Goal: Task Accomplishment & Management: Manage account settings

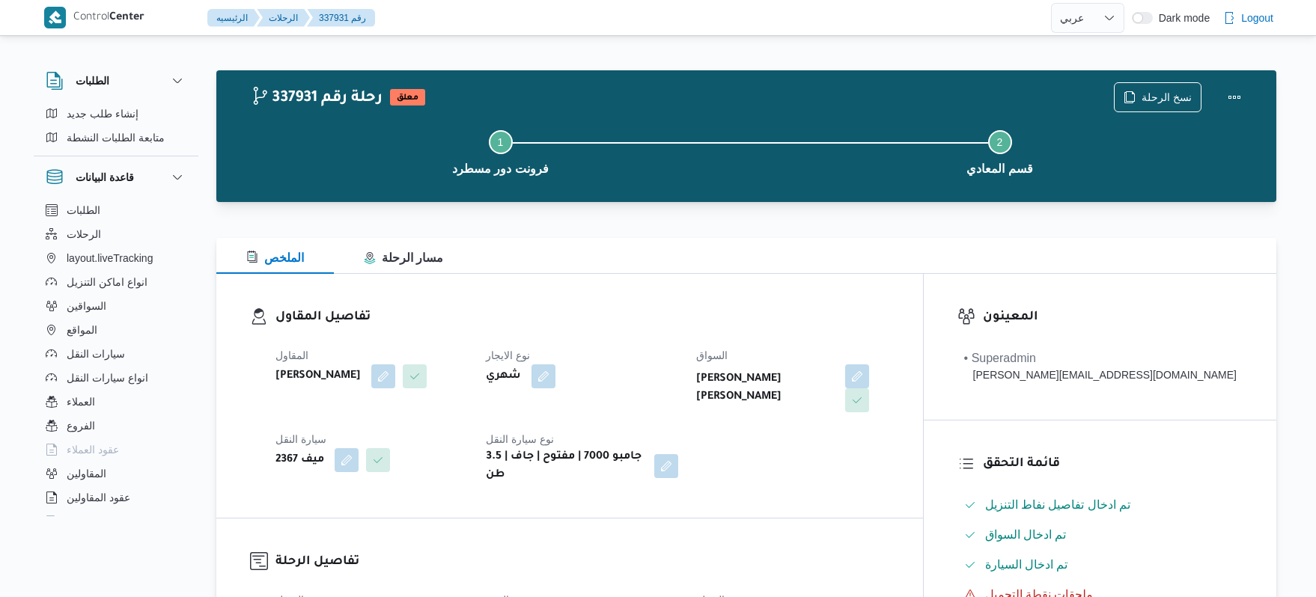
select select "ar"
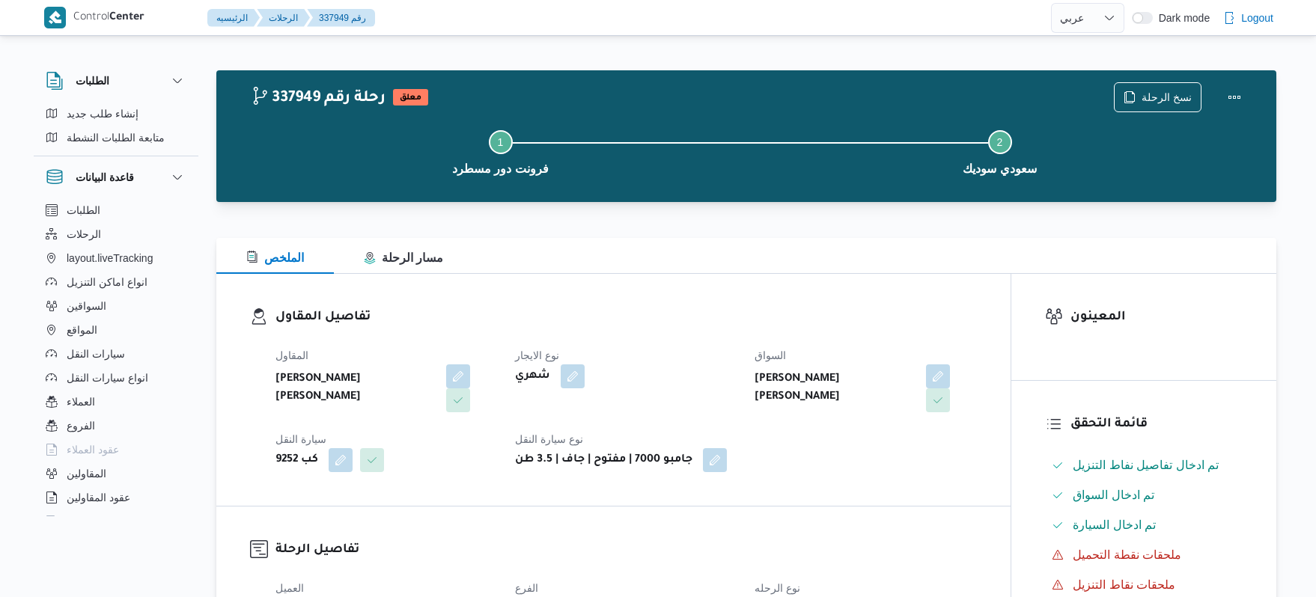
select select "ar"
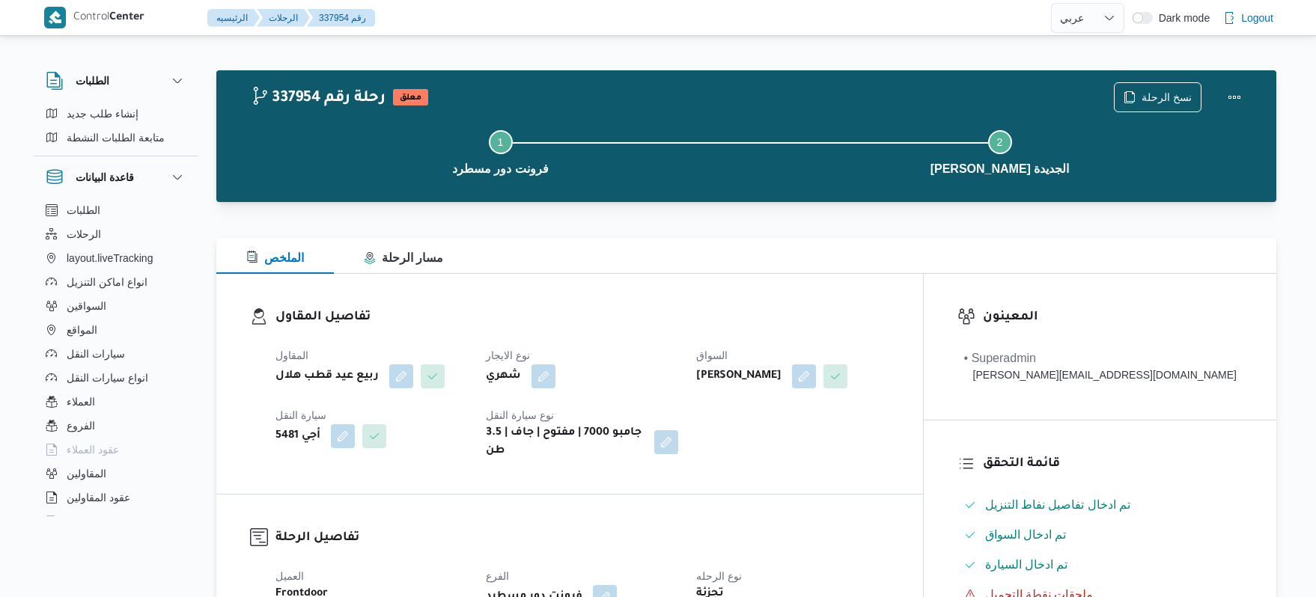
select select "ar"
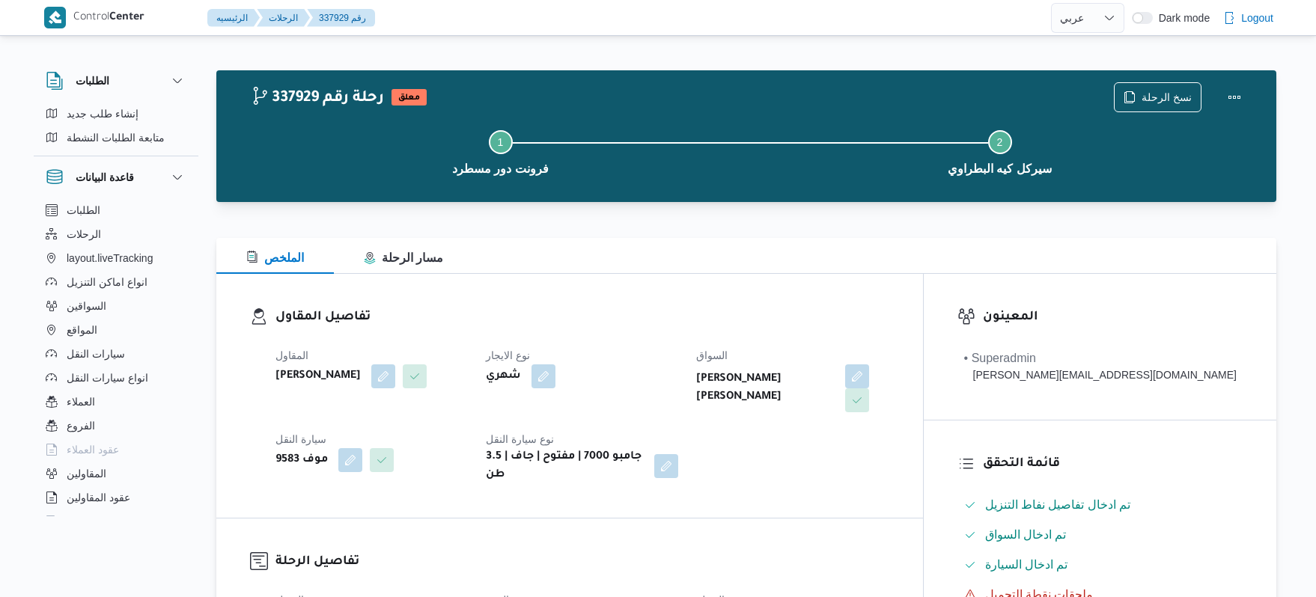
select select "ar"
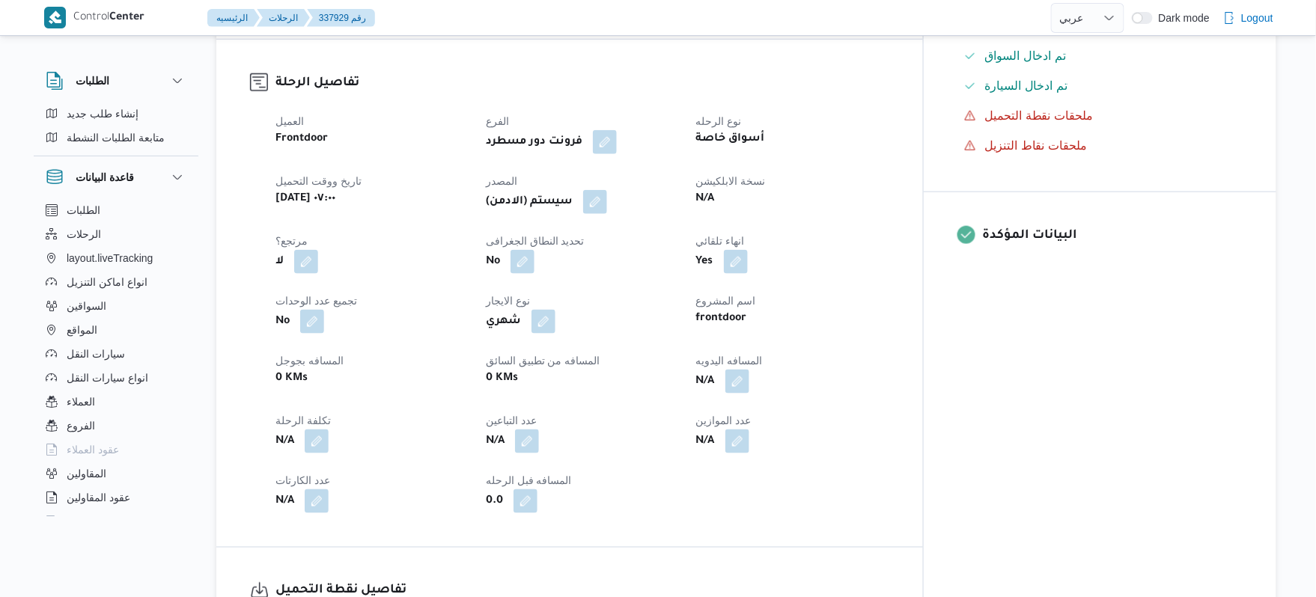
scroll to position [479, 0]
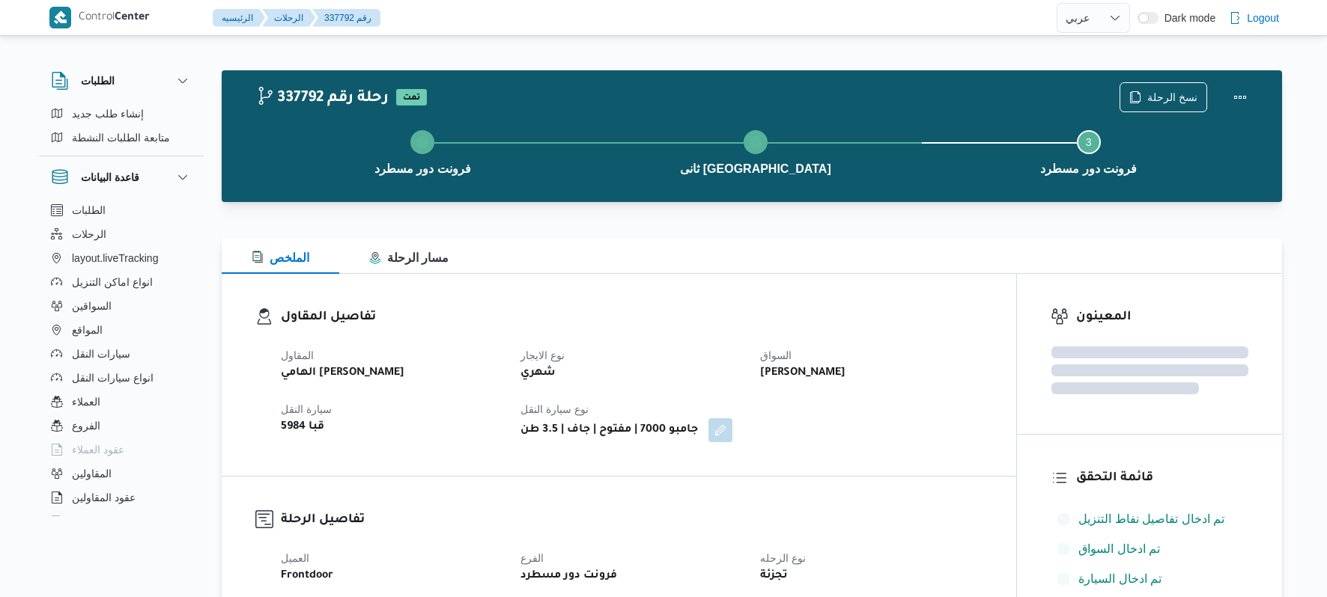
select select "ar"
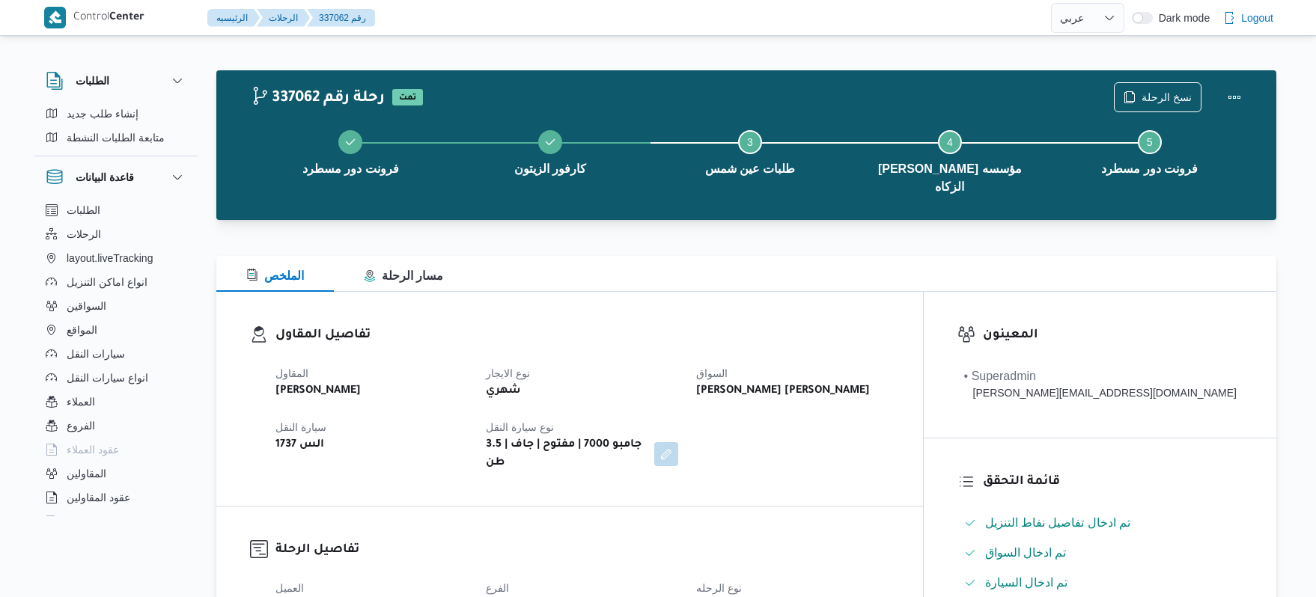
select select "ar"
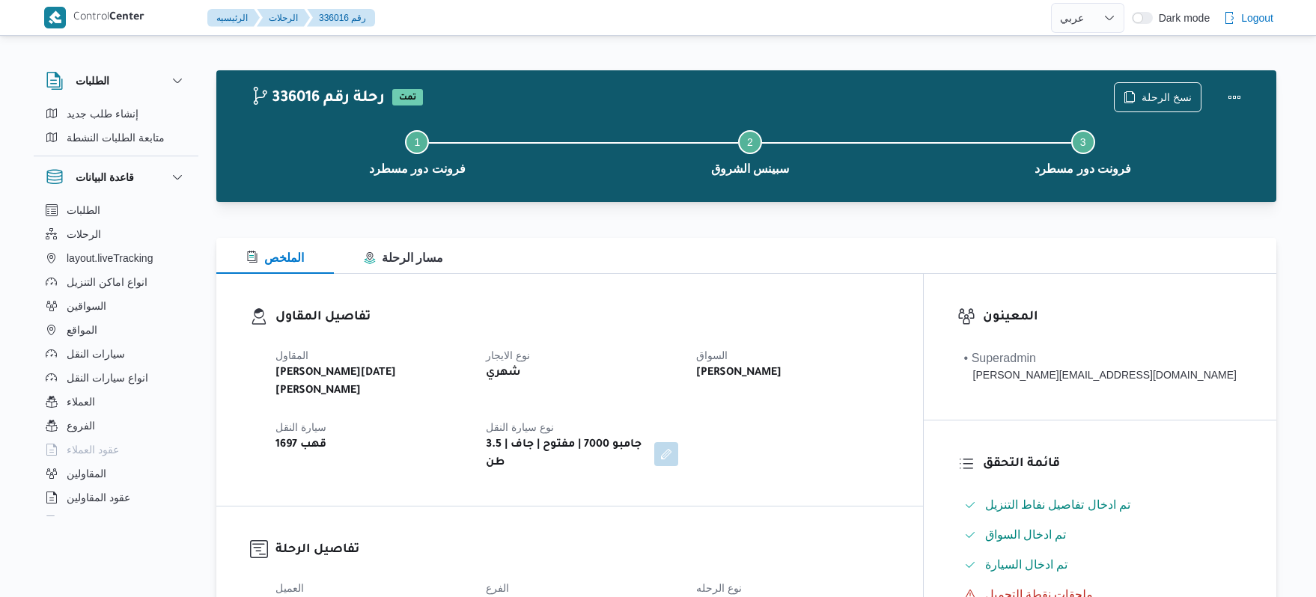
select select "ar"
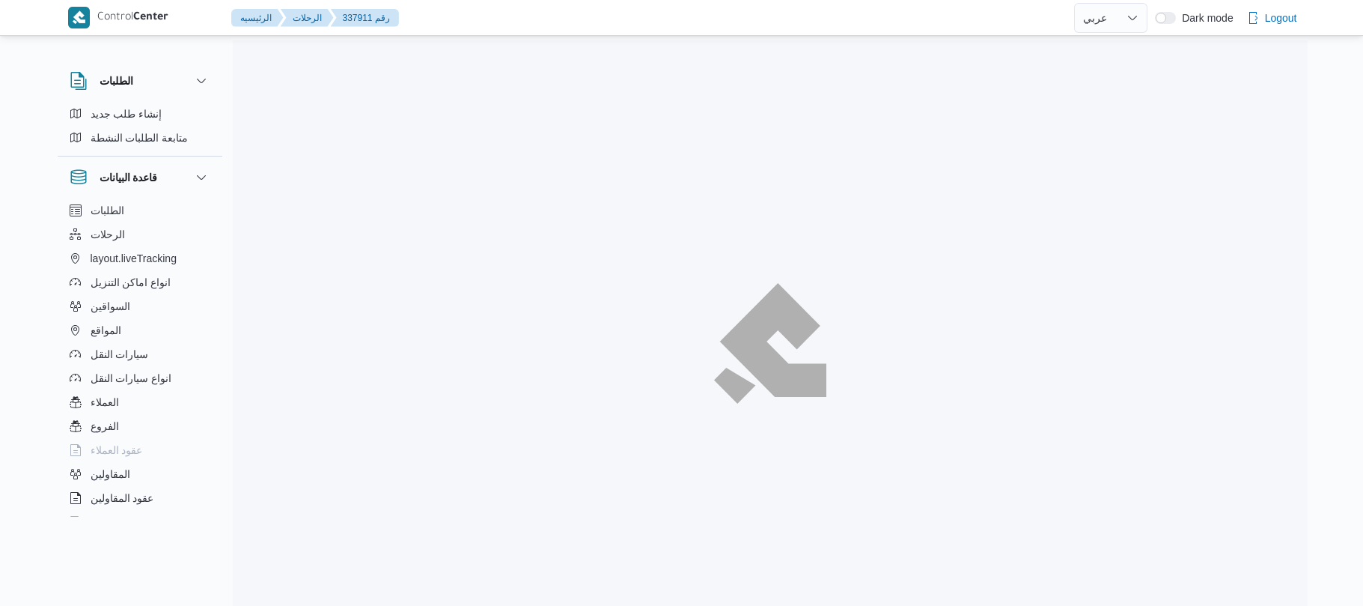
select select "ar"
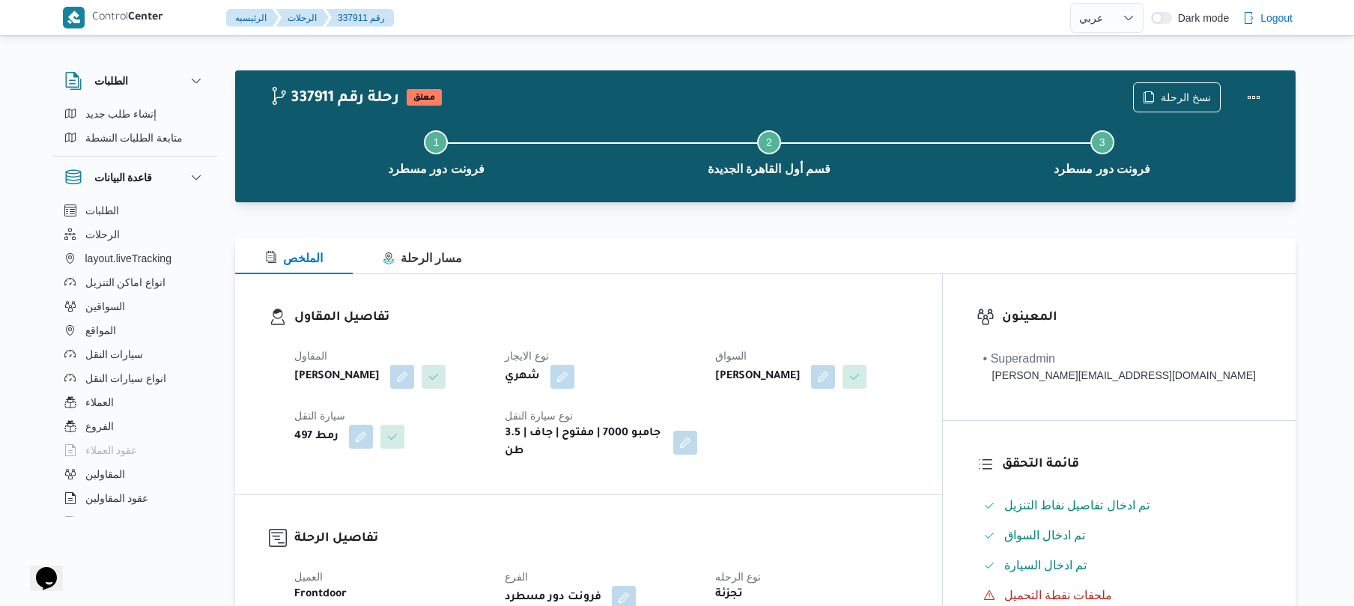
click at [650, 204] on div at bounding box center [765, 211] width 1060 height 18
click at [835, 379] on button "button" at bounding box center [823, 376] width 24 height 24
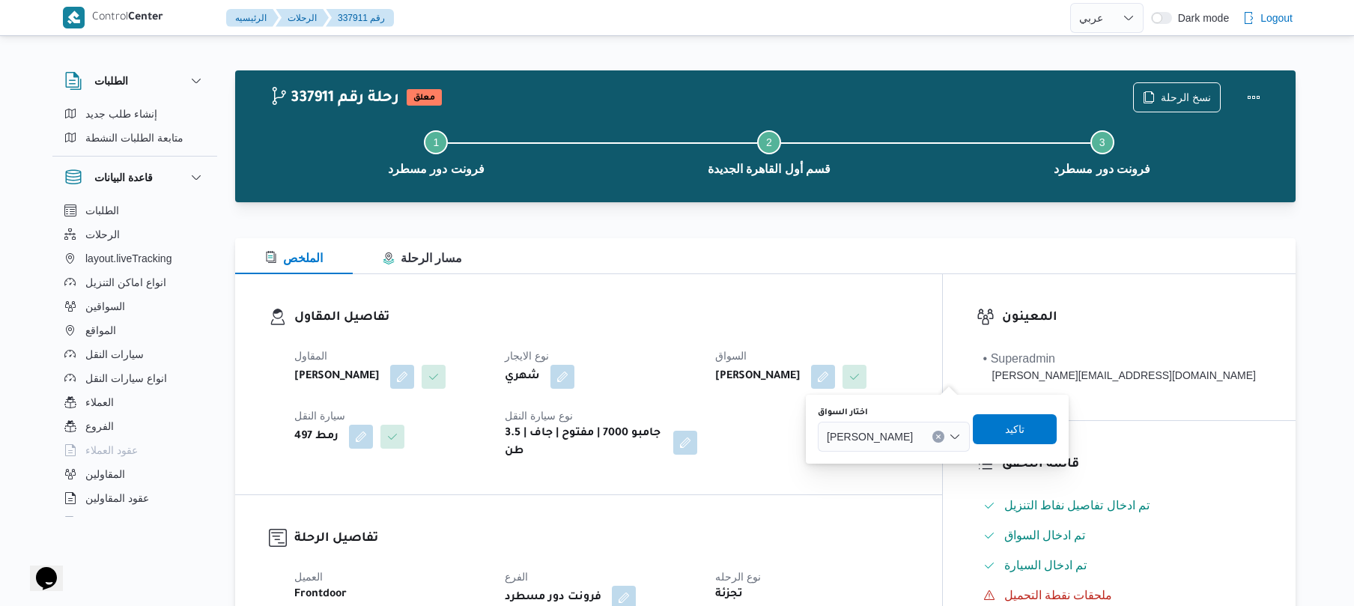
click at [896, 435] on span "احمد سعيد محمد طير البر" at bounding box center [870, 435] width 86 height 16
type input "اسلام عصام"
click at [1023, 427] on span "تاكيد" at bounding box center [1006, 428] width 84 height 30
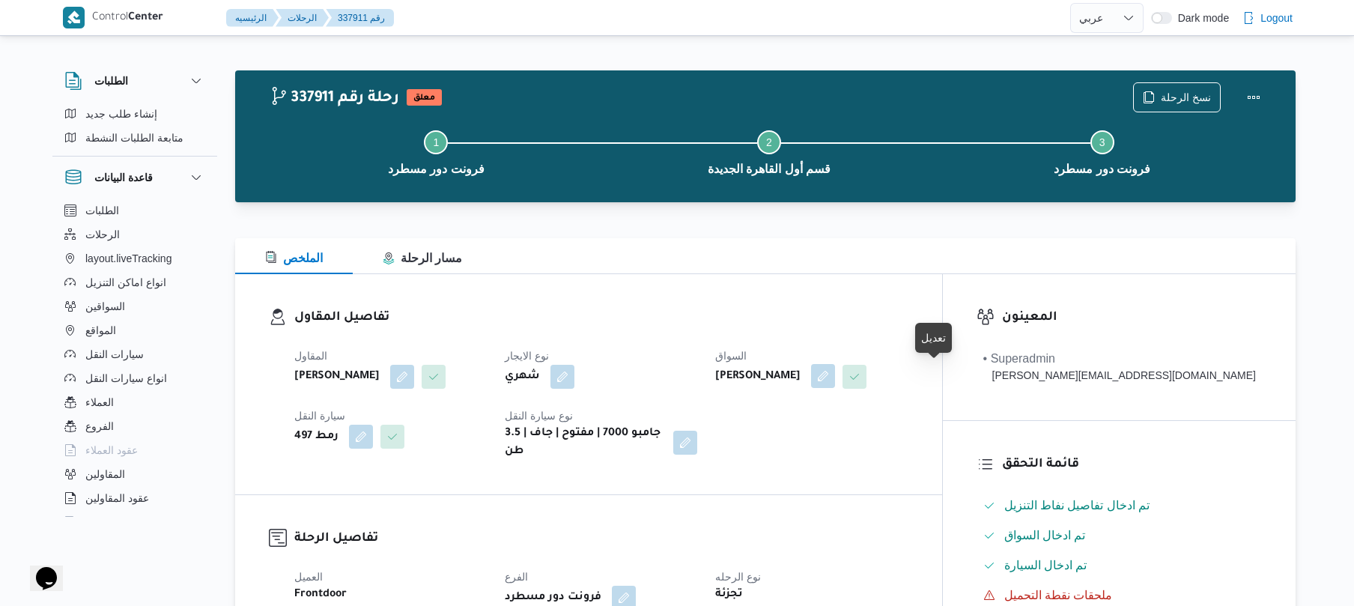
click at [835, 372] on button "button" at bounding box center [823, 376] width 24 height 24
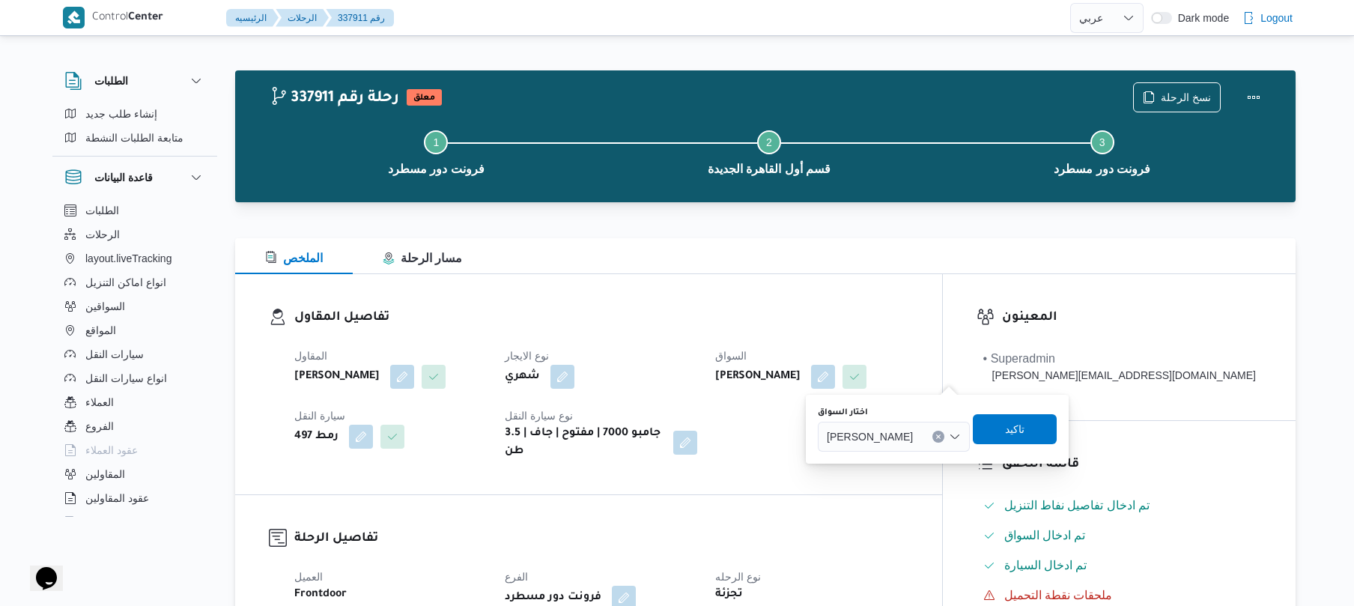
click at [900, 431] on span "احمد سعيد محمد طير البر" at bounding box center [870, 435] width 86 height 16
type input "اسلام عصام"
click at [899, 464] on span "اسلام عصام محمد طير البر ابراهيم" at bounding box center [914, 463] width 76 height 18
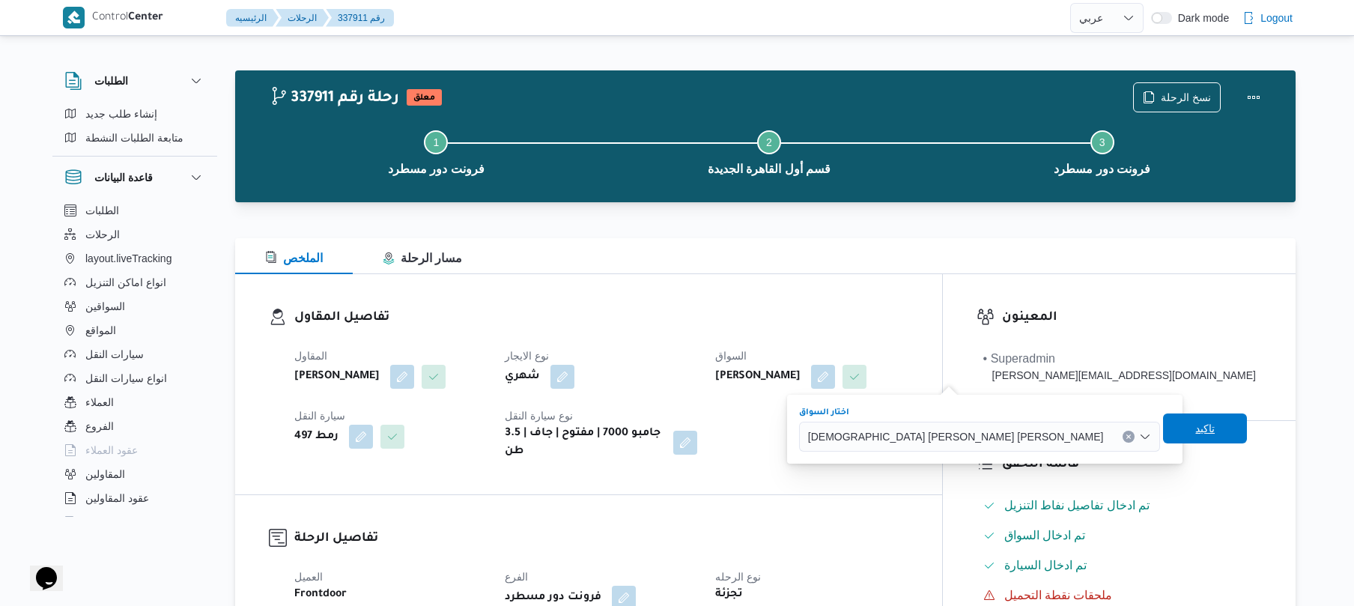
click at [1195, 425] on span "تاكيد" at bounding box center [1204, 428] width 19 height 18
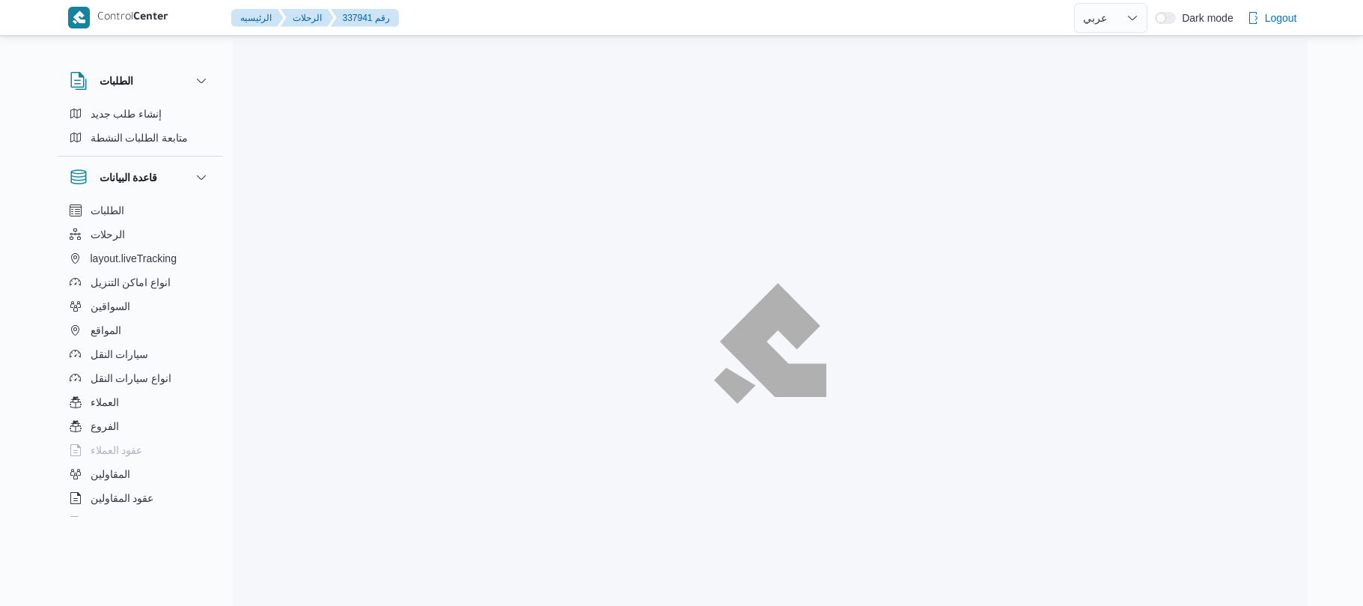
select select "ar"
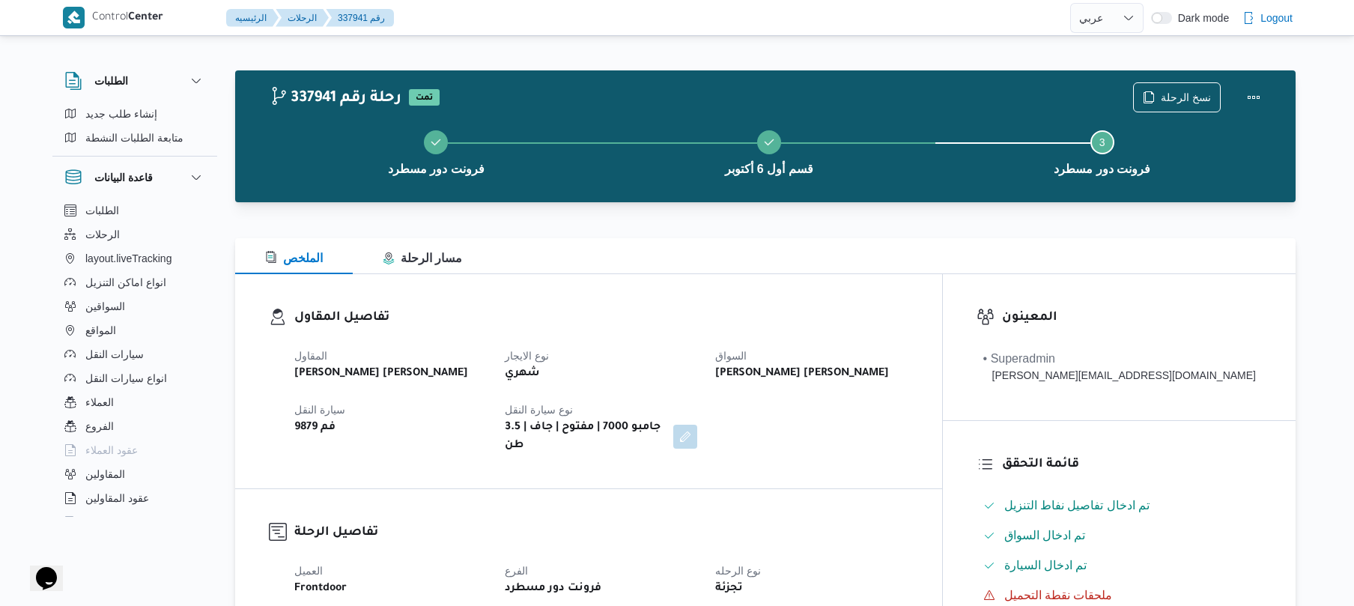
click at [887, 231] on div at bounding box center [765, 229] width 1060 height 18
click at [841, 285] on div "تفاصيل المقاول المقاول محمد عيد عبدالسلام عبدالحافظ نوع الايجار شهري السواق عمر…" at bounding box center [588, 381] width 707 height 214
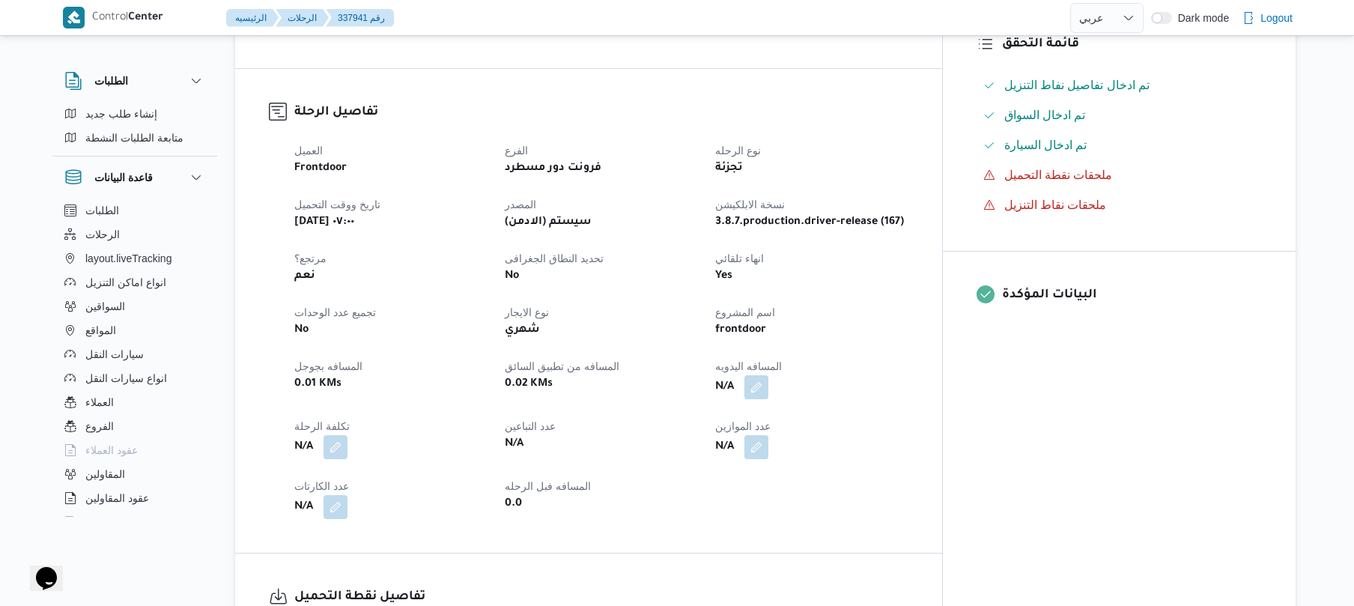
scroll to position [439, 0]
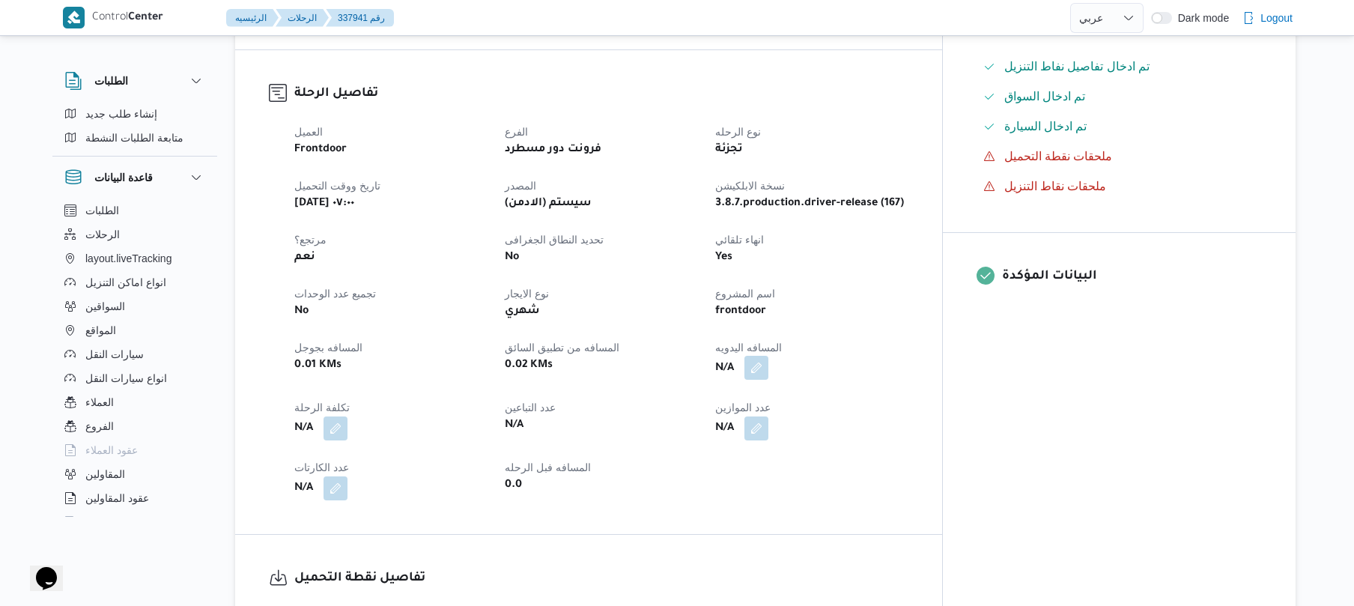
click at [768, 356] on button "button" at bounding box center [756, 368] width 24 height 24
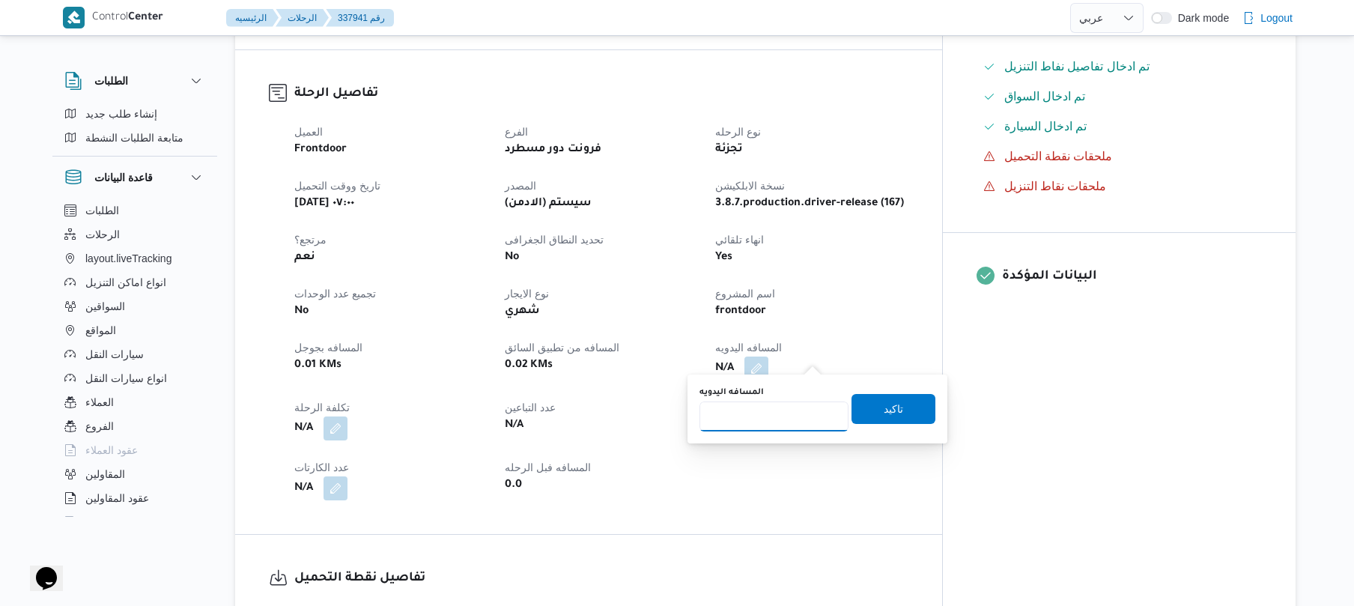
click at [761, 415] on input "المسافه اليدويه" at bounding box center [773, 416] width 149 height 30
type input "130"
click at [883, 406] on span "تاكيد" at bounding box center [892, 408] width 19 height 18
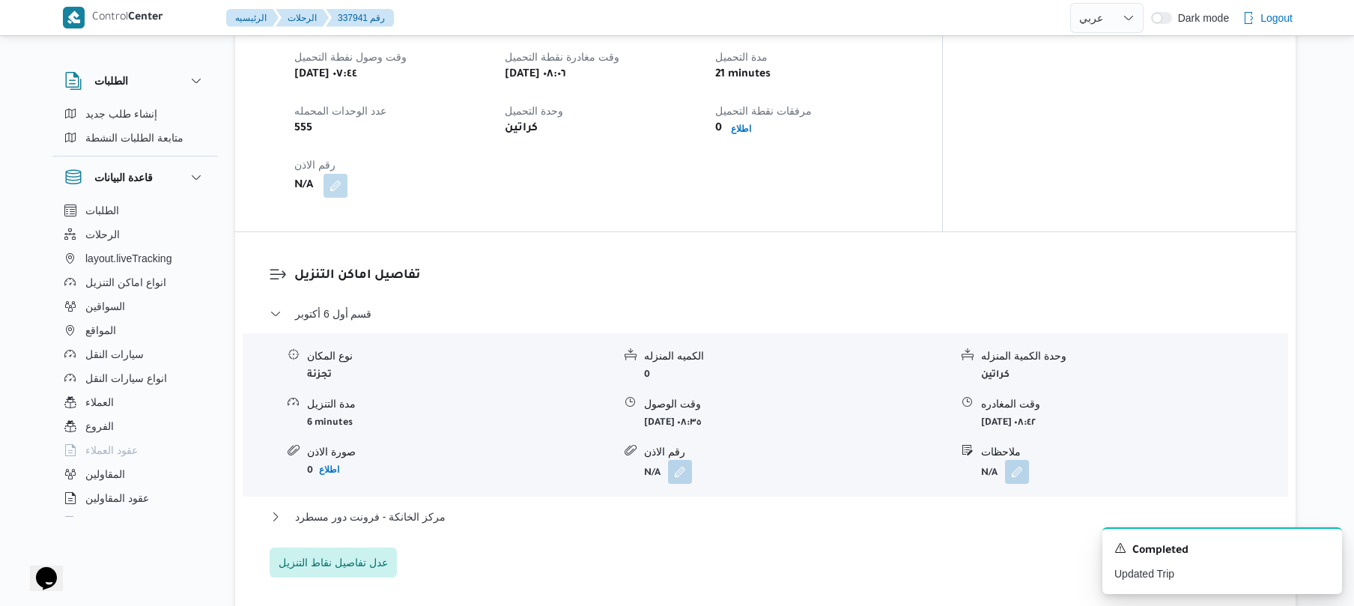
scroll to position [1038, 0]
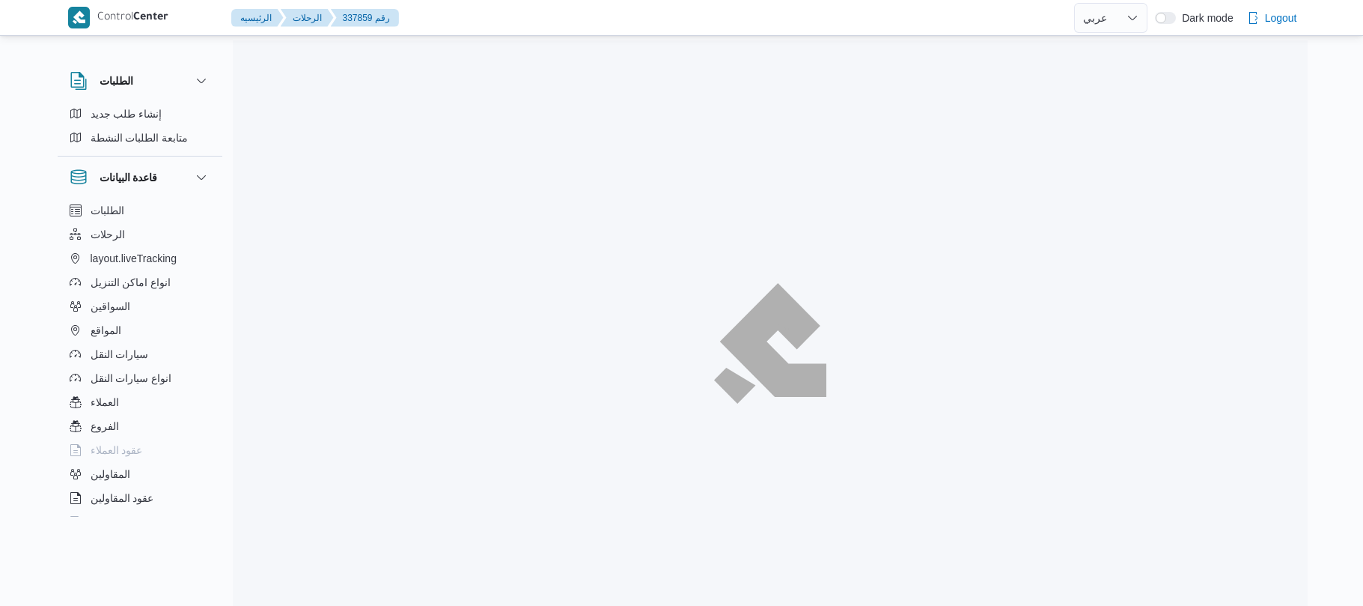
select select "ar"
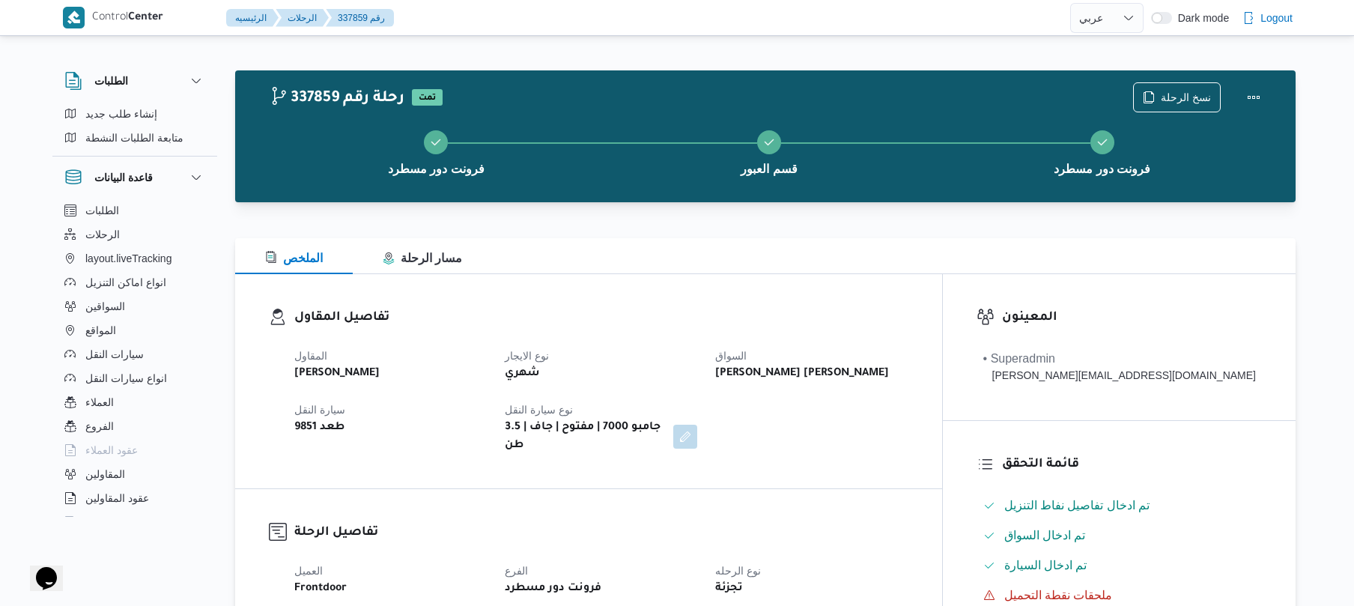
click at [801, 308] on h3 "تفاصيل المقاول" at bounding box center [601, 318] width 614 height 20
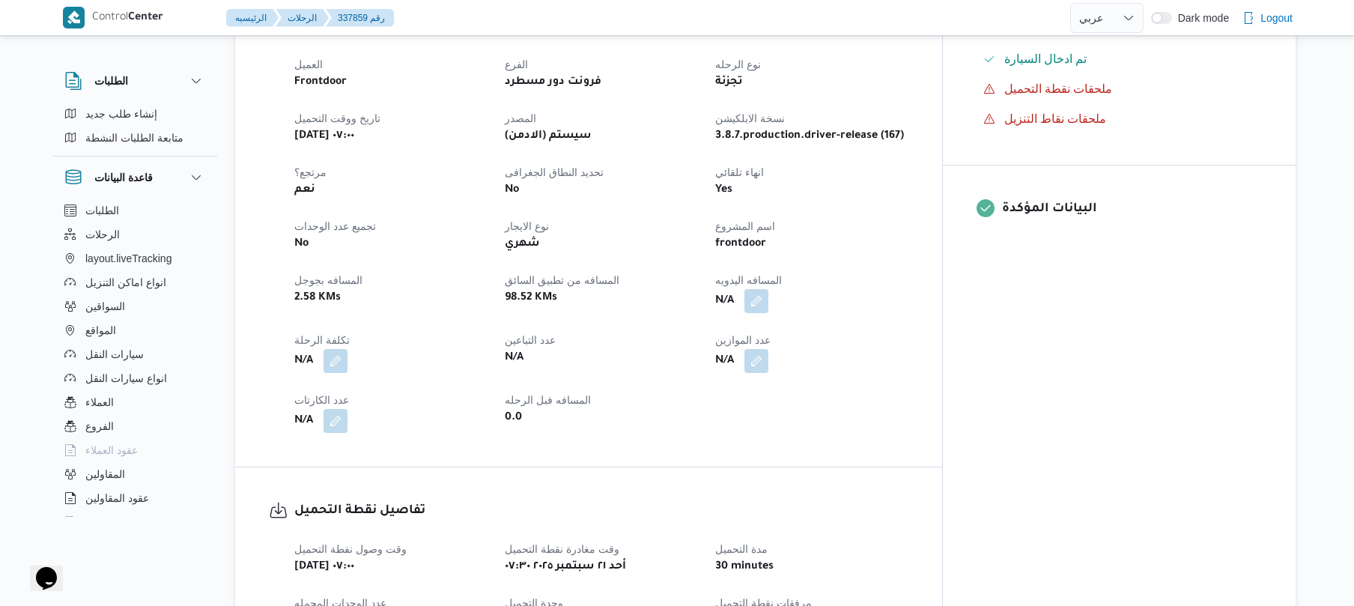
scroll to position [519, 0]
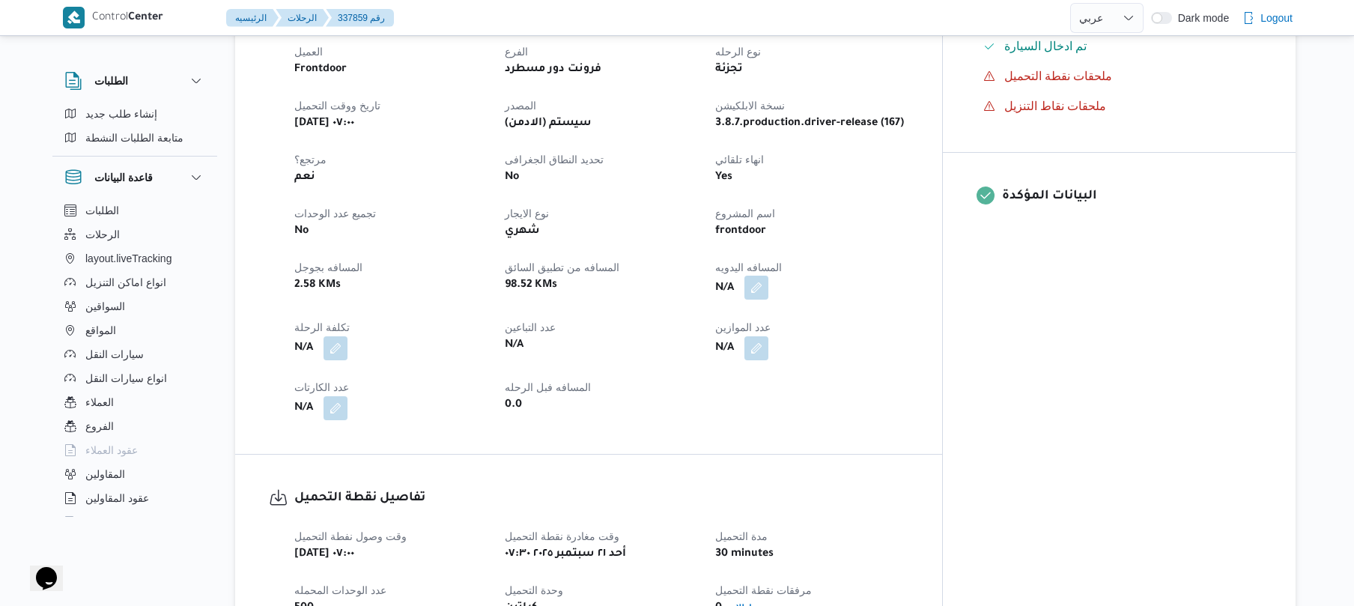
click at [768, 279] on button "button" at bounding box center [756, 288] width 24 height 24
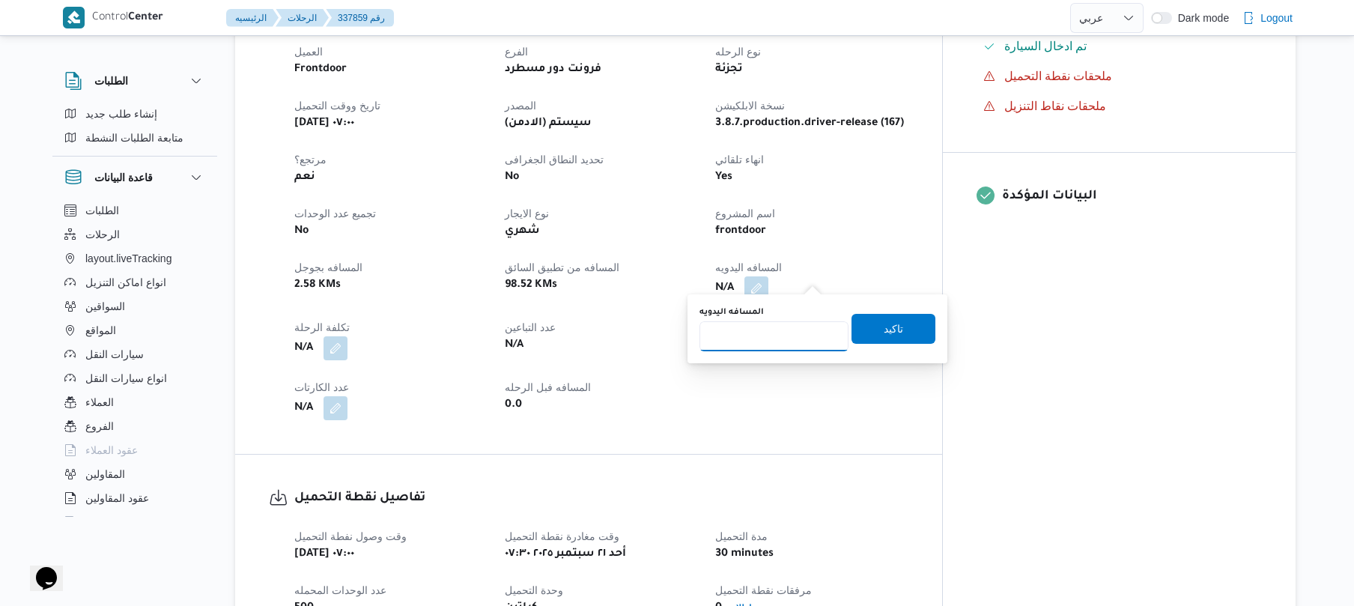
click at [764, 335] on input "المسافه اليدويه" at bounding box center [773, 336] width 149 height 30
type input "70"
click at [870, 335] on span "تاكيد" at bounding box center [893, 328] width 84 height 30
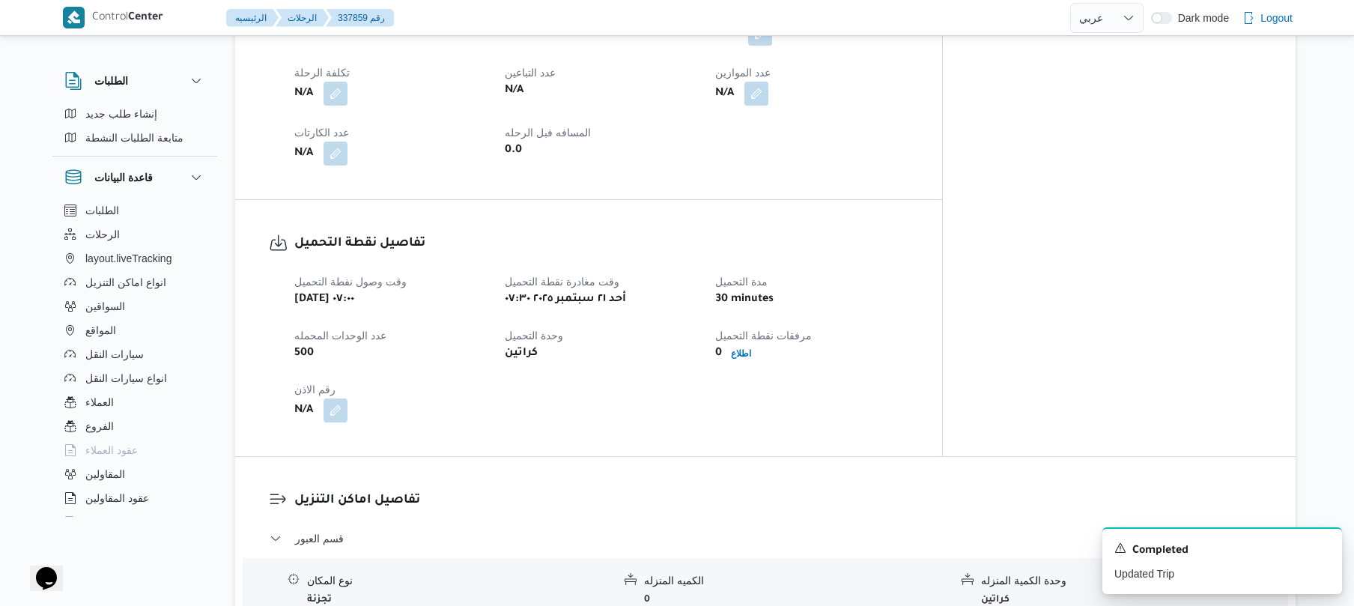
scroll to position [998, 0]
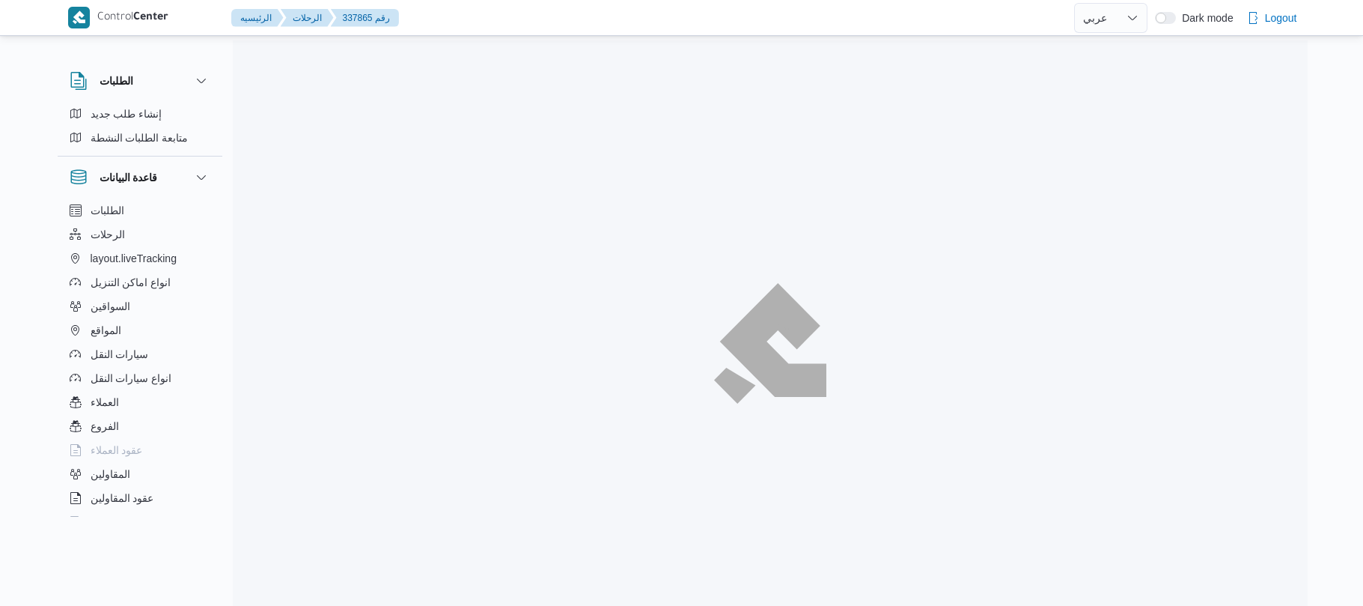
select select "ar"
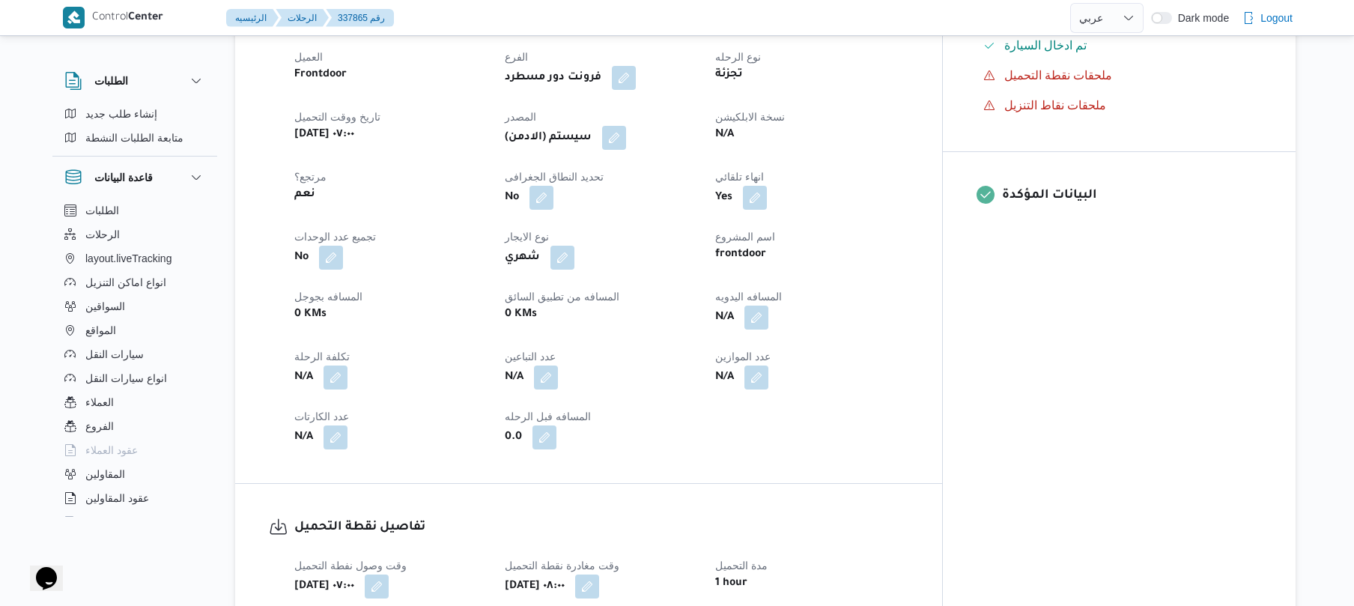
scroll to position [558, 0]
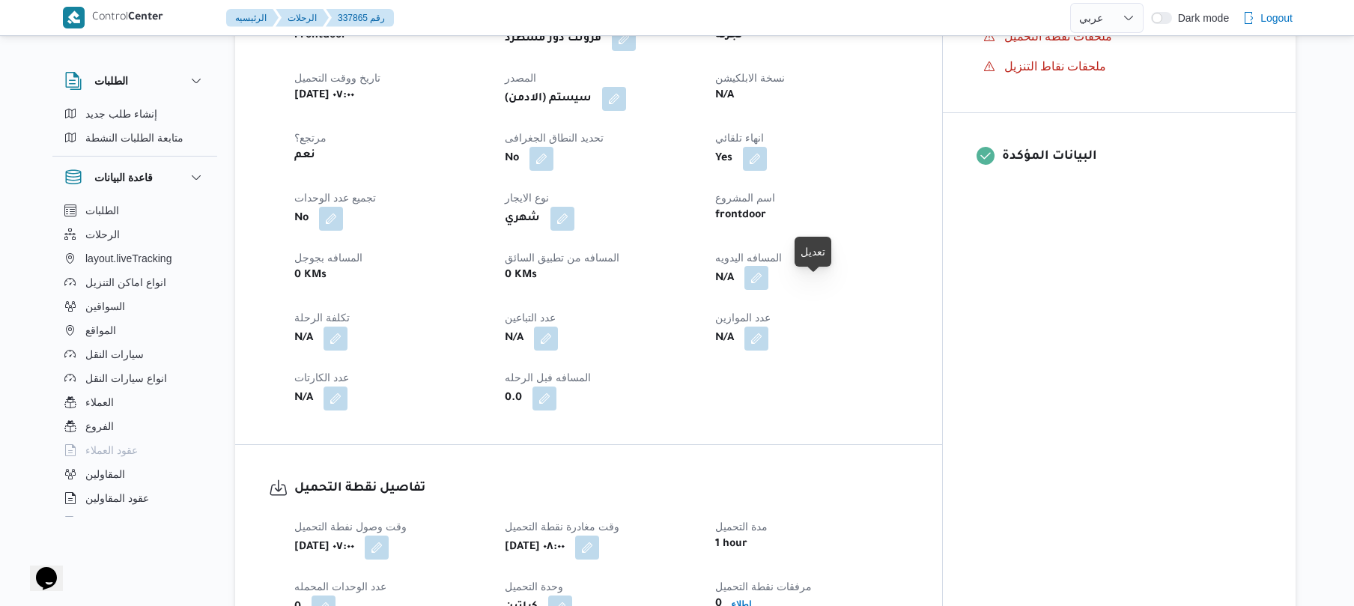
click at [768, 290] on button "button" at bounding box center [756, 278] width 24 height 24
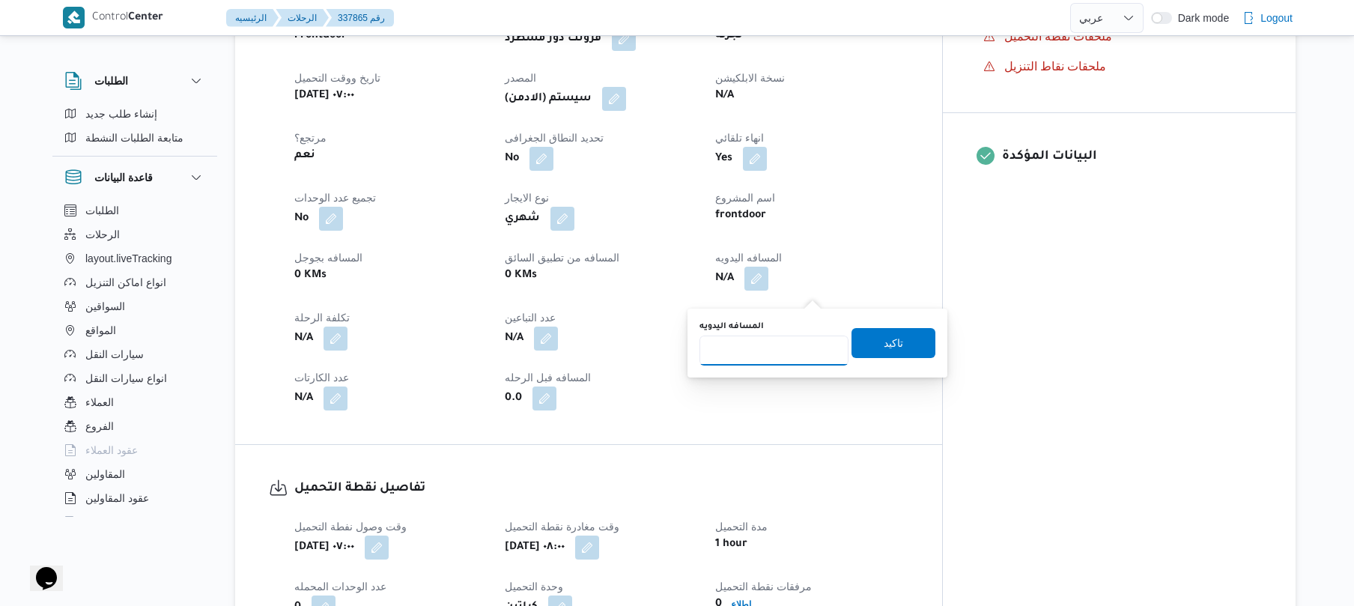
click at [786, 351] on input "المسافه اليدويه" at bounding box center [773, 350] width 149 height 30
type input "70"
click at [883, 341] on span "تاكيد" at bounding box center [892, 342] width 19 height 18
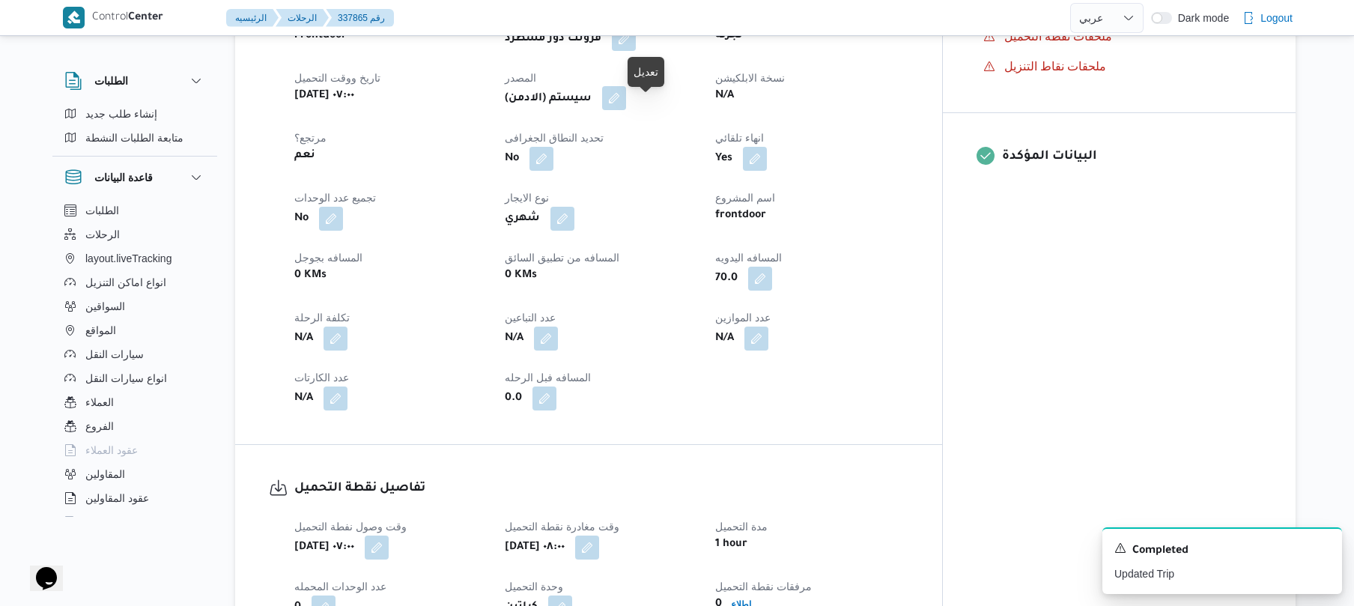
click at [626, 110] on button "button" at bounding box center [614, 98] width 24 height 24
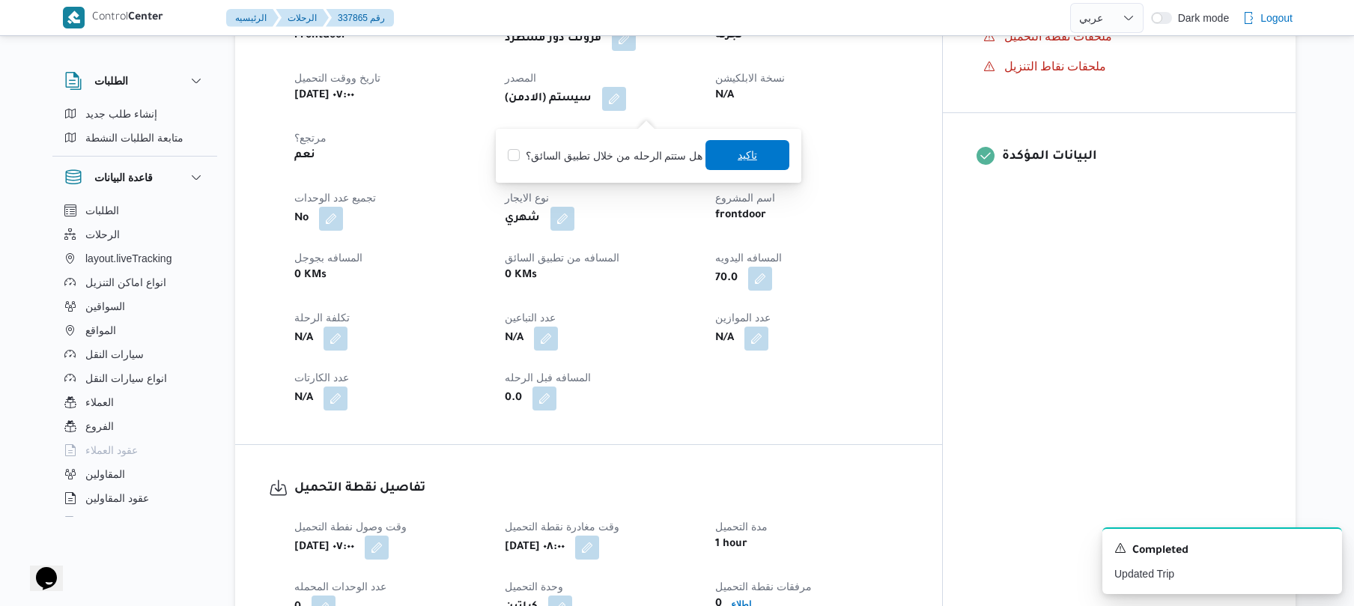
click at [719, 162] on span "تاكيد" at bounding box center [747, 155] width 84 height 30
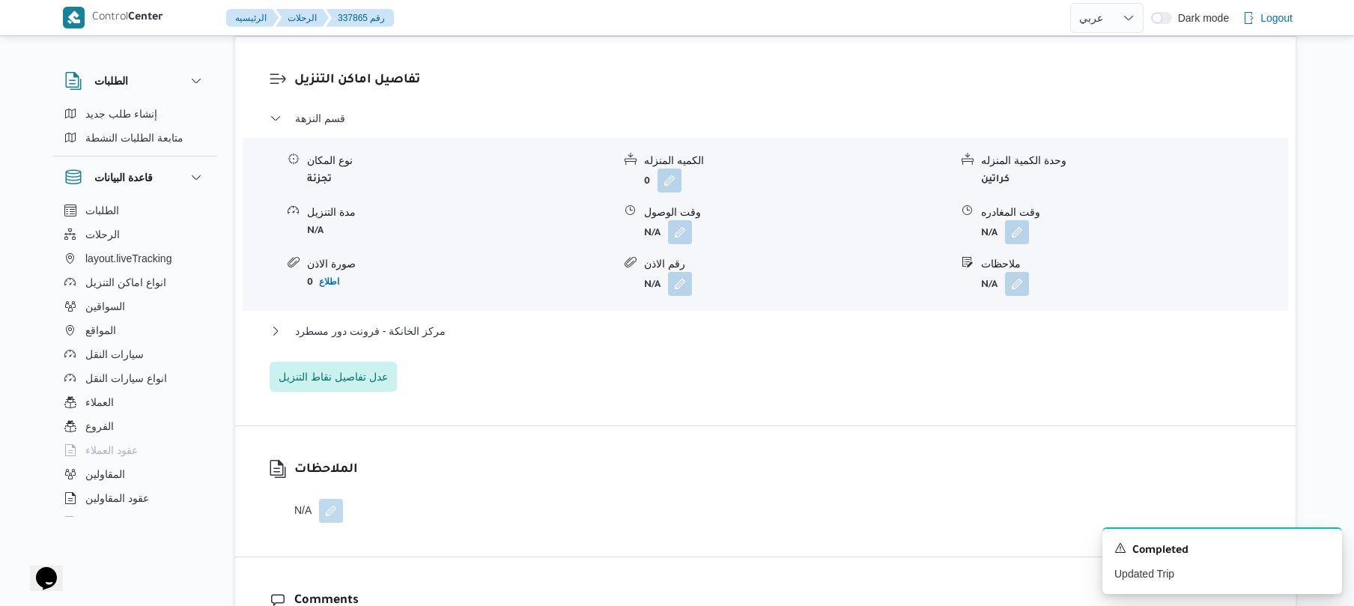
scroll to position [1238, 0]
click at [681, 241] on button "button" at bounding box center [680, 229] width 24 height 24
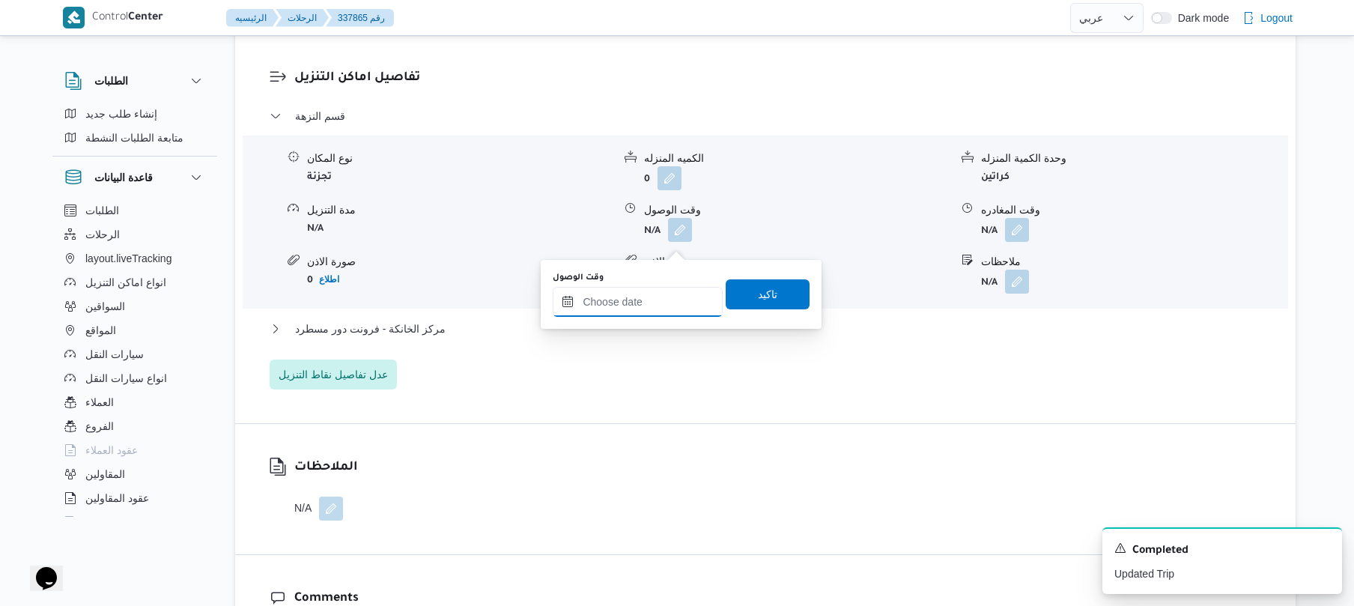
click at [645, 313] on input "وقت الوصول" at bounding box center [638, 302] width 170 height 30
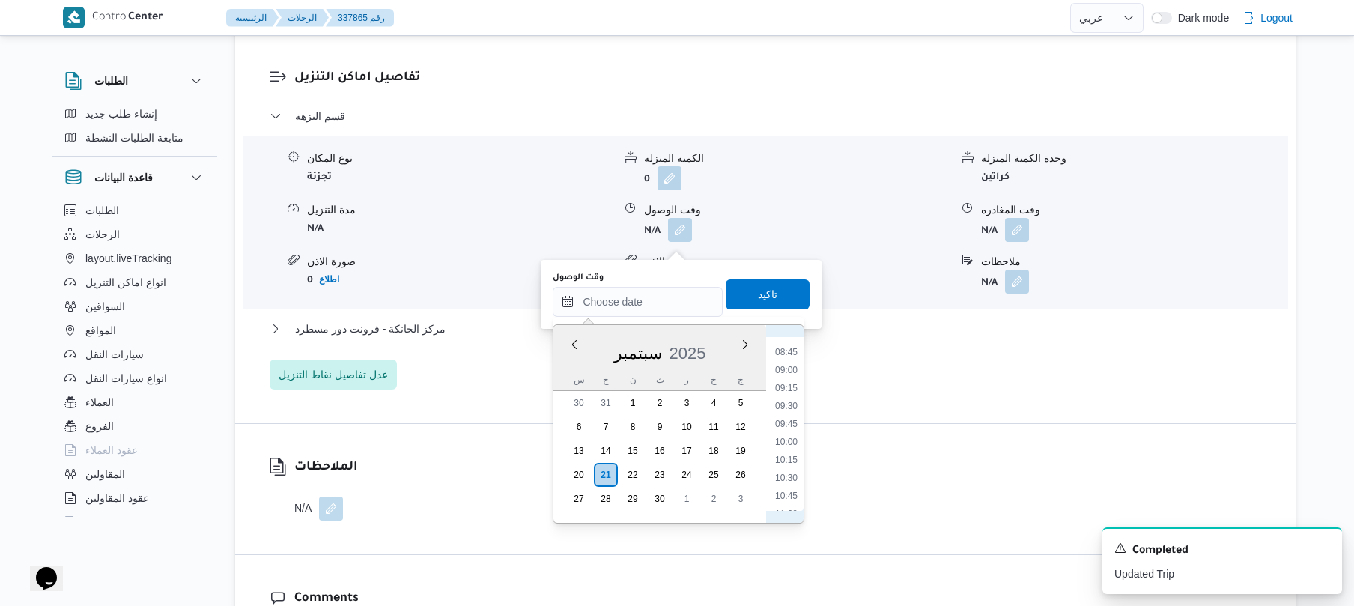
scroll to position [594, 0]
click at [794, 360] on li "08:30" at bounding box center [786, 361] width 34 height 15
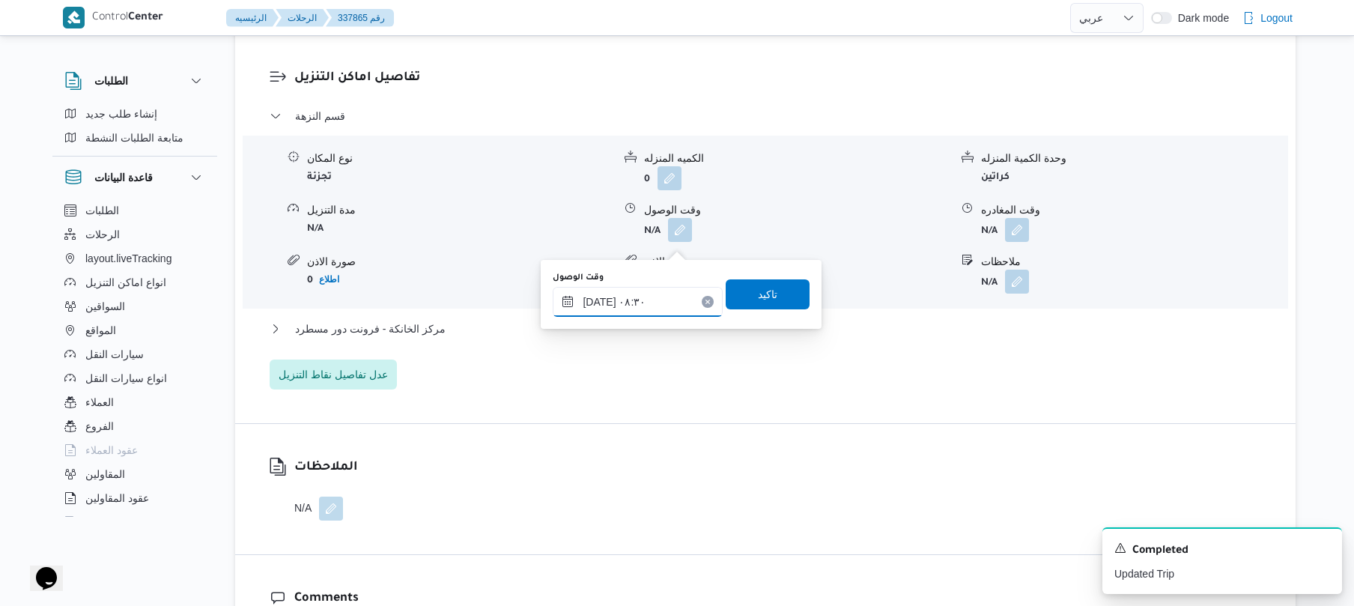
click at [602, 299] on input "٢١/٠٩/٢٠٢٥ ٠٨:٣٠" at bounding box center [638, 302] width 170 height 30
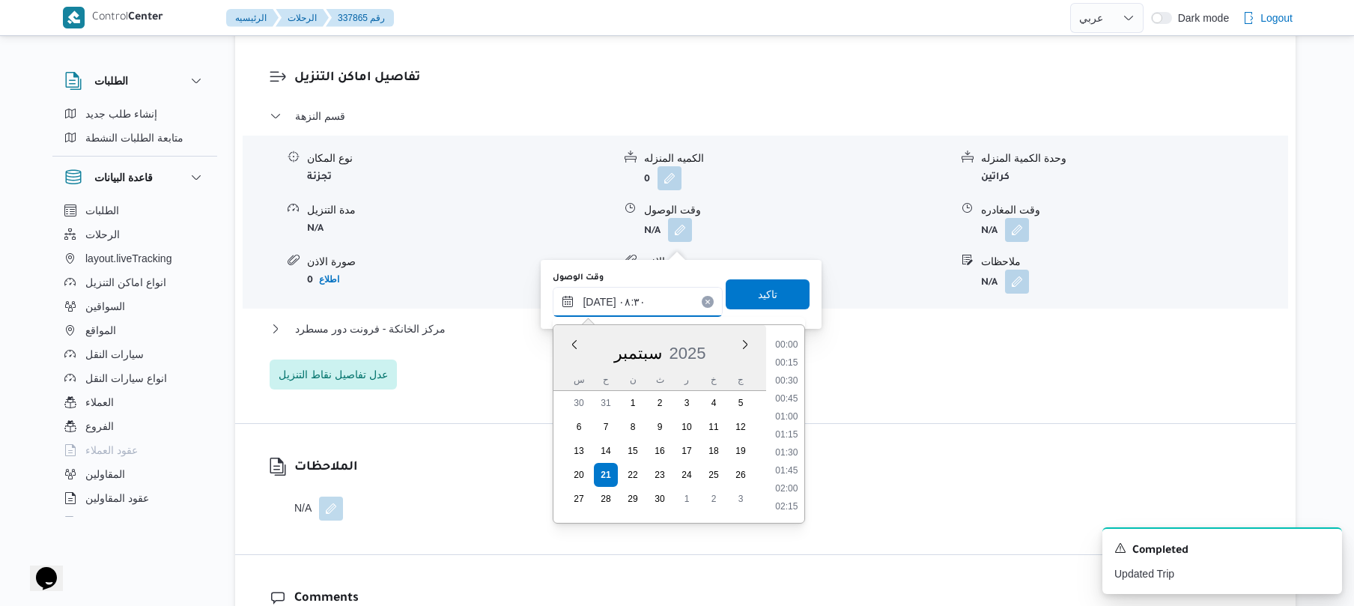
scroll to position [521, 0]
type input "٢١/٠٩/٢٠٢٥ ٠٨:35"
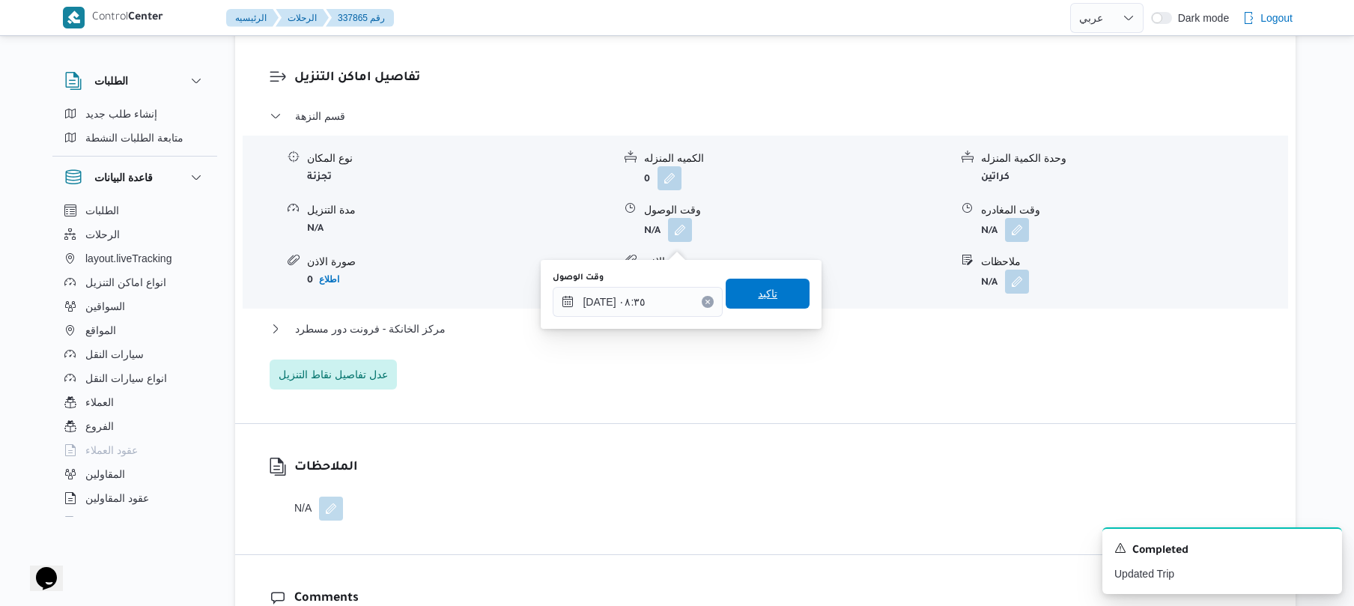
click at [768, 304] on span "تاكيد" at bounding box center [767, 293] width 84 height 30
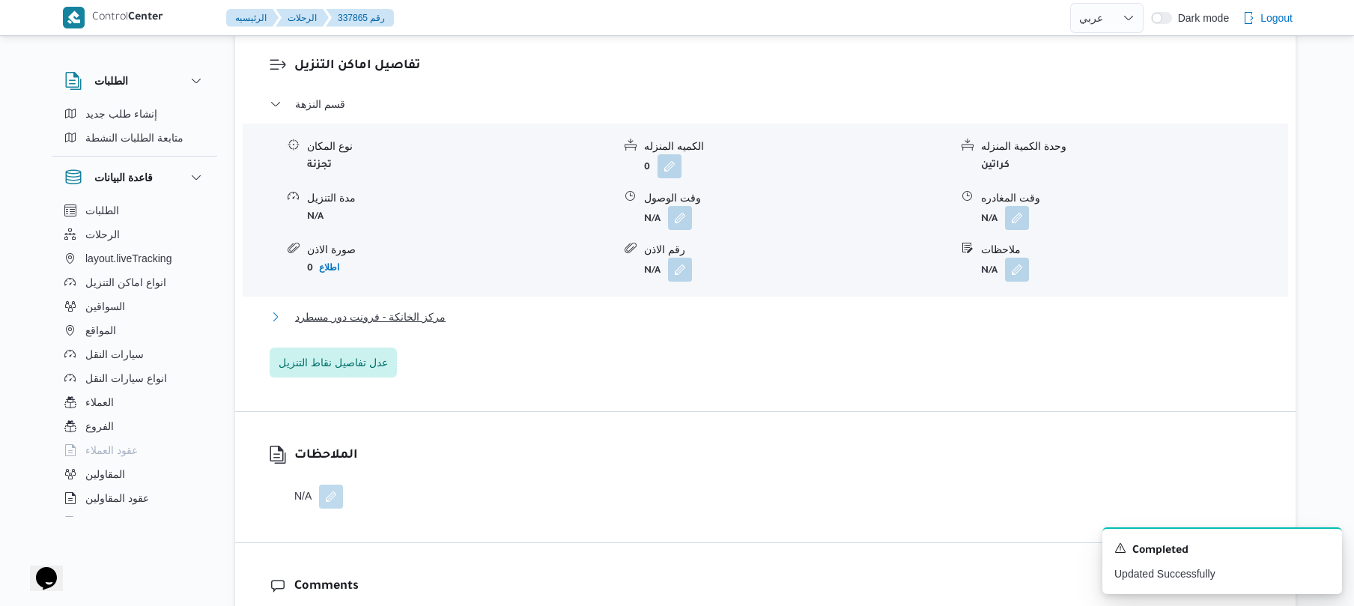
click at [707, 326] on button "مركز الخانكة - فرونت دور مسطرد" at bounding box center [766, 317] width 992 height 18
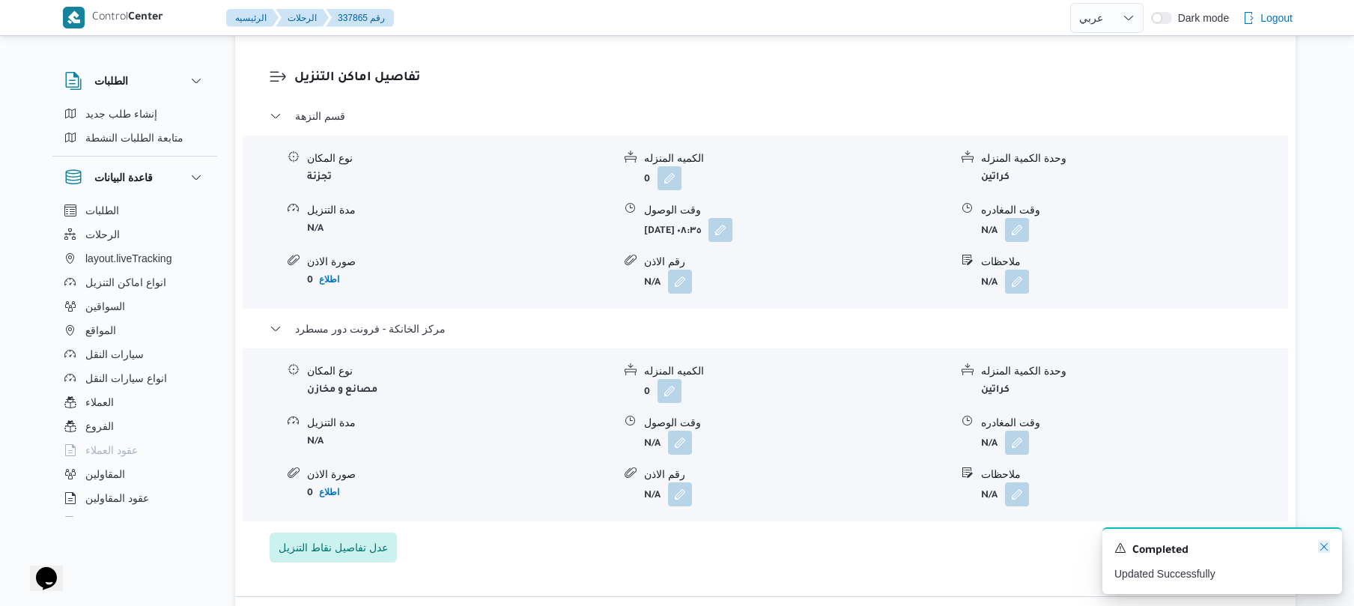
click at [1324, 549] on icon "Dismiss toast" at bounding box center [1323, 546] width 7 height 7
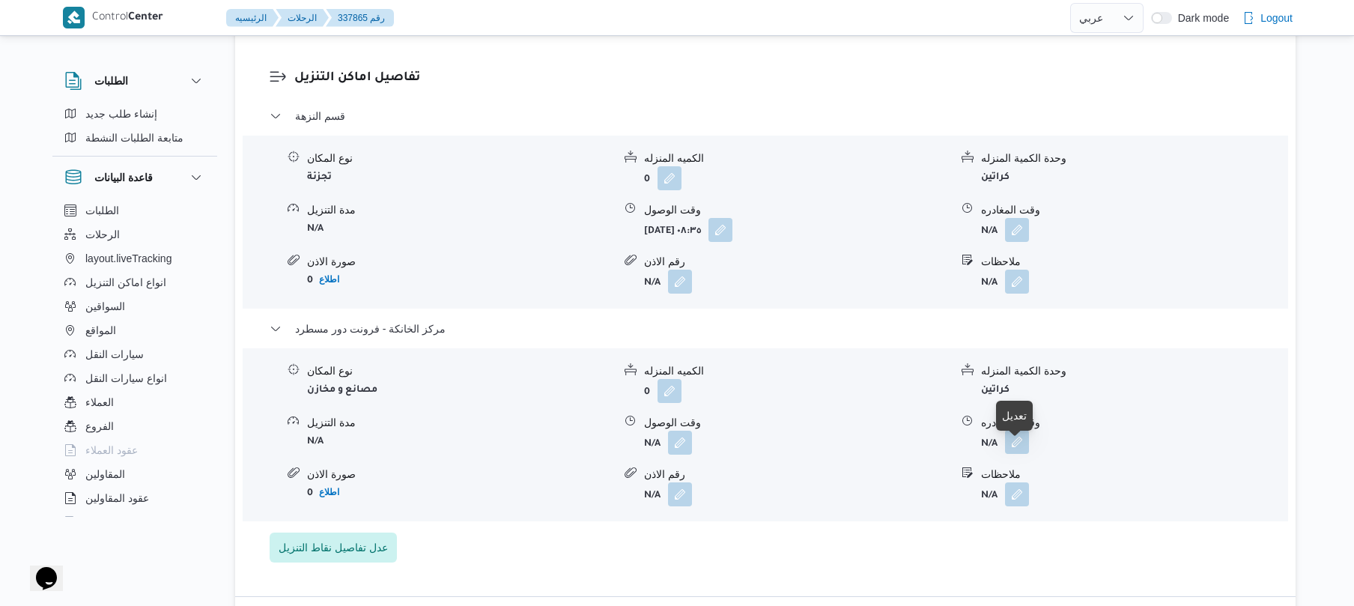
click at [1008, 454] on button "button" at bounding box center [1017, 442] width 24 height 24
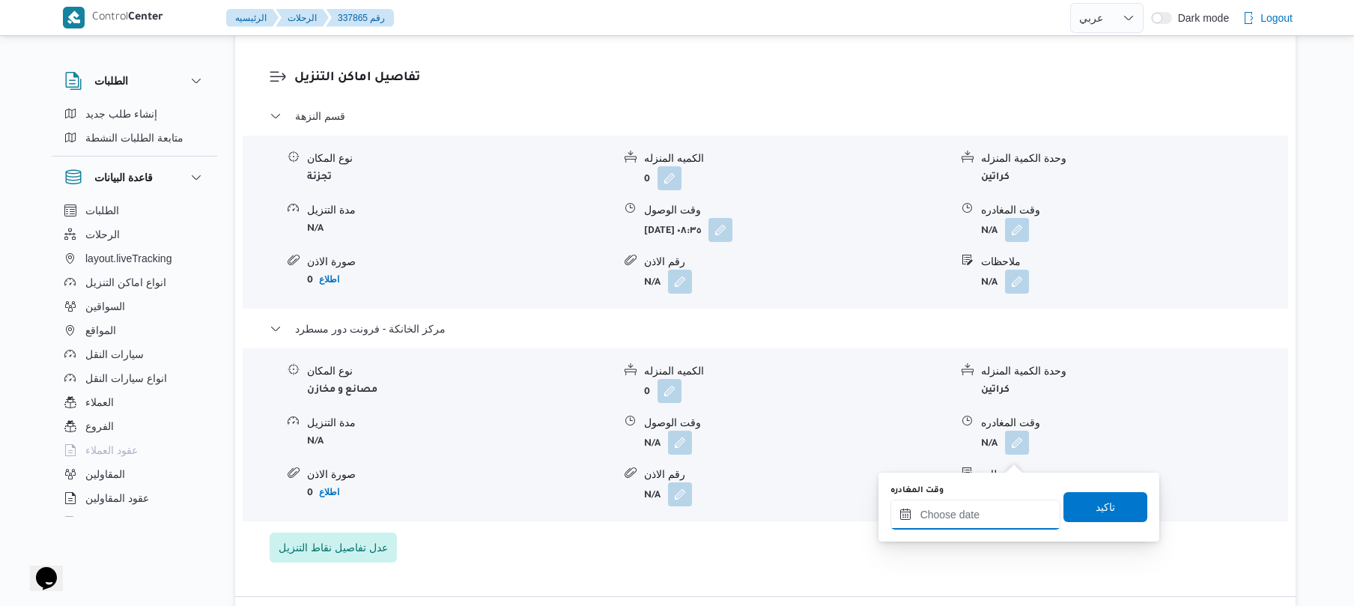
click at [936, 510] on input "وقت المغادره" at bounding box center [975, 514] width 170 height 30
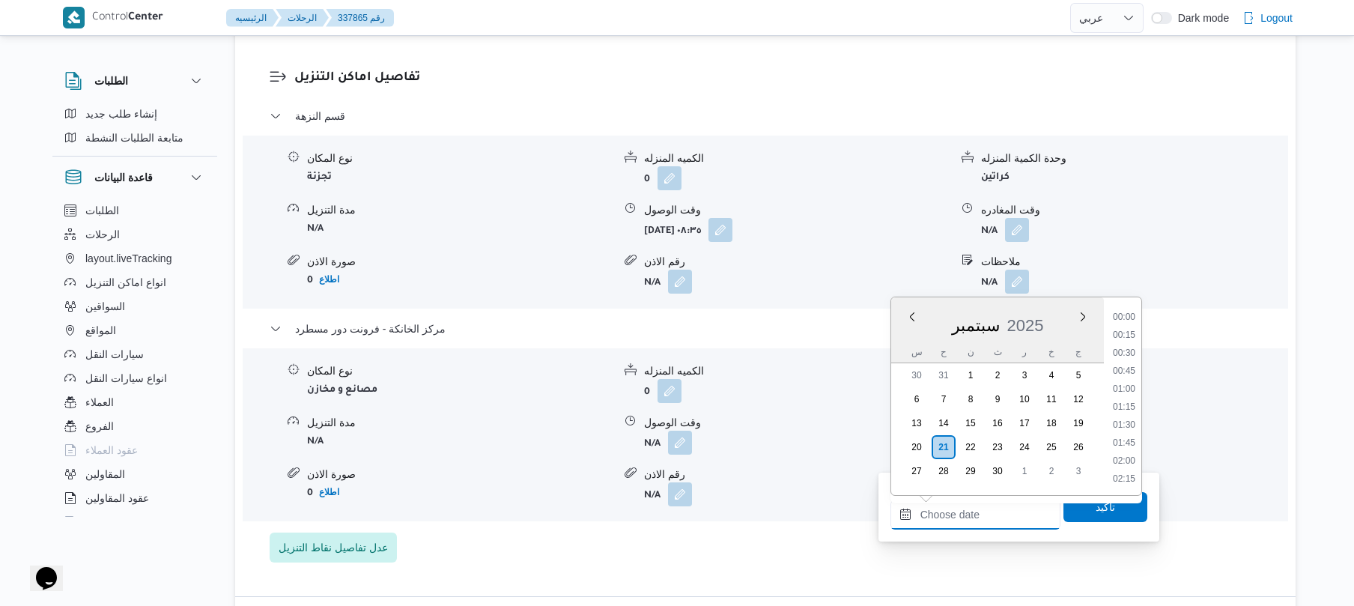
scroll to position [1133, 0]
click at [1118, 316] on li "15:45" at bounding box center [1123, 315] width 34 height 15
type input "[DATE] ١٥:٤٥"
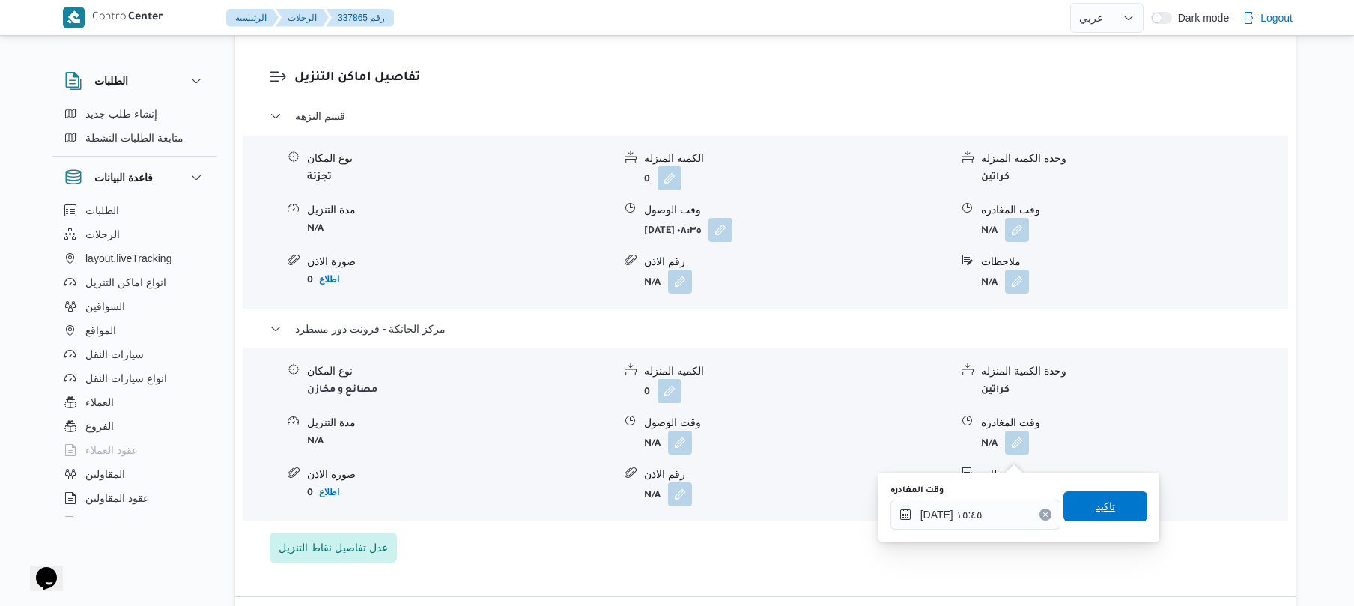
click at [1095, 507] on span "تاكيد" at bounding box center [1104, 506] width 19 height 18
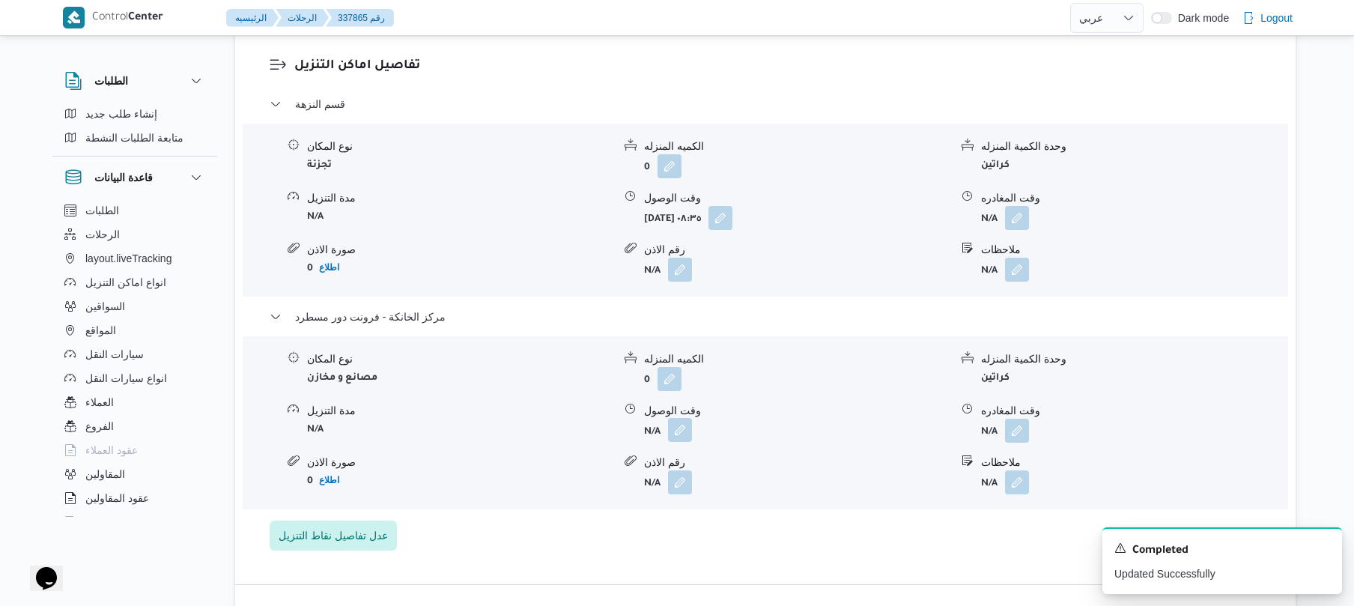
click at [684, 442] on button "button" at bounding box center [680, 430] width 24 height 24
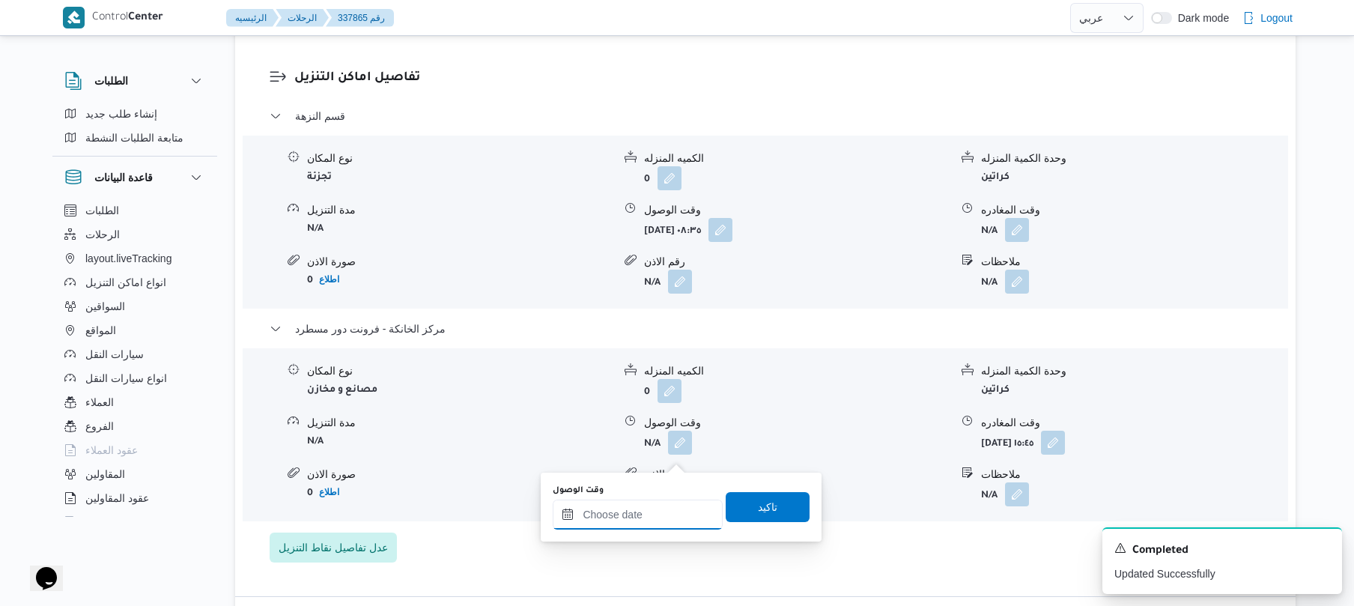
click at [650, 521] on input "وقت الوصول" at bounding box center [638, 514] width 170 height 30
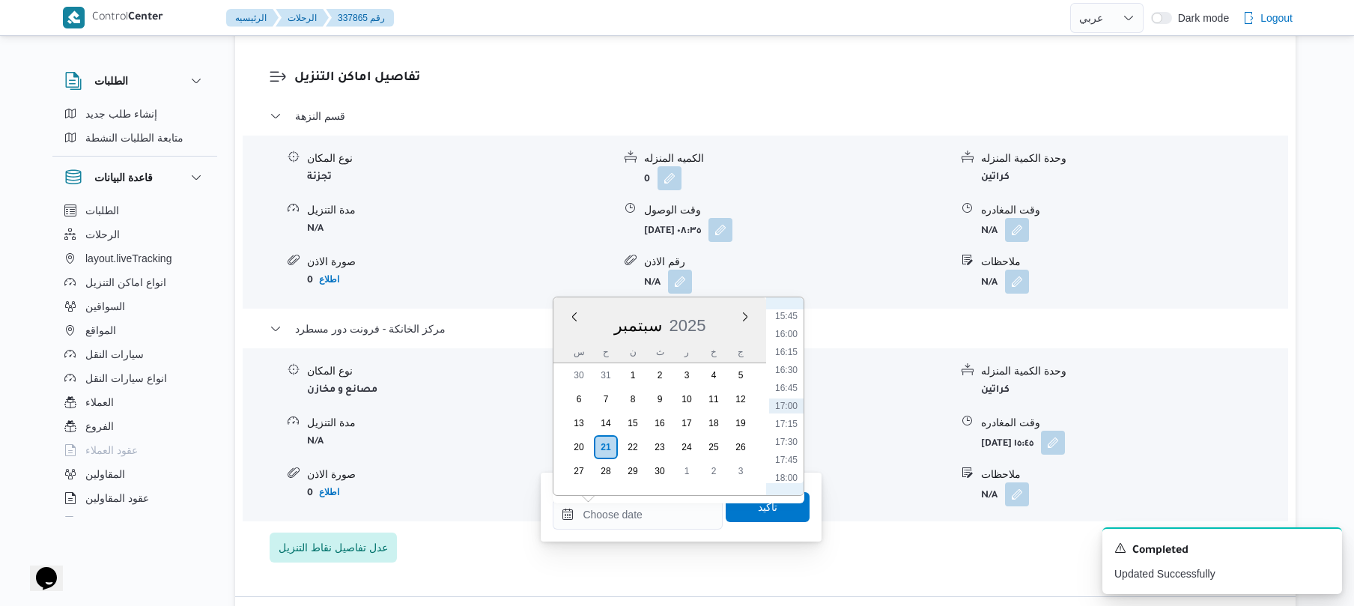
scroll to position [985, 0]
click at [794, 442] on li "15:30" at bounding box center [786, 445] width 34 height 15
type input "٢١/٠٩/٢٠٢٥ ١٥:٣٠"
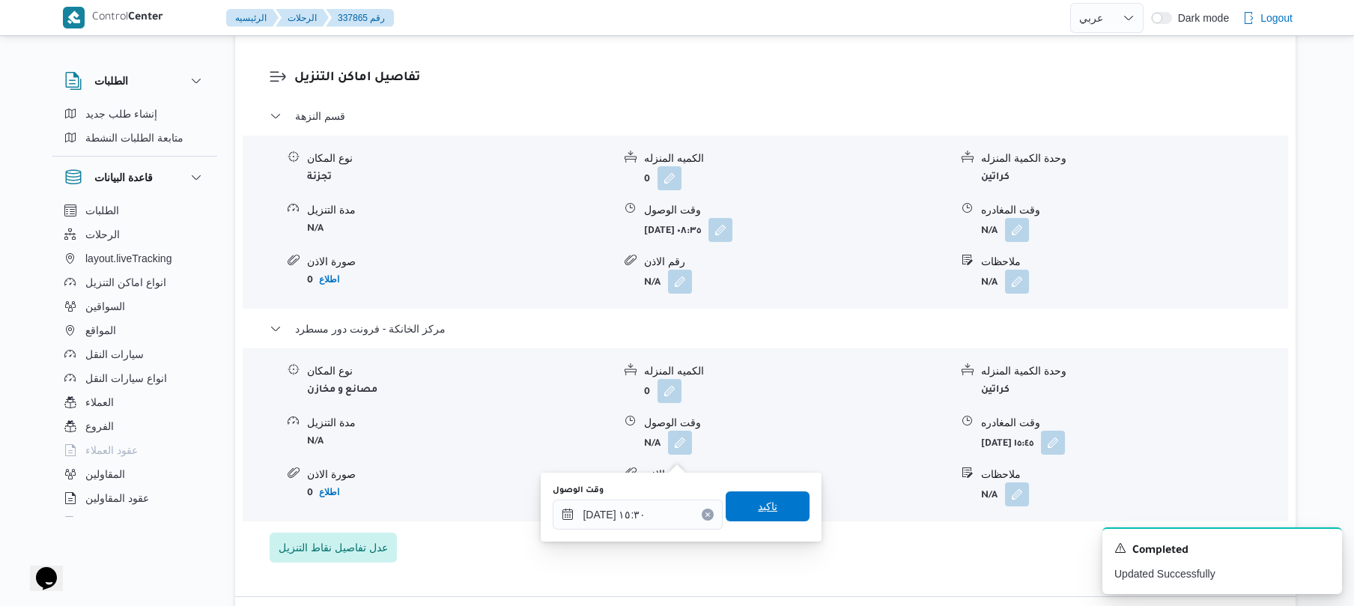
click at [767, 507] on span "تاكيد" at bounding box center [767, 506] width 19 height 18
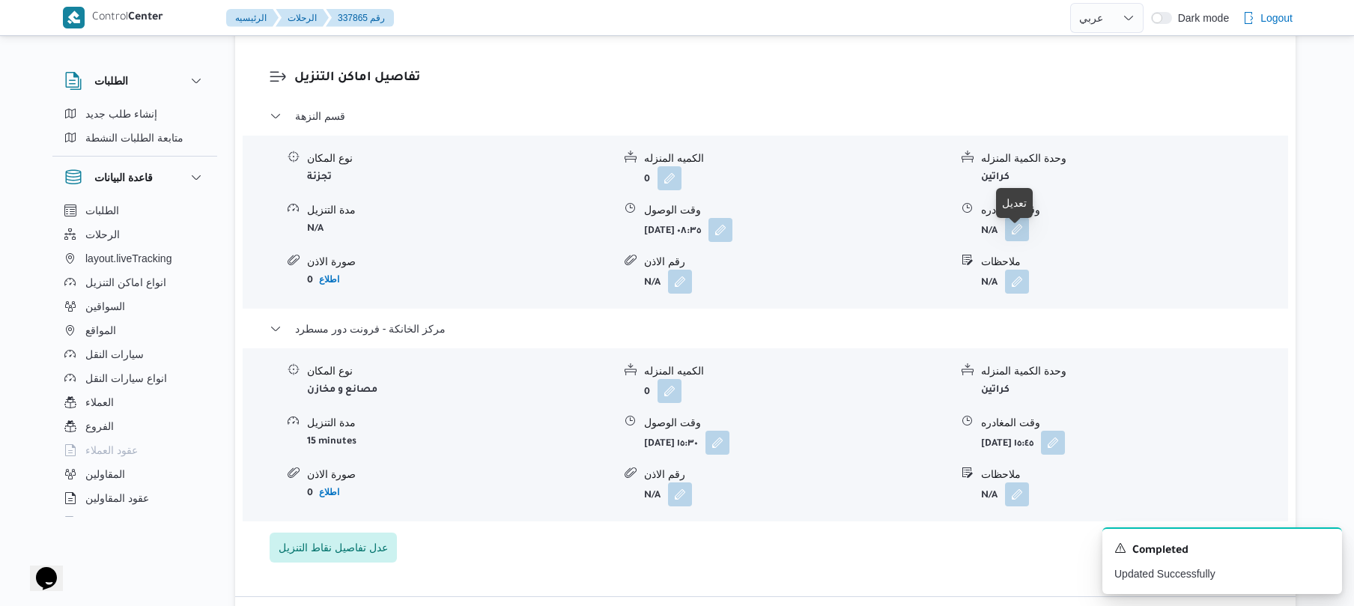
click at [1008, 241] on button "button" at bounding box center [1017, 229] width 24 height 24
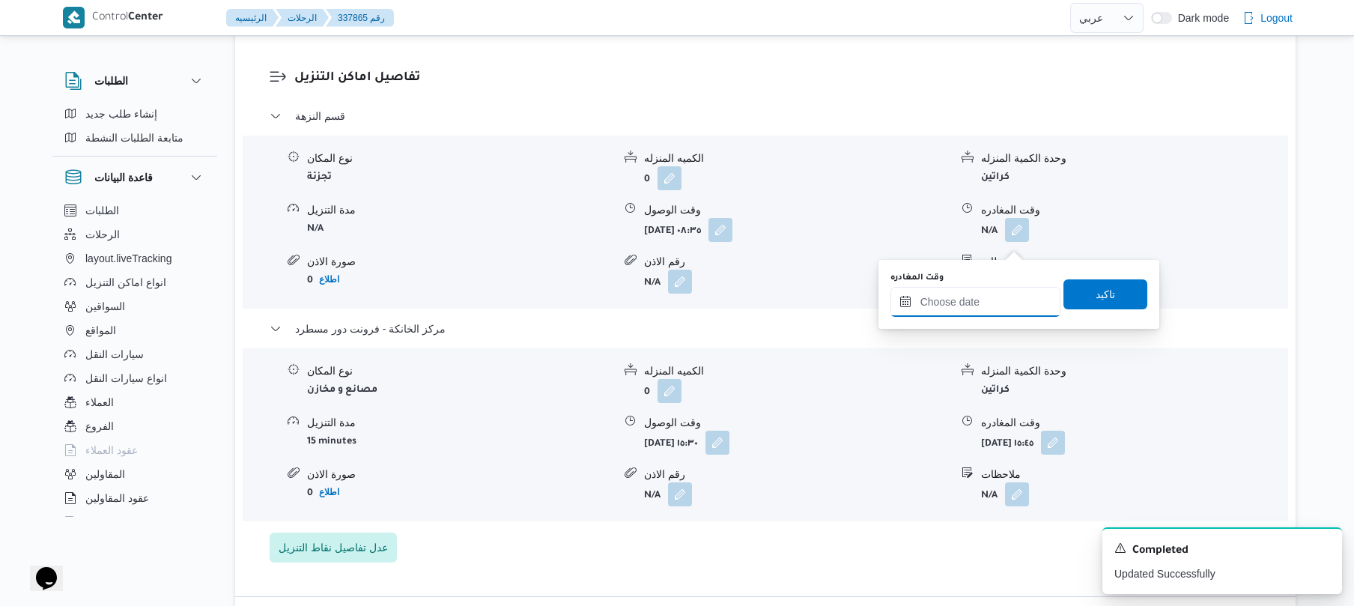
click at [951, 294] on input "وقت المغادره" at bounding box center [975, 302] width 170 height 30
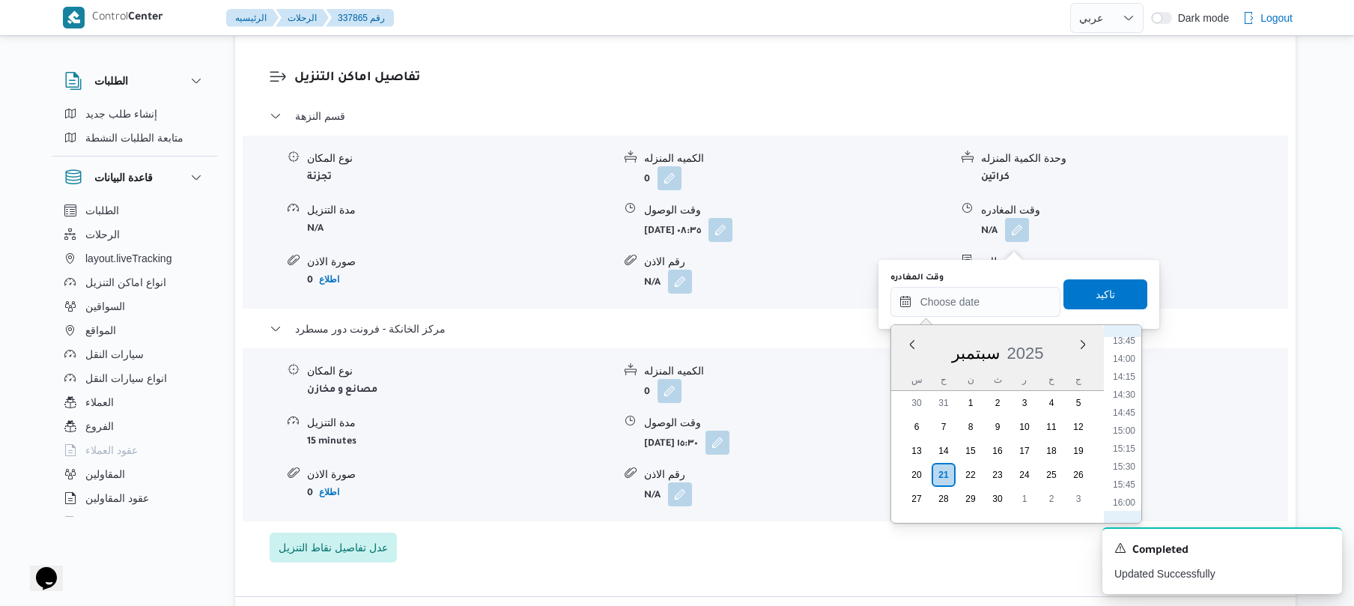
scroll to position [986, 0]
click at [1127, 417] on li "14:45" at bounding box center [1123, 418] width 34 height 15
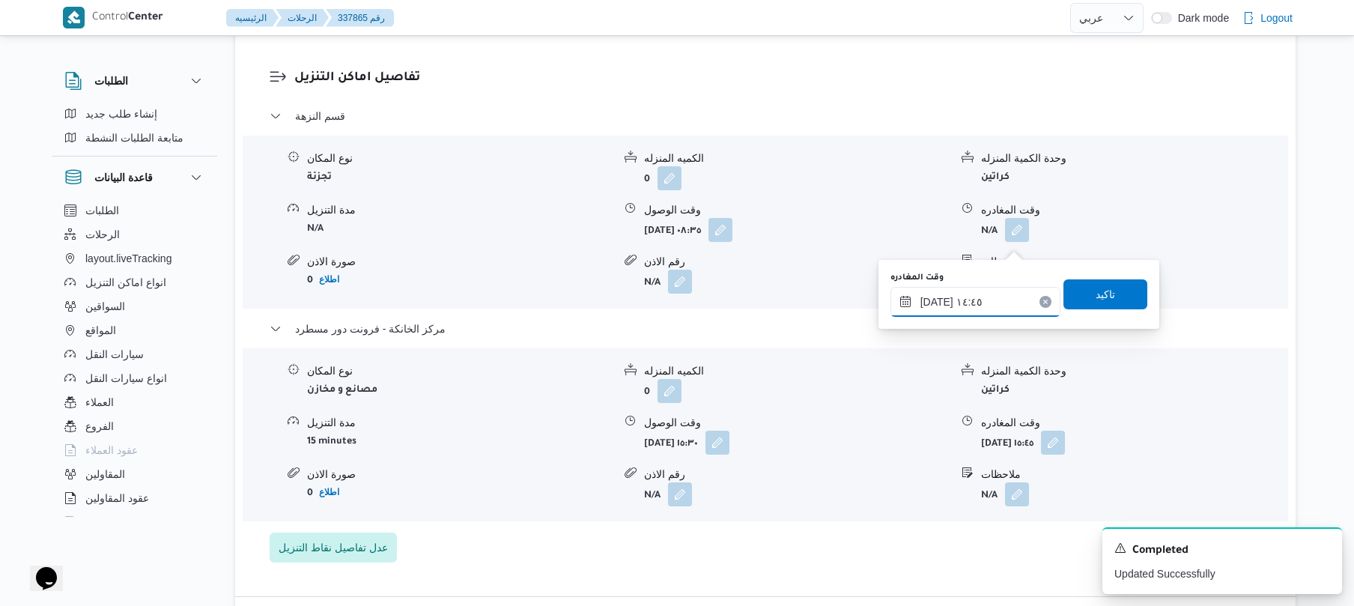
click at [934, 300] on input "٢١/٠٩/٢٠٢٥ ١٤:٤٥" at bounding box center [975, 302] width 170 height 30
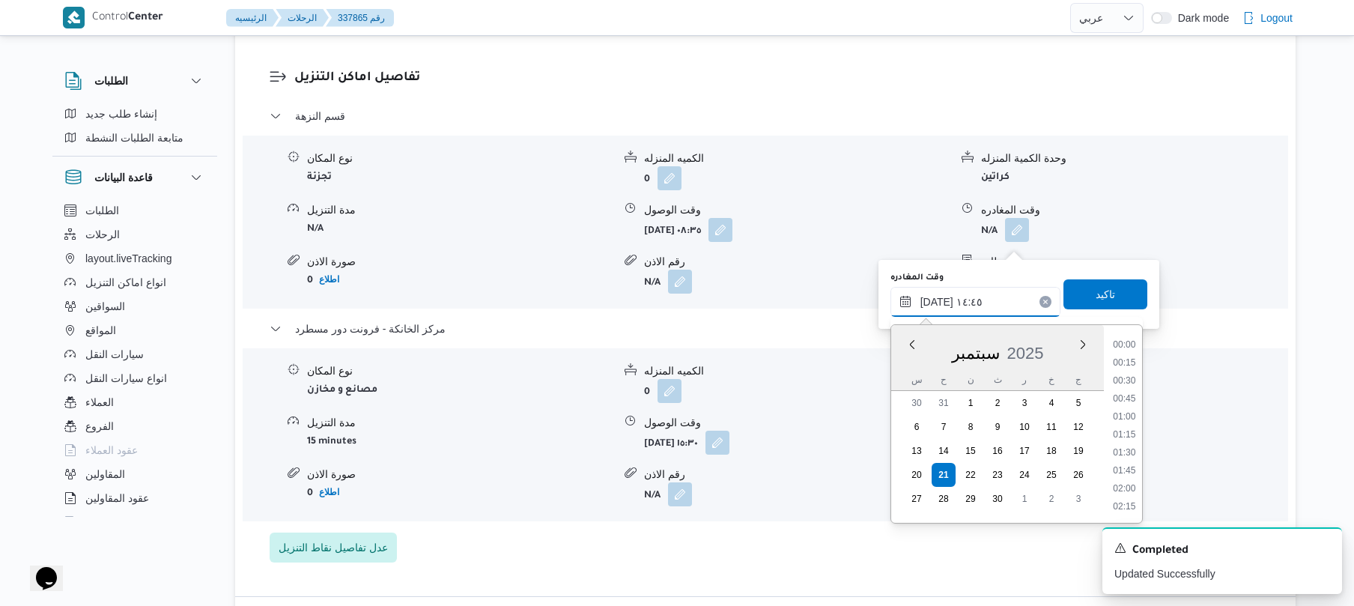
click at [934, 300] on input "٢١/٠٩/٢٠٢٥ ١٤:٤٥" at bounding box center [975, 302] width 170 height 30
type input "٢١/٠٩/٢٠٢٥ ١٤:55"
click at [1075, 300] on span "تاكيد" at bounding box center [1105, 293] width 84 height 30
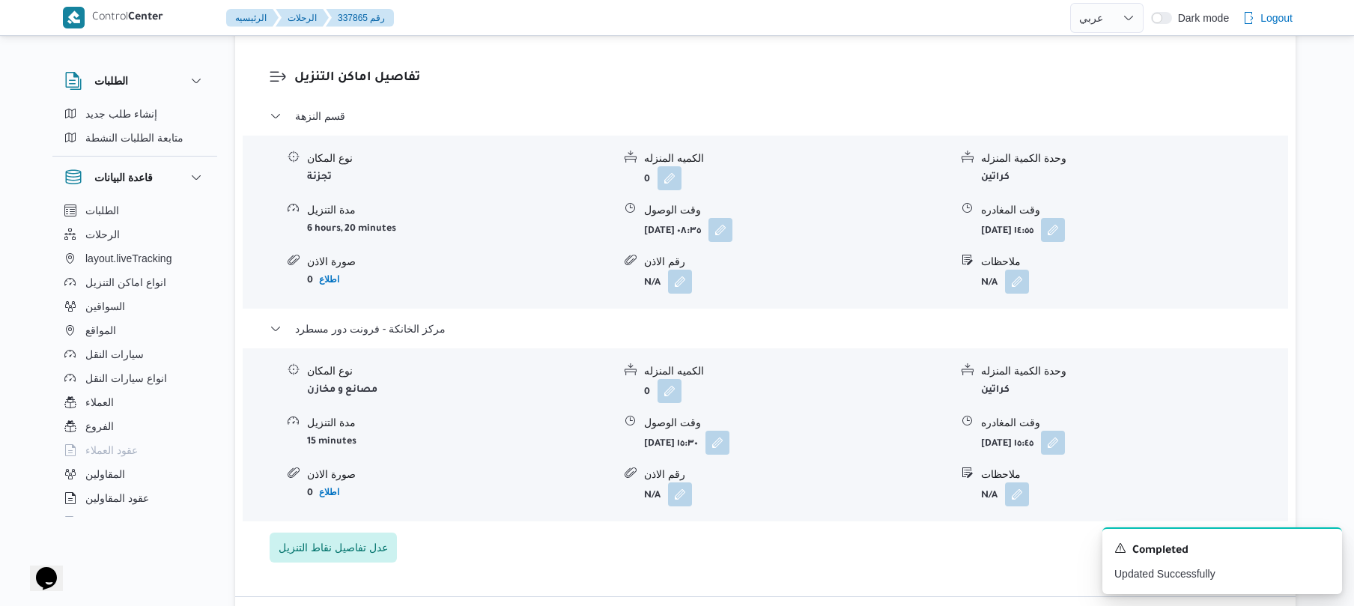
scroll to position [0, 0]
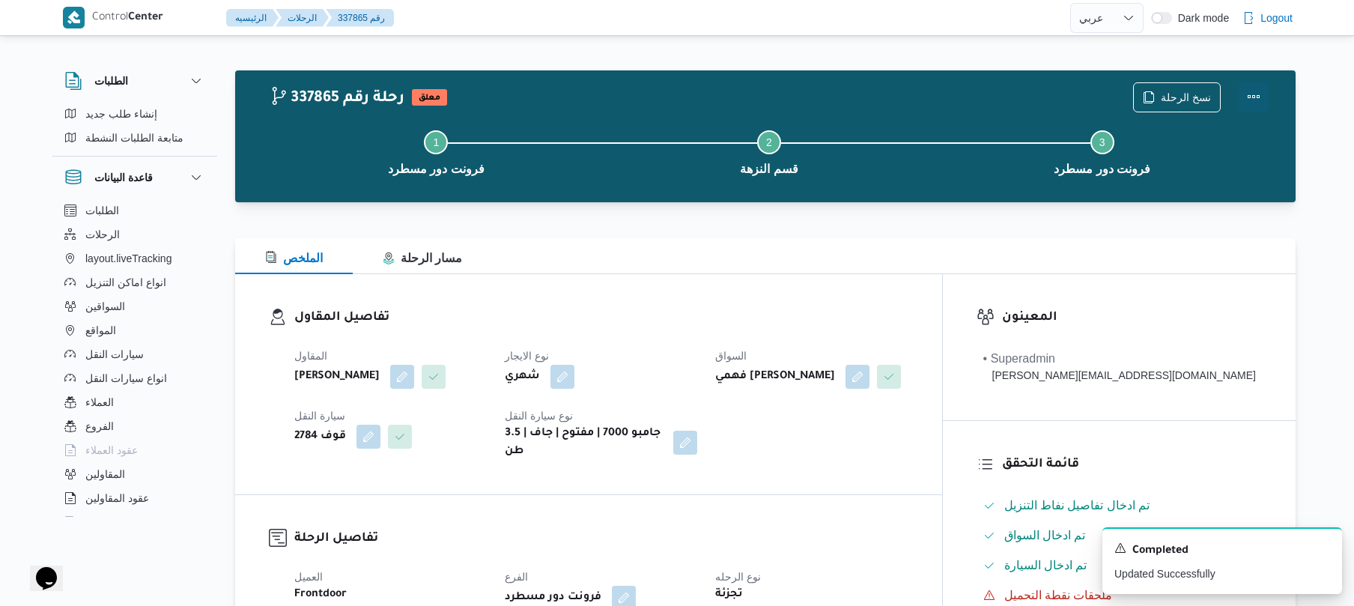
click at [1255, 93] on button "Actions" at bounding box center [1253, 97] width 30 height 30
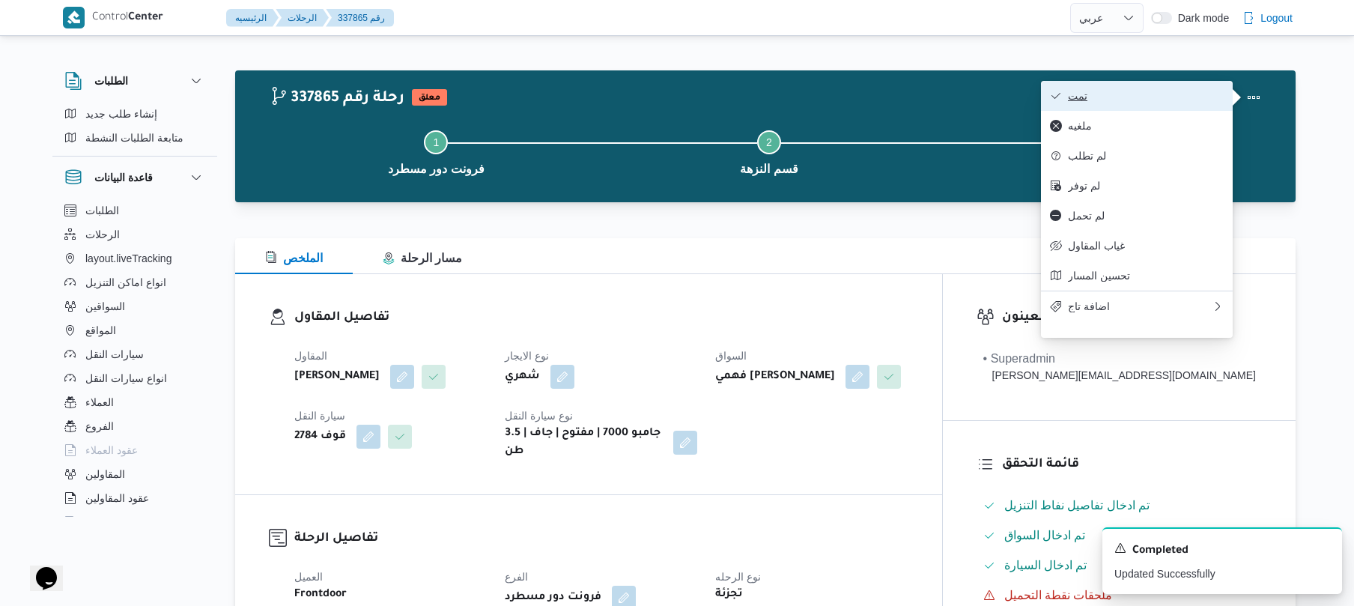
click at [1142, 100] on span "تمت" at bounding box center [1146, 96] width 156 height 12
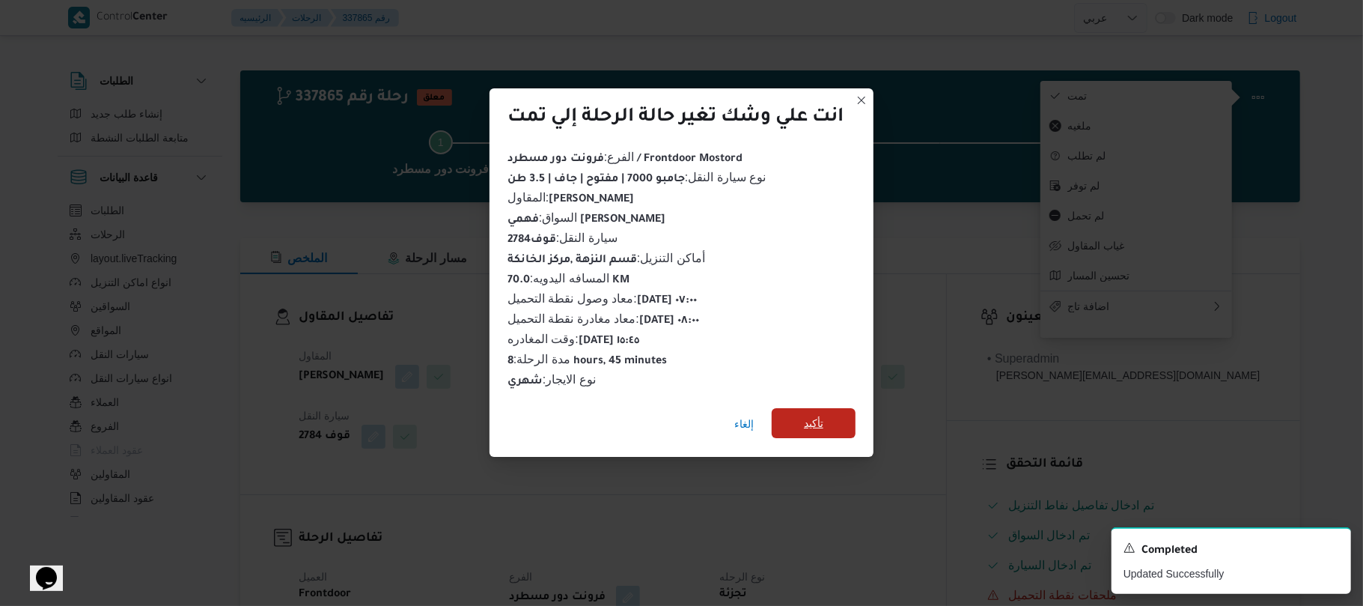
click at [840, 419] on span "تأكيد" at bounding box center [814, 423] width 84 height 30
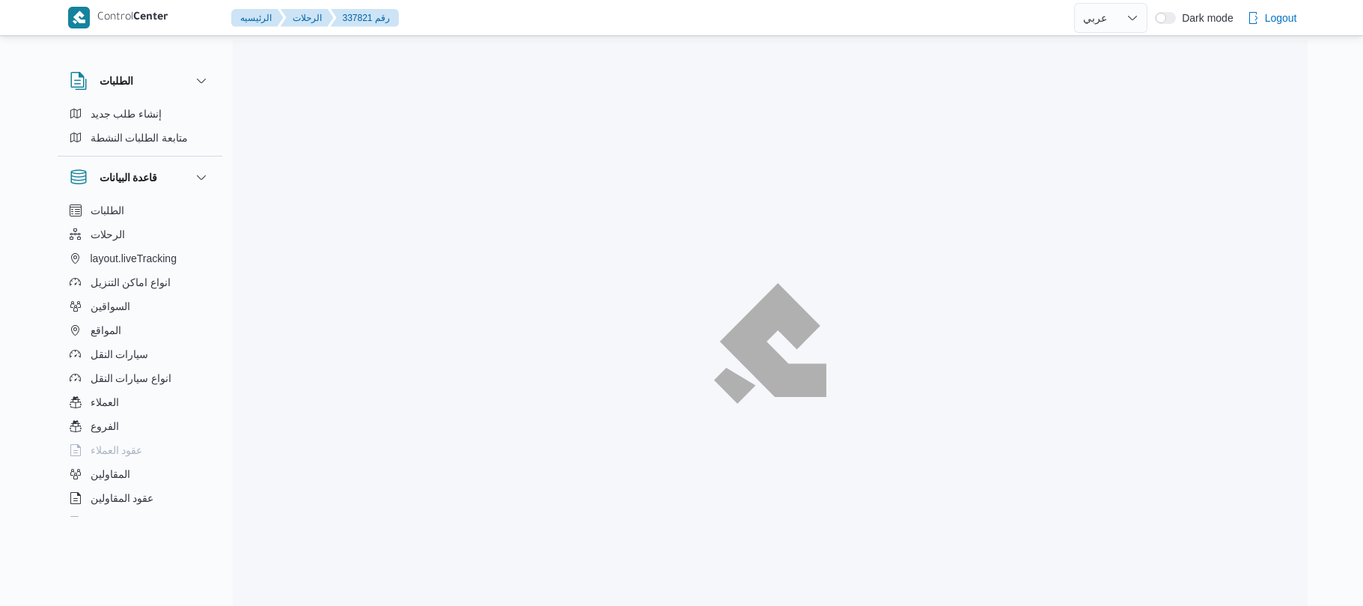
select select "ar"
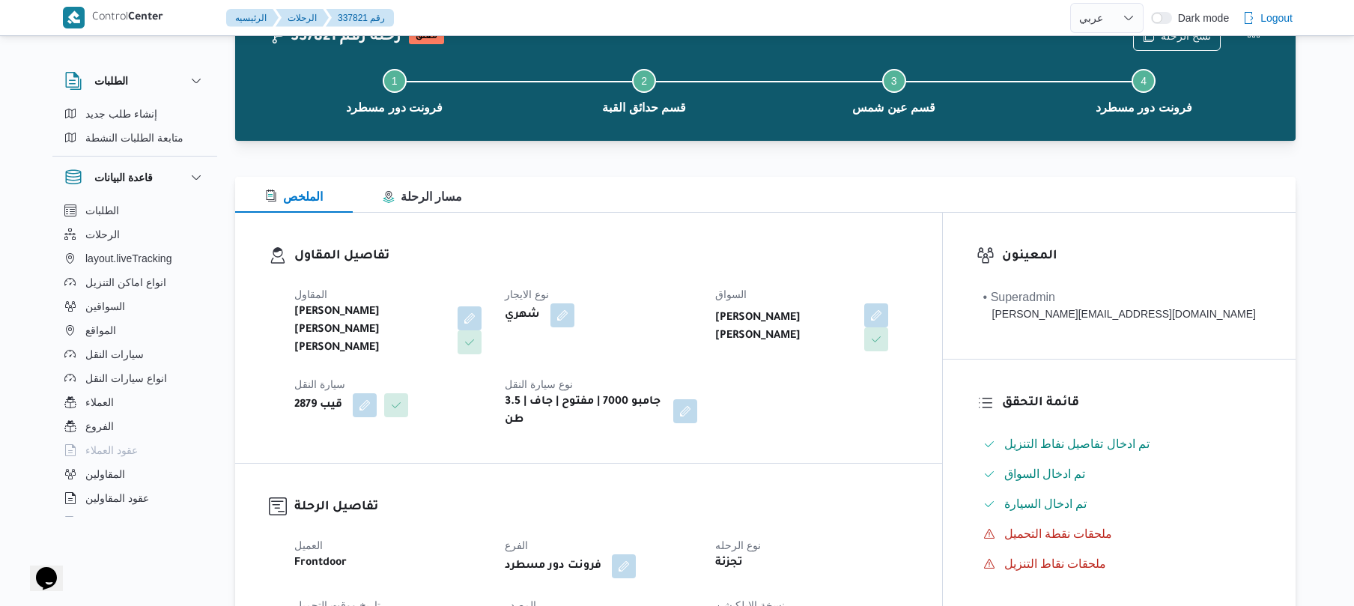
scroll to position [40, 0]
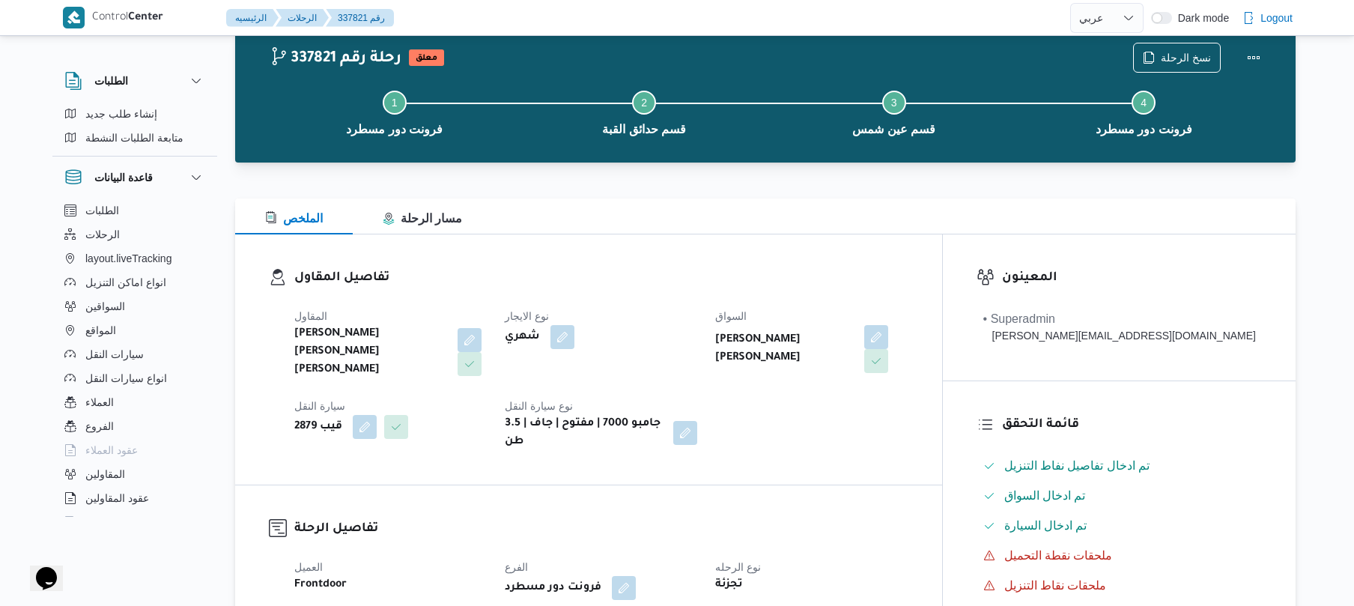
click at [895, 261] on div "تفاصيل المقاول [PERSON_NAME] [PERSON_NAME] [PERSON_NAME] نوع الايجار شهري السوا…" at bounding box center [588, 359] width 707 height 250
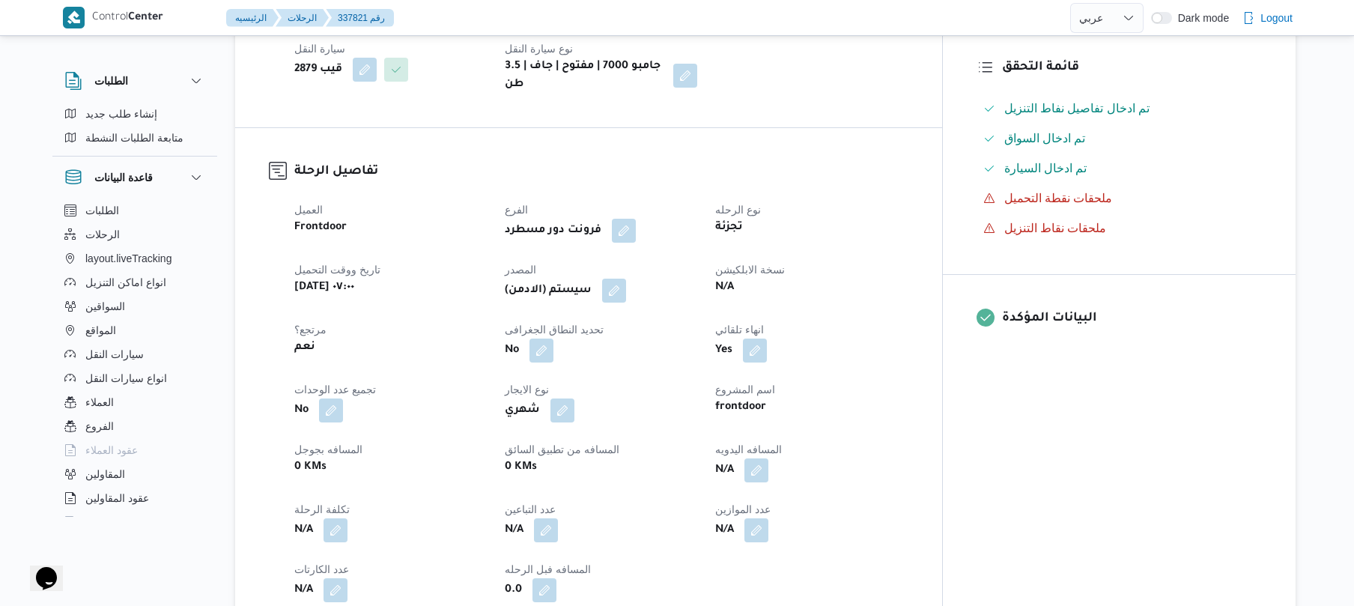
scroll to position [399, 0]
click at [768, 457] on button "button" at bounding box center [756, 467] width 24 height 24
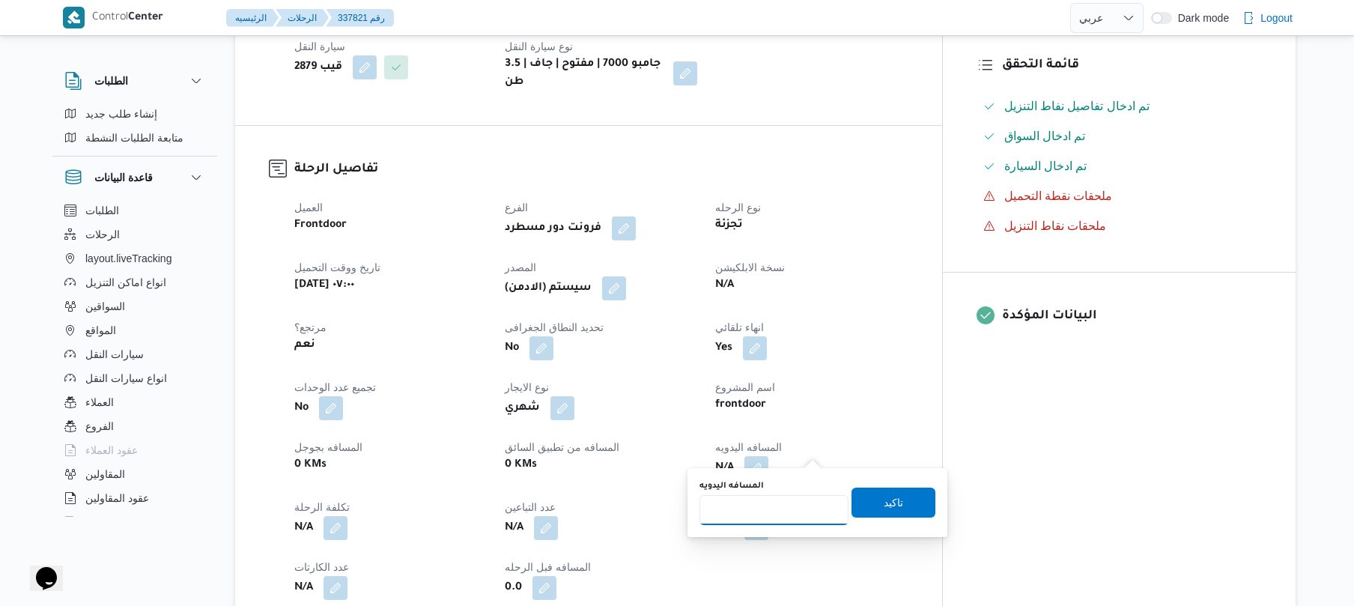
click at [770, 520] on input "المسافه اليدويه" at bounding box center [773, 510] width 149 height 30
type input "70"
click at [891, 499] on span "تاكيد" at bounding box center [892, 502] width 19 height 18
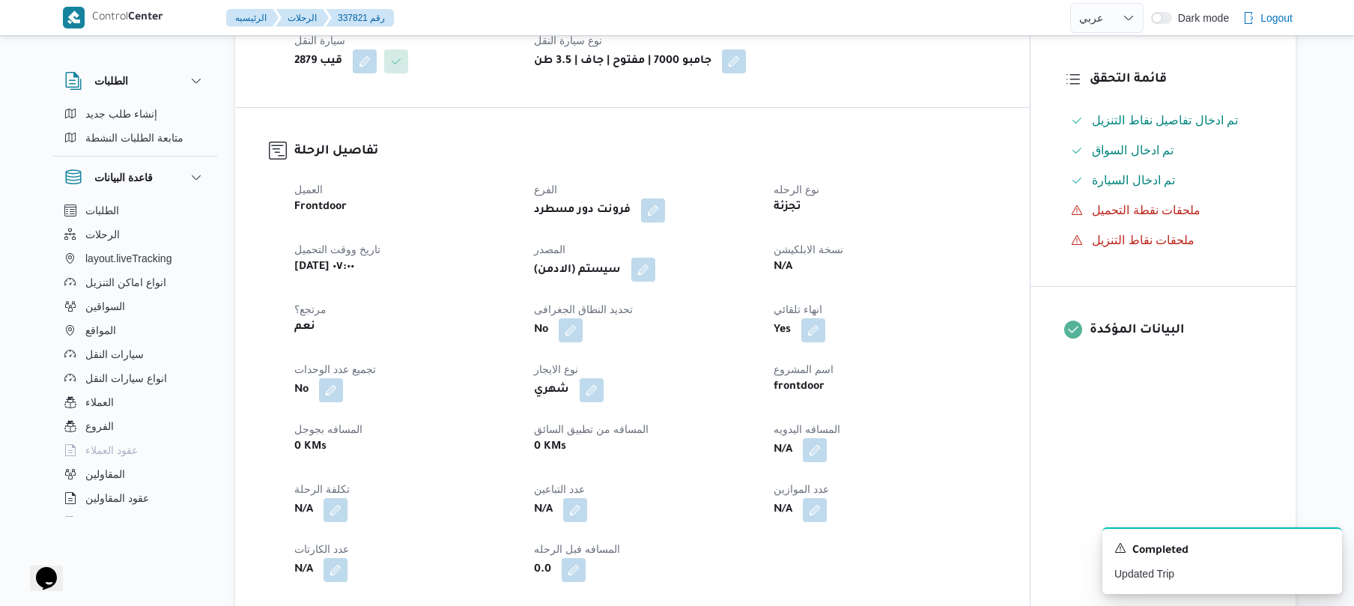
click at [645, 265] on button "button" at bounding box center [643, 270] width 24 height 24
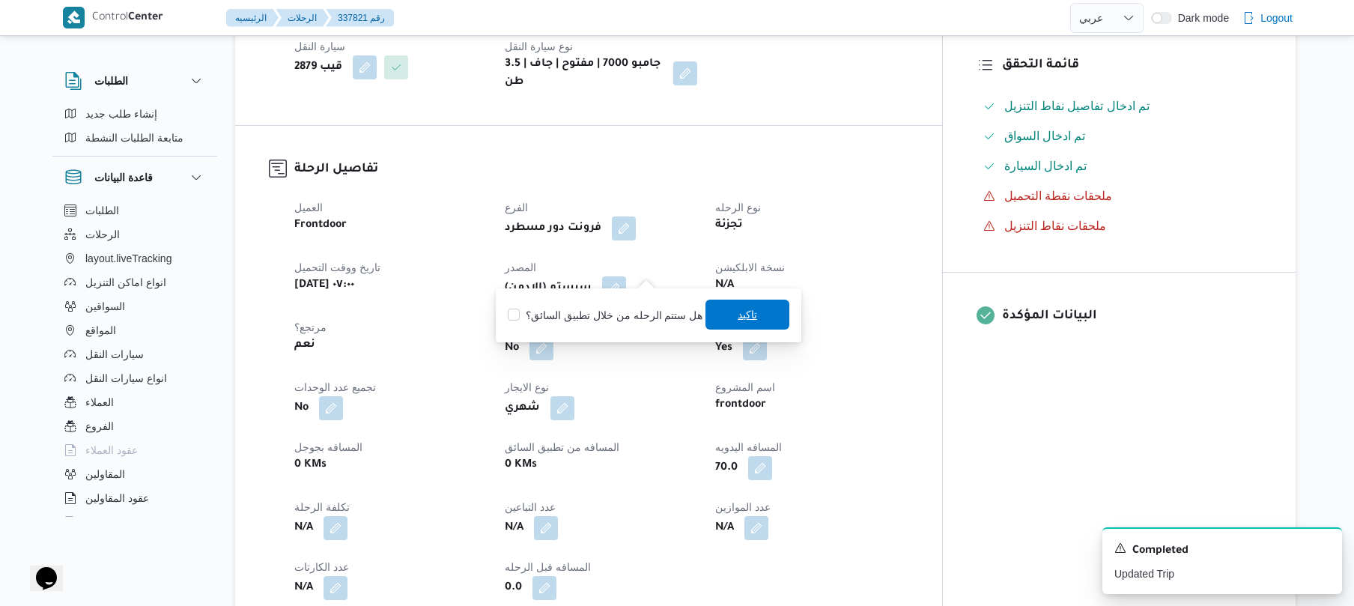
click at [713, 309] on span "تاكيد" at bounding box center [747, 314] width 84 height 30
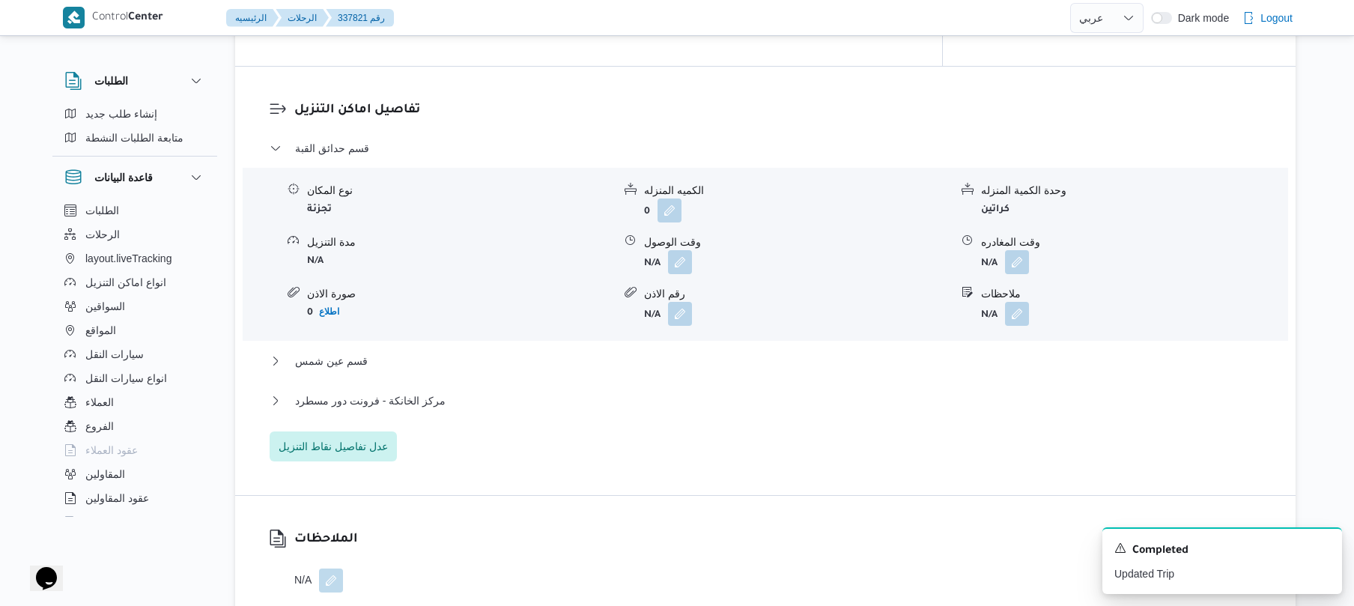
scroll to position [1318, 0]
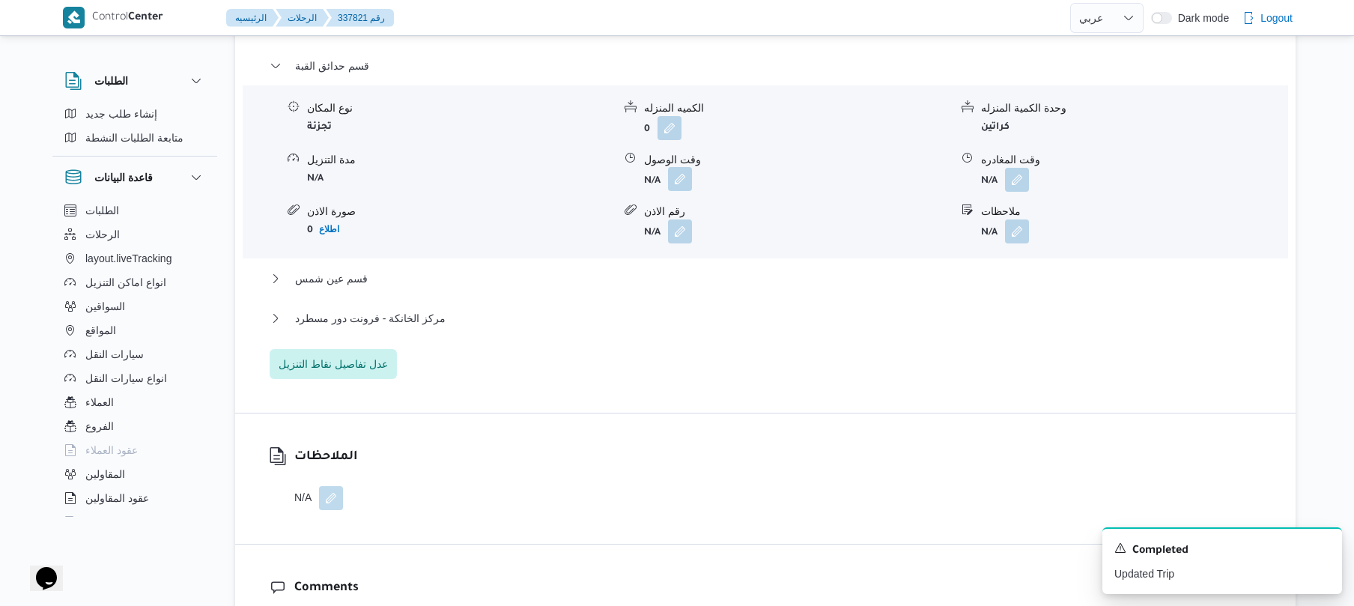
click at [681, 167] on button "button" at bounding box center [680, 179] width 24 height 24
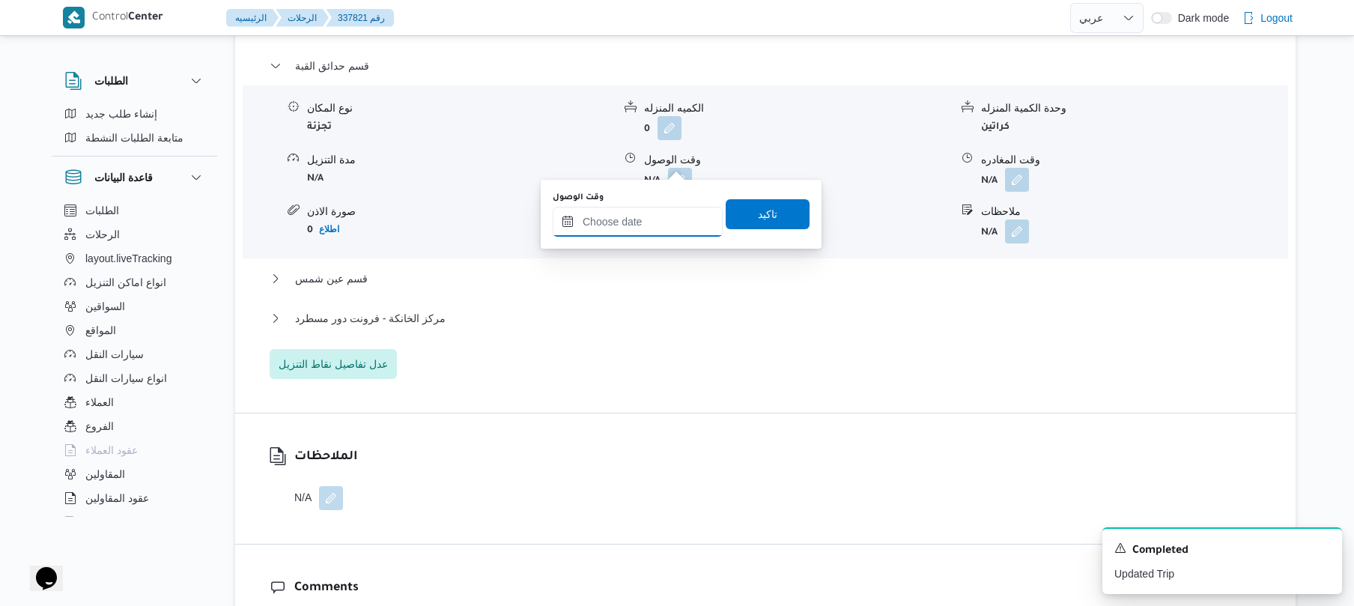
click at [654, 217] on input "وقت الوصول" at bounding box center [638, 222] width 170 height 30
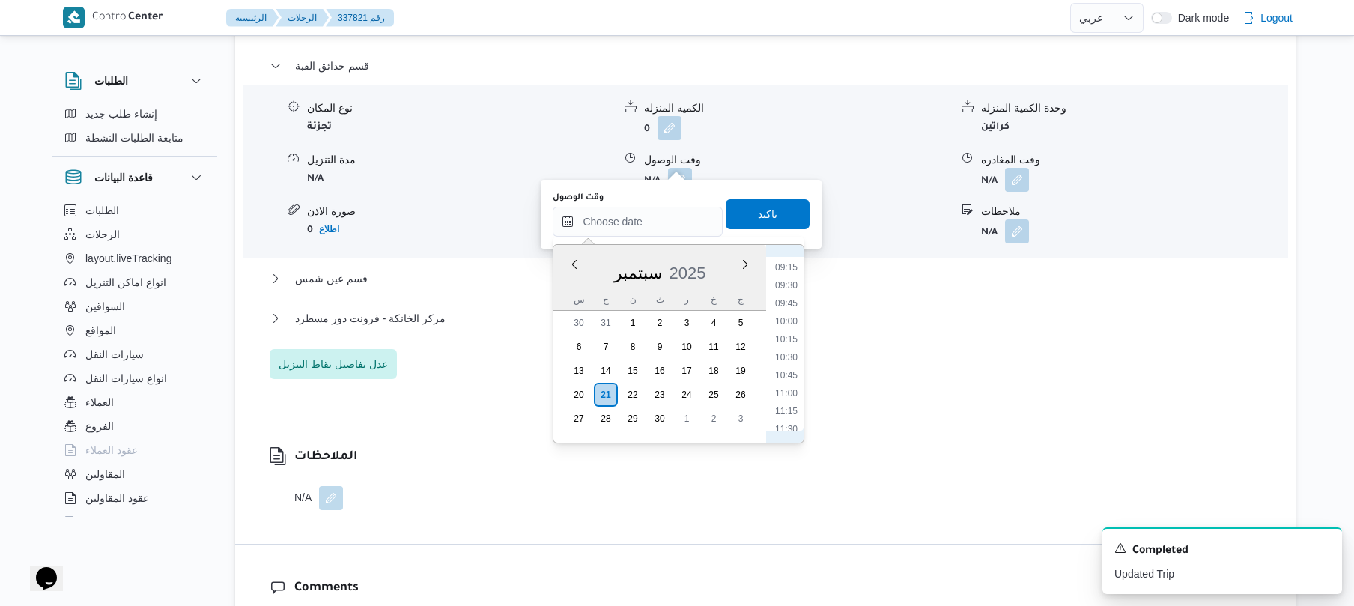
scroll to position [515, 0]
click at [791, 362] on li "08:30" at bounding box center [786, 360] width 34 height 15
type input "[DATE] ٠٨:٣٠"
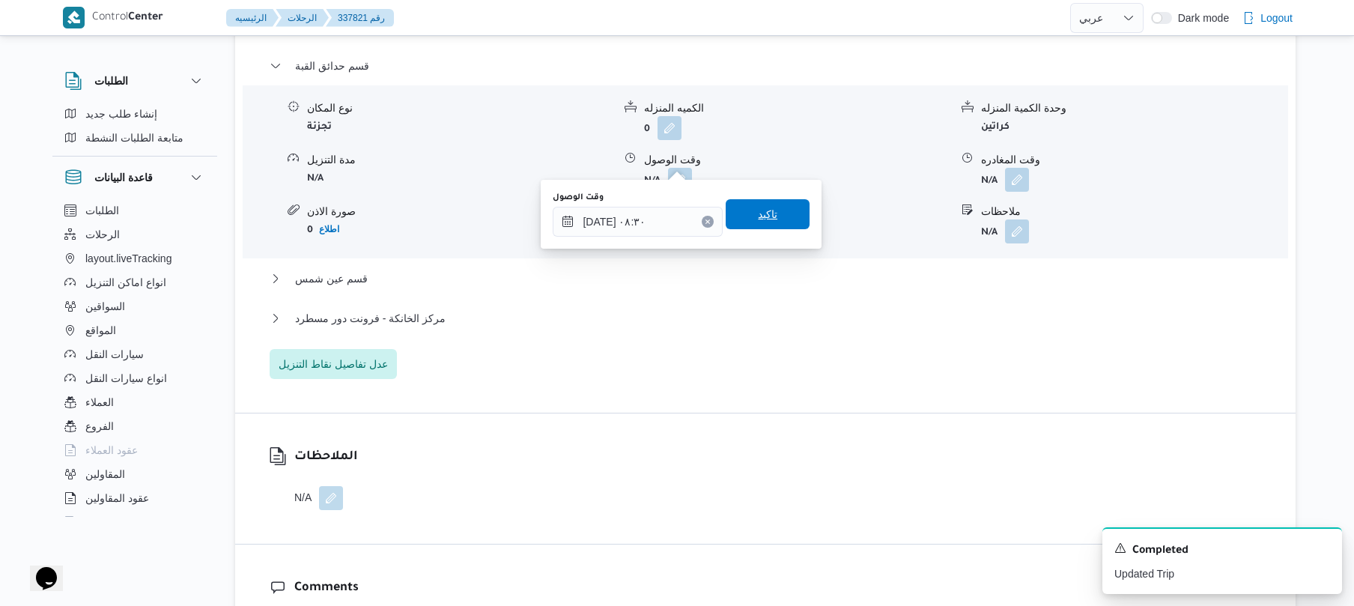
click at [779, 214] on span "تاكيد" at bounding box center [767, 214] width 84 height 30
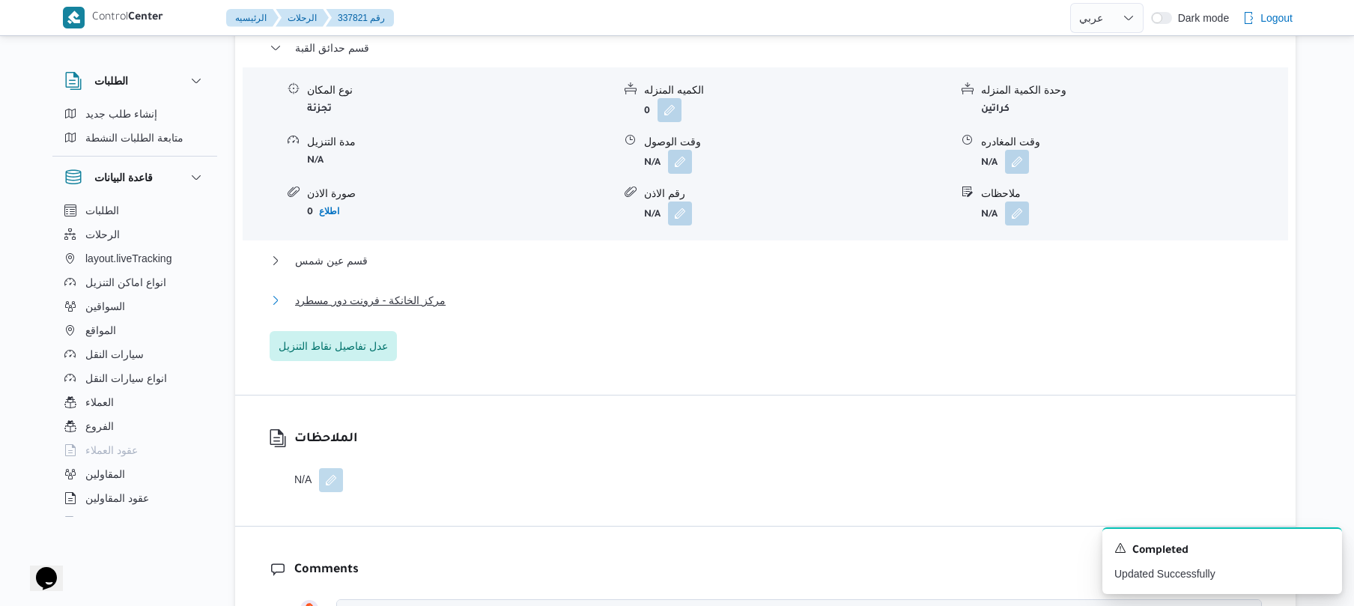
click at [704, 307] on button "مركز الخانكة - فرونت دور مسطرد" at bounding box center [766, 300] width 992 height 18
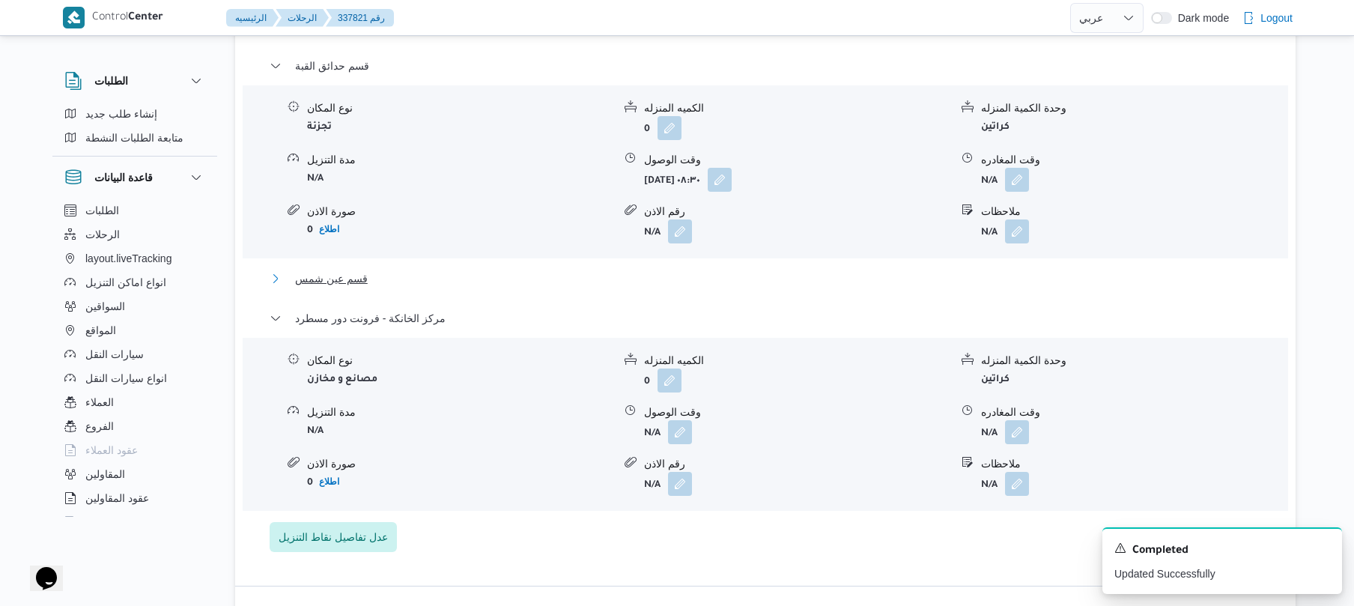
click at [734, 270] on button "قسم عين شمس" at bounding box center [766, 279] width 992 height 18
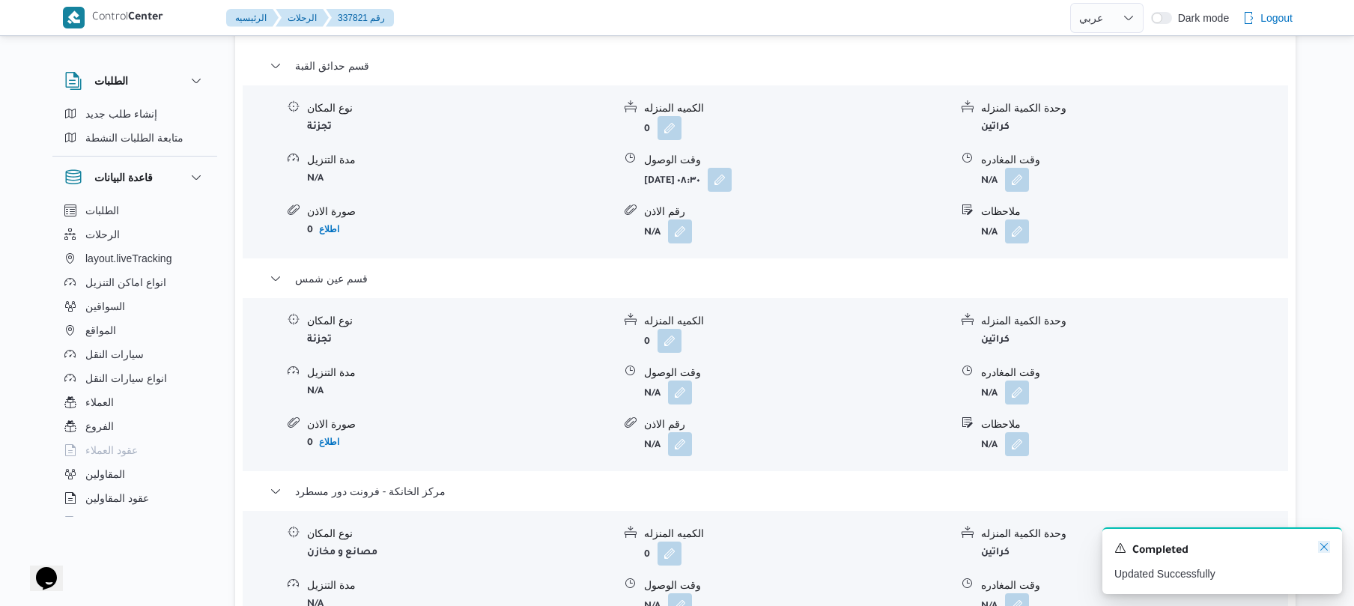
click at [1324, 552] on icon "Dismiss toast" at bounding box center [1324, 547] width 12 height 12
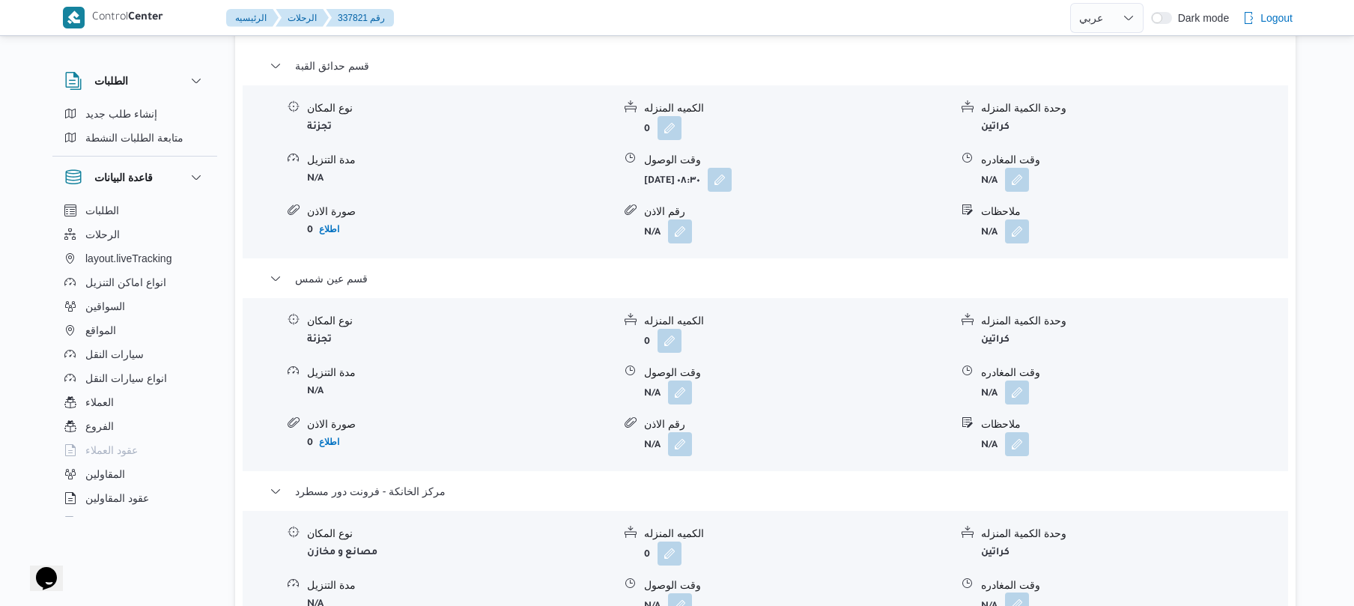
click at [1024, 592] on button "button" at bounding box center [1017, 604] width 24 height 24
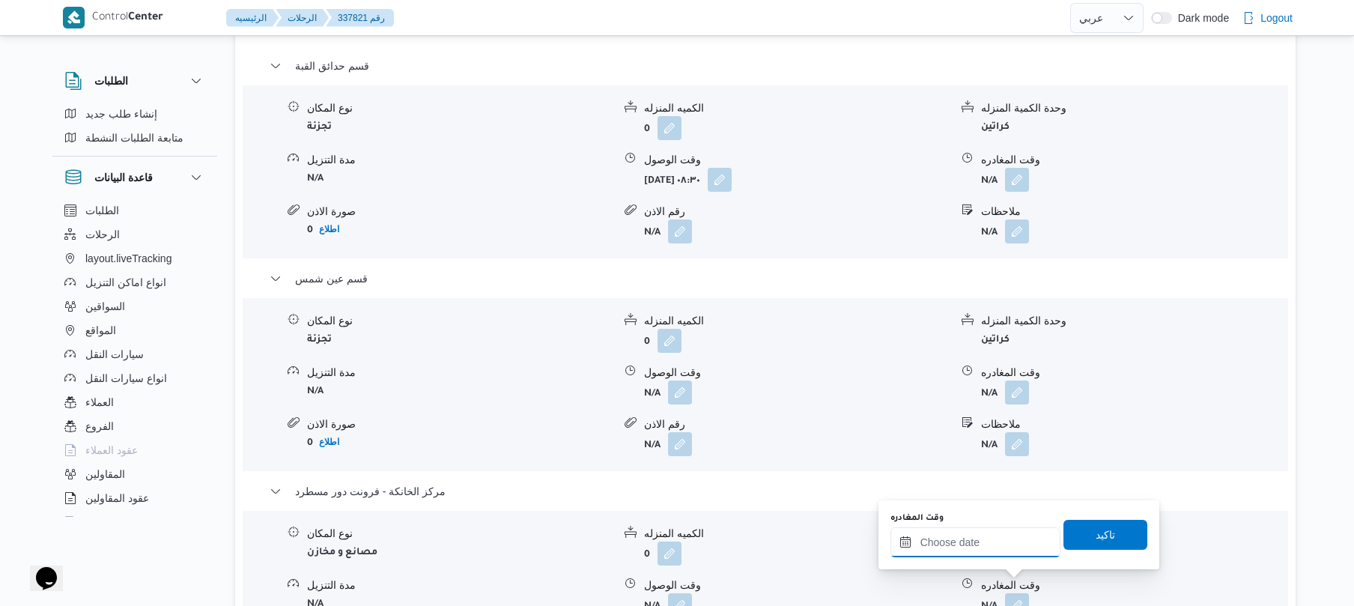
click at [1015, 531] on input "وقت المغادره" at bounding box center [975, 542] width 170 height 30
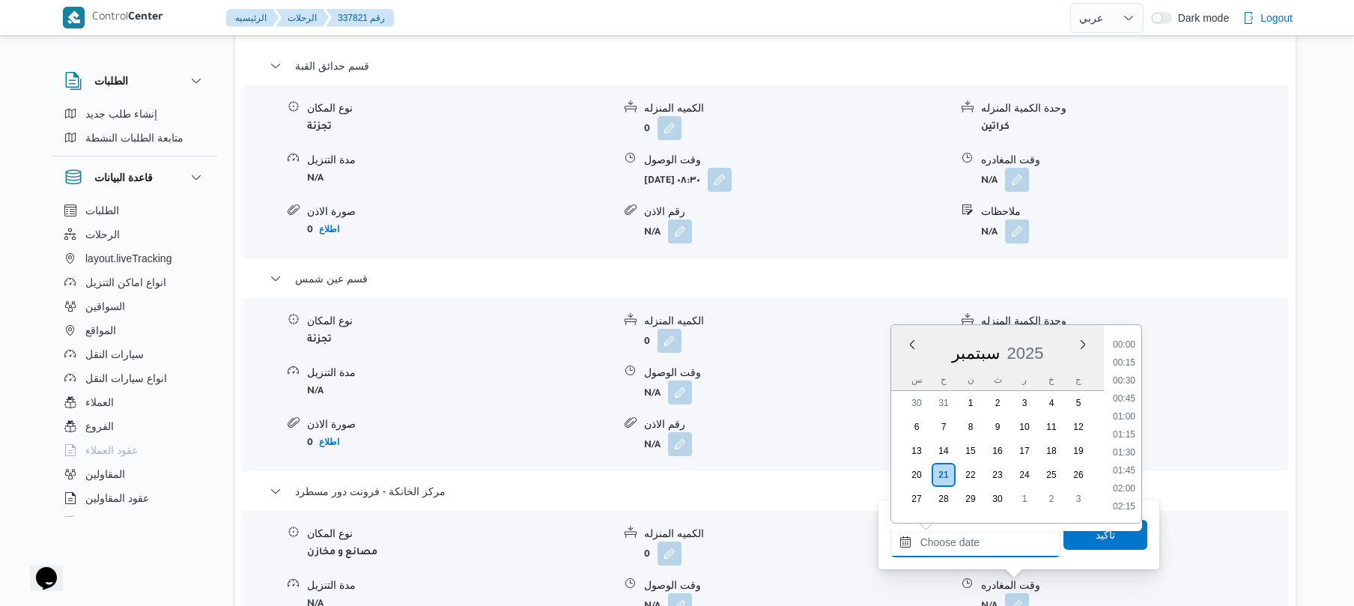
scroll to position [1151, 0]
click at [1132, 345] on li "16:00" at bounding box center [1123, 343] width 34 height 15
type input "[DATE] ١٦:٠٠"
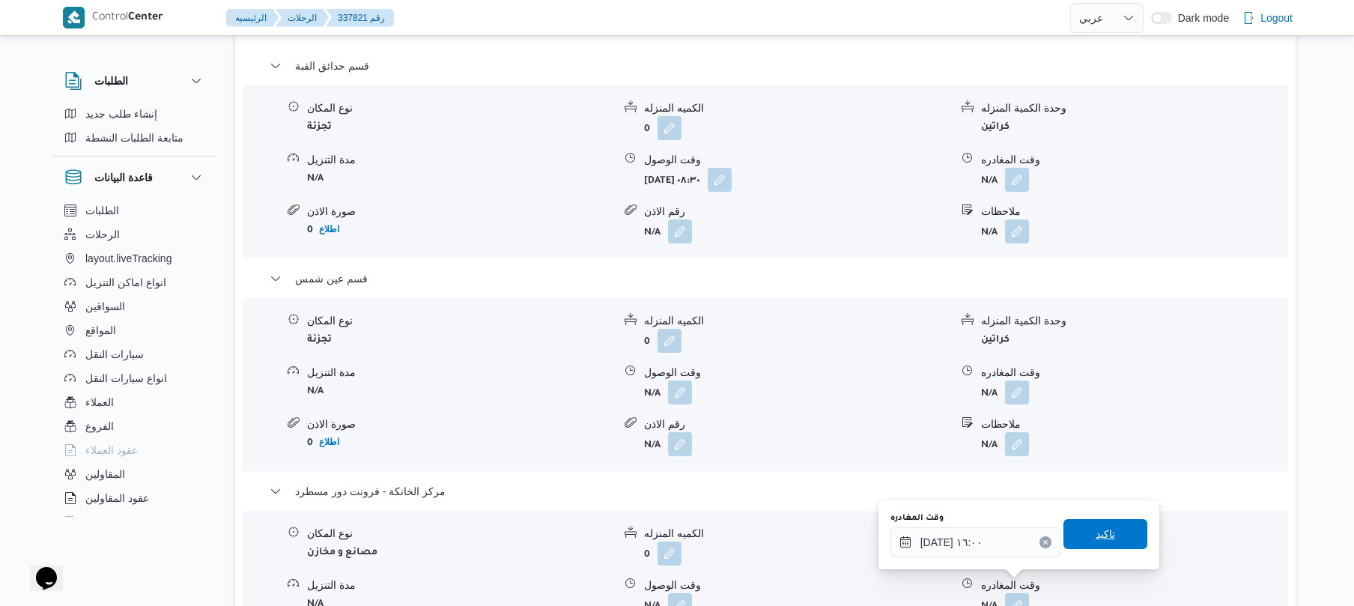
click at [1084, 540] on span "تاكيد" at bounding box center [1105, 534] width 84 height 30
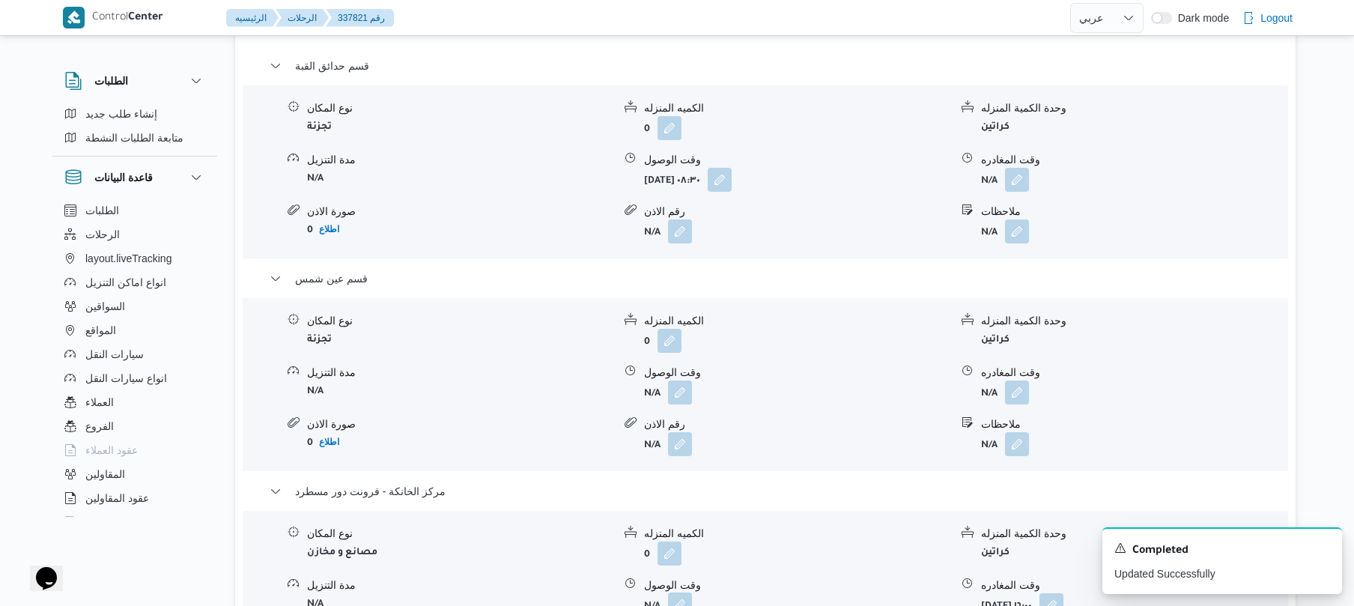
click at [678, 592] on button "button" at bounding box center [680, 604] width 24 height 24
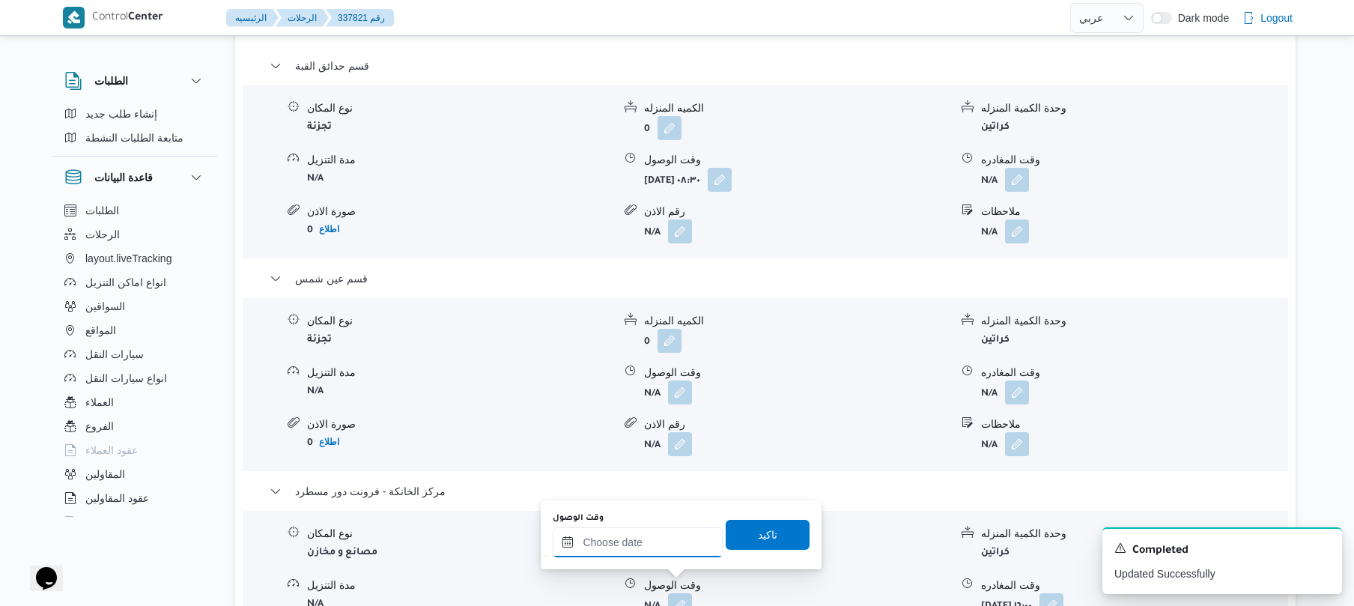
click at [680, 541] on input "وقت الوصول" at bounding box center [638, 542] width 170 height 30
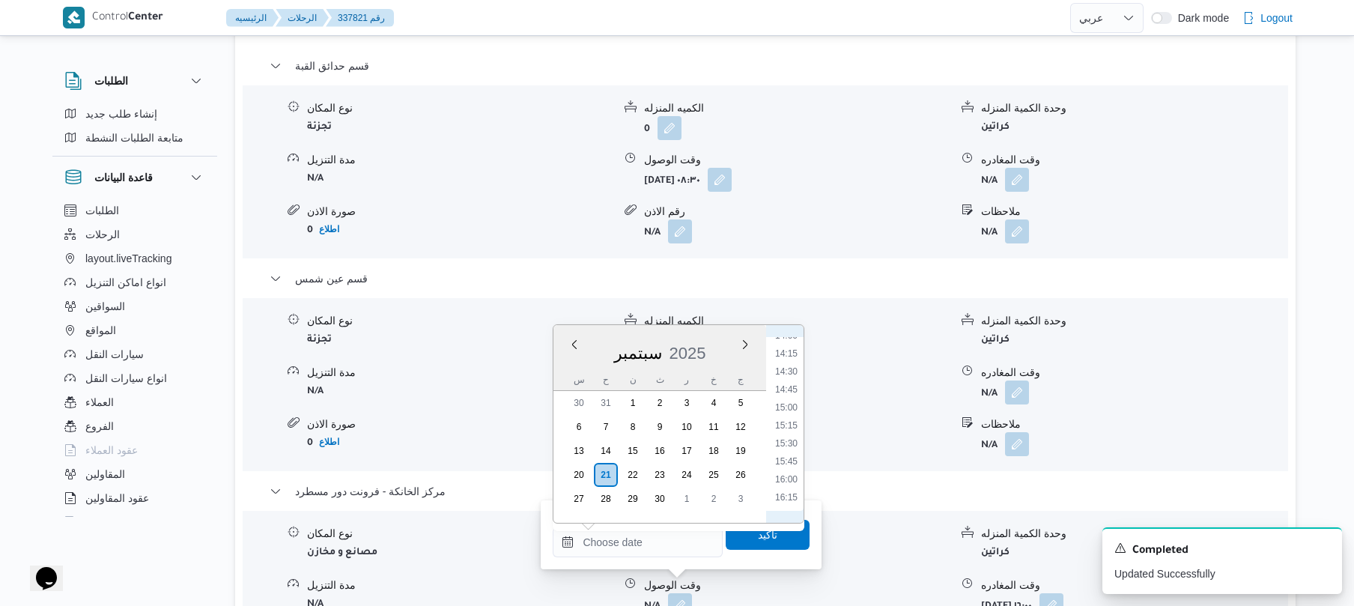
scroll to position [1003, 0]
click at [788, 474] on li "15:45" at bounding box center [786, 473] width 34 height 15
type input "[DATE] ١٥:٤٥"
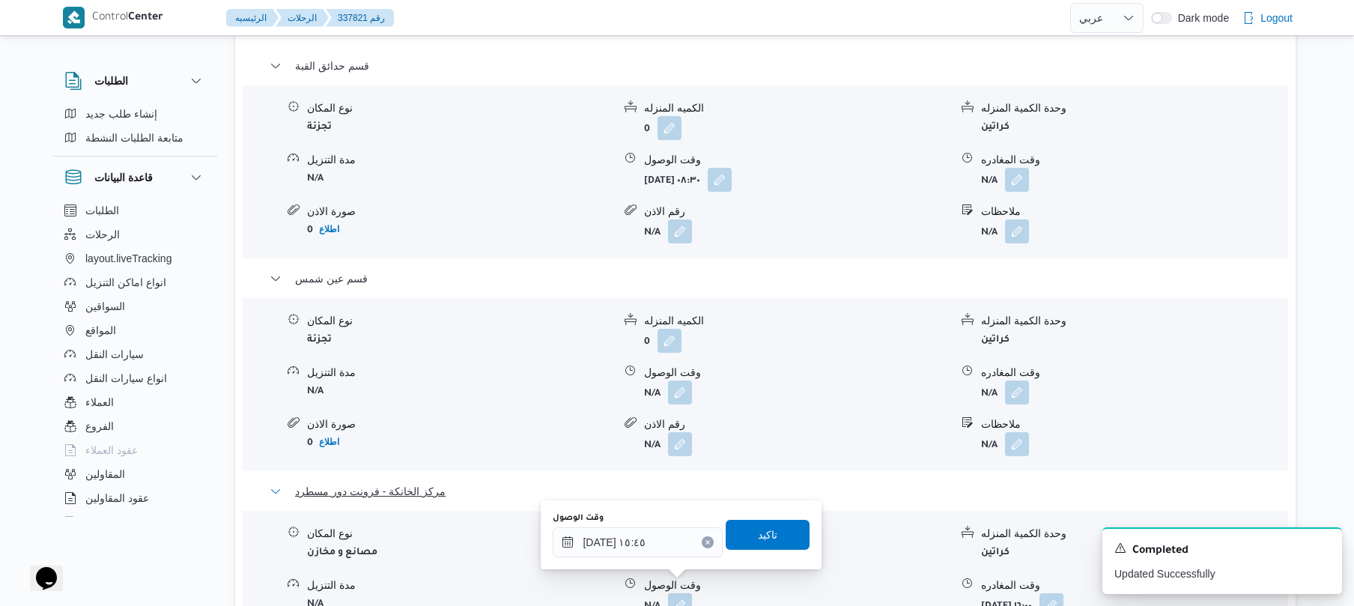
click at [788, 482] on button "مركز الخانكة - فرونت دور مسطرد" at bounding box center [766, 491] width 992 height 18
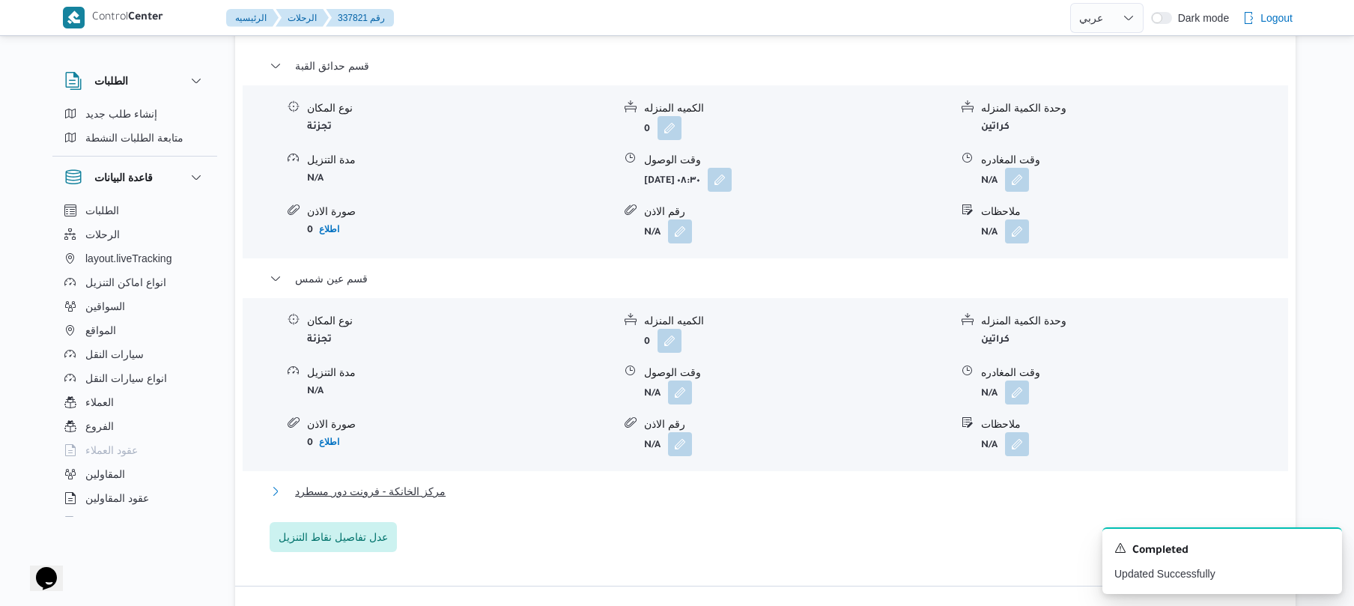
click at [639, 482] on button "مركز الخانكة - فرونت دور مسطرد" at bounding box center [766, 491] width 992 height 18
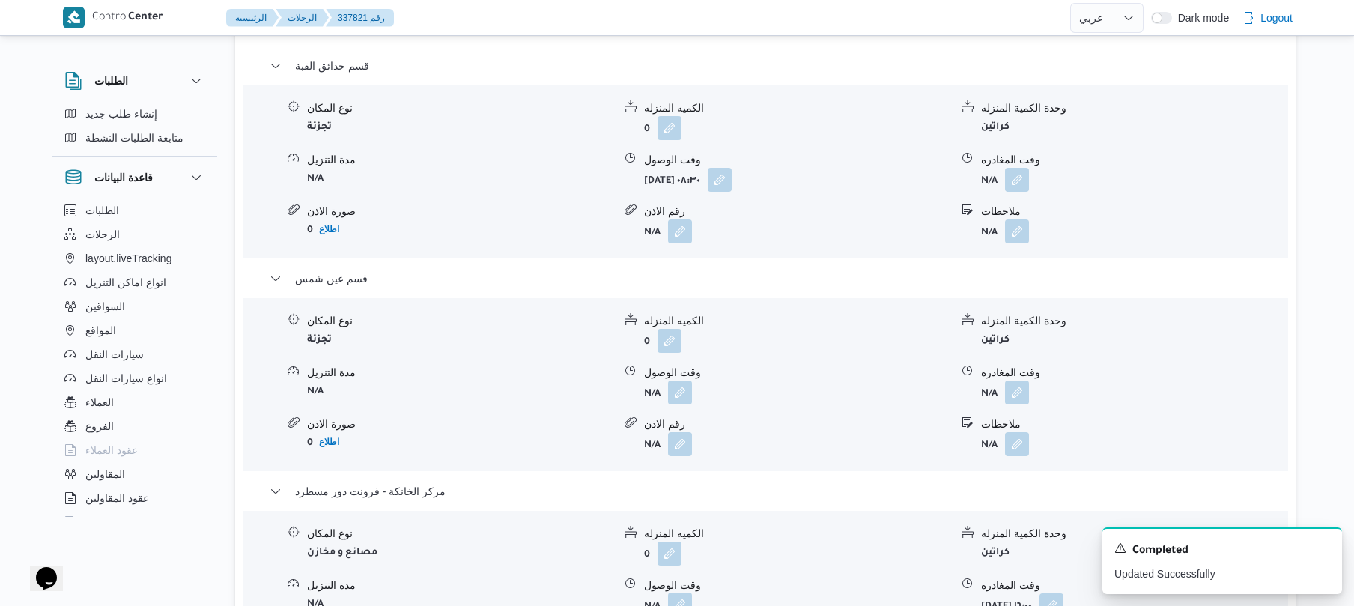
click at [681, 592] on button "button" at bounding box center [680, 604] width 24 height 24
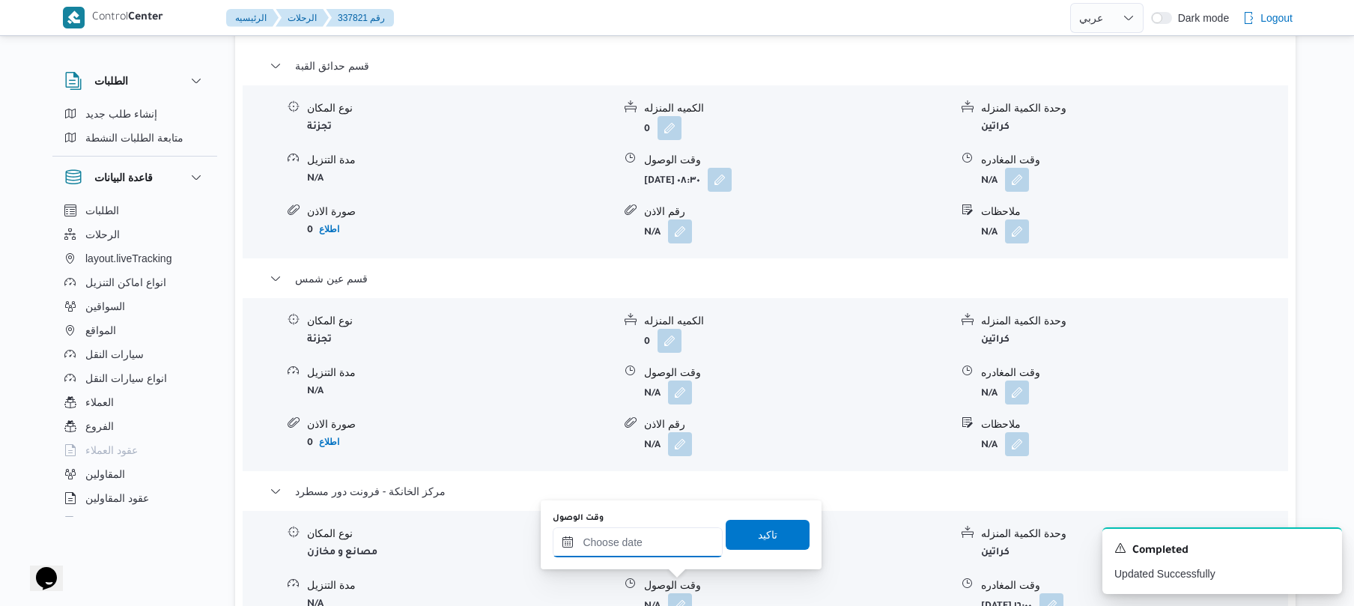
click at [686, 540] on input "وقت الوصول" at bounding box center [638, 542] width 170 height 30
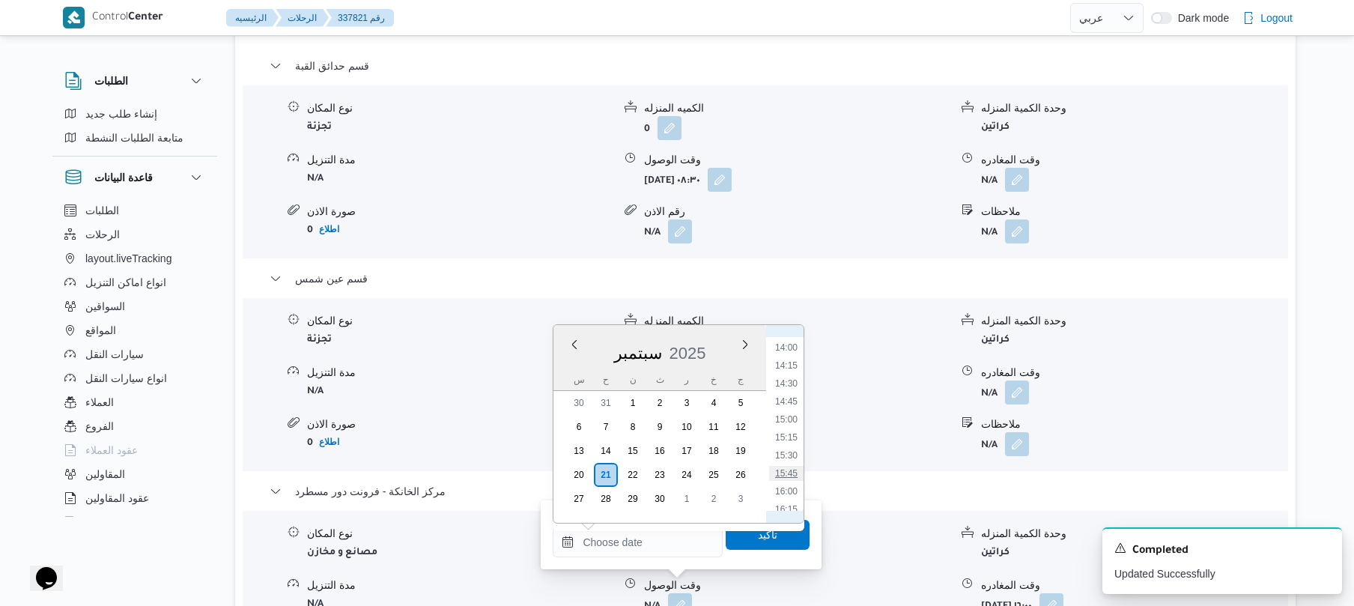
click at [785, 469] on li "15:45" at bounding box center [786, 473] width 34 height 15
type input "[DATE] ١٥:٤٥"
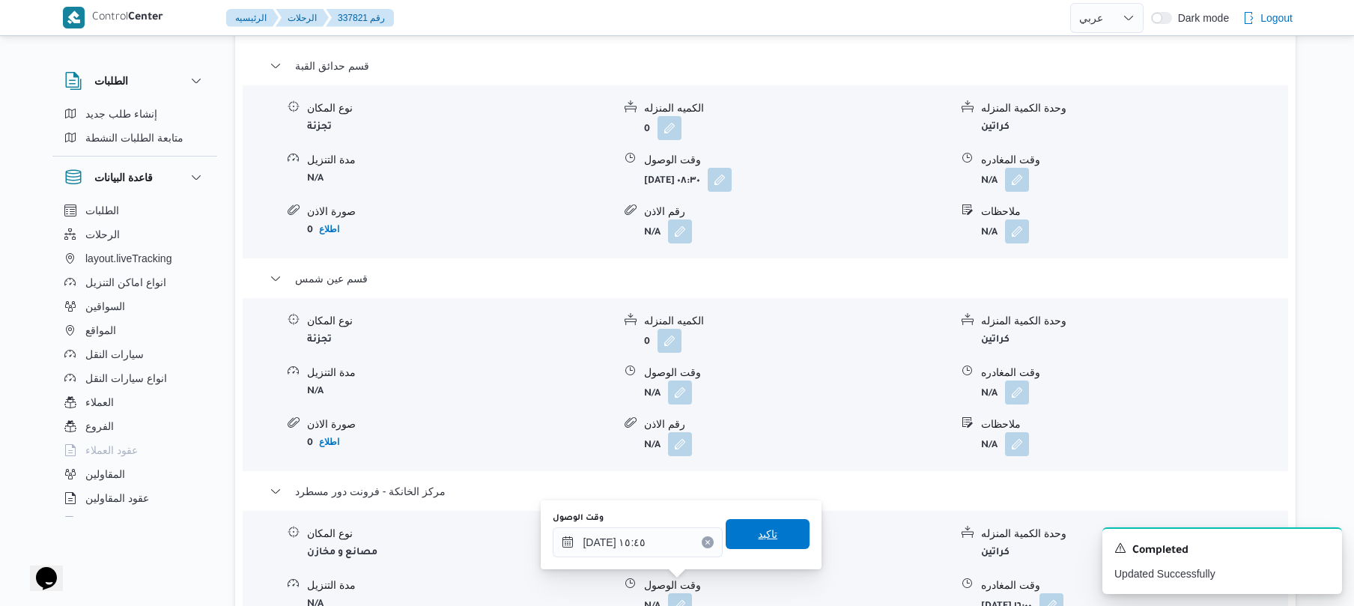
click at [761, 530] on span "تاكيد" at bounding box center [767, 534] width 19 height 18
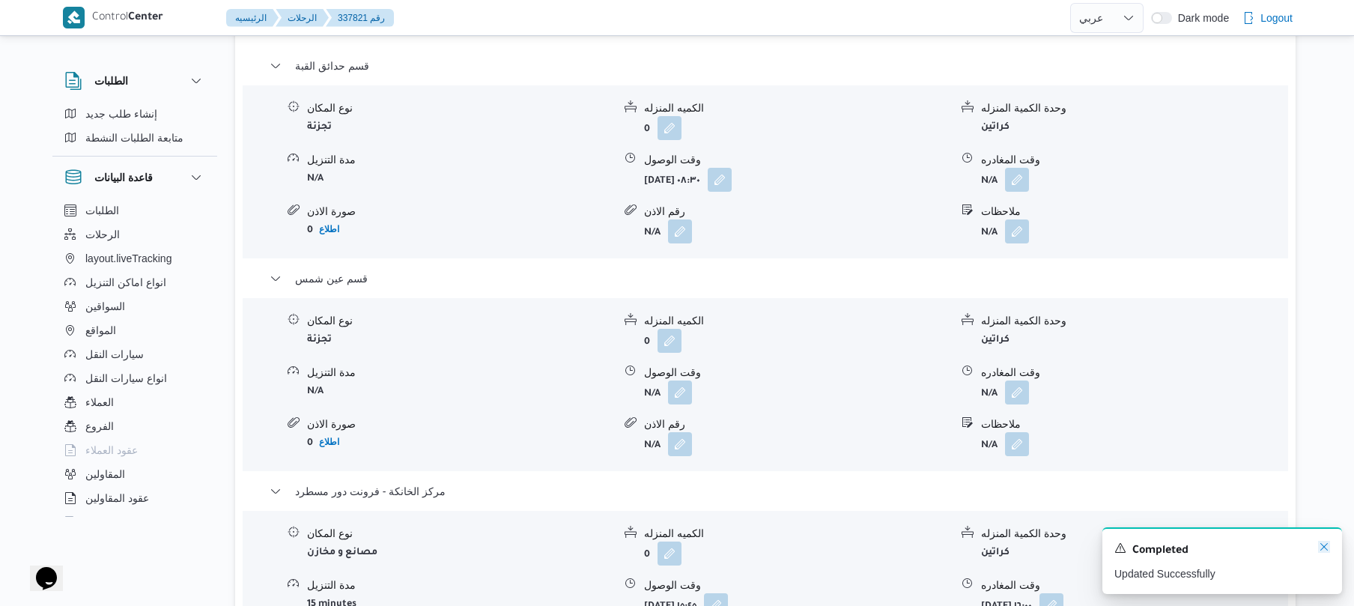
click at [1324, 553] on icon "Dismiss toast" at bounding box center [1324, 547] width 12 height 12
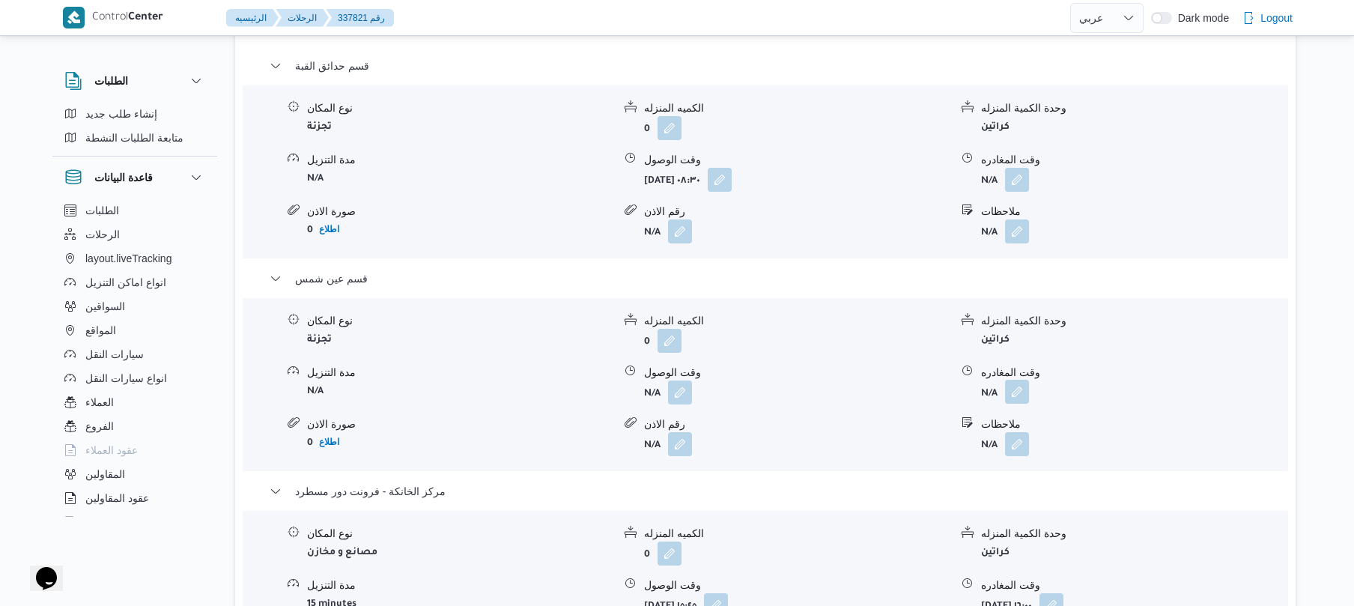
click at [1018, 380] on button "button" at bounding box center [1017, 392] width 24 height 24
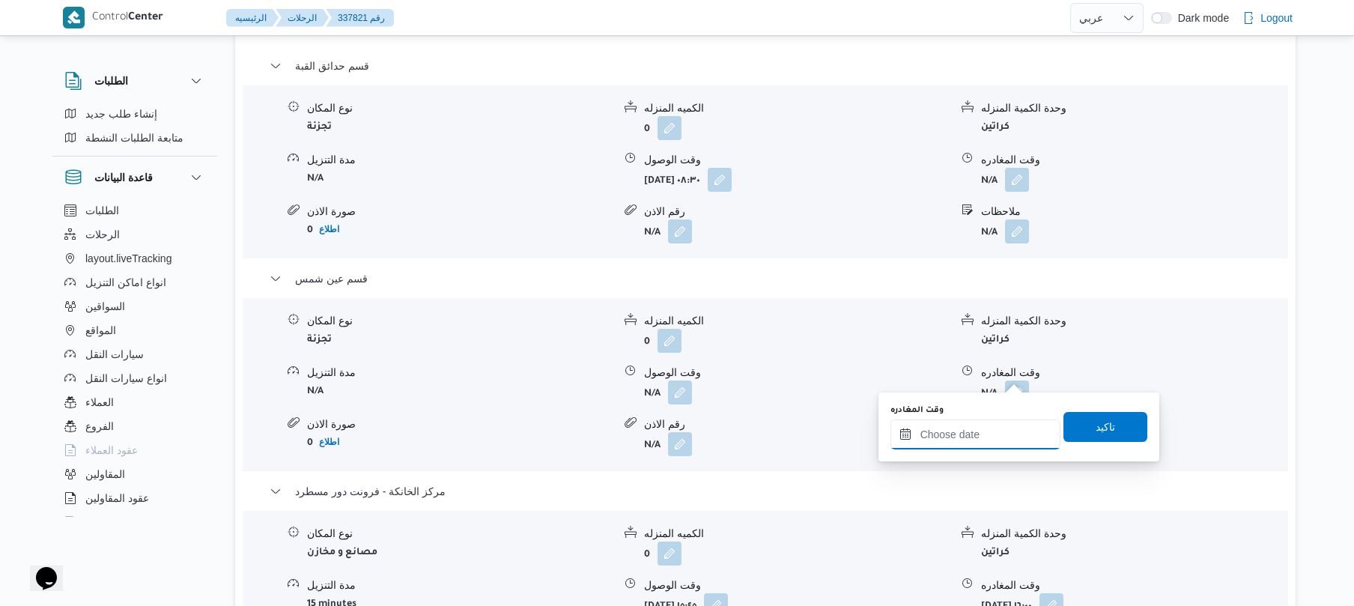
click at [980, 421] on div at bounding box center [975, 434] width 170 height 30
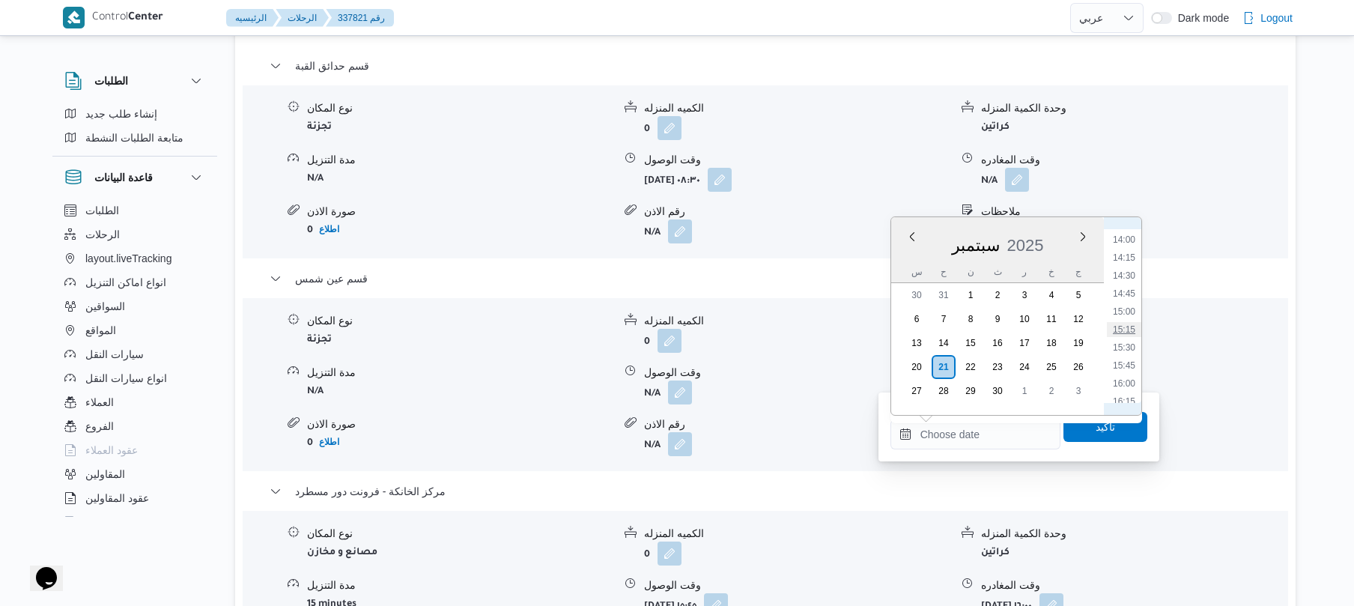
click at [1123, 329] on li "15:15" at bounding box center [1123, 329] width 34 height 15
type input "٢١/٠٩/٢٠٢٥ ١٥:١٥"
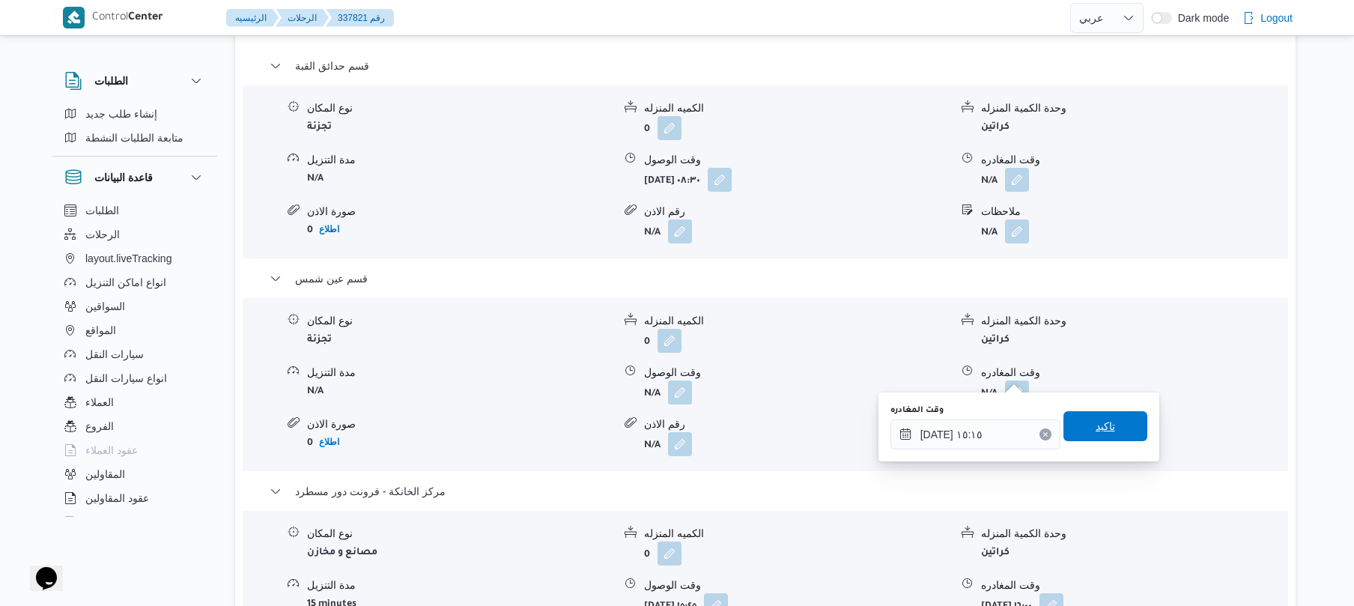
click at [1095, 432] on span "تاكيد" at bounding box center [1104, 426] width 19 height 18
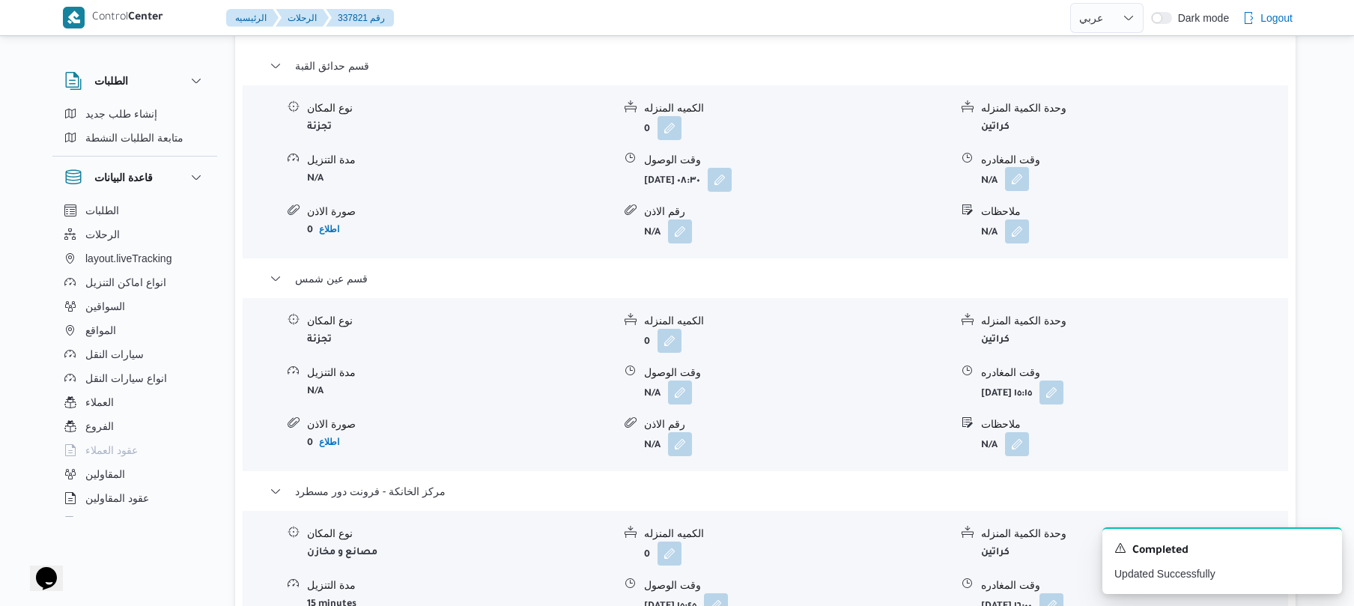
click at [1019, 167] on button "button" at bounding box center [1017, 179] width 24 height 24
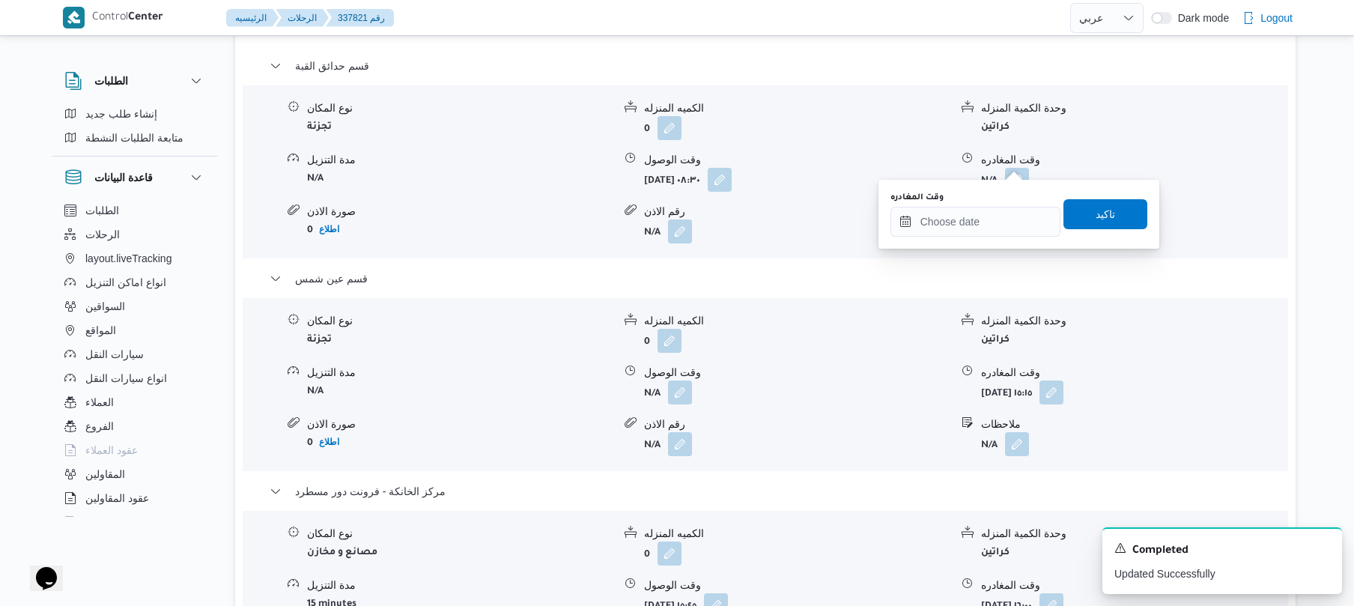
click at [979, 204] on div "وقت المغادره" at bounding box center [975, 214] width 170 height 45
click at [985, 223] on input "وقت المغادره" at bounding box center [975, 222] width 170 height 30
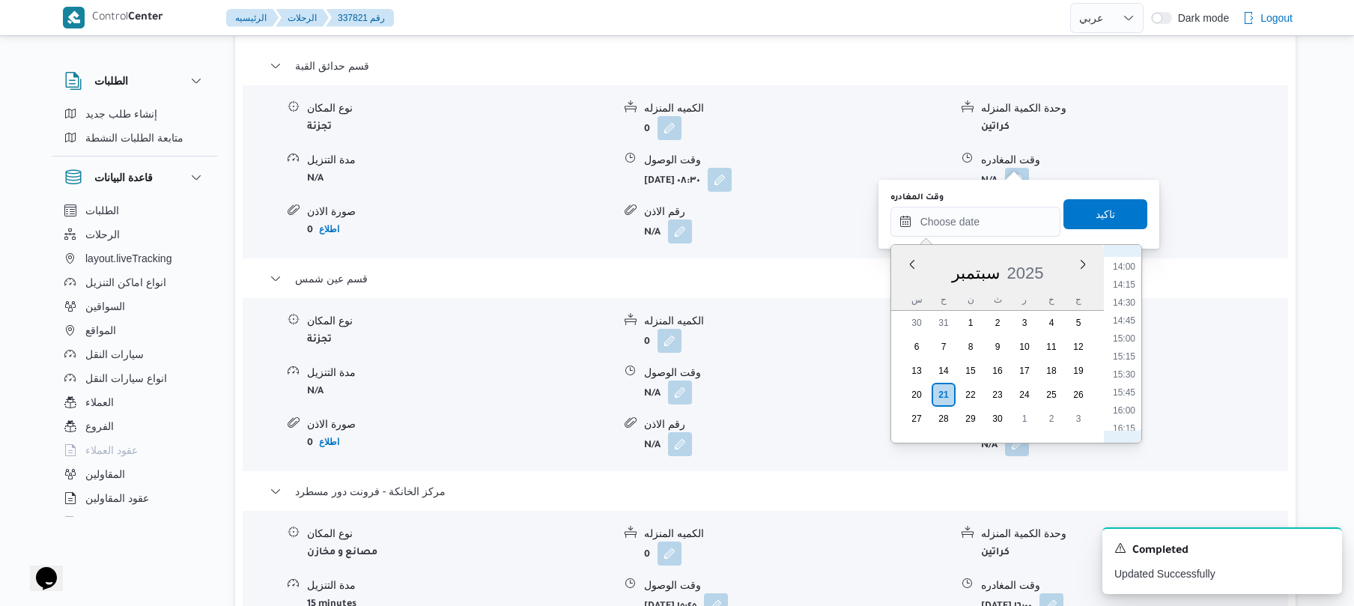
scroll to position [857, 0]
click at [1129, 273] on li "12:00" at bounding box center [1123, 269] width 34 height 15
type input "٢١/٠٩/٢٠٢٥ ١٢:٠٠"
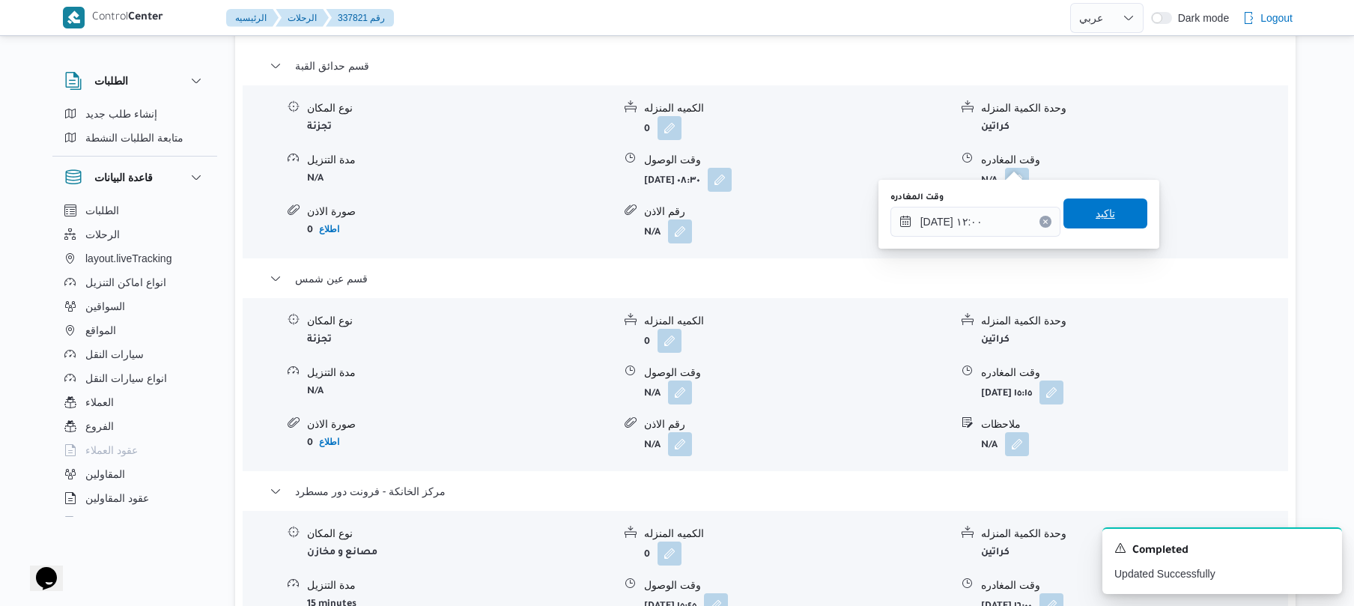
click at [1095, 211] on span "تاكيد" at bounding box center [1104, 213] width 19 height 18
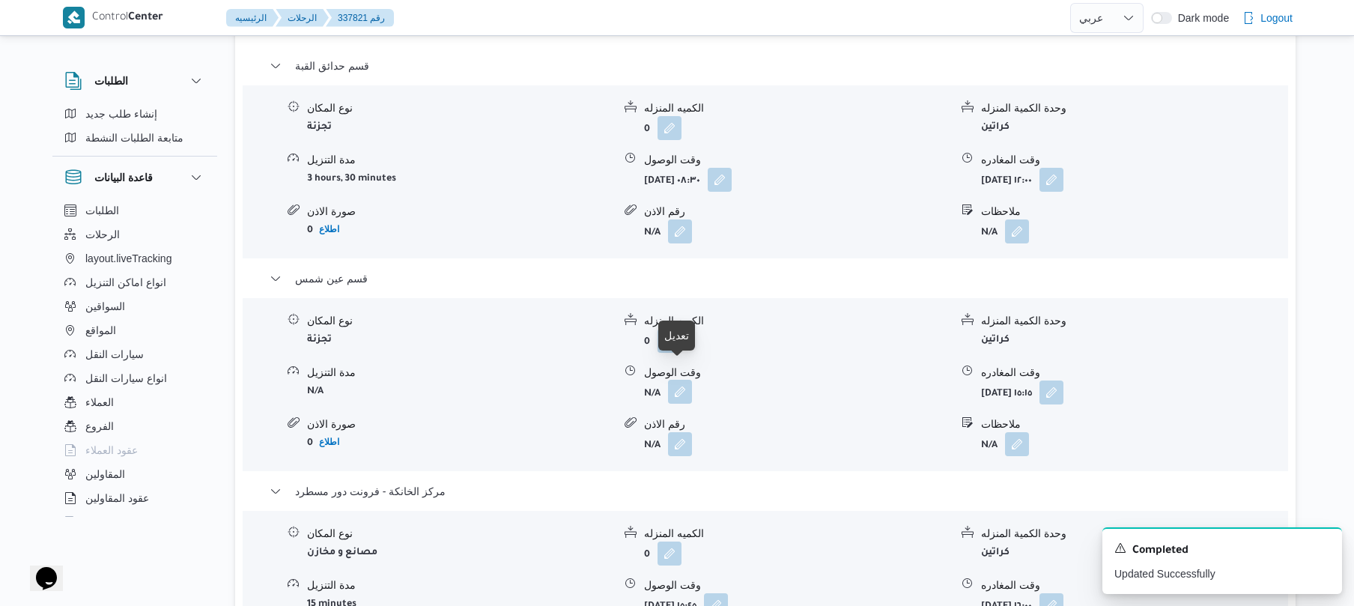
click at [687, 380] on button "button" at bounding box center [680, 392] width 24 height 24
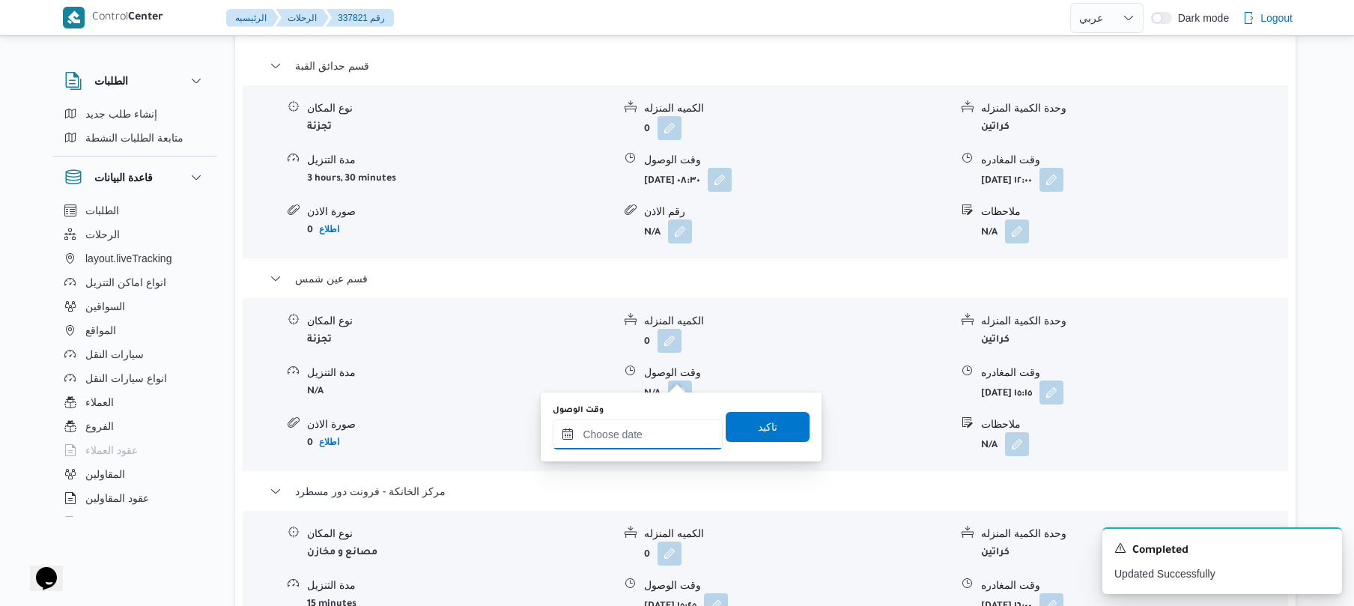
click at [645, 435] on input "وقت الوصول" at bounding box center [638, 434] width 170 height 30
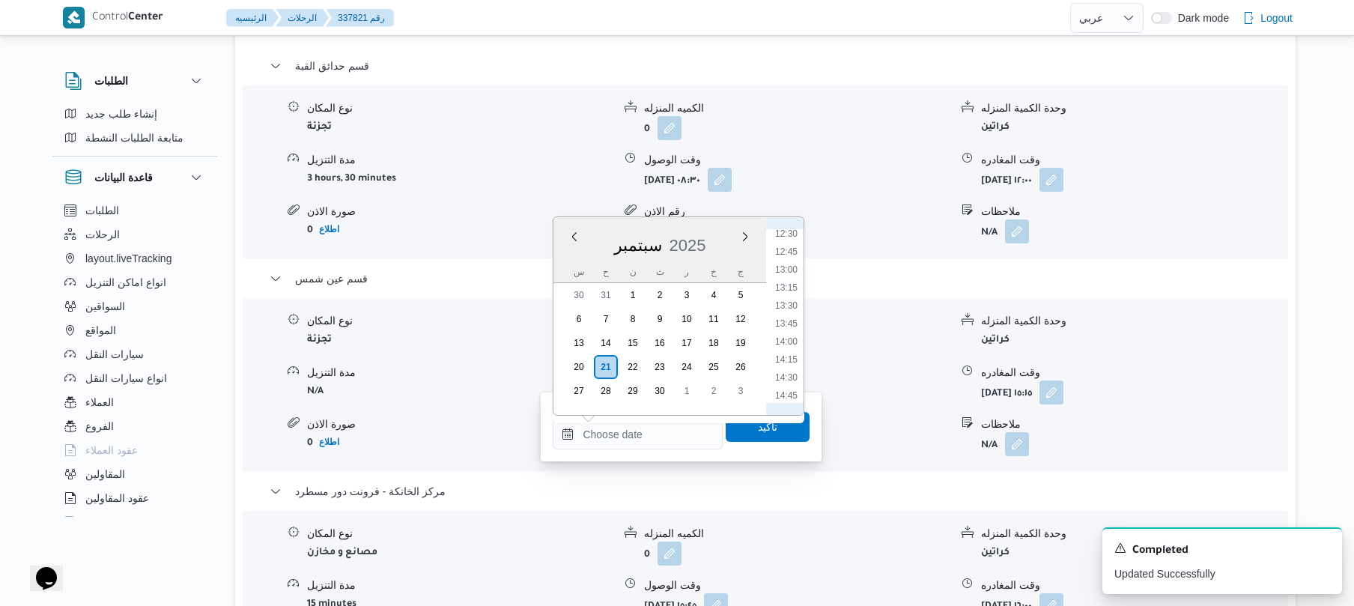
scroll to position [855, 0]
click at [791, 281] on li "12:30" at bounding box center [786, 280] width 34 height 15
type input "٢١/٠٩/٢٠٢٥ ١٢:٣٠"
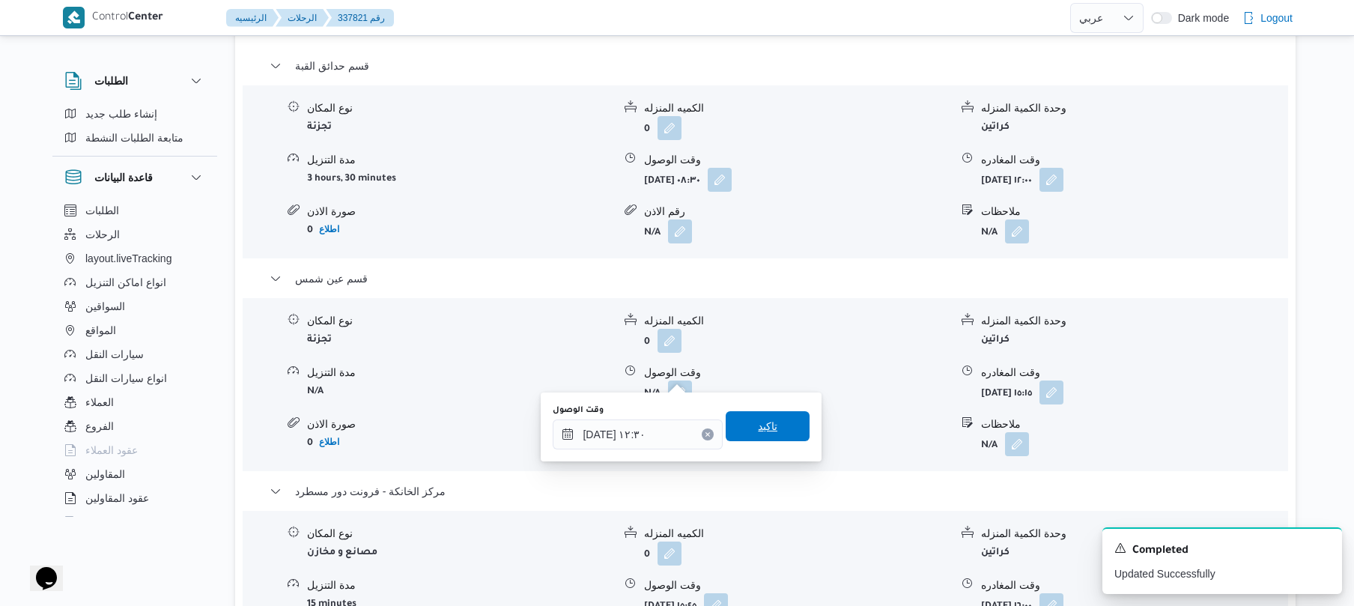
click at [758, 433] on span "تاكيد" at bounding box center [767, 426] width 19 height 18
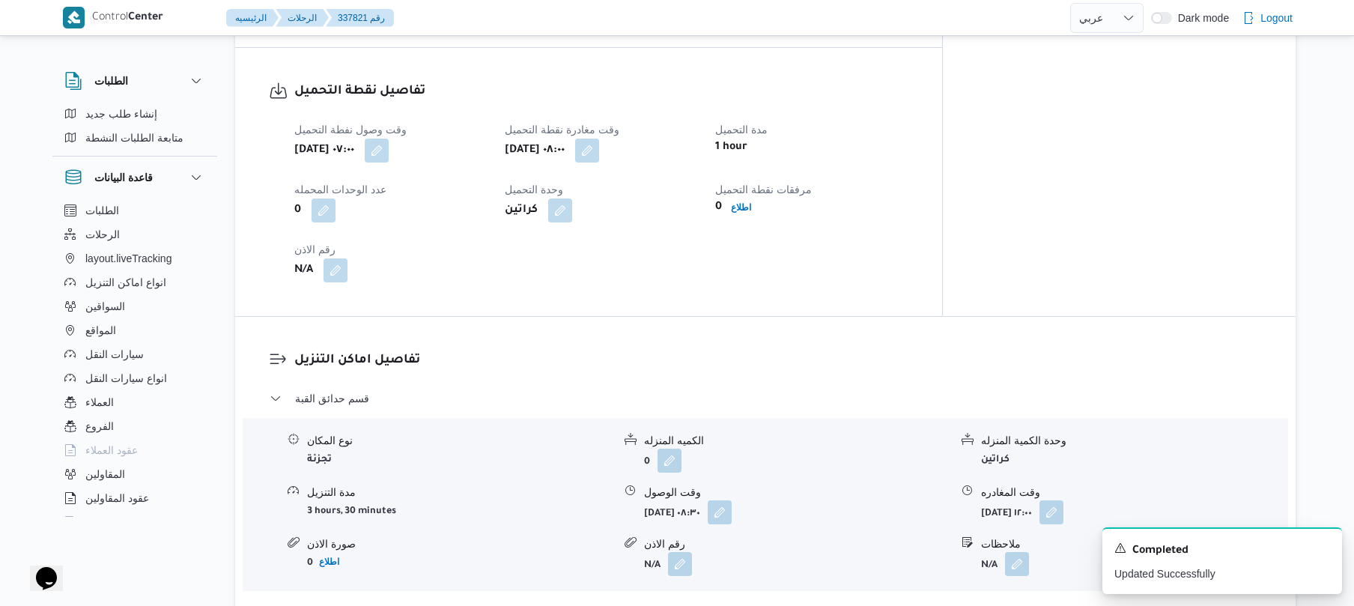
scroll to position [0, 0]
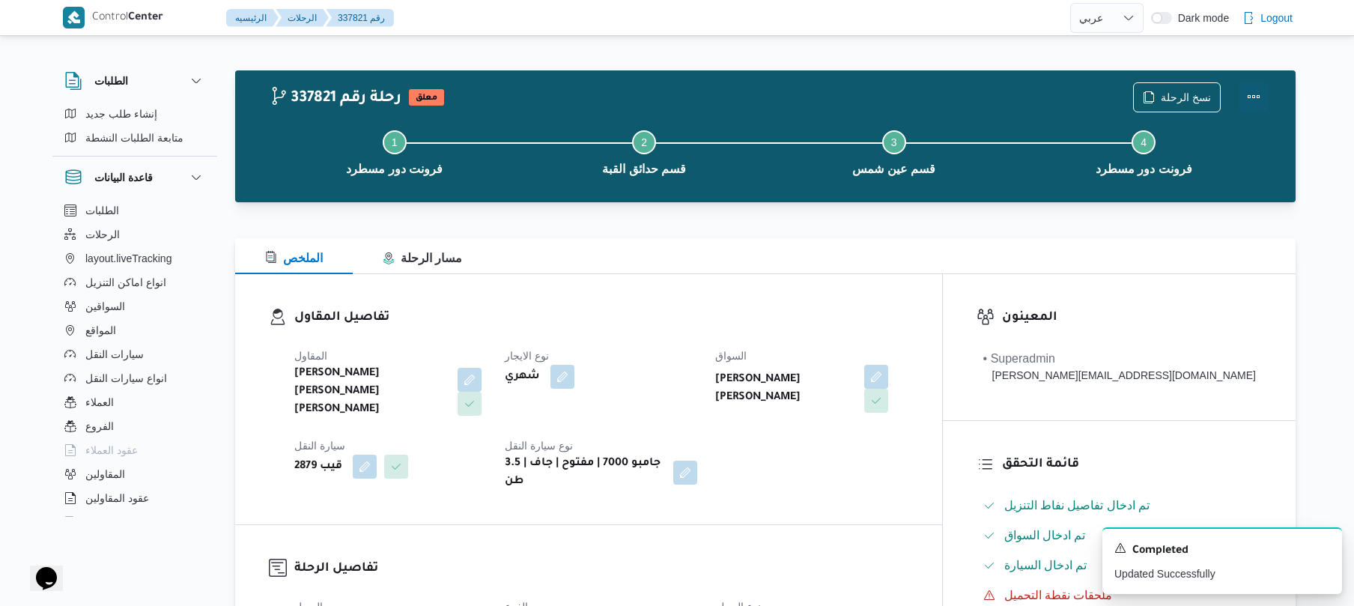
click at [1256, 90] on button "Actions" at bounding box center [1253, 97] width 30 height 30
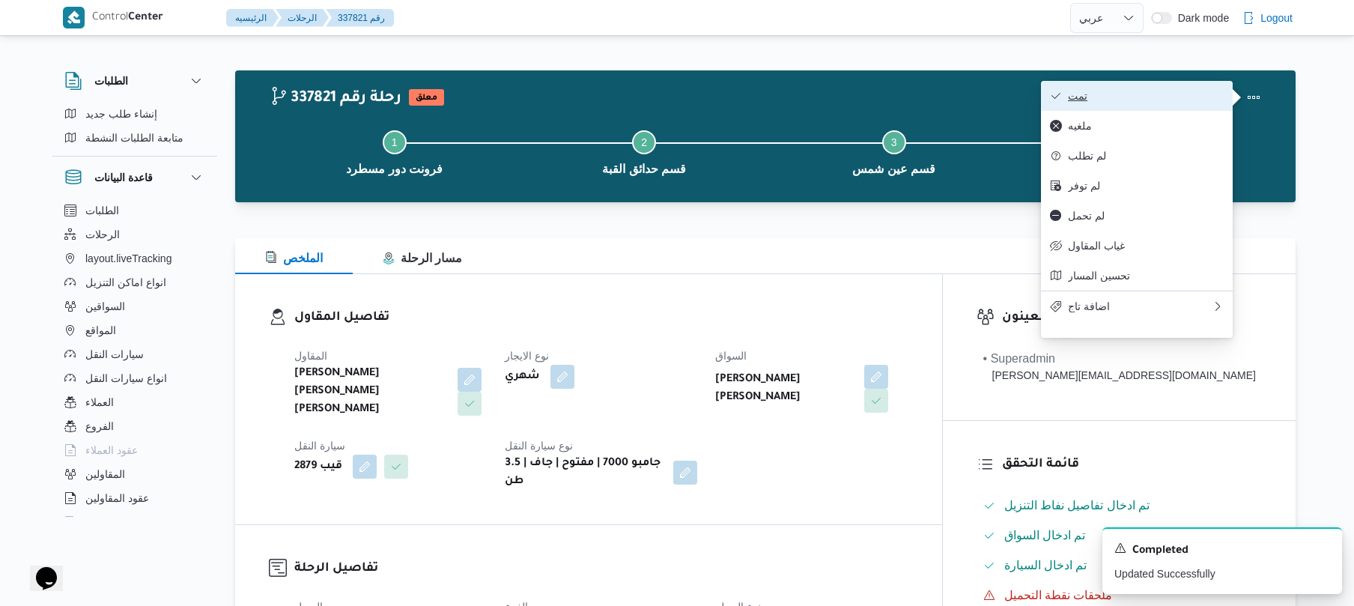
click at [1186, 102] on span "تمت" at bounding box center [1146, 96] width 156 height 12
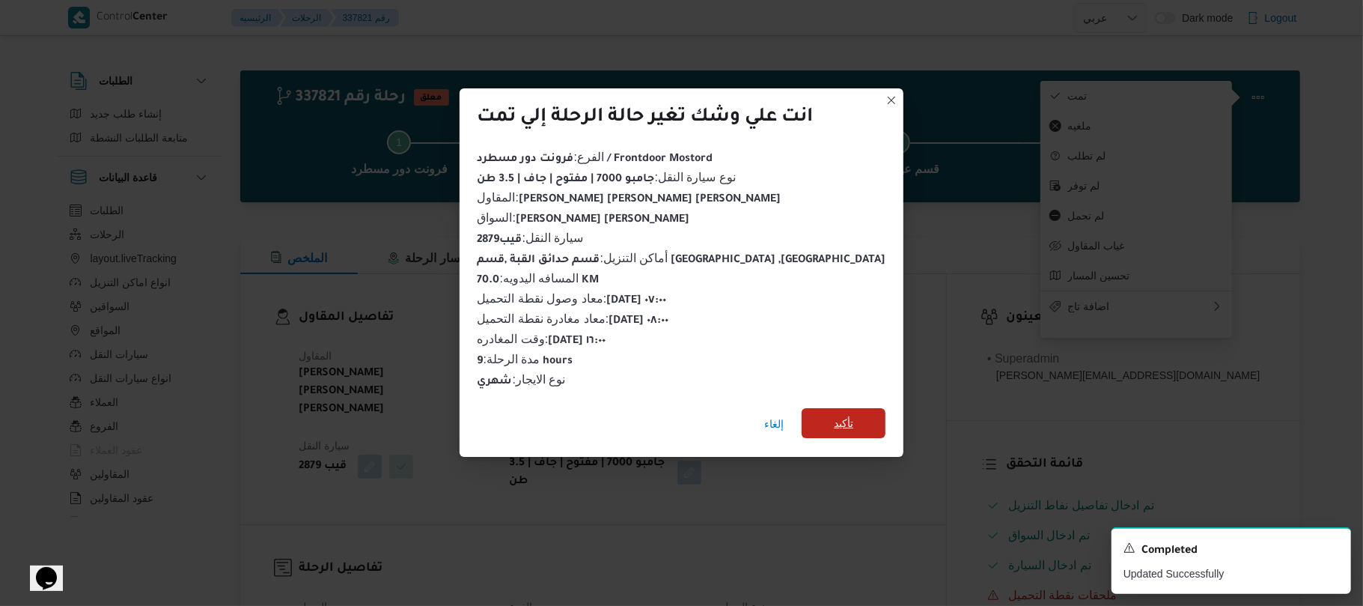
click at [849, 417] on span "تأكيد" at bounding box center [844, 423] width 84 height 30
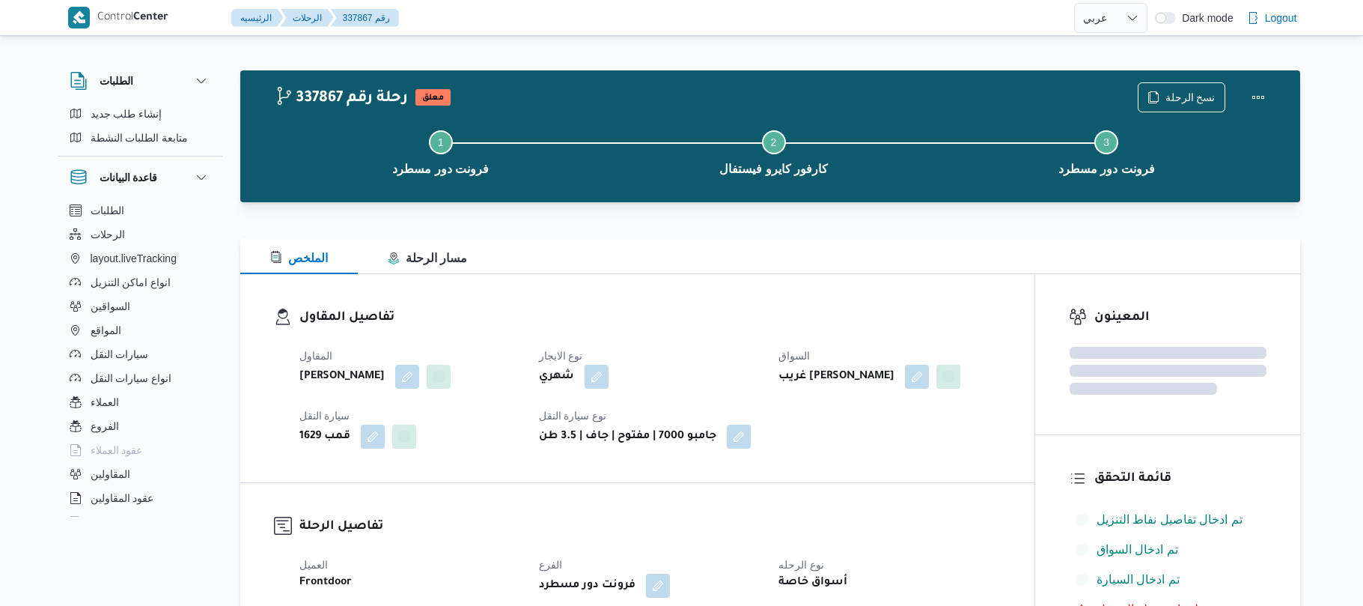
select select "ar"
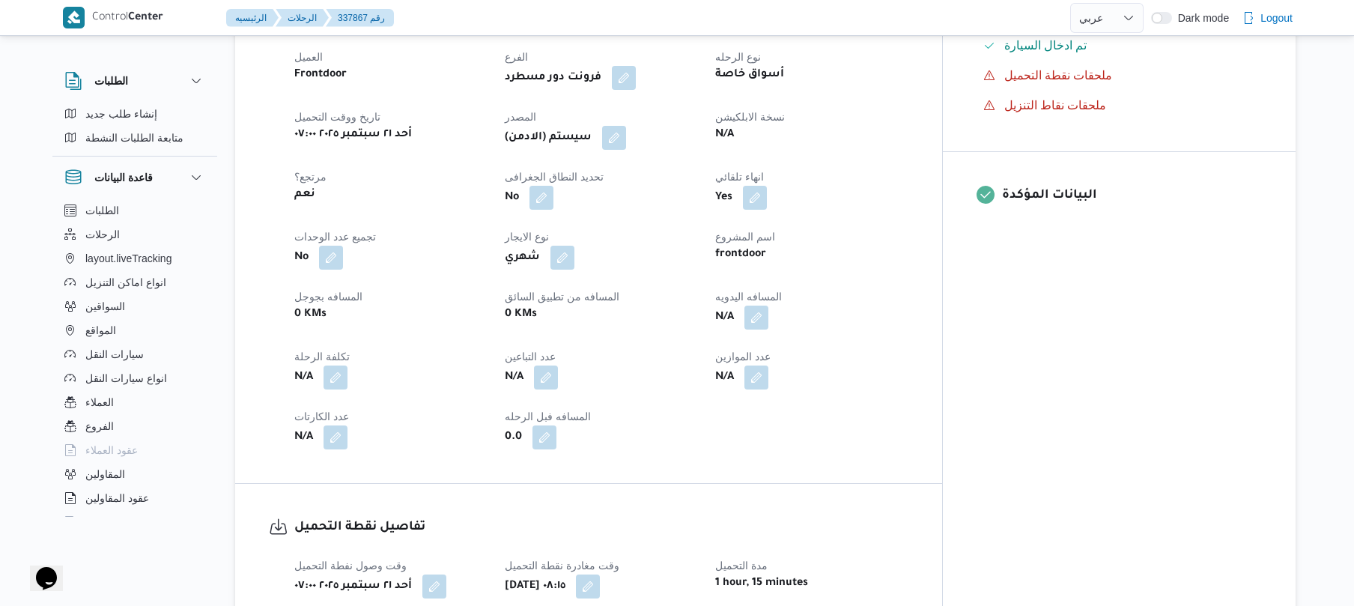
scroll to position [519, 0]
click at [768, 329] on button "button" at bounding box center [756, 317] width 24 height 24
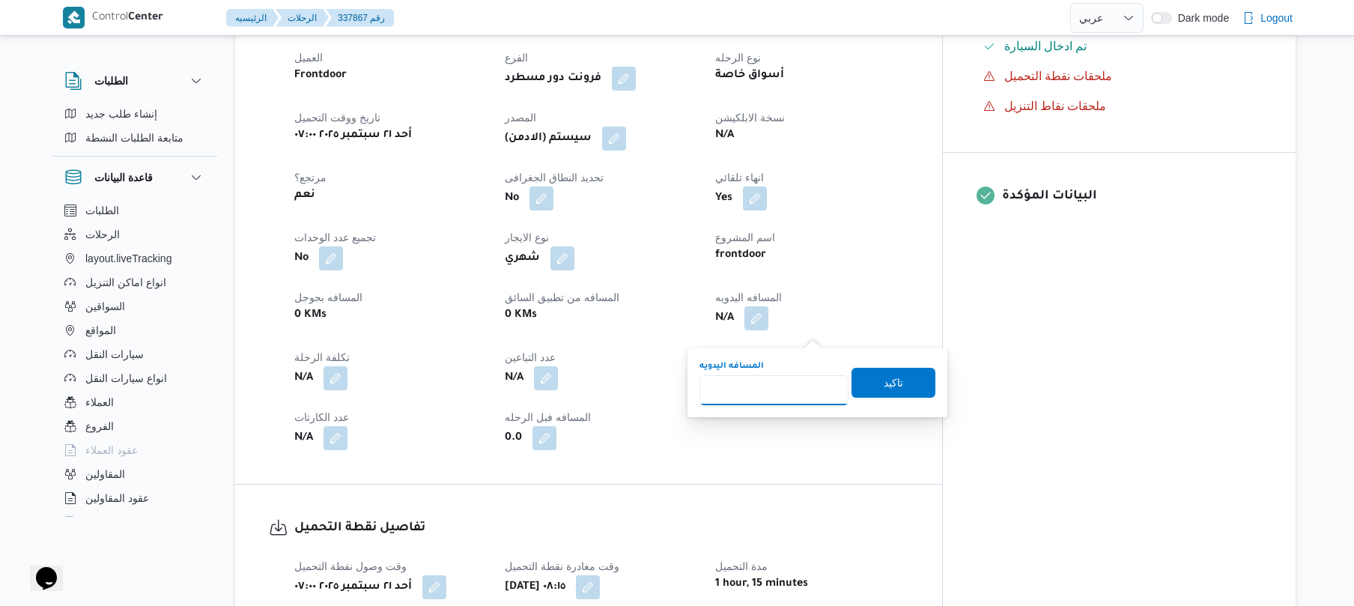
click at [770, 393] on input "المسافه اليدويه" at bounding box center [773, 390] width 149 height 30
type input "120"
click at [872, 380] on span "تاكيد" at bounding box center [893, 382] width 84 height 30
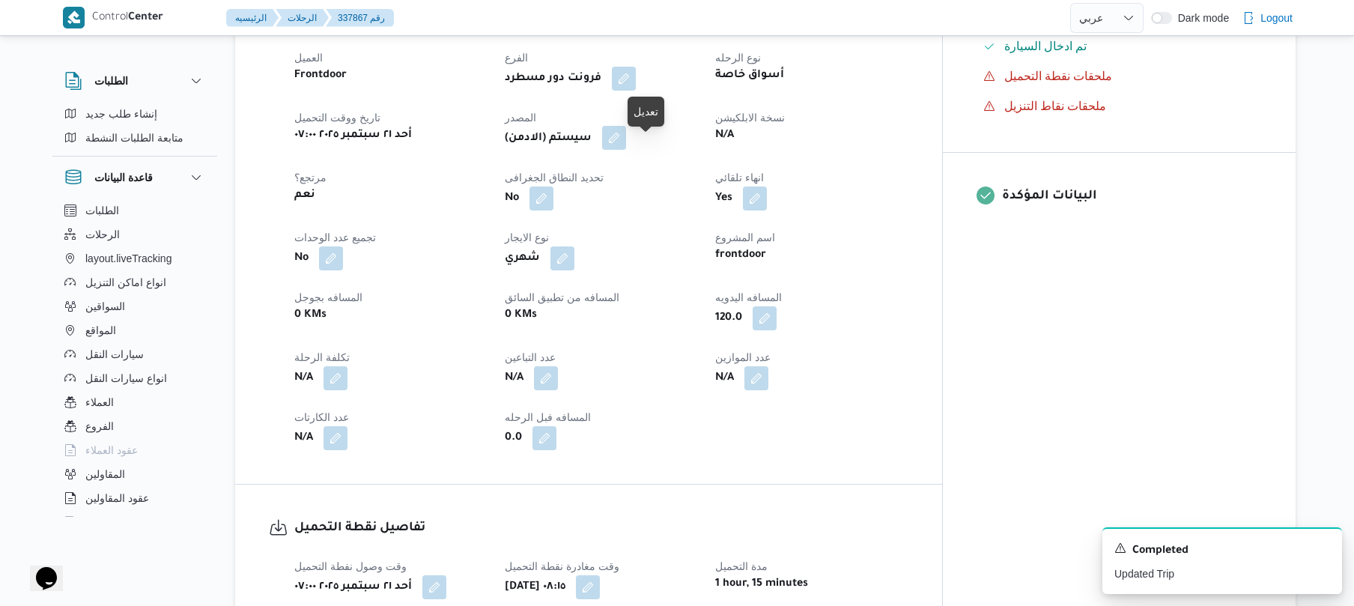
click at [626, 145] on button "button" at bounding box center [614, 138] width 24 height 24
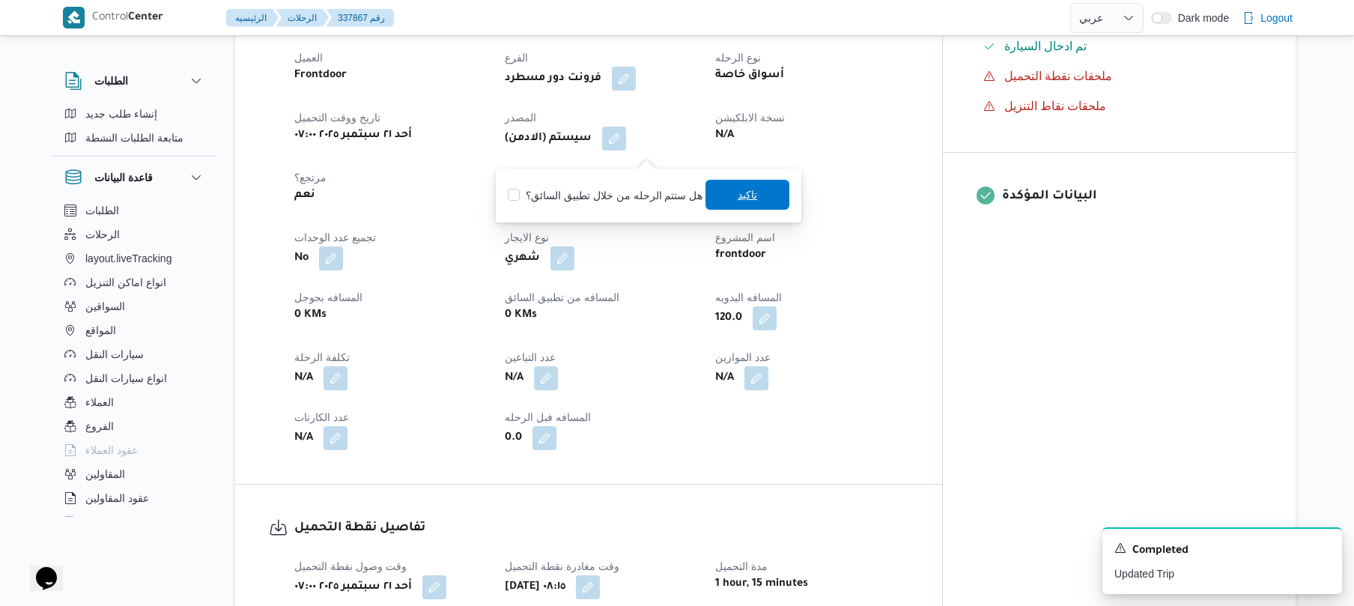
click at [737, 196] on span "تاكيد" at bounding box center [746, 195] width 19 height 18
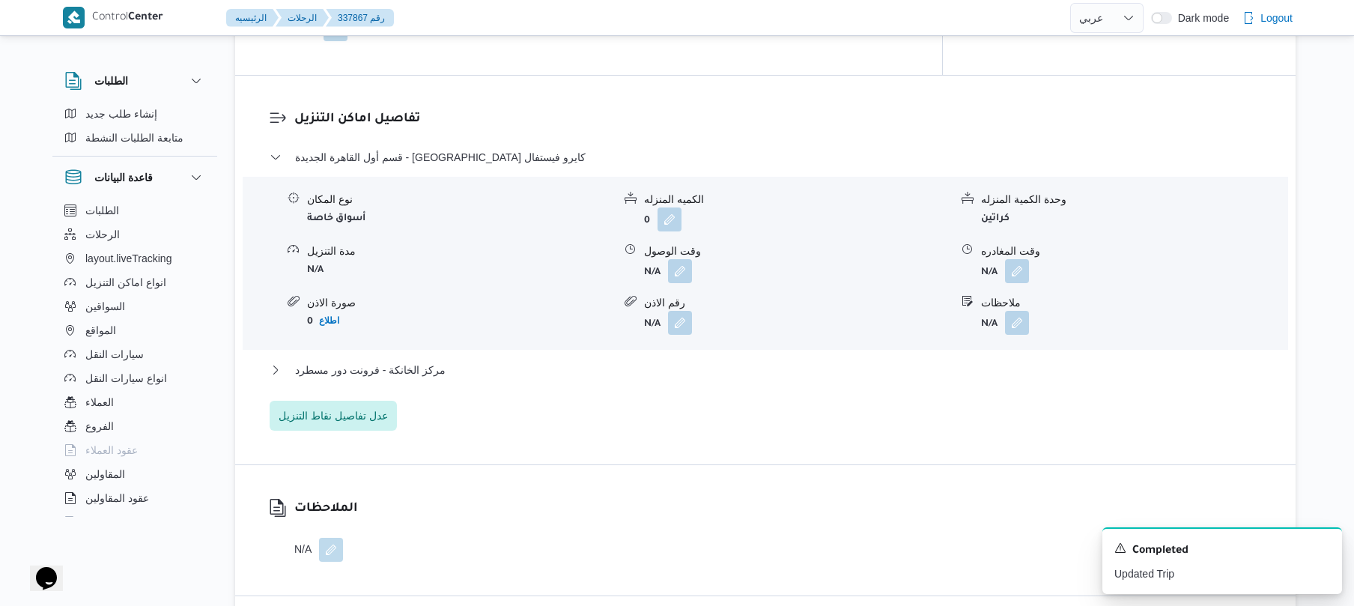
scroll to position [1238, 0]
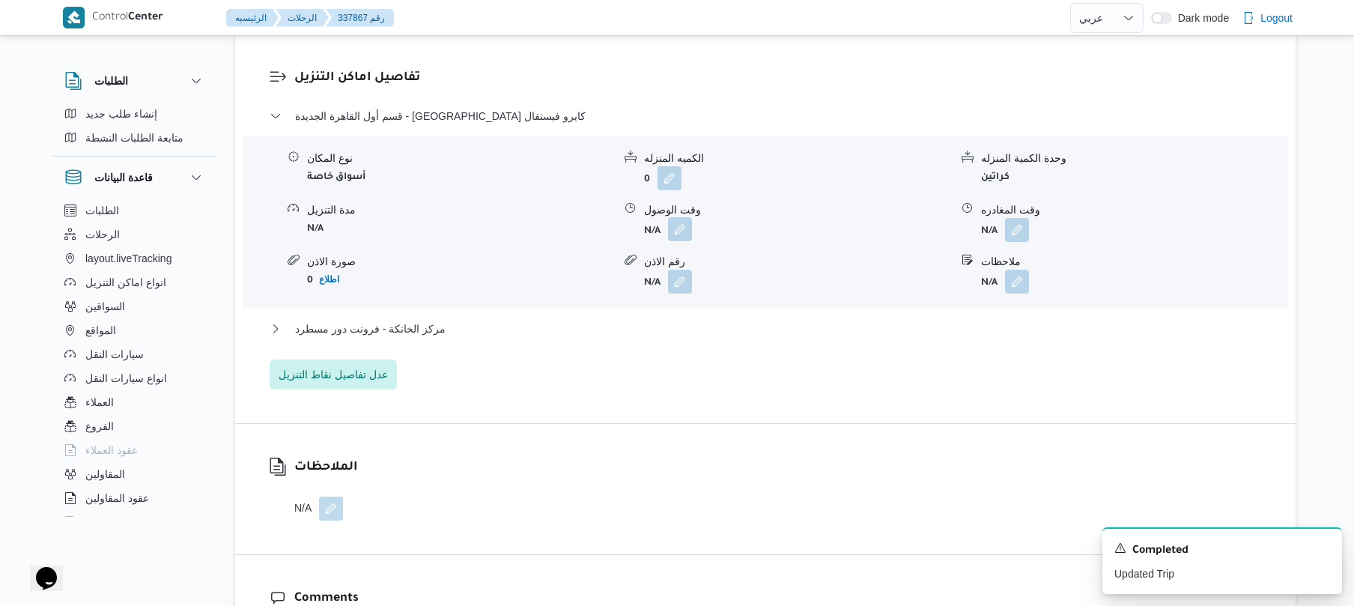
click at [690, 238] on button "button" at bounding box center [680, 229] width 24 height 24
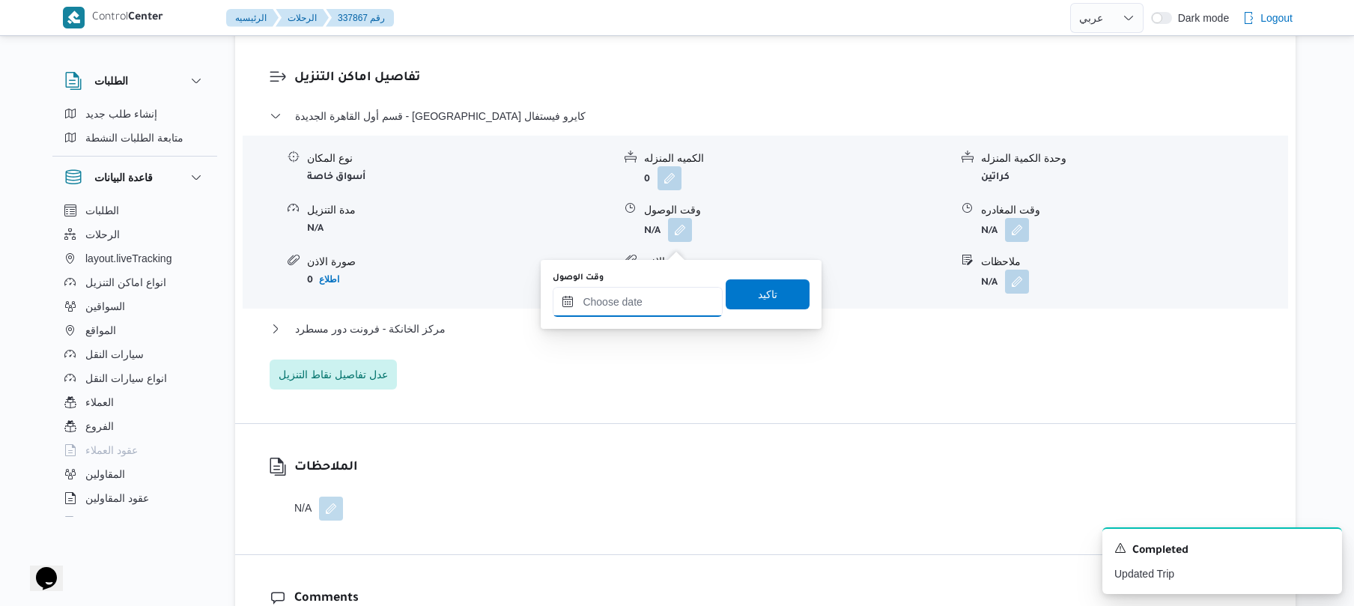
click at [653, 304] on input "وقت الوصول" at bounding box center [638, 302] width 170 height 30
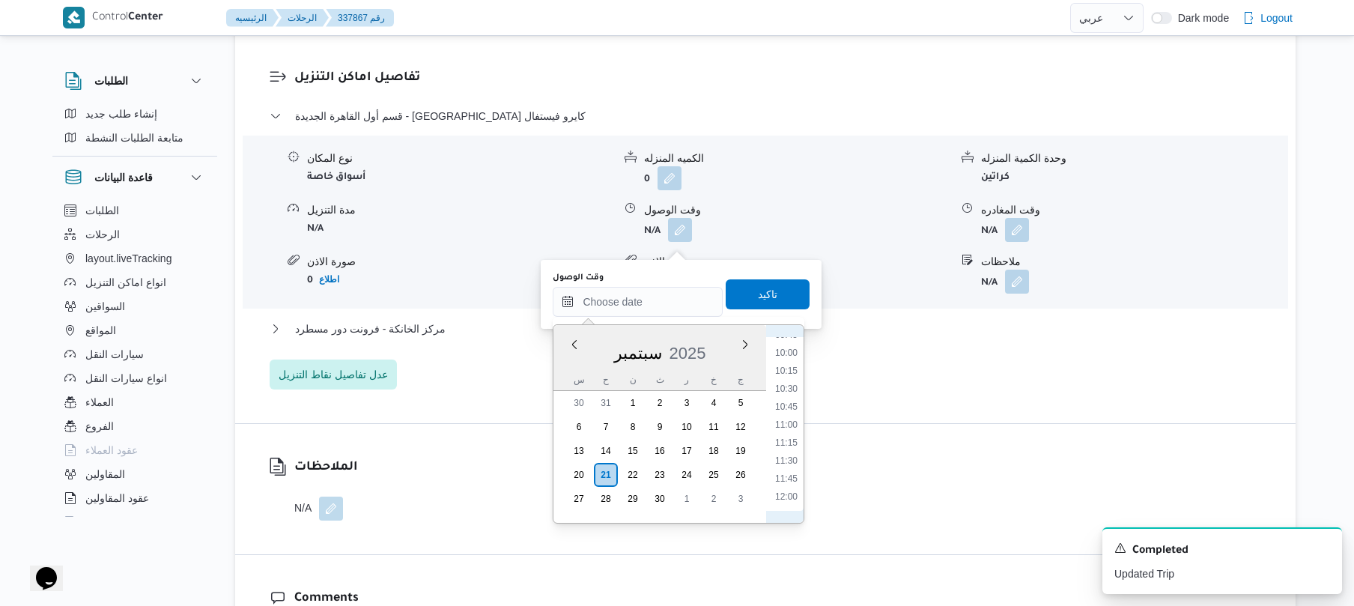
scroll to position [564, 0]
click at [786, 431] on li "09:00" at bounding box center [786, 427] width 34 height 15
type input "[DATE] ٠٩:٠٠"
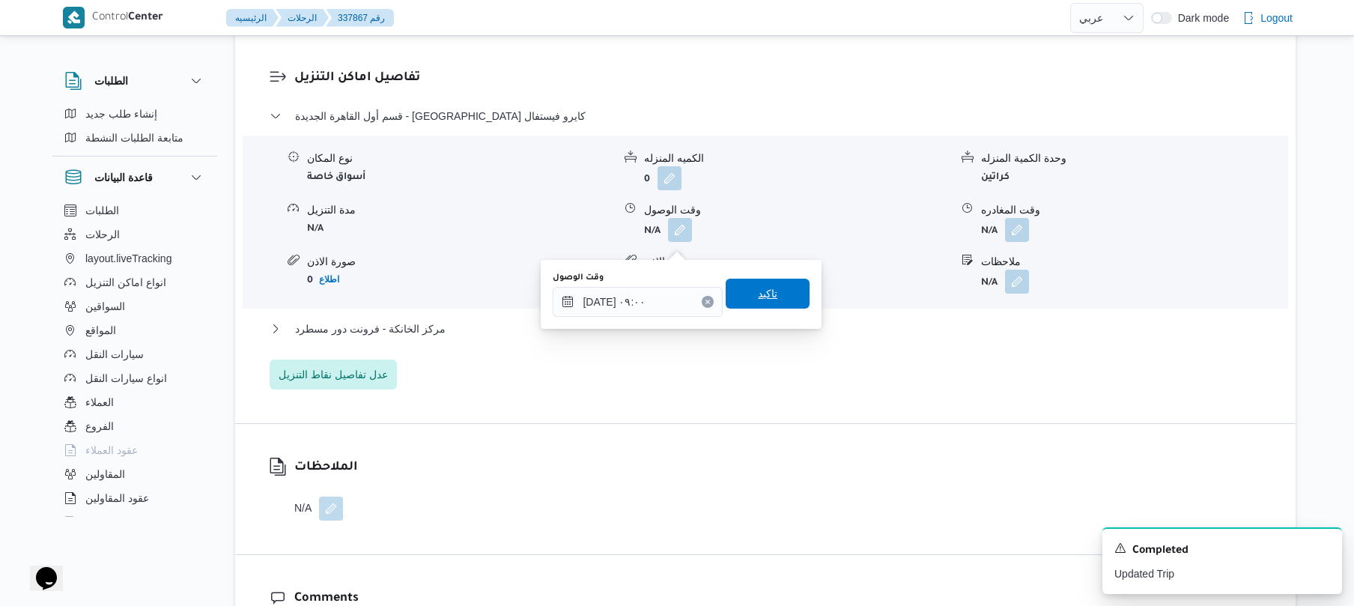
click at [765, 286] on span "تاكيد" at bounding box center [767, 293] width 19 height 18
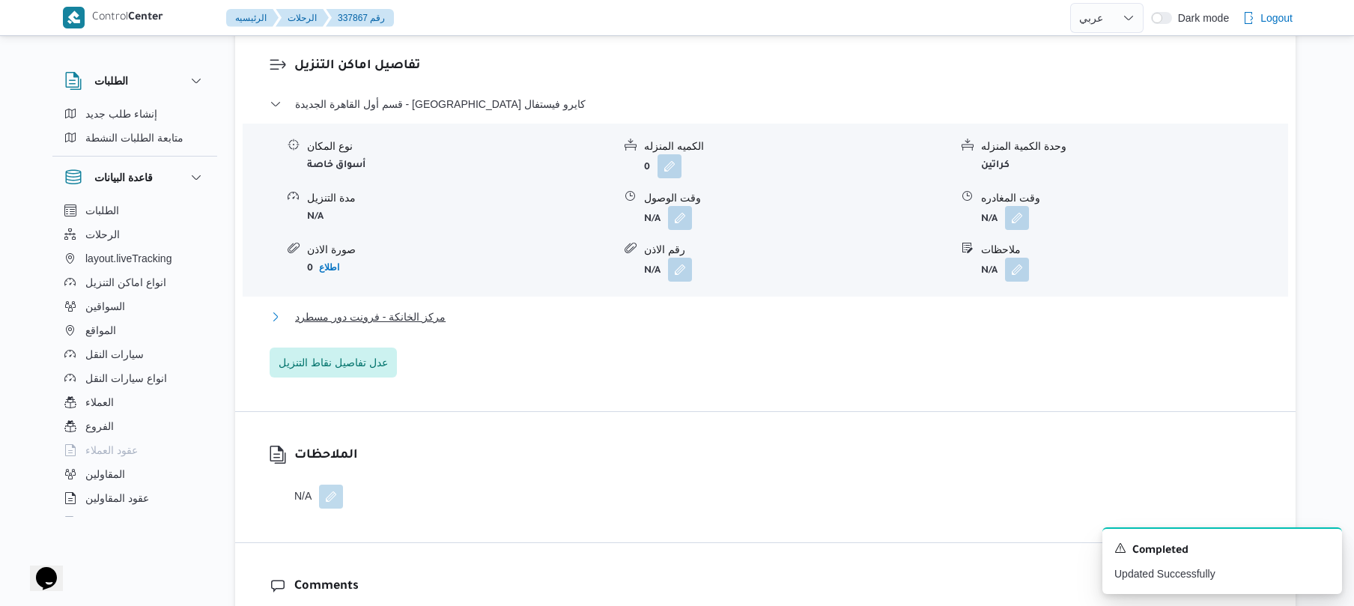
click at [723, 326] on button "مركز الخانكة - فرونت دور مسطرد" at bounding box center [766, 317] width 992 height 18
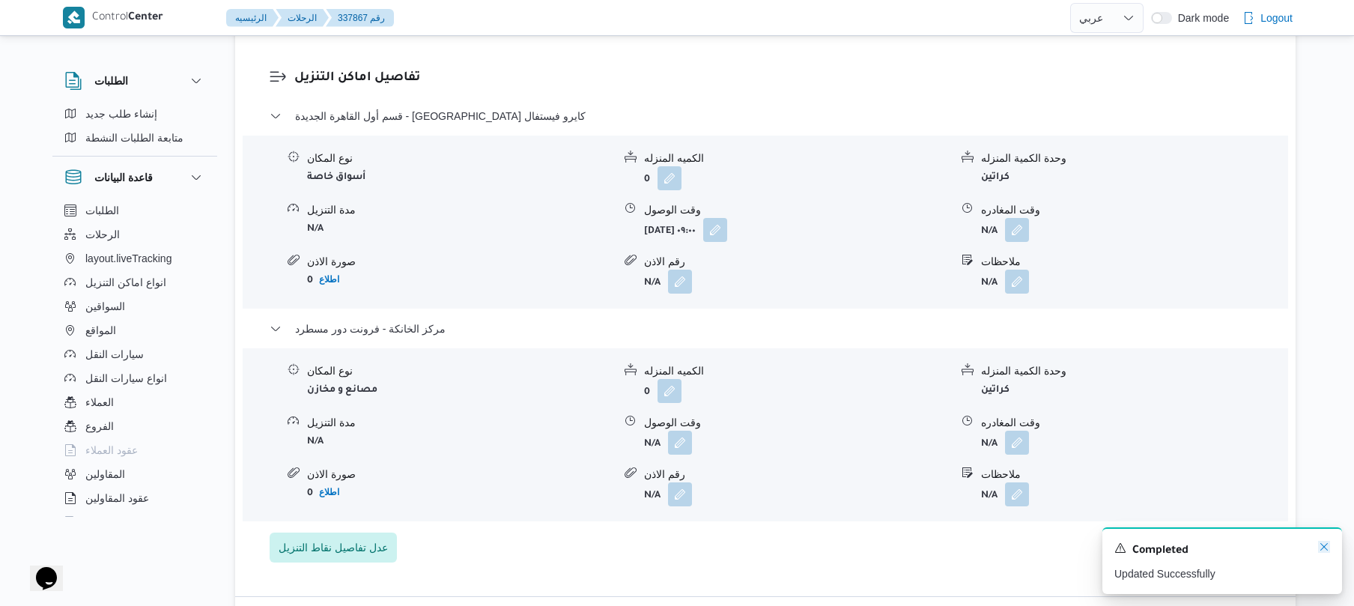
click at [1318, 548] on icon "Dismiss toast" at bounding box center [1324, 547] width 12 height 12
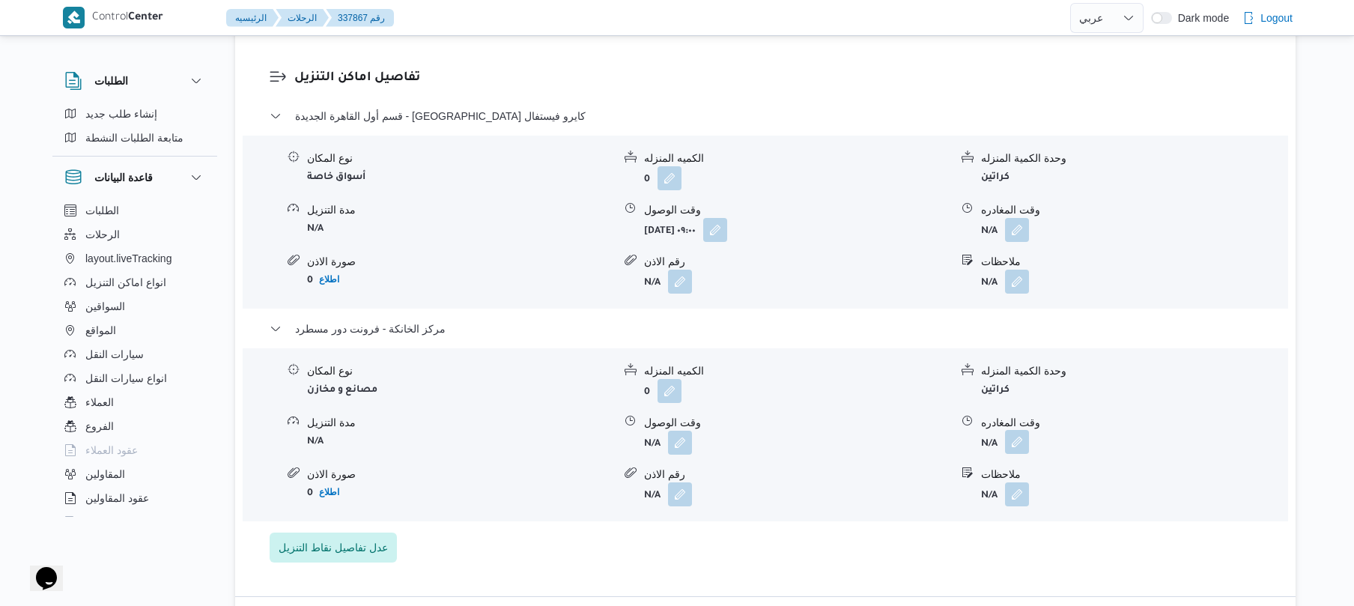
click at [1024, 453] on button "button" at bounding box center [1017, 442] width 24 height 24
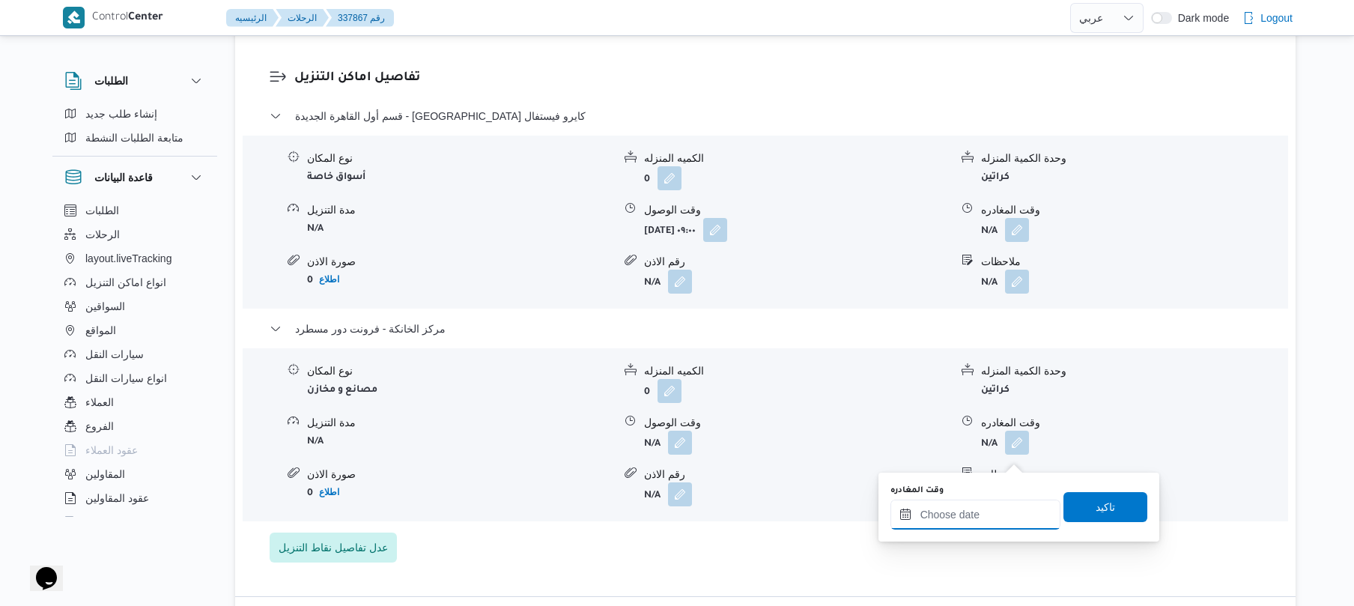
click at [977, 518] on input "وقت المغادره" at bounding box center [975, 514] width 170 height 30
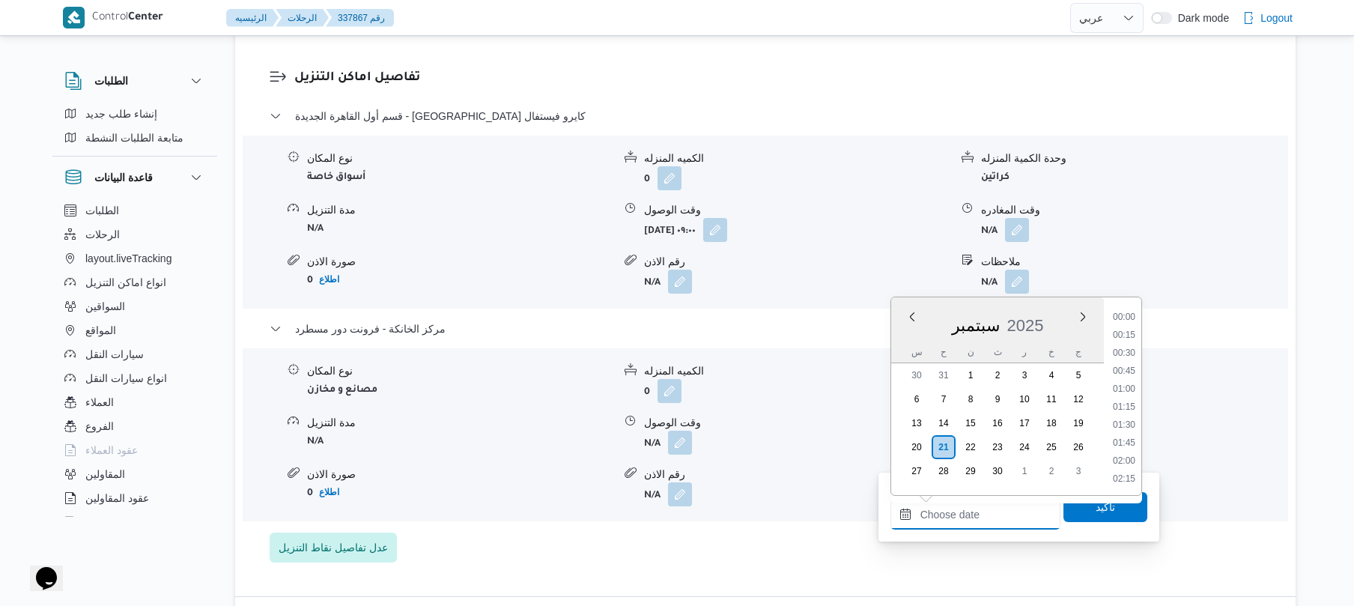
scroll to position [1151, 0]
click at [1127, 319] on li "16:00" at bounding box center [1123, 315] width 34 height 15
type input "[DATE] ١٦:٠٠"
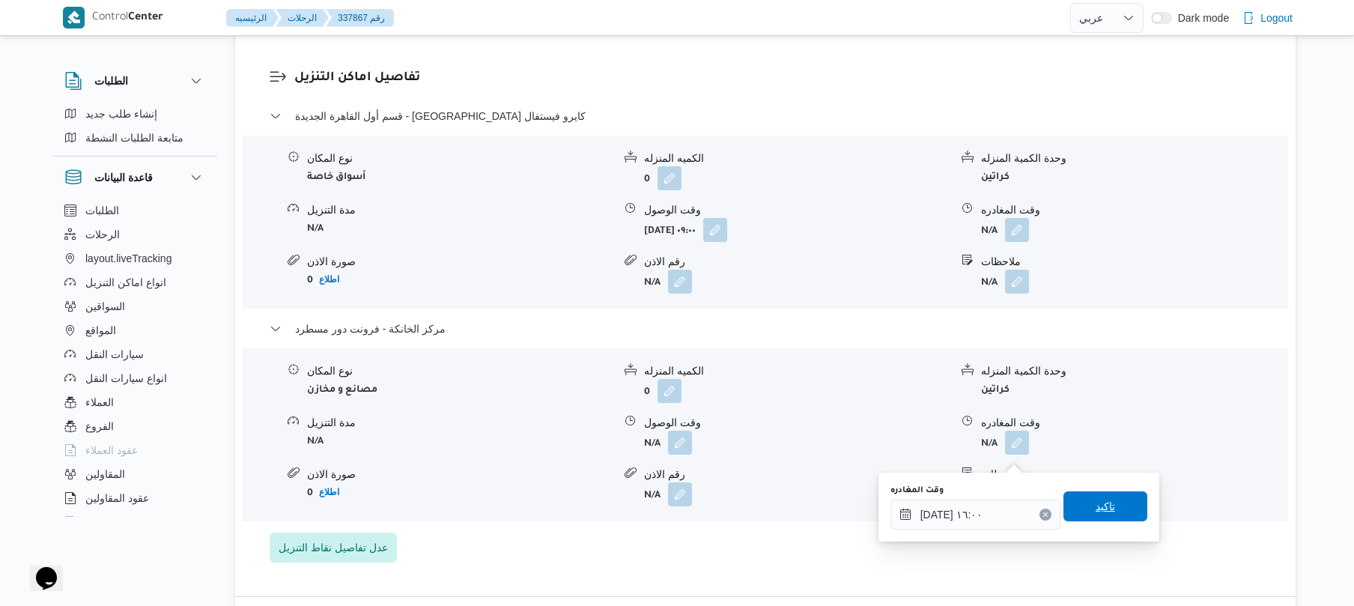
click at [1095, 505] on span "تاكيد" at bounding box center [1104, 506] width 19 height 18
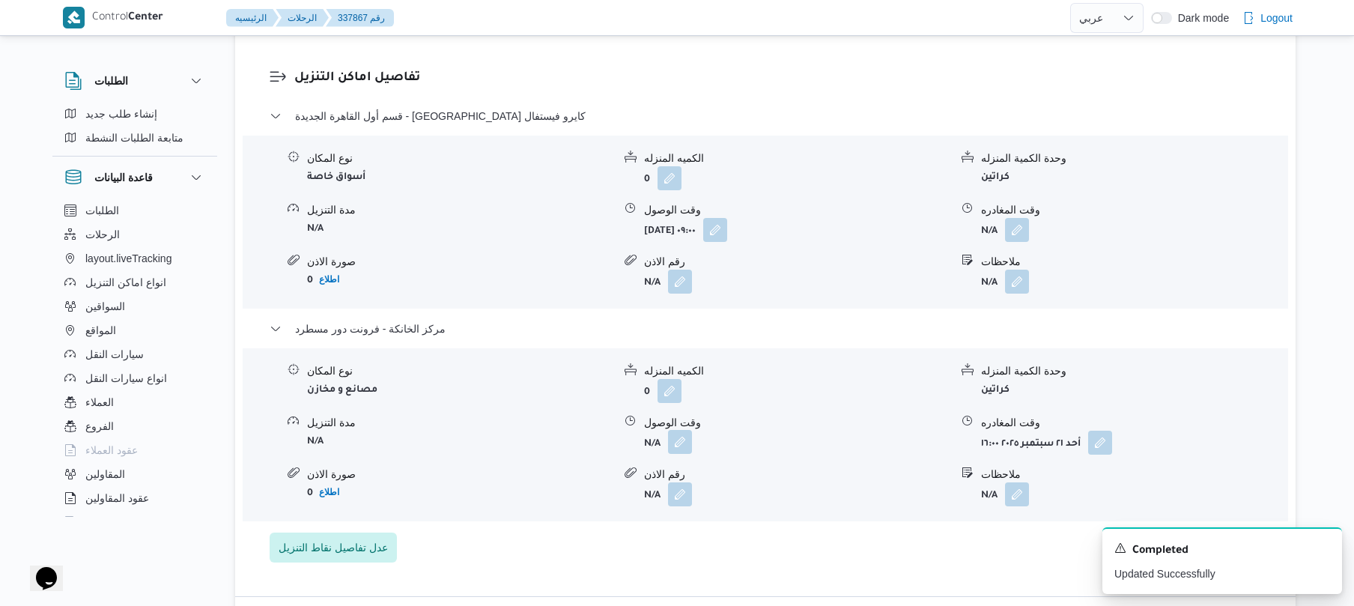
click at [678, 451] on button "button" at bounding box center [680, 442] width 24 height 24
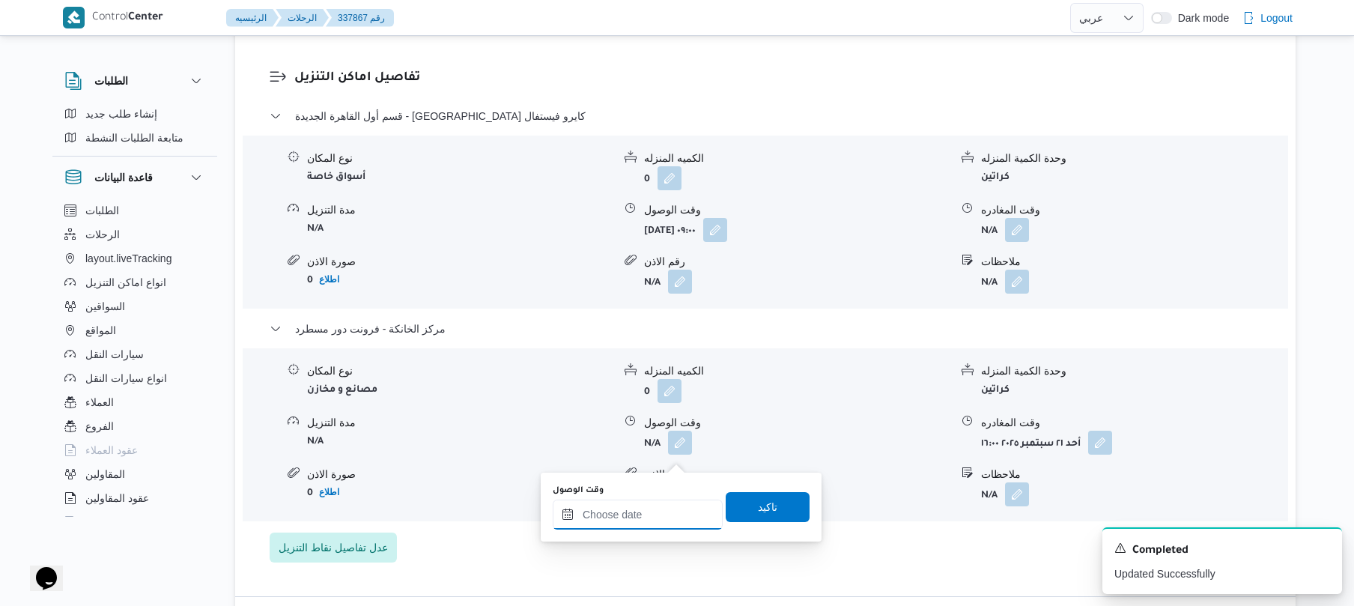
click at [645, 515] on input "وقت الوصول" at bounding box center [638, 514] width 170 height 30
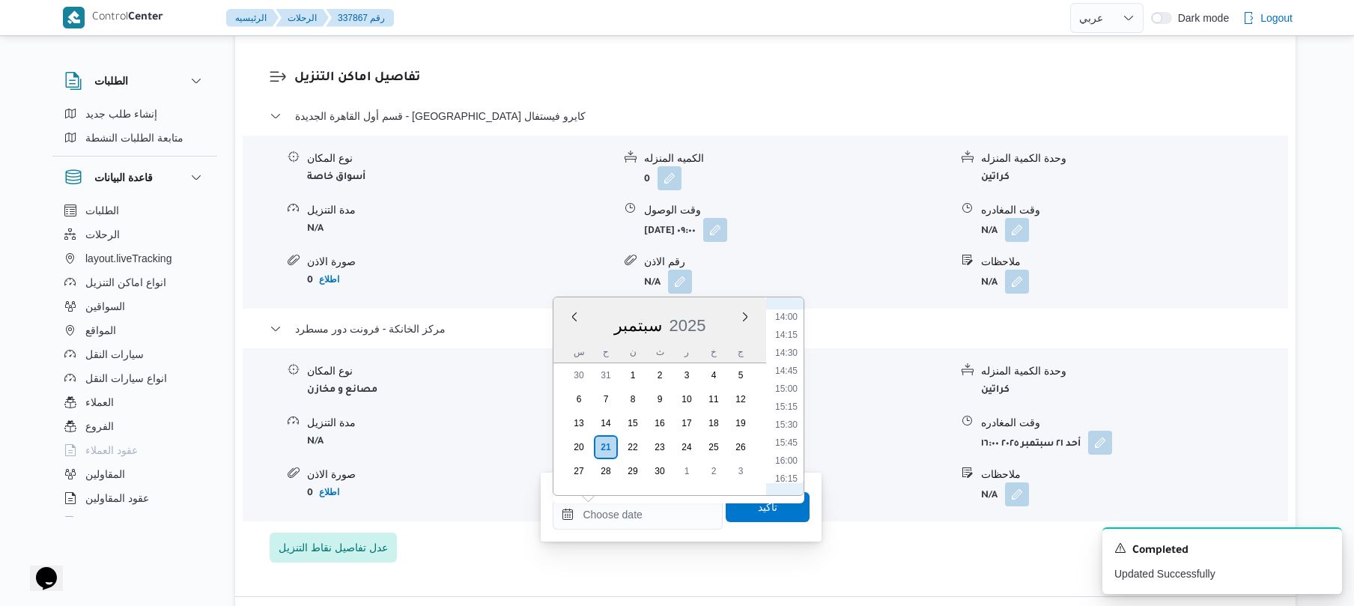
scroll to position [1003, 0]
click at [794, 439] on li "15:45" at bounding box center [786, 445] width 34 height 15
type input "٢١/٠٩/٢٠٢٥ ١٥:٤٥"
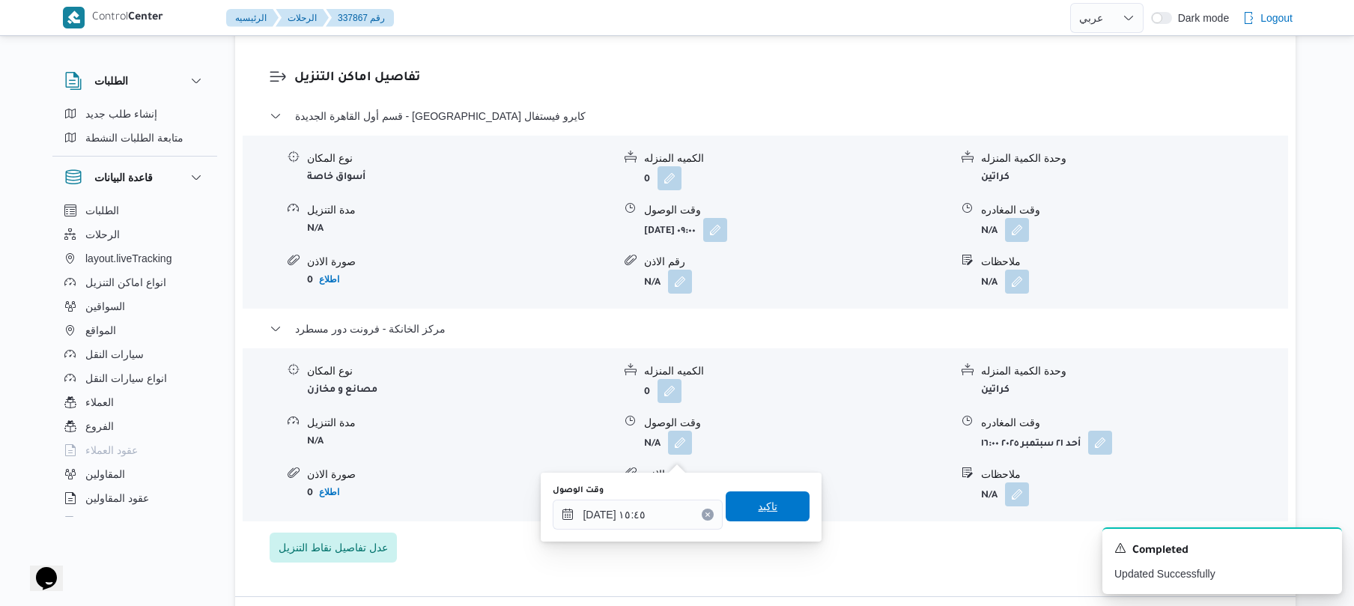
click at [761, 499] on span "تاكيد" at bounding box center [767, 506] width 19 height 18
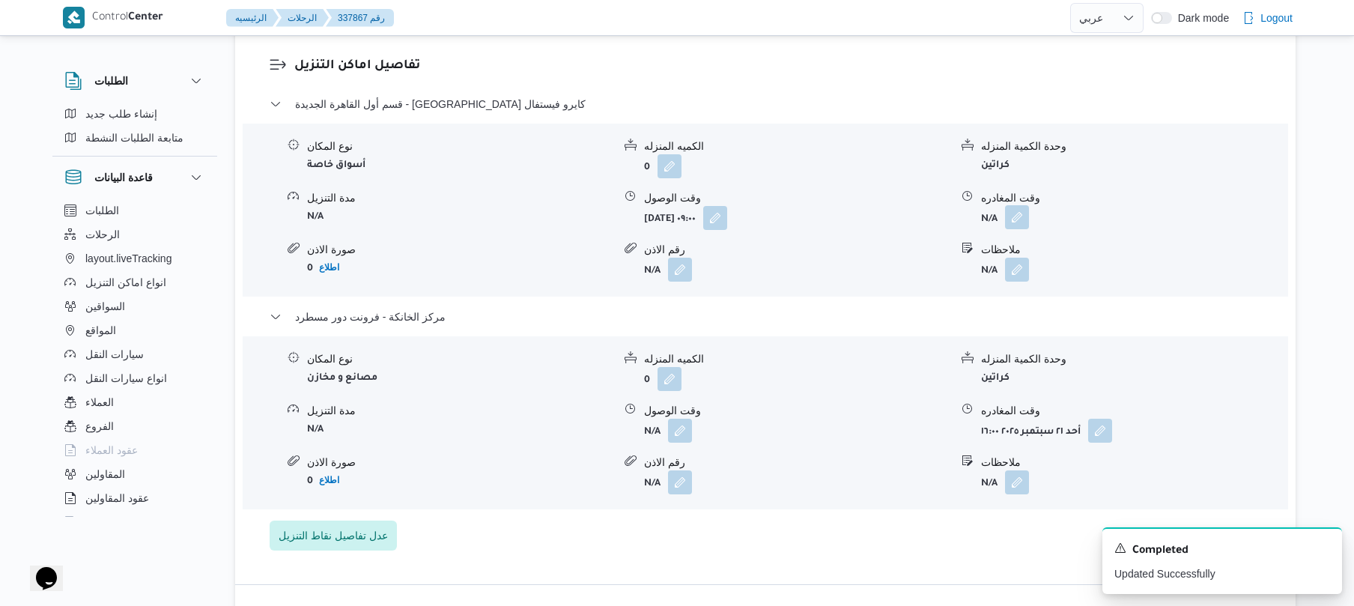
click at [1018, 229] on button "button" at bounding box center [1017, 217] width 24 height 24
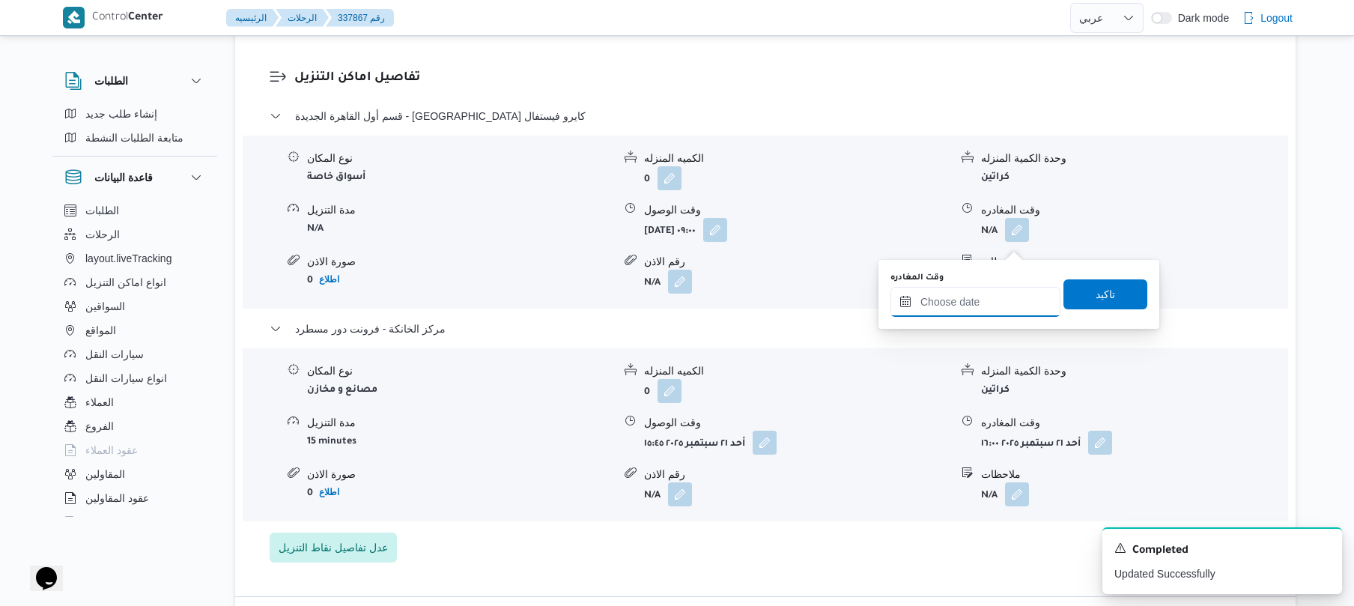
click at [966, 293] on input "وقت المغادره" at bounding box center [975, 302] width 170 height 30
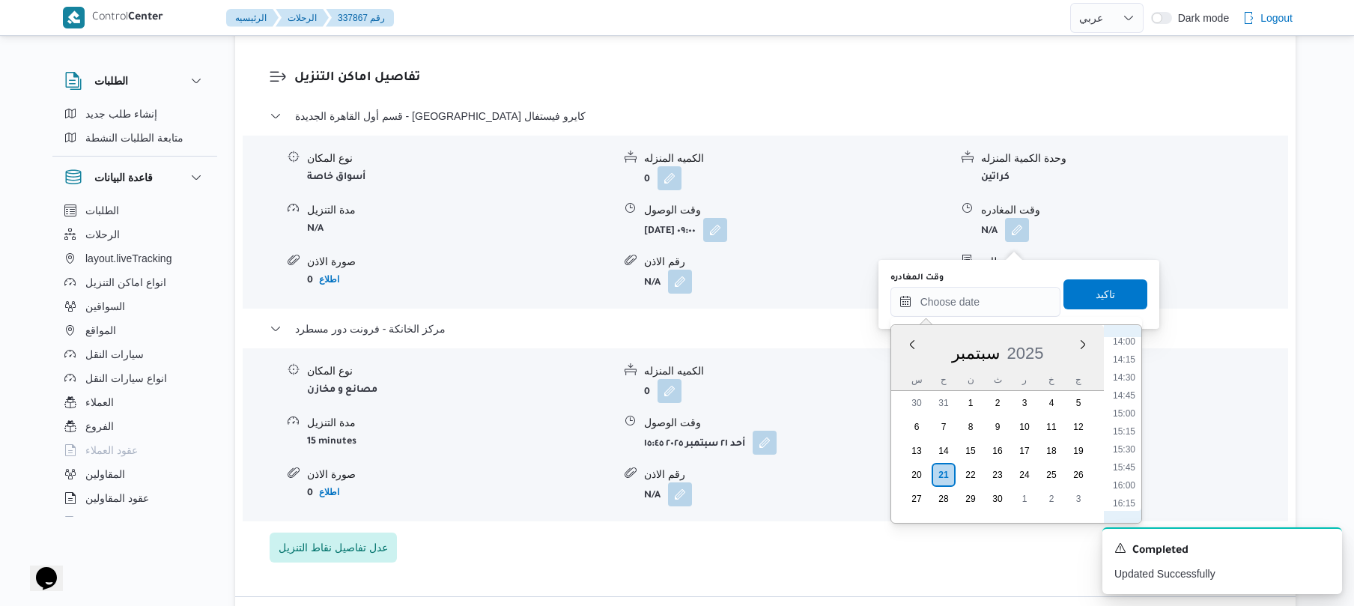
scroll to position [1004, 0]
click at [1127, 419] on li "15:00" at bounding box center [1123, 418] width 34 height 15
type input "٢١/٠٩/٢٠٢٥ ١٥:٠٠"
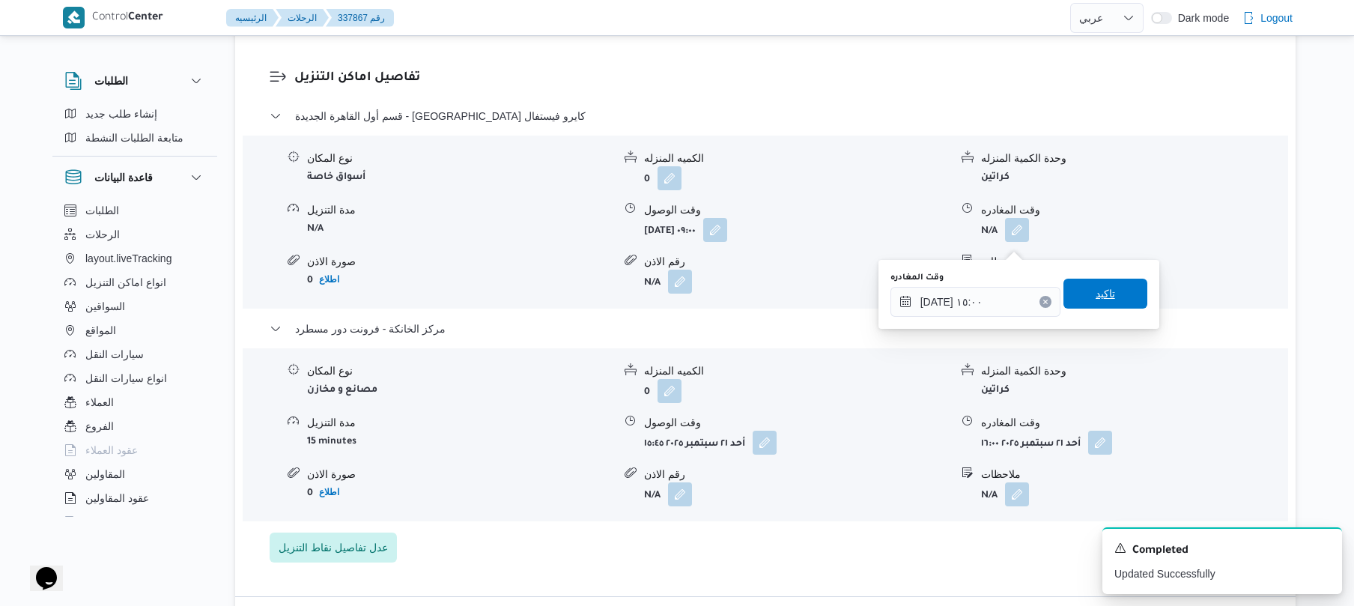
click at [1112, 296] on span "تاكيد" at bounding box center [1105, 293] width 84 height 30
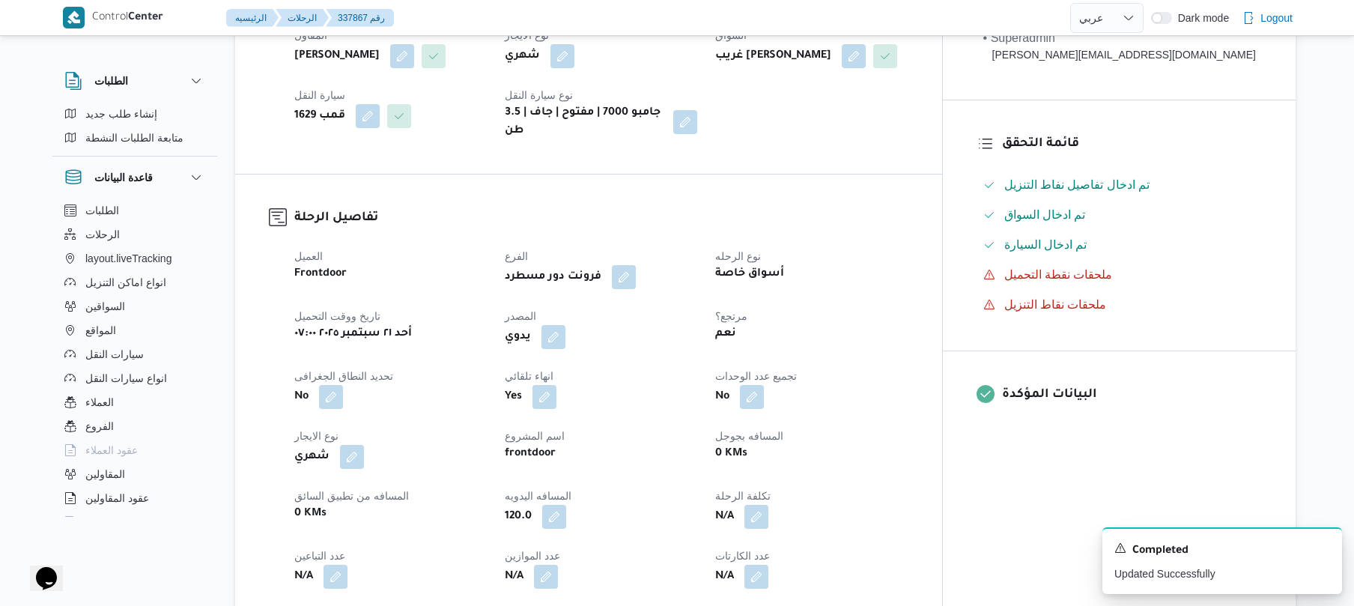
scroll to position [0, 0]
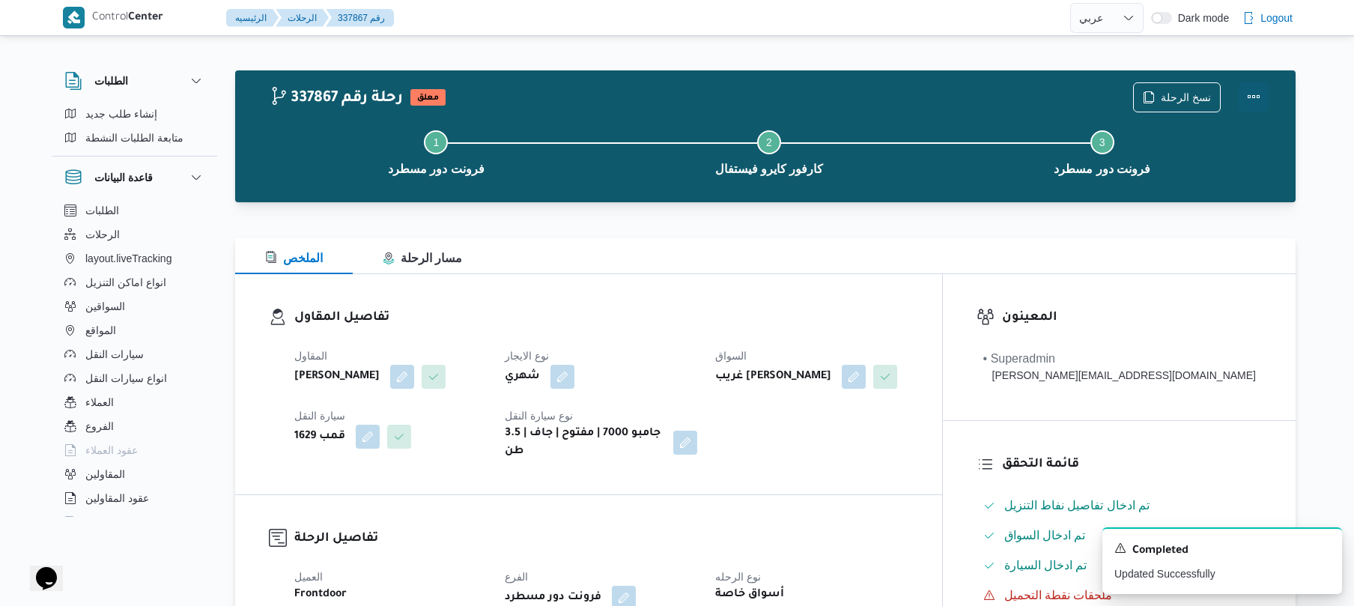
click at [1252, 102] on button "Actions" at bounding box center [1253, 97] width 30 height 30
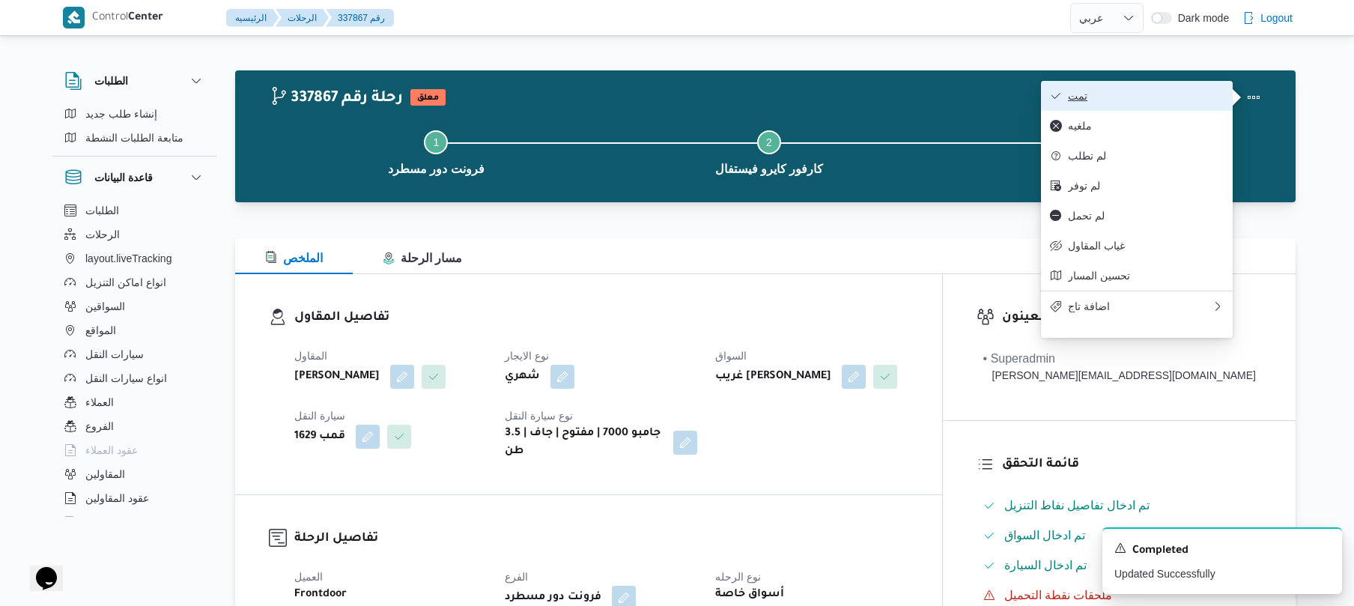
click at [1175, 94] on span "تمت" at bounding box center [1146, 96] width 156 height 12
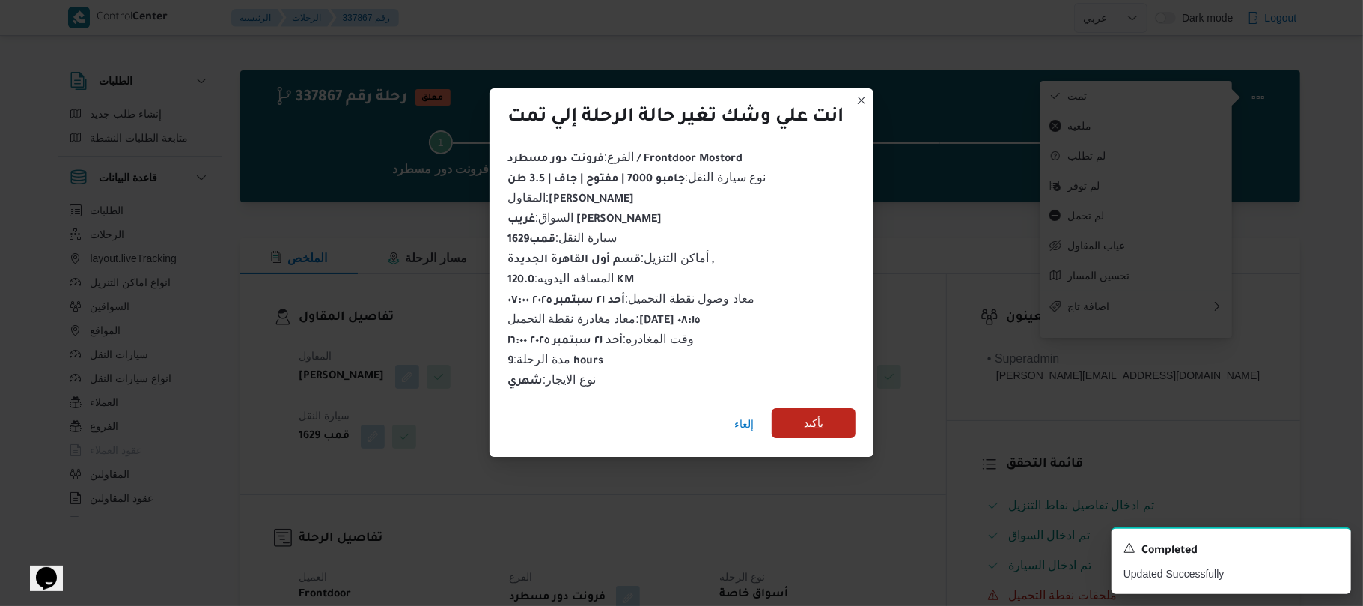
click at [818, 419] on span "تأكيد" at bounding box center [813, 423] width 19 height 18
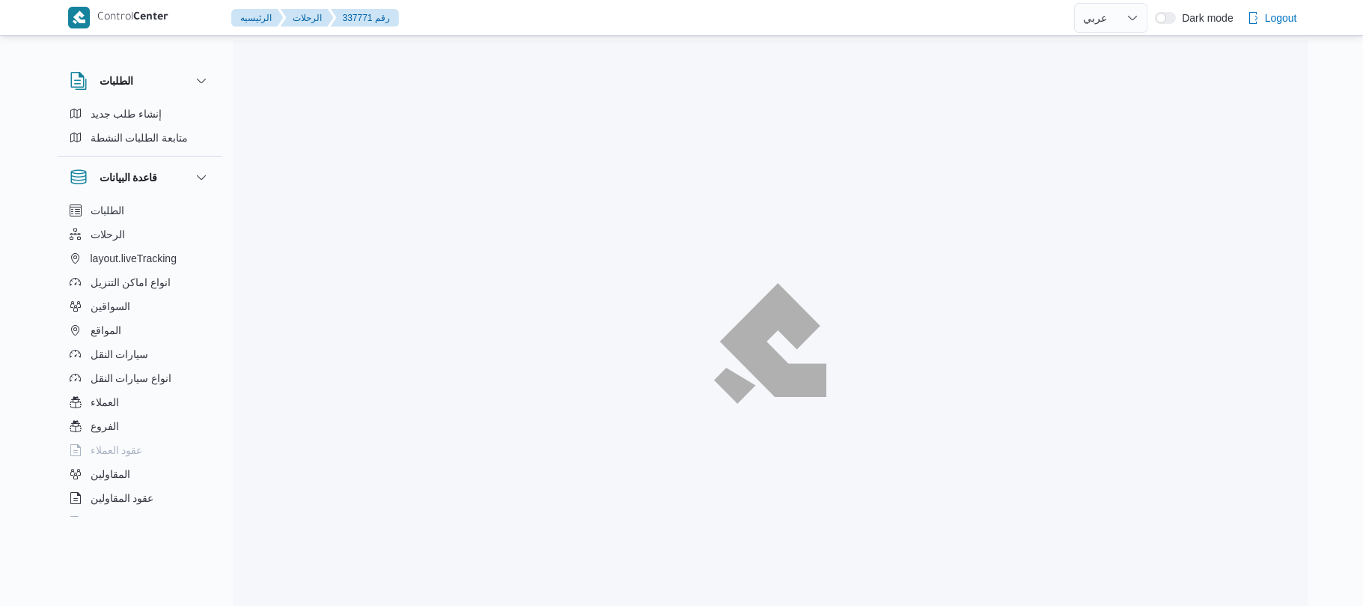
select select "ar"
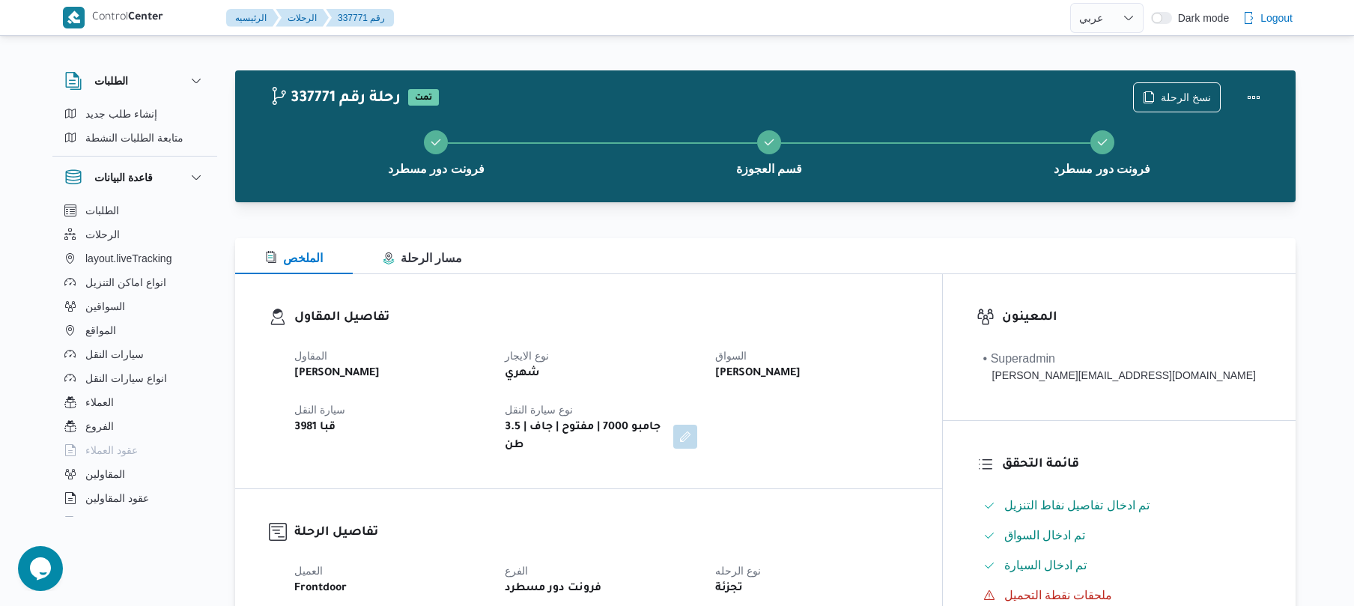
click at [782, 283] on div "تفاصيل المقاول المقاول عبدالواحد محمد احمد مسعد نوع الايجار شهري السواق شريف مح…" at bounding box center [588, 381] width 707 height 214
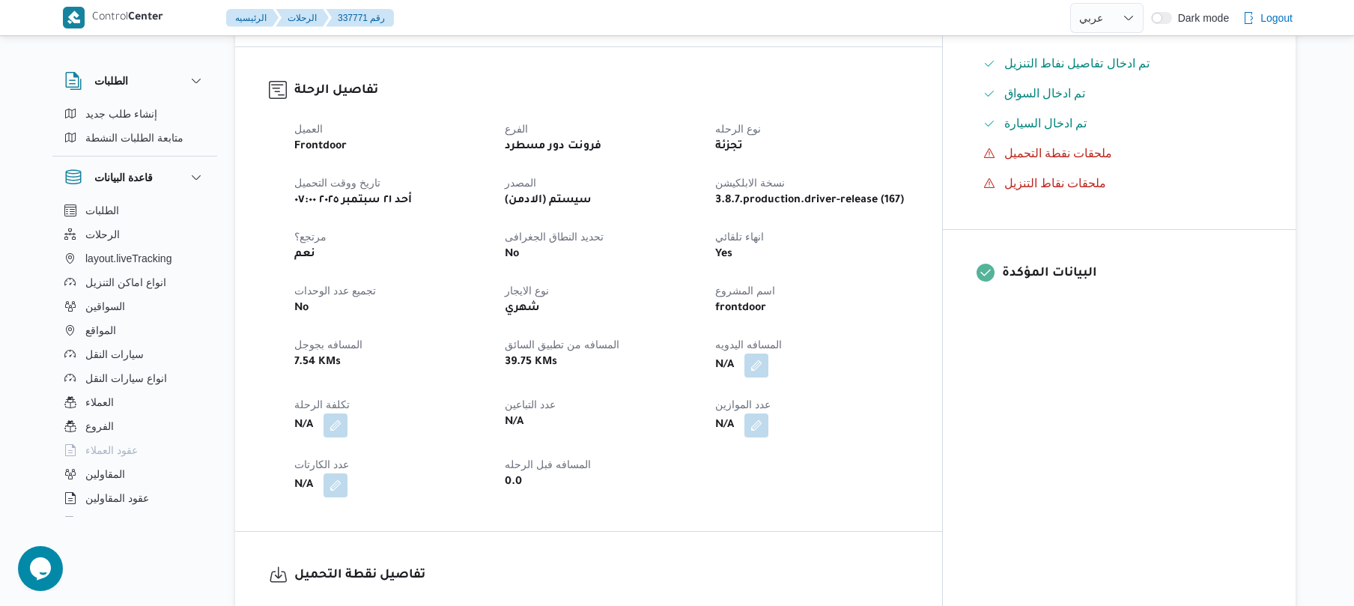
scroll to position [519, 0]
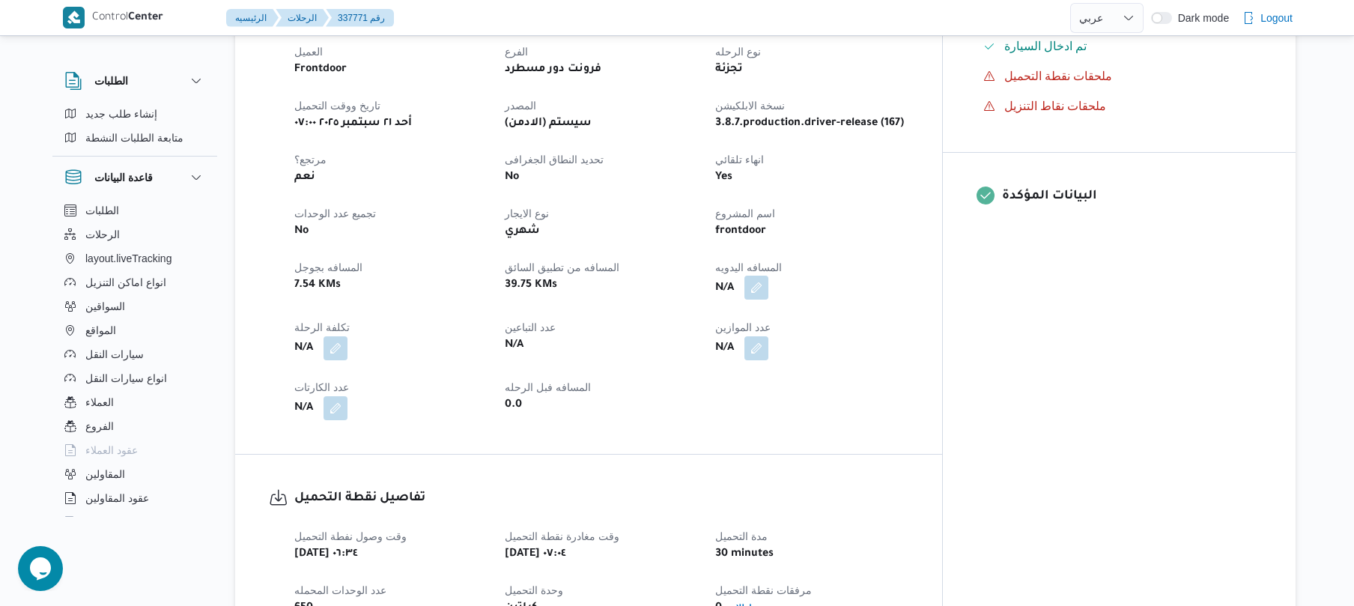
click at [768, 281] on button "button" at bounding box center [756, 288] width 24 height 24
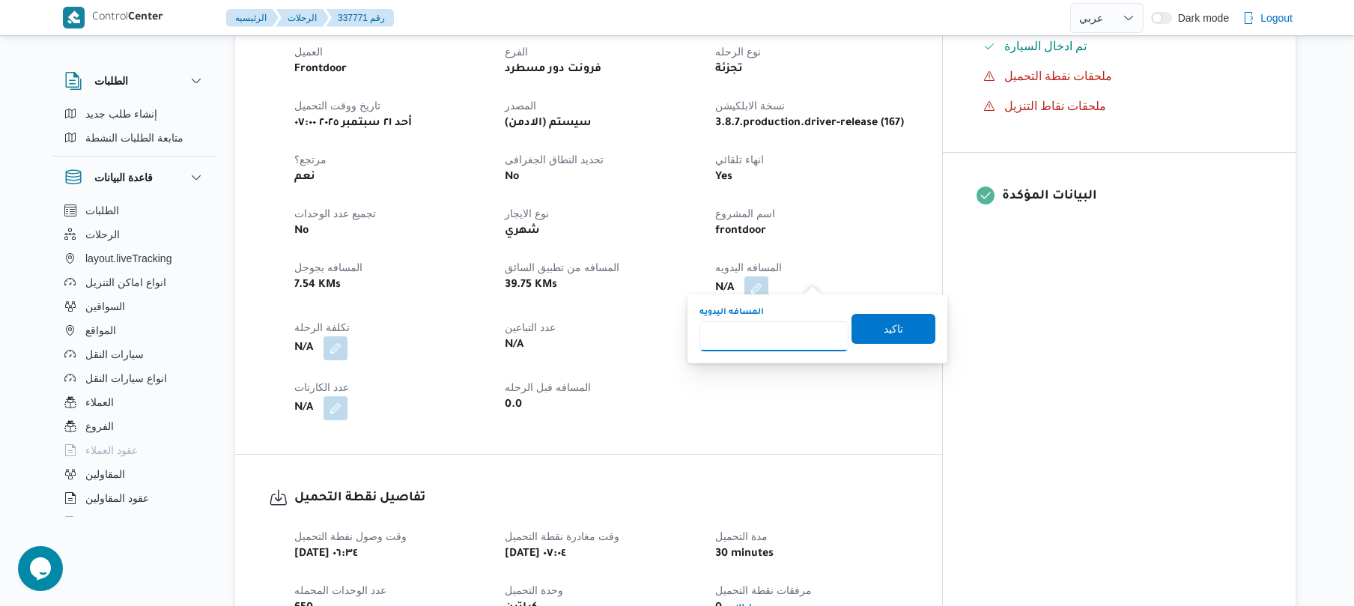
click at [786, 347] on input "المسافه اليدويه" at bounding box center [773, 336] width 149 height 30
type input "90"
click at [864, 332] on span "تاكيد" at bounding box center [893, 328] width 84 height 30
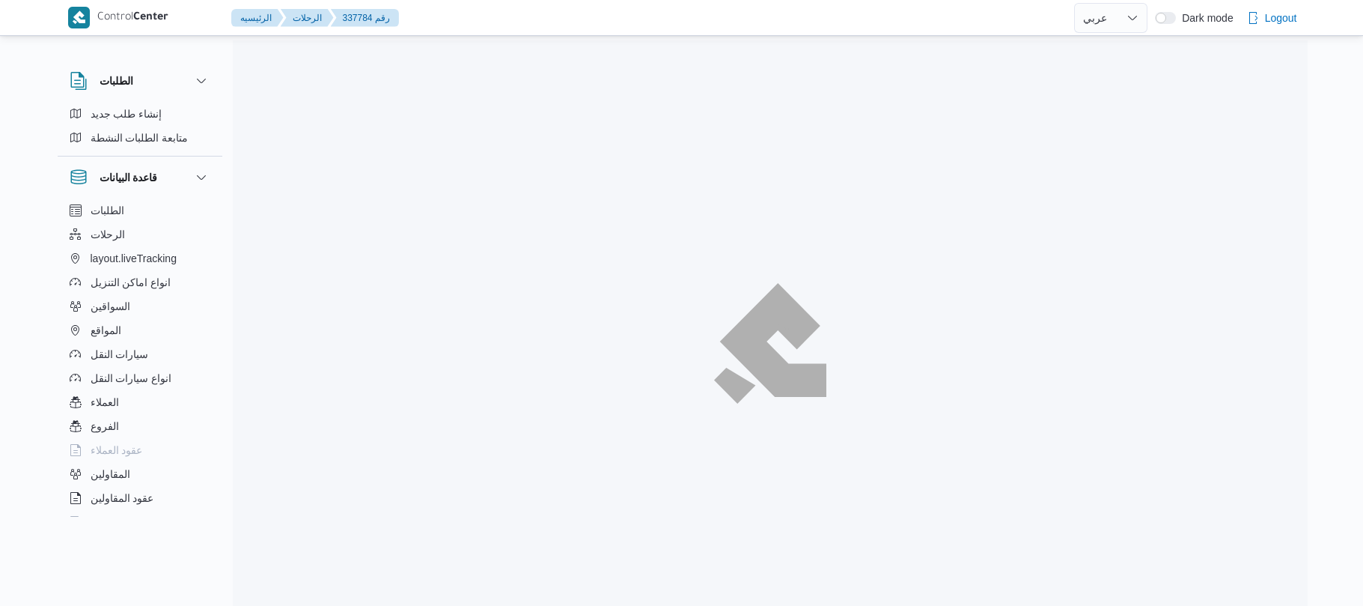
select select "ar"
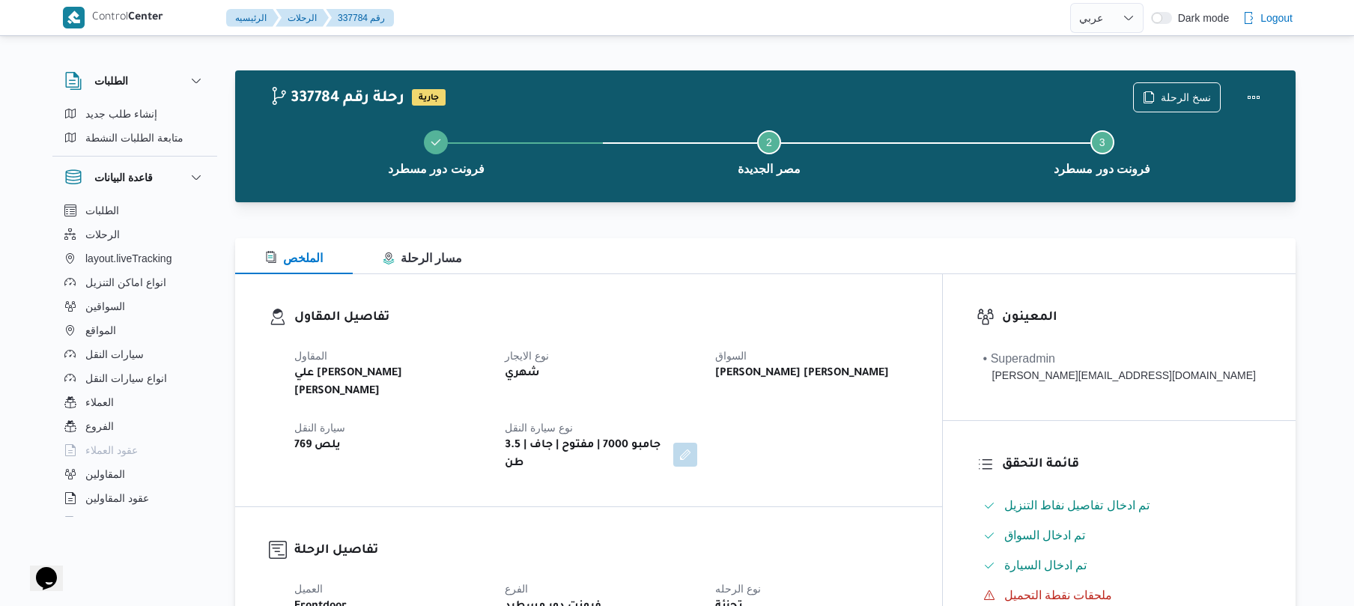
click at [695, 276] on div "تفاصيل المقاول المقاول علي [PERSON_NAME] [PERSON_NAME] نوع الايجار شهري السواق …" at bounding box center [588, 390] width 707 height 232
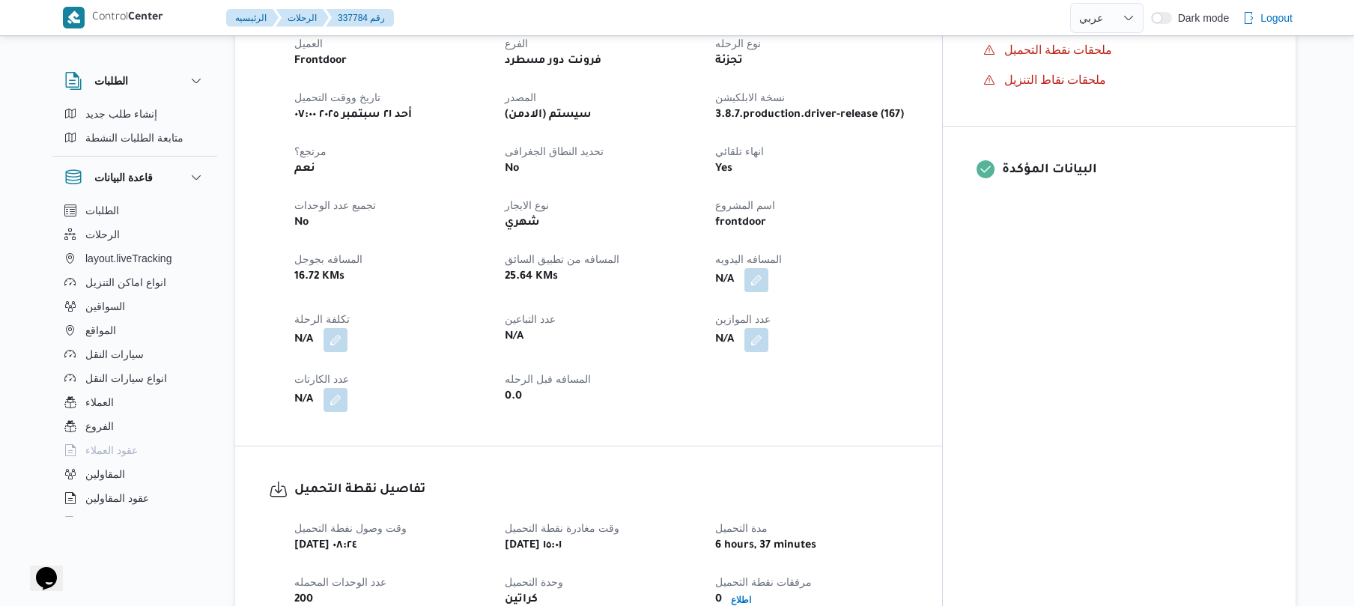
scroll to position [558, 0]
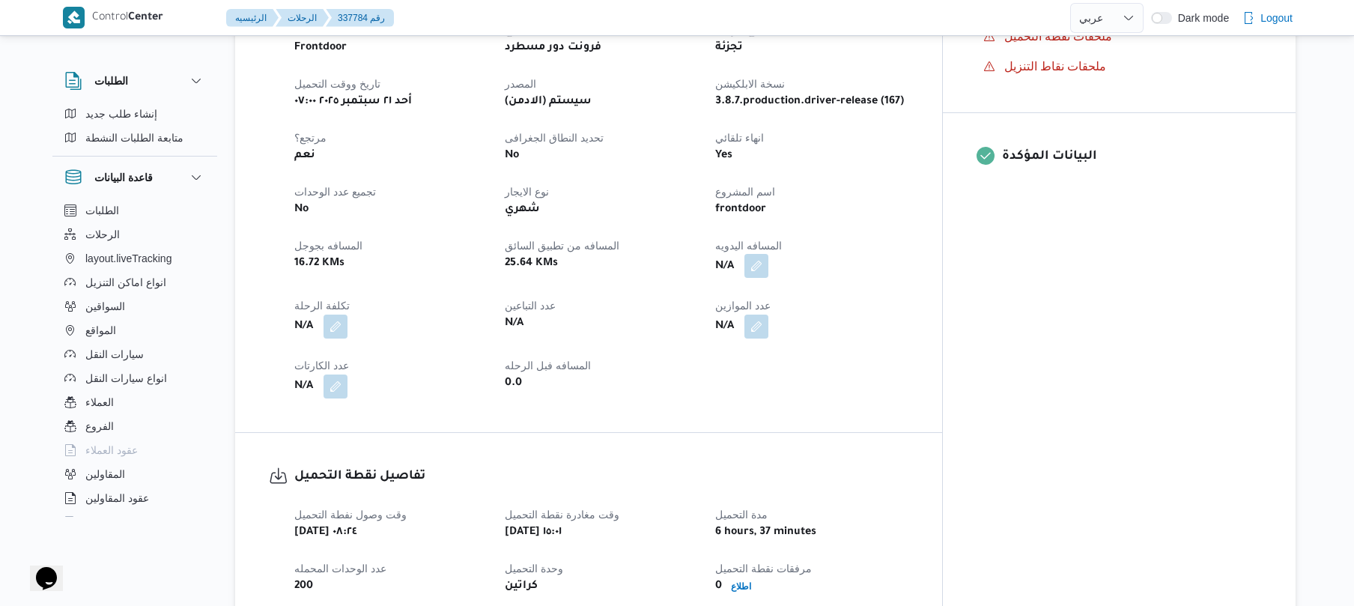
click at [768, 254] on button "button" at bounding box center [756, 266] width 24 height 24
click at [788, 309] on input "المسافه اليدويه" at bounding box center [773, 296] width 149 height 30
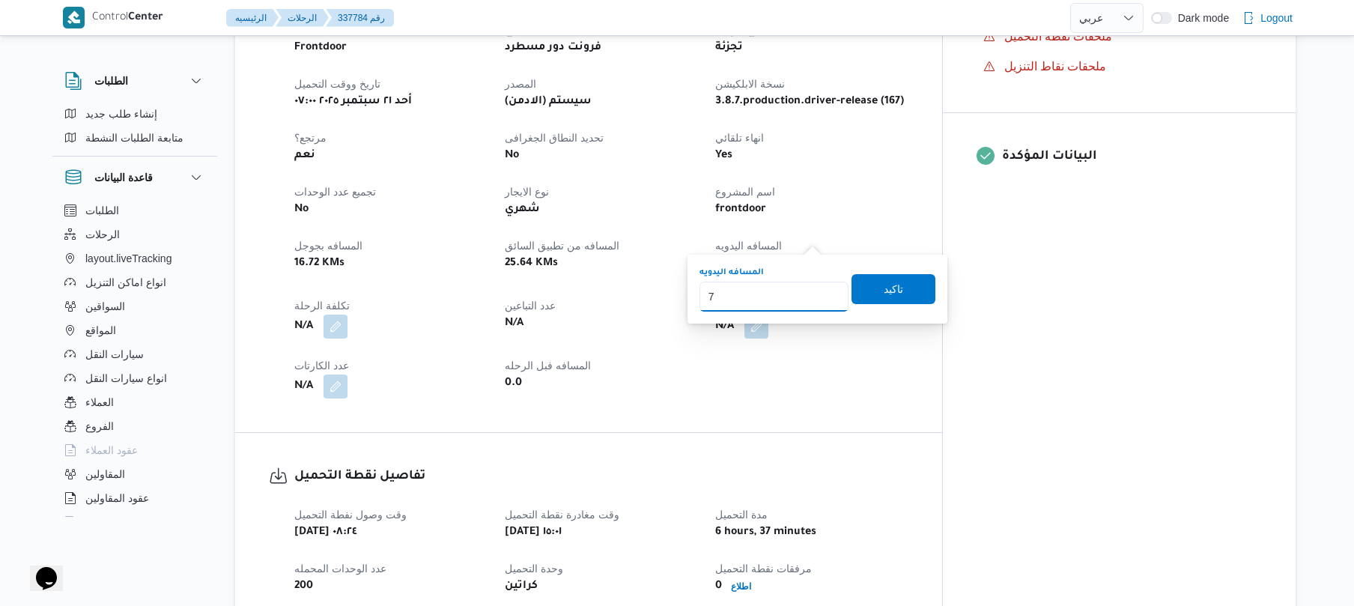
type input "70"
click at [884, 289] on span "تاكيد" at bounding box center [892, 288] width 19 height 18
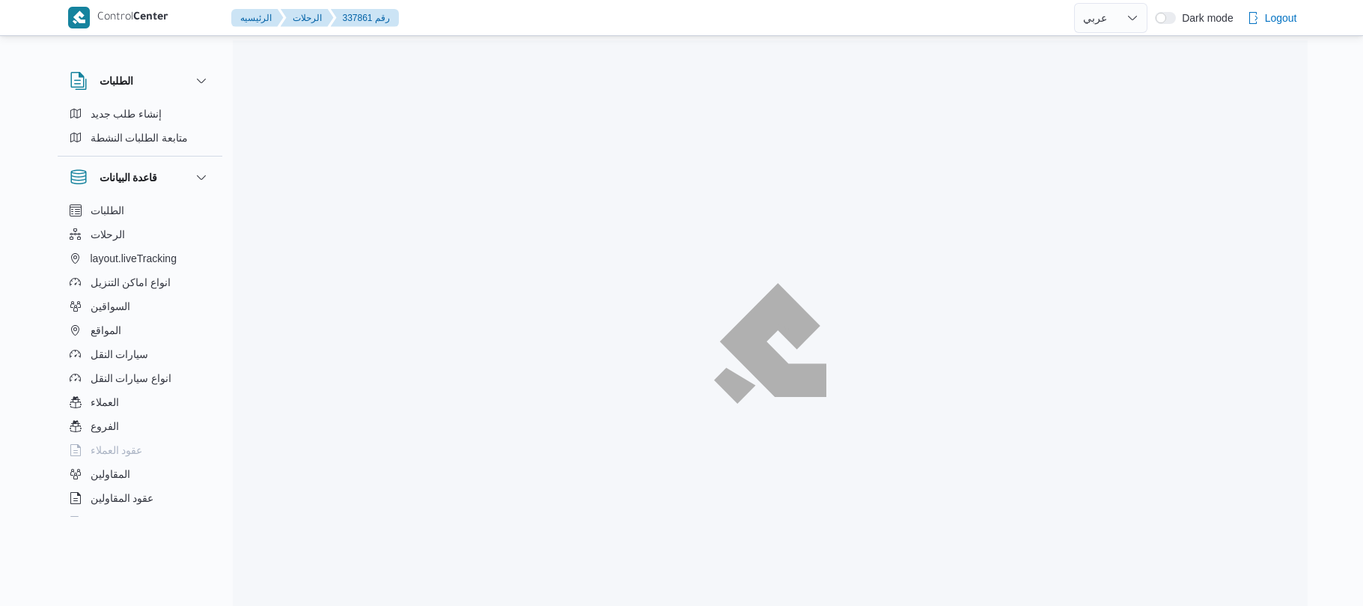
select select "ar"
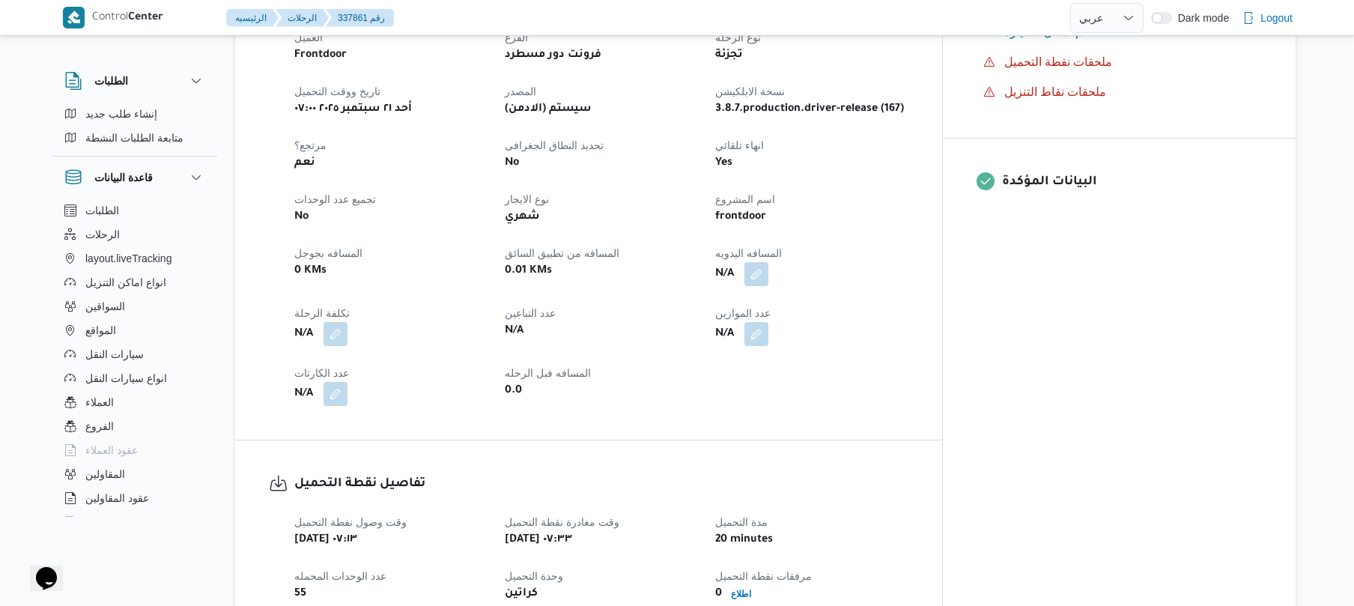
scroll to position [639, 0]
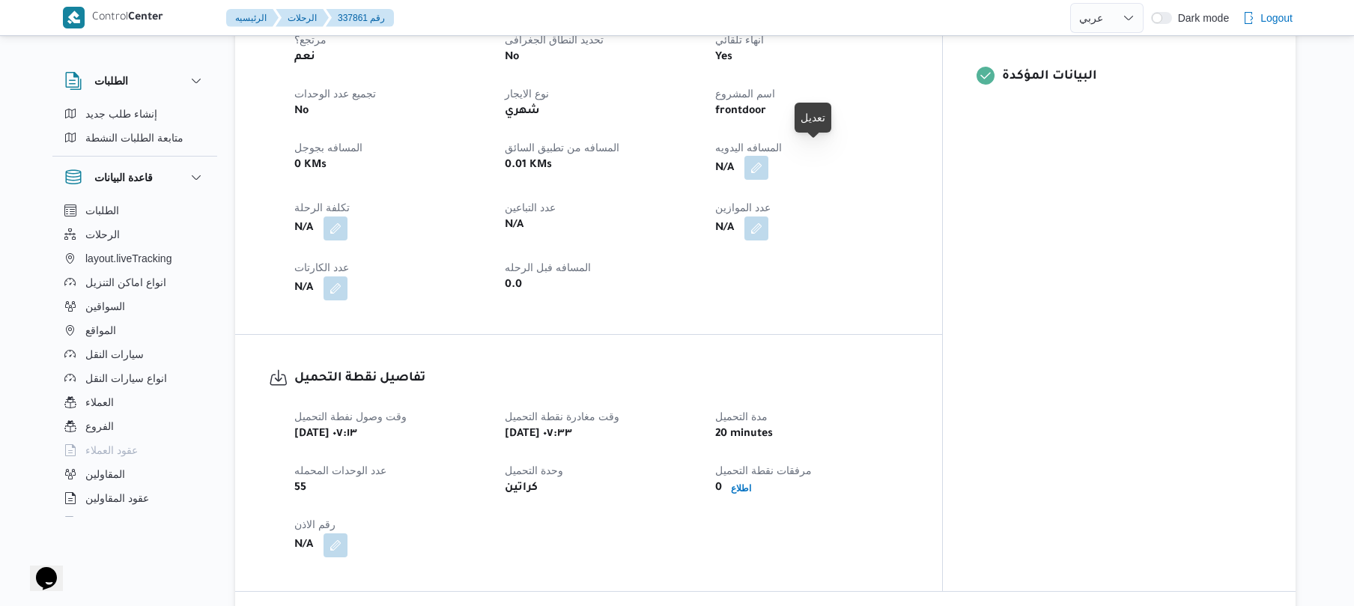
click at [768, 156] on button "button" at bounding box center [756, 168] width 24 height 24
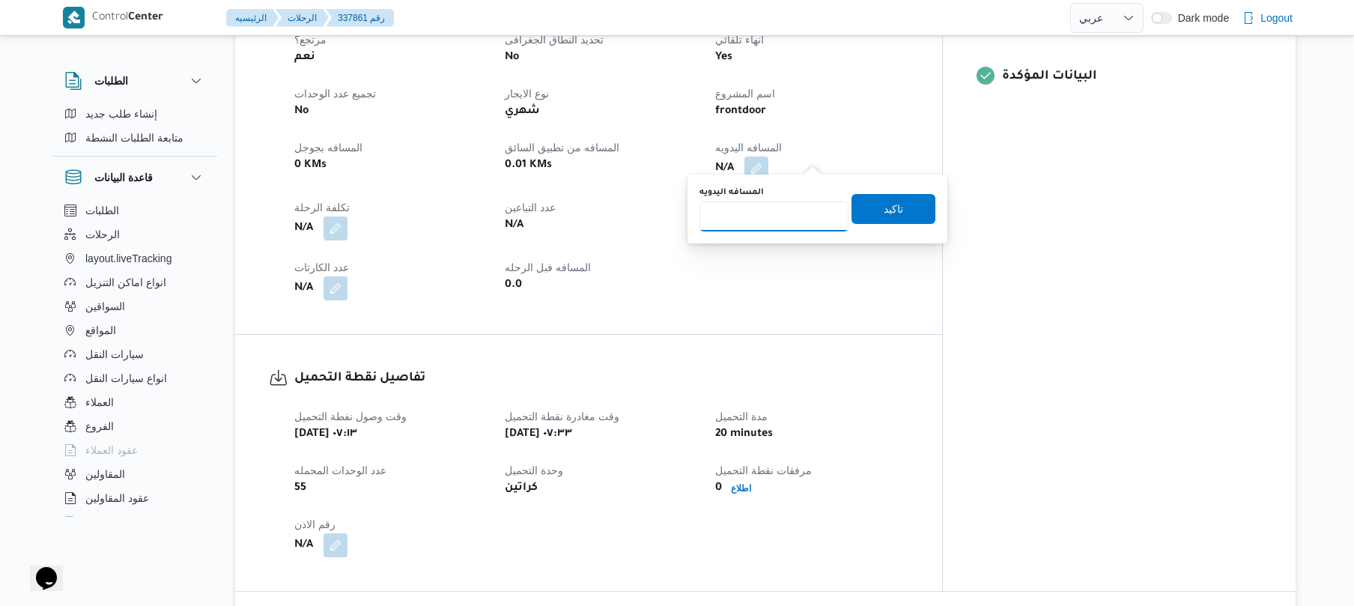
click at [776, 226] on input "المسافه اليدويه" at bounding box center [773, 216] width 149 height 30
type input "80"
click at [883, 213] on span "تاكيد" at bounding box center [892, 208] width 19 height 18
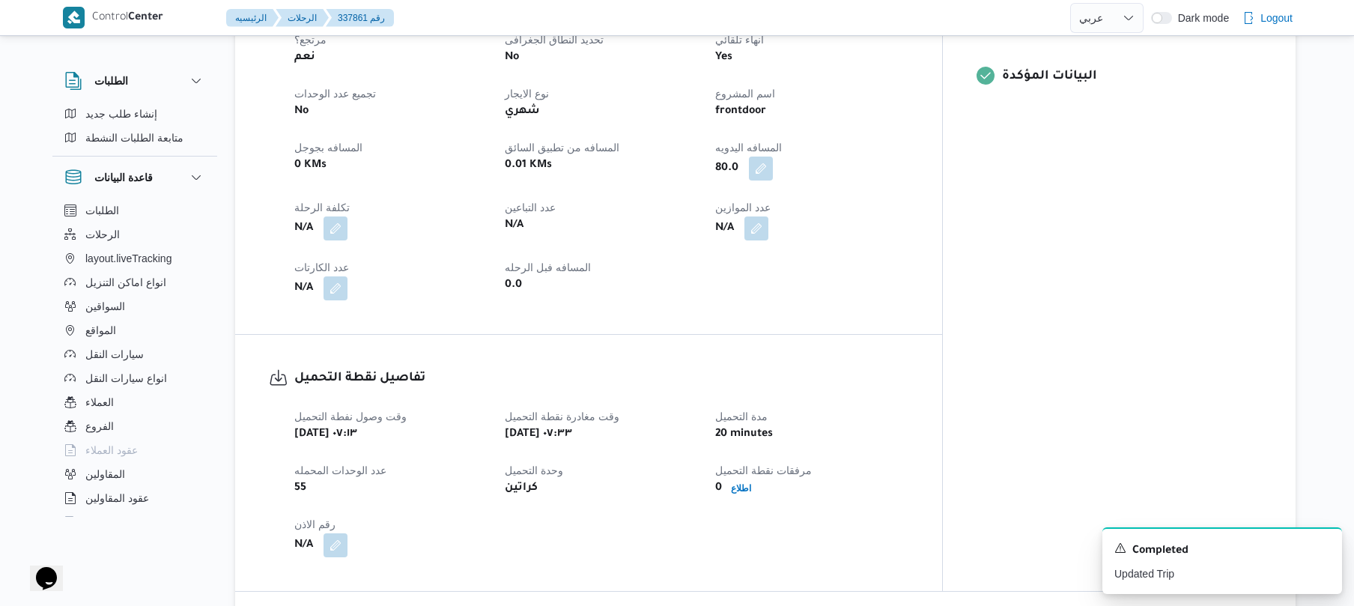
click at [908, 375] on h3 "تفاصيل نقطة التحميل" at bounding box center [601, 378] width 614 height 20
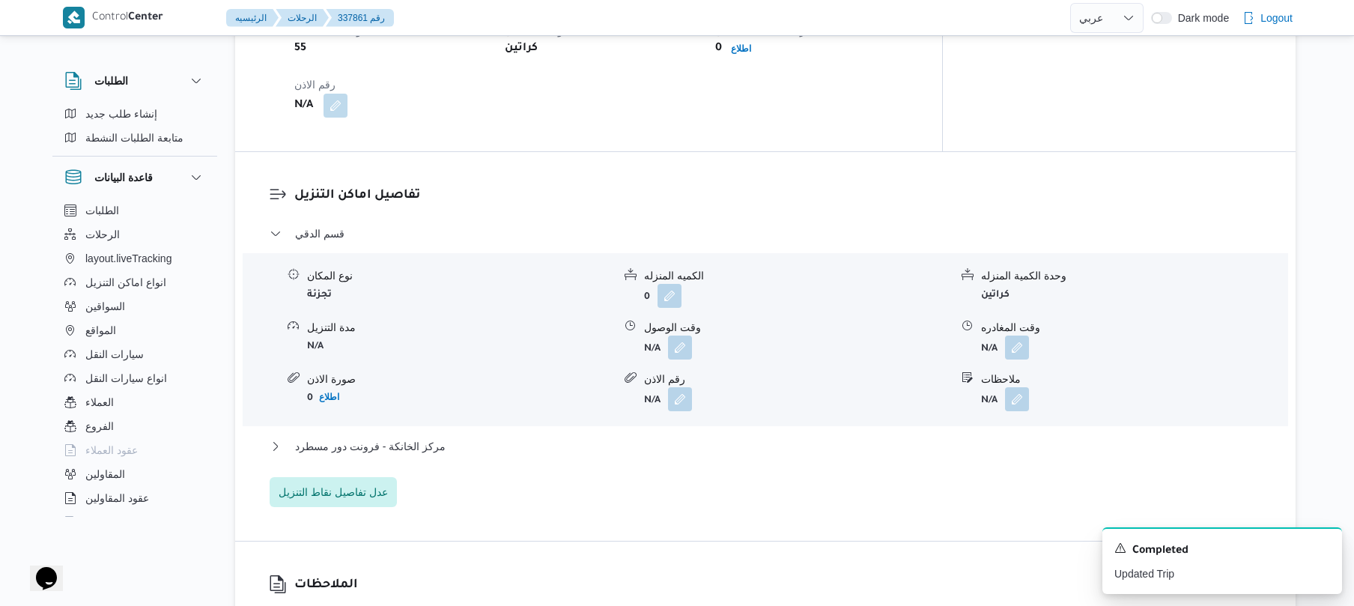
scroll to position [1118, 0]
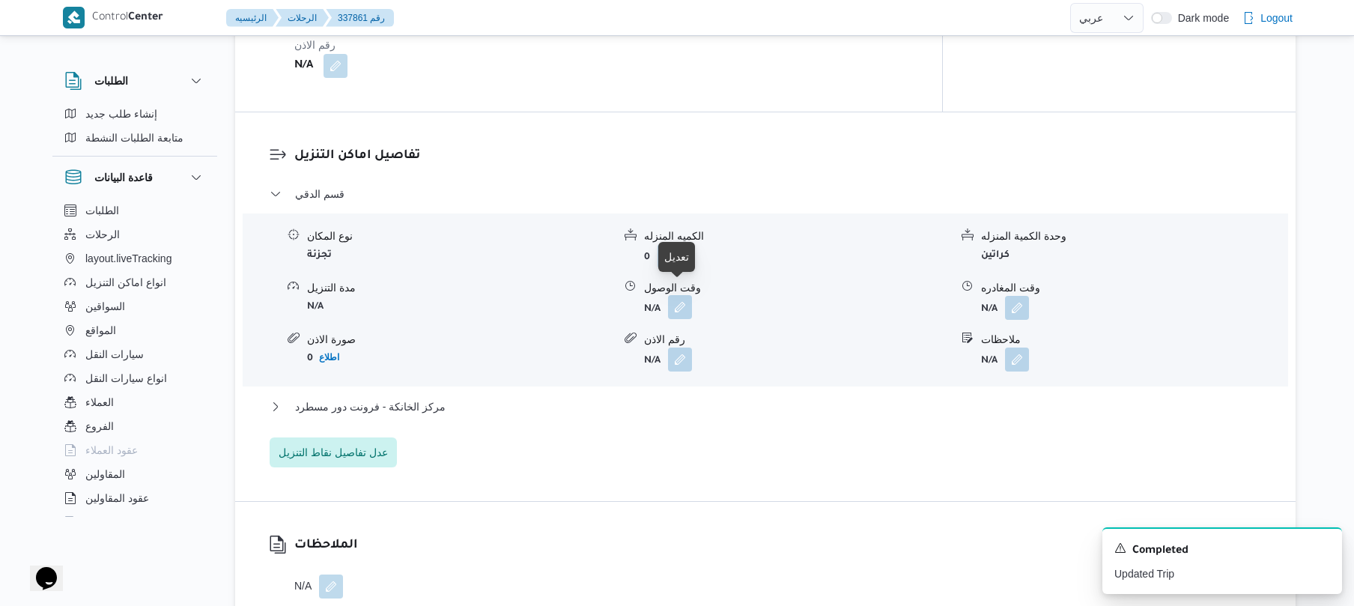
click at [681, 303] on button "button" at bounding box center [680, 307] width 24 height 24
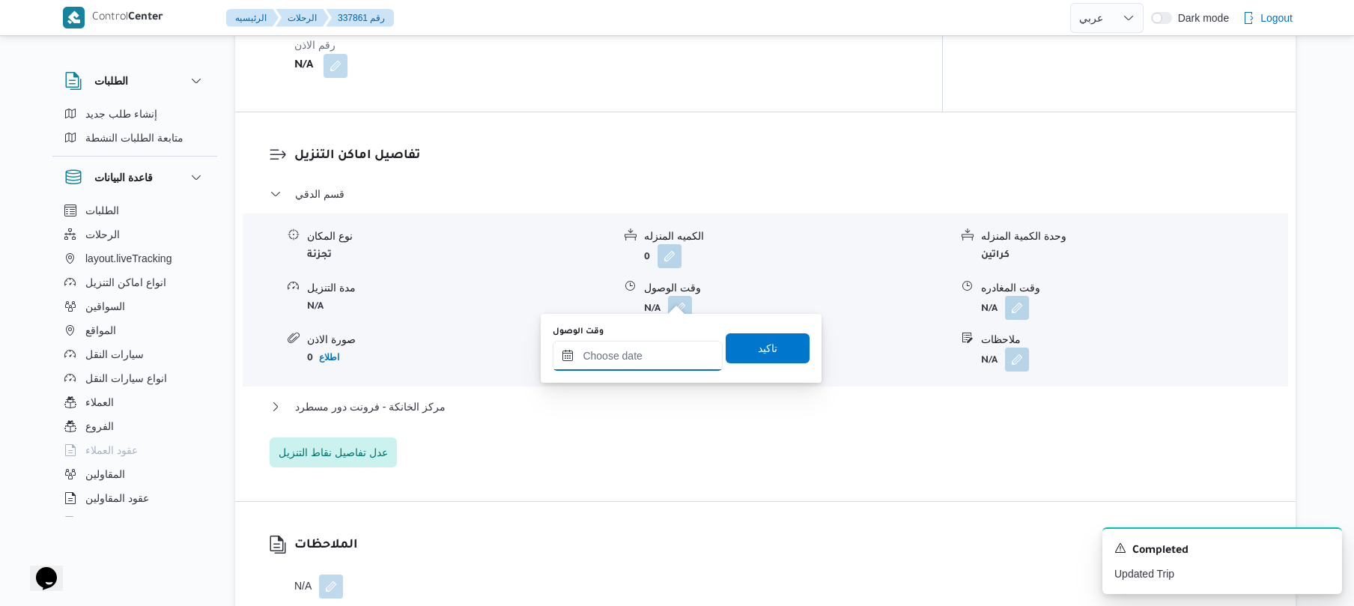
click at [660, 349] on input "وقت الوصول" at bounding box center [638, 356] width 170 height 30
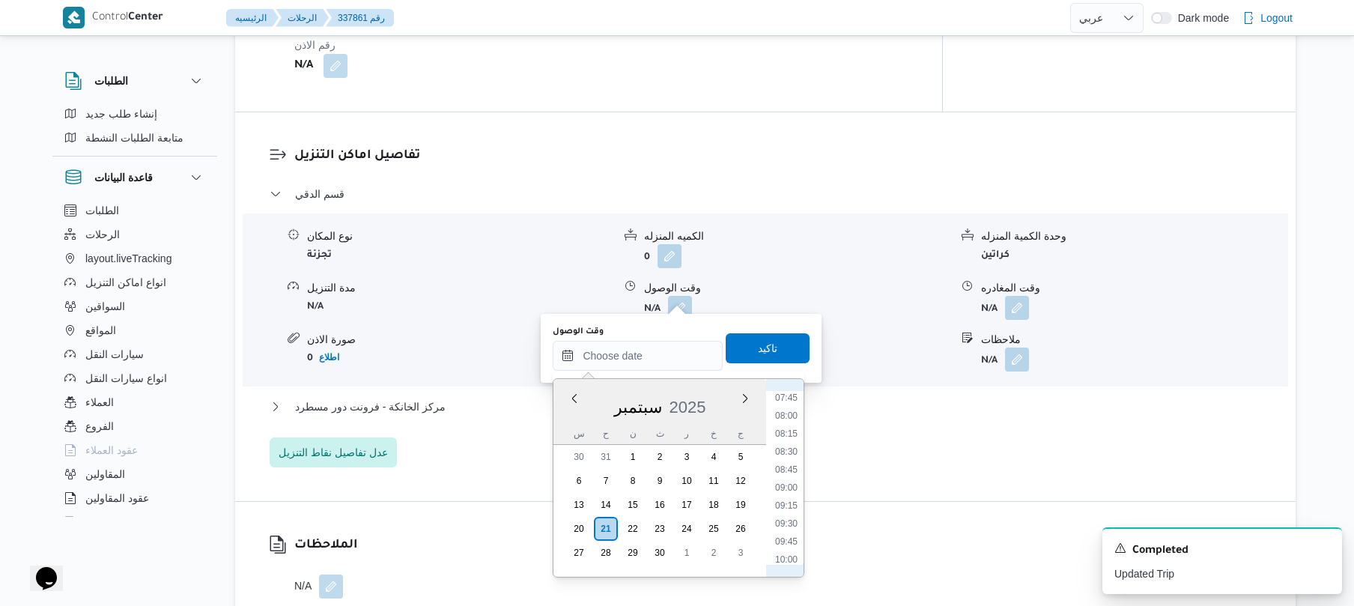
scroll to position [515, 0]
click at [794, 481] on li "08:15" at bounding box center [786, 476] width 34 height 15
type input "٢١/٠٩/٢٠٢٥ ٠٨:١٥"
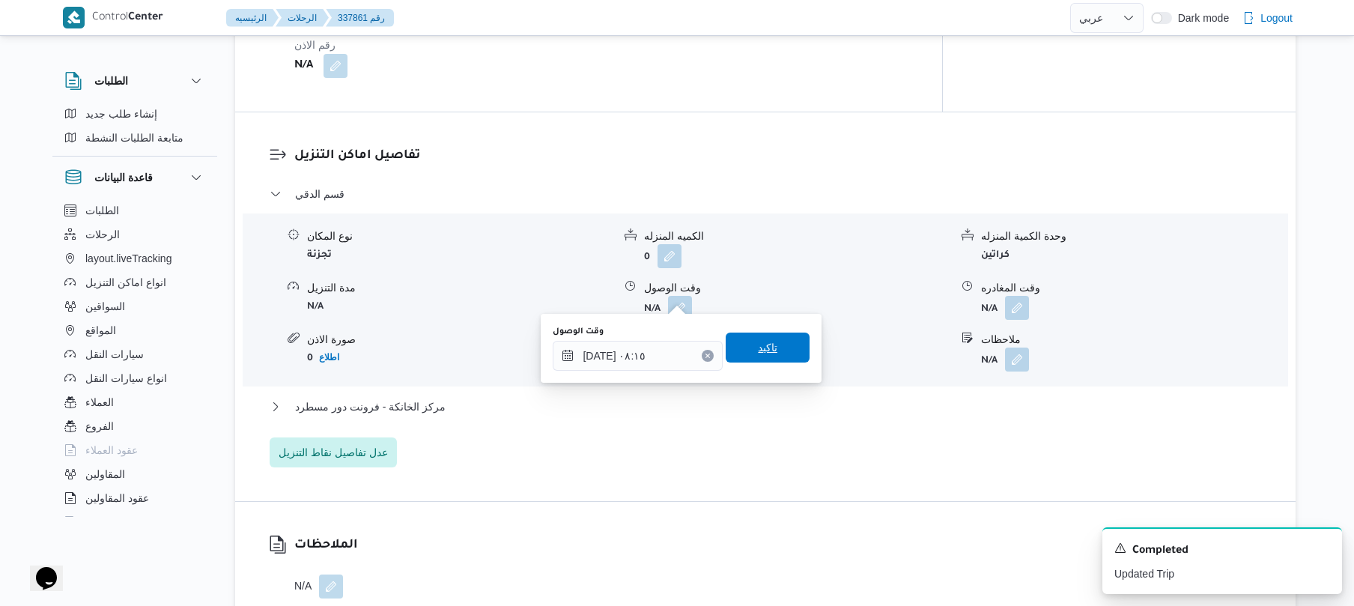
click at [770, 358] on span "تاكيد" at bounding box center [767, 347] width 84 height 30
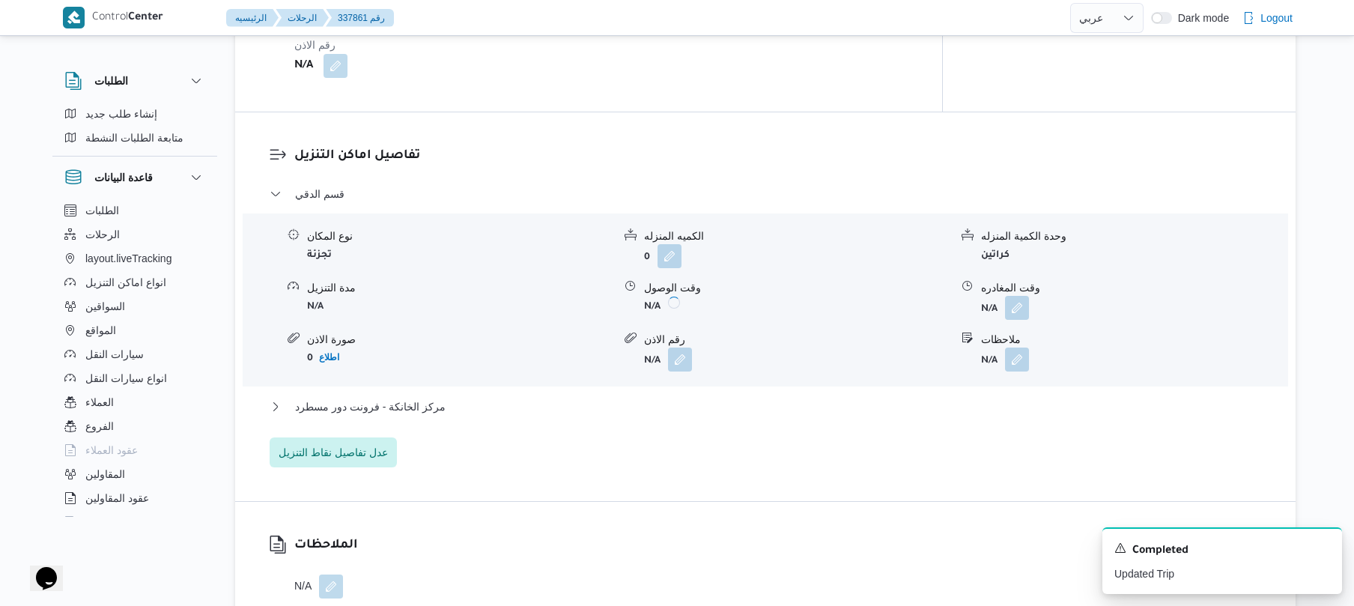
click at [714, 404] on div "مركز الخانكة - فرونت دور مسطرد" at bounding box center [766, 412] width 992 height 28
click at [720, 398] on button "مركز الخانكة - فرونت دور مسطرد" at bounding box center [766, 407] width 992 height 18
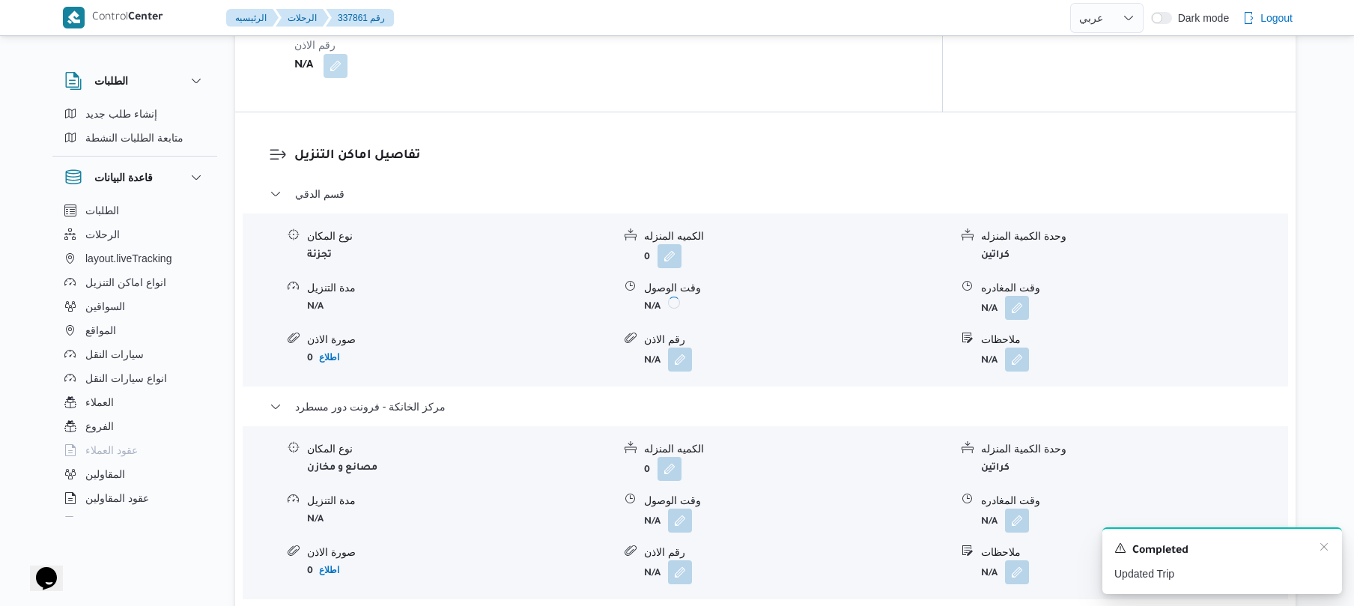
click at [1330, 548] on div "A new notification appears Completed Updated Trip" at bounding box center [1222, 560] width 240 height 67
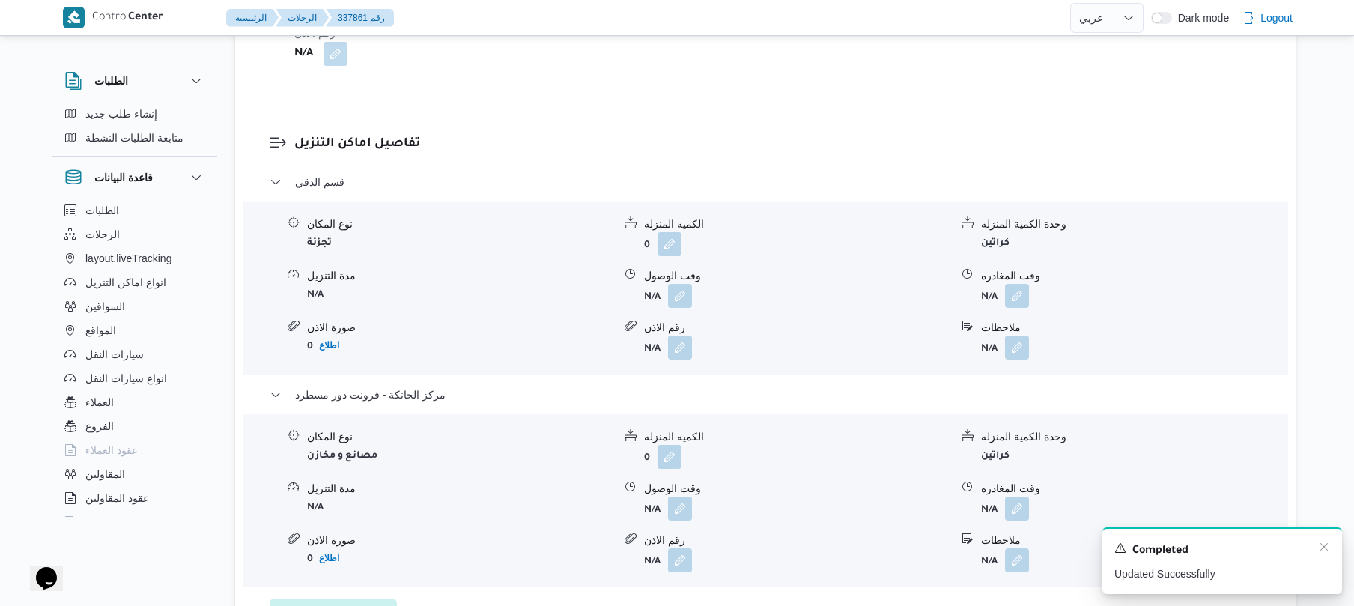
click at [1315, 550] on div "Completed" at bounding box center [1222, 550] width 216 height 19
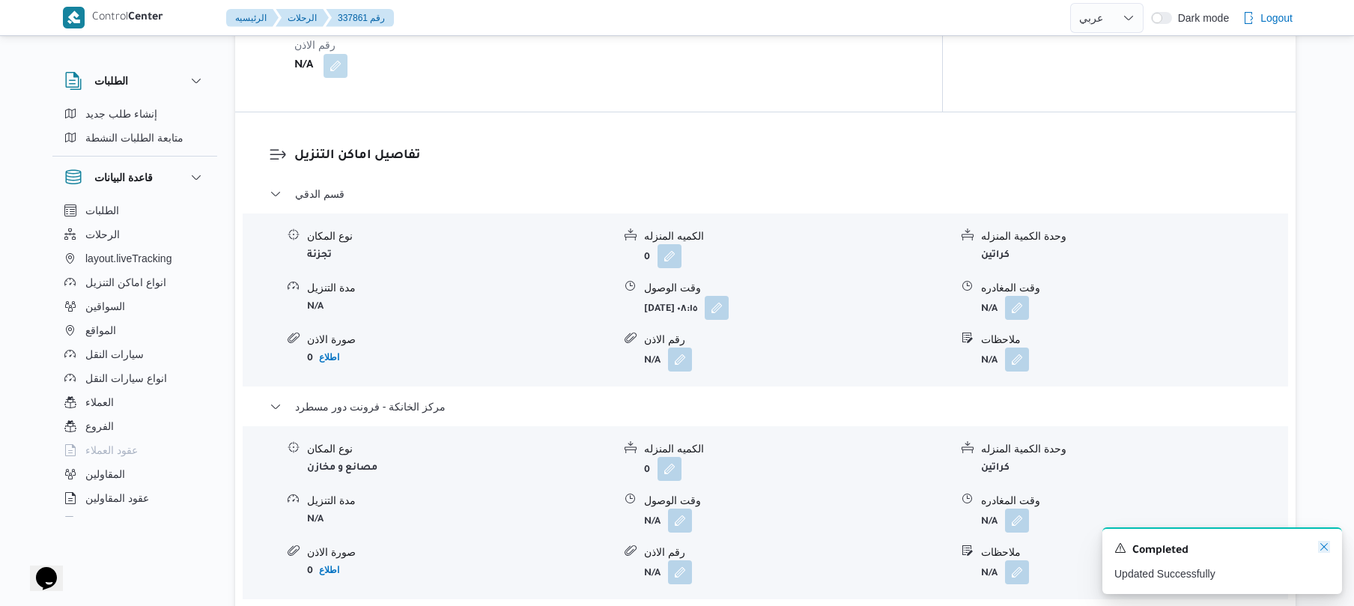
click at [1322, 550] on icon "Dismiss toast" at bounding box center [1324, 547] width 12 height 12
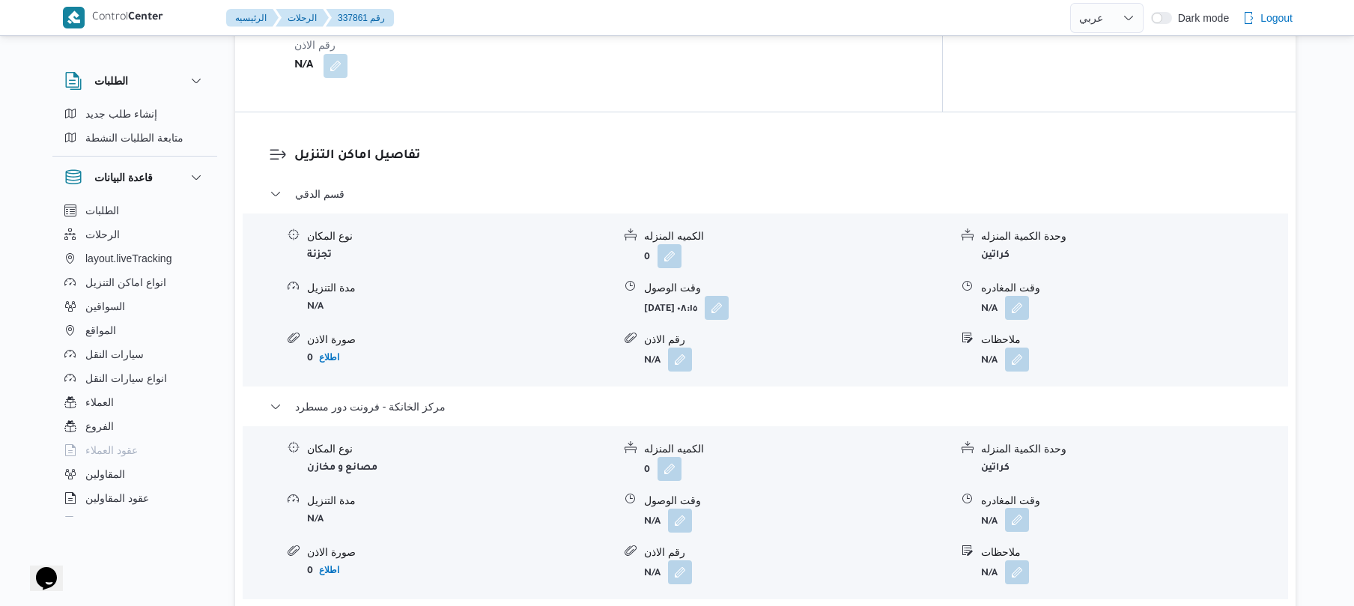
click at [1017, 509] on button "button" at bounding box center [1017, 520] width 24 height 24
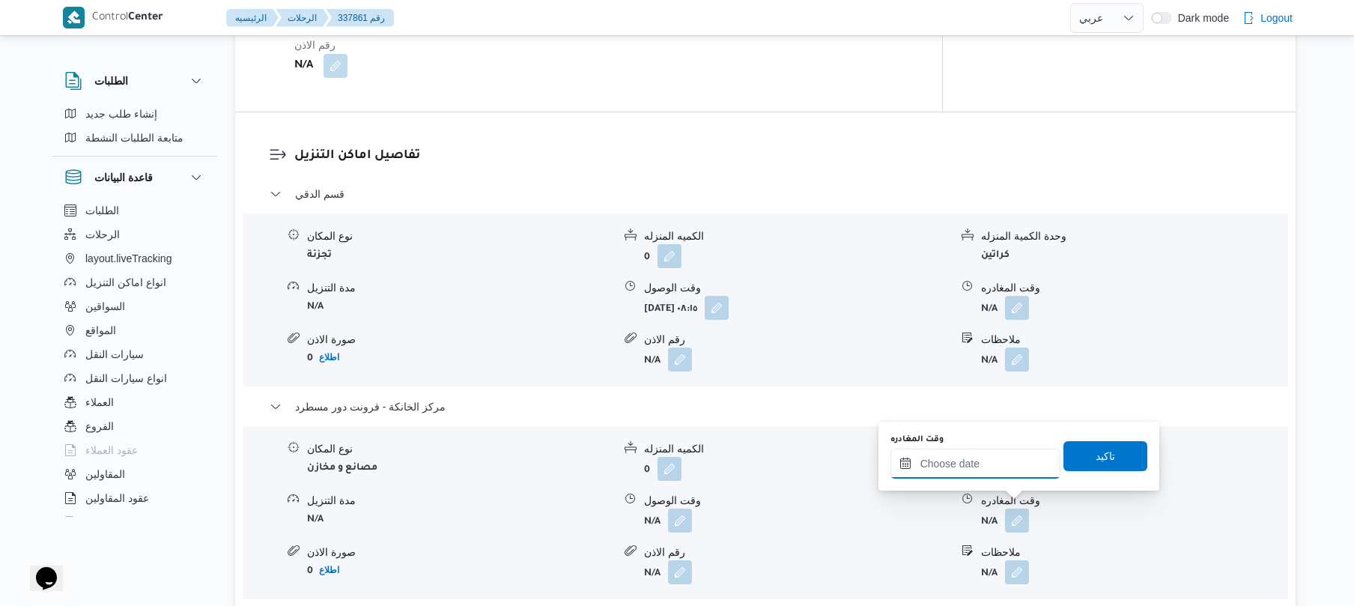
click at [975, 464] on input "وقت المغادره" at bounding box center [975, 463] width 170 height 30
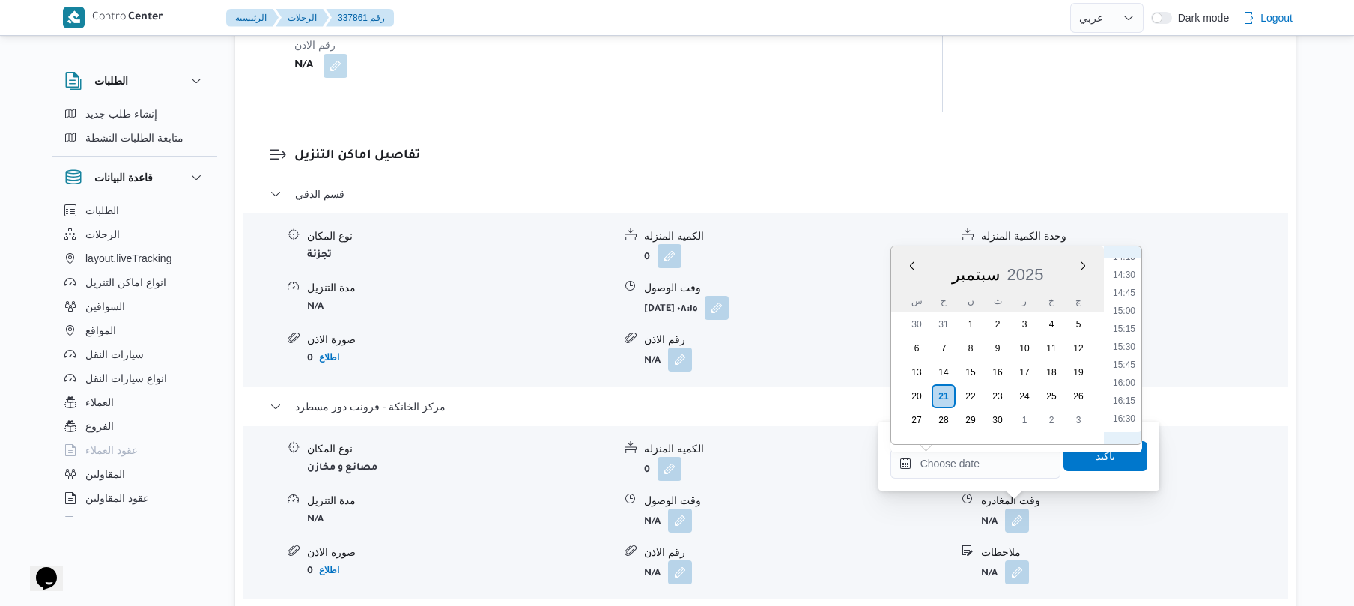
scroll to position [1003, 0]
click at [1124, 392] on li "15:45" at bounding box center [1123, 394] width 34 height 15
type input "٢١/٠٩/٢٠٢٥ ١٥:٤٥"
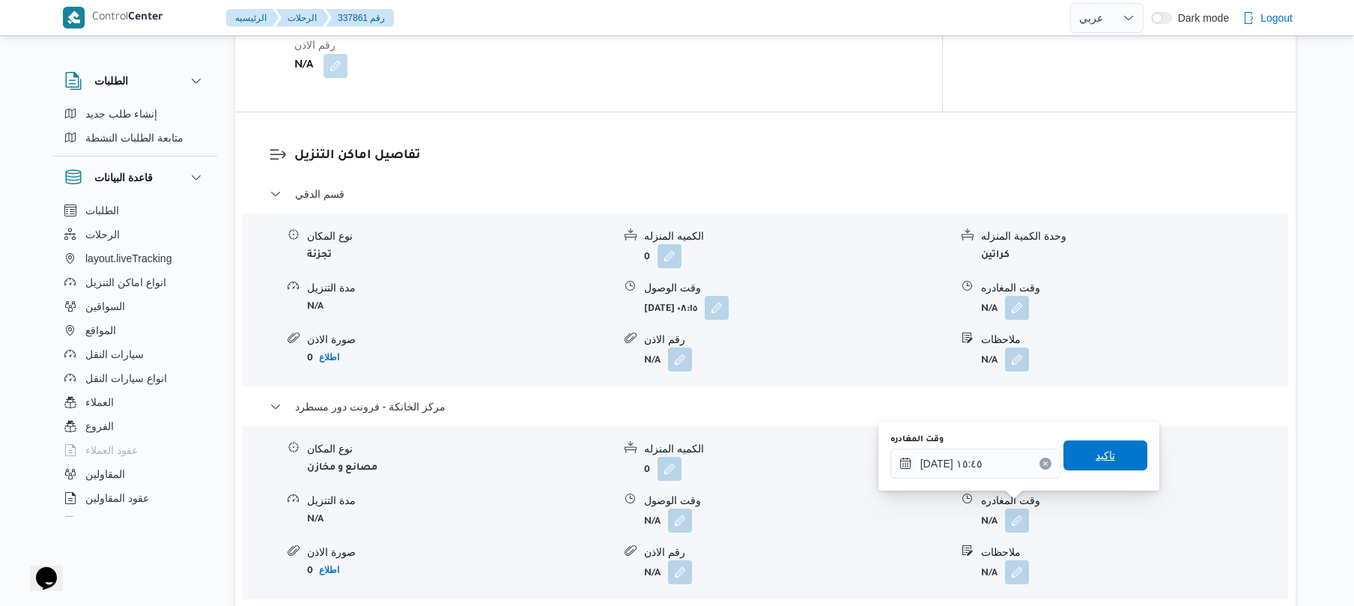
click at [1088, 465] on span "تاكيد" at bounding box center [1105, 455] width 84 height 30
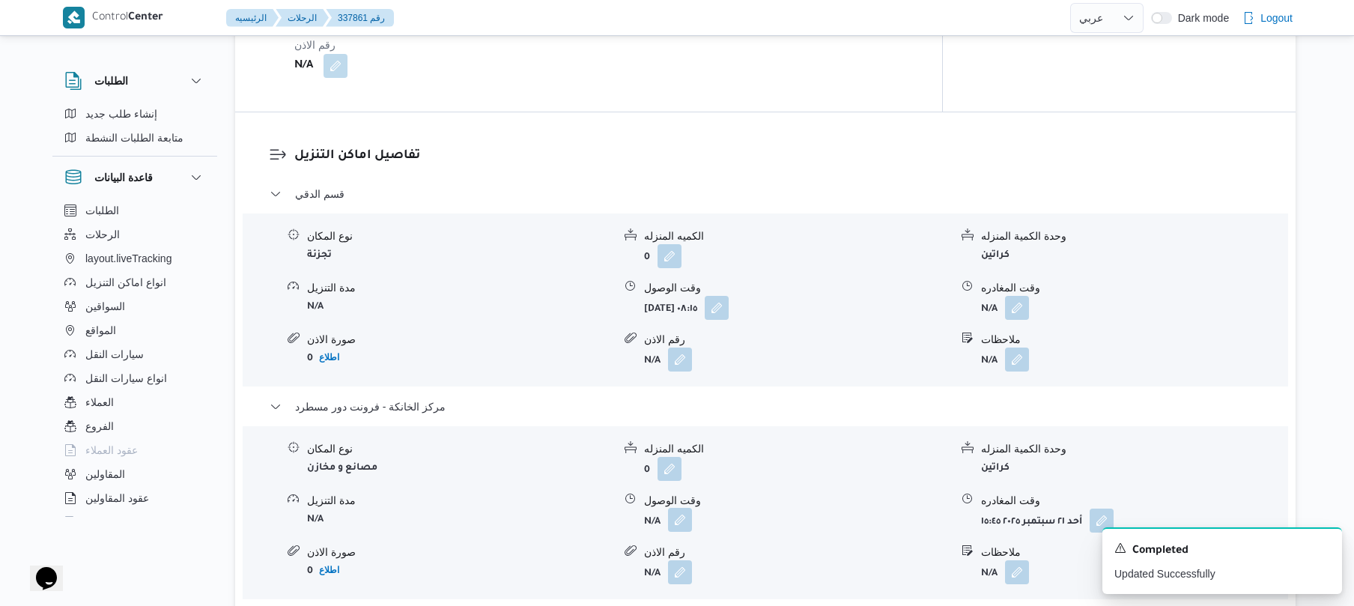
click at [681, 509] on button "button" at bounding box center [680, 520] width 24 height 24
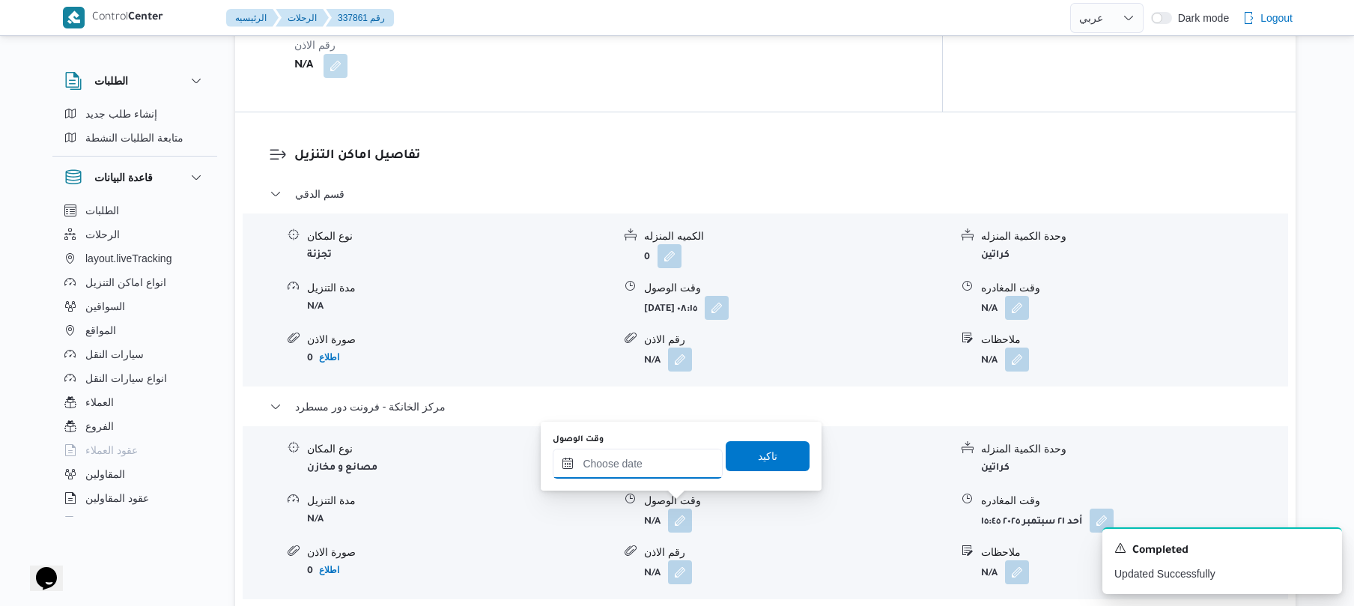
click at [686, 463] on input "وقت الوصول" at bounding box center [638, 463] width 170 height 30
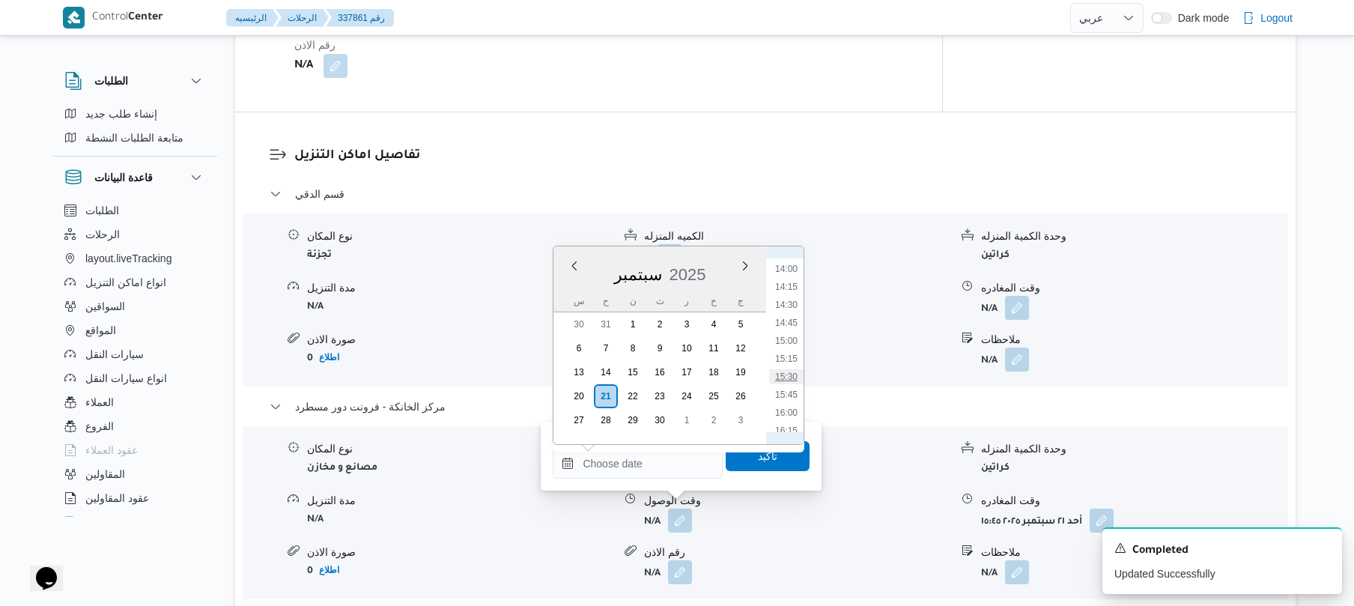
click at [791, 383] on li "15:30" at bounding box center [786, 376] width 34 height 15
type input "٢١/٠٩/٢٠٢٥ ١٥:٣٠"
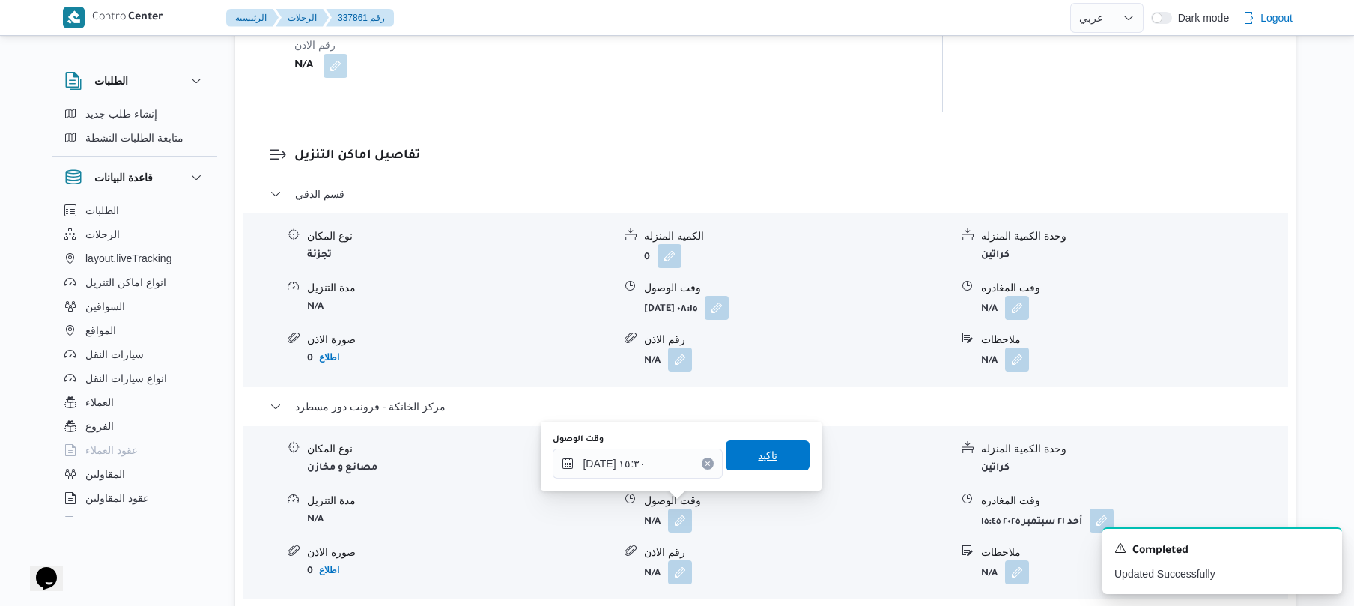
click at [758, 458] on span "تاكيد" at bounding box center [767, 455] width 19 height 18
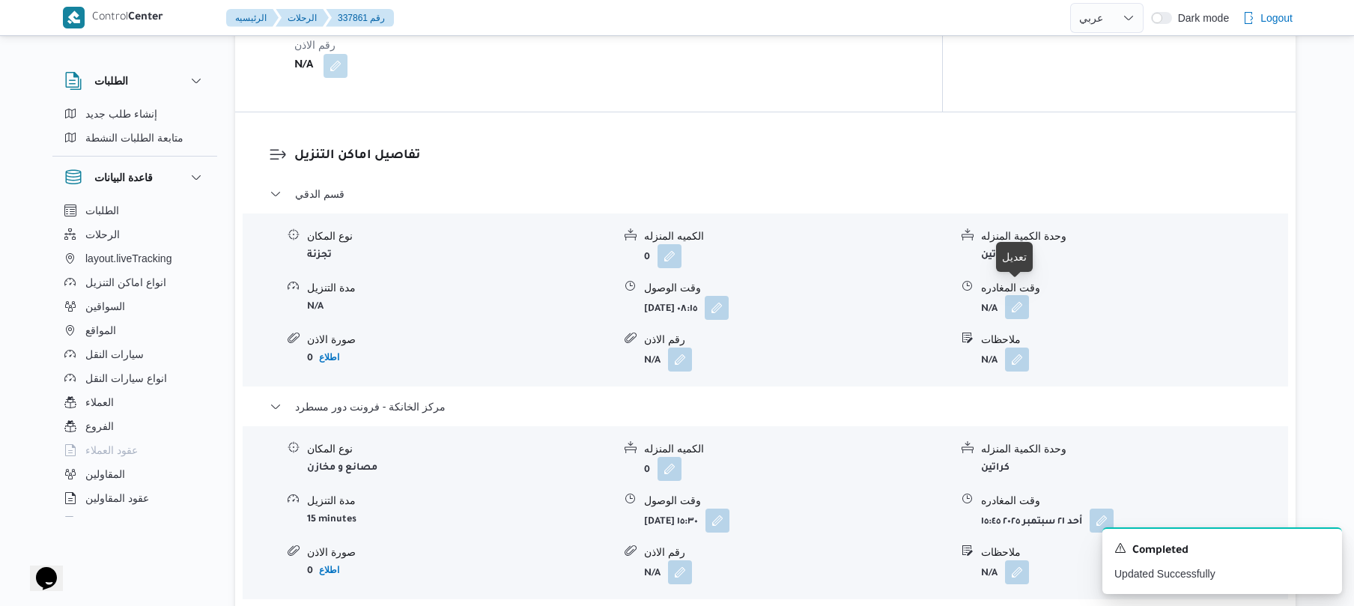
click at [1015, 295] on button "button" at bounding box center [1017, 307] width 24 height 24
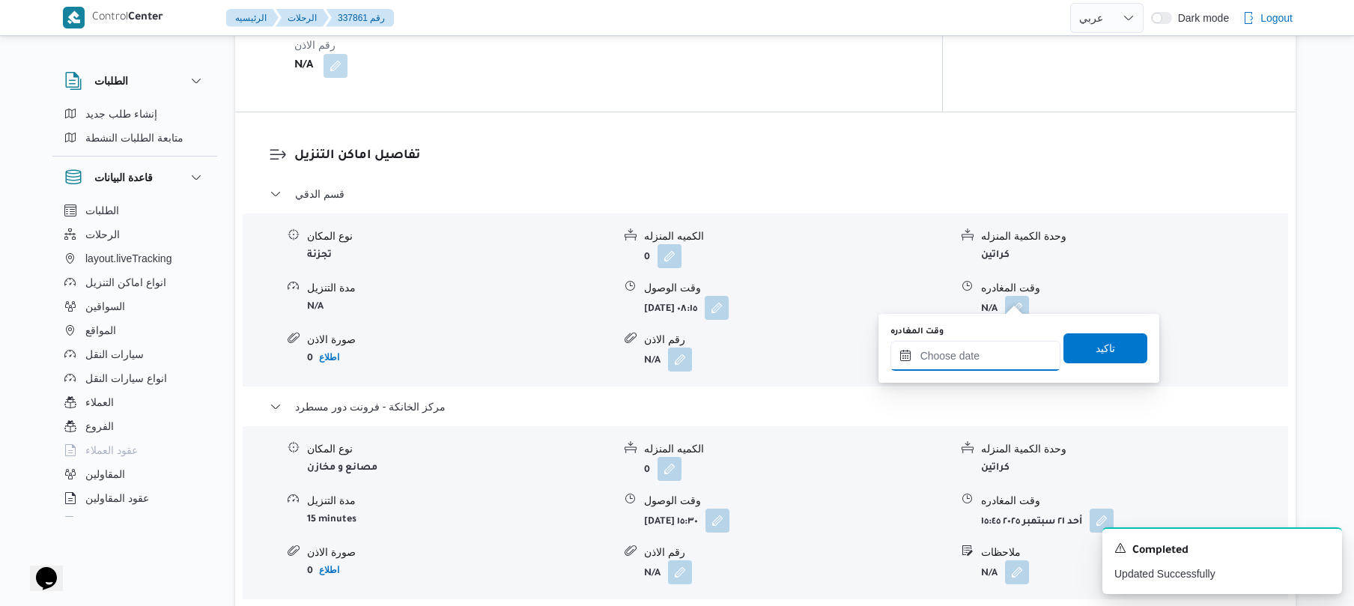
click at [952, 360] on input "وقت المغادره" at bounding box center [975, 356] width 170 height 30
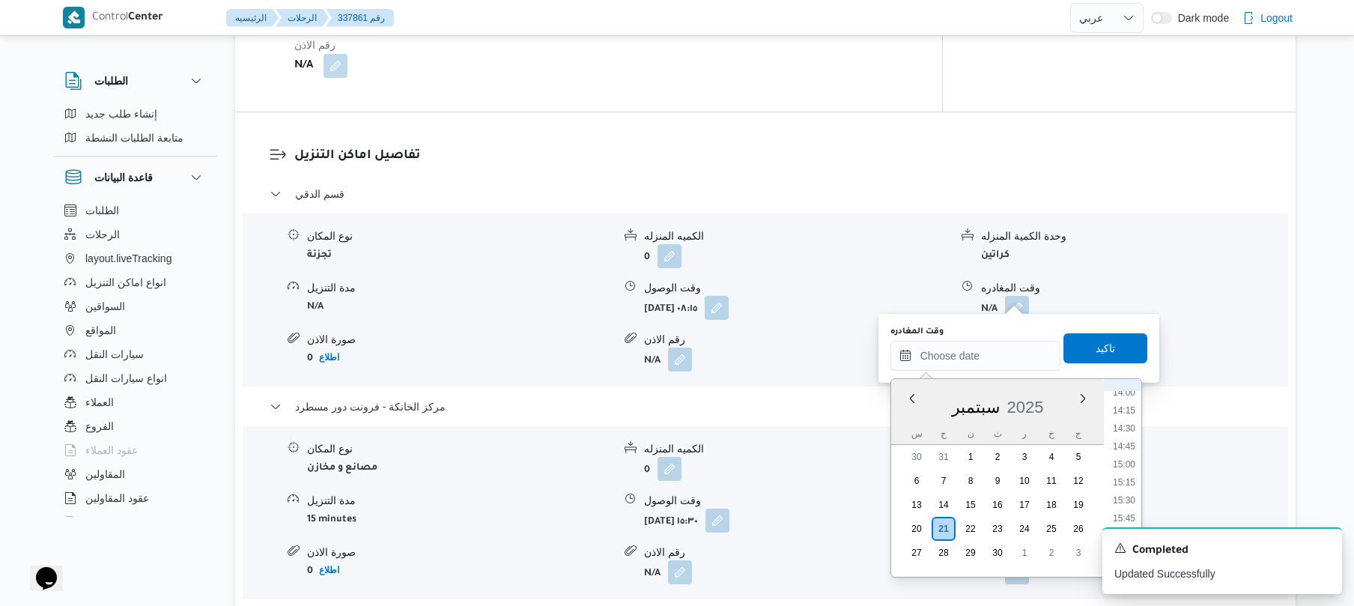
scroll to position [1004, 0]
click at [1130, 457] on li "14:45" at bounding box center [1123, 454] width 34 height 15
type input "[DATE] ١٤:٤٥"
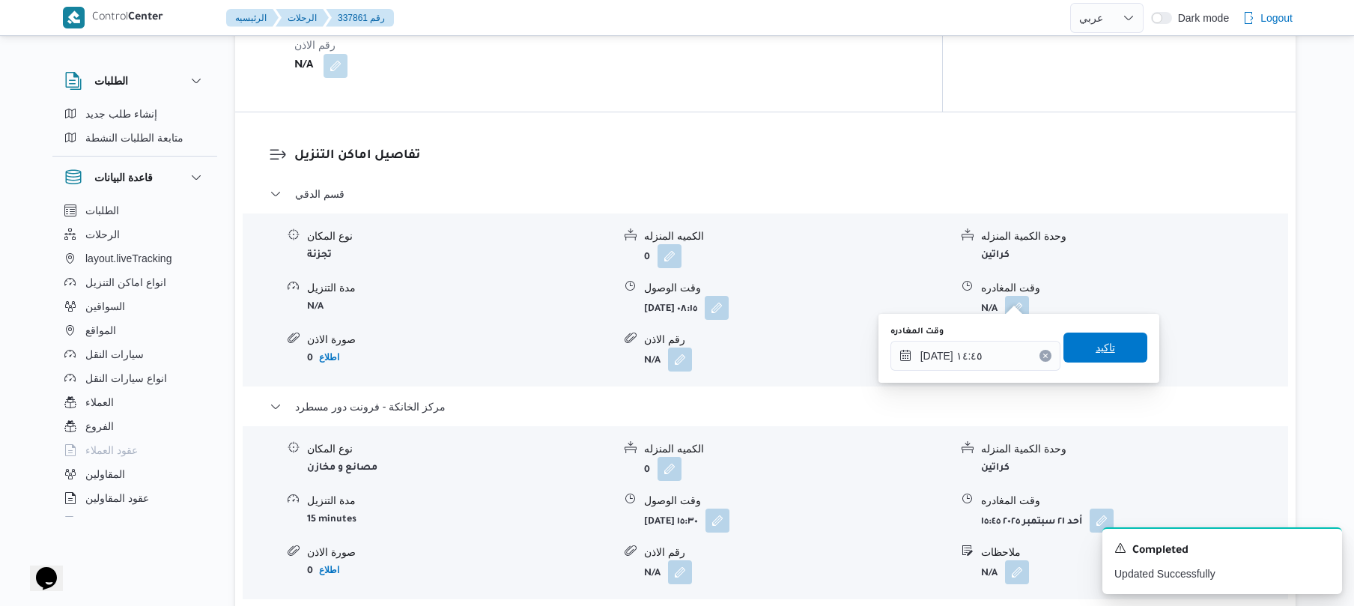
click at [1112, 351] on span "تاكيد" at bounding box center [1105, 347] width 84 height 30
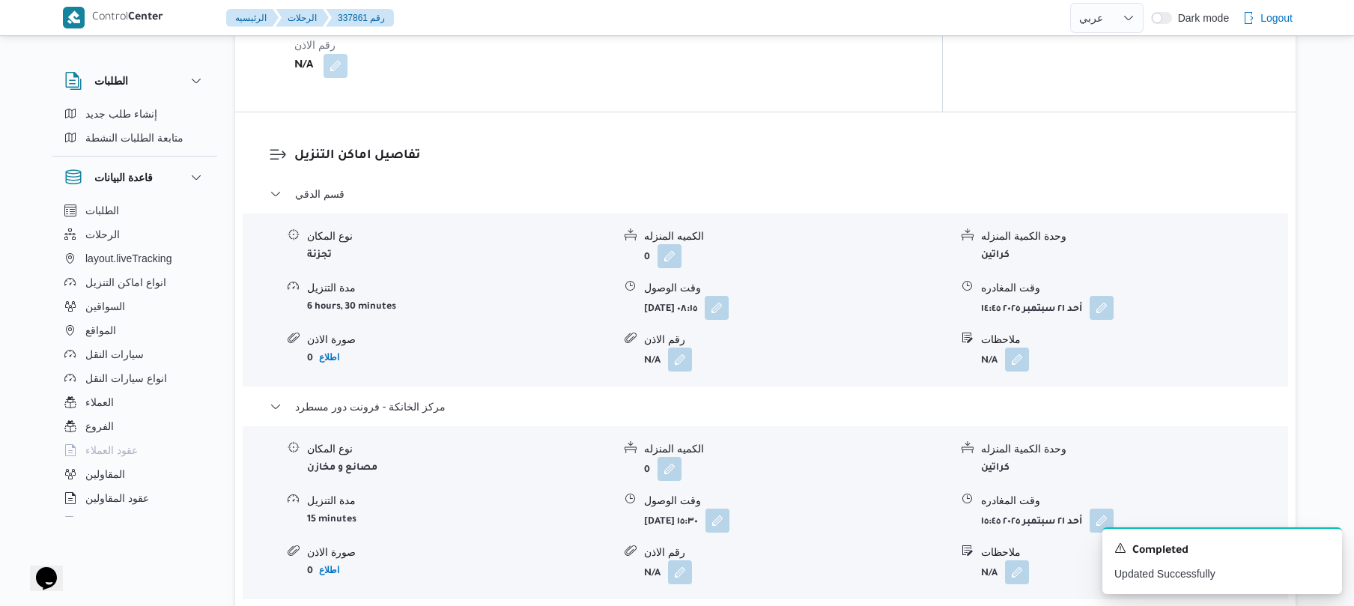
scroll to position [0, 0]
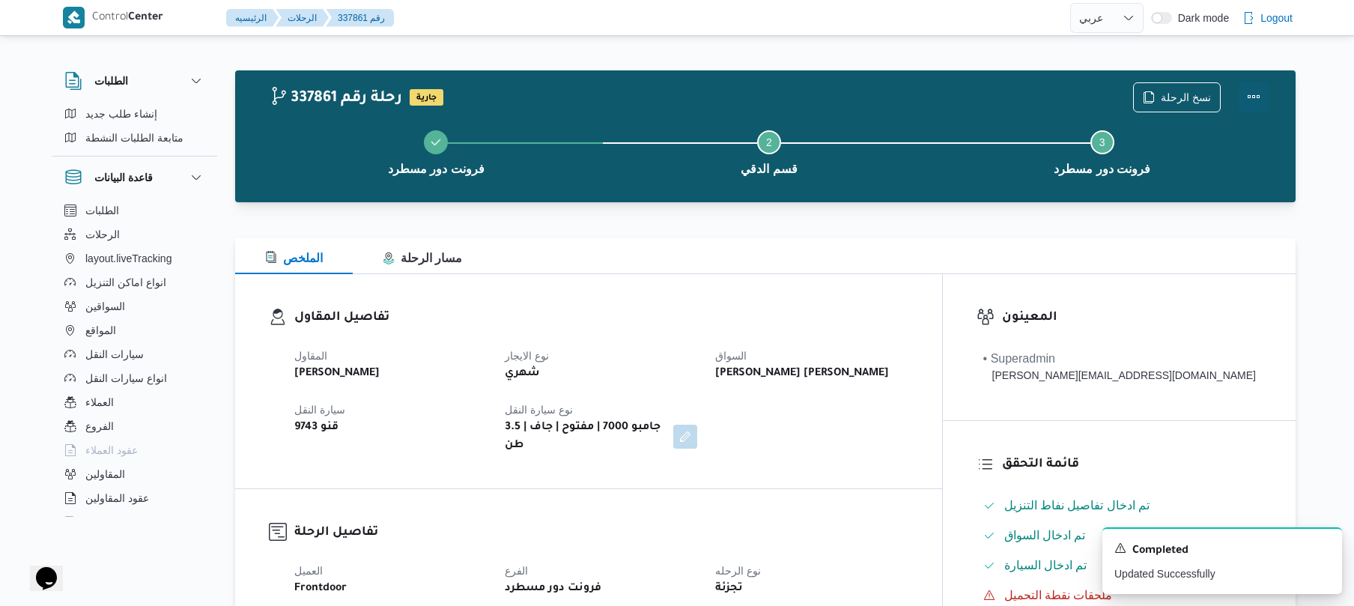
click at [1252, 96] on button "Actions" at bounding box center [1253, 97] width 30 height 30
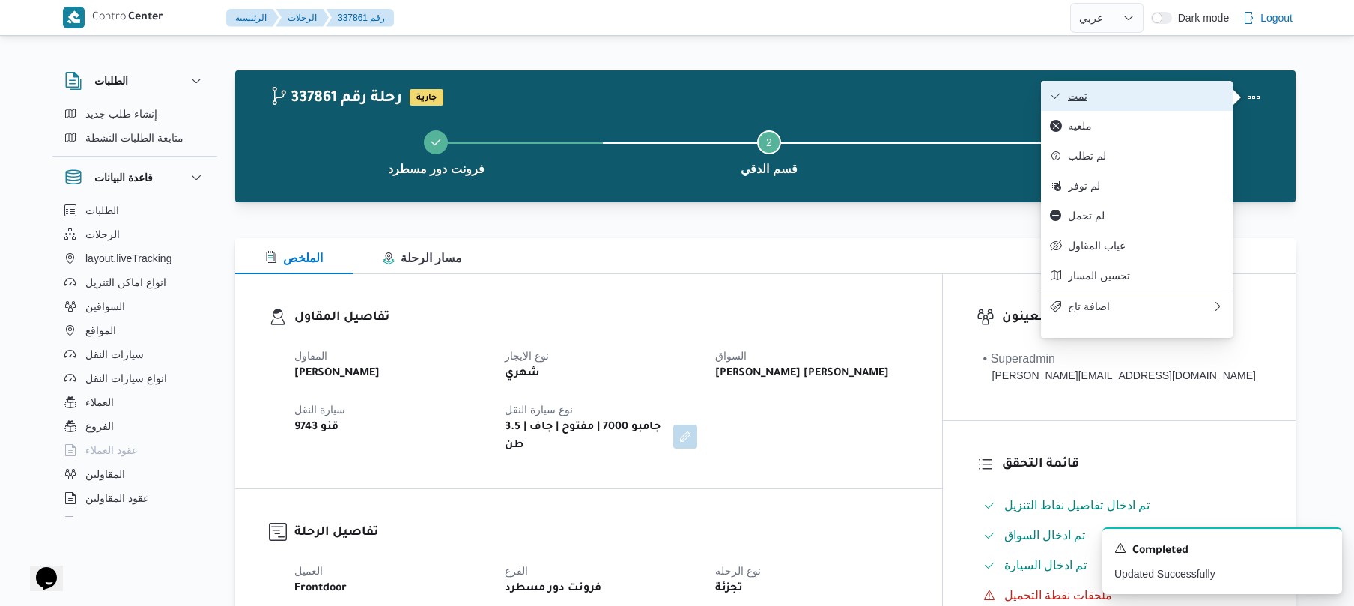
click at [1184, 96] on span "تمت" at bounding box center [1146, 96] width 156 height 12
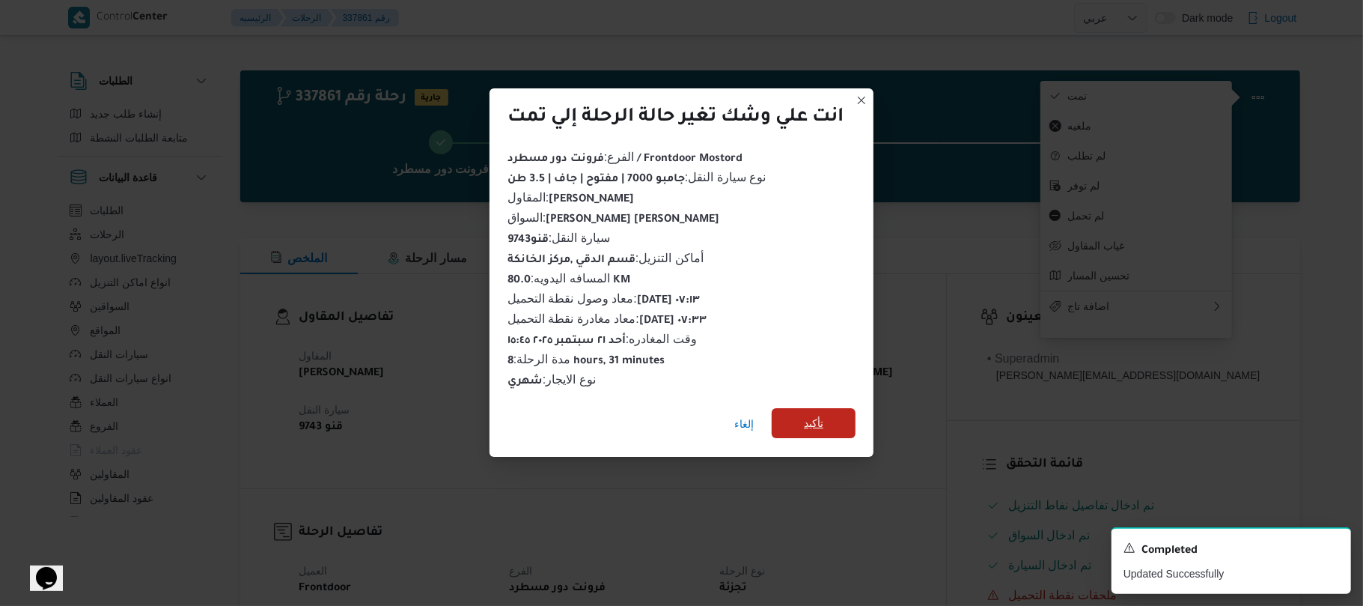
click at [827, 424] on span "تأكيد" at bounding box center [814, 423] width 84 height 30
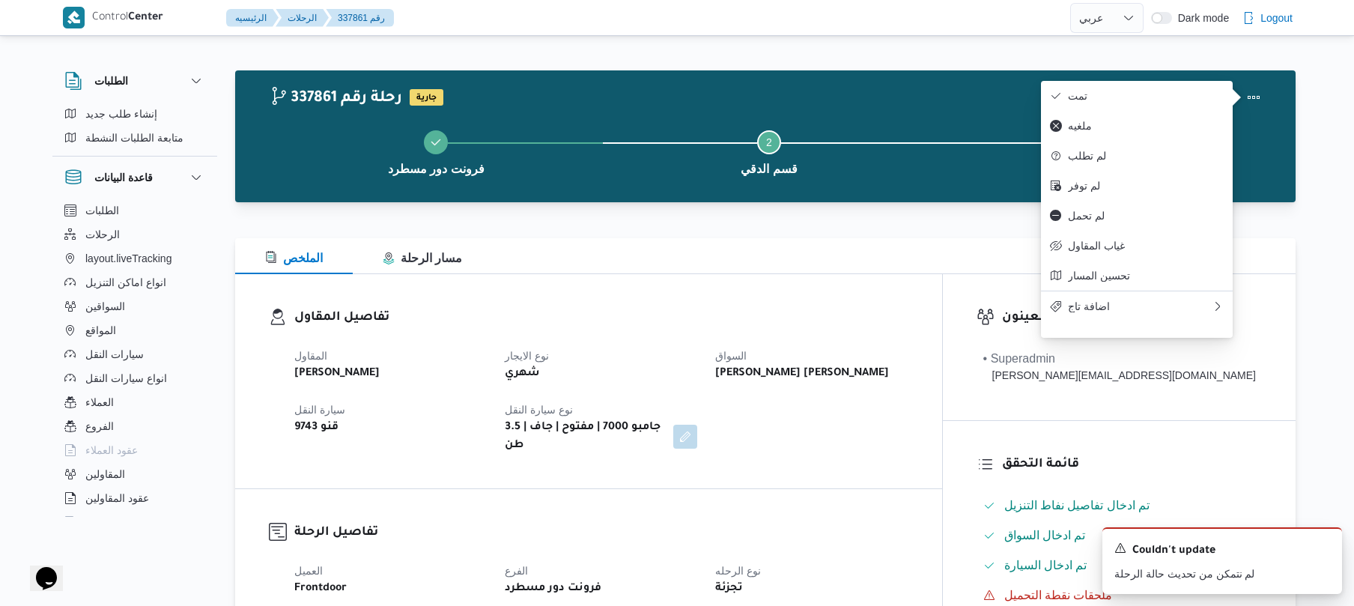
click at [901, 249] on div "الملخص مسار الرحلة" at bounding box center [765, 256] width 1060 height 36
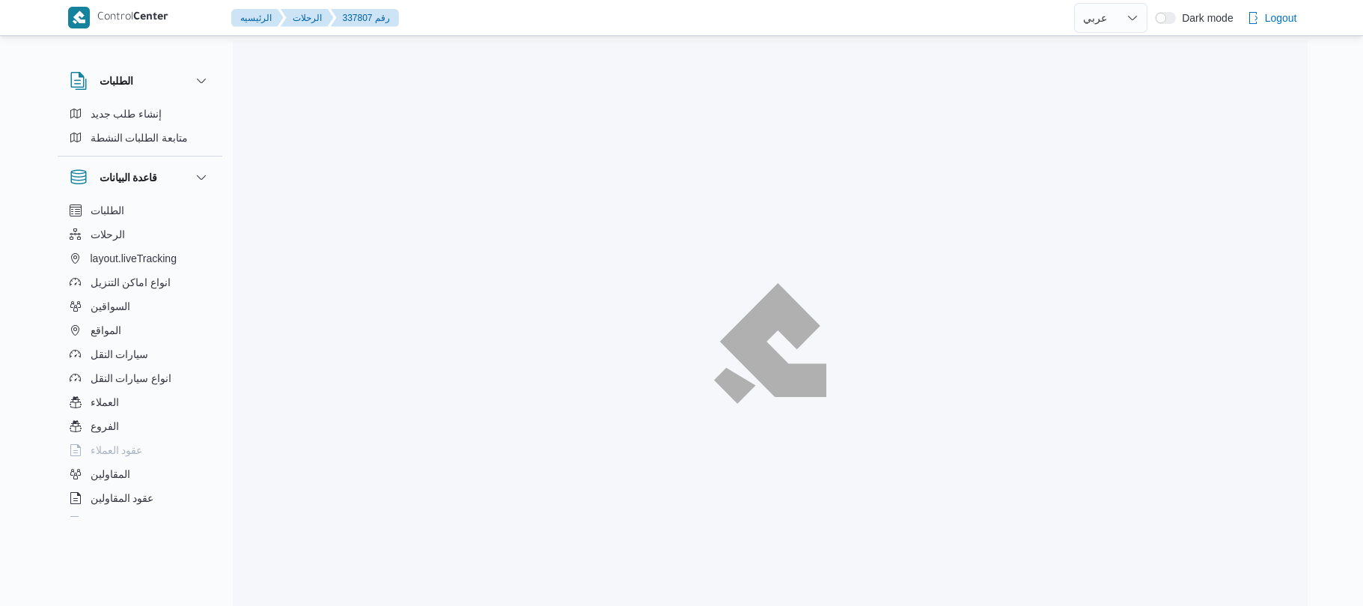
select select "ar"
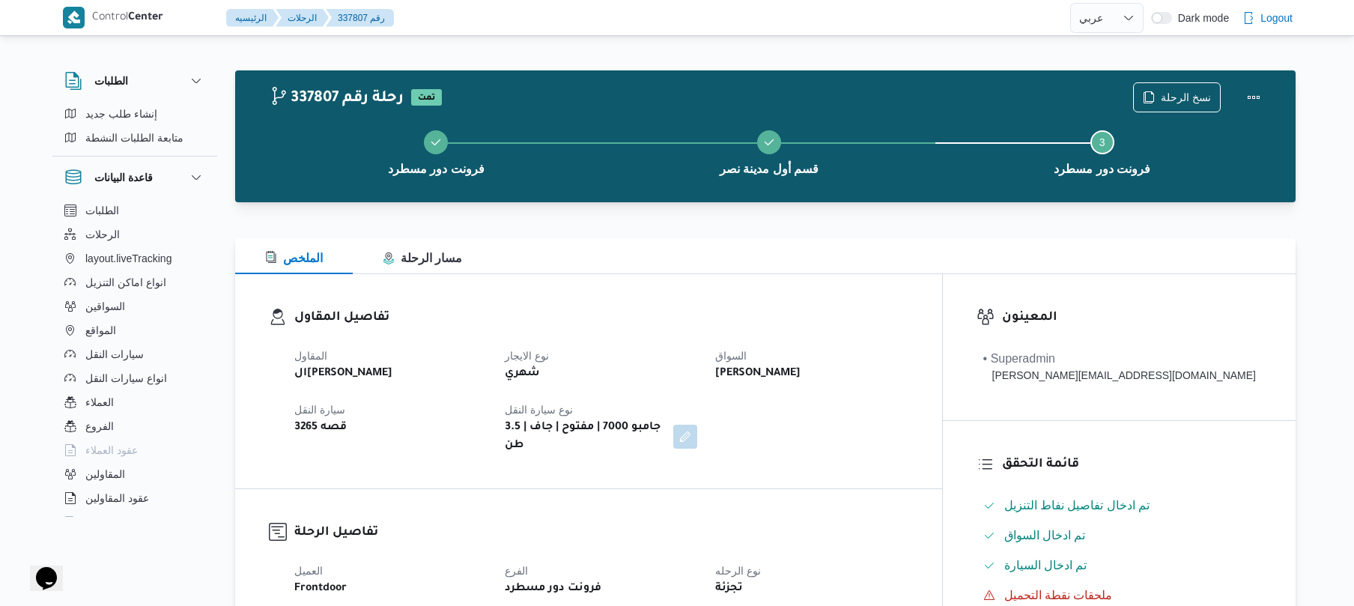
click at [466, 425] on div "قصه 3265" at bounding box center [390, 427] width 195 height 21
click at [1252, 91] on button "Actions" at bounding box center [1253, 97] width 30 height 30
click at [873, 262] on div "الملخص مسار الرحلة" at bounding box center [765, 256] width 1060 height 36
click at [841, 268] on div "الملخص مسار الرحلة" at bounding box center [765, 256] width 1060 height 36
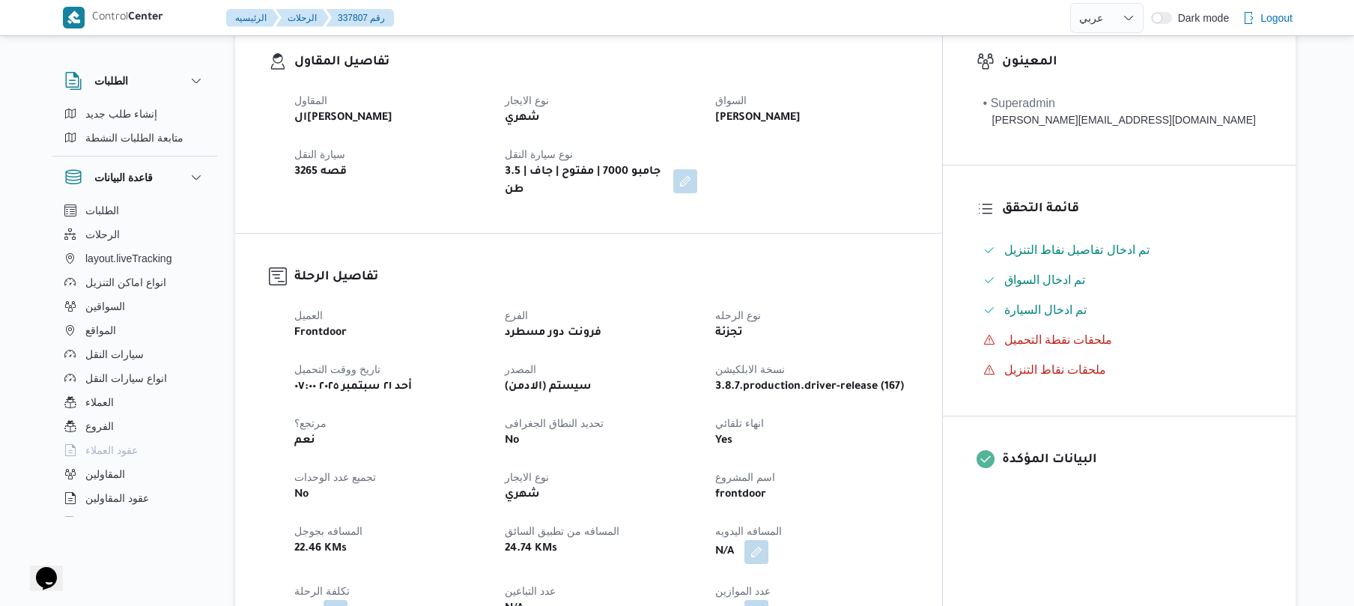
scroll to position [479, 0]
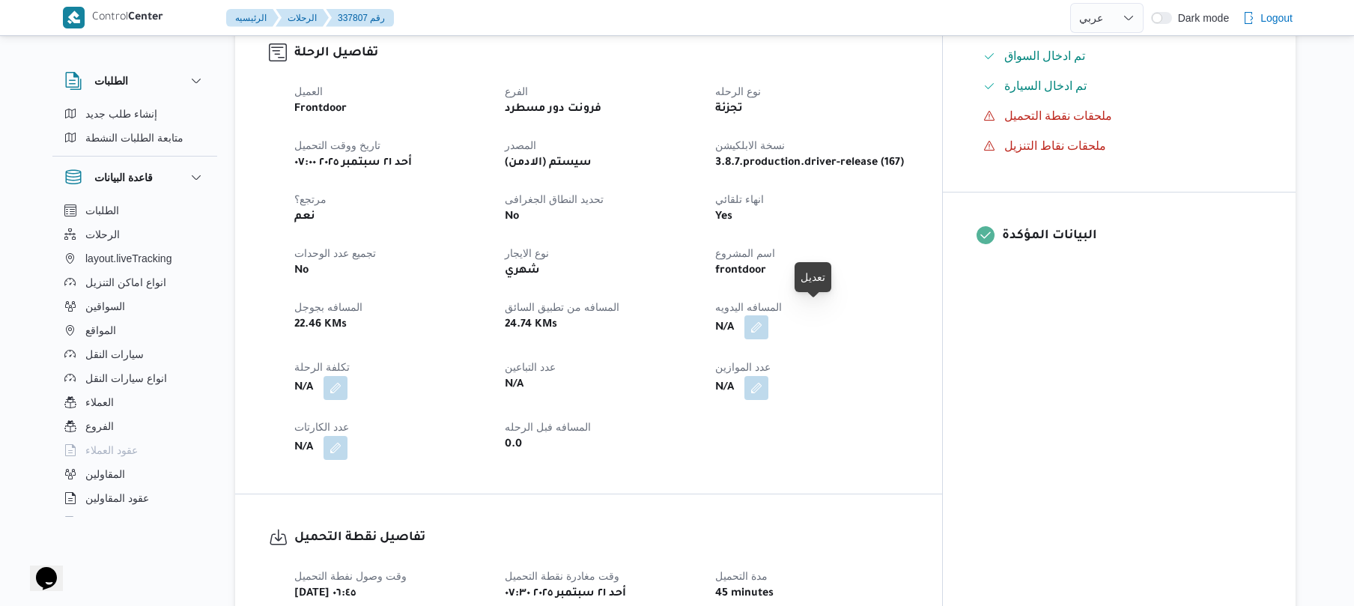
click at [768, 316] on button "button" at bounding box center [756, 327] width 24 height 24
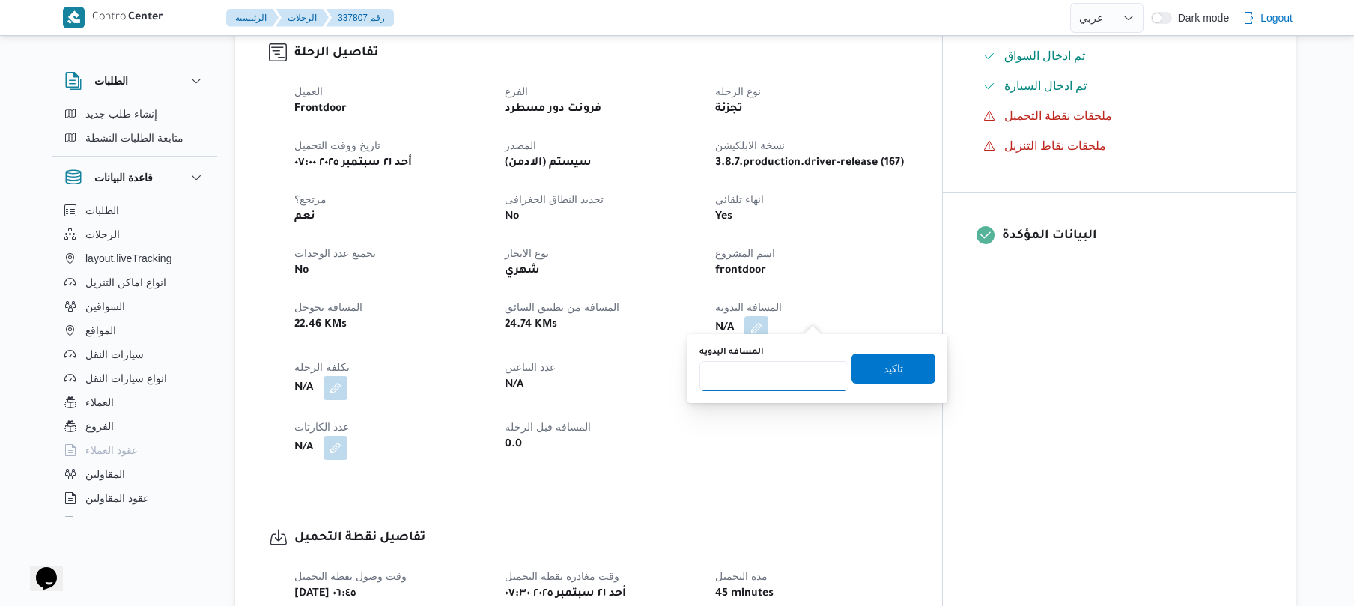
click at [774, 379] on input "المسافه اليدويه" at bounding box center [773, 376] width 149 height 30
type input "90"
click at [892, 359] on span "تاكيد" at bounding box center [892, 368] width 19 height 18
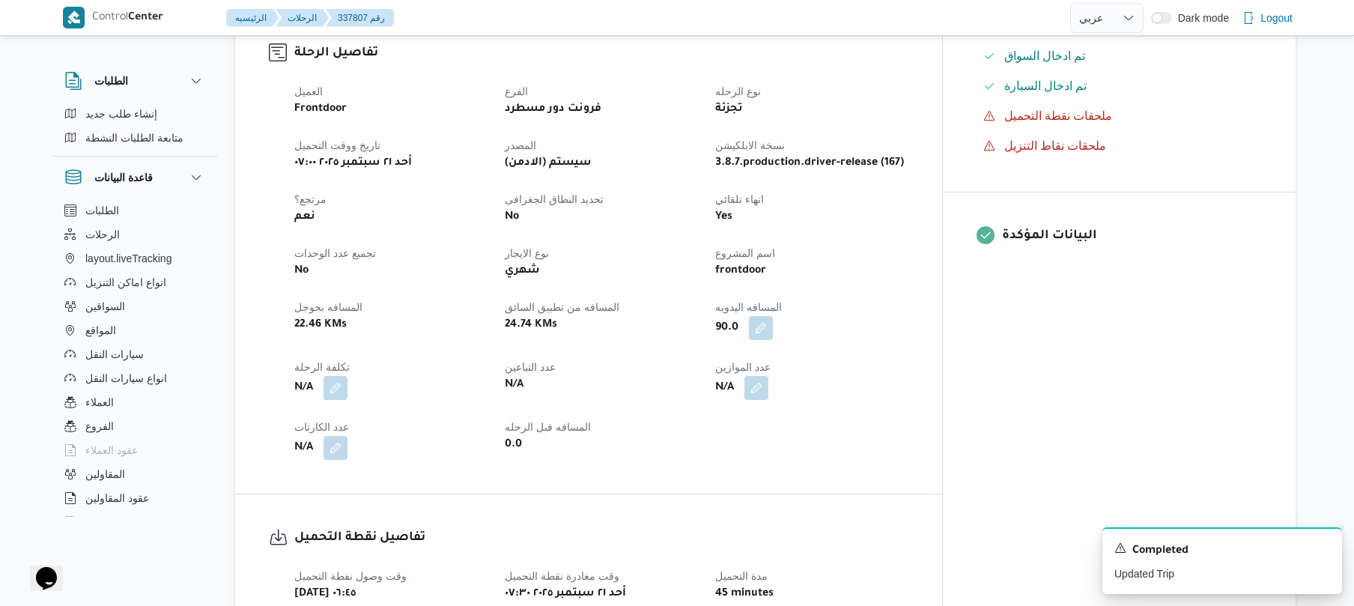
click at [917, 283] on div "العميل Frontdoor الفرع فرونت دور مسطرد نوع الرحله تجزئة تاريخ ووقت التحميل [DAT…" at bounding box center [601, 270] width 632 height 395
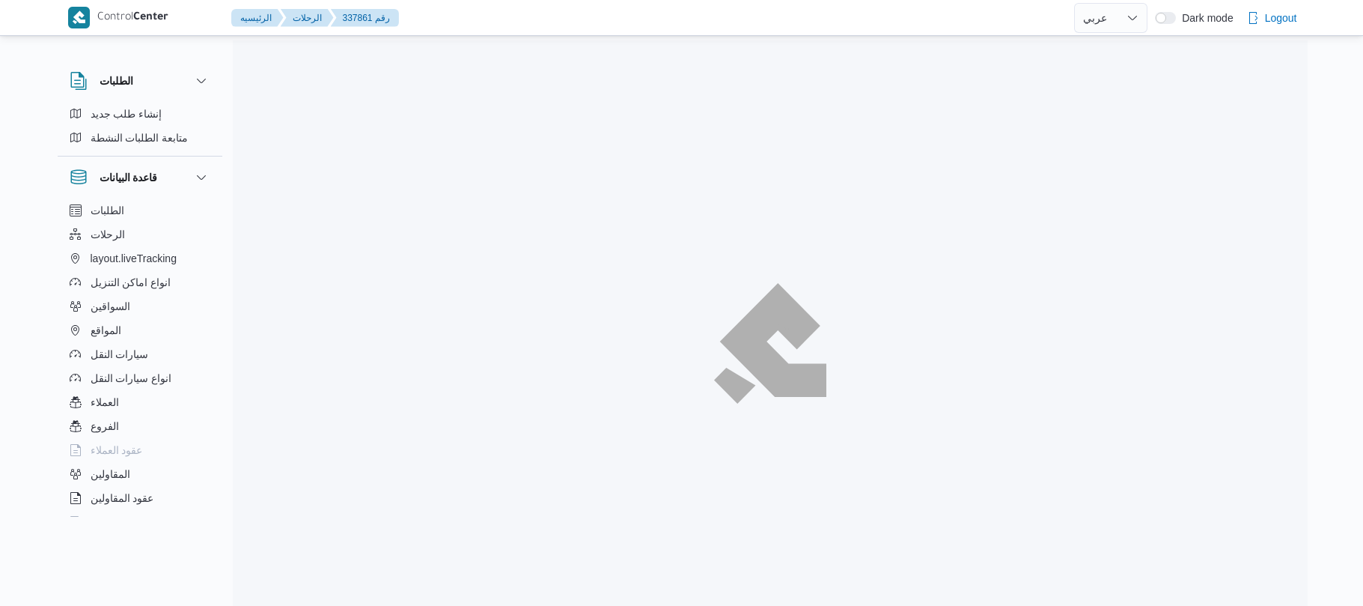
select select "ar"
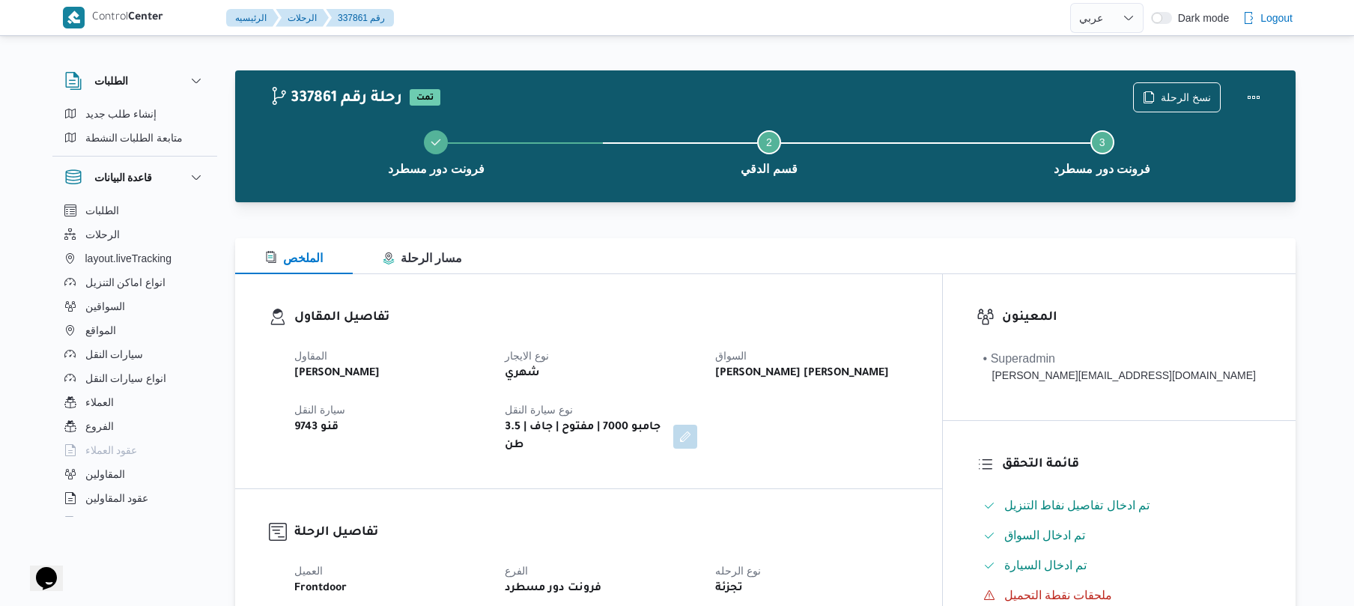
click at [755, 261] on div "الملخص مسار الرحلة" at bounding box center [765, 256] width 1060 height 36
click at [1249, 91] on button "Actions" at bounding box center [1253, 97] width 30 height 30
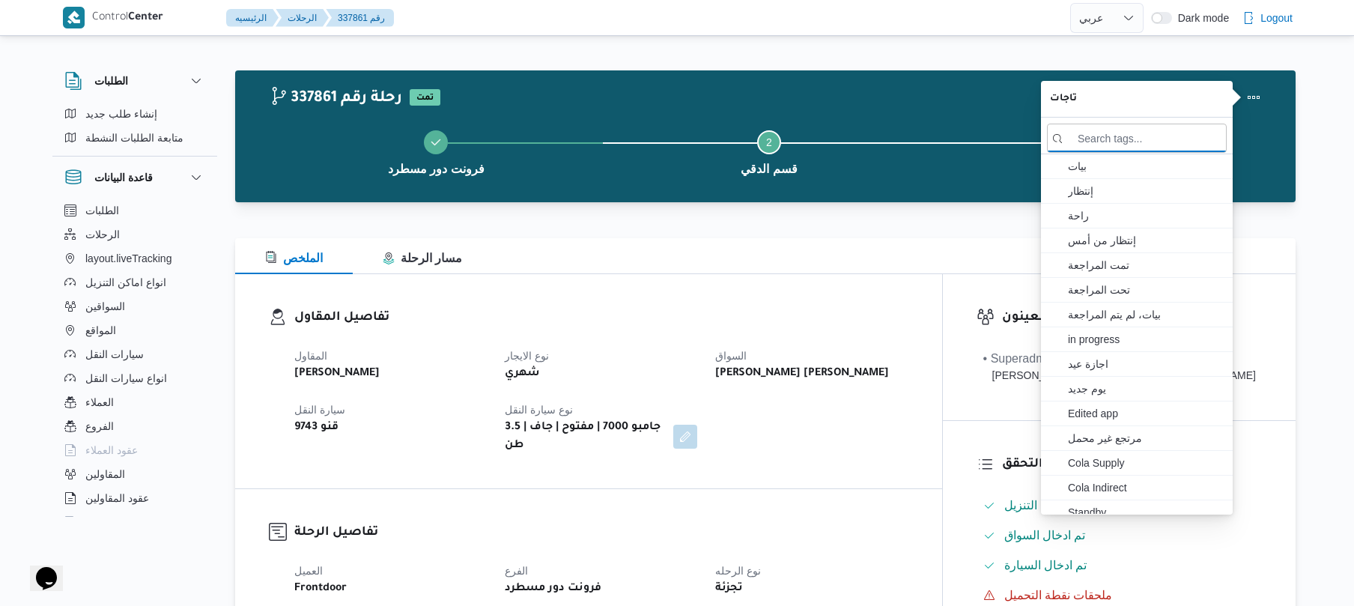
click at [874, 281] on div "تفاصيل المقاول المقاول علي عبدالناصر علي بخيت علي نوع الايجار شهري السواق يحيى …" at bounding box center [588, 381] width 707 height 214
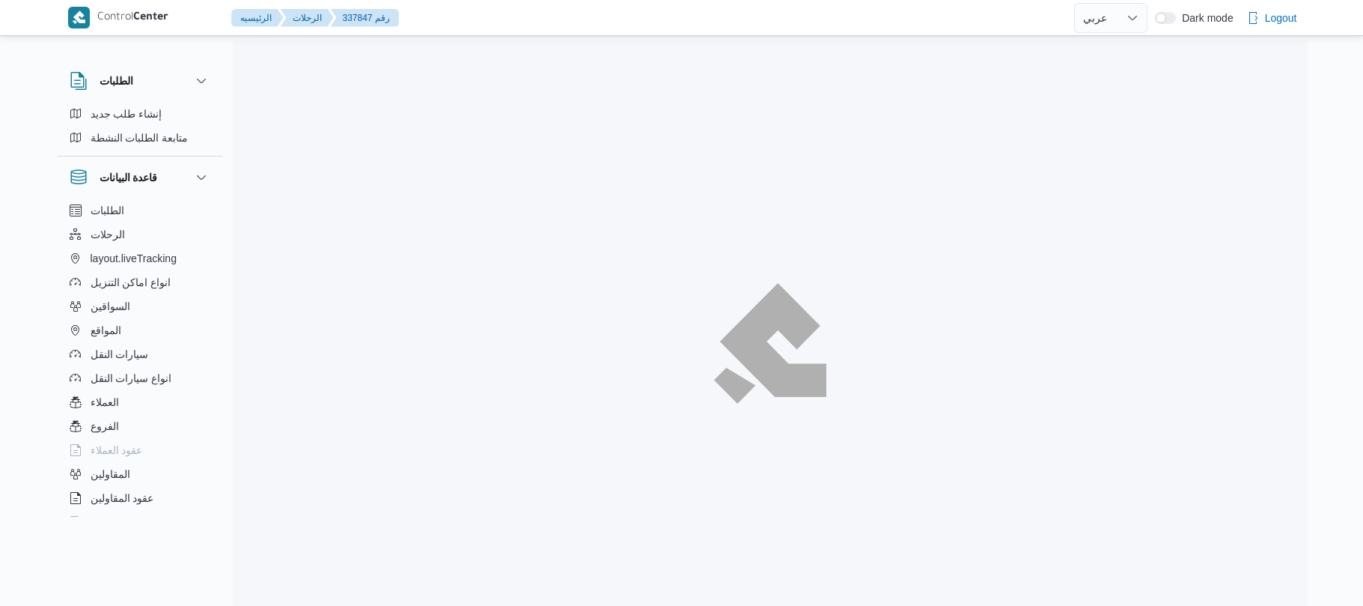
select select "ar"
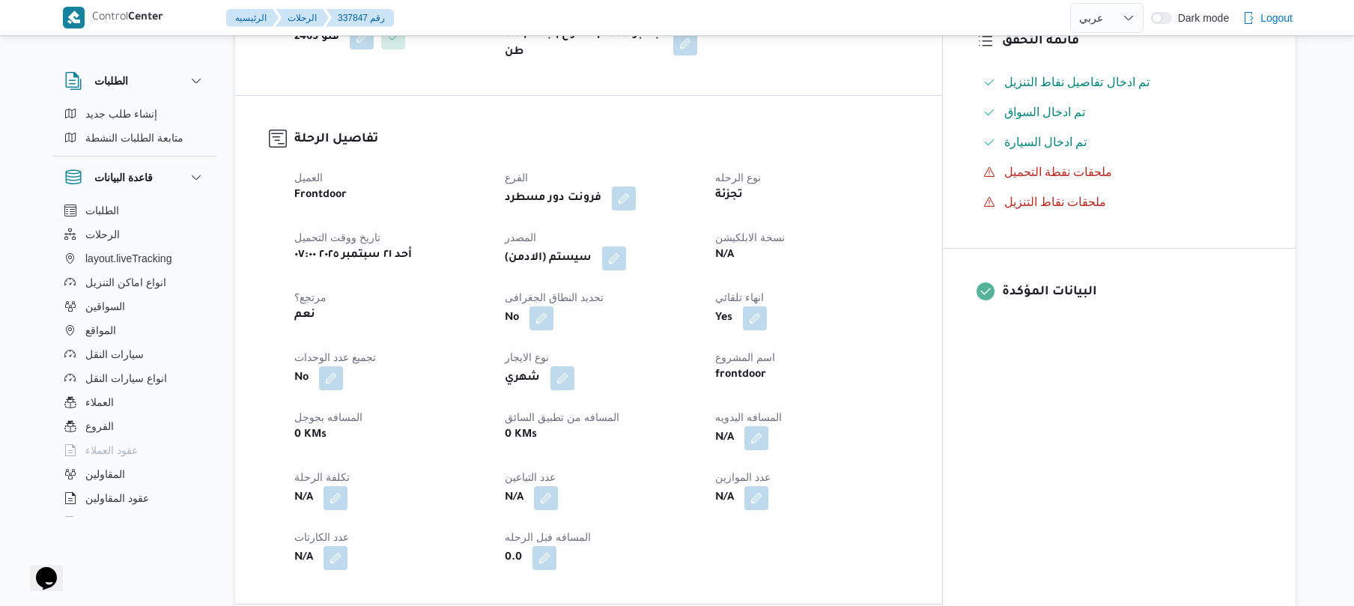
scroll to position [639, 0]
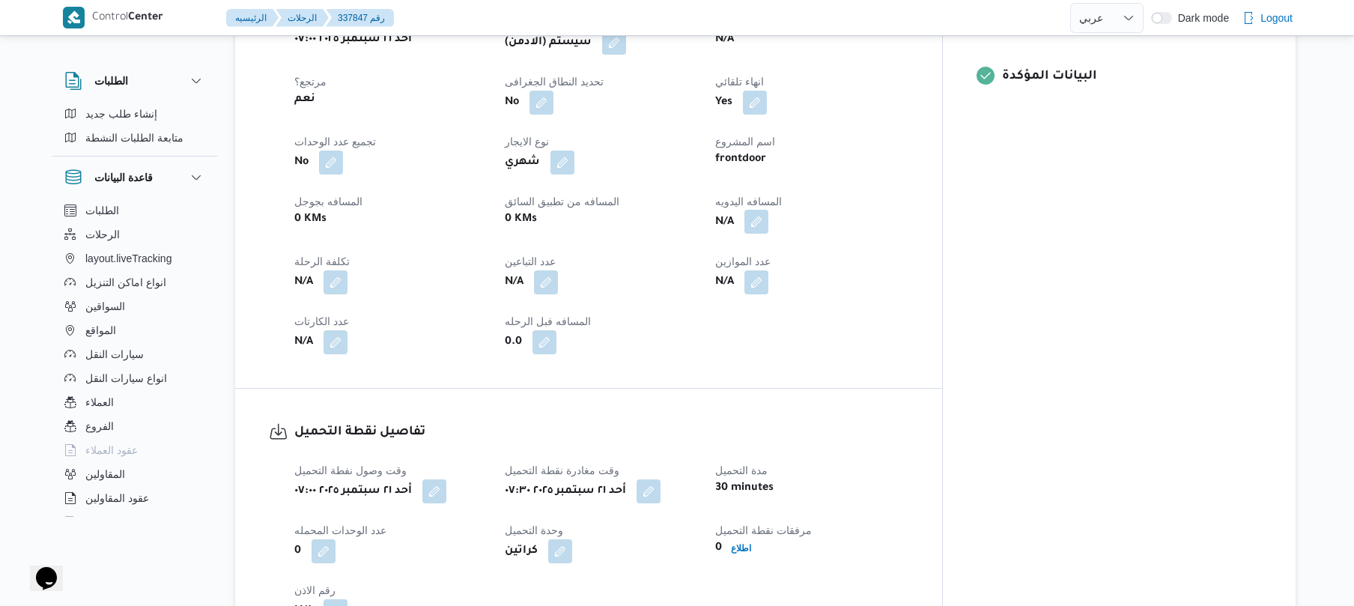
click at [768, 213] on button "button" at bounding box center [756, 222] width 24 height 24
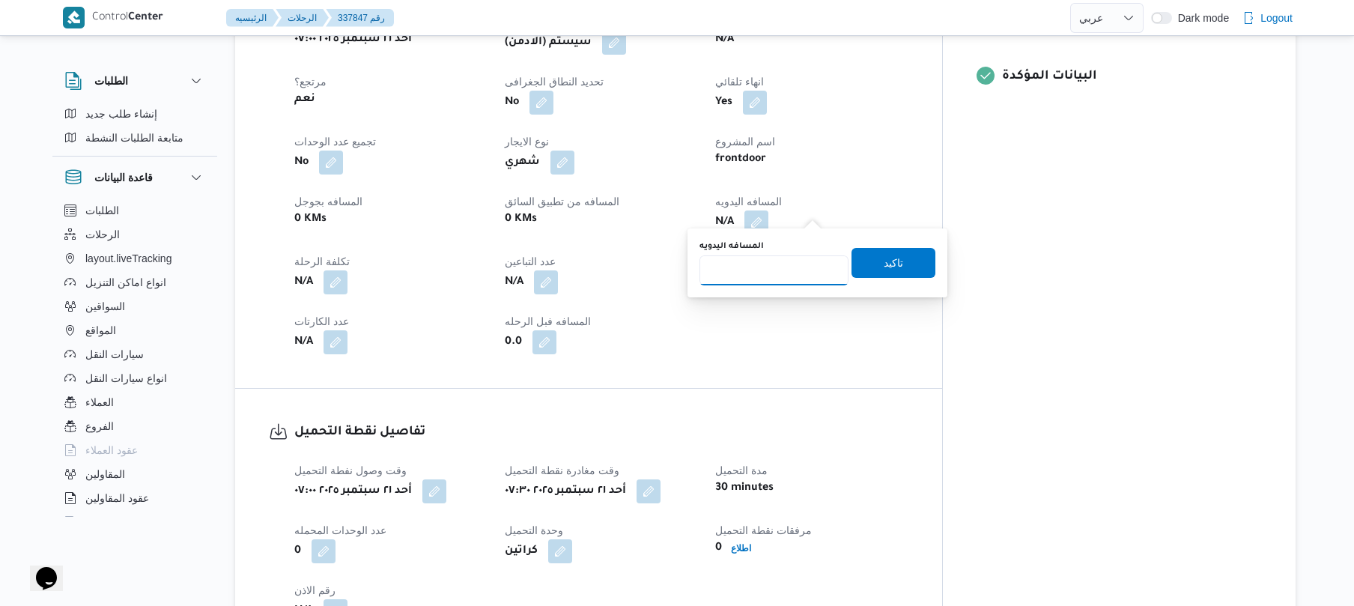
click at [740, 281] on input "المسافه اليدويه" at bounding box center [773, 270] width 149 height 30
type input "130"
click at [861, 268] on span "تاكيد" at bounding box center [893, 263] width 84 height 30
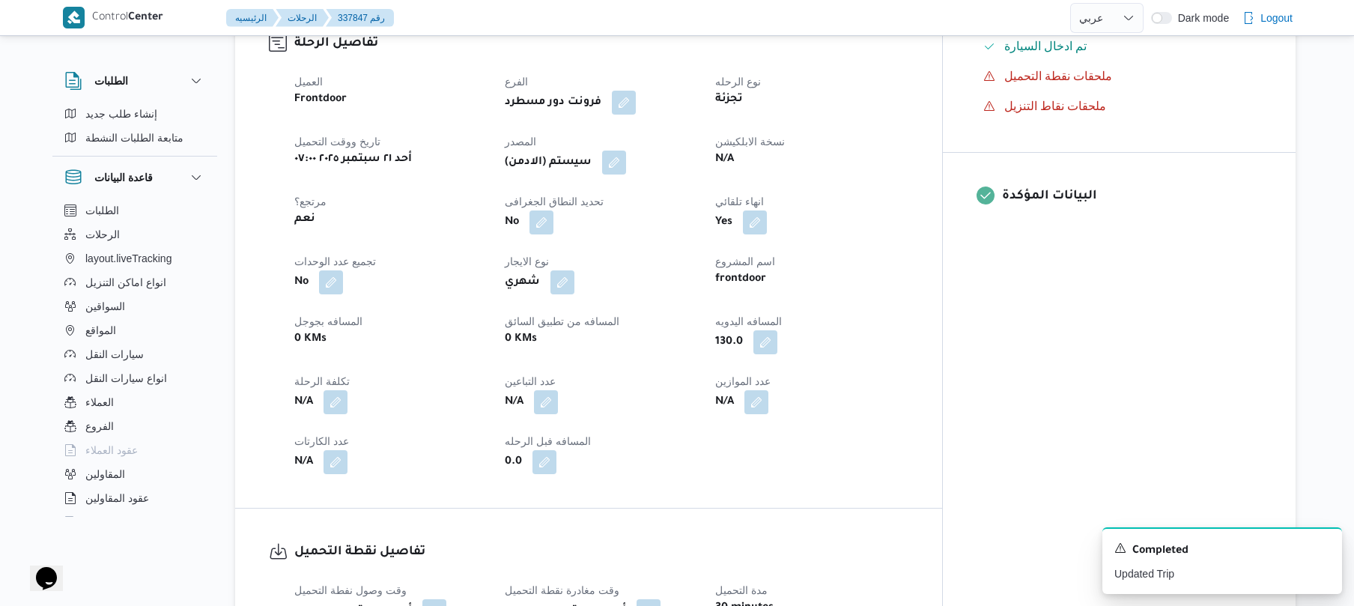
scroll to position [479, 0]
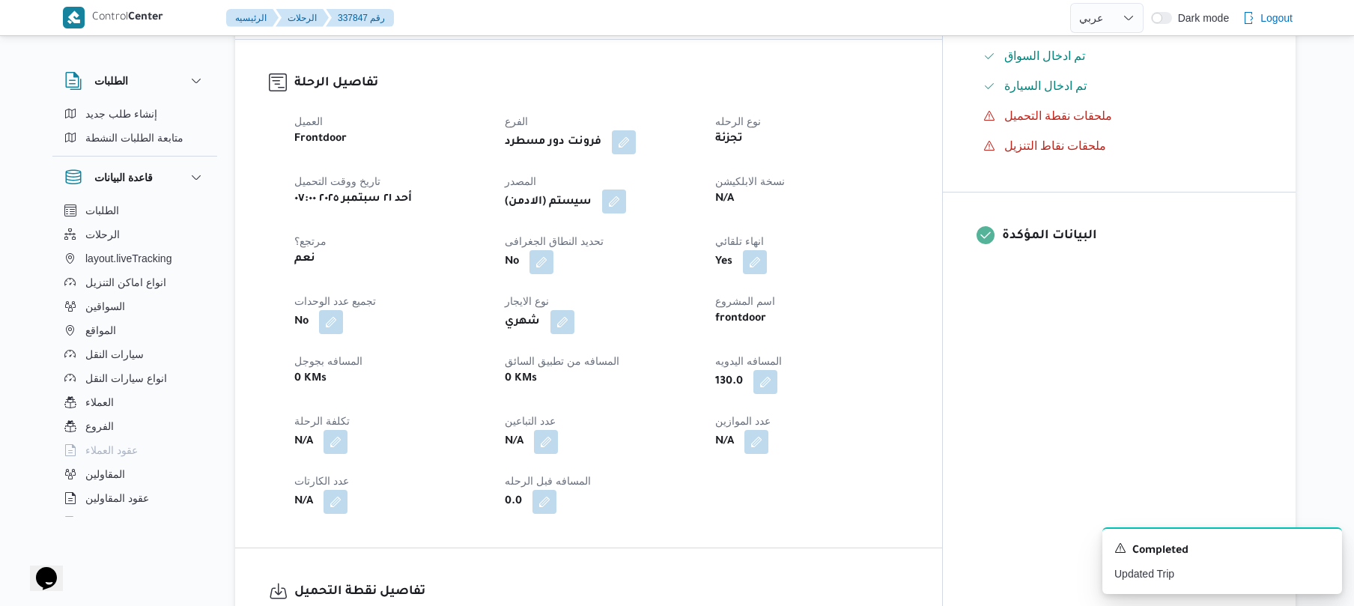
click at [626, 193] on button "button" at bounding box center [614, 201] width 24 height 24
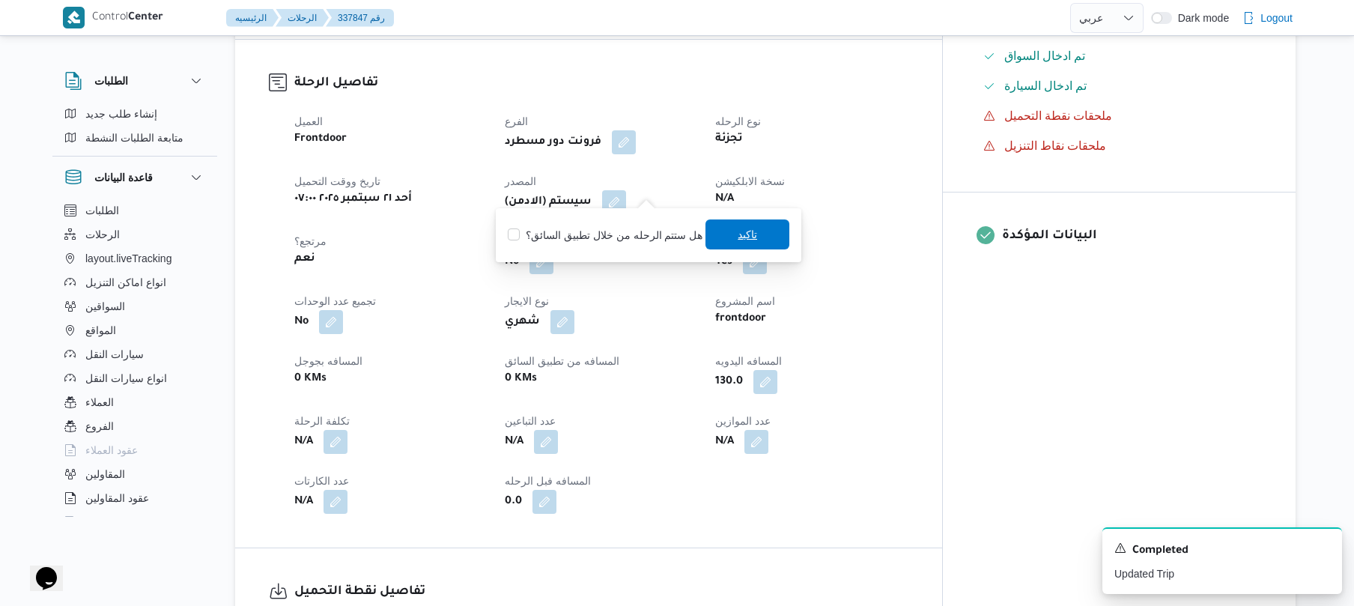
click at [749, 246] on span "تاكيد" at bounding box center [747, 234] width 84 height 30
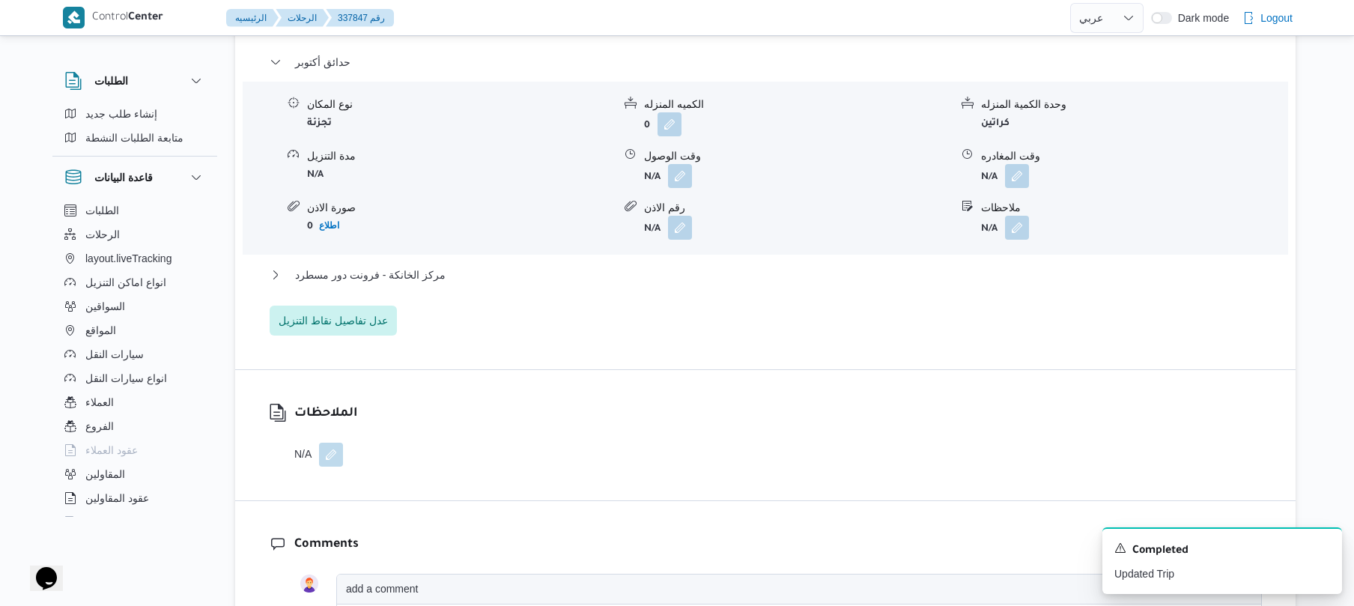
scroll to position [1318, 0]
click at [1324, 549] on icon "Dismiss toast" at bounding box center [1323, 546] width 7 height 7
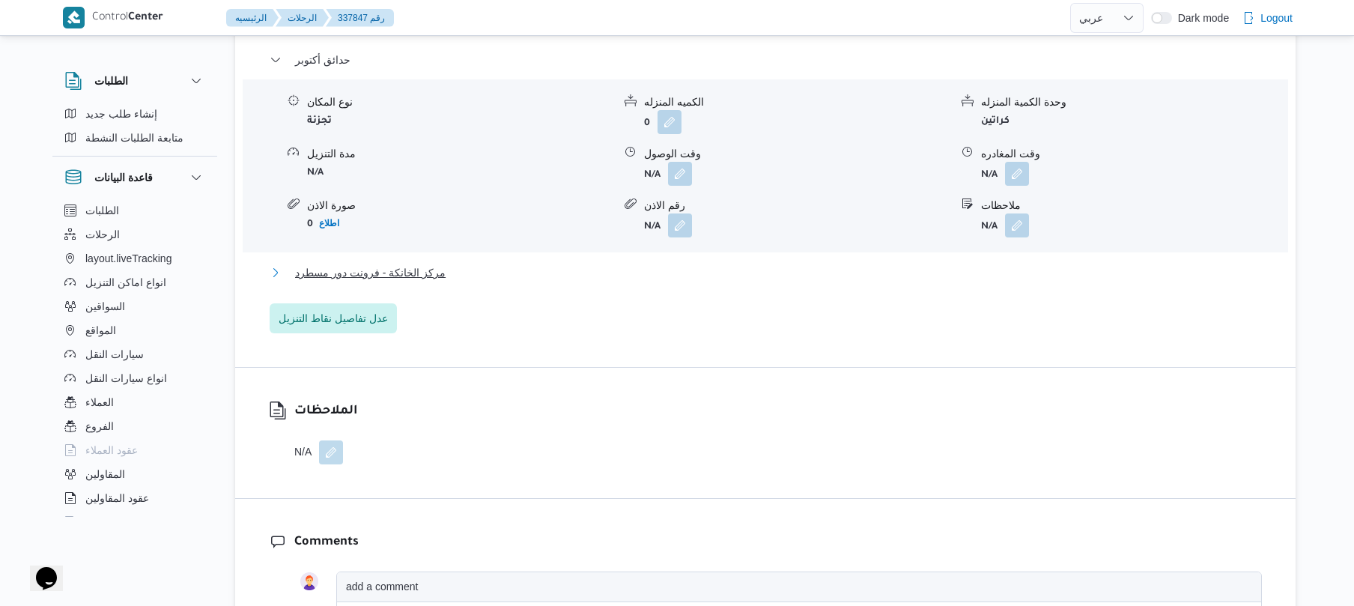
click at [788, 265] on button "مركز الخانكة - فرونت دور مسطرد" at bounding box center [766, 273] width 992 height 18
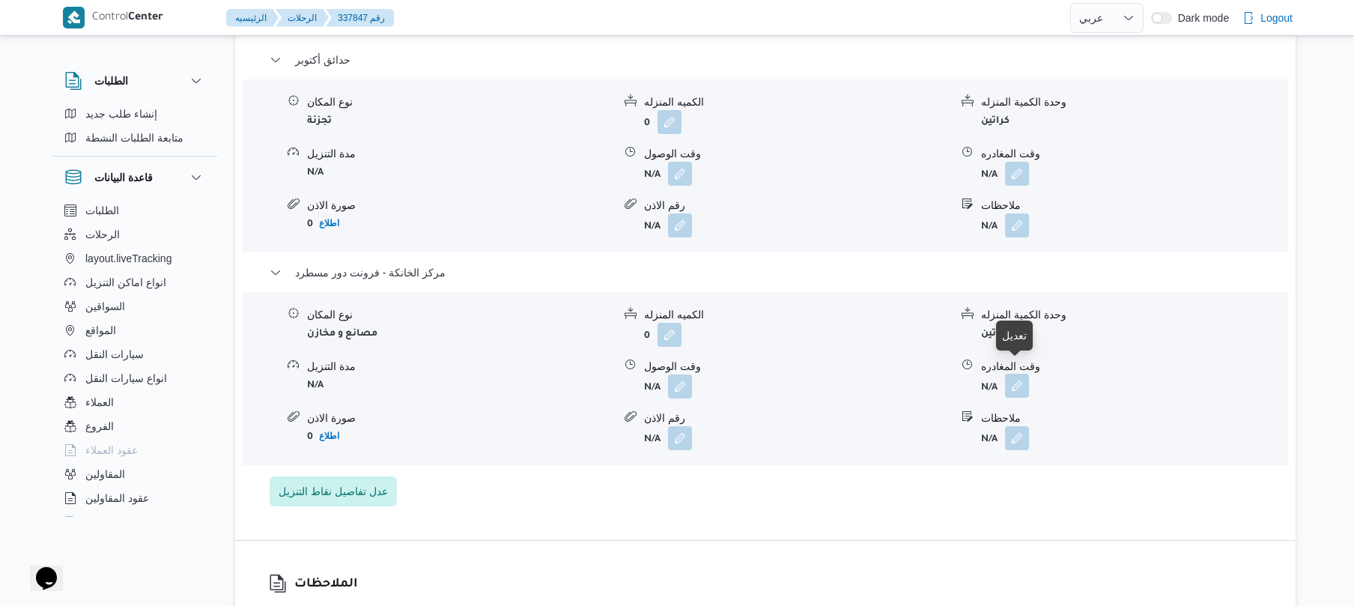
click at [1012, 374] on button "button" at bounding box center [1017, 386] width 24 height 24
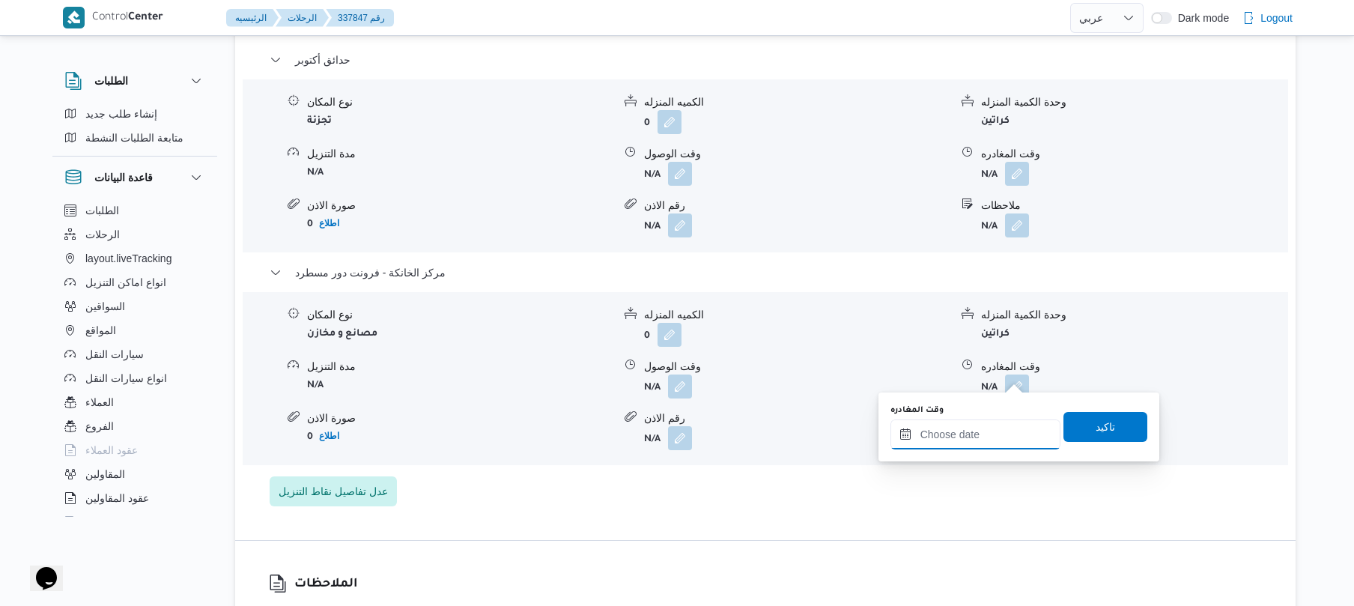
click at [956, 436] on input "وقت المغادره" at bounding box center [975, 434] width 170 height 30
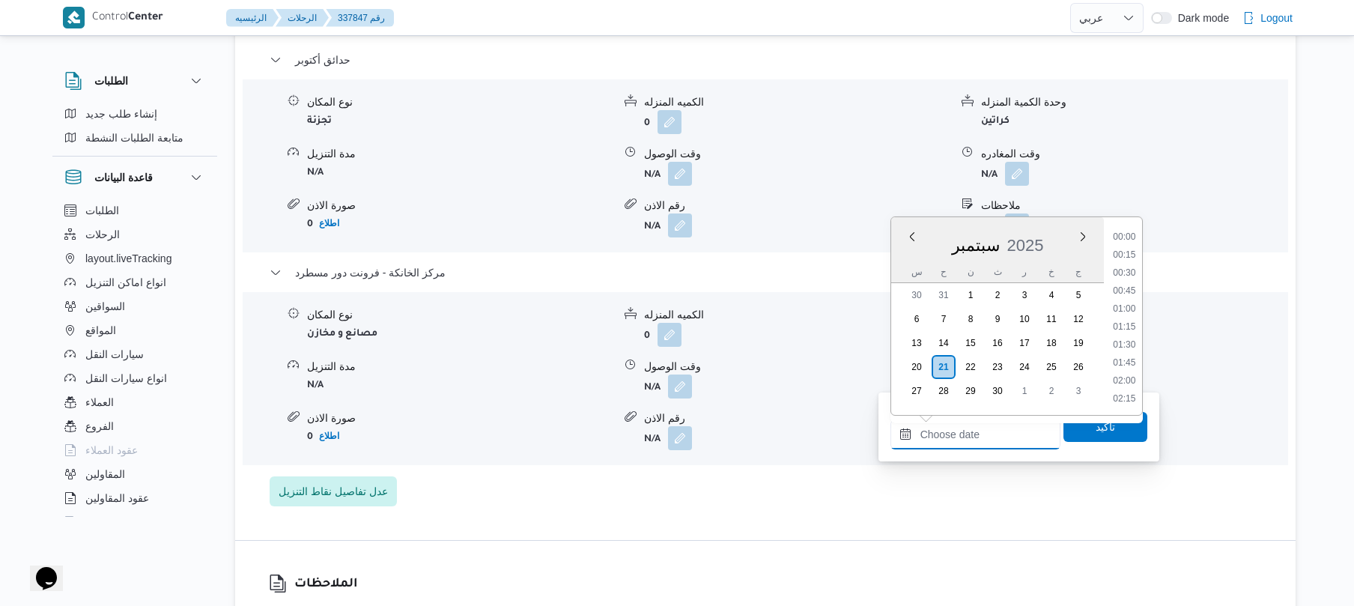
scroll to position [1169, 0]
click at [767, 517] on div "تفاصيل اماكن التنزيل حدائق أكتوبر نوع المكان تجزئة الكميه المنزله 0 وحدة الكمية…" at bounding box center [765, 258] width 1060 height 561
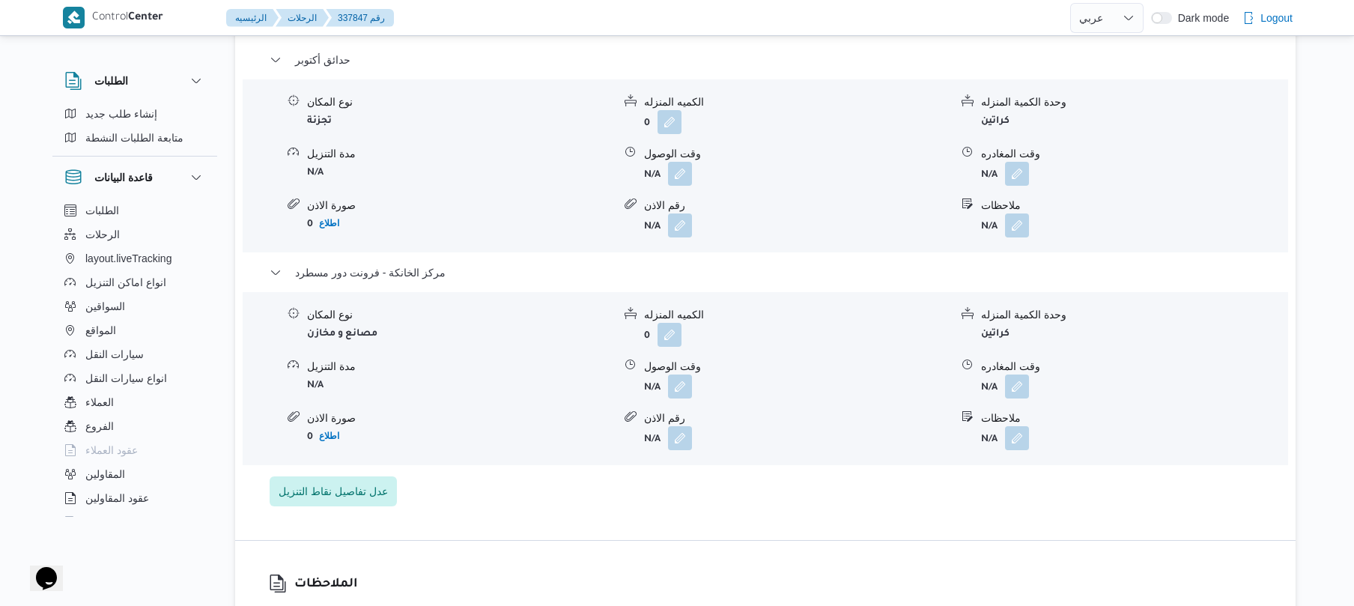
click at [665, 515] on div "تفاصيل اماكن التنزيل حدائق أكتوبر نوع المكان تجزئة الكميه المنزله 0 وحدة الكمية…" at bounding box center [765, 258] width 1060 height 561
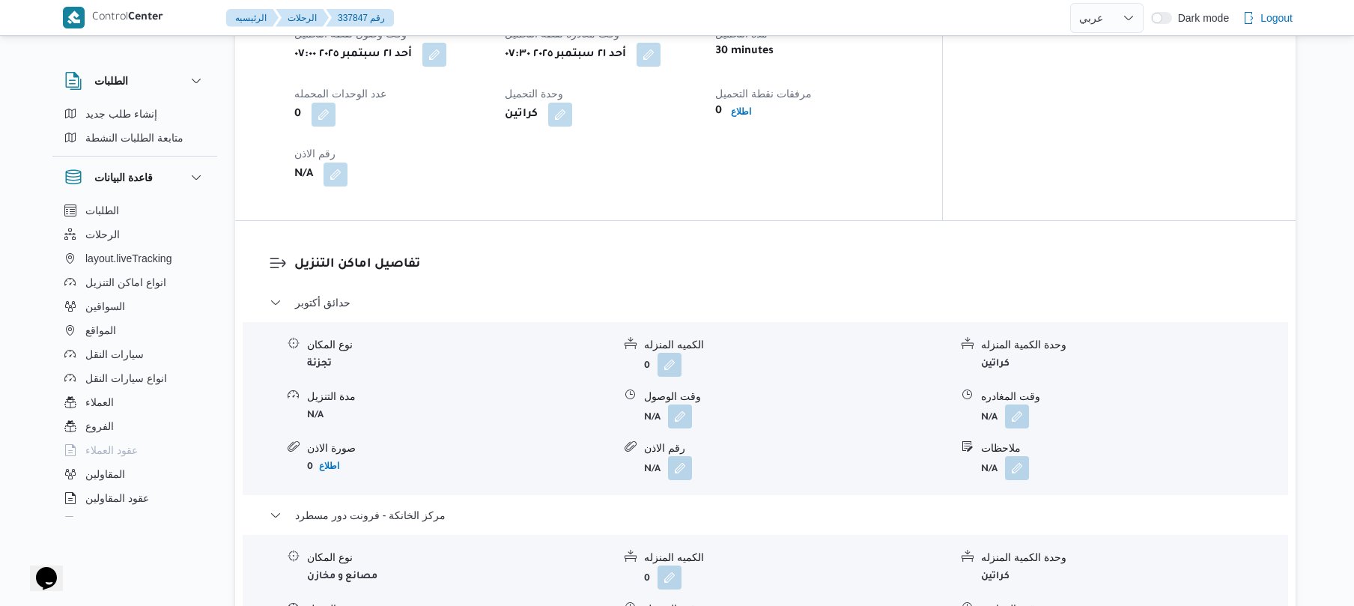
scroll to position [1078, 0]
click at [675, 401] on button "button" at bounding box center [680, 413] width 24 height 24
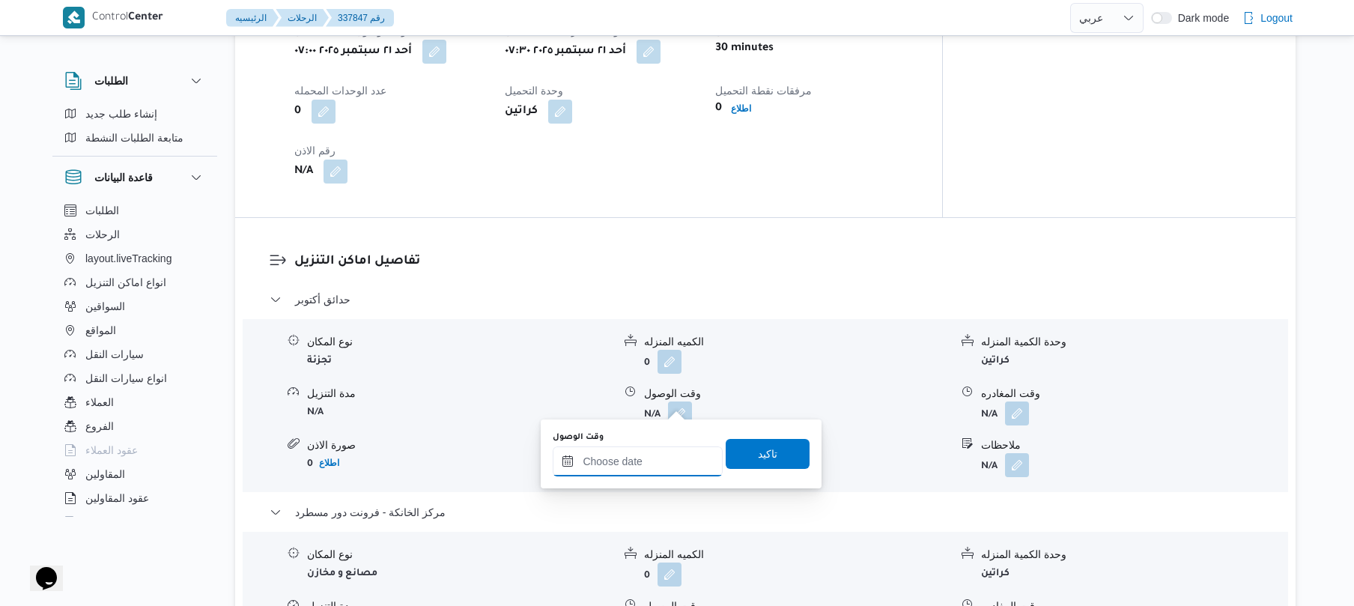
click at [630, 464] on input "وقت الوصول" at bounding box center [638, 461] width 170 height 30
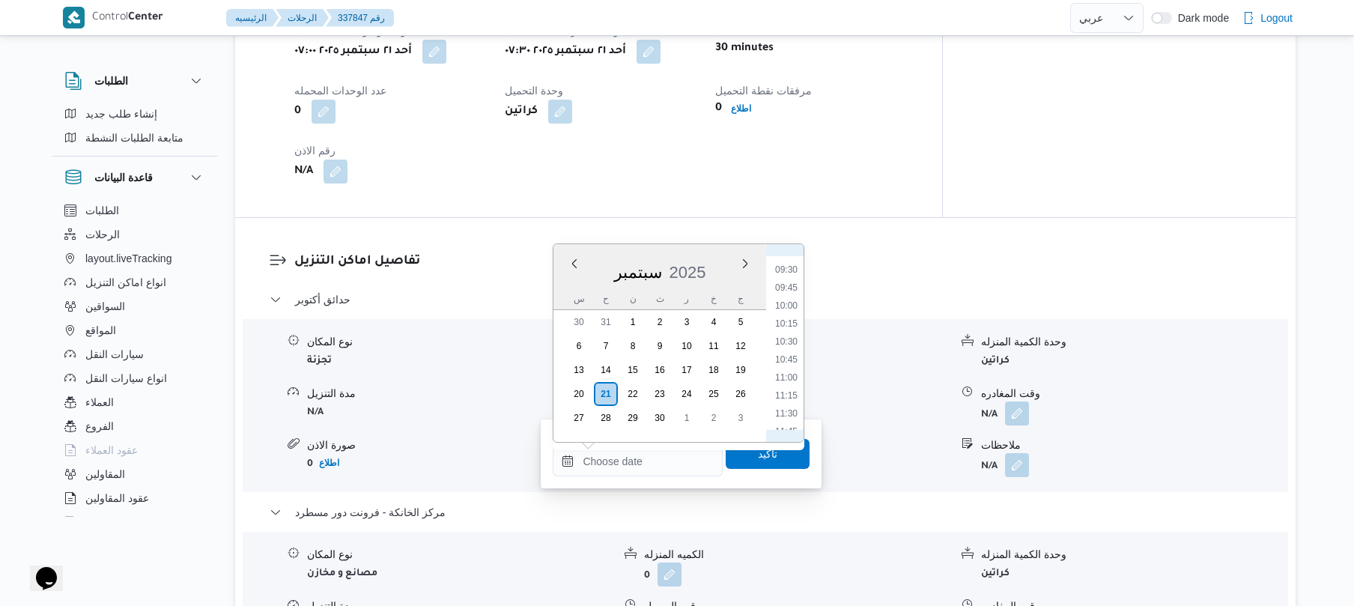
scroll to position [529, 0]
click at [791, 347] on li "08:30" at bounding box center [786, 345] width 34 height 15
type input "[DATE] ٠٨:٣٠"
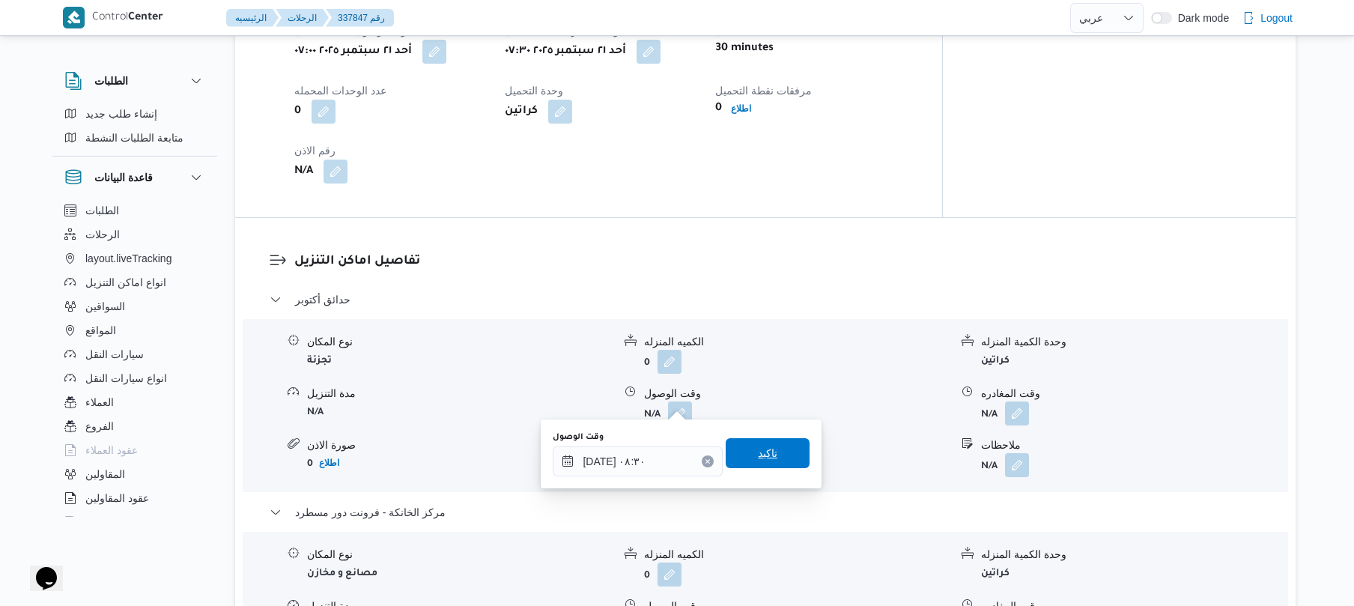
click at [758, 460] on span "تاكيد" at bounding box center [767, 453] width 19 height 18
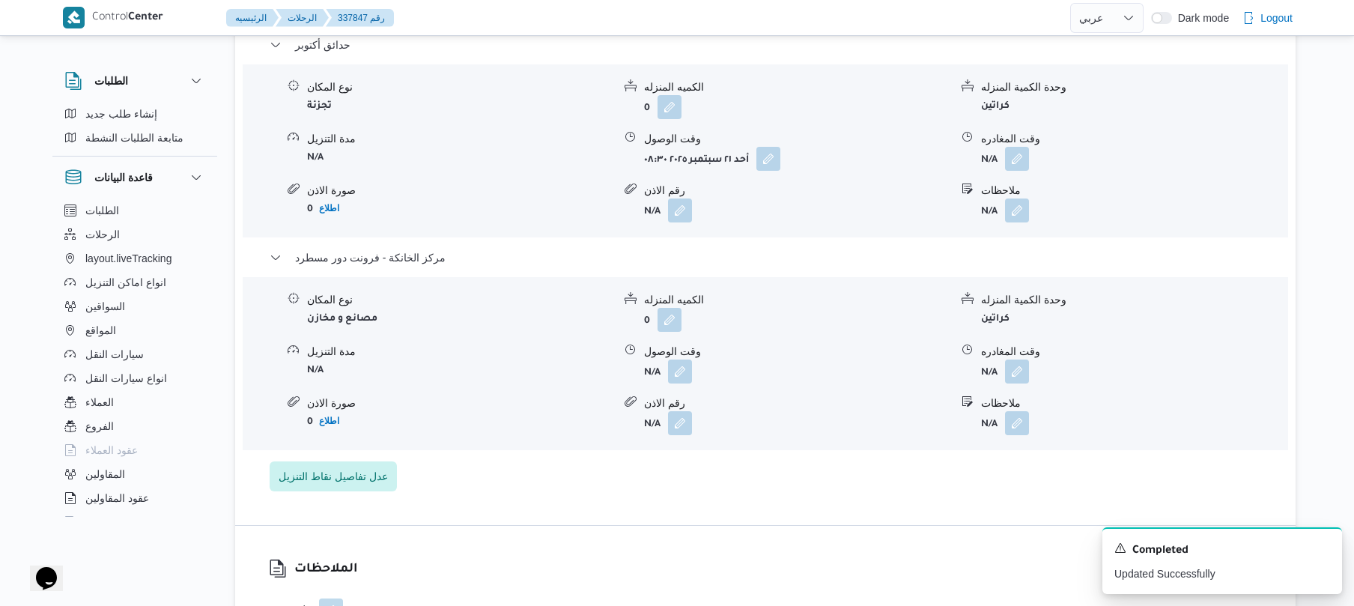
scroll to position [1477, 0]
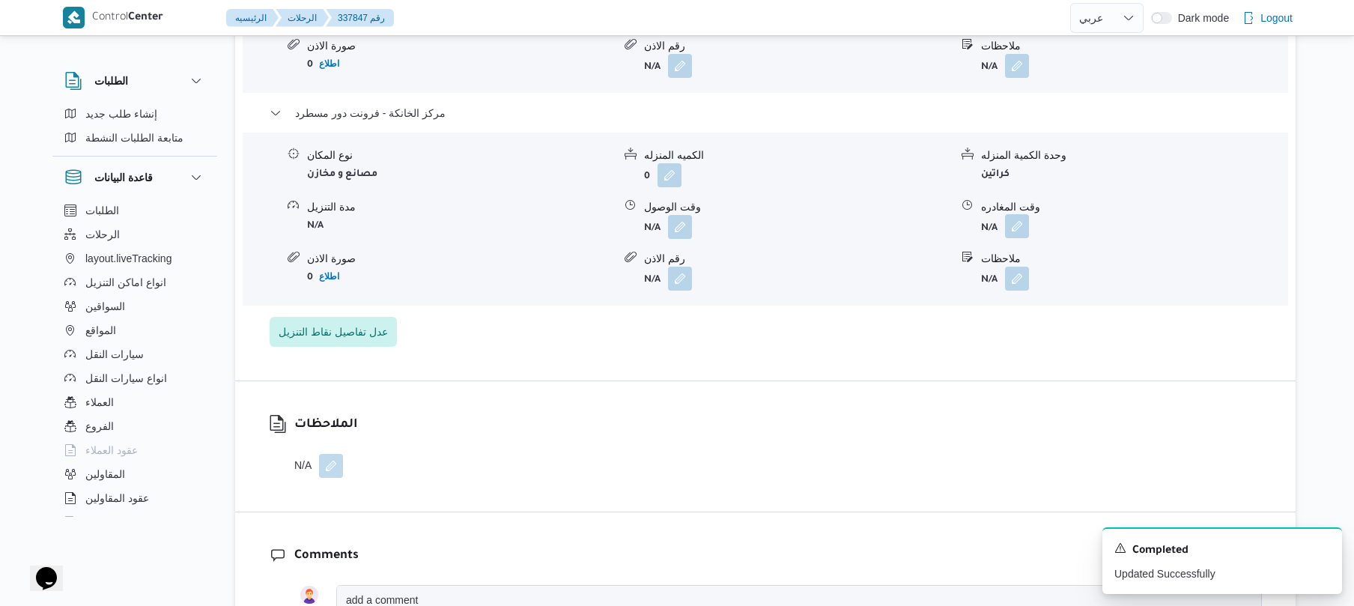
click at [1021, 214] on button "button" at bounding box center [1017, 226] width 24 height 24
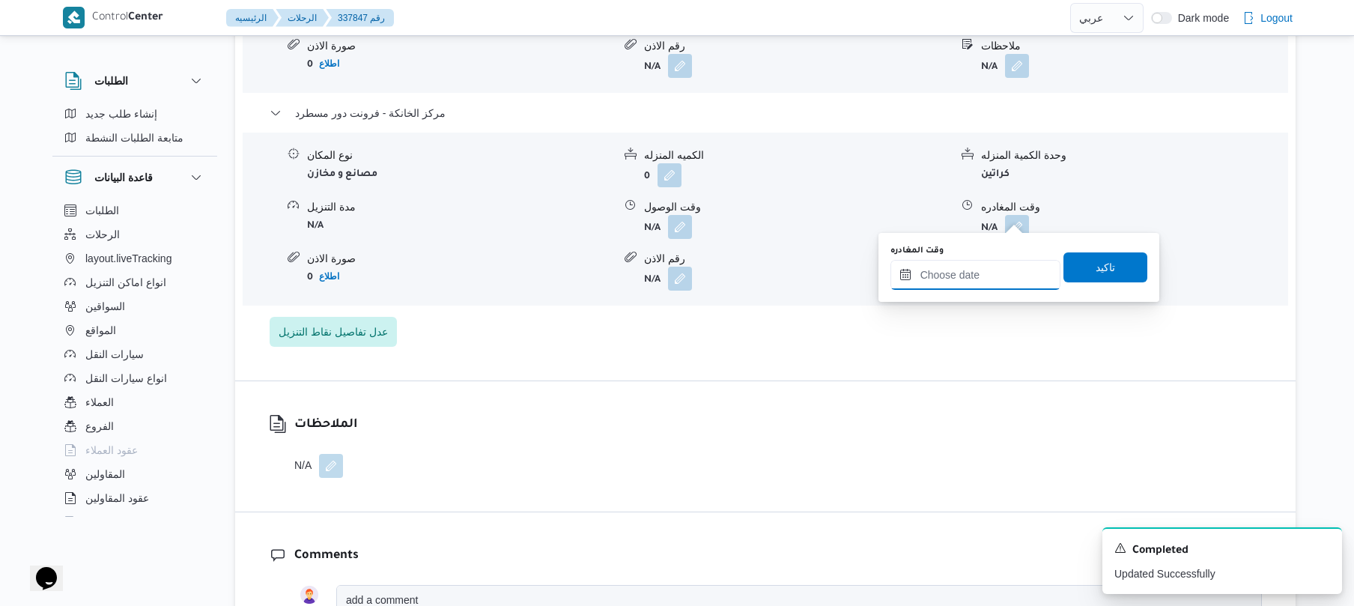
click at [944, 270] on input "وقت المغادره" at bounding box center [975, 275] width 170 height 30
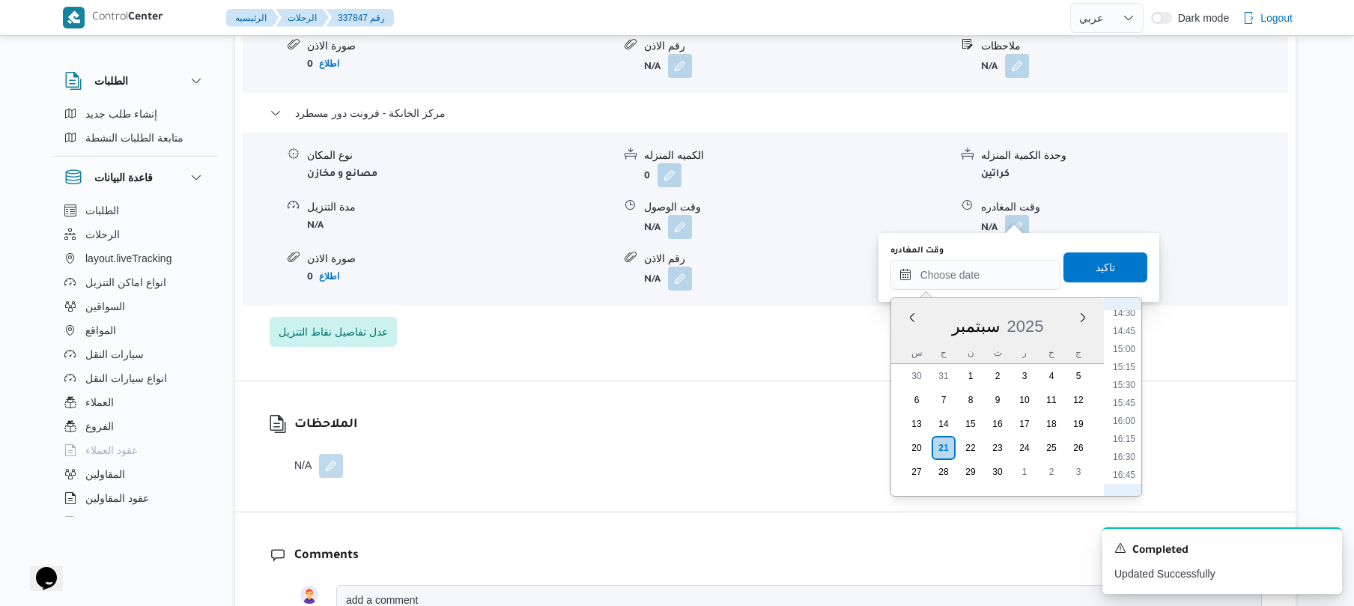
scroll to position [1022, 0]
click at [1124, 448] on li "16:00" at bounding box center [1123, 445] width 34 height 15
type input "[DATE] ١٦:٠٠"
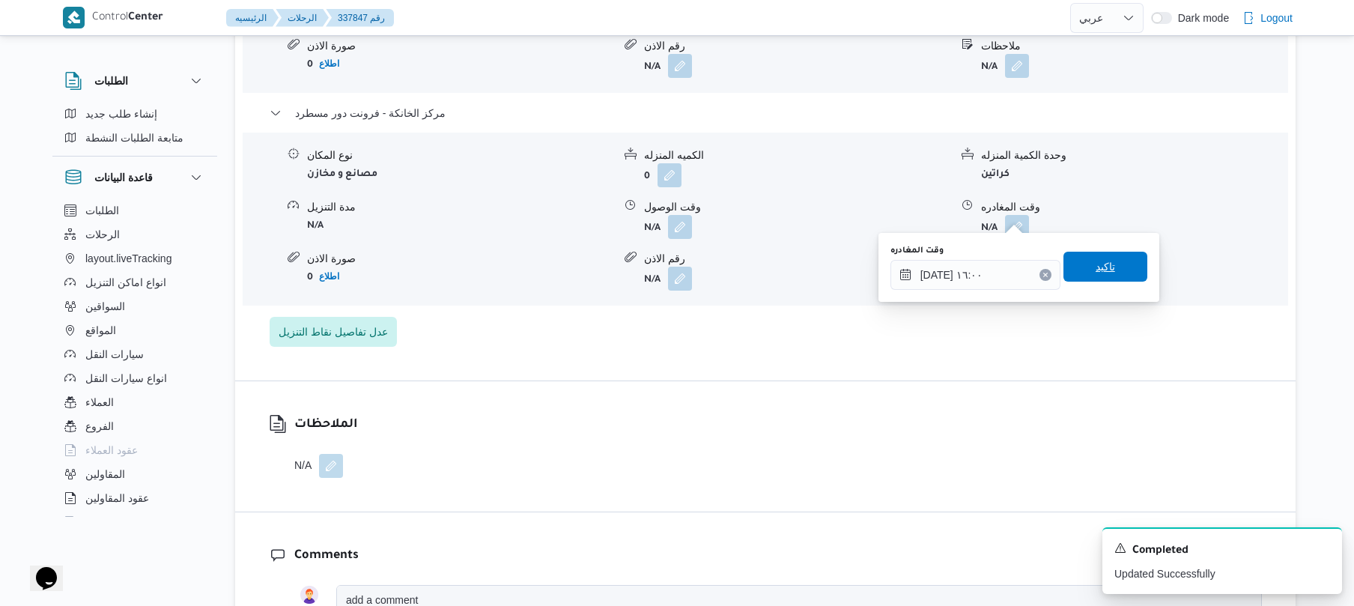
click at [1103, 268] on span "تاكيد" at bounding box center [1104, 267] width 19 height 18
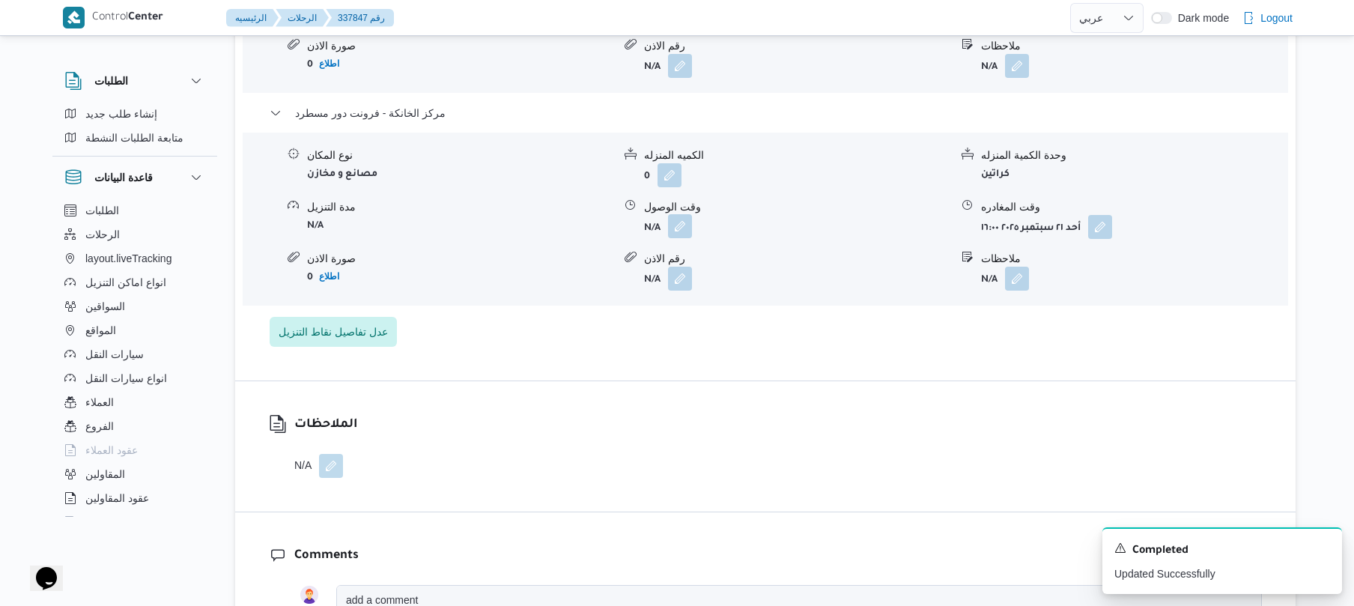
click at [678, 214] on button "button" at bounding box center [680, 226] width 24 height 24
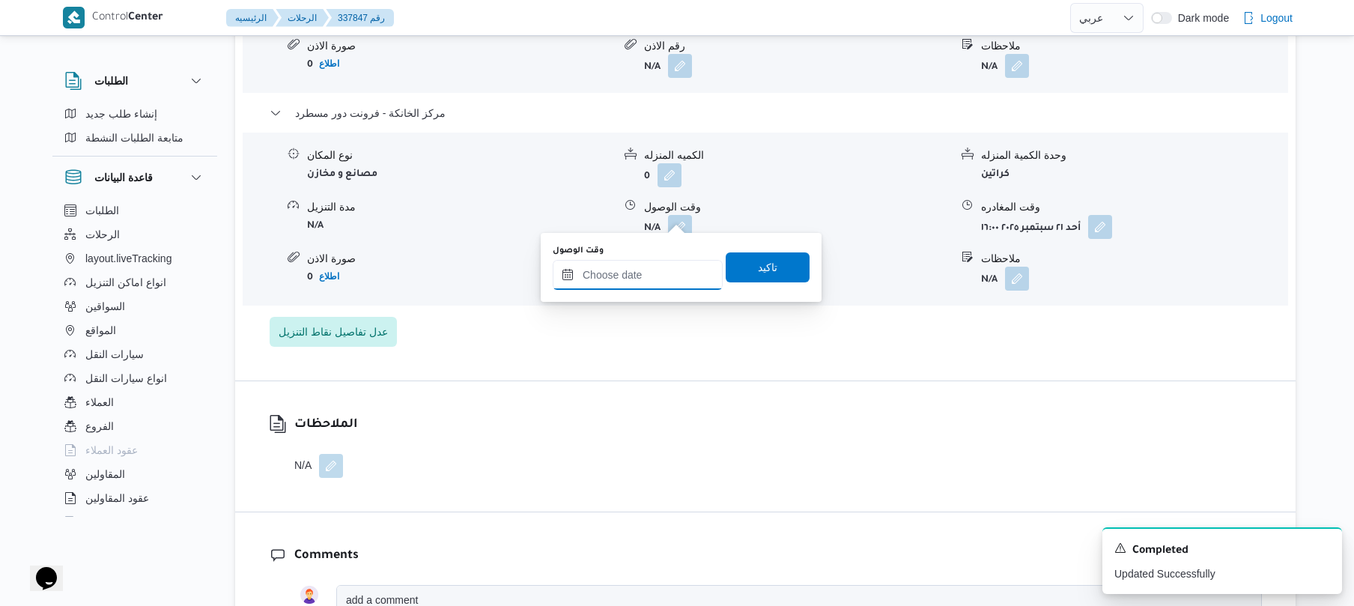
click at [645, 273] on input "وقت الوصول" at bounding box center [638, 275] width 170 height 30
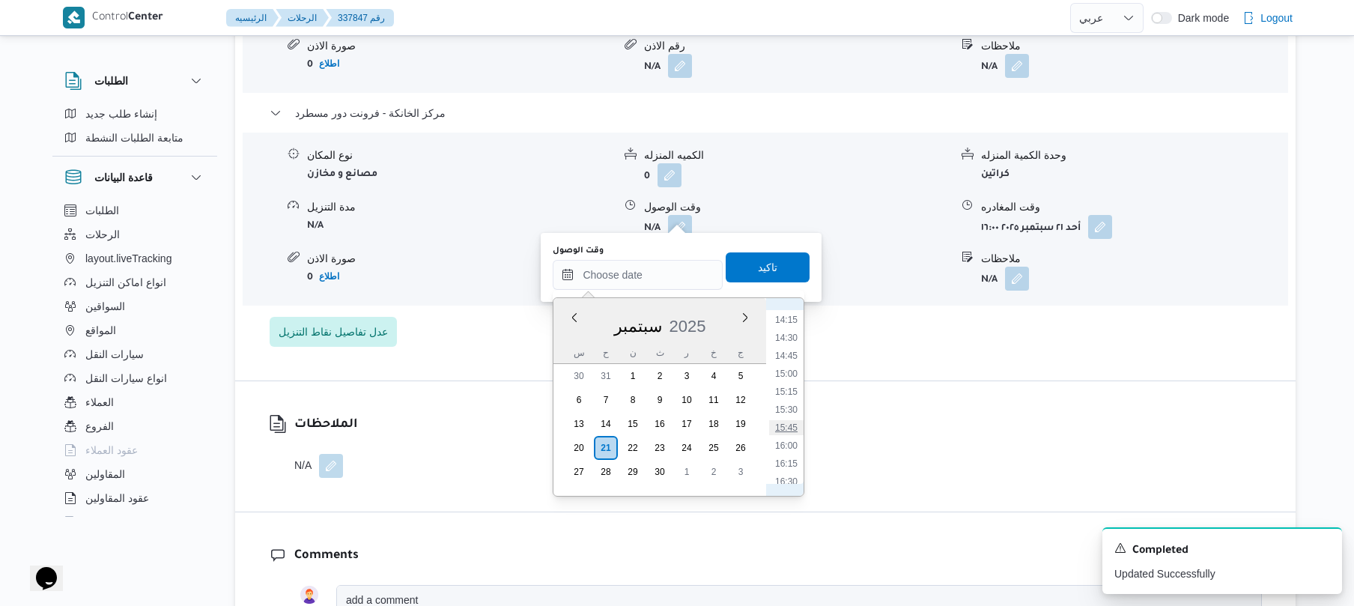
click at [788, 427] on li "15:45" at bounding box center [786, 427] width 34 height 15
type input "[DATE] ١٥:٤٥"
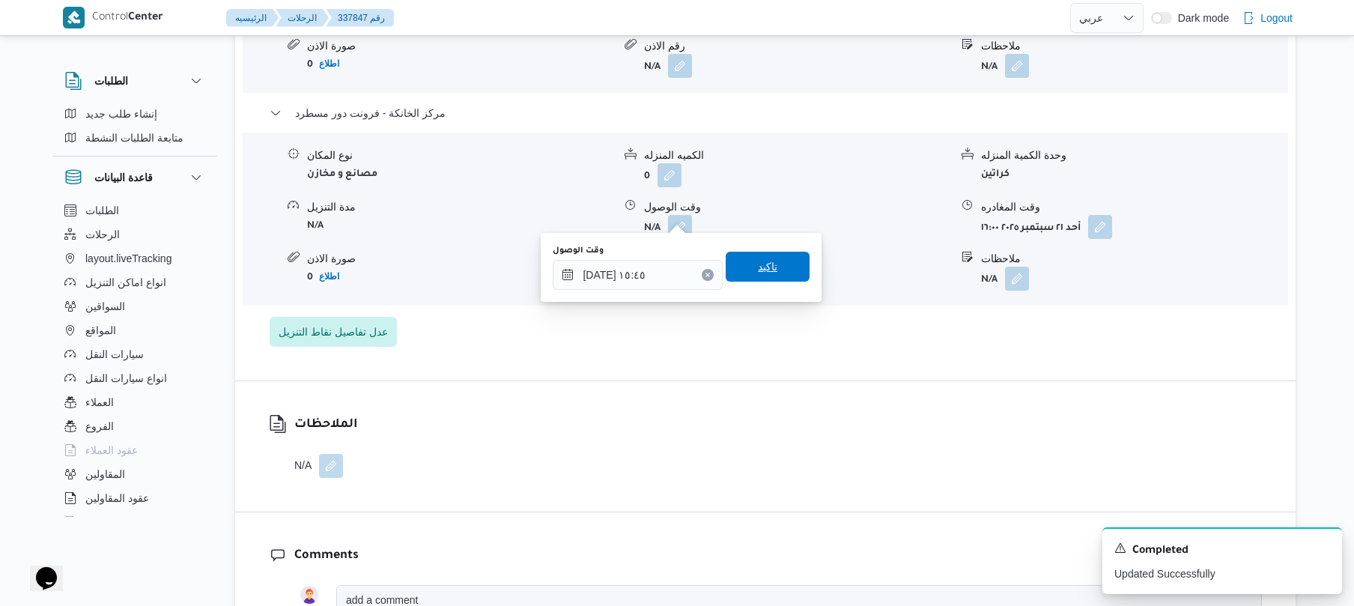
click at [782, 274] on span "تاكيد" at bounding box center [767, 267] width 84 height 30
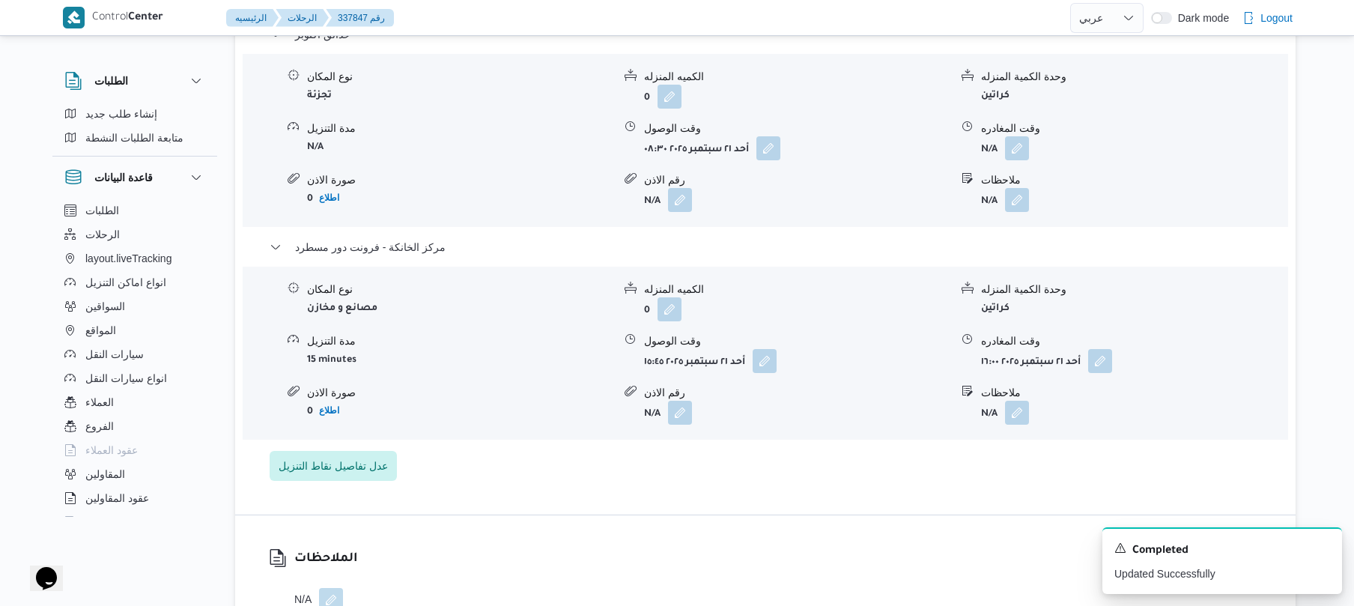
scroll to position [1318, 0]
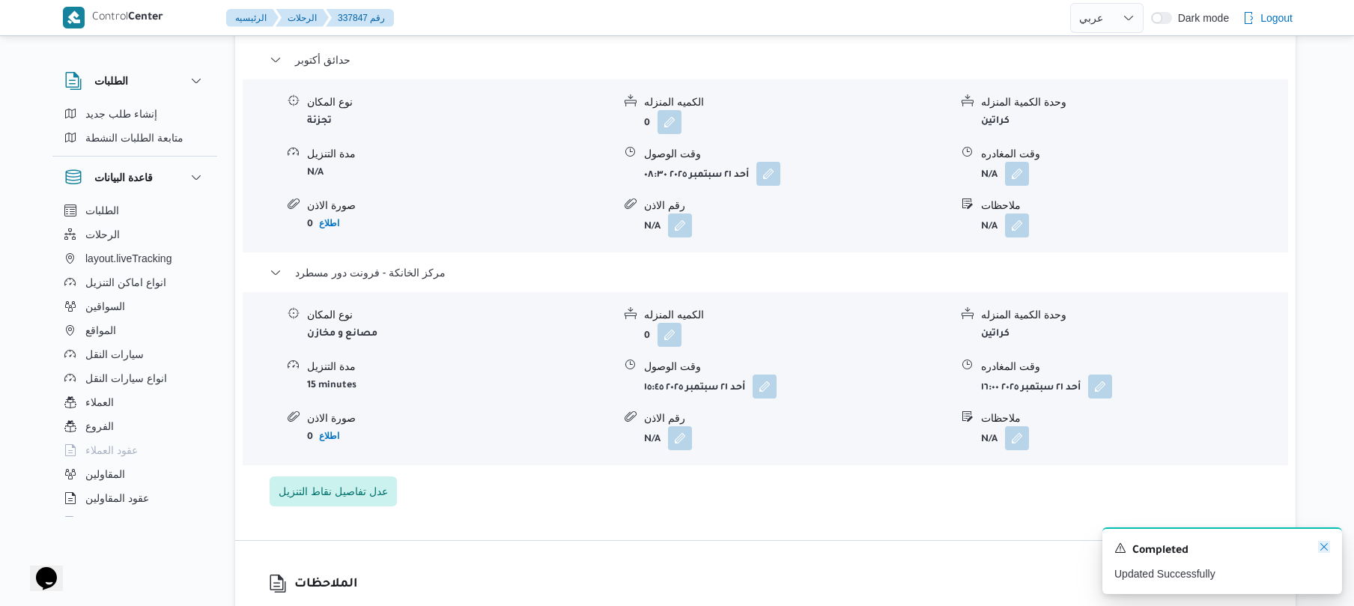
click at [1318, 545] on icon "Dismiss toast" at bounding box center [1324, 547] width 12 height 12
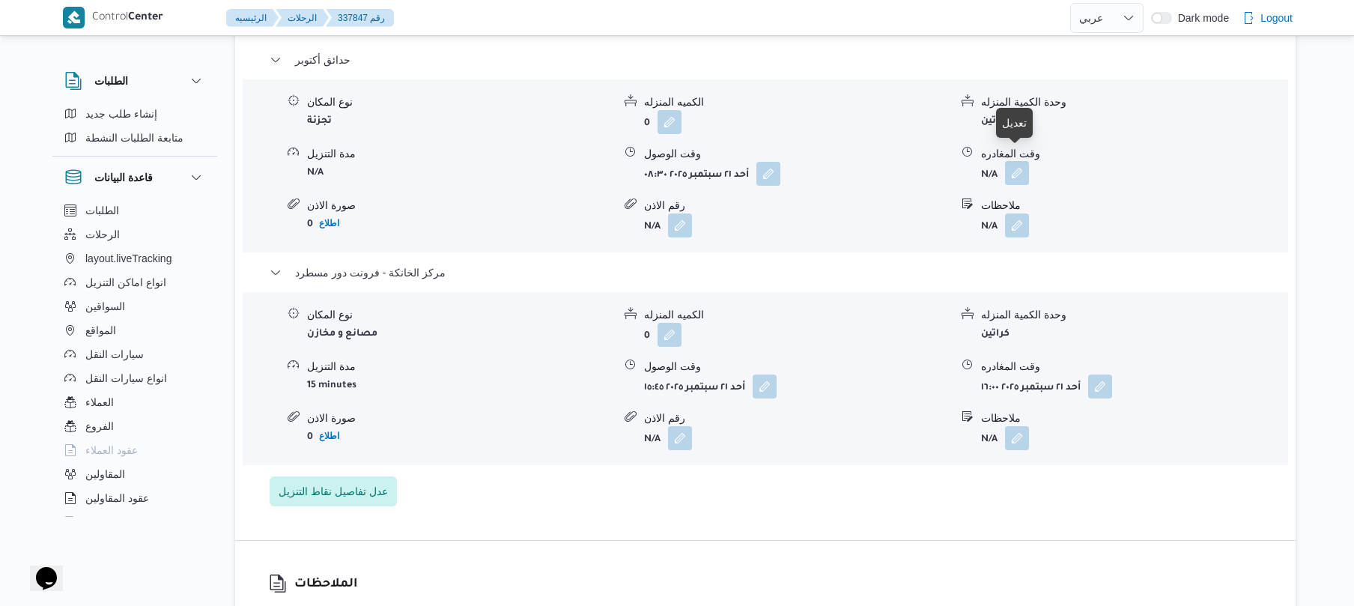
click at [1019, 161] on button "button" at bounding box center [1017, 173] width 24 height 24
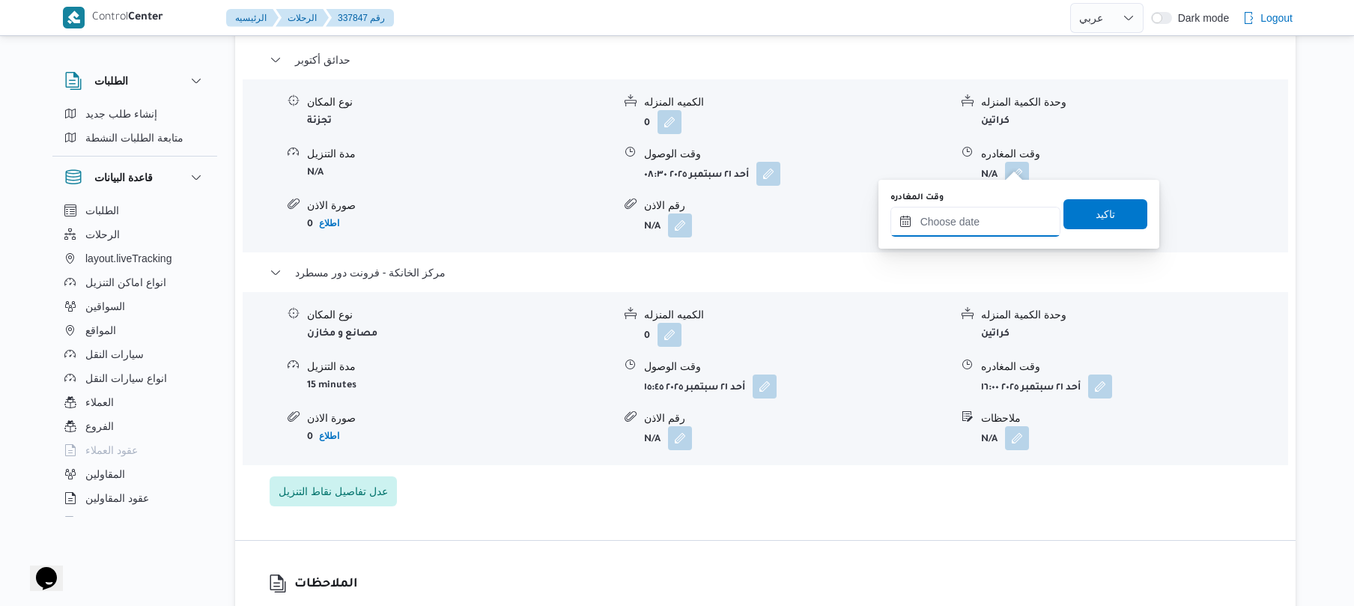
click at [966, 219] on input "وقت المغادره" at bounding box center [975, 222] width 170 height 30
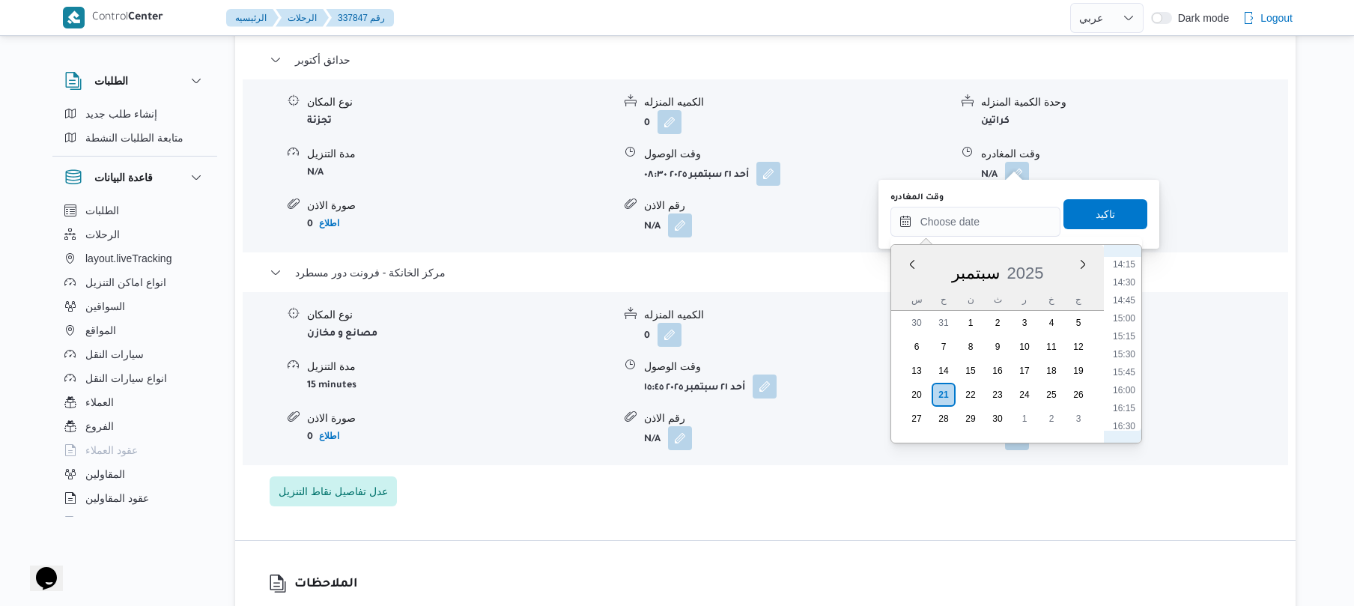
scroll to position [1022, 0]
click at [1130, 300] on li "14:45" at bounding box center [1123, 302] width 34 height 15
type input "٢١/٠٩/٢٠٢٥ ١٤:٤٥"
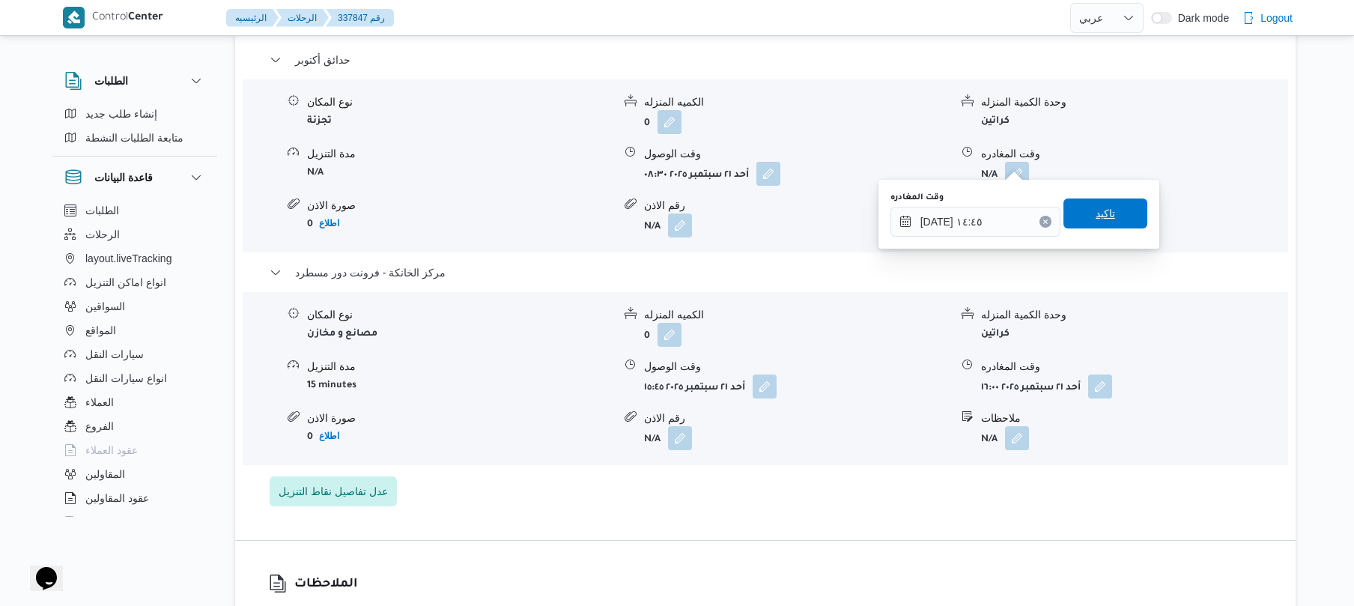
click at [1121, 223] on span "تاكيد" at bounding box center [1105, 213] width 84 height 30
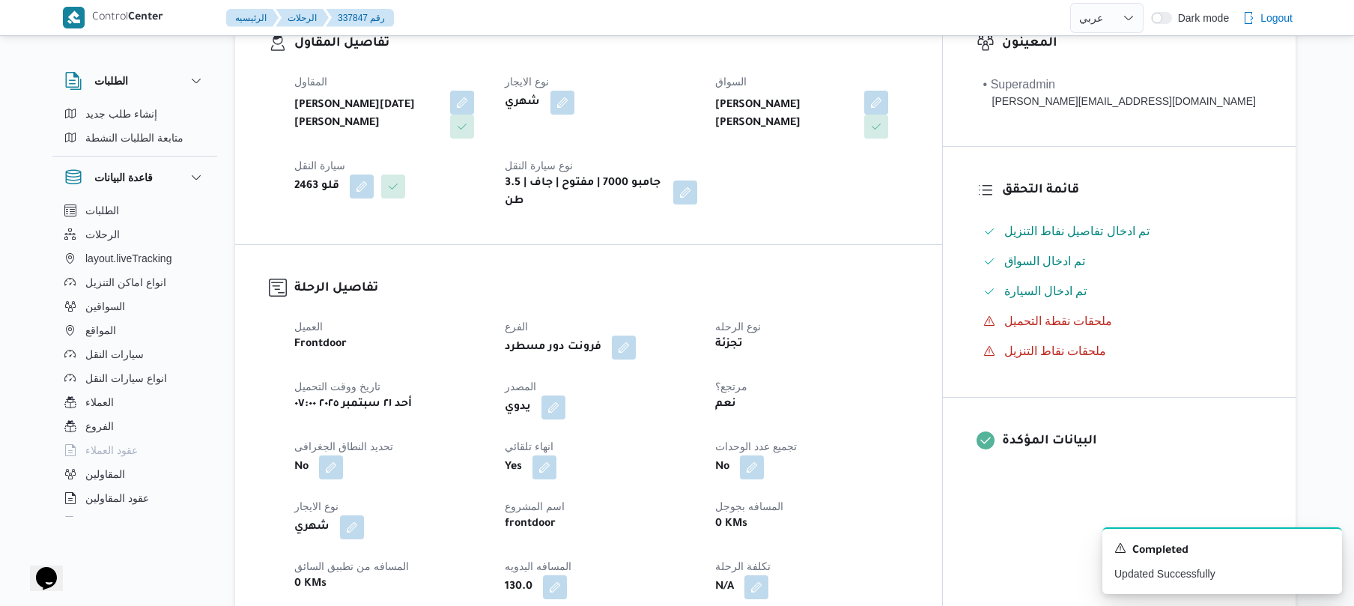
scroll to position [0, 0]
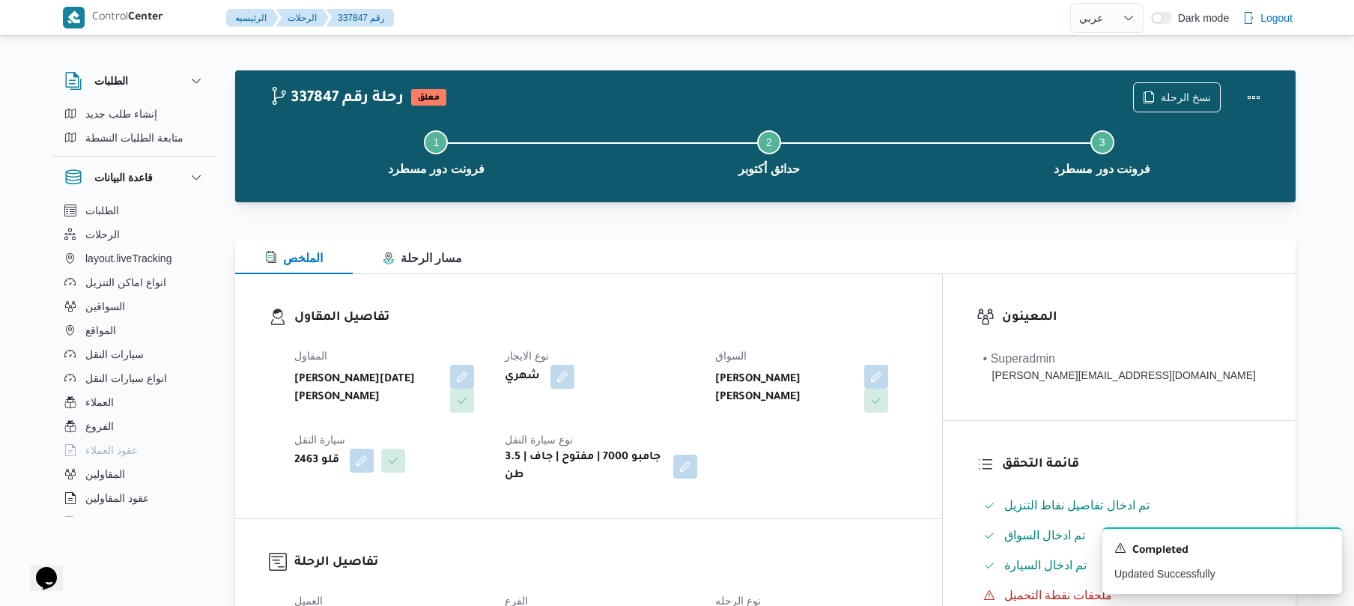
click at [1252, 79] on div "نسخ الرحلة" at bounding box center [1200, 97] width 153 height 48
click at [1252, 91] on button "Actions" at bounding box center [1253, 97] width 30 height 30
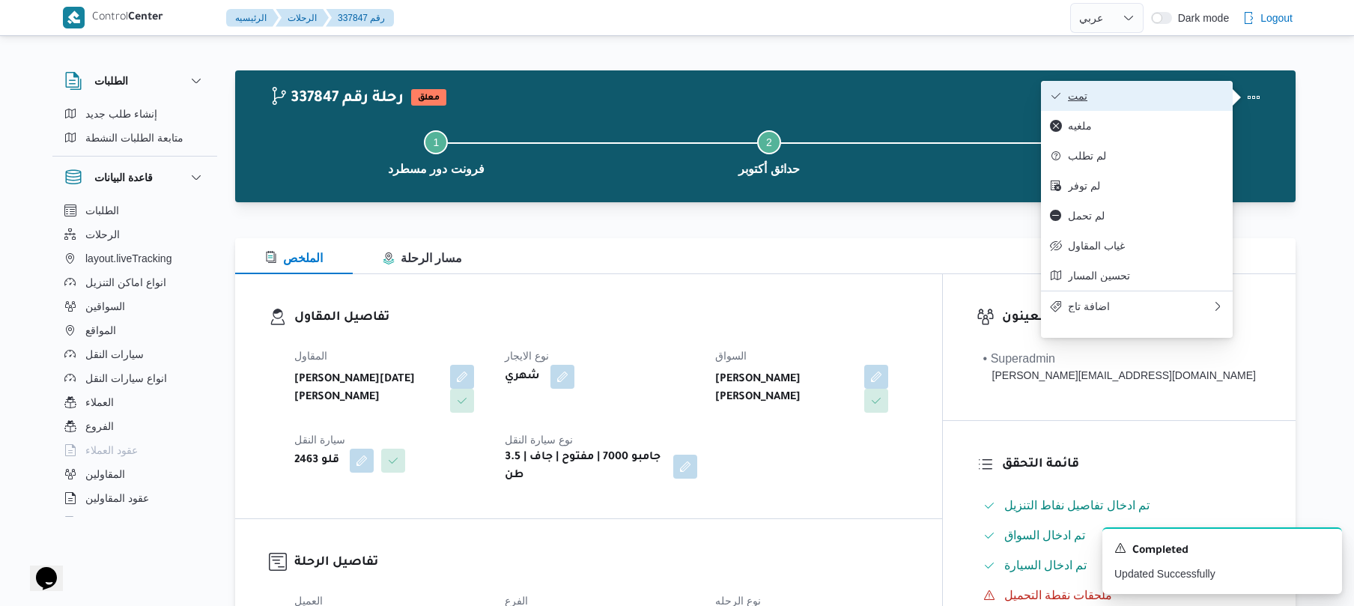
click at [1147, 102] on span "تمت" at bounding box center [1146, 96] width 156 height 12
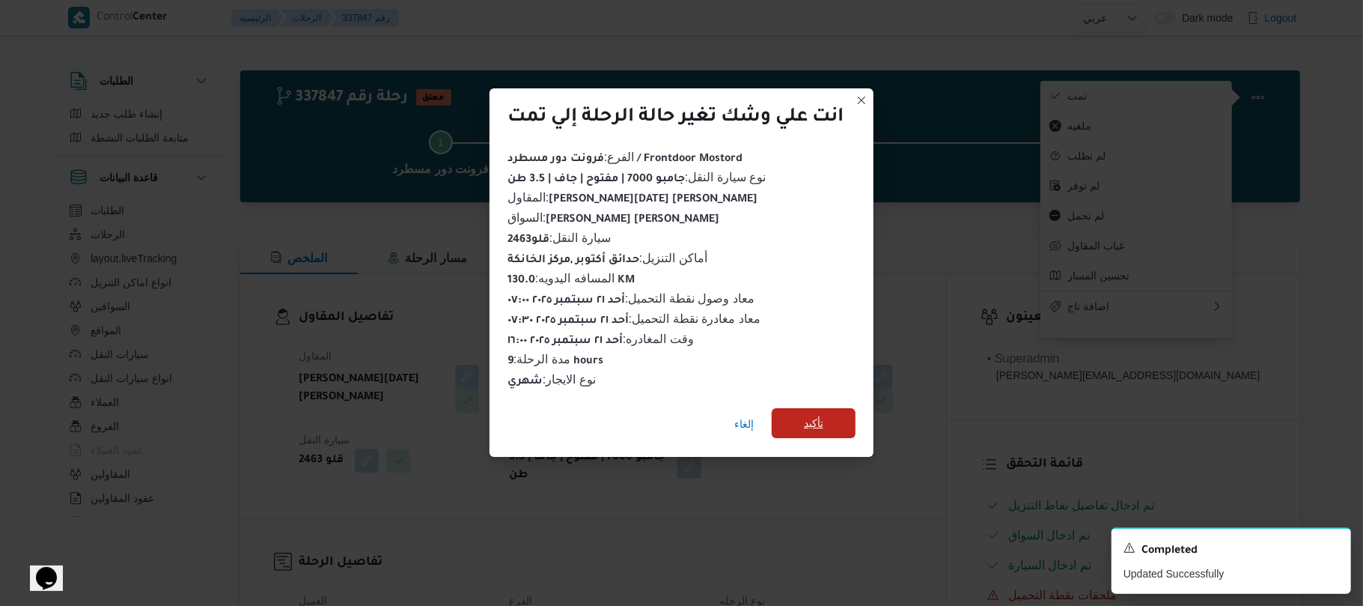
click at [831, 417] on span "تأكيد" at bounding box center [814, 423] width 84 height 30
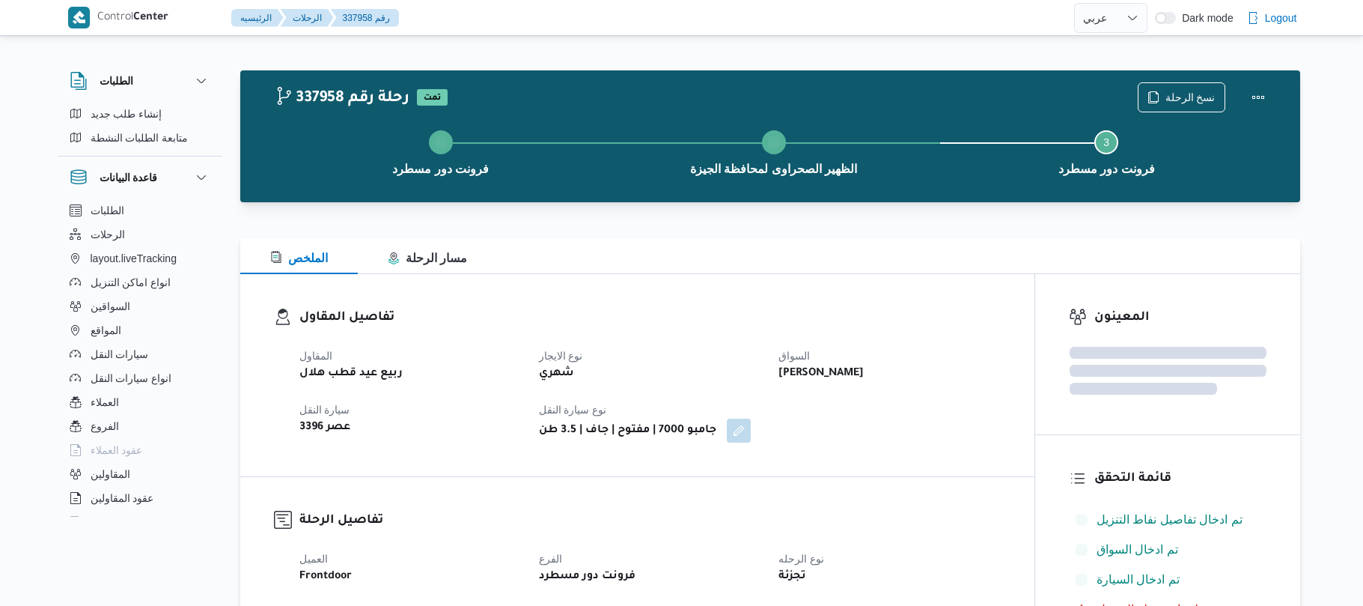
select select "ar"
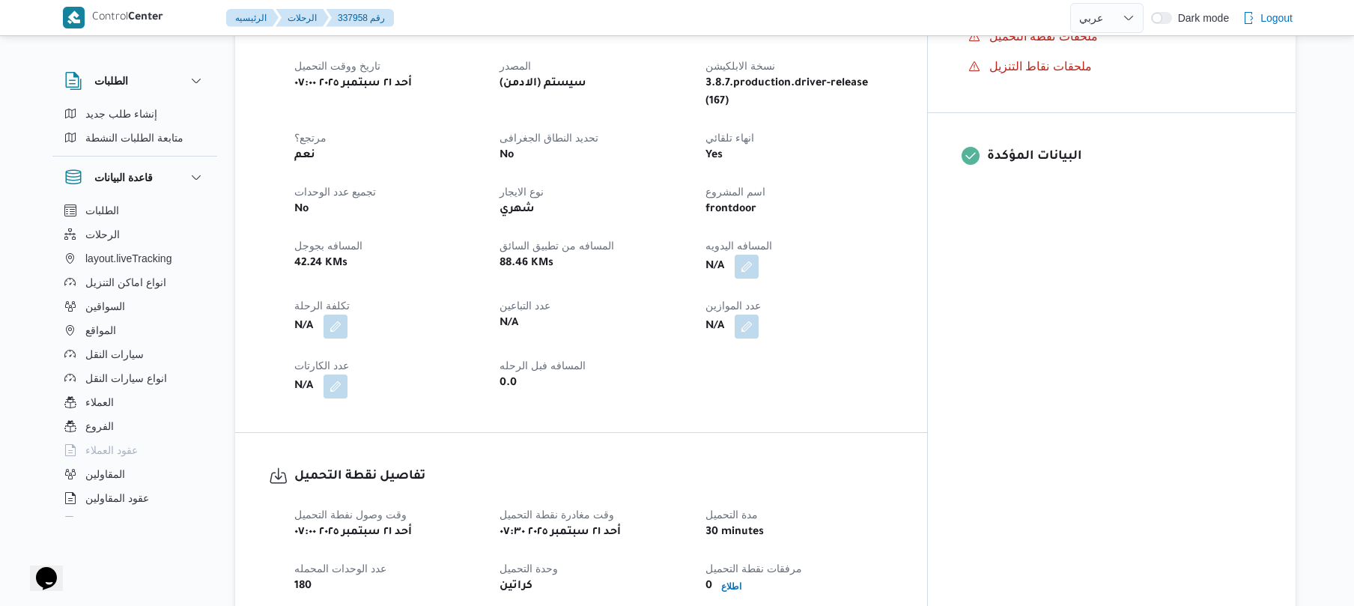
scroll to position [519, 0]
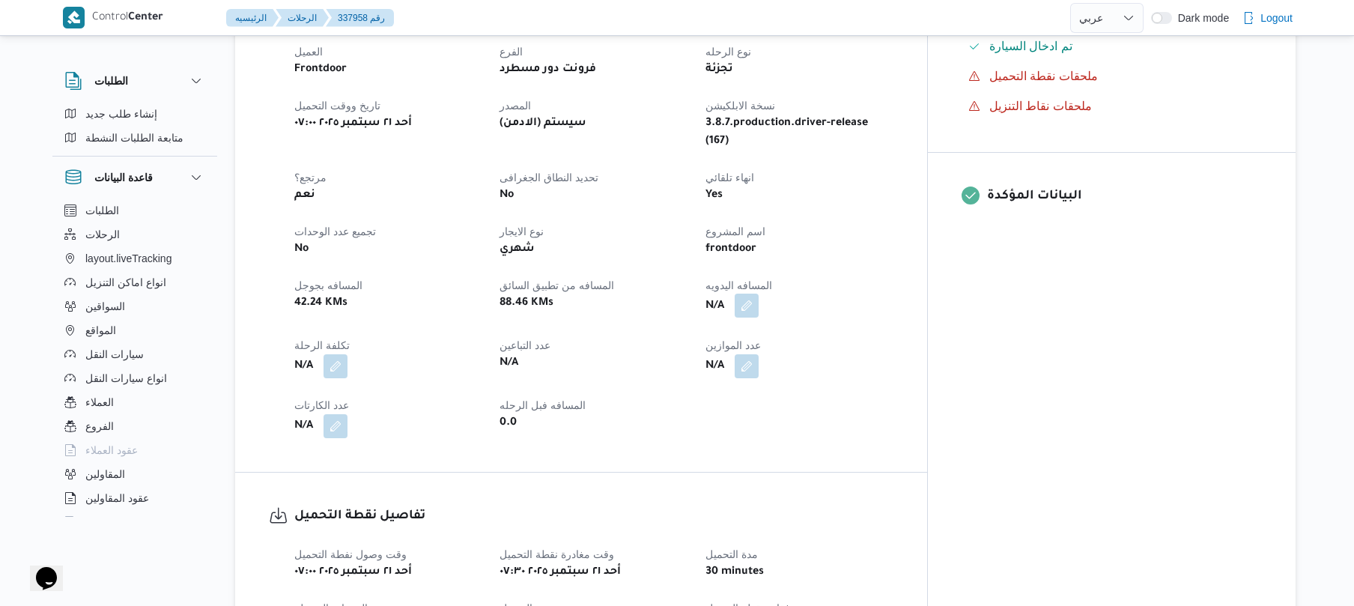
click at [758, 293] on button "button" at bounding box center [746, 305] width 24 height 24
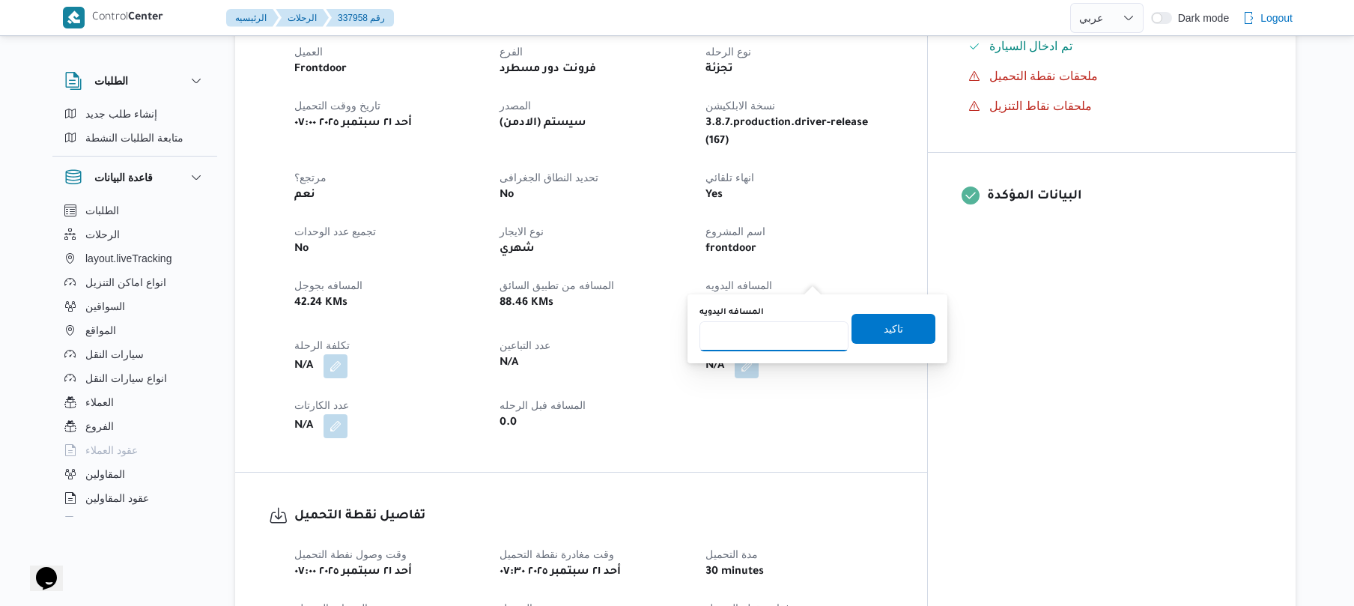
click at [770, 337] on input "المسافه اليدويه" at bounding box center [773, 336] width 149 height 30
type input "130"
click at [865, 336] on span "تاكيد" at bounding box center [893, 329] width 84 height 30
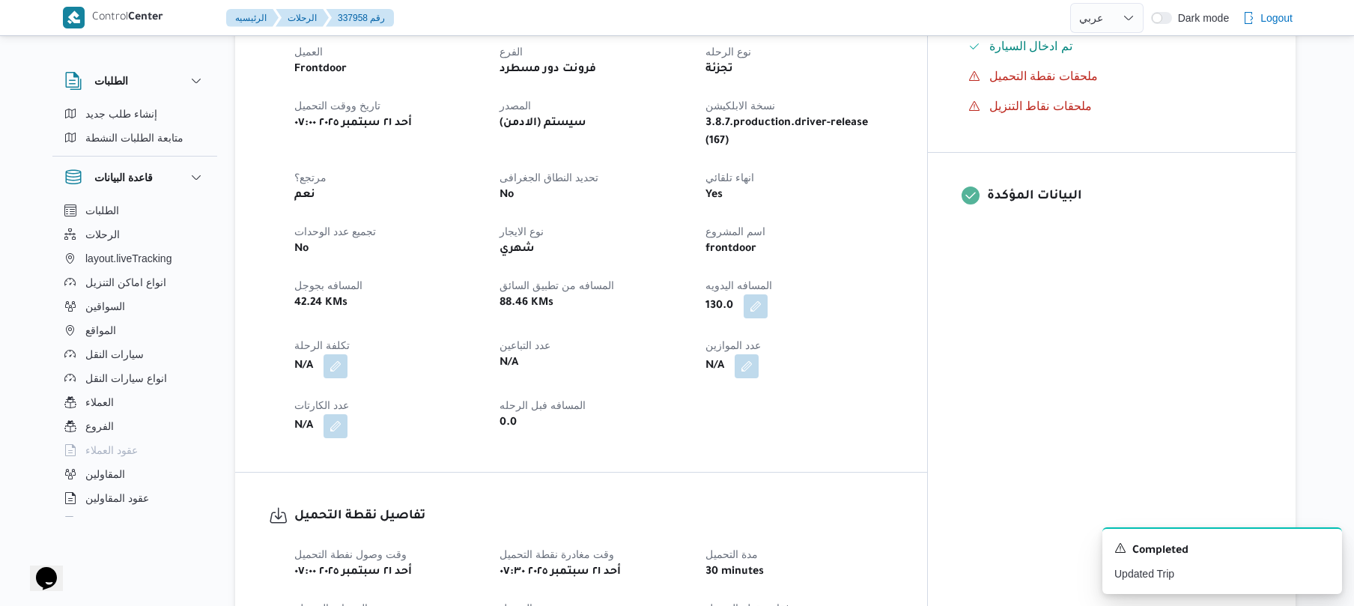
click at [894, 185] on div "Yes" at bounding box center [799, 195] width 190 height 21
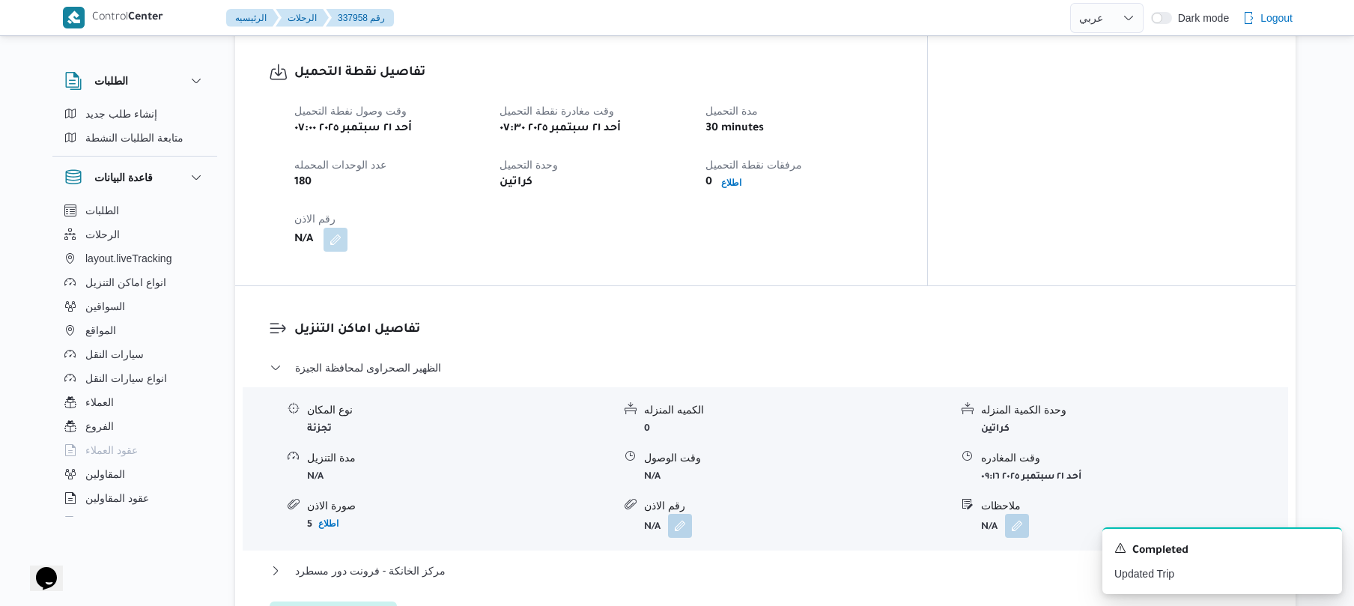
scroll to position [958, 0]
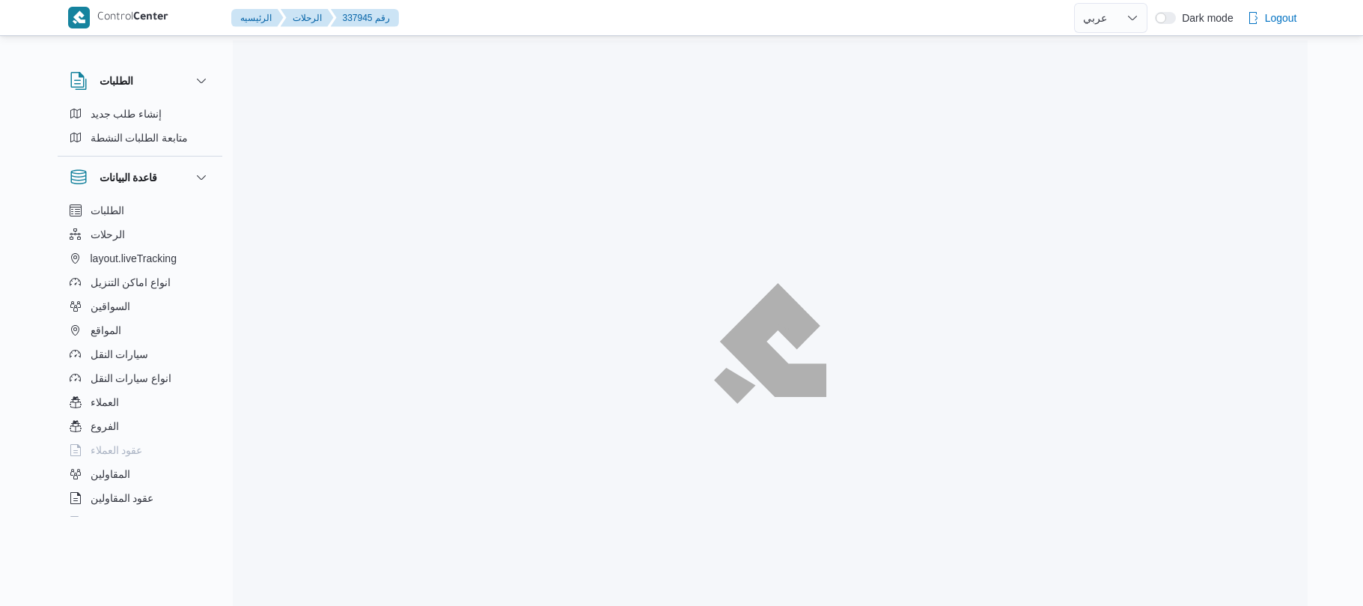
select select "ar"
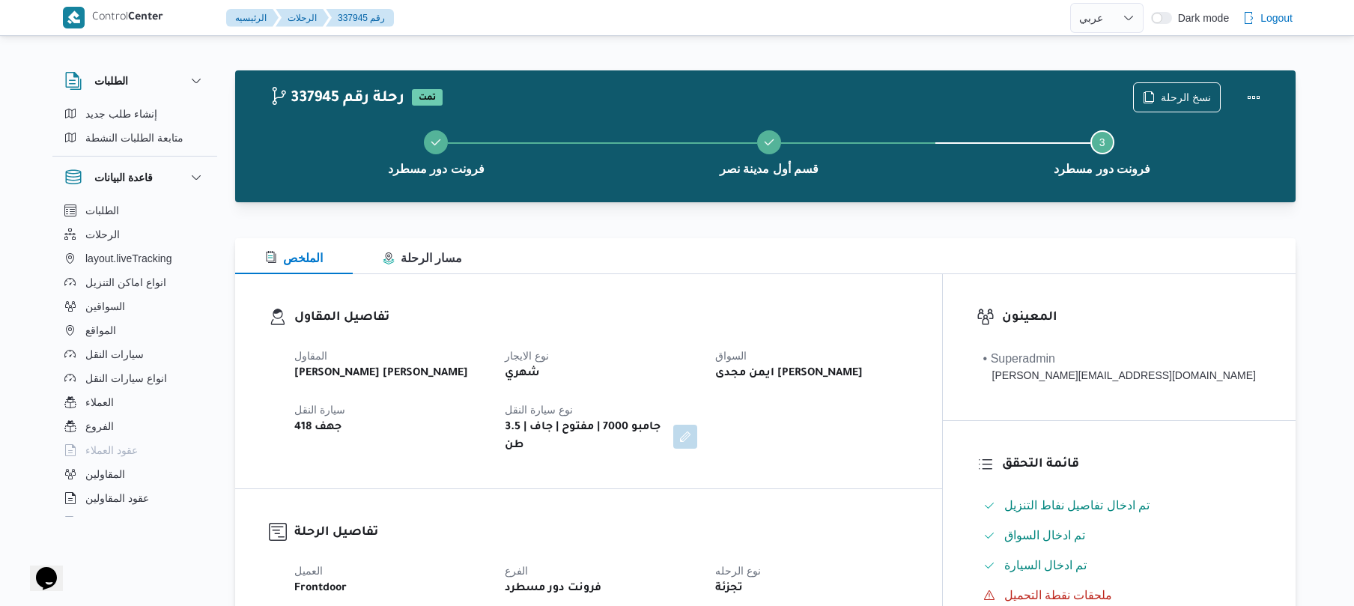
click at [942, 359] on div "تفاصيل المقاول المقاول [PERSON_NAME] [PERSON_NAME] نوع الايجار شهري السواق ايمن…" at bounding box center [588, 381] width 707 height 214
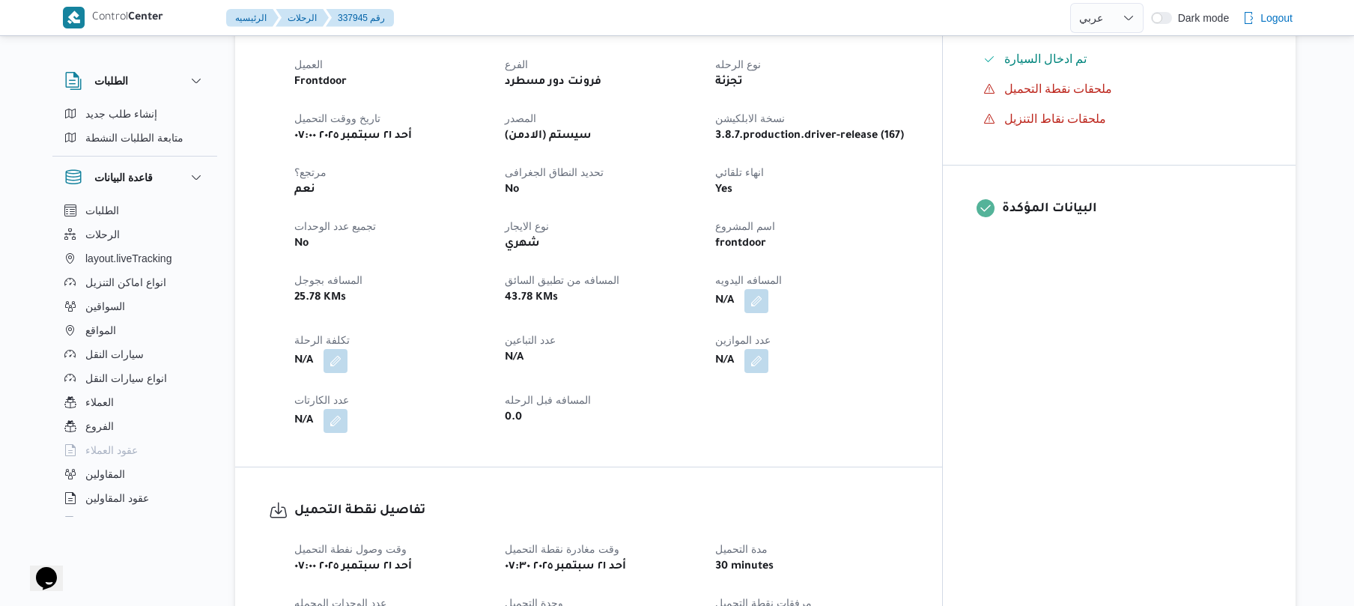
scroll to position [519, 0]
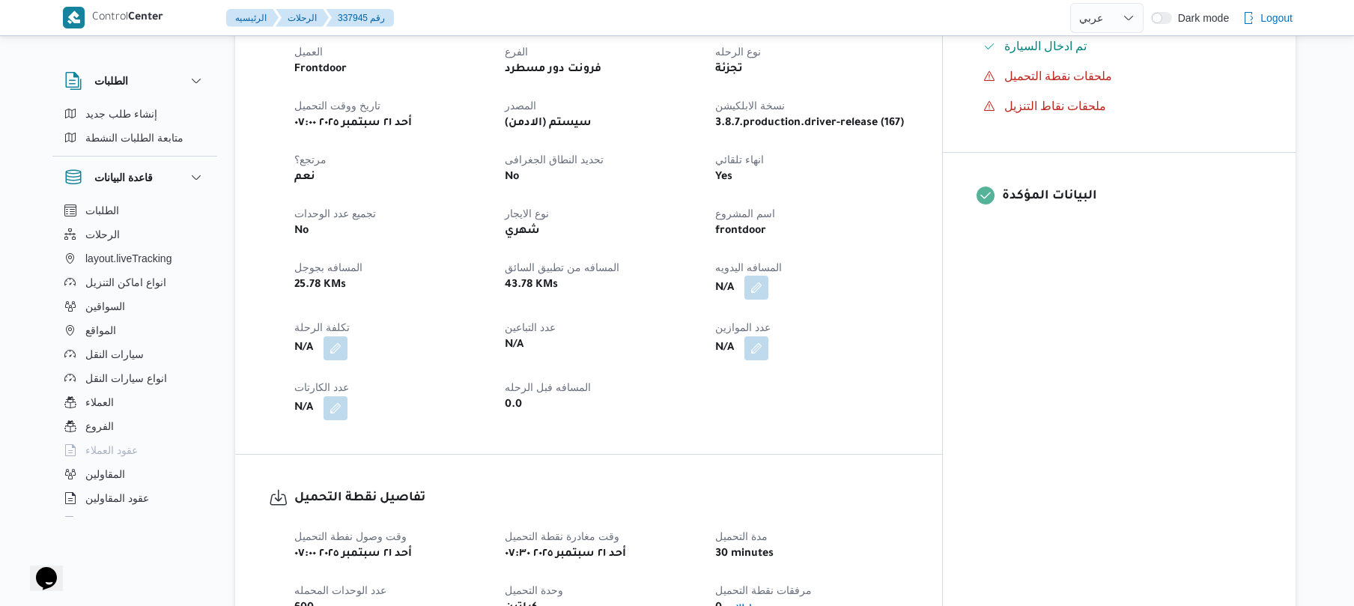
click at [768, 276] on button "button" at bounding box center [756, 288] width 24 height 24
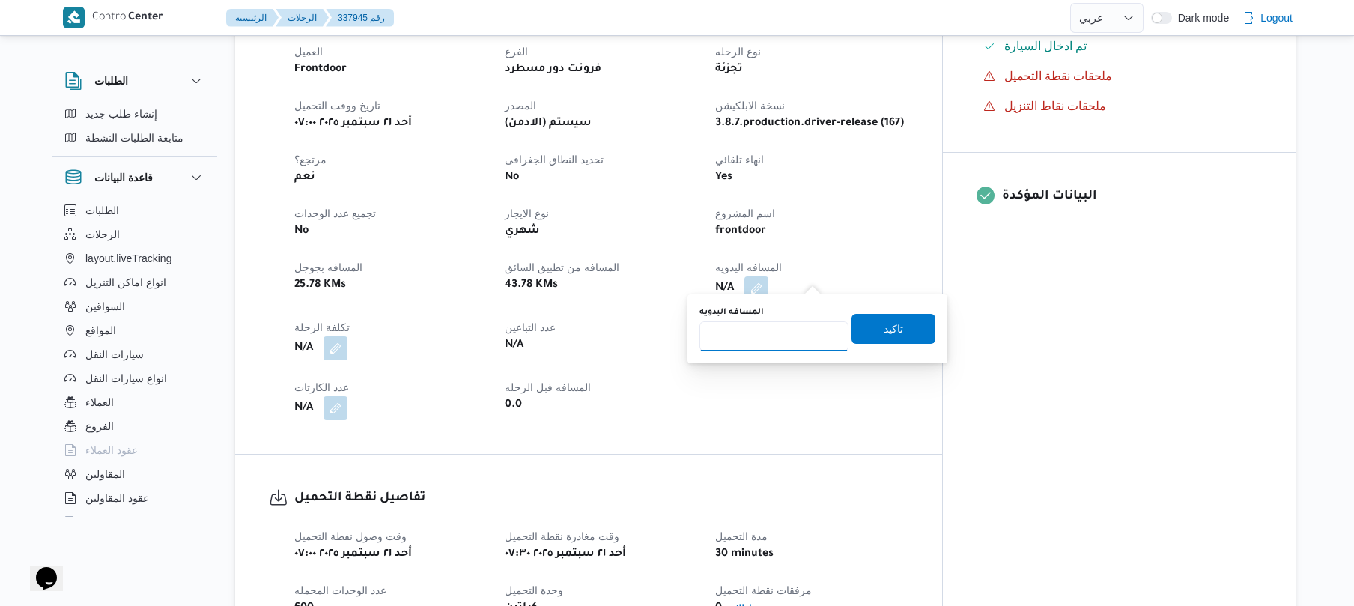
click at [789, 331] on input "المسافه اليدويه" at bounding box center [773, 336] width 149 height 30
type input "90"
click at [890, 330] on span "تاكيد" at bounding box center [892, 328] width 19 height 18
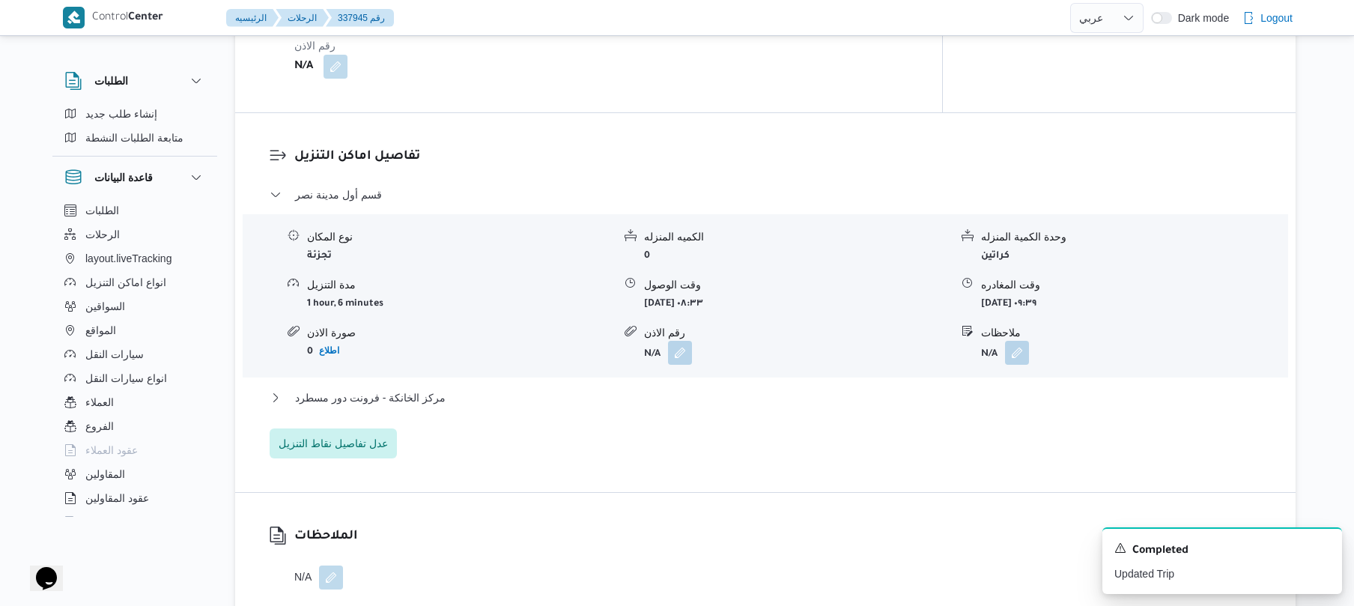
scroll to position [1118, 0]
click at [960, 189] on button "قسم أول مدينة نصر" at bounding box center [766, 194] width 992 height 18
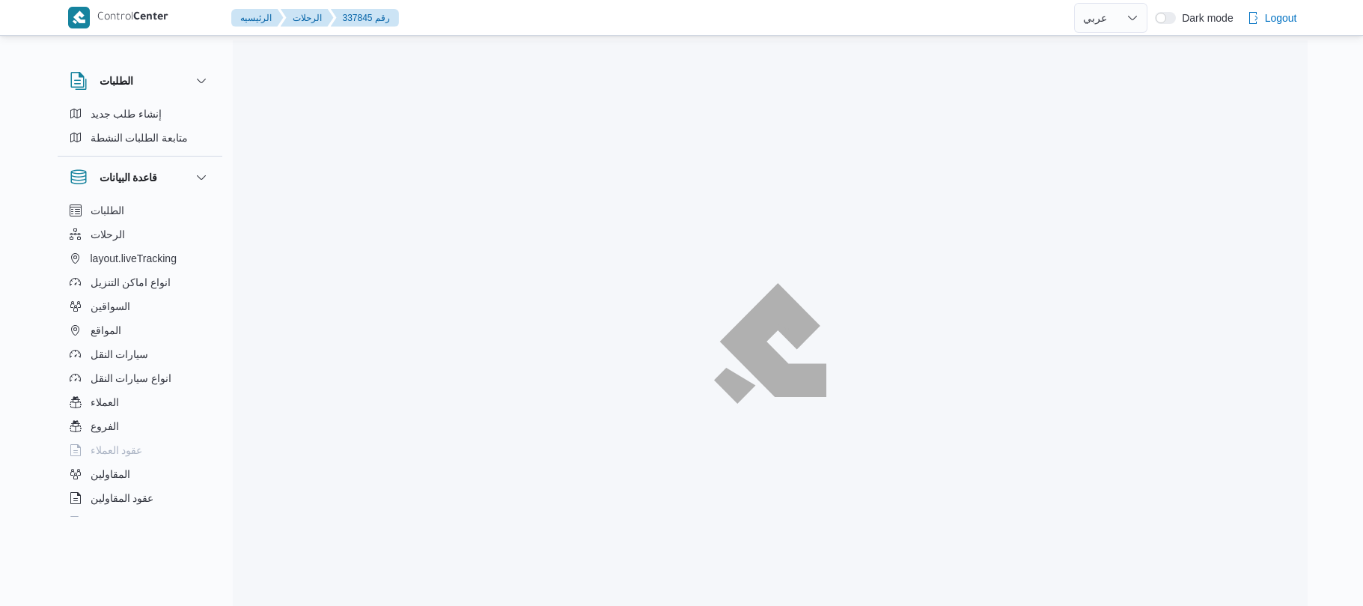
select select "ar"
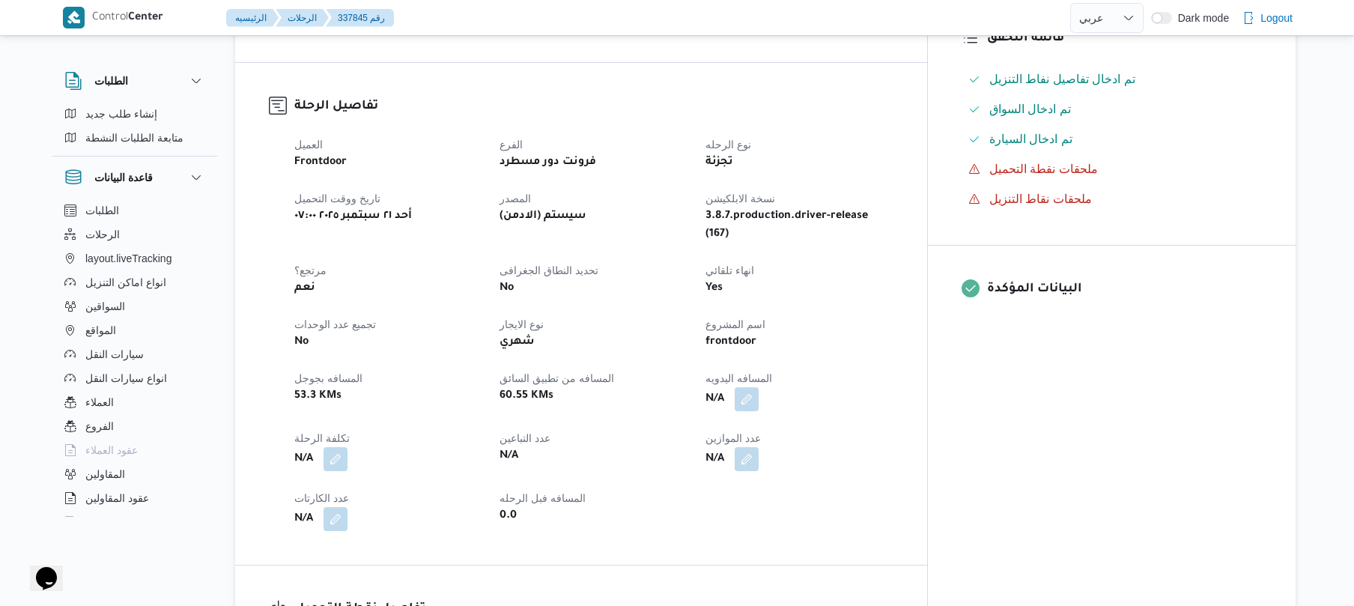
scroll to position [519, 0]
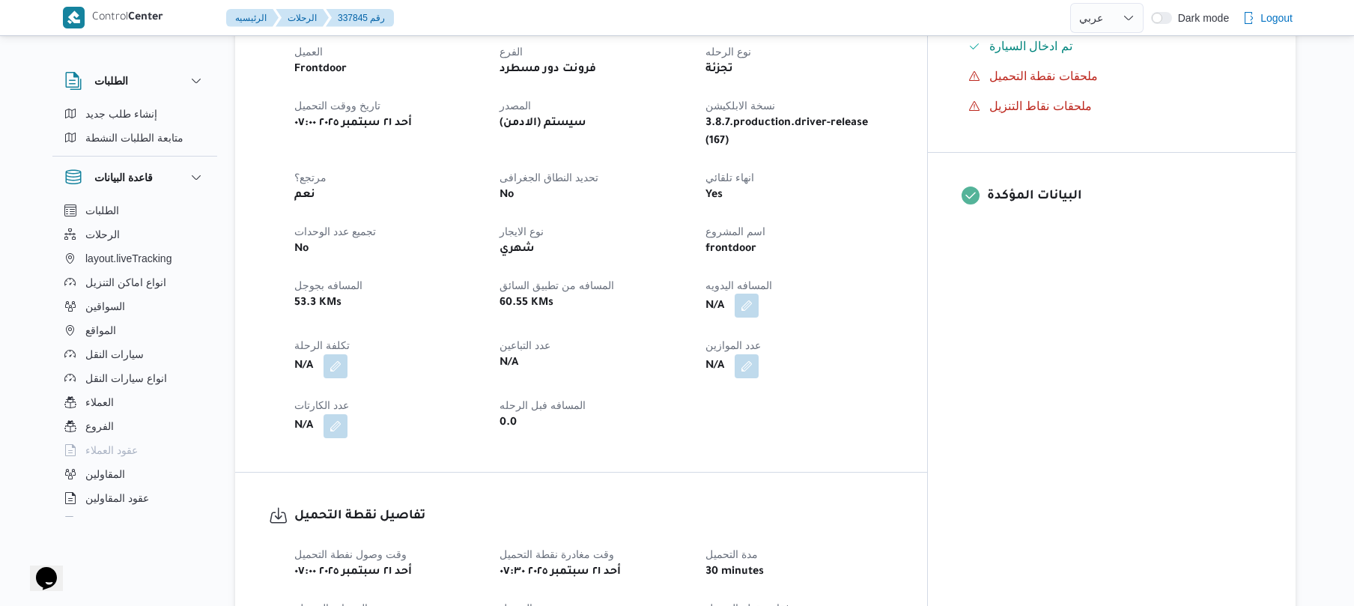
click at [758, 293] on button "button" at bounding box center [746, 305] width 24 height 24
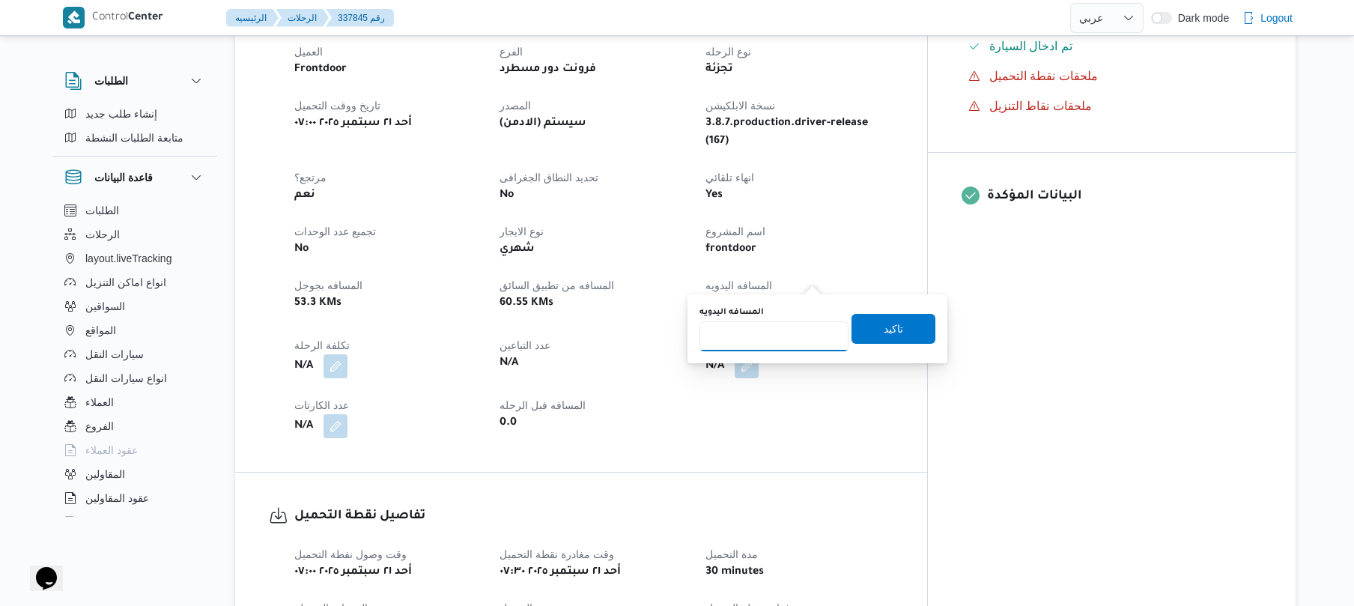
click at [767, 344] on input "المسافه اليدويه" at bounding box center [773, 336] width 149 height 30
type input "130"
click at [898, 330] on span "تاكيد" at bounding box center [893, 328] width 84 height 30
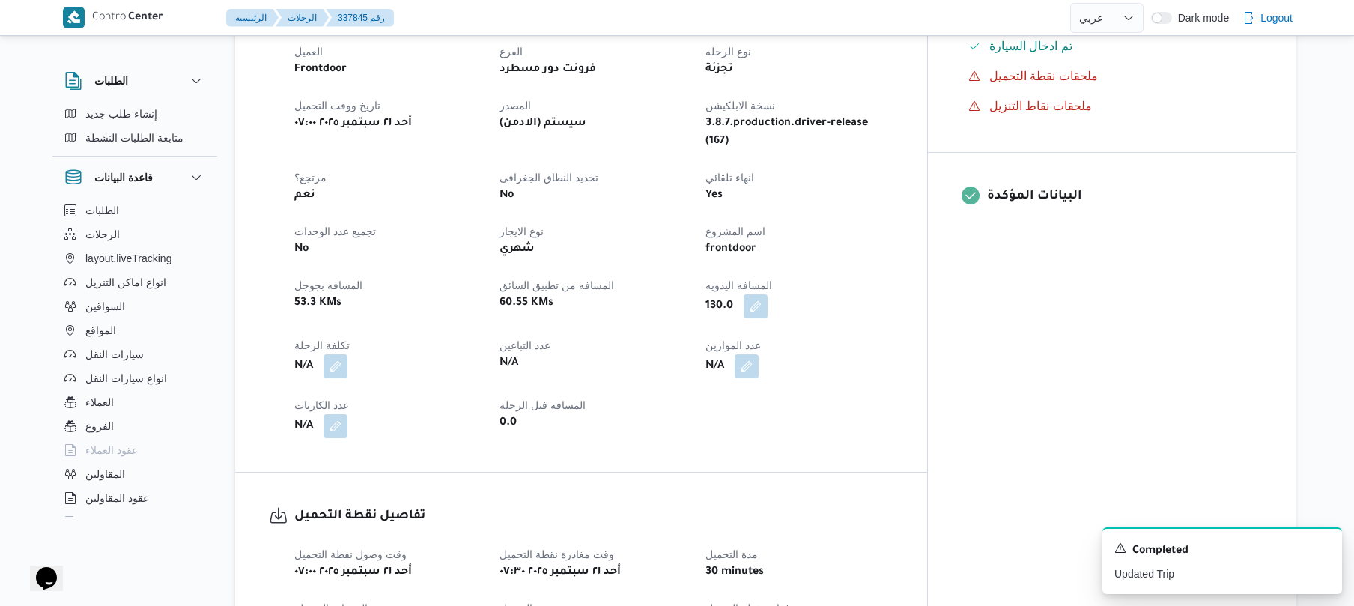
click at [894, 293] on div "130.0" at bounding box center [799, 306] width 190 height 27
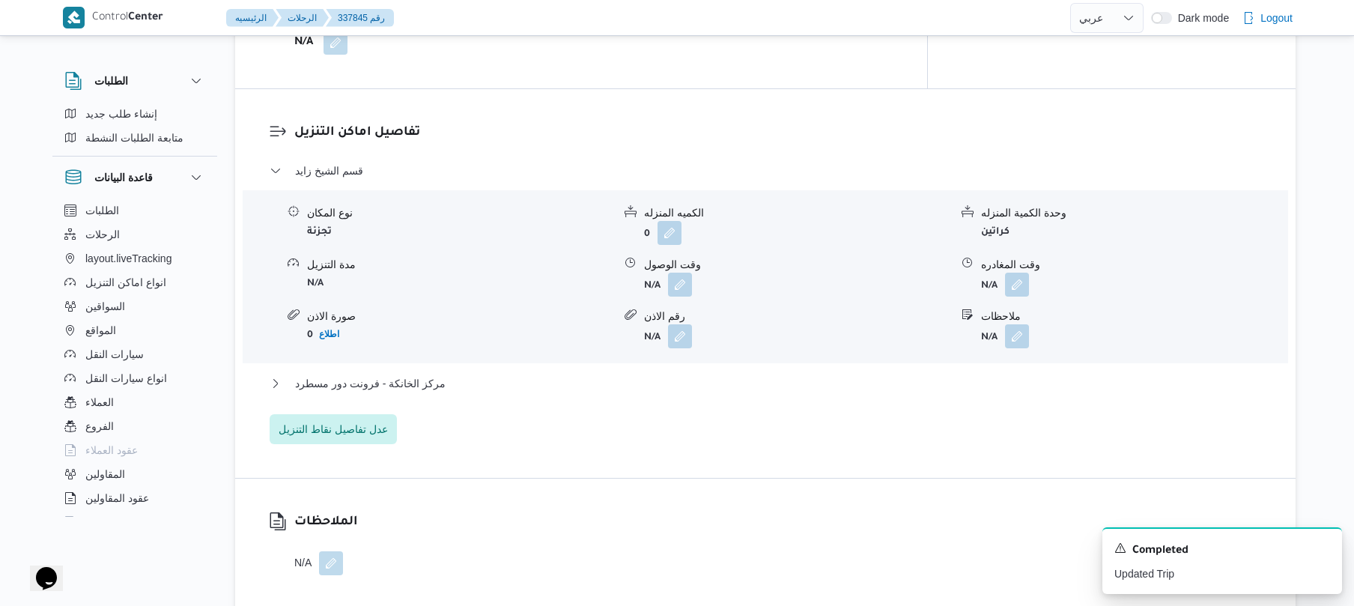
scroll to position [1157, 0]
click at [687, 273] on button "button" at bounding box center [680, 285] width 24 height 24
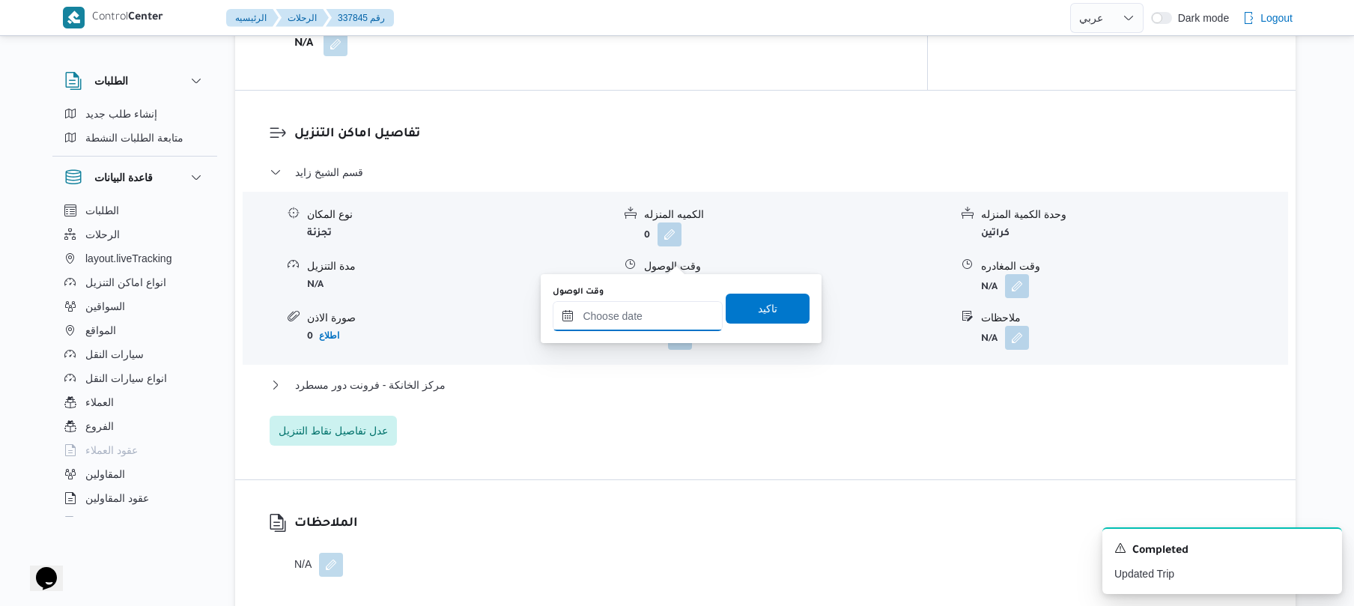
click at [650, 322] on input "وقت الوصول" at bounding box center [638, 316] width 170 height 30
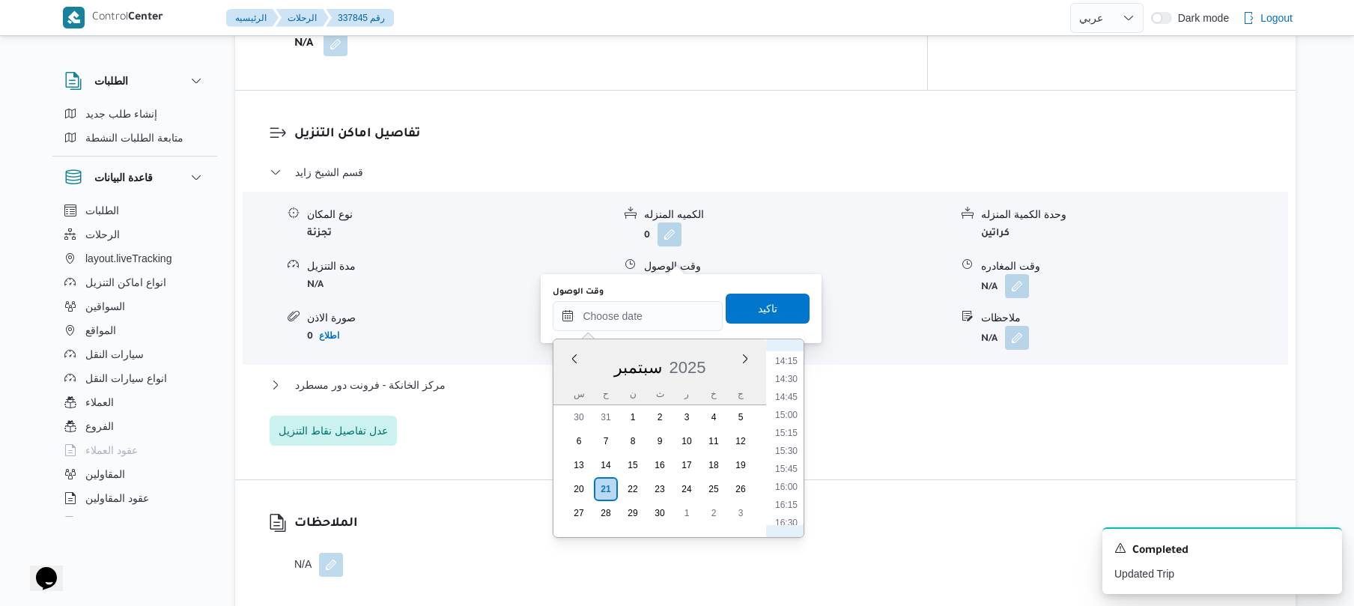
scroll to position [533, 0]
click at [789, 439] on li "08:30" at bounding box center [786, 436] width 34 height 15
type input "٢١/٠٩/٢٠٢٥ ٠٨:٣٠"
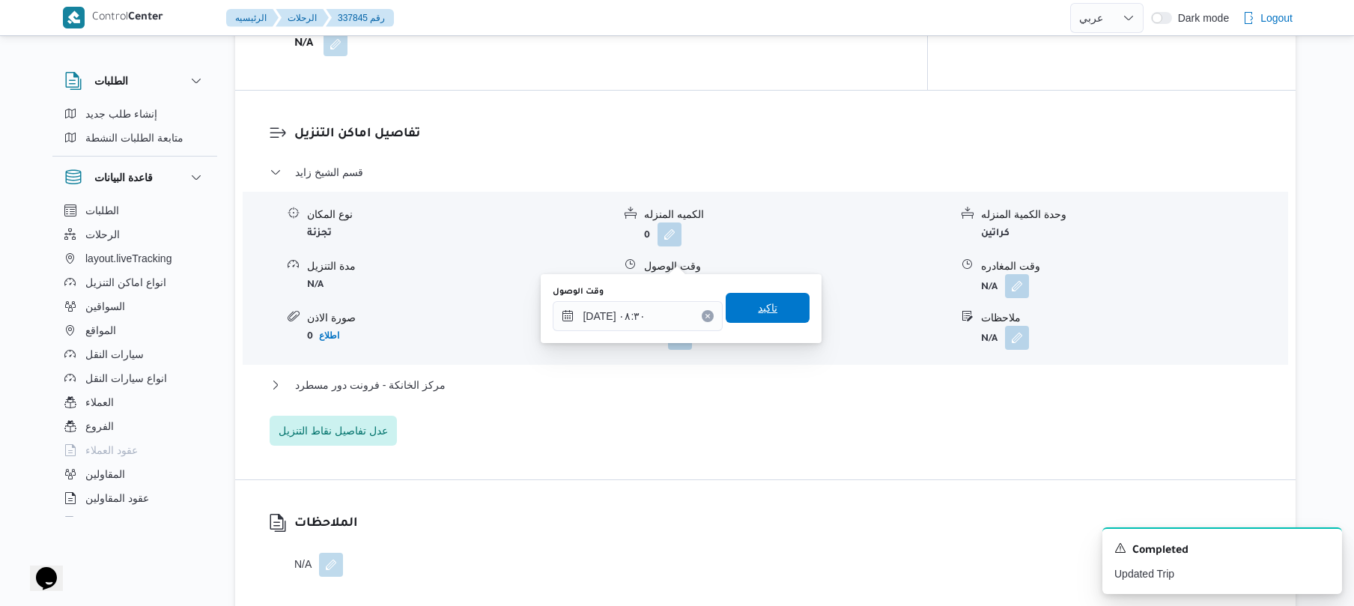
click at [764, 309] on span "تاكيد" at bounding box center [767, 308] width 19 height 18
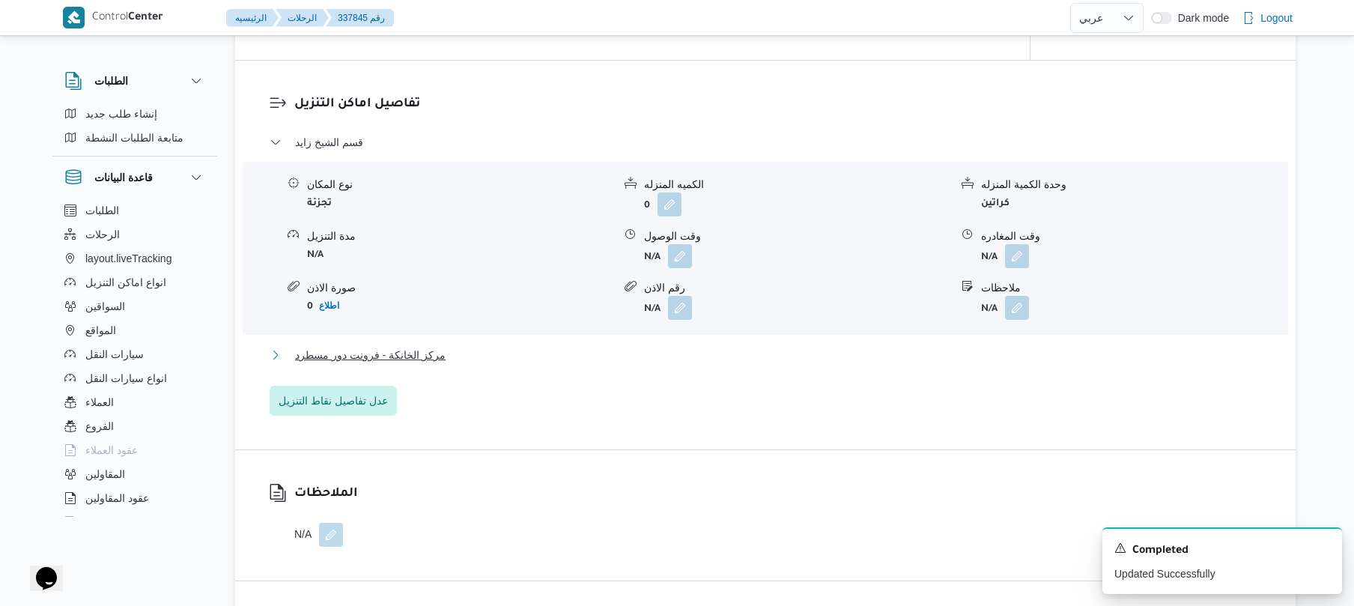
click at [716, 350] on button "مركز الخانكة - فرونت دور مسطرد" at bounding box center [766, 355] width 992 height 18
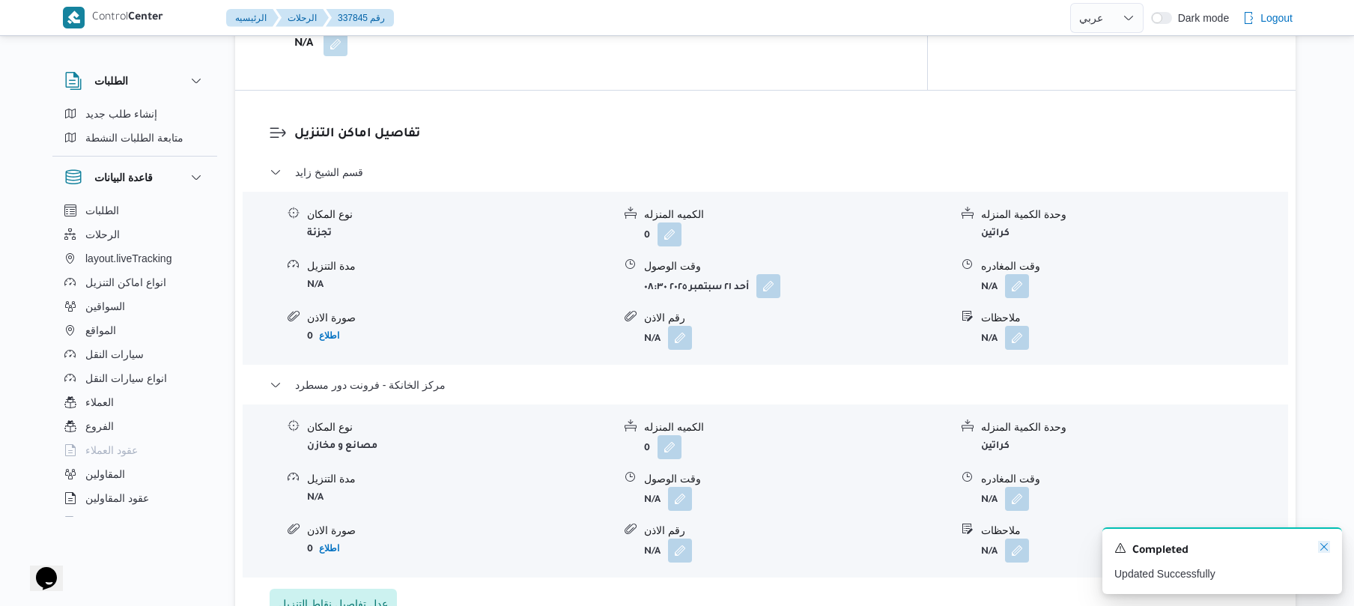
click at [1319, 548] on icon "Dismiss toast" at bounding box center [1324, 547] width 12 height 12
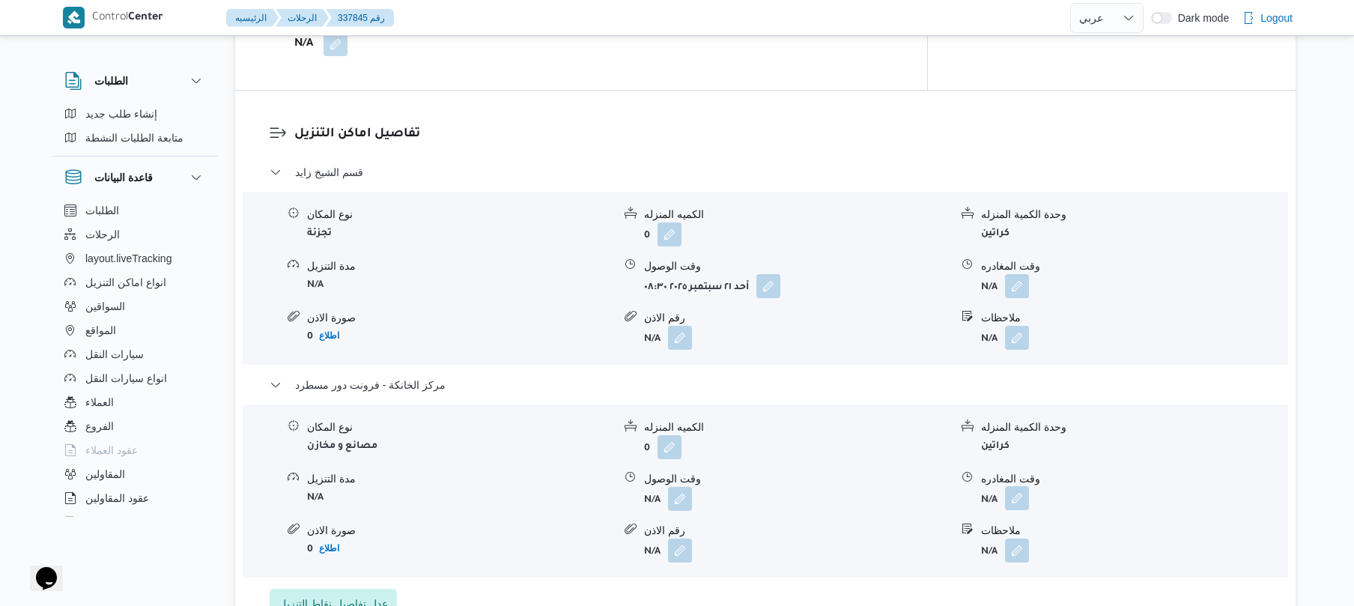
click at [1015, 486] on button "button" at bounding box center [1017, 498] width 24 height 24
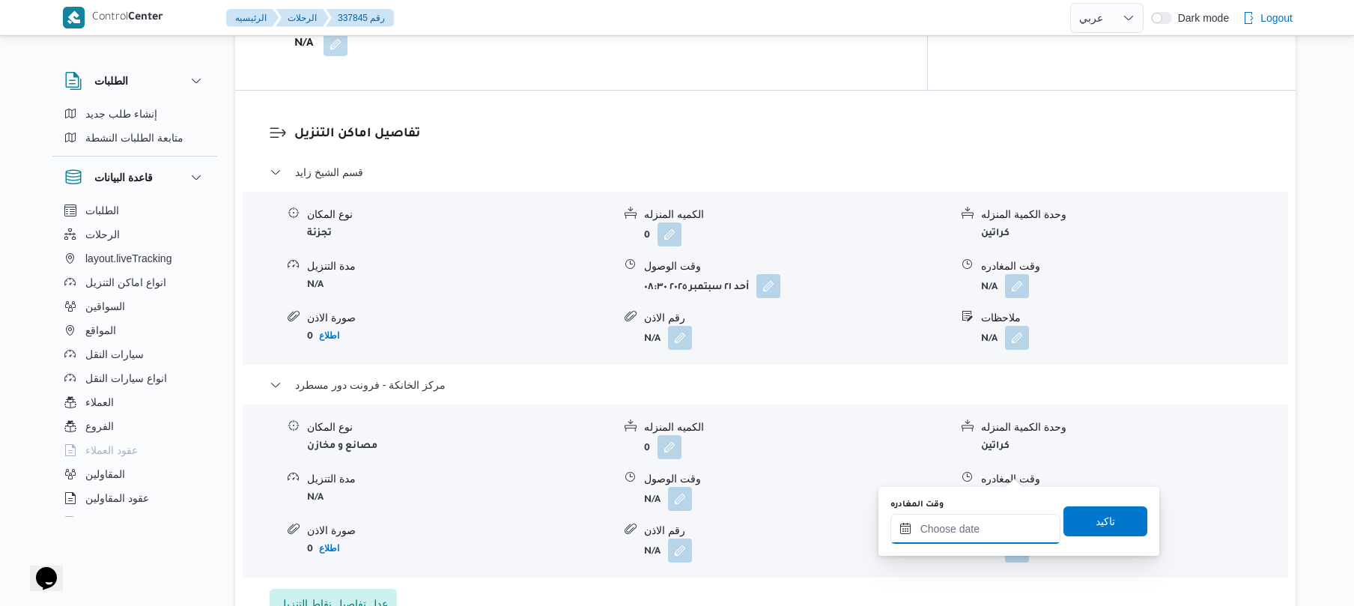
click at [947, 540] on input "وقت المغادره" at bounding box center [975, 529] width 170 height 30
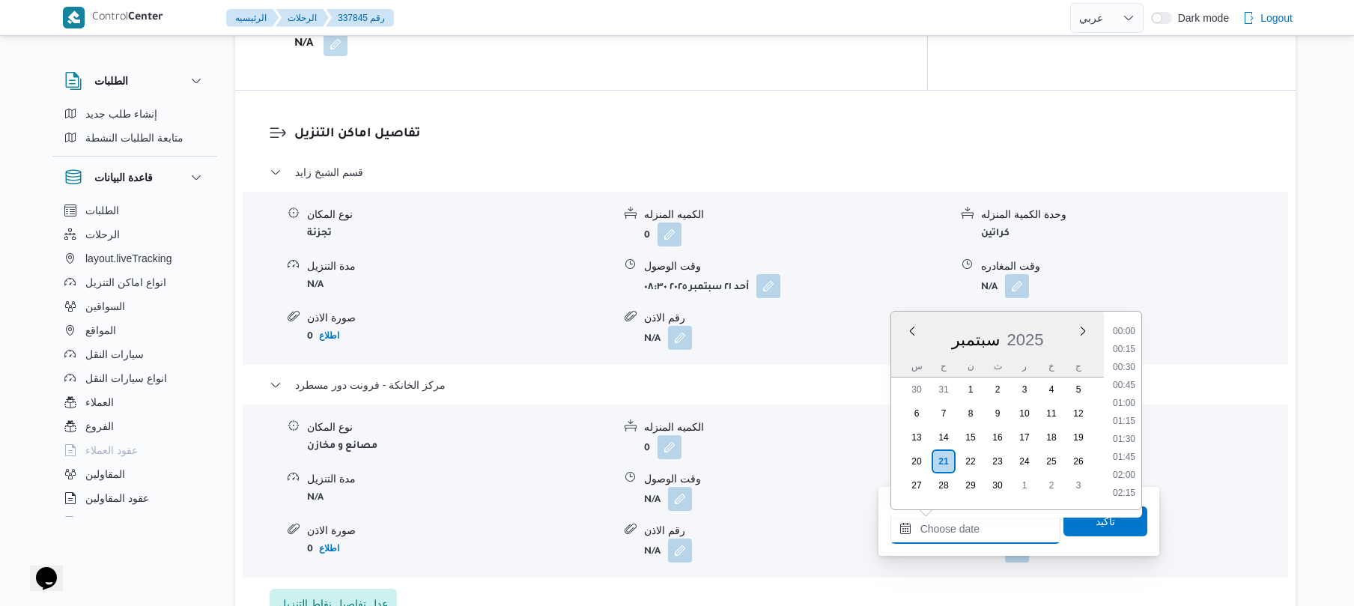
scroll to position [1169, 0]
click at [1127, 333] on li "16:15" at bounding box center [1123, 330] width 34 height 15
type input "٢١/٠٩/٢٠٢٥ ١٦:١٥"
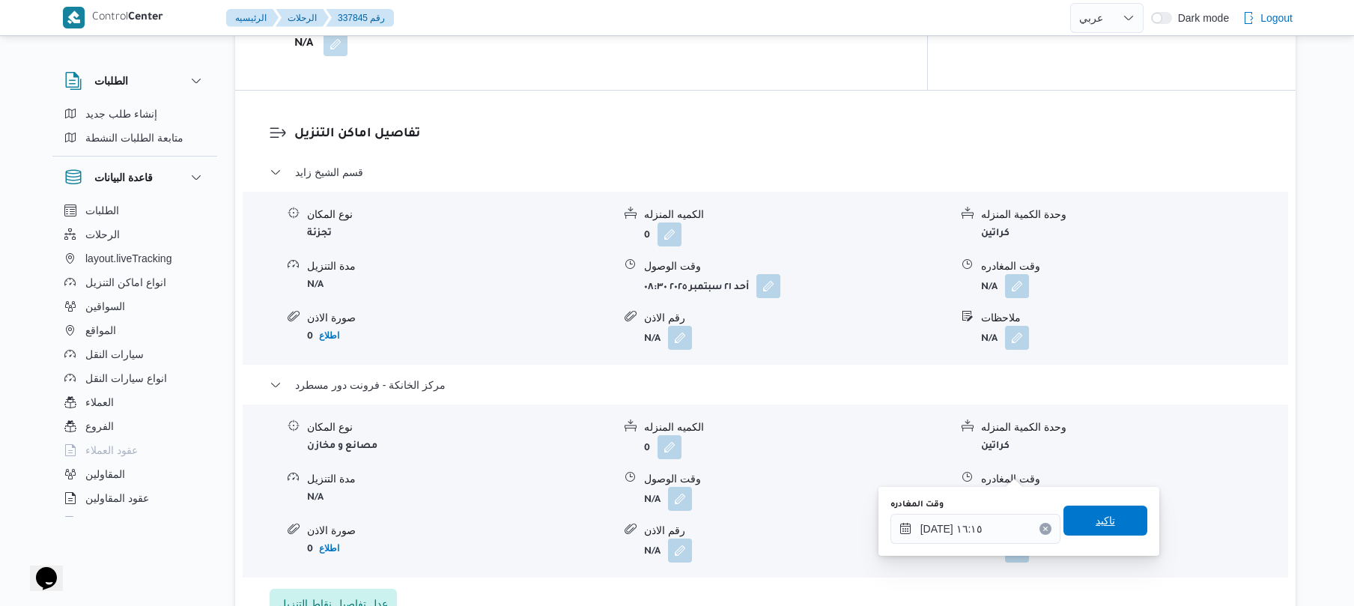
click at [1095, 528] on span "تاكيد" at bounding box center [1104, 520] width 19 height 18
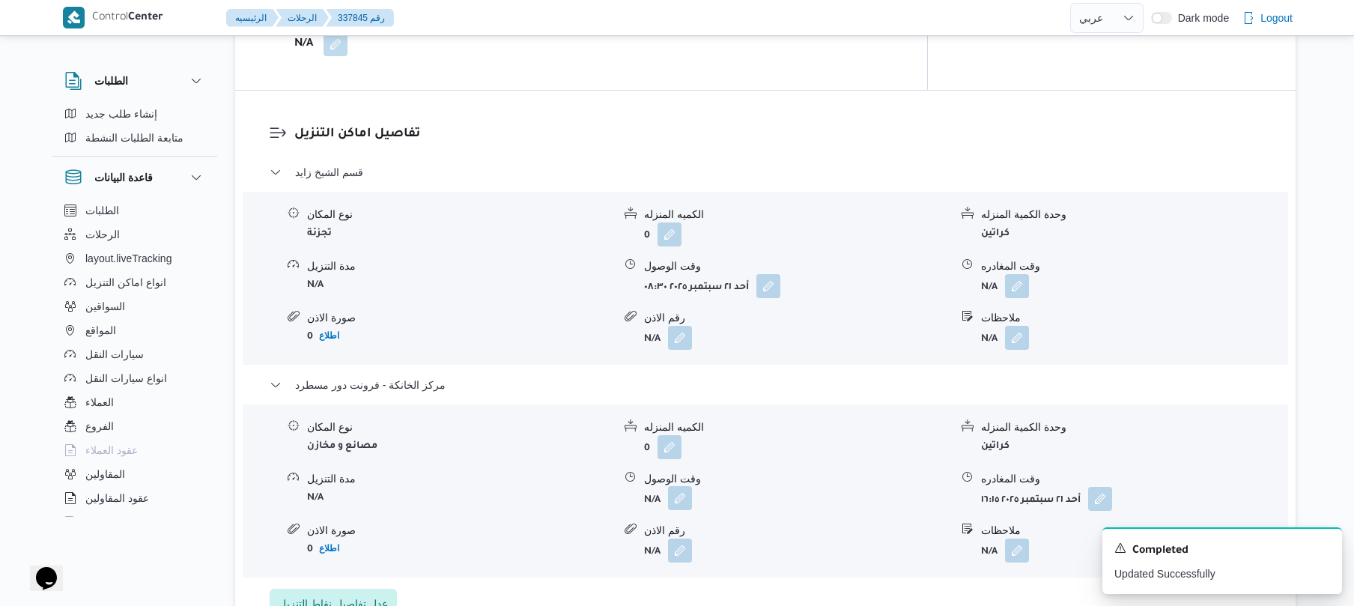
click at [686, 486] on button "button" at bounding box center [680, 498] width 24 height 24
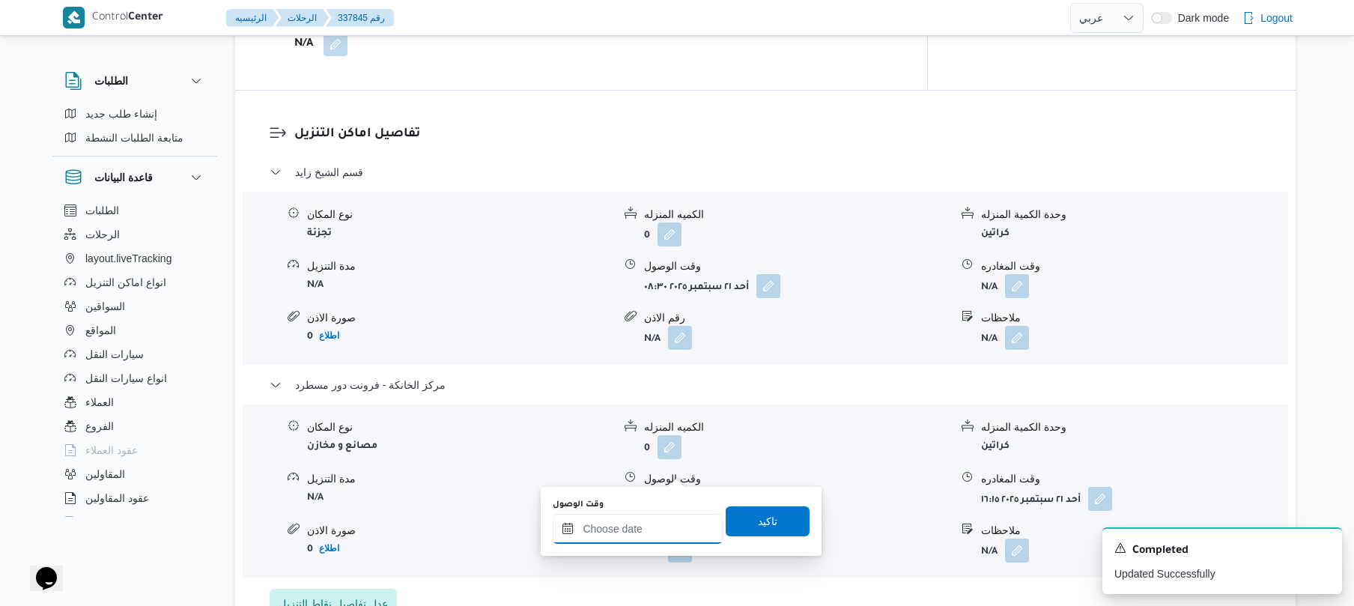
click at [651, 528] on input "وقت الوصول" at bounding box center [638, 529] width 170 height 30
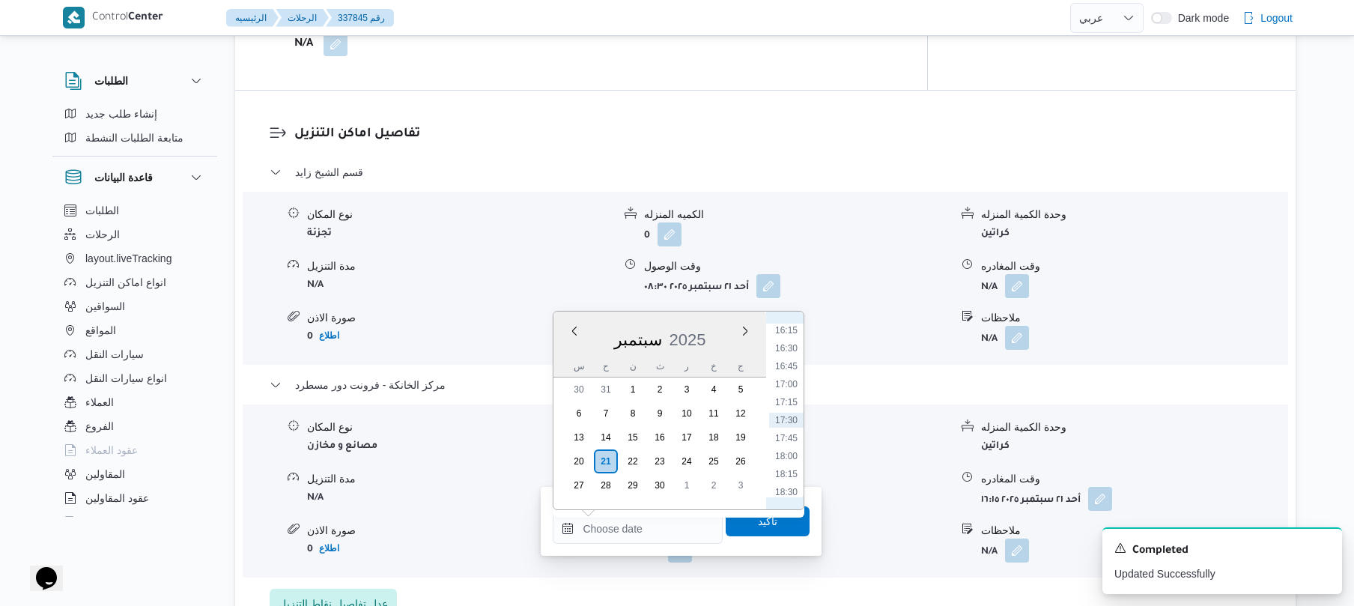
scroll to position [1021, 0]
click at [785, 461] on li "16:00" at bounding box center [786, 459] width 34 height 15
type input "[DATE] ١٦:٠٠"
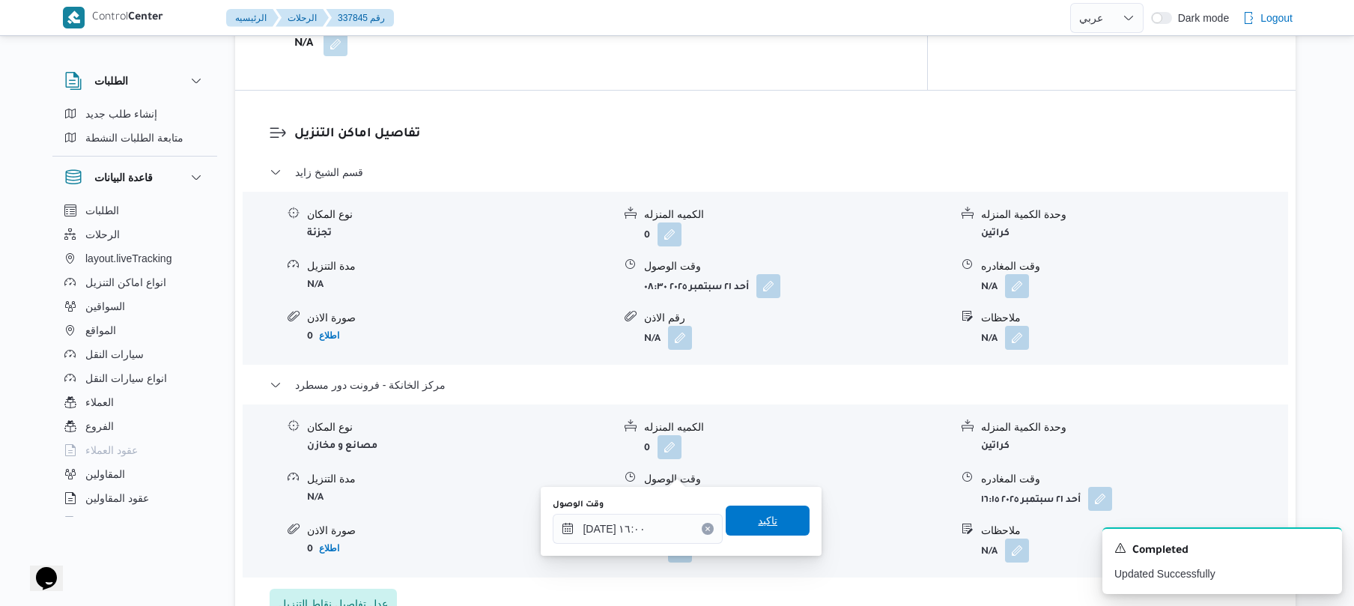
click at [764, 518] on span "تاكيد" at bounding box center [767, 520] width 19 height 18
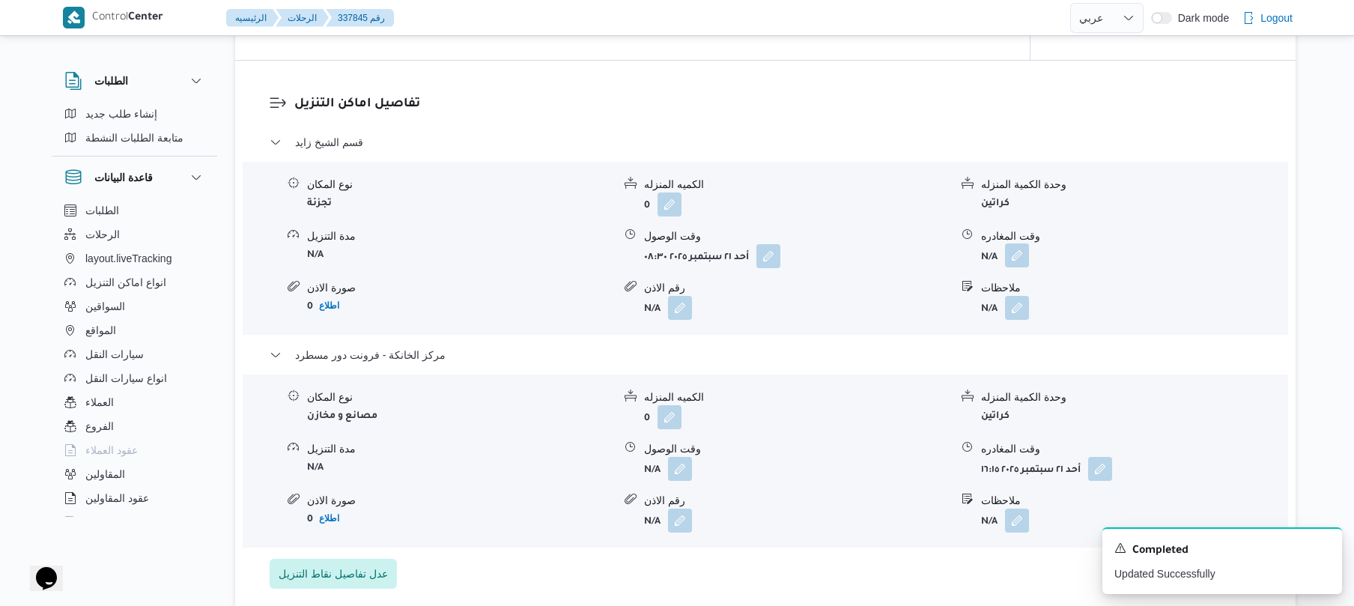
click at [1017, 253] on button "button" at bounding box center [1017, 255] width 24 height 24
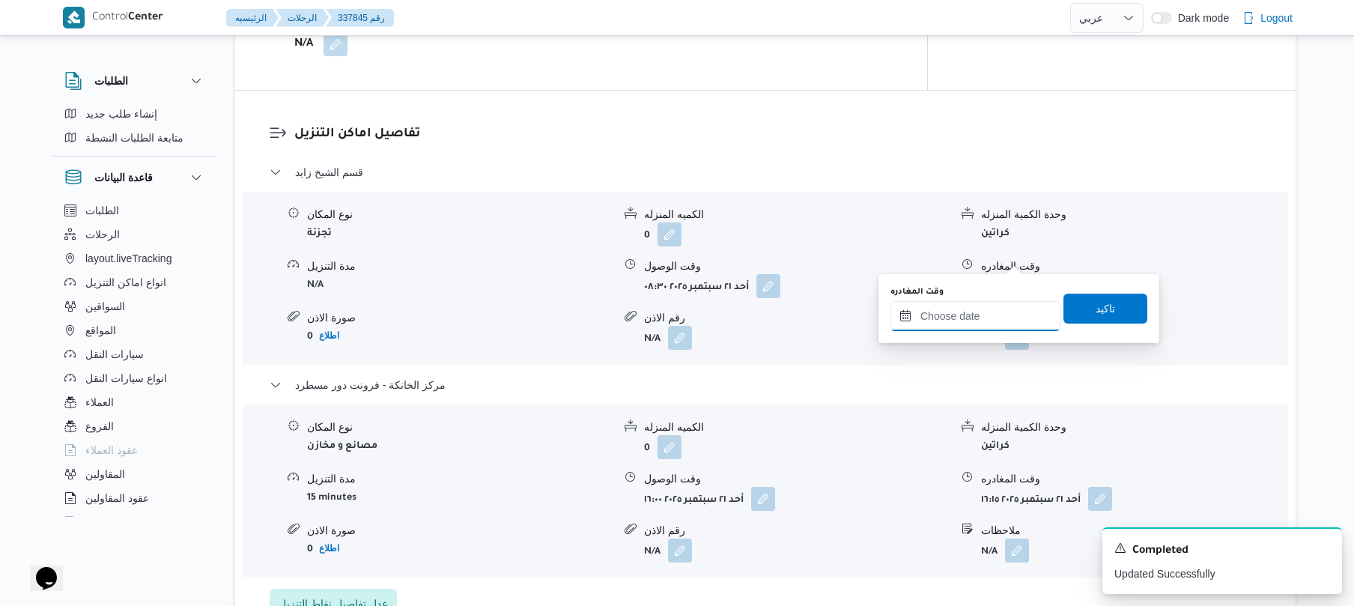
click at [969, 304] on input "وقت المغادره" at bounding box center [975, 316] width 170 height 30
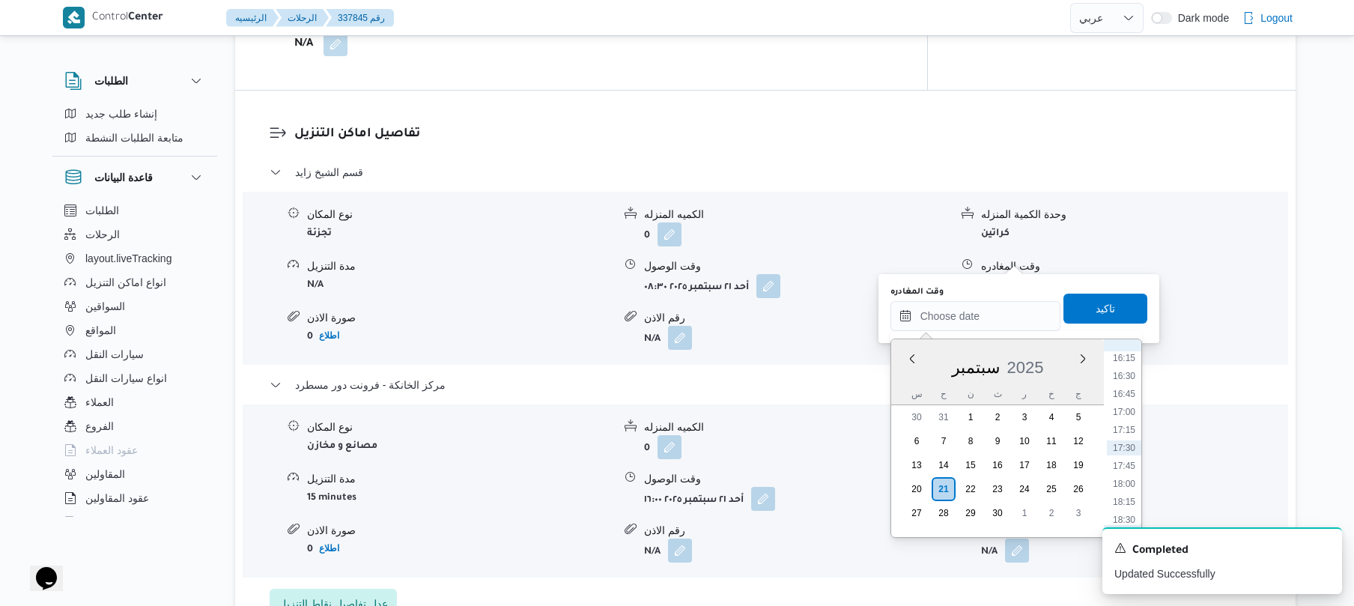
scroll to position [1022, 0]
click at [1127, 419] on li "15:00" at bounding box center [1123, 414] width 34 height 15
type input "٢١/٠٩/٢٠٢٥ ١٥:٠٠"
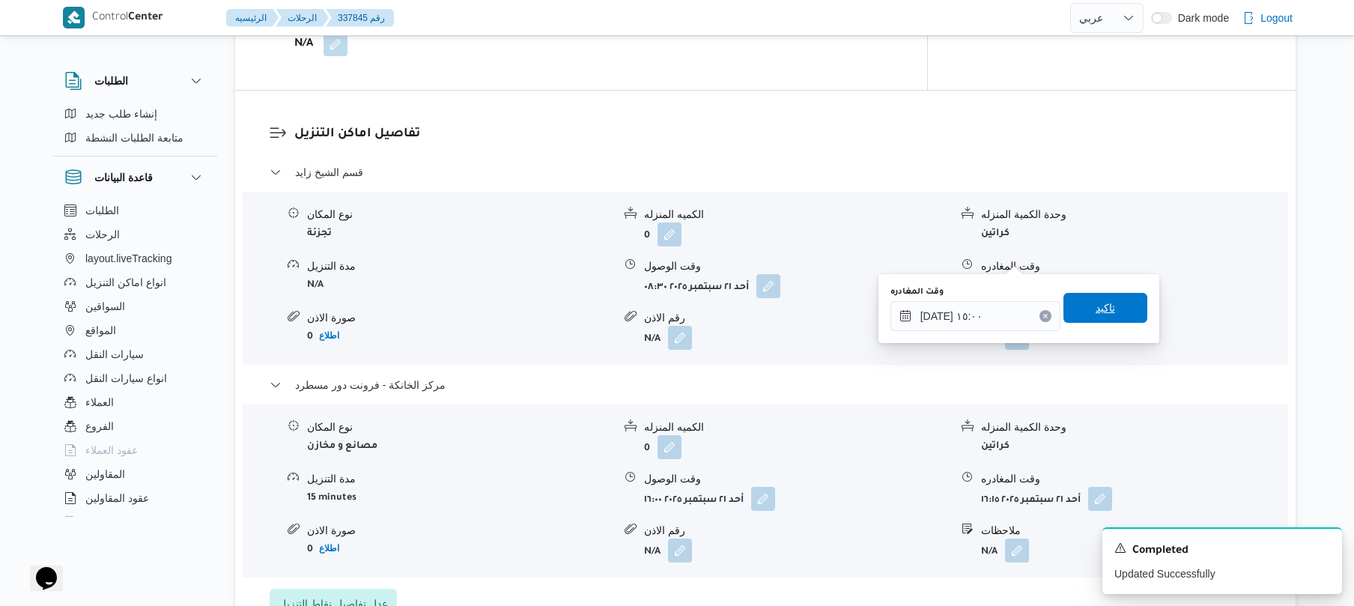
click at [1105, 310] on span "تاكيد" at bounding box center [1104, 308] width 19 height 18
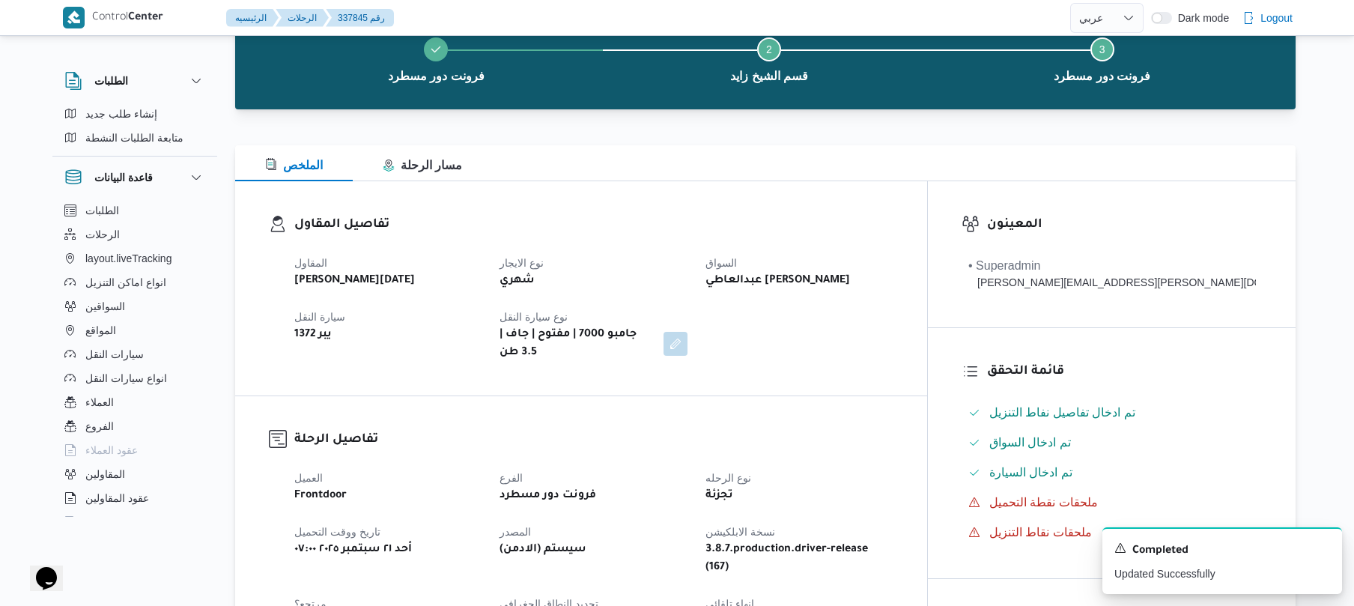
scroll to position [0, 0]
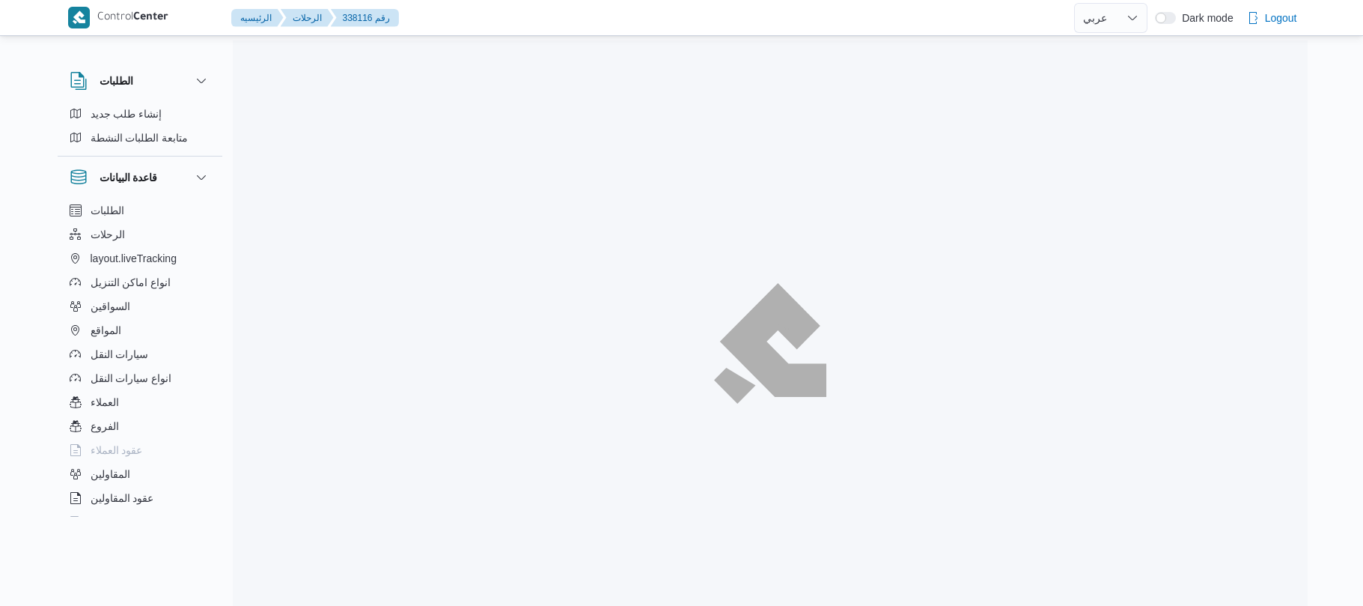
select select "ar"
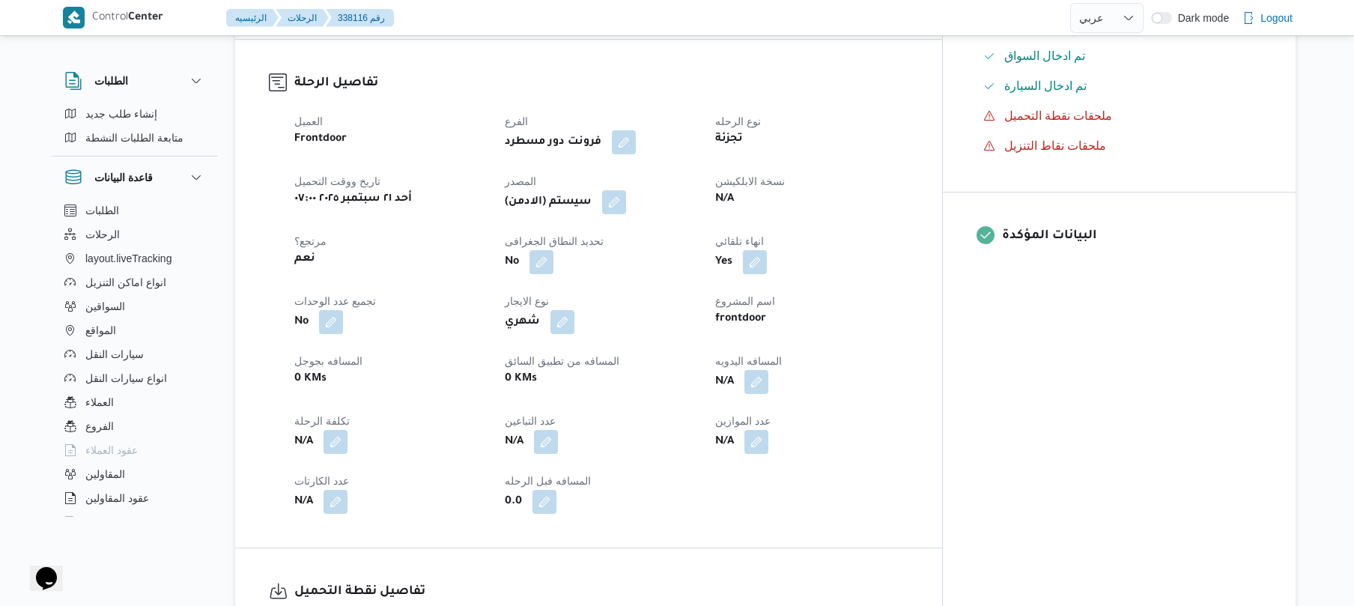
scroll to position [519, 0]
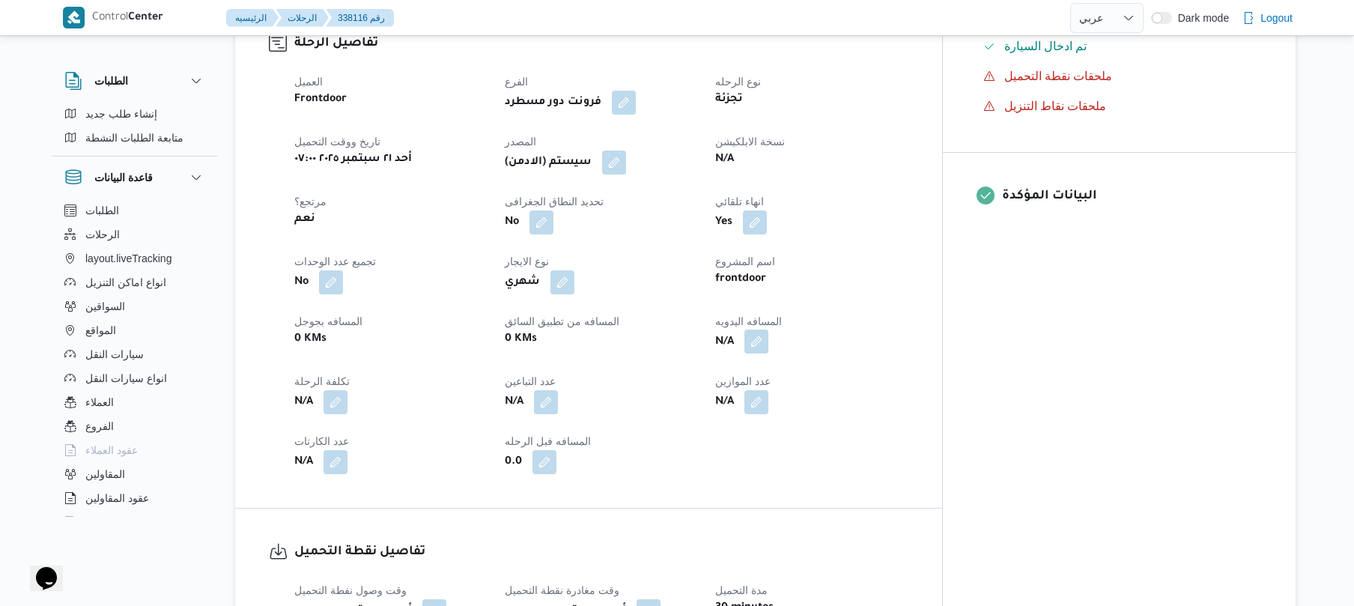
click at [768, 329] on button "button" at bounding box center [756, 341] width 24 height 24
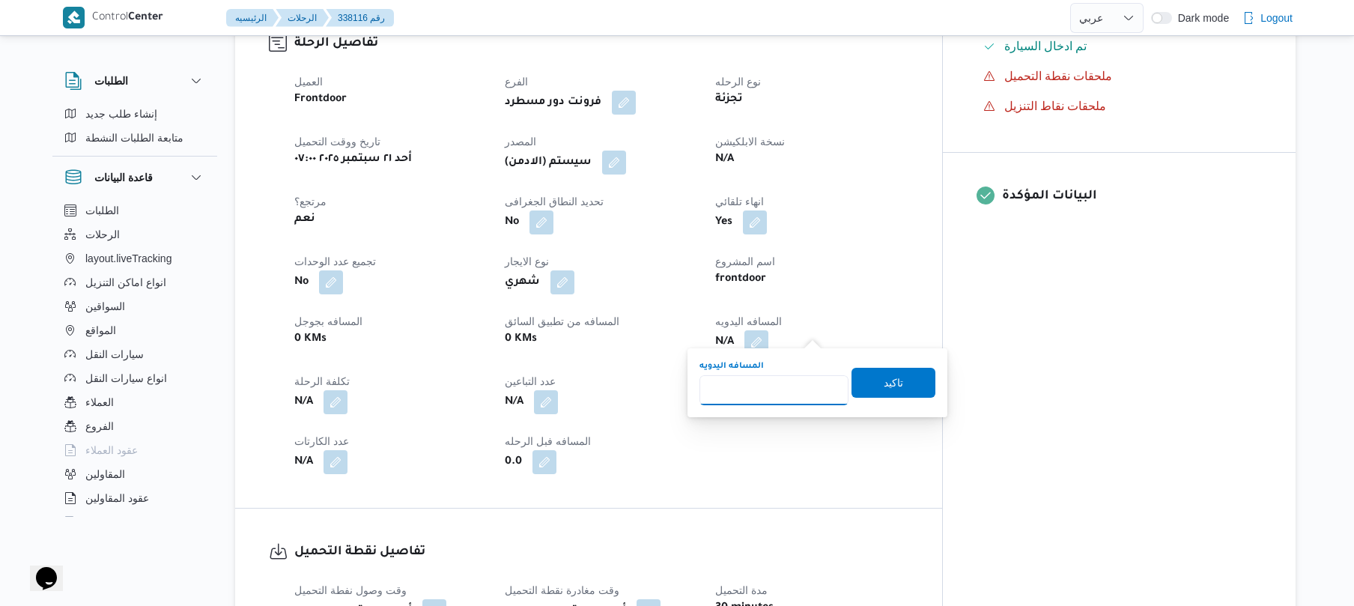
click at [791, 386] on input "المسافه اليدويه" at bounding box center [773, 390] width 149 height 30
type input "90"
click at [898, 385] on span "تاكيد" at bounding box center [893, 382] width 84 height 30
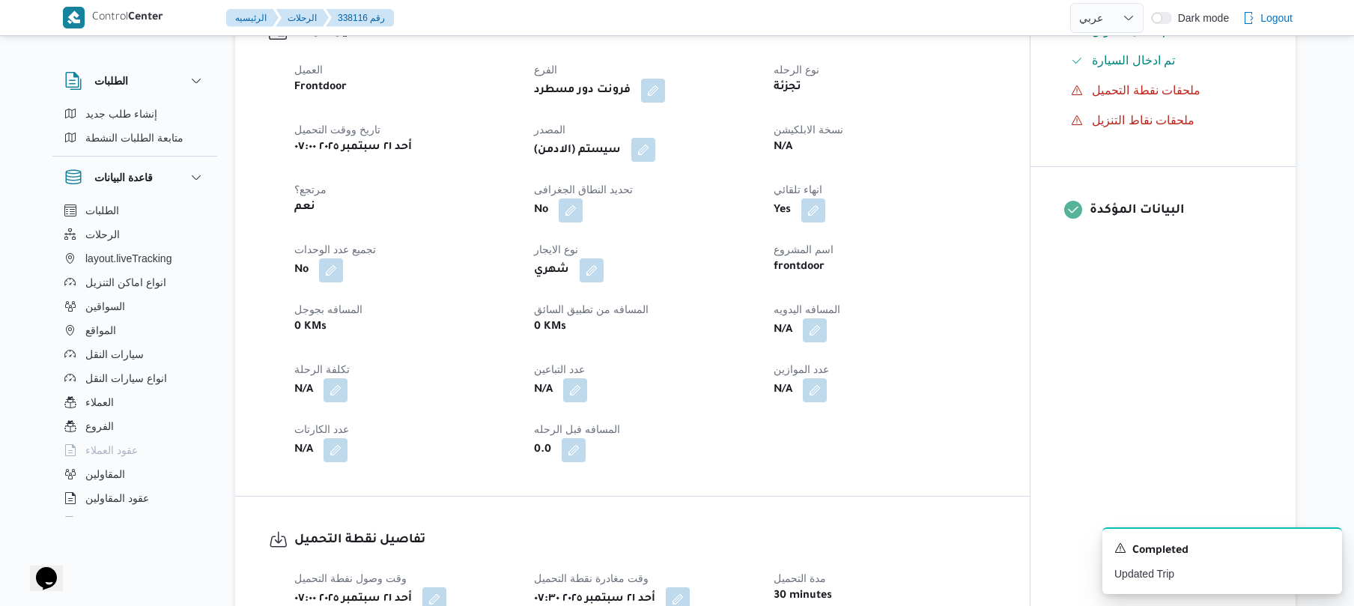
click at [651, 144] on button "button" at bounding box center [643, 150] width 24 height 24
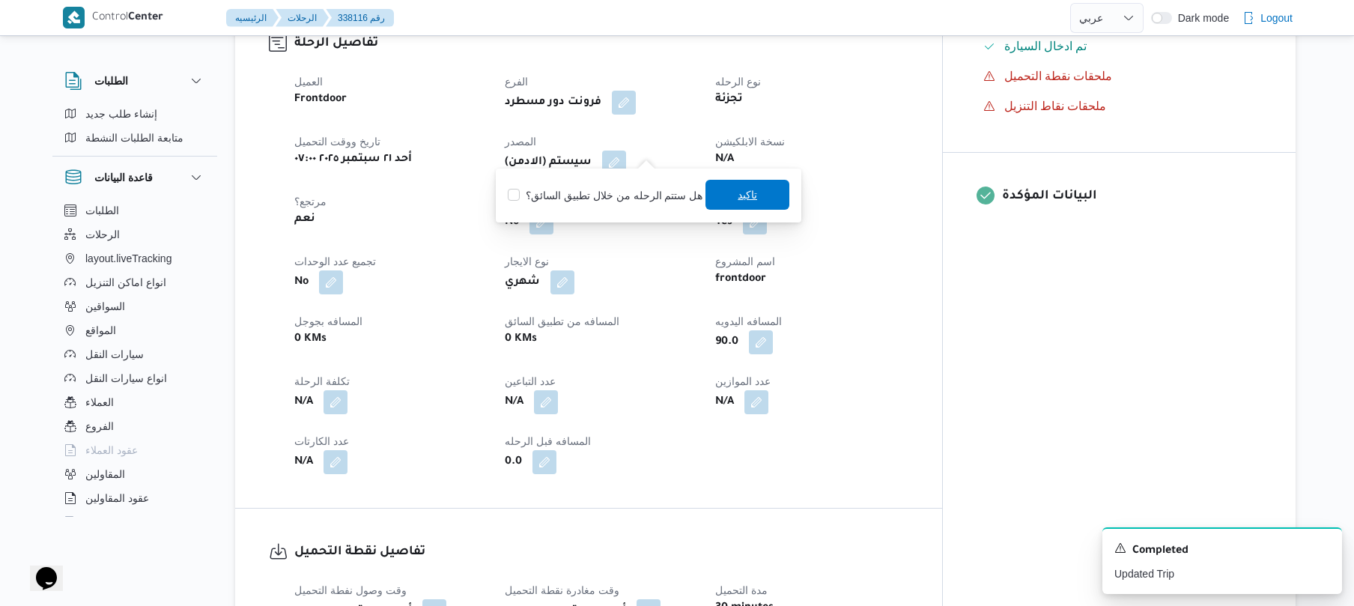
click at [737, 198] on span "تاكيد" at bounding box center [746, 195] width 19 height 18
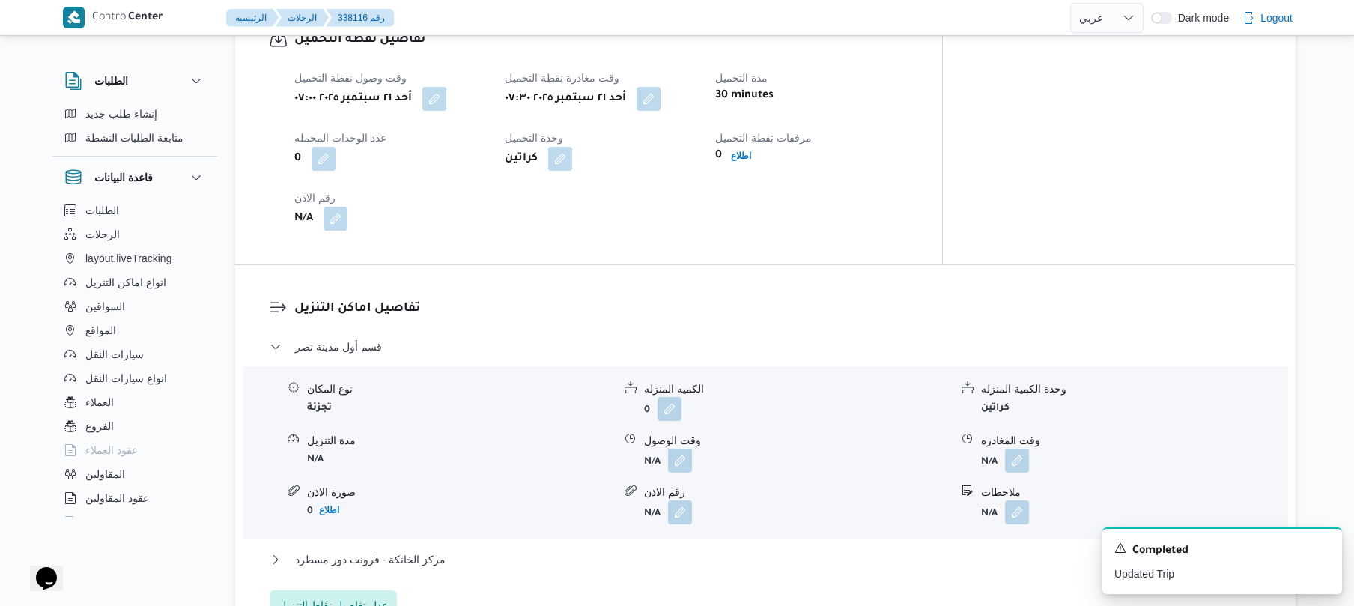
scroll to position [1038, 0]
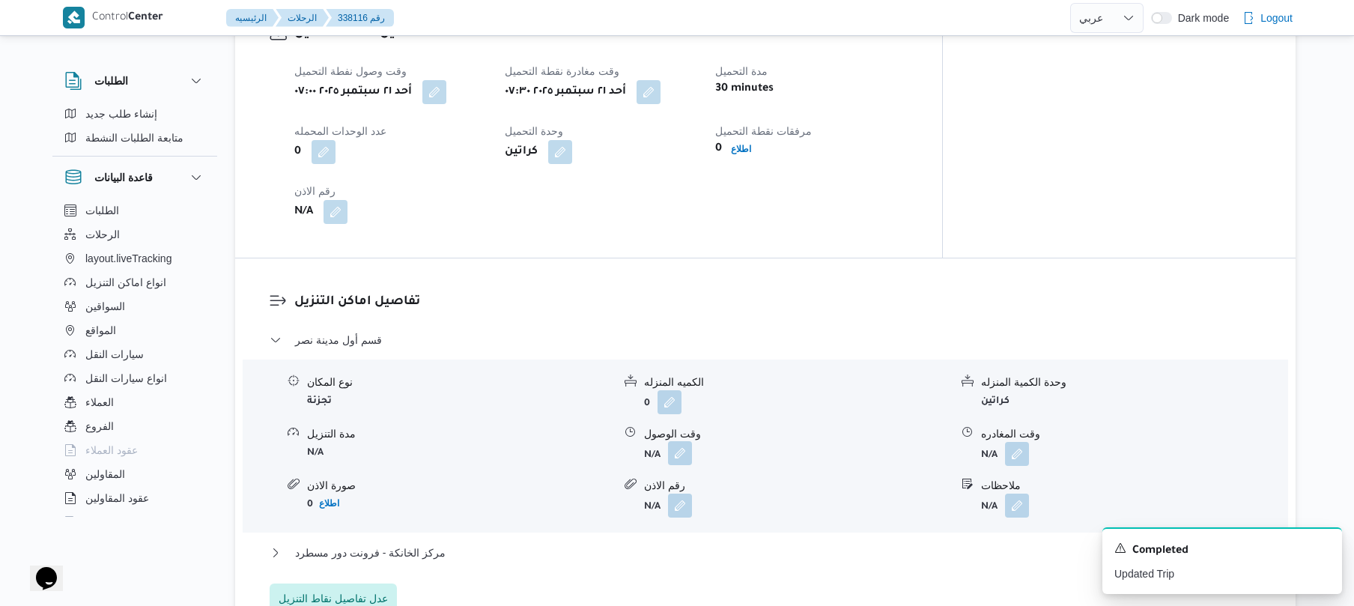
click at [681, 449] on button "button" at bounding box center [680, 453] width 24 height 24
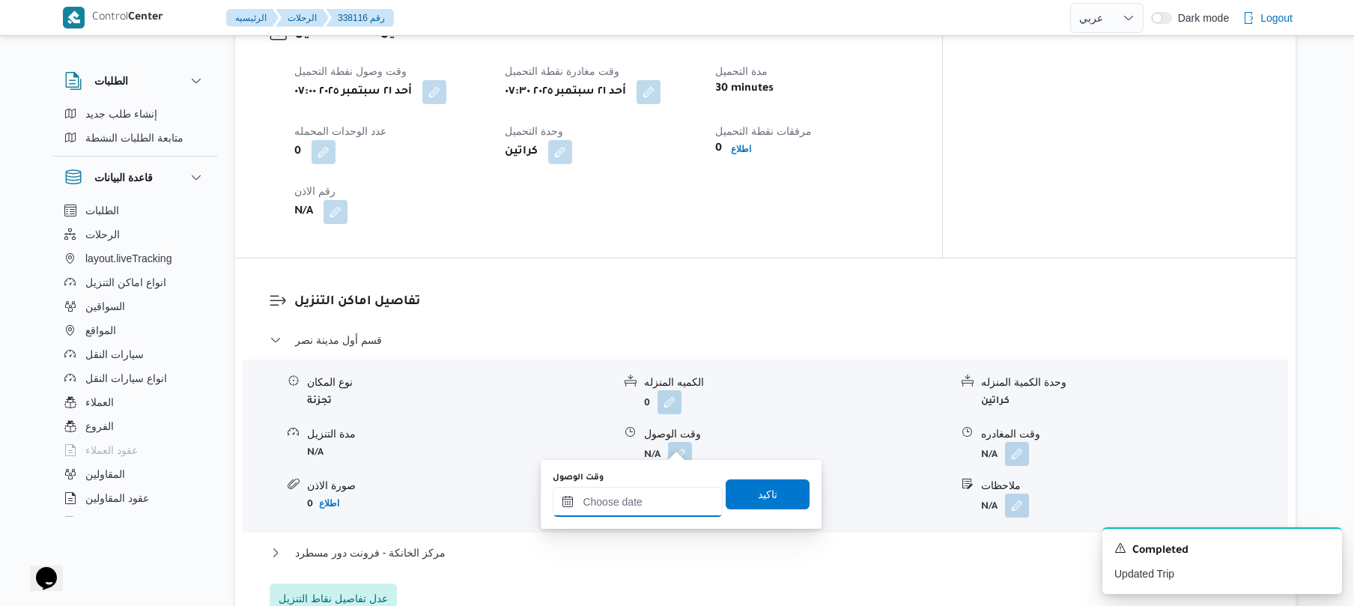
click at [635, 502] on input "وقت الوصول" at bounding box center [638, 502] width 170 height 30
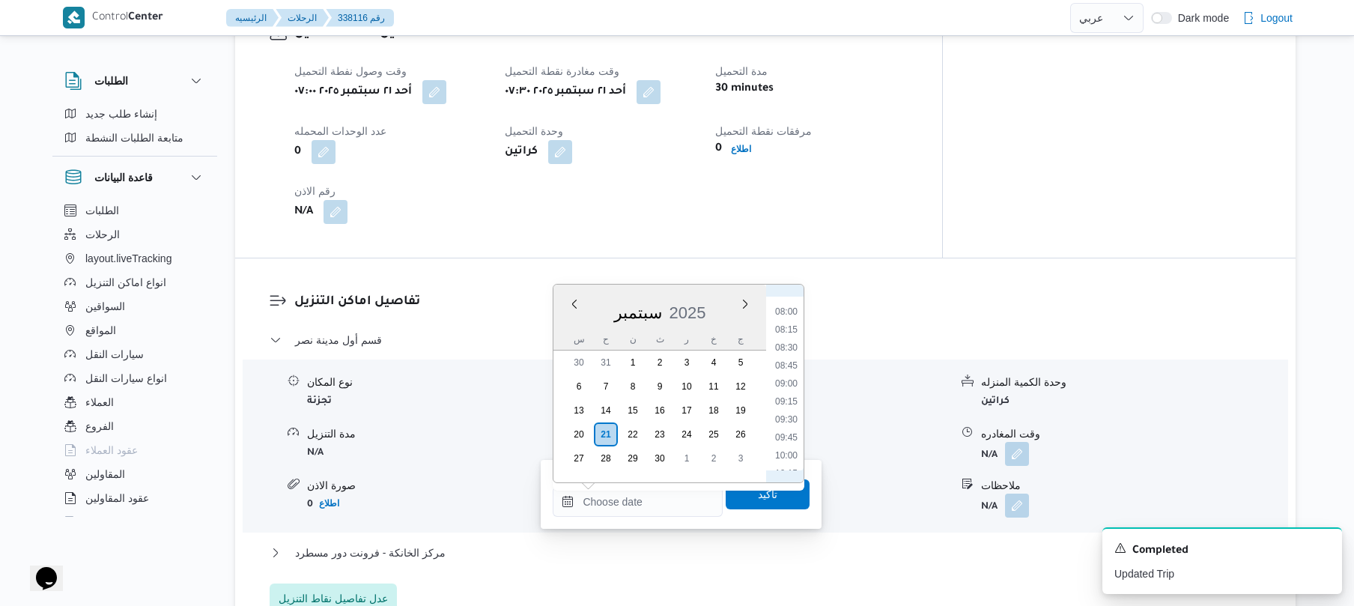
scroll to position [529, 0]
click at [792, 370] on li "08:15" at bounding box center [786, 368] width 34 height 15
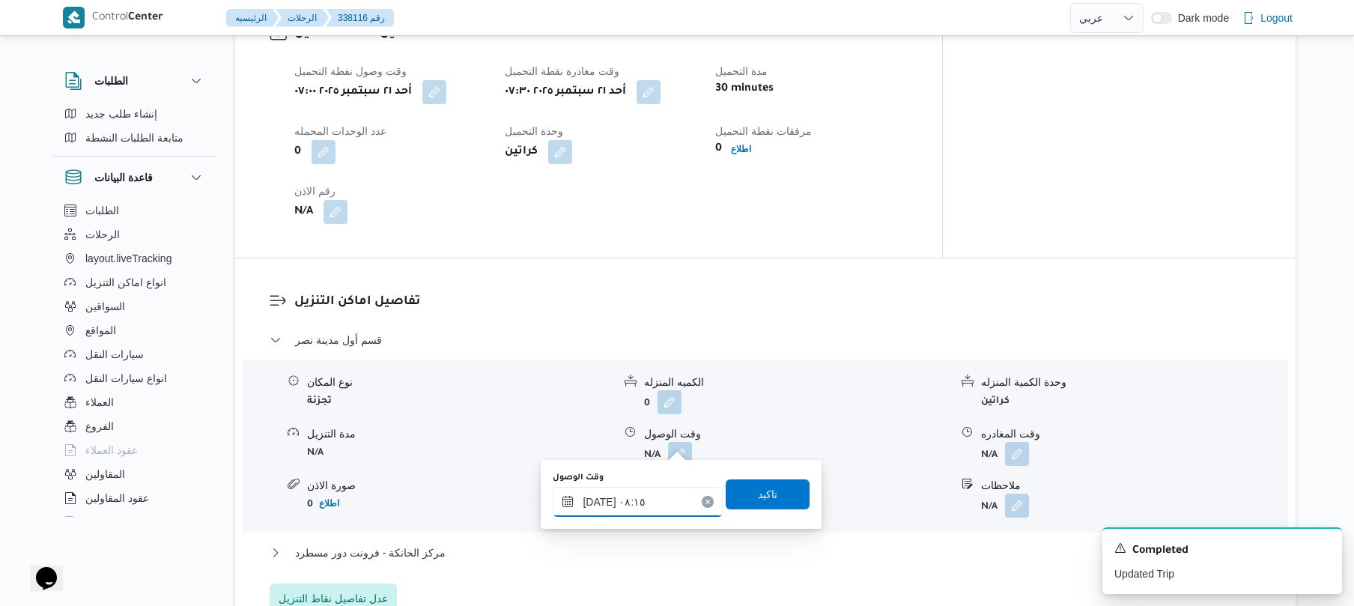
click at [600, 497] on input "٢١/٠٩/٢٠٢٥ ٠٨:١٥" at bounding box center [638, 502] width 170 height 30
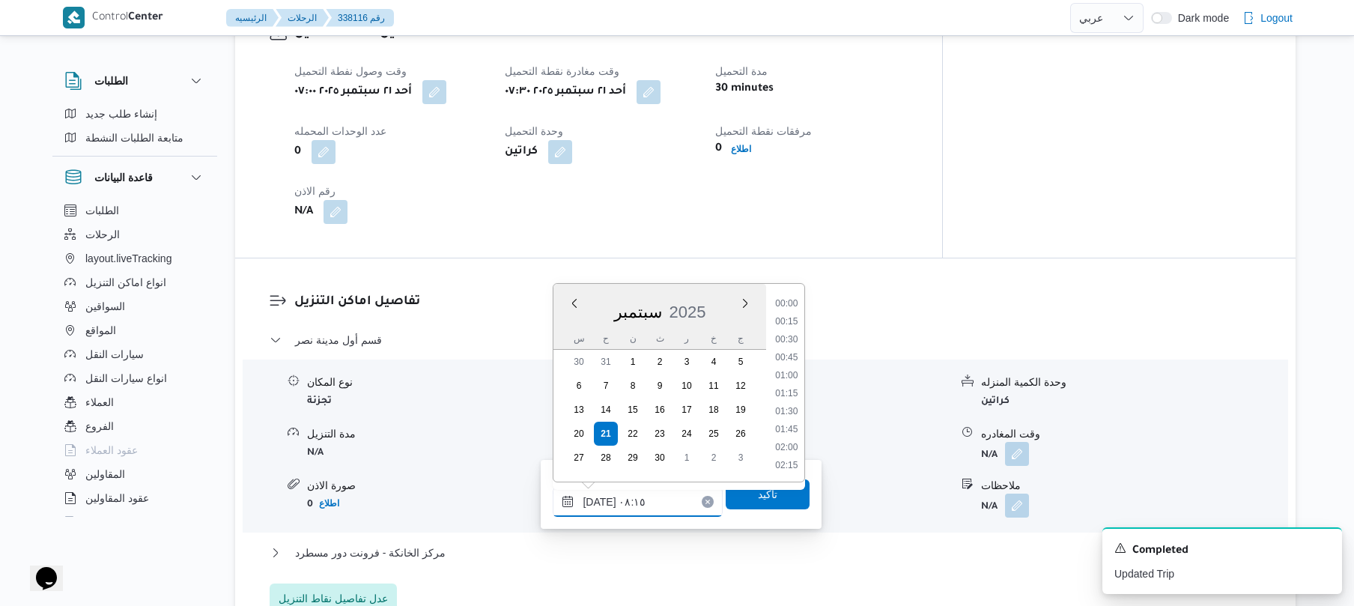
click at [600, 497] on input "٢١/٠٩/٢٠٢٥ ٠٨:١٥" at bounding box center [638, 502] width 170 height 30
type input "٢١/٠٩/٢٠٢٥ ٠٨:05"
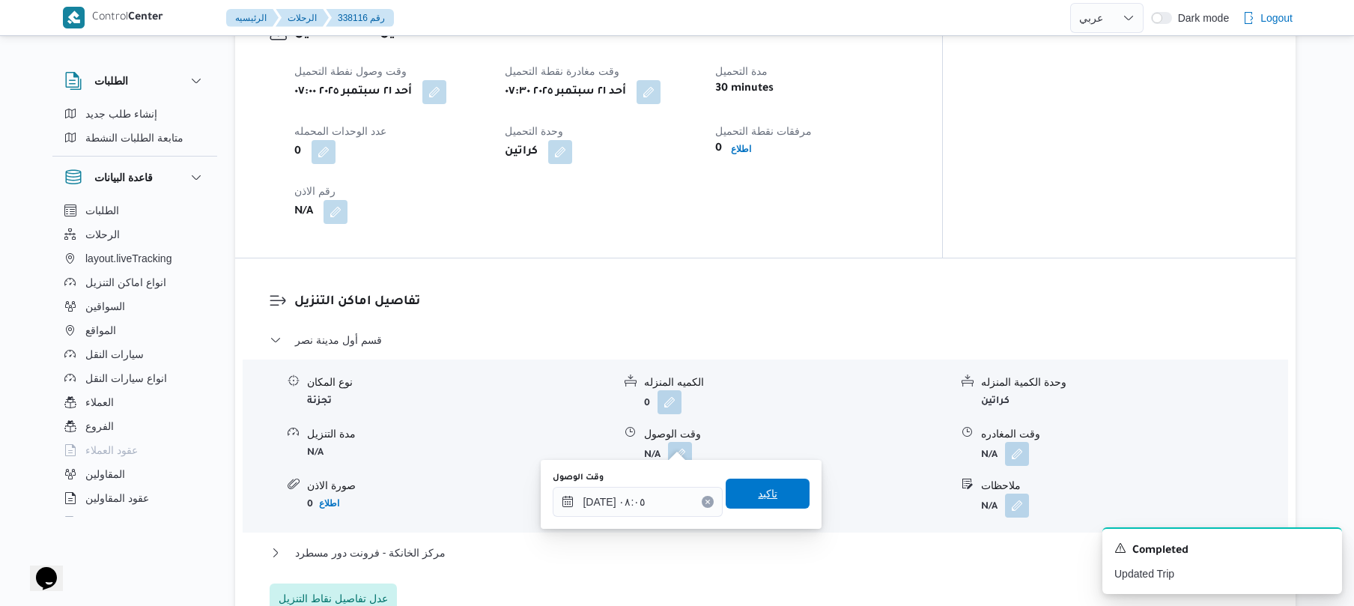
click at [758, 496] on span "تاكيد" at bounding box center [767, 493] width 19 height 18
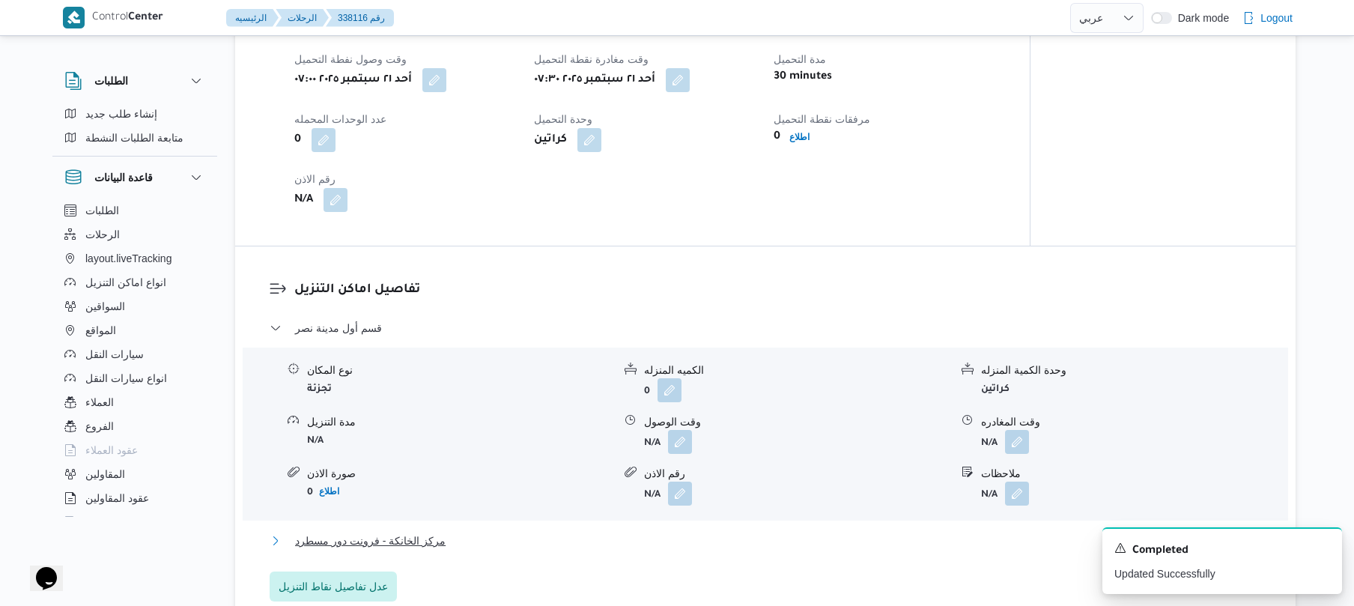
click at [672, 540] on button "مركز الخانكة - فرونت دور مسطرد" at bounding box center [766, 541] width 992 height 18
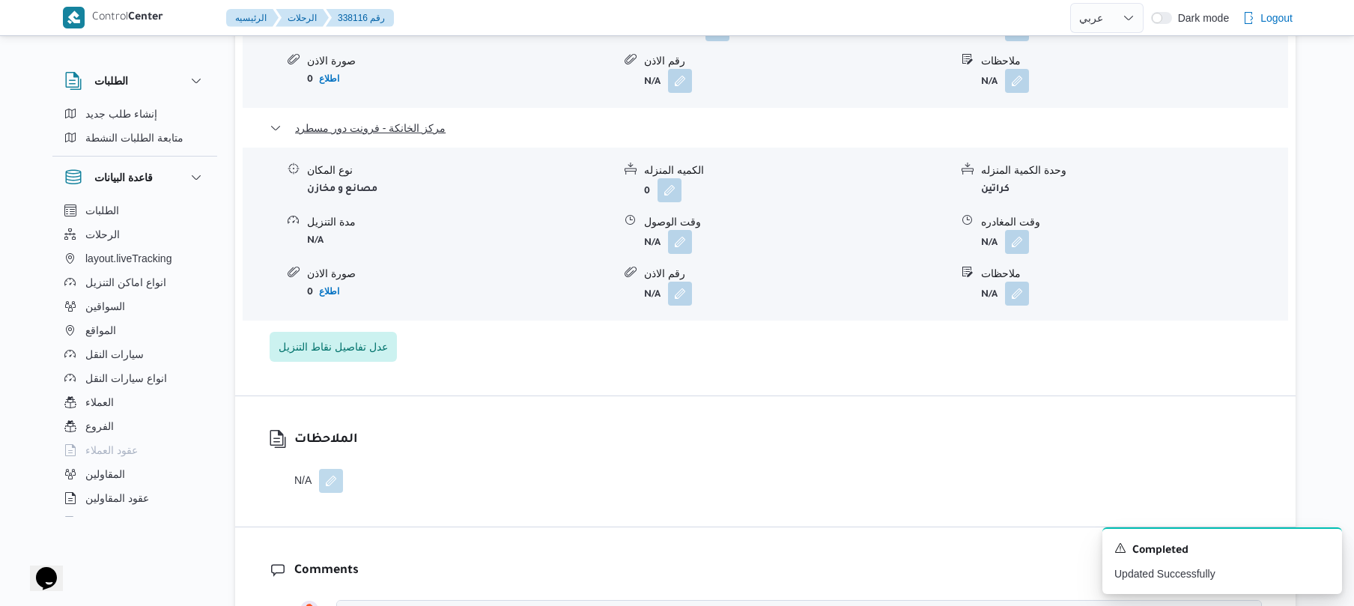
scroll to position [1517, 0]
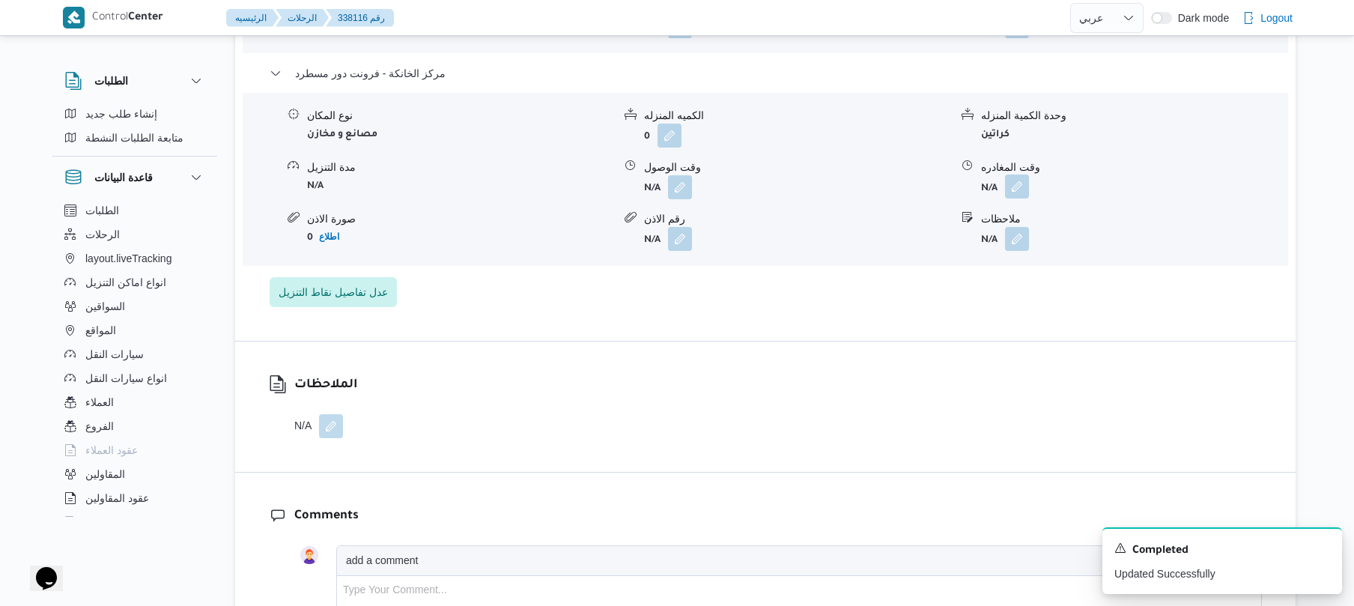
click at [1013, 178] on button "button" at bounding box center [1017, 186] width 24 height 24
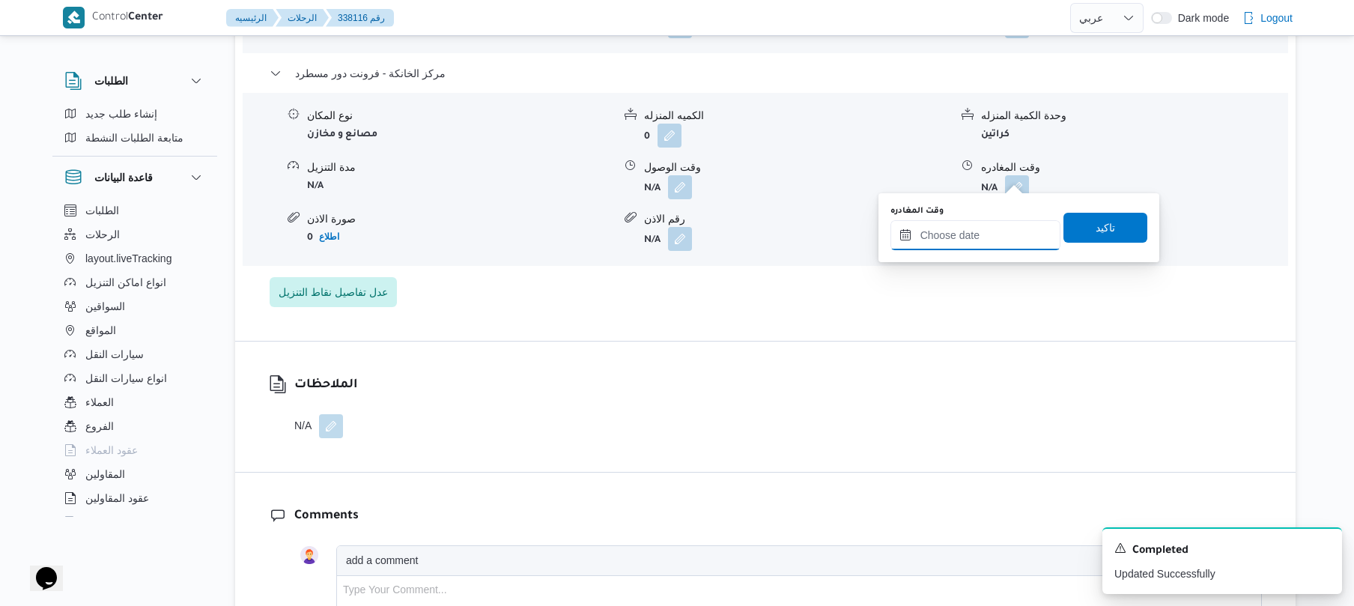
click at [960, 237] on input "وقت المغادره" at bounding box center [975, 235] width 170 height 30
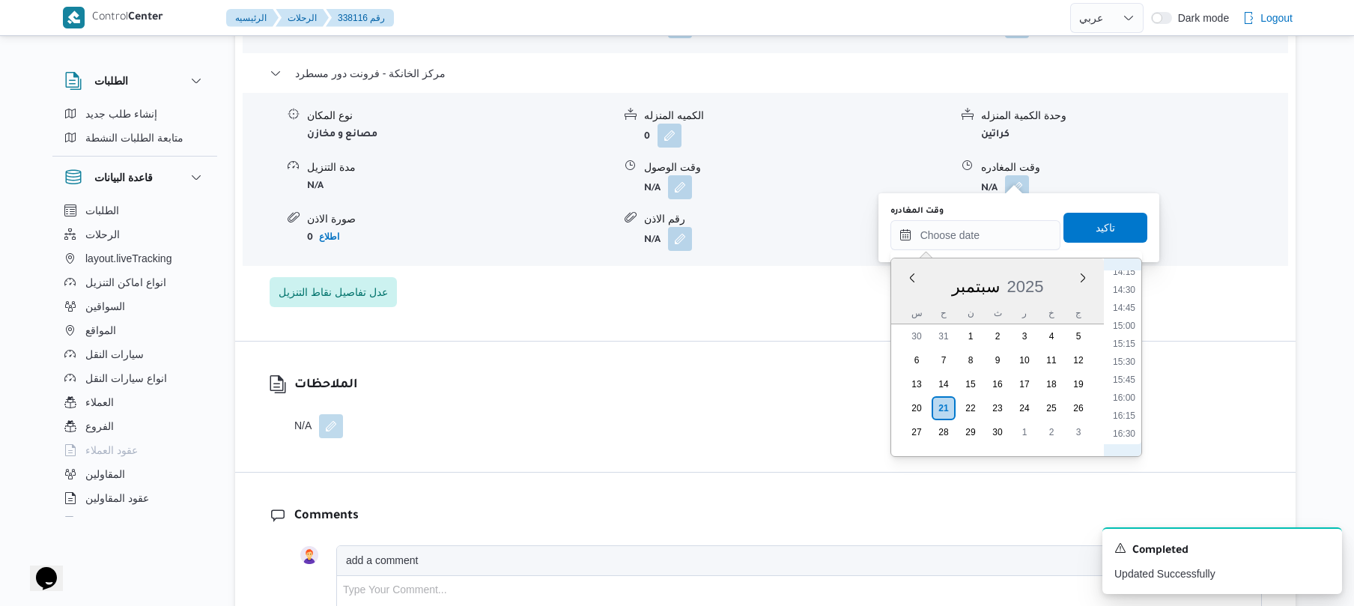
scroll to position [1022, 0]
click at [1127, 402] on li "16:00" at bounding box center [1123, 405] width 34 height 15
type input "٢١/٠٩/٢٠٢٥ ١٦:٠٠"
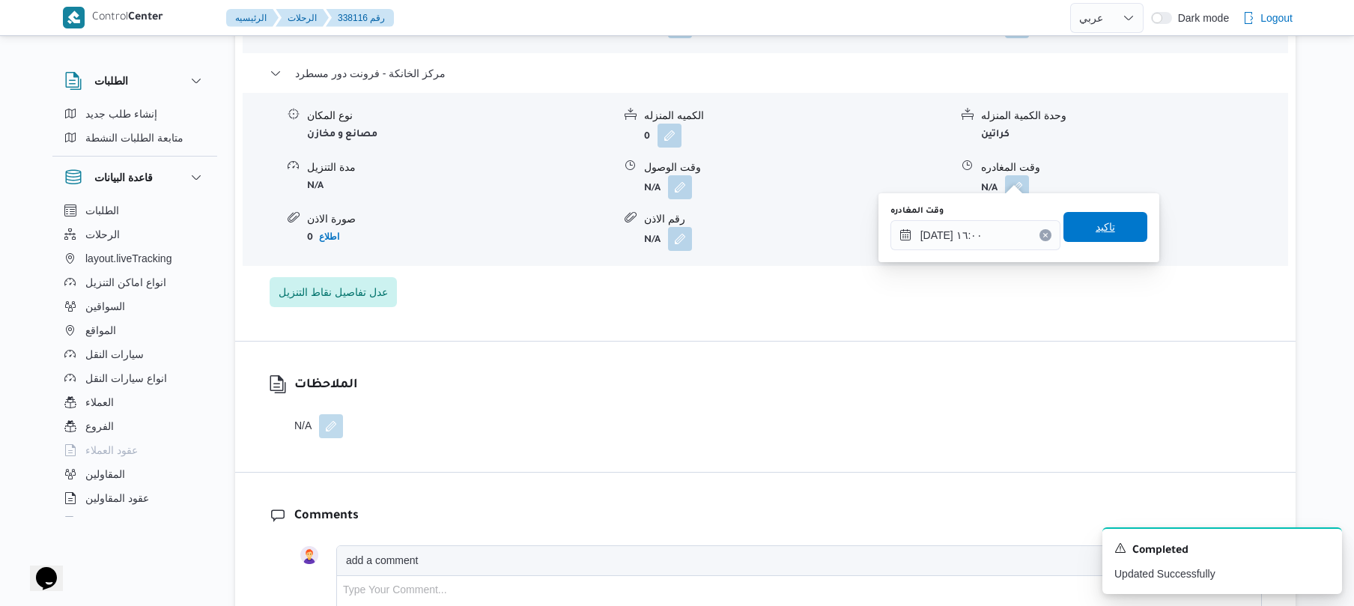
click at [1105, 219] on span "تاكيد" at bounding box center [1104, 227] width 19 height 18
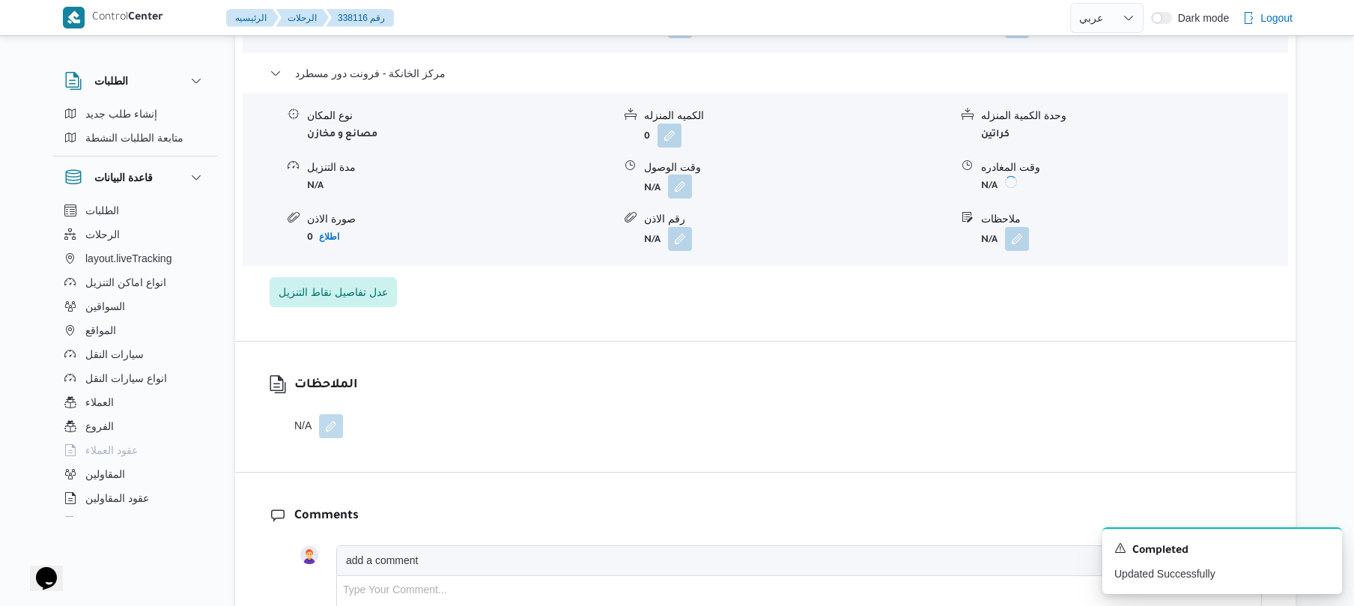
click at [681, 174] on button "button" at bounding box center [680, 186] width 24 height 24
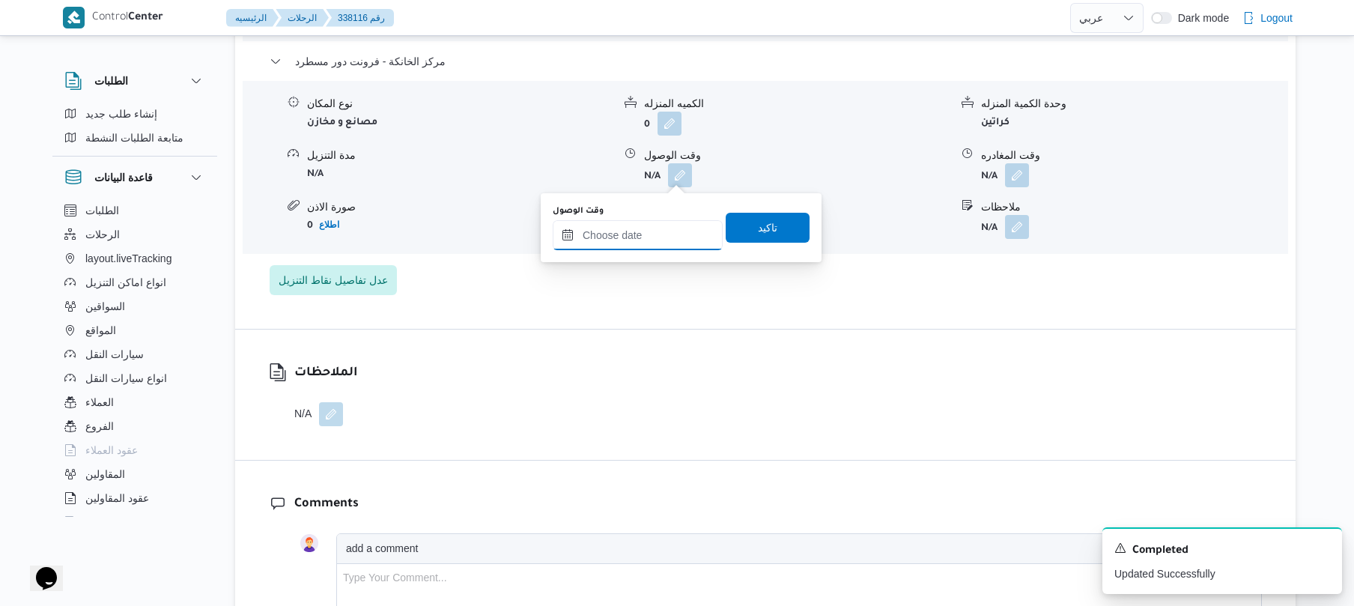
click at [659, 241] on input "وقت الوصول" at bounding box center [638, 235] width 170 height 30
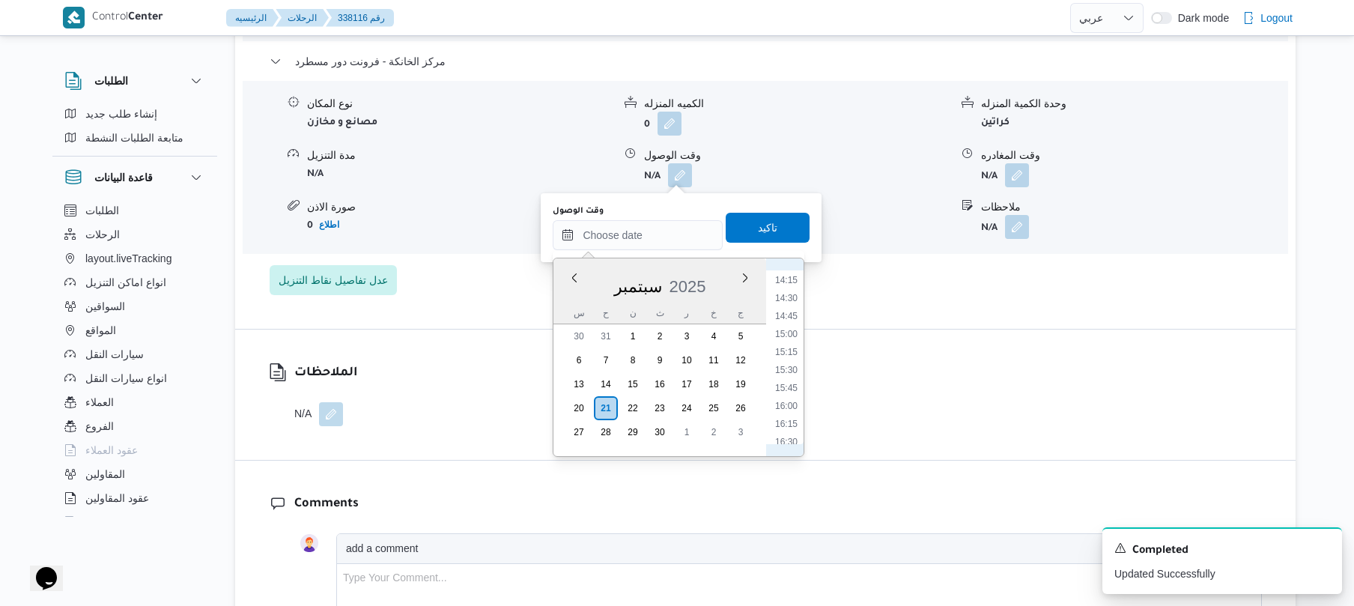
click at [786, 378] on ul "00:00 00:15 00:30 00:45 01:00 01:15 01:30 01:45 02:00 02:15 02:30 02:45 03:00 0…" at bounding box center [786, 357] width 34 height 174
click at [786, 389] on li "15:45" at bounding box center [786, 387] width 34 height 15
type input "٢١/٠٩/٢٠٢٥ ١٥:٤٥"
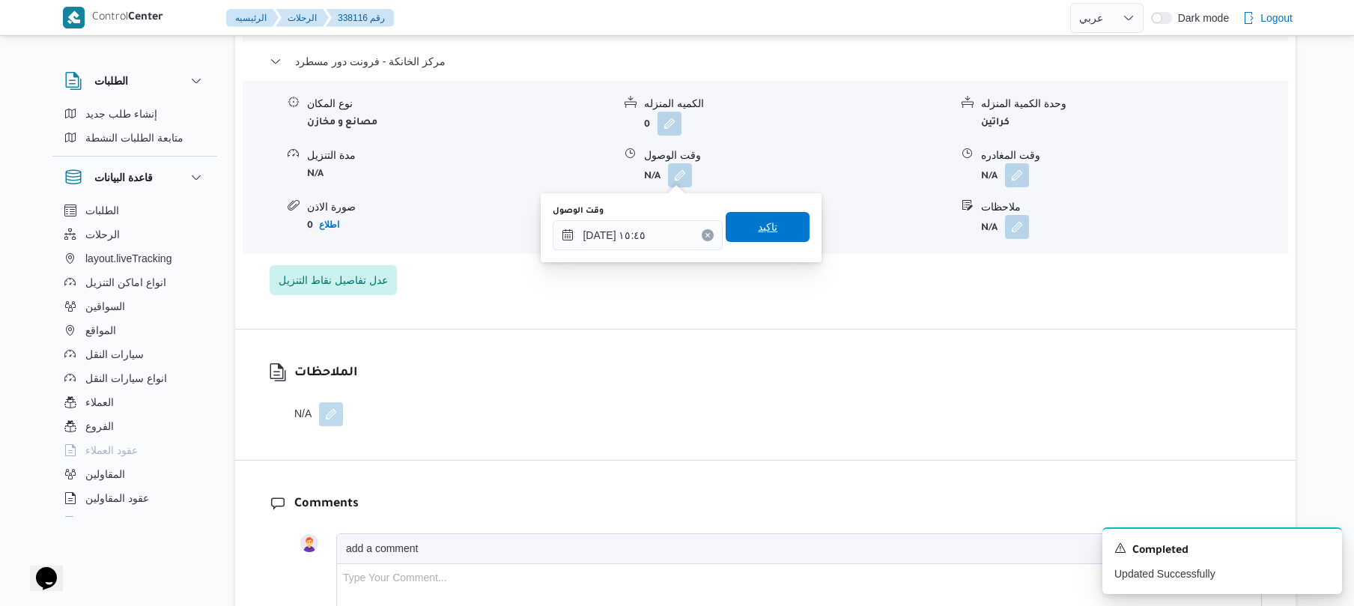
click at [764, 225] on span "تاكيد" at bounding box center [767, 227] width 19 height 18
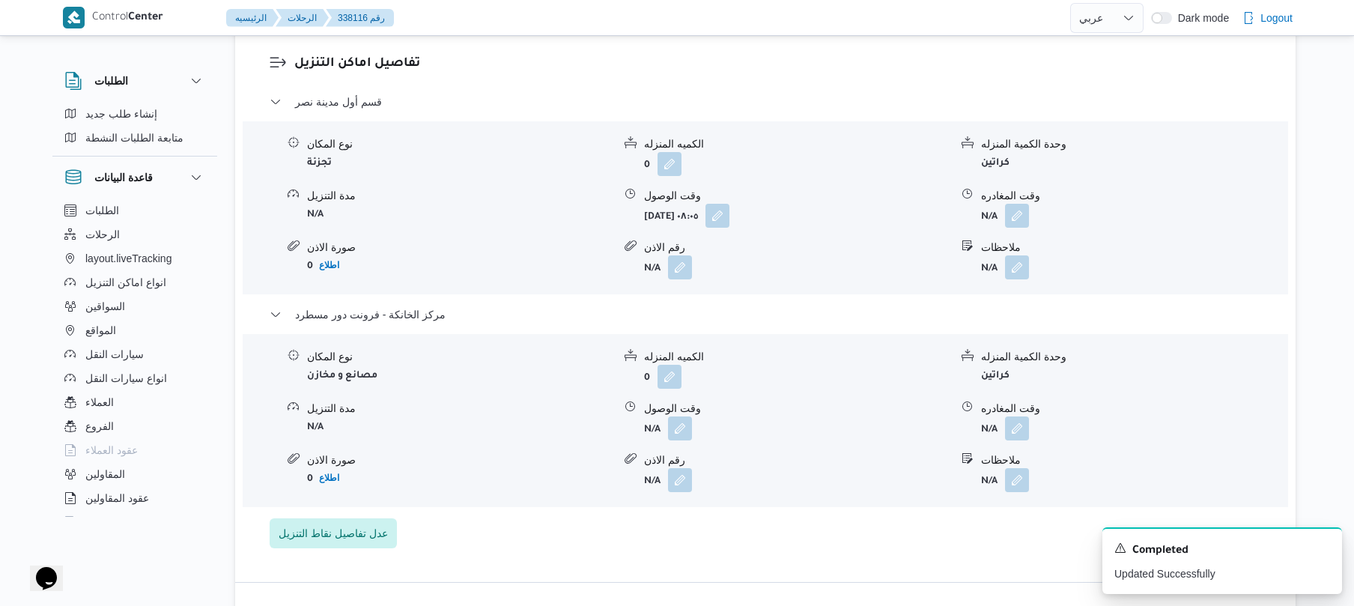
scroll to position [1198, 0]
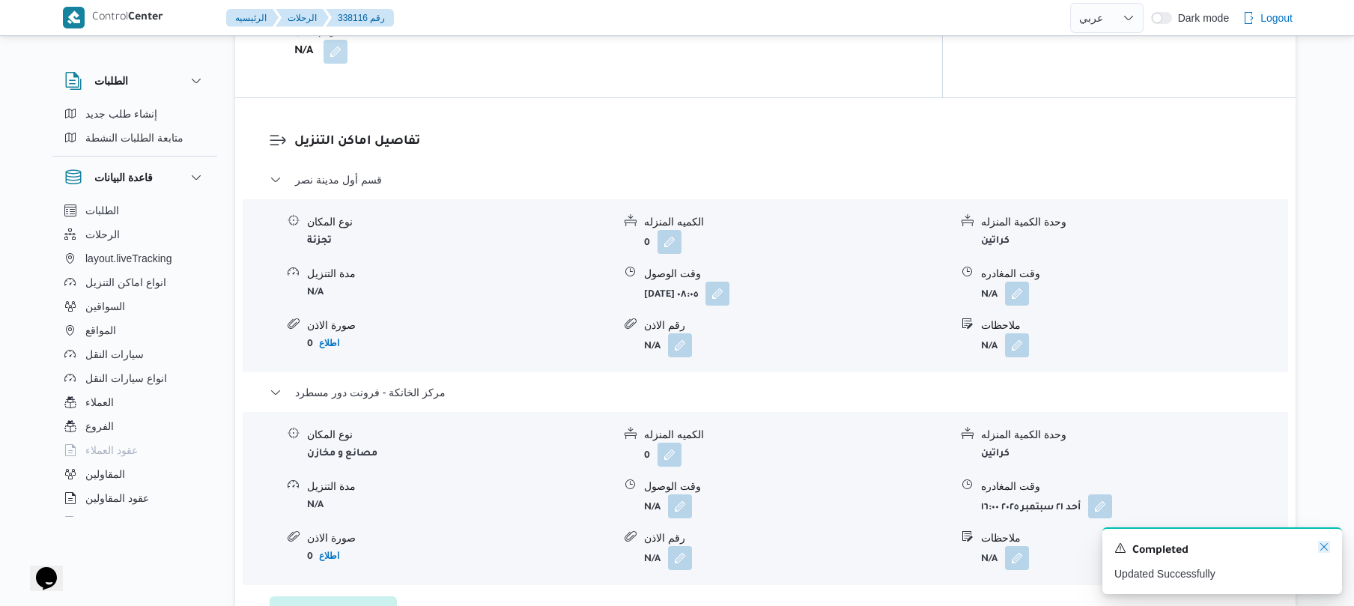
click at [1319, 548] on icon "Dismiss toast" at bounding box center [1324, 547] width 12 height 12
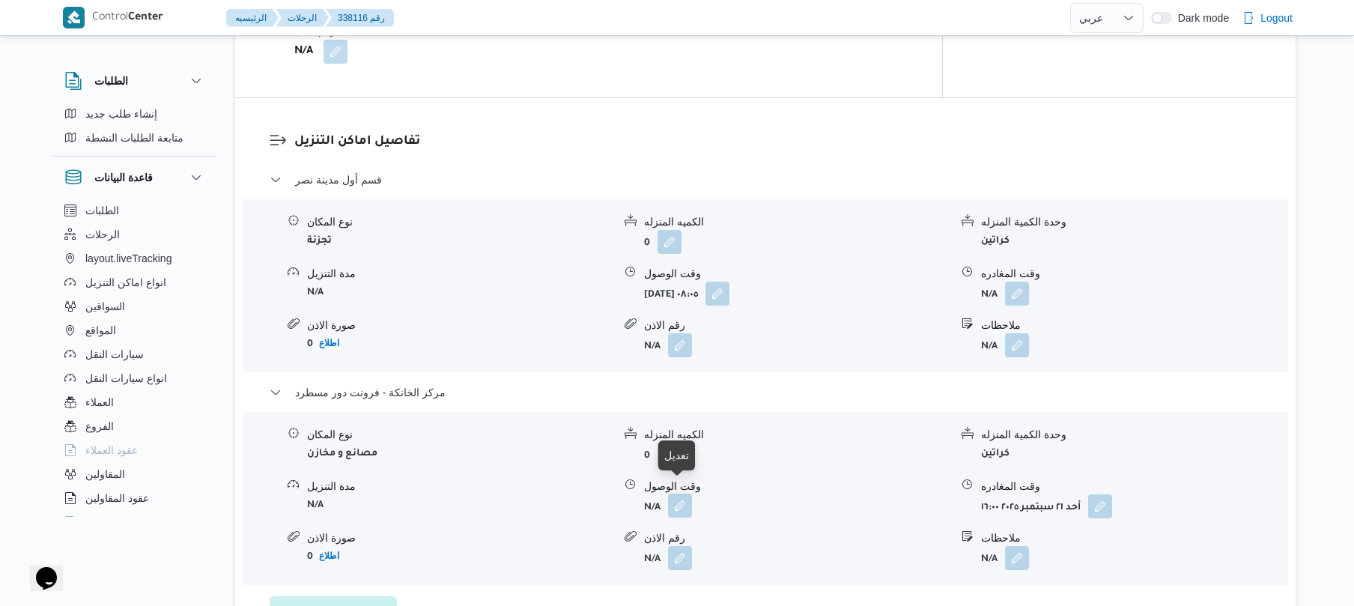
click at [681, 496] on button "button" at bounding box center [680, 505] width 24 height 24
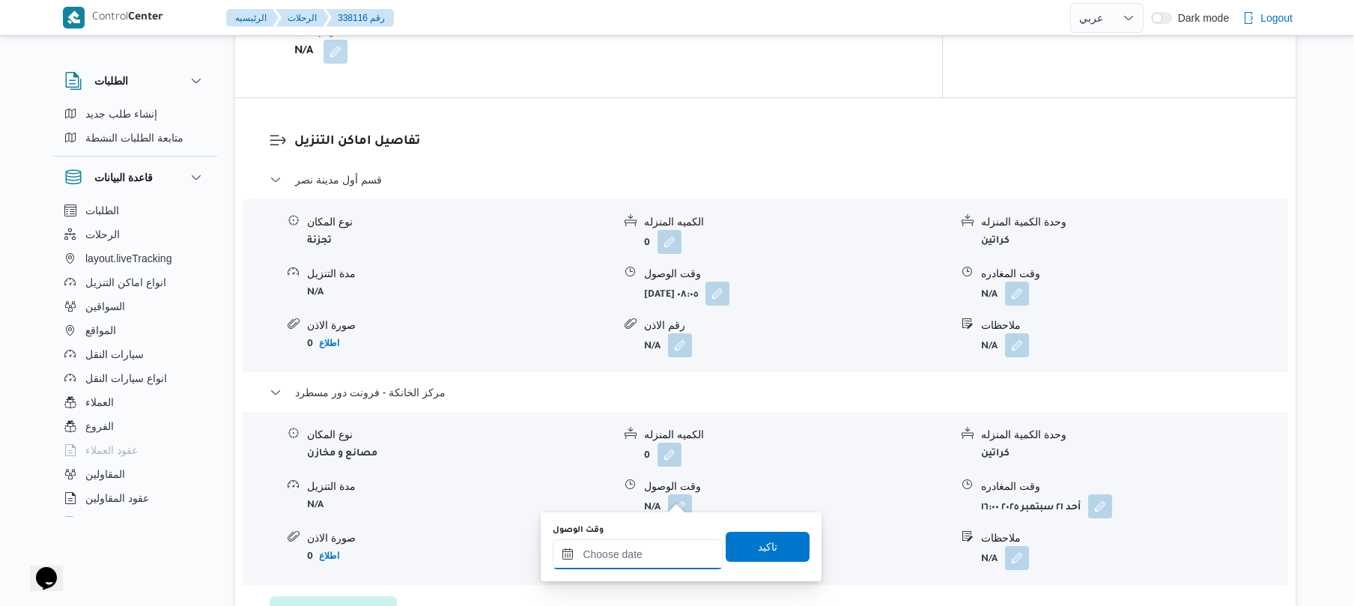
click at [660, 557] on input "وقت الوصول" at bounding box center [638, 554] width 170 height 30
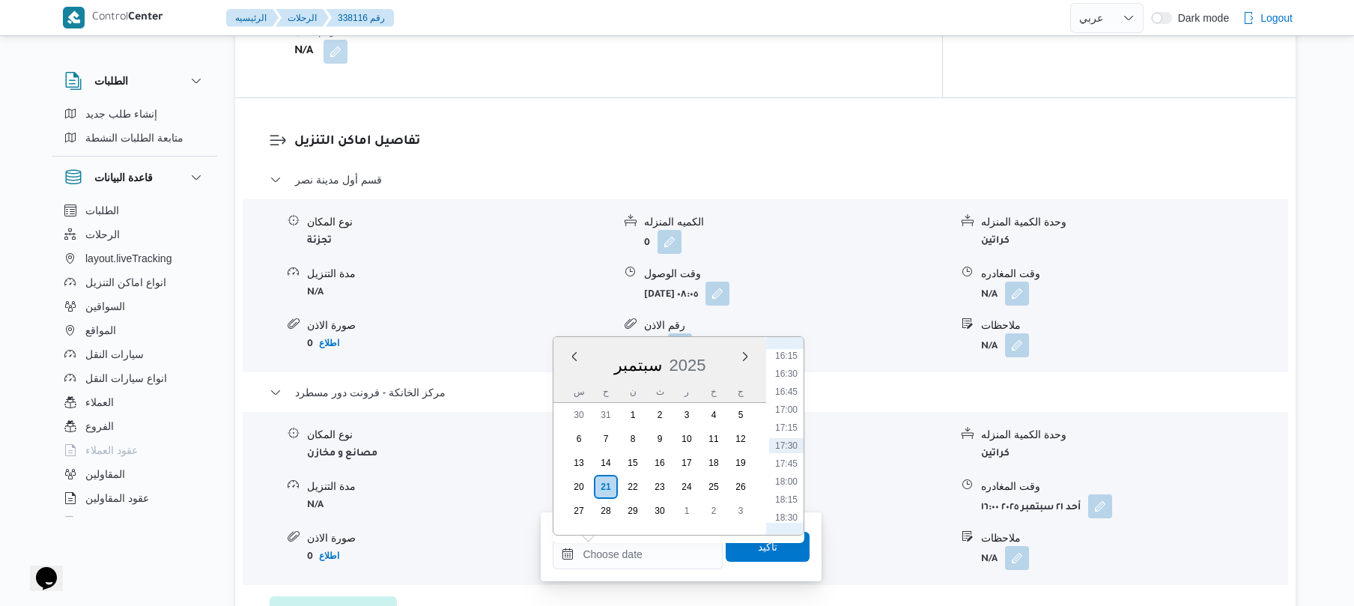
scroll to position [1021, 0]
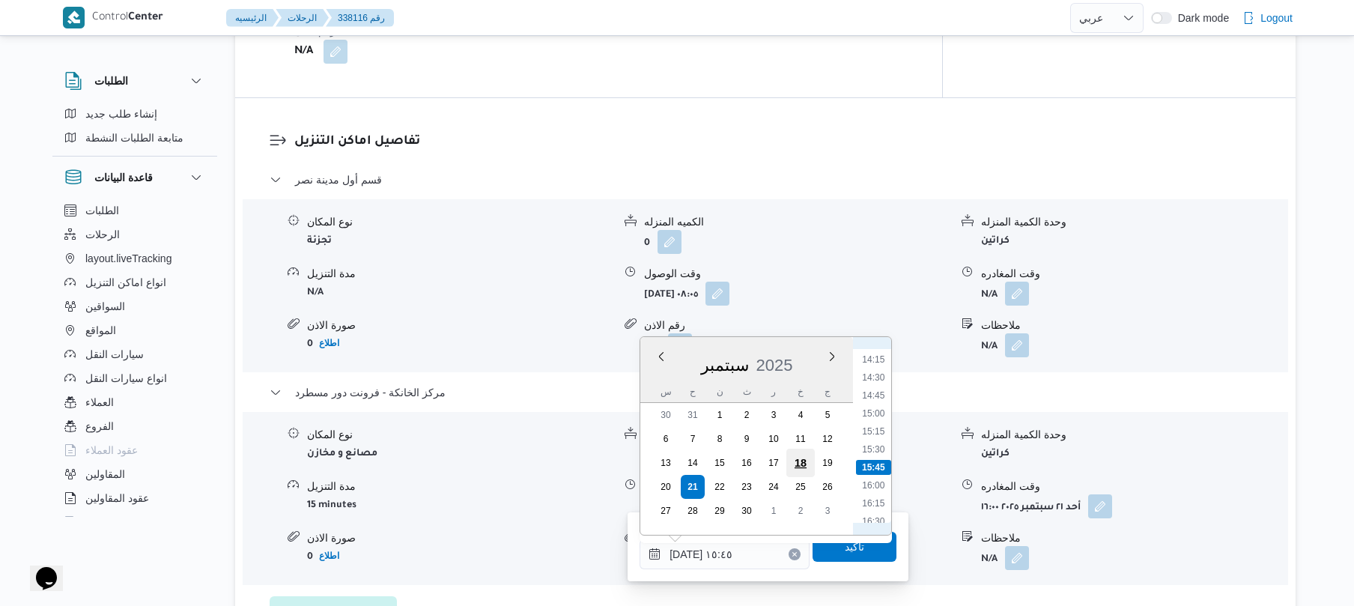
type input "٢١/٠٩/٢٠٢٥ ١٥:٤٥"
click at [523, 530] on div "صورة الاذن" at bounding box center [459, 538] width 305 height 16
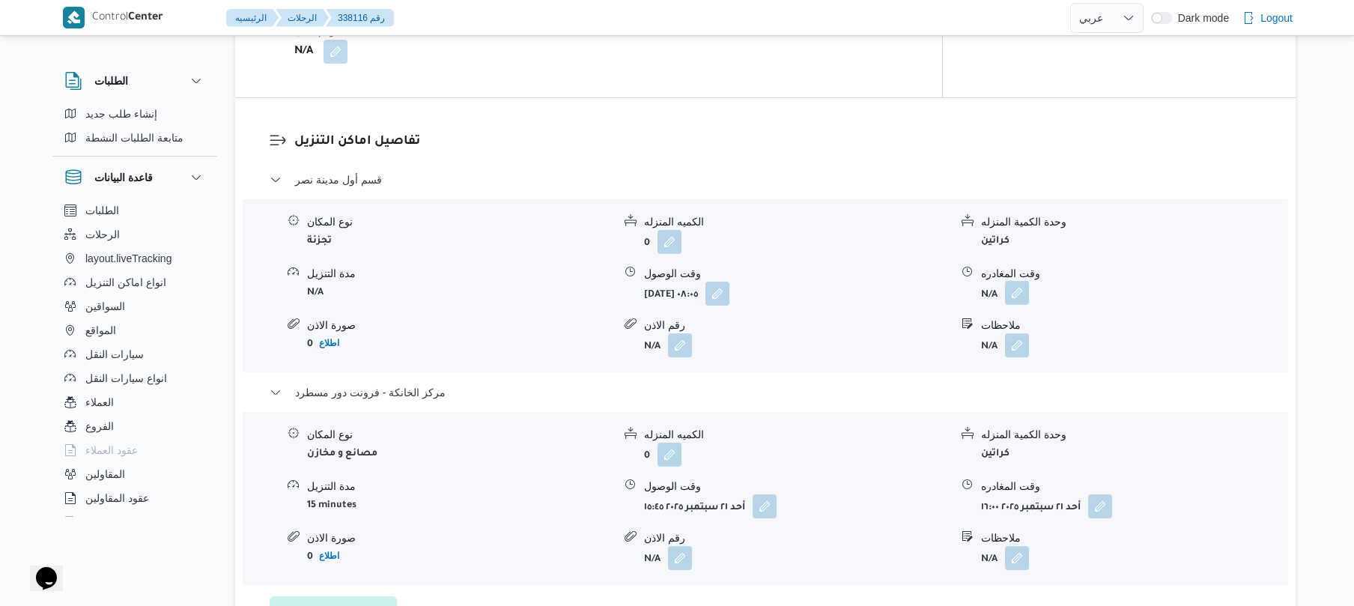
click at [1012, 281] on button "button" at bounding box center [1017, 293] width 24 height 24
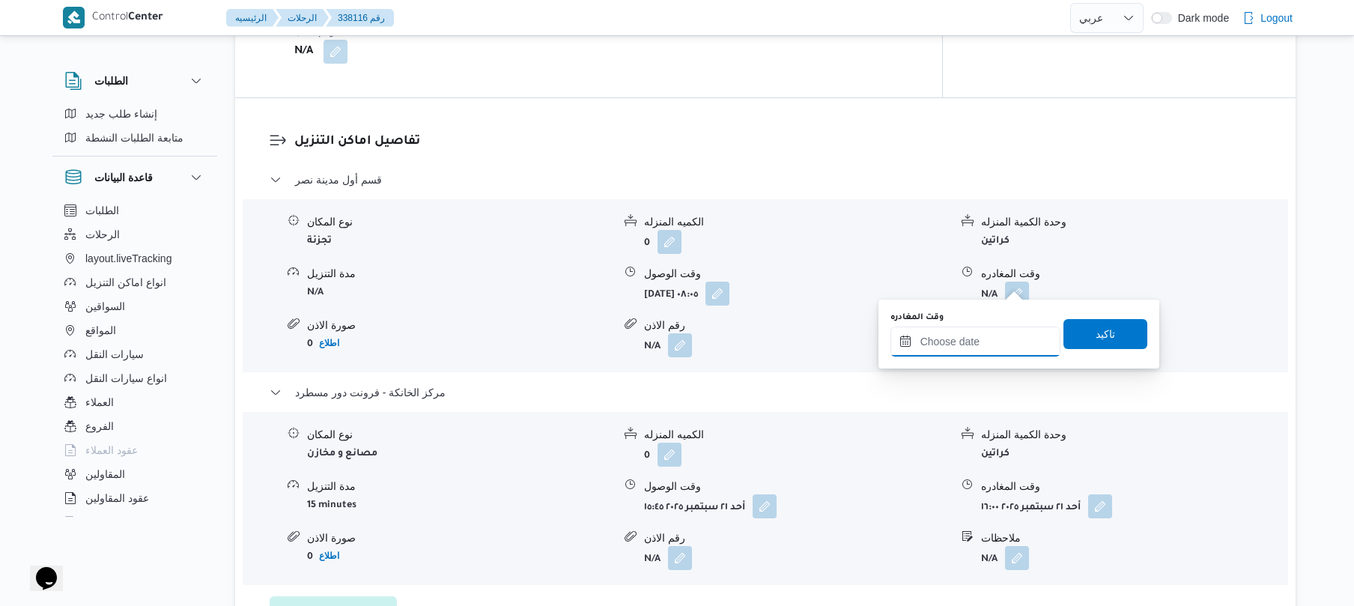
click at [968, 343] on input "وقت المغادره" at bounding box center [975, 341] width 170 height 30
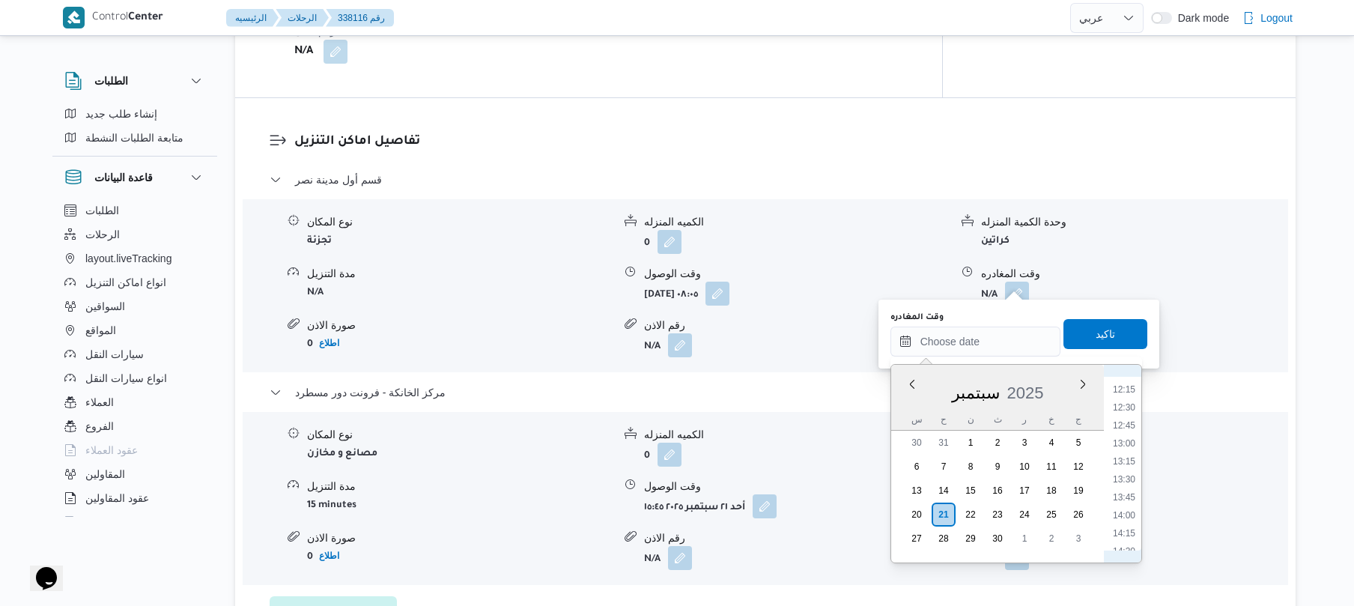
scroll to position [1022, 0]
click at [1126, 492] on li "15:45" at bounding box center [1123, 494] width 34 height 15
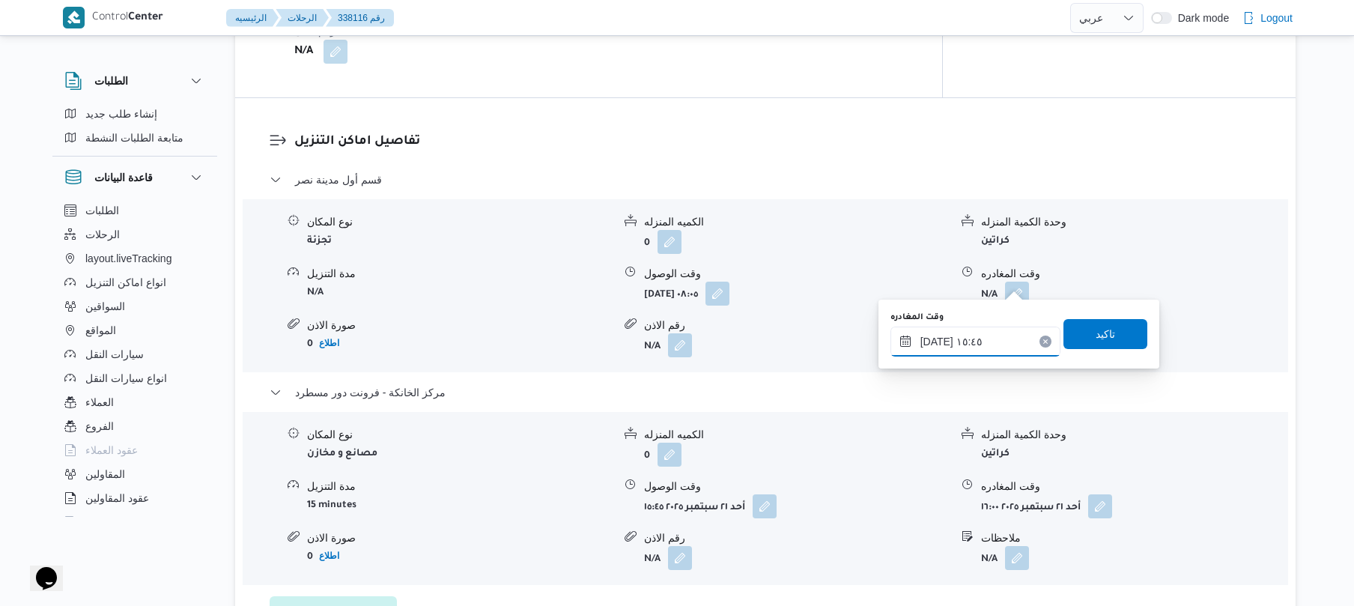
click at [936, 341] on input "٢١/٠٩/٢٠٢٥ ١٥:٤٥" at bounding box center [975, 341] width 170 height 30
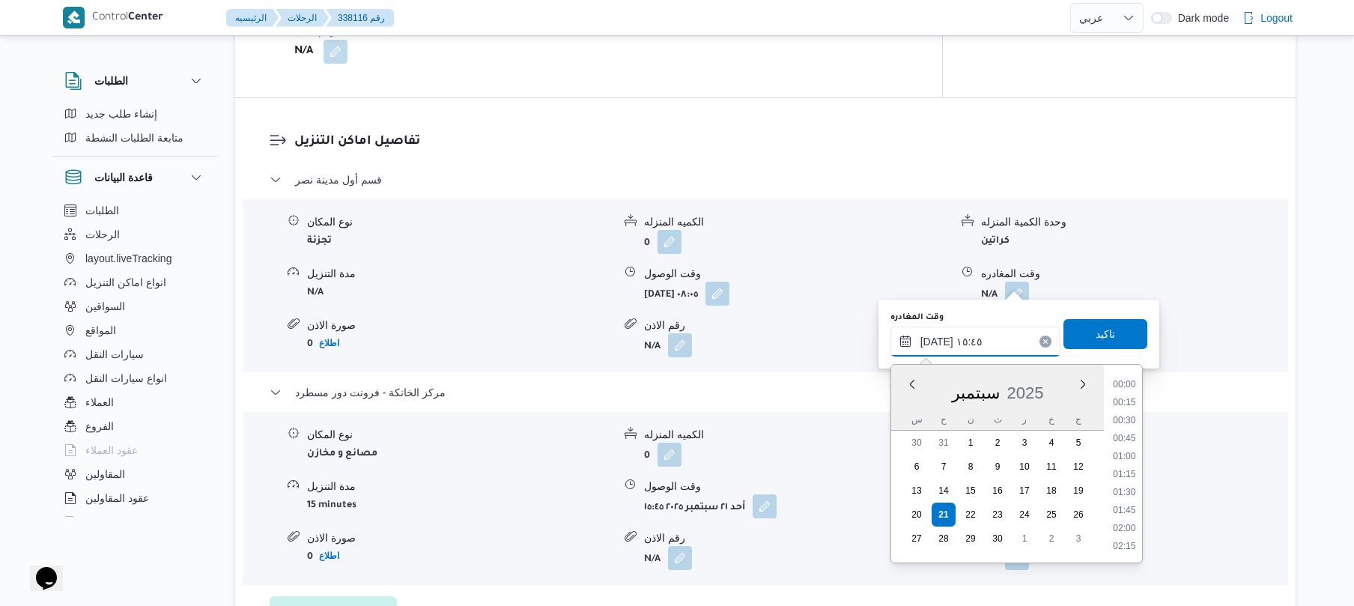
click at [936, 341] on input "٢١/٠٩/٢٠٢٥ ١٥:٤٥" at bounding box center [975, 341] width 170 height 30
type input "٢١/٠٩/٢٠٢٥ ١٥:10"
click at [1075, 336] on span "تاكيد" at bounding box center [1105, 333] width 84 height 30
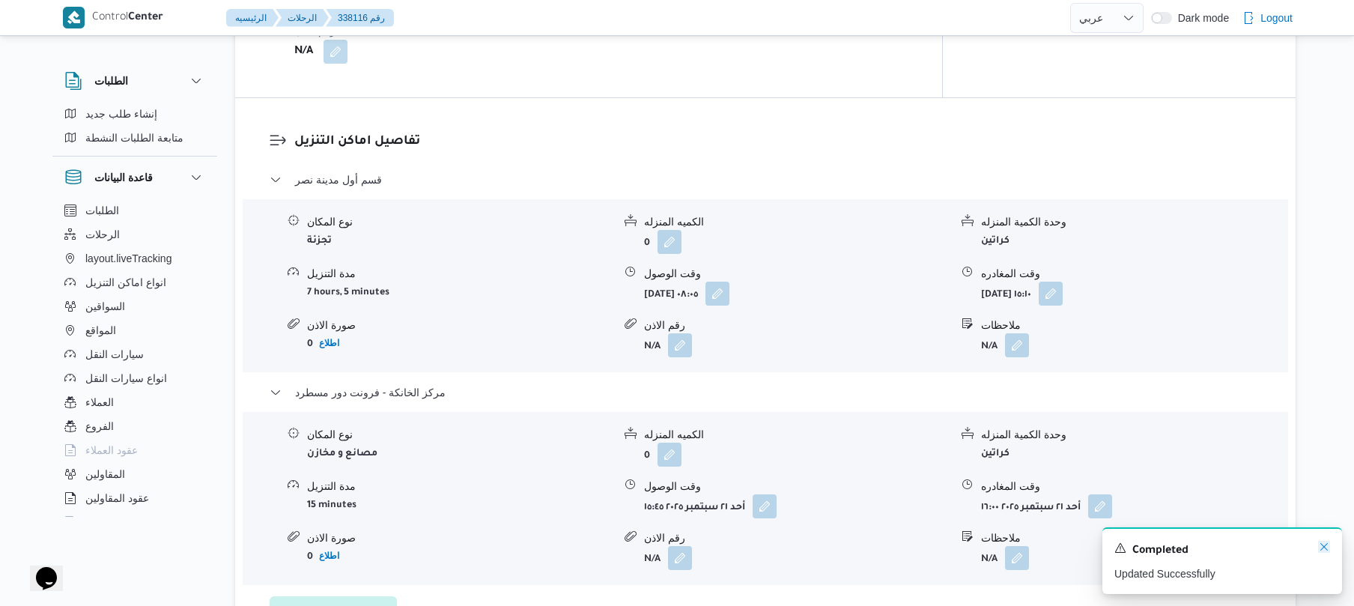
click at [1322, 545] on icon "Dismiss toast" at bounding box center [1324, 547] width 12 height 12
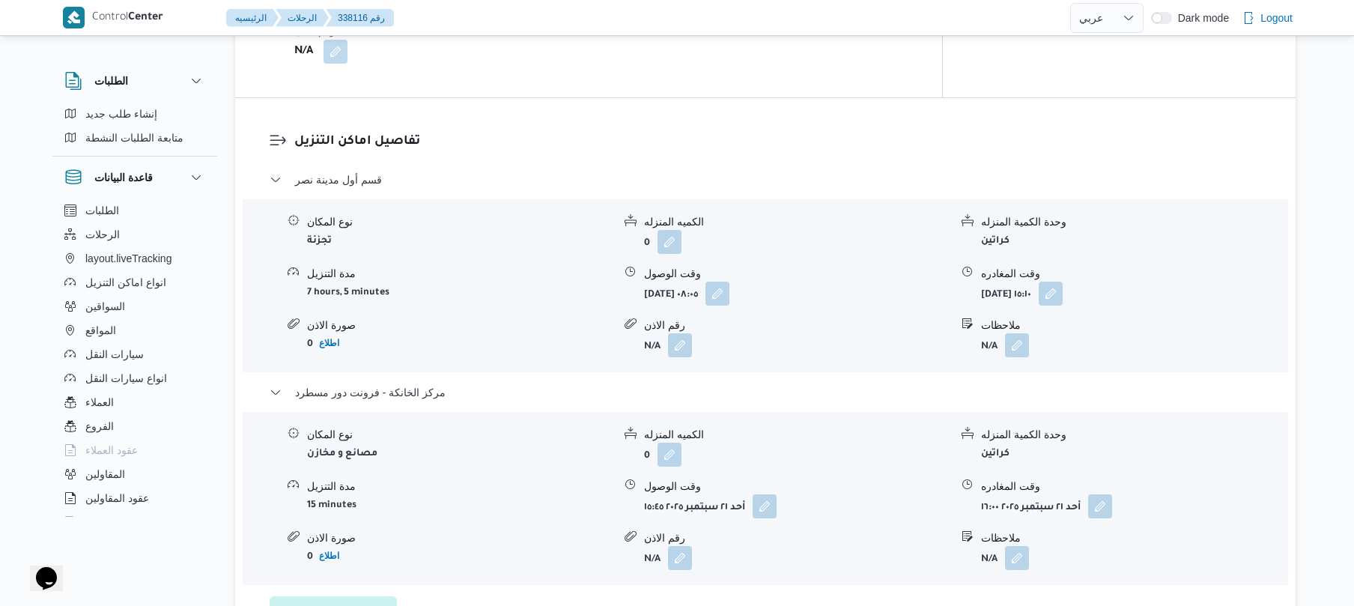
scroll to position [0, 0]
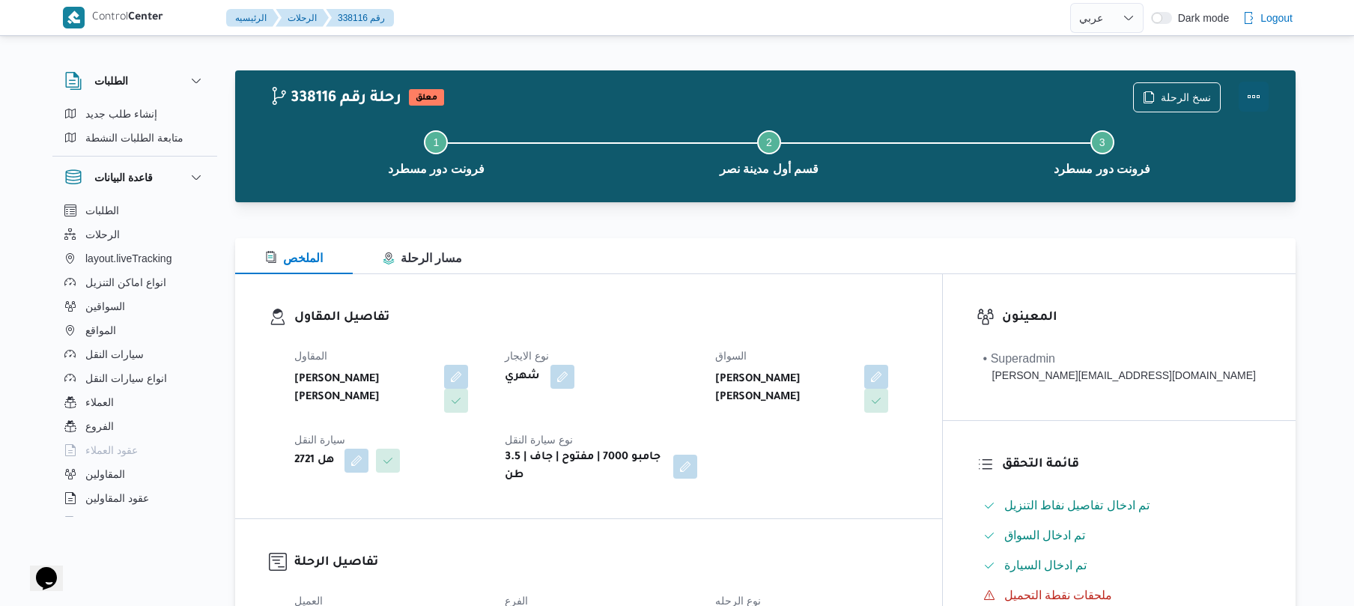
click at [1255, 94] on button "Actions" at bounding box center [1253, 97] width 30 height 30
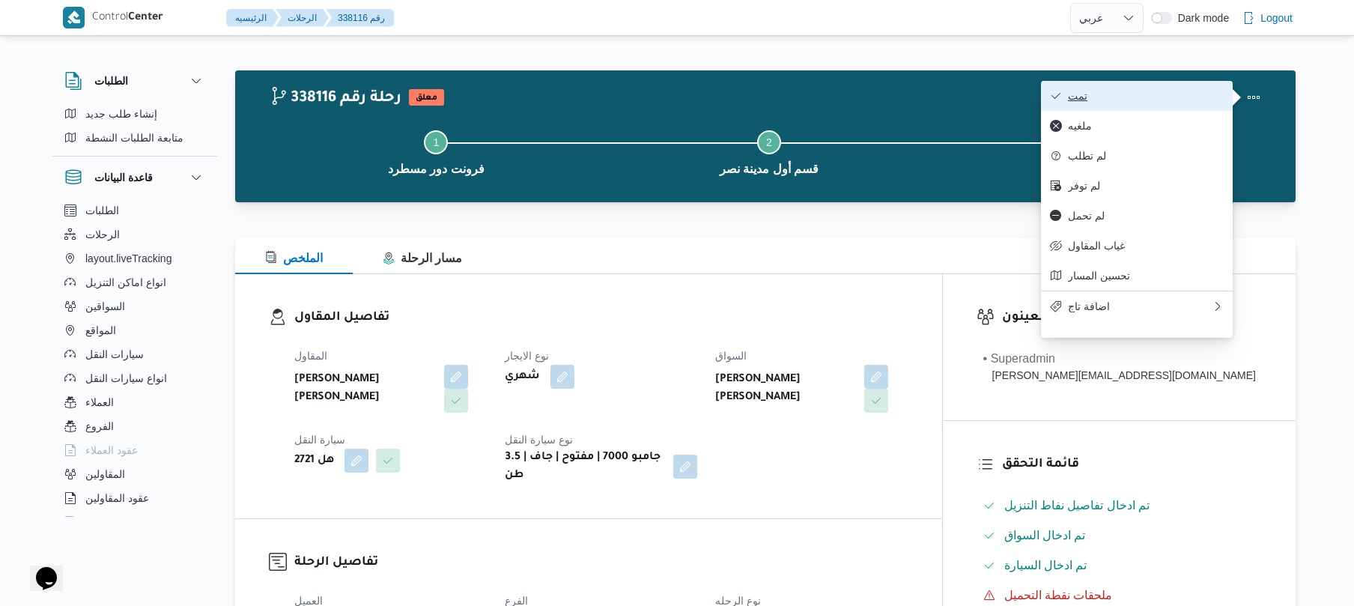
click at [1166, 87] on button "تمت" at bounding box center [1137, 96] width 192 height 30
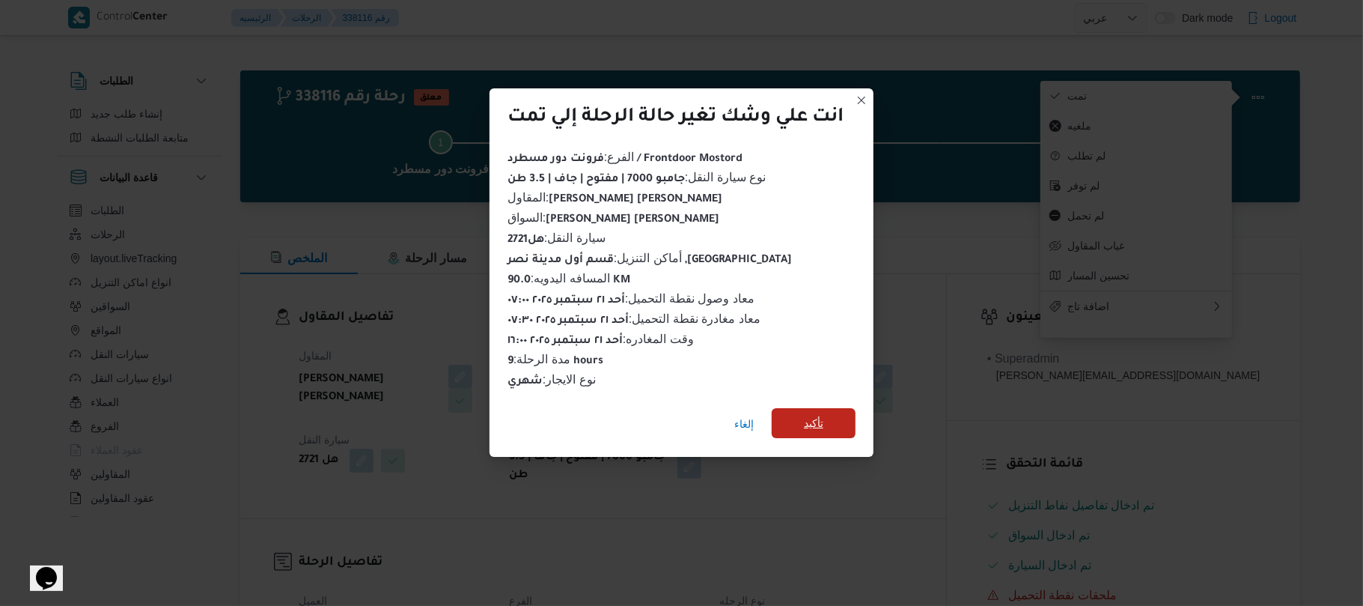
click at [819, 414] on span "تأكيد" at bounding box center [813, 423] width 19 height 18
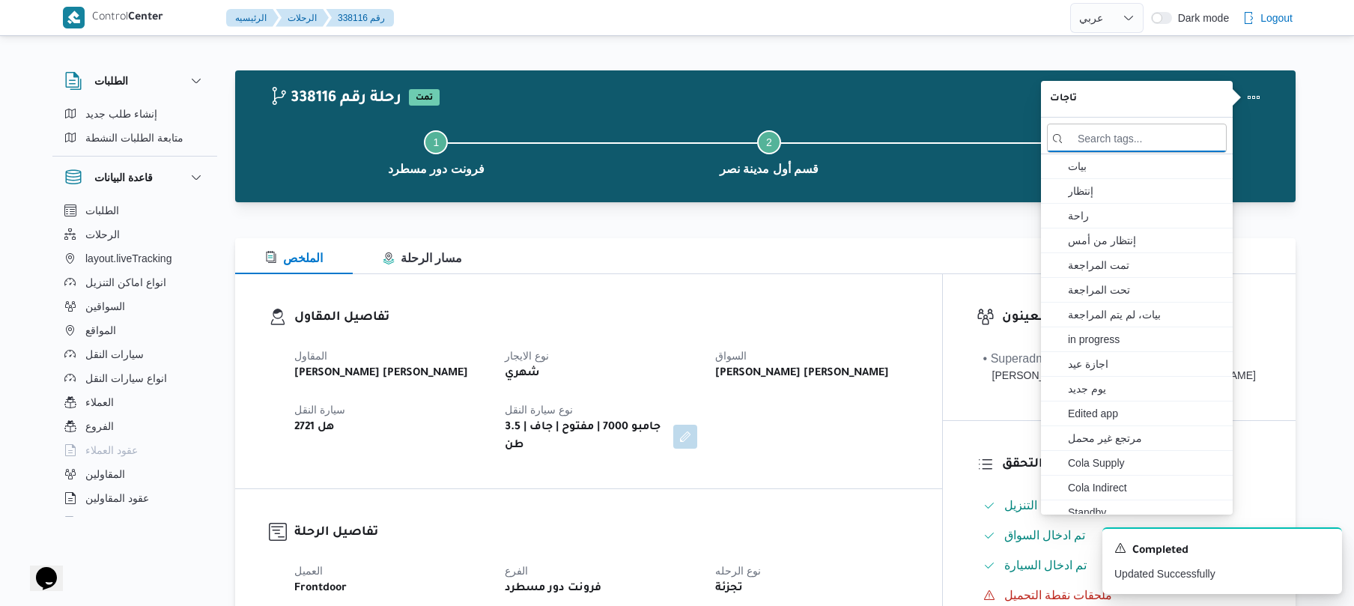
click at [888, 464] on div "تفاصيل المقاول المقاول محمد هاني محمد جوده محمود نوع الايجار شهري السواق محمد ه…" at bounding box center [588, 381] width 707 height 214
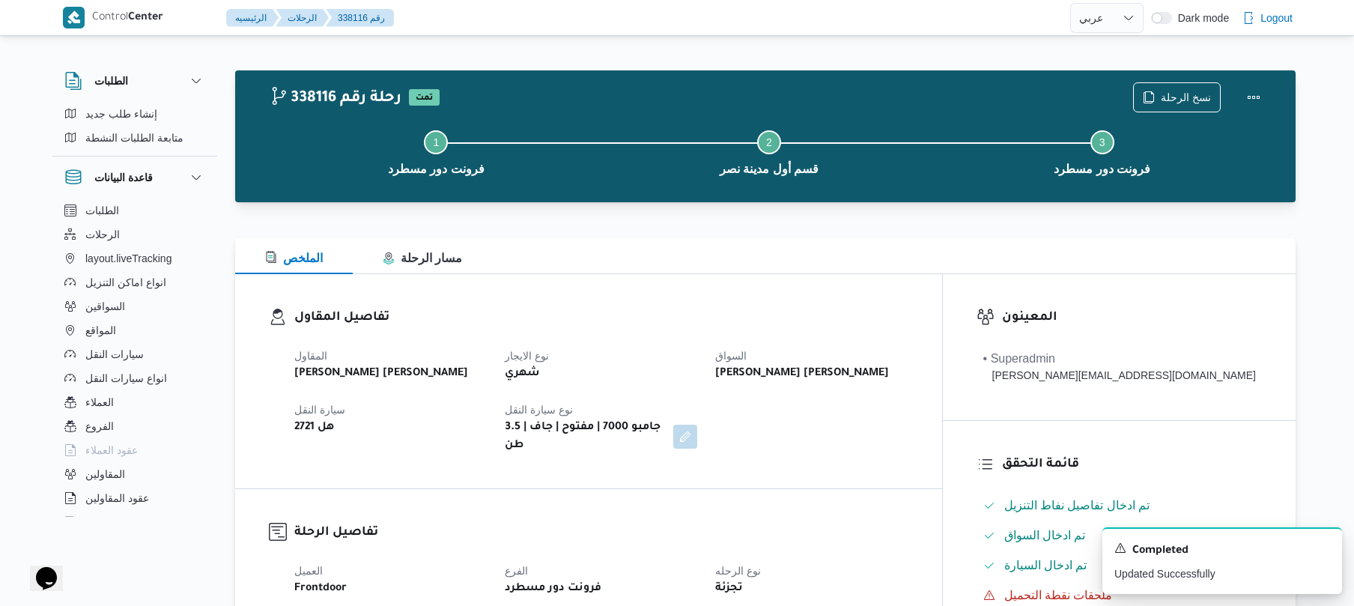
click at [917, 420] on div "المقاول محمد هاني محمد جوده محمود نوع الايجار شهري السواق محمد هاني محمد جودة م…" at bounding box center [601, 401] width 632 height 126
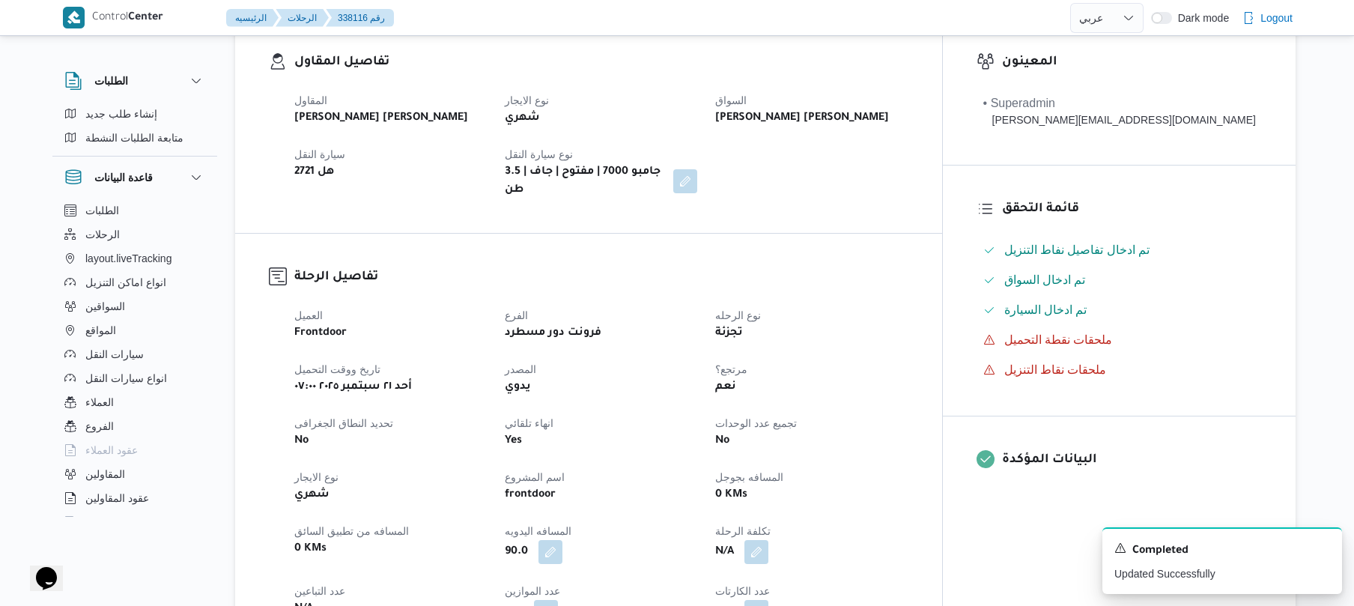
scroll to position [319, 0]
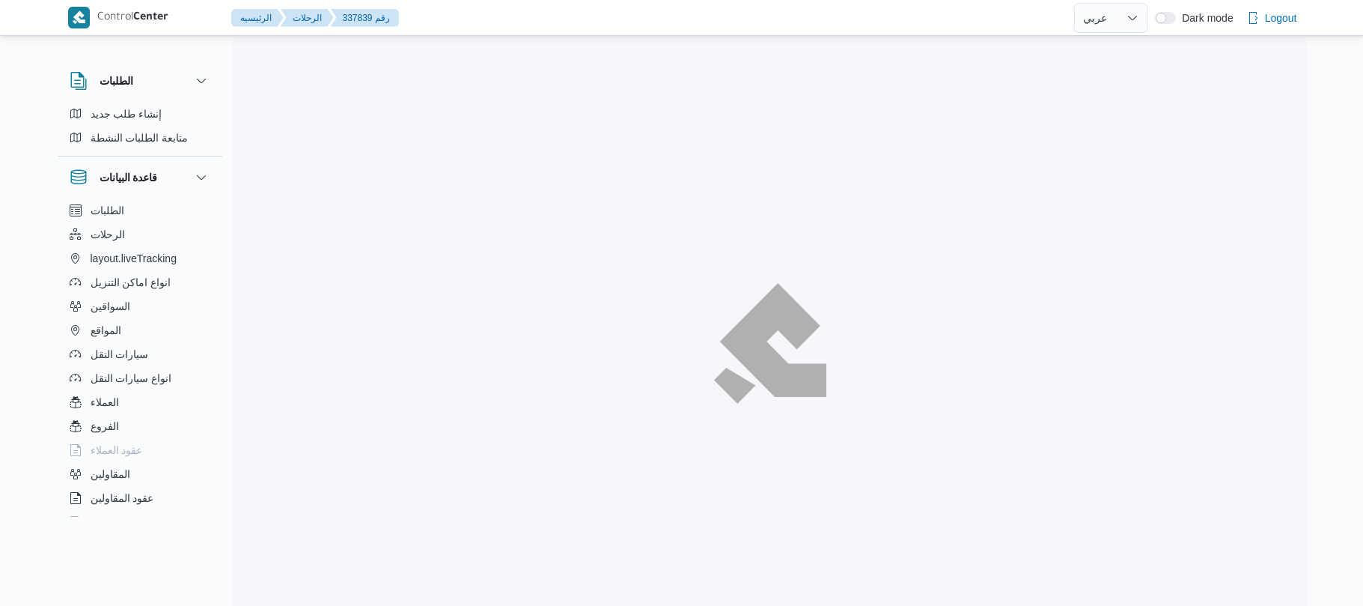
select select "ar"
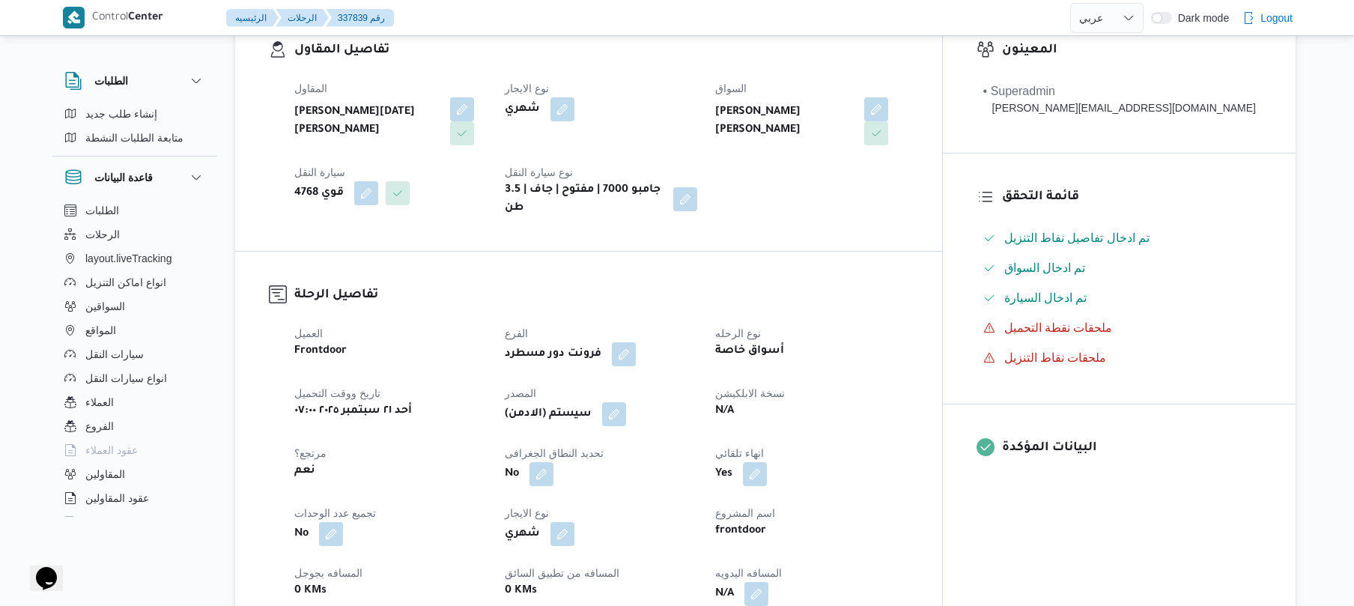
scroll to position [359, 0]
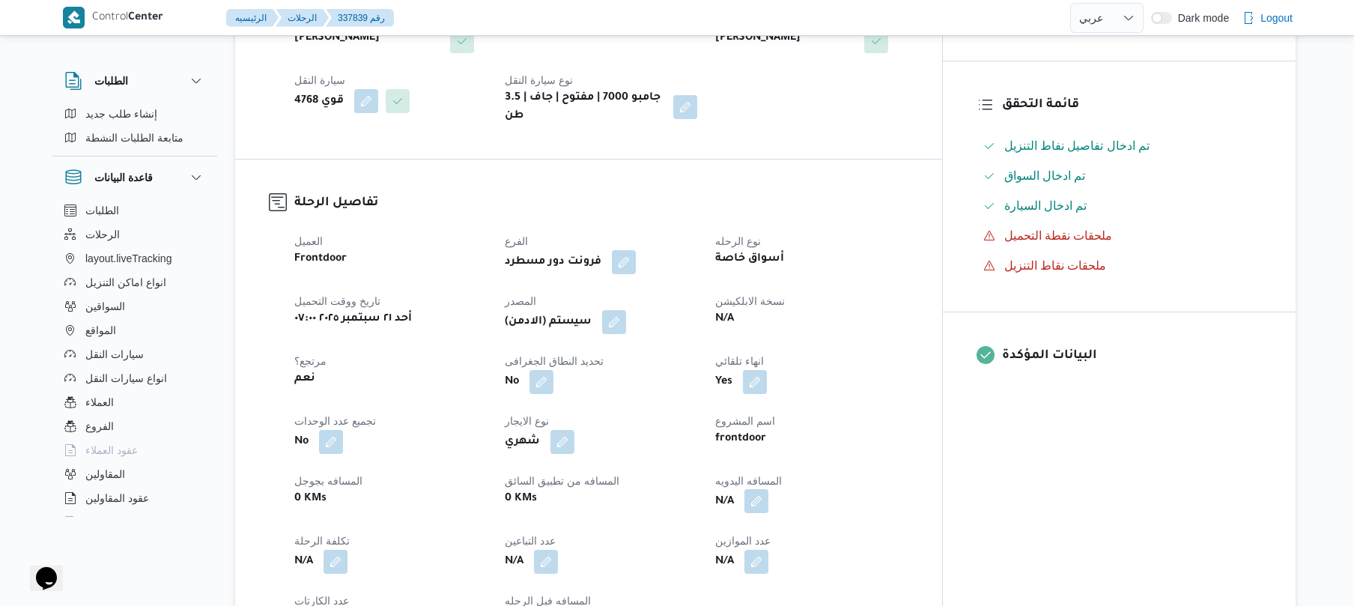
click at [768, 493] on button "button" at bounding box center [756, 501] width 24 height 24
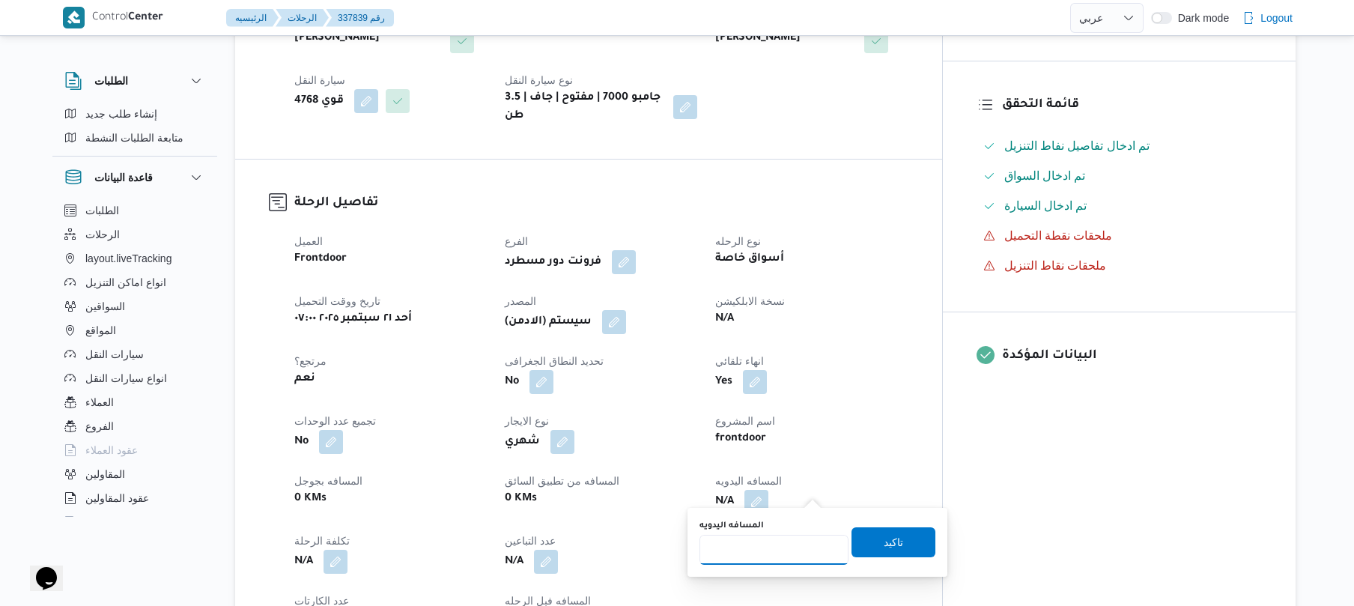
click at [768, 552] on input "المسافه اليدويه" at bounding box center [773, 550] width 149 height 30
type input "125"
click at [895, 547] on span "تاكيد" at bounding box center [893, 541] width 84 height 30
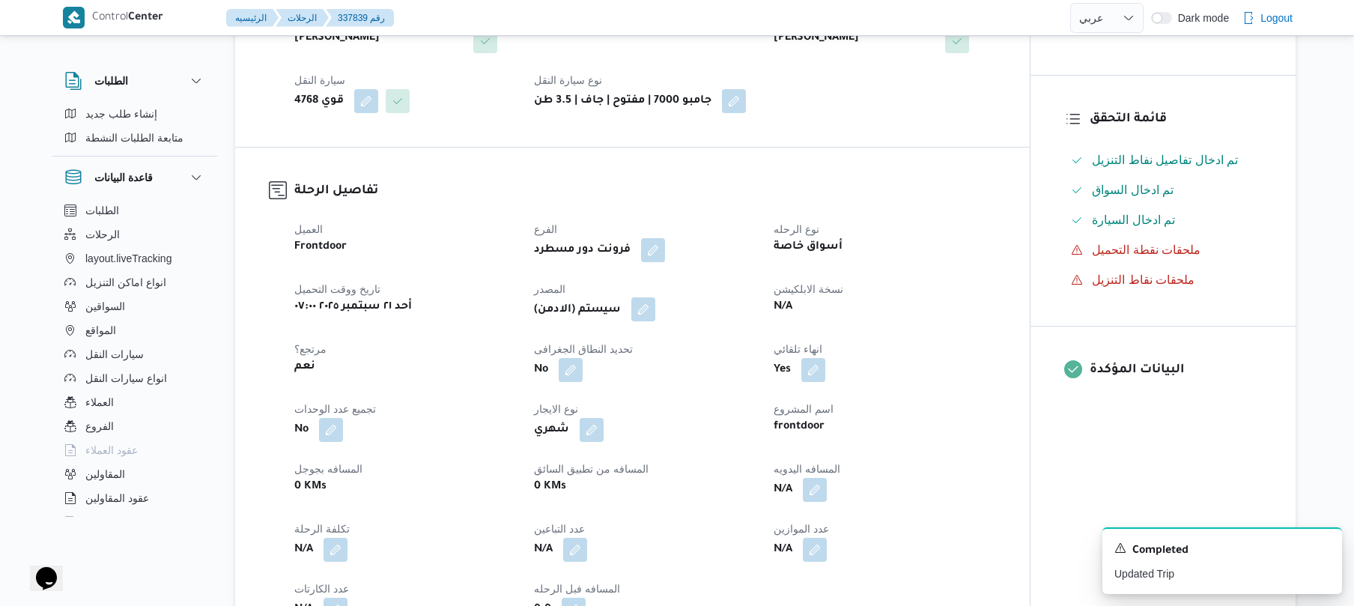
click at [647, 313] on button "button" at bounding box center [643, 309] width 24 height 24
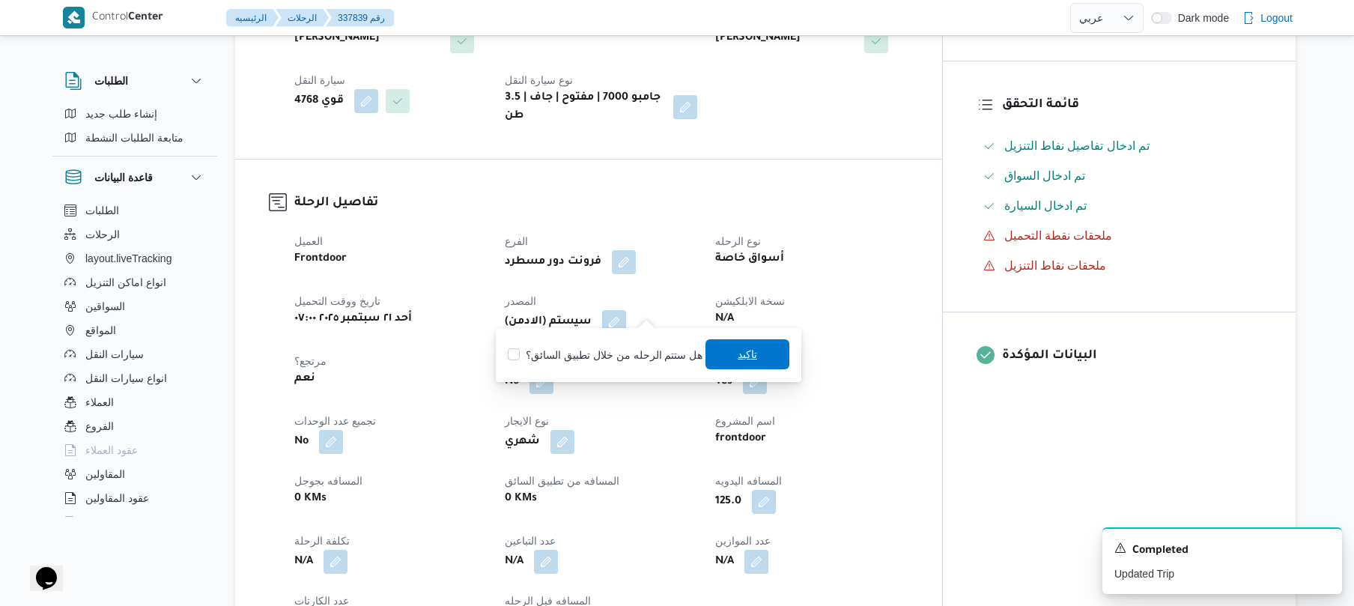
click at [719, 347] on span "تاكيد" at bounding box center [747, 354] width 84 height 30
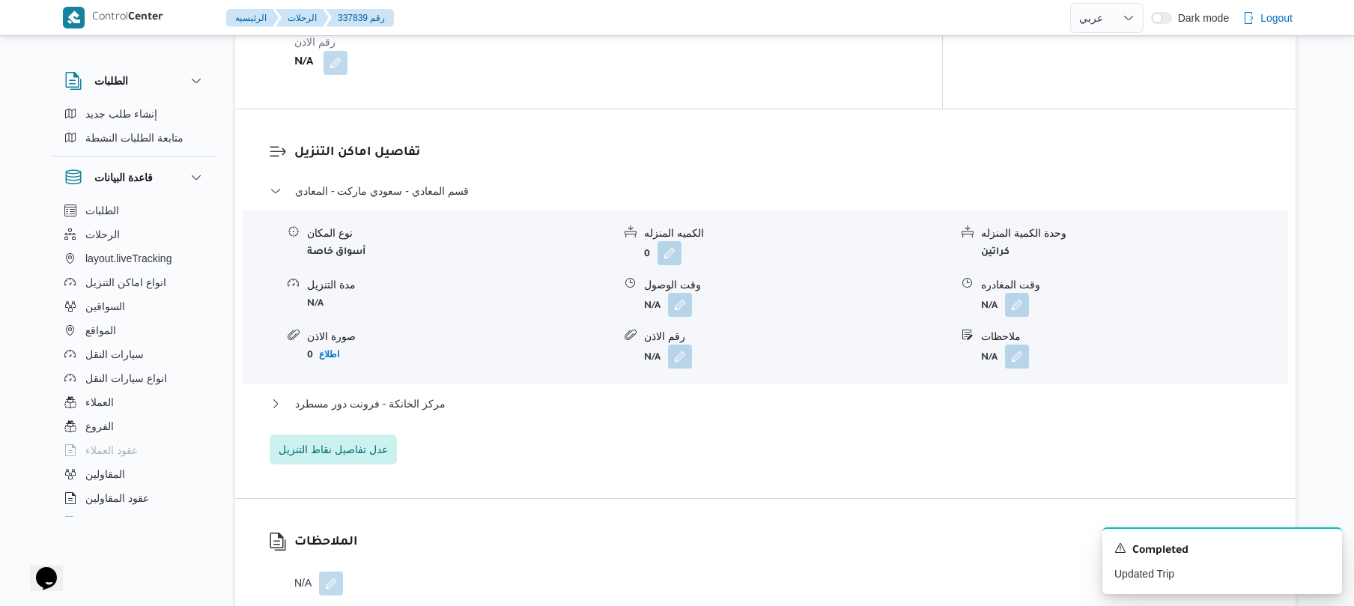
scroll to position [1238, 0]
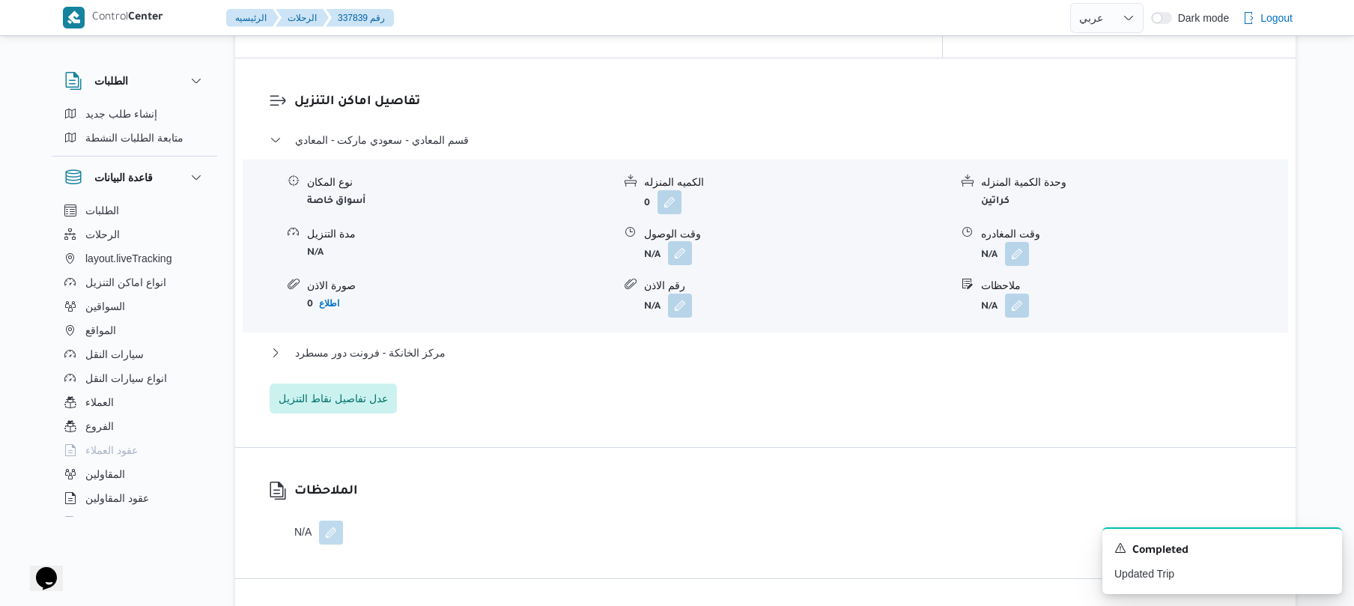
click at [680, 246] on button "button" at bounding box center [680, 253] width 24 height 24
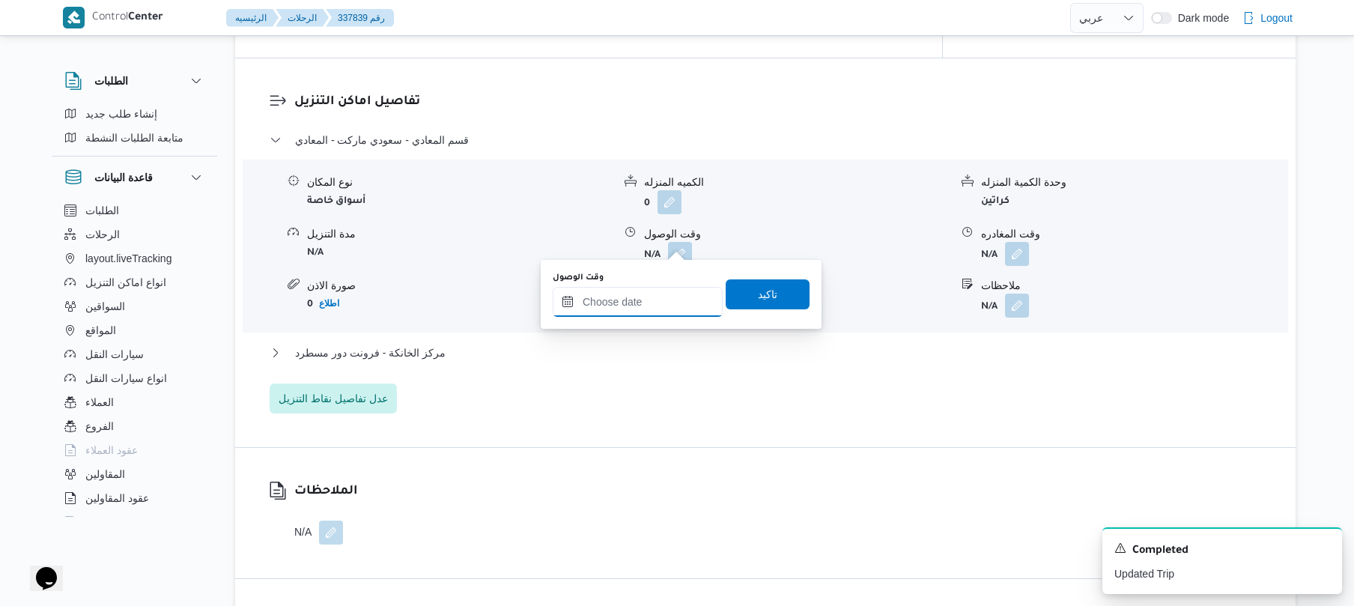
click at [648, 304] on input "وقت الوصول" at bounding box center [638, 302] width 170 height 30
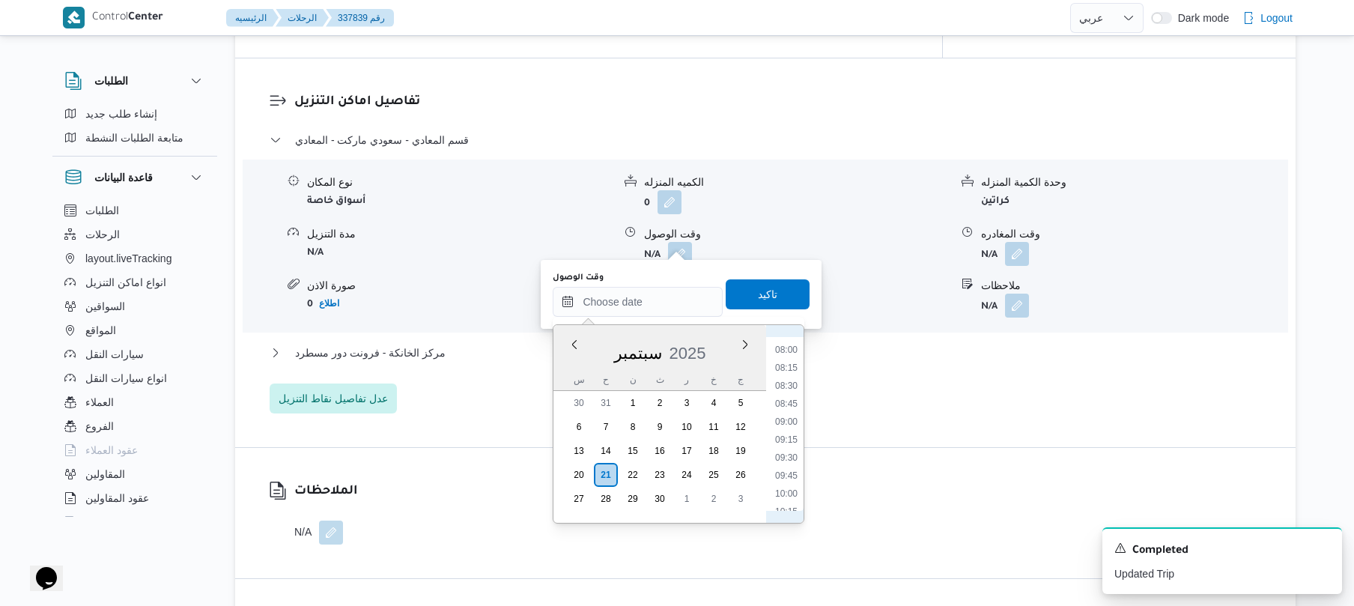
scroll to position [533, 0]
click at [788, 422] on li "08:30" at bounding box center [786, 422] width 34 height 15
type input "[DATE] ٠٨:٣٠"
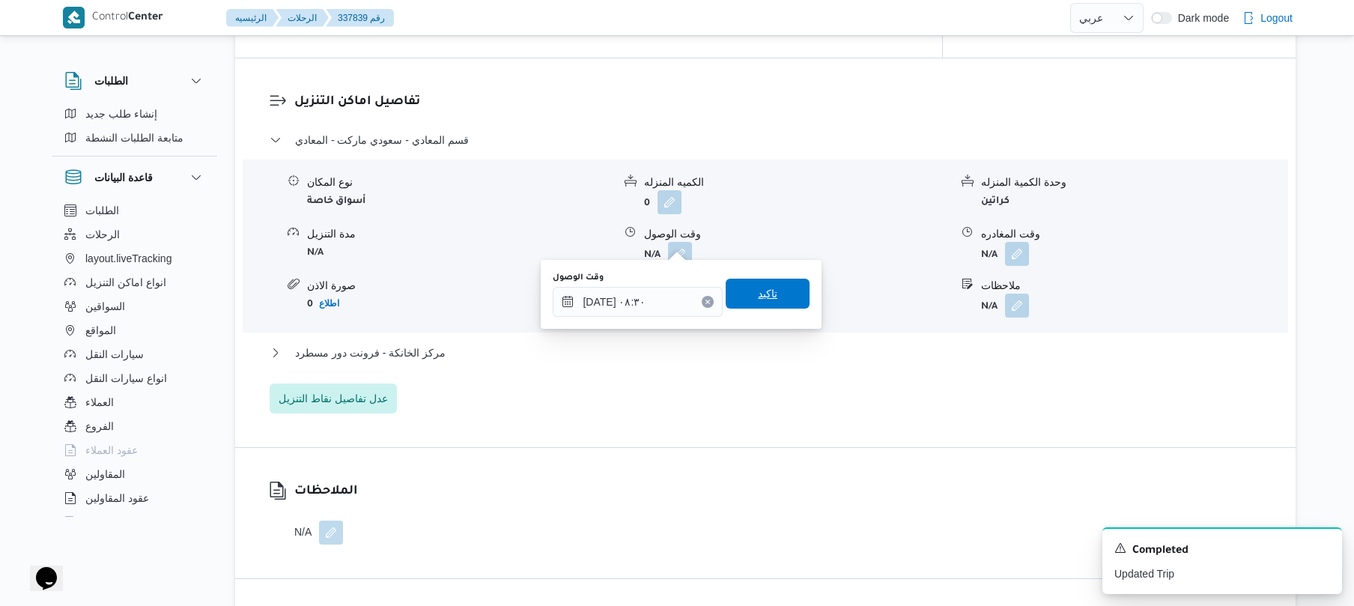
click at [774, 296] on span "تاكيد" at bounding box center [767, 293] width 84 height 30
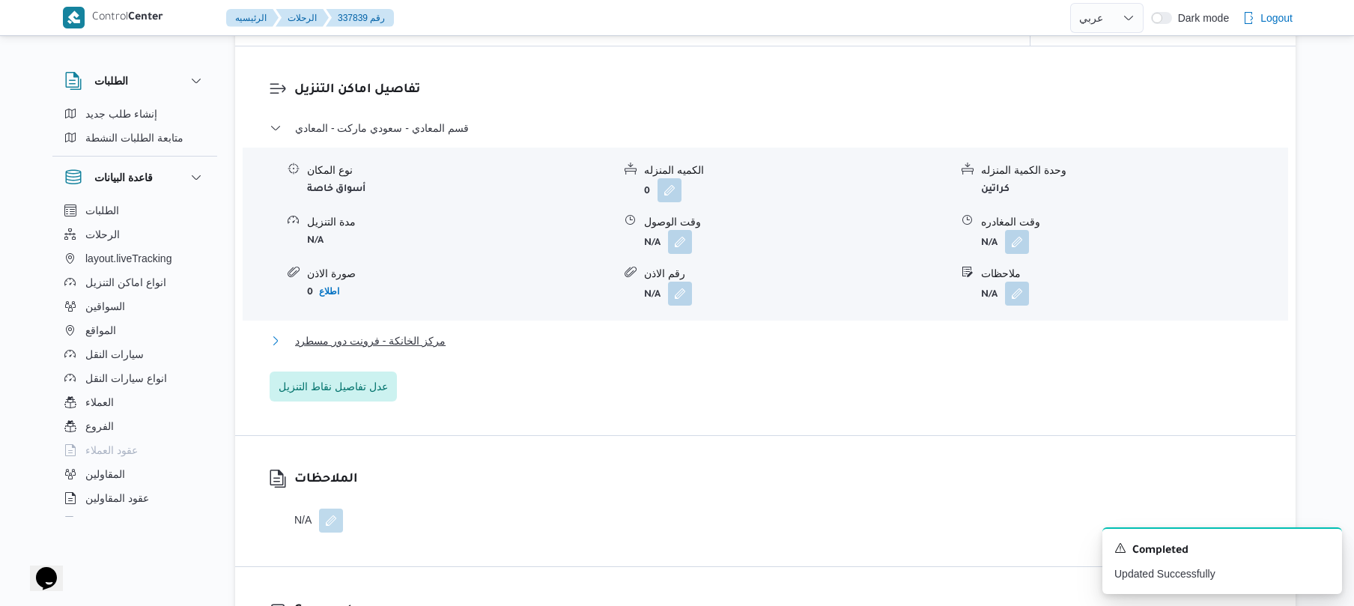
click at [740, 336] on button "مركز الخانكة - فرونت دور مسطرد" at bounding box center [766, 341] width 992 height 18
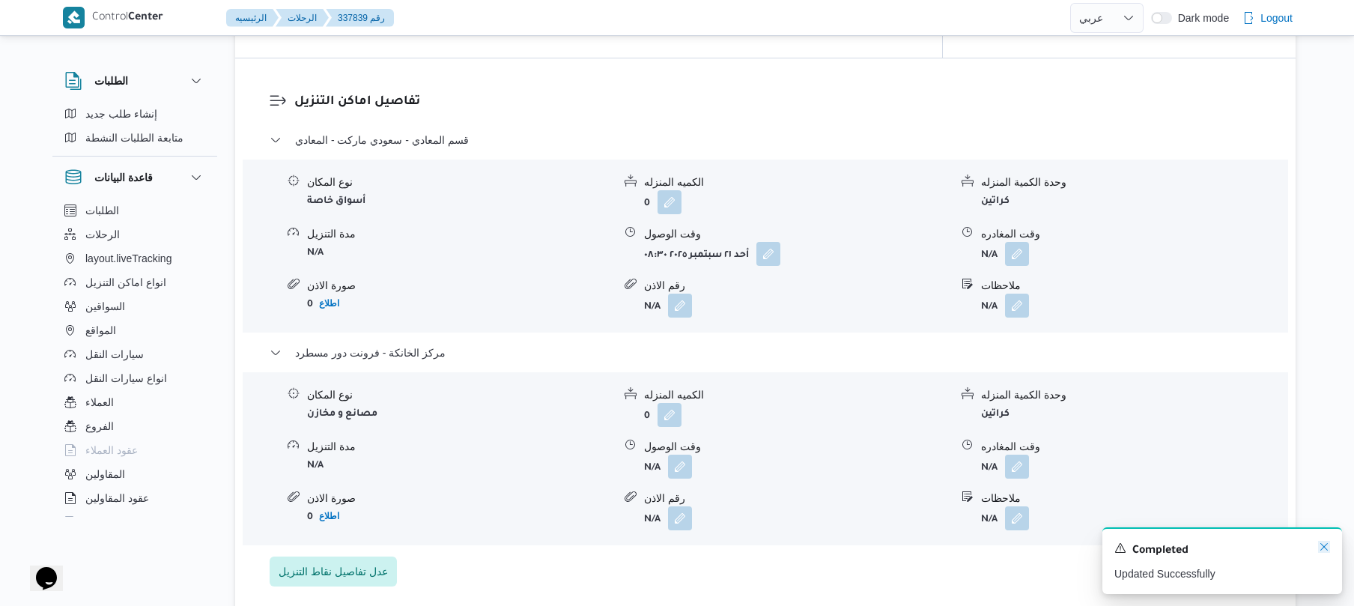
click at [1321, 546] on icon "Dismiss toast" at bounding box center [1324, 547] width 12 height 12
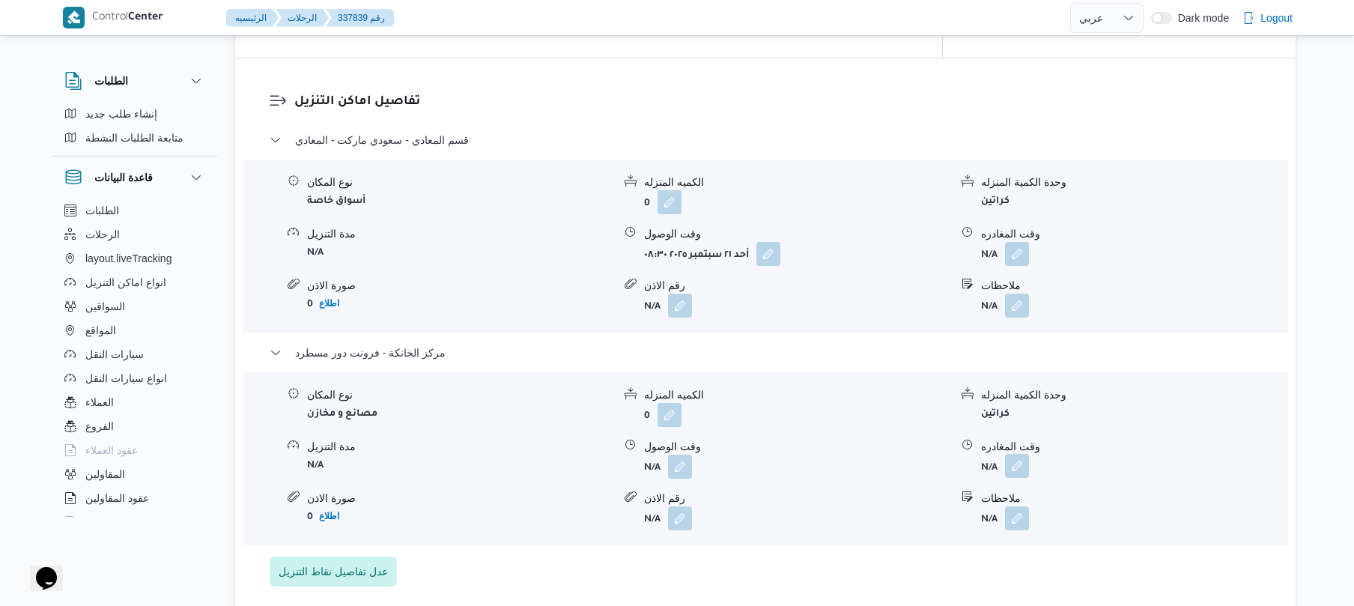
click at [1020, 454] on button "button" at bounding box center [1017, 466] width 24 height 24
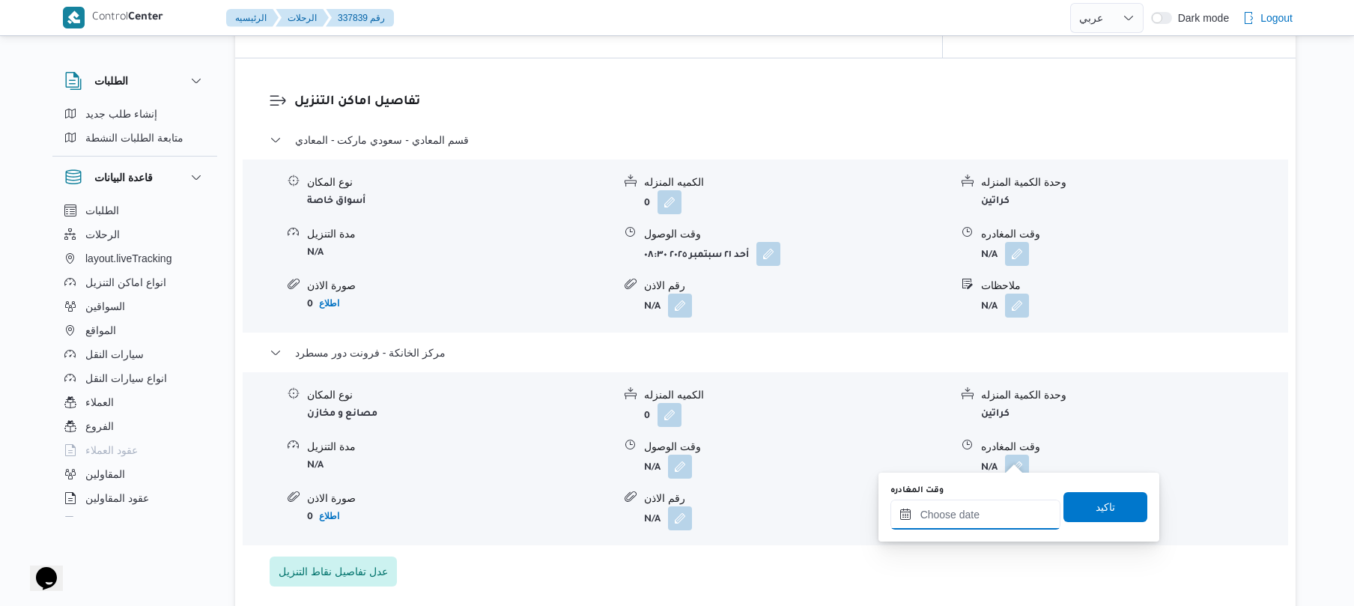
click at [973, 519] on input "وقت المغادره" at bounding box center [975, 514] width 170 height 30
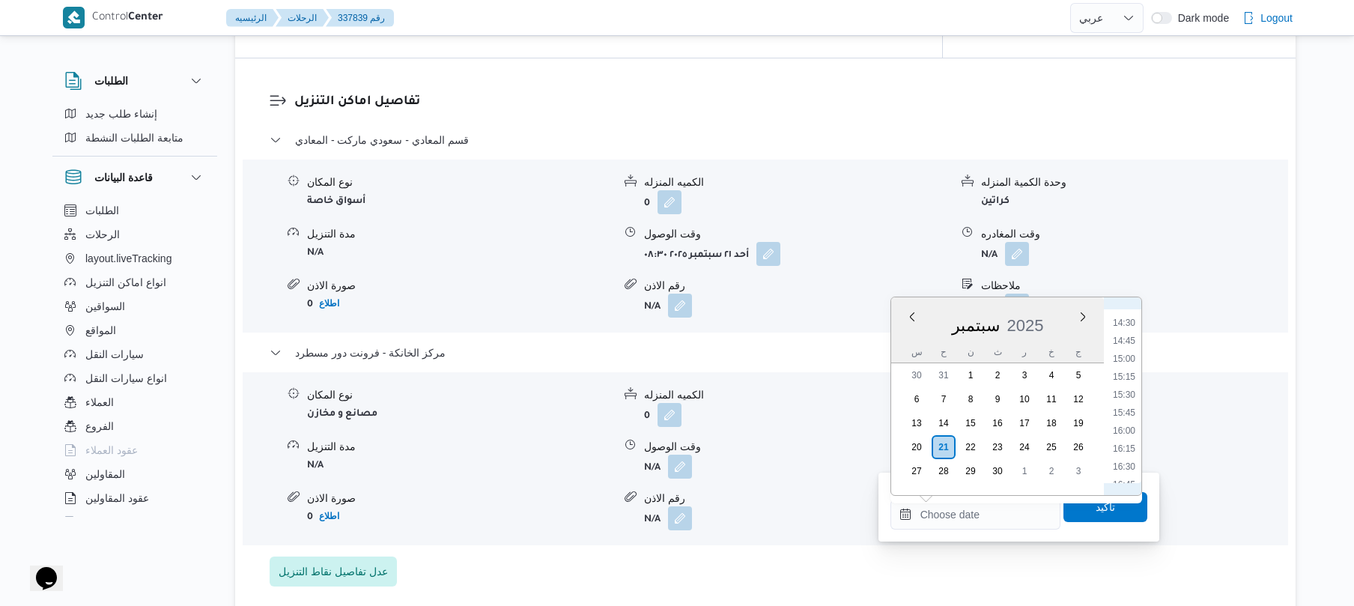
scroll to position [1021, 0]
click at [1123, 441] on li "16:00" at bounding box center [1123, 445] width 34 height 15
type input "٢١/٠٩/٢٠٢٥ ١٦:٠٠"
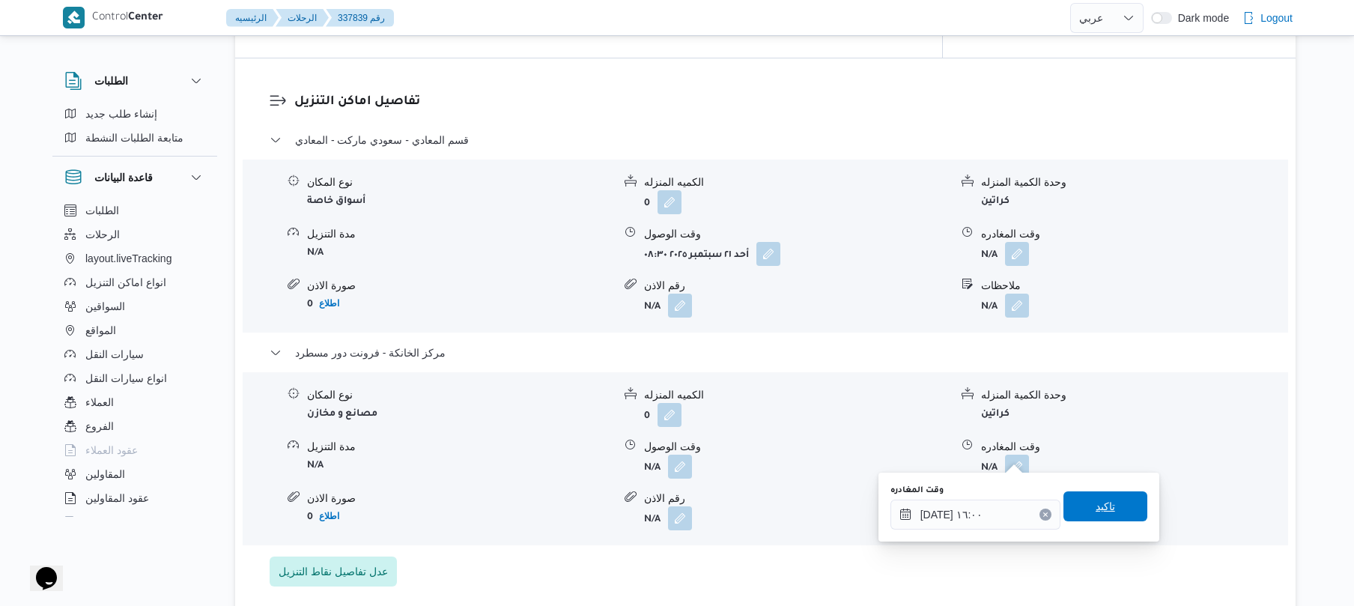
click at [1098, 505] on span "تاكيد" at bounding box center [1104, 506] width 19 height 18
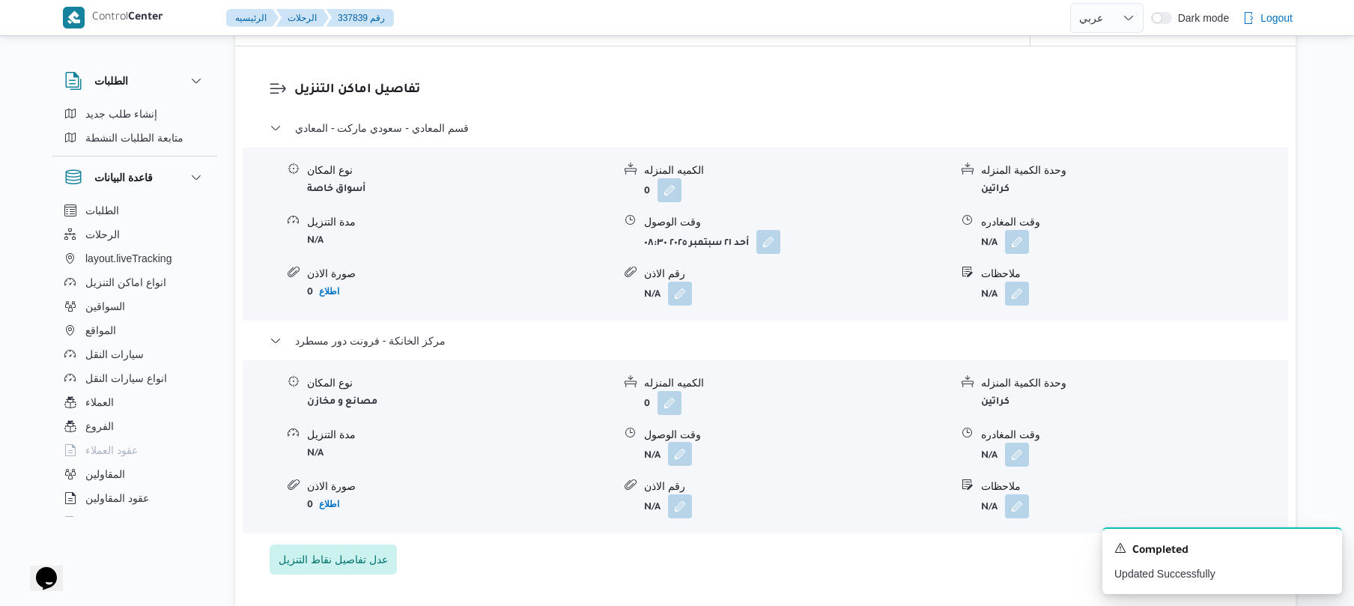
click at [675, 456] on button "button" at bounding box center [680, 454] width 24 height 24
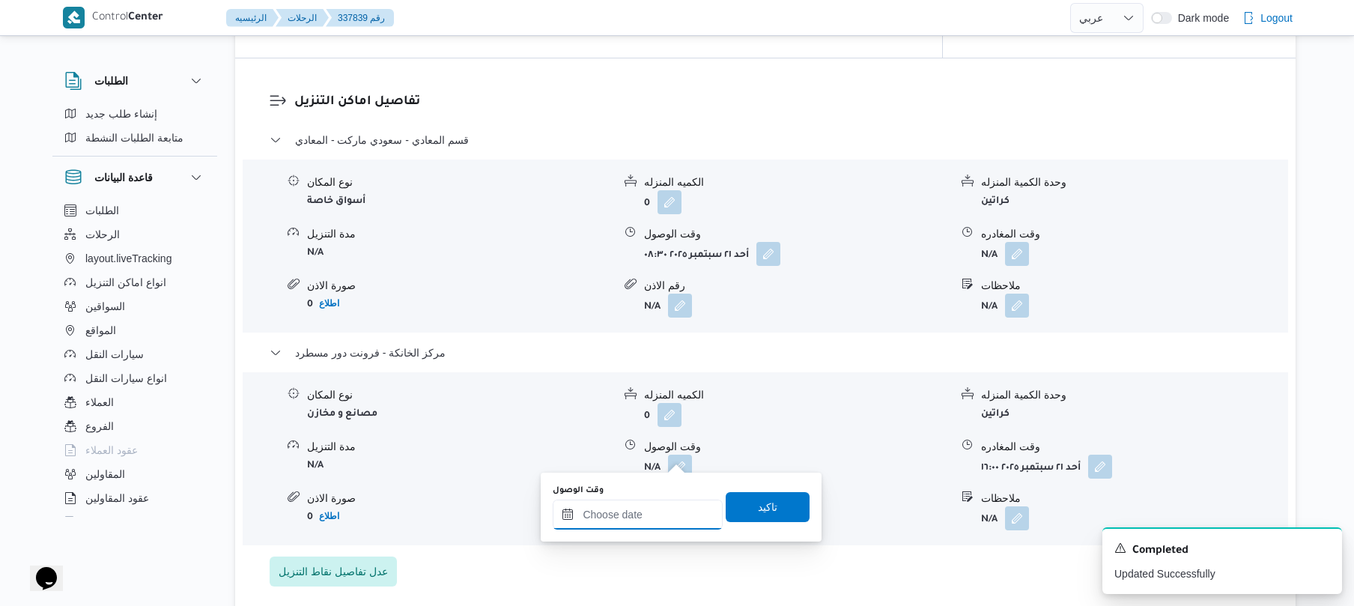
click at [668, 510] on input "وقت الوصول" at bounding box center [638, 514] width 170 height 30
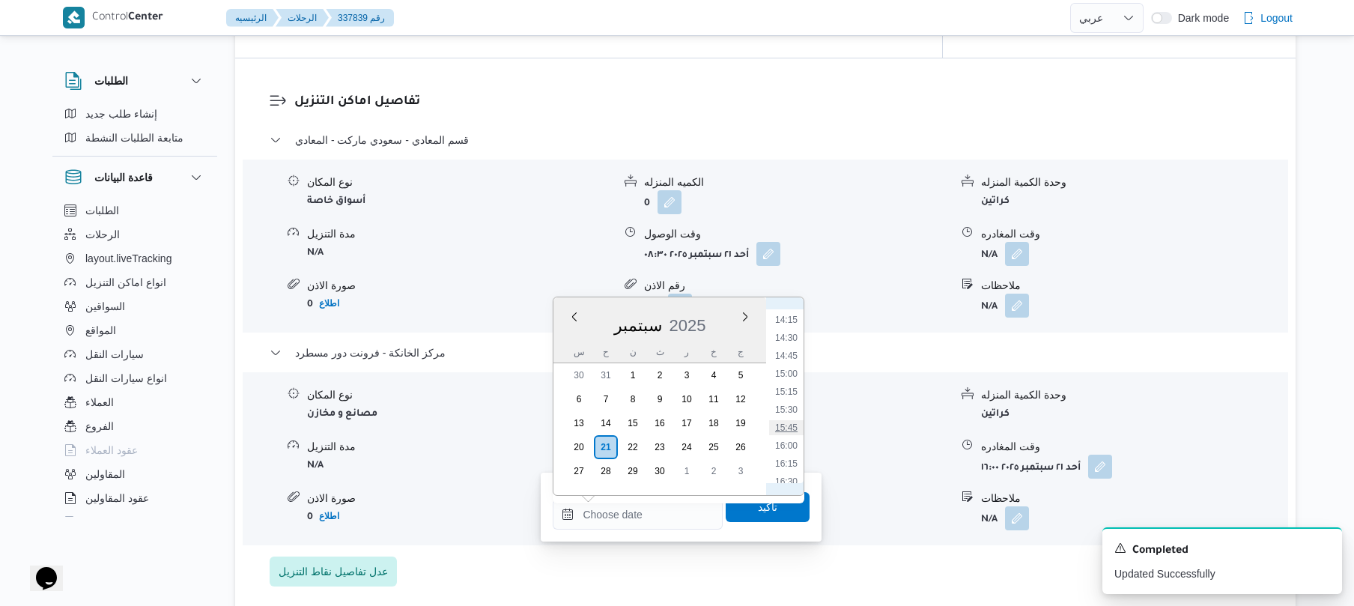
click at [788, 430] on li "15:45" at bounding box center [786, 427] width 34 height 15
type input "٢١/٠٩/٢٠٢٥ ١٥:٤٥"
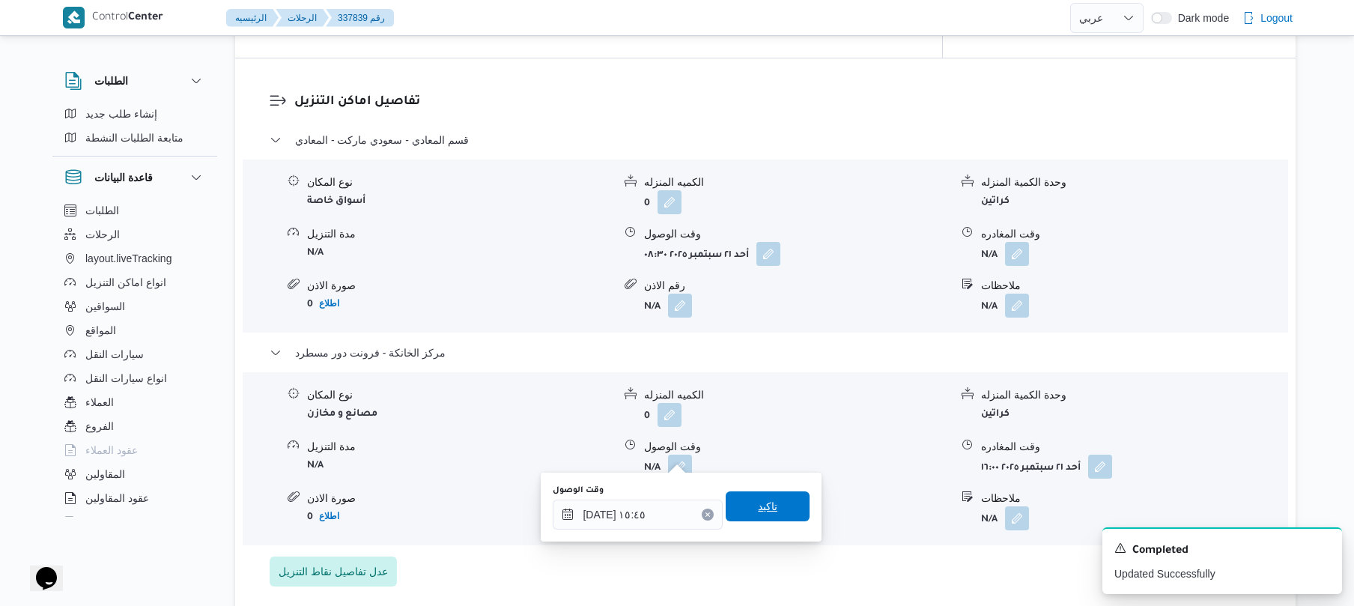
click at [770, 495] on span "تاكيد" at bounding box center [767, 506] width 84 height 30
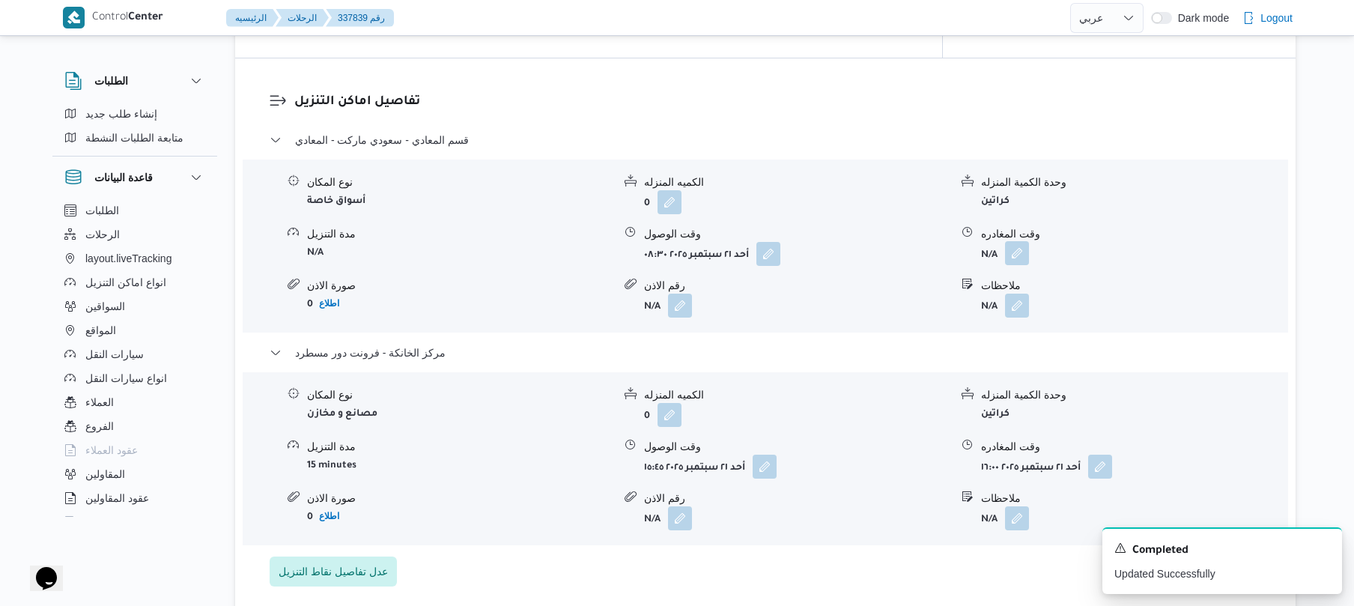
click at [1015, 249] on button "button" at bounding box center [1017, 253] width 24 height 24
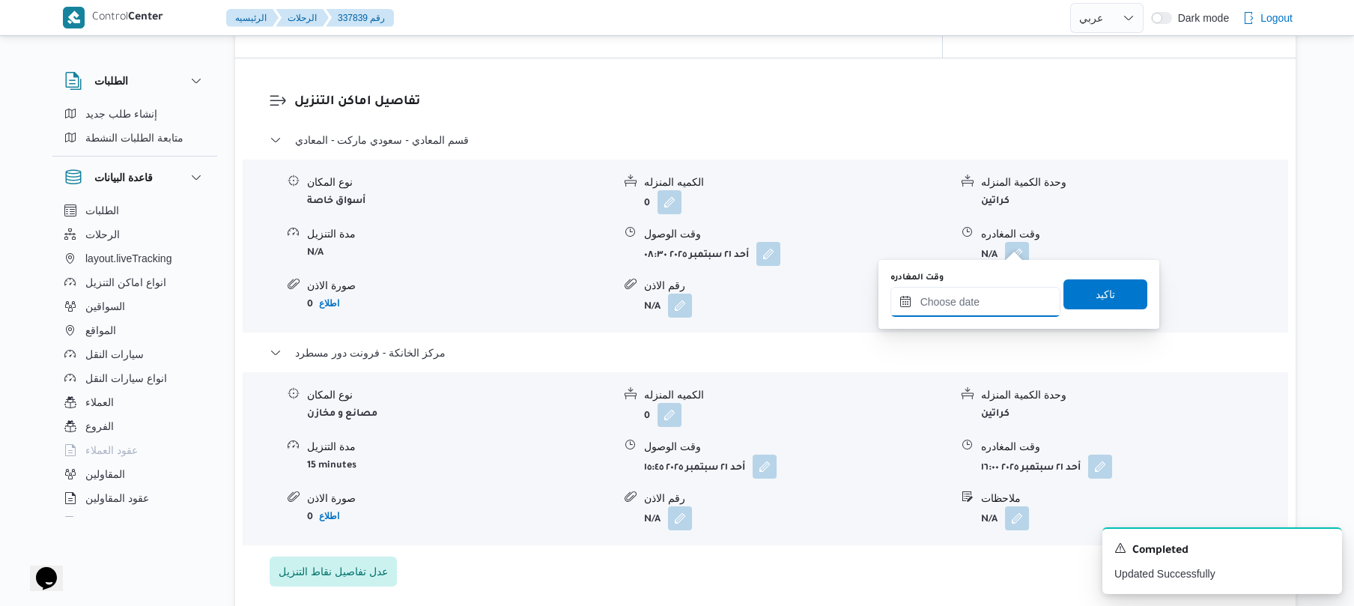
click at [957, 294] on input "وقت المغادره" at bounding box center [975, 302] width 170 height 30
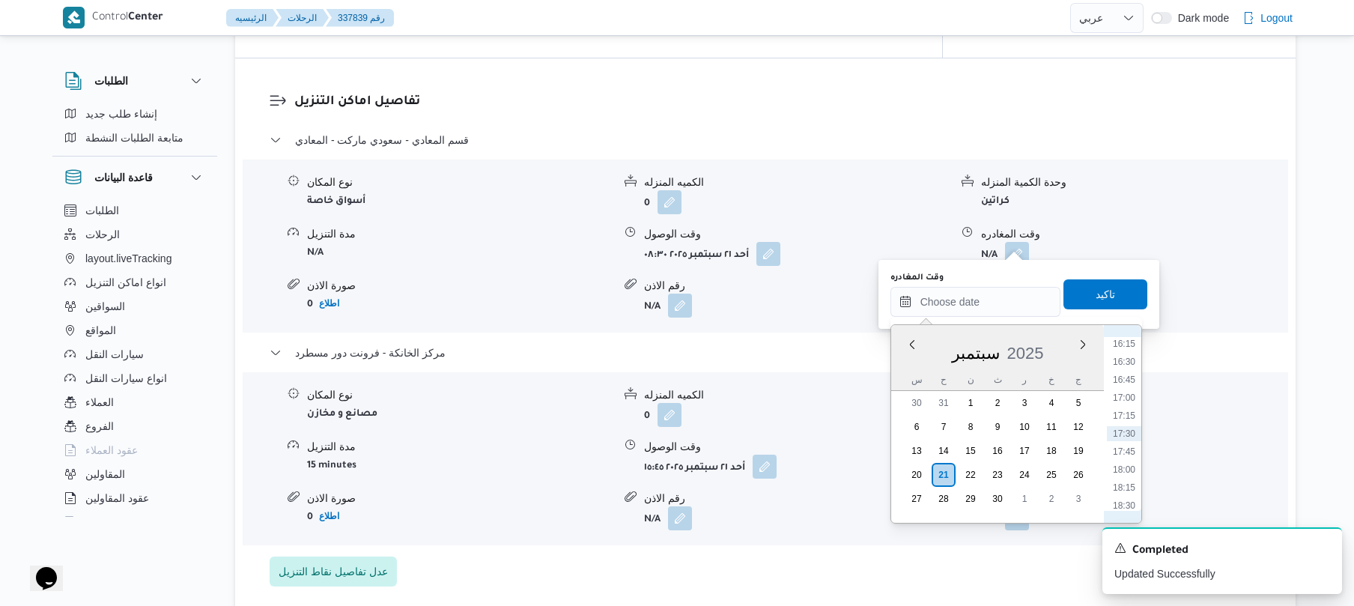
scroll to position [1022, 0]
click at [1132, 387] on li "14:45" at bounding box center [1123, 382] width 34 height 15
type input "٢١/٠٩/٢٠٢٥ ١٤:٤٥"
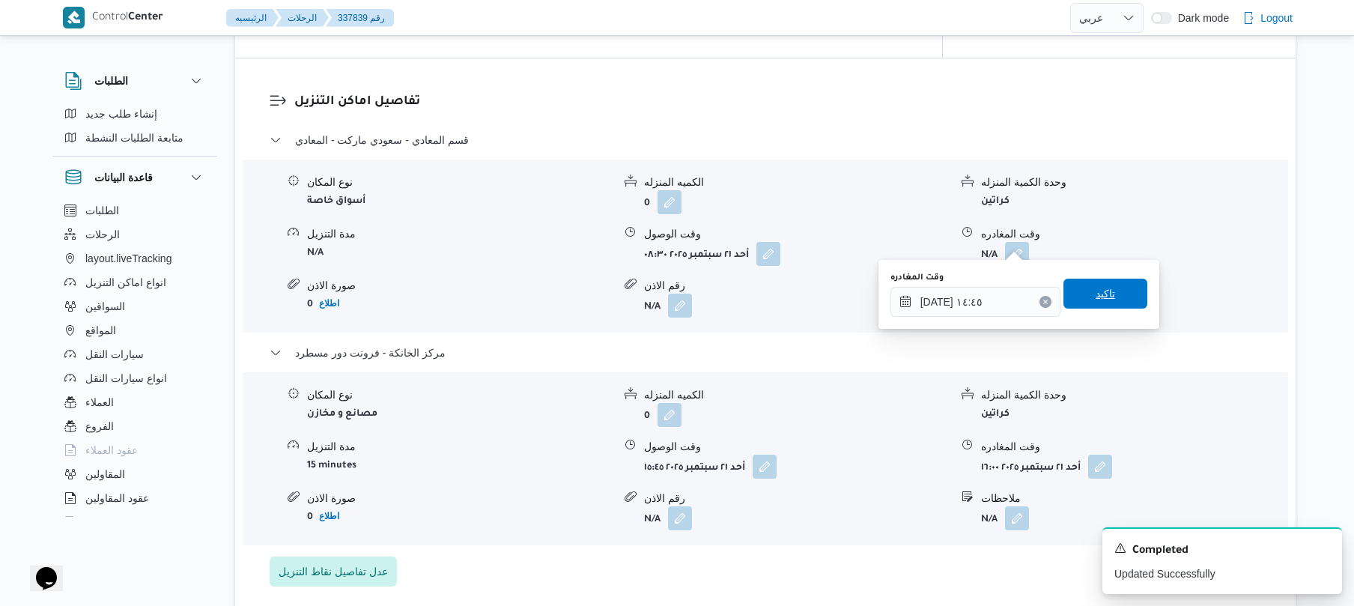
click at [1098, 295] on span "تاكيد" at bounding box center [1104, 293] width 19 height 18
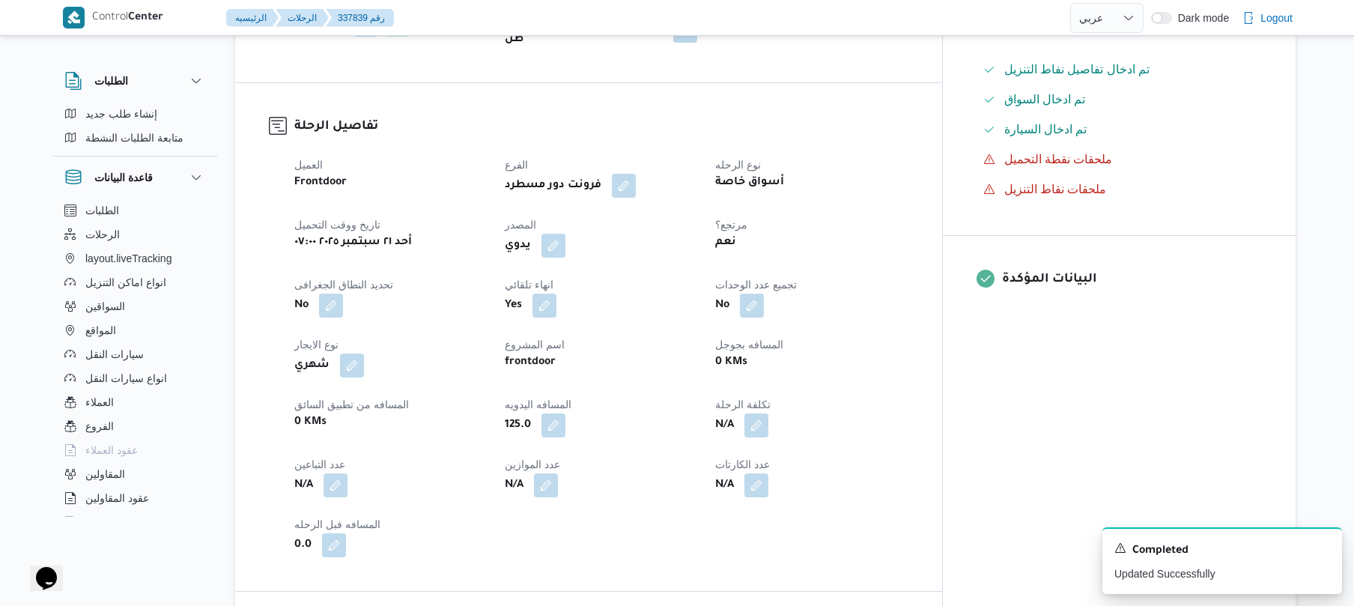
scroll to position [0, 0]
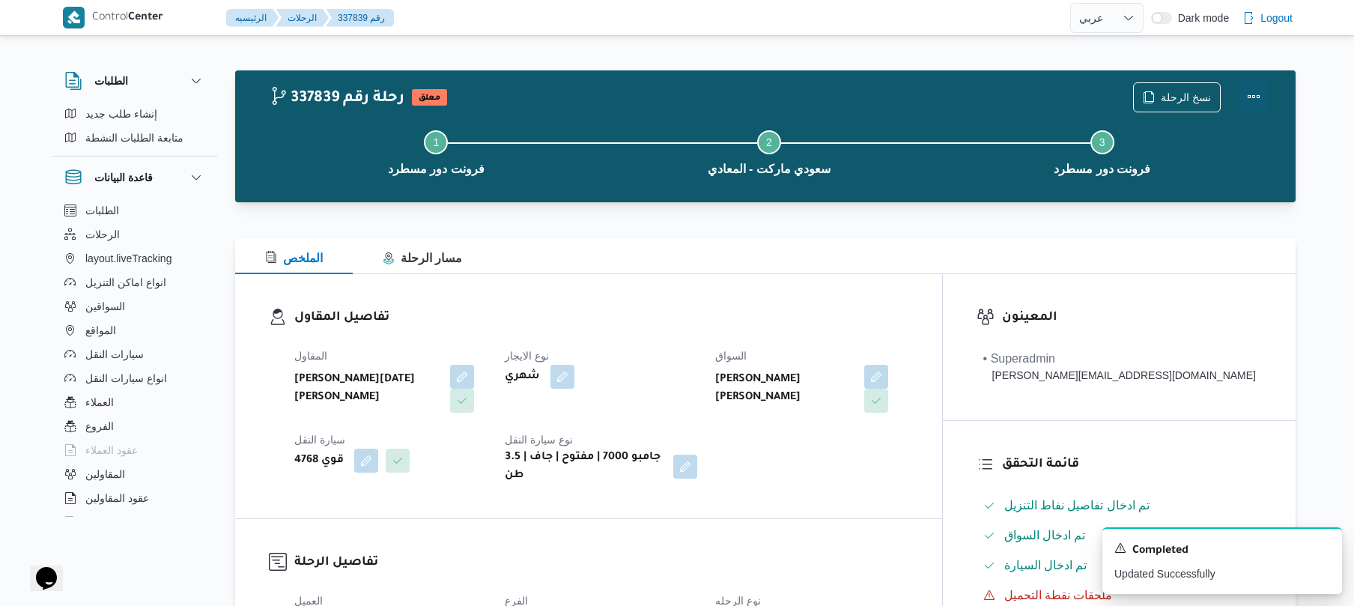
click at [1259, 93] on button "Actions" at bounding box center [1253, 97] width 30 height 30
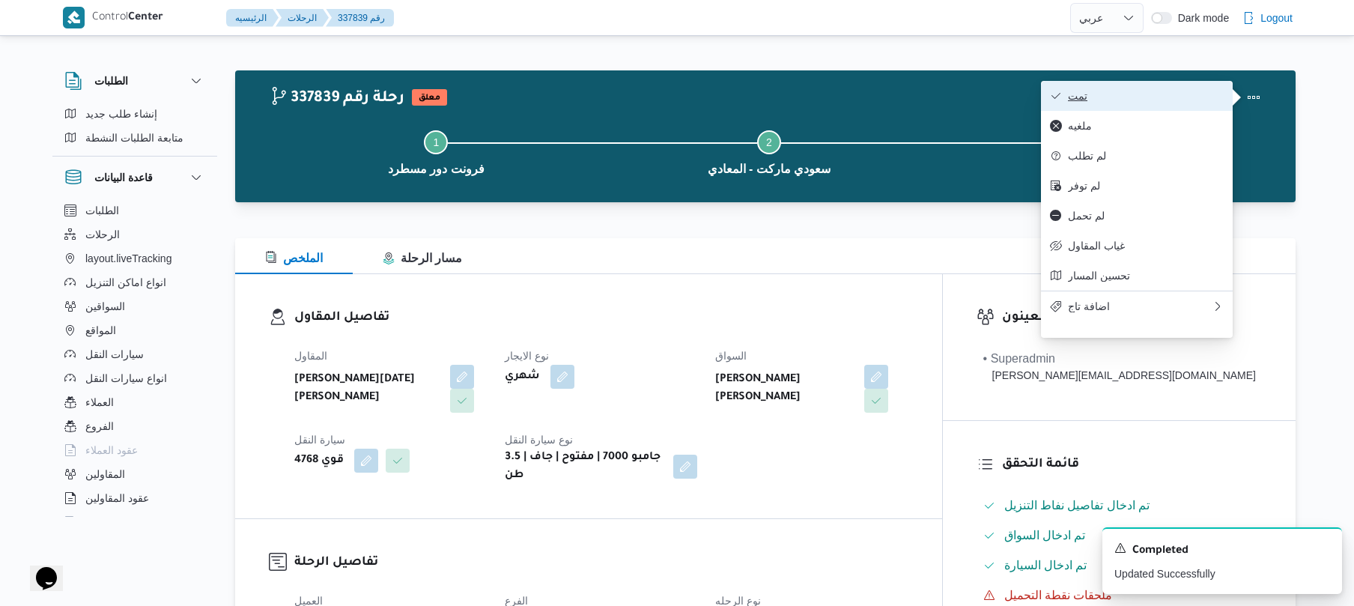
click at [1151, 88] on button "تمت" at bounding box center [1137, 96] width 192 height 30
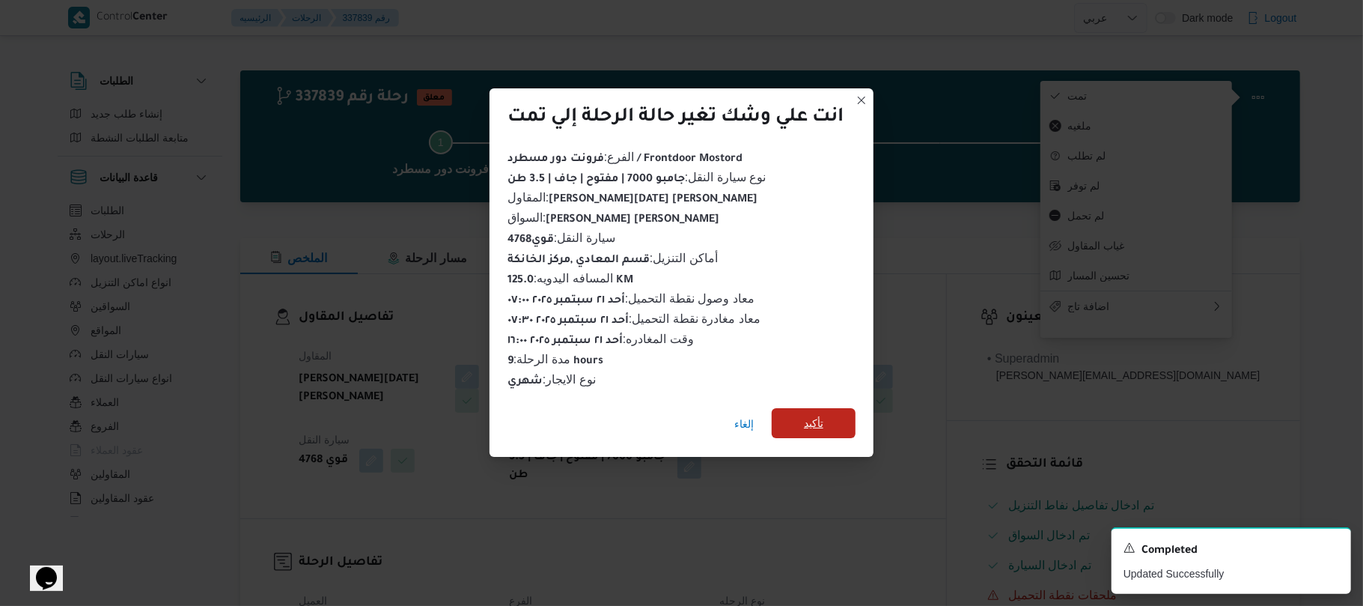
click at [830, 408] on span "تأكيد" at bounding box center [814, 423] width 84 height 30
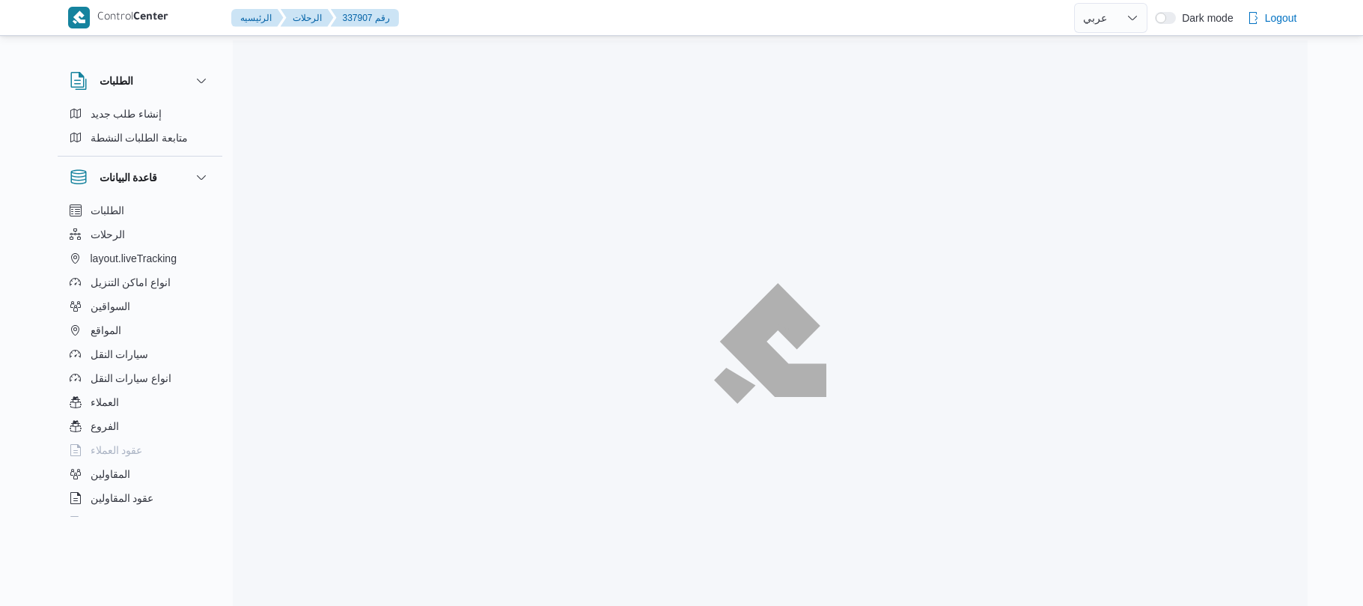
select select "ar"
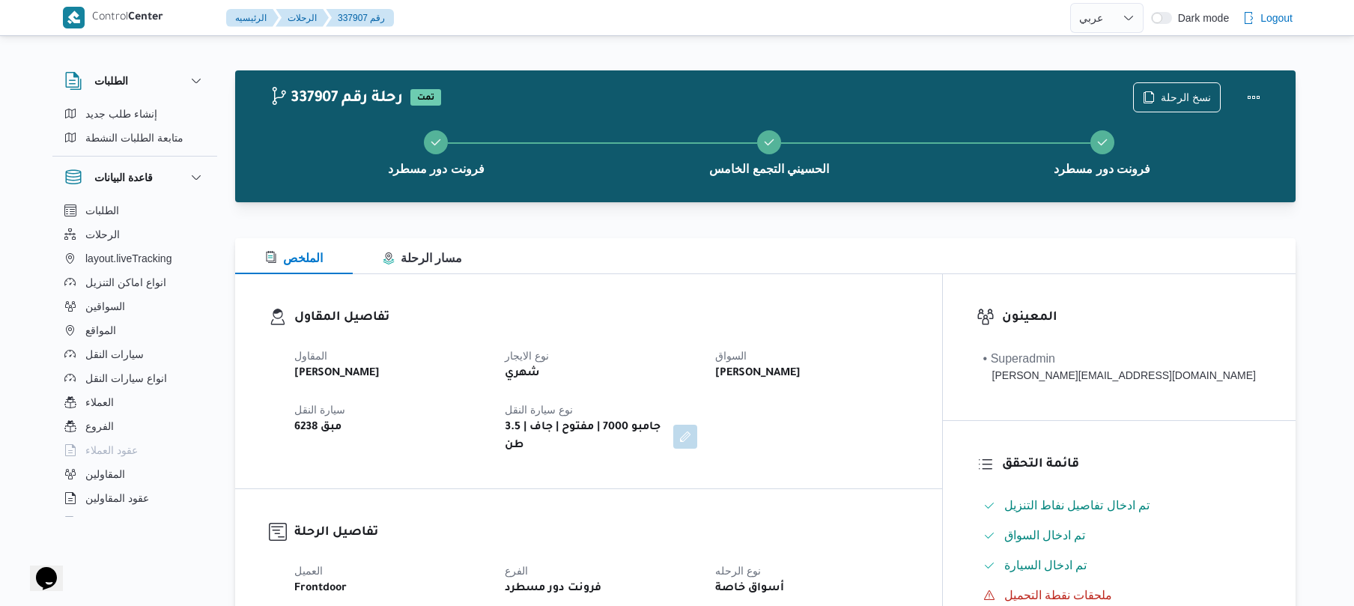
click at [840, 300] on div "تفاصيل المقاول المقاول [PERSON_NAME] نوع الايجار شهري السواق [PERSON_NAME] سيار…" at bounding box center [588, 381] width 707 height 214
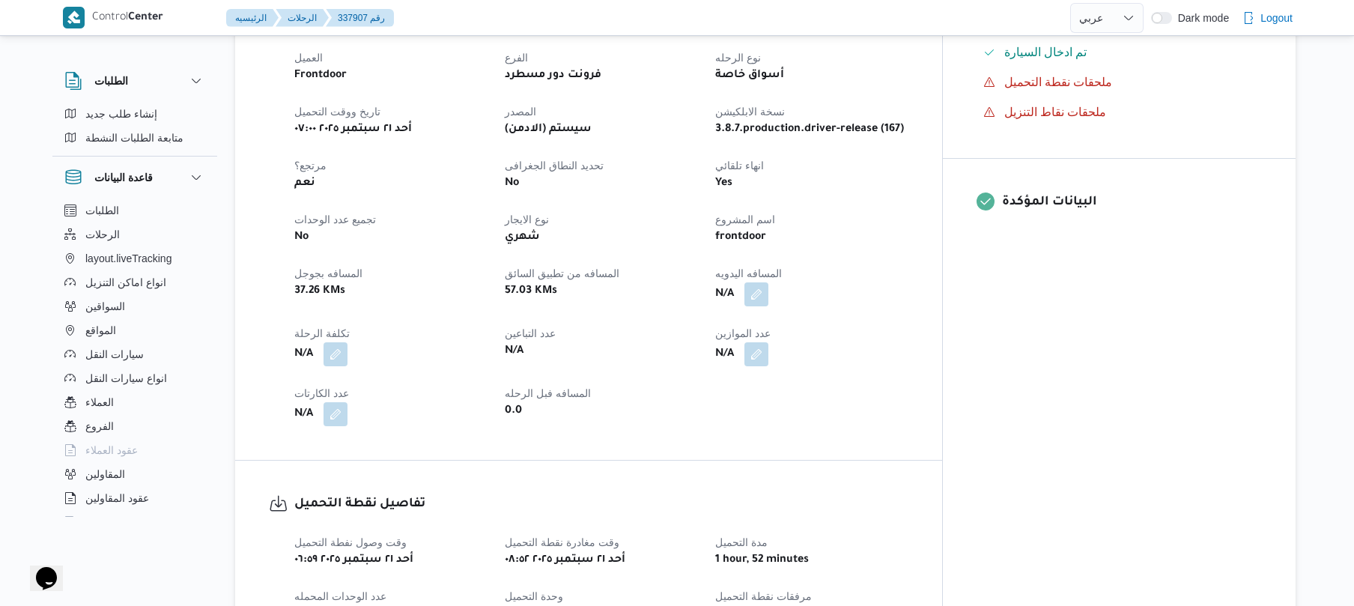
scroll to position [519, 0]
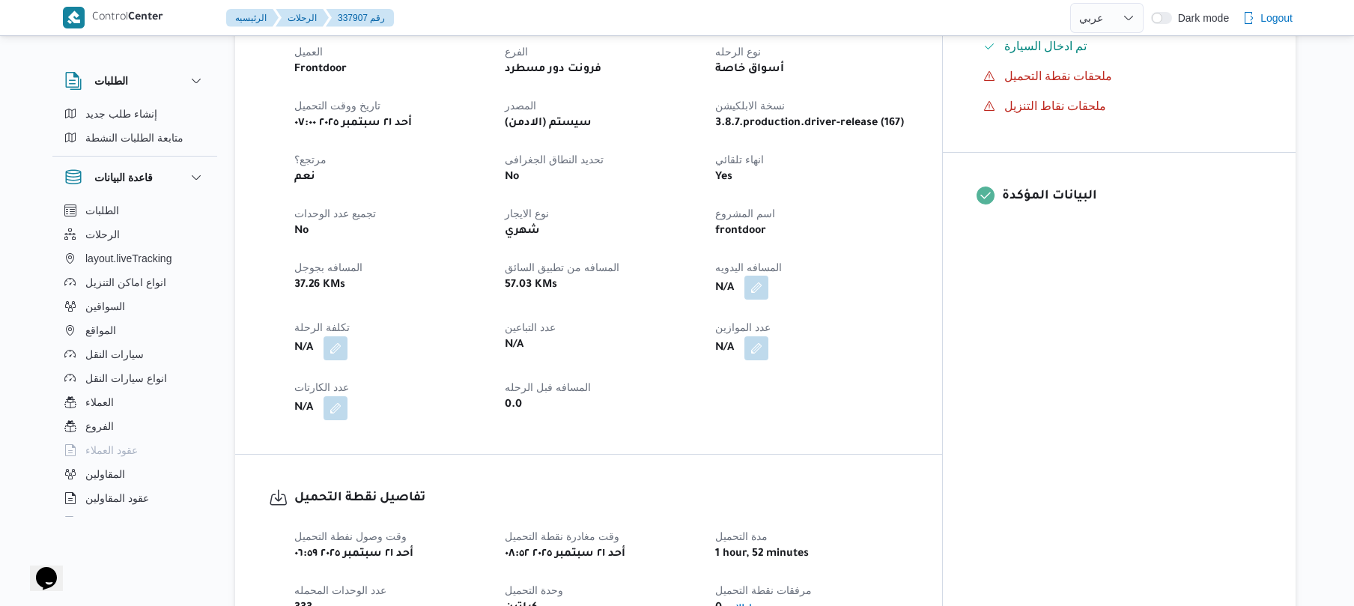
click at [768, 281] on button "button" at bounding box center [756, 288] width 24 height 24
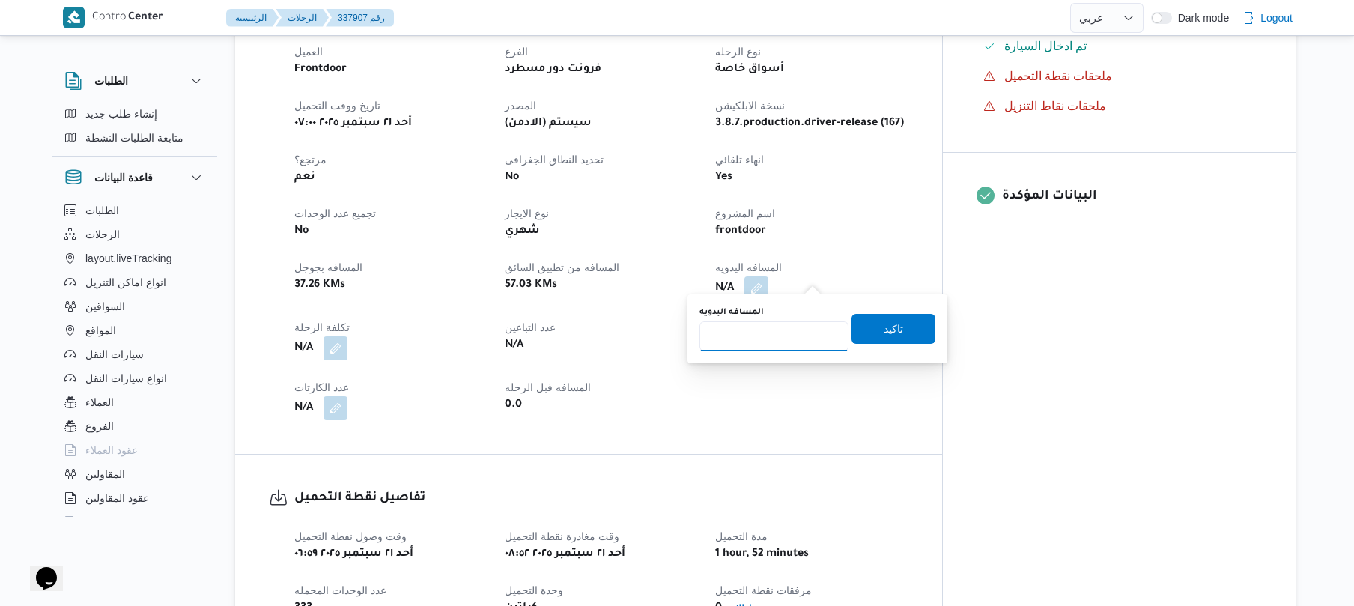
click at [780, 345] on input "المسافه اليدويه" at bounding box center [773, 336] width 149 height 30
type input "120"
click at [872, 334] on span "تاكيد" at bounding box center [893, 328] width 84 height 30
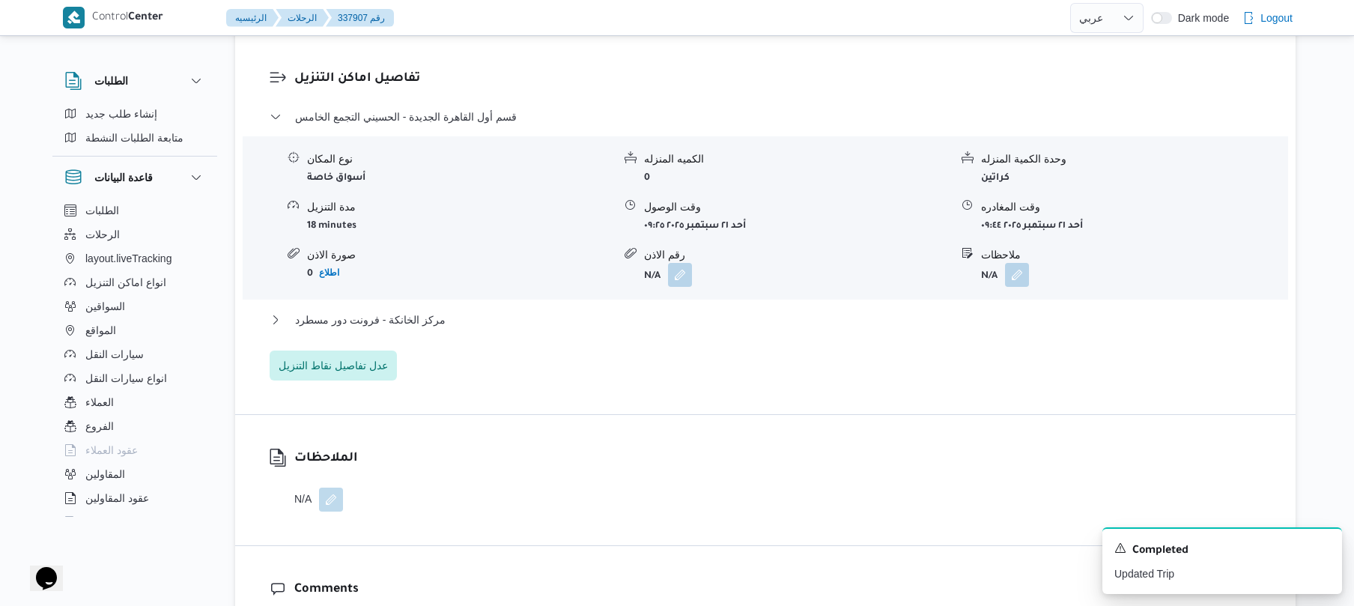
scroll to position [1198, 0]
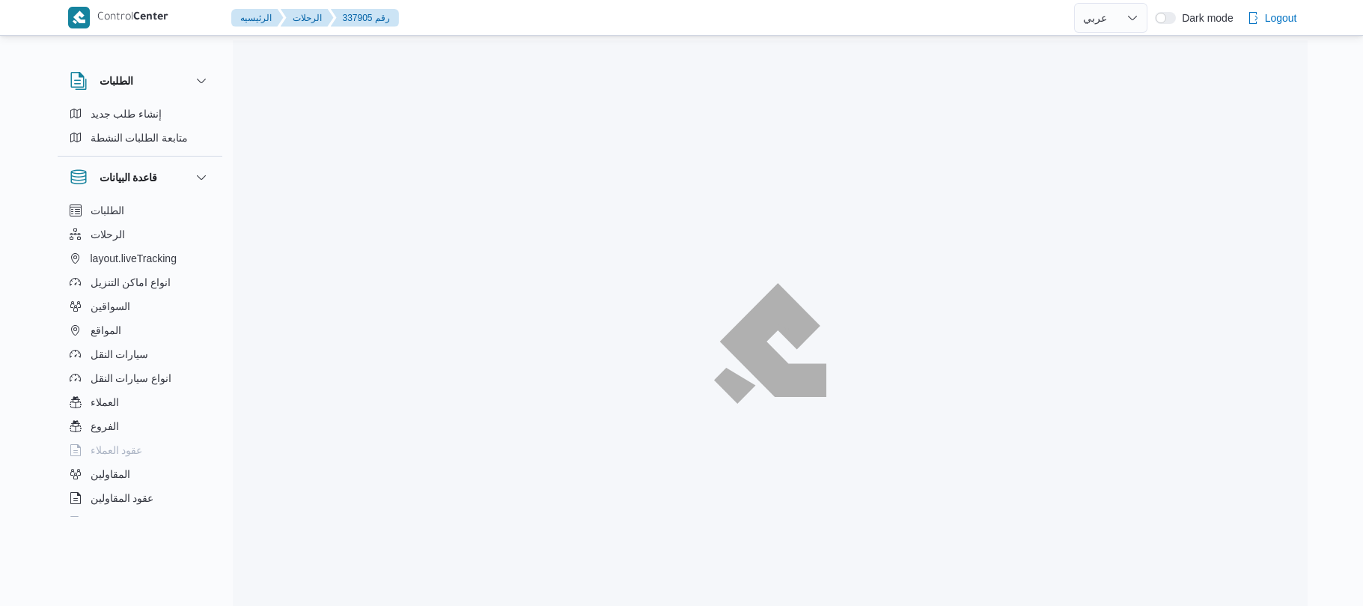
select select "ar"
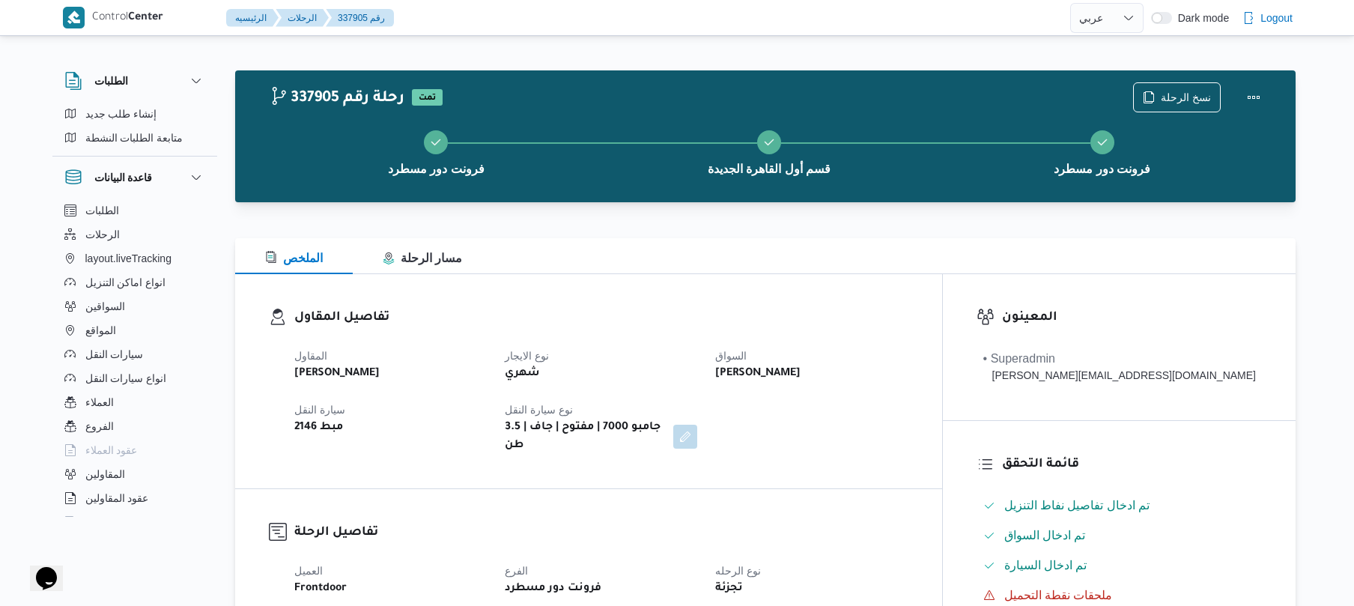
click at [762, 289] on div "تفاصيل المقاول المقاول [PERSON_NAME] نوع الايجار شهري السواق [PERSON_NAME] [PER…" at bounding box center [588, 381] width 707 height 214
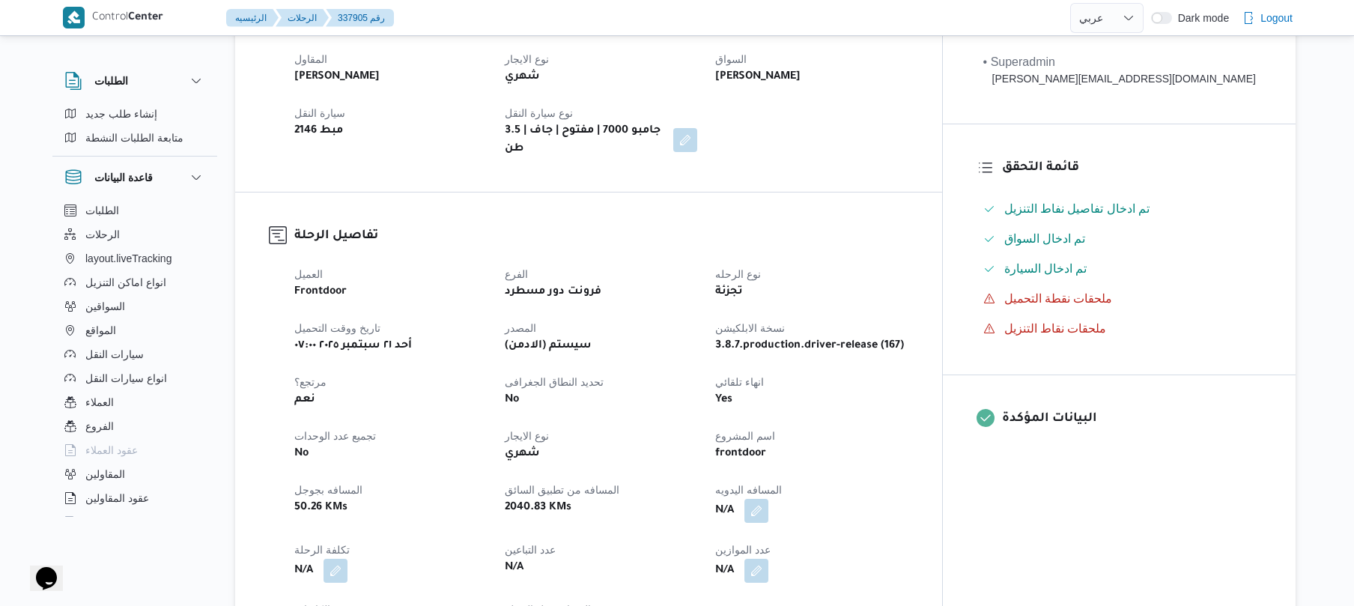
scroll to position [439, 0]
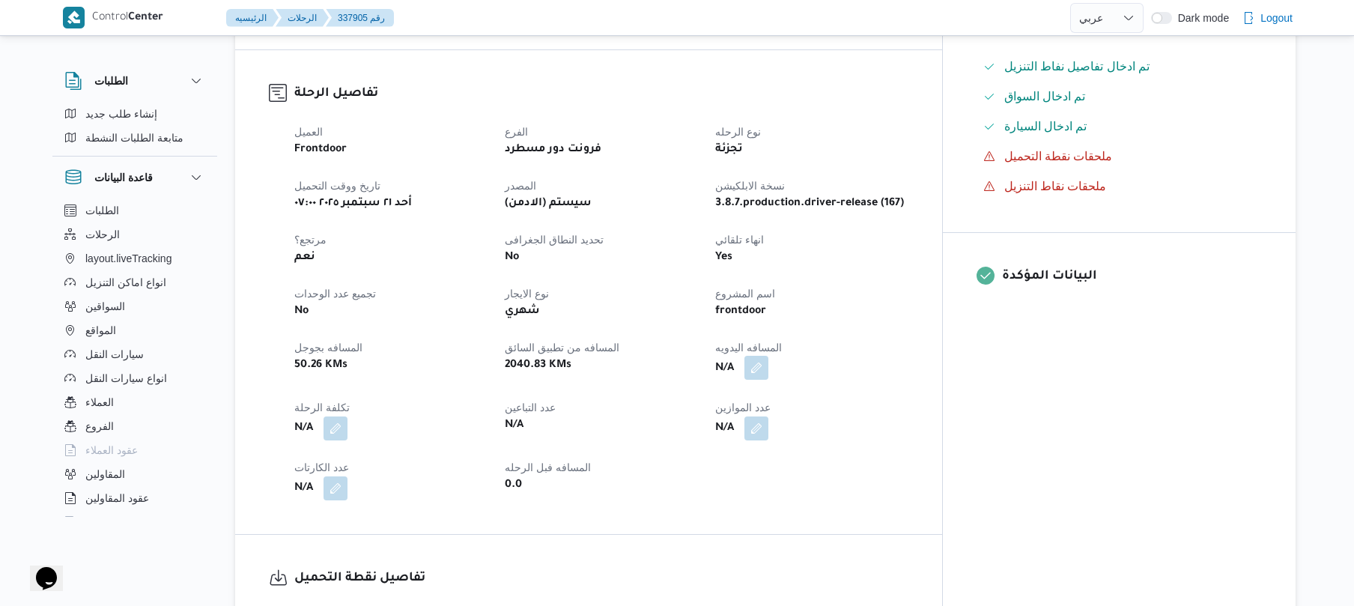
click at [768, 357] on button "button" at bounding box center [756, 368] width 24 height 24
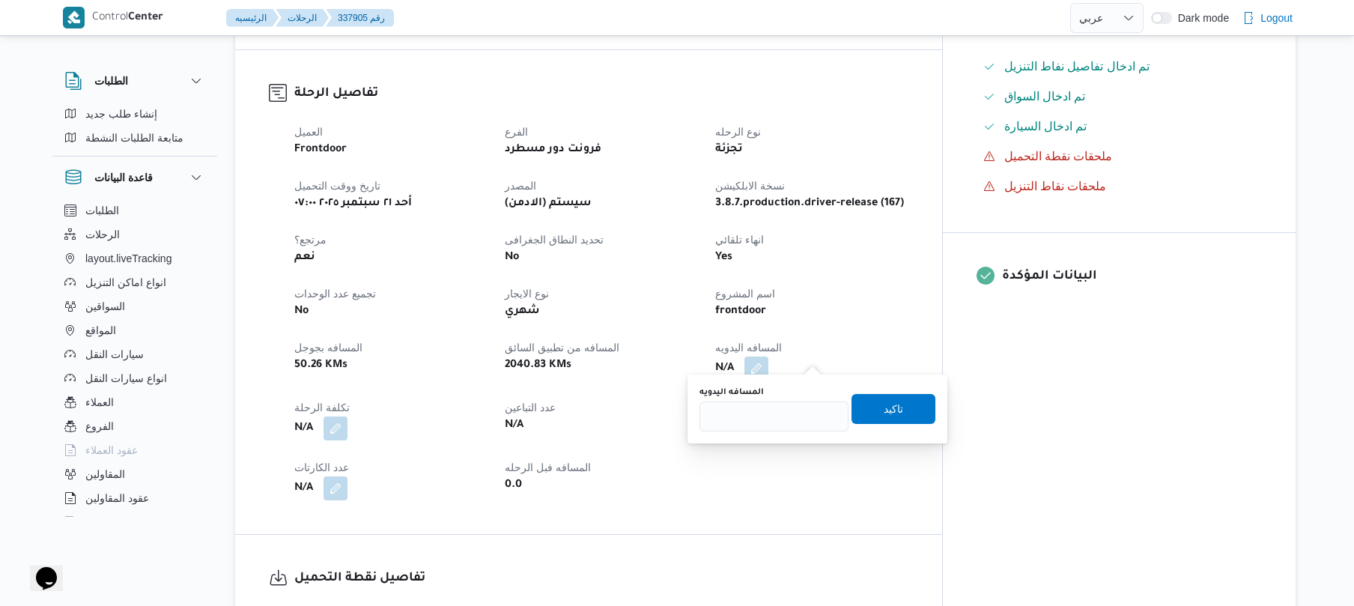
click at [767, 432] on div "You are in a dialog. To close this dialog, hit escape. المسافه اليدويه تاكيد" at bounding box center [817, 408] width 260 height 69
click at [776, 413] on input "المسافه اليدويه" at bounding box center [773, 416] width 149 height 30
type input "120"
click at [883, 411] on span "تاكيد" at bounding box center [892, 408] width 19 height 18
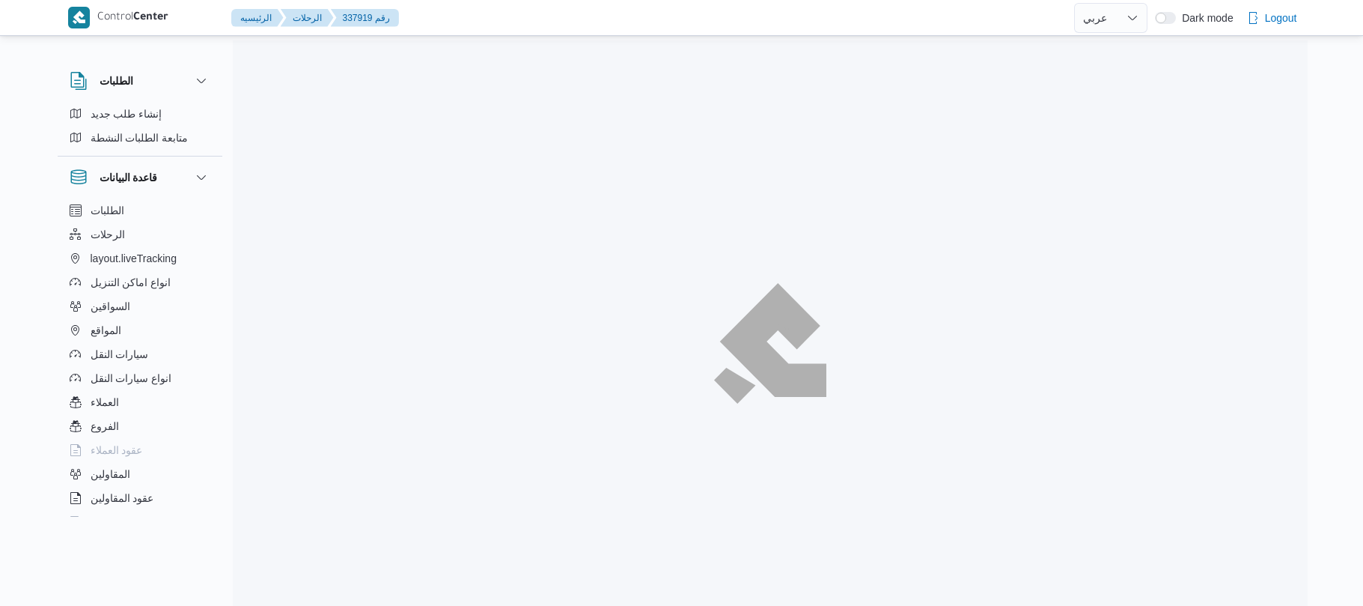
select select "ar"
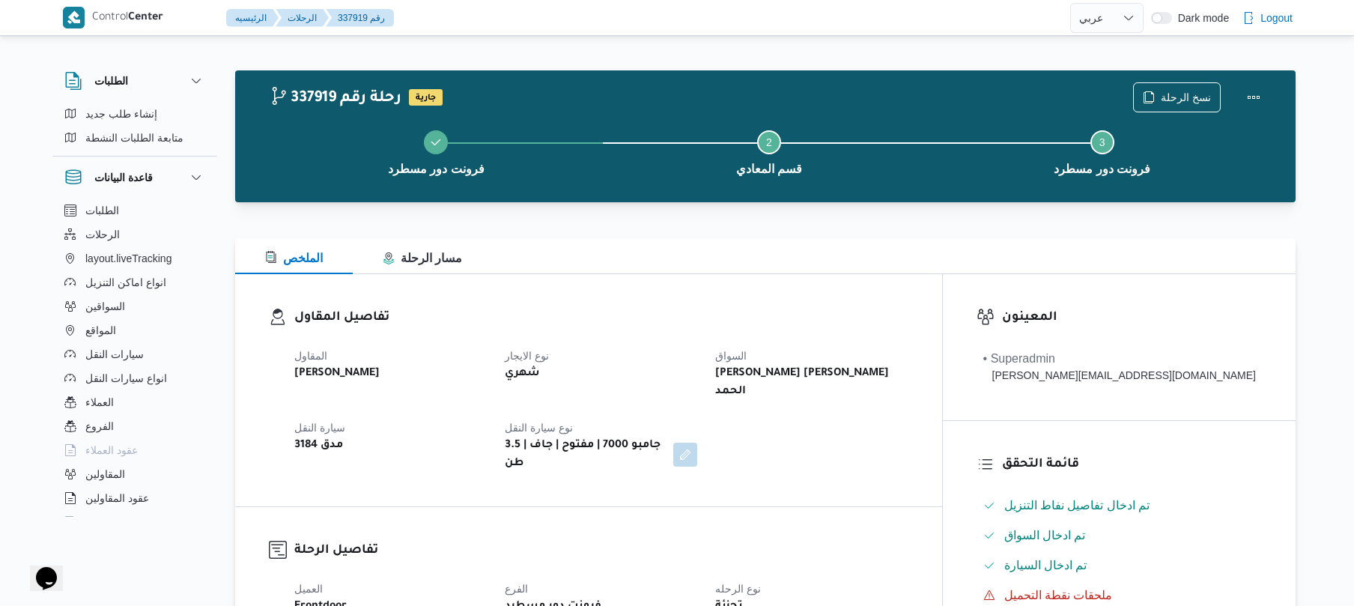
click at [697, 355] on dt "نوع الايجار" at bounding box center [601, 356] width 192 height 18
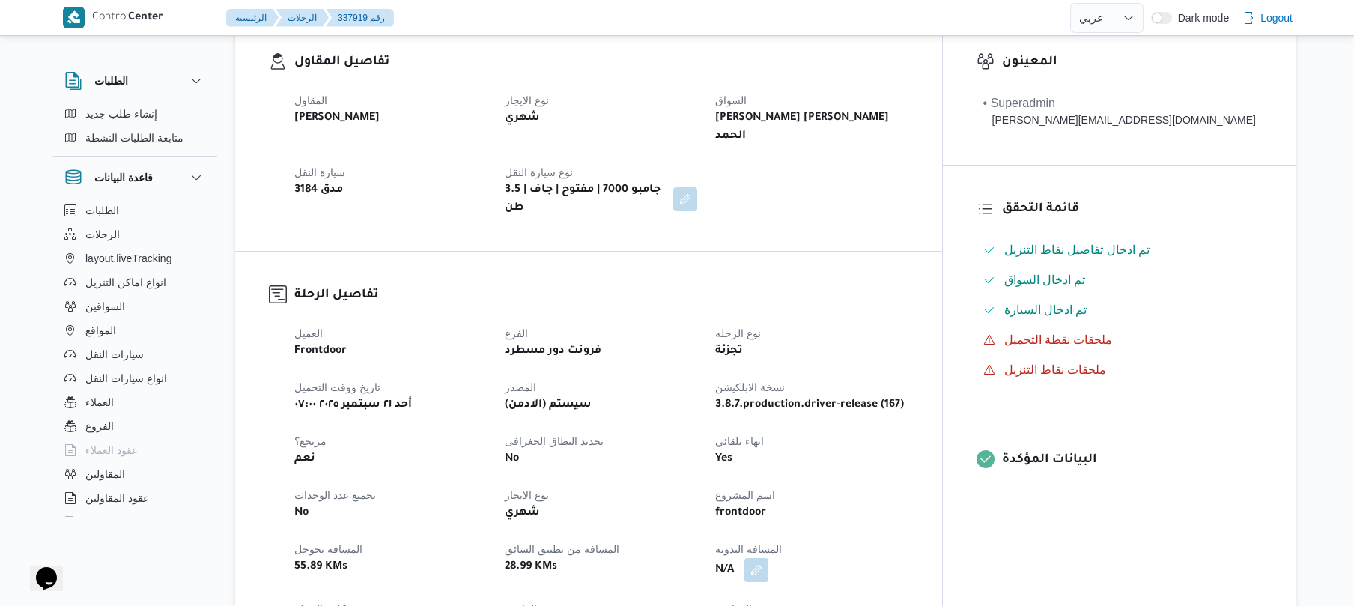
scroll to position [399, 0]
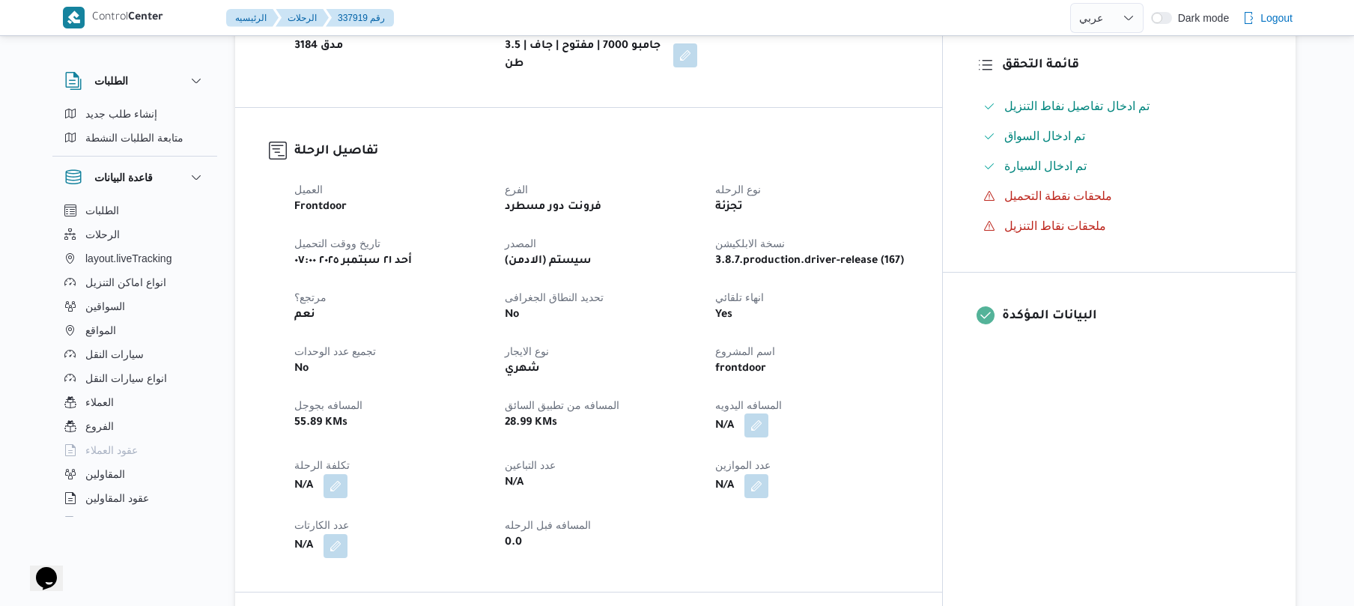
click at [768, 413] on button "button" at bounding box center [756, 425] width 24 height 24
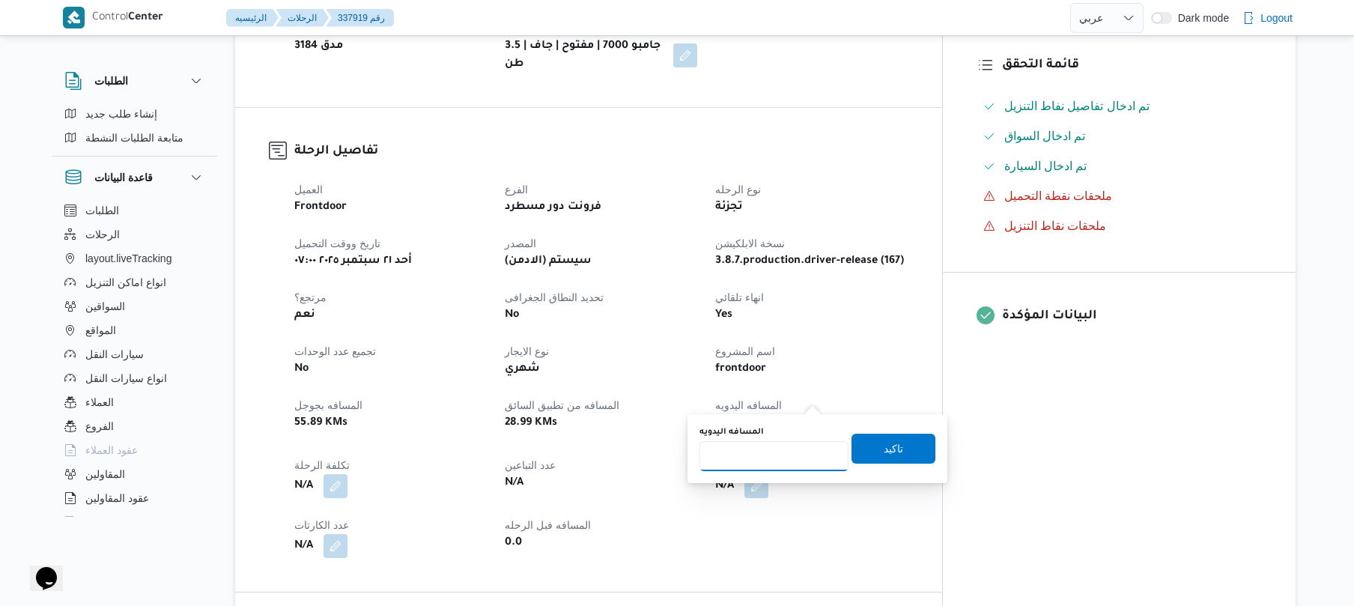
click at [767, 463] on input "المسافه اليدويه" at bounding box center [773, 456] width 149 height 30
type input "125"
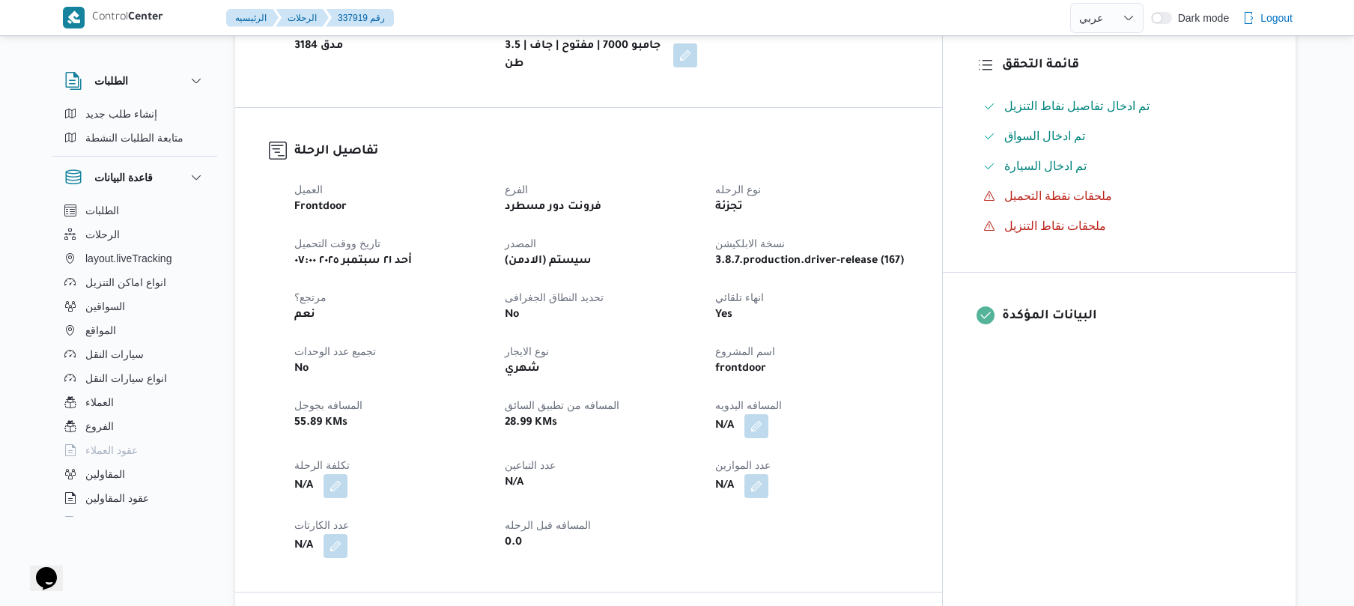
click at [870, 413] on div "N/A" at bounding box center [810, 426] width 195 height 27
click at [768, 413] on button "button" at bounding box center [756, 425] width 24 height 24
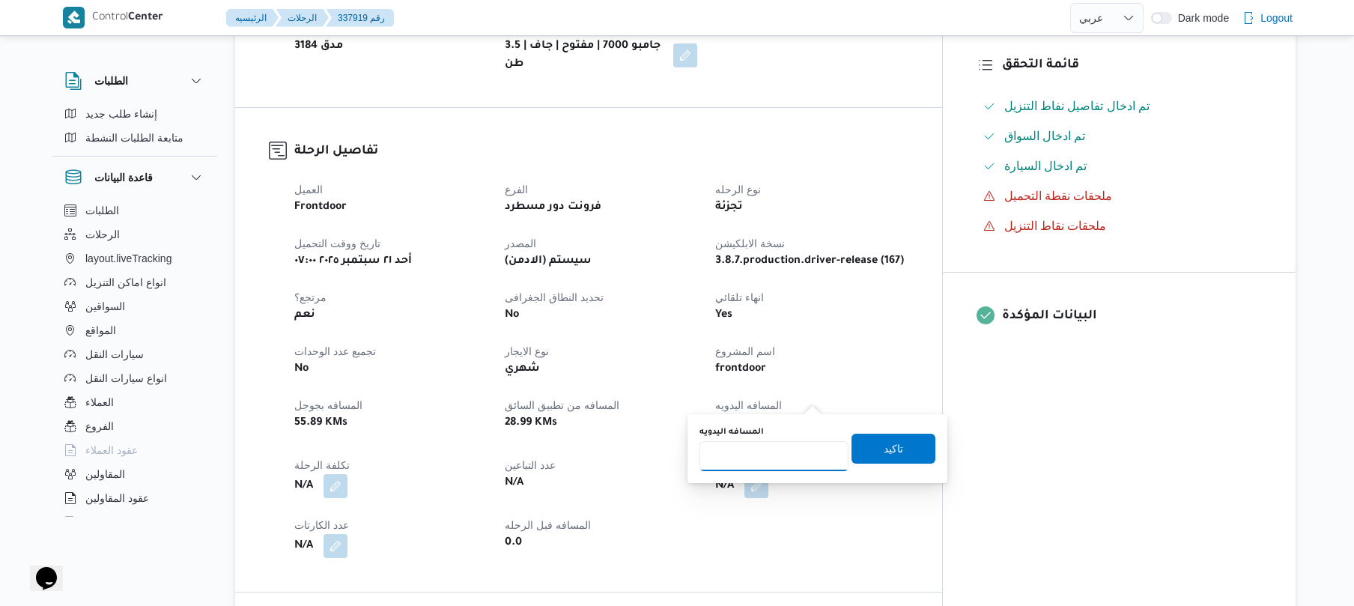
click at [786, 461] on input "المسافه اليدويه" at bounding box center [773, 456] width 149 height 30
type input "125"
click at [895, 431] on div "المسافه اليدويه 125 تاكيد" at bounding box center [817, 448] width 239 height 48
click at [883, 448] on span "تاكيد" at bounding box center [892, 448] width 19 height 18
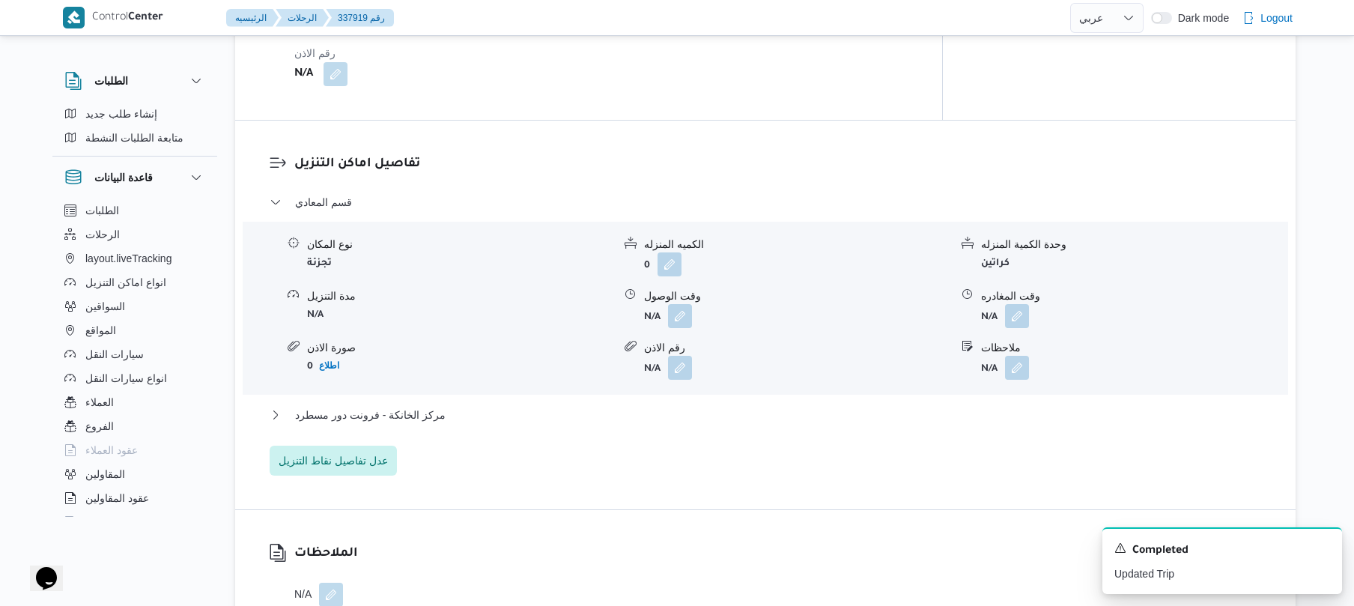
scroll to position [1157, 0]
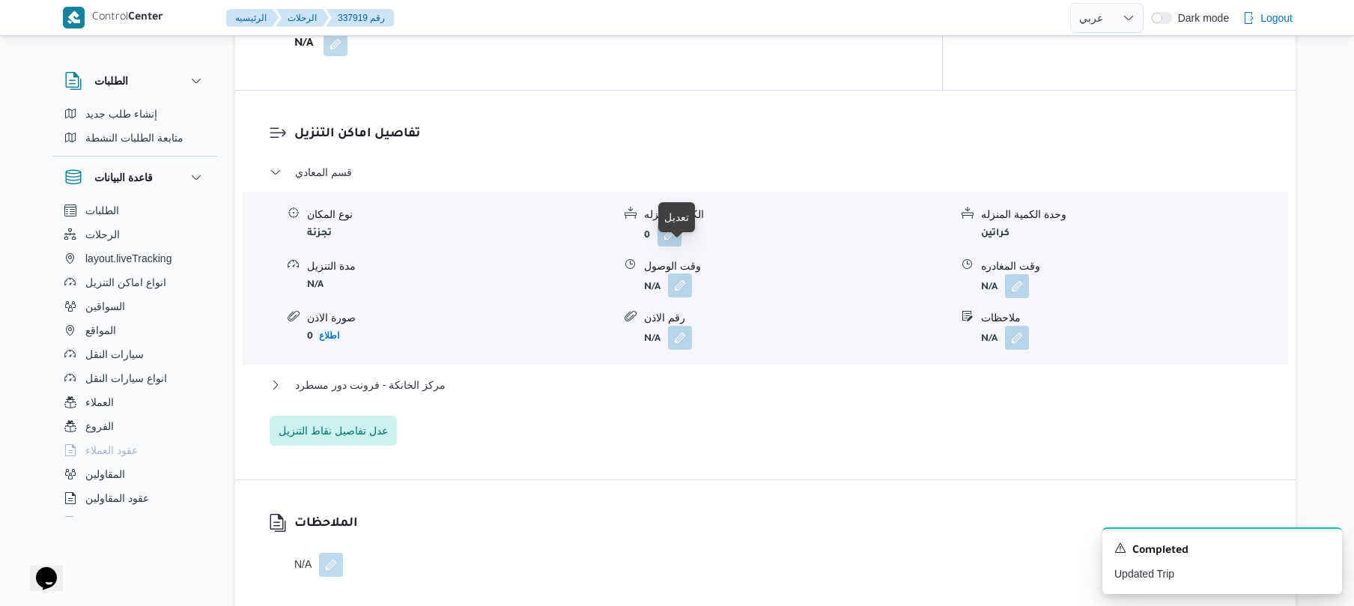
click at [683, 273] on button "button" at bounding box center [680, 285] width 24 height 24
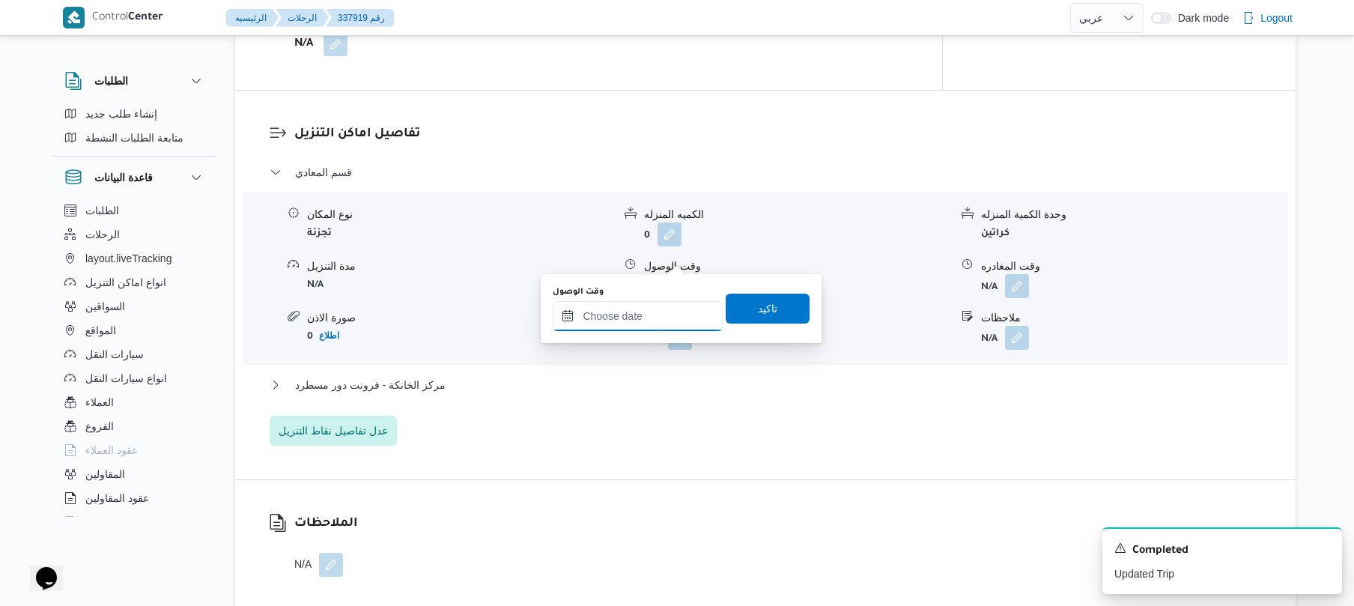
click at [645, 321] on input "وقت الوصول" at bounding box center [638, 316] width 170 height 30
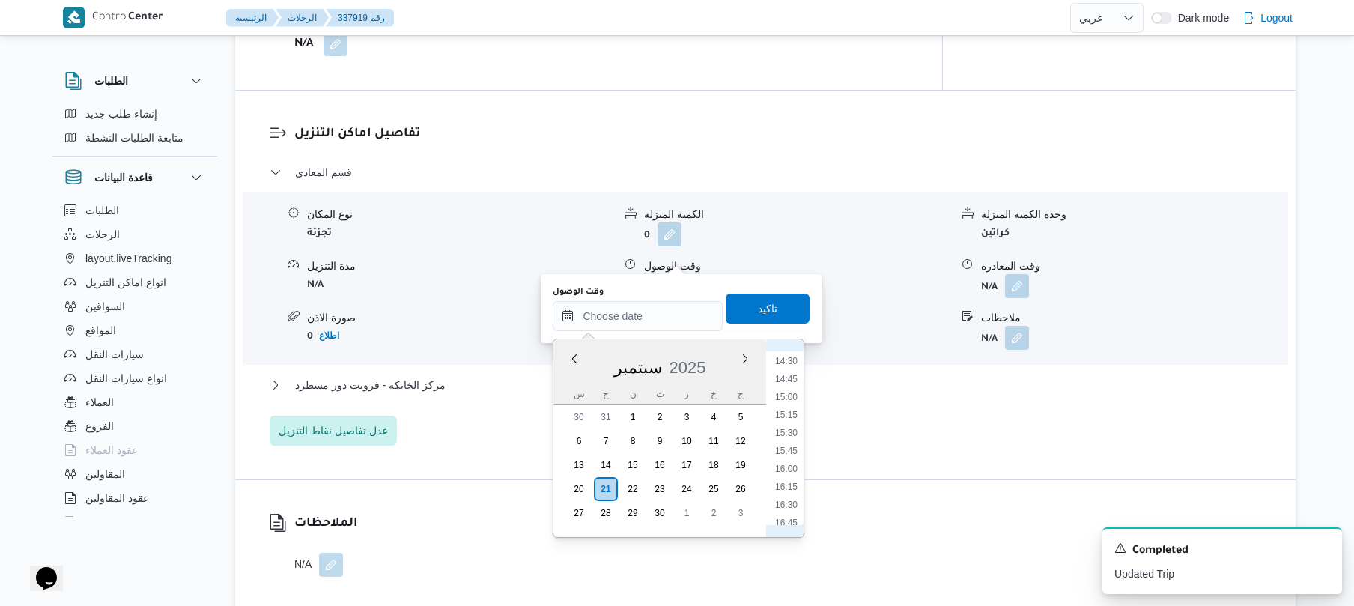
scroll to position [698, 0]
click at [795, 364] on li "09:45" at bounding box center [786, 361] width 34 height 15
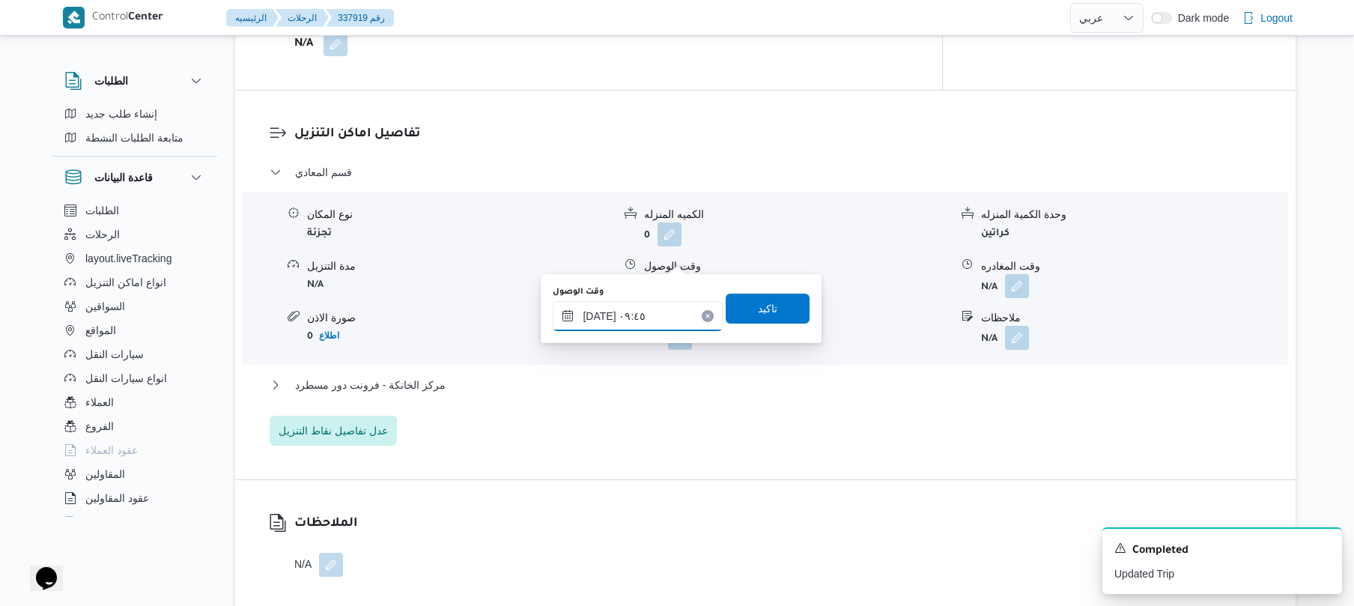
click at [602, 311] on input "٢١/٠٩/٢٠٢٥ ٠٩:٤٥" at bounding box center [638, 316] width 170 height 30
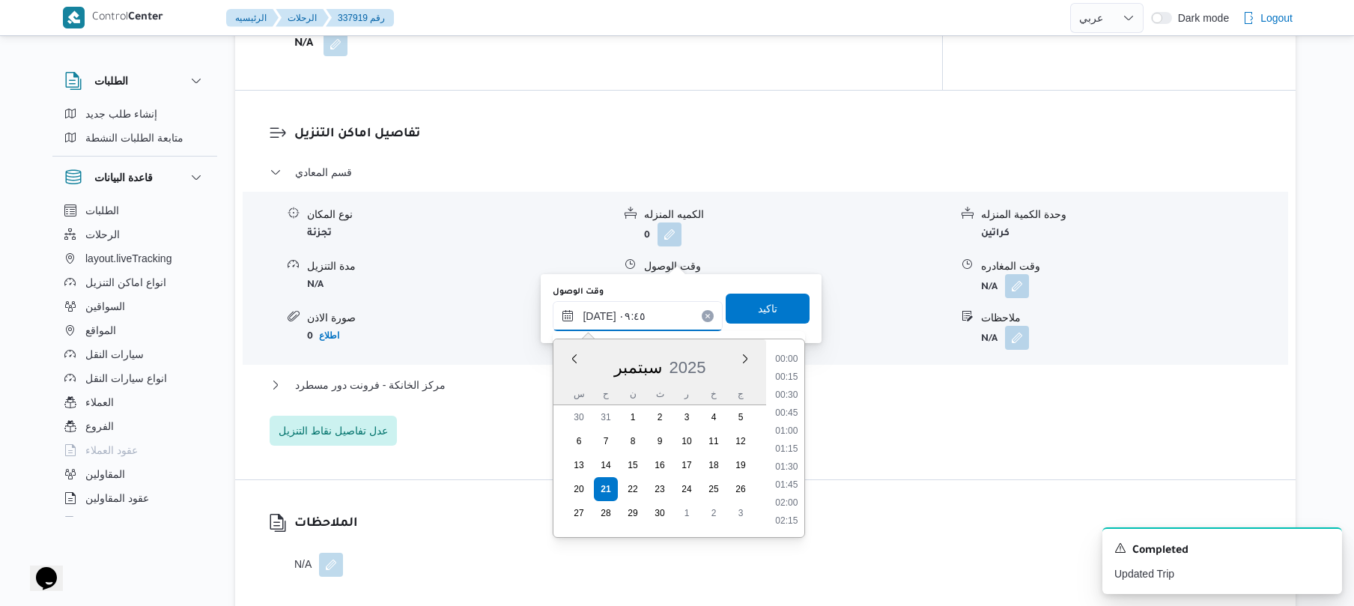
scroll to position [611, 0]
type input "٢١/٠٩/٢٠٢٥ ٠٩:٣٥"
click at [738, 306] on span "تاكيد" at bounding box center [767, 308] width 84 height 30
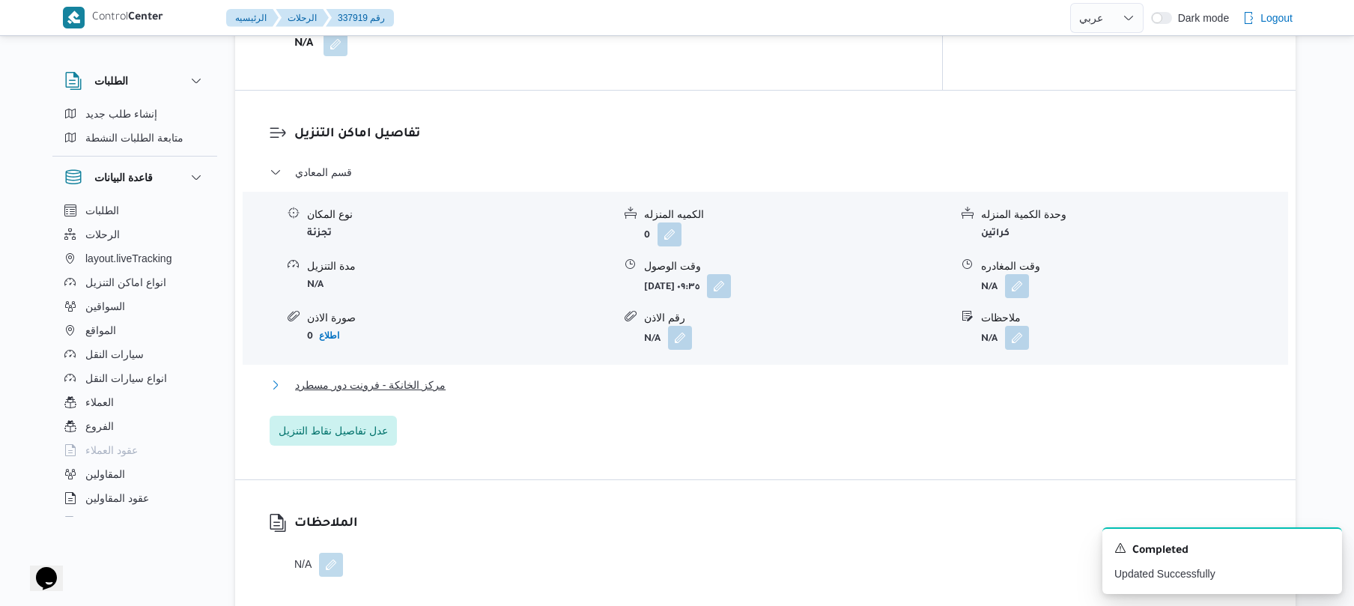
click at [650, 376] on button "مركز الخانكة - فرونت دور مسطرد" at bounding box center [766, 385] width 992 height 18
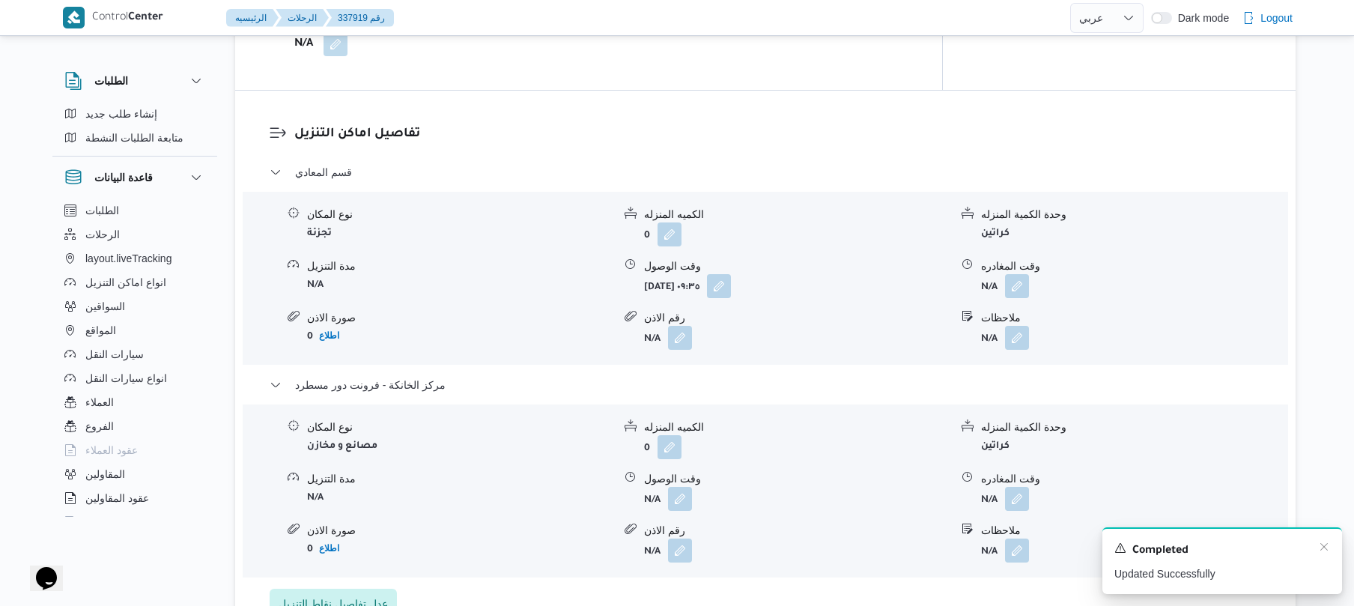
click at [1331, 550] on div "A new notification appears Completed Updated Successfully" at bounding box center [1222, 560] width 240 height 67
click at [1328, 550] on icon "Dismiss toast" at bounding box center [1324, 547] width 12 height 12
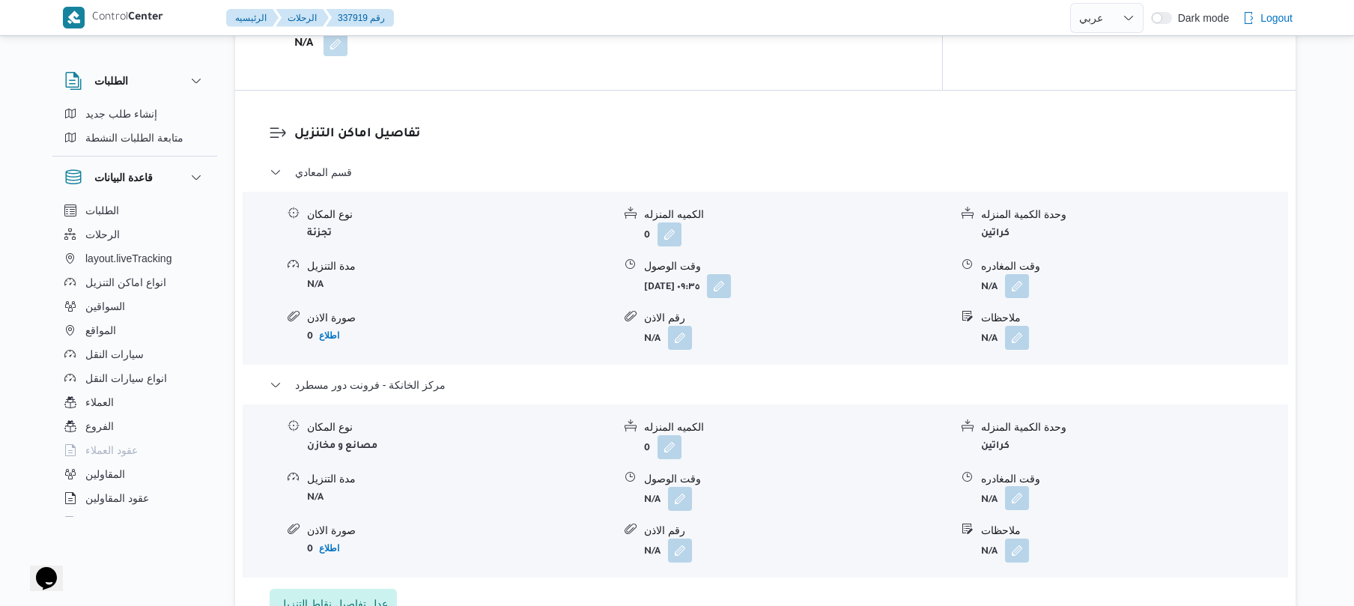
click at [1017, 486] on button "button" at bounding box center [1017, 498] width 24 height 24
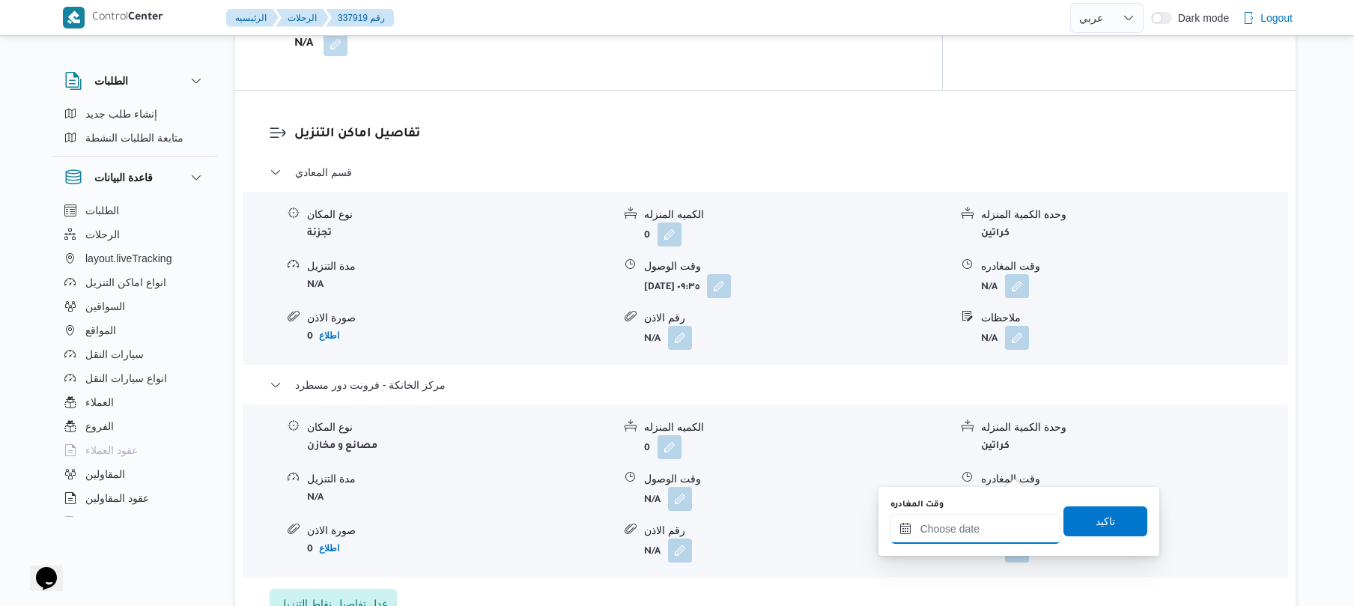
click at [962, 531] on input "وقت المغادره" at bounding box center [975, 529] width 170 height 30
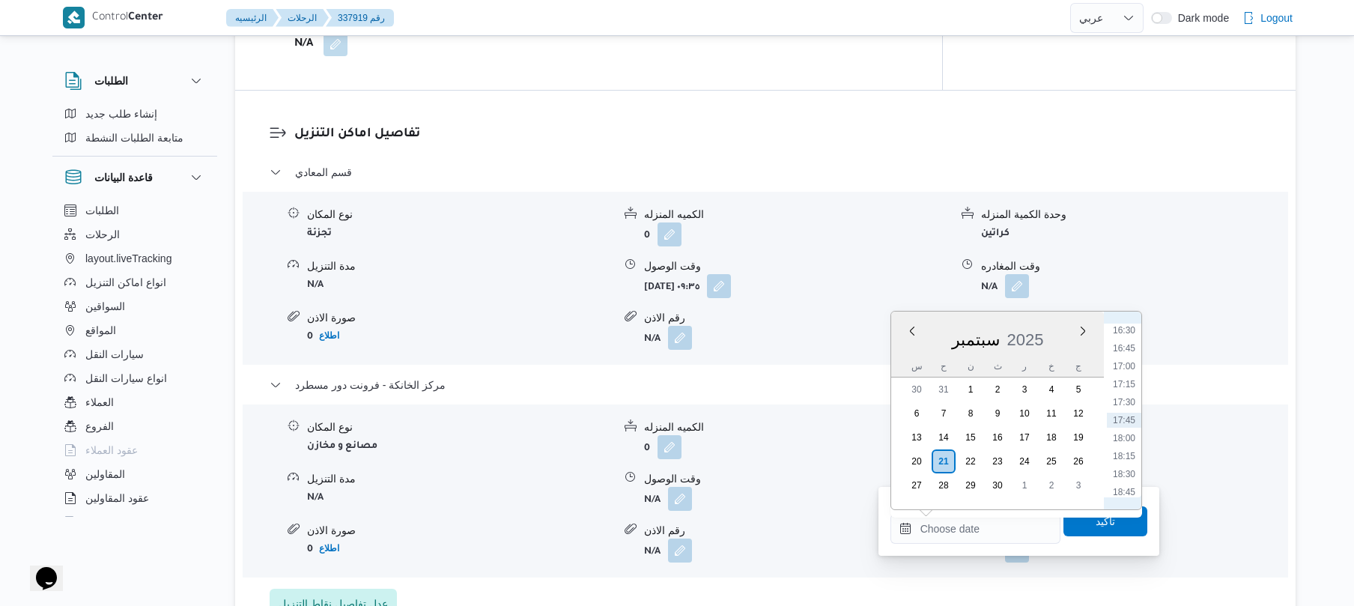
scroll to position [1039, 0]
click at [1123, 442] on li "16:00" at bounding box center [1123, 441] width 34 height 15
type input "٢١/٠٩/٢٠٢٥ ١٦:٠٠"
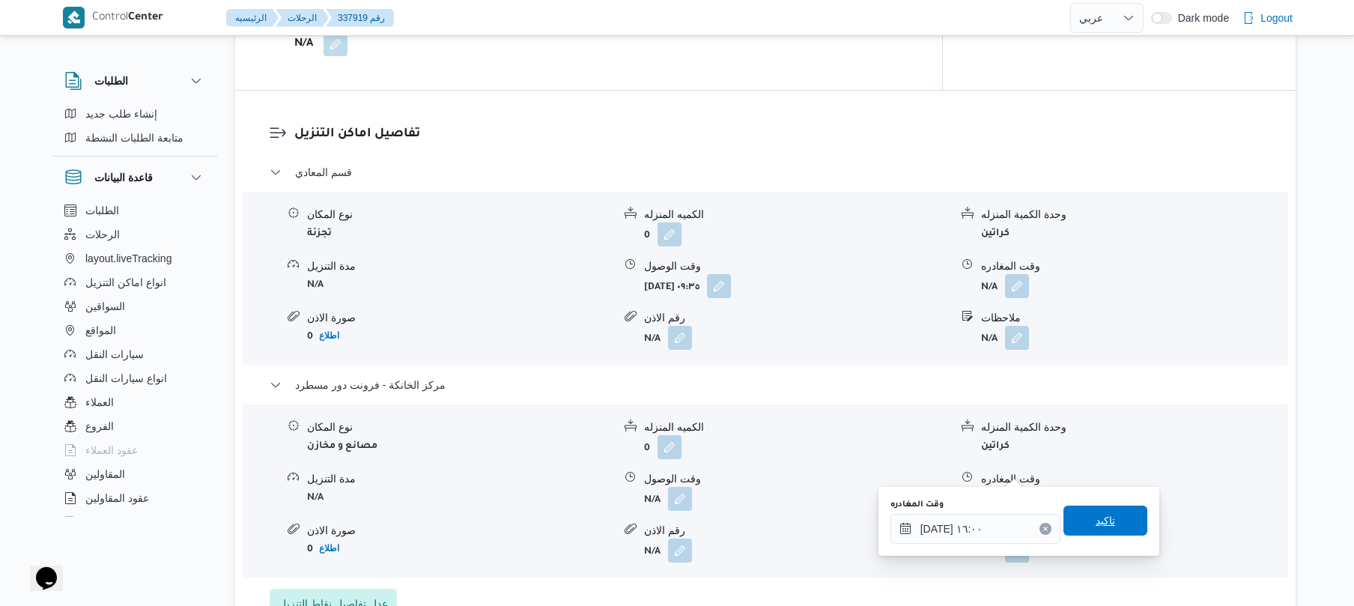
click at [1095, 514] on span "تاكيد" at bounding box center [1104, 520] width 19 height 18
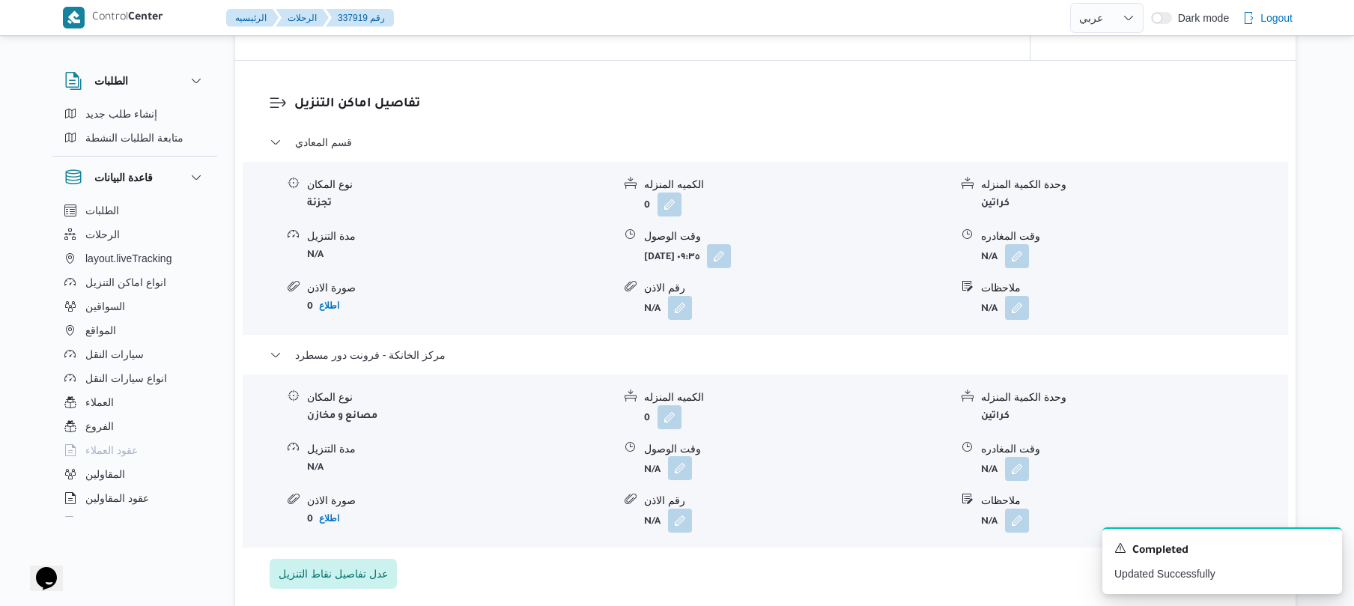
click at [666, 477] on span at bounding box center [675, 469] width 31 height 24
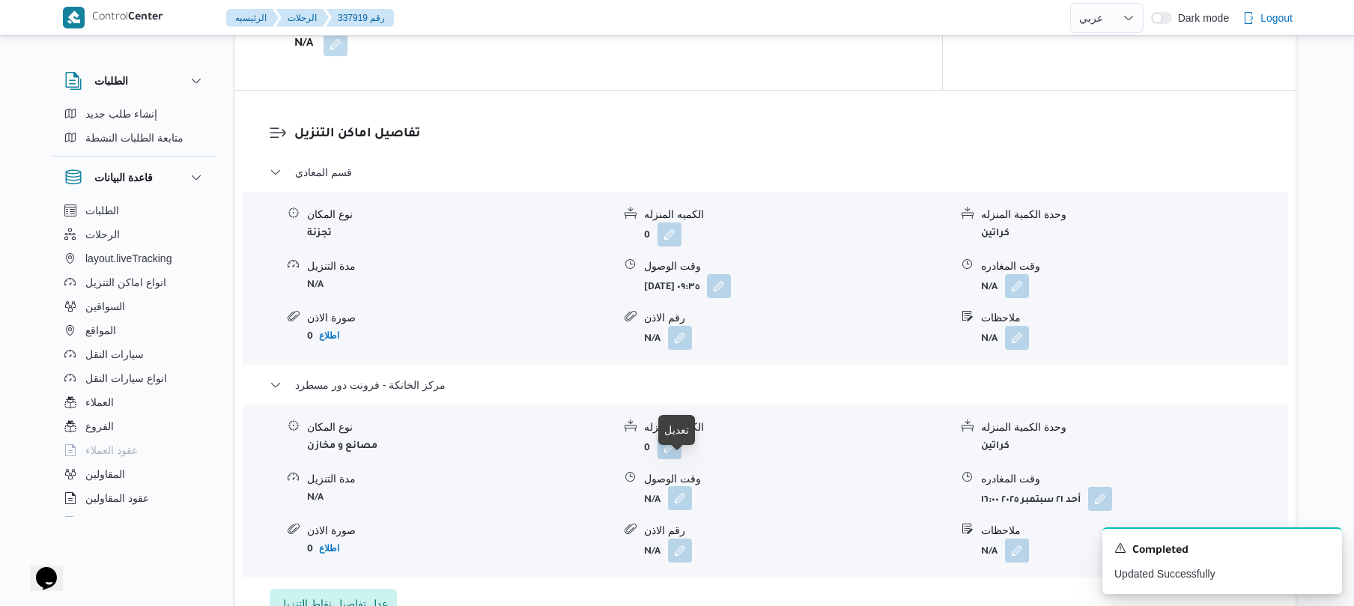
click at [680, 486] on button "button" at bounding box center [680, 498] width 24 height 24
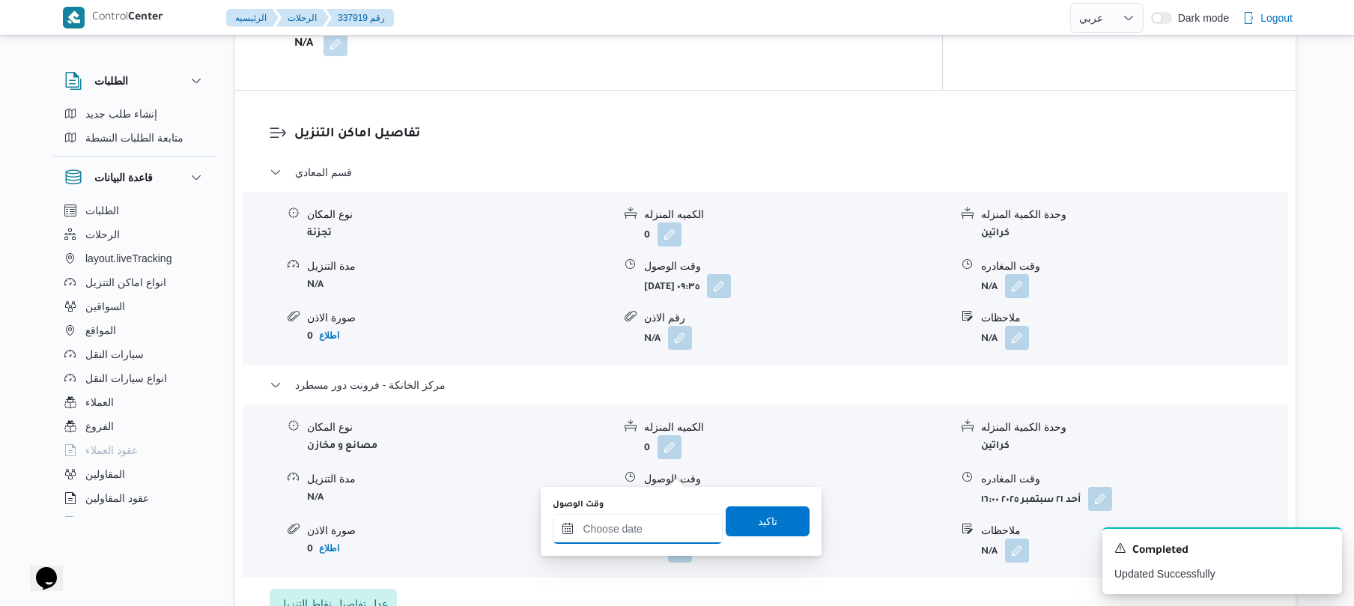
click at [657, 520] on div at bounding box center [638, 529] width 170 height 30
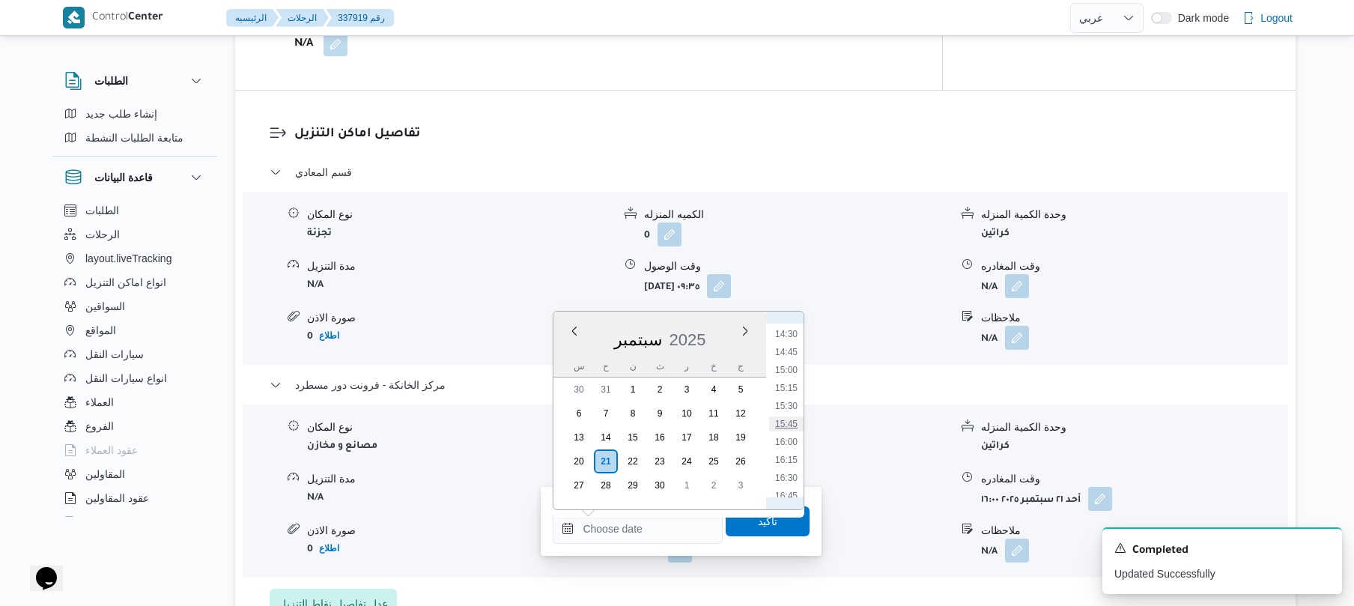
click at [792, 425] on li "15:45" at bounding box center [786, 423] width 34 height 15
type input "٢١/٠٩/٢٠٢٥ ١٥:٤٥"
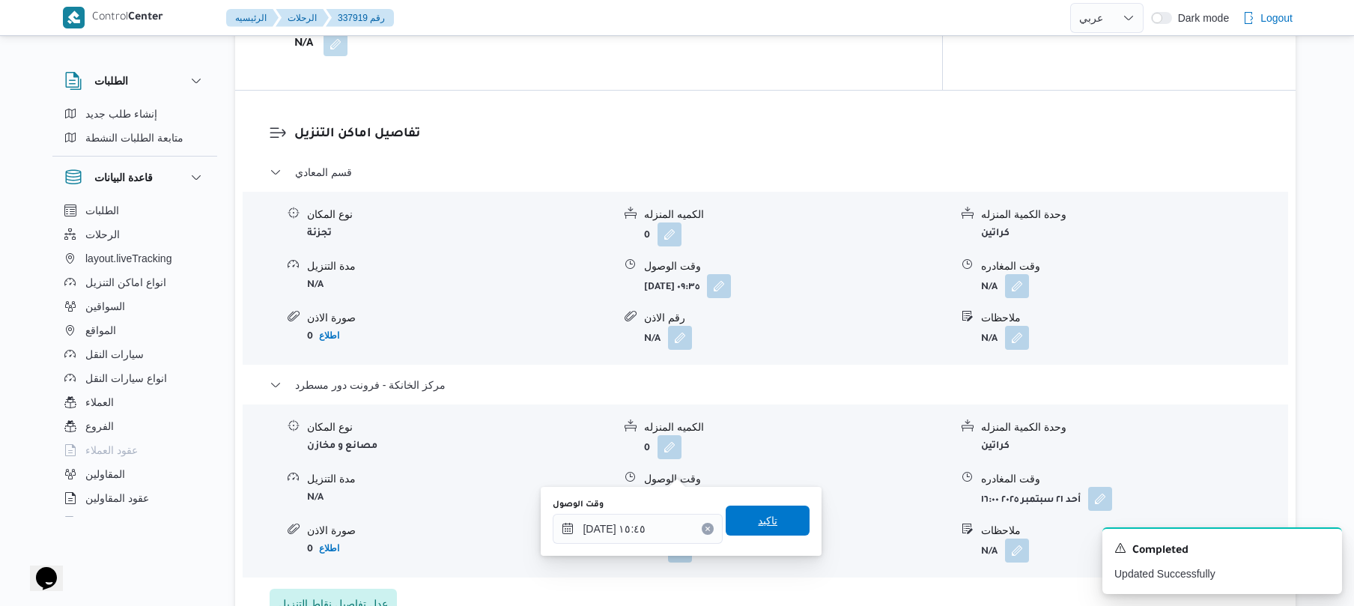
click at [761, 523] on span "تاكيد" at bounding box center [767, 520] width 19 height 18
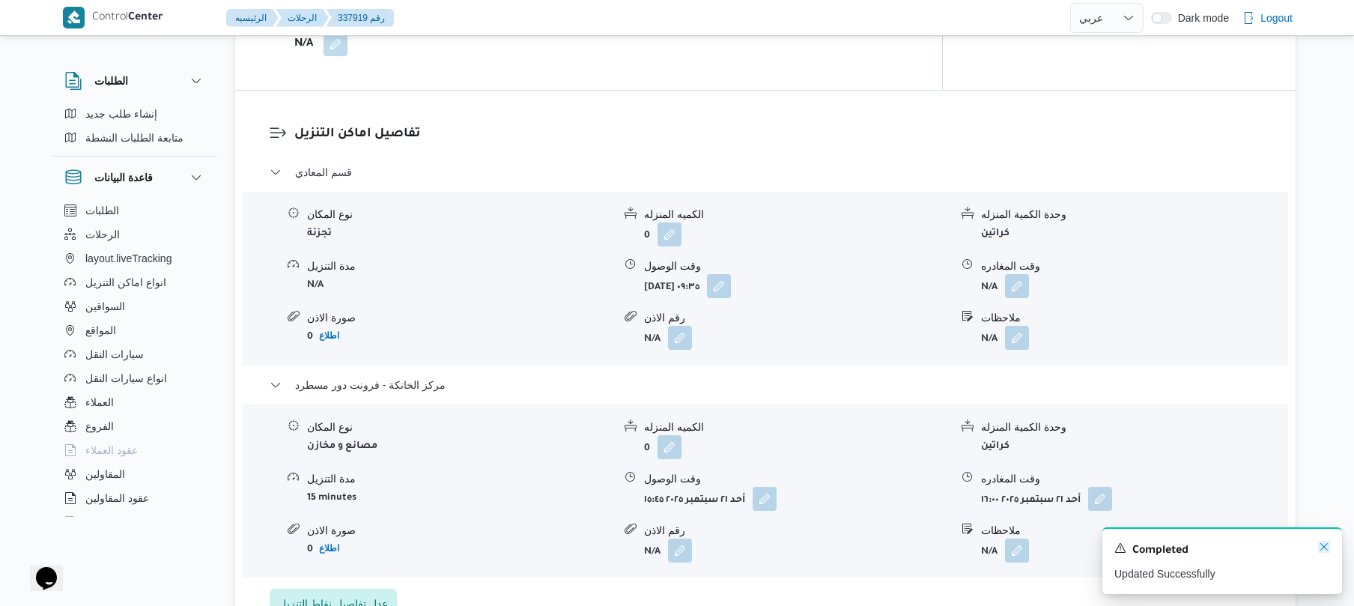
click at [1324, 548] on icon "Dismiss toast" at bounding box center [1323, 546] width 7 height 7
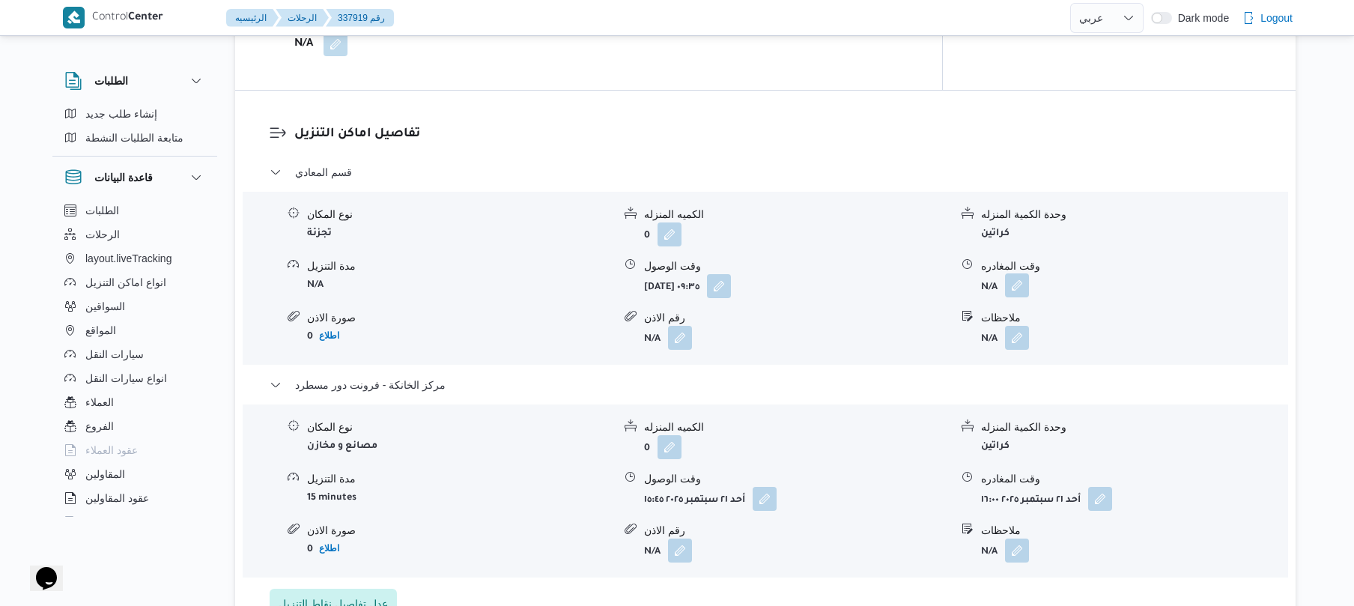
click at [1021, 273] on button "button" at bounding box center [1017, 285] width 24 height 24
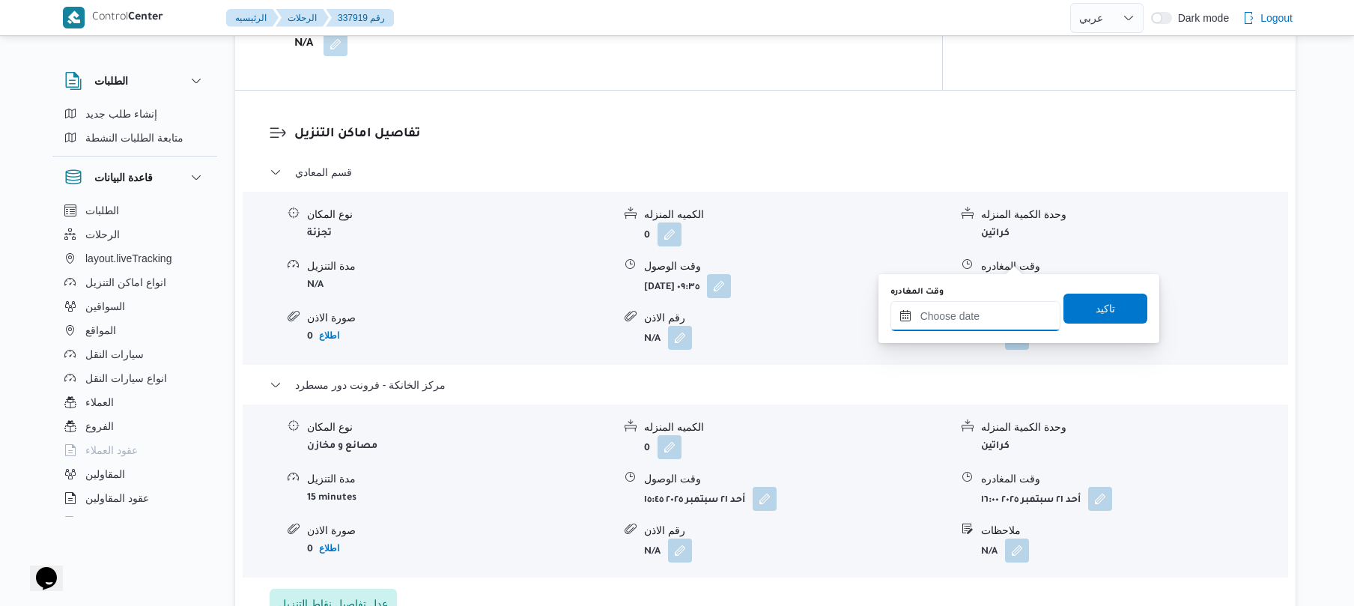
click at [978, 306] on input "وقت المغادره" at bounding box center [975, 316] width 170 height 30
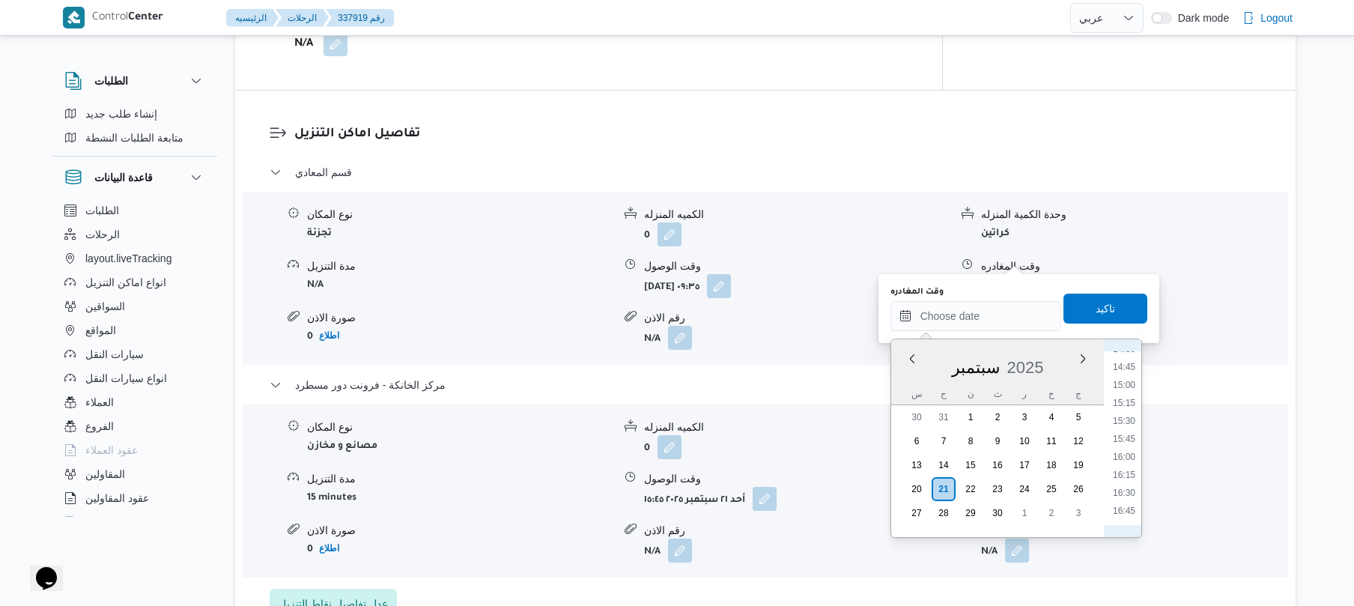
scroll to position [1040, 0]
click at [1129, 376] on li "14:45" at bounding box center [1123, 378] width 34 height 15
type input "٢١/٠٩/٢٠٢٥ ١٤:٤٥"
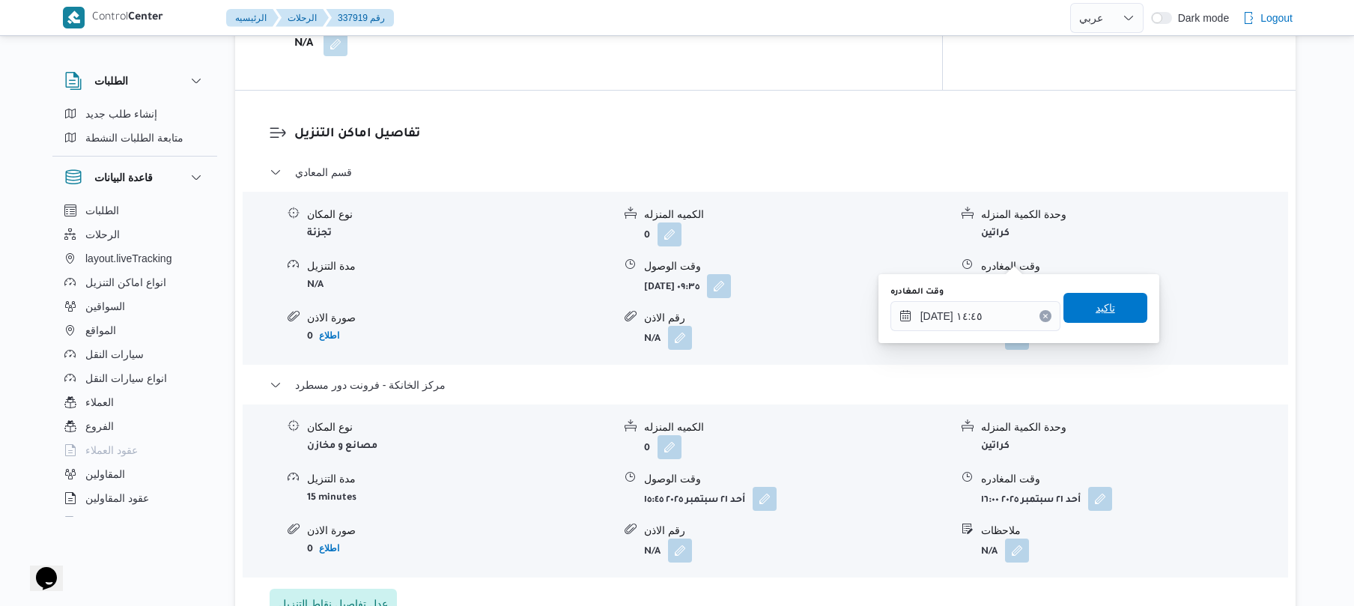
click at [1104, 294] on span "تاكيد" at bounding box center [1105, 308] width 84 height 30
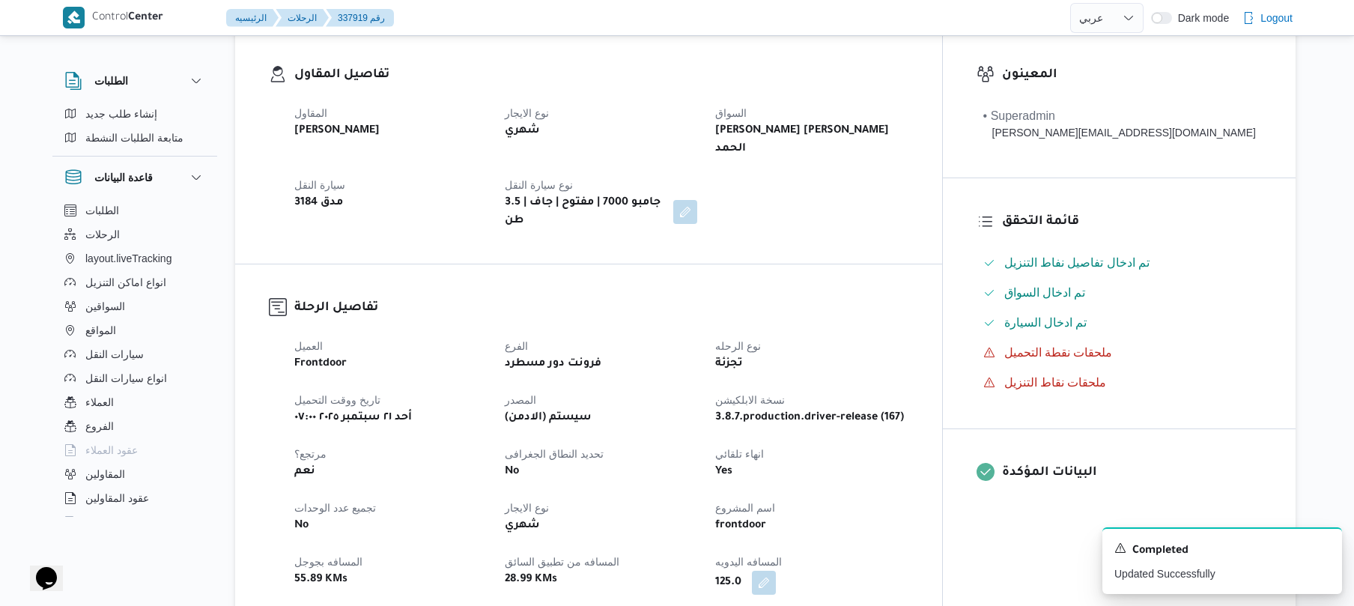
scroll to position [0, 0]
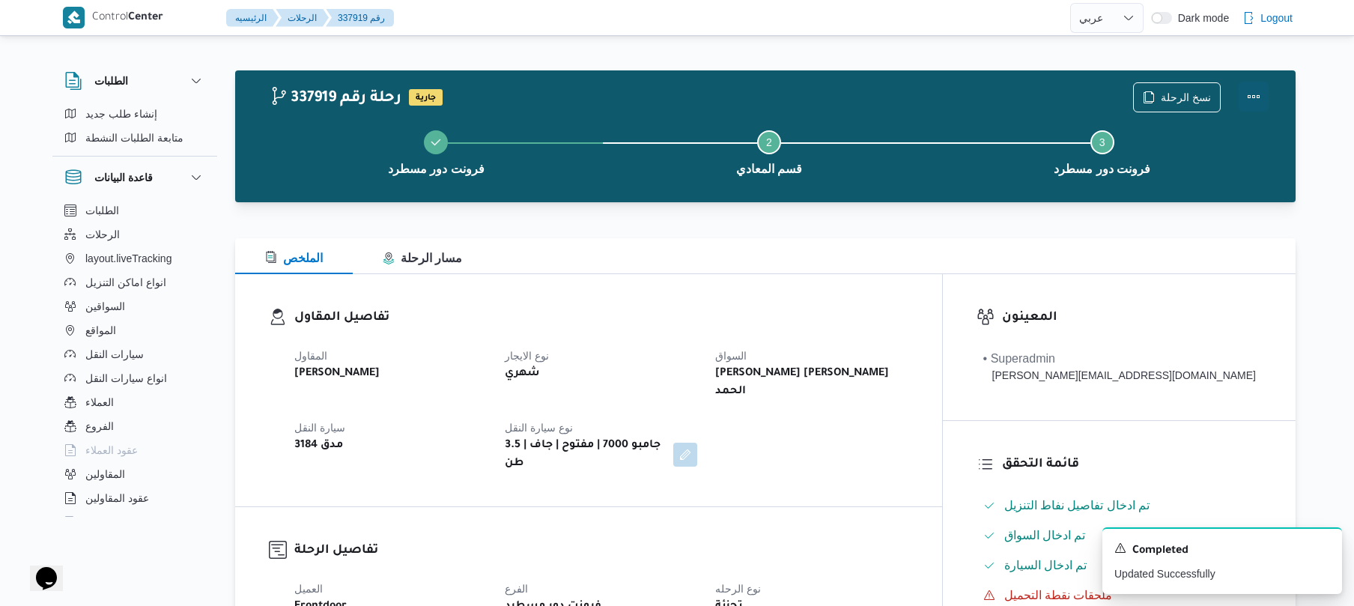
click at [1249, 93] on button "Actions" at bounding box center [1253, 97] width 30 height 30
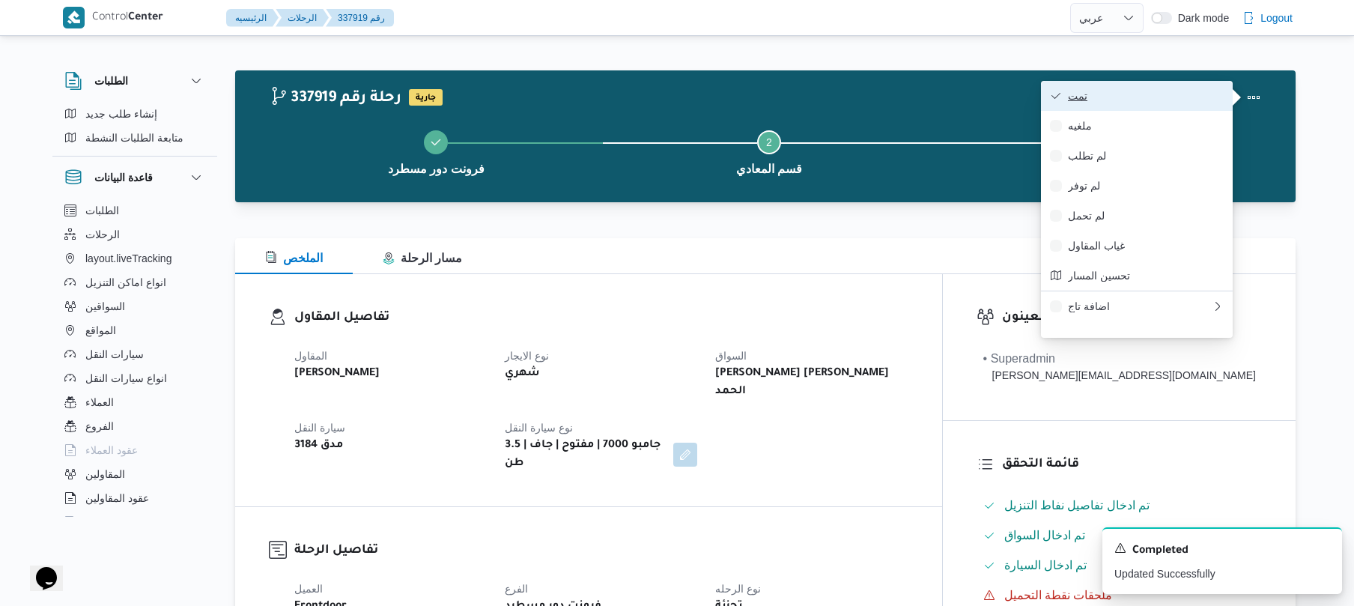
click at [1160, 100] on span "تمت" at bounding box center [1146, 96] width 156 height 12
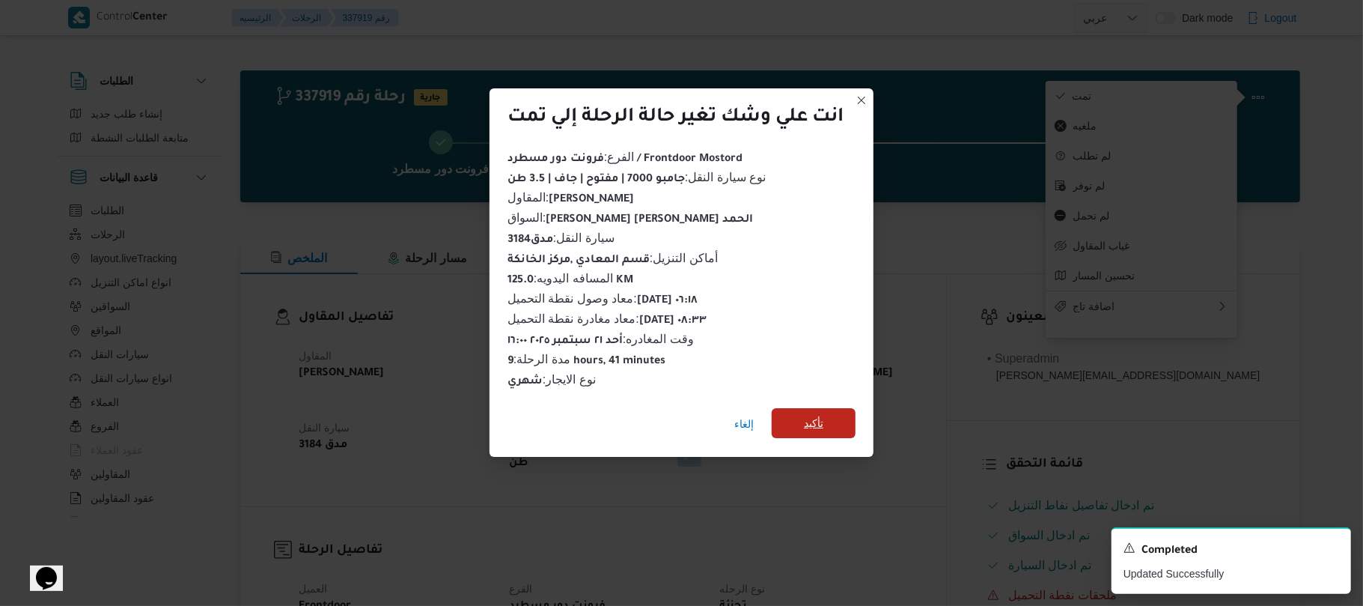
click at [824, 421] on span "تأكيد" at bounding box center [813, 423] width 19 height 18
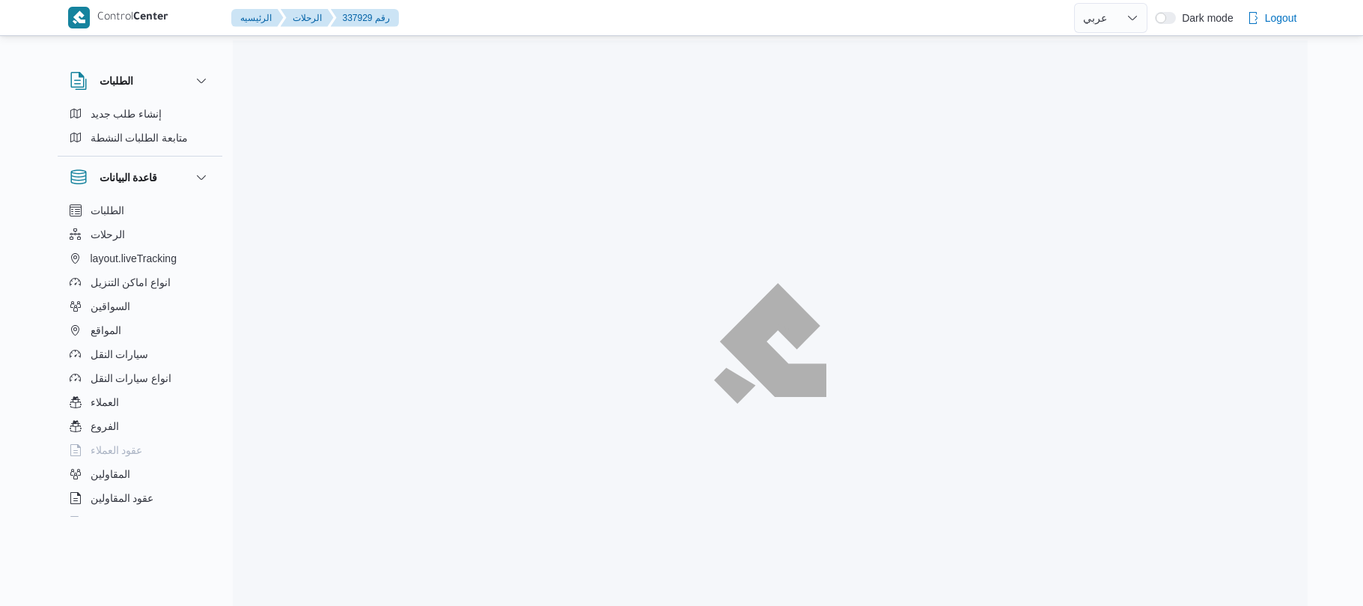
select select "ar"
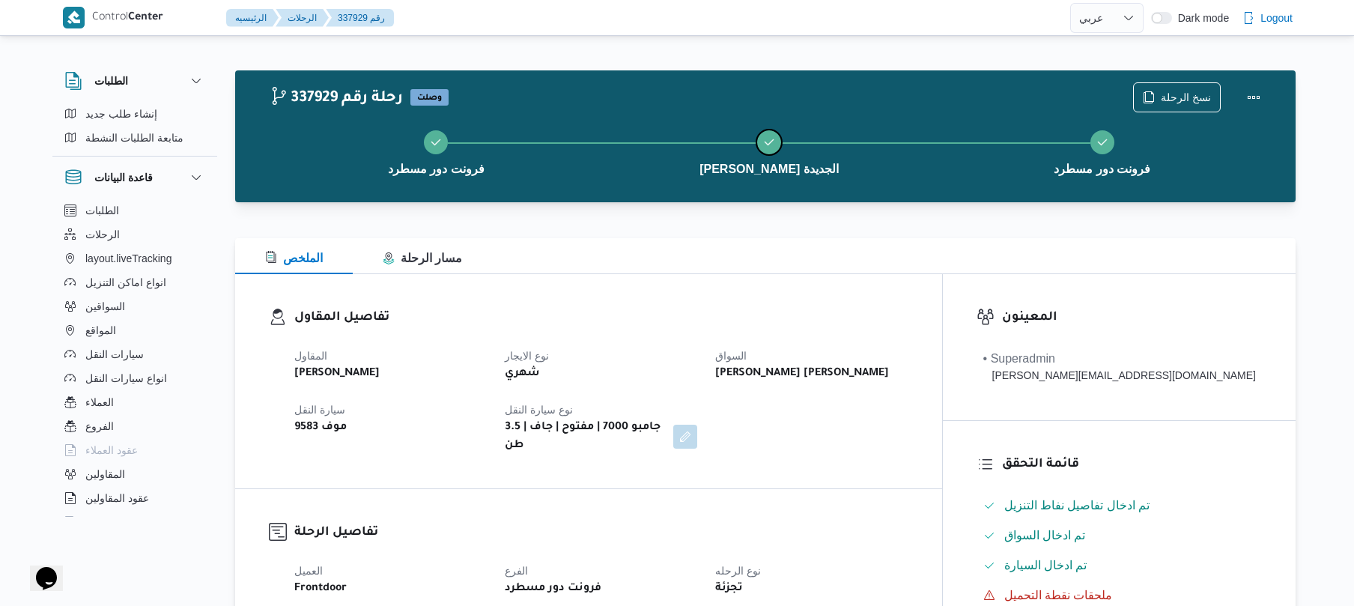
click at [898, 129] on button "[PERSON_NAME] الجديدة" at bounding box center [769, 151] width 333 height 78
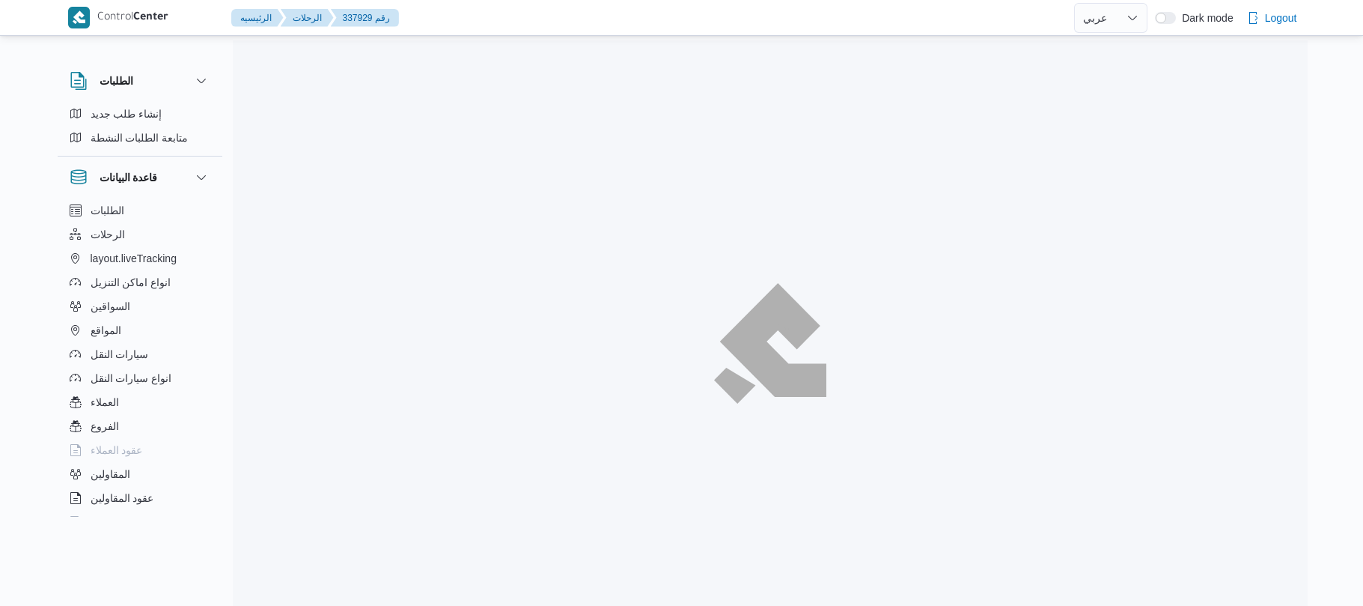
select select "ar"
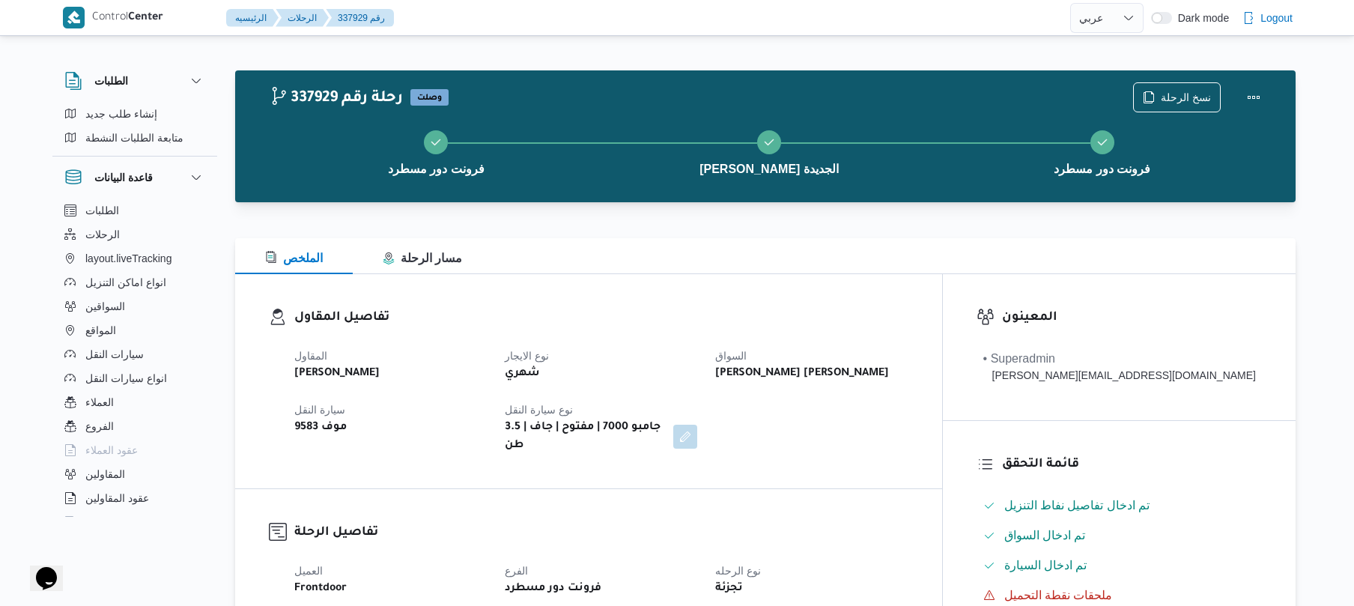
click at [847, 246] on div "الملخص مسار الرحلة" at bounding box center [765, 256] width 1060 height 36
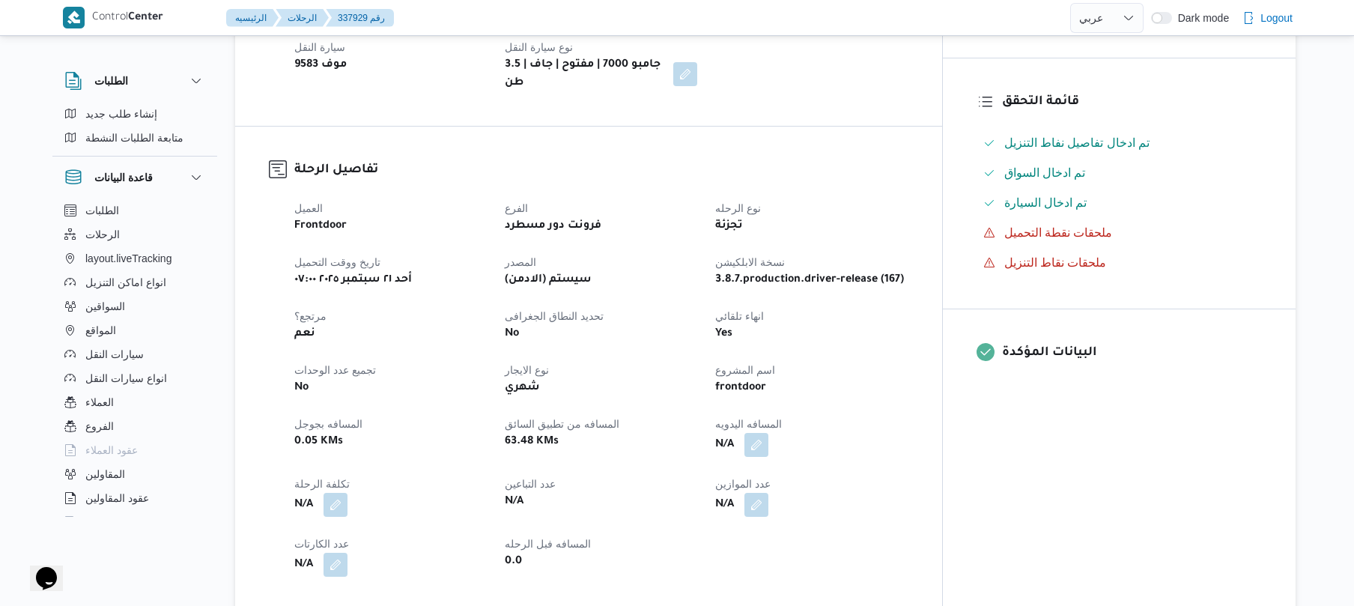
scroll to position [439, 0]
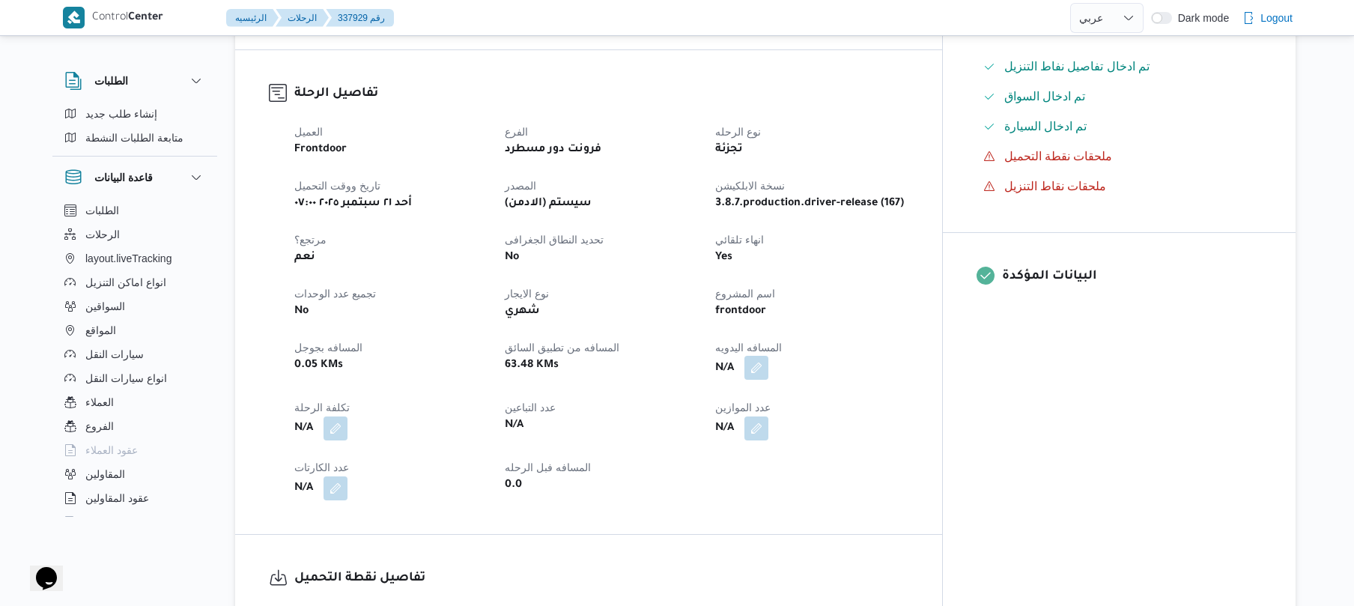
click at [768, 356] on button "button" at bounding box center [756, 368] width 24 height 24
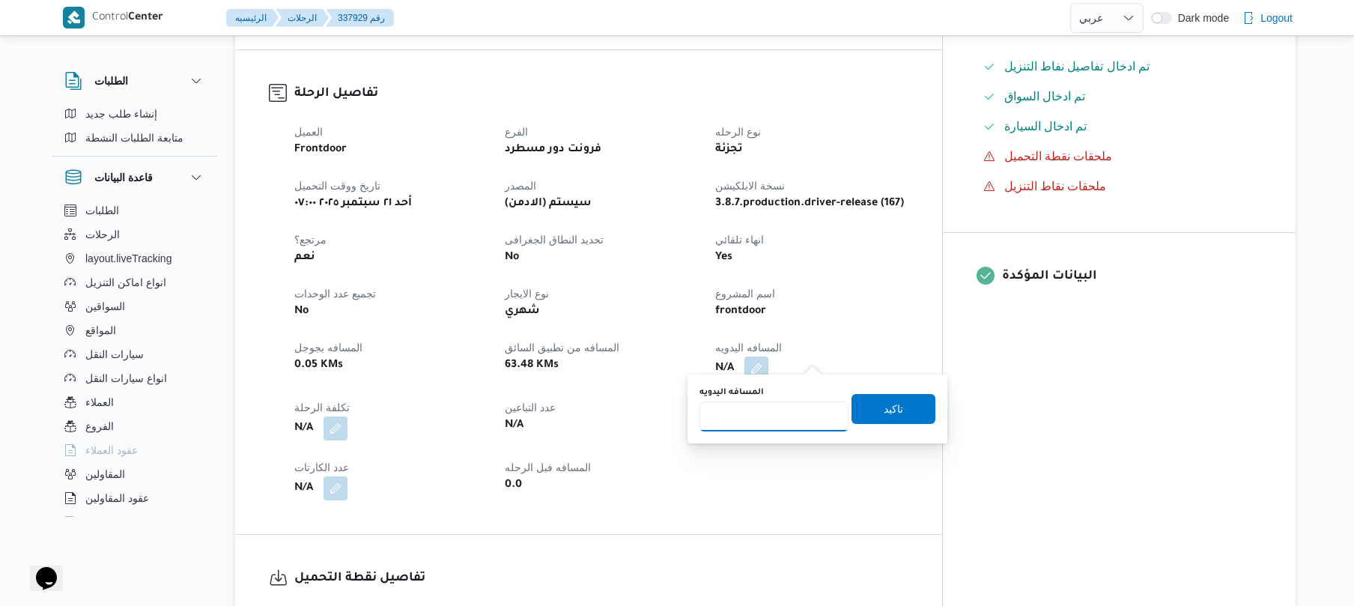
click at [758, 422] on input "المسافه اليدويه" at bounding box center [773, 416] width 149 height 30
type input "120"
click at [897, 410] on span "تاكيد" at bounding box center [893, 408] width 84 height 30
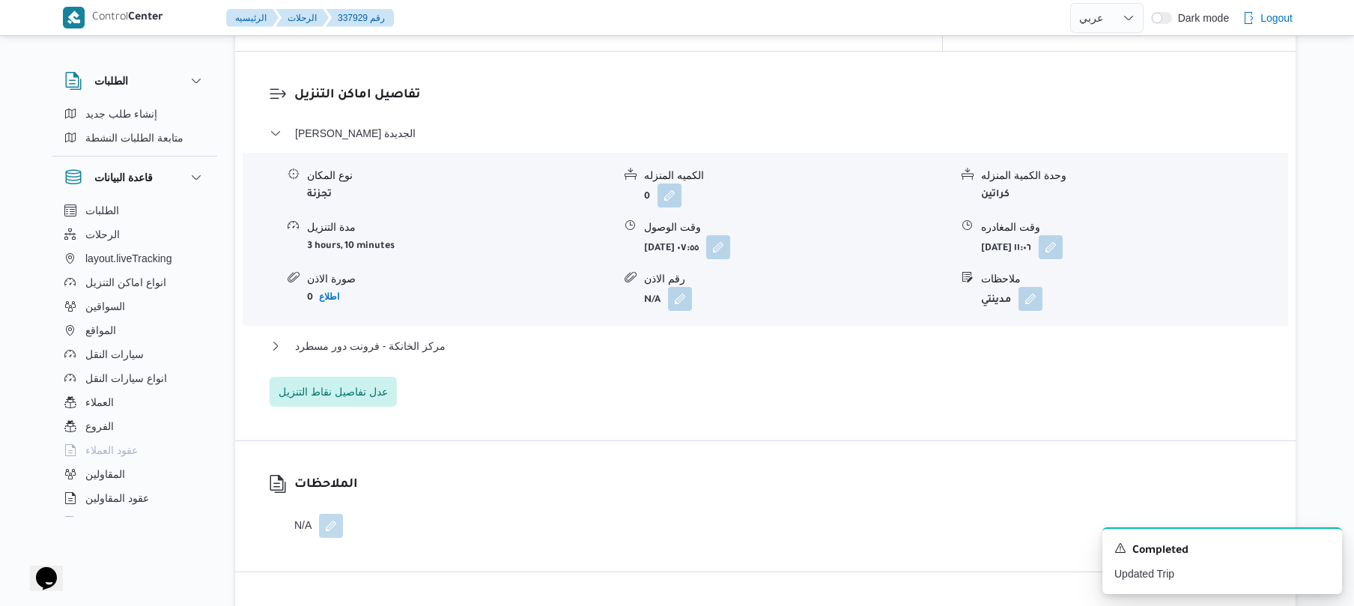
scroll to position [1198, 0]
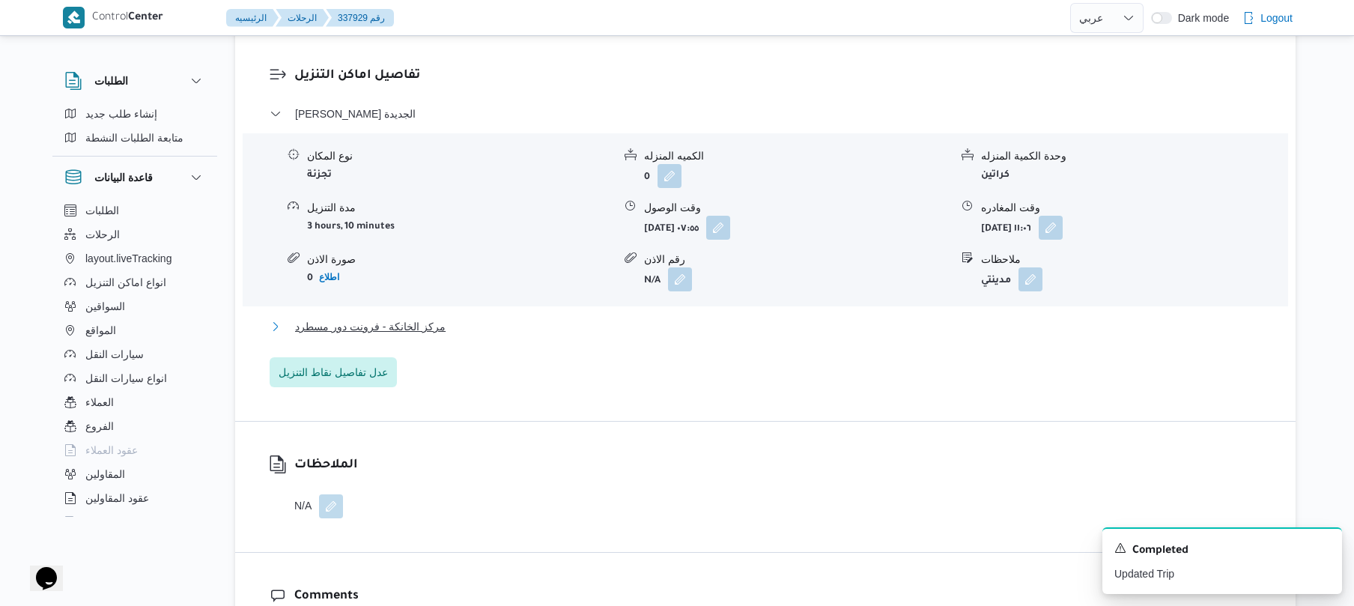
click at [758, 317] on button "مركز الخانكة - فرونت دور مسطرد" at bounding box center [766, 326] width 992 height 18
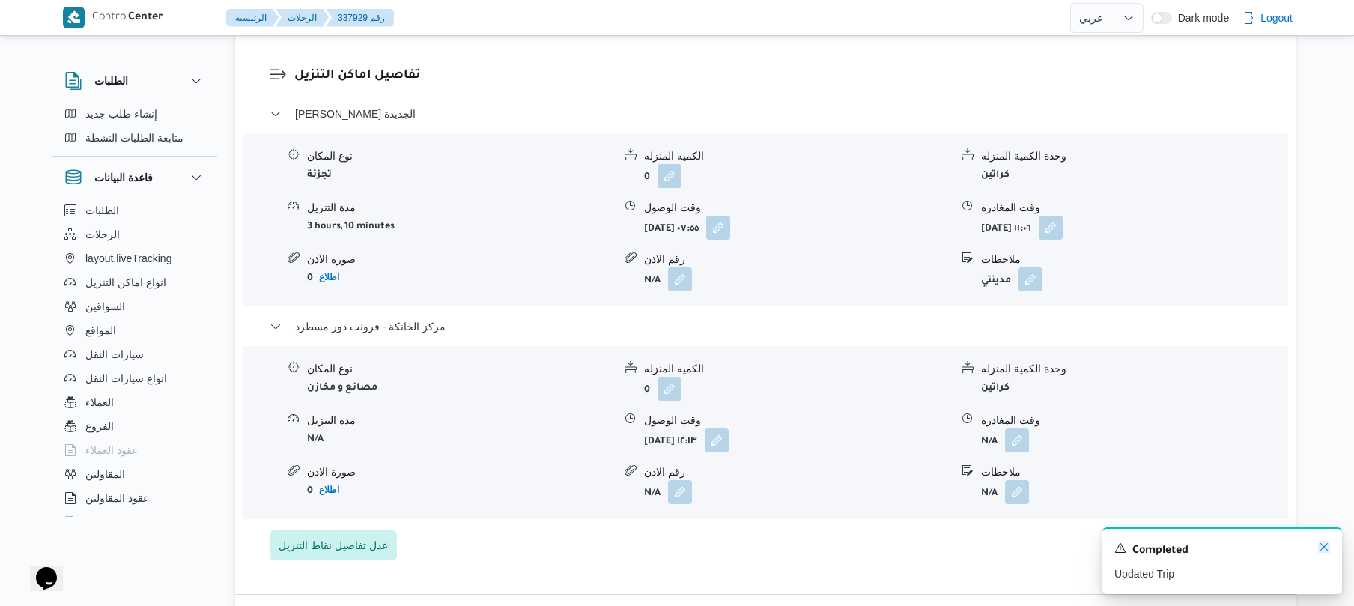
click at [1324, 546] on icon "Dismiss toast" at bounding box center [1324, 547] width 12 height 12
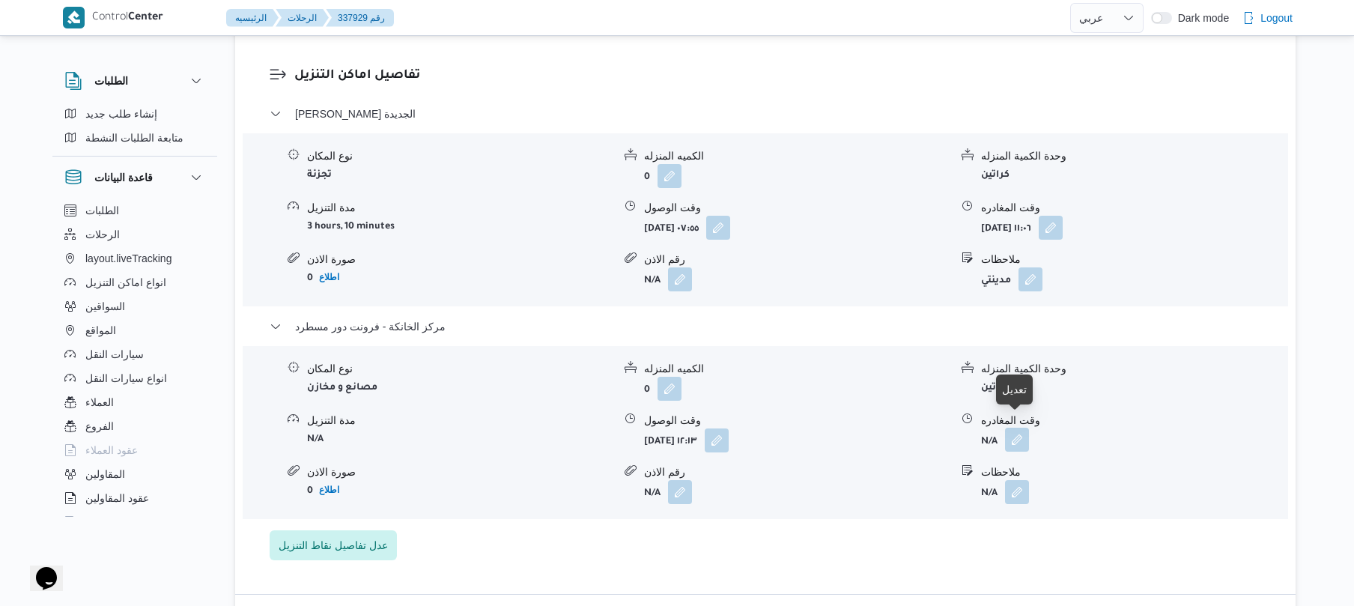
click at [1020, 427] on button "button" at bounding box center [1017, 439] width 24 height 24
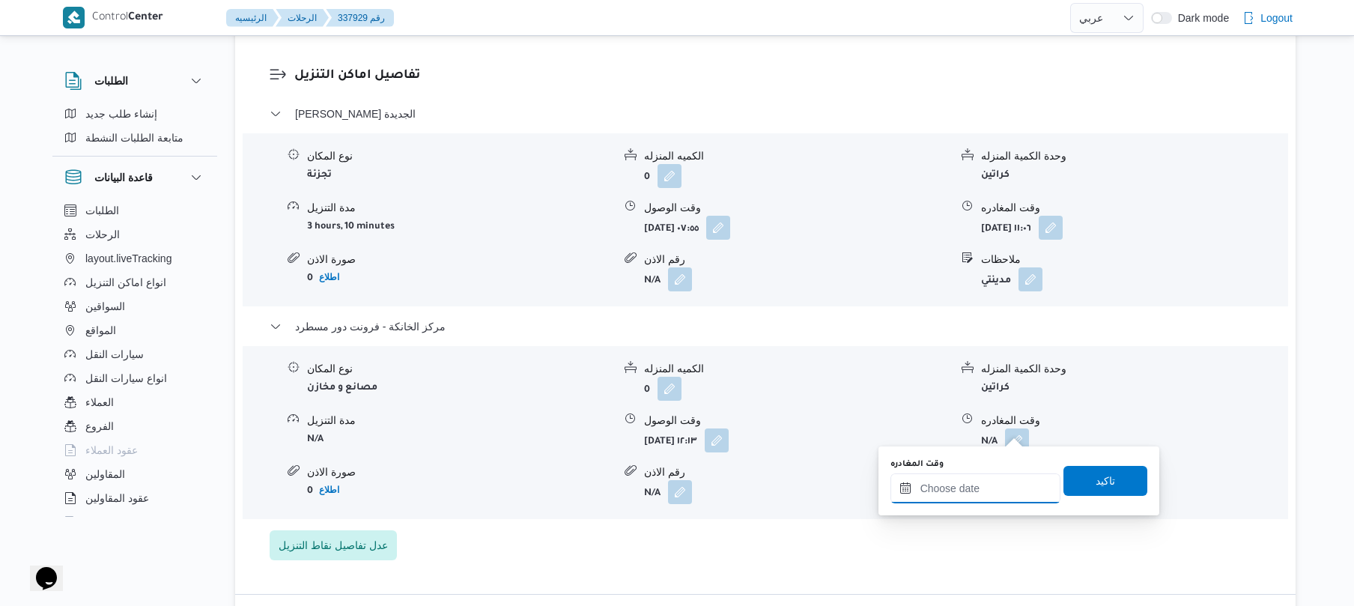
click at [969, 485] on input "وقت المغادره" at bounding box center [975, 488] width 170 height 30
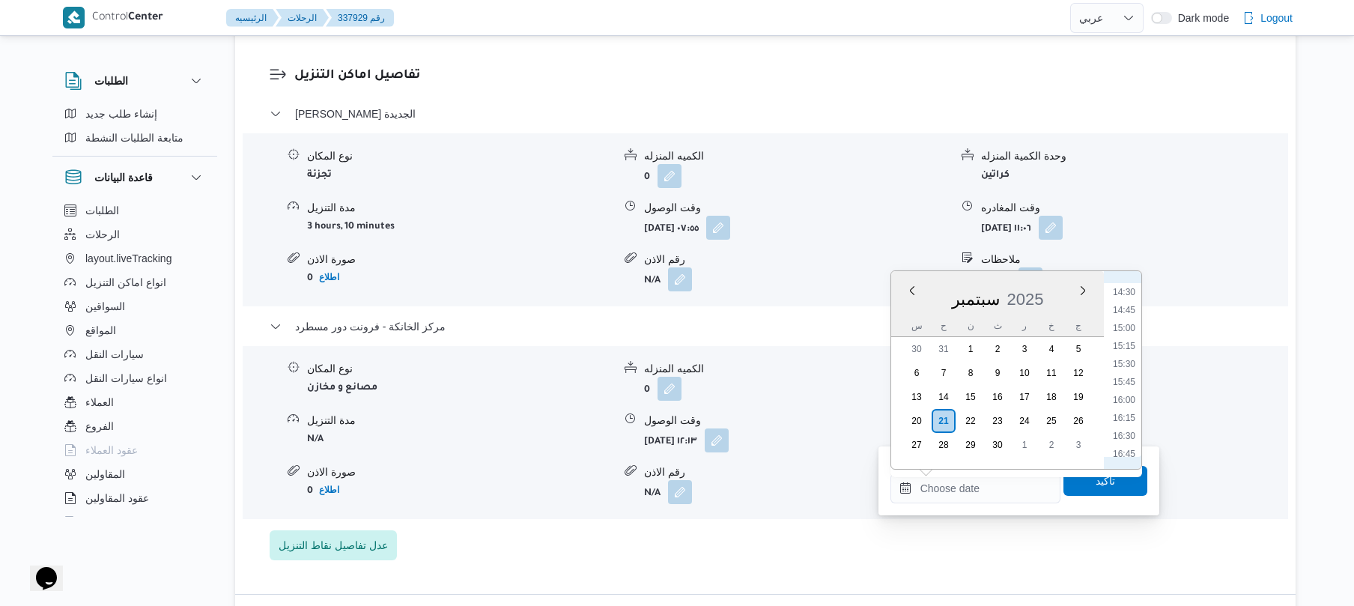
scroll to position [1039, 0]
click at [1127, 404] on li "16:00" at bounding box center [1123, 401] width 34 height 15
type input "٢١/٠٩/٢٠٢٥ ١٦:٠٠"
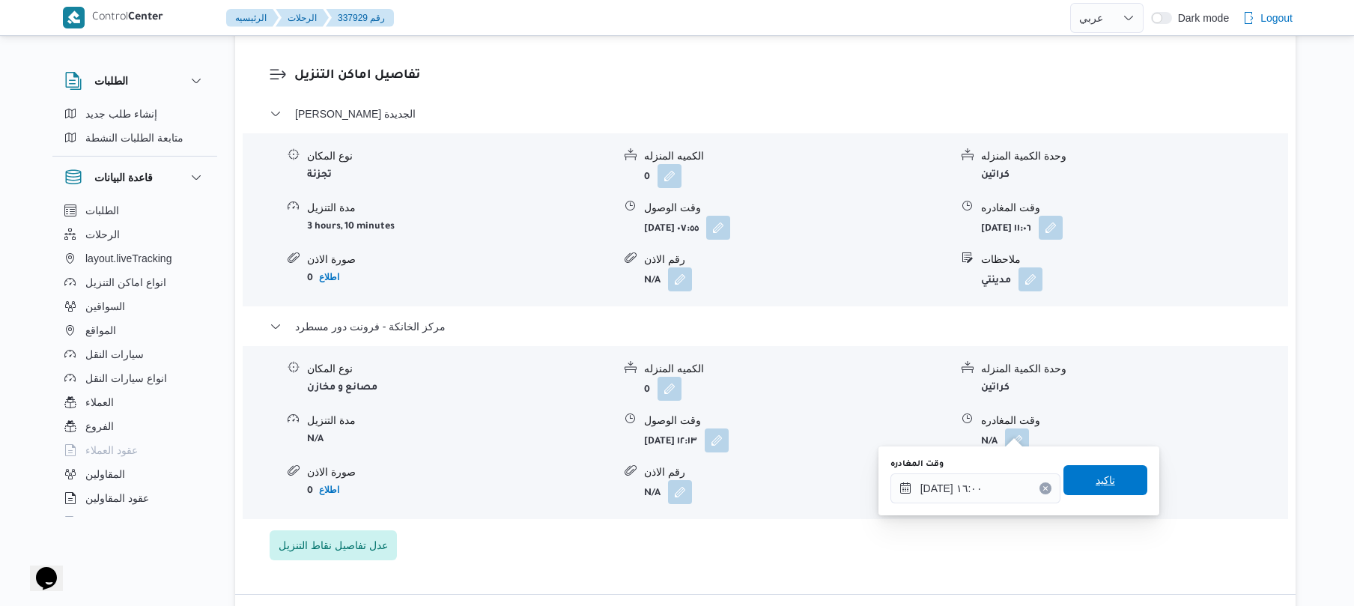
click at [1095, 478] on span "تاكيد" at bounding box center [1104, 480] width 19 height 18
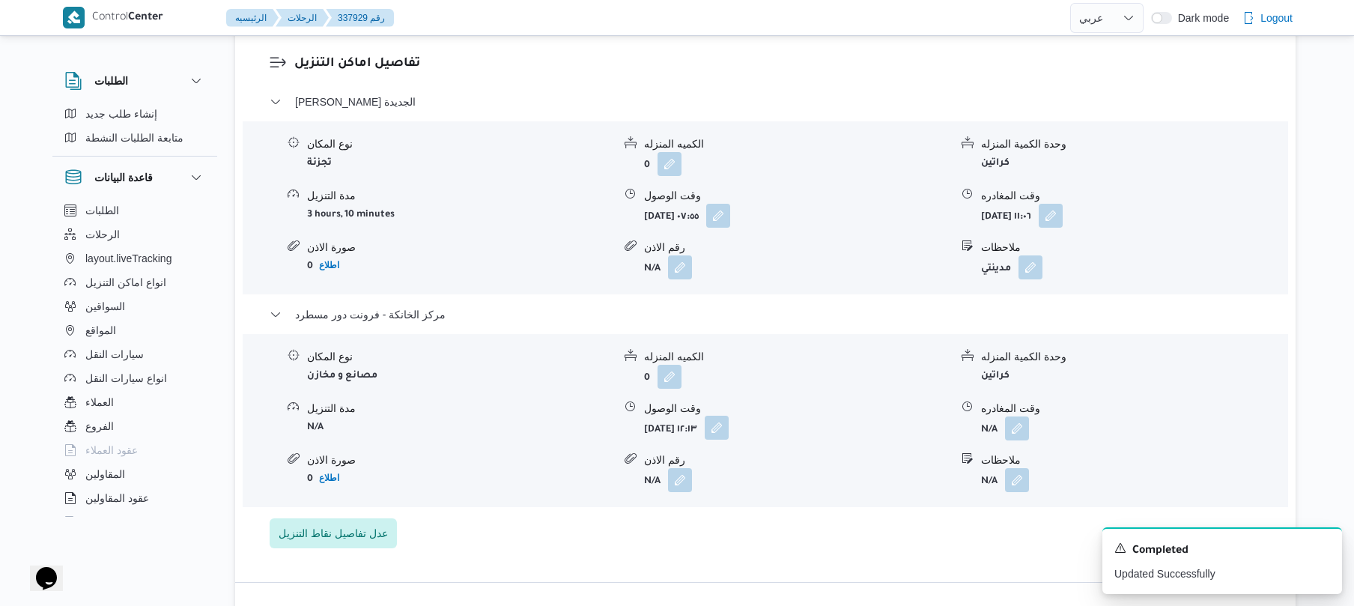
click at [728, 434] on button "button" at bounding box center [716, 427] width 24 height 24
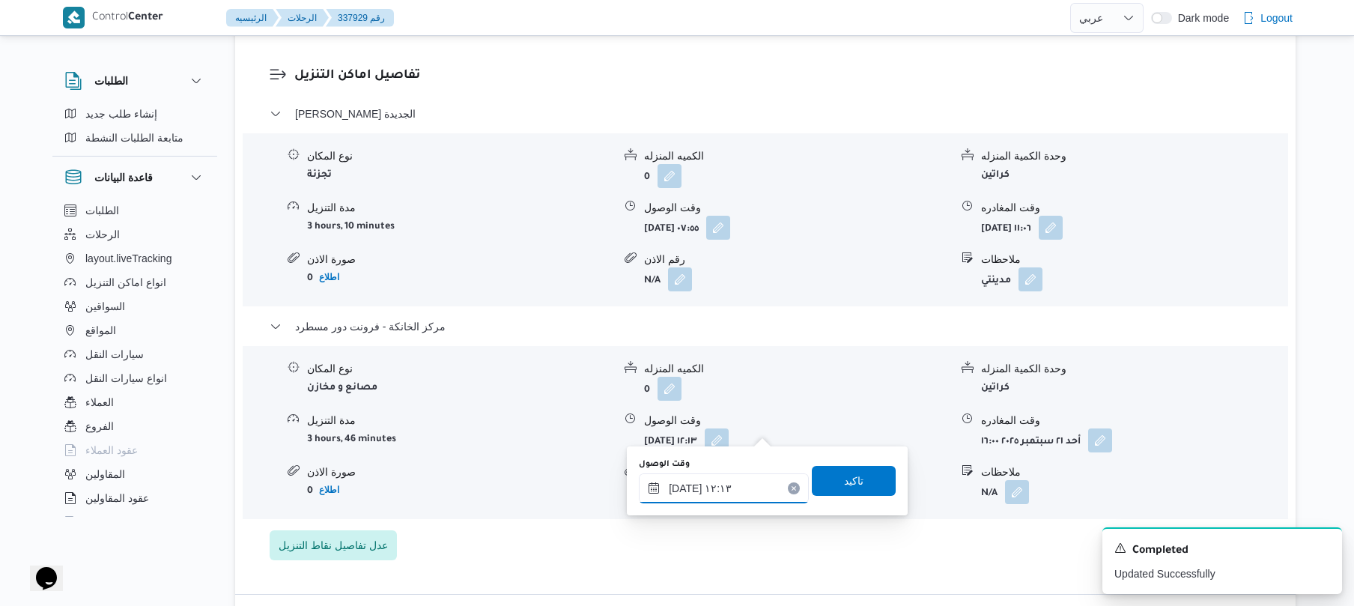
click at [695, 493] on input "٢١/٠٩/٢٠٢٥ ١٢:١٣" at bounding box center [724, 488] width 170 height 30
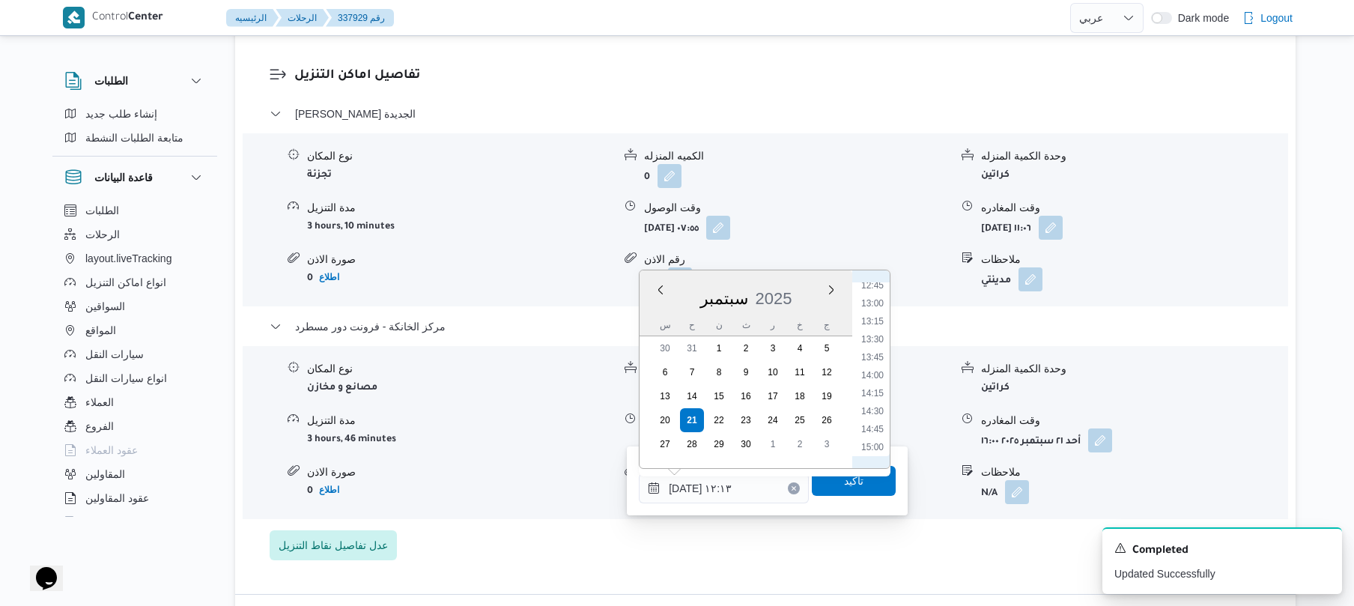
scroll to position [1070, 0]
click at [873, 352] on li "15:45" at bounding box center [872, 351] width 34 height 15
type input "٢١/٠٩/٢٠٢٥ ١٥:٤٥"
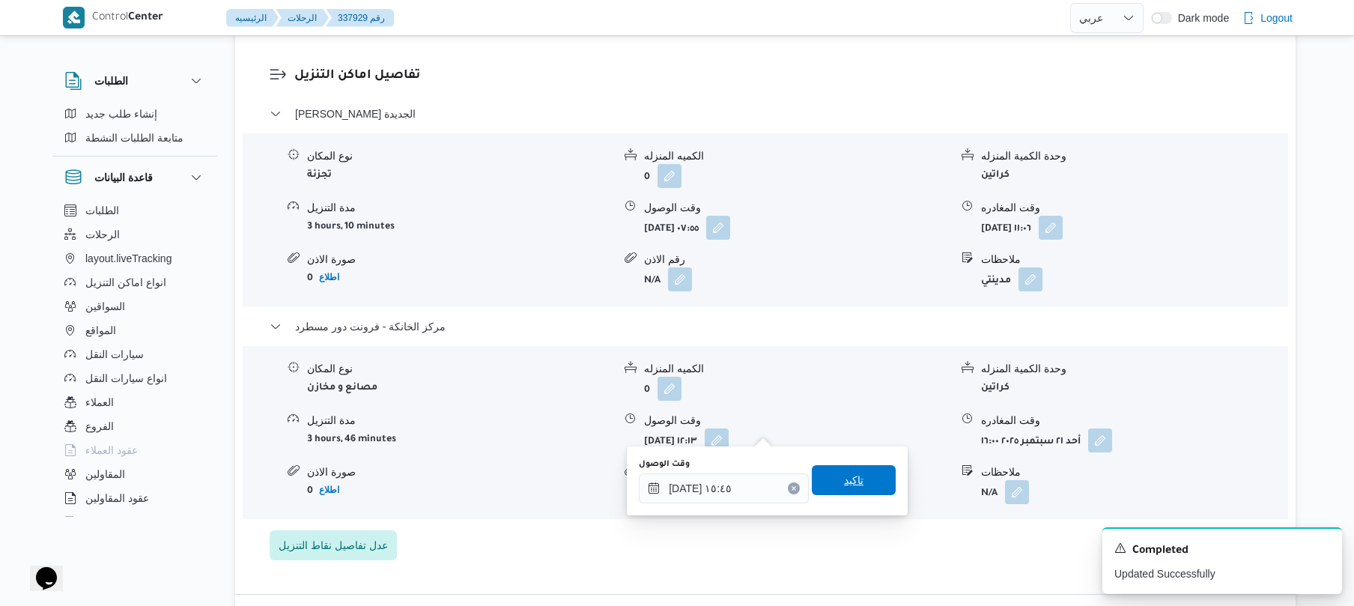
click at [847, 471] on span "تاكيد" at bounding box center [854, 480] width 84 height 30
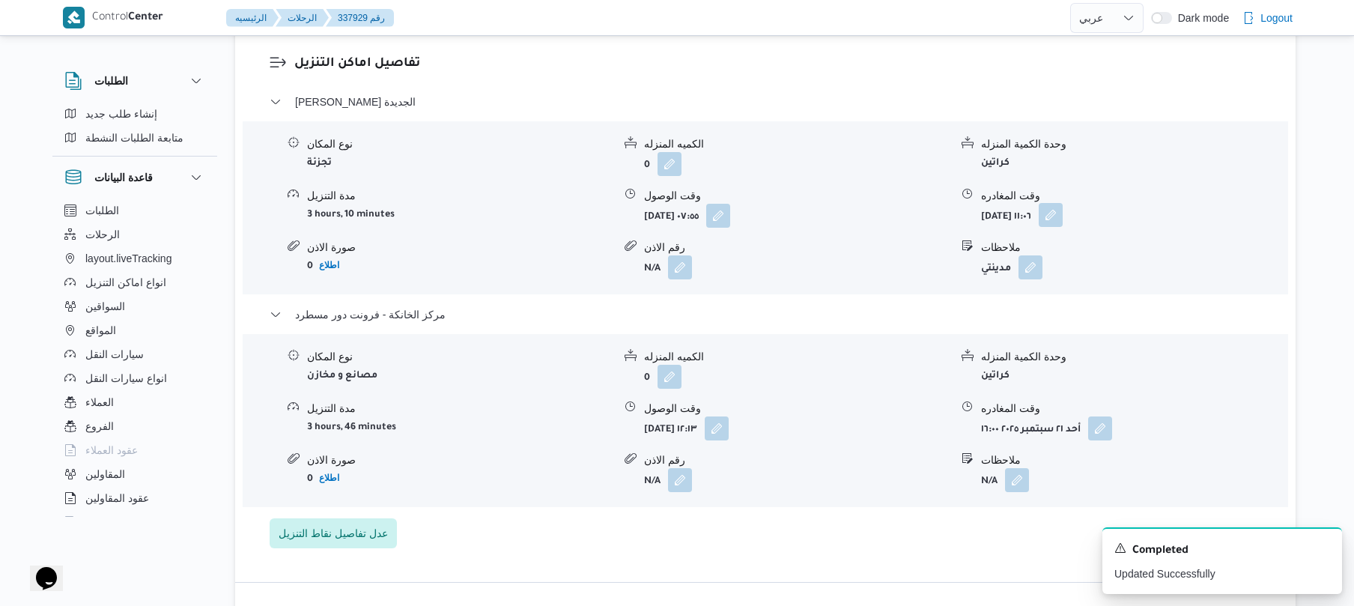
click at [1062, 217] on button "button" at bounding box center [1050, 215] width 24 height 24
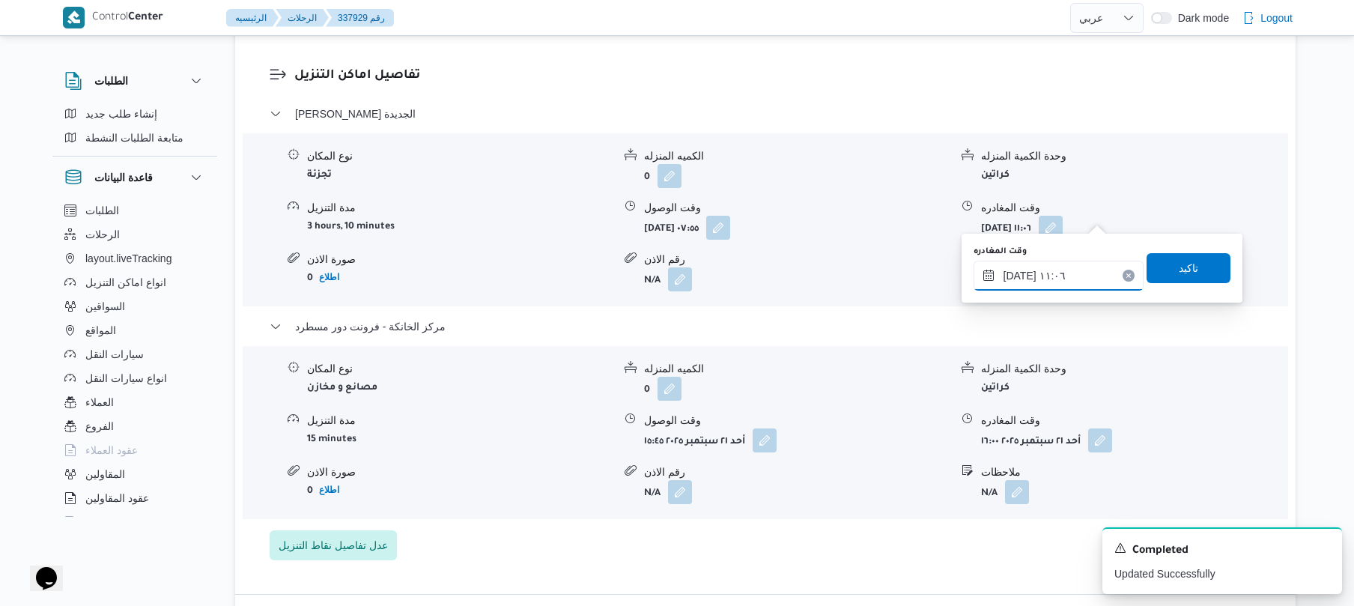
click at [1039, 281] on input "٢١/٠٩/٢٠٢٥ ١١:٠٦" at bounding box center [1058, 276] width 170 height 30
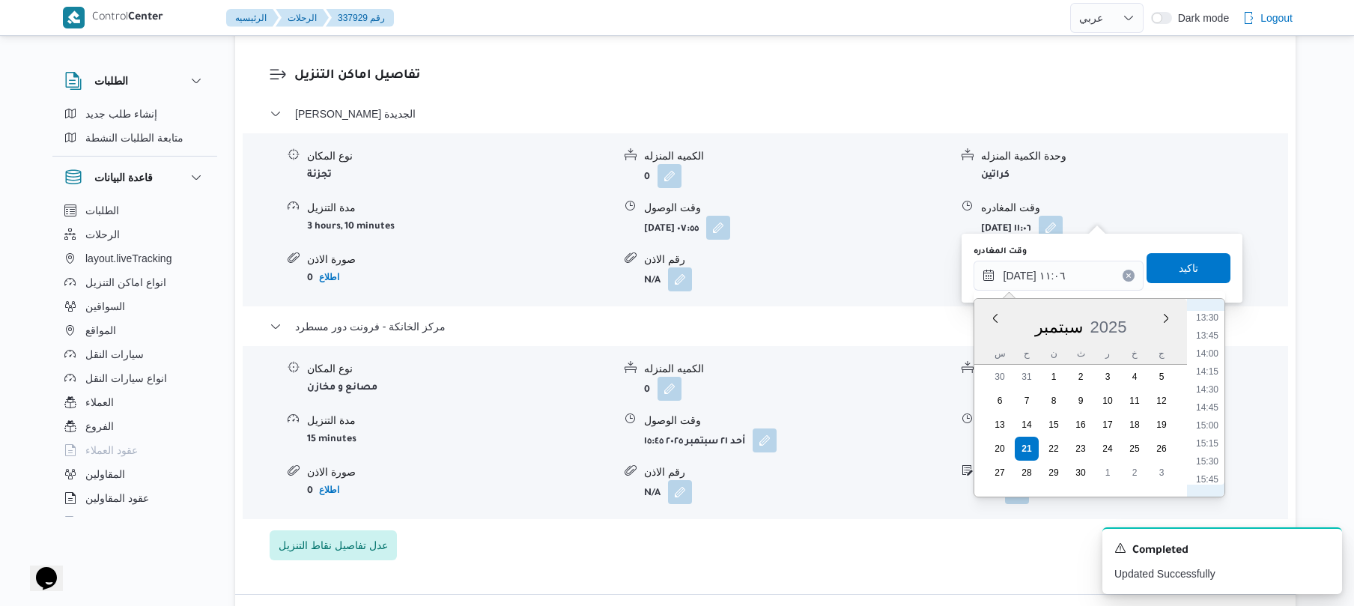
scroll to position [996, 0]
click at [1208, 403] on li "15:00" at bounding box center [1207, 400] width 34 height 15
type input "٢١/٠٩/٢٠٢٥ ١٥:٠٠"
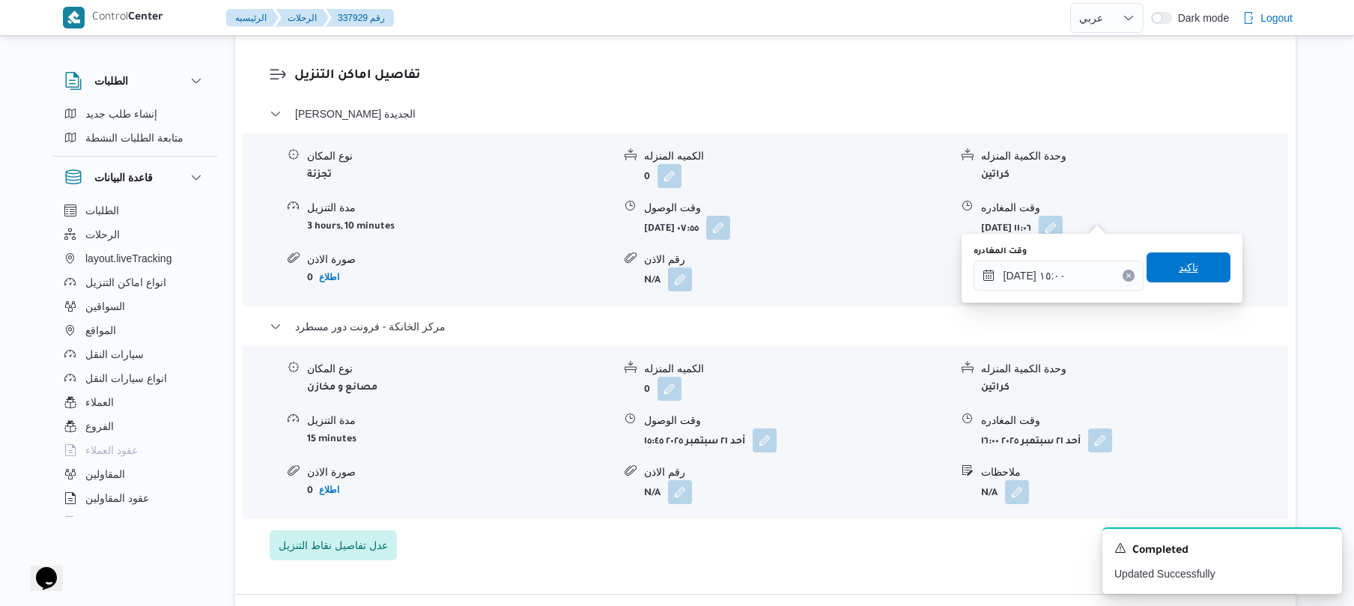
click at [1178, 268] on span "تاكيد" at bounding box center [1187, 267] width 19 height 18
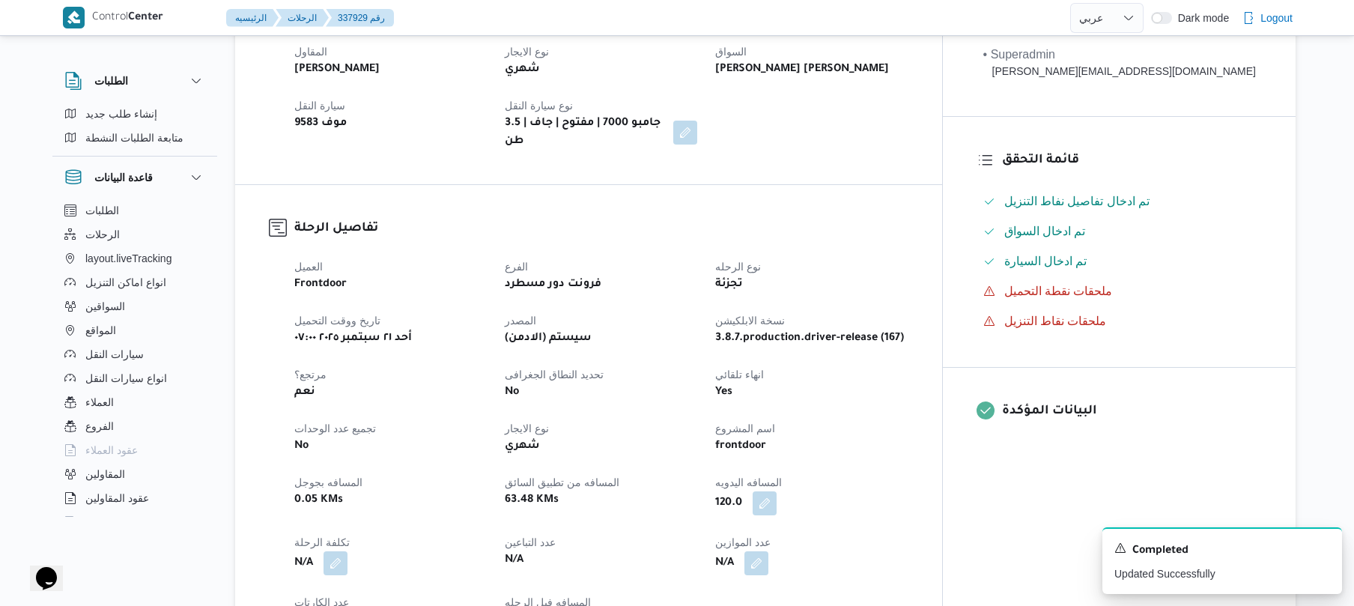
scroll to position [0, 0]
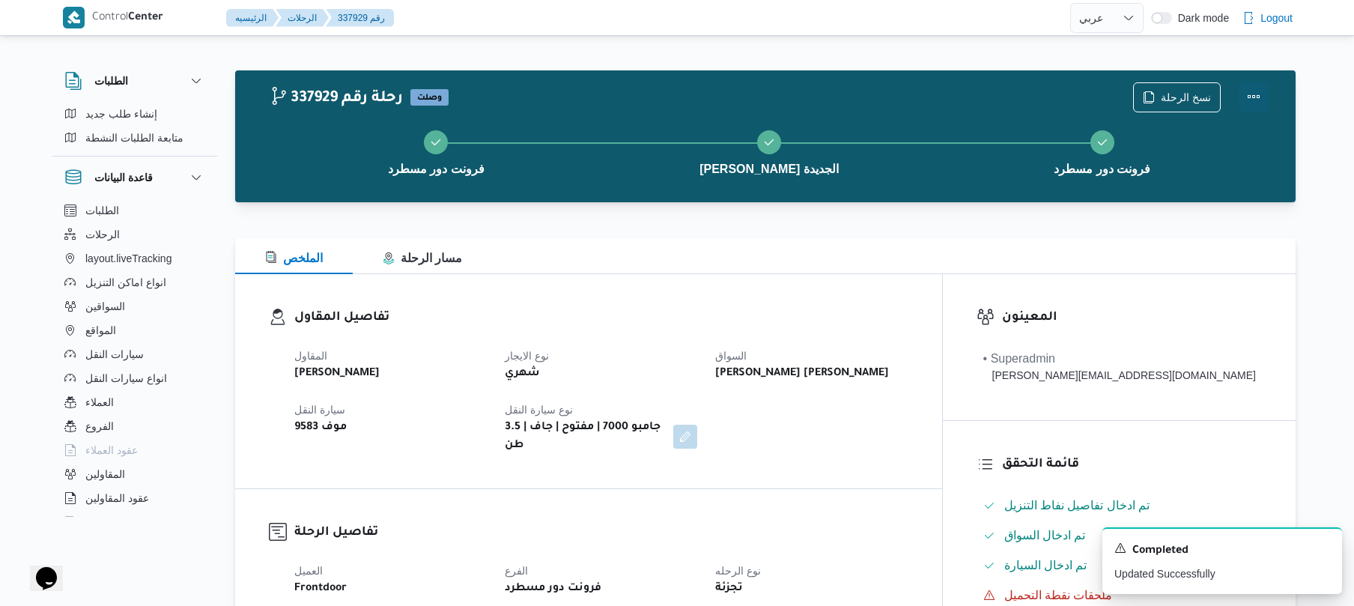
click at [1252, 96] on button "Actions" at bounding box center [1253, 97] width 30 height 30
click at [929, 151] on button "ثانى القاهرة الجديدة" at bounding box center [769, 151] width 333 height 78
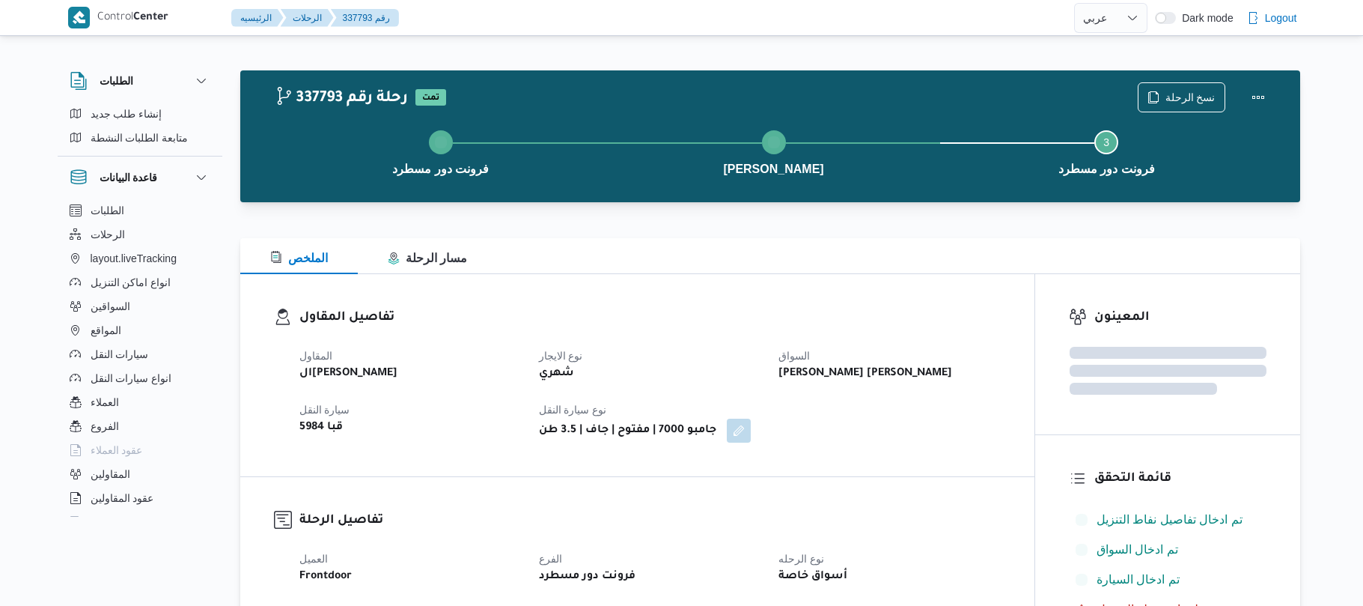
select select "ar"
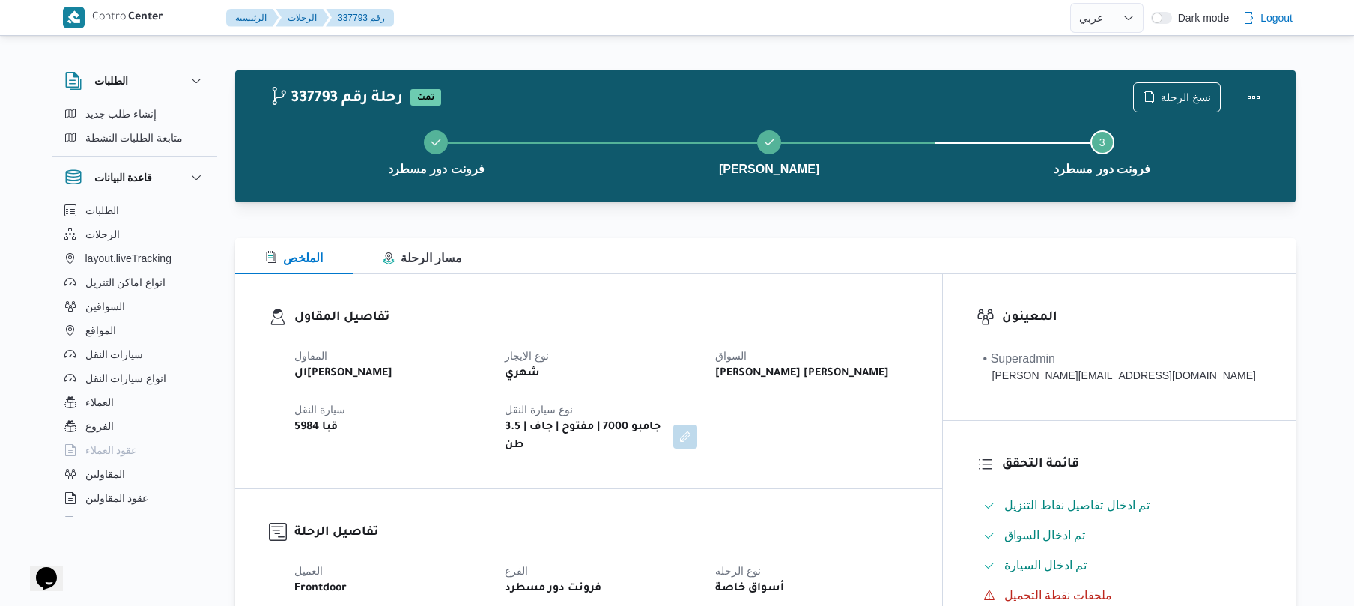
click at [806, 293] on div "تفاصيل المقاول المقاول الهامي [PERSON_NAME] نوع الايجار شهري السواق [PERSON_NAM…" at bounding box center [588, 381] width 707 height 214
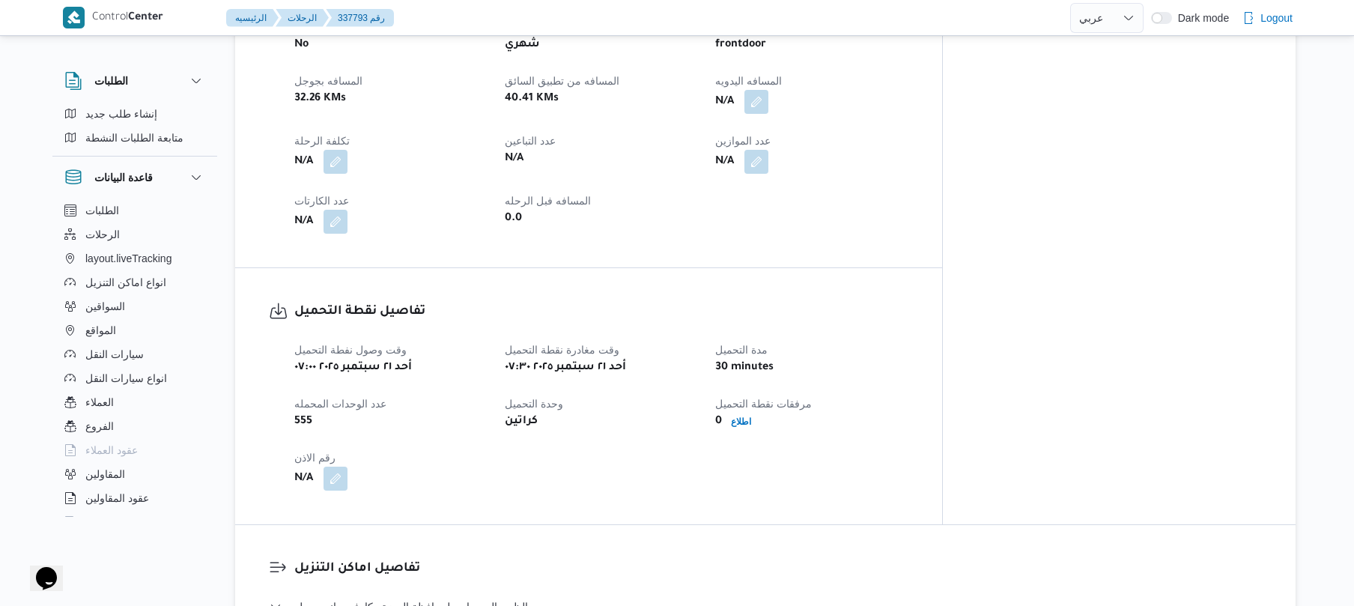
scroll to position [479, 0]
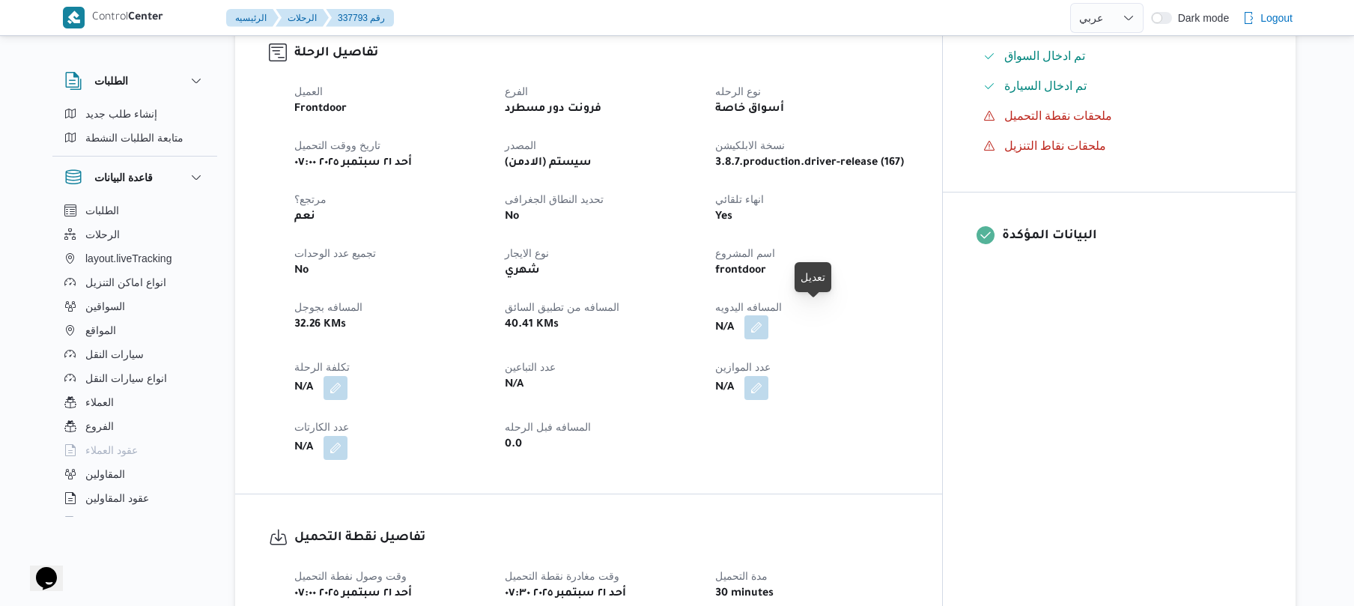
click at [768, 323] on button "button" at bounding box center [756, 327] width 24 height 24
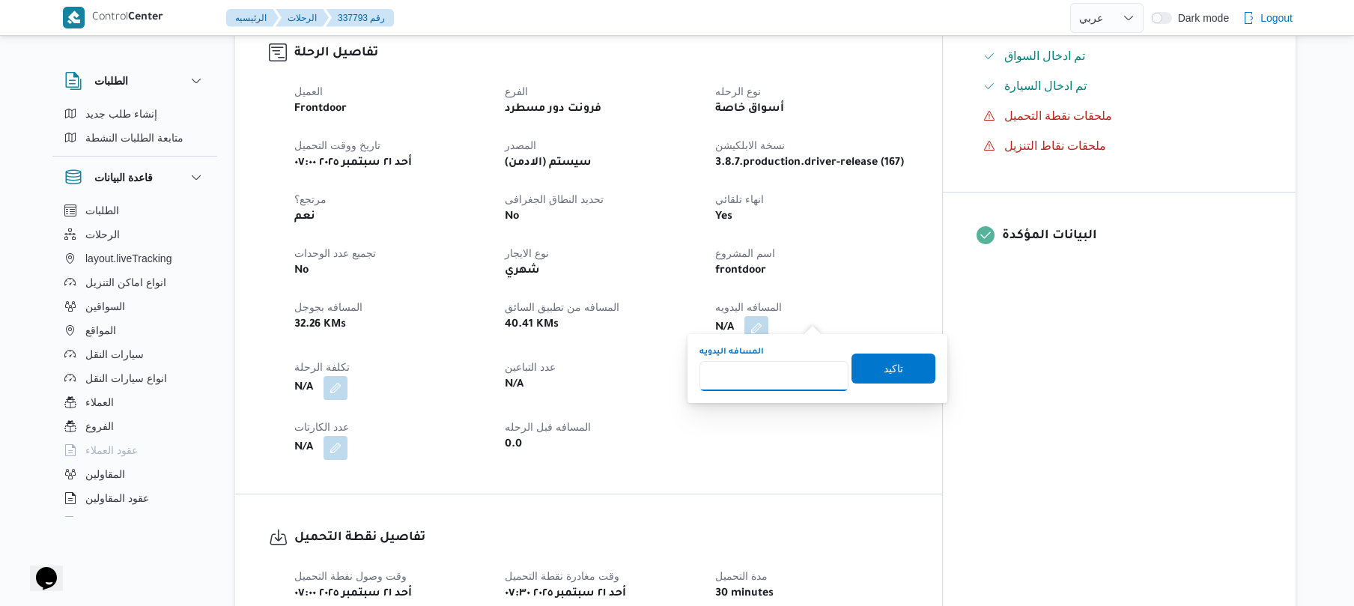
click at [773, 383] on input "المسافه اليدويه" at bounding box center [773, 376] width 149 height 30
type input "1"
type input "130"
click at [883, 368] on span "تاكيد" at bounding box center [892, 368] width 19 height 18
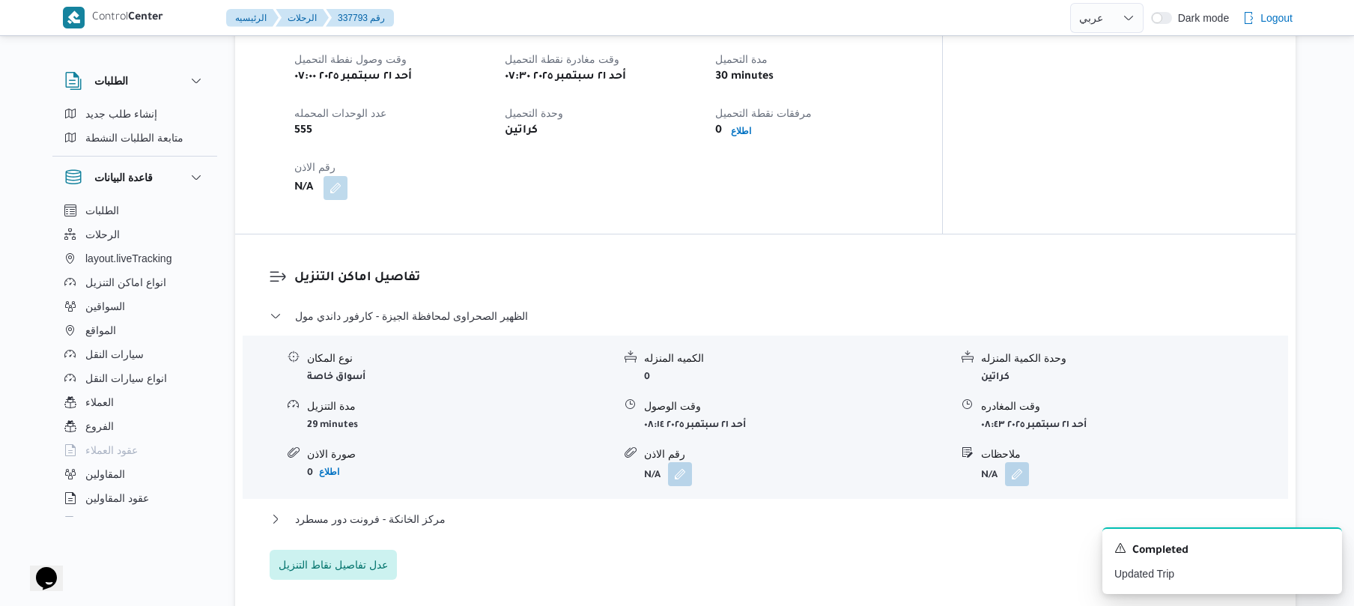
scroll to position [998, 0]
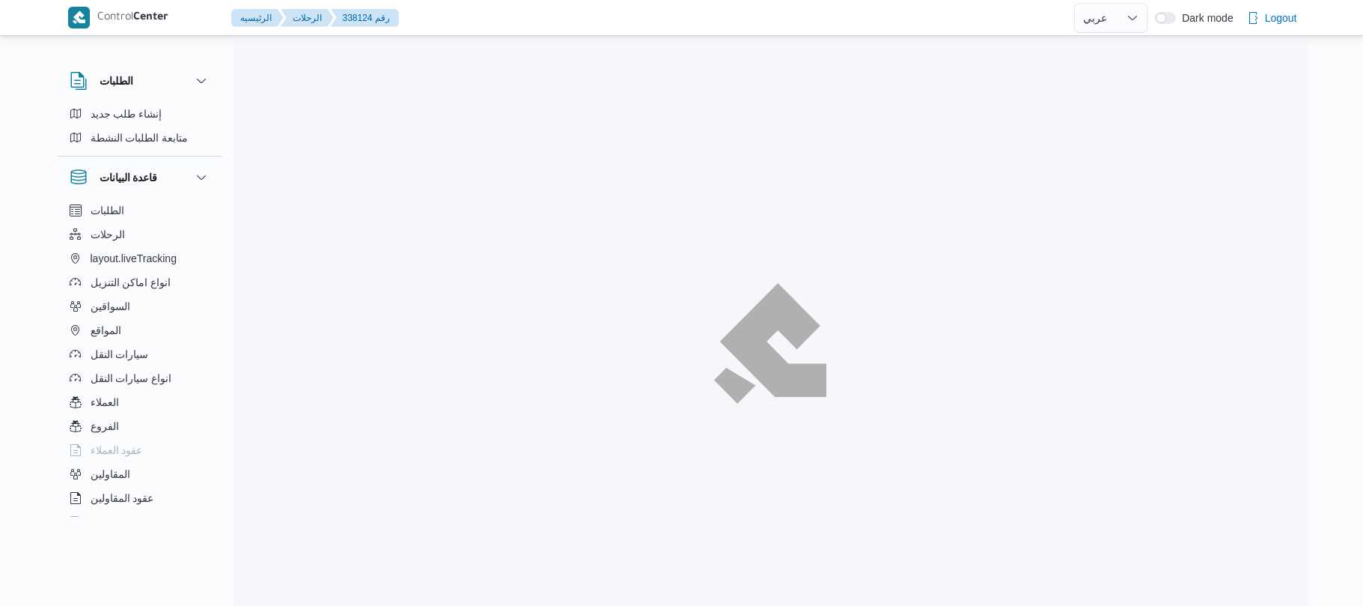
select select "ar"
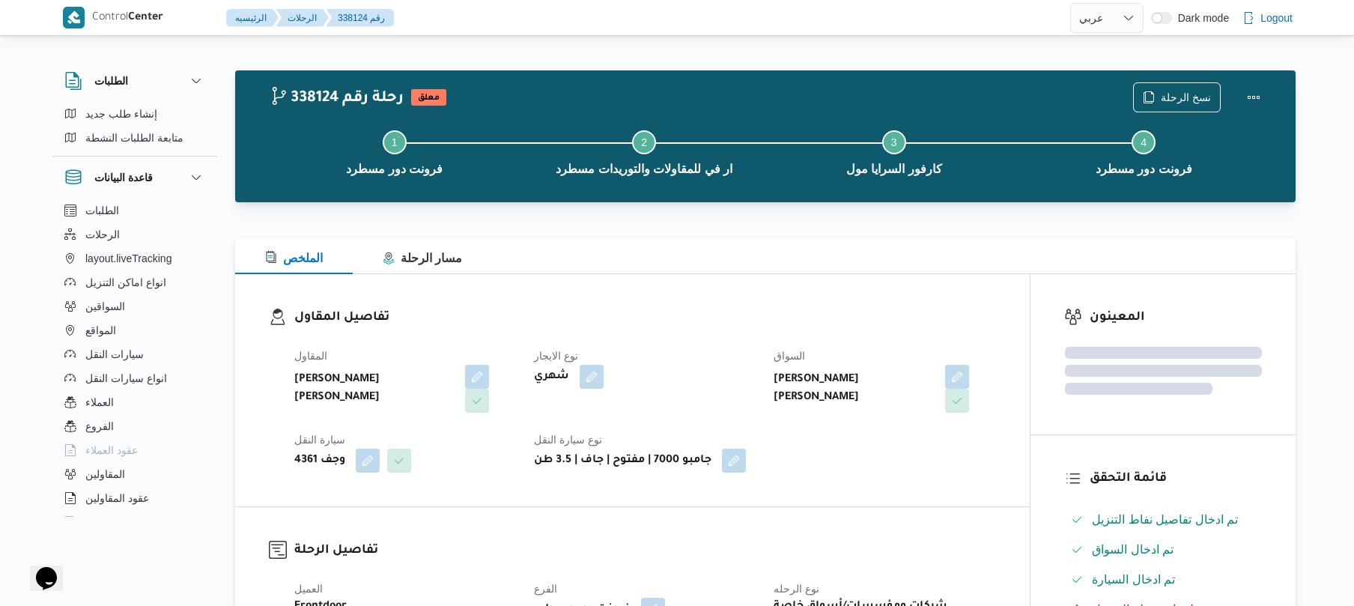
click at [913, 462] on div "المقاول احمد عزت سيد دويش سليمان نوع الايجار شهري السواق احمد عزت سيد درويش سلي…" at bounding box center [644, 410] width 719 height 144
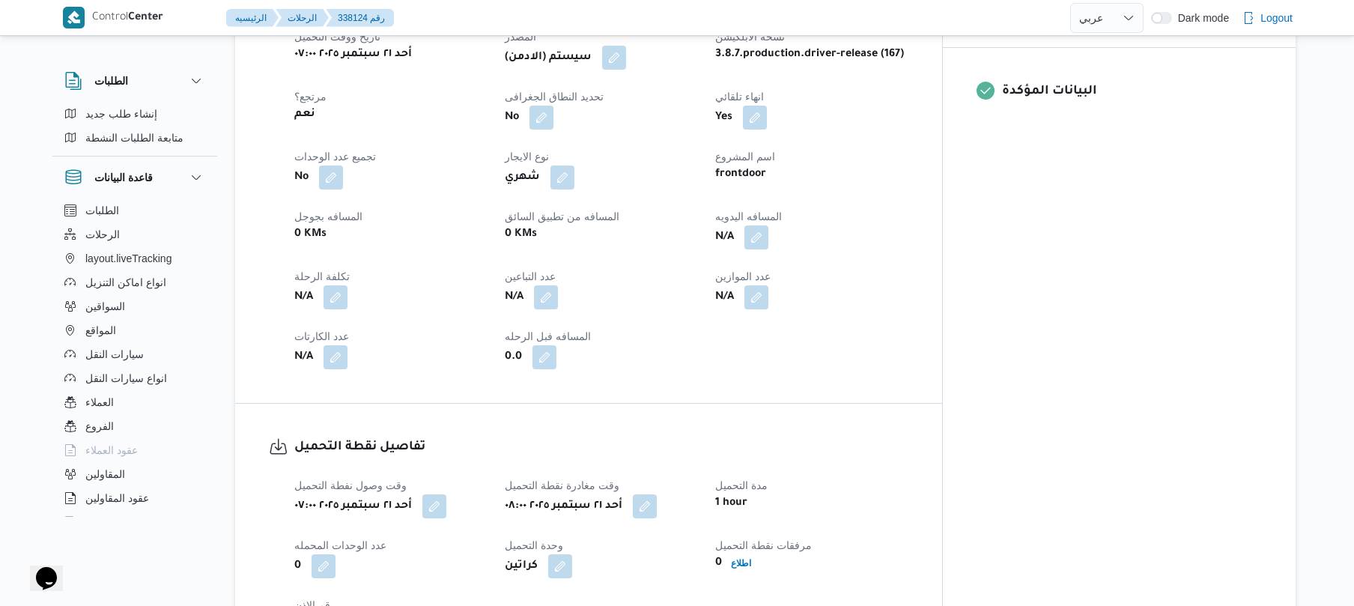
scroll to position [479, 0]
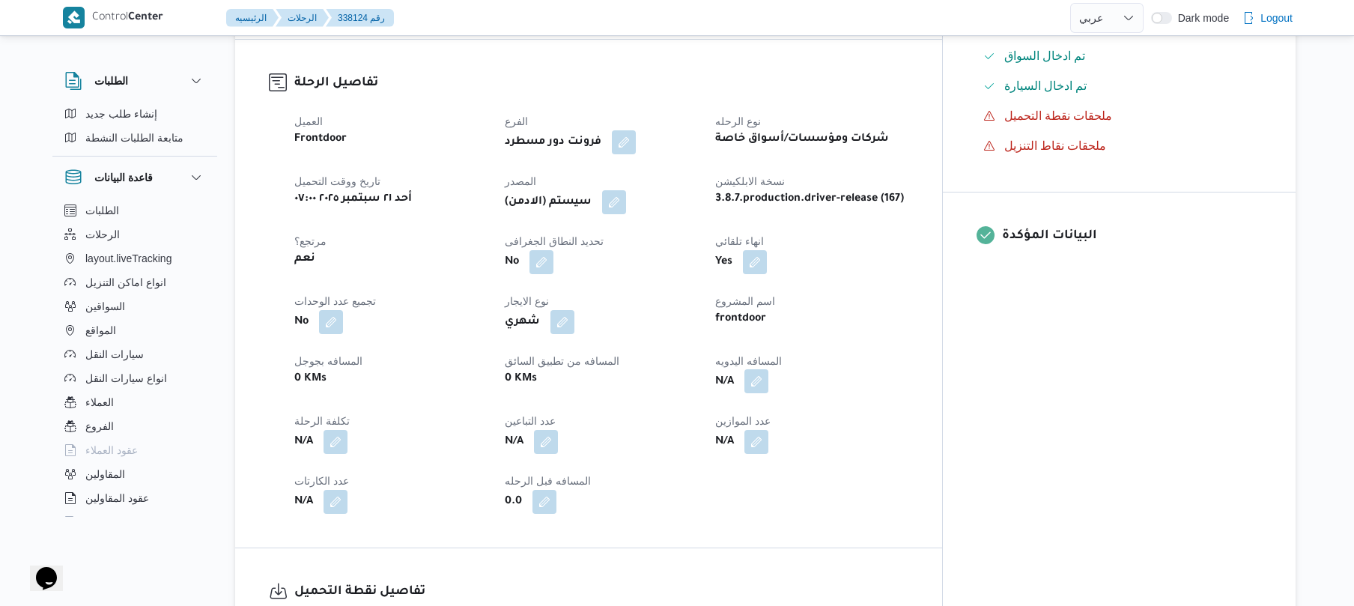
click at [768, 369] on button "button" at bounding box center [756, 381] width 24 height 24
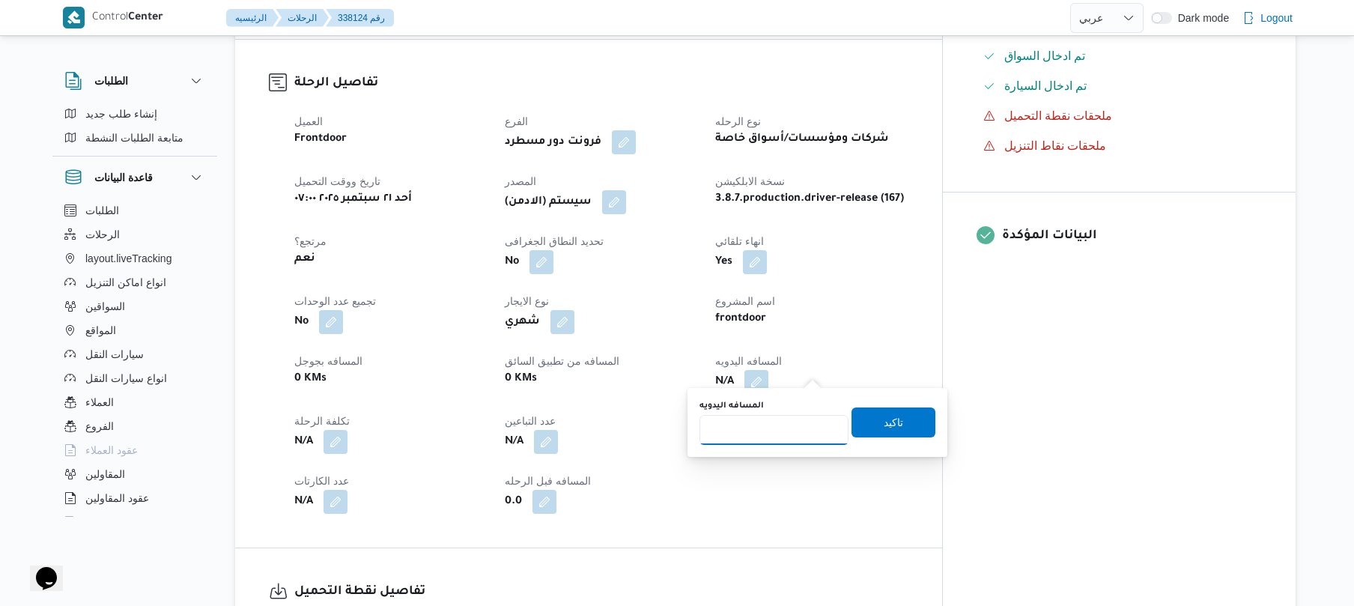
click at [777, 429] on input "المسافه اليدويه" at bounding box center [773, 430] width 149 height 30
type input "70"
click at [858, 424] on span "تاكيد" at bounding box center [893, 422] width 84 height 30
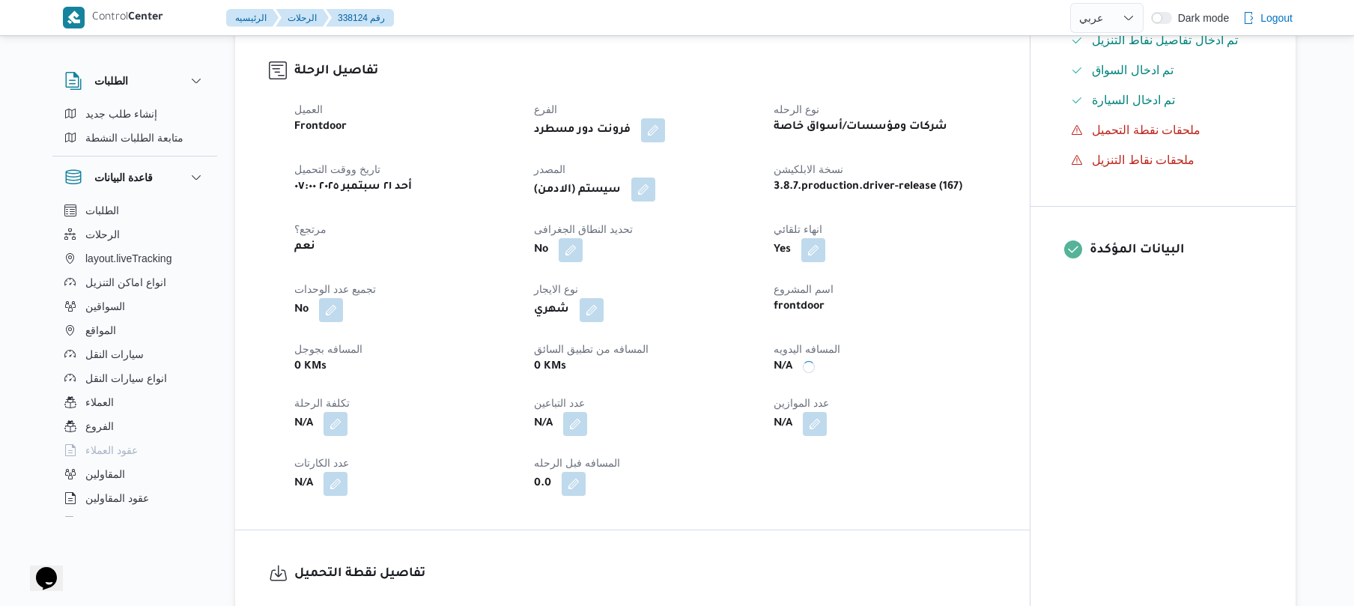
click at [647, 184] on button "button" at bounding box center [643, 189] width 24 height 24
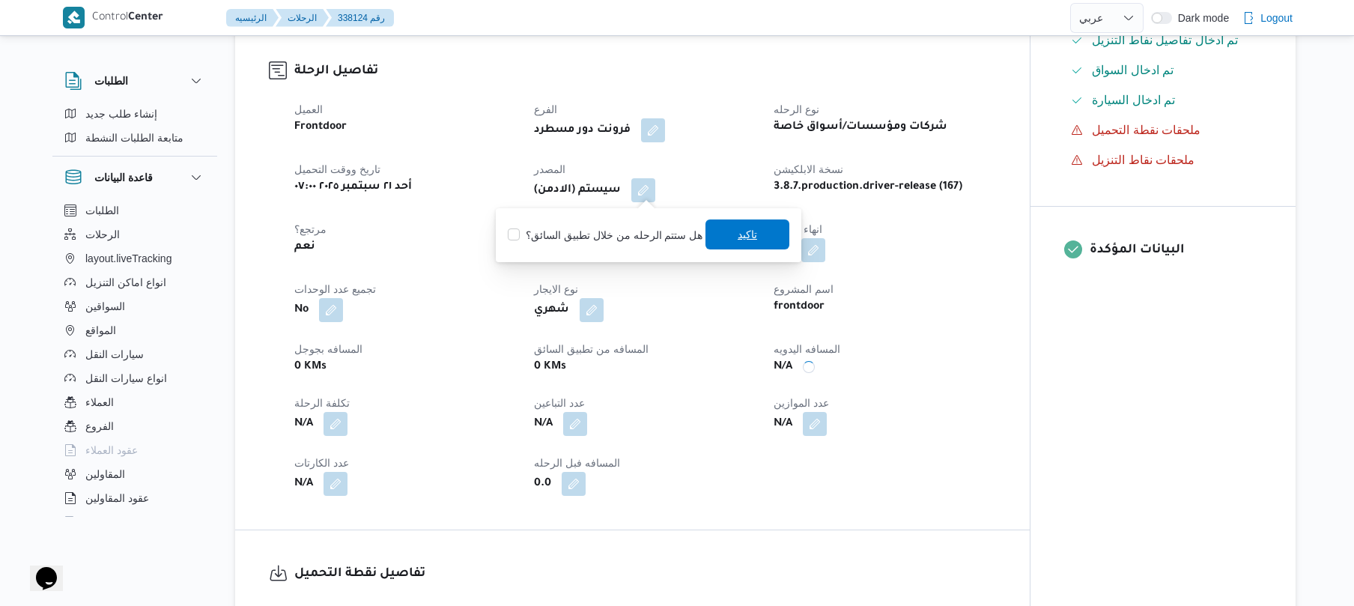
click at [723, 228] on span "تاكيد" at bounding box center [747, 234] width 84 height 30
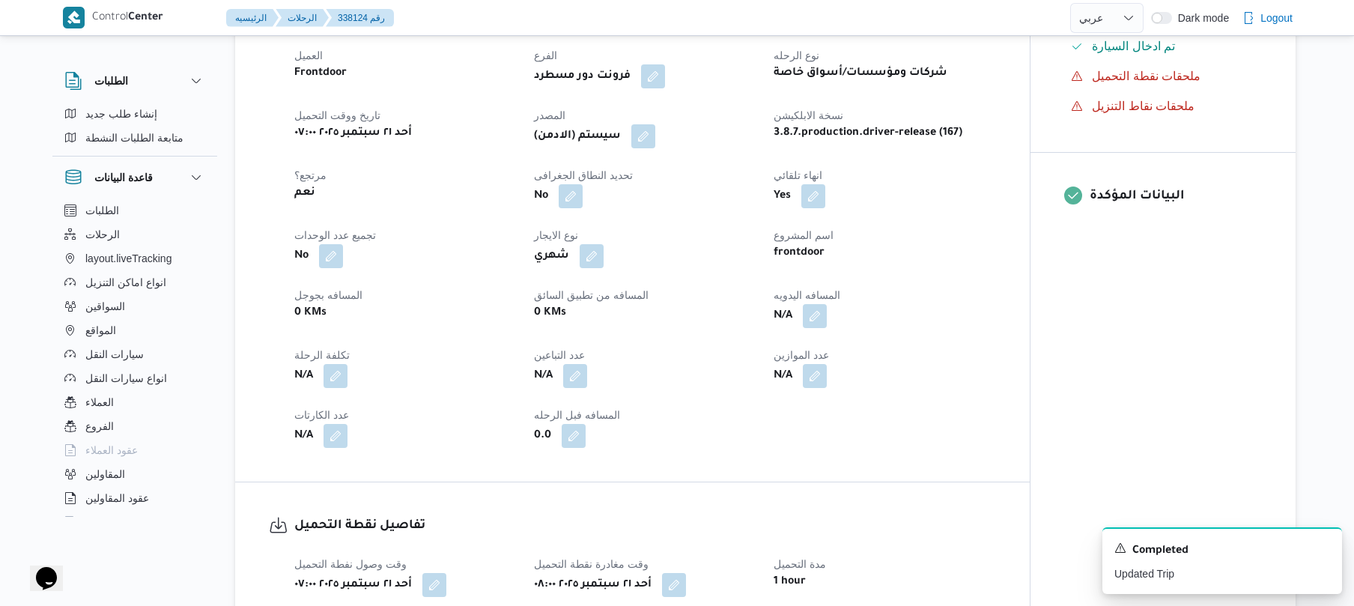
scroll to position [519, 0]
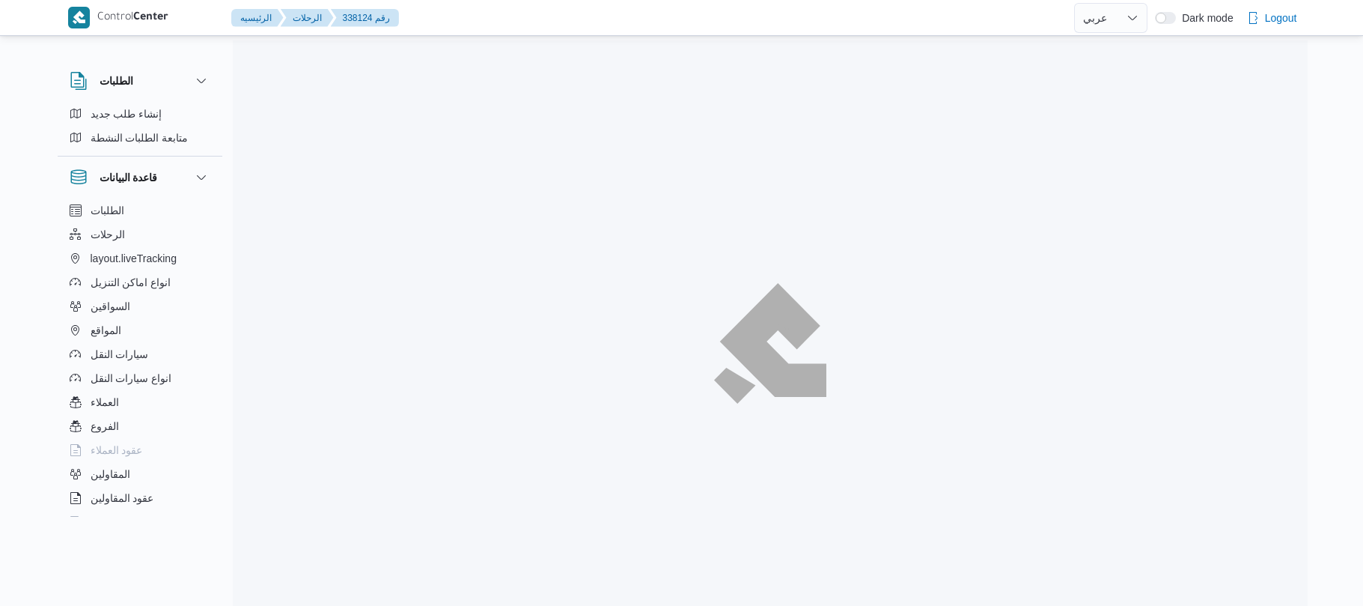
select select "ar"
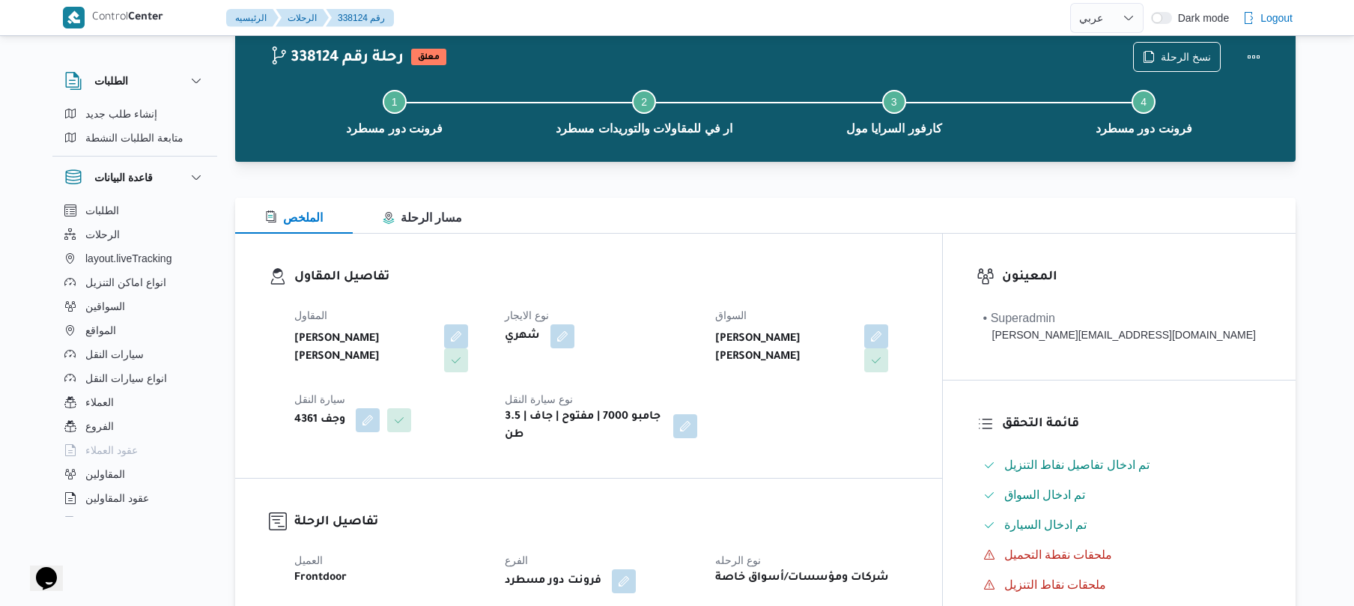
click at [942, 249] on div "تفاصيل المقاول المقاول [PERSON_NAME] [PERSON_NAME] نوع الايجار شهري السواق [PER…" at bounding box center [588, 356] width 707 height 244
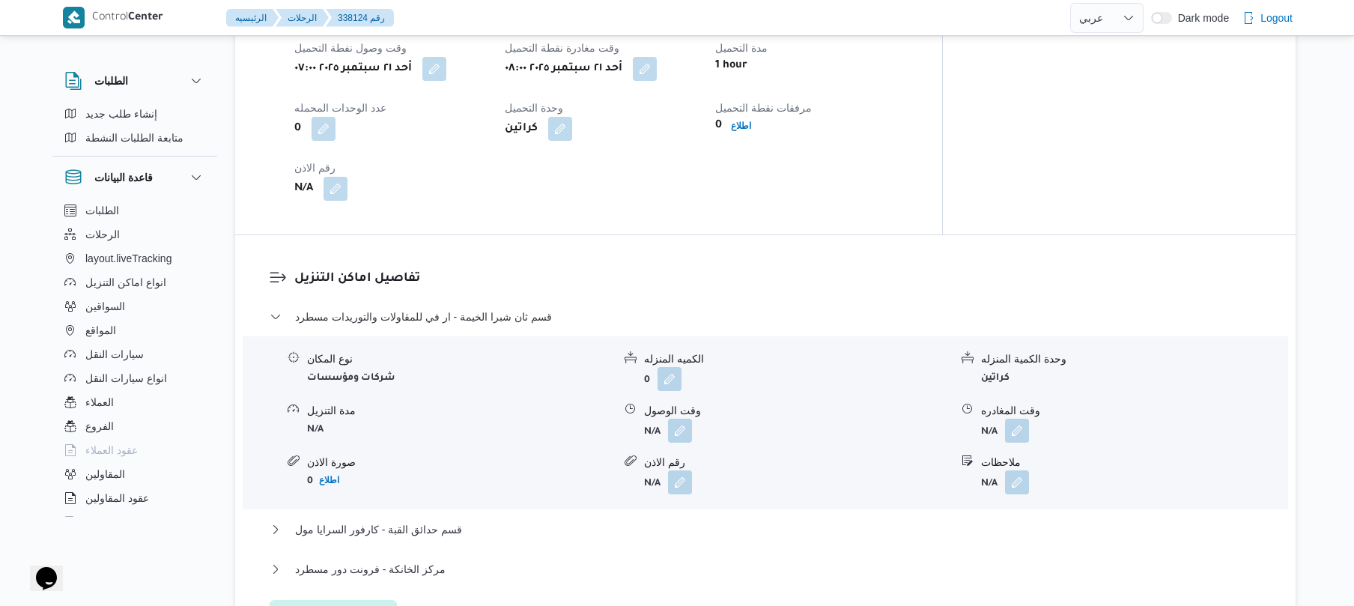
scroll to position [1159, 0]
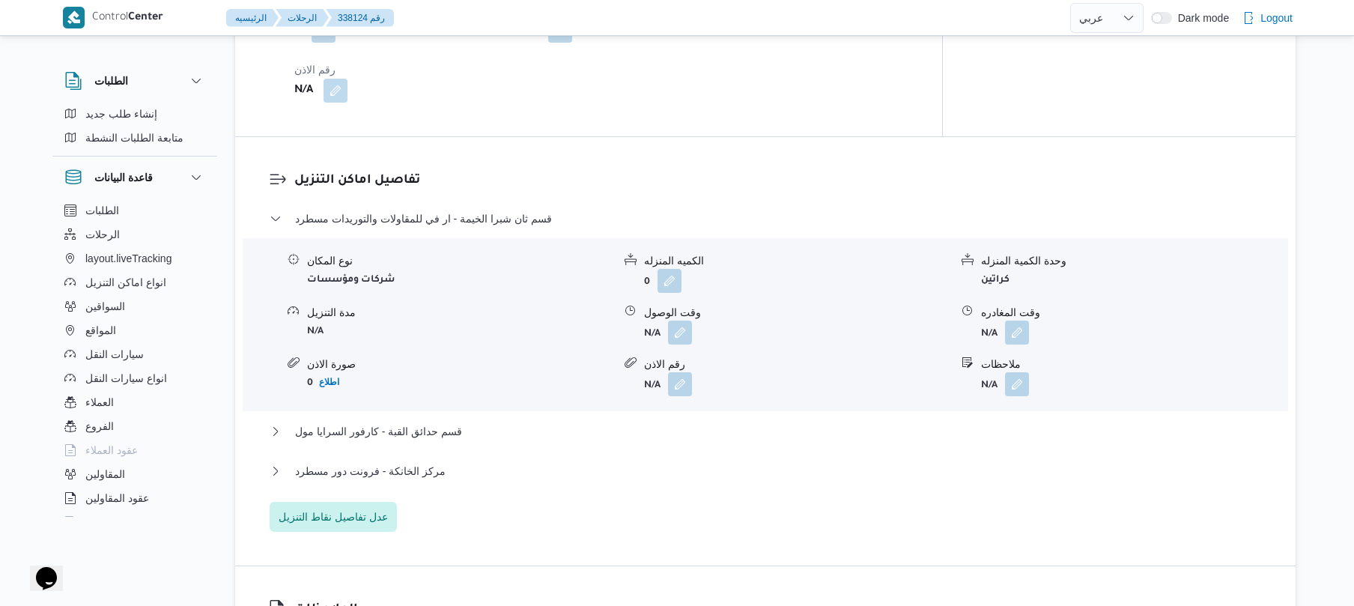
click at [696, 320] on form "N/A" at bounding box center [796, 332] width 305 height 24
click at [681, 321] on button "button" at bounding box center [680, 332] width 24 height 24
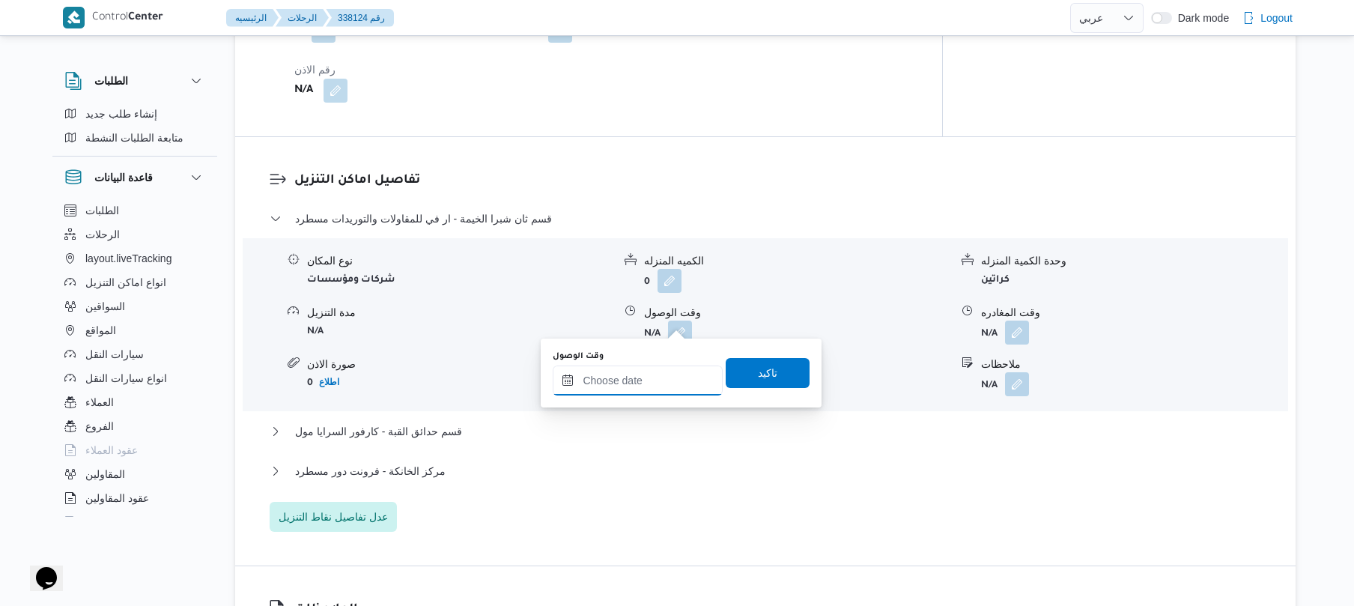
click at [621, 383] on input "وقت الوصول" at bounding box center [638, 380] width 170 height 30
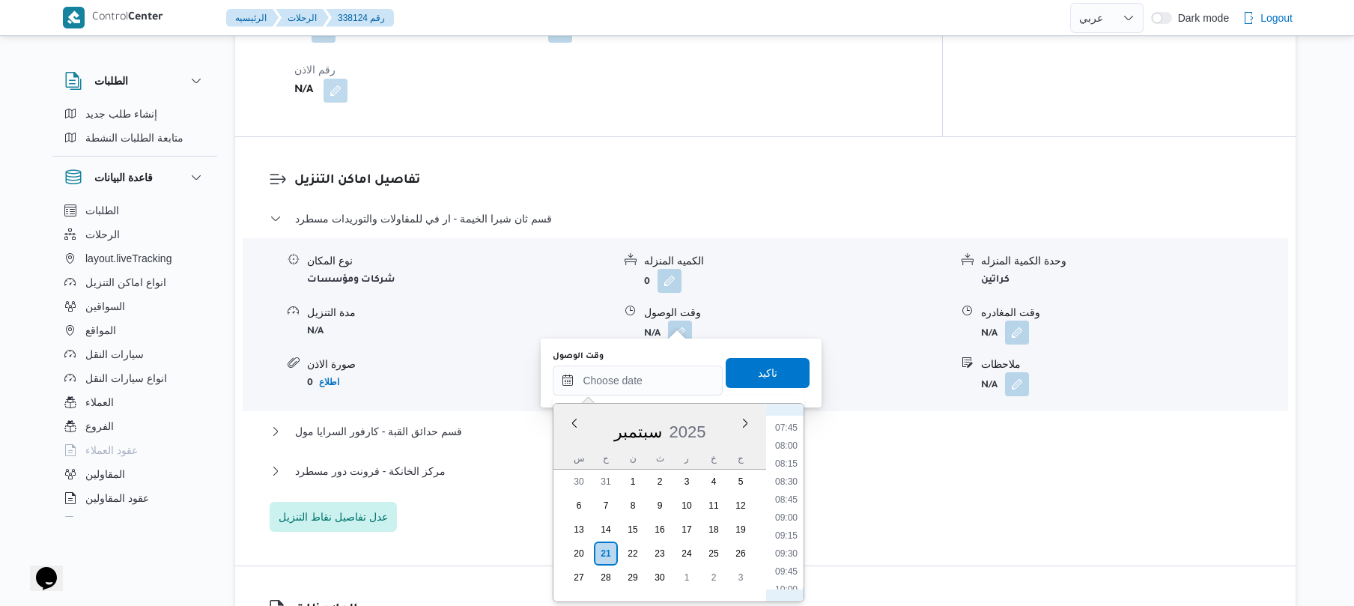
scroll to position [551, 0]
click at [789, 480] on li "08:30" at bounding box center [786, 482] width 34 height 15
type input "[DATE] ٠٨:٣٠"
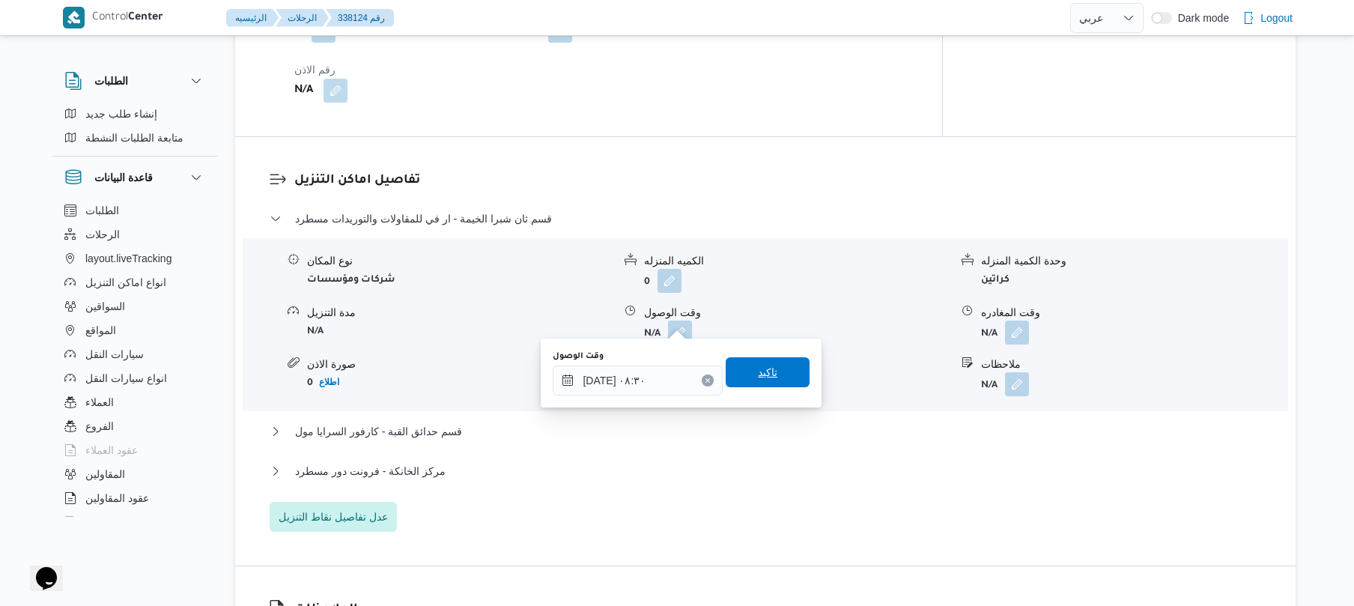
click at [773, 369] on span "تاكيد" at bounding box center [767, 372] width 84 height 30
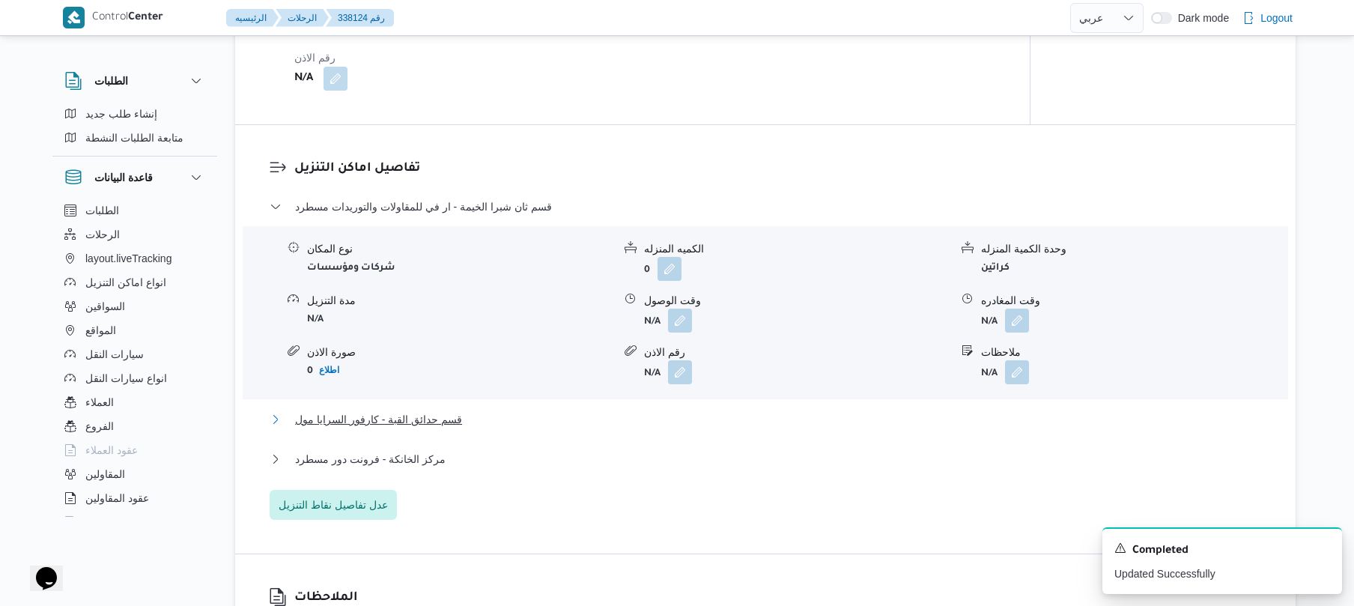
click at [695, 419] on button "قسم حدائق القبة - كارفور السرايا مول" at bounding box center [766, 419] width 992 height 18
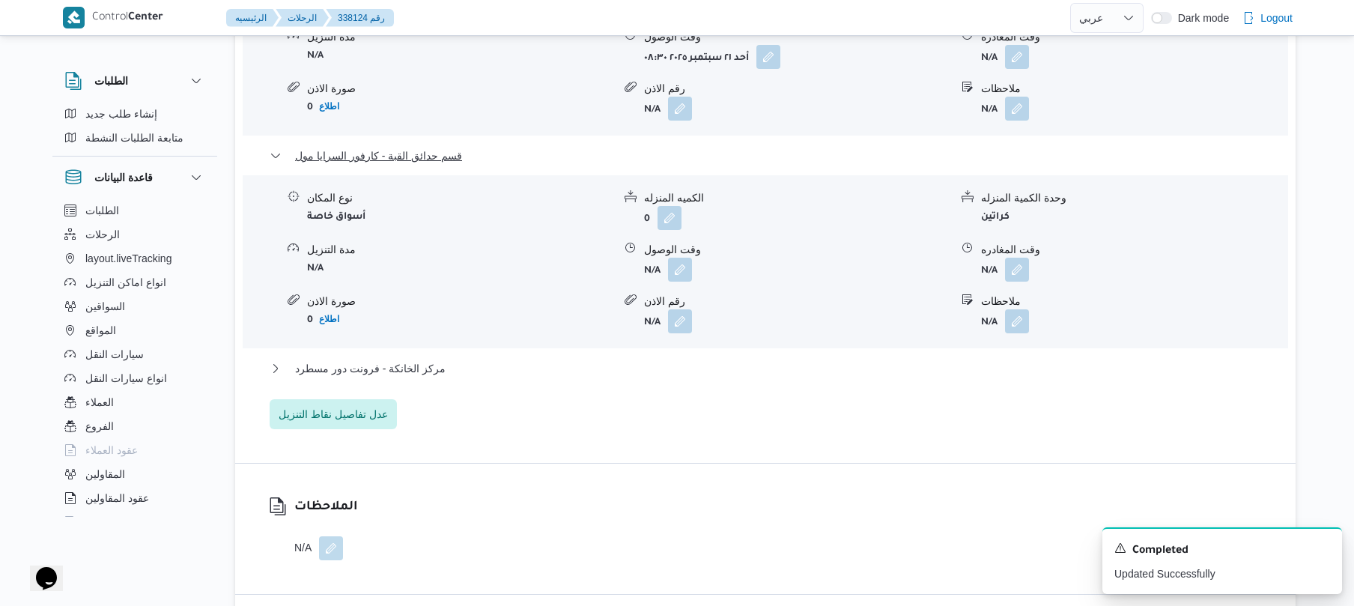
scroll to position [1518, 0]
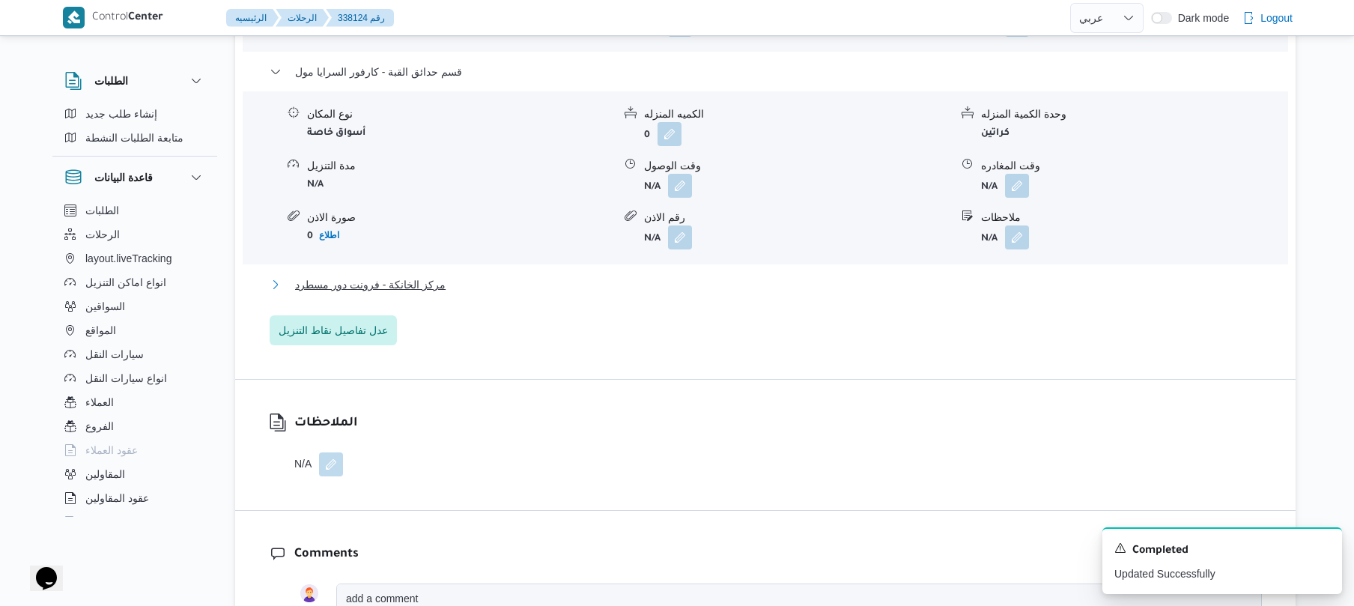
click at [788, 276] on button "مركز الخانكة - فرونت دور مسطرد" at bounding box center [766, 285] width 992 height 18
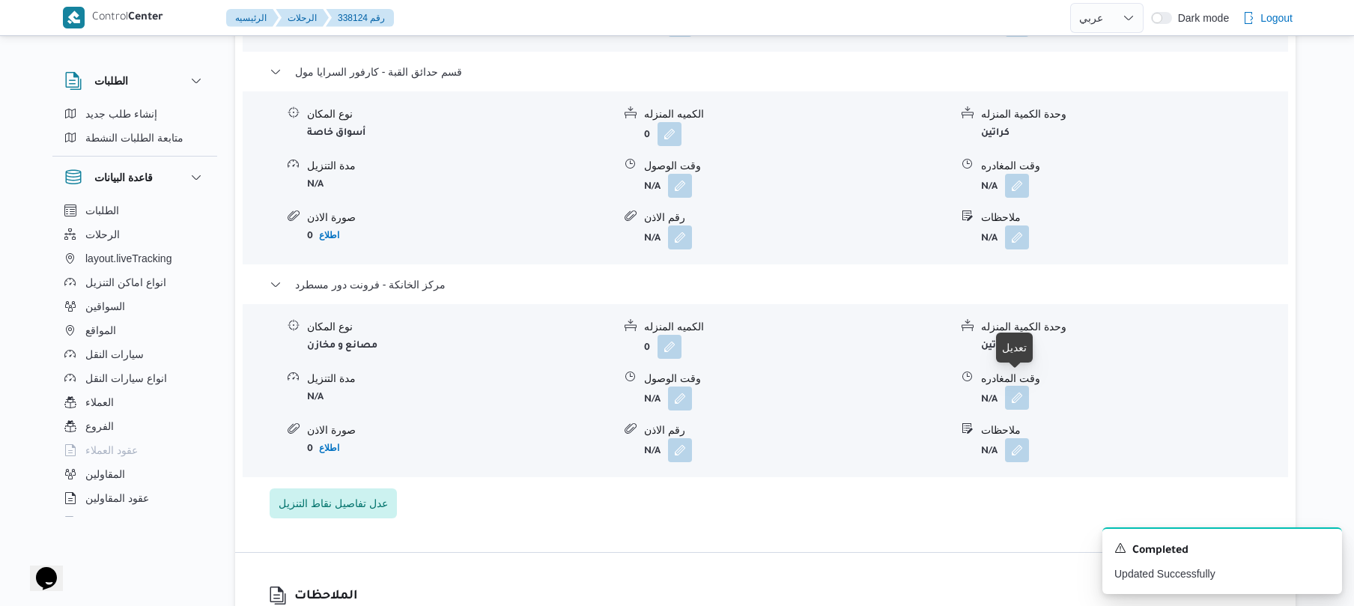
click at [1017, 386] on button "button" at bounding box center [1017, 398] width 24 height 24
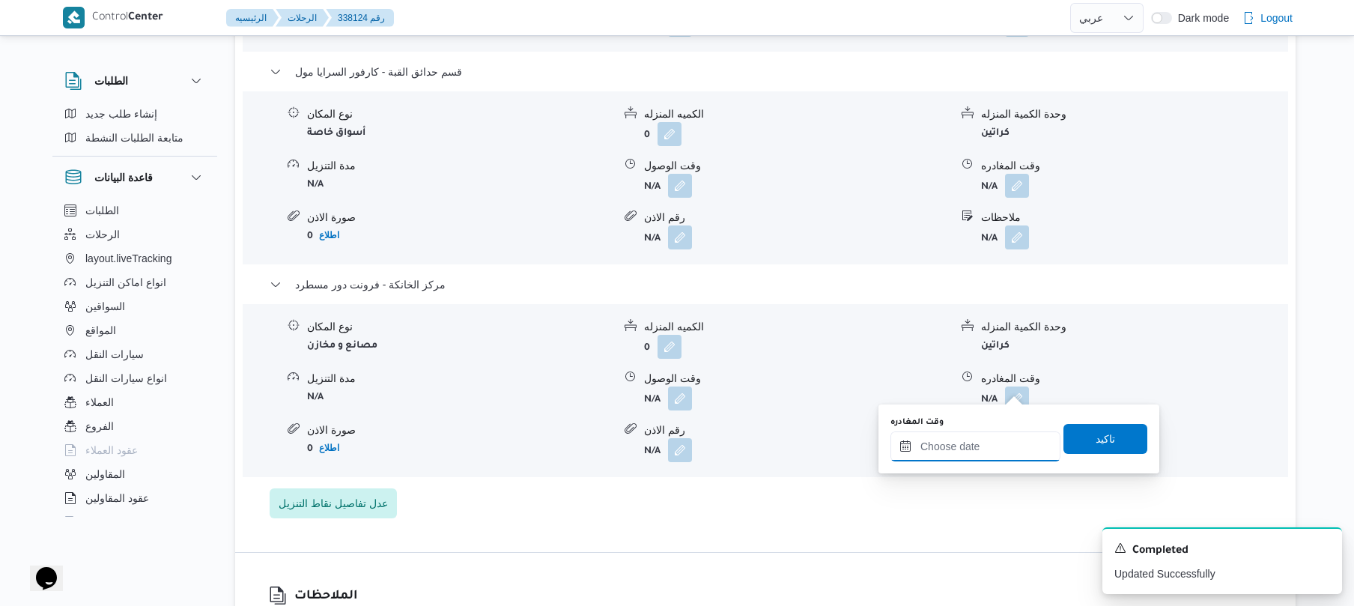
click at [930, 454] on input "وقت المغادره" at bounding box center [975, 446] width 170 height 30
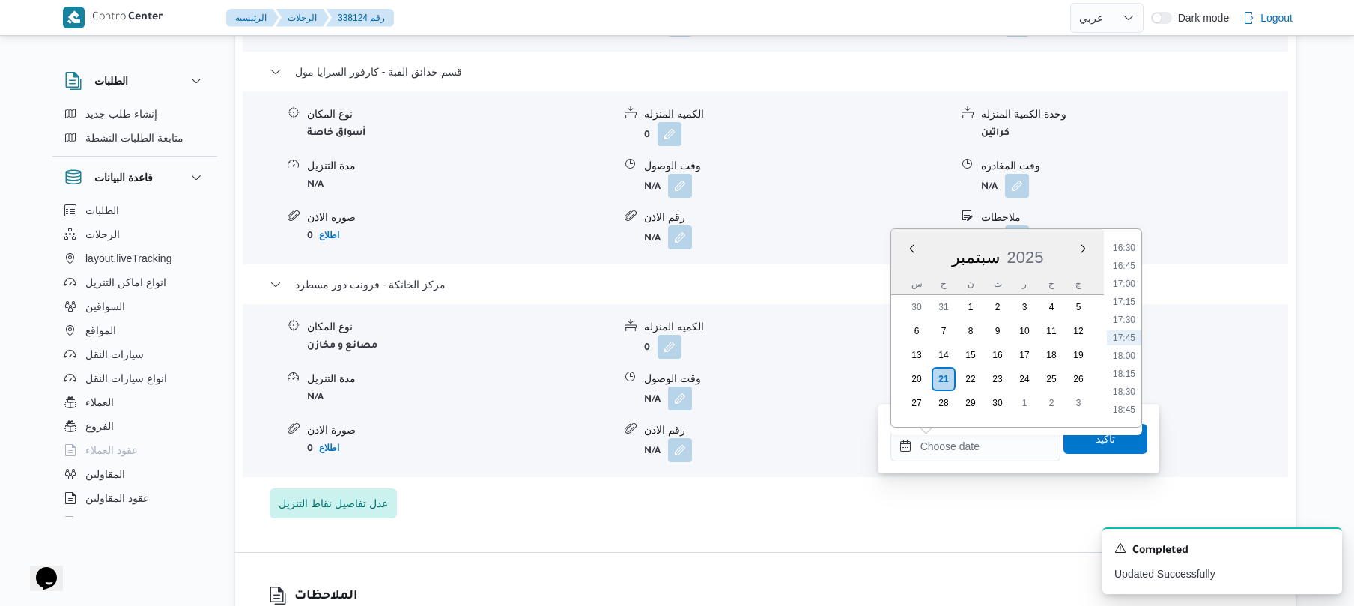
scroll to position [1039, 0]
click at [1126, 341] on li "15:45" at bounding box center [1123, 341] width 34 height 15
type input "٢١/٠٩/٢٠٢٥ ١٥:٤٥"
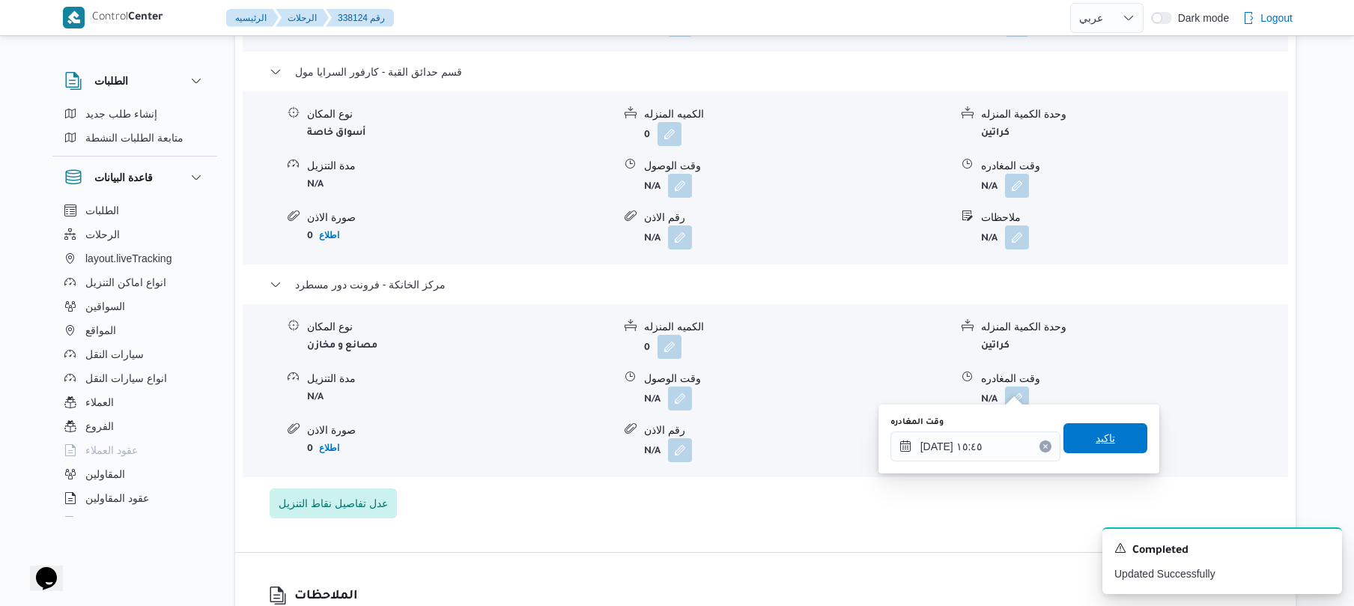
click at [1098, 437] on span "تاكيد" at bounding box center [1104, 438] width 19 height 18
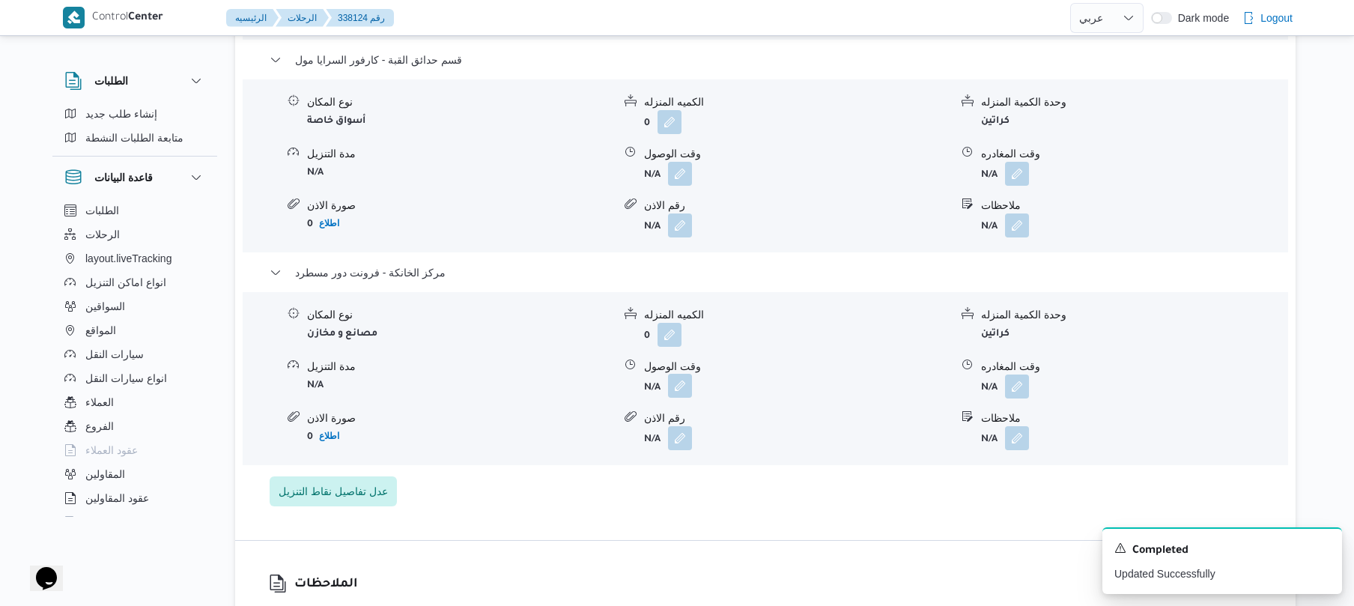
click at [684, 385] on button "button" at bounding box center [680, 386] width 24 height 24
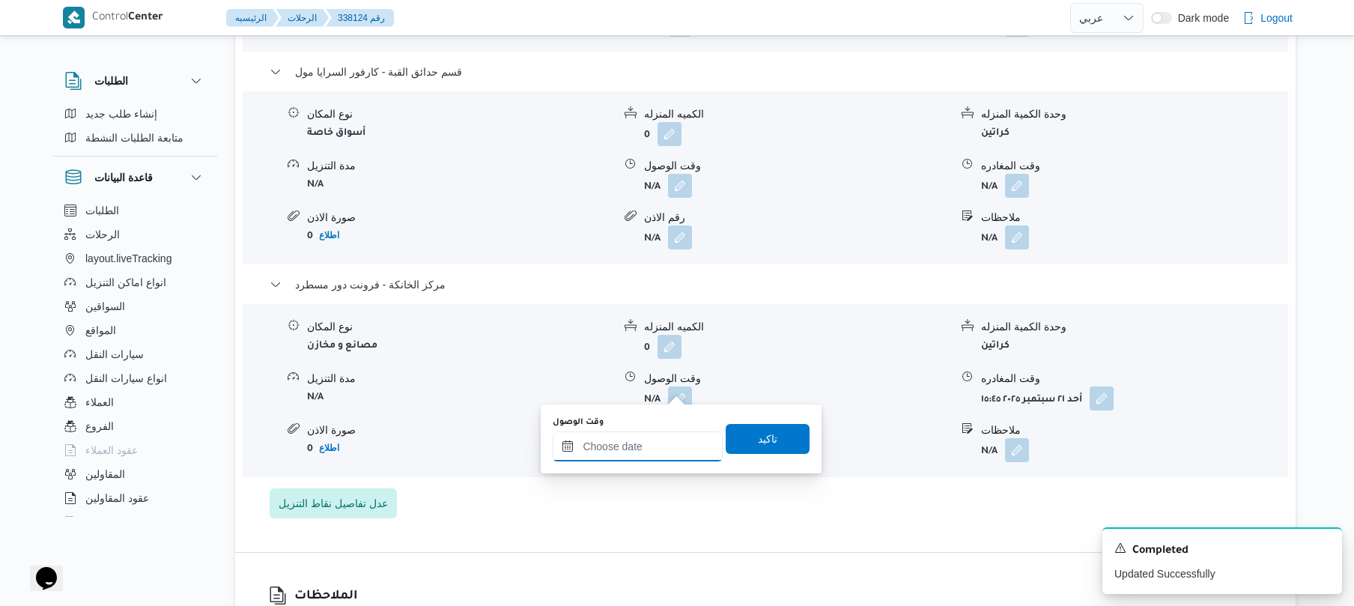
click at [662, 440] on input "وقت الوصول" at bounding box center [638, 446] width 170 height 30
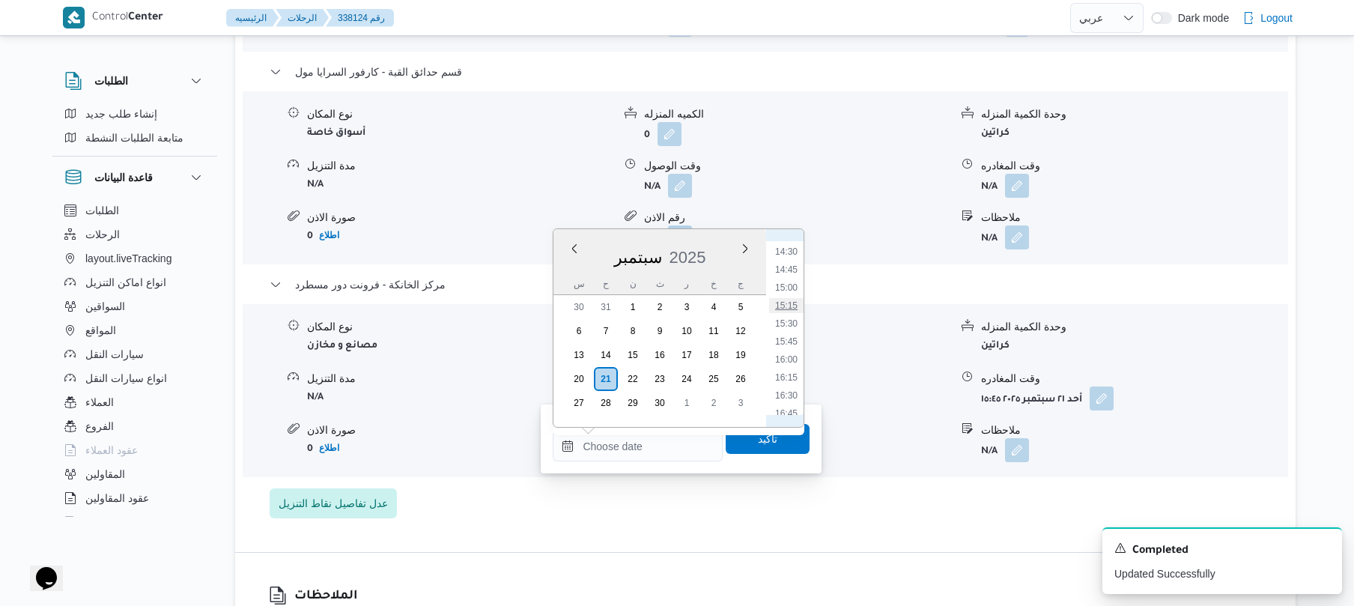
click at [789, 308] on li "15:15" at bounding box center [786, 305] width 34 height 15
type input "٢١/٠٩/٢٠٢٥ ١٥:١٥"
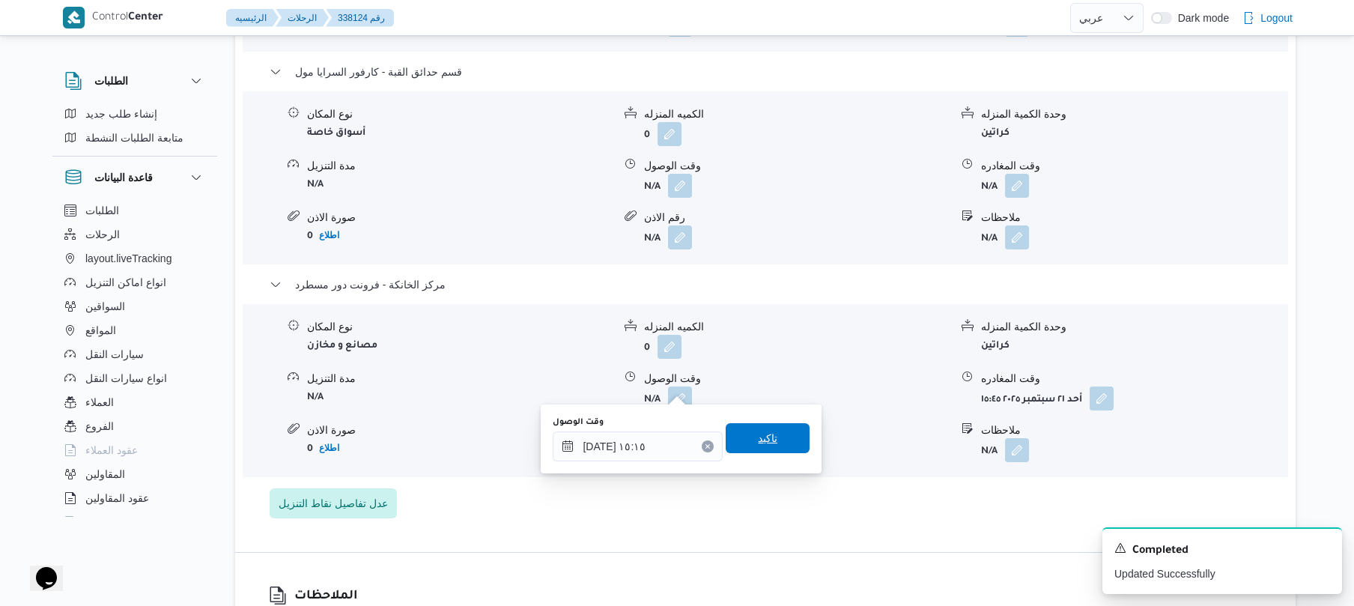
click at [770, 441] on span "تاكيد" at bounding box center [767, 438] width 84 height 30
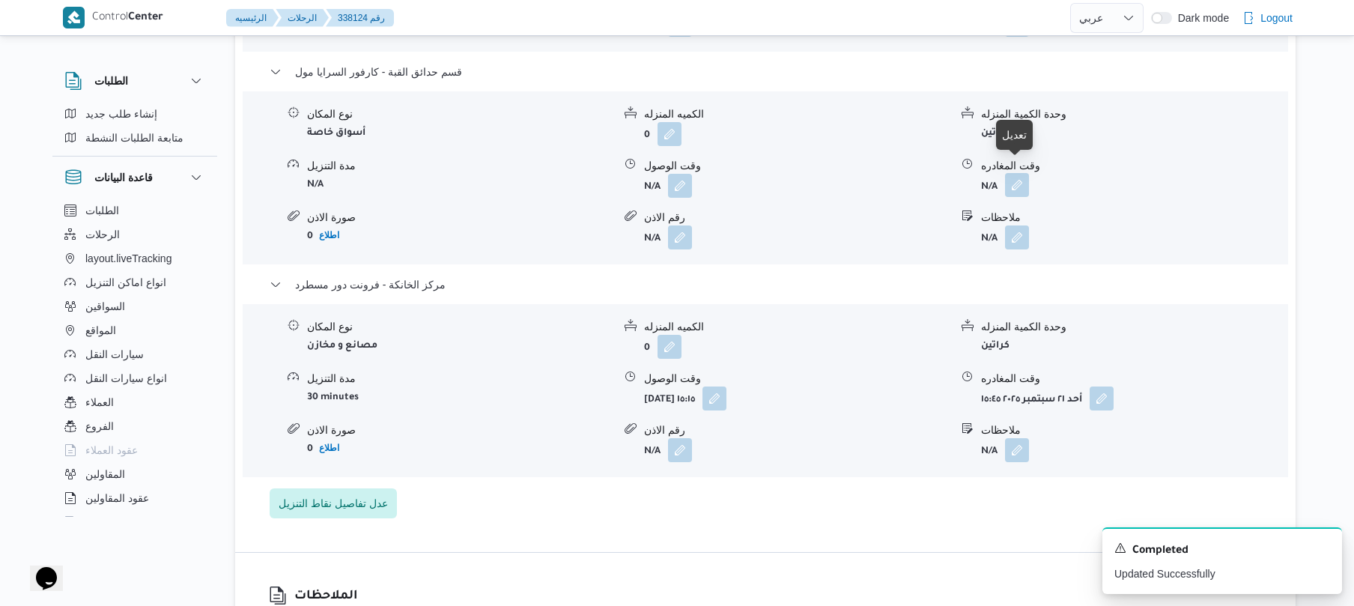
click at [1019, 173] on button "button" at bounding box center [1017, 185] width 24 height 24
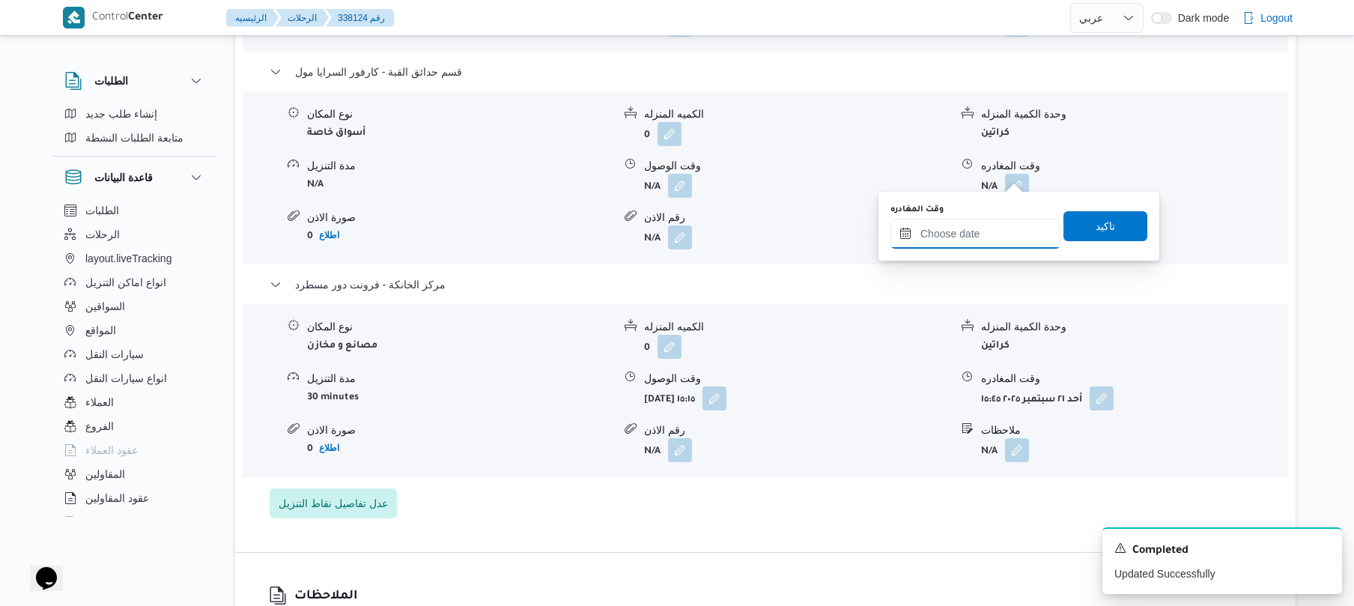
click at [967, 243] on input "وقت المغادره" at bounding box center [975, 234] width 170 height 30
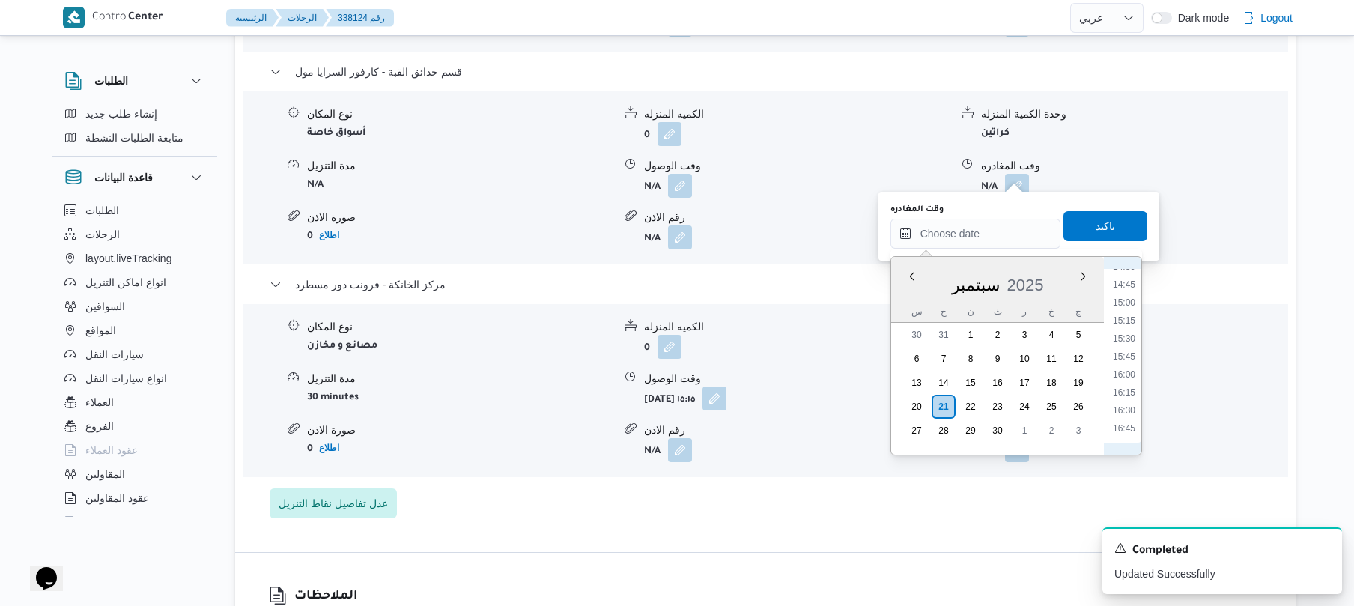
scroll to position [1040, 0]
click at [1126, 295] on li "14:45" at bounding box center [1123, 296] width 34 height 15
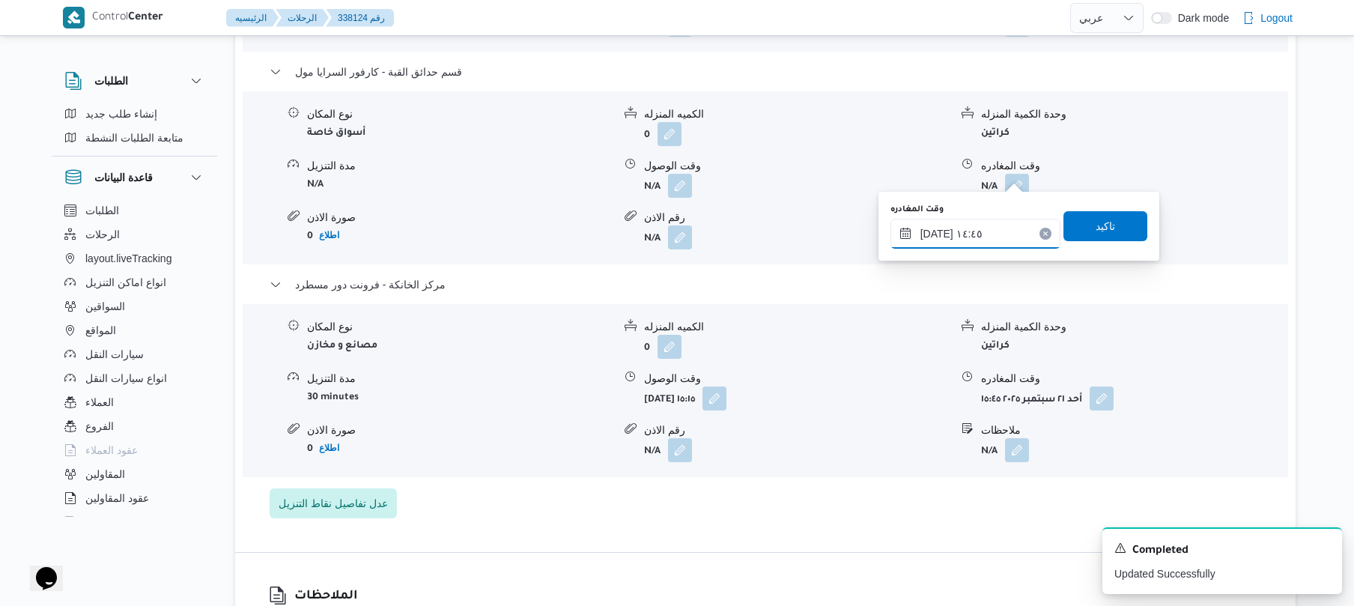
click at [935, 237] on input "٢١/٠٩/٢٠٢٥ ١٤:٤٥" at bounding box center [975, 234] width 170 height 30
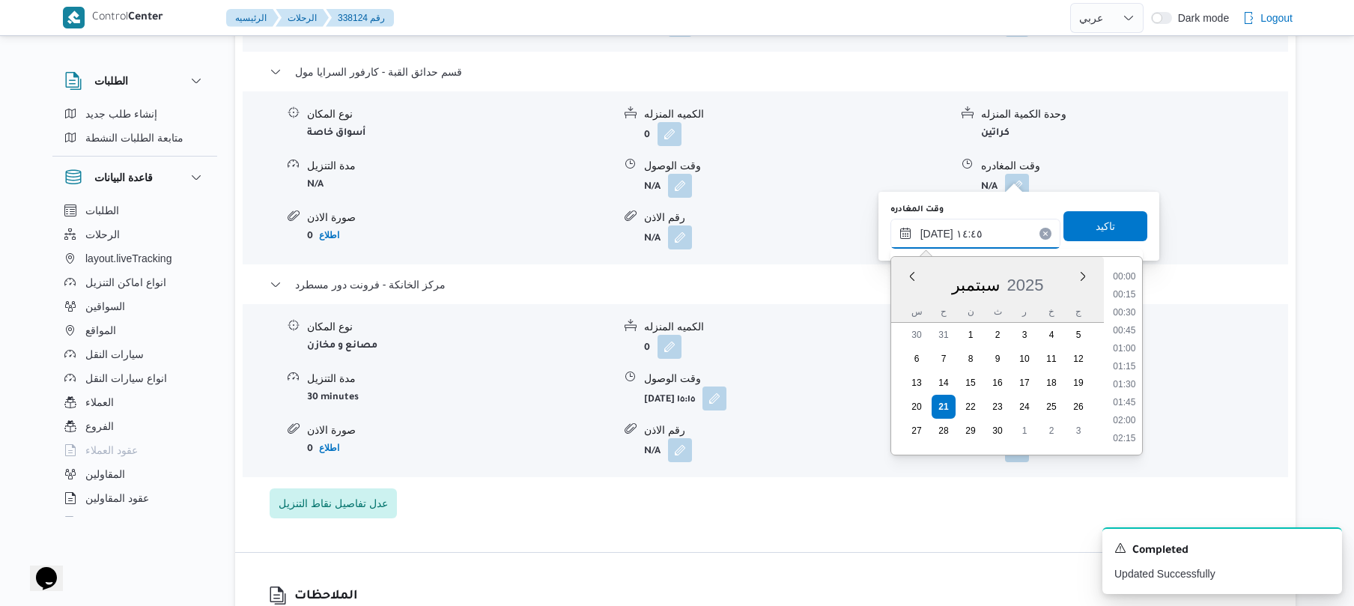
click at [935, 237] on input "٢١/٠٩/٢٠٢٥ ١٤:٤٥" at bounding box center [975, 234] width 170 height 30
type input "٢١/٠٩/٢٠٢٥ ١٤:40"
click at [1108, 228] on span "تاكيد" at bounding box center [1105, 225] width 84 height 30
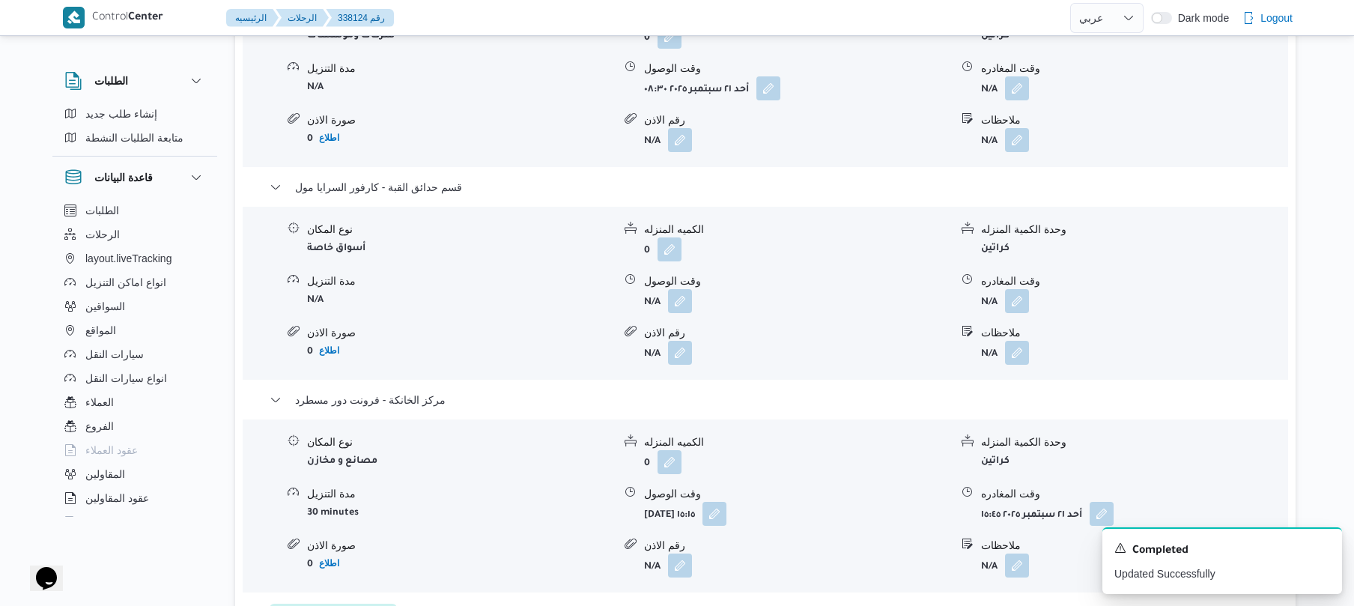
scroll to position [1318, 0]
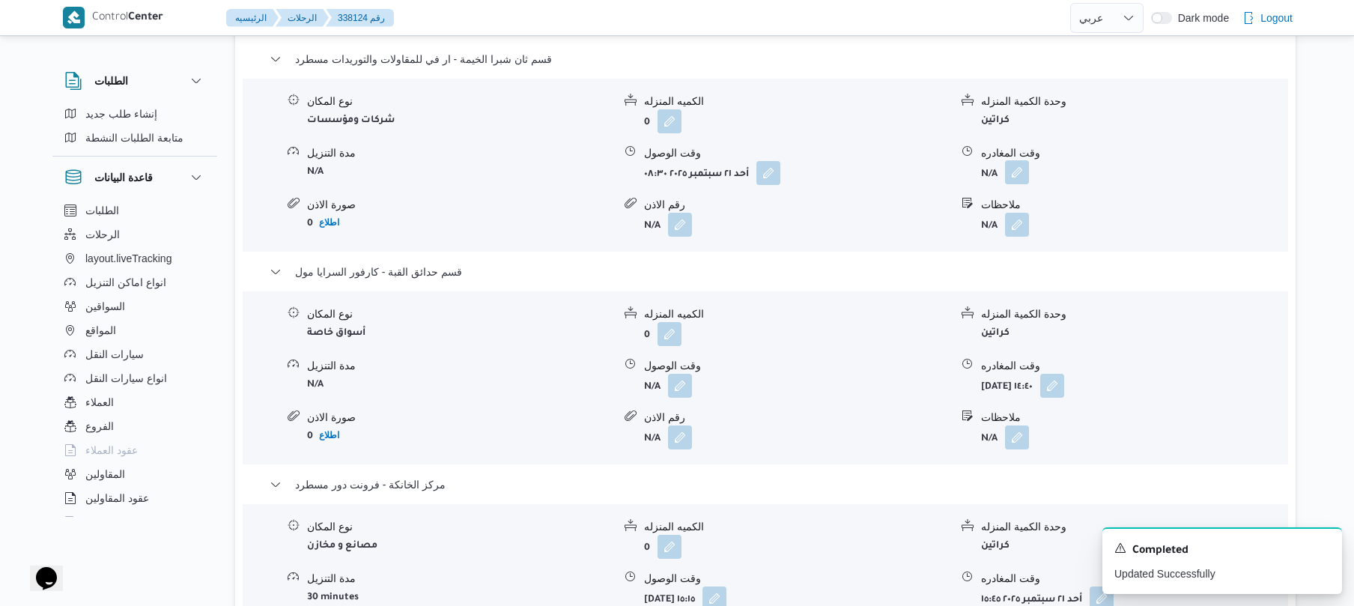
click at [1015, 171] on button "button" at bounding box center [1017, 172] width 24 height 24
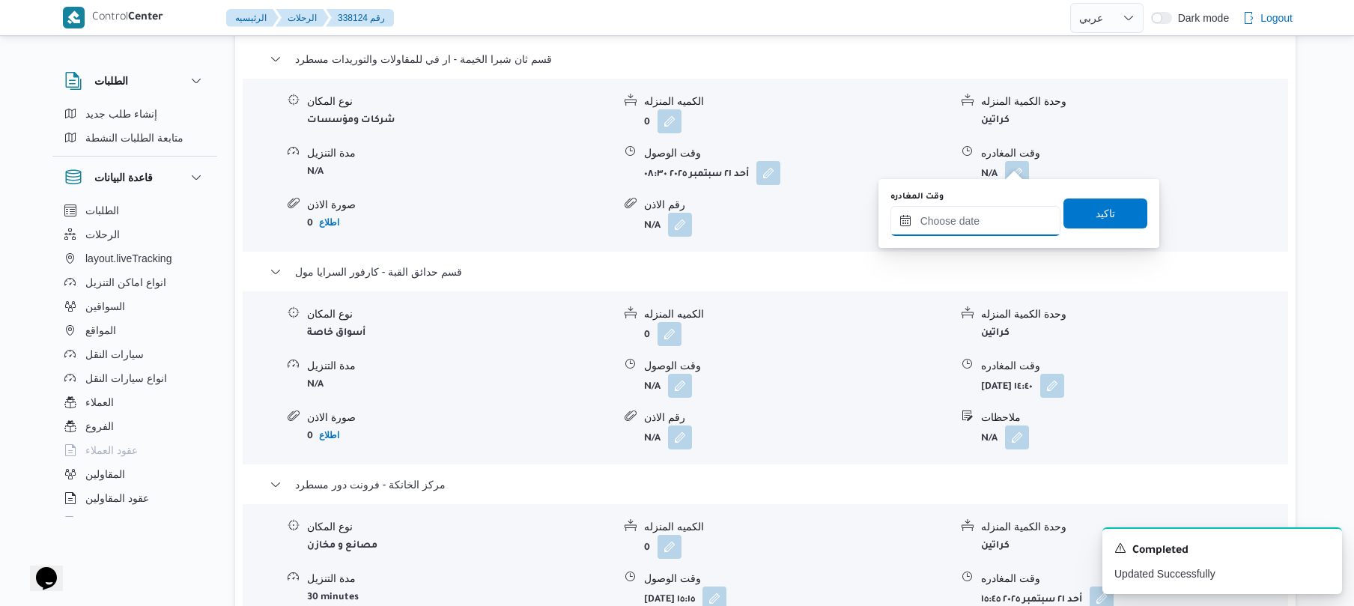
click at [980, 213] on input "وقت المغادره" at bounding box center [975, 221] width 170 height 30
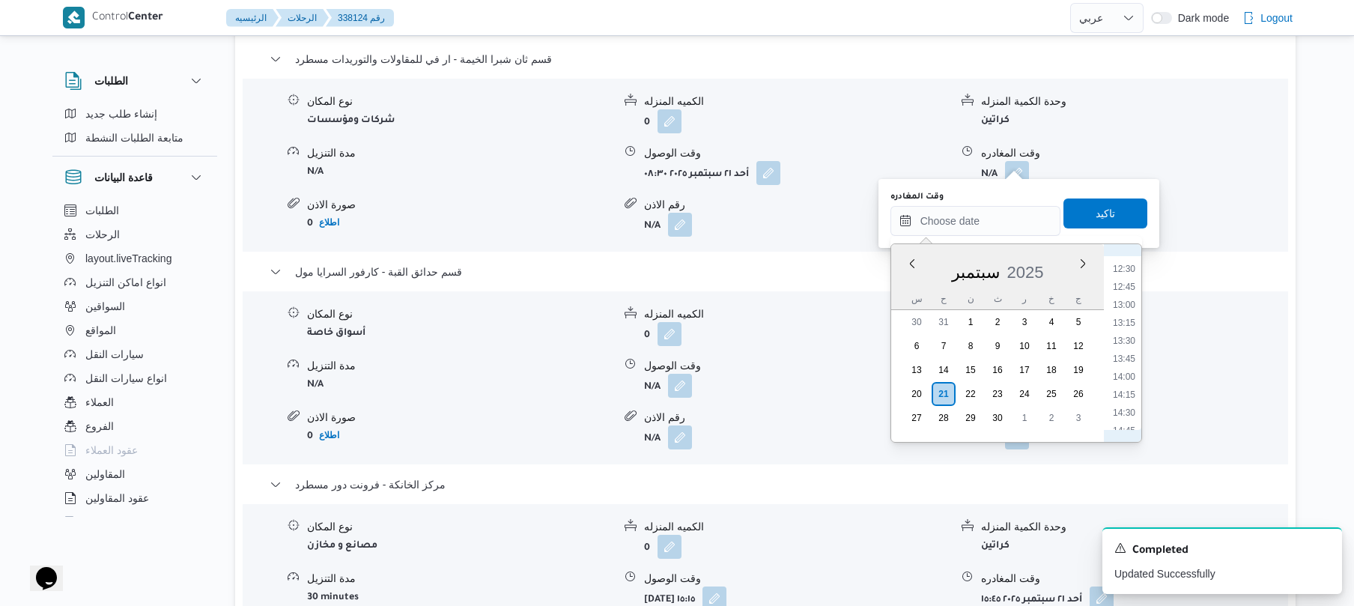
scroll to position [746, 0]
click at [1124, 338] on li "11:30" at bounding box center [1123, 343] width 34 height 15
type input "٢١/٠٩/٢٠٢٥ ١١:٣٠"
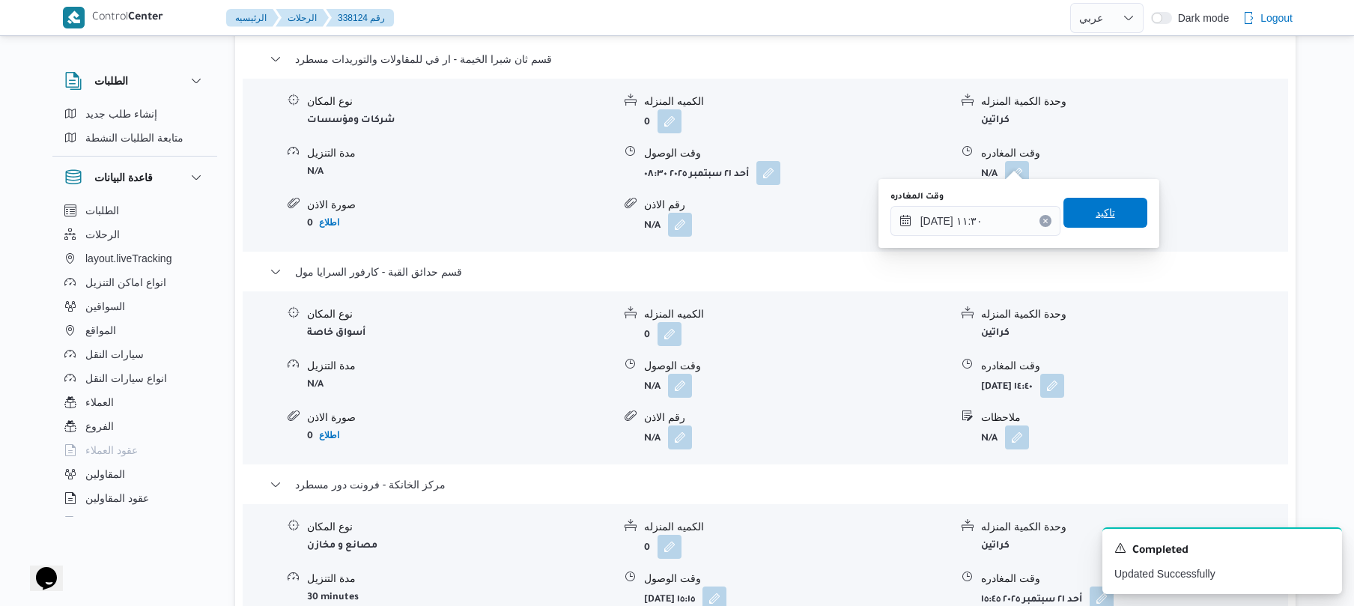
click at [1095, 210] on span "تاكيد" at bounding box center [1104, 213] width 19 height 18
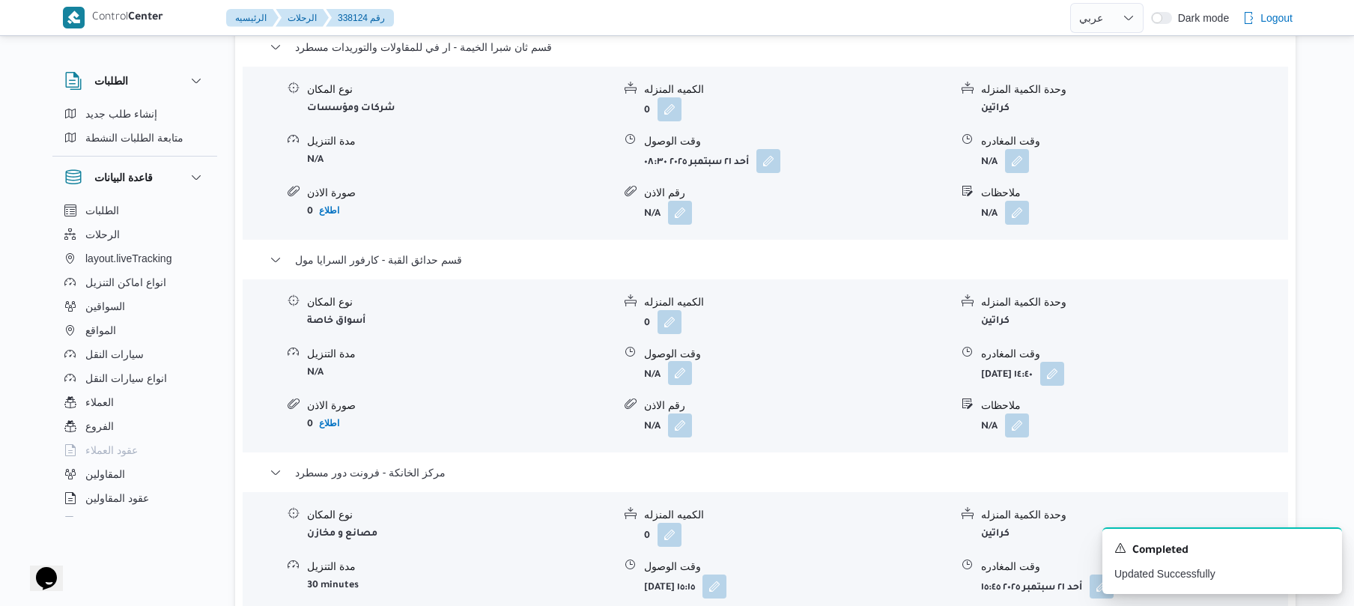
click at [684, 369] on button "button" at bounding box center [680, 373] width 24 height 24
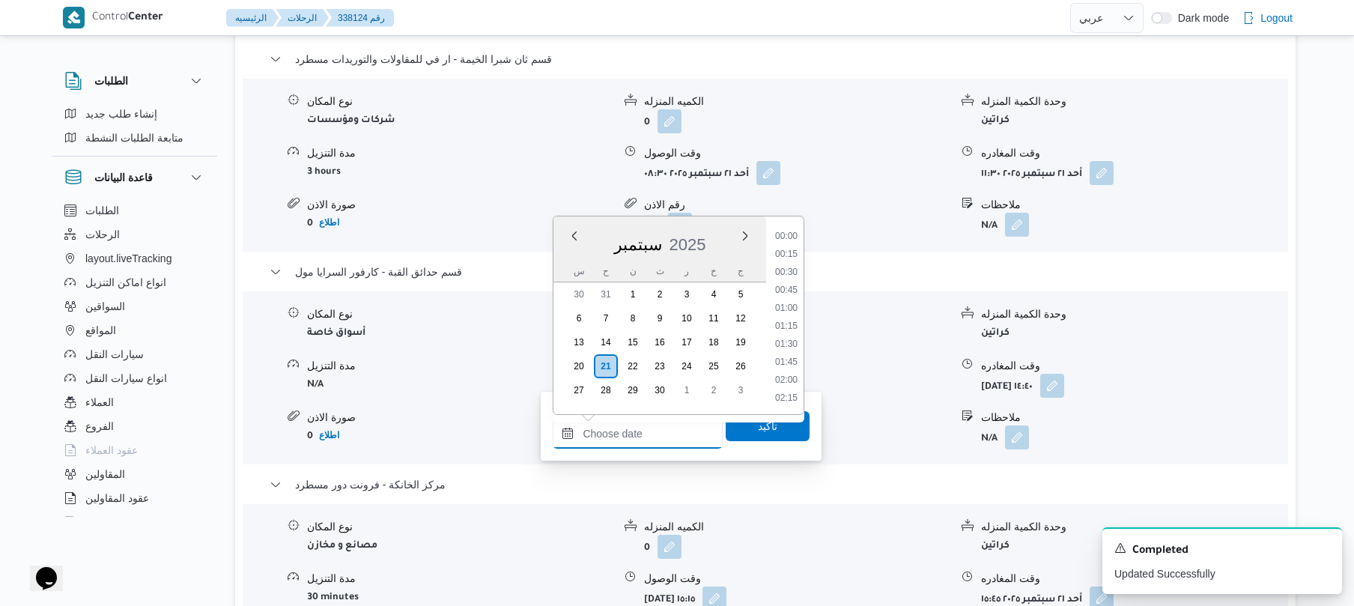
click at [653, 439] on input "وقت الوصول" at bounding box center [638, 433] width 170 height 30
click at [794, 355] on li "12:00" at bounding box center [786, 354] width 34 height 15
type input "٢١/٠٩/٢٠٢٥ ١٢:٠٠"
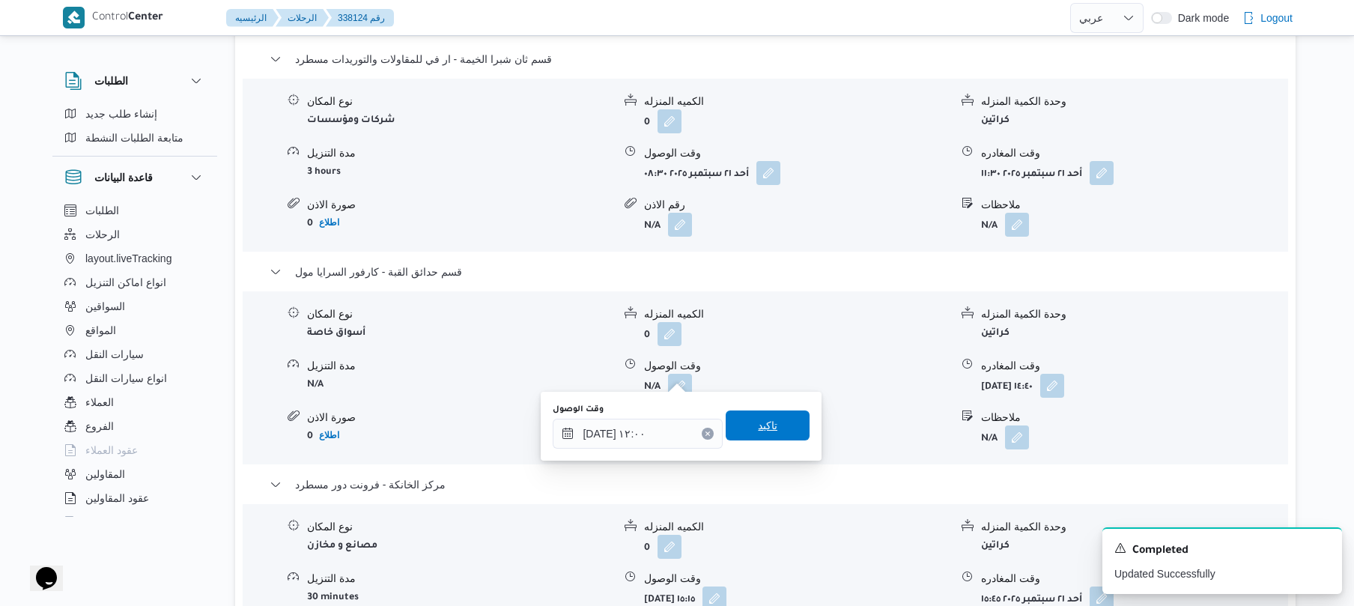
click at [762, 426] on span "تاكيد" at bounding box center [767, 425] width 19 height 18
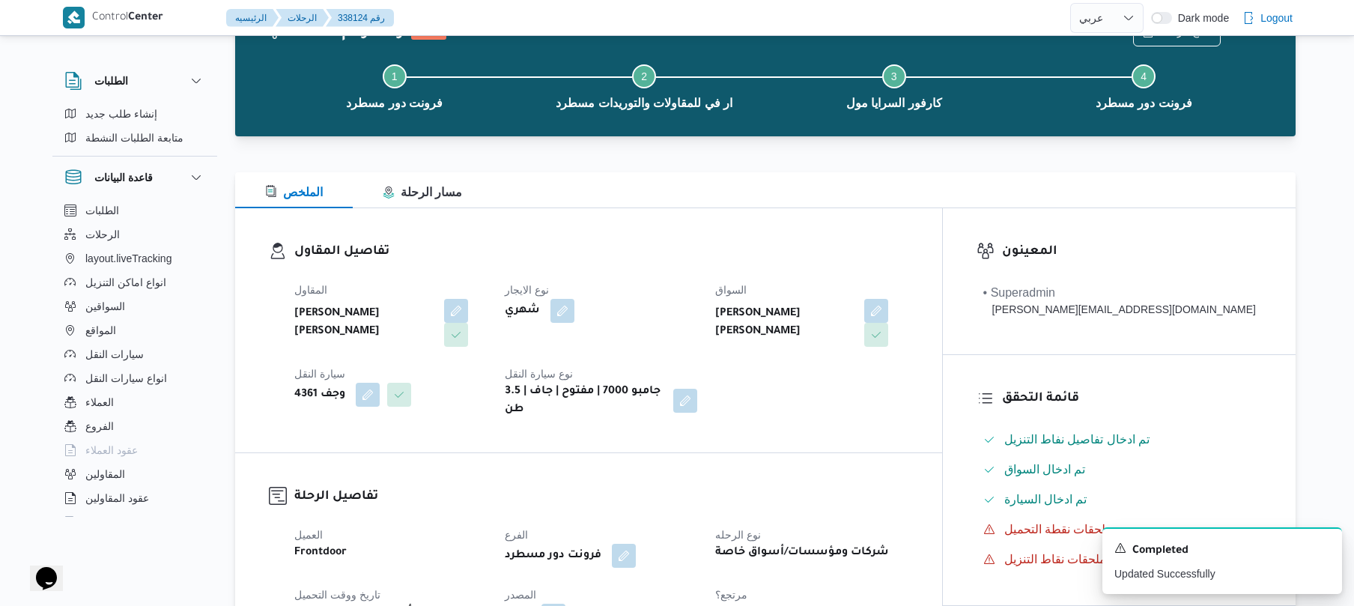
scroll to position [0, 0]
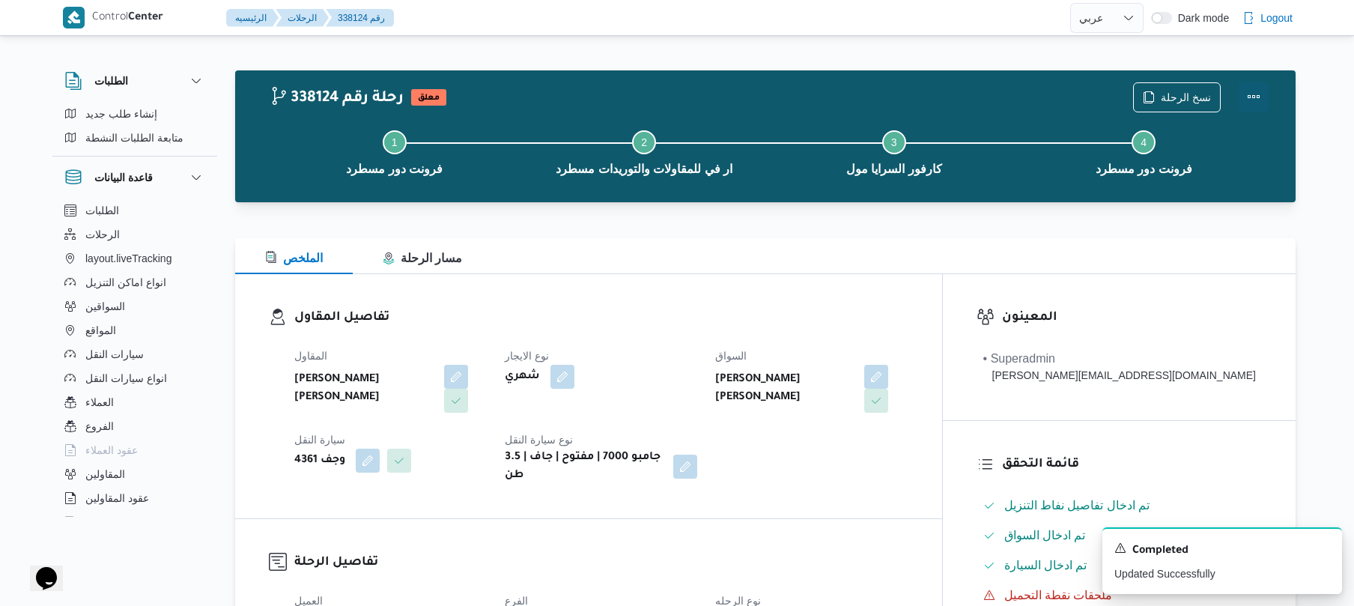
click at [1256, 91] on button "Actions" at bounding box center [1253, 97] width 30 height 30
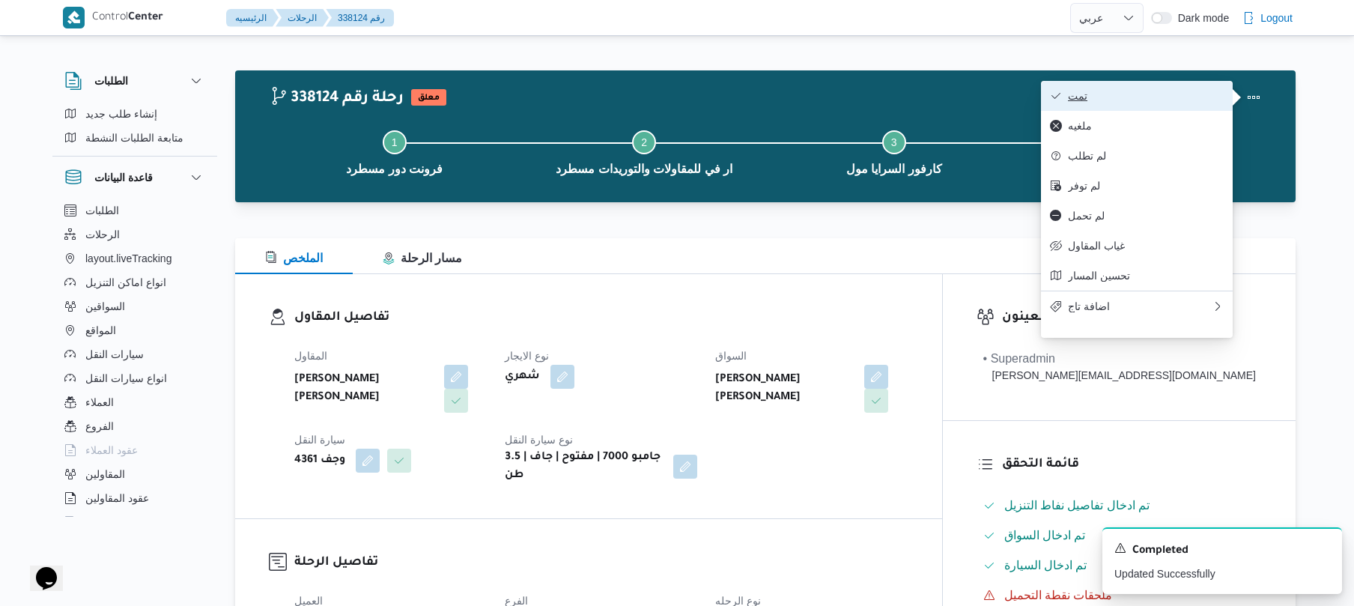
click at [1165, 82] on button "تمت" at bounding box center [1137, 96] width 192 height 30
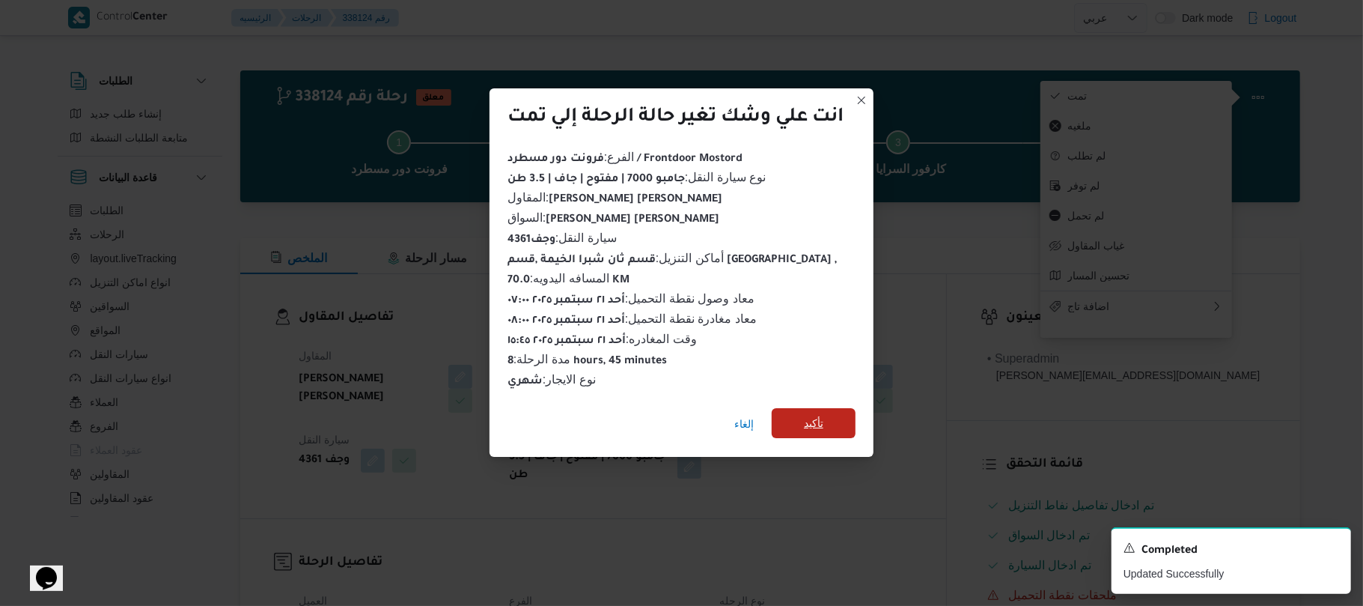
click at [846, 408] on span "تأكيد" at bounding box center [814, 423] width 84 height 30
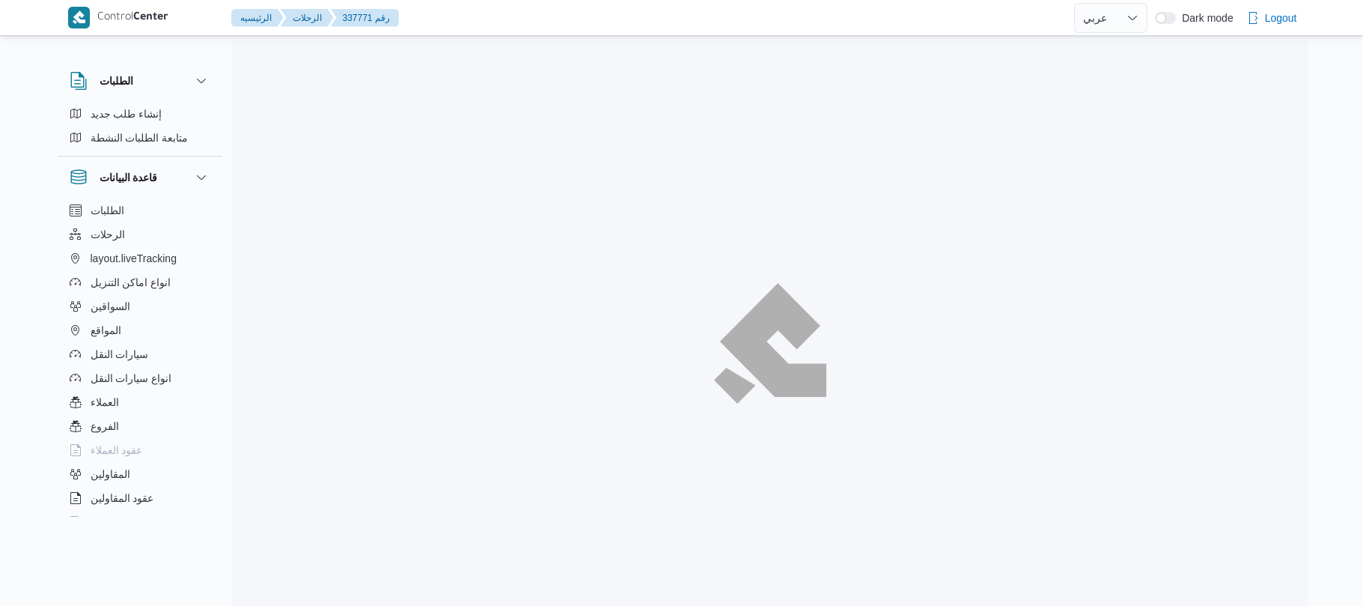
select select "ar"
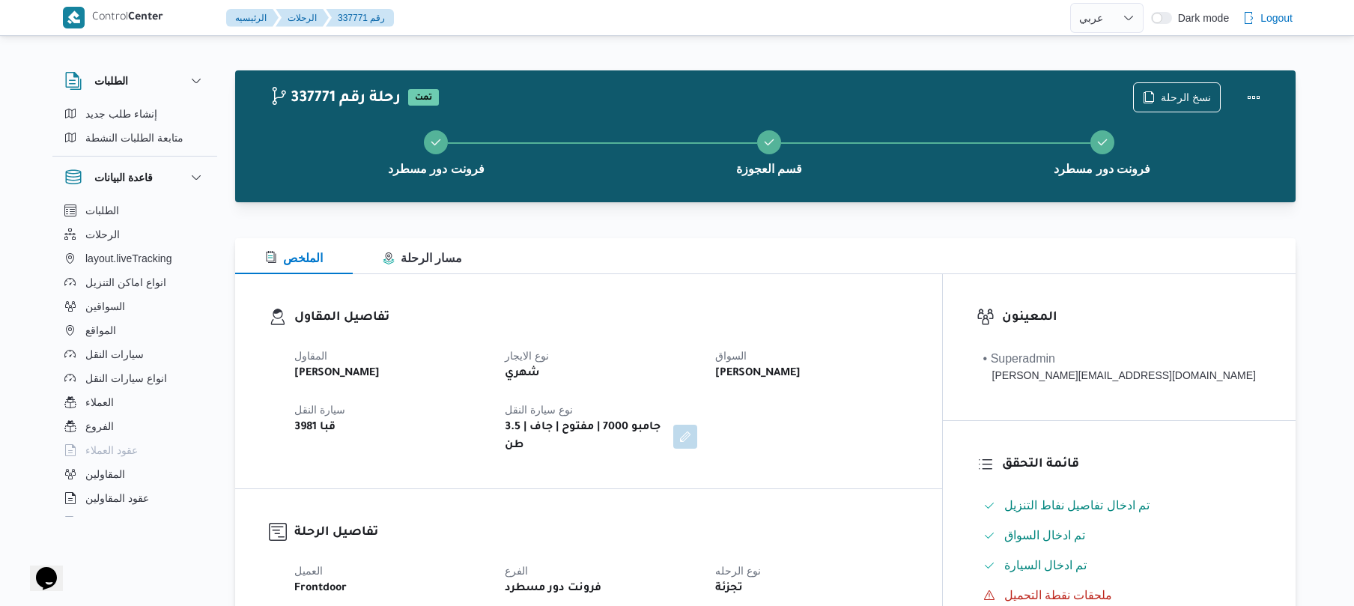
click at [680, 336] on dl "تفاصيل المقاول المقاول [PERSON_NAME] نوع الايجار شهري السواق [PERSON_NAME] سيار…" at bounding box center [601, 381] width 614 height 147
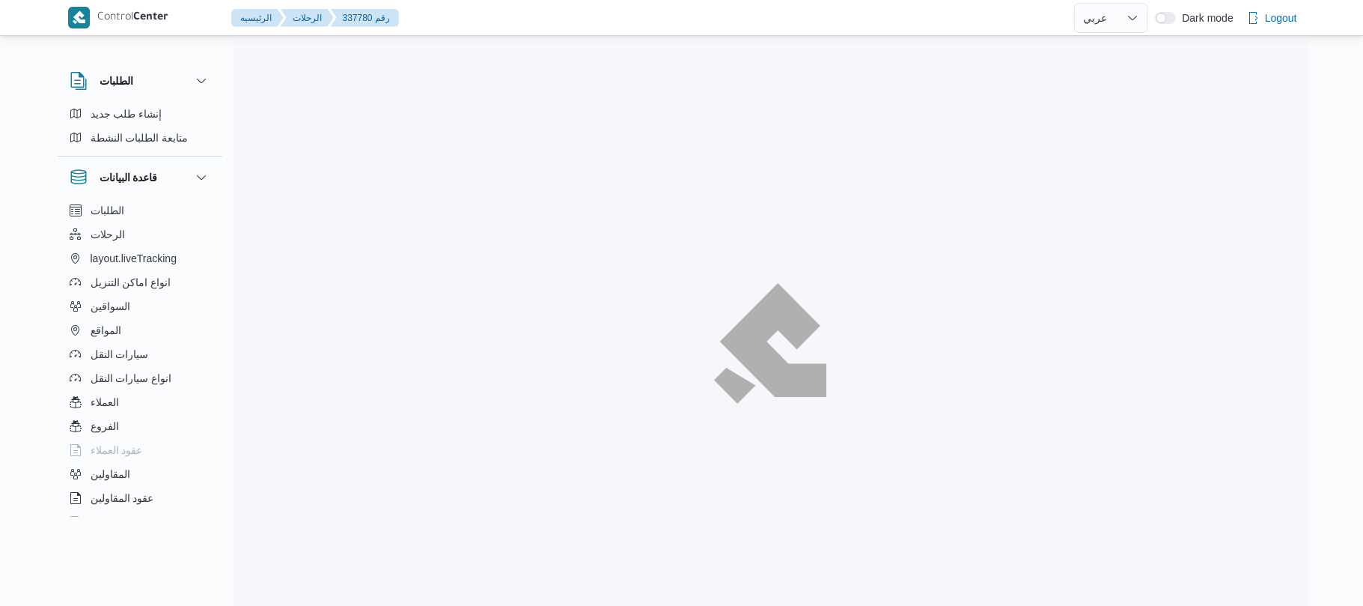
select select "ar"
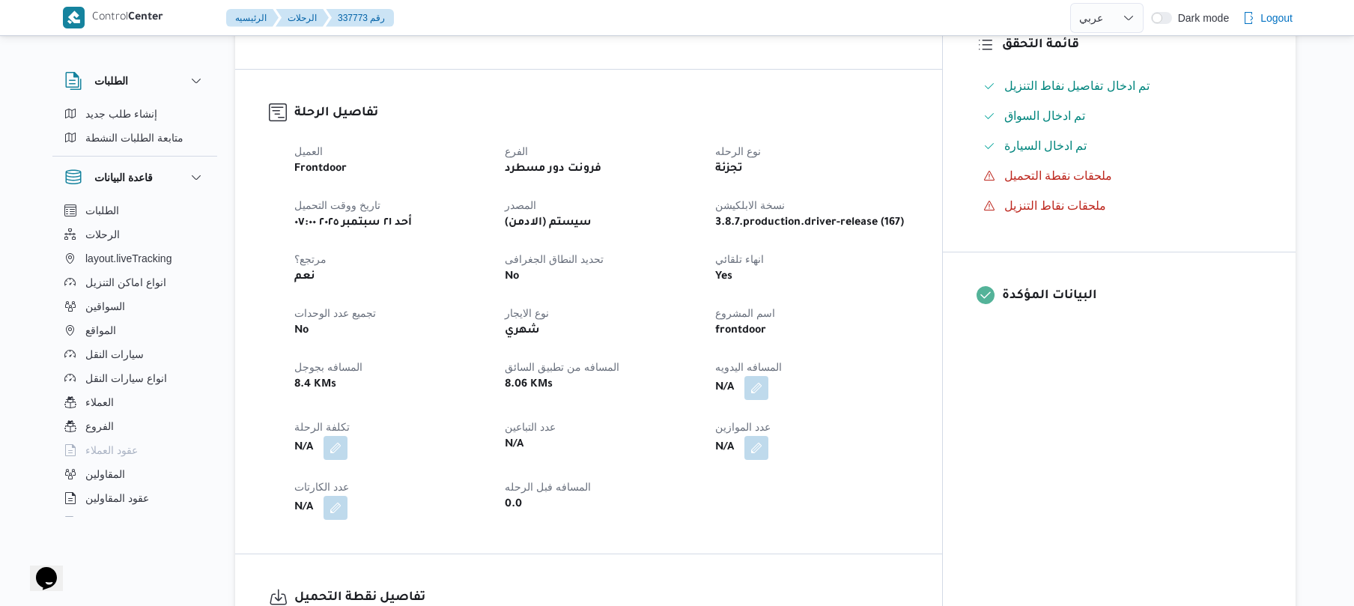
scroll to position [519, 0]
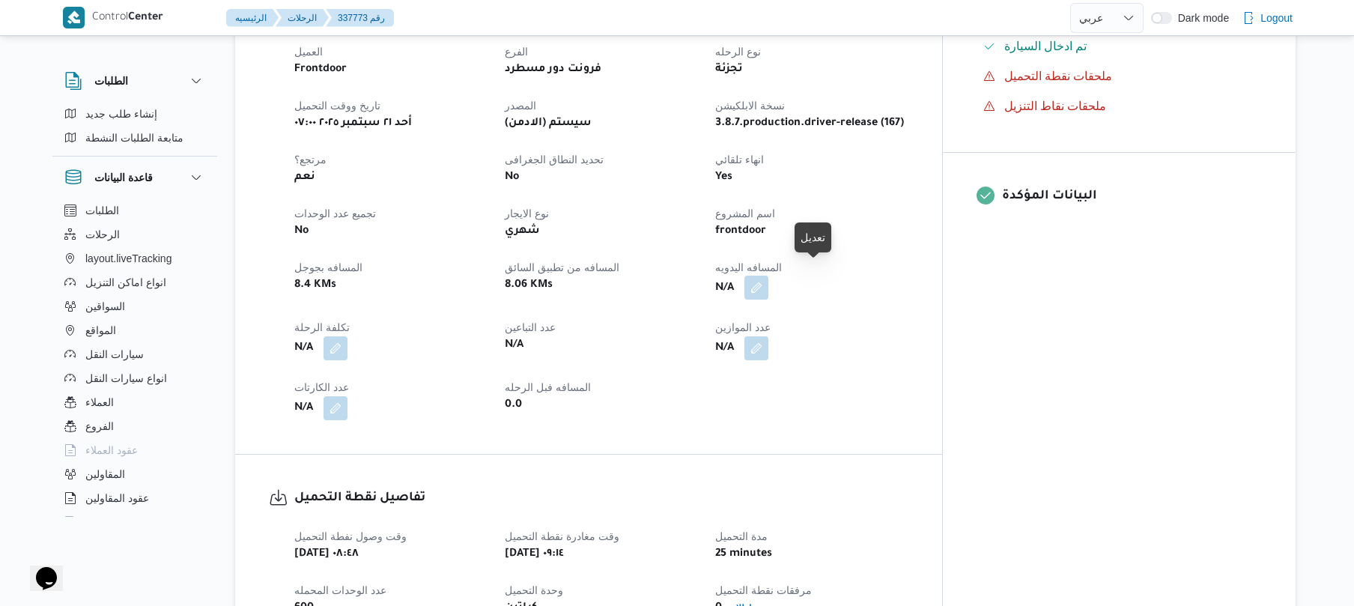
click at [768, 276] on button "button" at bounding box center [756, 288] width 24 height 24
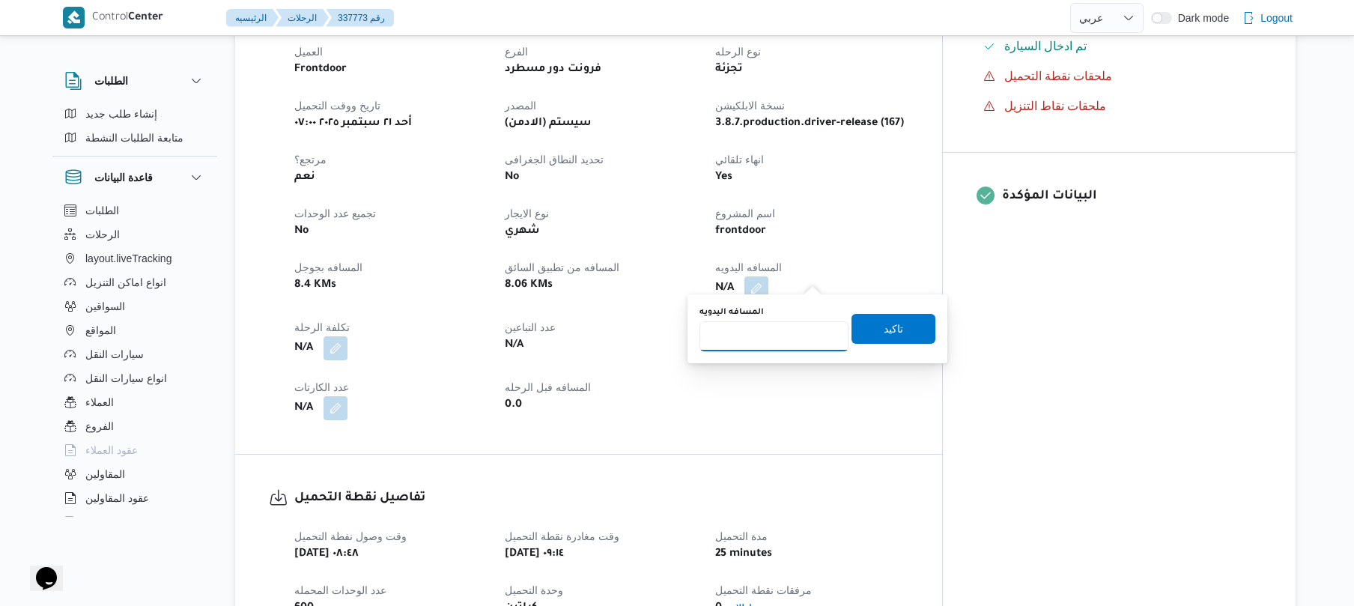
click at [768, 342] on input "المسافه اليدويه" at bounding box center [773, 336] width 149 height 30
type input "120"
click at [883, 333] on span "تاكيد" at bounding box center [892, 328] width 19 height 18
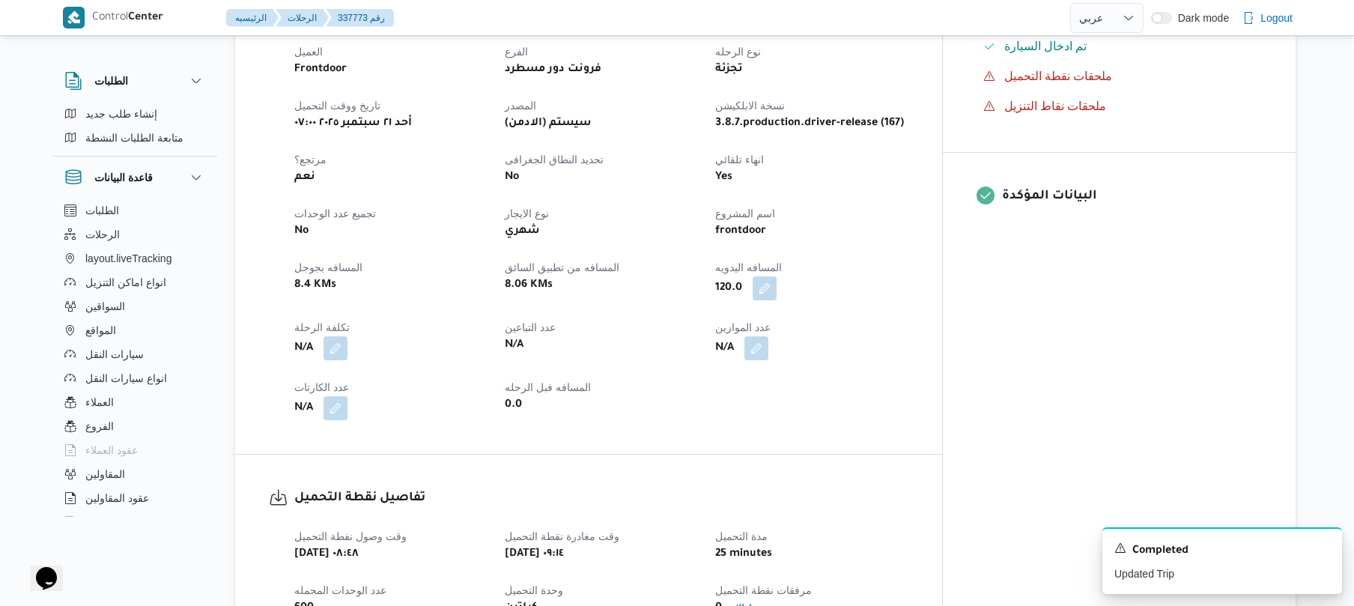
click at [917, 397] on div "العميل Frontdoor الفرع فرونت دور مسطرد نوع الرحله تجزئة تاريخ ووقت التحميل أحد …" at bounding box center [601, 231] width 632 height 395
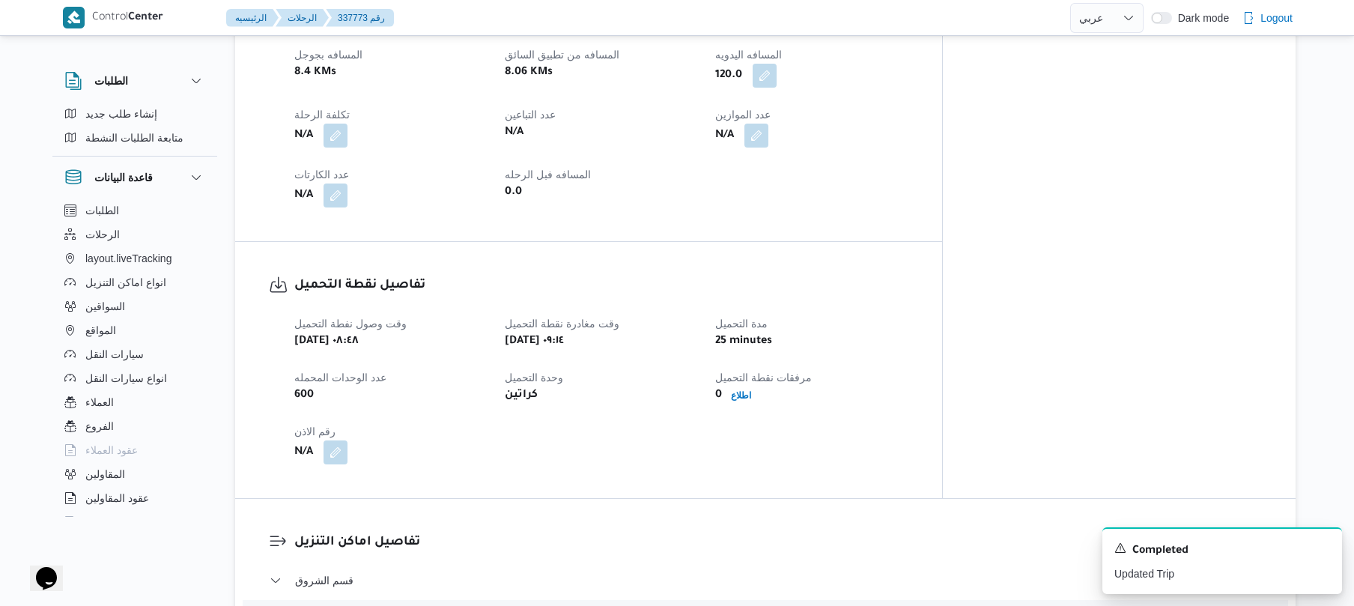
scroll to position [713, 0]
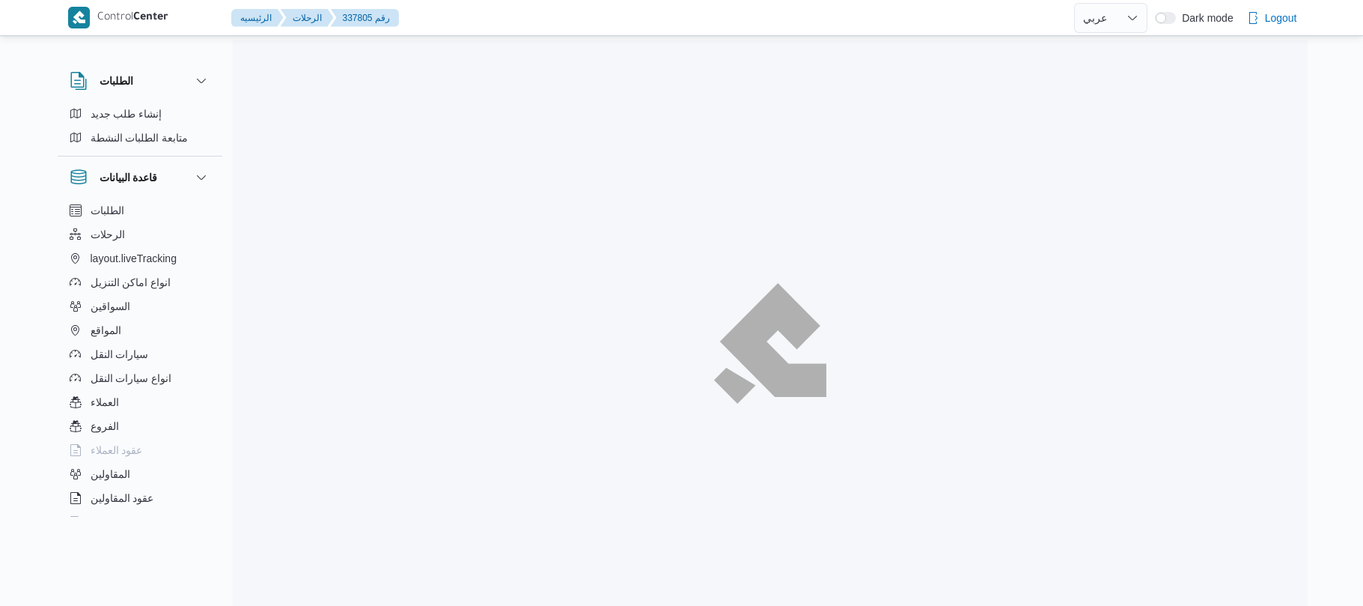
select select "ar"
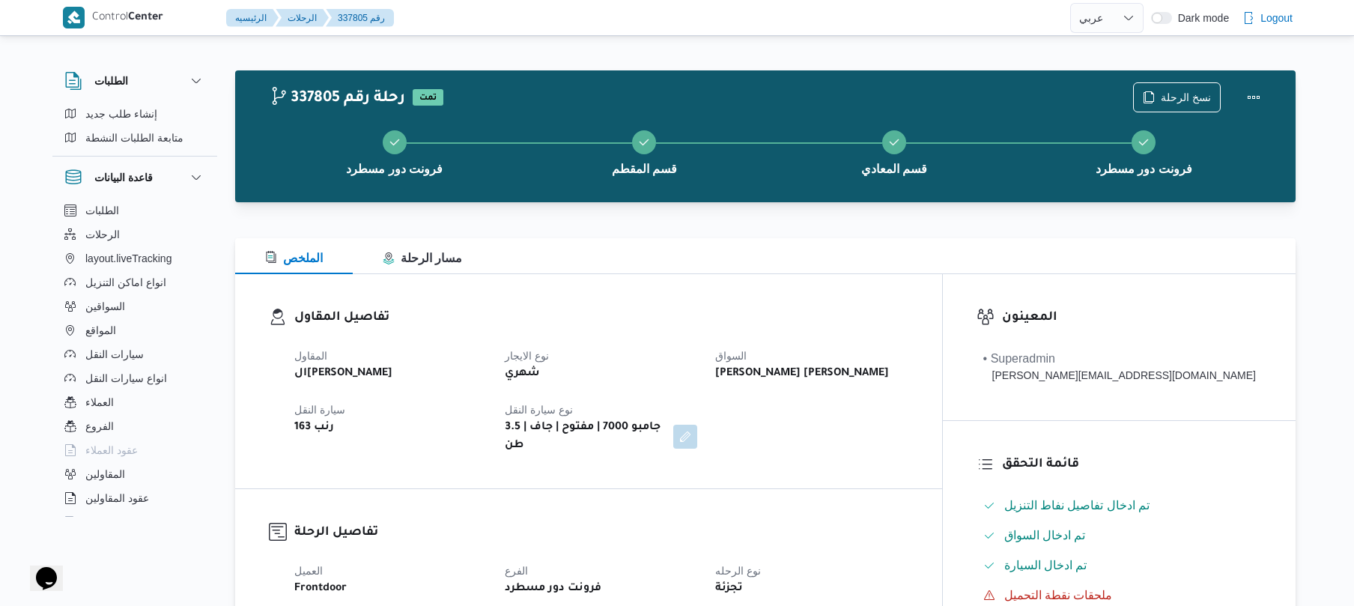
click at [755, 334] on dl "تفاصيل المقاول المقاول الهامي [PERSON_NAME] نوع الايجار شهري السواق [PERSON_NAM…" at bounding box center [601, 381] width 614 height 147
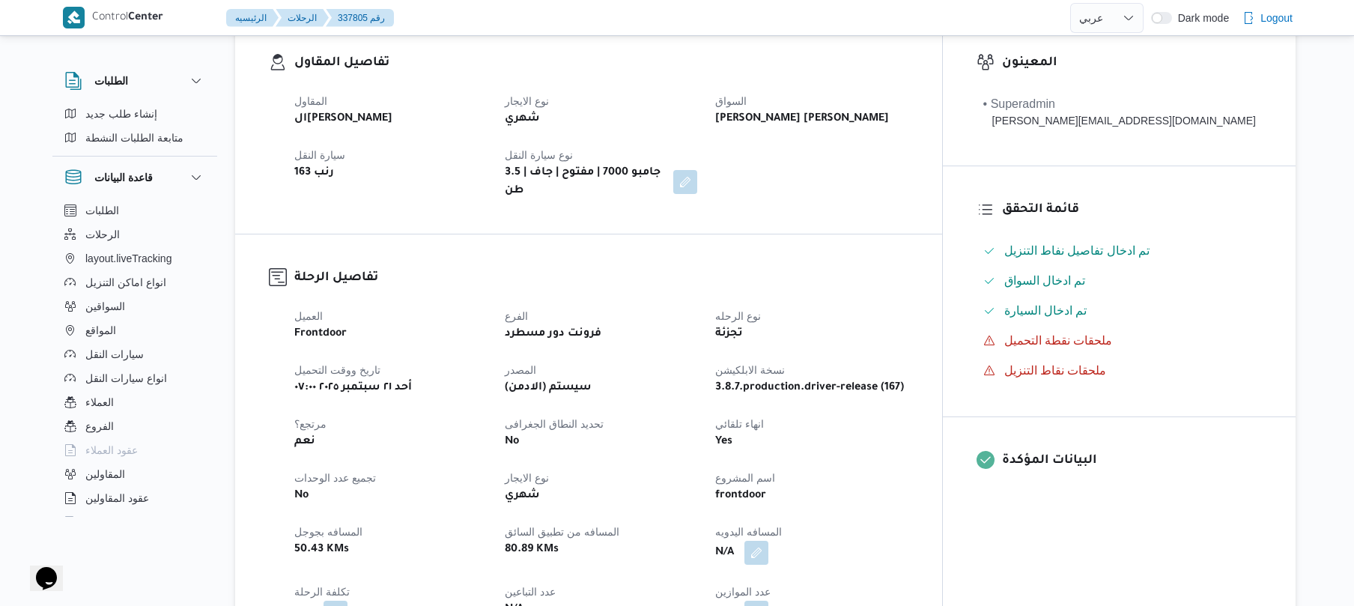
scroll to position [479, 0]
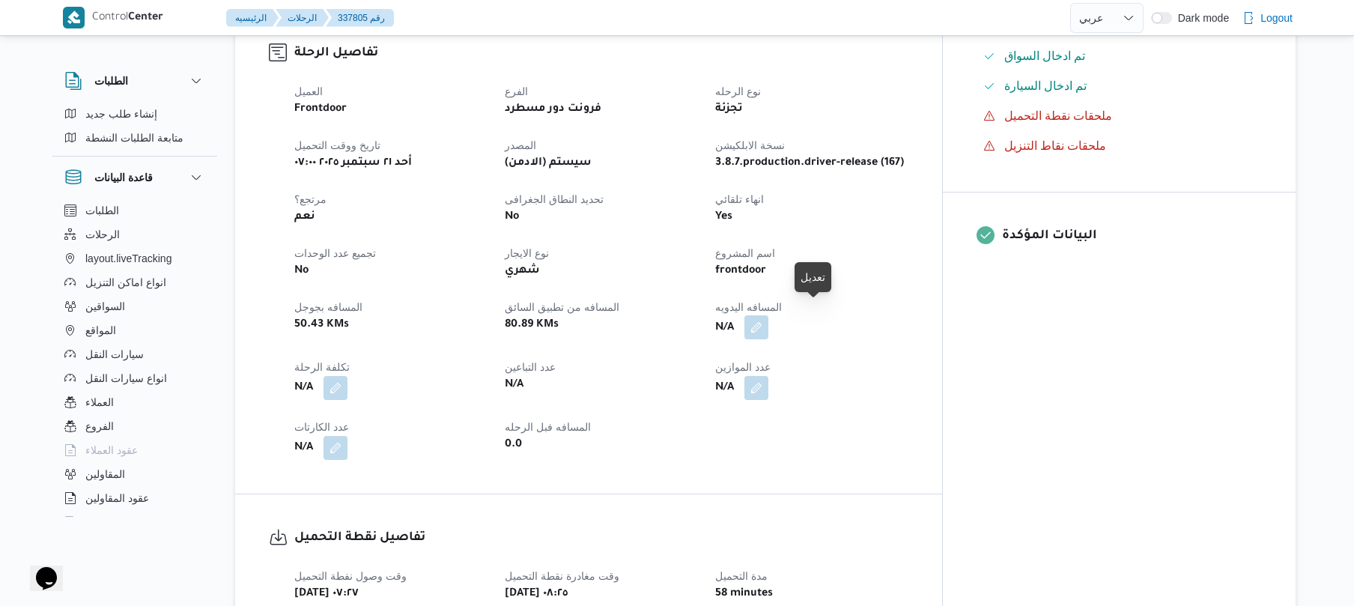
click at [768, 318] on button "button" at bounding box center [756, 327] width 24 height 24
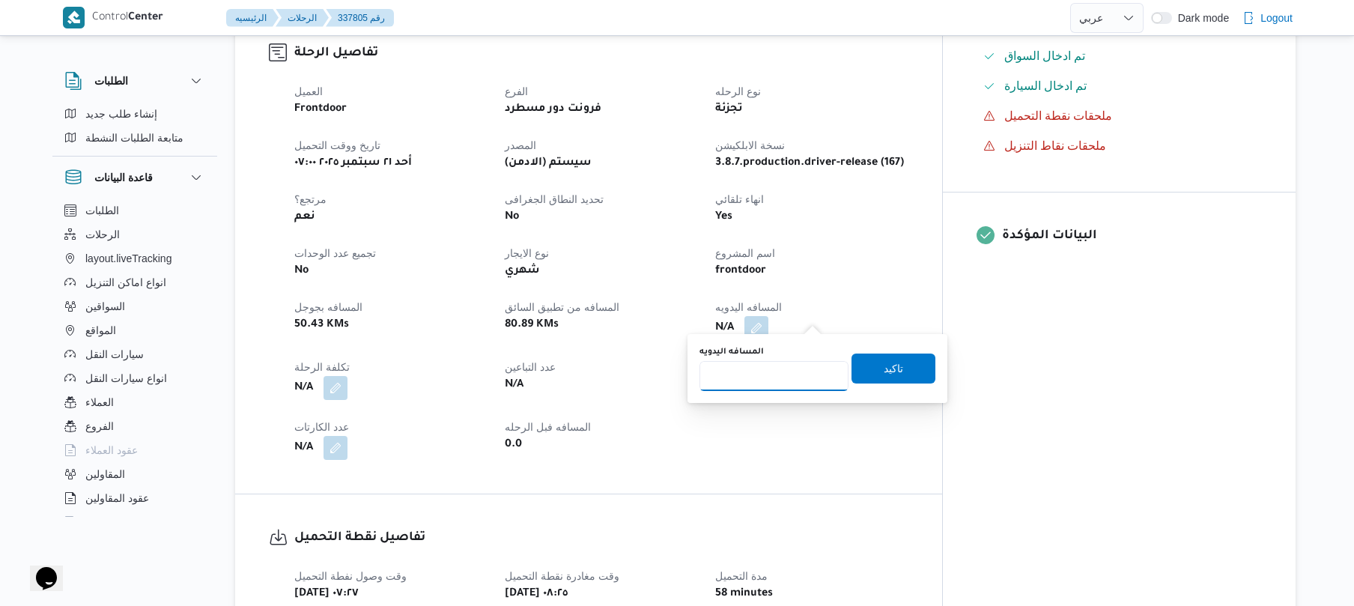
click at [756, 375] on input "المسافه اليدويه" at bounding box center [773, 376] width 149 height 30
type input "125"
click at [898, 367] on span "تاكيد" at bounding box center [893, 368] width 84 height 30
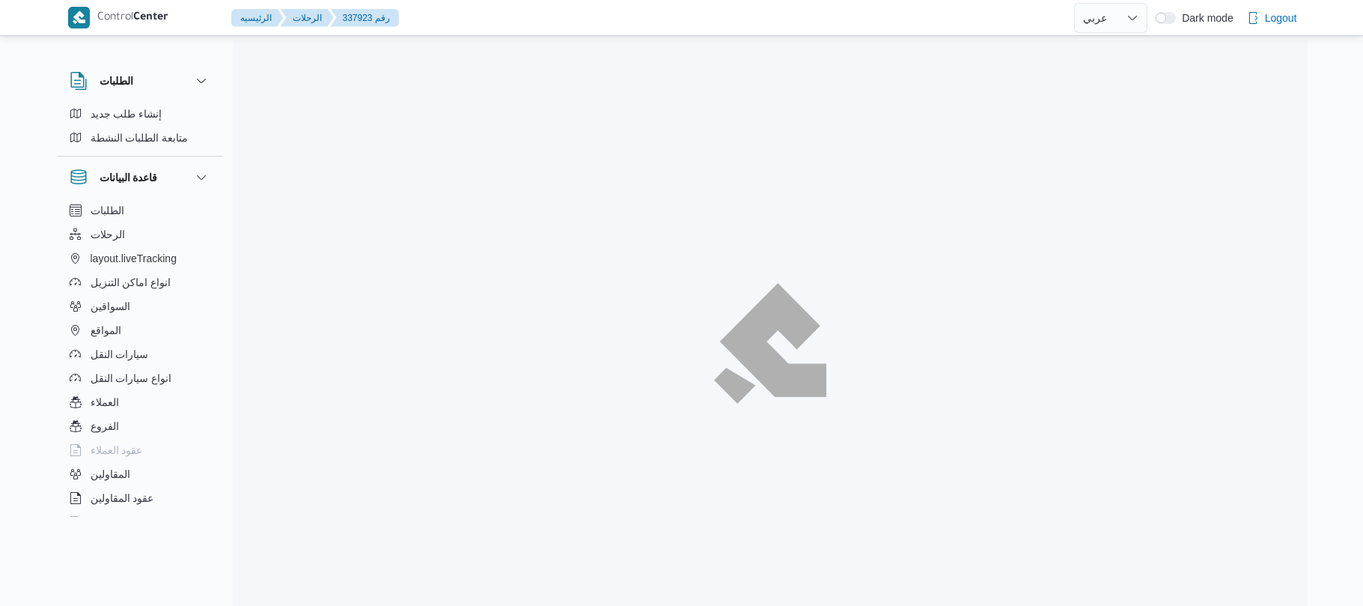
select select "ar"
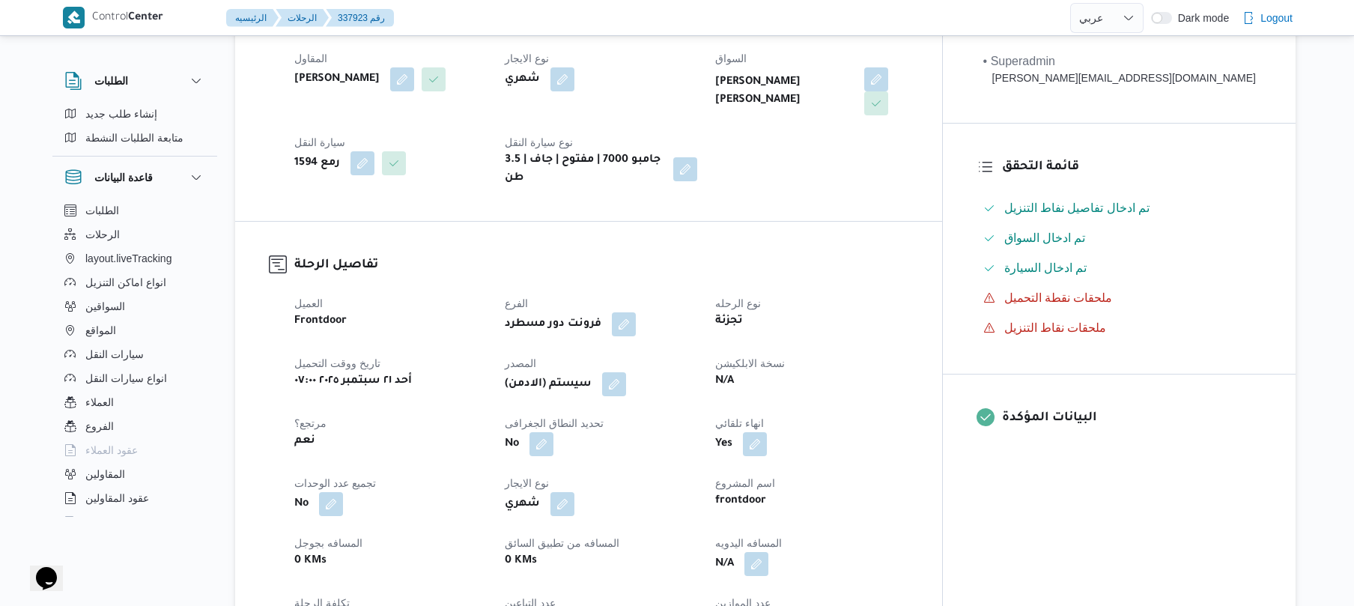
scroll to position [519, 0]
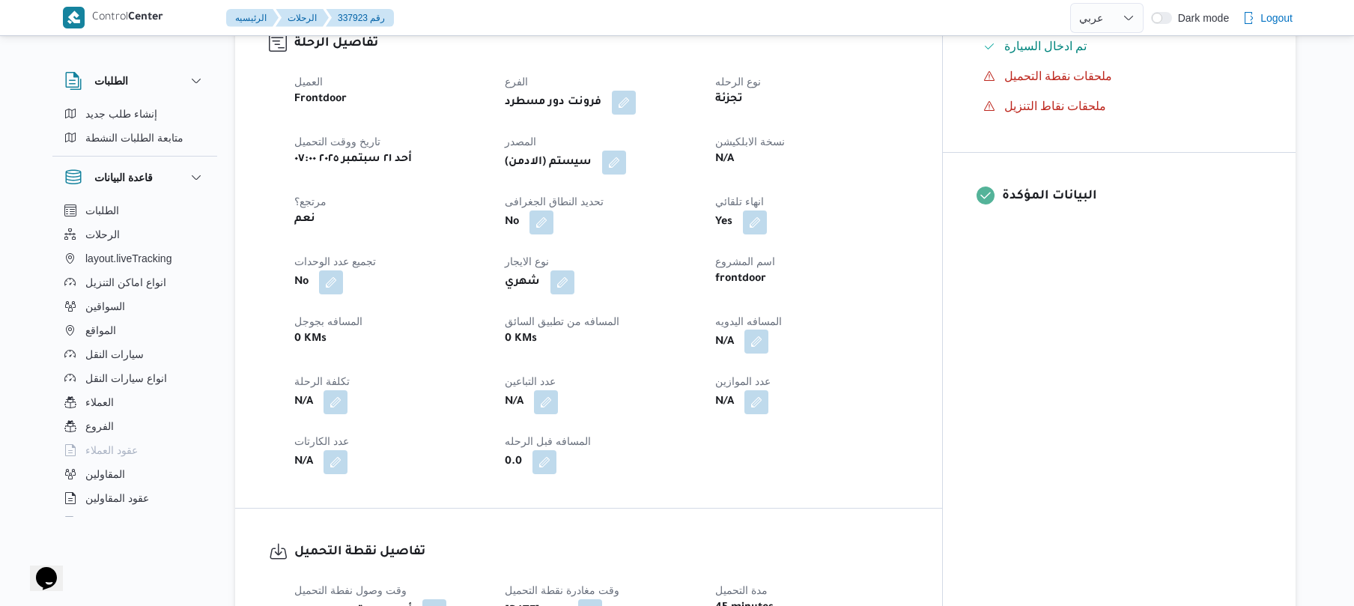
click at [768, 336] on button "button" at bounding box center [756, 341] width 24 height 24
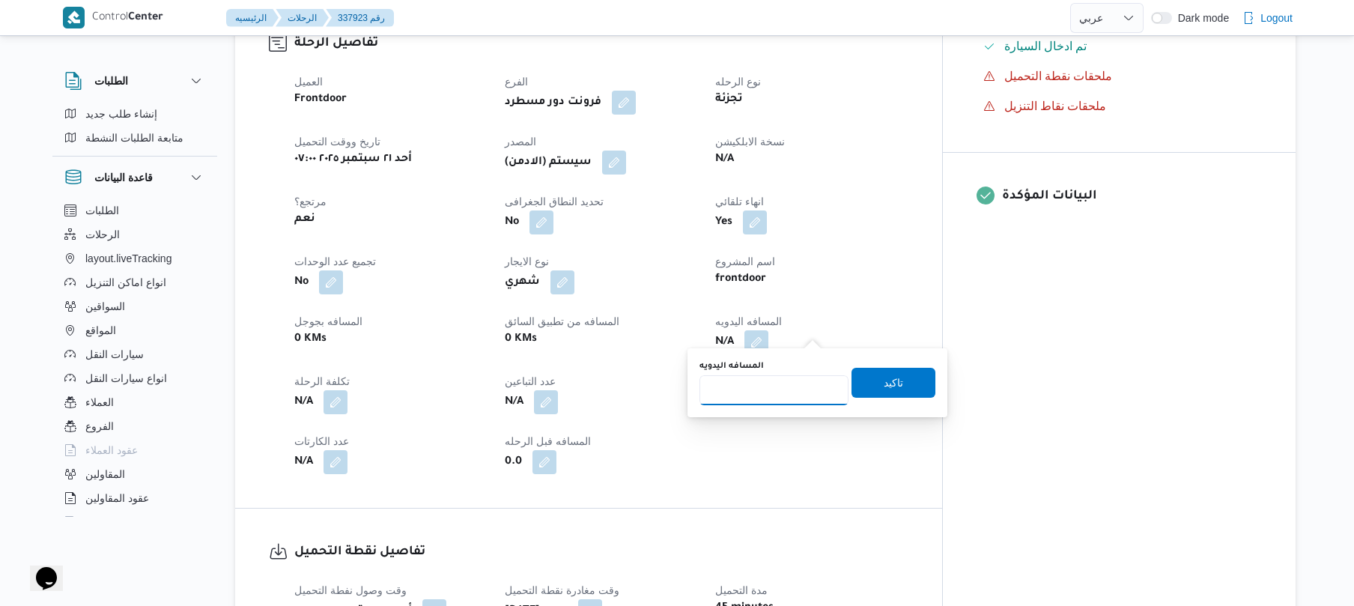
click at [776, 395] on input "المسافه اليدويه" at bounding box center [773, 390] width 149 height 30
type input "130"
click at [861, 385] on span "تاكيد" at bounding box center [893, 382] width 84 height 30
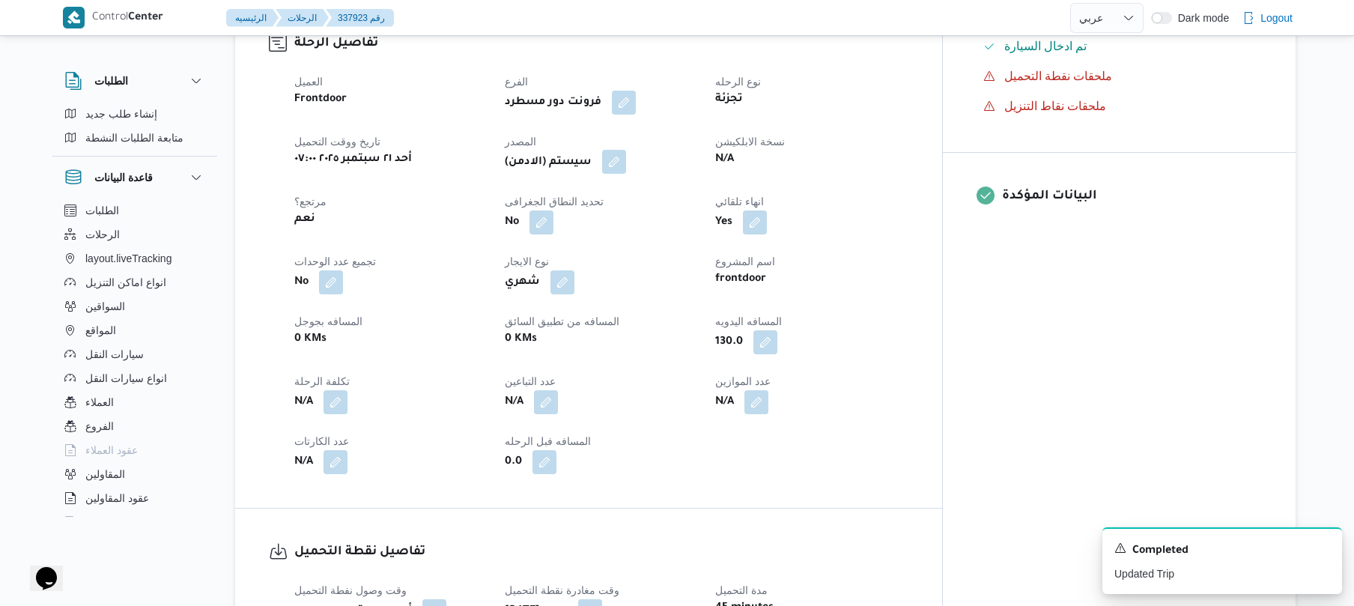
click at [626, 150] on button "button" at bounding box center [614, 162] width 24 height 24
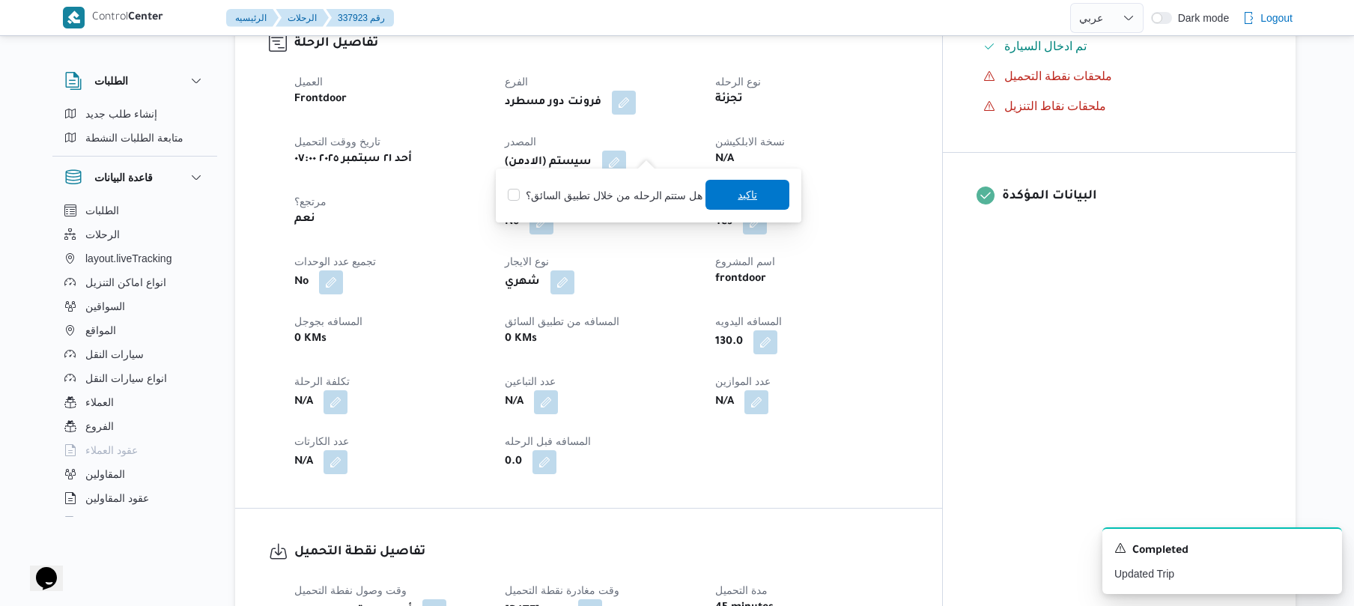
click at [725, 198] on span "تاكيد" at bounding box center [747, 195] width 84 height 30
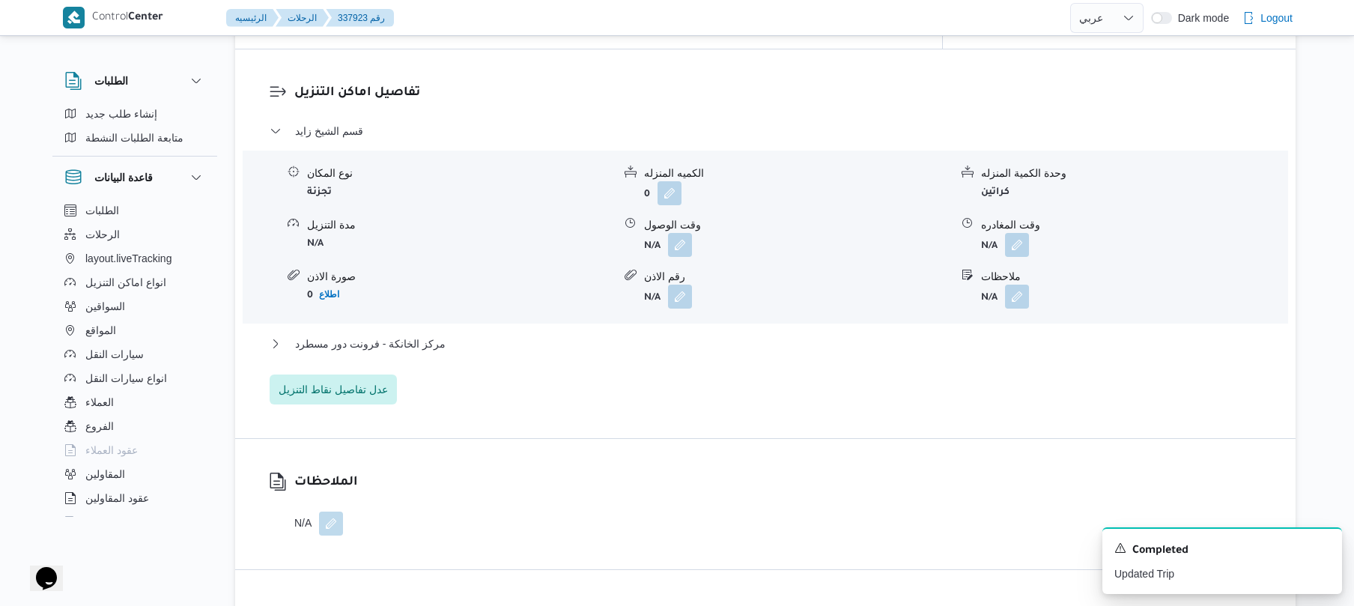
scroll to position [1277, 0]
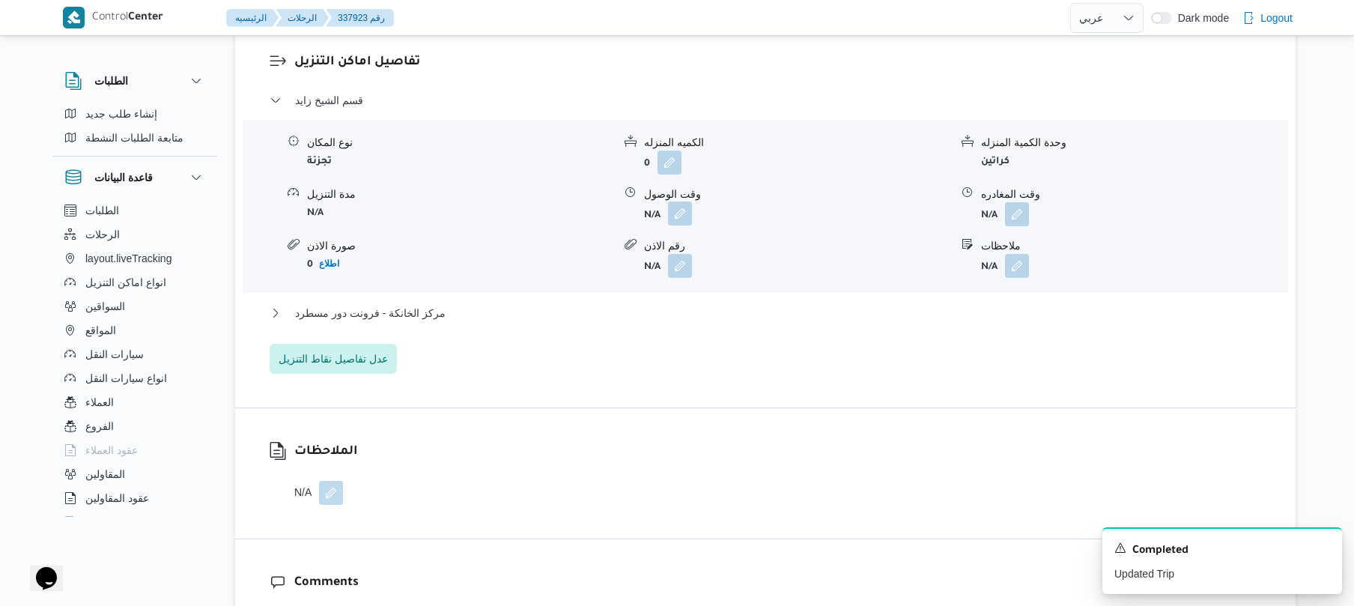
click at [692, 201] on button "button" at bounding box center [680, 213] width 24 height 24
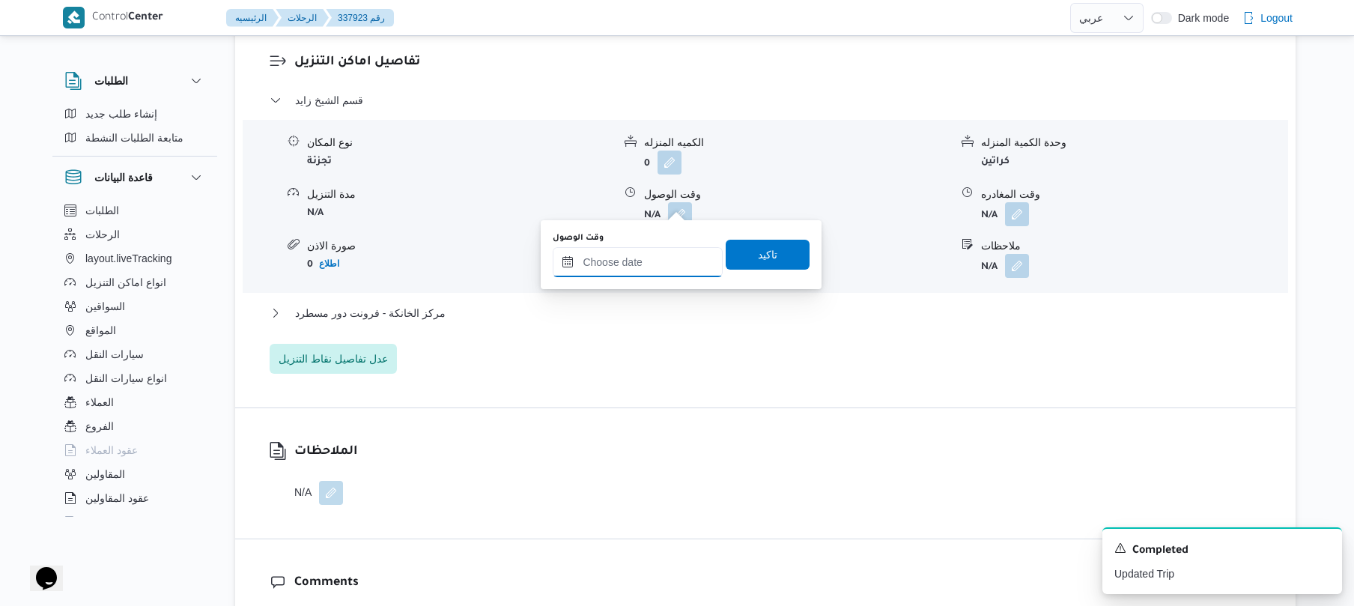
click at [653, 256] on input "وقت الوصول" at bounding box center [638, 262] width 170 height 30
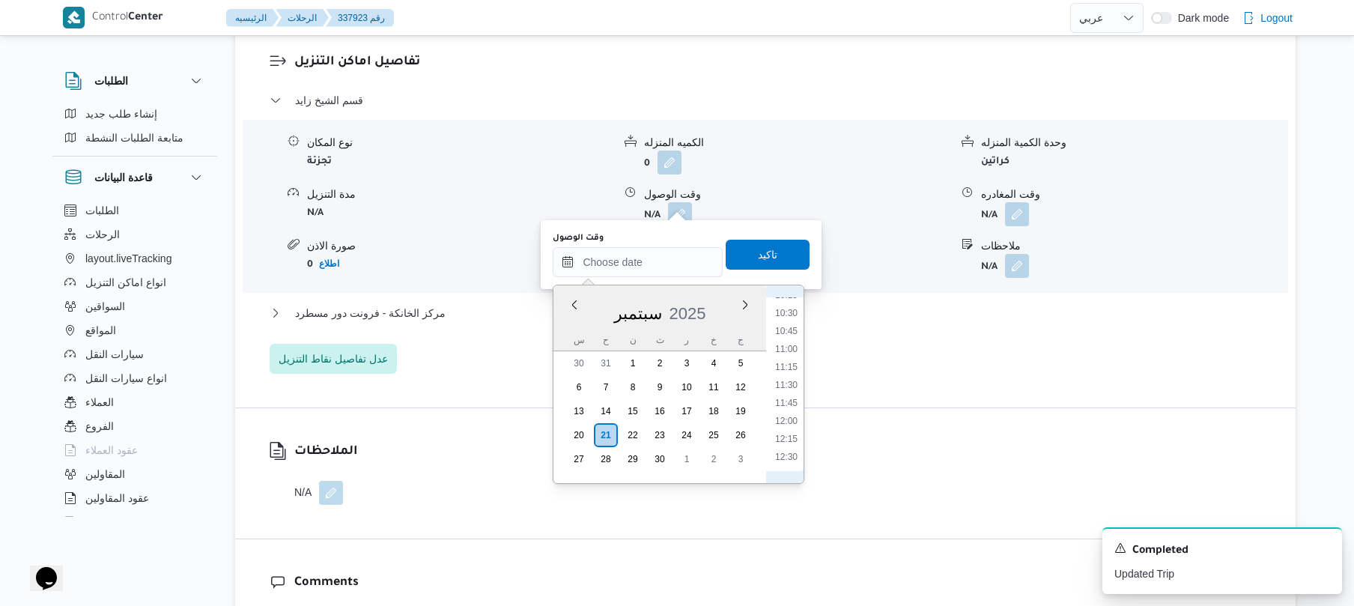
scroll to position [600, 0]
click at [786, 335] on li "08:45" at bounding box center [786, 333] width 34 height 15
type input "٢١/٠٩/٢٠٢٥ ٠٨:٤٥"
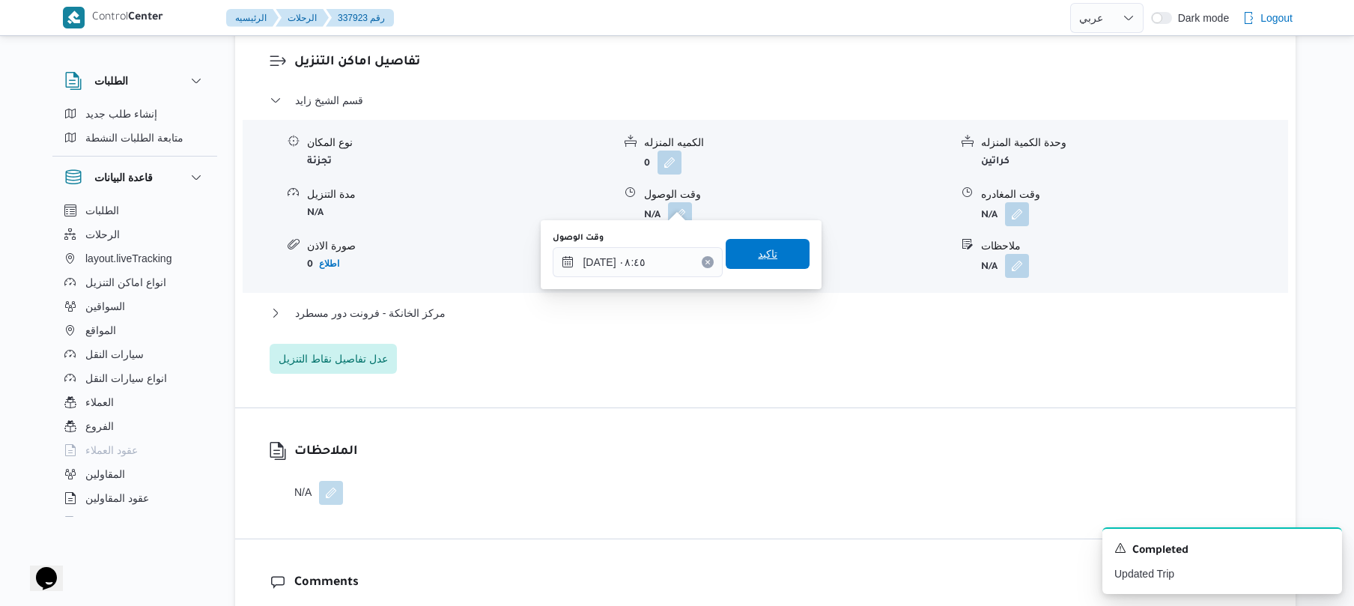
click at [773, 252] on span "تاكيد" at bounding box center [767, 254] width 84 height 30
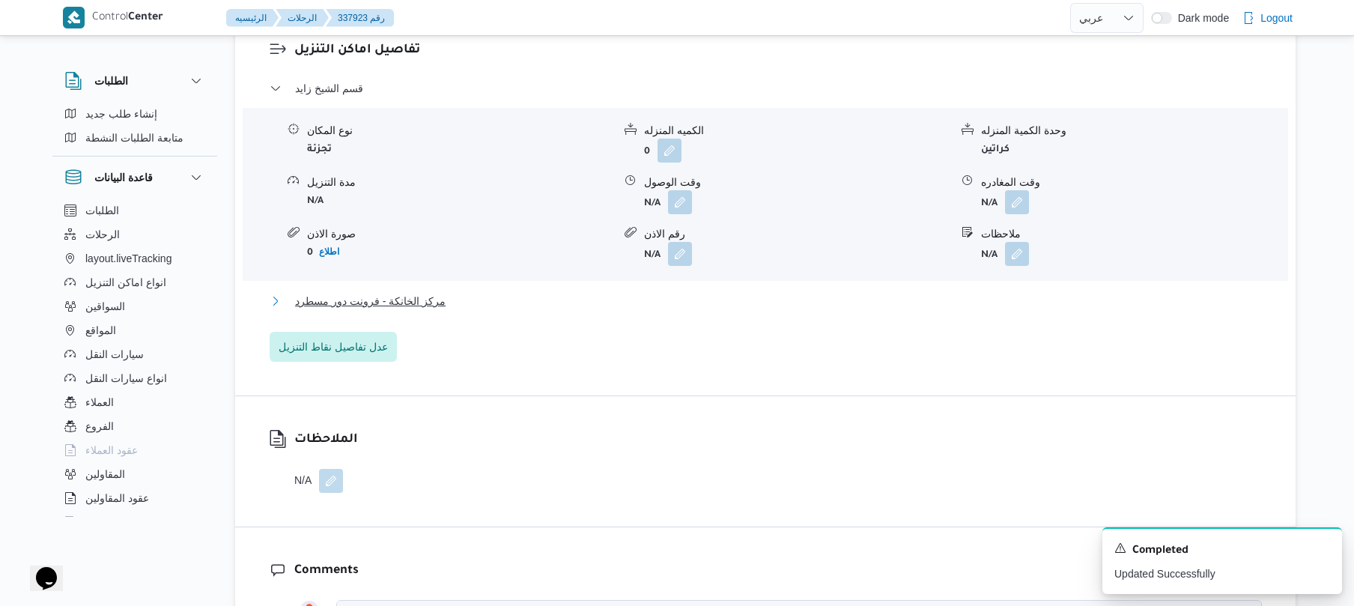
click at [717, 294] on button "مركز الخانكة - فرونت دور مسطرد" at bounding box center [766, 301] width 992 height 18
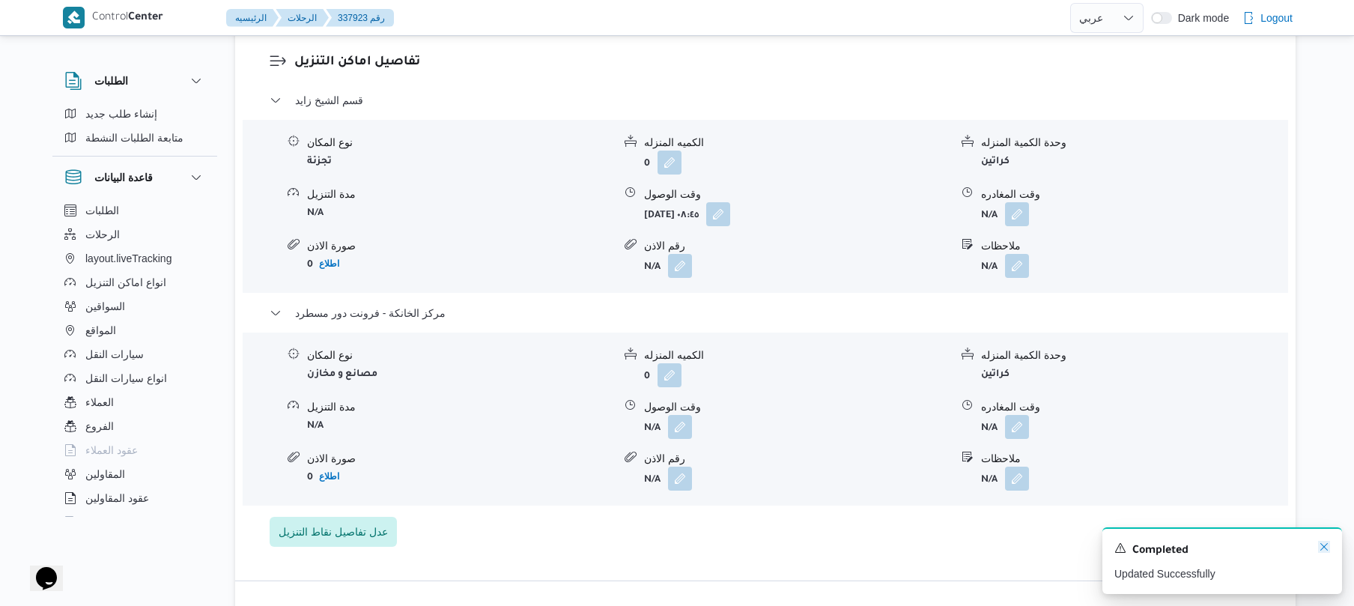
click at [1321, 549] on icon "Dismiss toast" at bounding box center [1324, 547] width 12 height 12
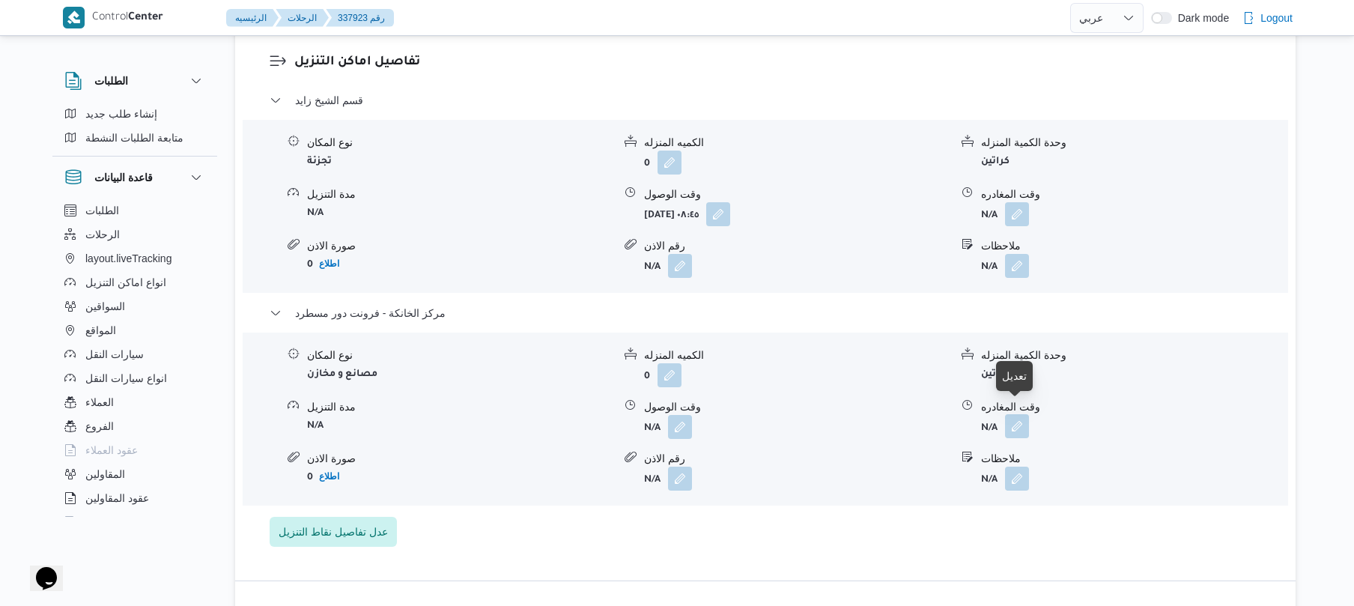
click at [1019, 419] on button "button" at bounding box center [1017, 426] width 24 height 24
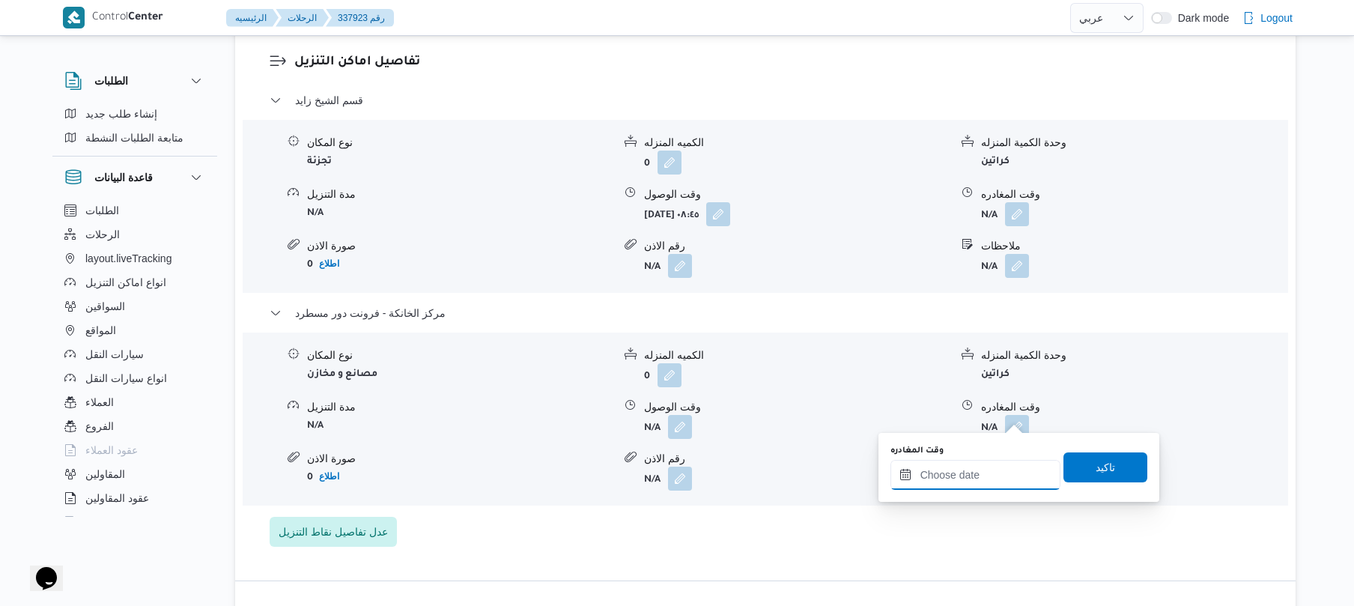
click at [957, 475] on input "وقت المغادره" at bounding box center [975, 475] width 170 height 30
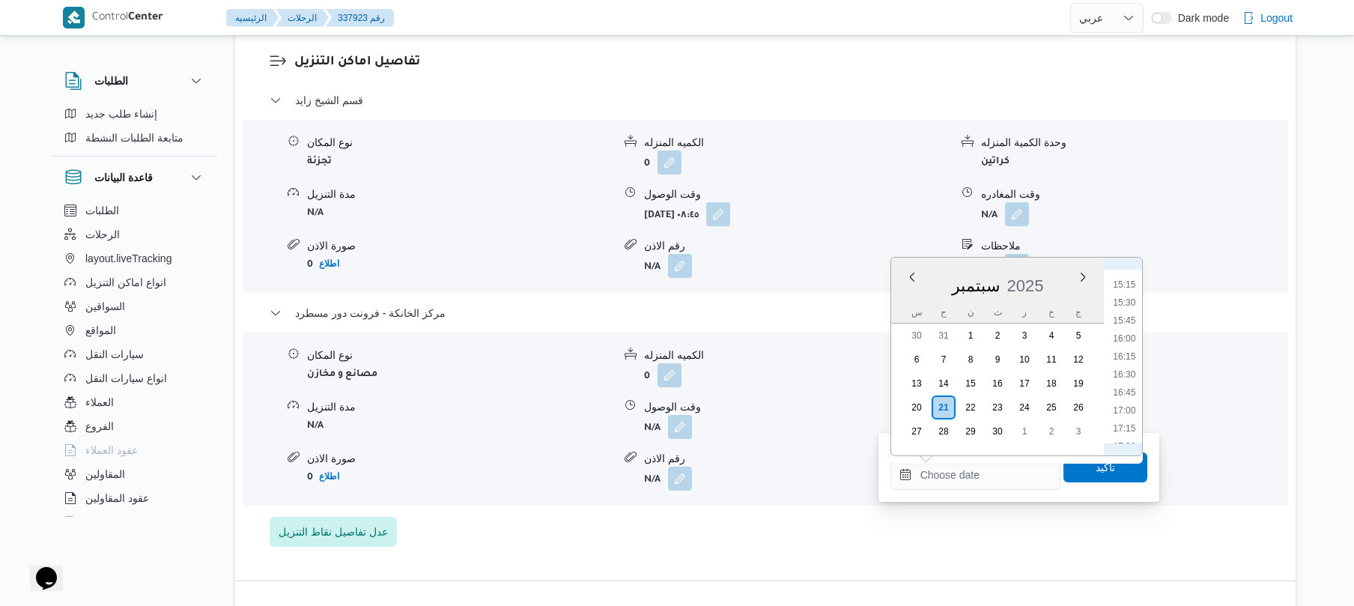
scroll to position [1057, 0]
click at [1130, 369] on li "16:00" at bounding box center [1123, 369] width 34 height 15
type input "٢١/٠٩/٢٠٢٥ ١٦:٠٠"
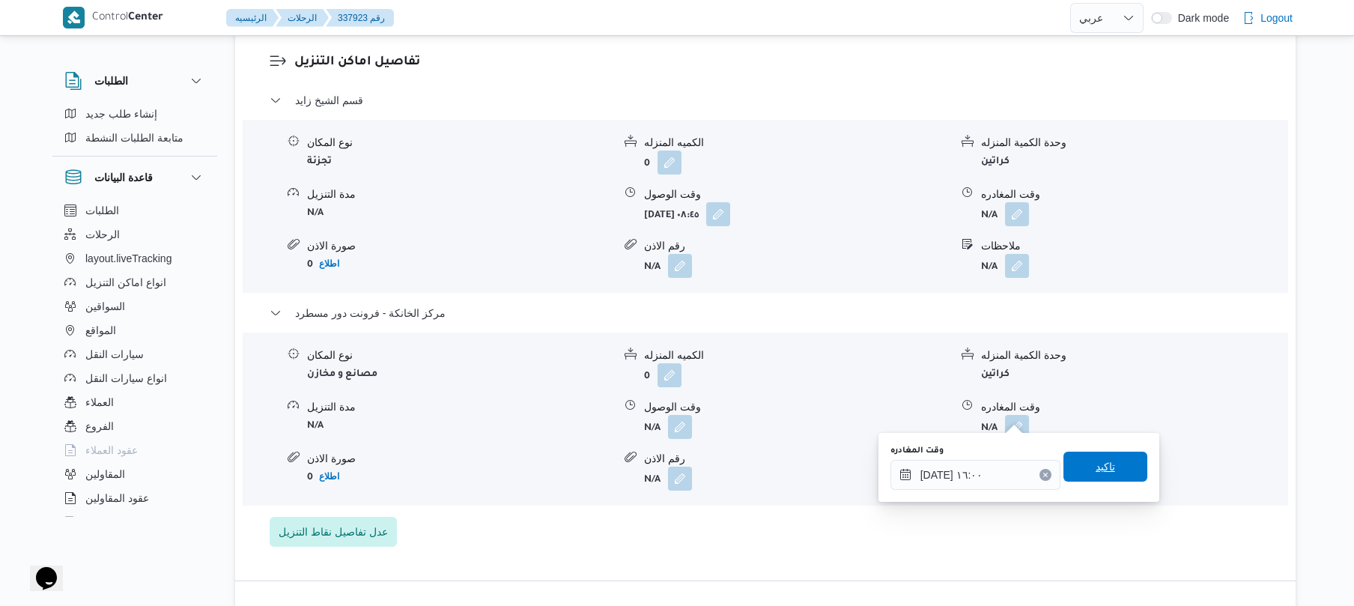
click at [1085, 476] on span "تاكيد" at bounding box center [1105, 466] width 84 height 30
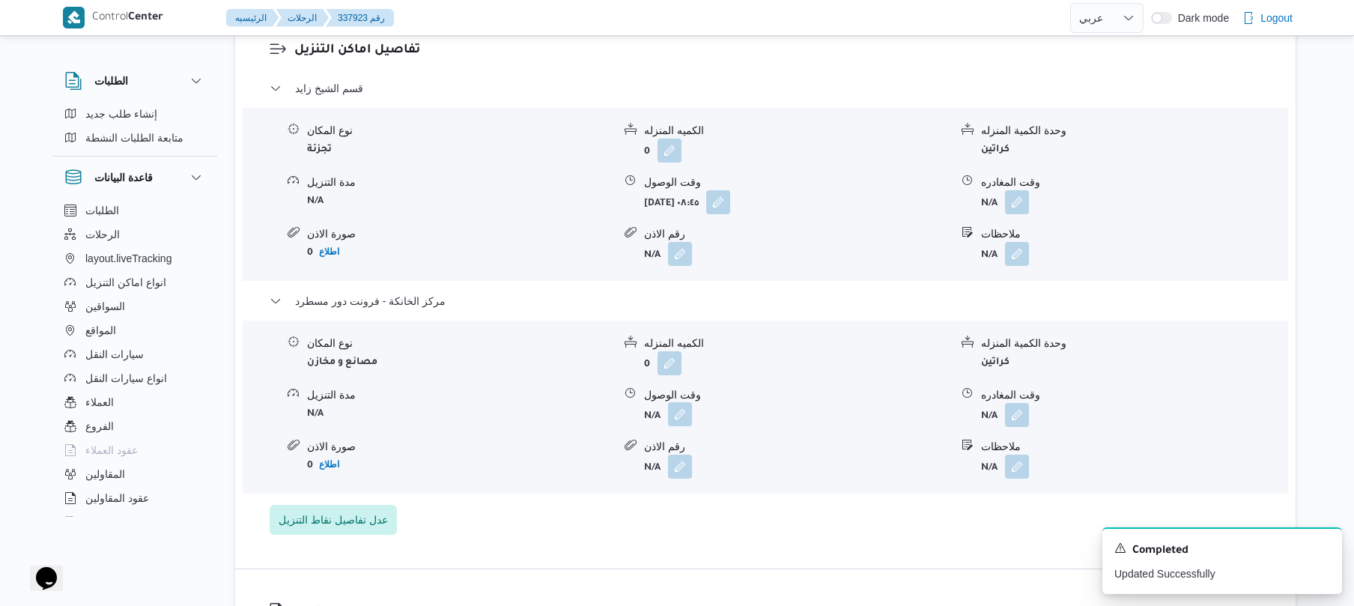
click at [680, 413] on button "button" at bounding box center [680, 414] width 24 height 24
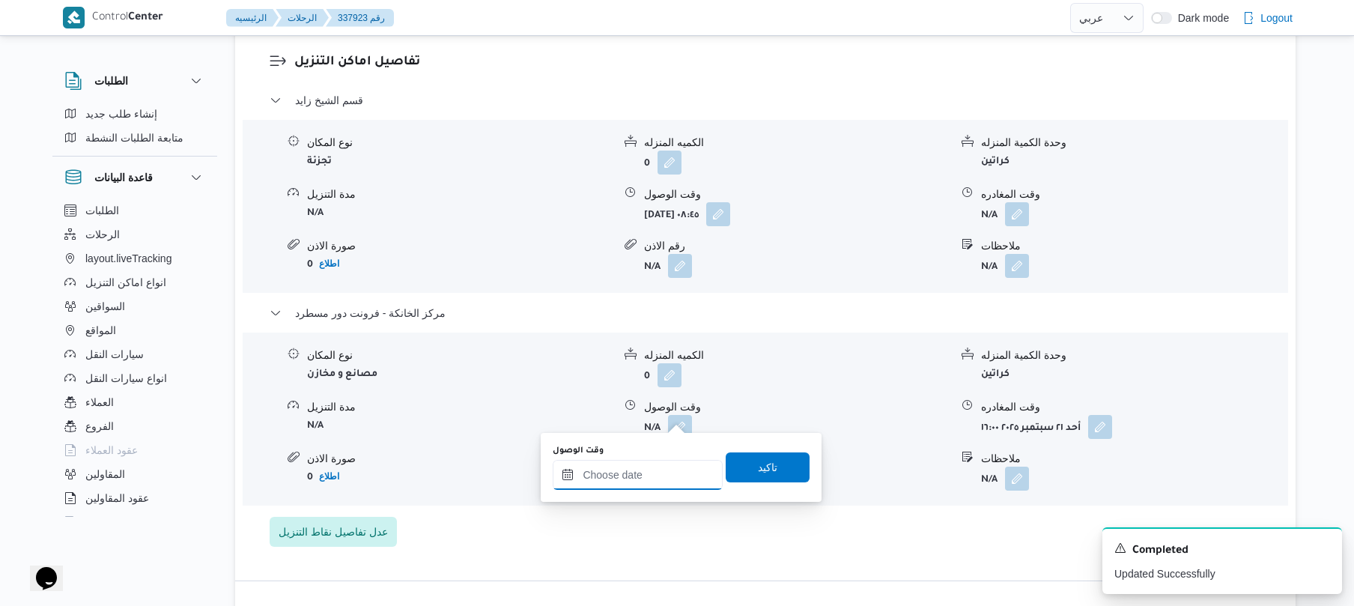
click at [657, 475] on input "وقت الوصول" at bounding box center [638, 475] width 170 height 30
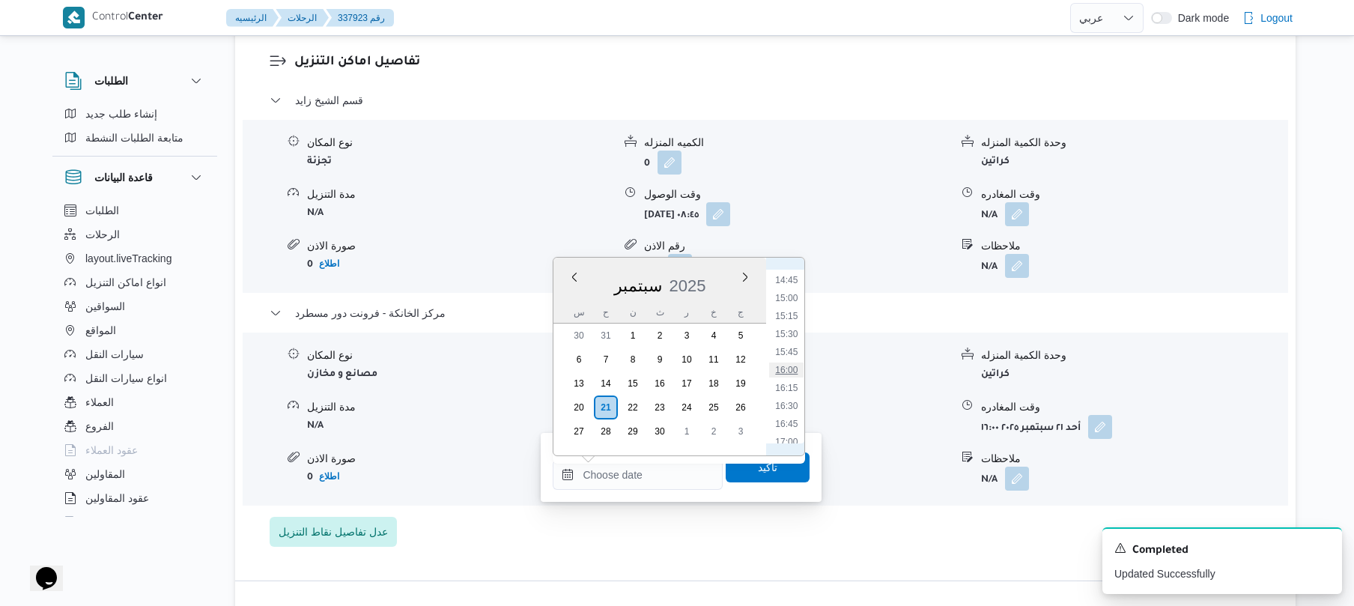
click at [791, 369] on ul "00:00 00:15 00:30 00:45 01:00 01:15 01:30 01:45 02:00 02:15 02:30 02:45 03:00 0…" at bounding box center [786, 357] width 35 height 174
click at [792, 349] on li "15:45" at bounding box center [787, 351] width 34 height 15
type input "٢١/٠٩/٢٠٢٥ ١٥:٤٥"
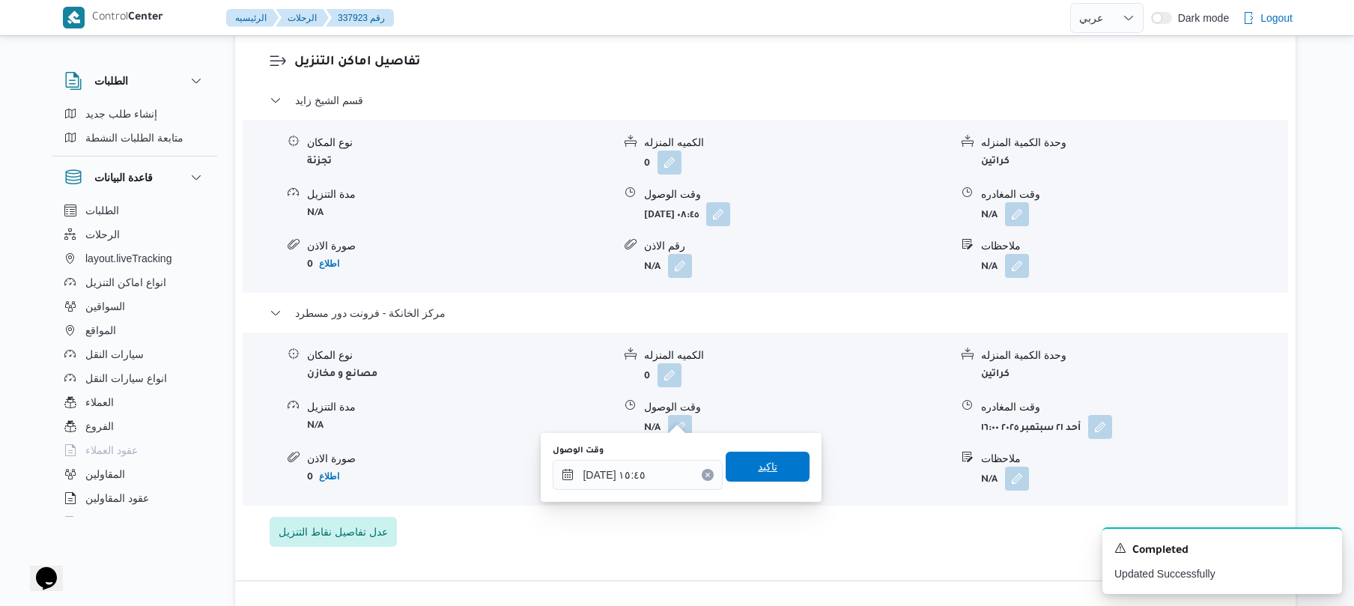
click at [768, 472] on span "تاكيد" at bounding box center [767, 466] width 84 height 30
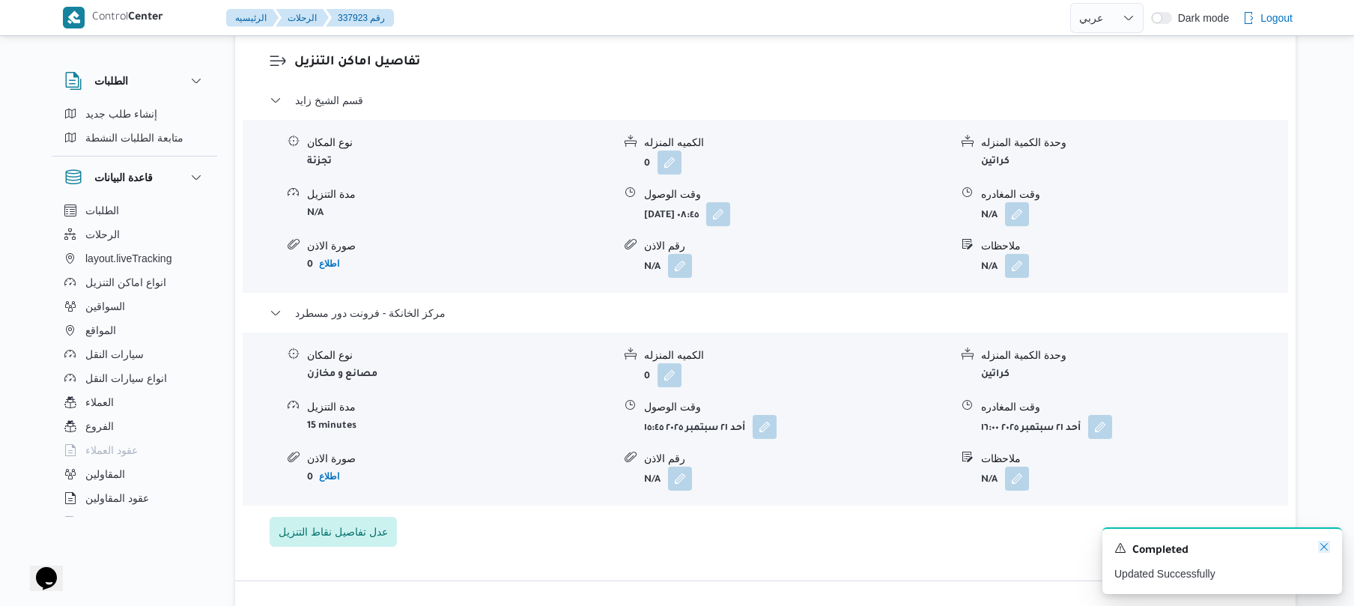
click at [1324, 552] on icon "Dismiss toast" at bounding box center [1324, 547] width 12 height 12
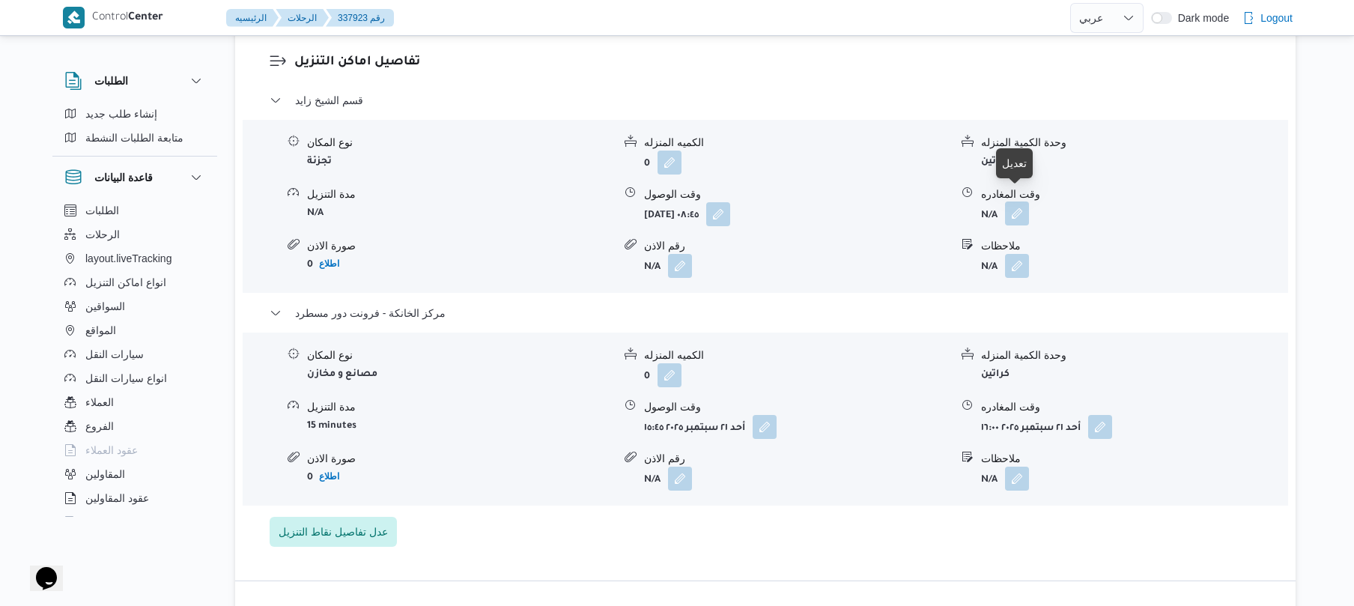
click at [1014, 201] on button "button" at bounding box center [1017, 213] width 24 height 24
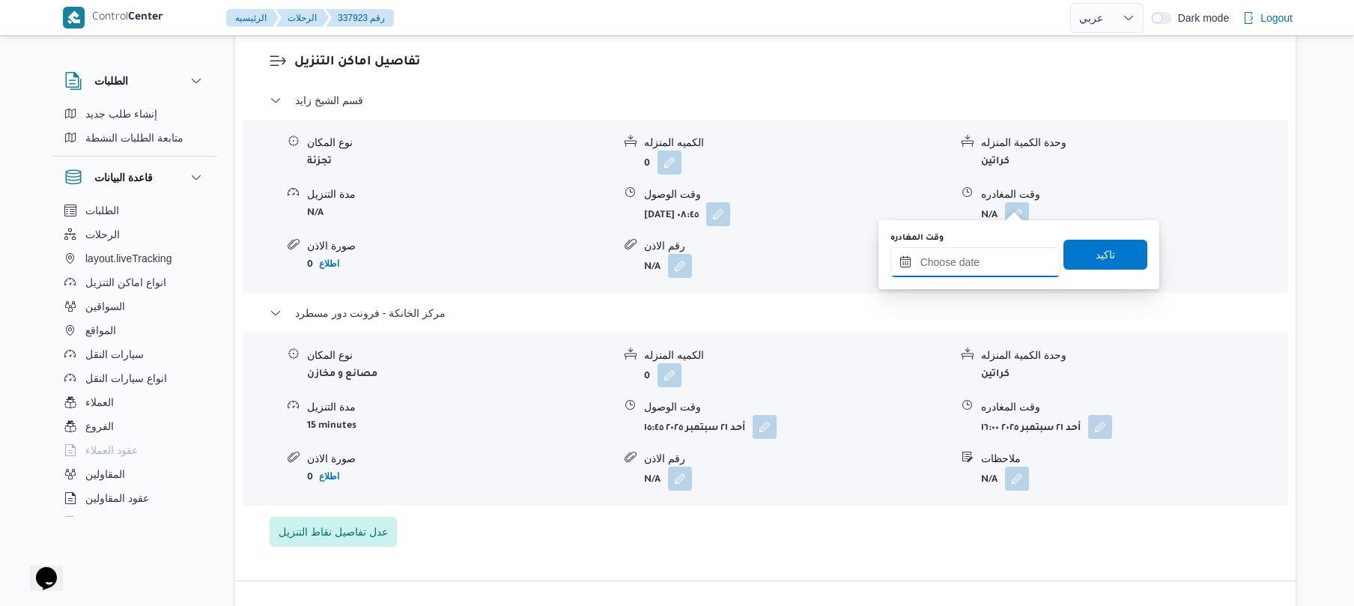
click at [979, 273] on input "وقت المغادره" at bounding box center [975, 262] width 170 height 30
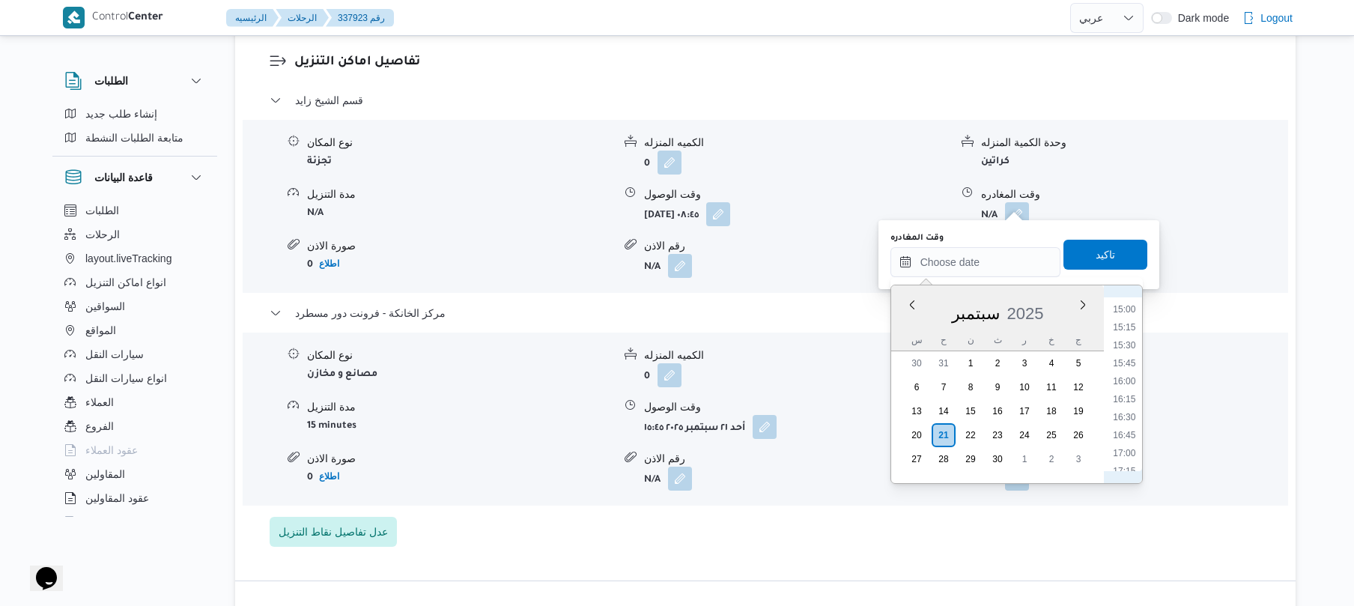
scroll to position [1058, 0]
click at [1126, 306] on li "14:45" at bounding box center [1123, 306] width 34 height 15
type input "٢١/٠٩/٢٠٢٥ ١٤:٤٥"
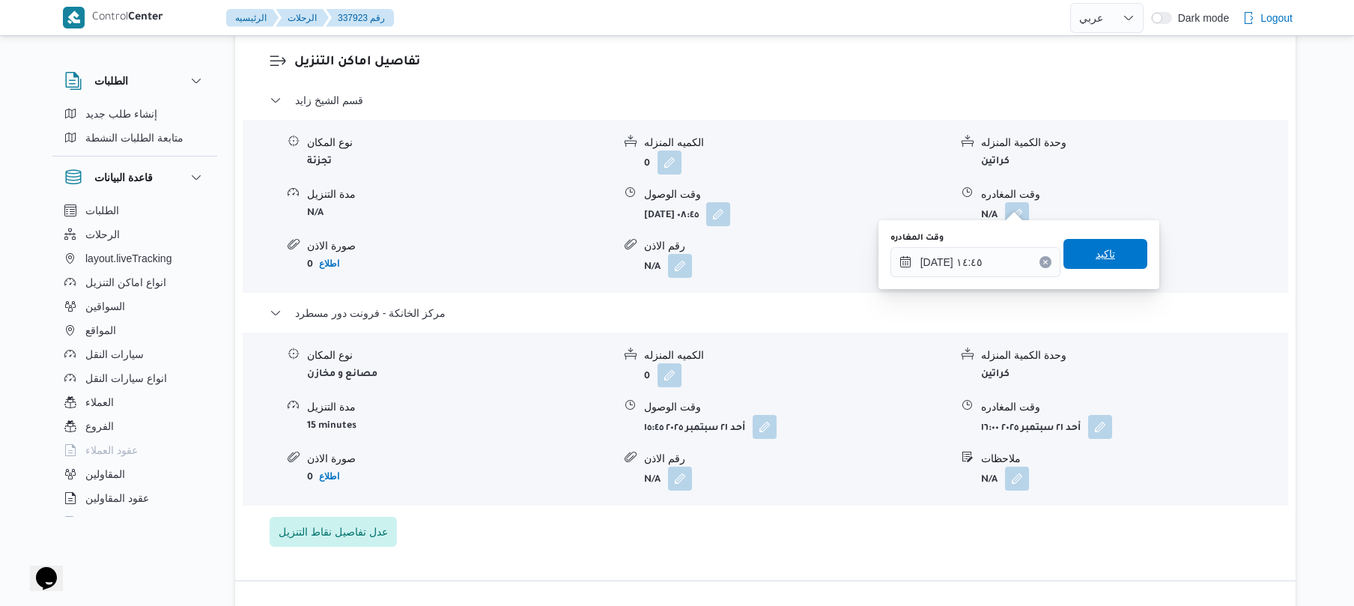
click at [1098, 253] on span "تاكيد" at bounding box center [1104, 254] width 19 height 18
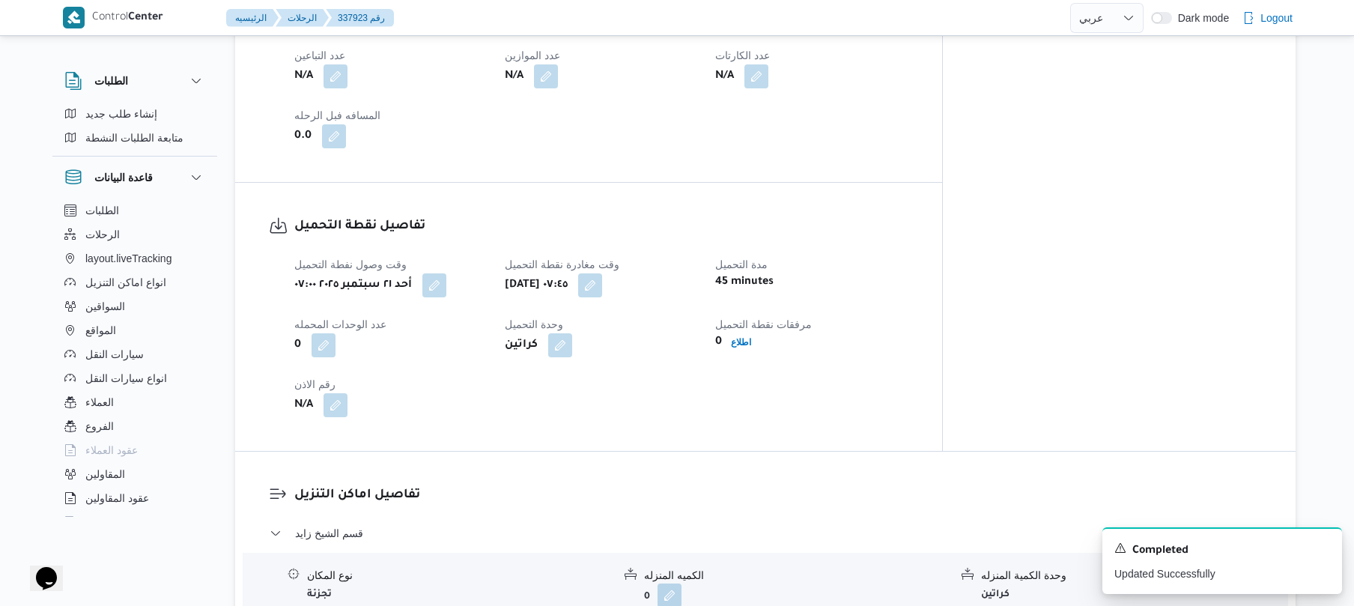
scroll to position [21, 0]
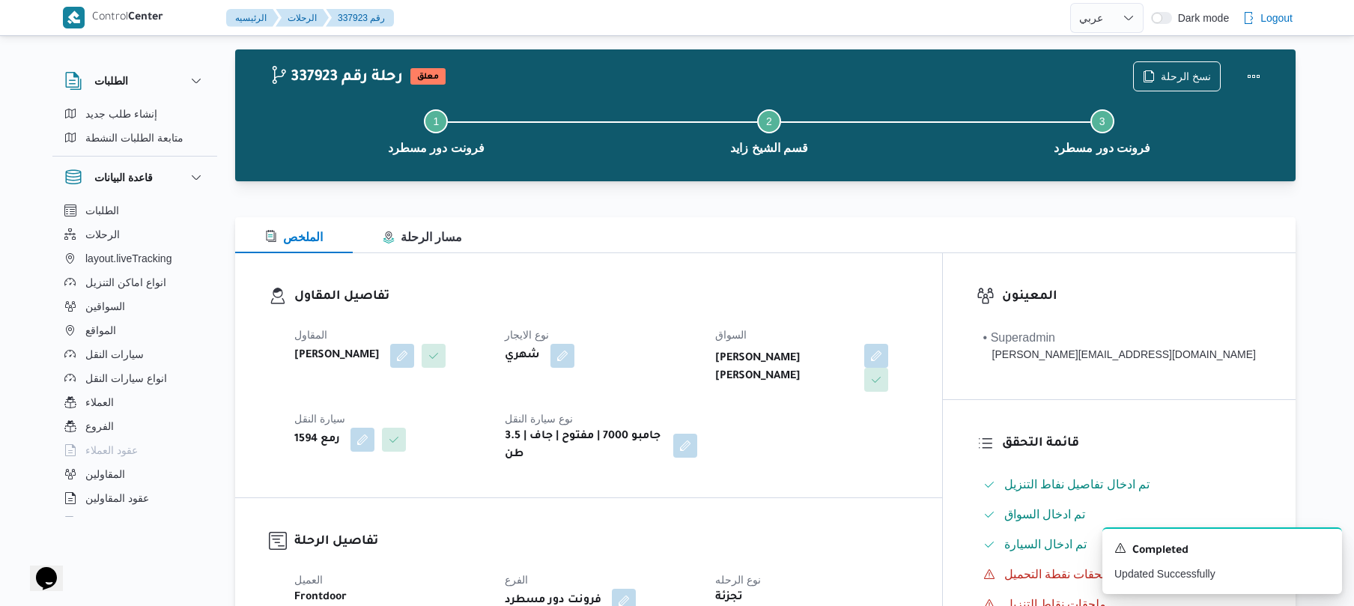
click at [1231, 64] on div "نسخ الرحلة" at bounding box center [1200, 76] width 153 height 48
click at [1250, 73] on button "Actions" at bounding box center [1253, 76] width 30 height 30
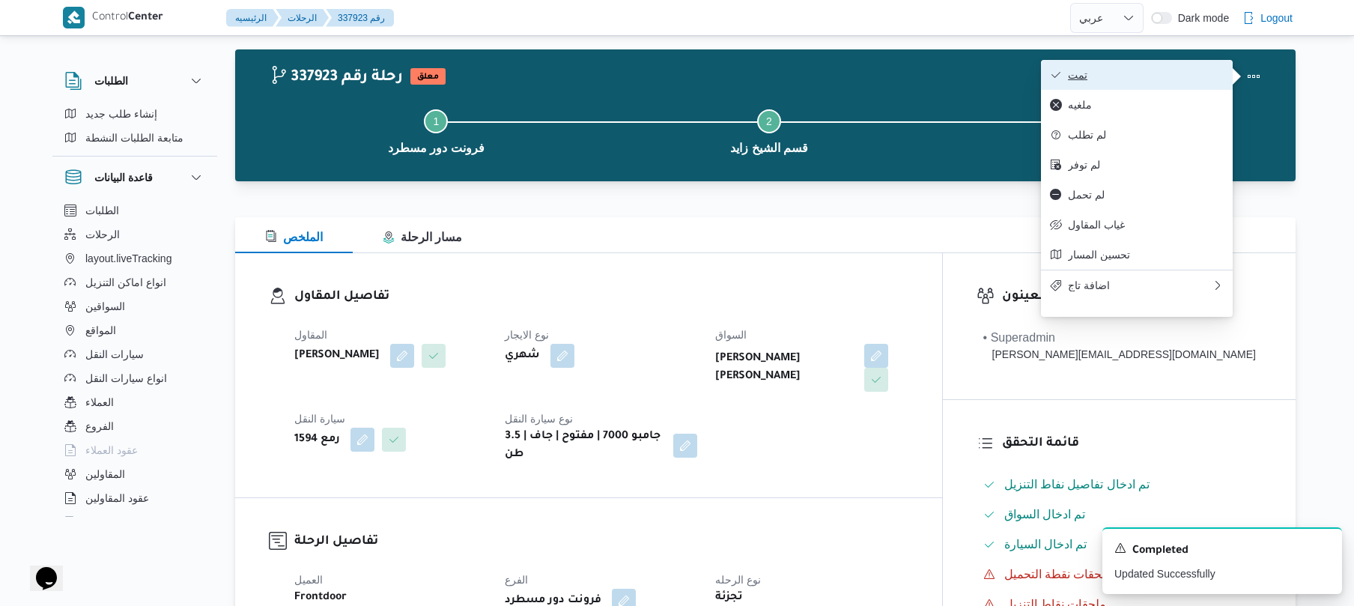
click at [1190, 76] on span "تمت" at bounding box center [1146, 75] width 156 height 12
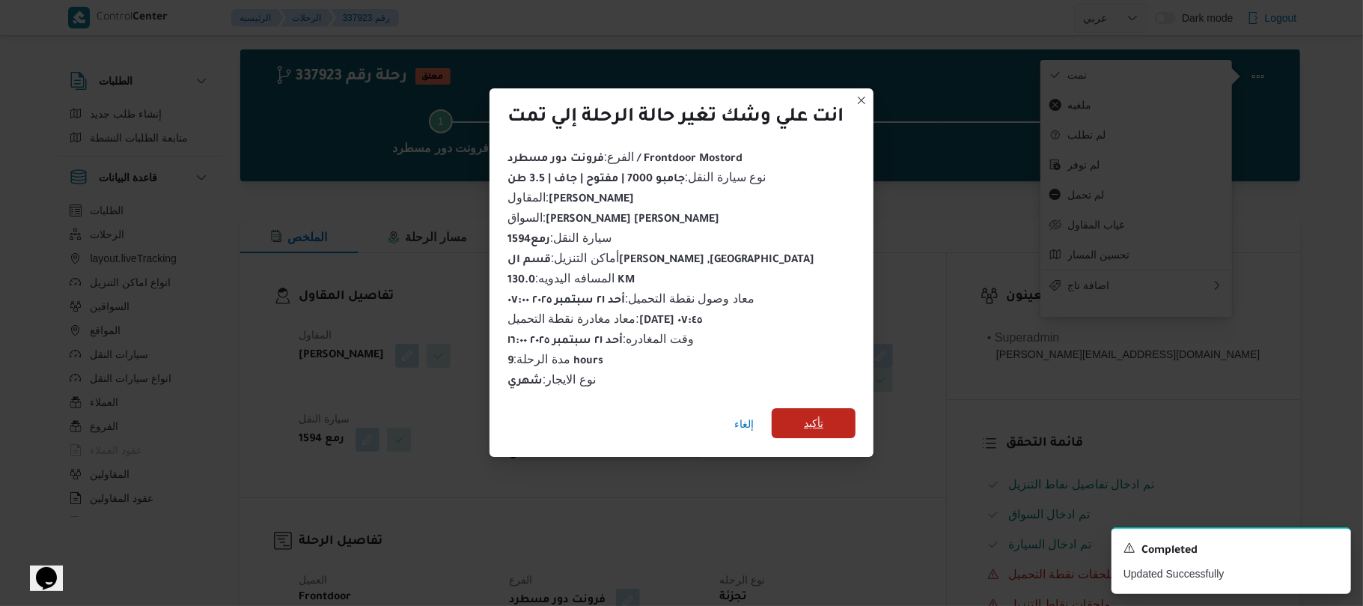
click at [831, 419] on span "تأكيد" at bounding box center [814, 423] width 84 height 30
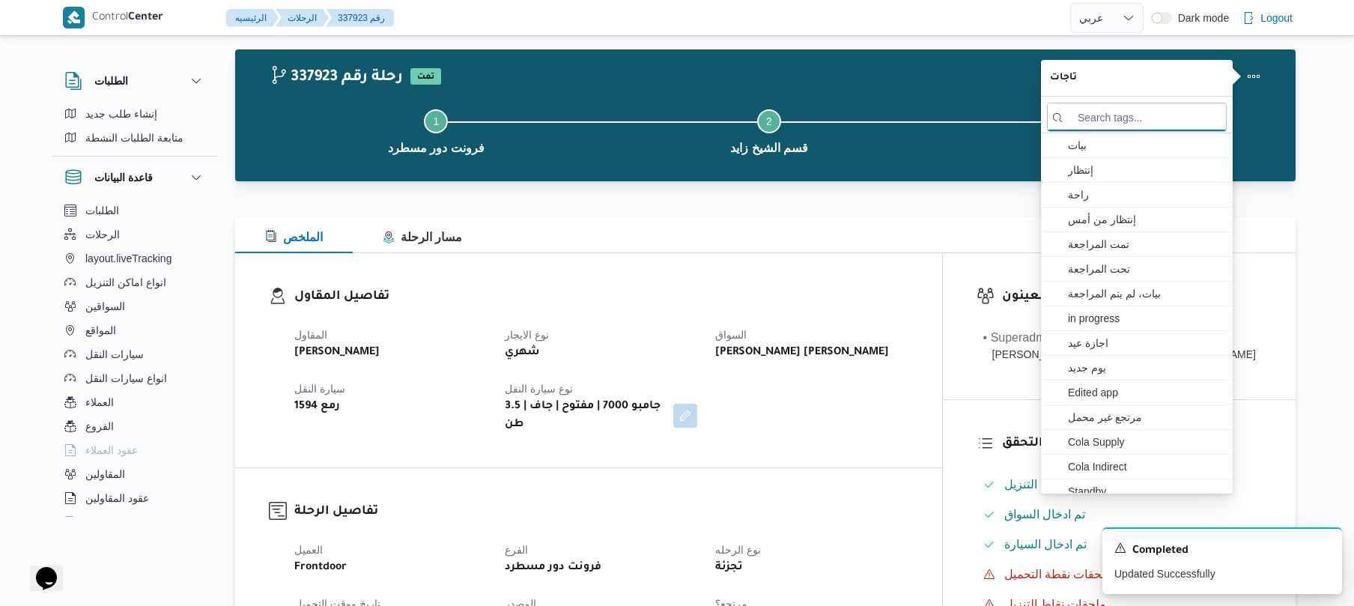
click at [863, 434] on div "تفاصيل المقاول المقاول محمد صلاح عبداللطيف الشريف نوع الايجار شهري السواق تامر …" at bounding box center [588, 360] width 707 height 214
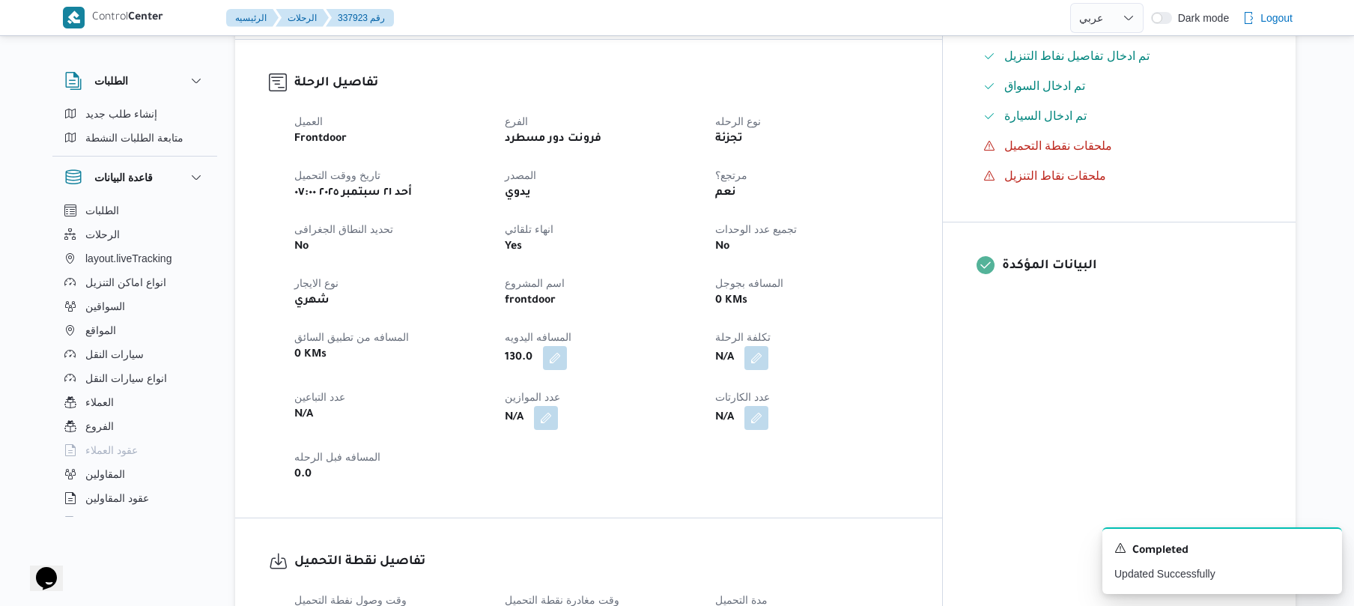
scroll to position [0, 0]
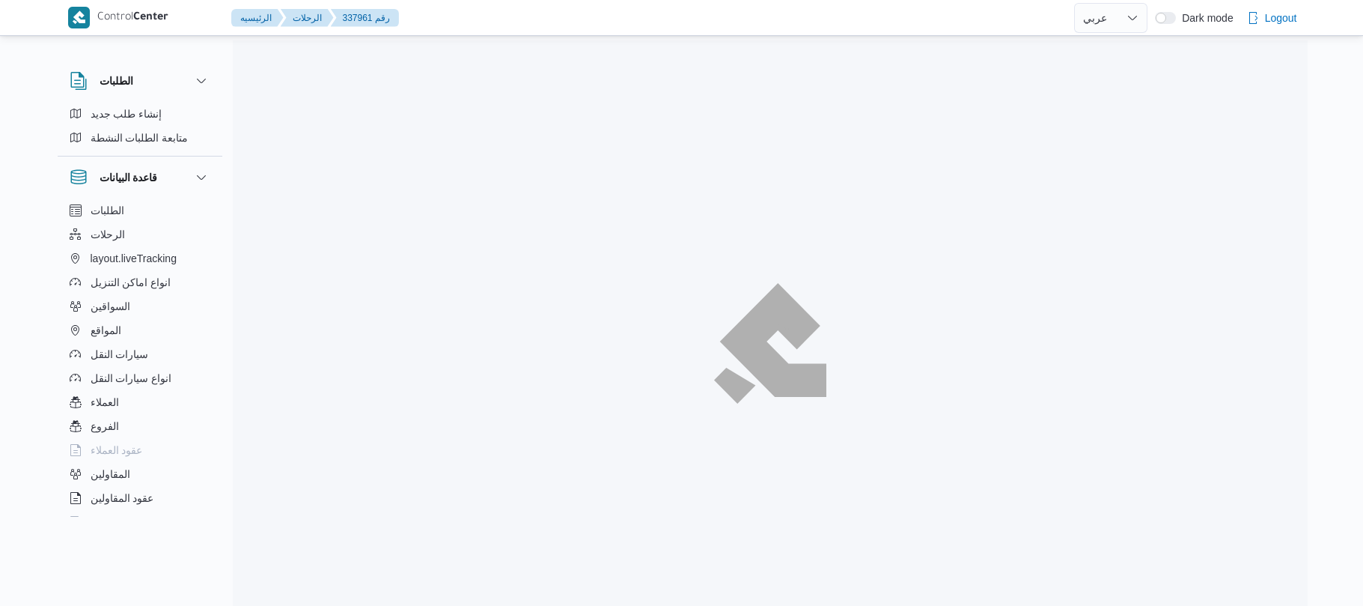
select select "ar"
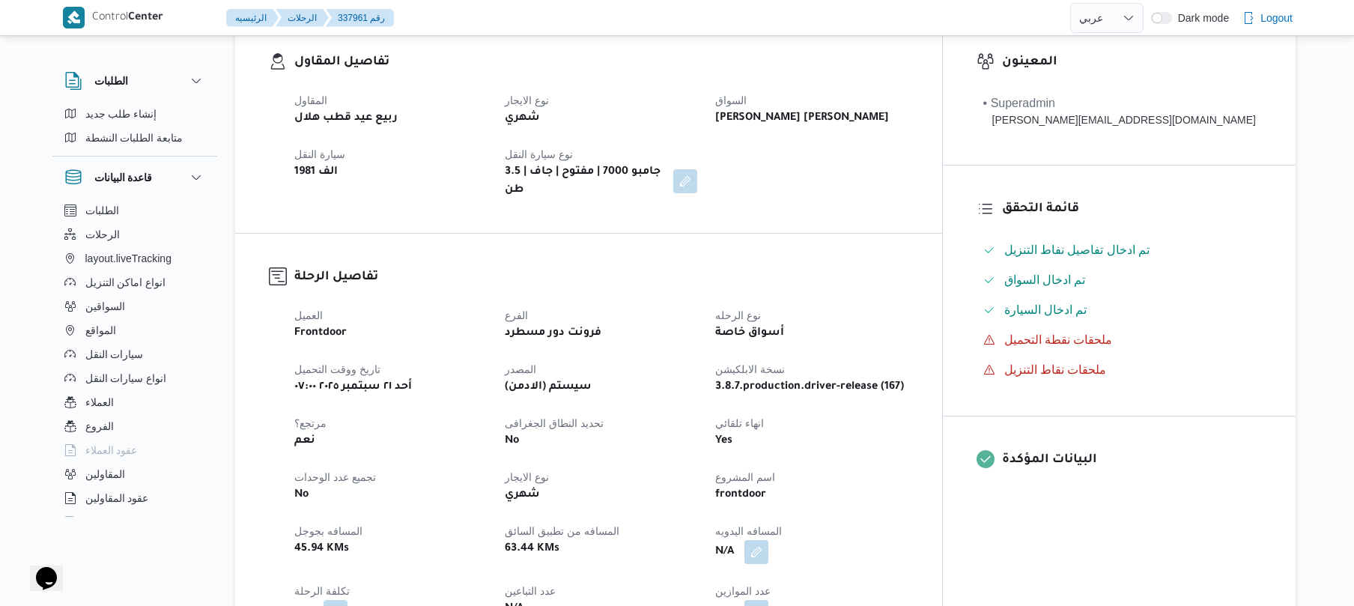
scroll to position [399, 0]
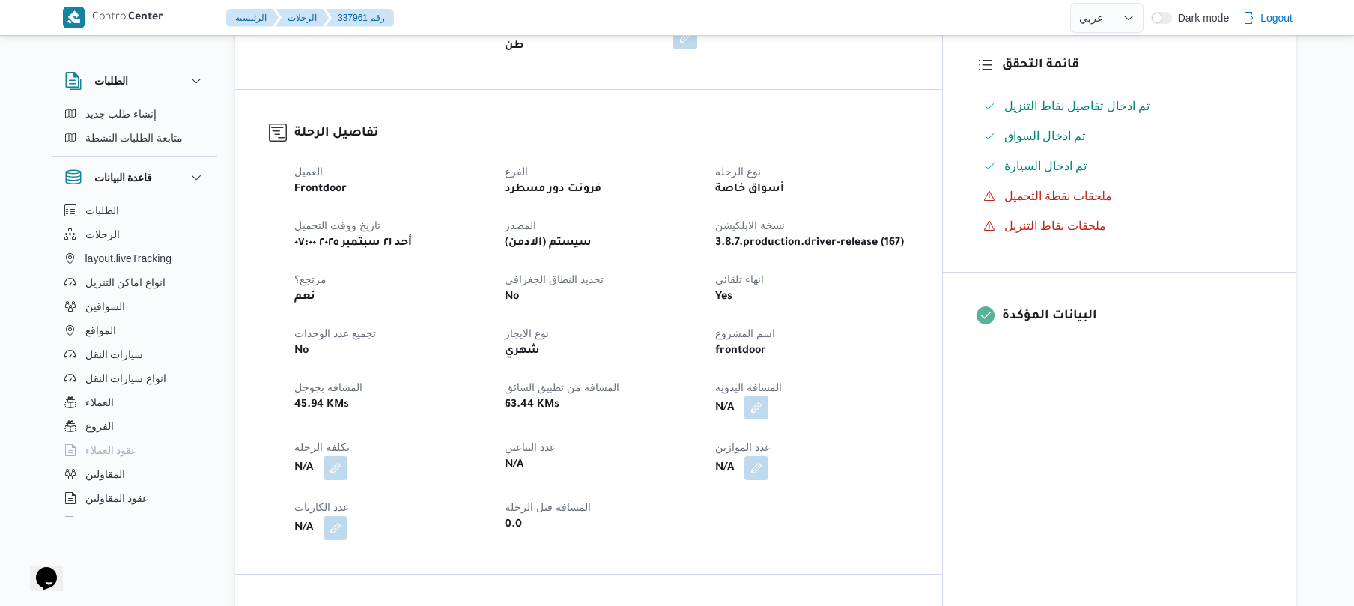
click at [768, 396] on button "button" at bounding box center [756, 407] width 24 height 24
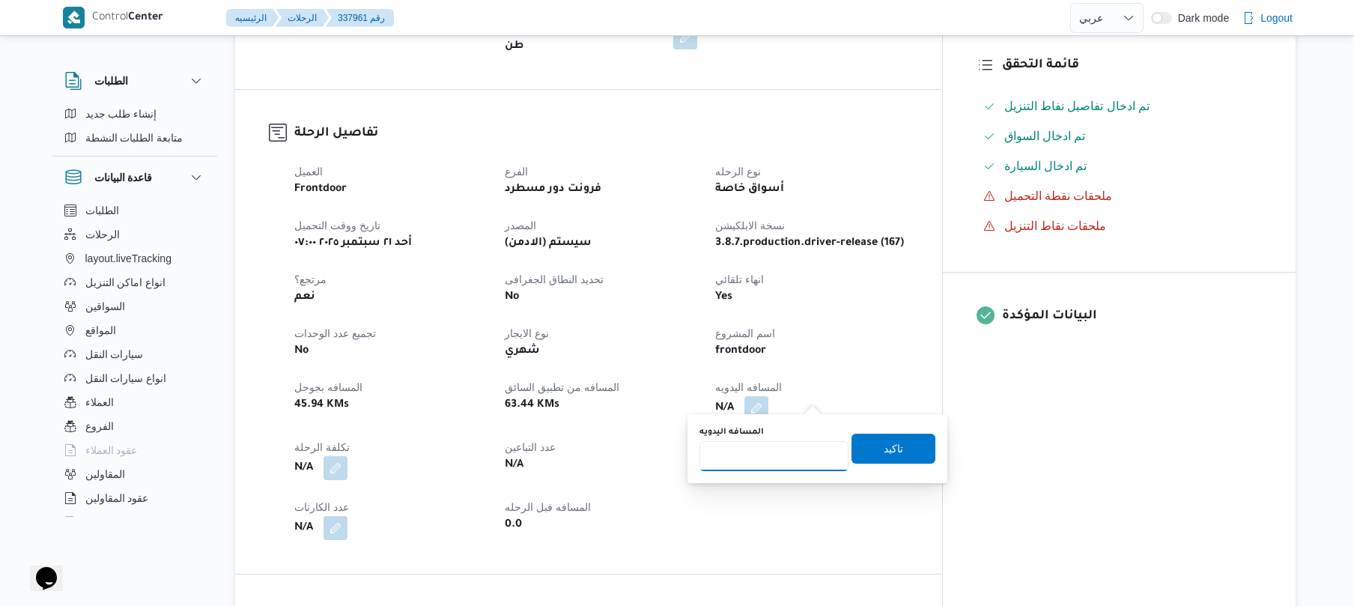
click at [758, 461] on input "المسافه اليدويه" at bounding box center [773, 456] width 149 height 30
type input "130"
click at [883, 454] on span "تاكيد" at bounding box center [892, 448] width 19 height 18
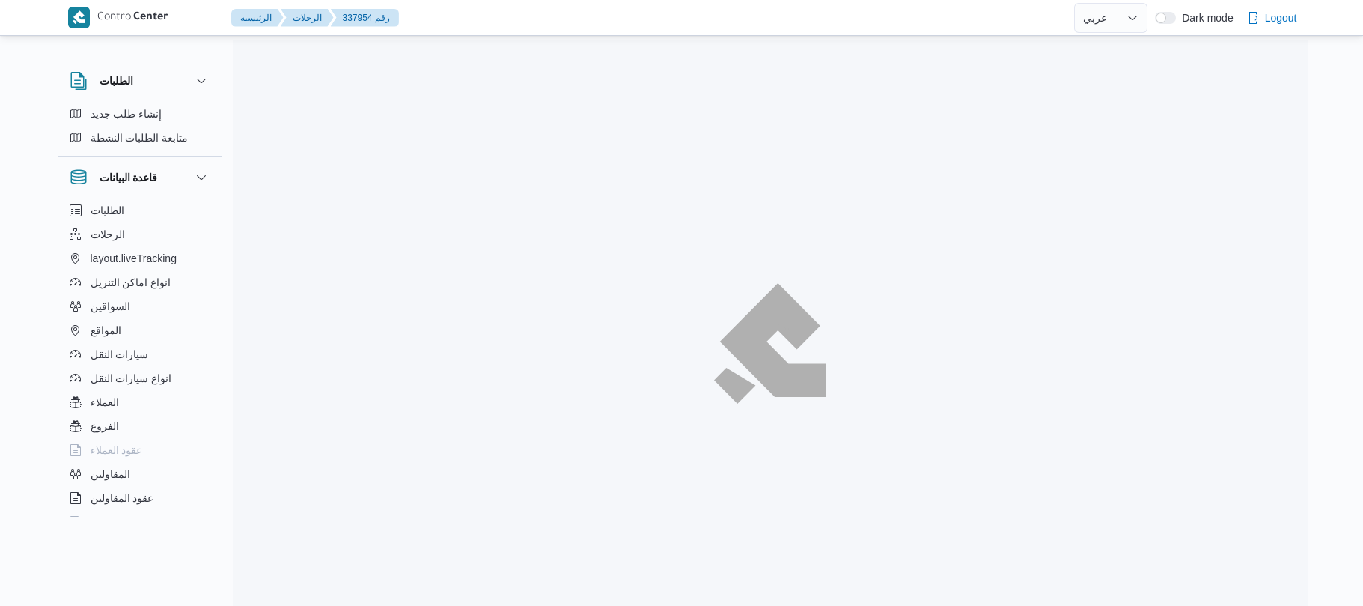
select select "ar"
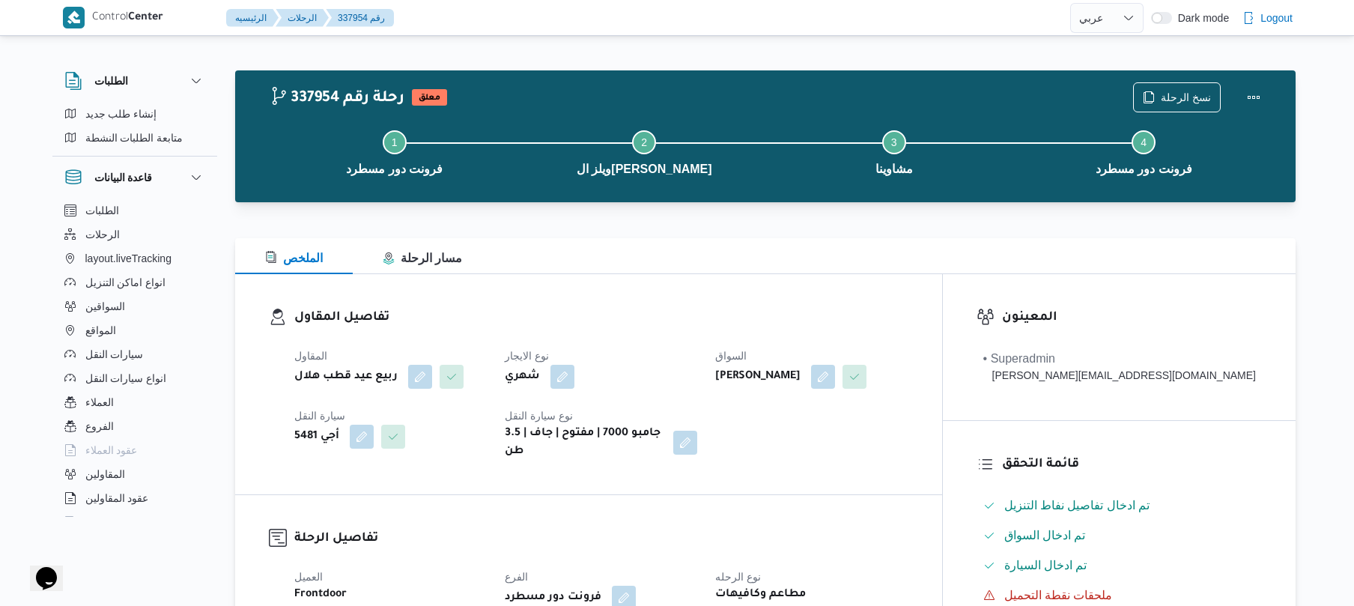
click at [720, 326] on h3 "تفاصيل المقاول" at bounding box center [601, 318] width 614 height 20
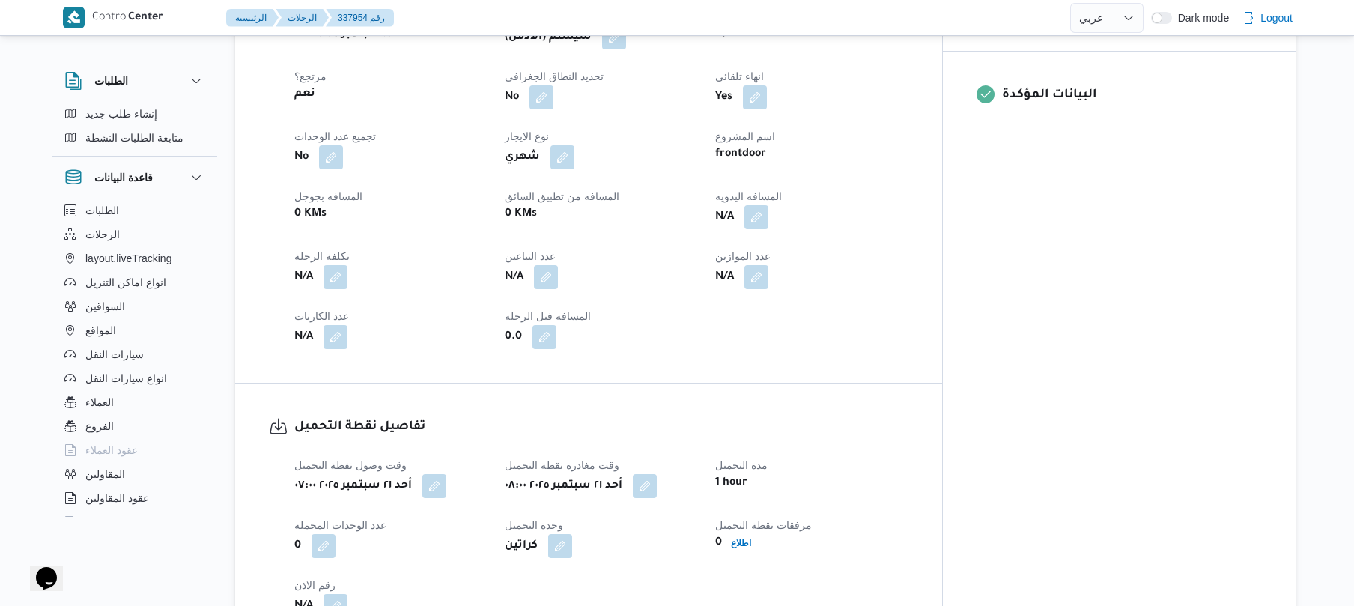
scroll to position [439, 0]
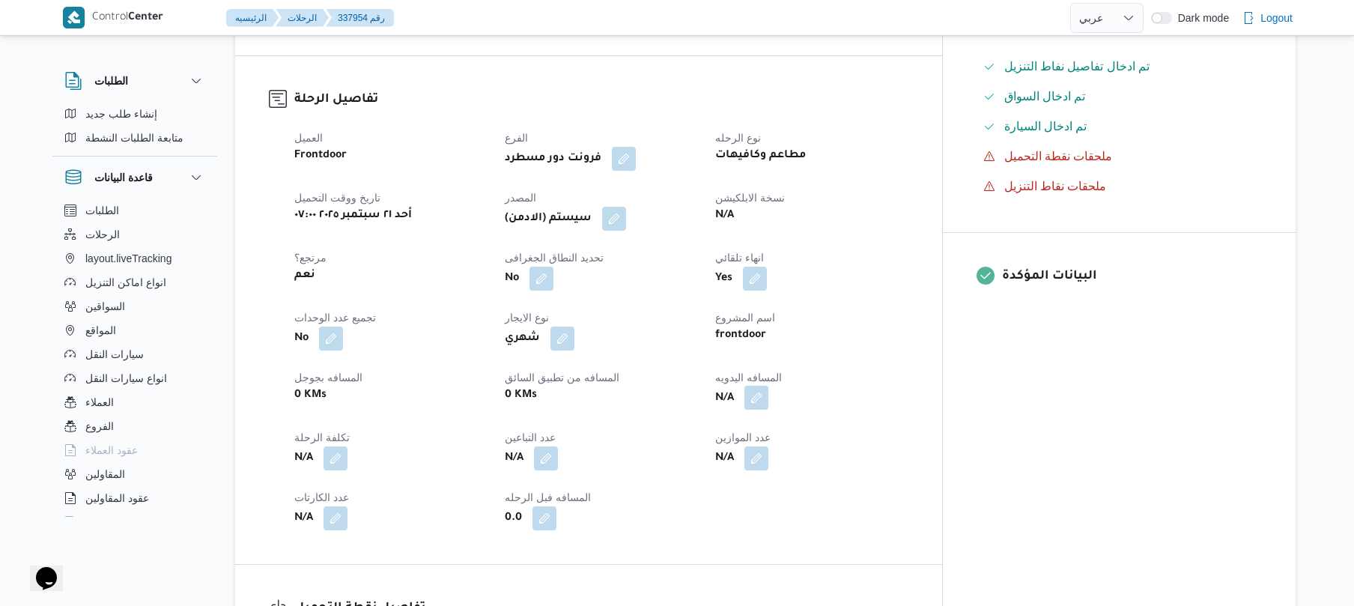
click at [768, 386] on button "button" at bounding box center [756, 398] width 24 height 24
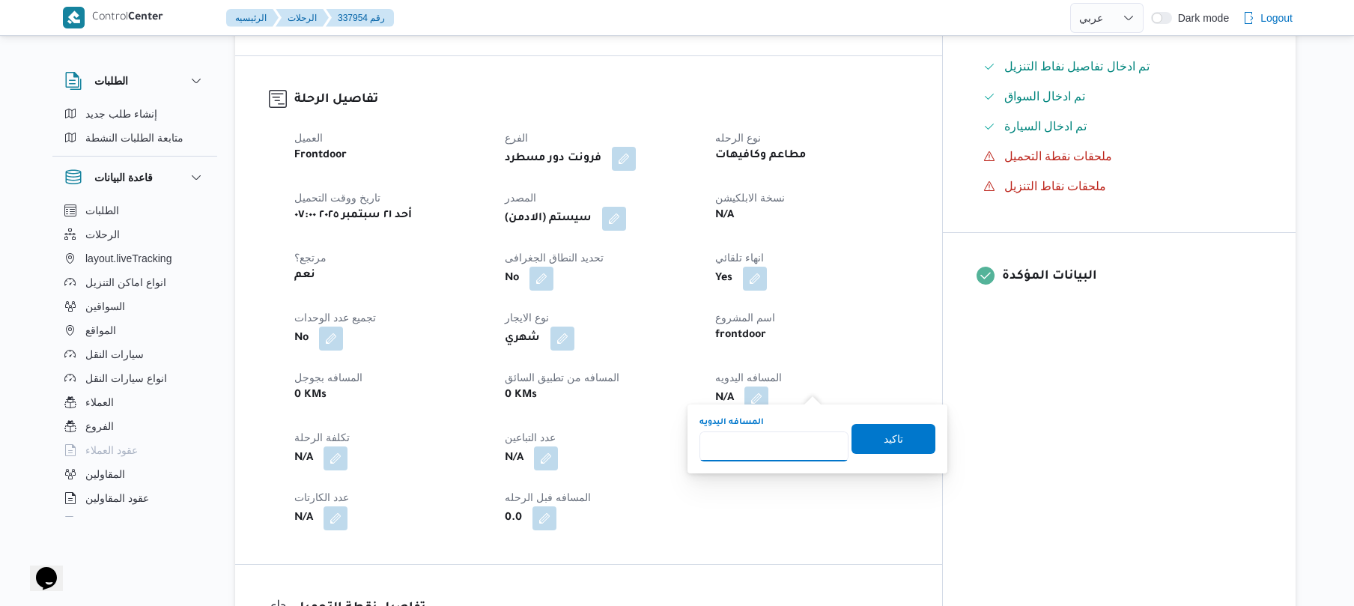
click at [773, 441] on input "المسافه اليدويه" at bounding box center [773, 446] width 149 height 30
type input "130"
click at [901, 442] on span "تاكيد" at bounding box center [893, 438] width 84 height 30
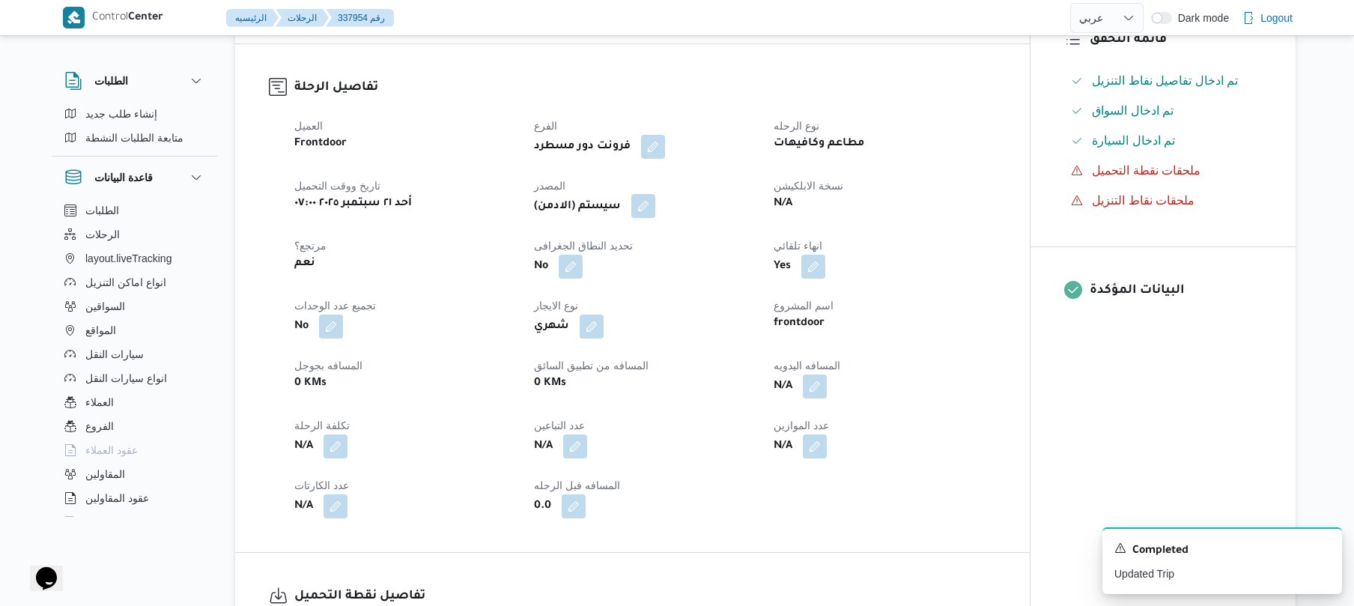
click at [655, 199] on button "button" at bounding box center [643, 206] width 24 height 24
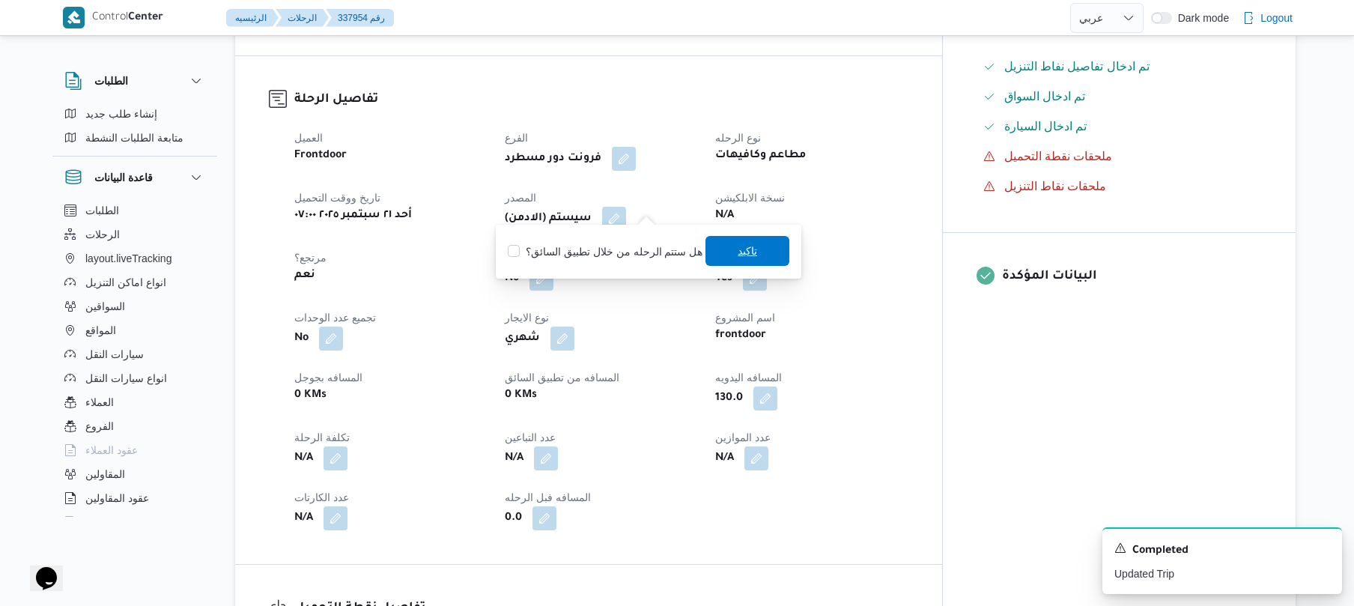
click at [740, 246] on span "تاكيد" at bounding box center [746, 251] width 19 height 18
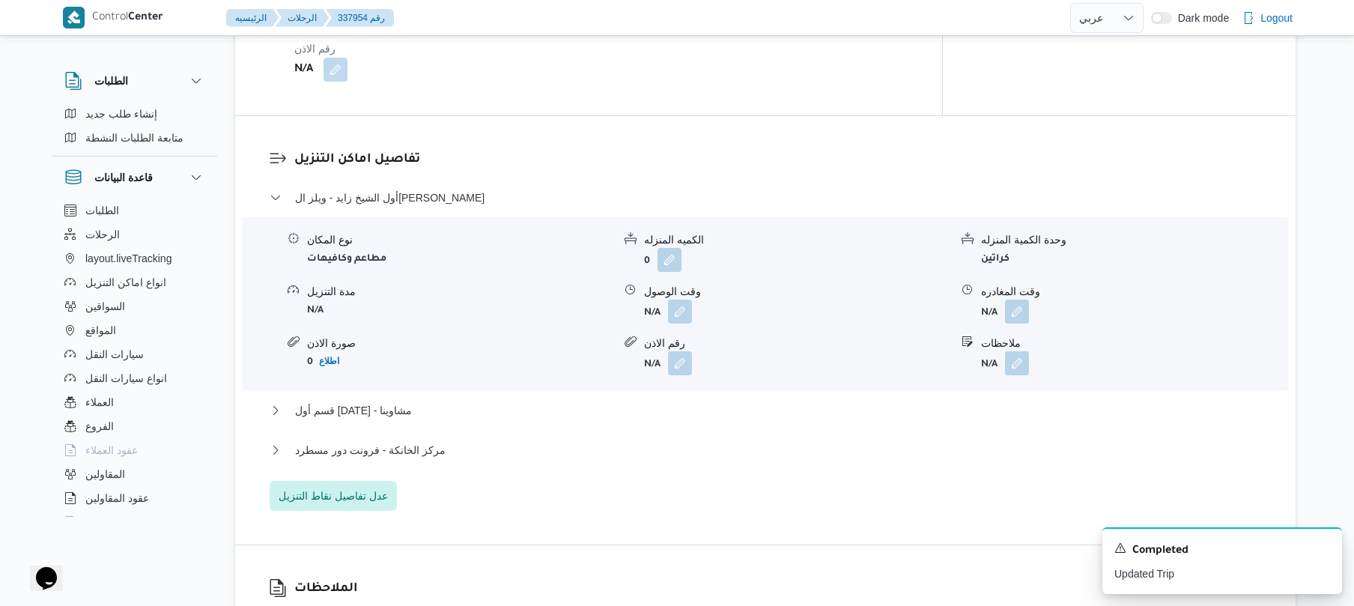
scroll to position [1157, 0]
click at [680, 297] on button "button" at bounding box center [680, 309] width 24 height 24
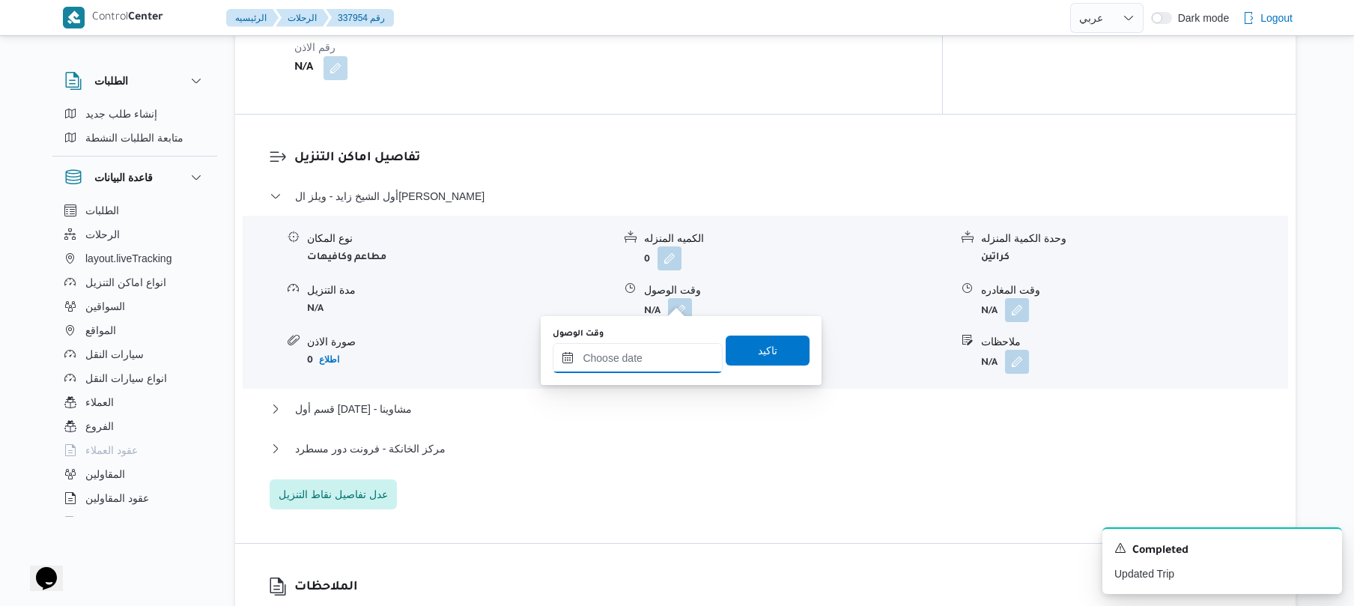
click at [636, 351] on input "وقت الوصول" at bounding box center [638, 358] width 170 height 30
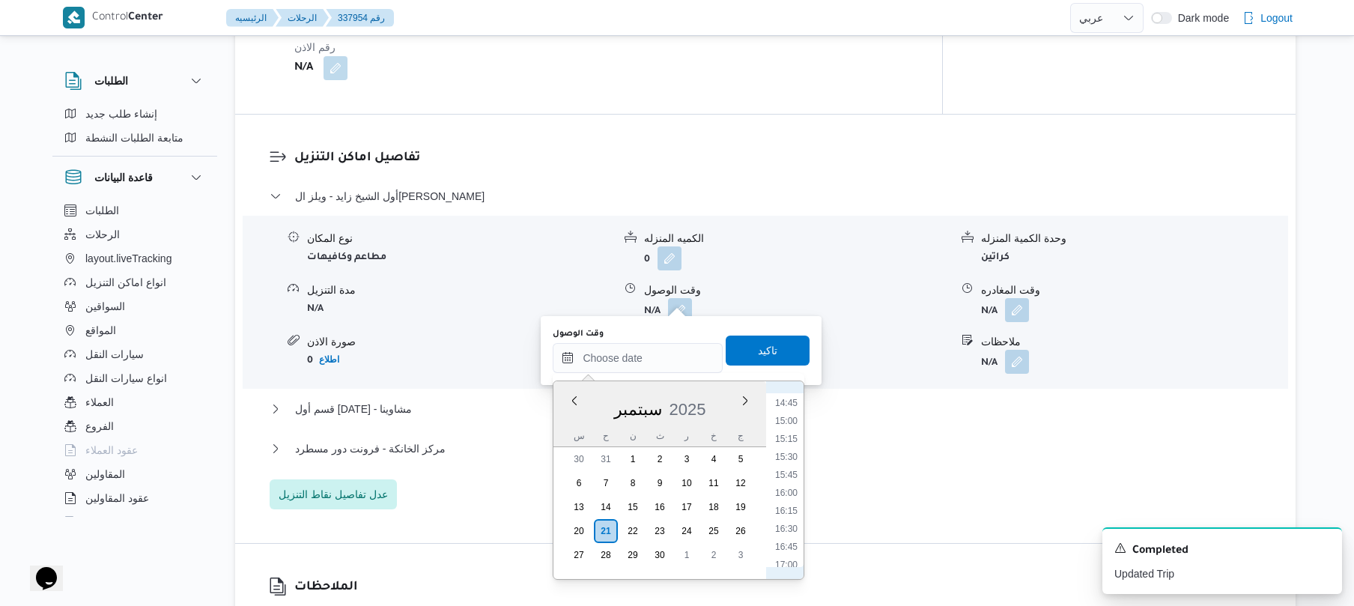
scroll to position [911, 0]
click at [870, 282] on div "وقت الوصول" at bounding box center [796, 290] width 305 height 16
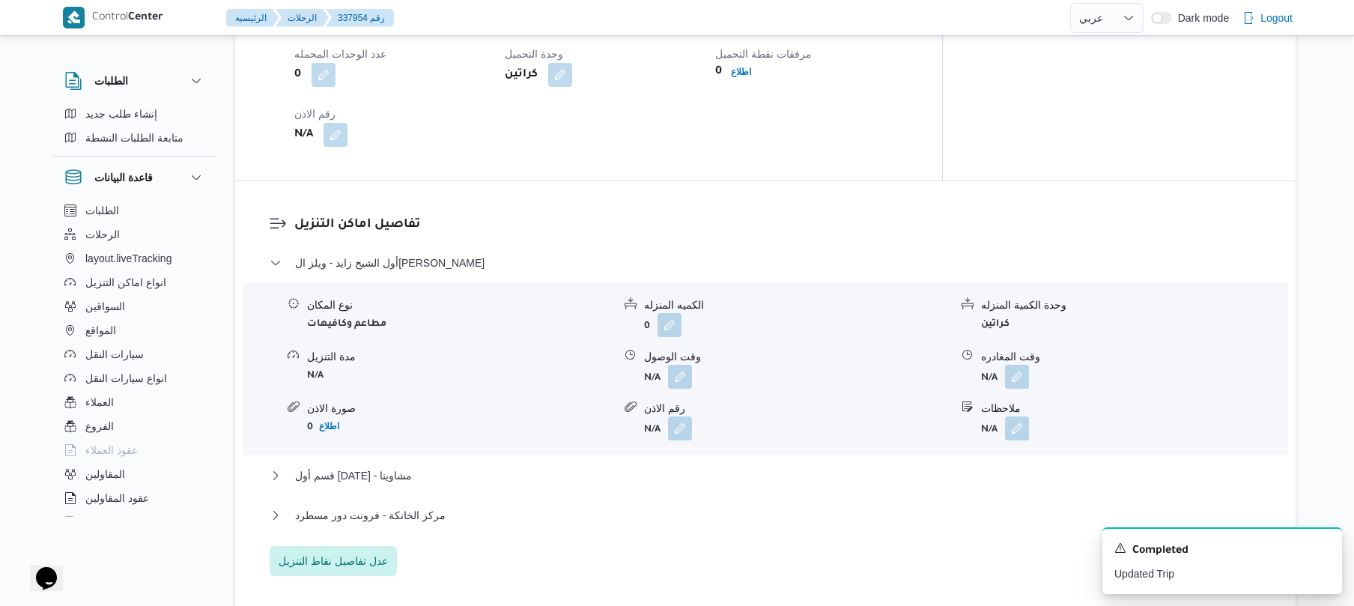
scroll to position [1198, 0]
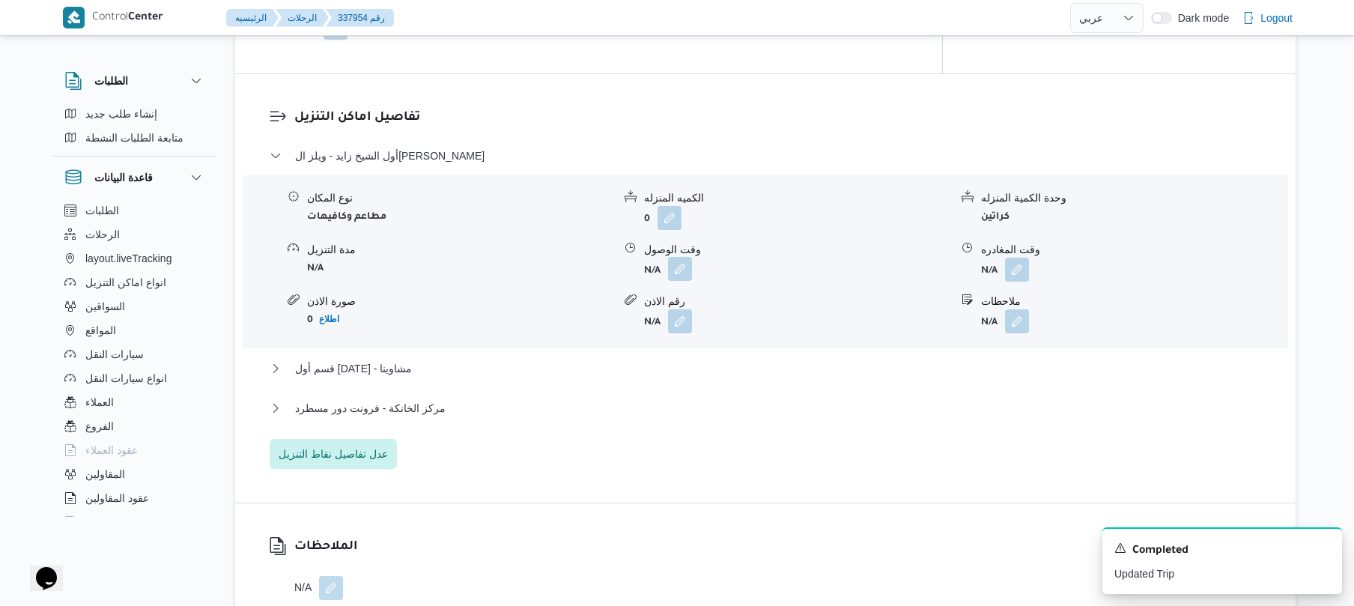
click at [672, 257] on button "button" at bounding box center [680, 269] width 24 height 24
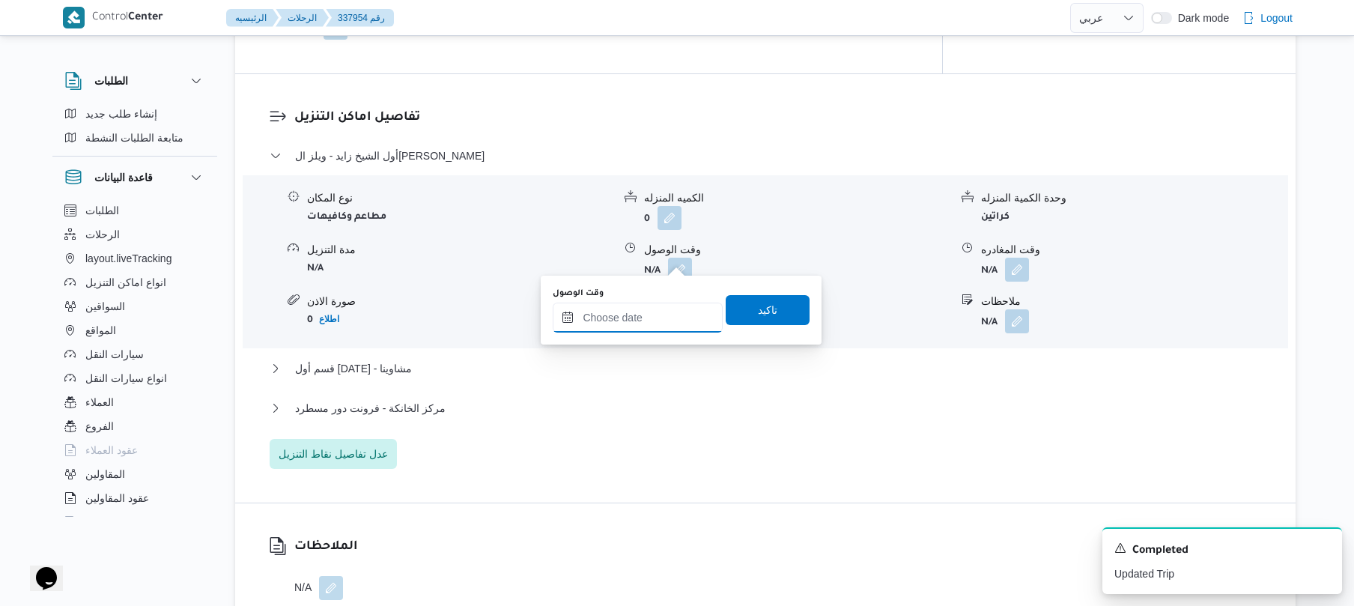
click at [660, 317] on input "وقت الوصول" at bounding box center [638, 317] width 170 height 30
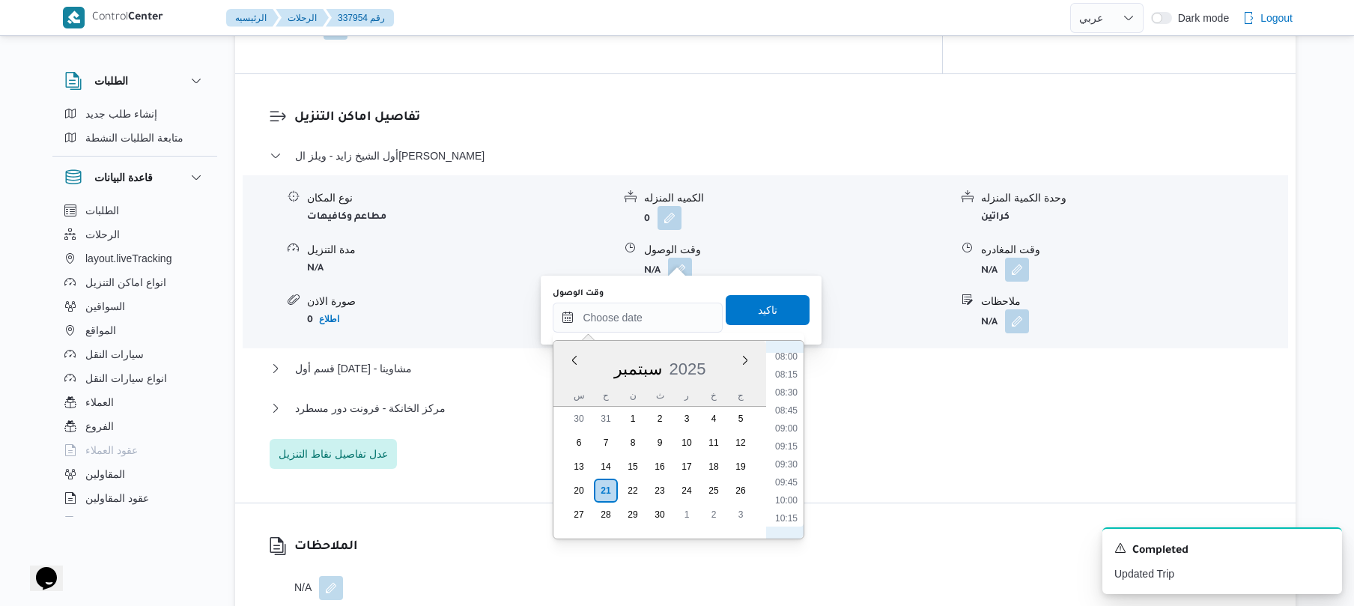
scroll to position [618, 0]
click at [791, 393] on li "09:00" at bounding box center [786, 389] width 34 height 15
type input "٢١/٠٩/٢٠٢٥ ٠٩:٠٠"
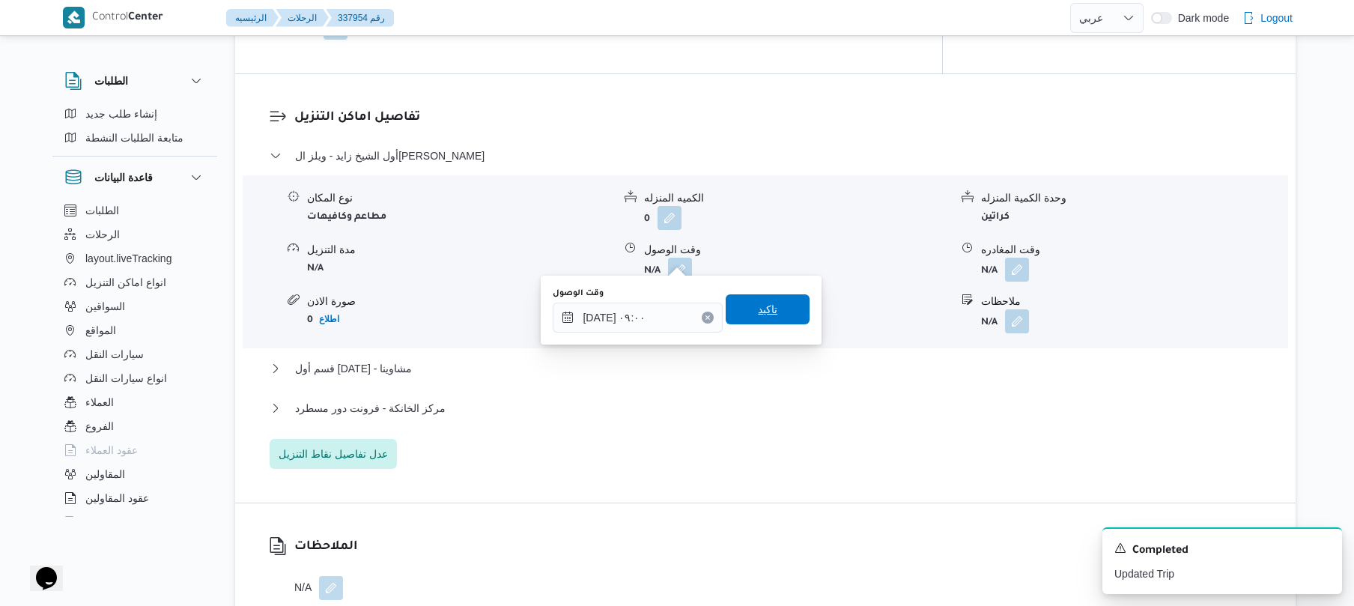
click at [776, 318] on span "تاكيد" at bounding box center [767, 309] width 84 height 30
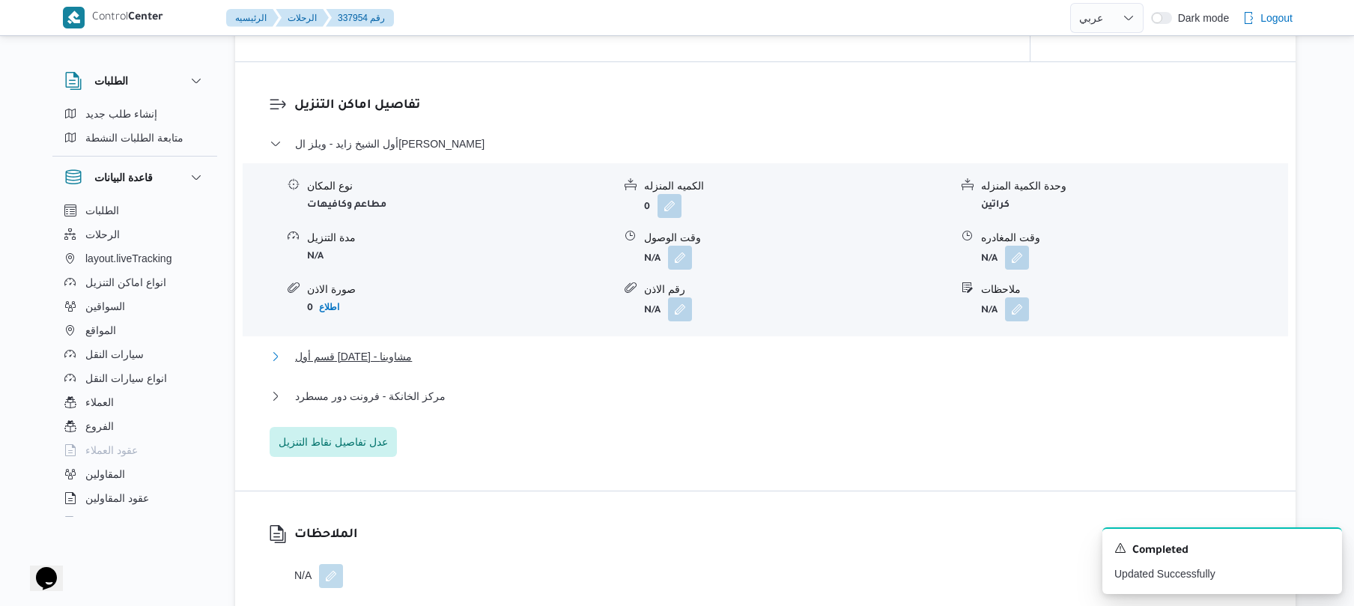
click at [699, 352] on button "قسم أول 6 أكتوبر - مشاوينا" at bounding box center [766, 356] width 992 height 18
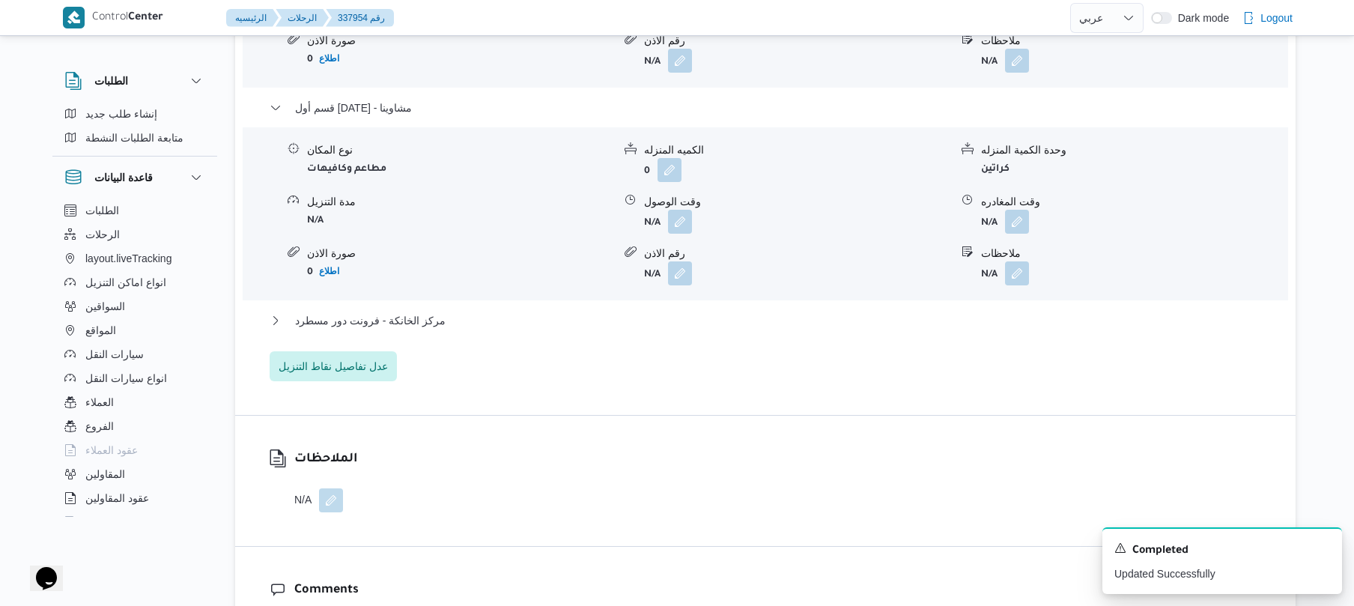
scroll to position [1477, 0]
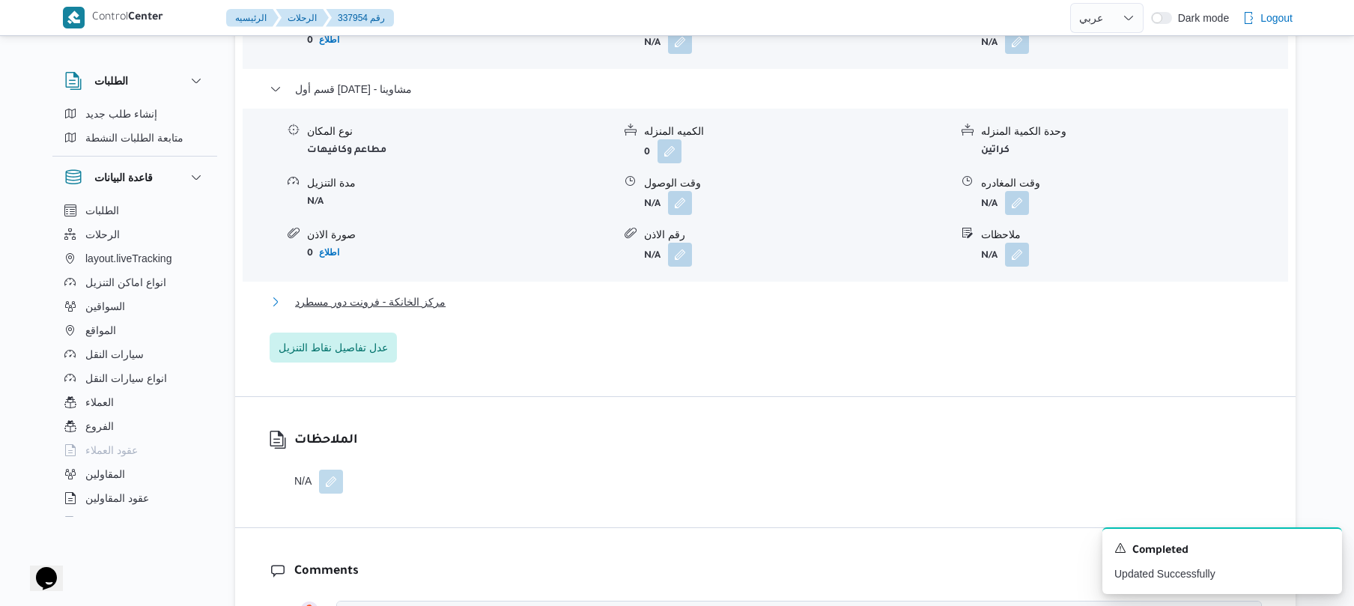
click at [782, 296] on button "مركز الخانكة - فرونت دور مسطرد" at bounding box center [766, 302] width 992 height 18
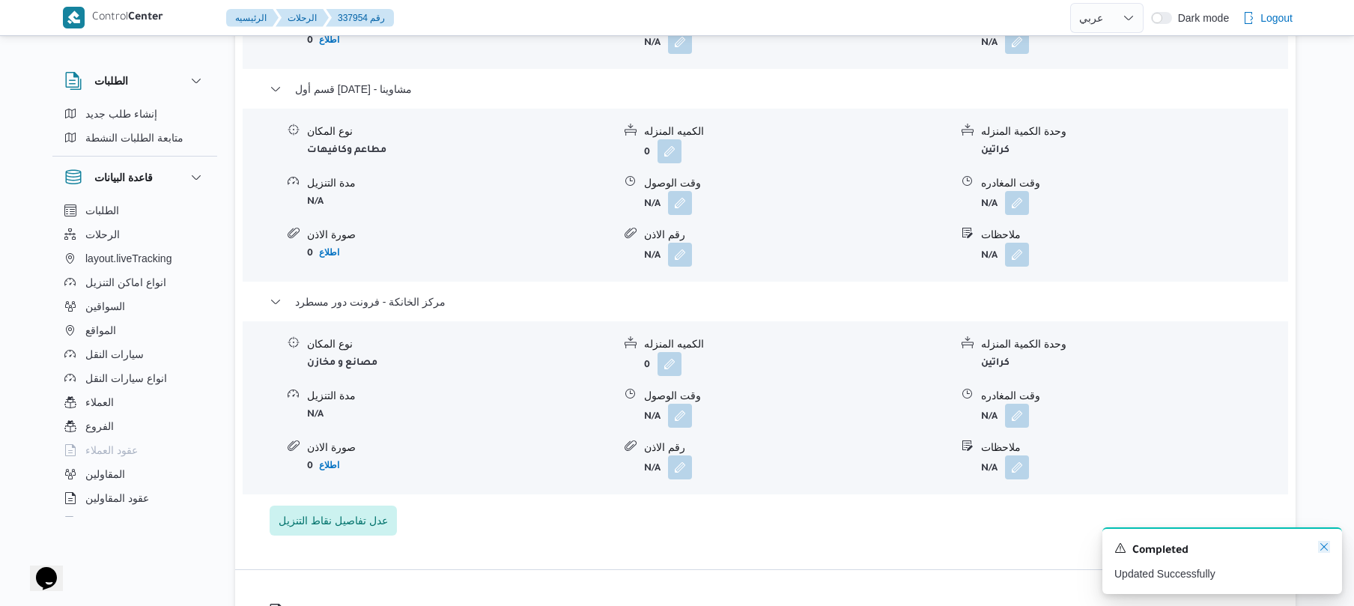
click at [1319, 548] on icon "Dismiss toast" at bounding box center [1324, 547] width 12 height 12
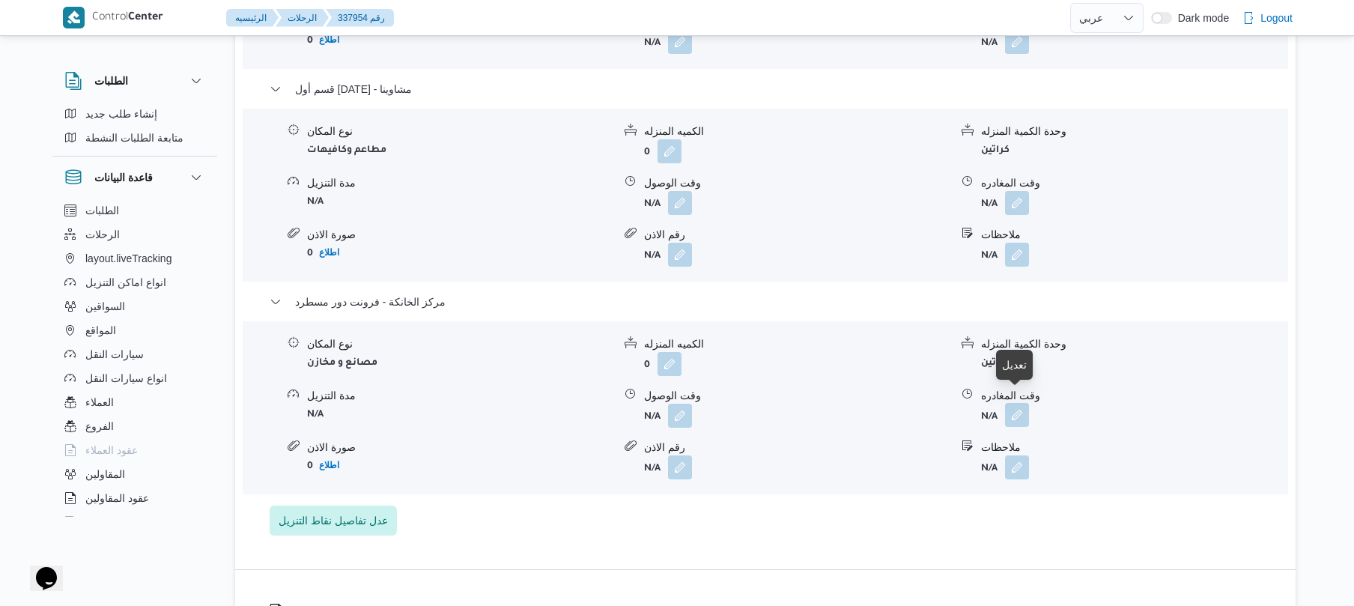
click at [1016, 403] on button "button" at bounding box center [1017, 415] width 24 height 24
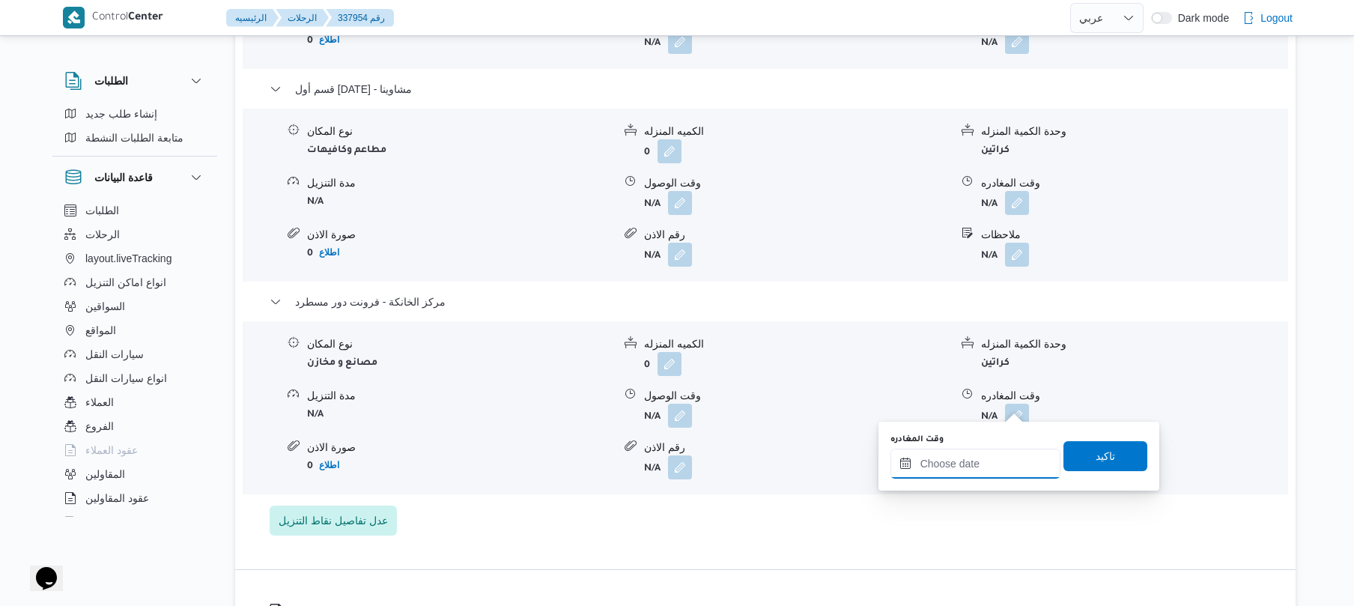
click at [973, 466] on input "وقت المغادره" at bounding box center [975, 463] width 170 height 30
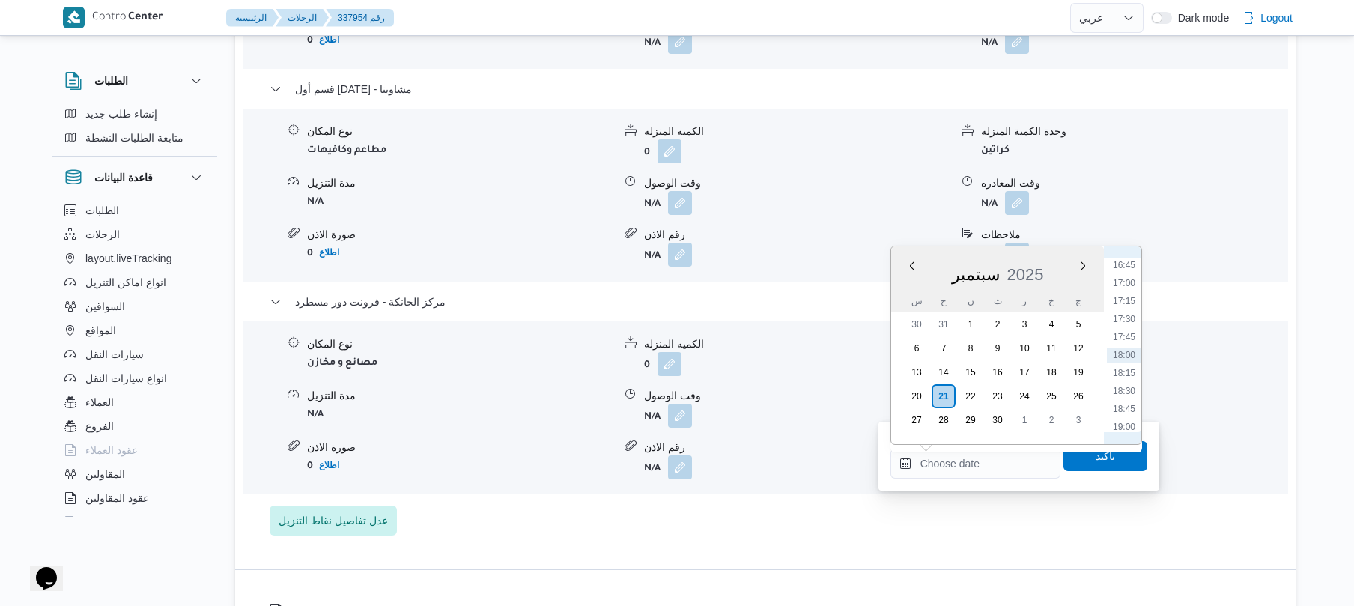
scroll to position [1057, 0]
click at [1127, 358] on li "16:00" at bounding box center [1123, 358] width 34 height 15
type input "٢١/٠٩/٢٠٢٥ ١٦:٠٠"
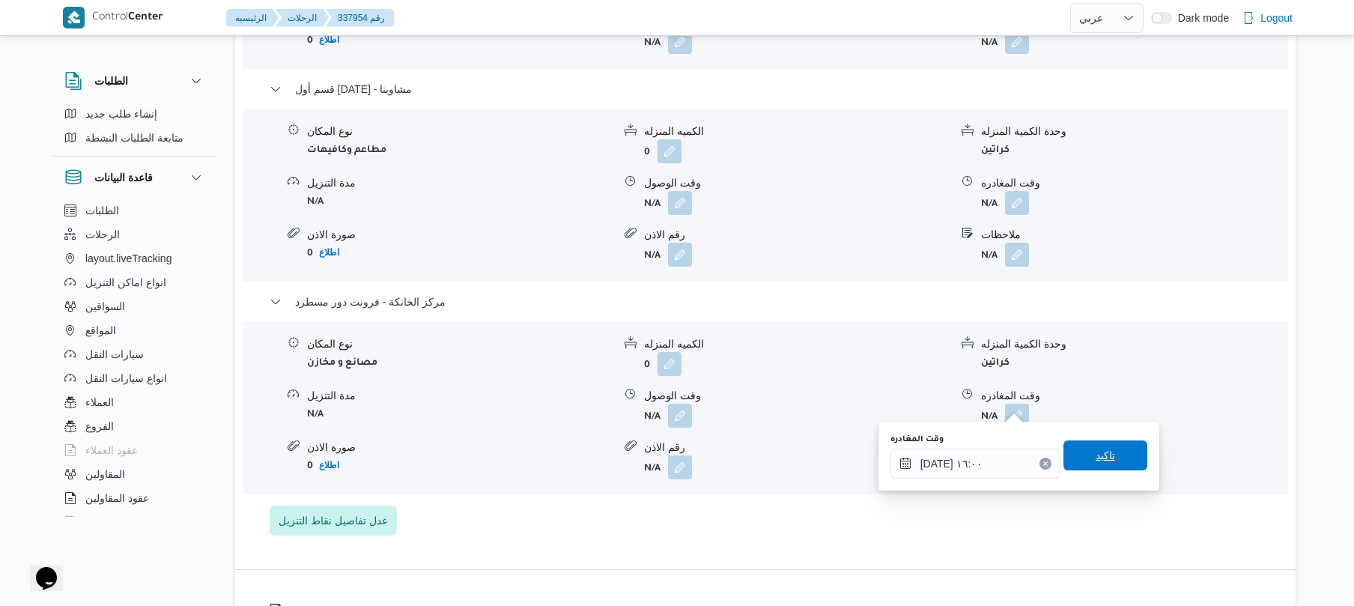
click at [1095, 450] on span "تاكيد" at bounding box center [1104, 455] width 19 height 18
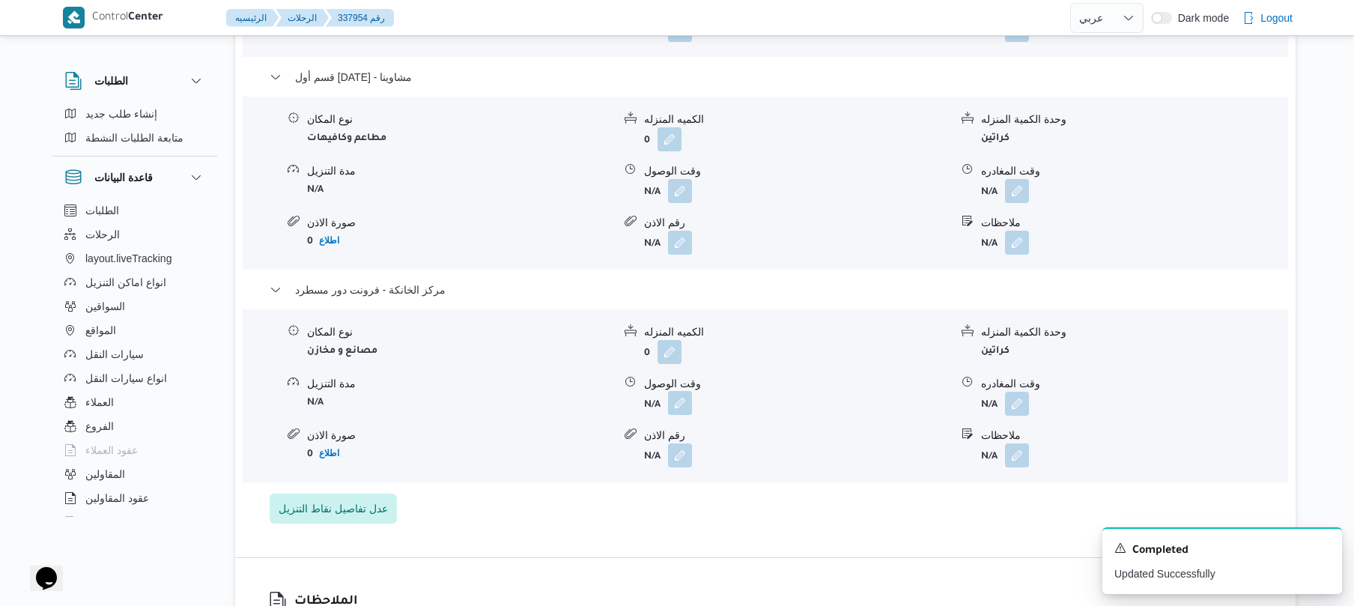
click at [675, 404] on button "button" at bounding box center [680, 403] width 24 height 24
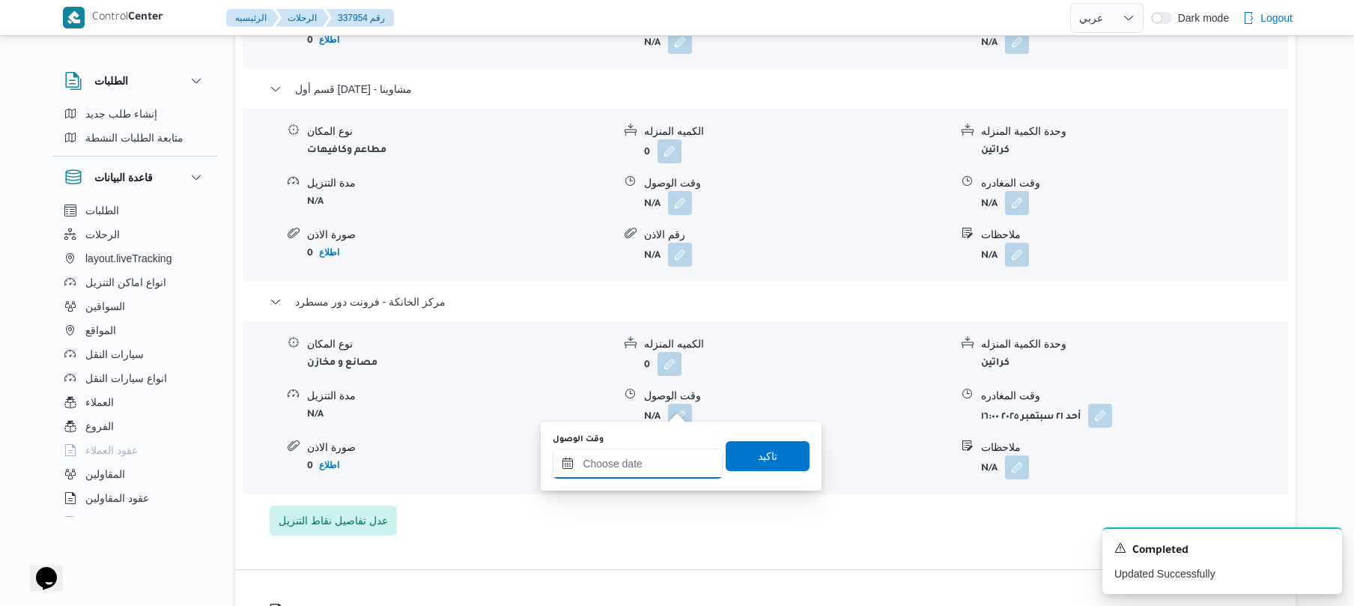
click at [651, 468] on input "وقت الوصول" at bounding box center [638, 463] width 170 height 30
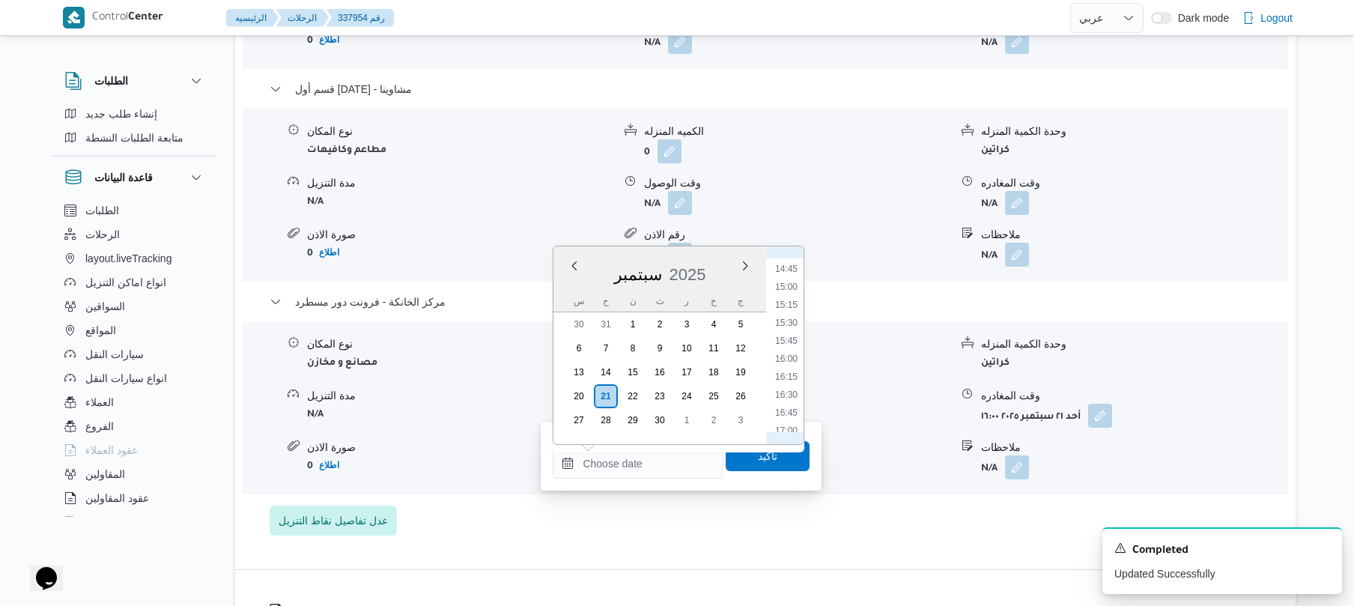
click at [873, 227] on div "رقم الاذن" at bounding box center [796, 235] width 305 height 16
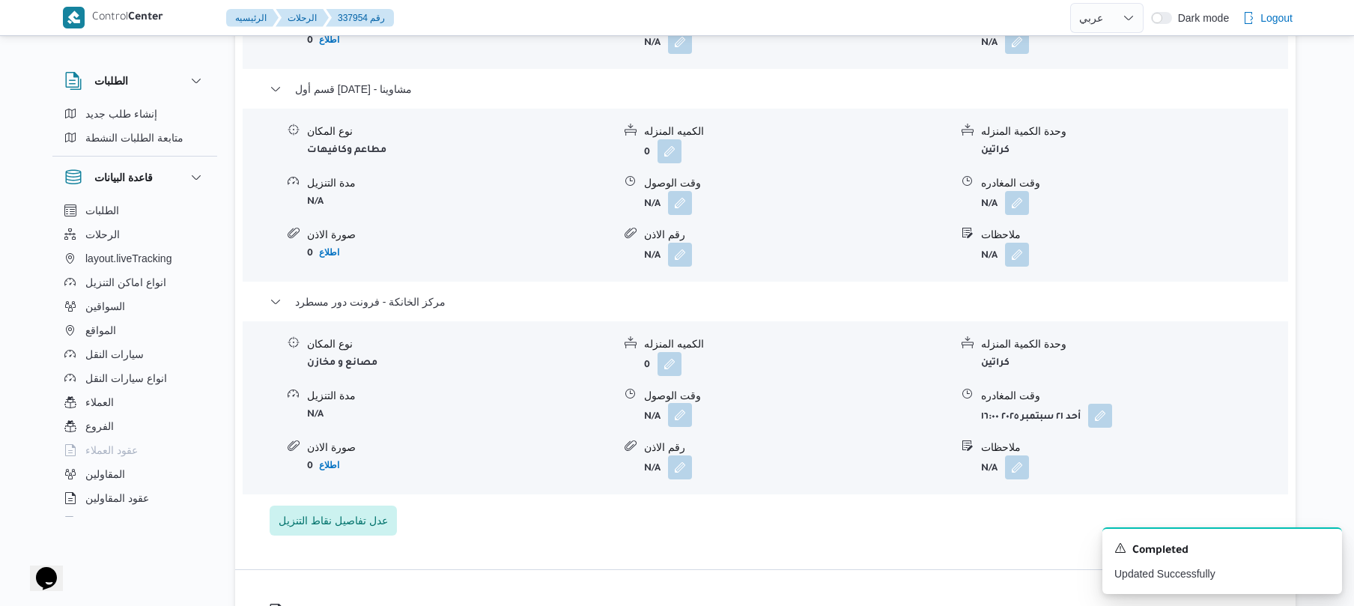
click at [678, 403] on button "button" at bounding box center [680, 415] width 24 height 24
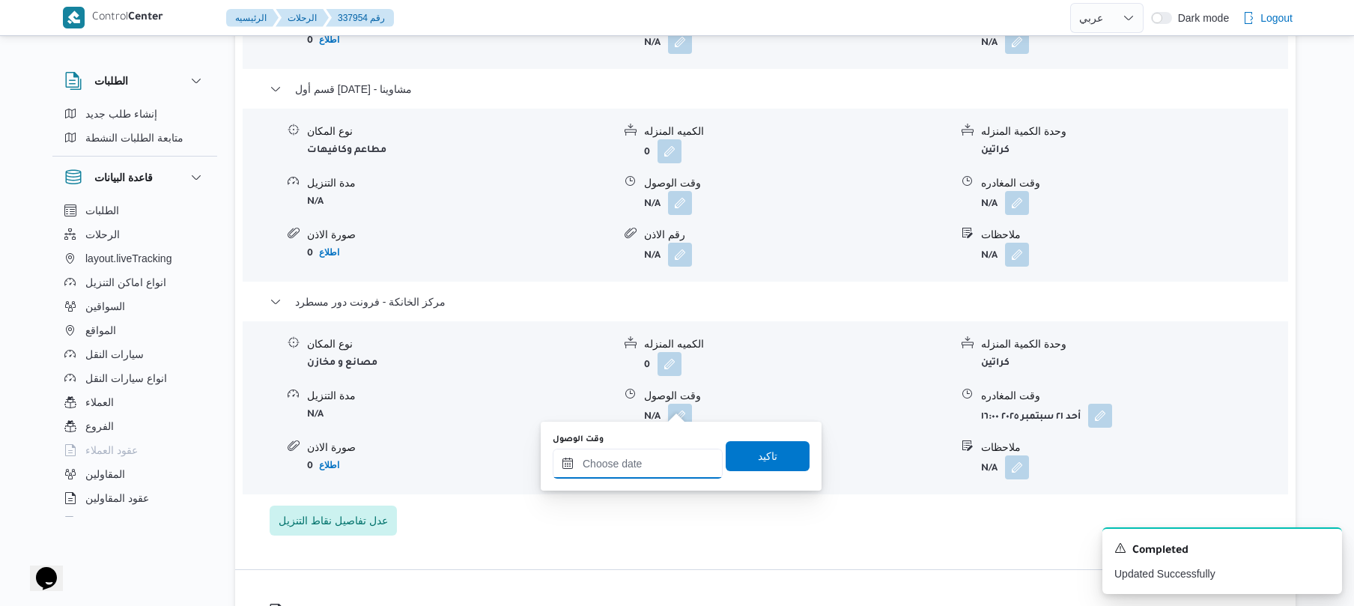
click at [651, 451] on div at bounding box center [638, 463] width 170 height 30
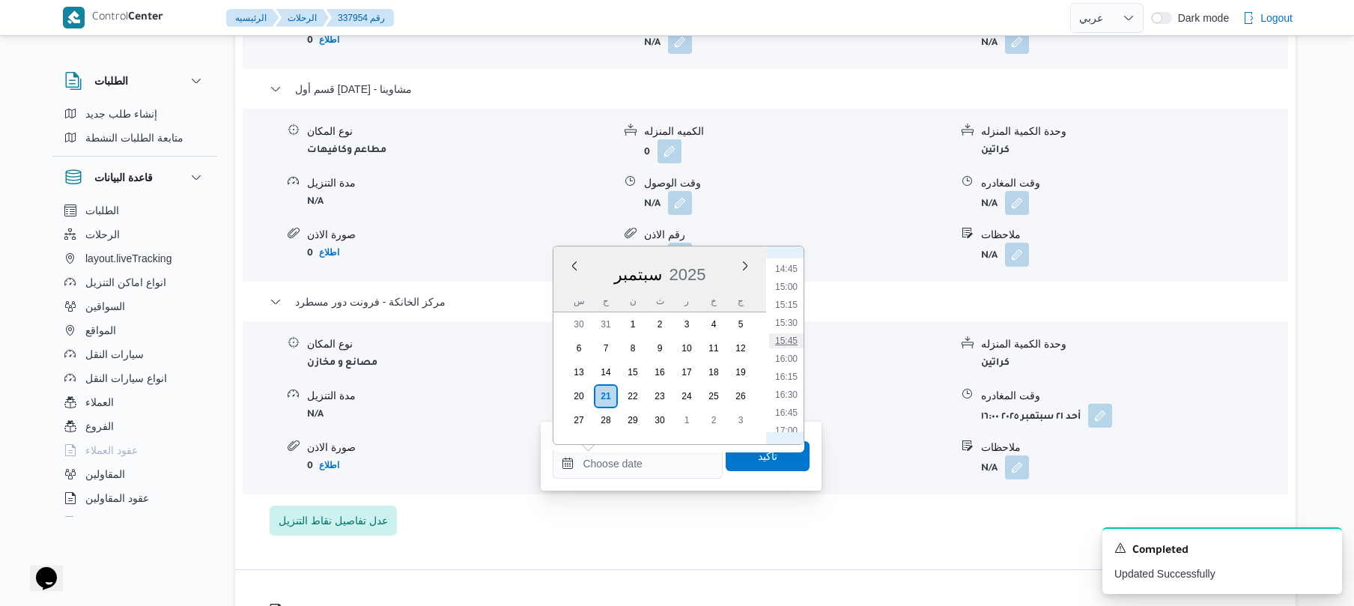
click at [788, 339] on li "15:45" at bounding box center [786, 340] width 34 height 15
type input "٢١/٠٩/٢٠٢٥ ١٥:٤٥"
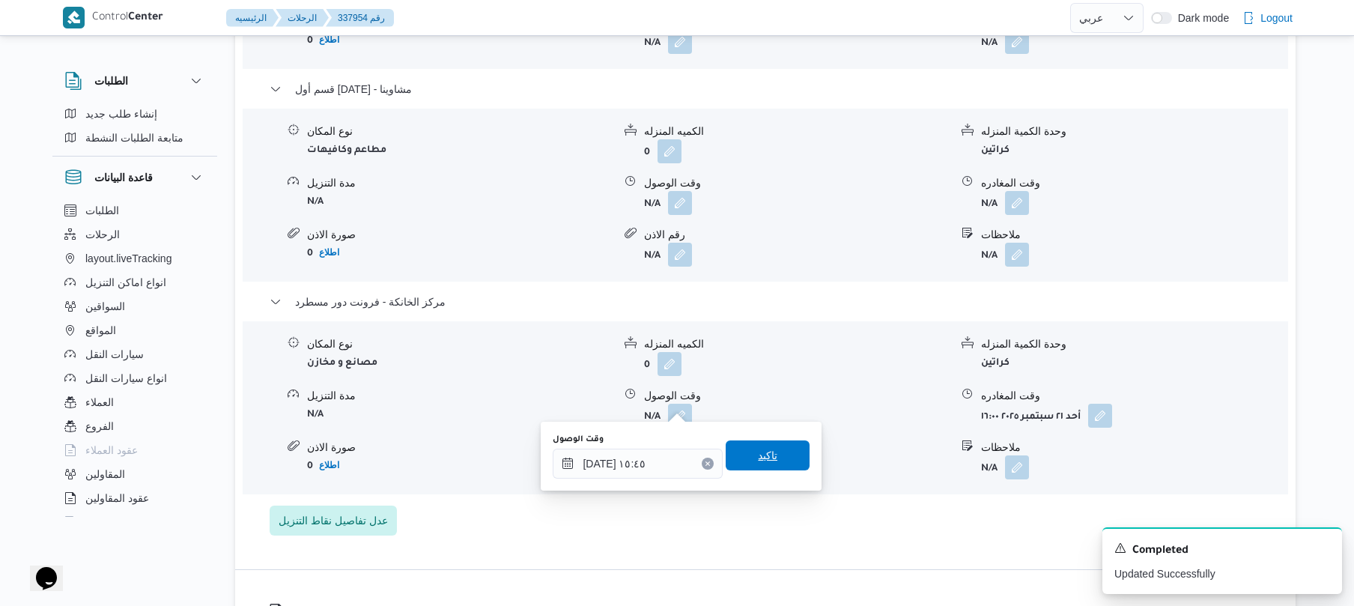
click at [770, 455] on span "تاكيد" at bounding box center [767, 455] width 84 height 30
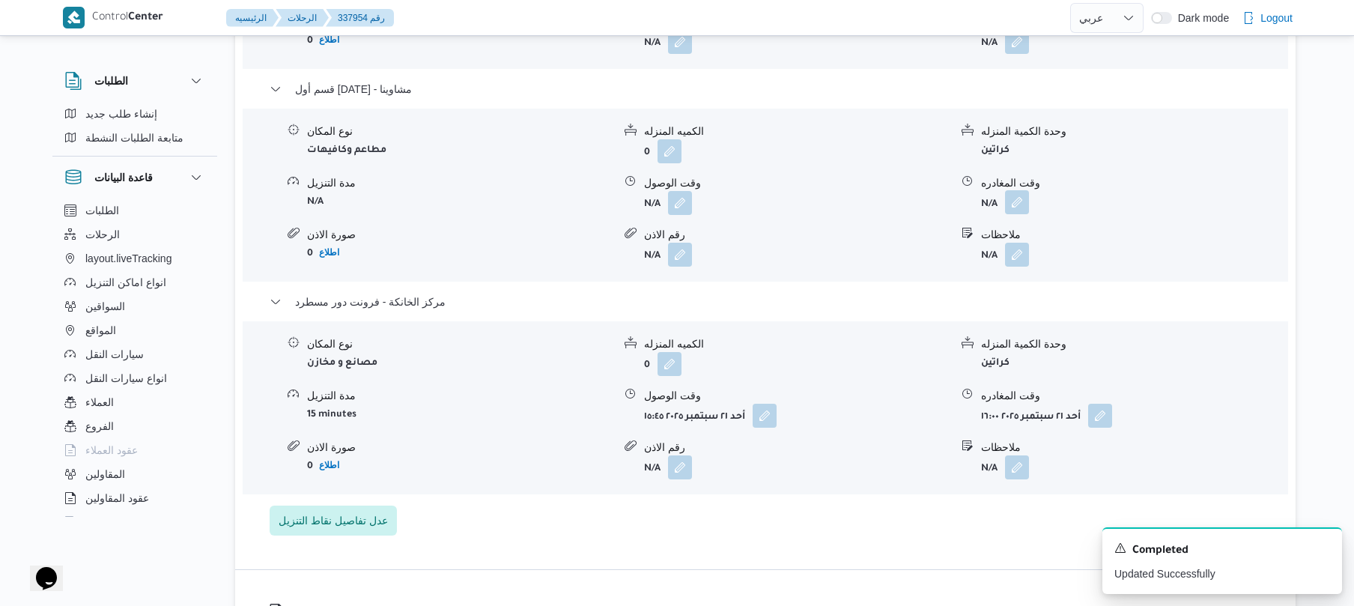
click at [1015, 192] on button "button" at bounding box center [1017, 202] width 24 height 24
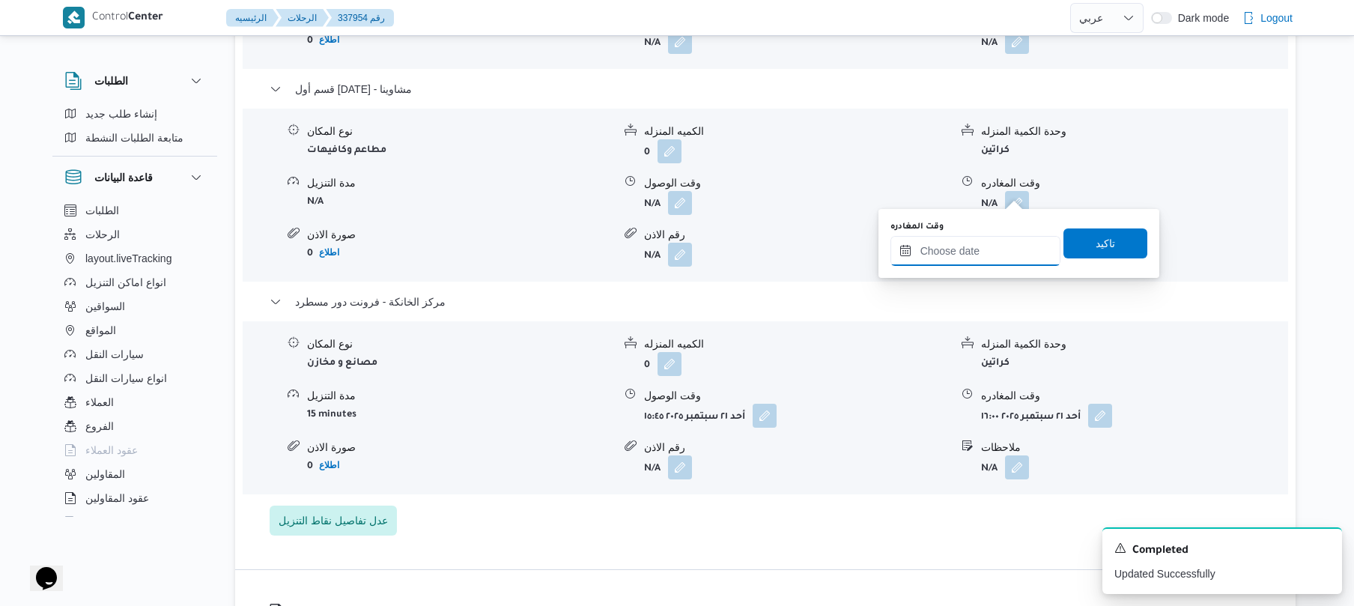
click at [955, 256] on input "وقت المغادره" at bounding box center [975, 251] width 170 height 30
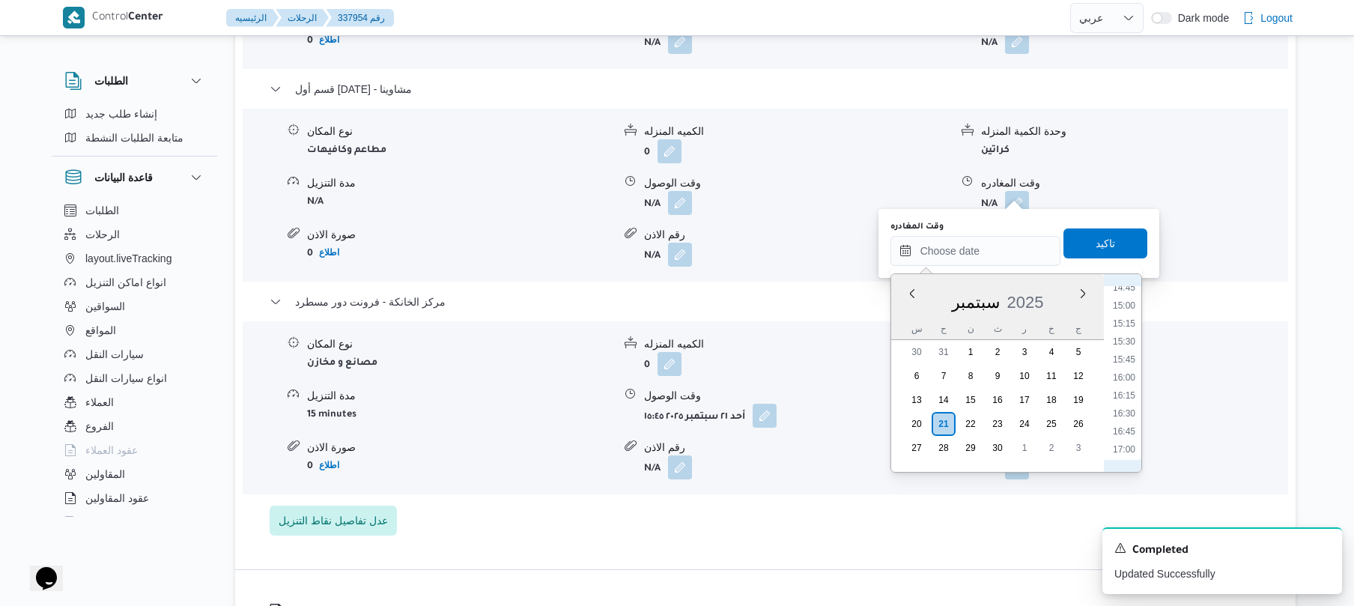
scroll to position [1058, 0]
click at [1127, 299] on li "14:45" at bounding box center [1123, 295] width 34 height 15
type input "٢١/٠٩/٢٠٢٥ ١٤:٤٥"
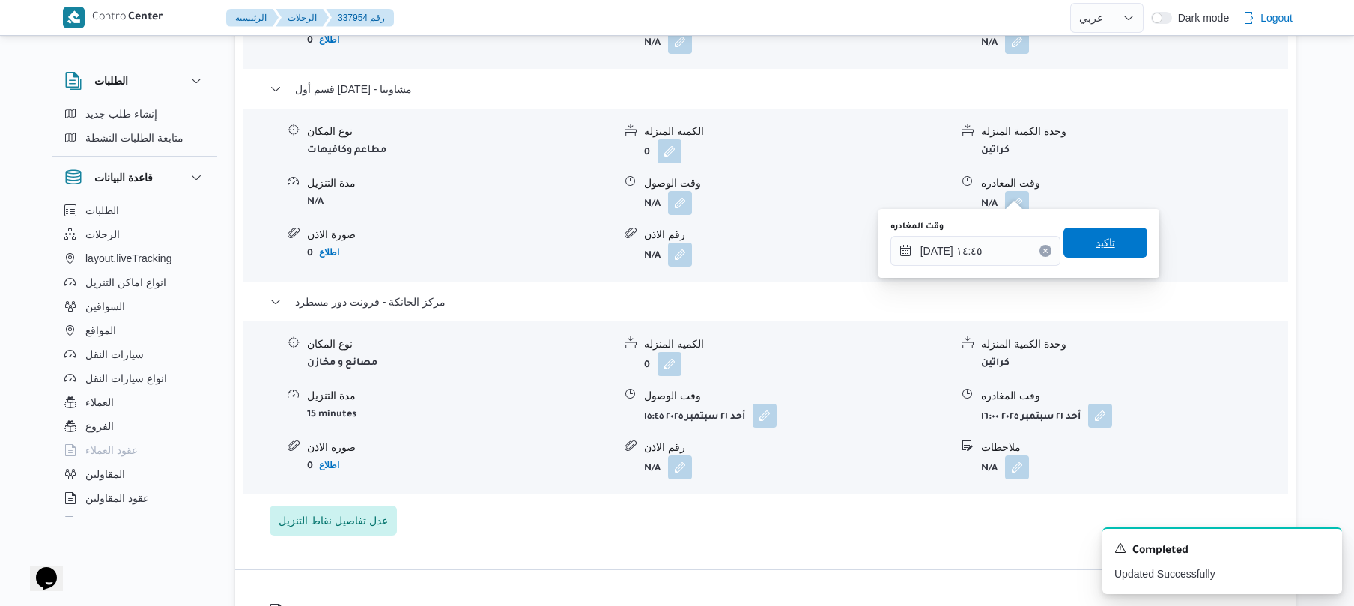
click at [1114, 250] on span "تاكيد" at bounding box center [1105, 243] width 84 height 30
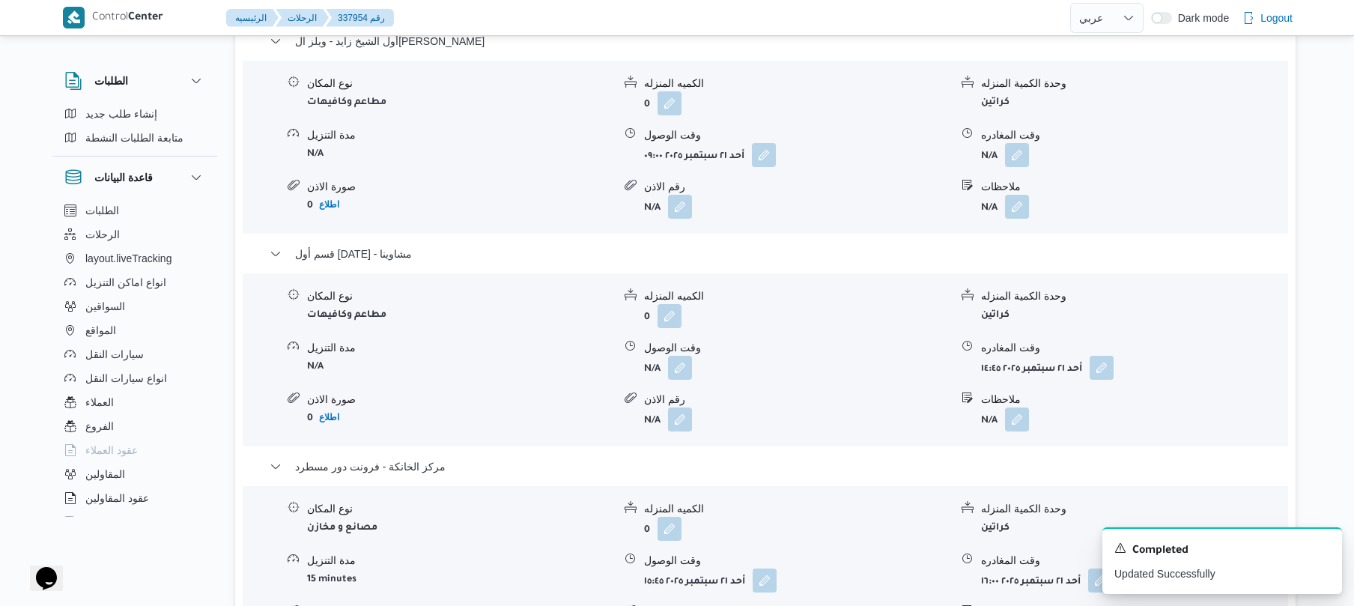
scroll to position [1277, 0]
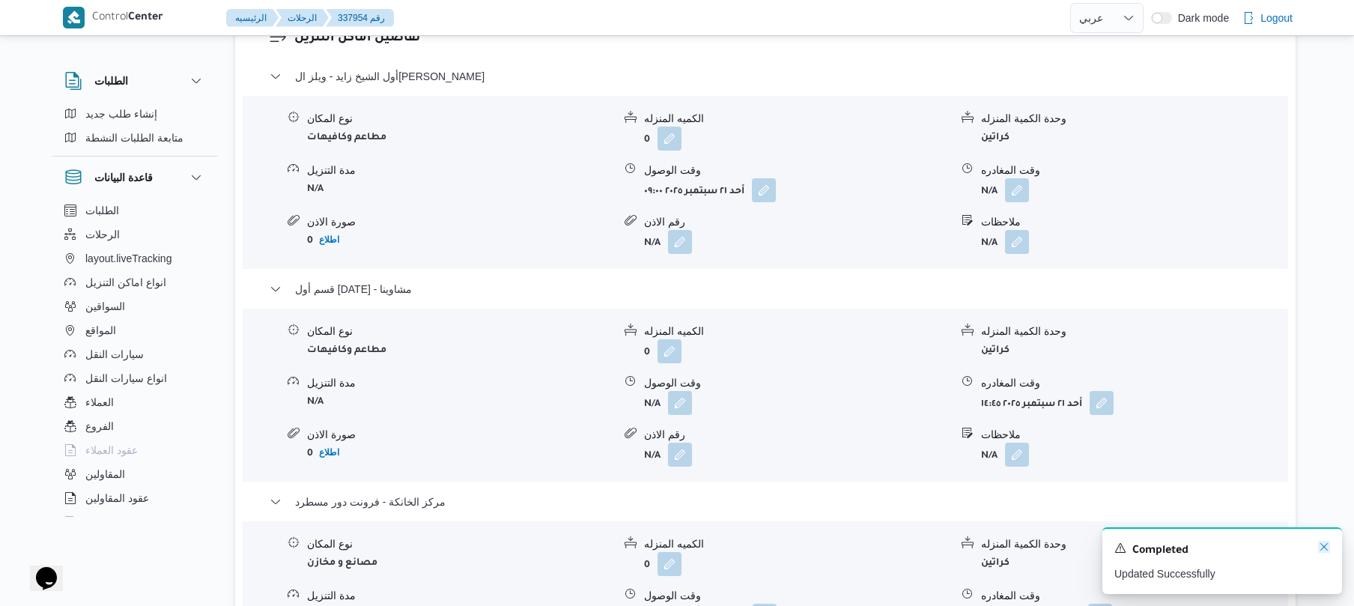
click at [1324, 549] on icon "Dismiss toast" at bounding box center [1324, 547] width 12 height 12
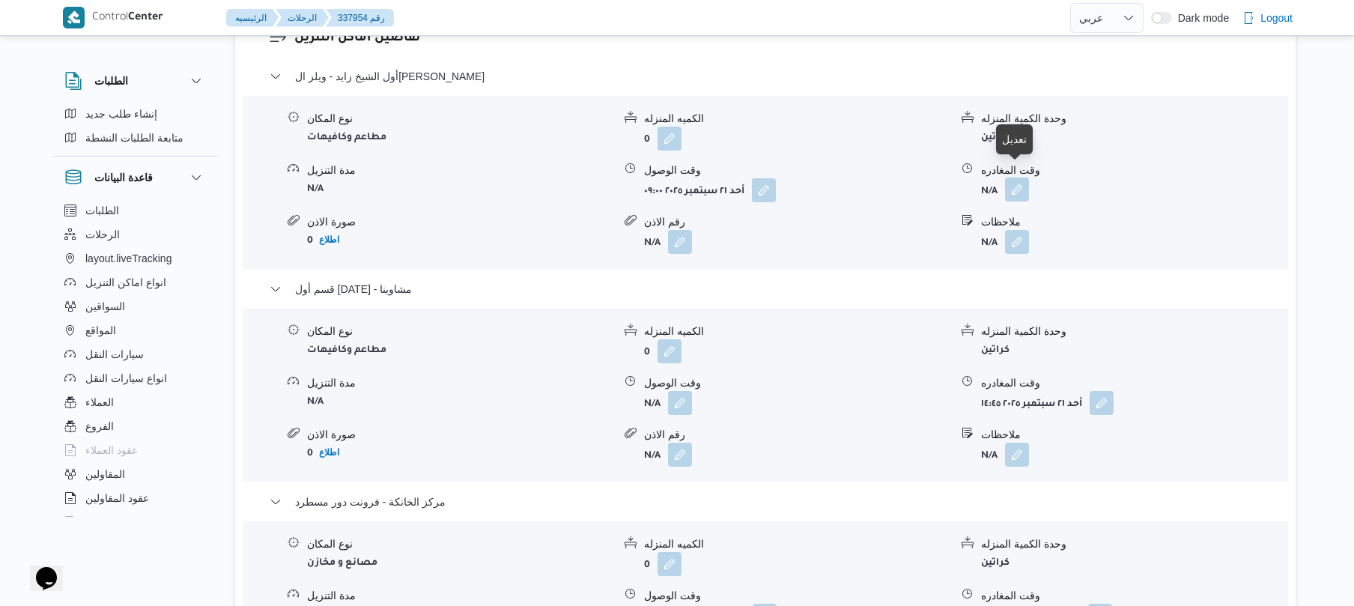
click at [1015, 180] on button "button" at bounding box center [1017, 189] width 24 height 24
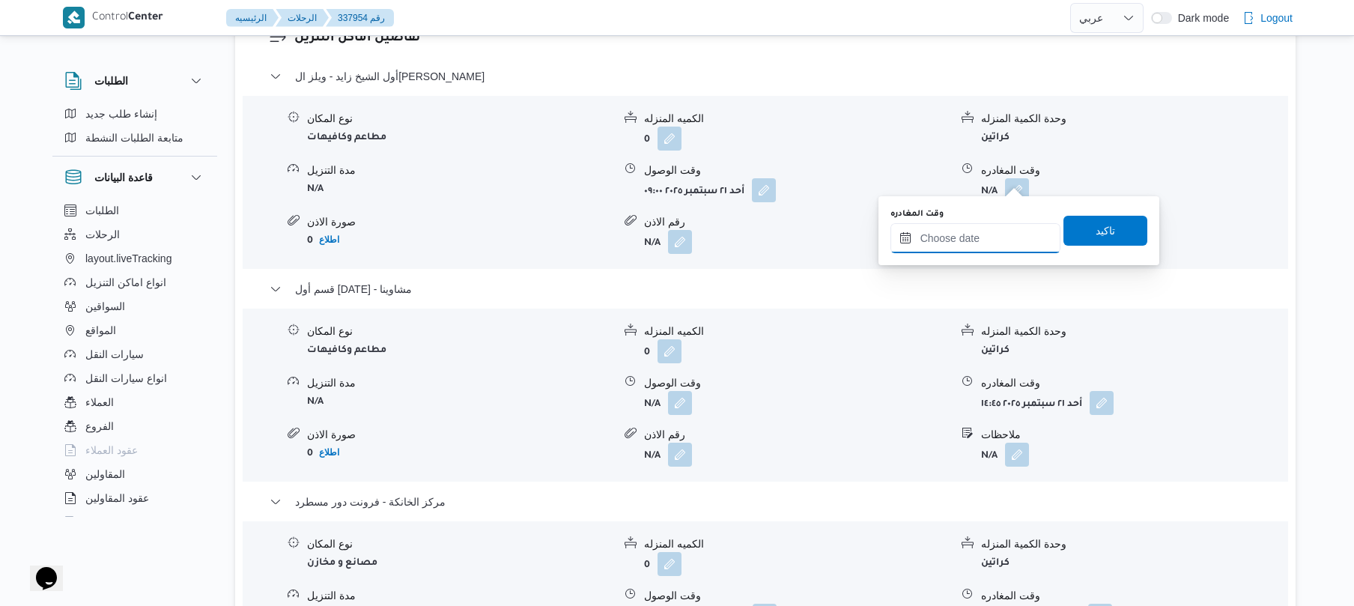
click at [964, 246] on input "وقت المغادره" at bounding box center [975, 238] width 170 height 30
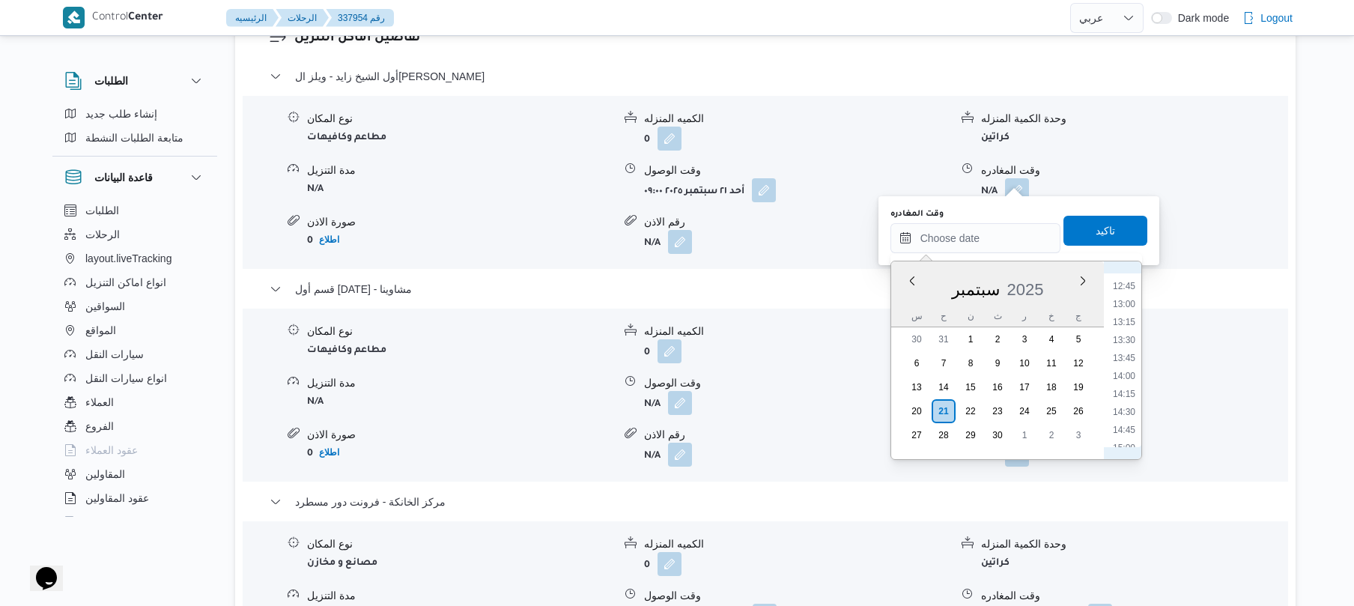
scroll to position [764, 0]
click at [1127, 342] on li "11:30" at bounding box center [1123, 342] width 34 height 15
type input "٢١/٠٩/٢٠٢٥ ١١:٣٠"
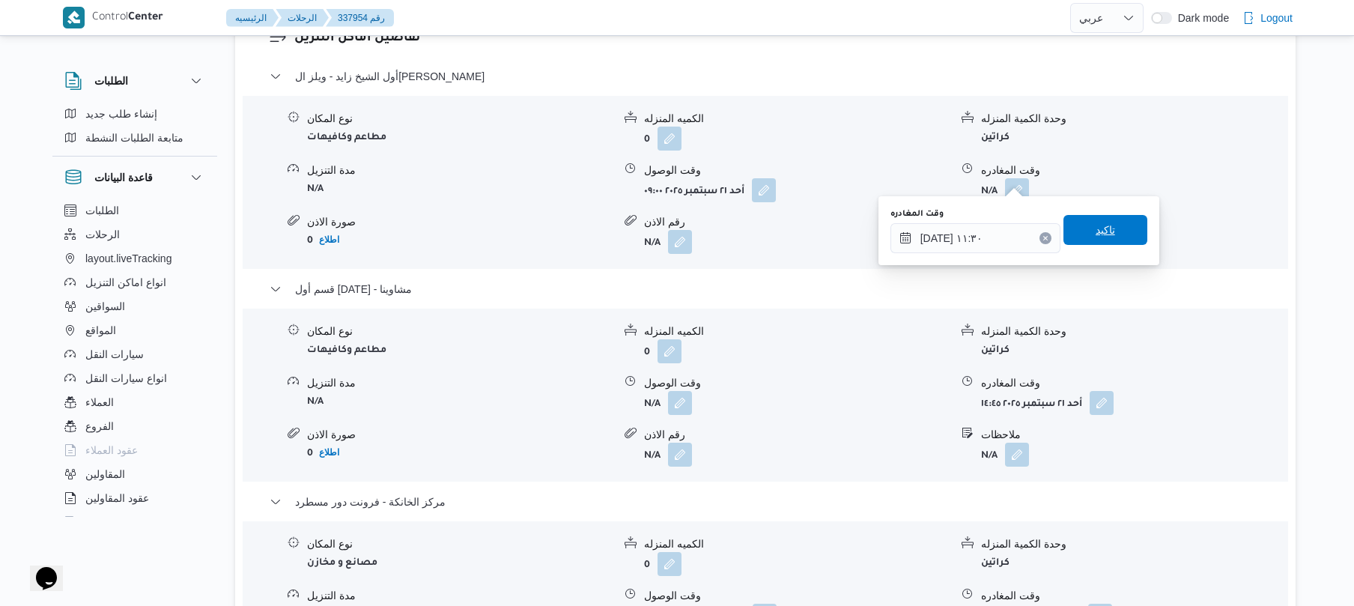
click at [1098, 243] on span "تاكيد" at bounding box center [1105, 230] width 84 height 30
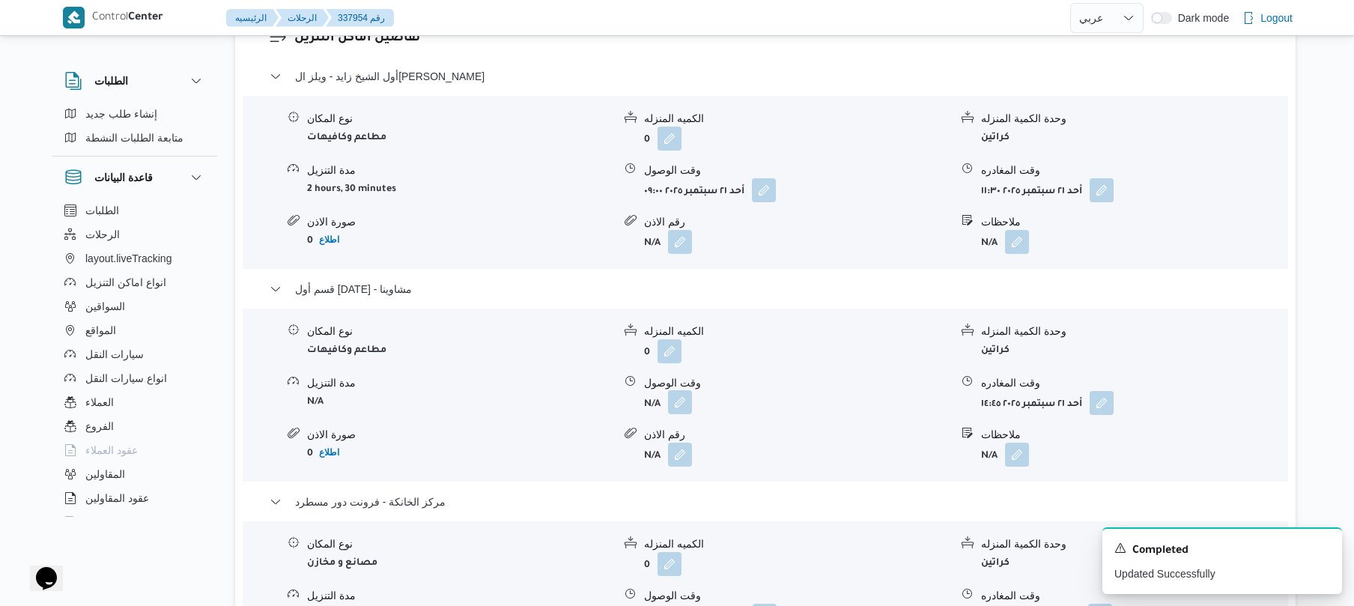
click at [678, 390] on button "button" at bounding box center [680, 402] width 24 height 24
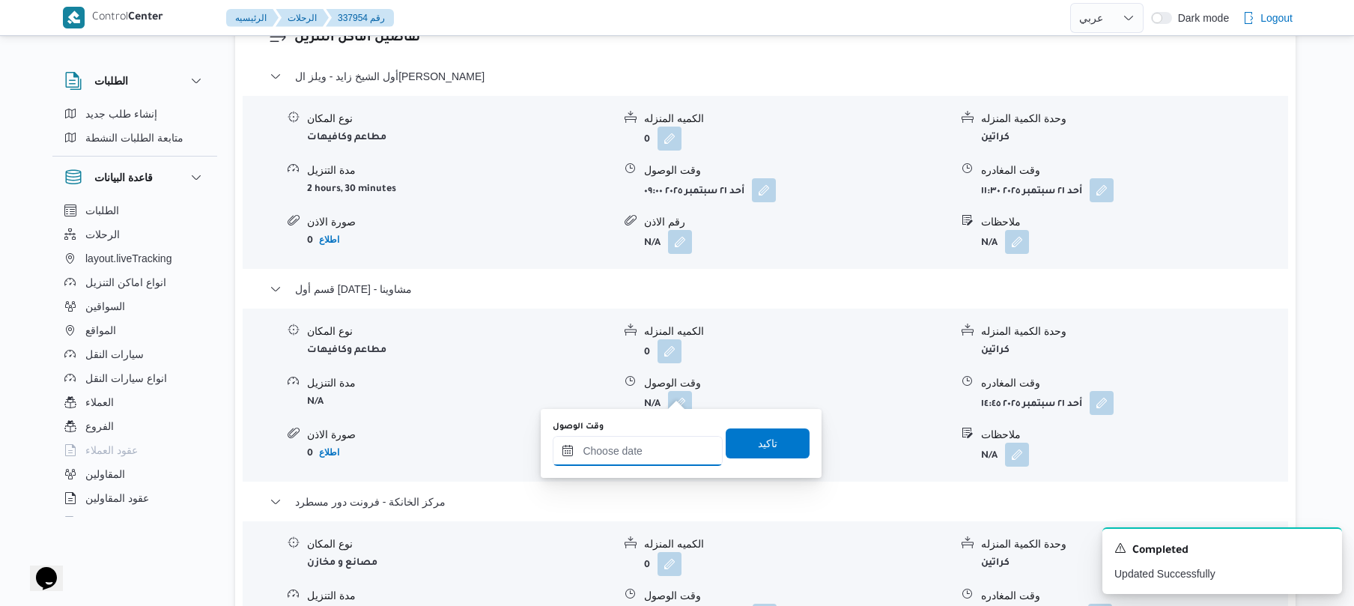
click at [642, 447] on input "وقت الوصول" at bounding box center [638, 451] width 170 height 30
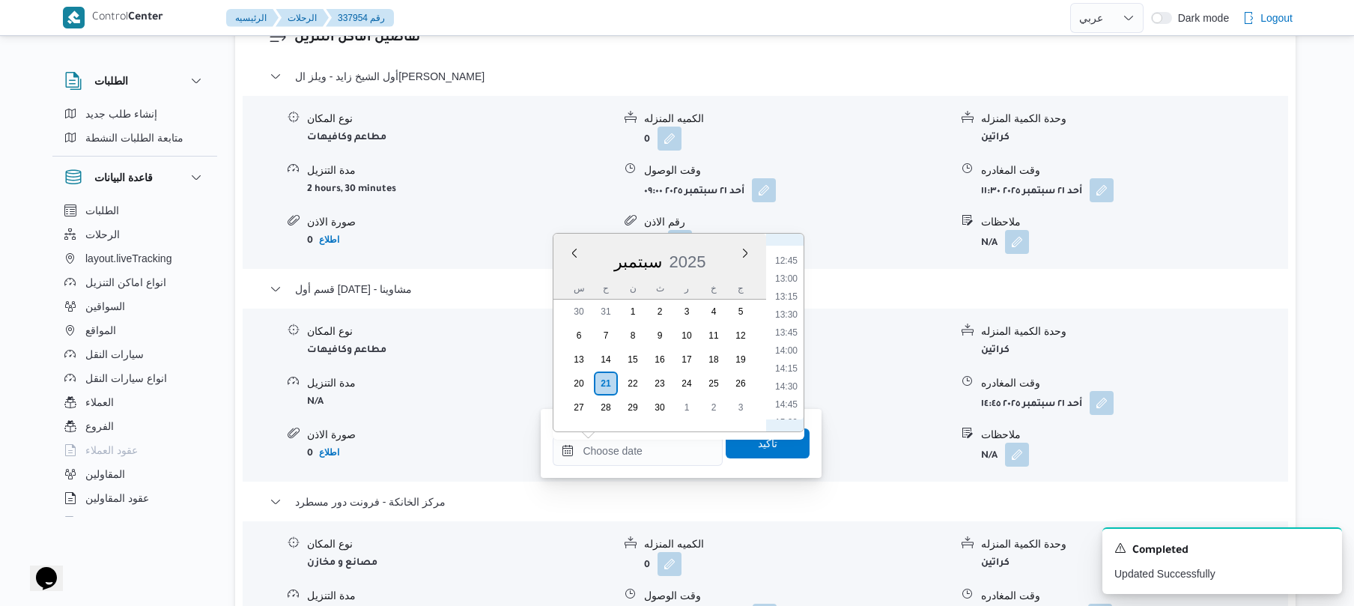
scroll to position [761, 0]
click at [785, 350] on li "12:00" at bounding box center [786, 354] width 34 height 15
type input "٢١/٠٩/٢٠٢٥ ١٢:٠٠"
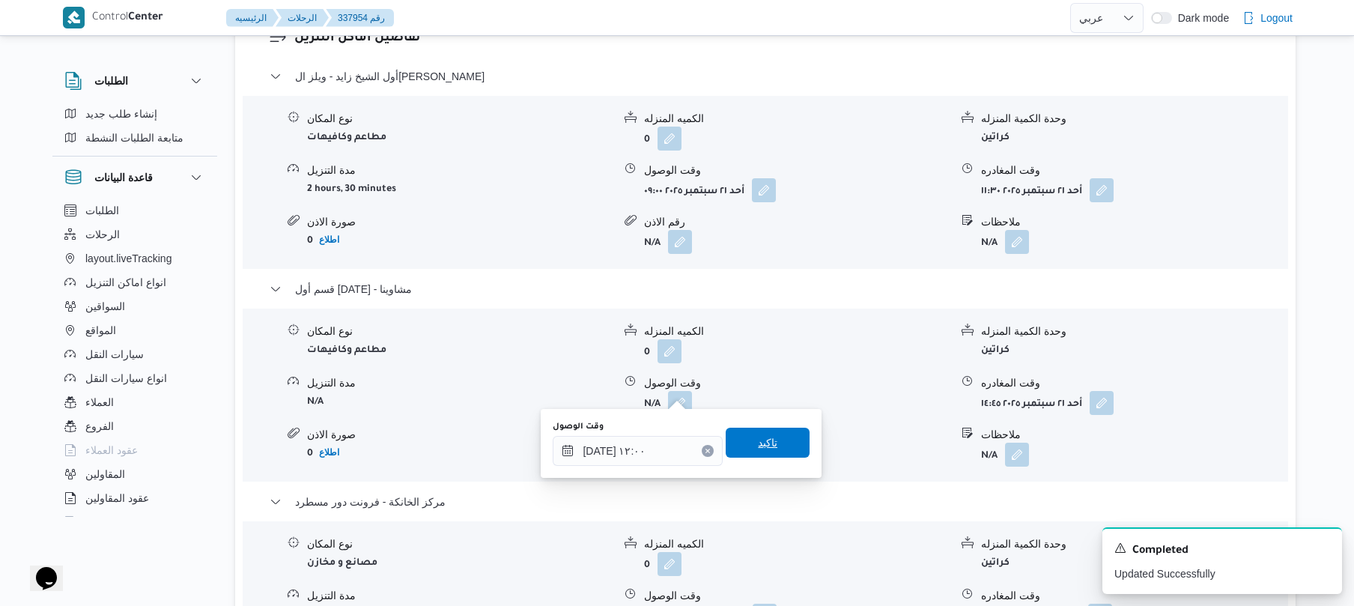
click at [764, 448] on span "تاكيد" at bounding box center [767, 442] width 19 height 18
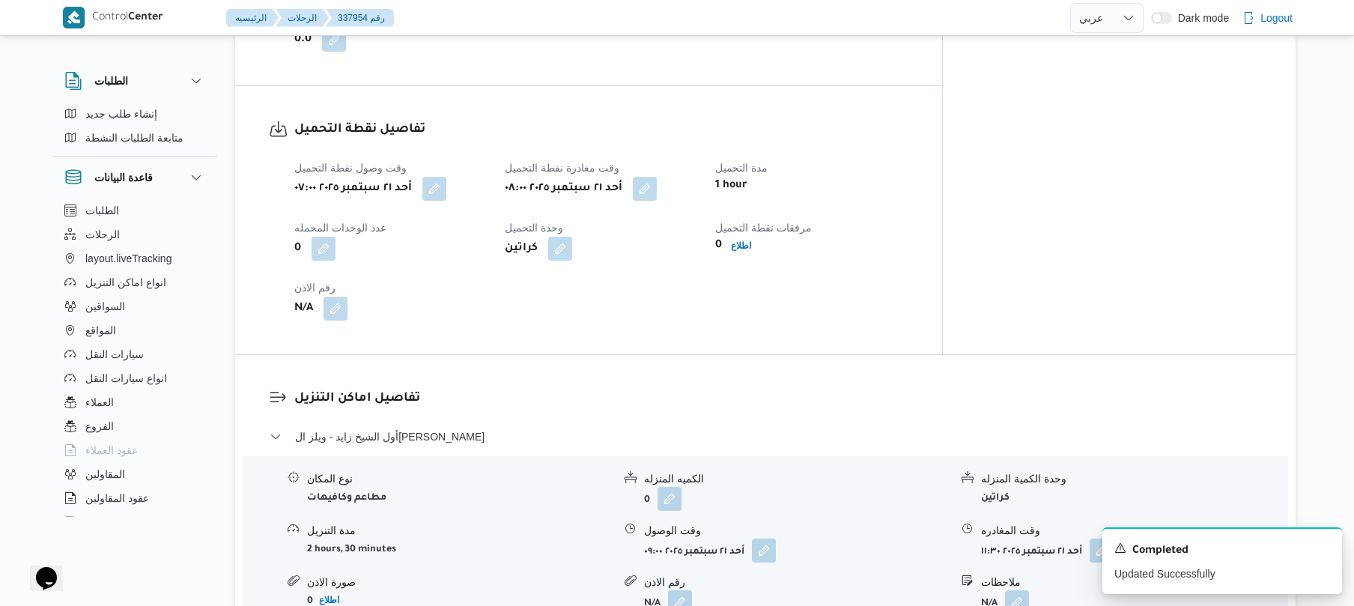
scroll to position [0, 0]
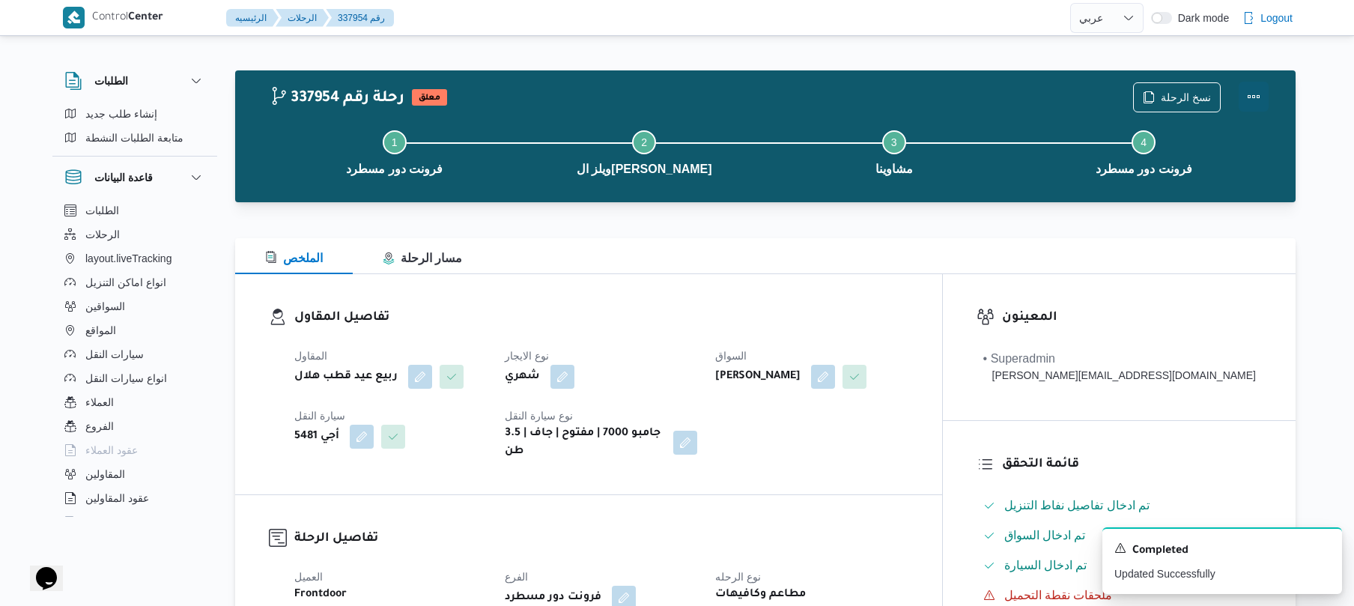
click at [1250, 100] on button "Actions" at bounding box center [1253, 97] width 30 height 30
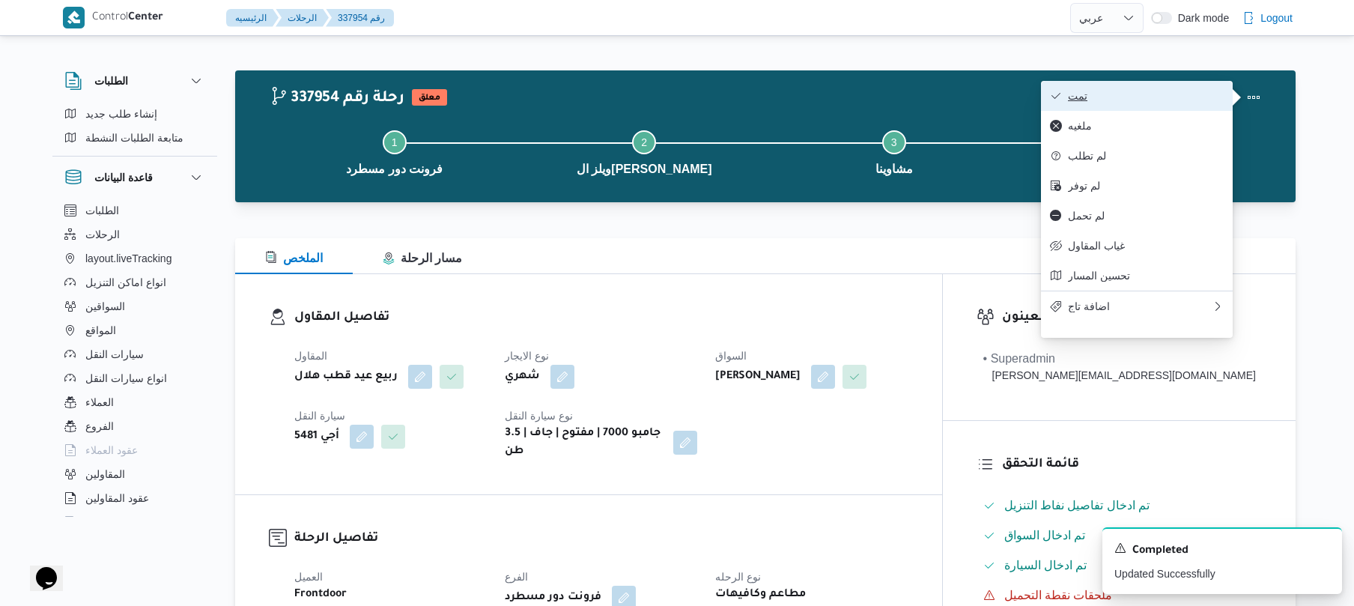
click at [1177, 108] on button "تمت" at bounding box center [1137, 96] width 192 height 30
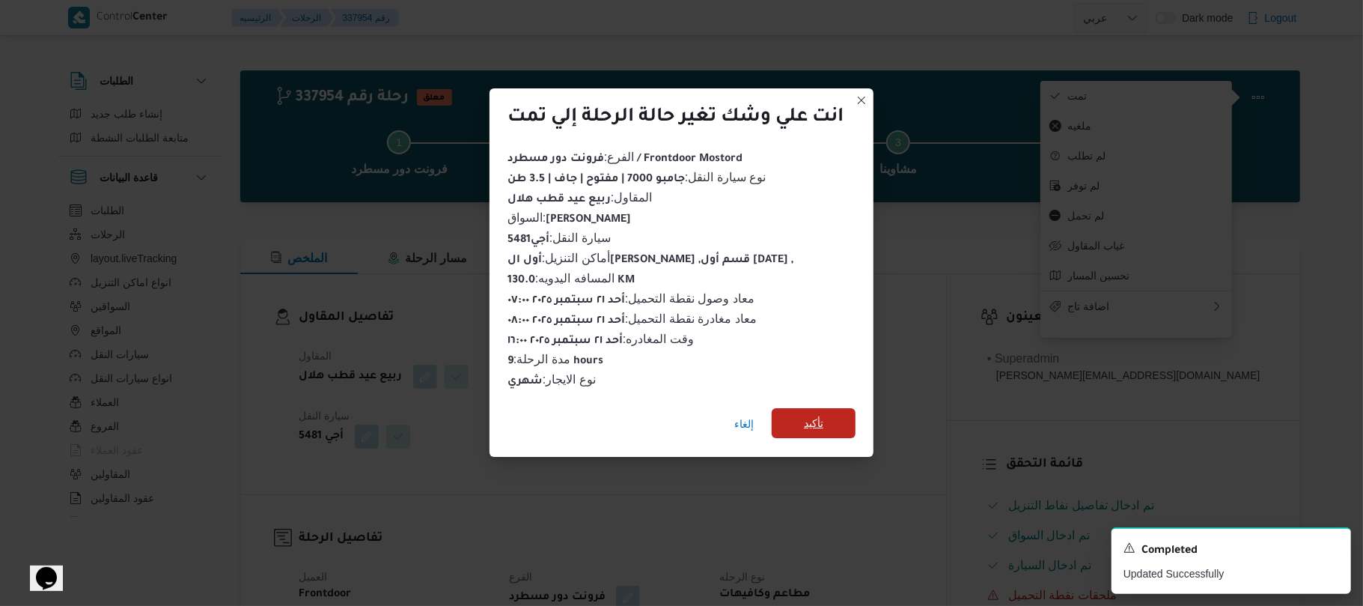
click at [835, 423] on span "تأكيد" at bounding box center [814, 423] width 84 height 30
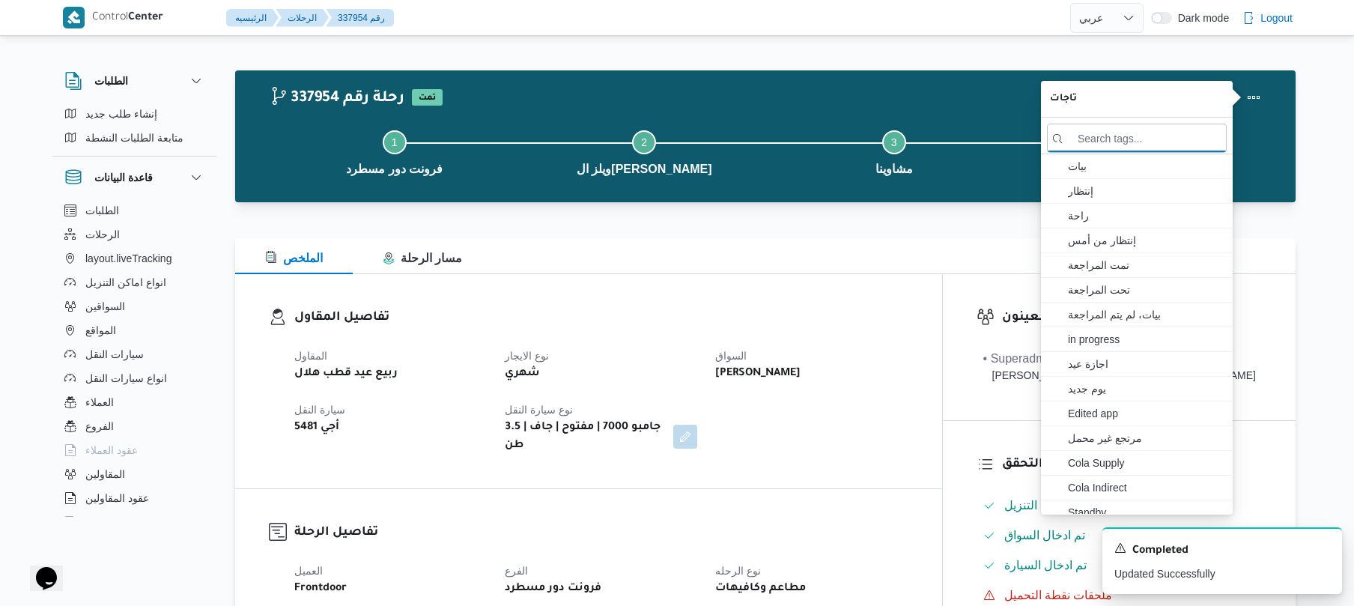
click at [873, 429] on div "المقاول ربيع عيد قطب هلال نوع الايجار شهري السواق عمر هاشم جاب الله محمد سيارة …" at bounding box center [601, 401] width 632 height 126
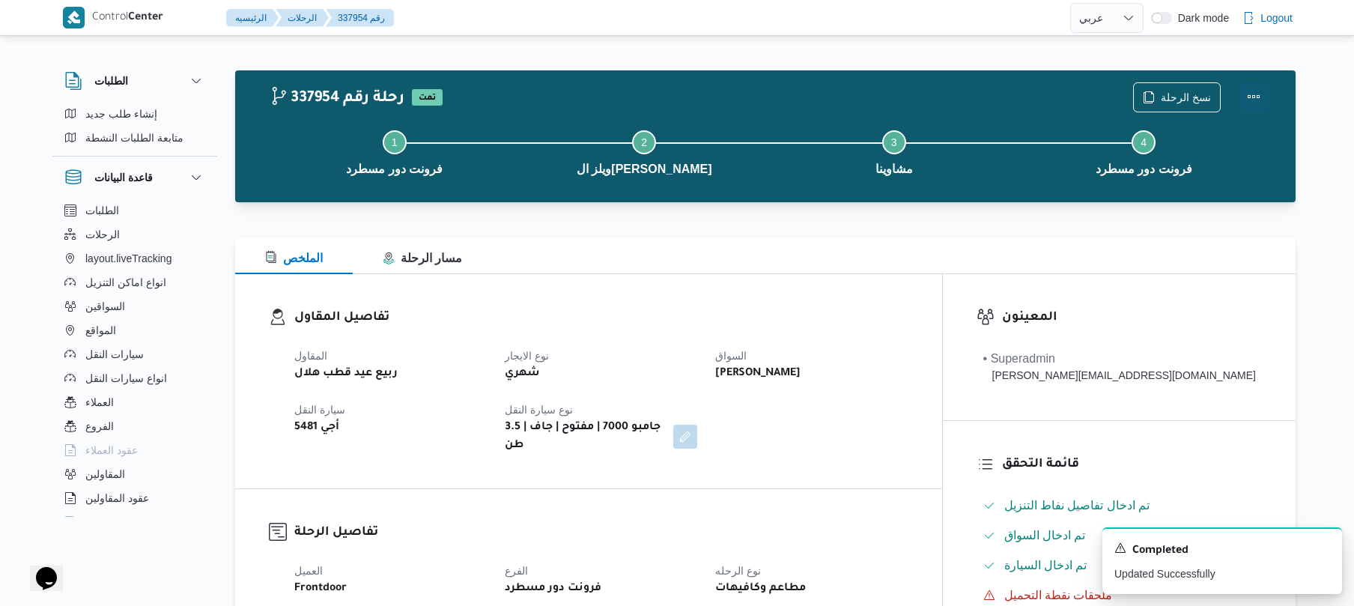
click at [1244, 103] on button "Actions" at bounding box center [1253, 97] width 30 height 30
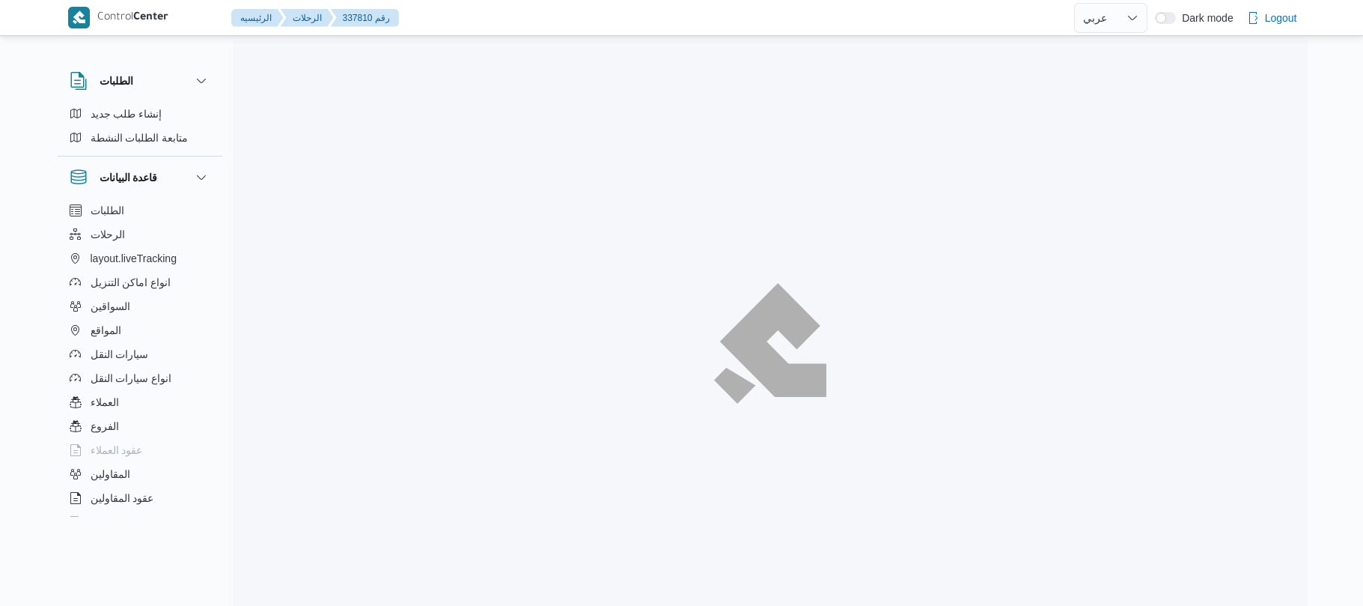
select select "ar"
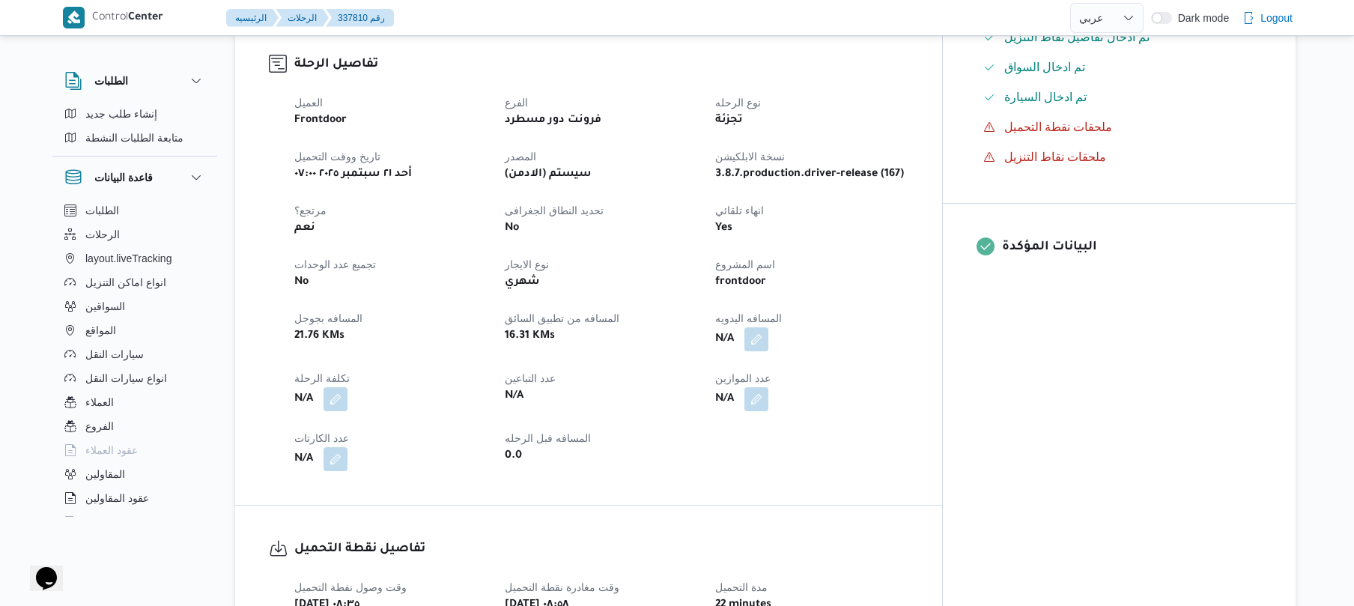
scroll to position [479, 0]
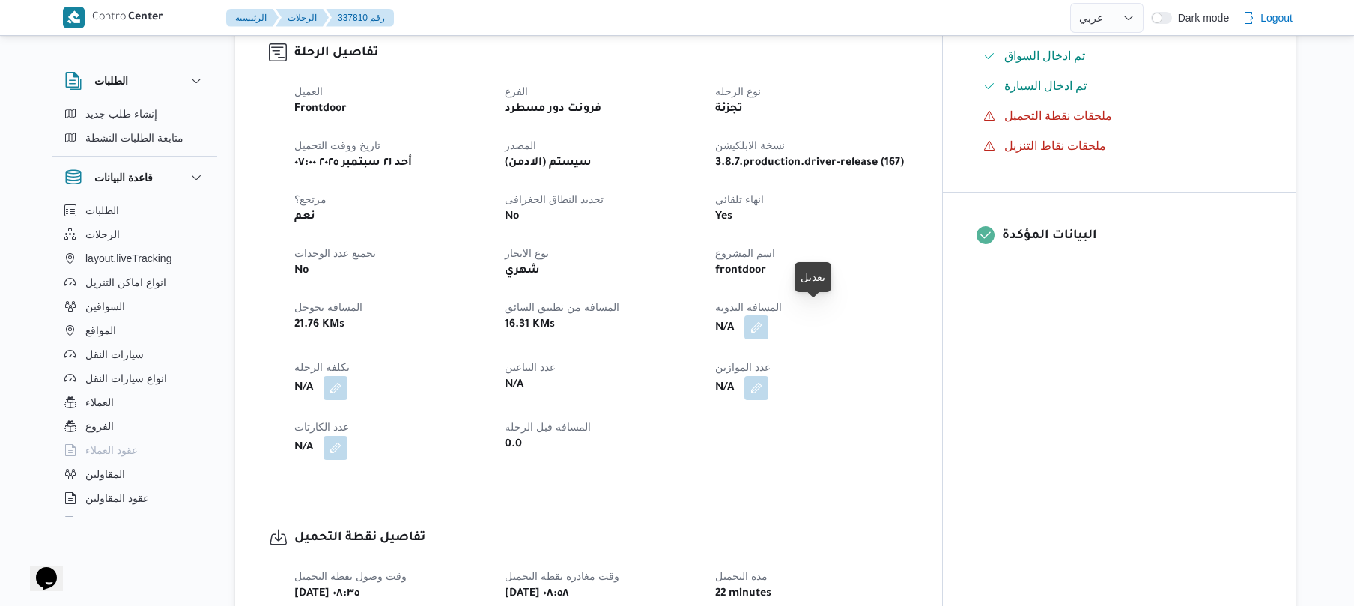
click at [768, 323] on button "button" at bounding box center [756, 327] width 24 height 24
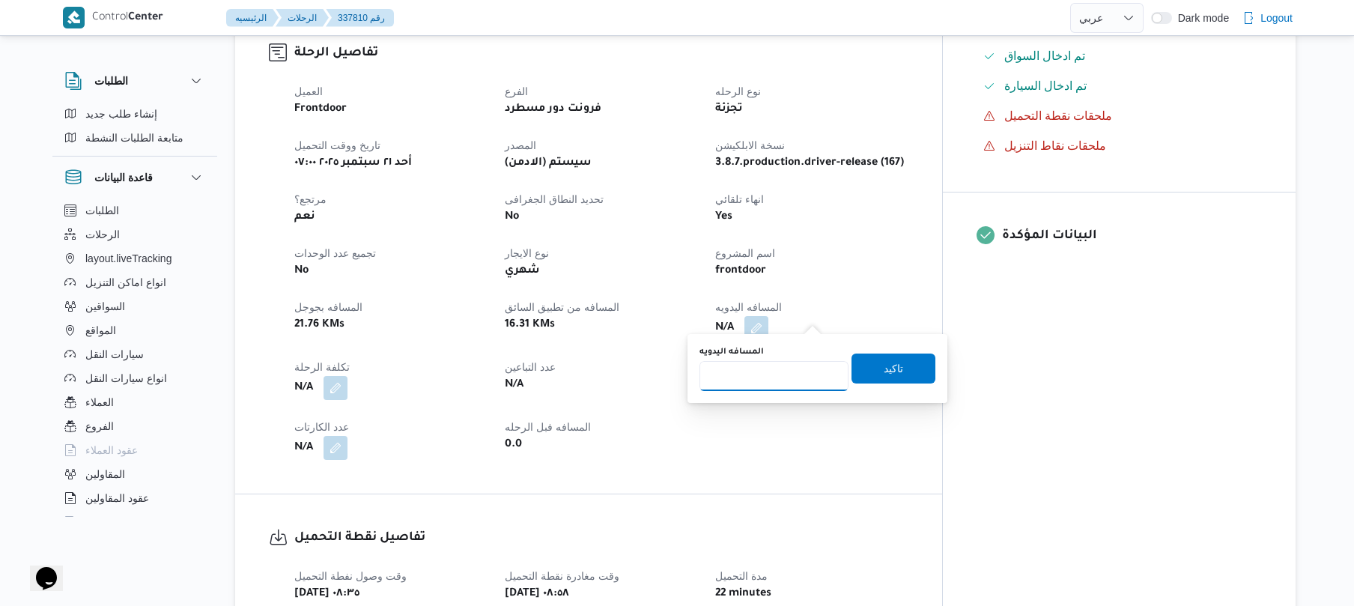
click at [786, 367] on input "المسافه اليدويه" at bounding box center [773, 376] width 149 height 30
type input "90"
click at [894, 367] on span "تاكيد" at bounding box center [893, 368] width 84 height 30
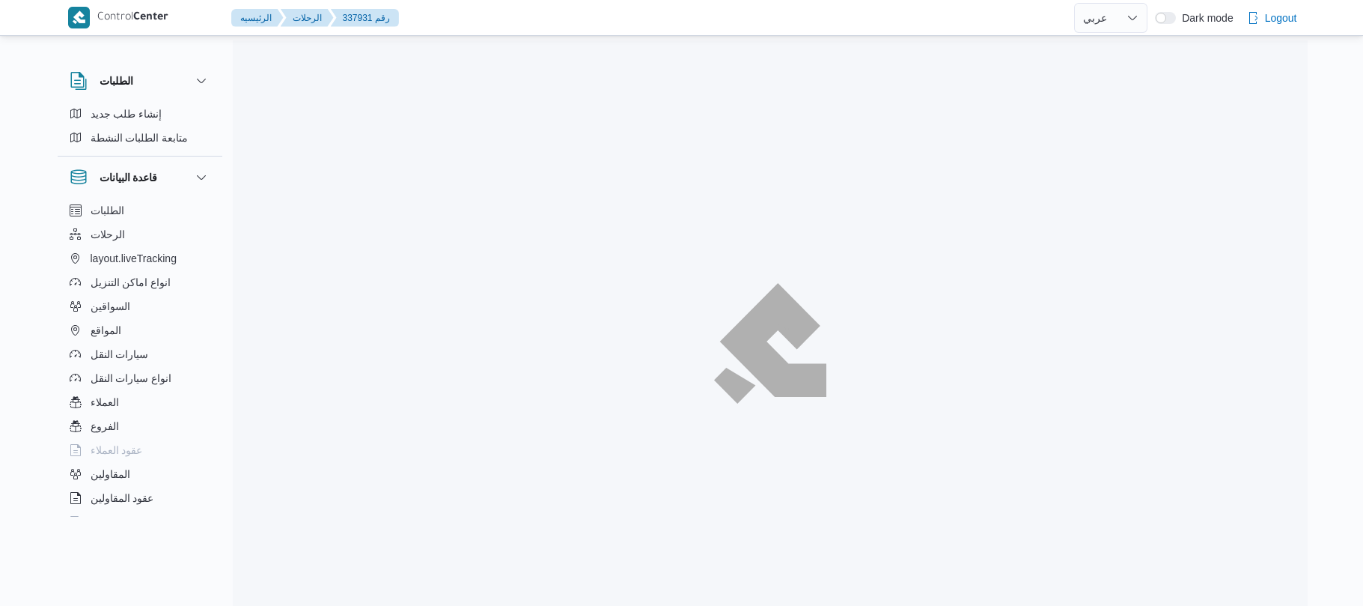
select select "ar"
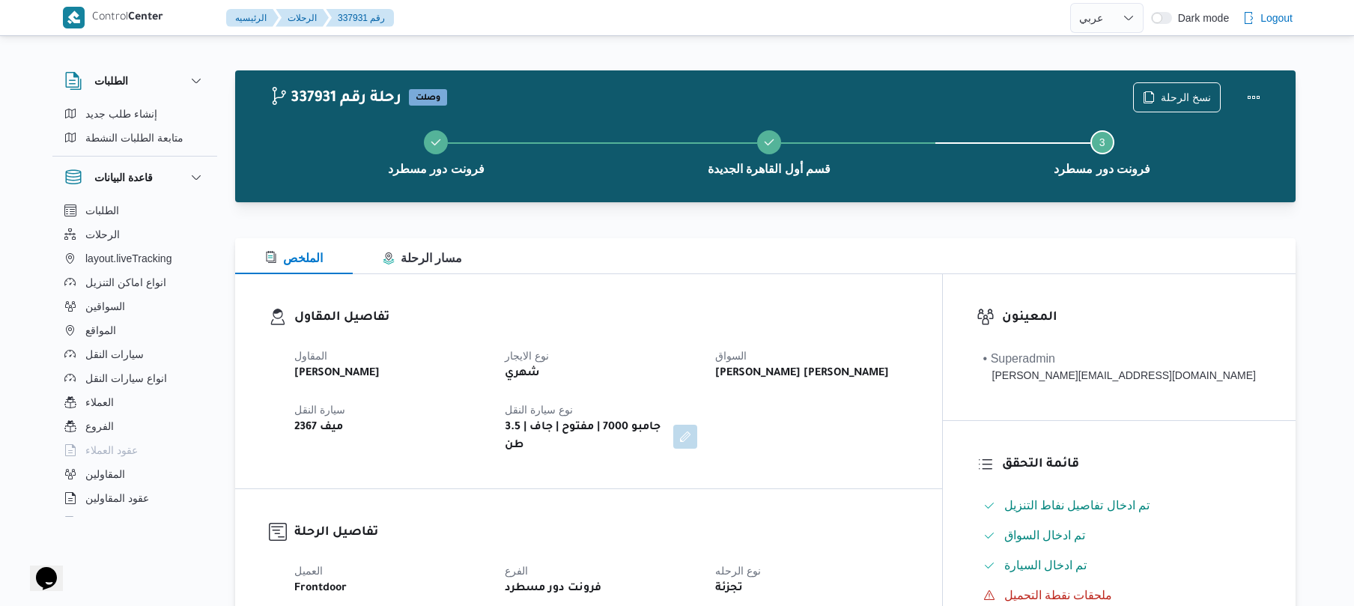
click at [883, 363] on div "هشام وليد عبدالفضيل عمران" at bounding box center [810, 373] width 195 height 21
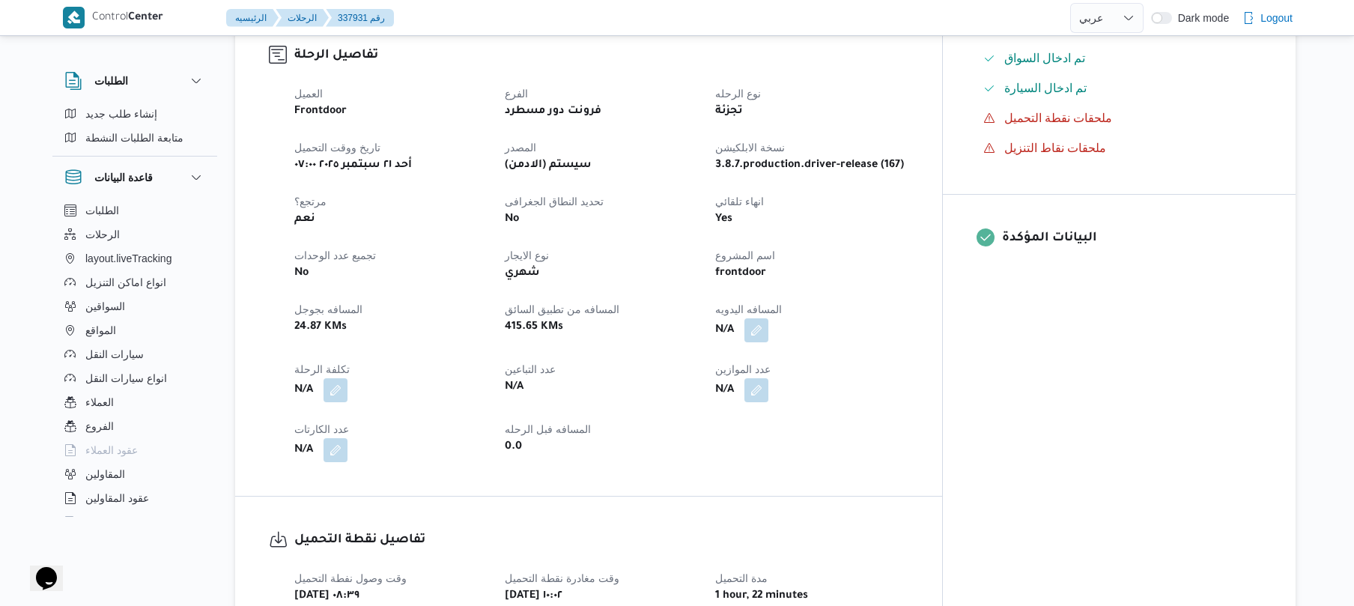
scroll to position [479, 0]
click at [768, 317] on button "button" at bounding box center [756, 327] width 24 height 24
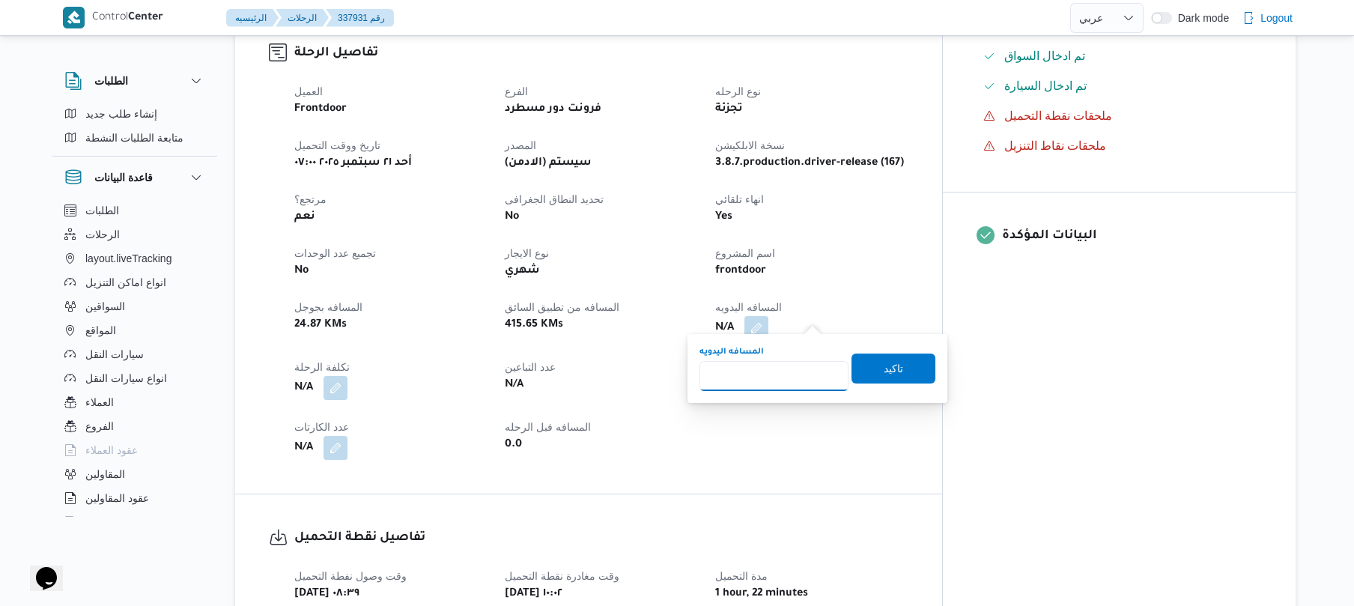
click at [776, 377] on input "المسافه اليدويه" at bounding box center [773, 376] width 149 height 30
type input "120"
click at [909, 363] on span "تاكيد" at bounding box center [893, 368] width 84 height 30
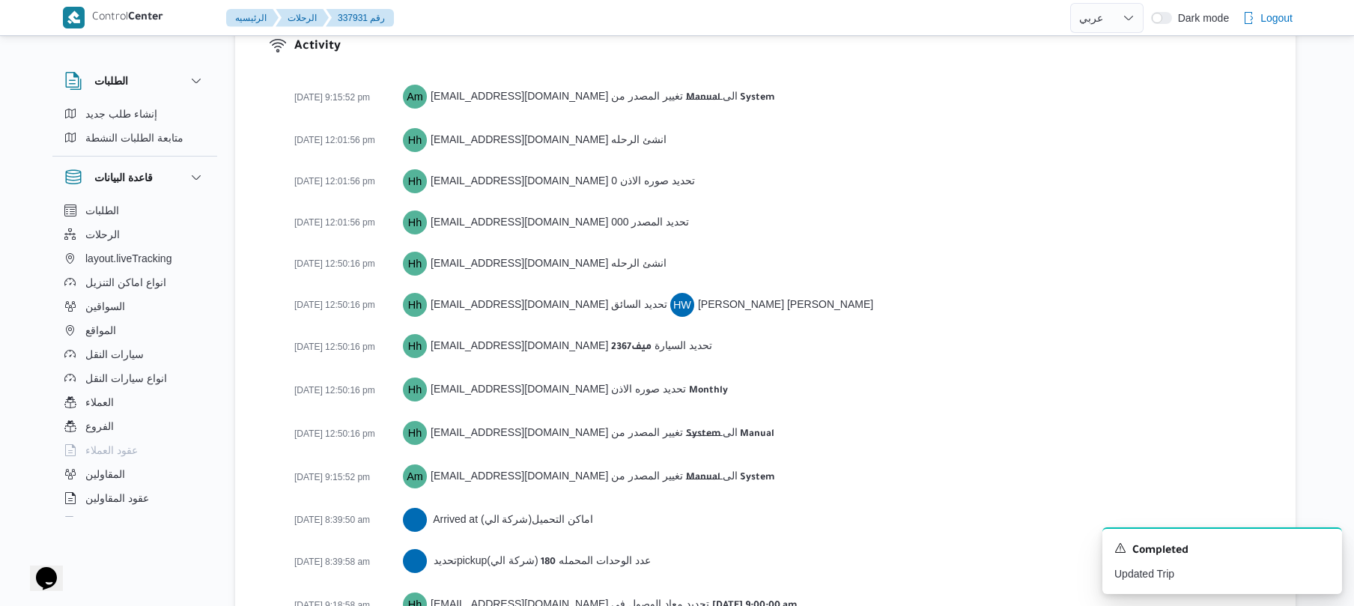
scroll to position [2069, 0]
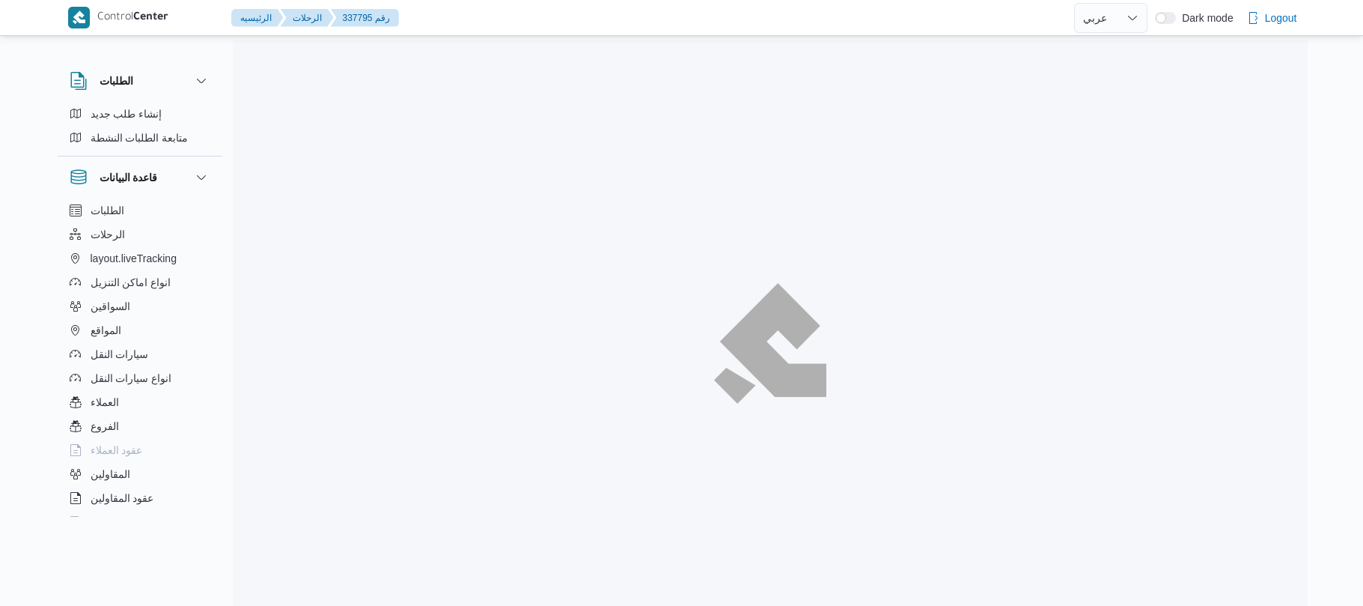
select select "ar"
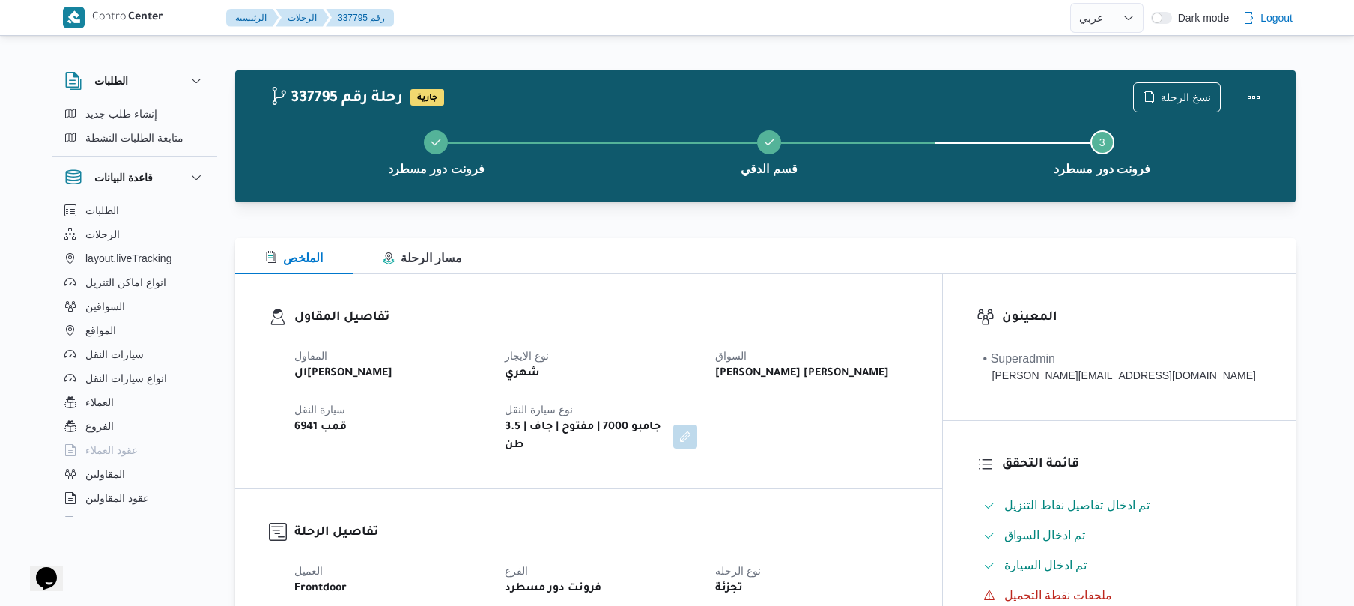
click at [875, 288] on div "تفاصيل المقاول المقاول الهامي محمد خالد علي نوع الايجار شهري السواق محمد سيد مح…" at bounding box center [588, 381] width 707 height 214
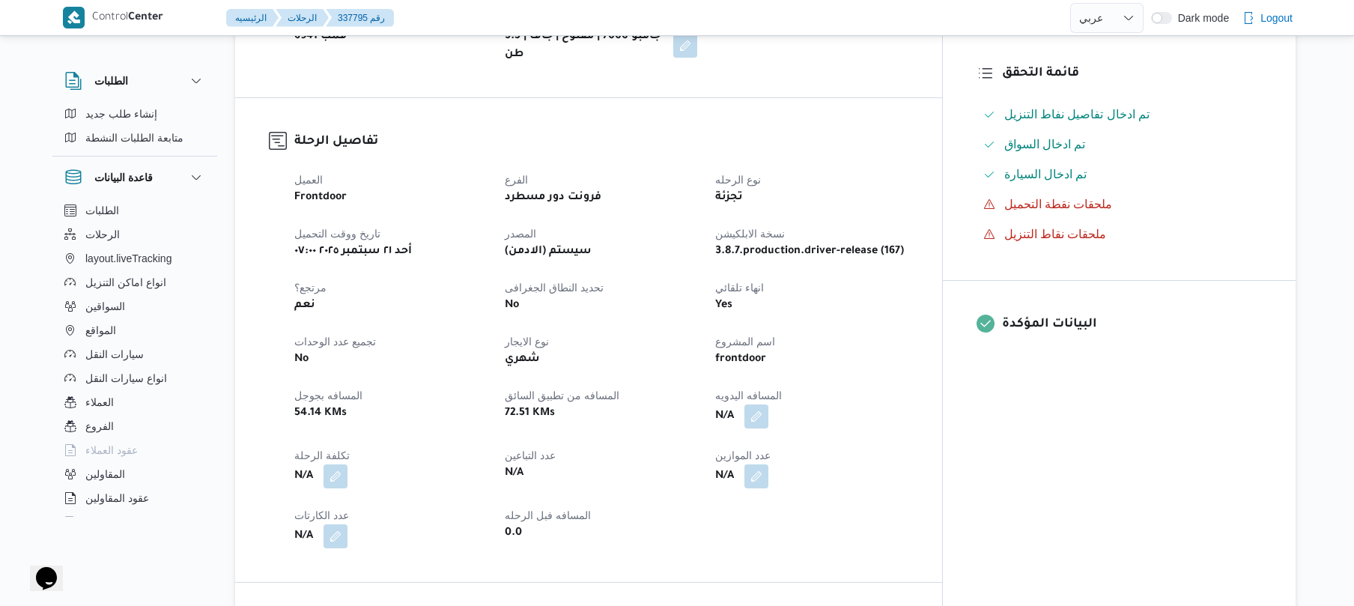
scroll to position [439, 0]
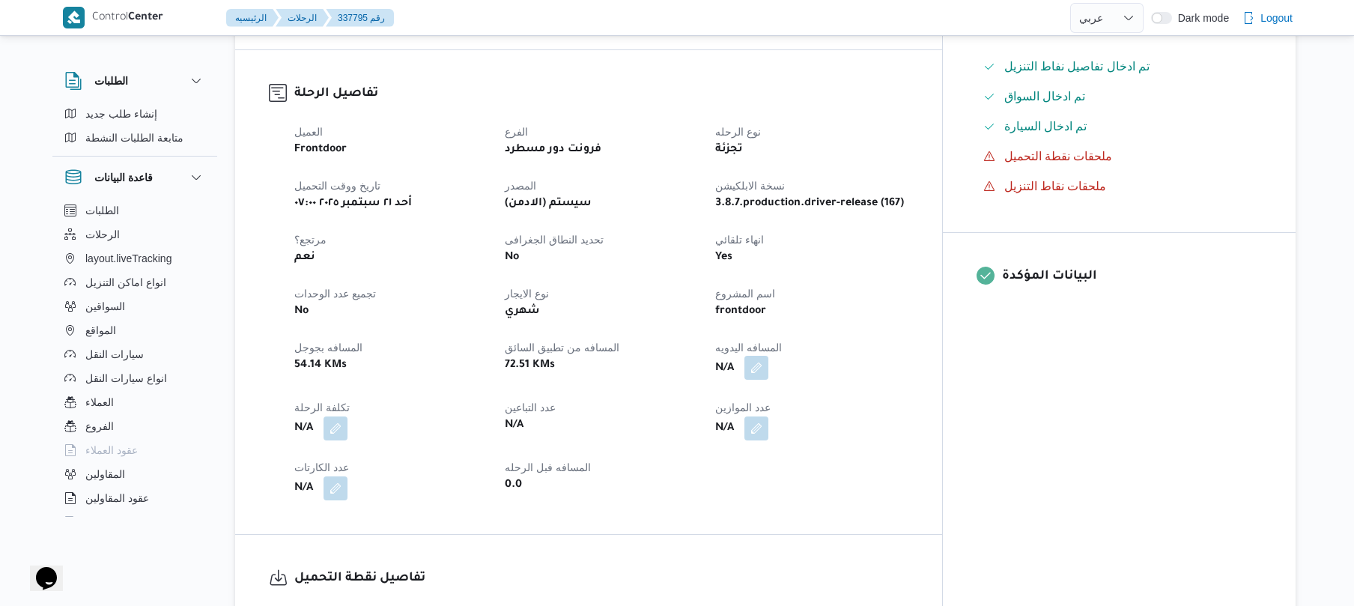
click at [768, 361] on button "button" at bounding box center [756, 368] width 24 height 24
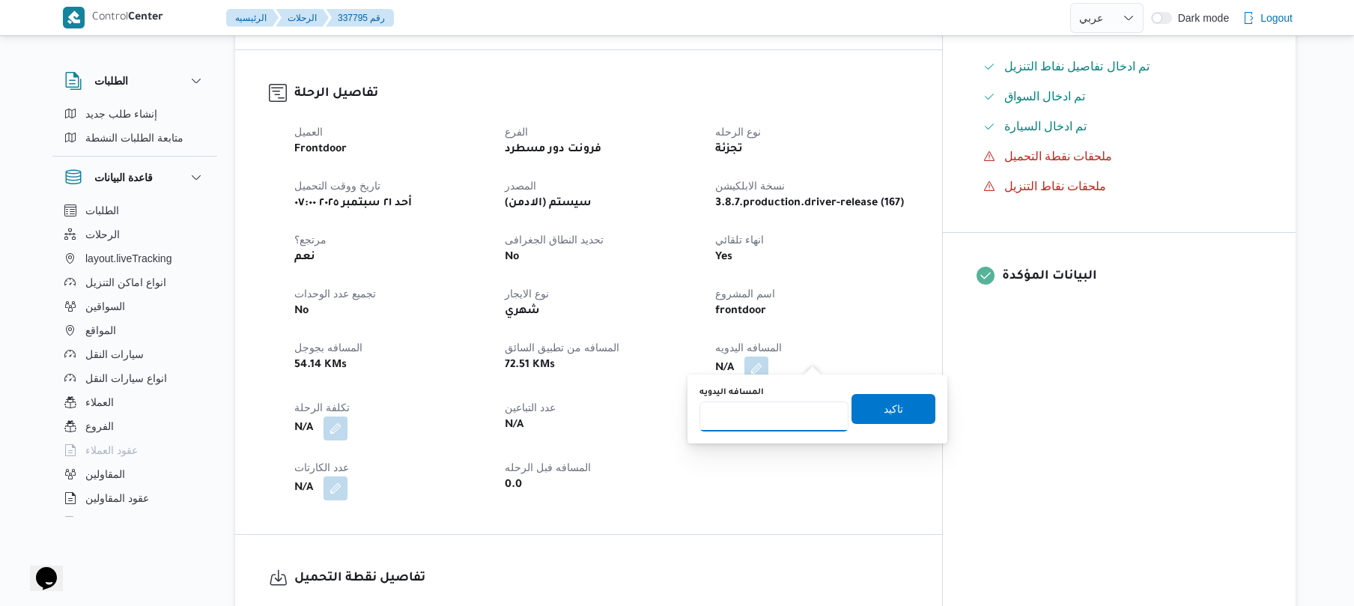
click at [776, 416] on input "المسافه اليدويه" at bounding box center [773, 416] width 149 height 30
type input "85"
click at [883, 413] on span "تاكيد" at bounding box center [892, 408] width 19 height 18
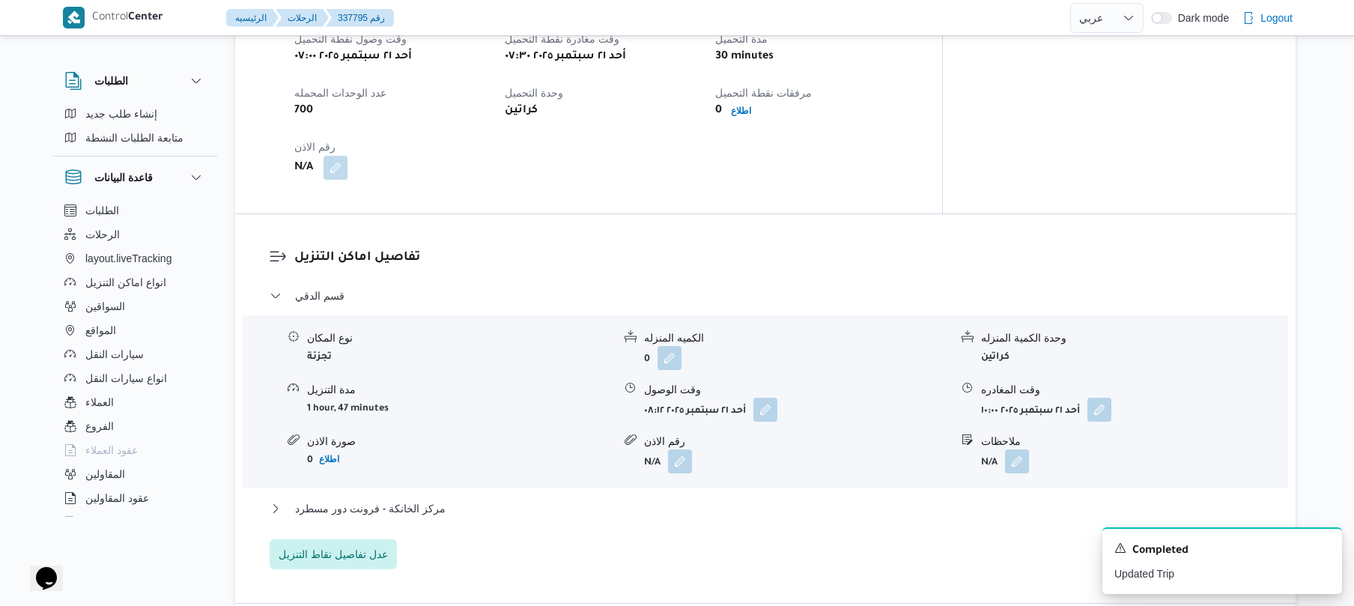
scroll to position [1038, 0]
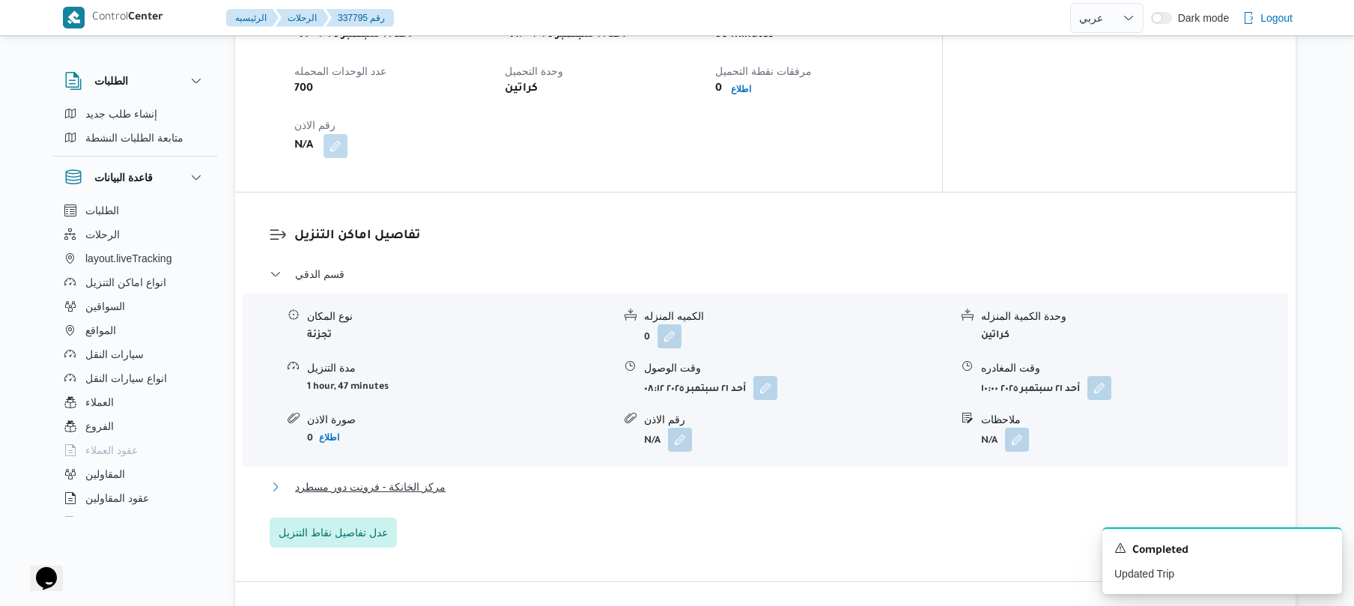
click at [672, 480] on button "مركز الخانكة - فرونت دور مسطرد" at bounding box center [766, 487] width 992 height 18
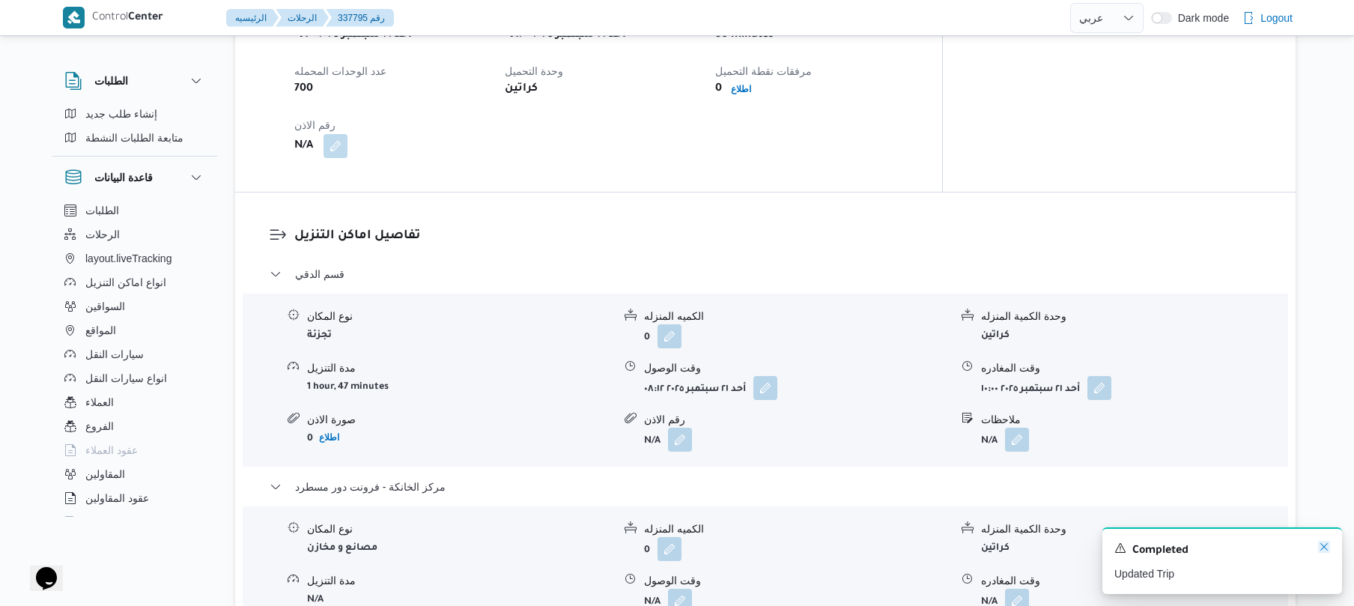
click at [1319, 551] on icon "Dismiss toast" at bounding box center [1324, 547] width 12 height 12
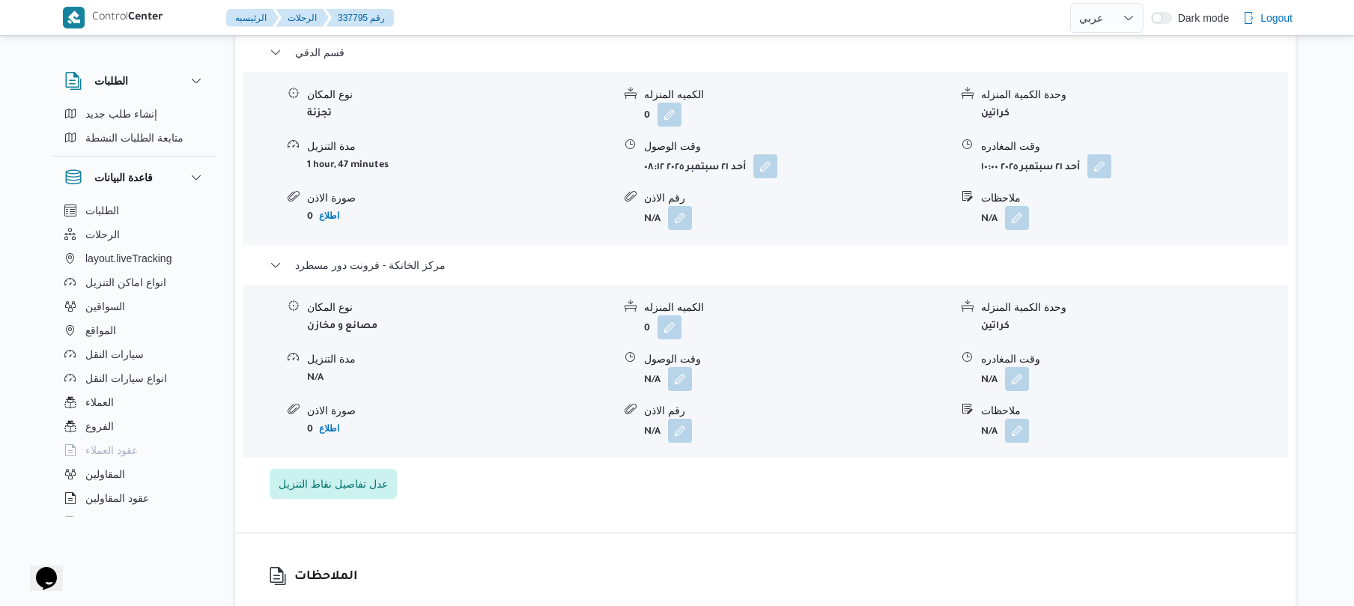
scroll to position [1277, 0]
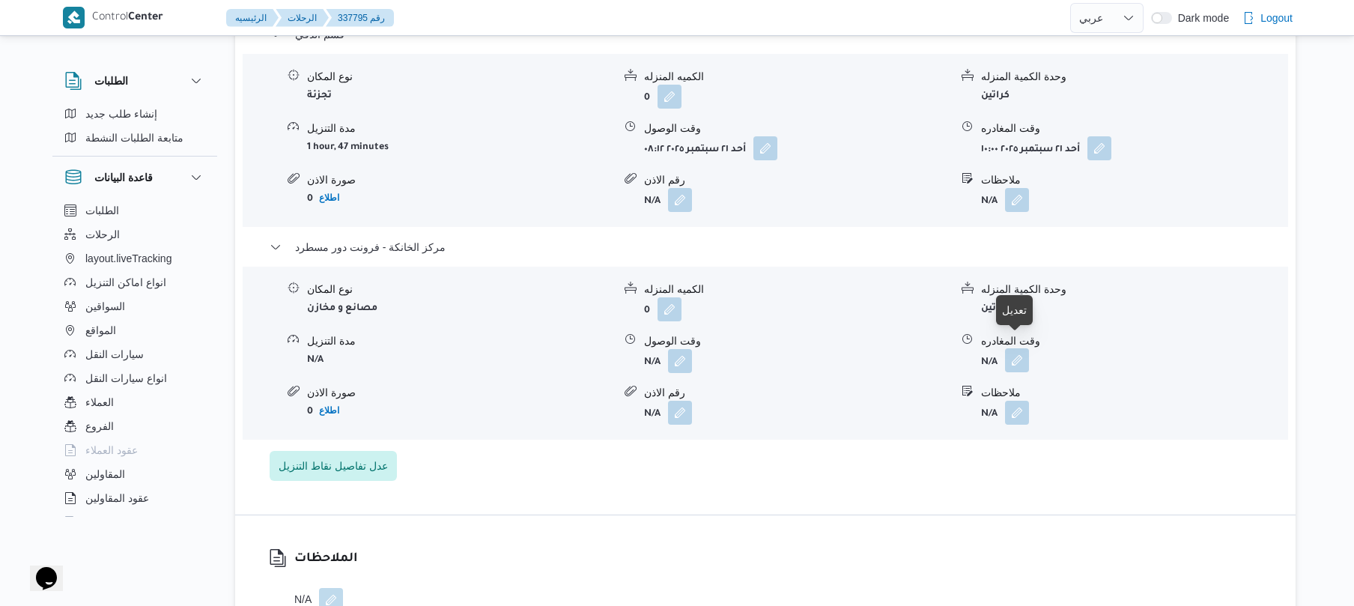
click at [1011, 349] on button "button" at bounding box center [1017, 360] width 24 height 24
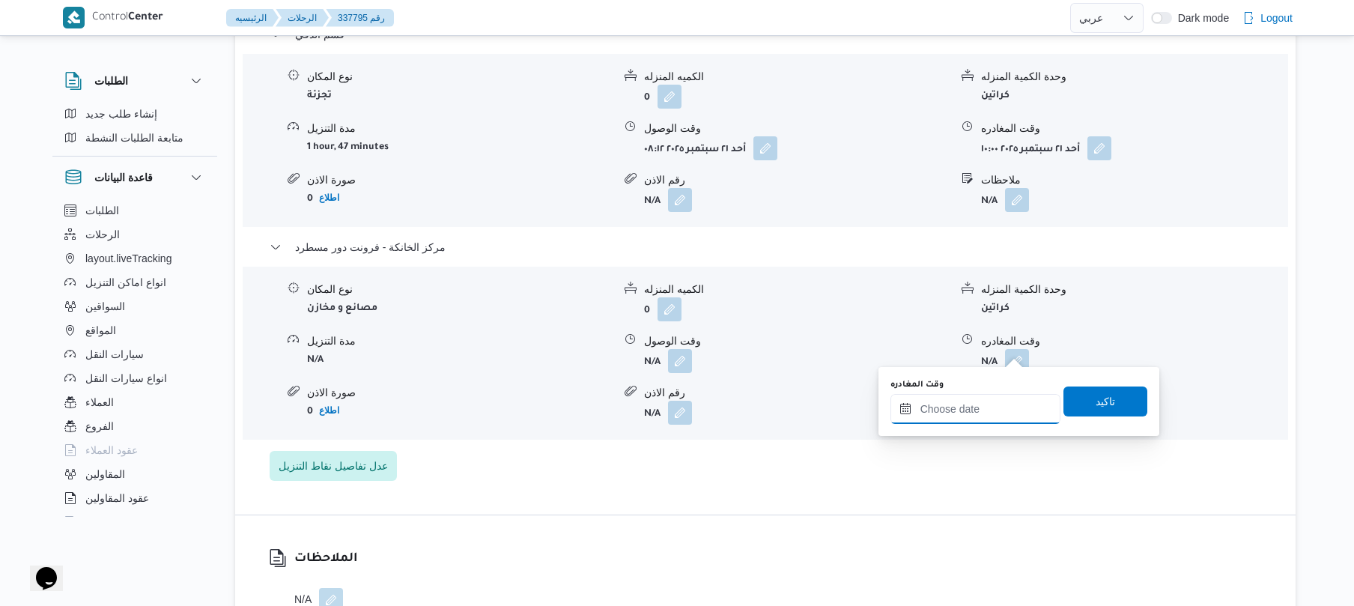
click at [958, 402] on input "وقت المغادره" at bounding box center [975, 409] width 170 height 30
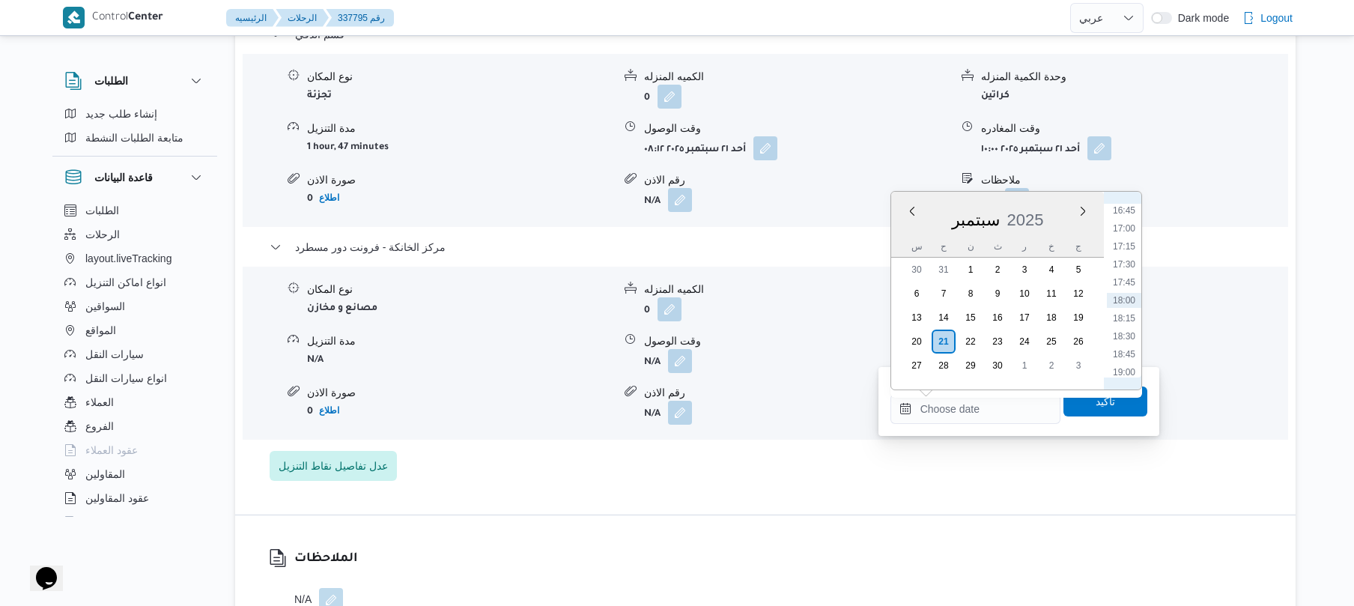
scroll to position [1057, 0]
click at [1124, 282] on li "15:45" at bounding box center [1123, 285] width 34 height 15
type input "٢١/٠٩/٢٠٢٥ ١٥:٤٥"
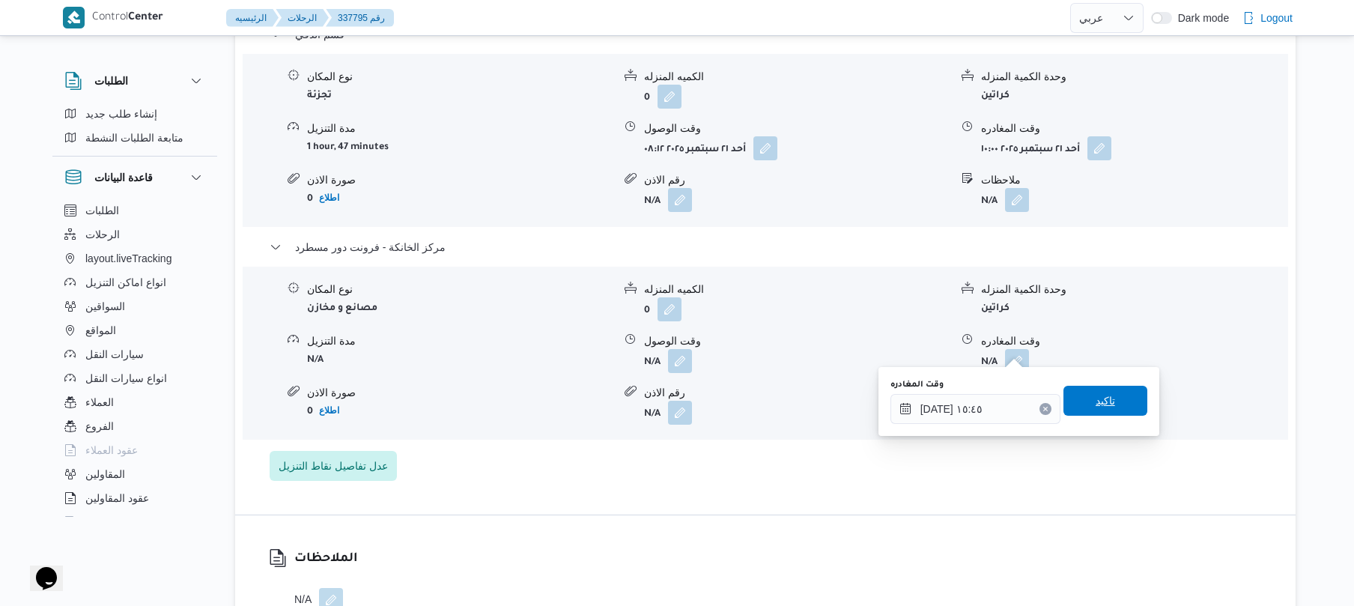
click at [1075, 394] on span "تاكيد" at bounding box center [1105, 401] width 84 height 30
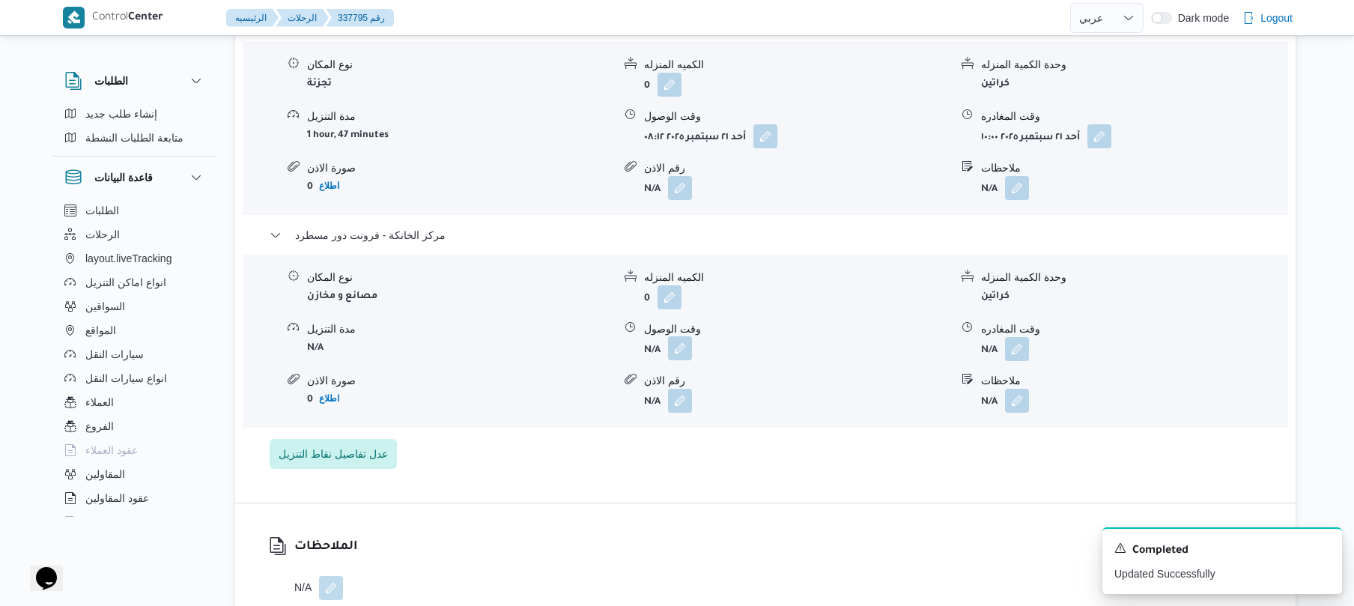
click at [668, 349] on button "button" at bounding box center [680, 348] width 24 height 24
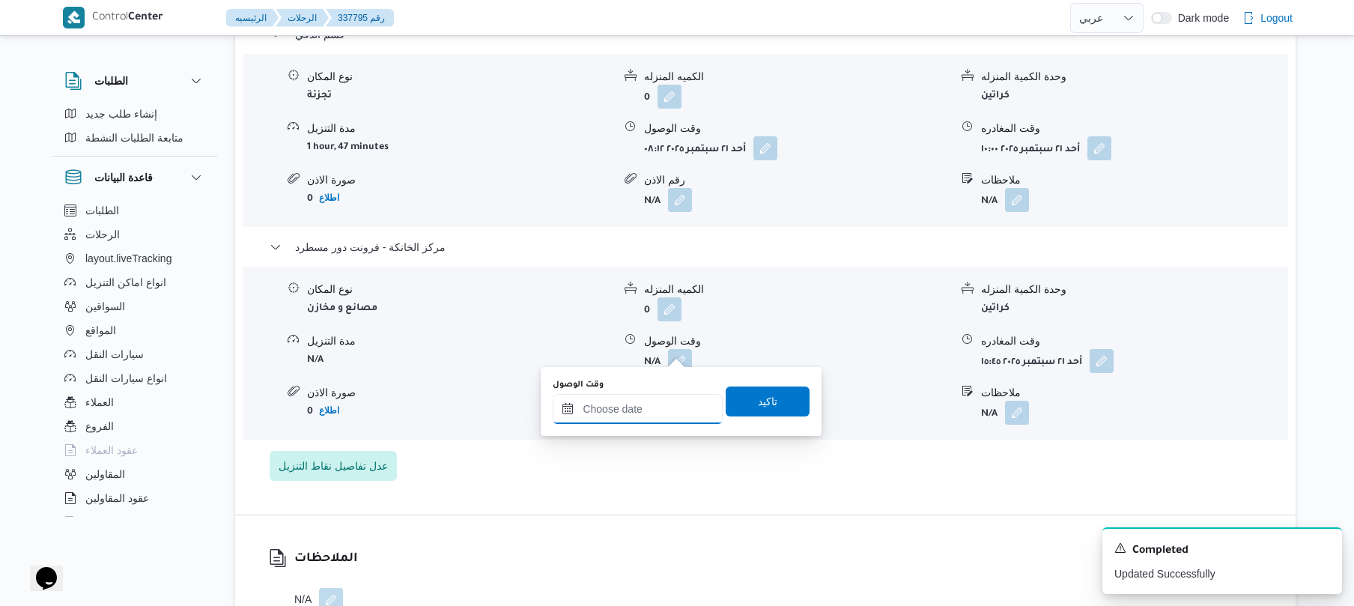
click at [663, 407] on input "وقت الوصول" at bounding box center [638, 409] width 170 height 30
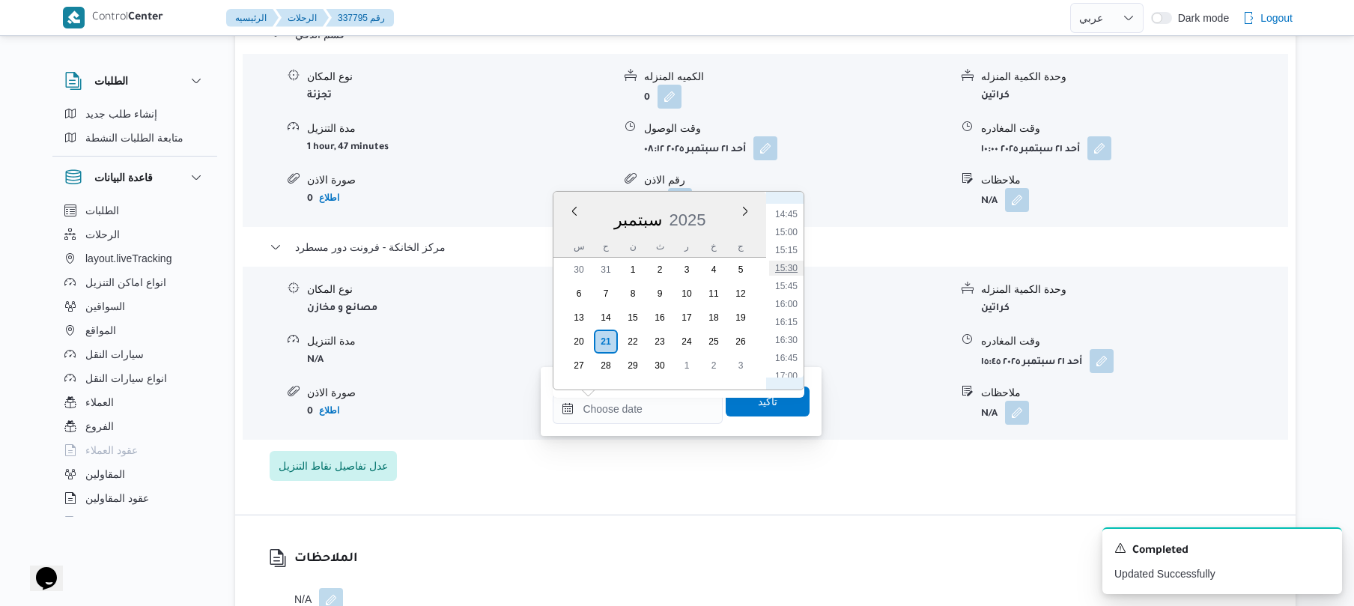
click at [791, 268] on li "15:30" at bounding box center [786, 268] width 34 height 15
type input "٢١/٠٩/٢٠٢٥ ١٥:٣٠"
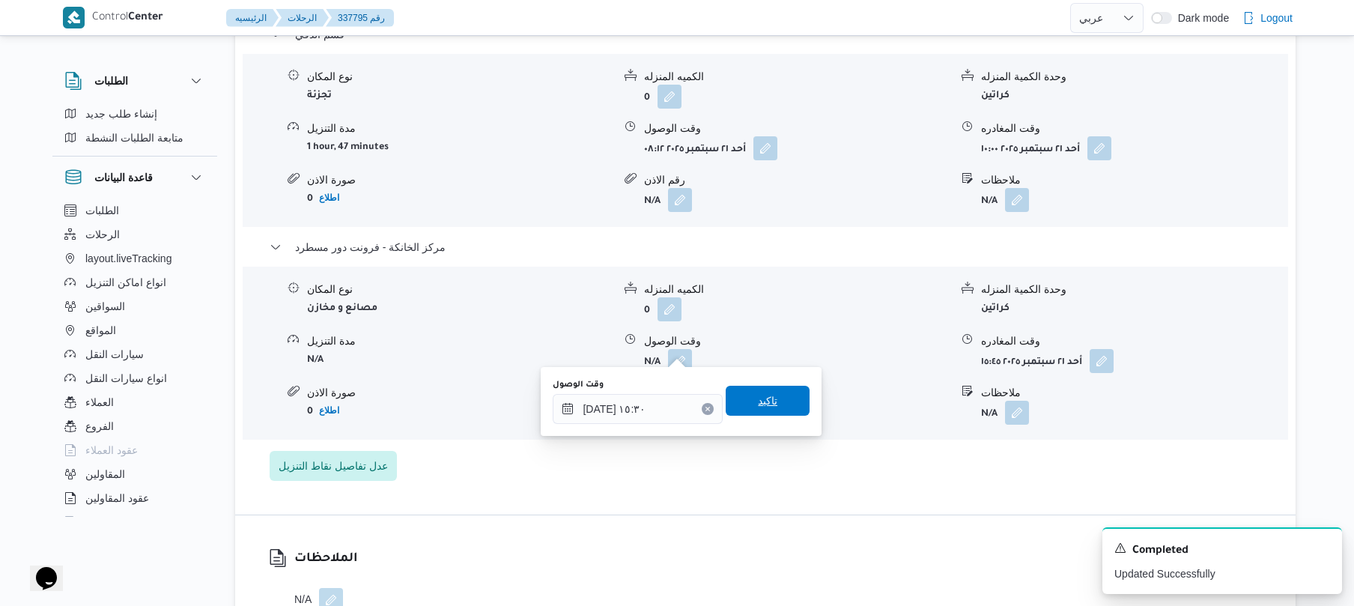
click at [774, 404] on span "تاكيد" at bounding box center [767, 401] width 84 height 30
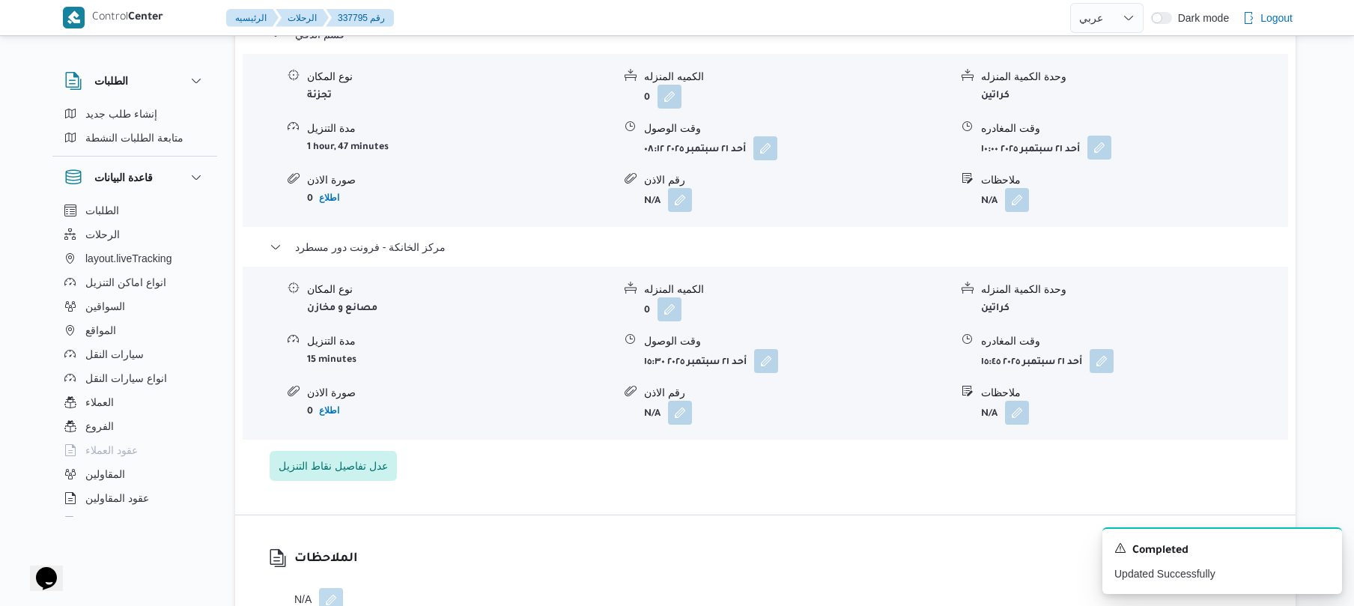
click at [1097, 139] on button "button" at bounding box center [1099, 148] width 24 height 24
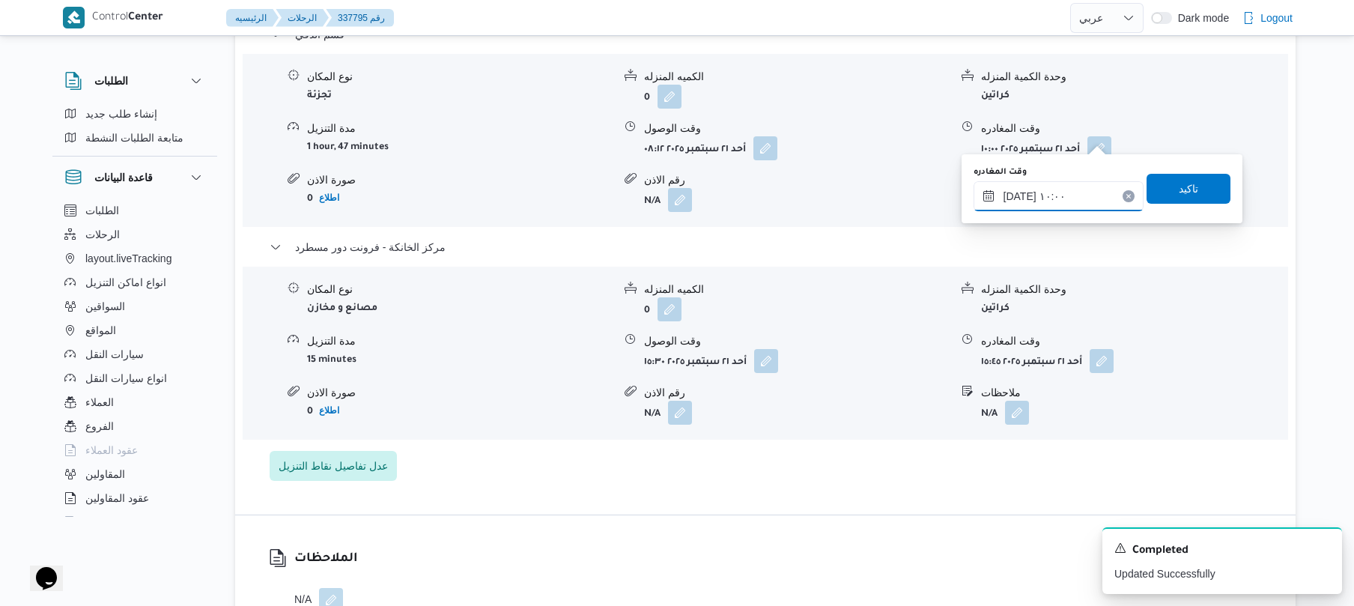
click at [1041, 207] on input "٢١/٠٩/٢٠٢٥ ١٠:٠٠" at bounding box center [1058, 196] width 170 height 30
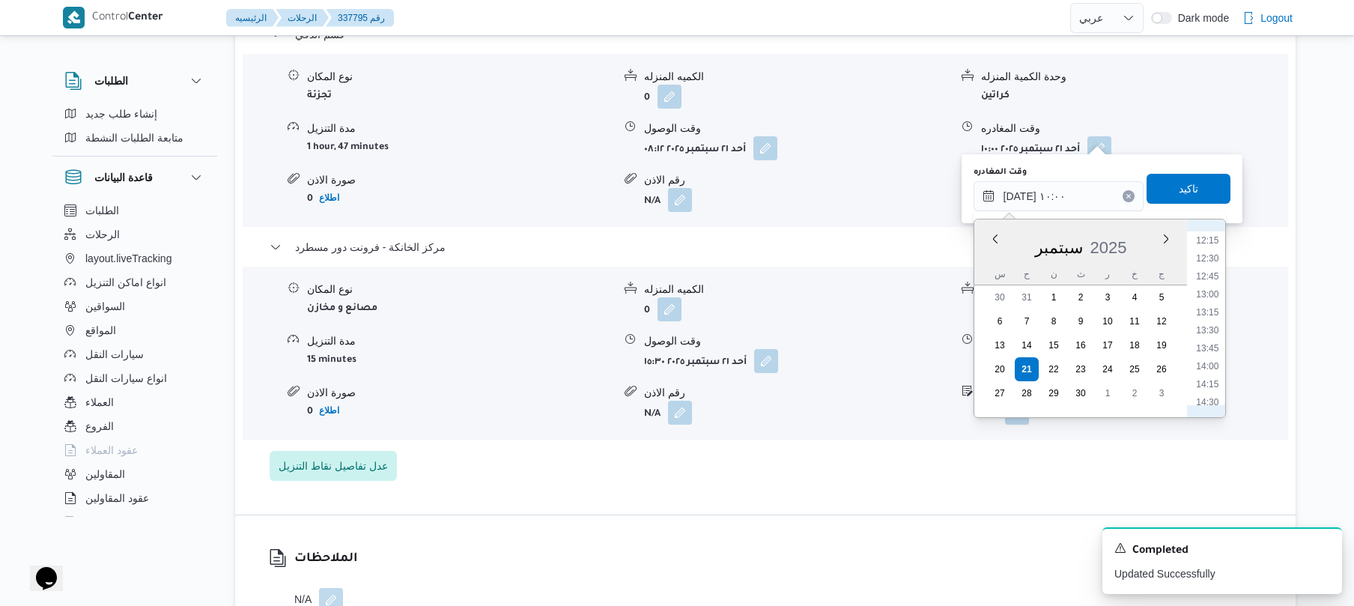
scroll to position [924, 0]
click at [1211, 372] on li "14:45" at bounding box center [1207, 375] width 34 height 15
type input "٢١/٠٩/٢٠٢٥ ١٤:٤٥"
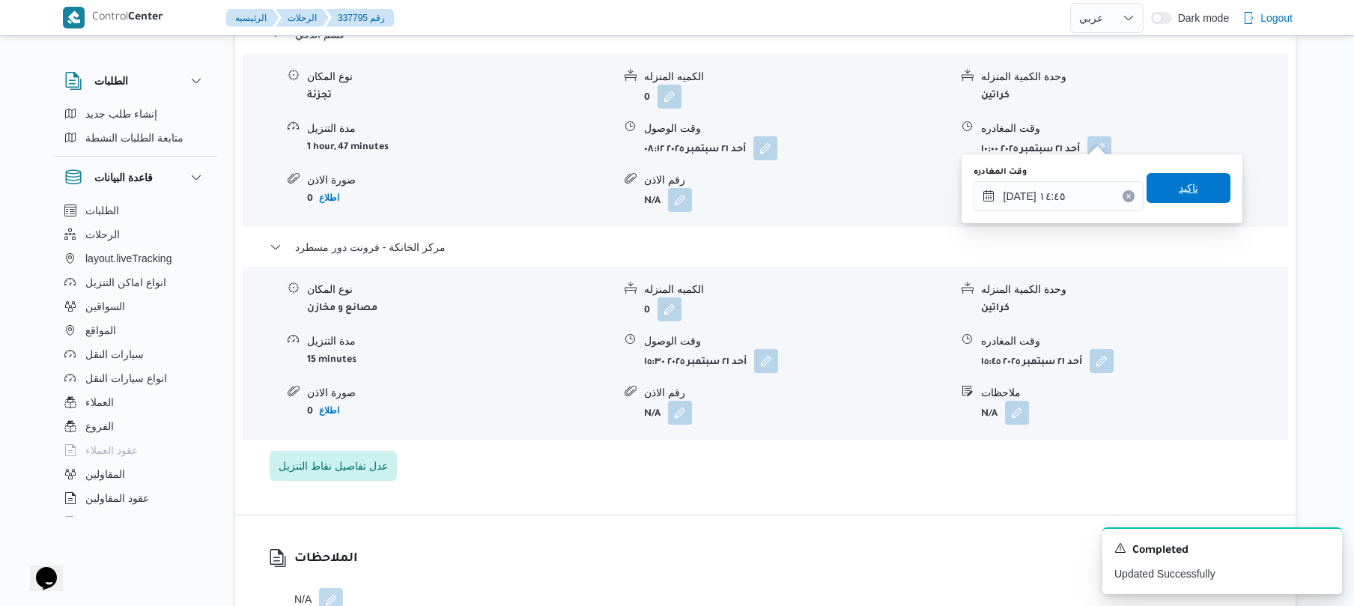
click at [1178, 186] on span "تاكيد" at bounding box center [1187, 188] width 19 height 18
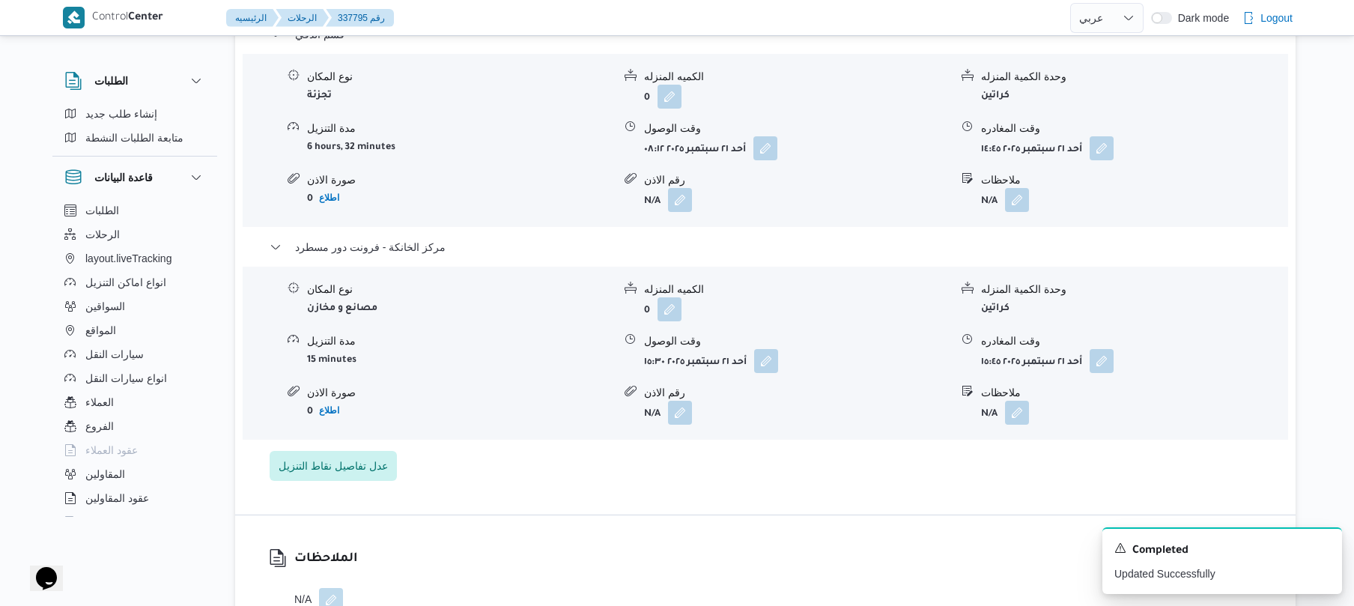
scroll to position [0, 0]
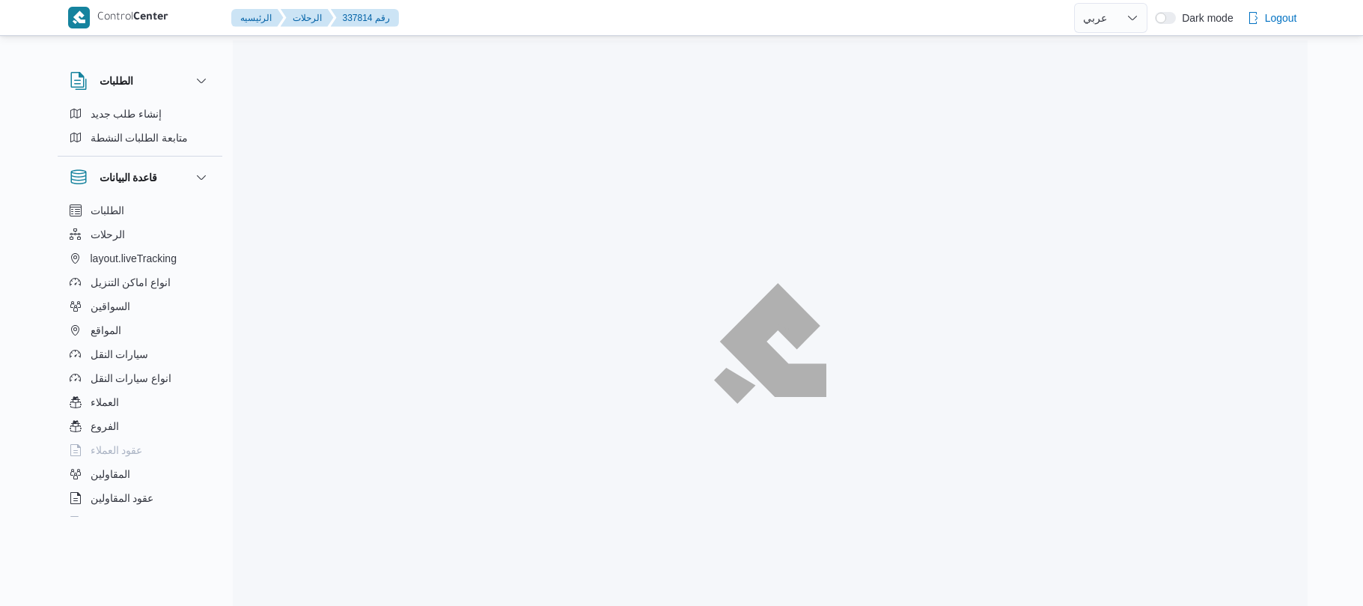
select select "ar"
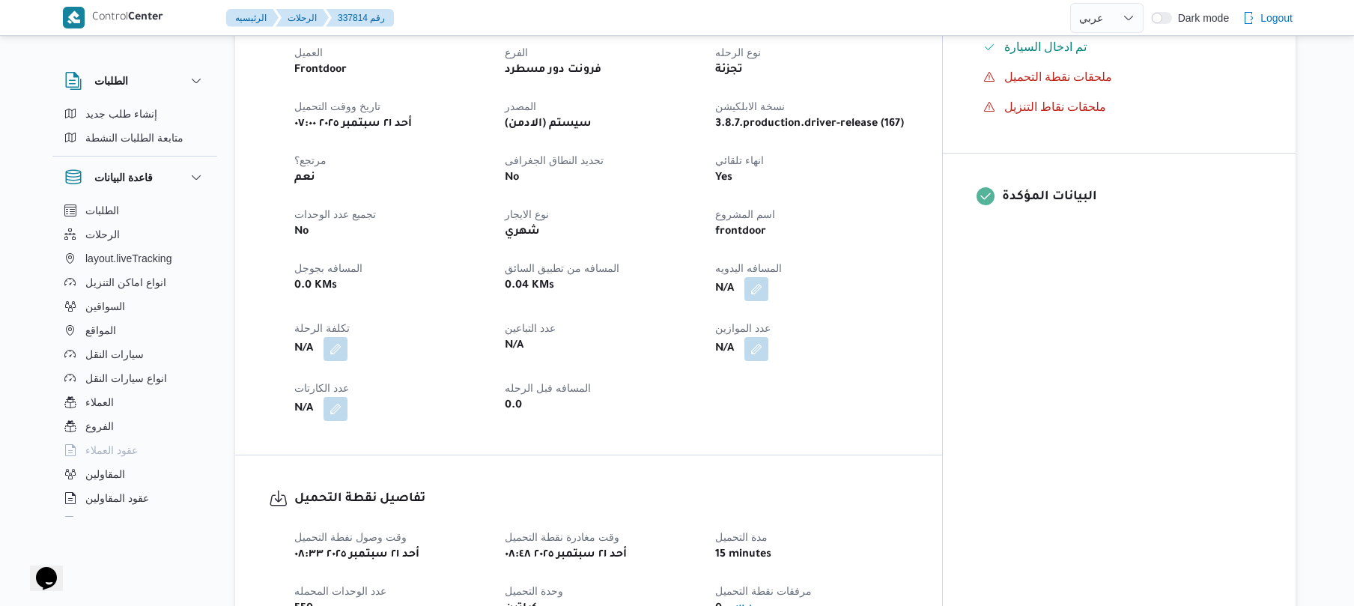
scroll to position [519, 0]
click at [768, 281] on button "button" at bounding box center [756, 288] width 24 height 24
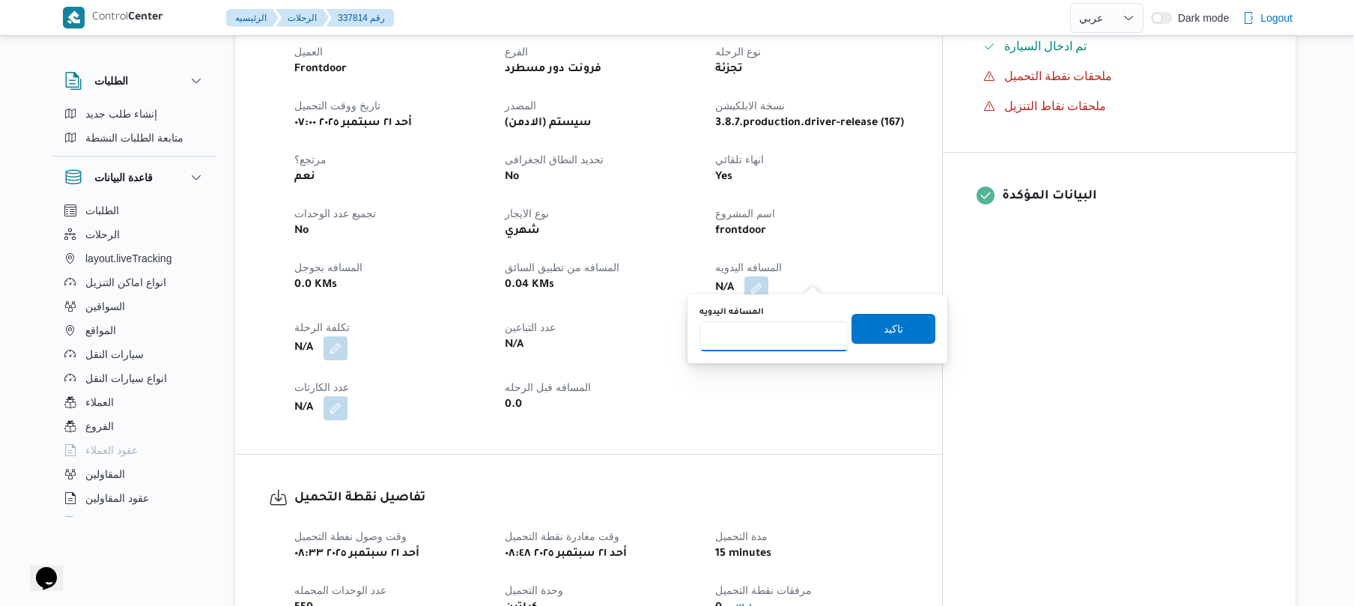
click at [783, 332] on input "المسافه اليدويه" at bounding box center [773, 336] width 149 height 30
type input "120"
click at [883, 325] on span "تاكيد" at bounding box center [892, 328] width 19 height 18
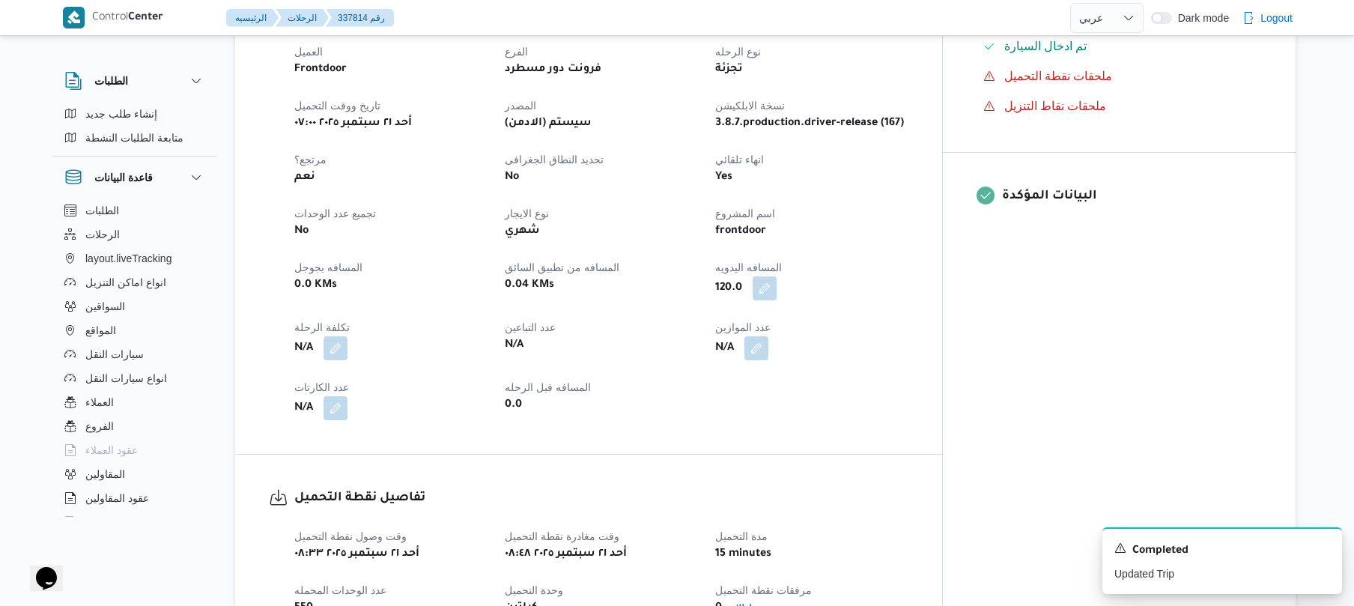
click at [893, 381] on div "العميل Frontdoor الفرع فرونت دور مسطرد نوع الرحله تجزئة تاريخ ووقت التحميل [DAT…" at bounding box center [601, 231] width 632 height 395
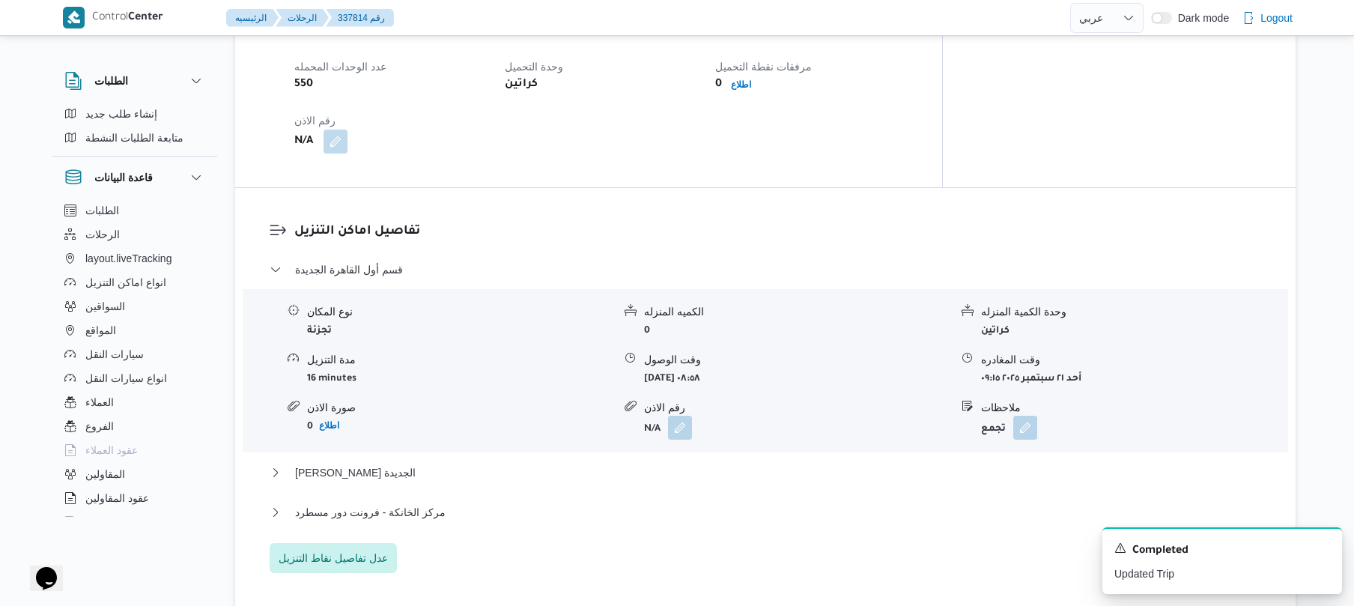
scroll to position [1118, 0]
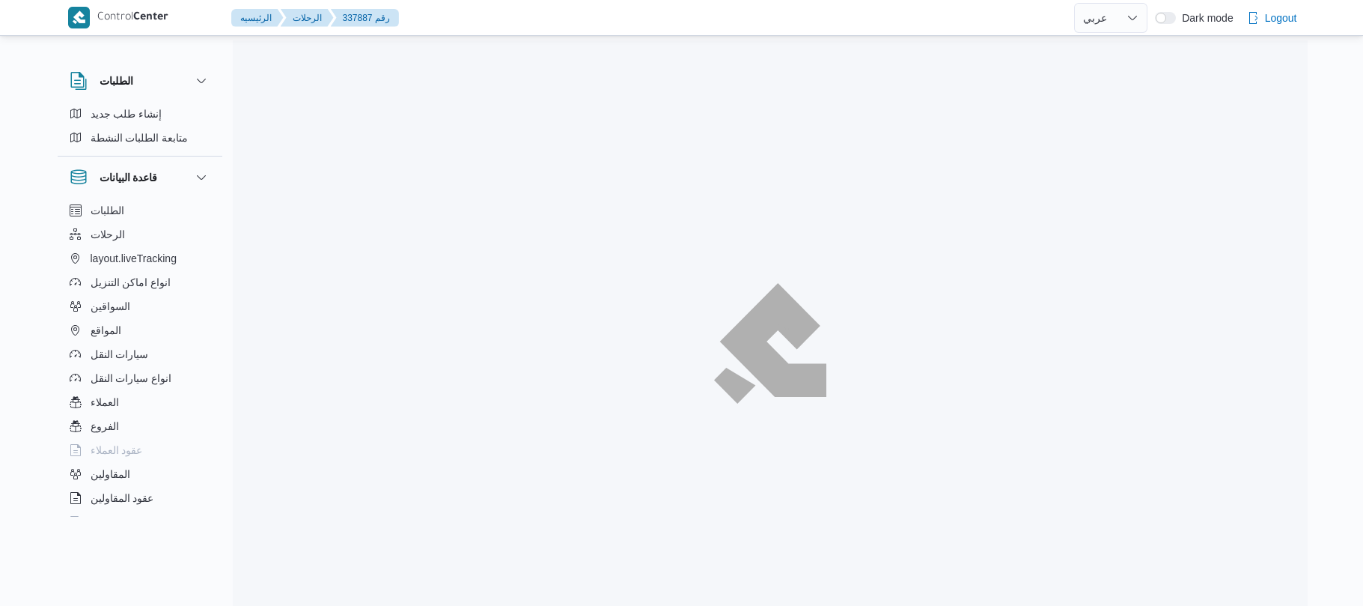
select select "ar"
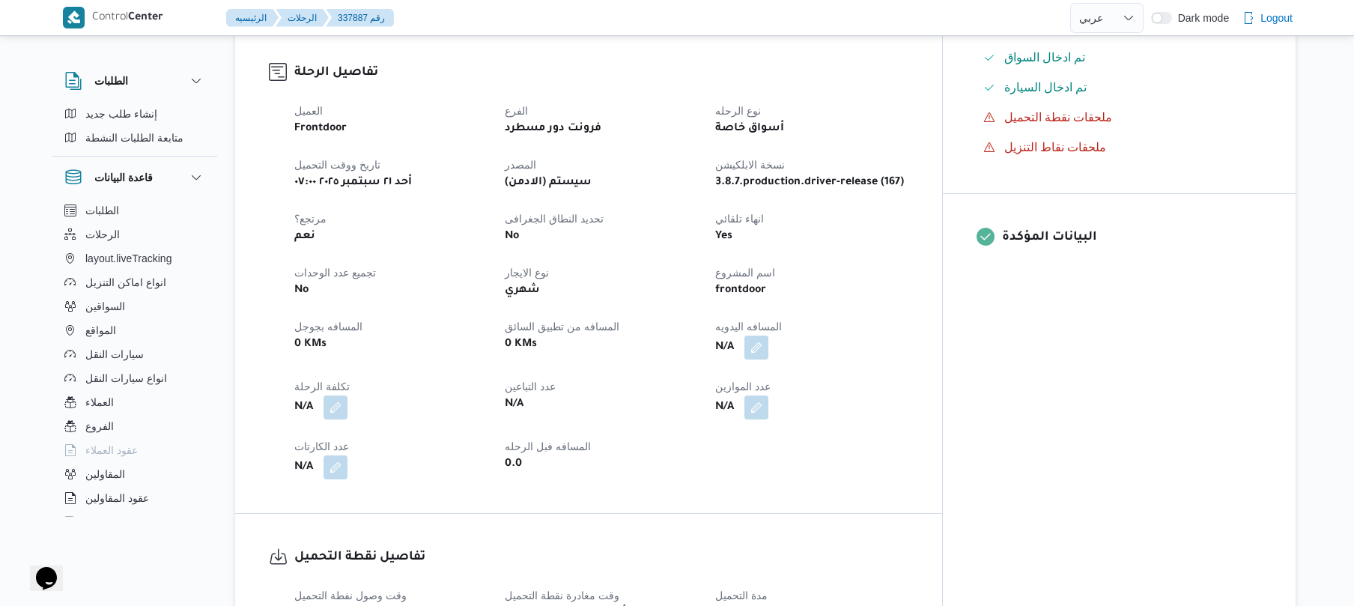
scroll to position [479, 0]
click at [768, 333] on button "button" at bounding box center [756, 345] width 24 height 24
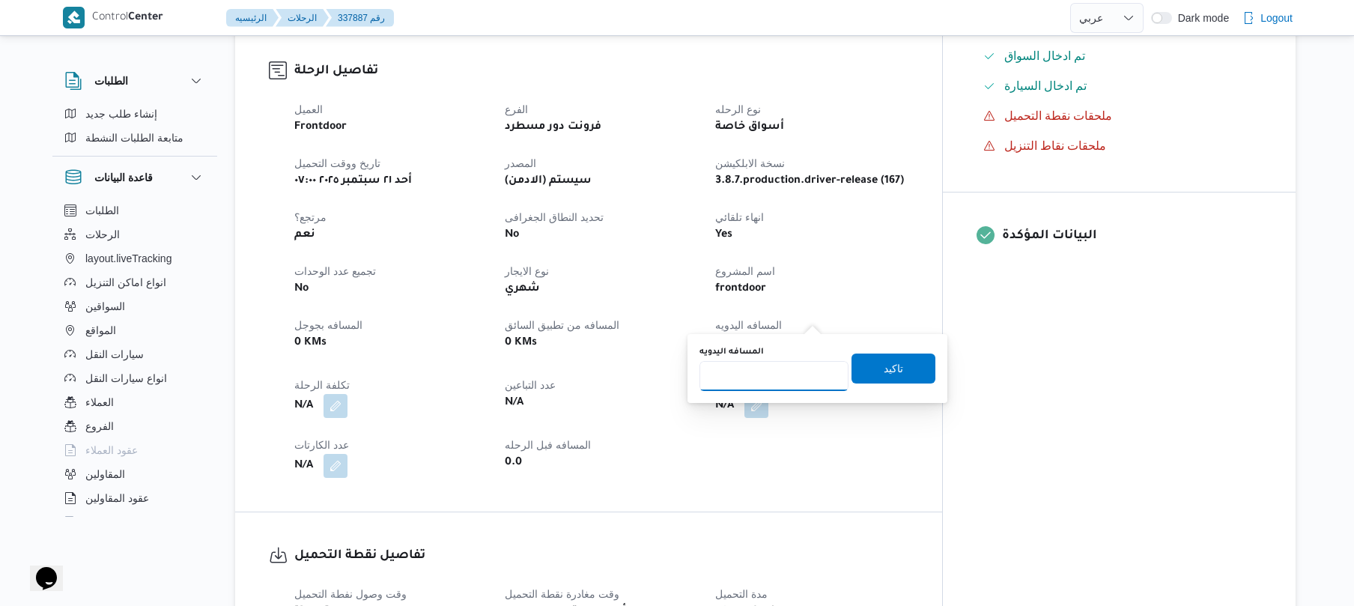
click at [779, 382] on input "المسافه اليدويه" at bounding box center [773, 376] width 149 height 30
type input "70"
click at [871, 374] on span "تاكيد" at bounding box center [893, 368] width 84 height 30
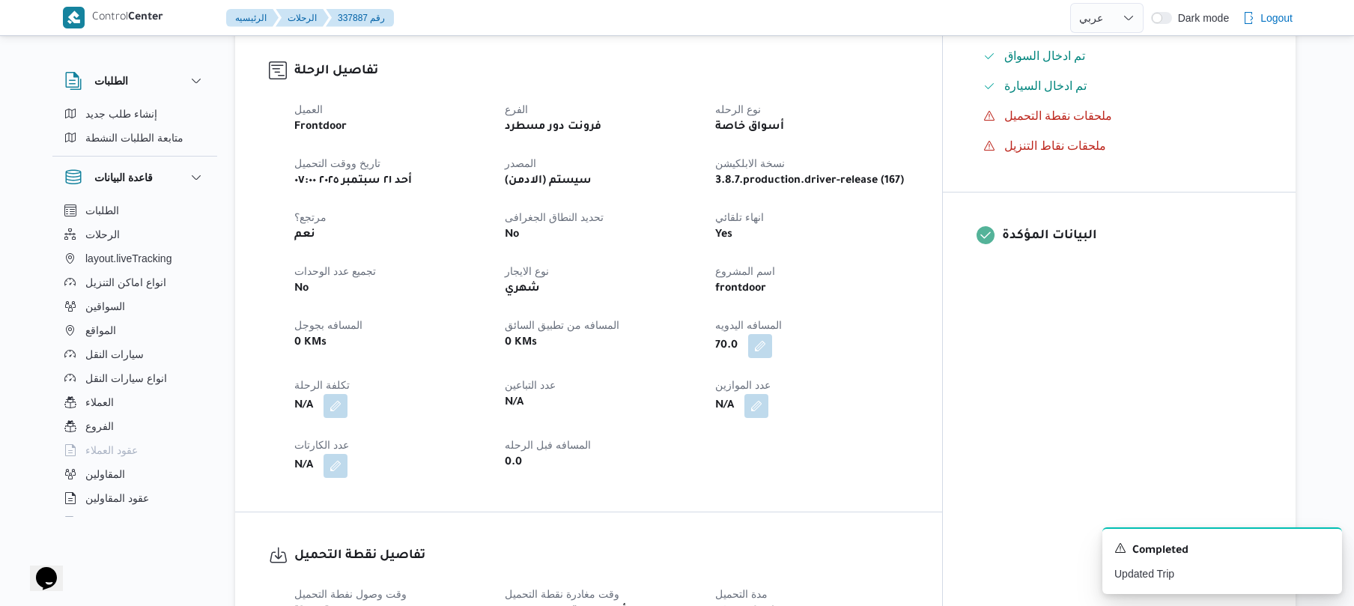
click at [904, 329] on div "العميل Frontdoor الفرع فرونت دور مسطرد نوع الرحله أسواق خاصة تاريخ ووقت التحميل…" at bounding box center [601, 288] width 632 height 395
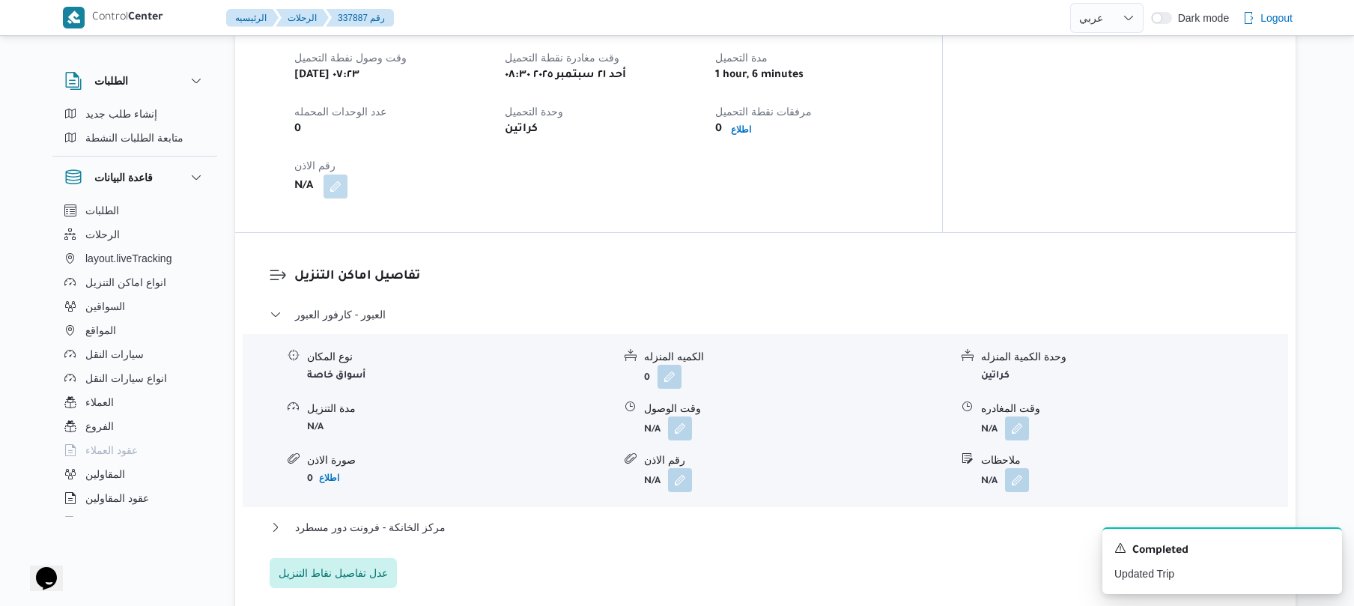
scroll to position [1038, 0]
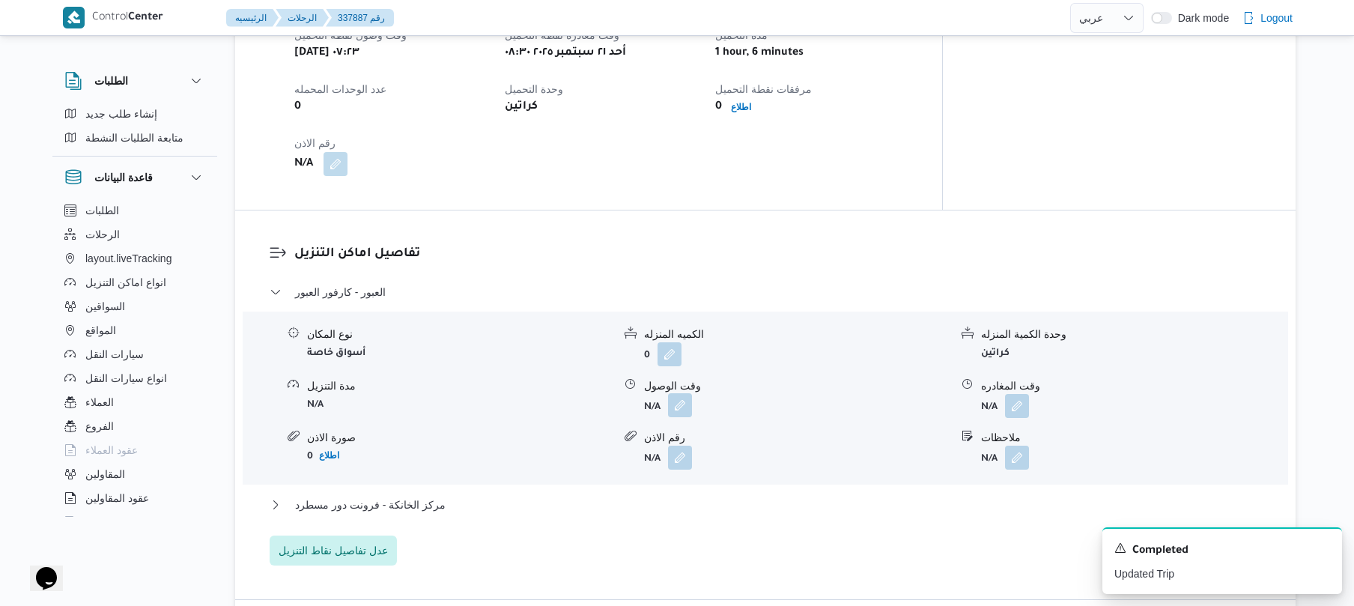
click at [675, 393] on button "button" at bounding box center [680, 405] width 24 height 24
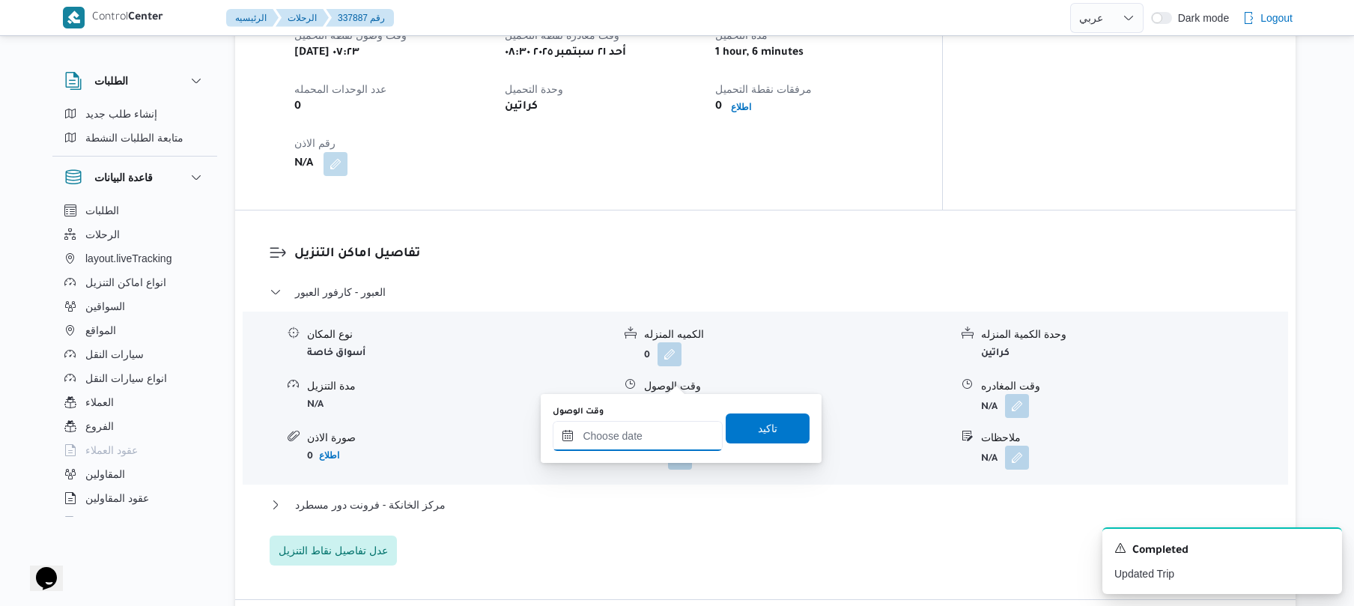
click at [647, 432] on input "وقت الوصول" at bounding box center [638, 436] width 170 height 30
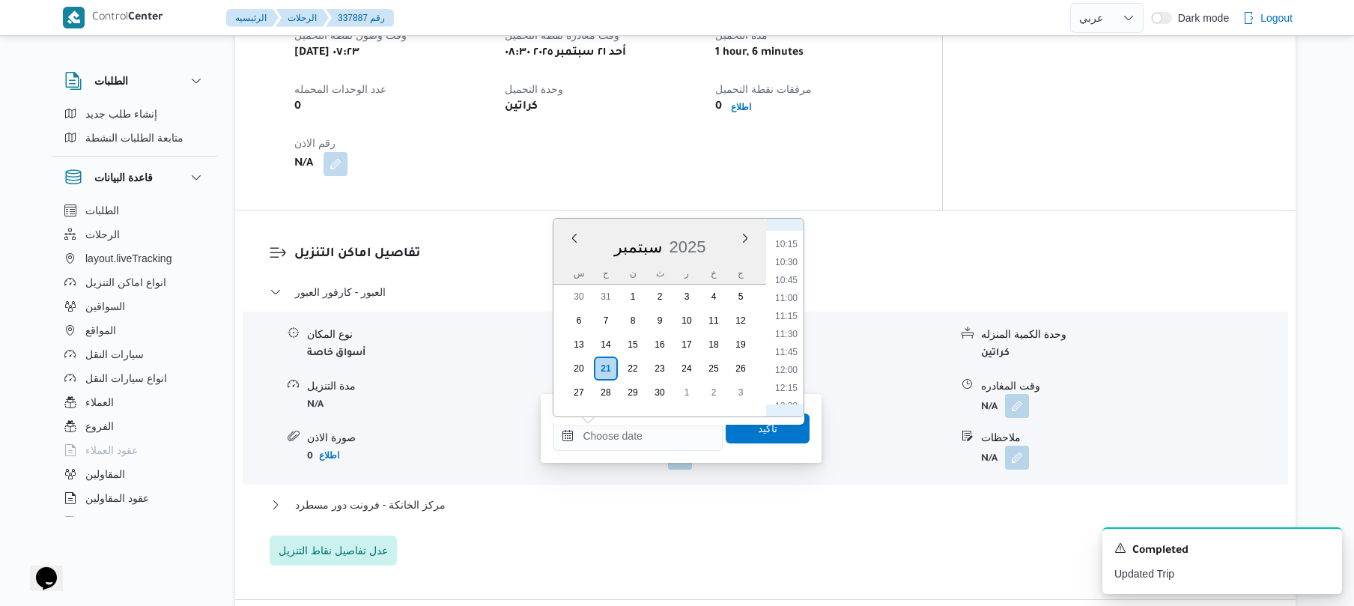
scroll to position [632, 0]
click at [788, 253] on li "09:00" at bounding box center [786, 253] width 34 height 15
type input "[DATE] ٠٩:٠٠"
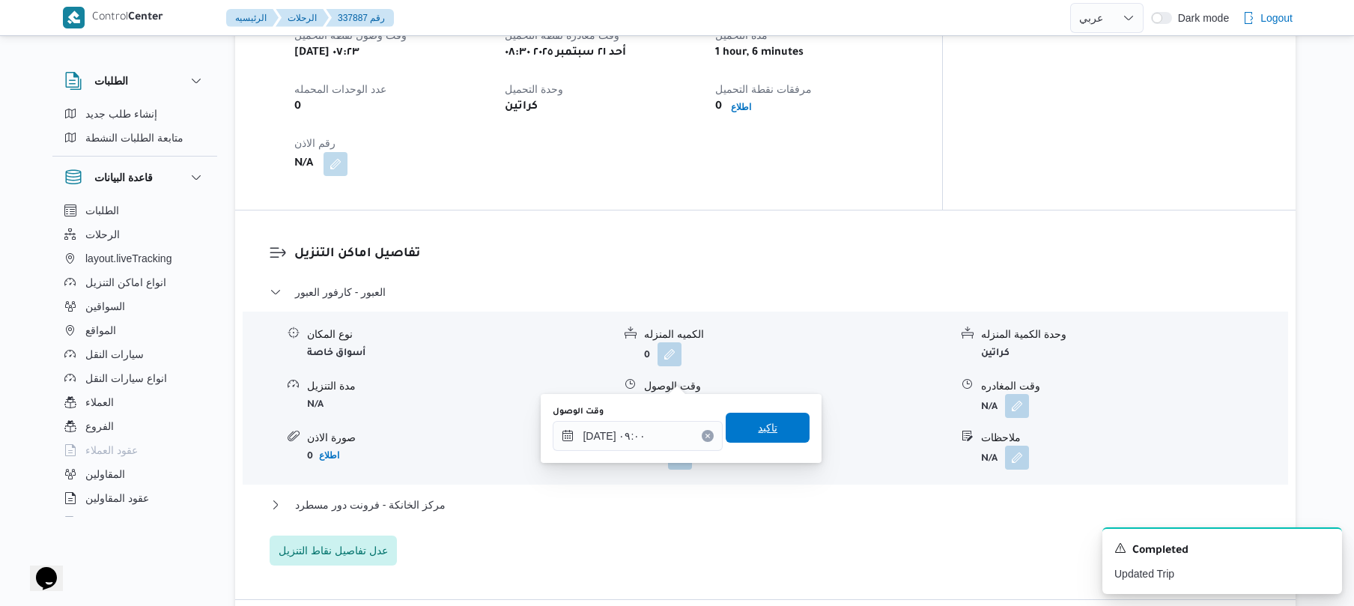
click at [743, 425] on span "تاكيد" at bounding box center [767, 428] width 84 height 30
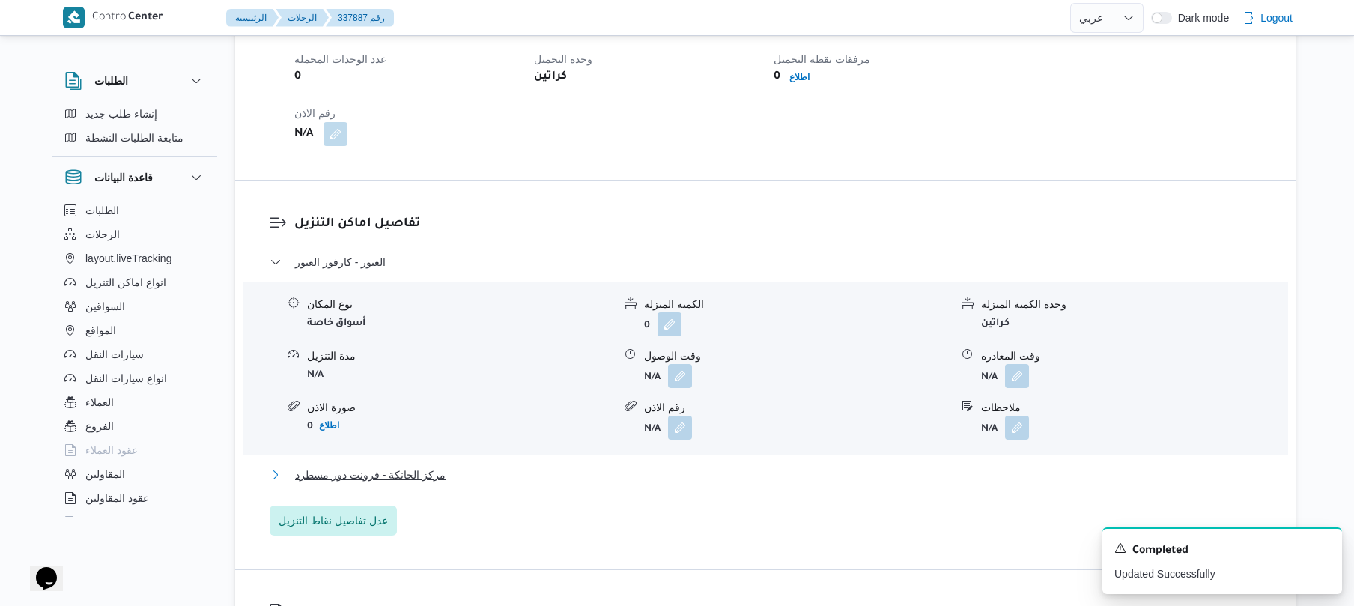
click at [647, 481] on button "مركز الخانكة - فرونت دور مسطرد" at bounding box center [766, 475] width 992 height 18
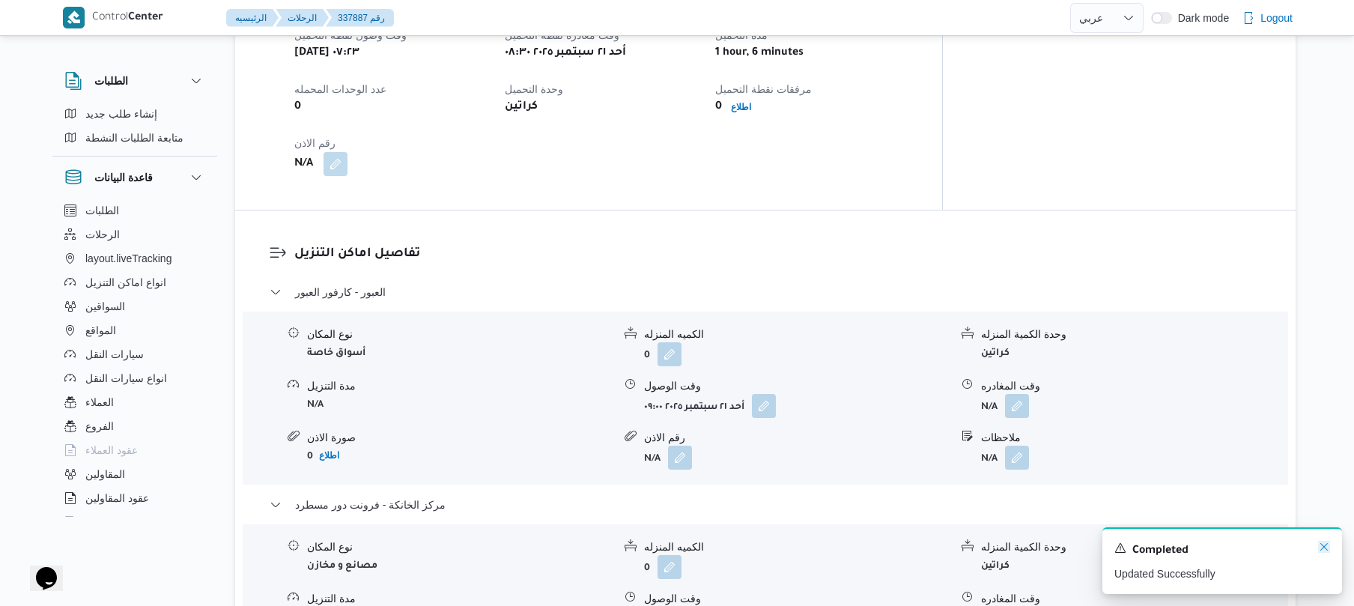
click at [1321, 550] on icon "Dismiss toast" at bounding box center [1323, 546] width 7 height 7
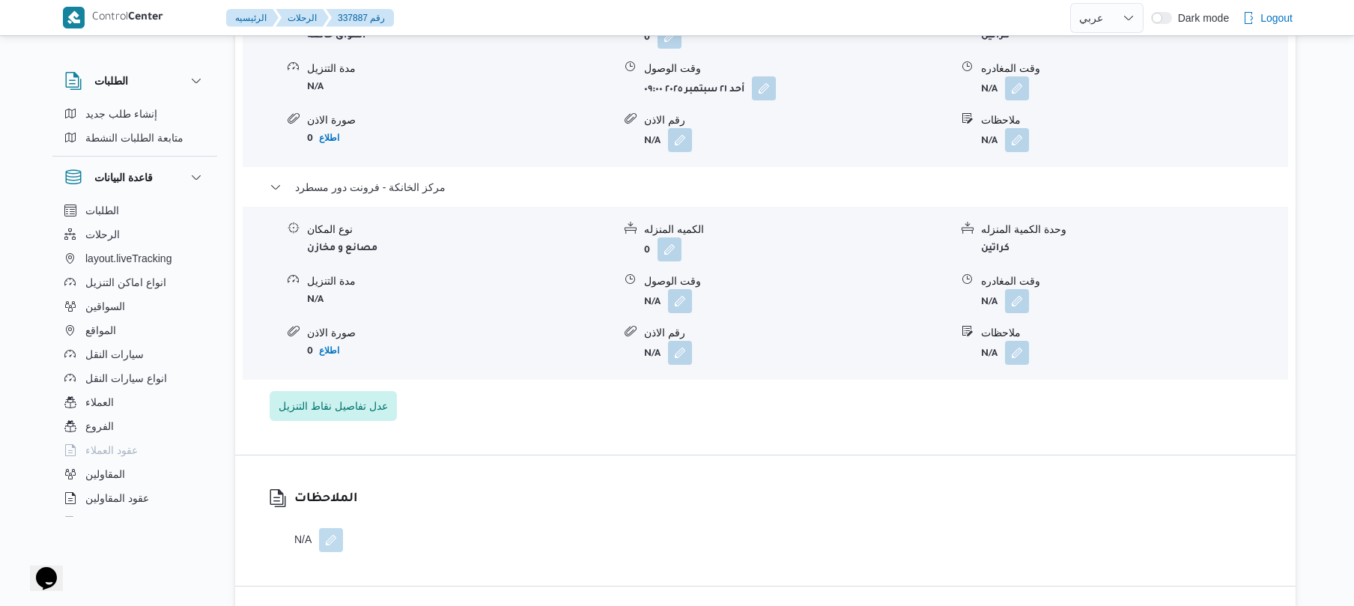
scroll to position [1357, 0]
click at [1016, 286] on button "button" at bounding box center [1017, 298] width 24 height 24
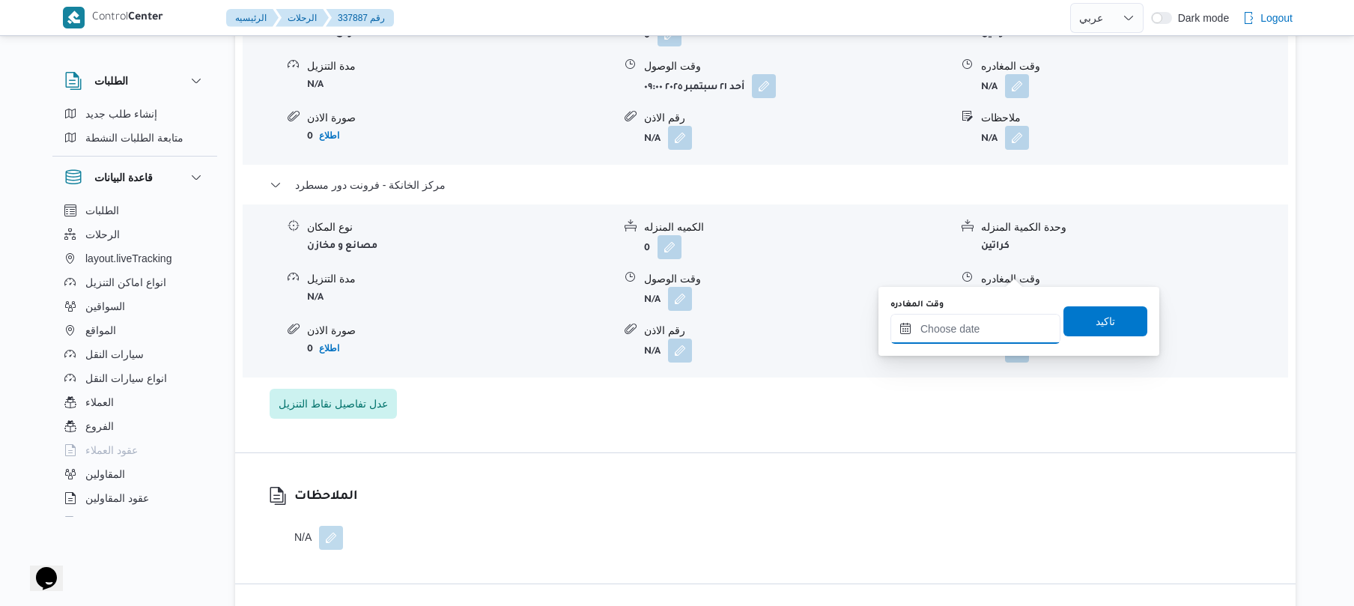
click at [976, 331] on input "وقت المغادره" at bounding box center [975, 329] width 170 height 30
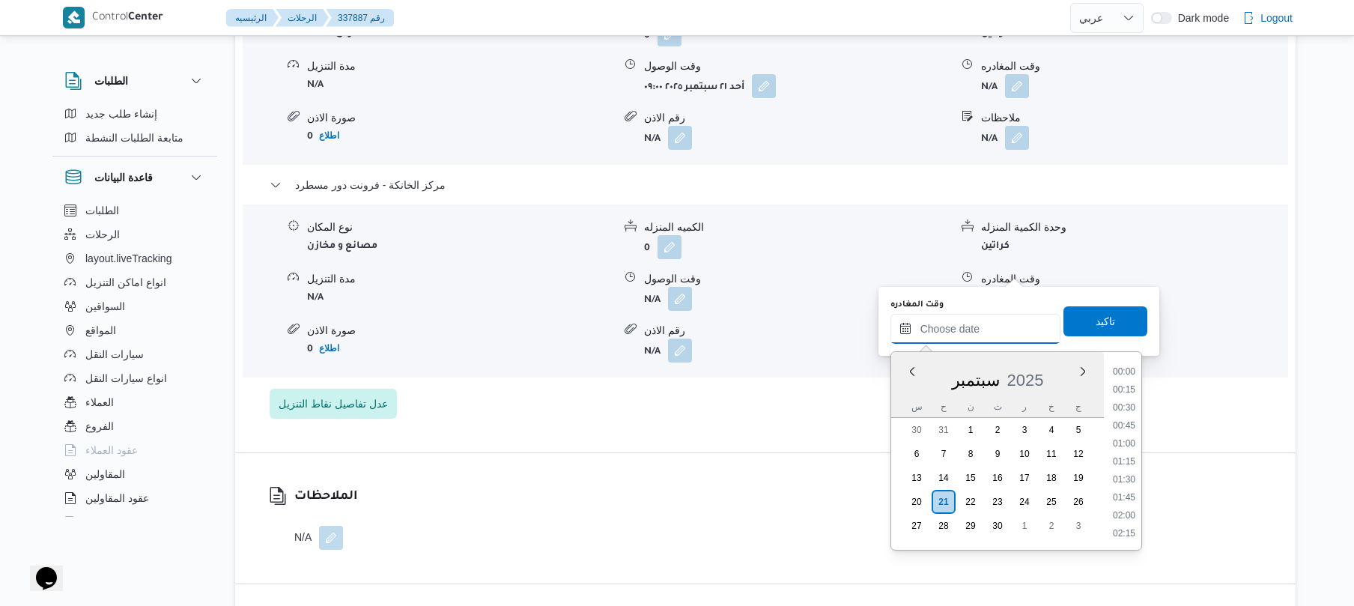
scroll to position [1223, 0]
click at [1142, 405] on div "Previous Month Next month سبتمبر ٢٠٢٥ سبتمبر 2025 س ح ن ث ر خ ج 30 31 1 2 3 4 5…" at bounding box center [1016, 450] width 252 height 199
click at [1130, 408] on li "15:30" at bounding box center [1123, 409] width 34 height 15
type input "[DATE] ١٥:٣٠"
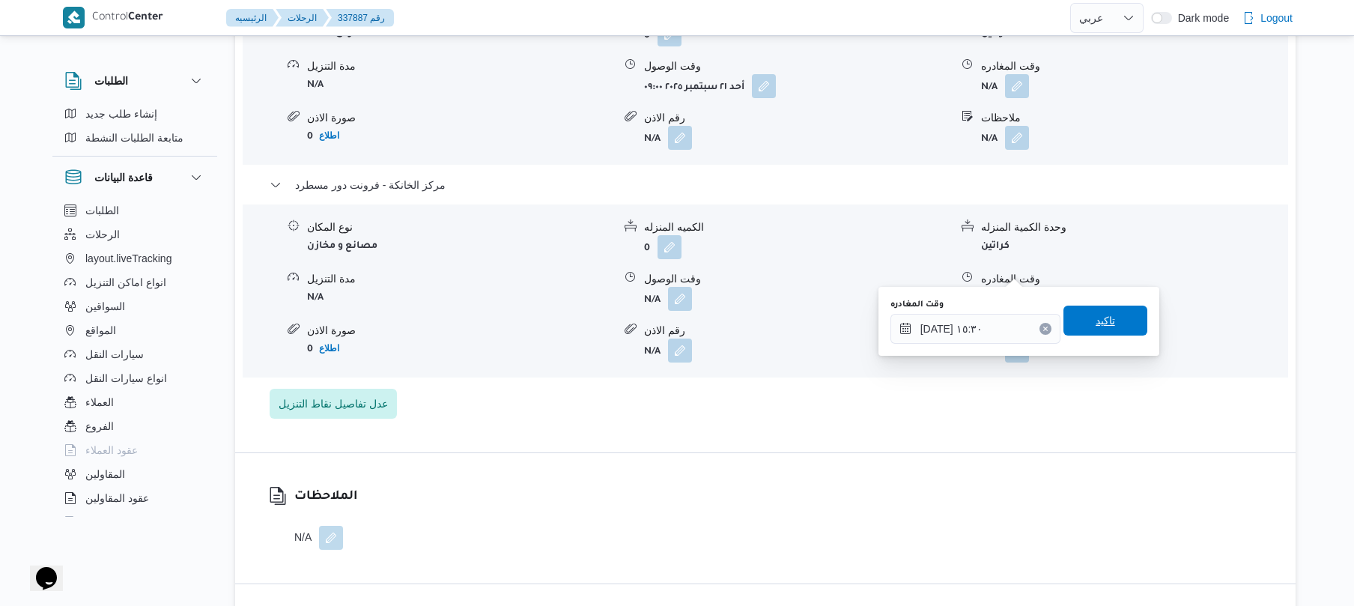
click at [1109, 323] on span "تاكيد" at bounding box center [1105, 320] width 84 height 30
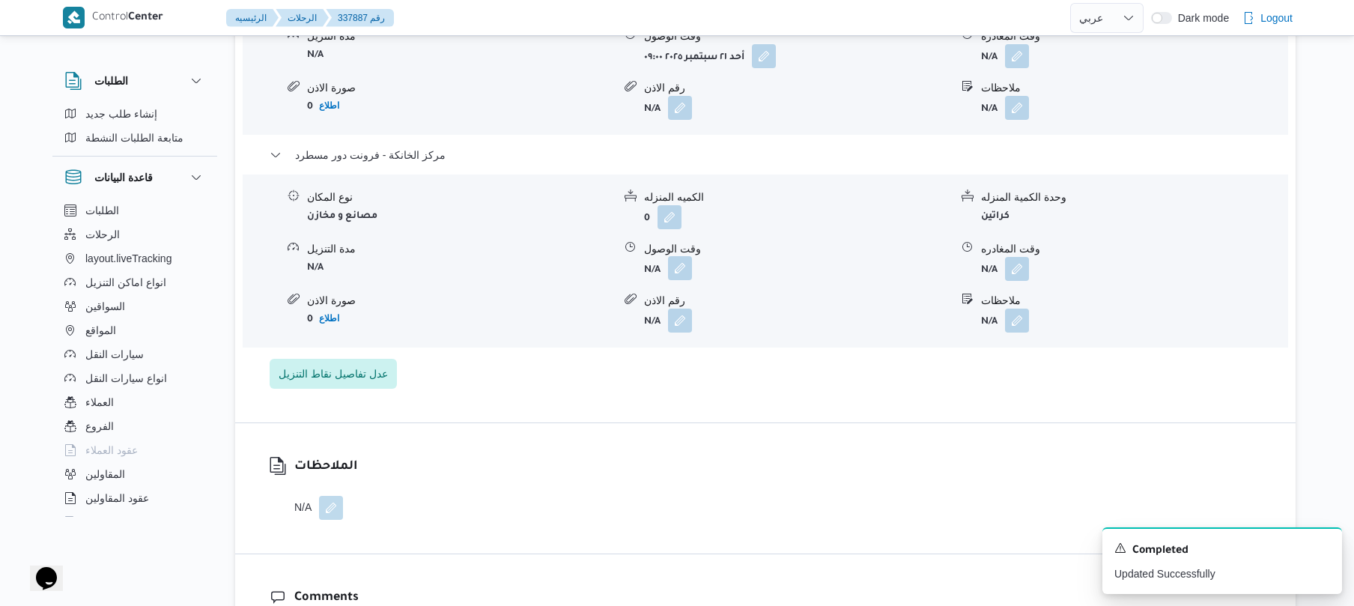
click at [684, 261] on button "button" at bounding box center [680, 268] width 24 height 24
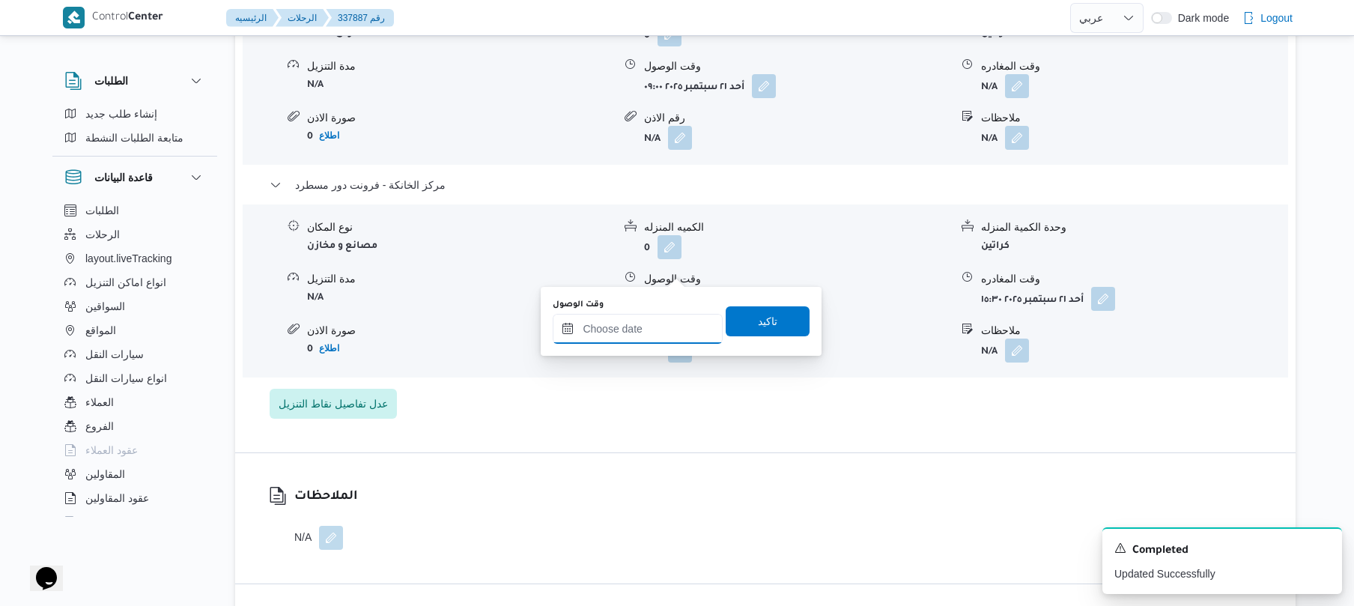
click at [639, 333] on input "وقت الوصول" at bounding box center [638, 329] width 170 height 30
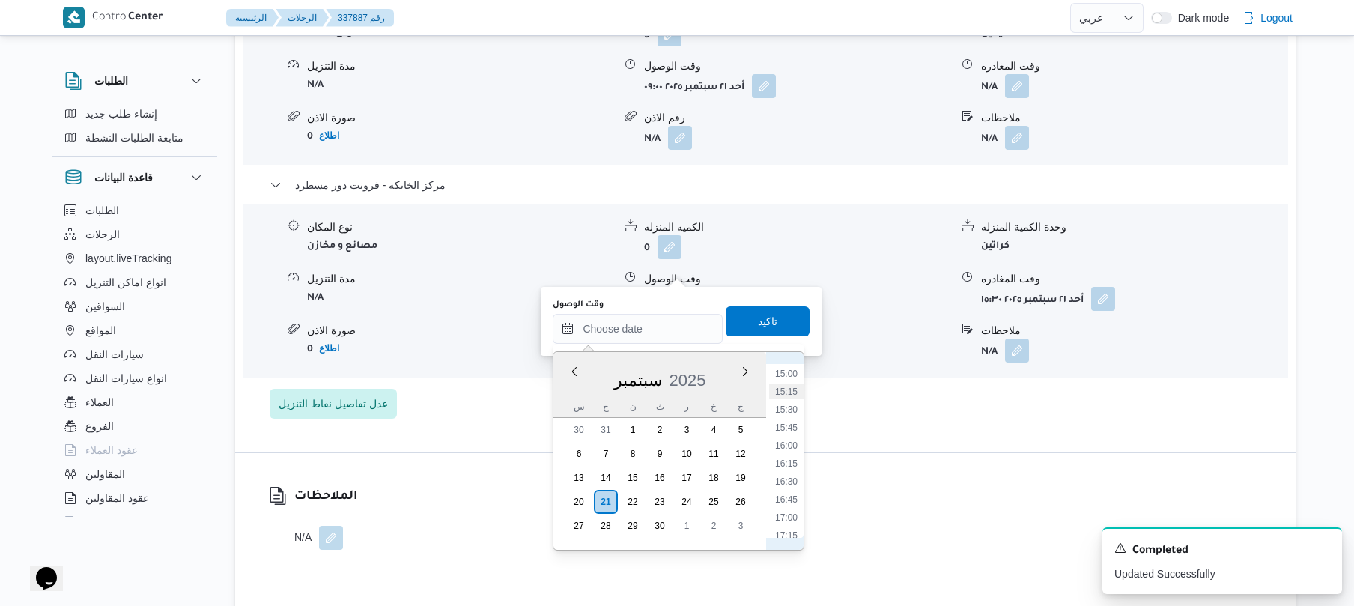
click at [785, 392] on li "15:15" at bounding box center [786, 391] width 34 height 15
type input "[DATE] ١٥:١٥"
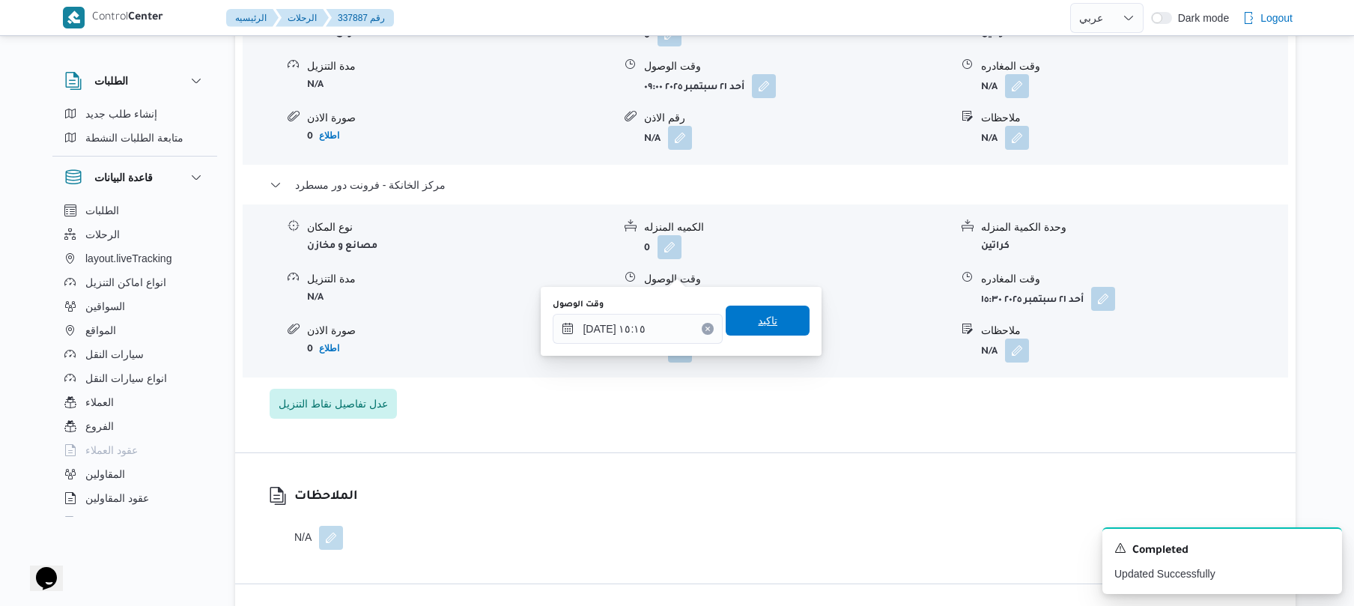
click at [764, 324] on span "تاكيد" at bounding box center [767, 320] width 19 height 18
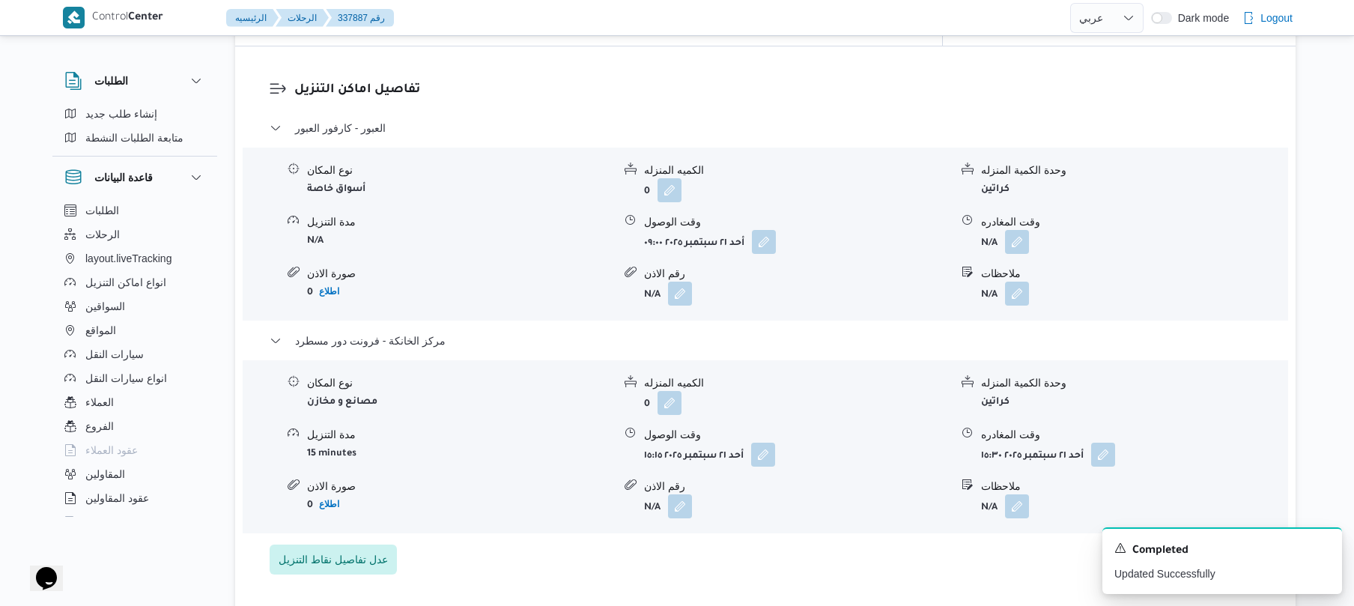
scroll to position [1198, 0]
click at [1014, 233] on button "button" at bounding box center [1017, 245] width 24 height 24
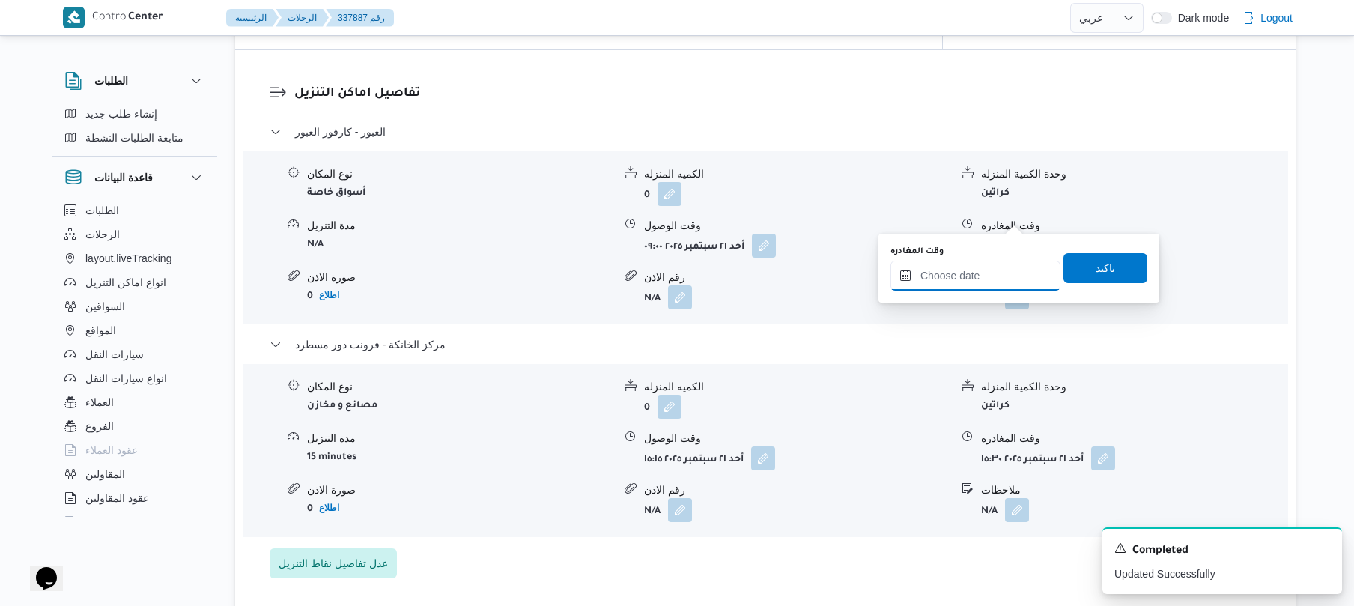
click at [954, 264] on input "وقت المغادره" at bounding box center [975, 276] width 170 height 30
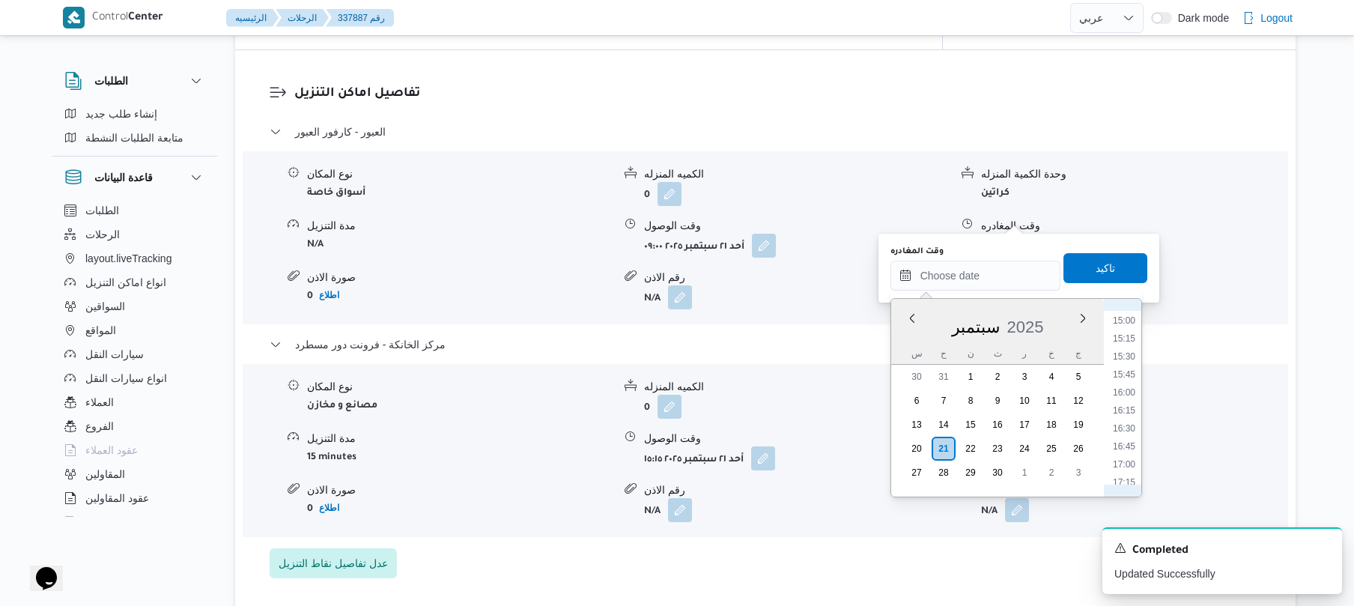
scroll to position [929, 0]
click at [1121, 447] on li "14:45" at bounding box center [1123, 449] width 34 height 15
type input "[DATE] ١٤:٤٥"
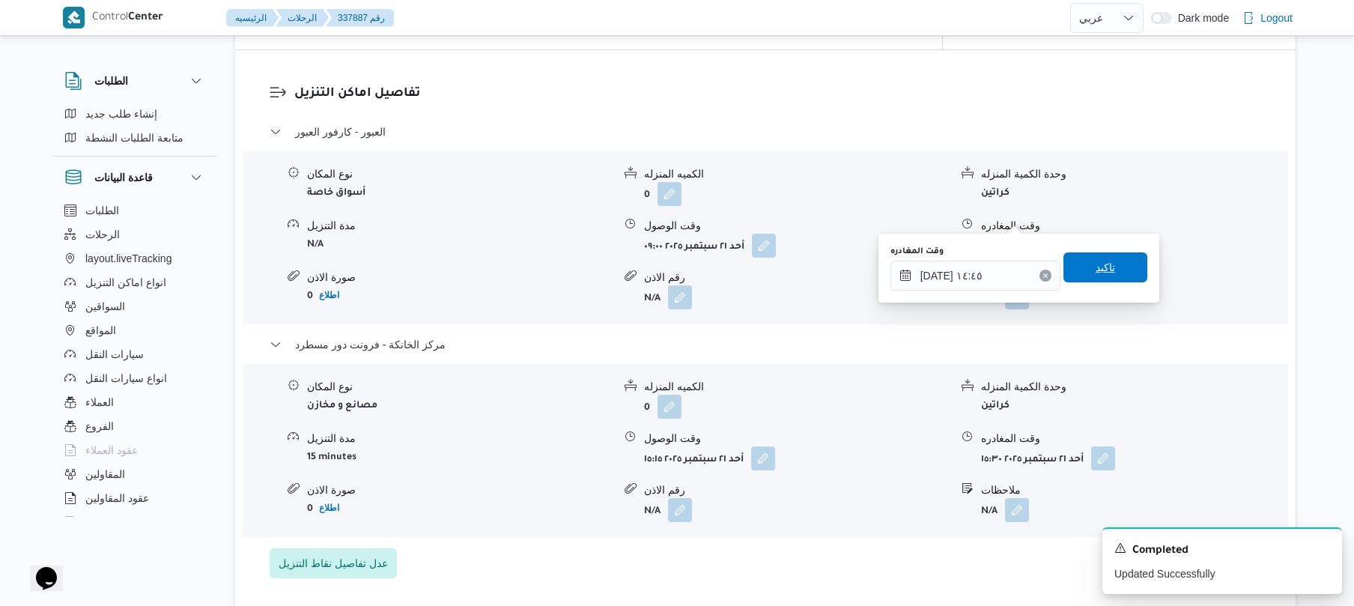
click at [1093, 277] on span "تاكيد" at bounding box center [1105, 267] width 84 height 30
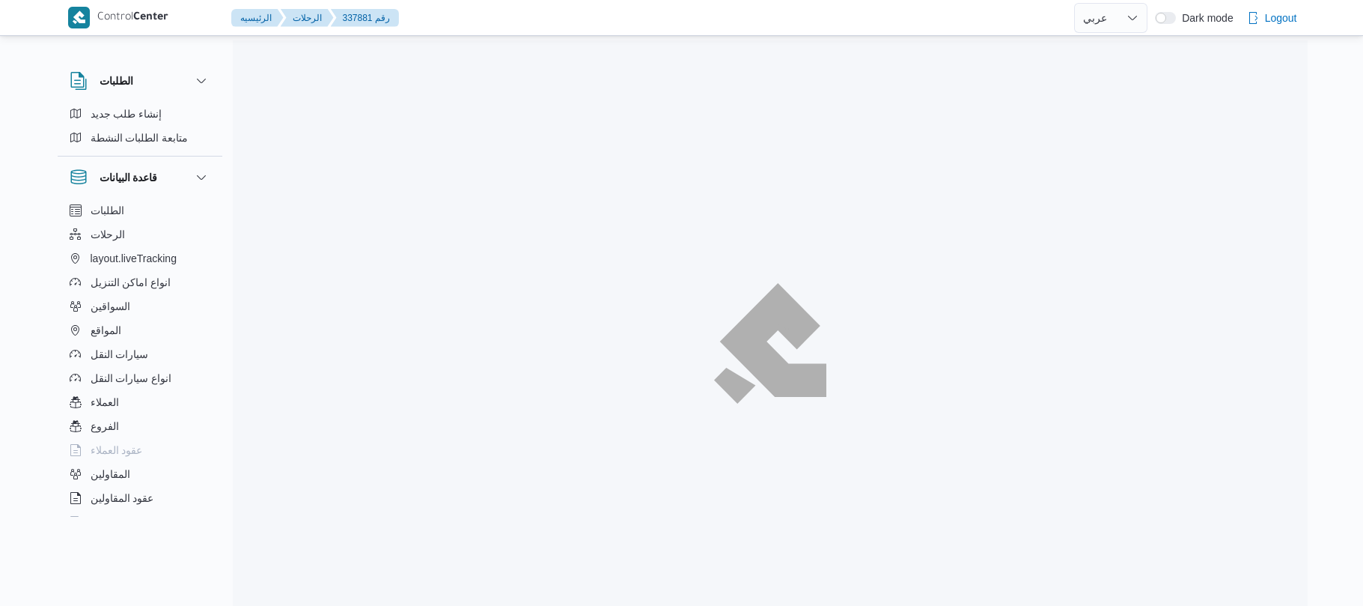
select select "ar"
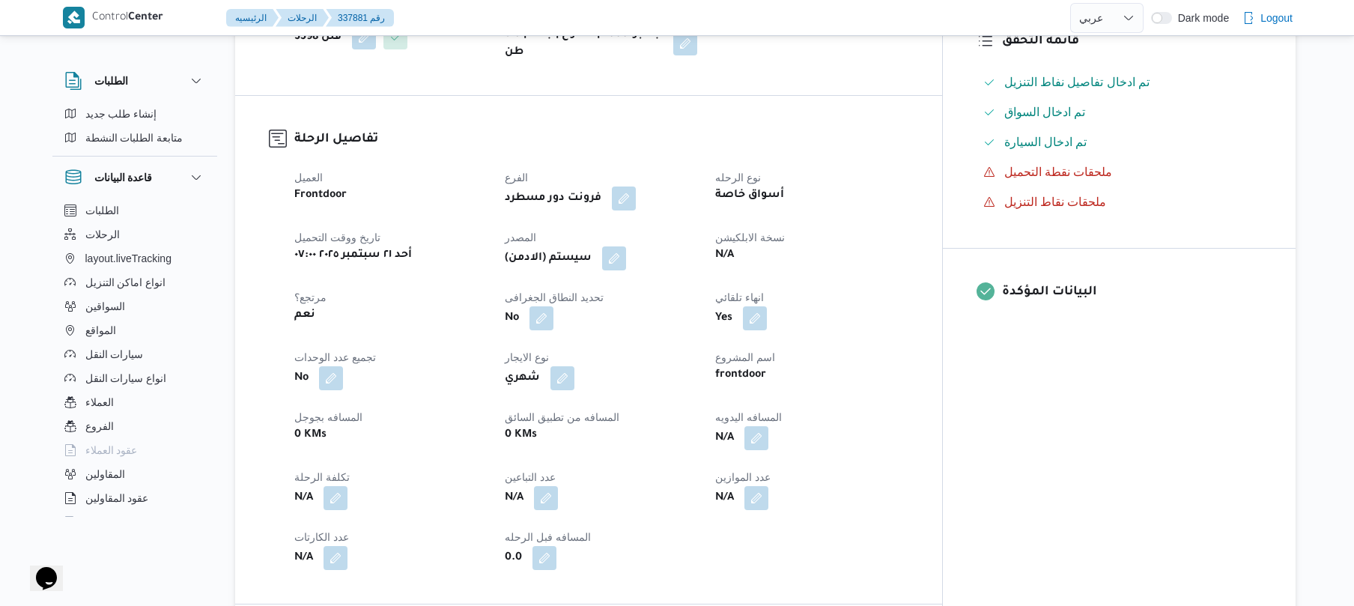
scroll to position [479, 0]
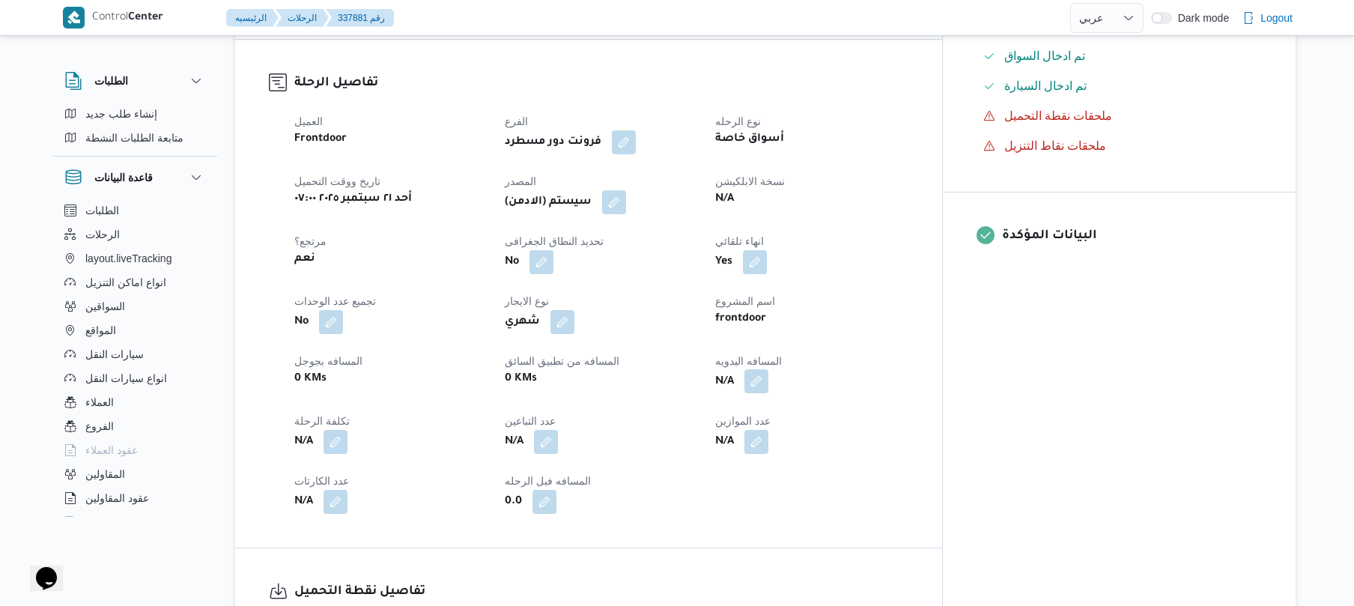
click at [768, 372] on button "button" at bounding box center [756, 381] width 24 height 24
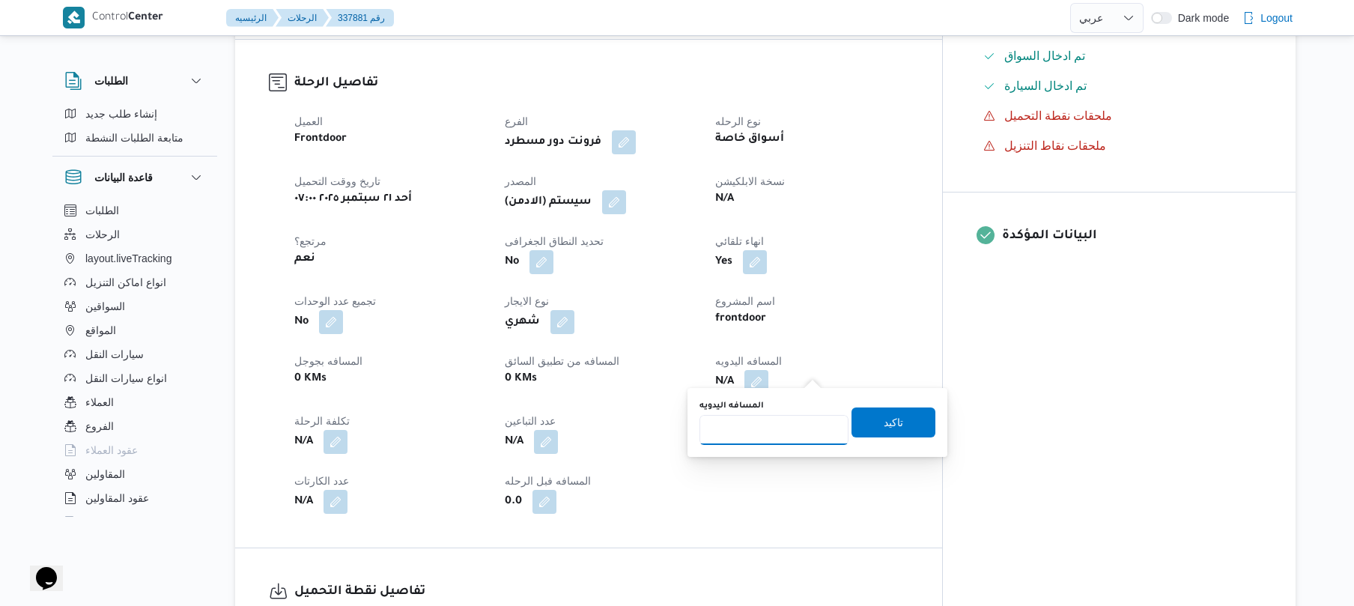
click at [776, 426] on input "المسافه اليدويه" at bounding box center [773, 430] width 149 height 30
type input "70"
click at [867, 425] on span "تاكيد" at bounding box center [893, 422] width 84 height 30
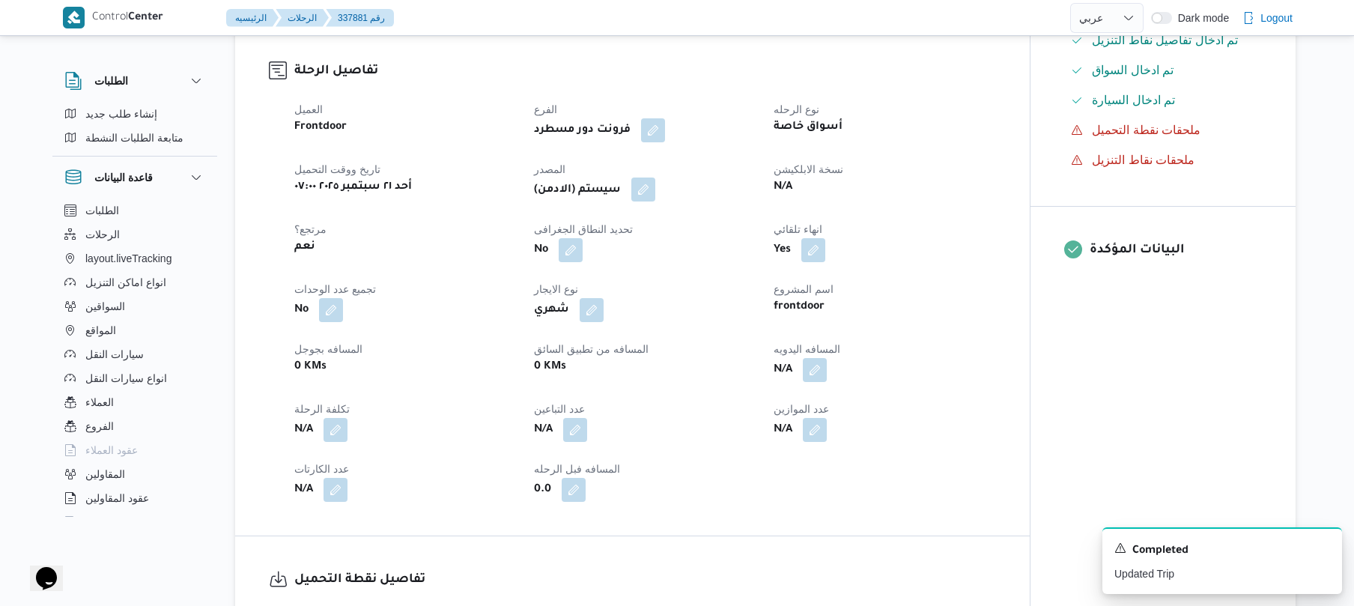
click at [645, 189] on button "button" at bounding box center [643, 189] width 24 height 24
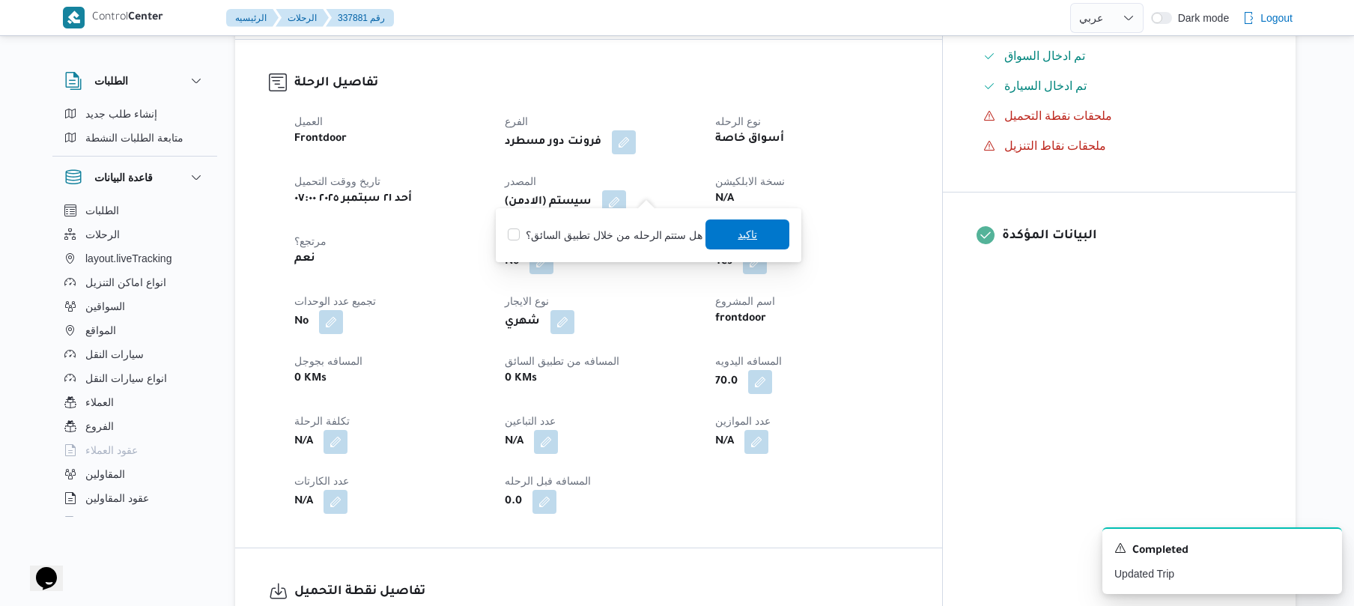
click at [728, 246] on span "تاكيد" at bounding box center [747, 234] width 84 height 30
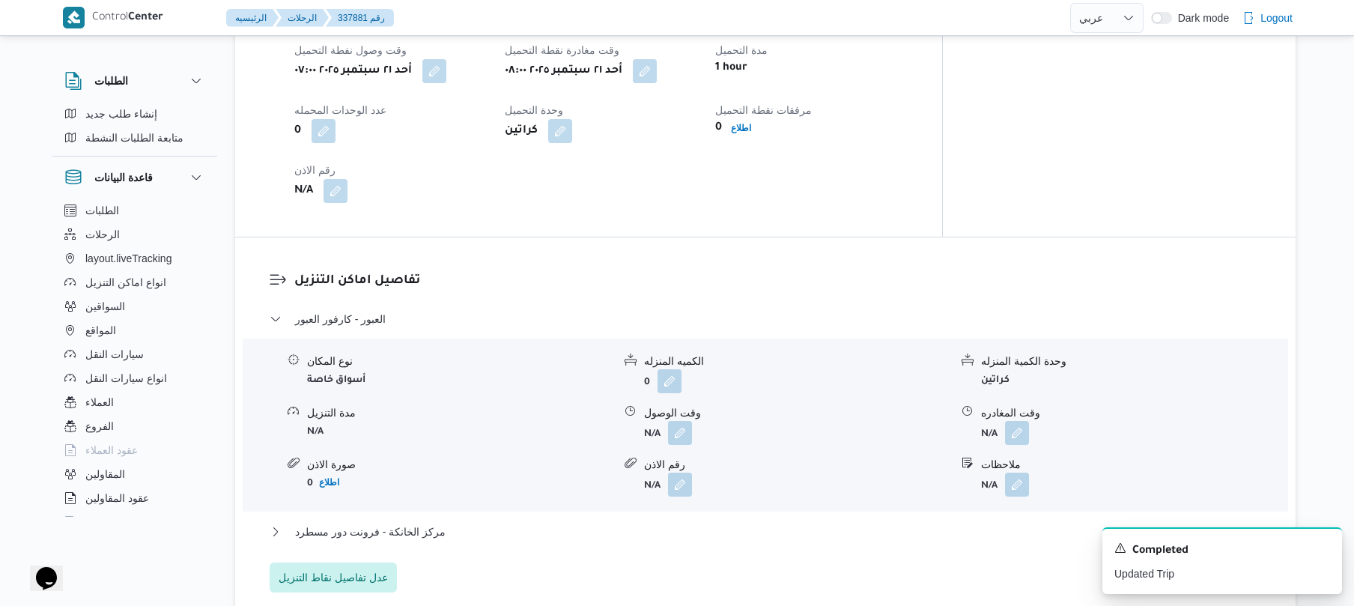
scroll to position [1118, 0]
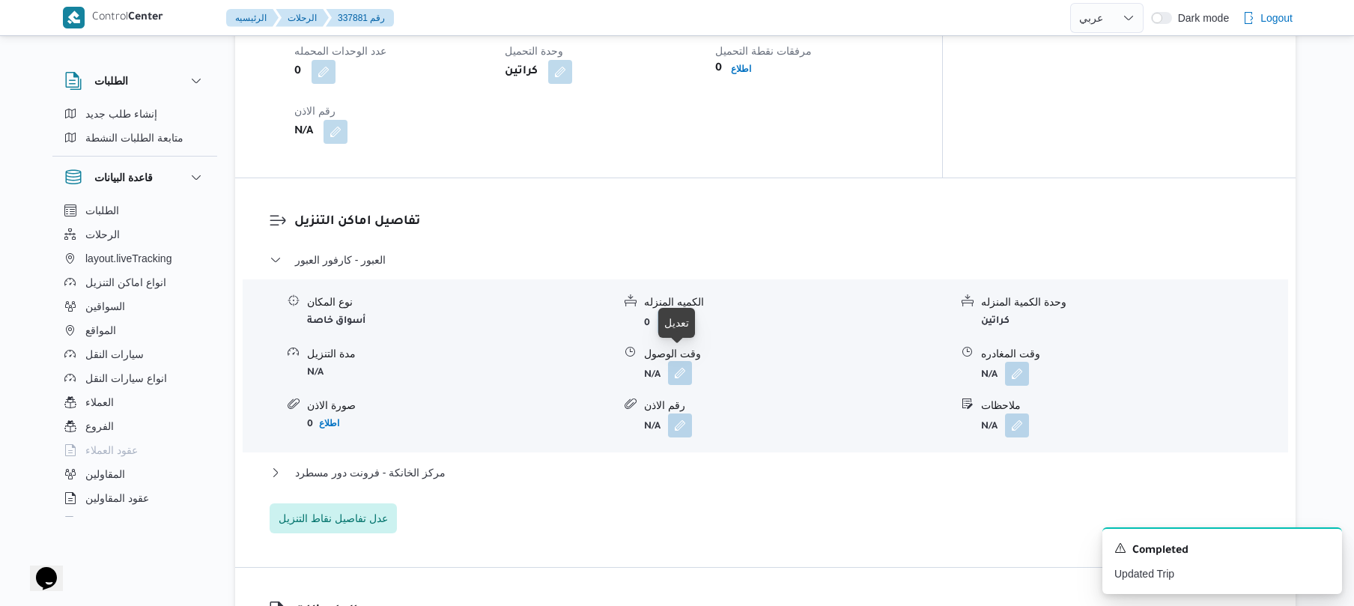
click at [681, 361] on button "button" at bounding box center [680, 373] width 24 height 24
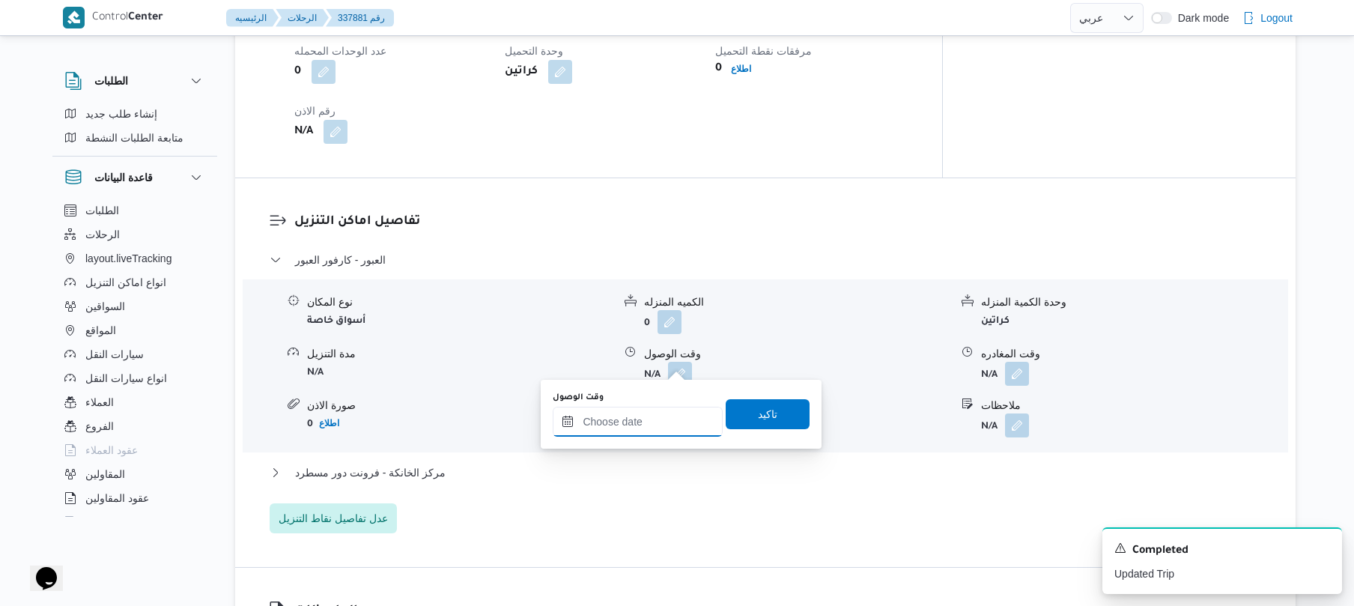
click at [659, 419] on input "وقت الوصول" at bounding box center [638, 422] width 170 height 30
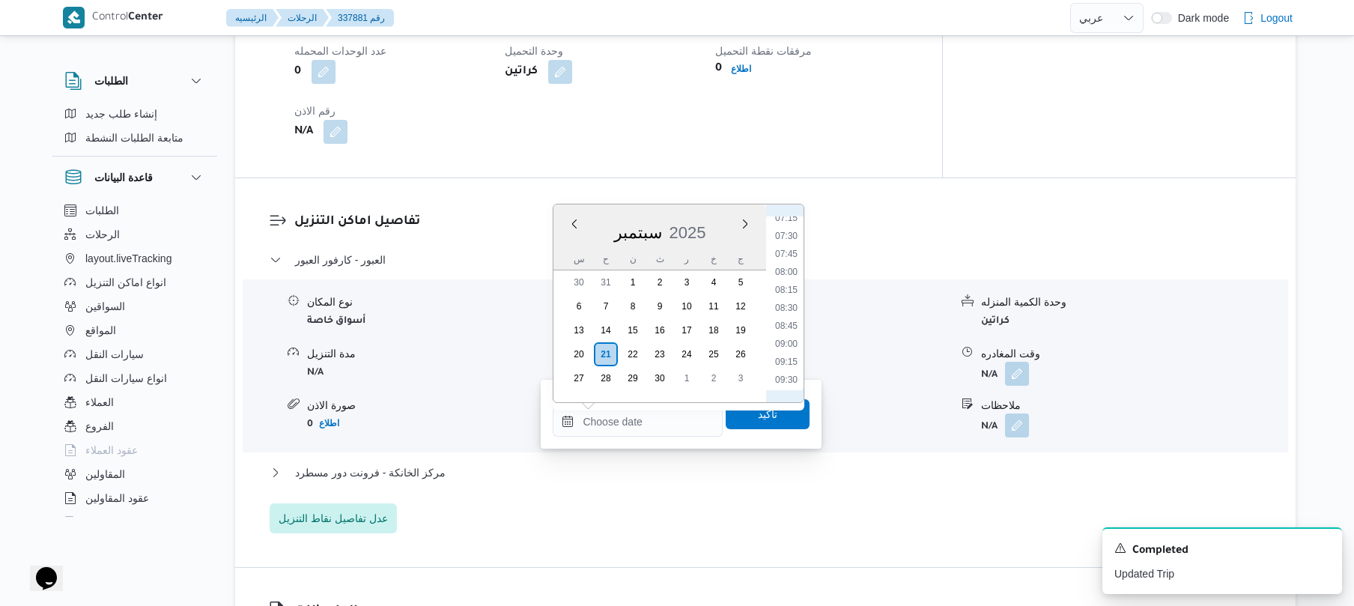
scroll to position [484, 0]
click at [785, 352] on li "08:30" at bounding box center [786, 351] width 34 height 15
type input "[DATE] ٠٨:٣٠"
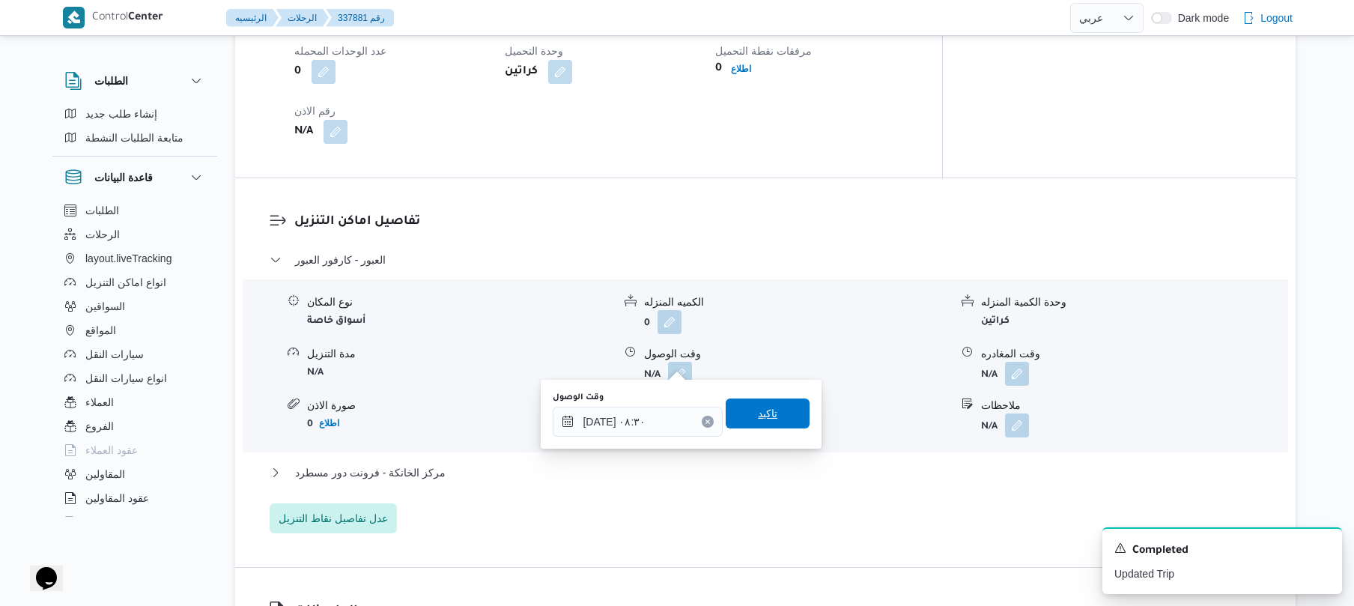
click at [758, 420] on span "تاكيد" at bounding box center [767, 413] width 19 height 18
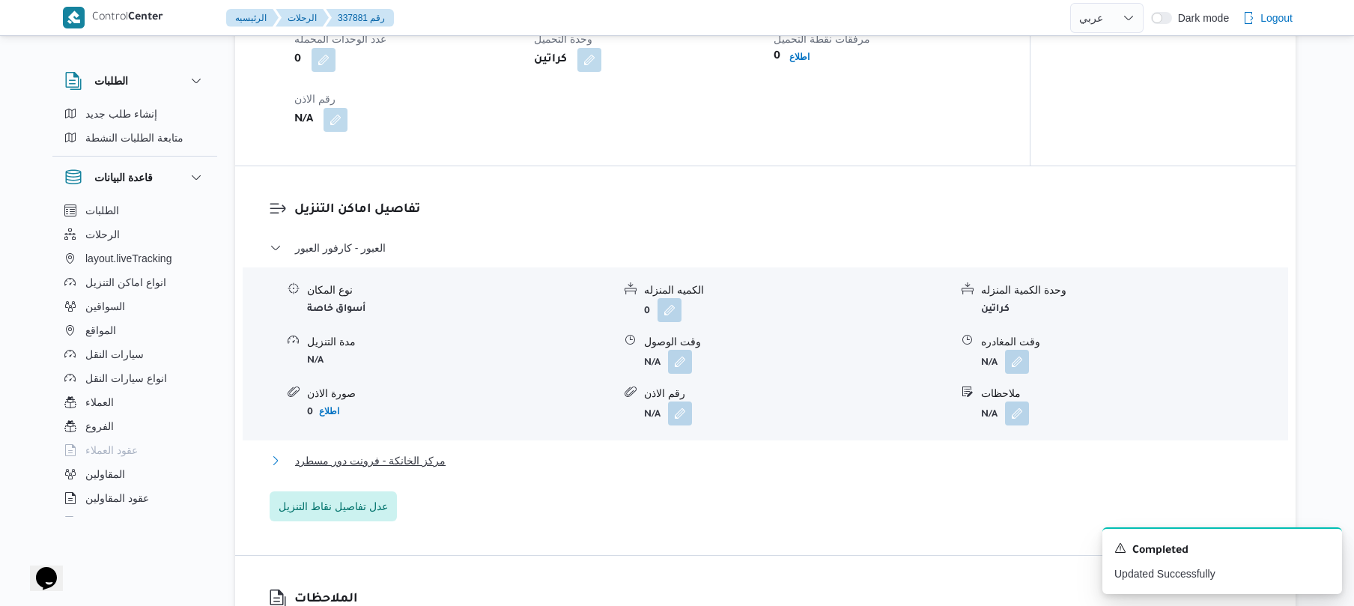
click at [723, 465] on button "مركز الخانكة - فرونت دور مسطرد" at bounding box center [766, 460] width 992 height 18
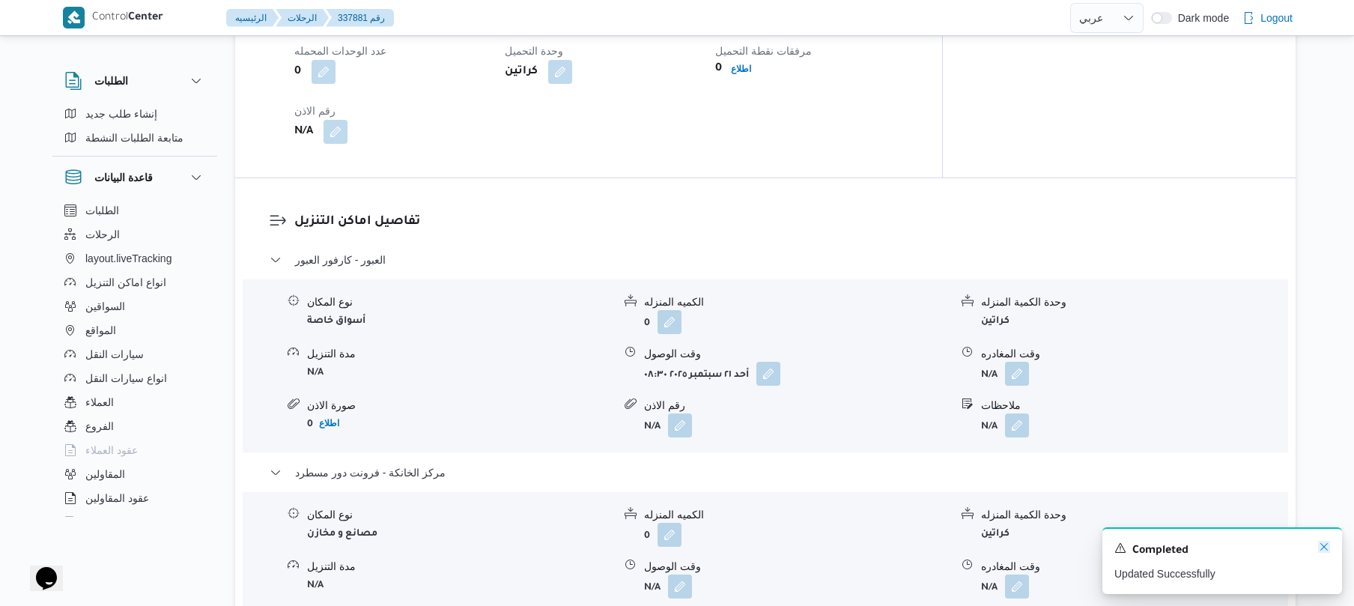
click at [1319, 548] on icon "Dismiss toast" at bounding box center [1324, 547] width 12 height 12
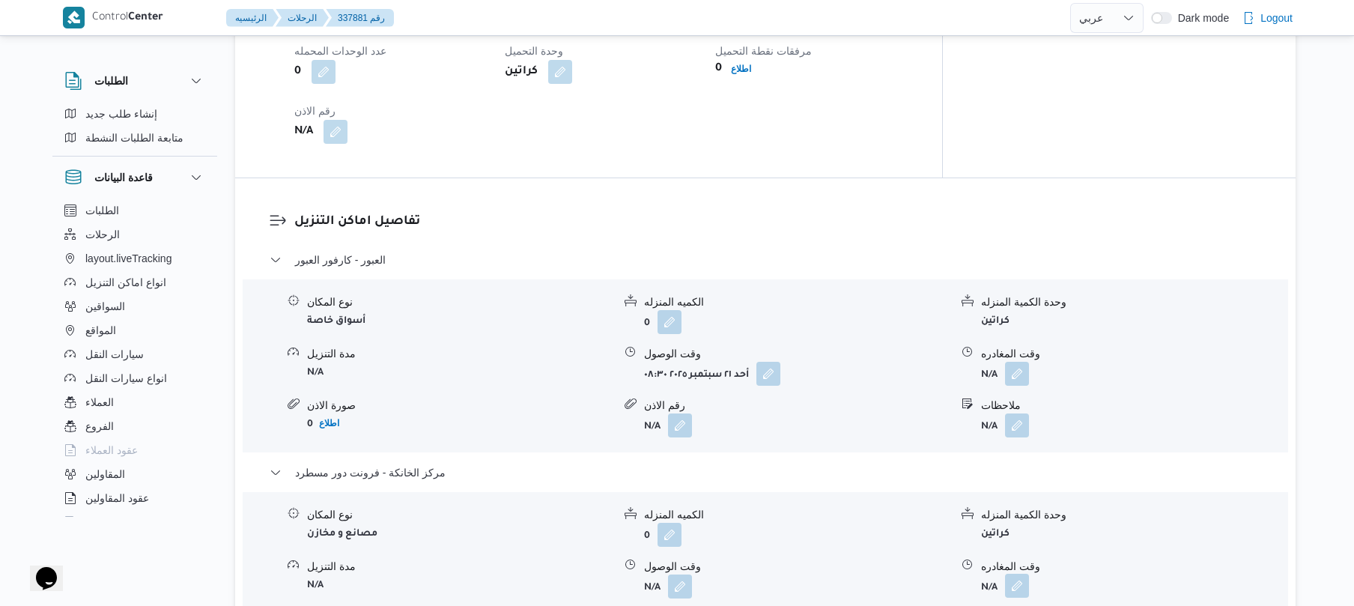
click at [1018, 573] on button "button" at bounding box center [1017, 585] width 24 height 24
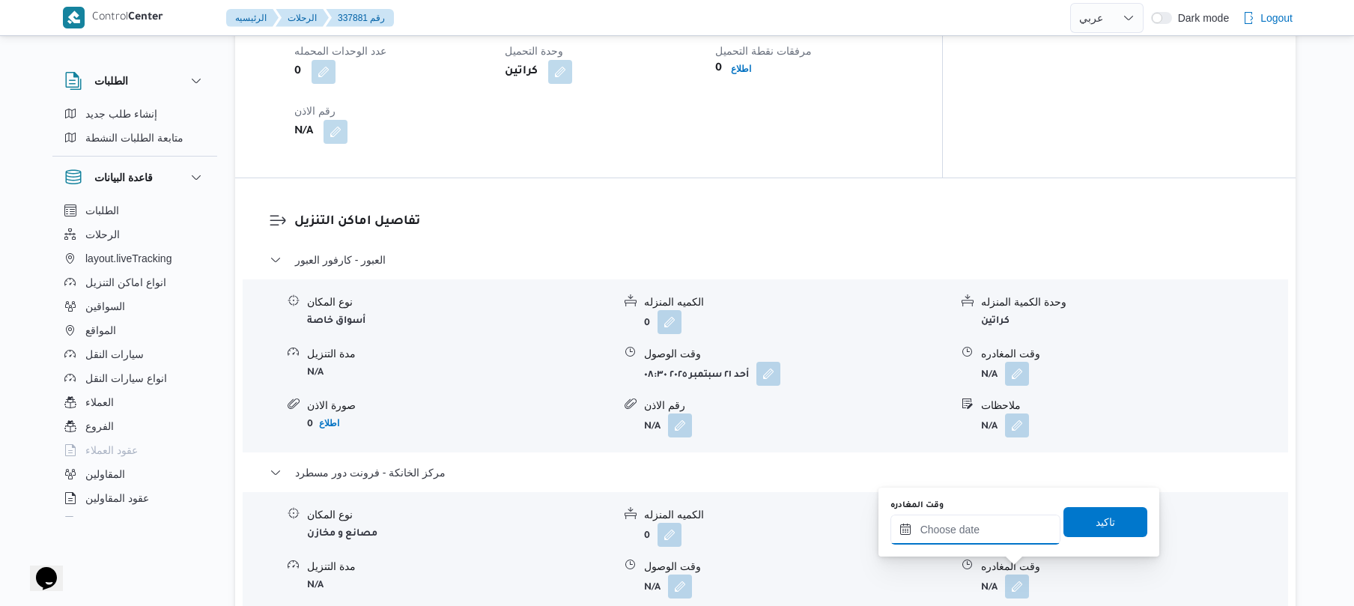
click at [979, 532] on input "وقت المغادره" at bounding box center [975, 529] width 170 height 30
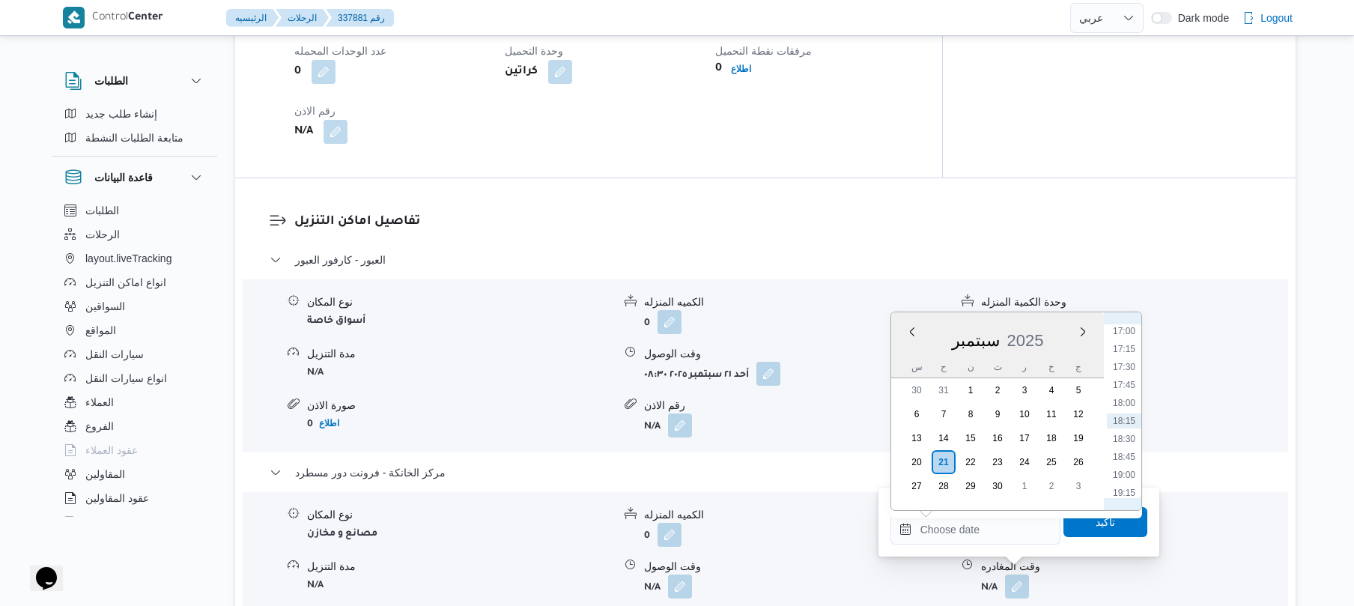
scroll to position [1075, 0]
click at [1129, 373] on li "15:30" at bounding box center [1123, 370] width 34 height 15
type input "[DATE] ١٥:٣٠"
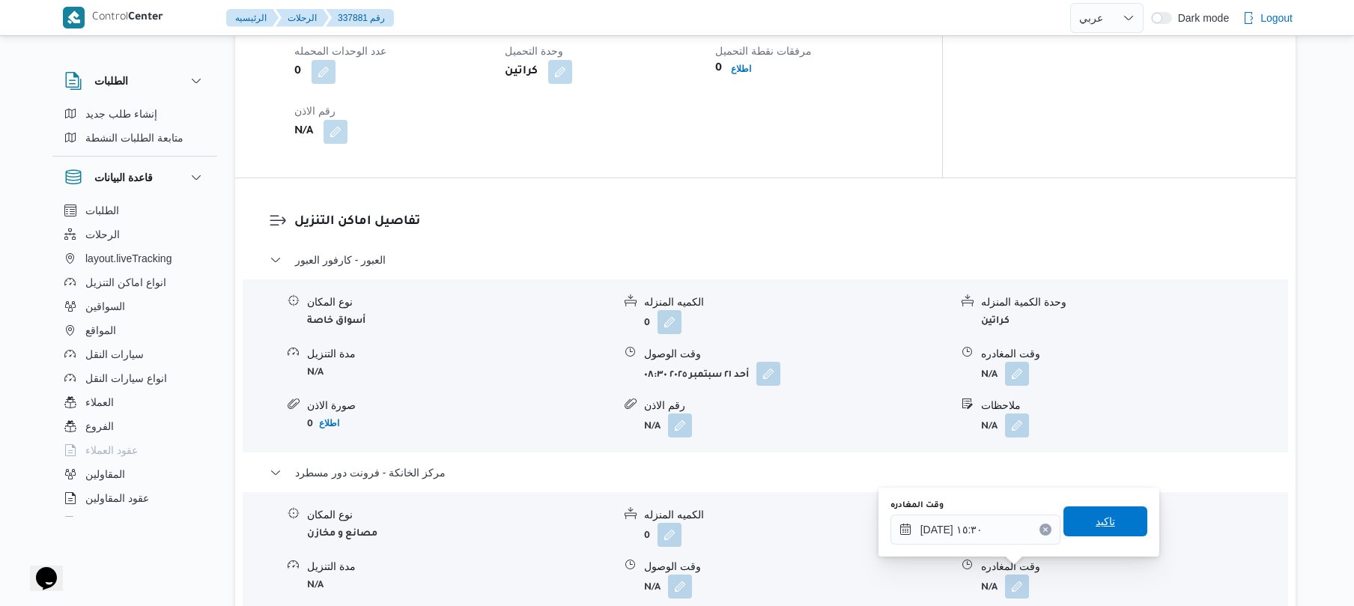
click at [1095, 527] on span "تاكيد" at bounding box center [1104, 521] width 19 height 18
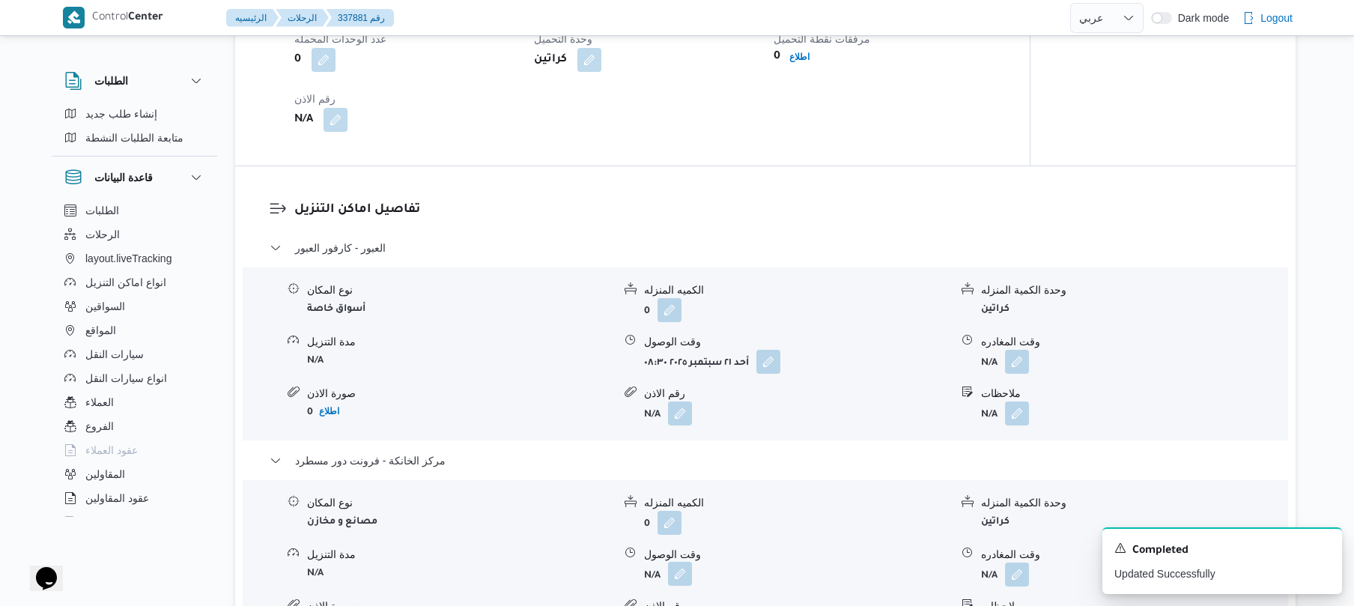
click at [681, 570] on button "button" at bounding box center [680, 573] width 24 height 24
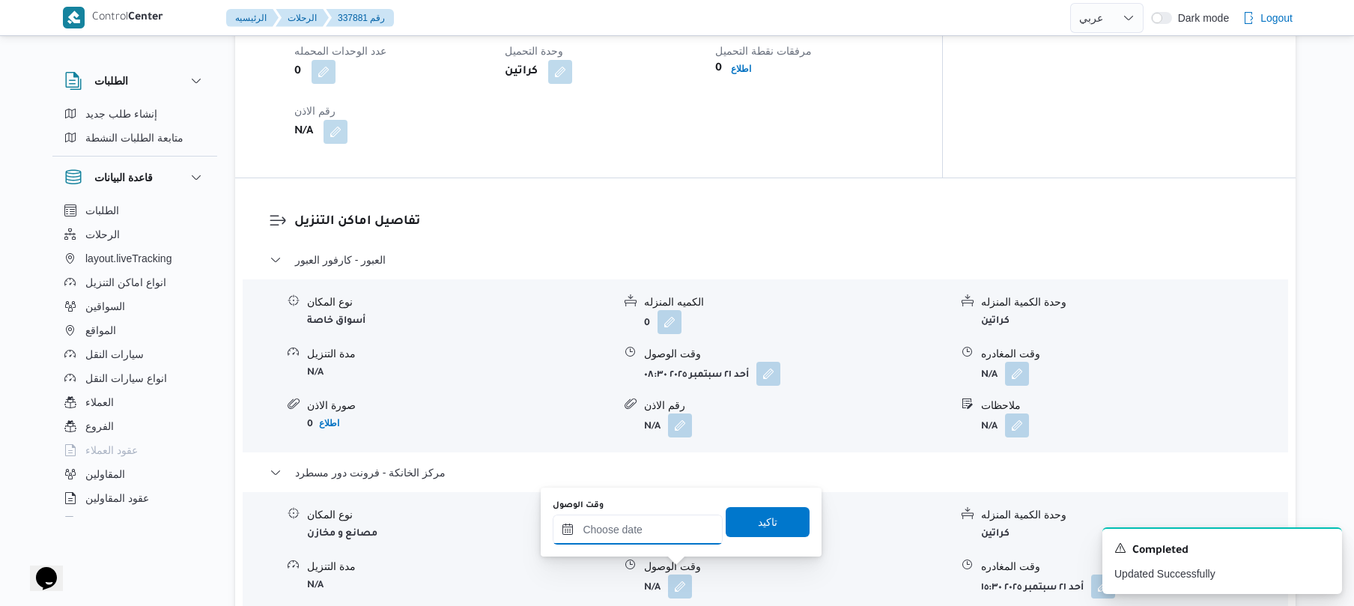
click at [674, 539] on input "وقت الوصول" at bounding box center [638, 529] width 170 height 30
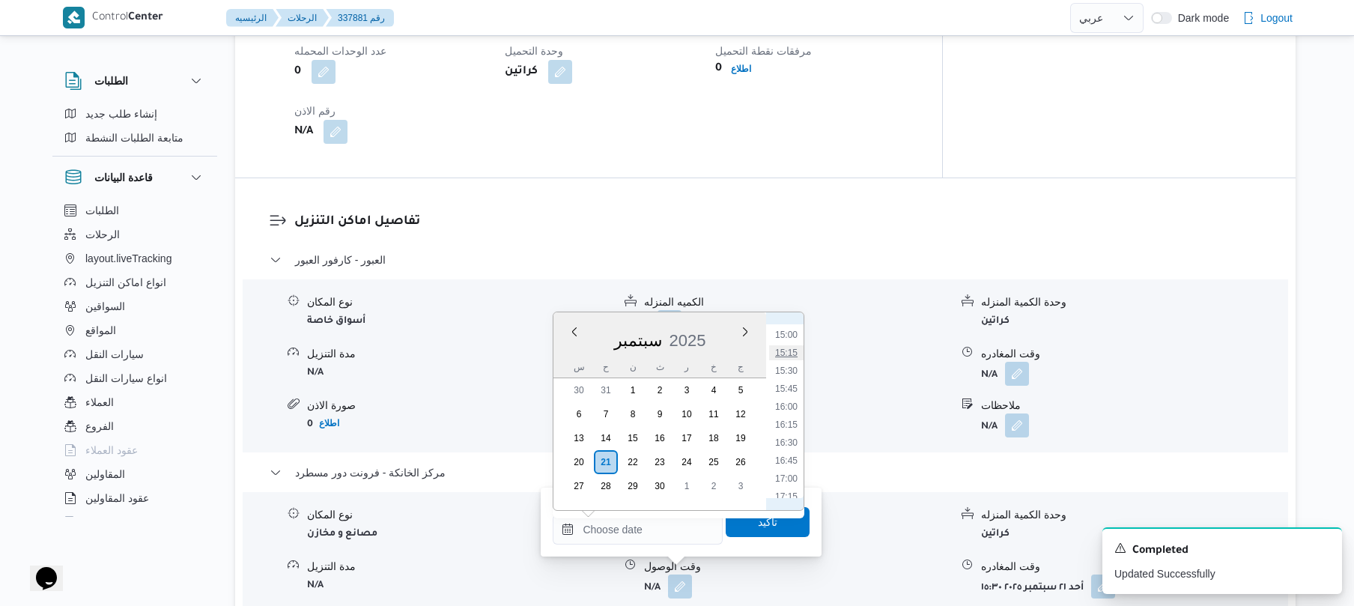
click at [788, 357] on li "15:15" at bounding box center [786, 352] width 34 height 15
type input "[DATE] ١٥:١٥"
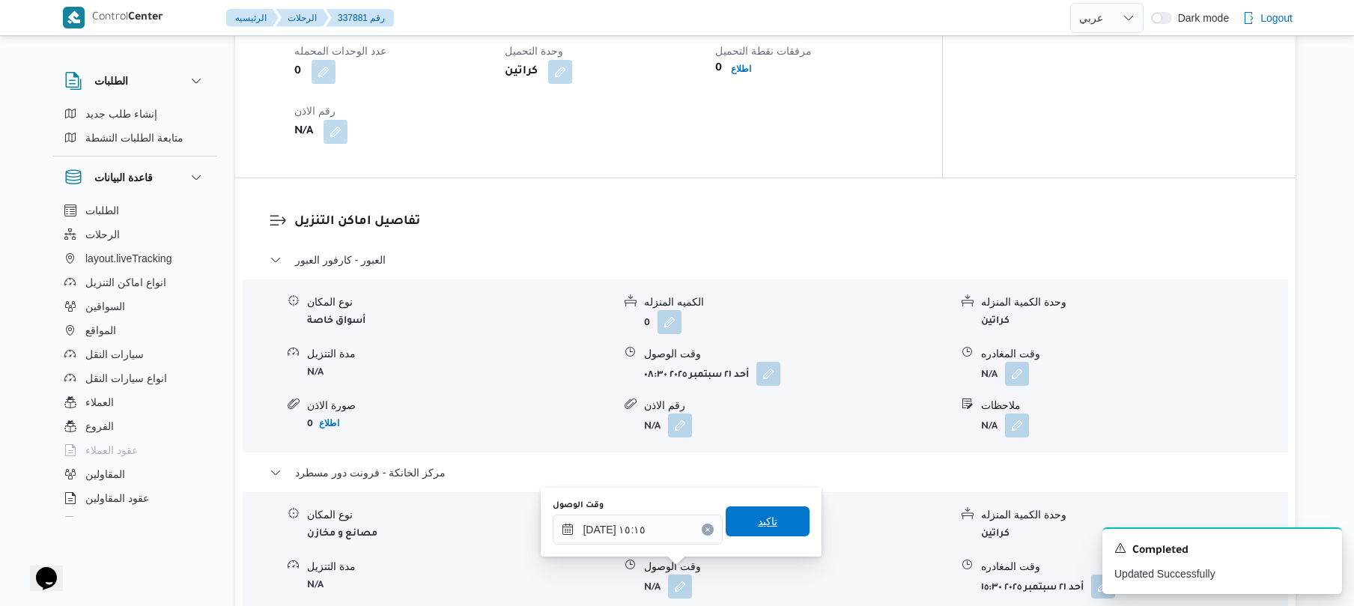
click at [782, 523] on span "تاكيد" at bounding box center [767, 521] width 84 height 30
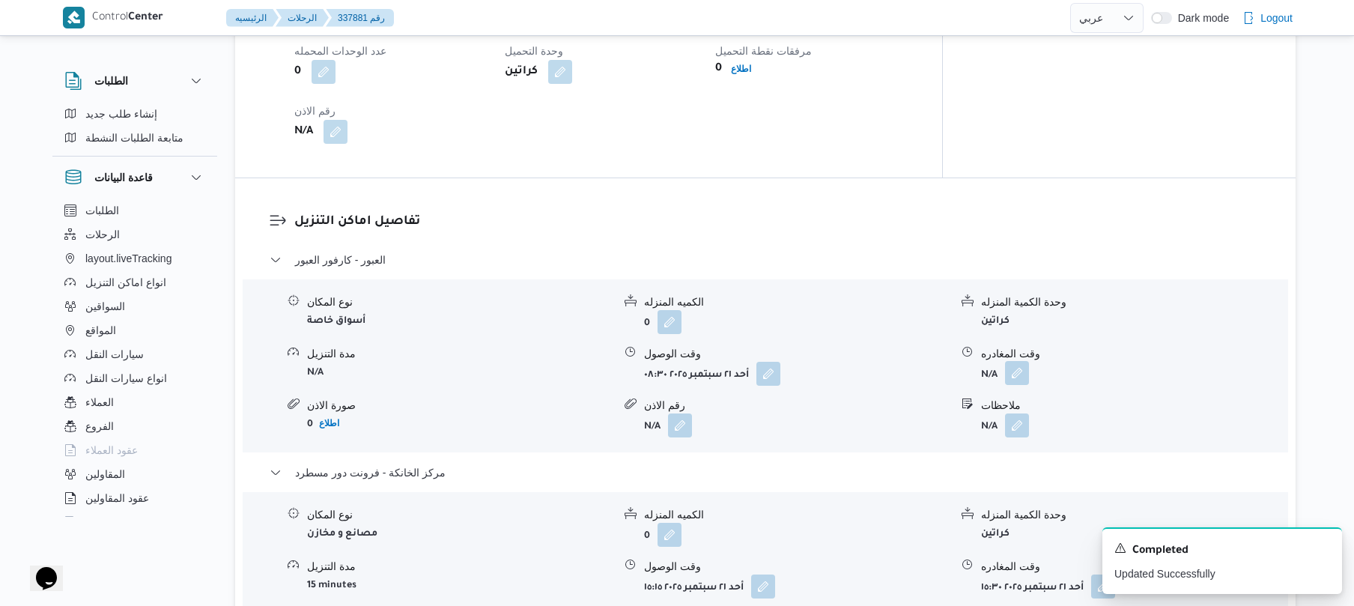
click at [1026, 361] on button "button" at bounding box center [1017, 373] width 24 height 24
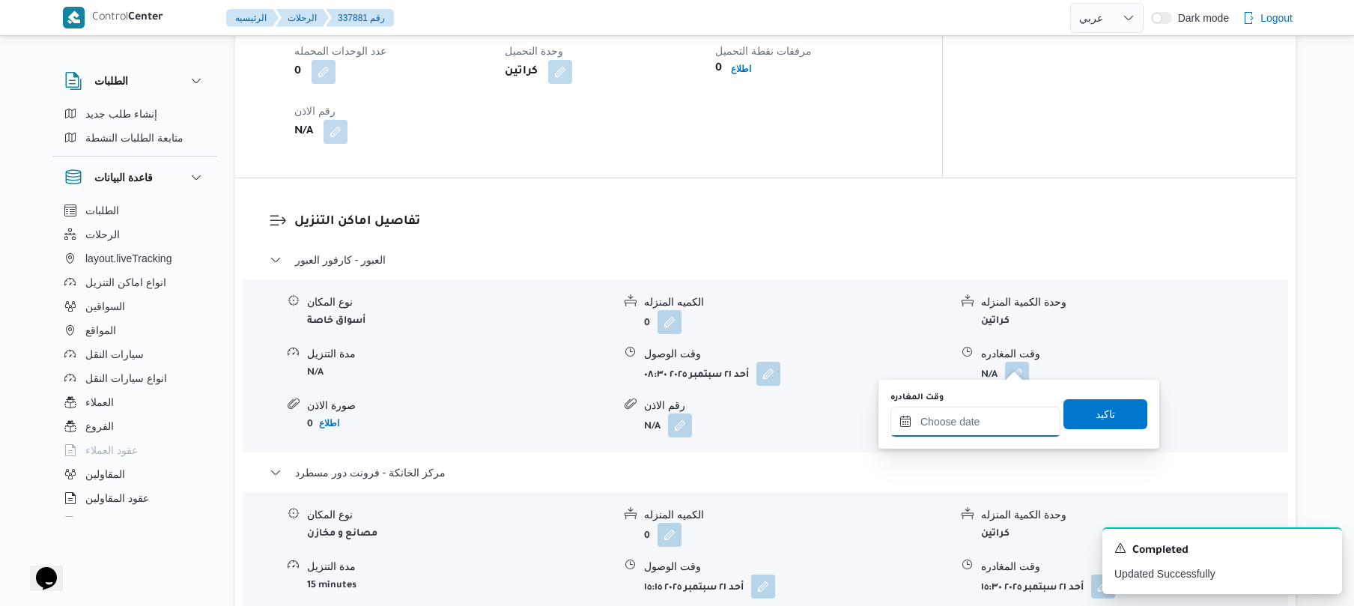
click at [980, 417] on input "وقت المغادره" at bounding box center [975, 422] width 170 height 30
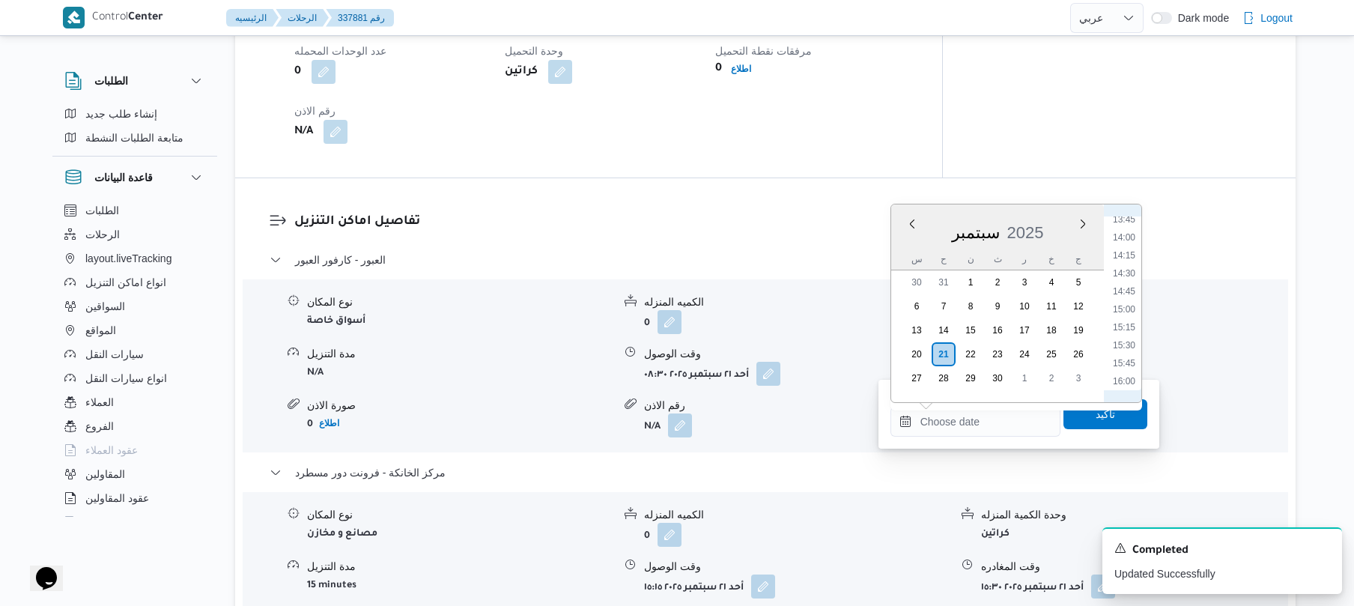
scroll to position [927, 0]
click at [1127, 354] on li "14:45" at bounding box center [1123, 357] width 34 height 15
type input "[DATE] ١٤:٤٥"
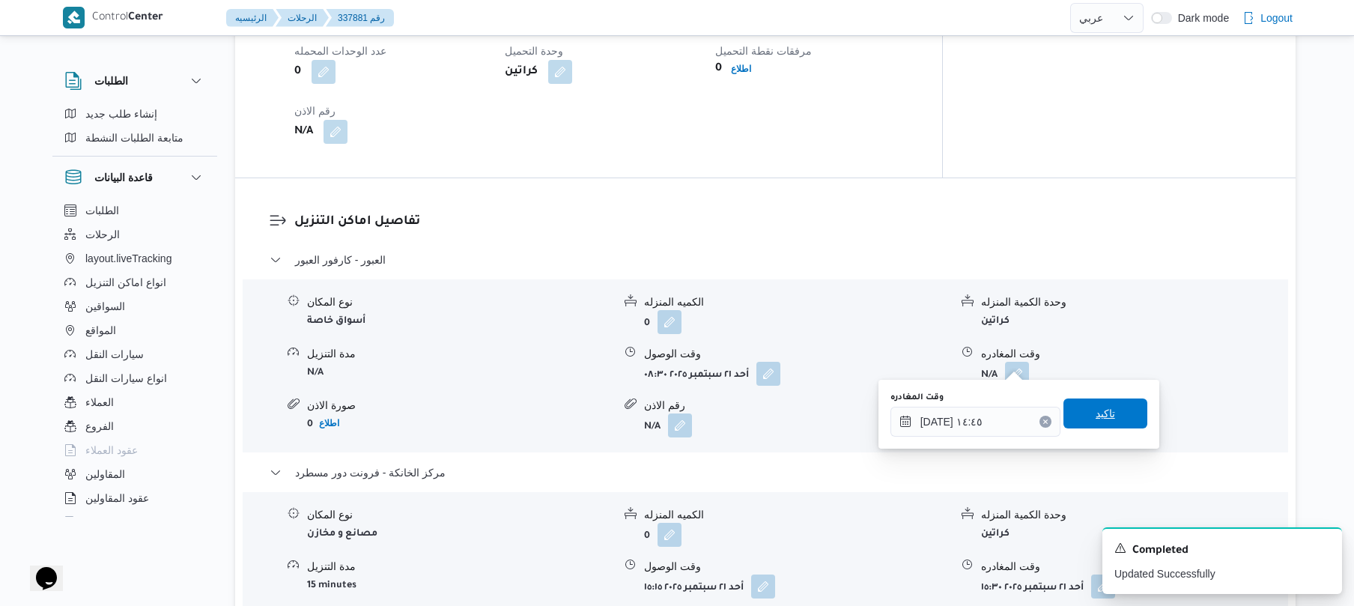
click at [1109, 411] on span "تاكيد" at bounding box center [1105, 413] width 84 height 30
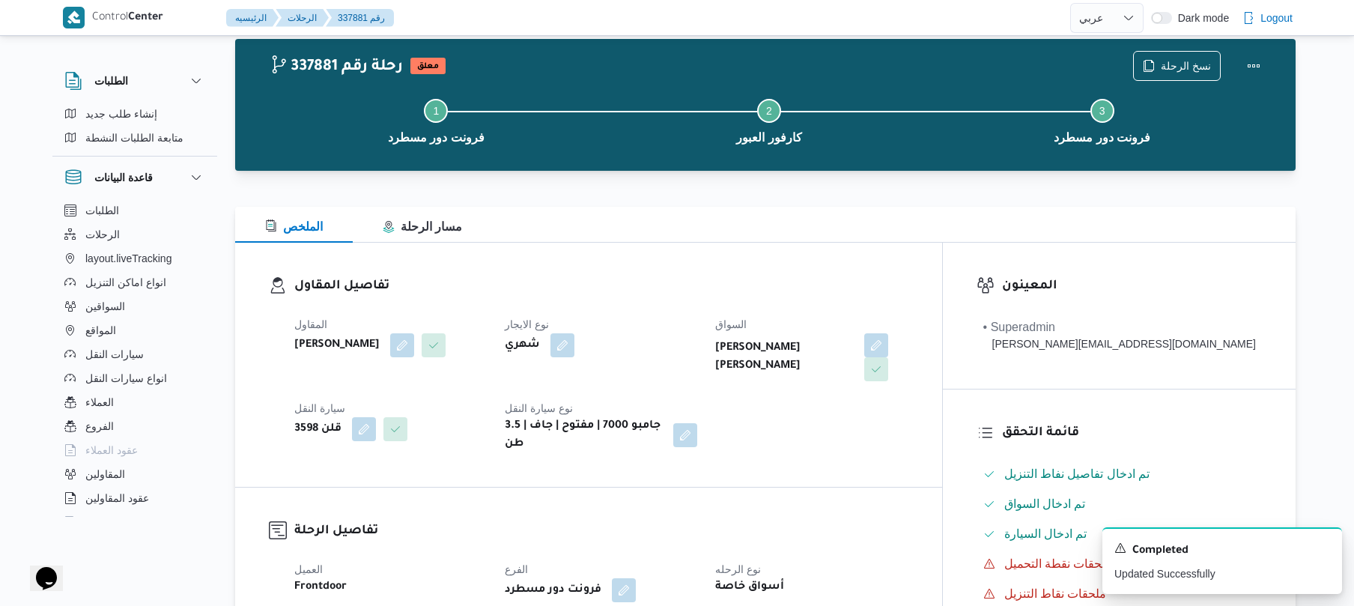
scroll to position [0, 0]
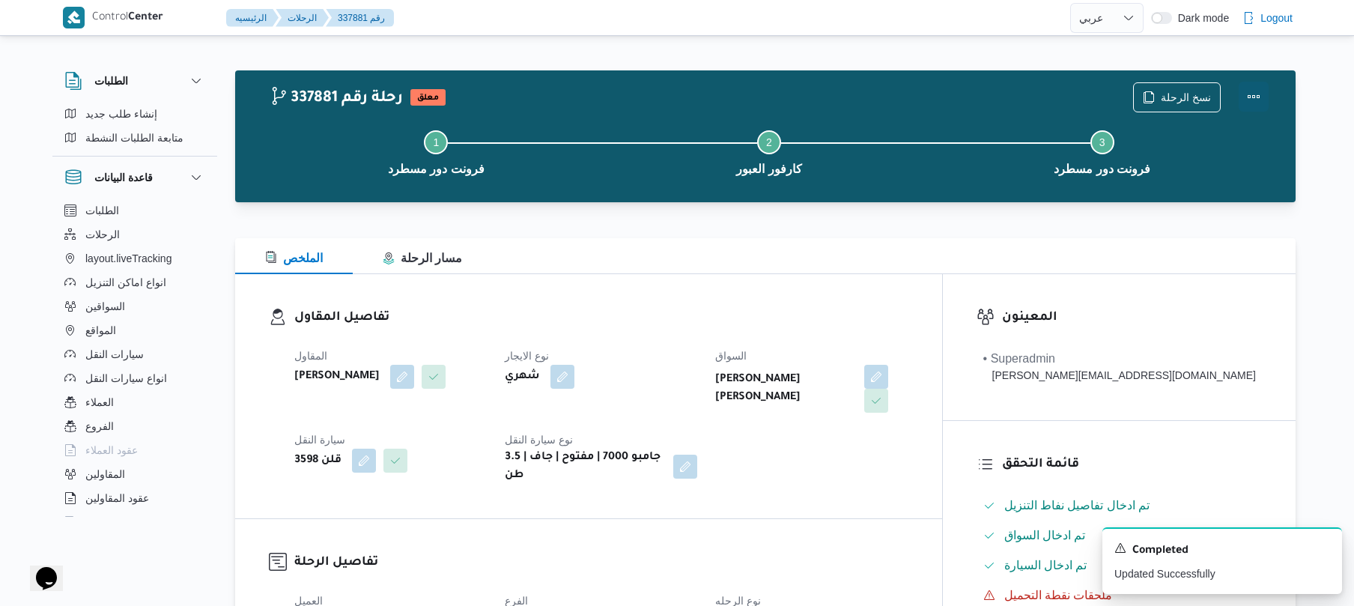
click at [1247, 103] on button "Actions" at bounding box center [1253, 97] width 30 height 30
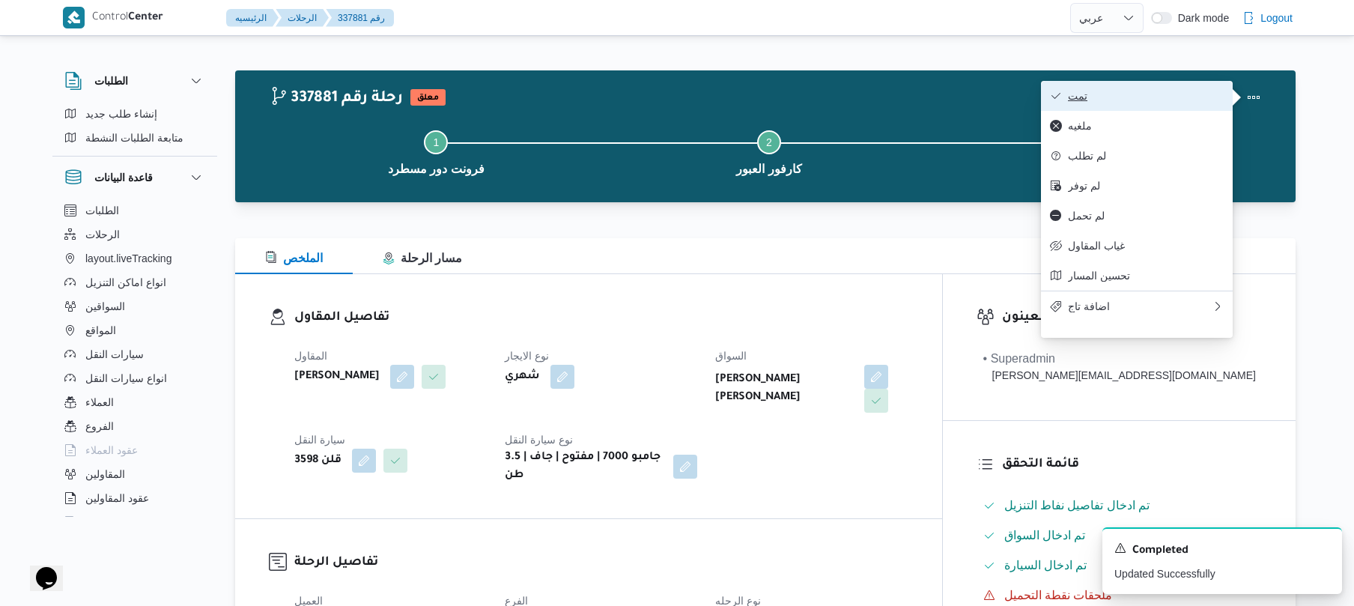
click at [1144, 109] on button "تمت" at bounding box center [1137, 96] width 192 height 30
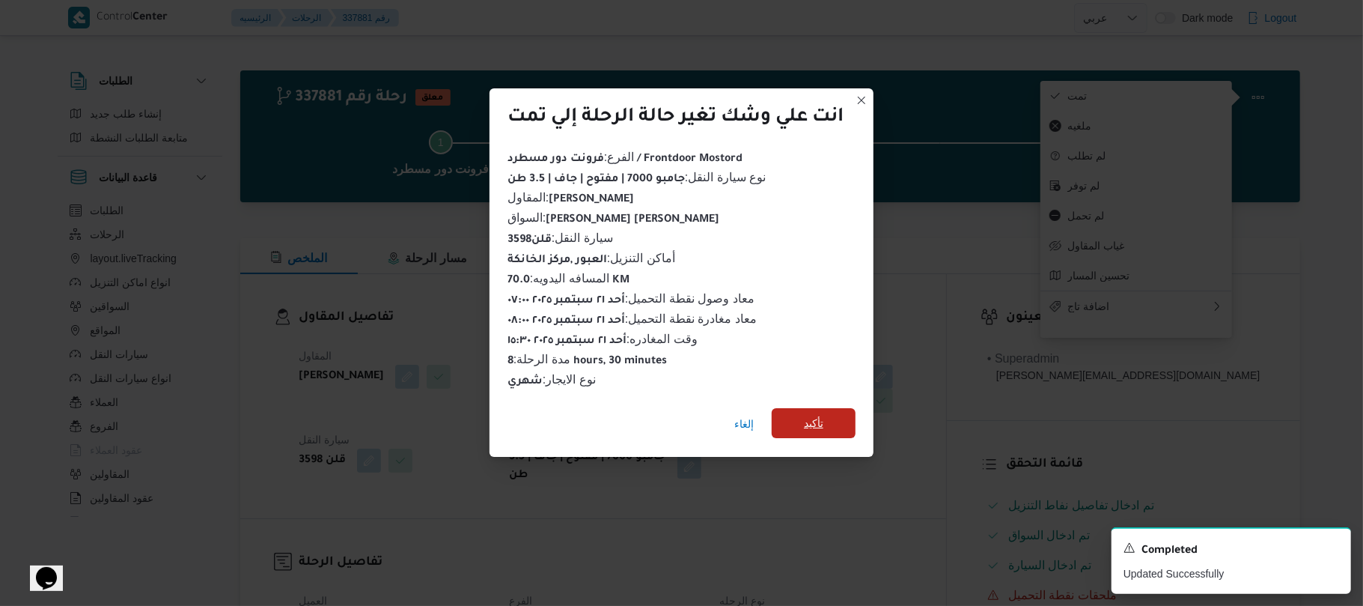
click at [838, 419] on span "تأكيد" at bounding box center [814, 423] width 84 height 30
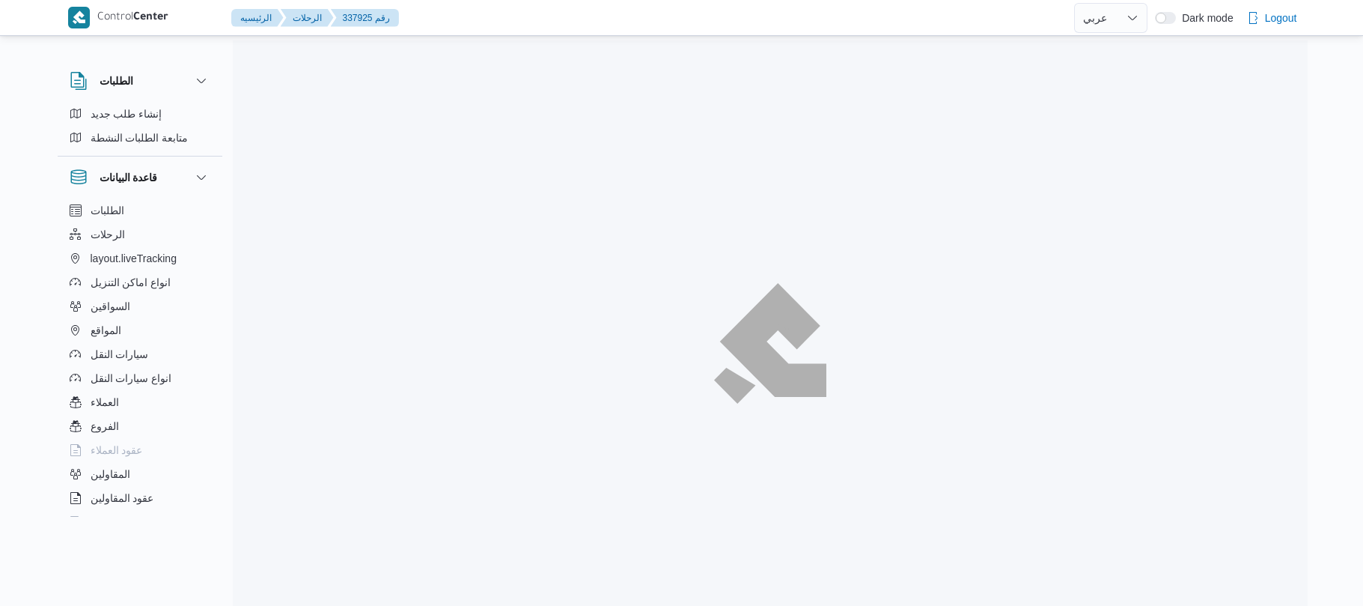
select select "ar"
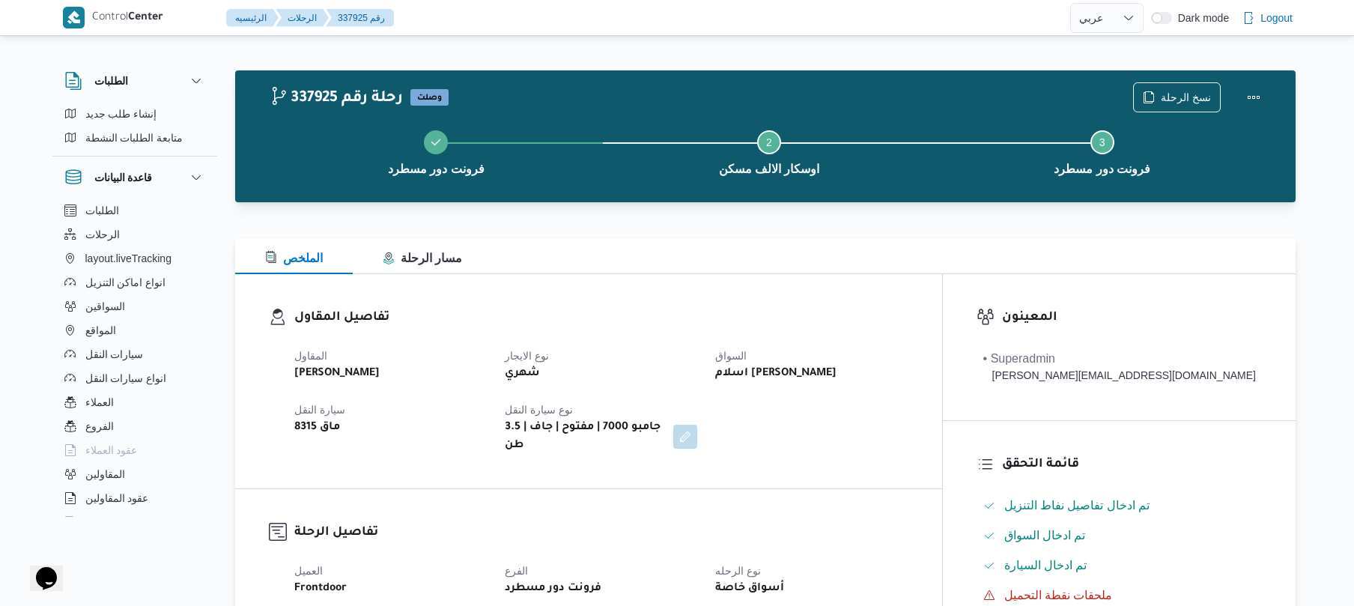
click at [832, 357] on dt "السواق" at bounding box center [811, 356] width 192 height 18
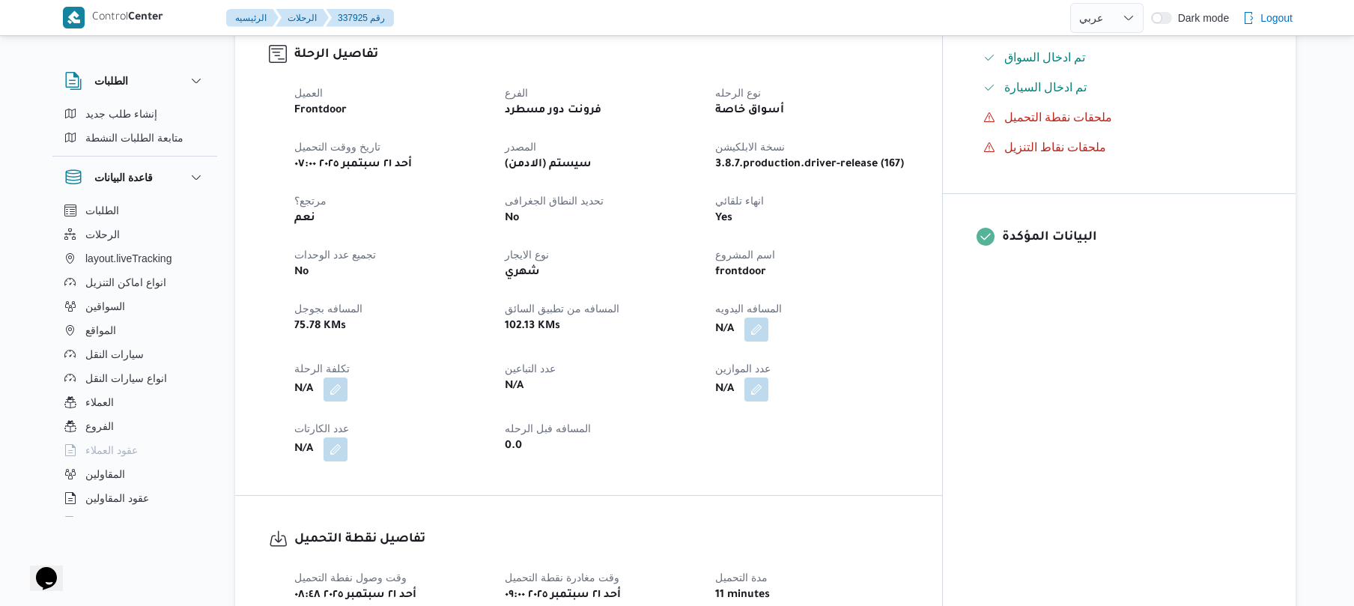
scroll to position [479, 0]
click at [768, 322] on button "button" at bounding box center [756, 327] width 24 height 24
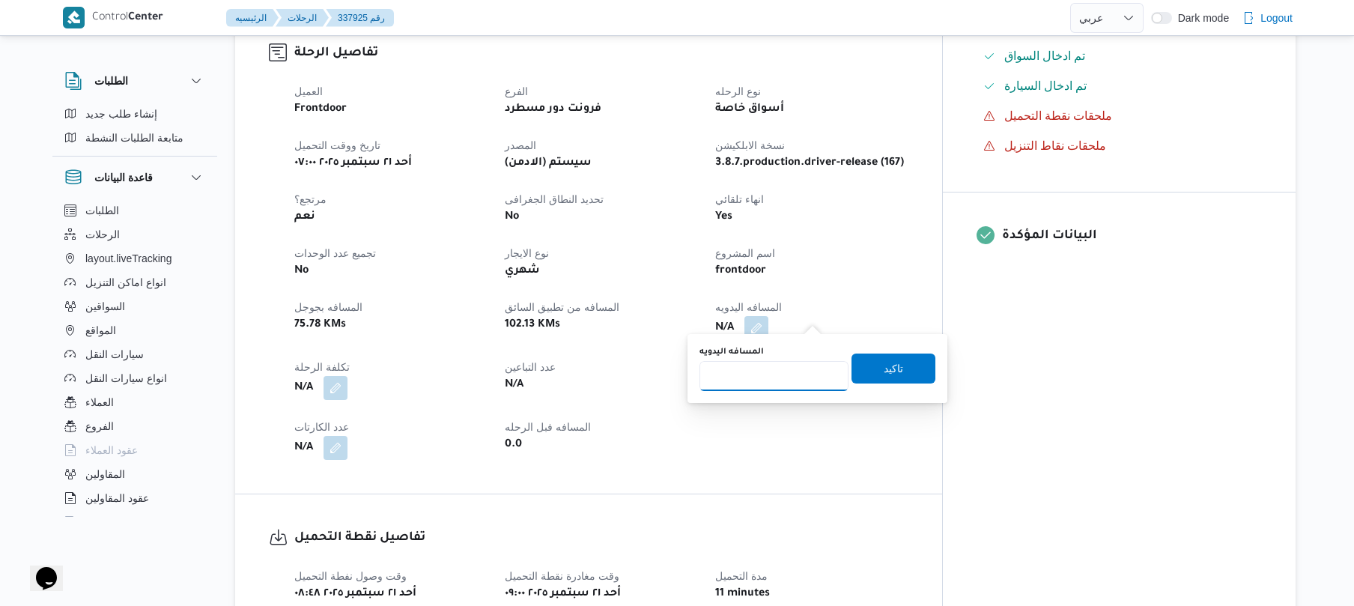
click at [771, 382] on input "المسافه اليدويه" at bounding box center [773, 376] width 149 height 30
type input "70"
click at [883, 365] on span "تاكيد" at bounding box center [892, 368] width 19 height 18
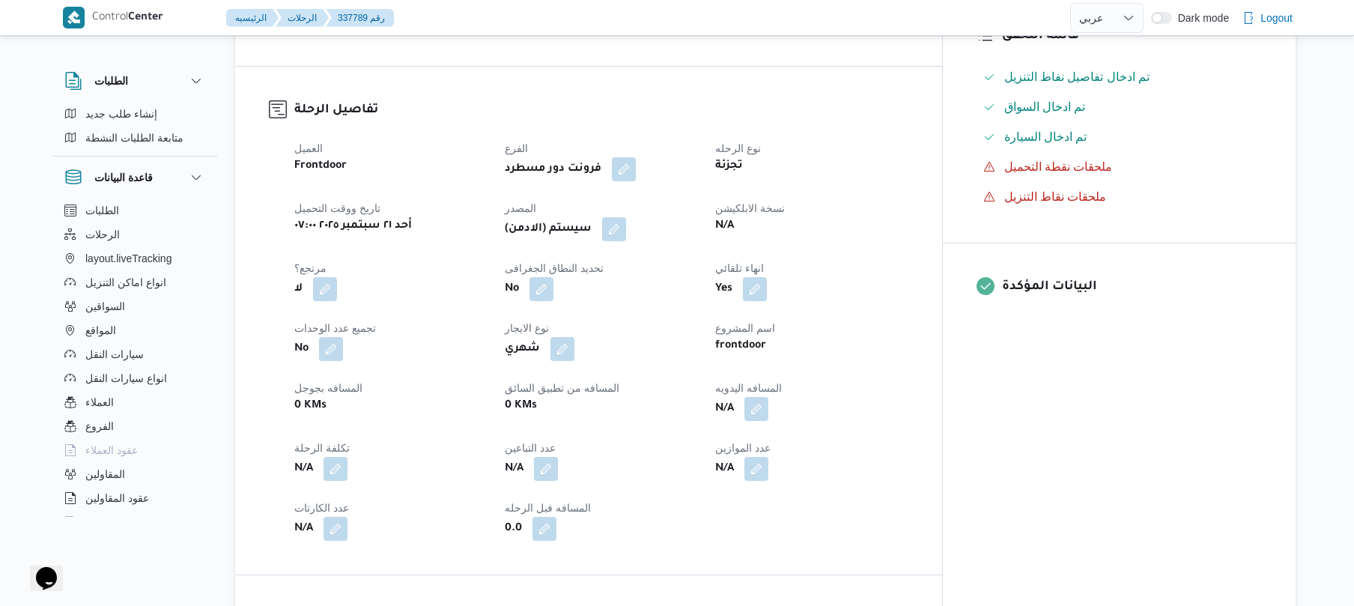
scroll to position [399, 0]
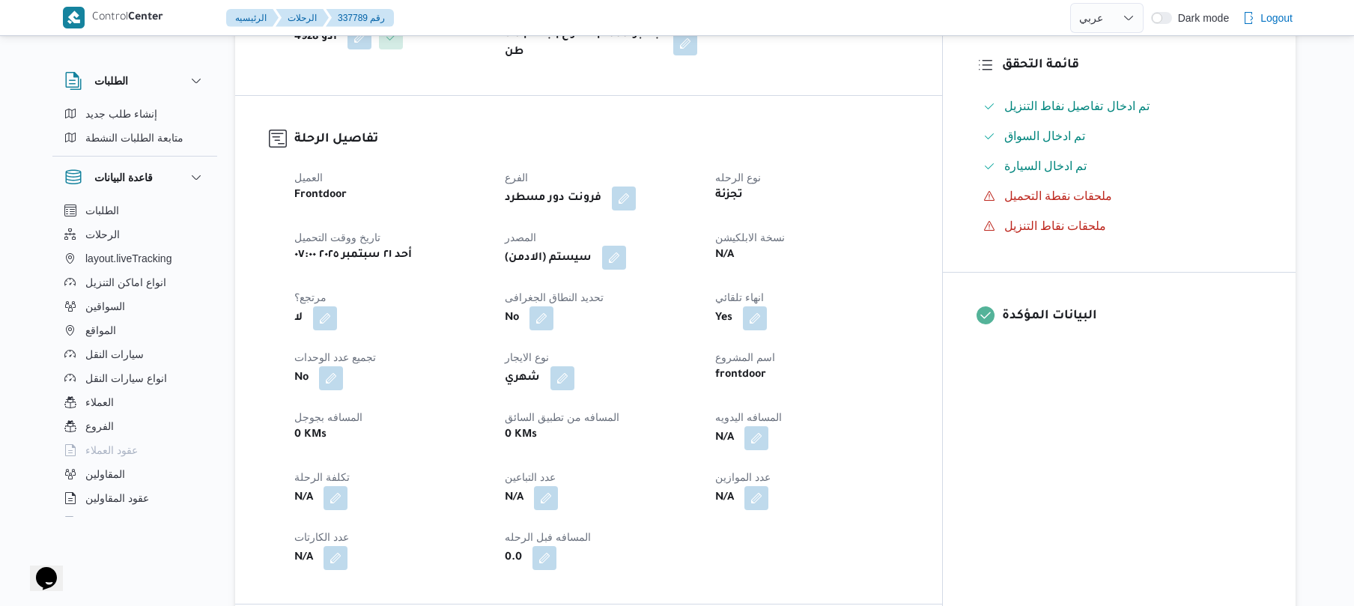
click at [626, 246] on button "button" at bounding box center [614, 258] width 24 height 24
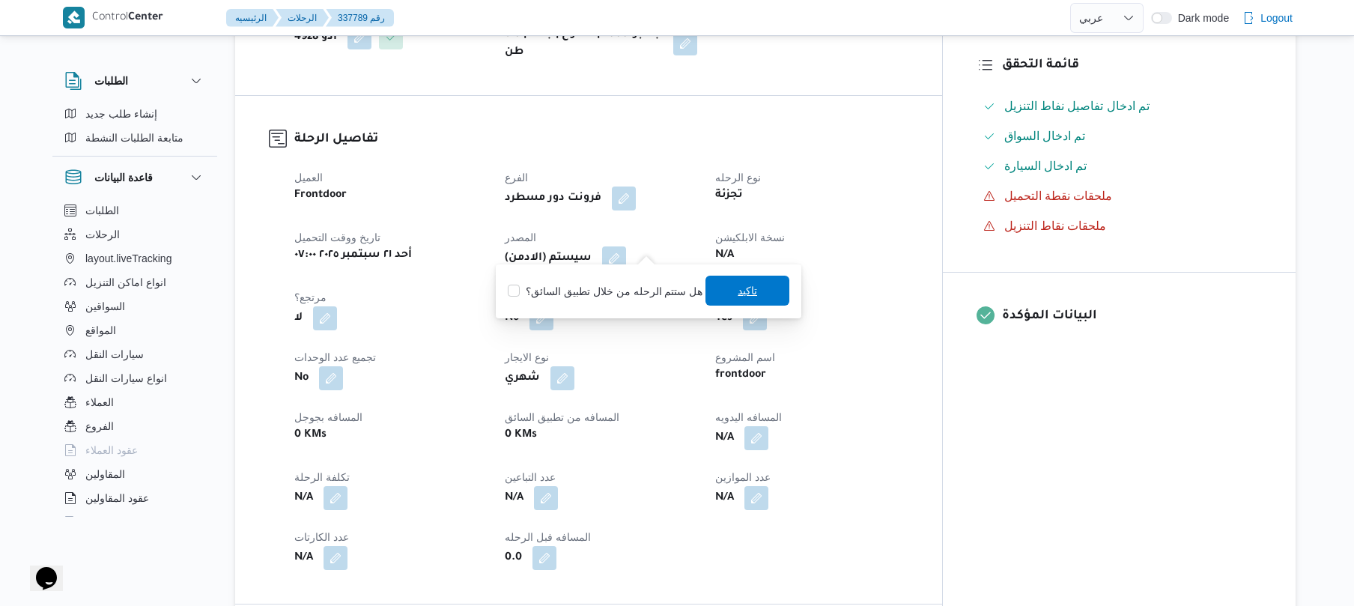
click at [714, 292] on span "تاكيد" at bounding box center [747, 291] width 84 height 30
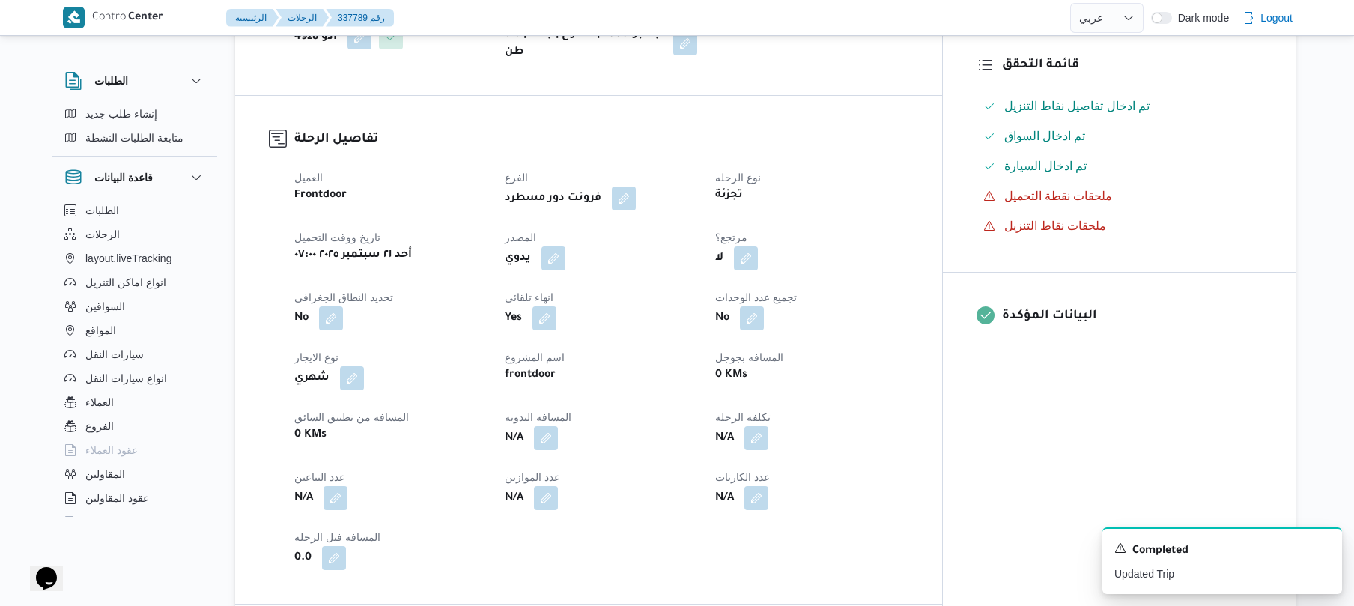
scroll to position [0, 0]
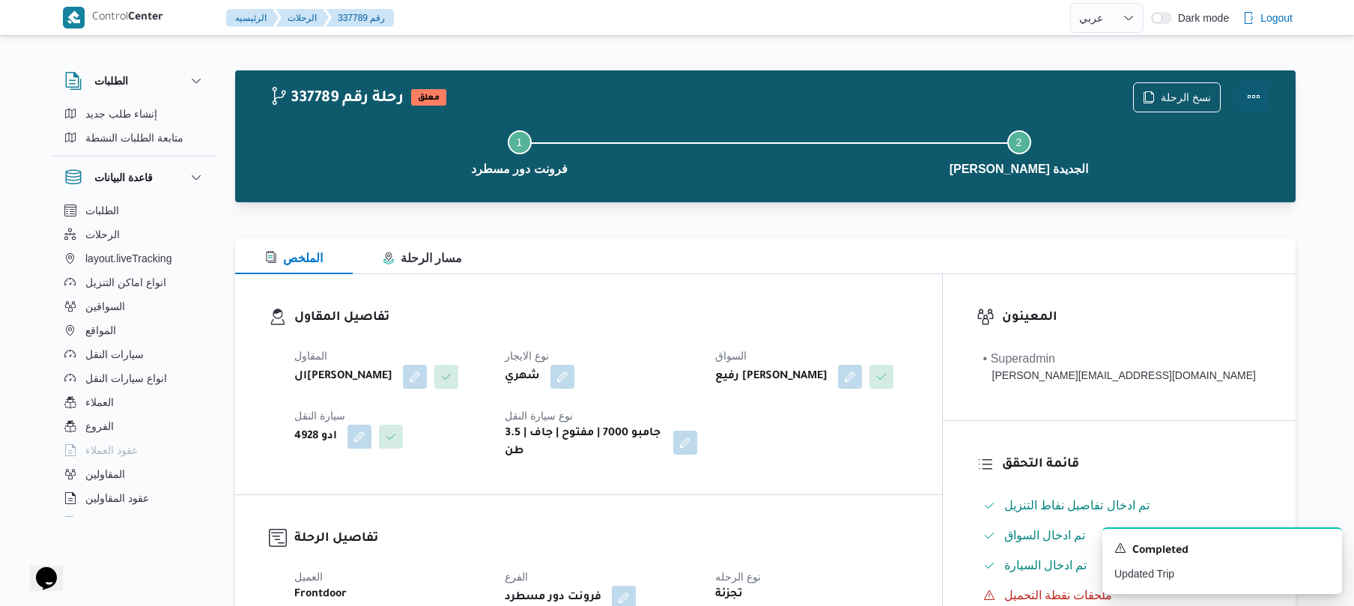
click at [1253, 97] on button "Actions" at bounding box center [1253, 97] width 30 height 30
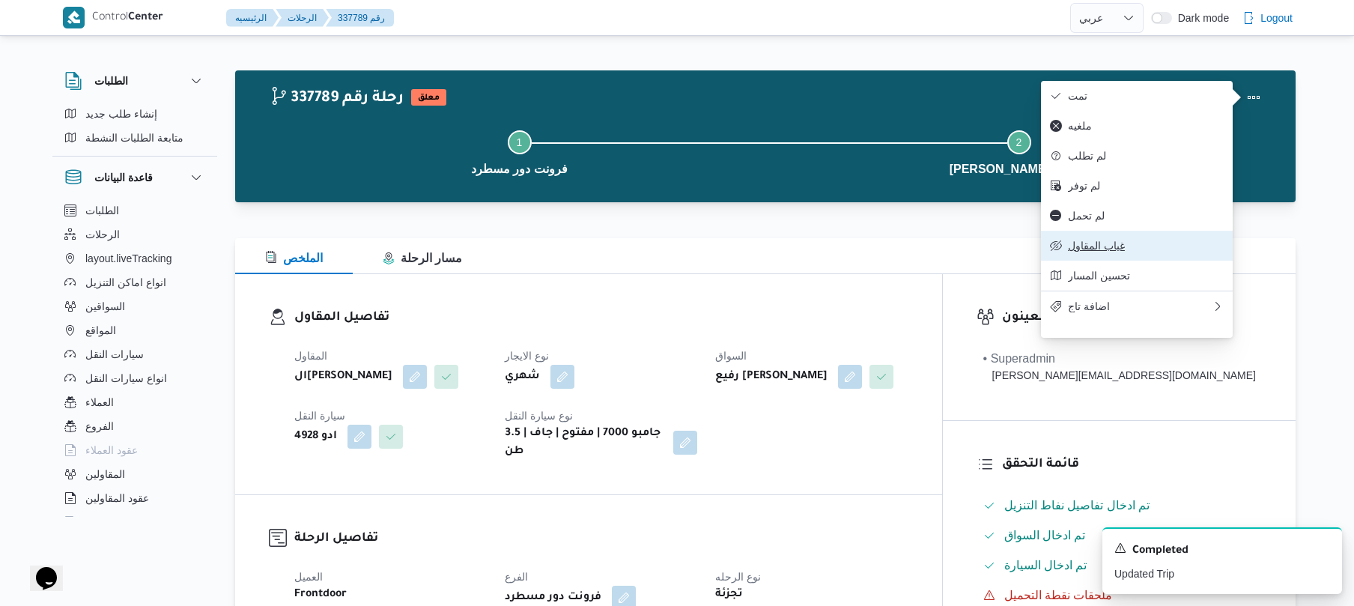
click at [1106, 252] on span "غياب المقاول" at bounding box center [1146, 246] width 156 height 12
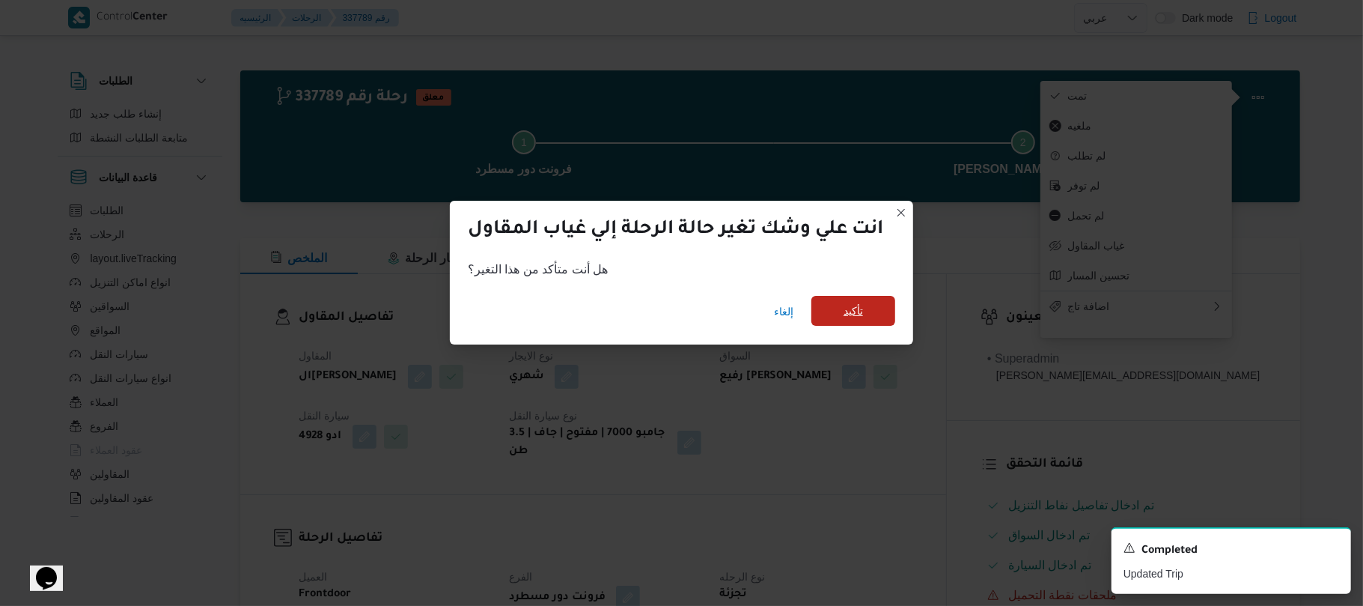
click at [876, 314] on span "تأكيد" at bounding box center [854, 311] width 84 height 30
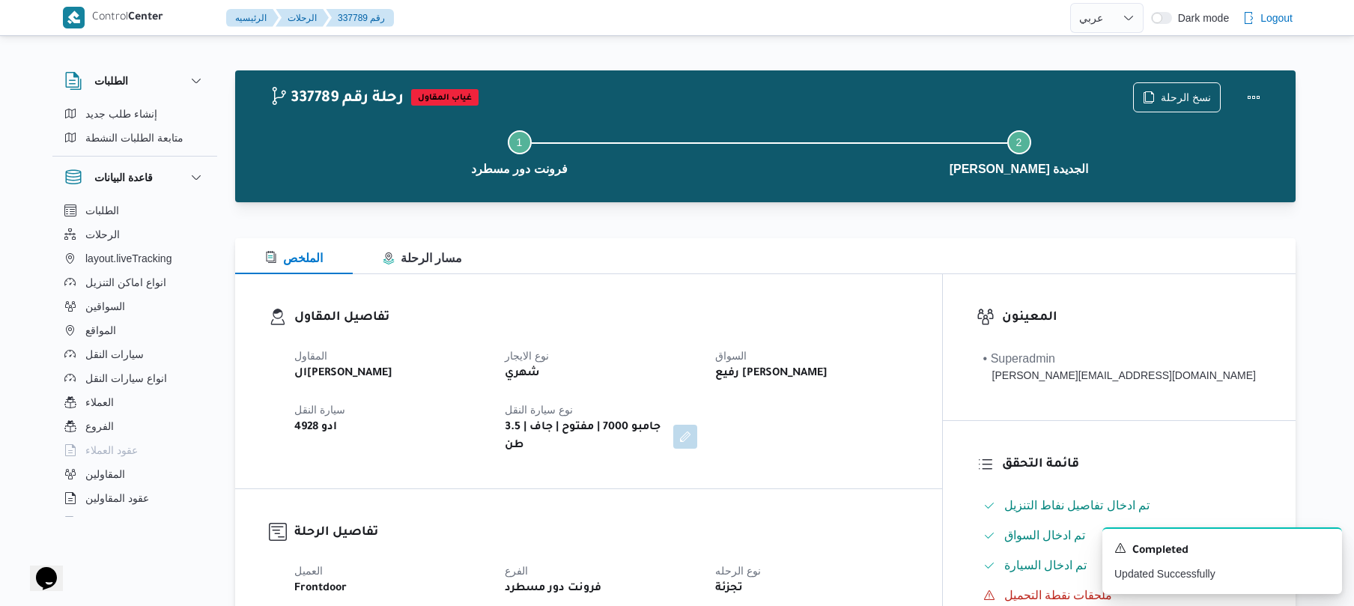
click at [809, 290] on div "تفاصيل المقاول المقاول الهامي [PERSON_NAME] نوع الايجار شهري السواق رفيع [PERSO…" at bounding box center [588, 381] width 707 height 214
click at [1111, 22] on select "English عربي" at bounding box center [1106, 18] width 73 height 30
select select "en"
click at [1070, 3] on select "English عربي" at bounding box center [1106, 18] width 73 height 30
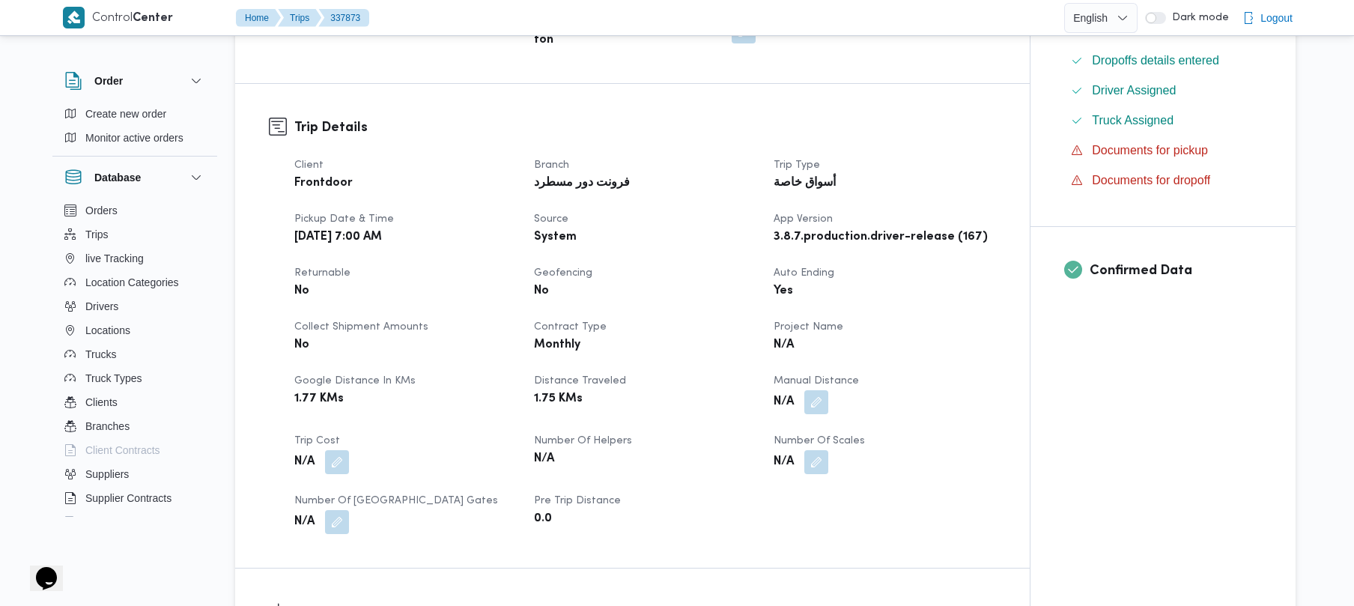
scroll to position [399, 0]
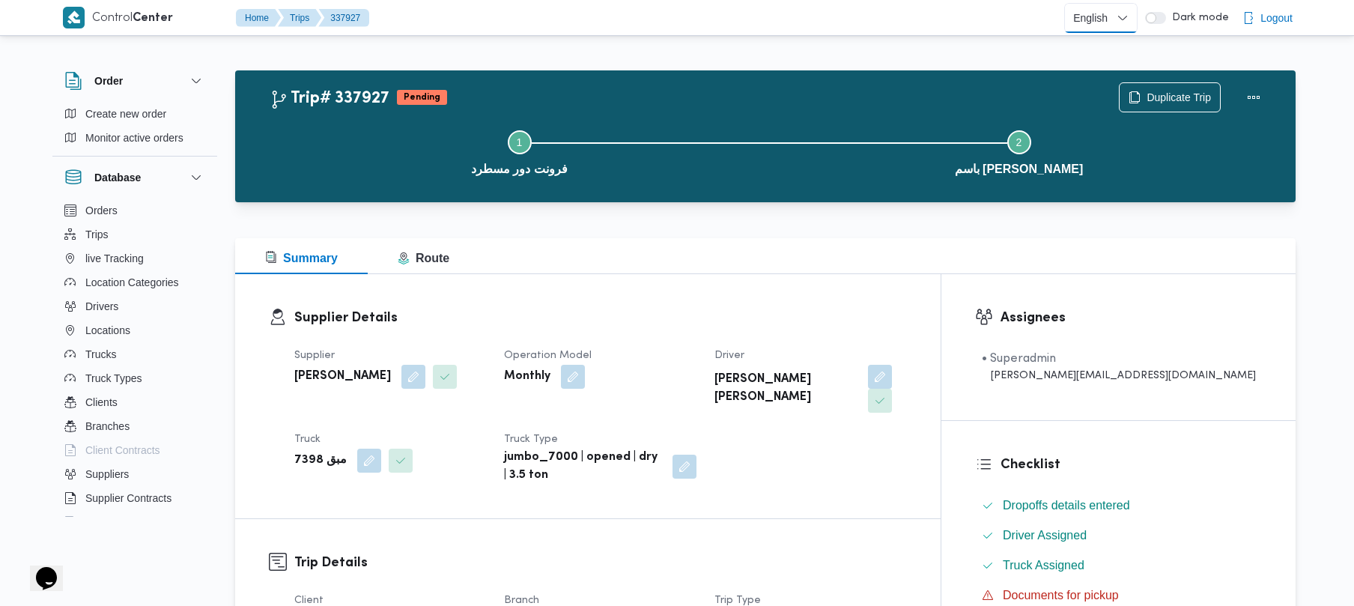
click at [1126, 24] on select "English عربي" at bounding box center [1100, 18] width 73 height 30
select select "ar"
click at [1067, 3] on select "English عربي" at bounding box center [1100, 18] width 73 height 30
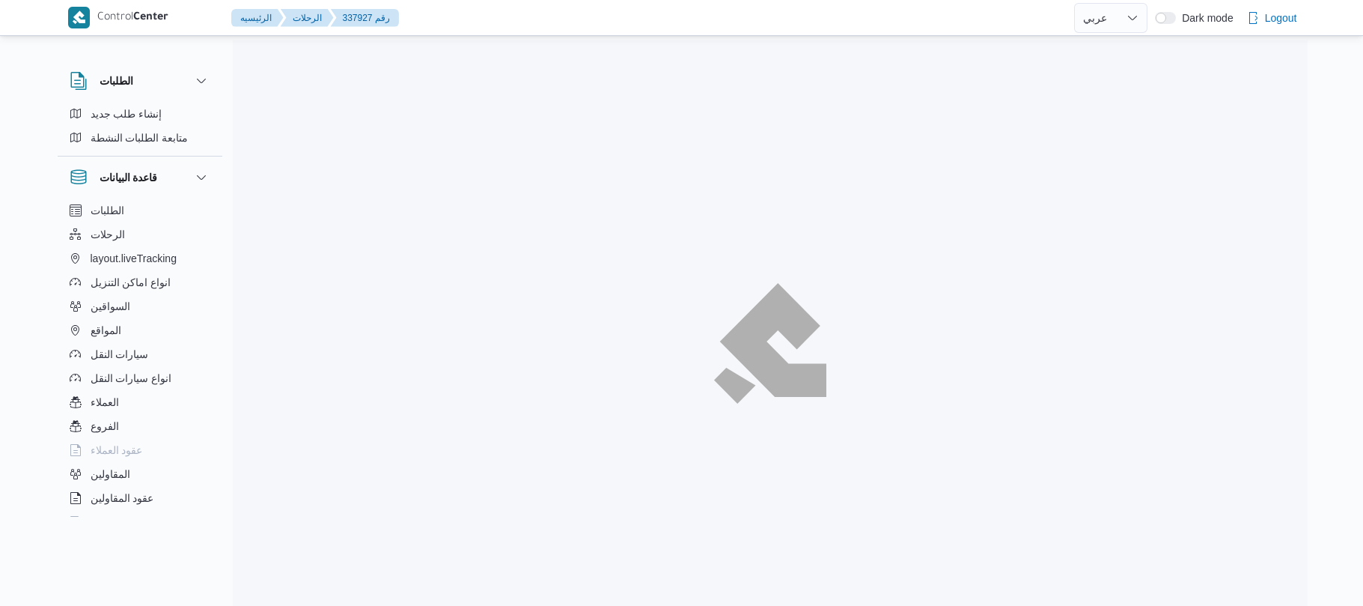
select select "ar"
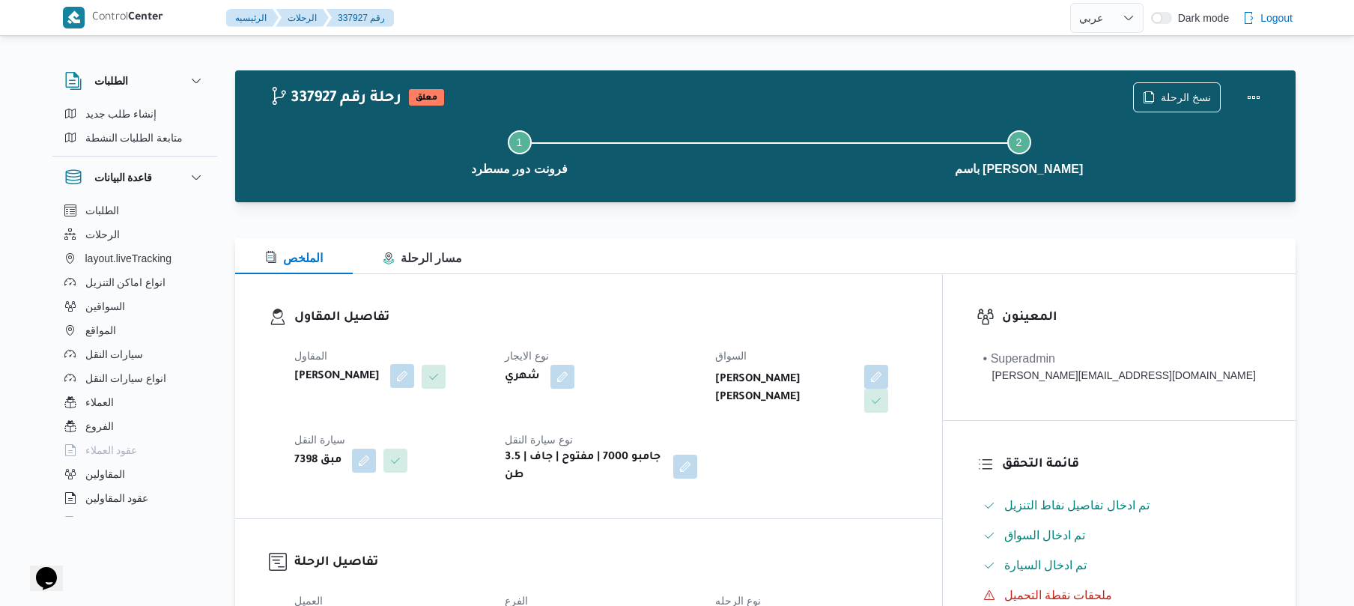
click at [414, 374] on button "button" at bounding box center [402, 376] width 24 height 24
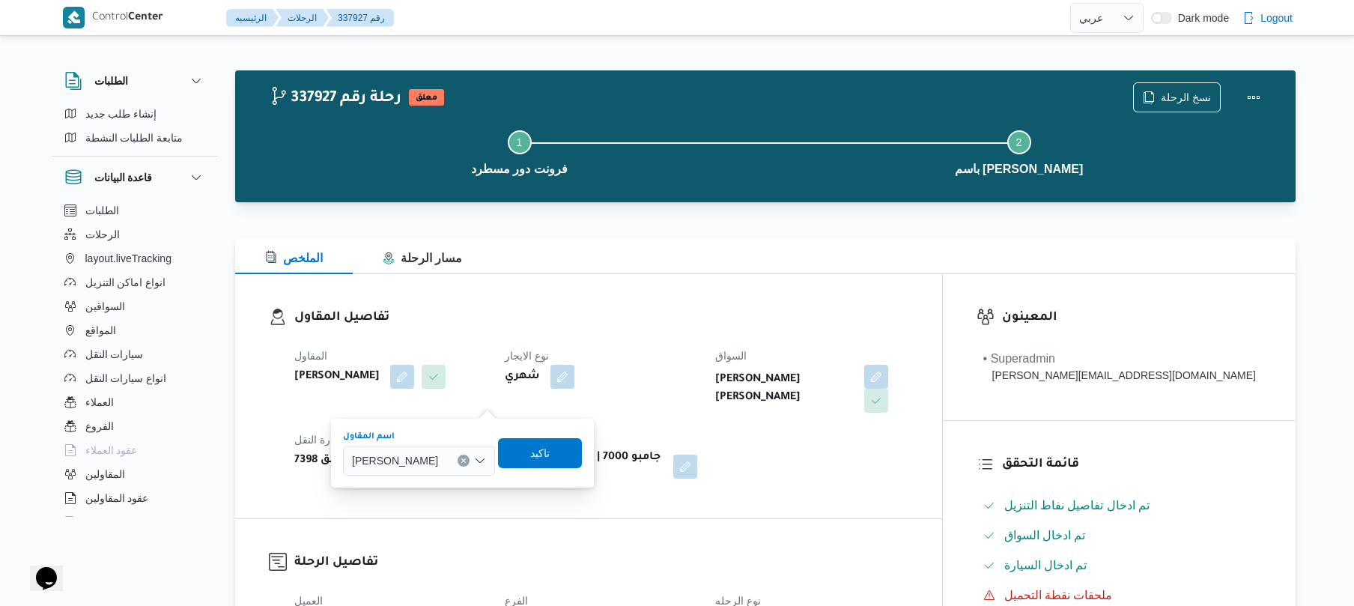
click at [432, 455] on span "[PERSON_NAME]" at bounding box center [395, 459] width 86 height 16
type input "[PERSON_NAME]"
click at [440, 483] on span "[PERSON_NAME]" at bounding box center [453, 487] width 86 height 18
click at [563, 460] on span "تاكيد" at bounding box center [542, 452] width 84 height 30
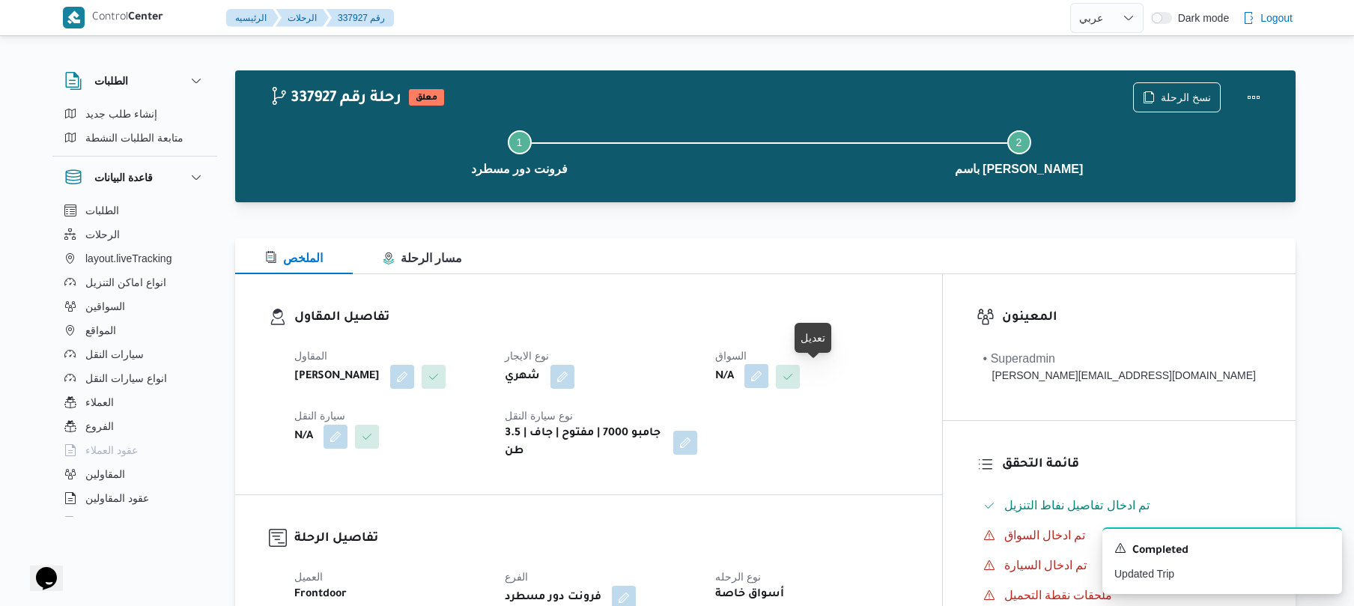
click at [768, 378] on button "button" at bounding box center [756, 376] width 24 height 24
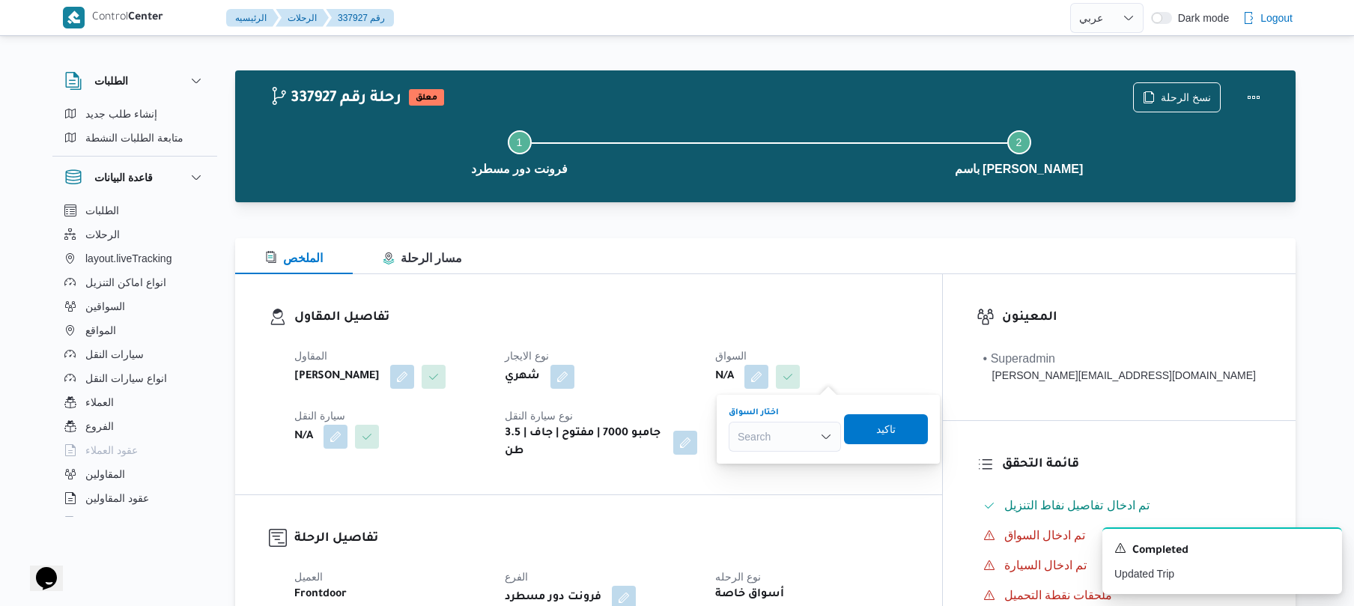
click at [770, 429] on div "Search" at bounding box center [784, 436] width 112 height 30
type input "يحي"
click at [765, 537] on span "يحيى عبدالمحسن عبدالعزيز فايد" at bounding box center [793, 529] width 76 height 18
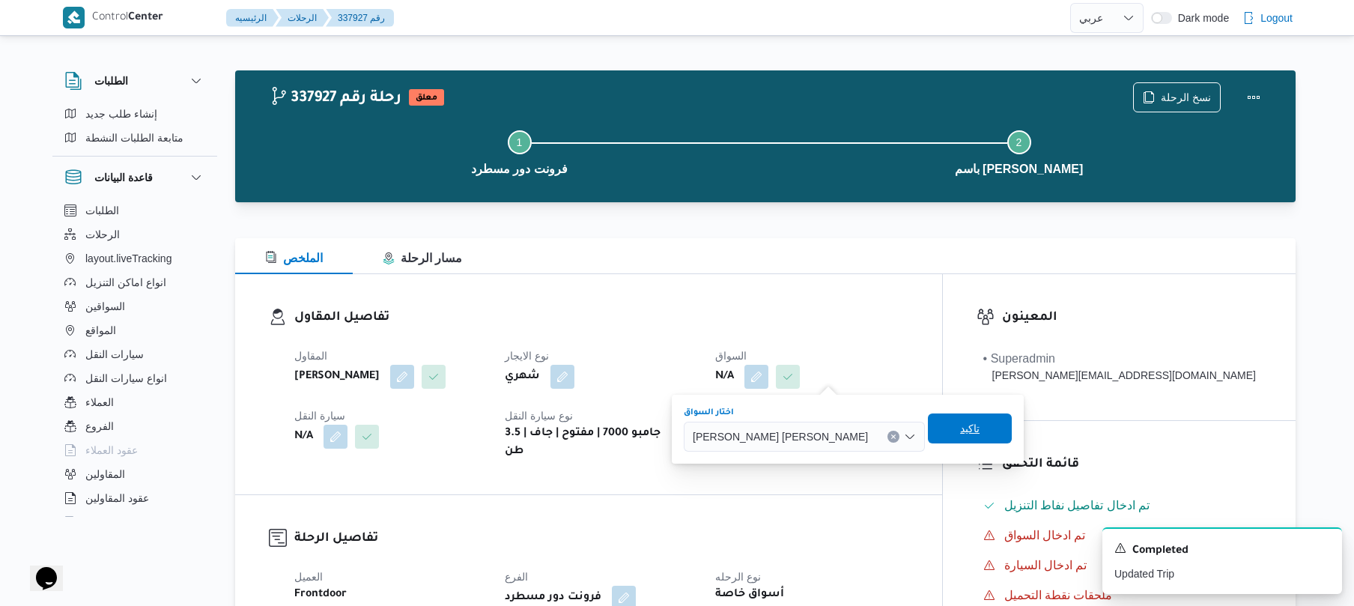
click at [960, 429] on span "تاكيد" at bounding box center [969, 428] width 19 height 18
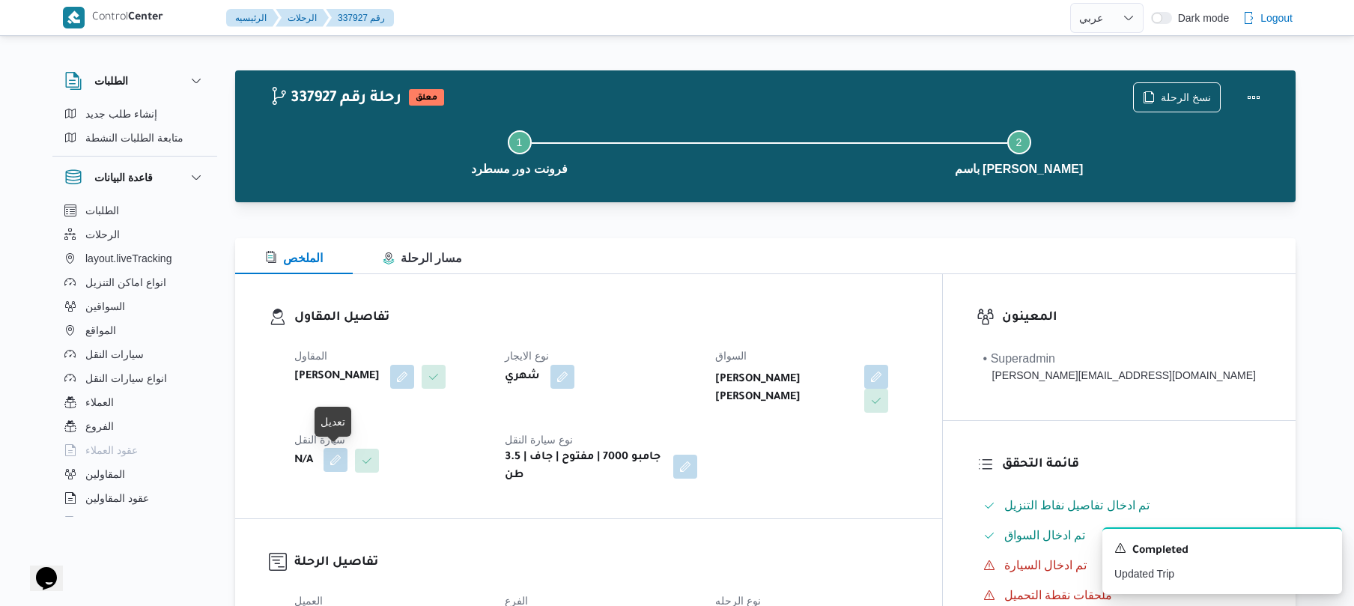
click at [338, 461] on button "button" at bounding box center [335, 460] width 24 height 24
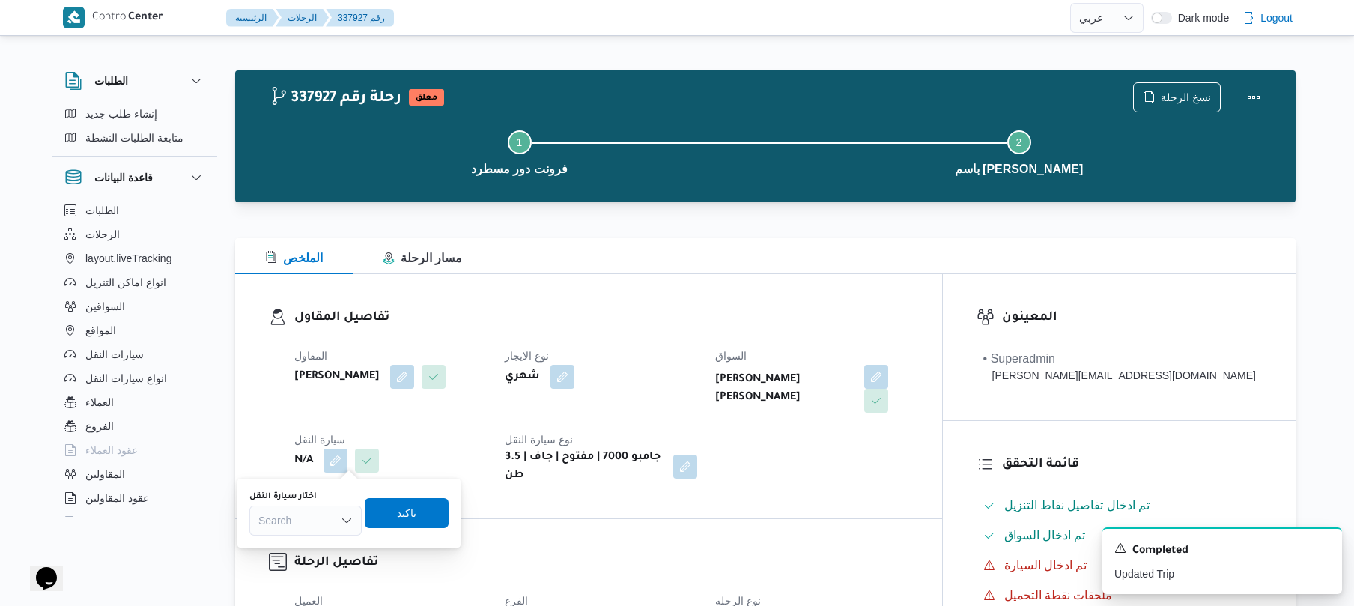
click at [322, 518] on div "Search" at bounding box center [305, 520] width 112 height 30
type input "9743"
click at [289, 555] on span "قنو 9743 | null" at bounding box center [314, 547] width 76 height 18
click at [409, 520] on span "تاكيد" at bounding box center [413, 512] width 19 height 18
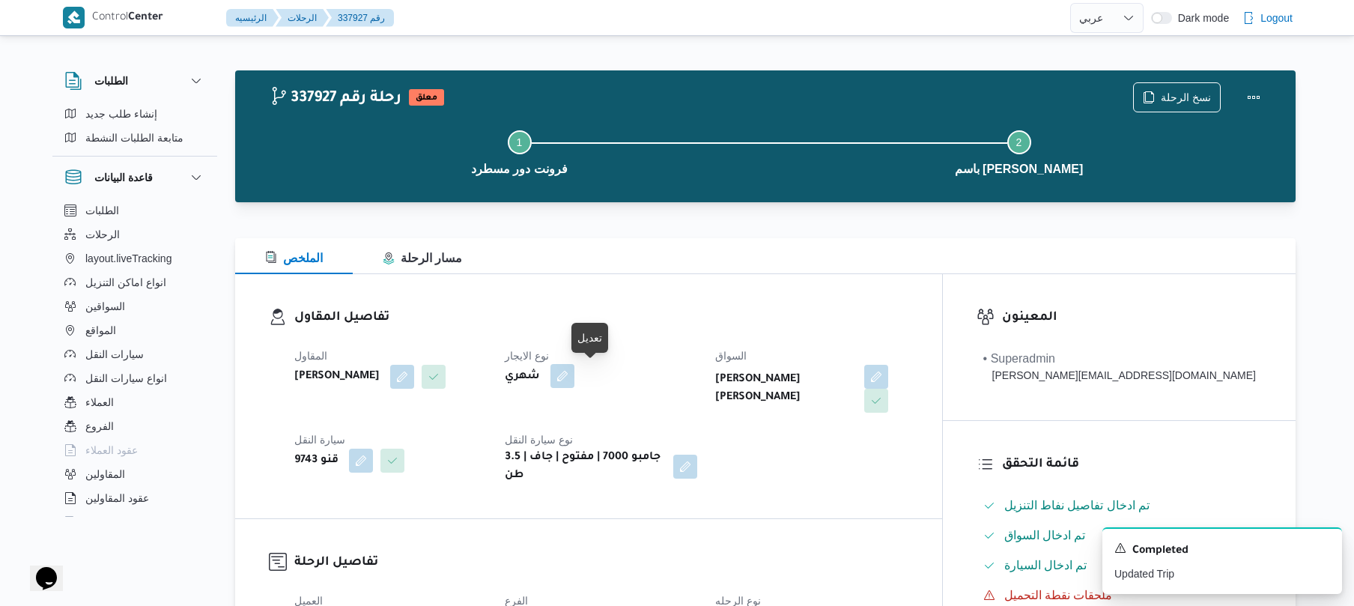
click at [574, 377] on button "button" at bounding box center [562, 376] width 24 height 24
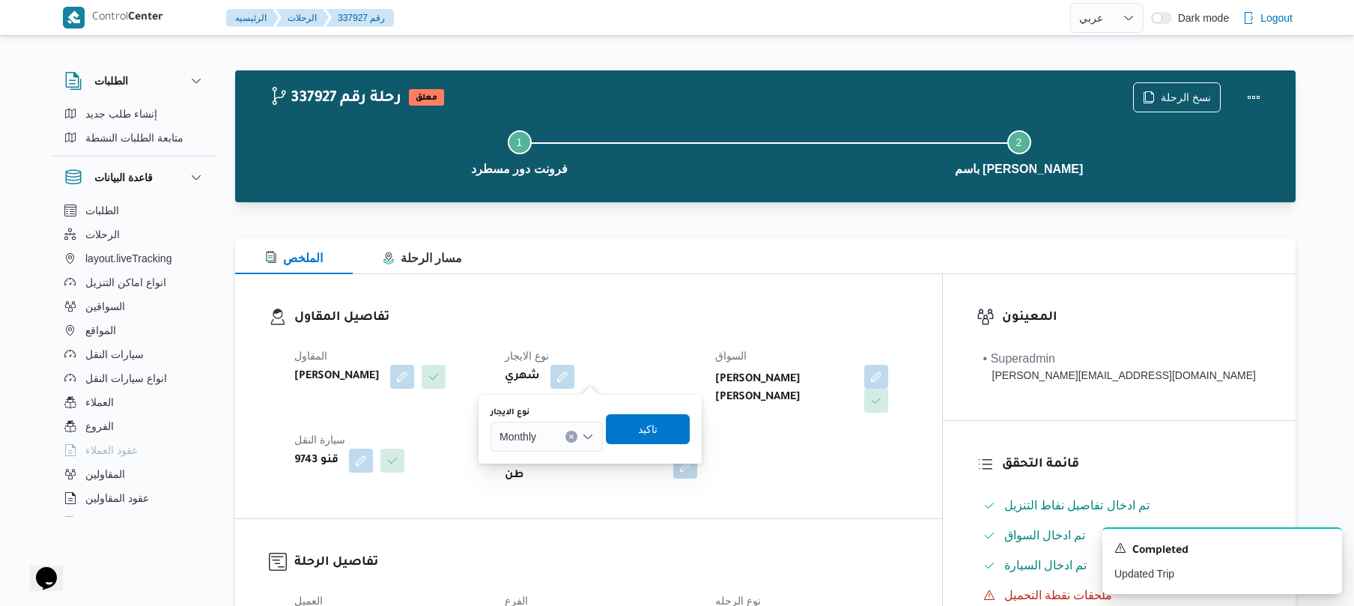
click at [594, 436] on div "Monthly" at bounding box center [546, 436] width 112 height 30
click at [564, 479] on span "On Demand" at bounding box center [555, 485] width 76 height 18
click at [643, 424] on span "تاكيد" at bounding box center [652, 428] width 19 height 18
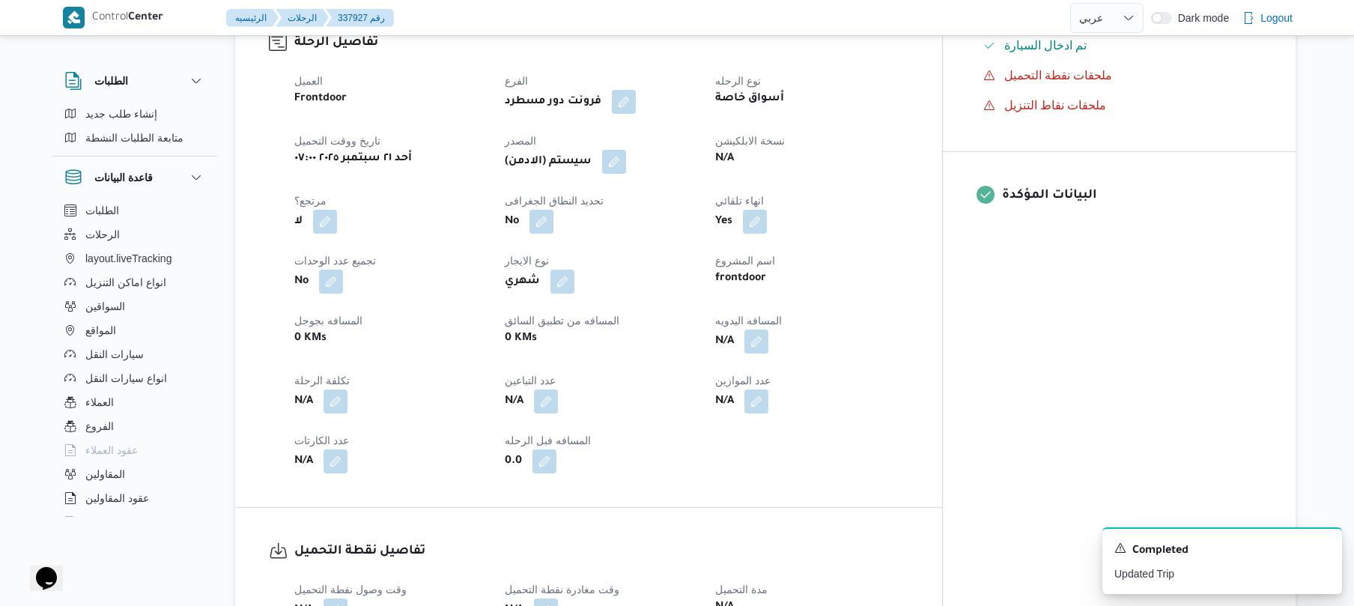
scroll to position [558, 0]
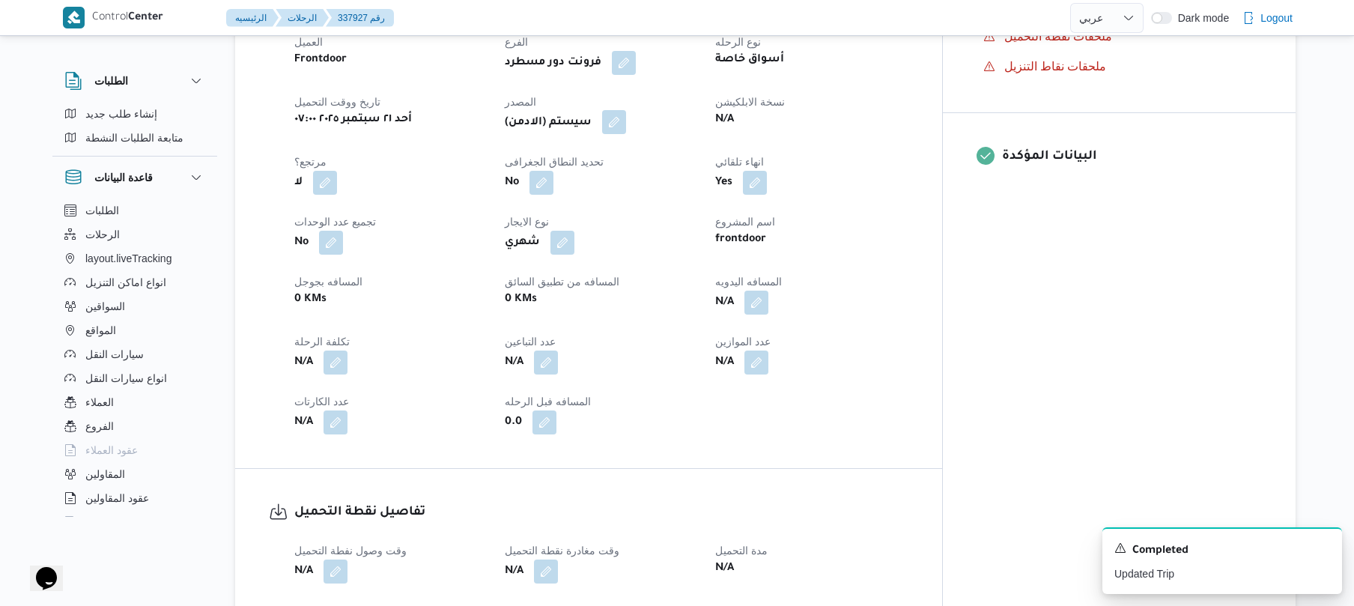
click at [626, 110] on button "button" at bounding box center [614, 122] width 24 height 24
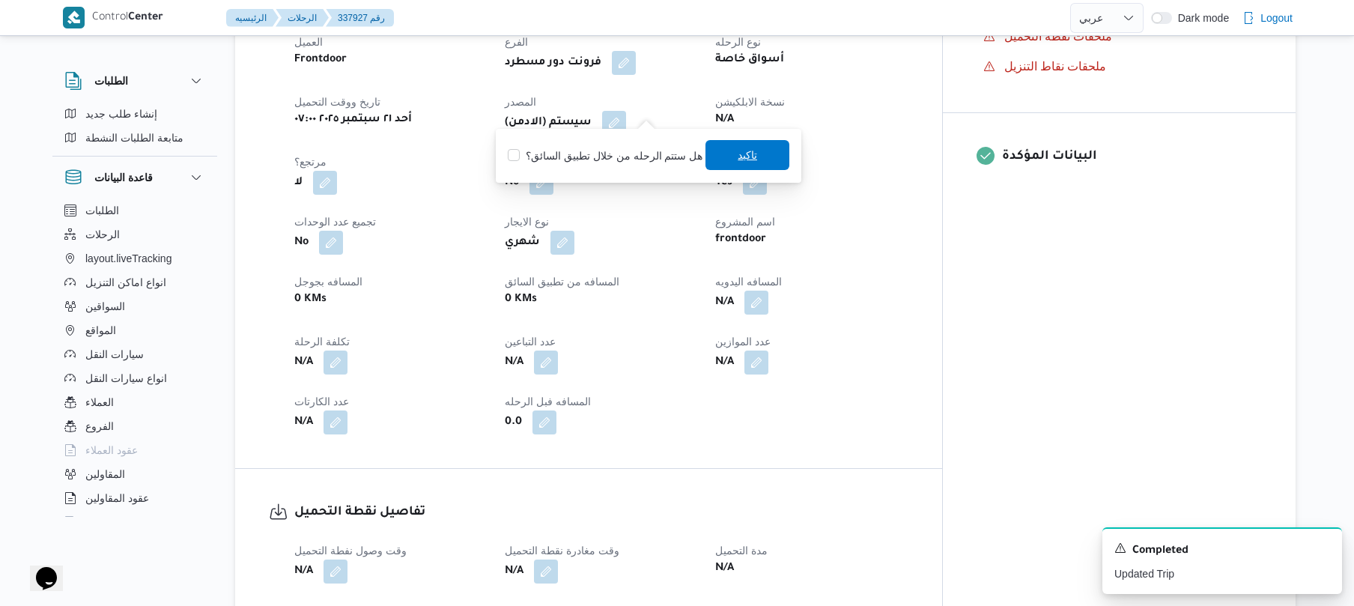
click at [726, 150] on span "تاكيد" at bounding box center [747, 155] width 84 height 30
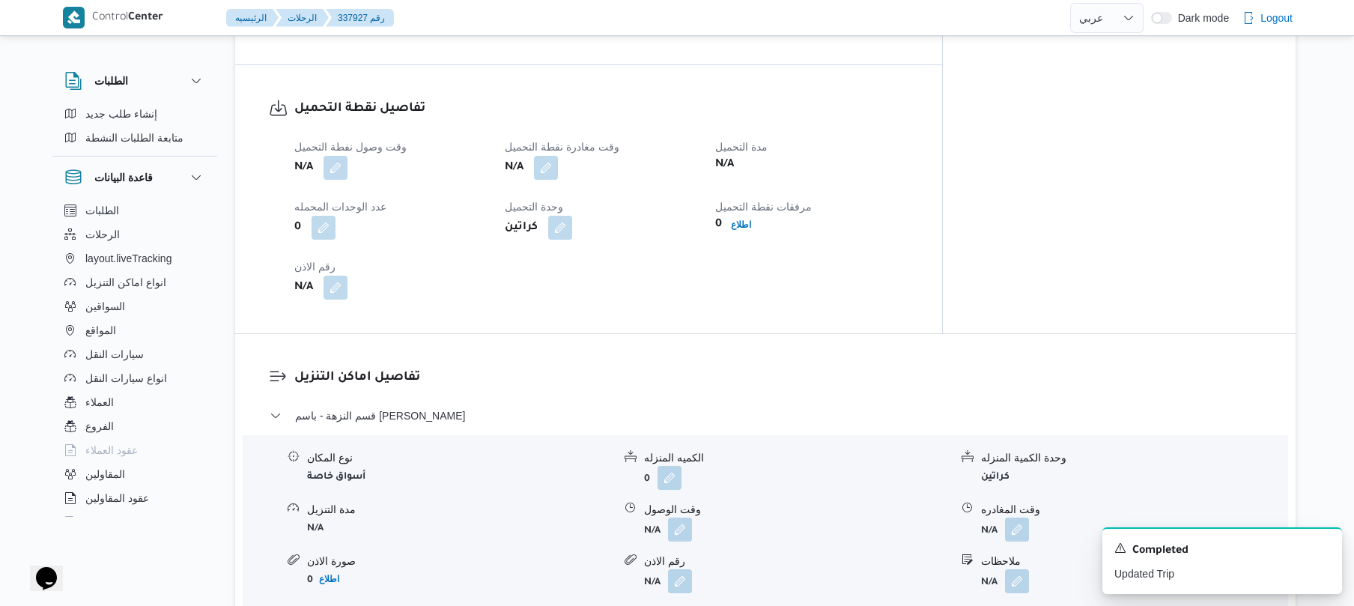
scroll to position [1038, 0]
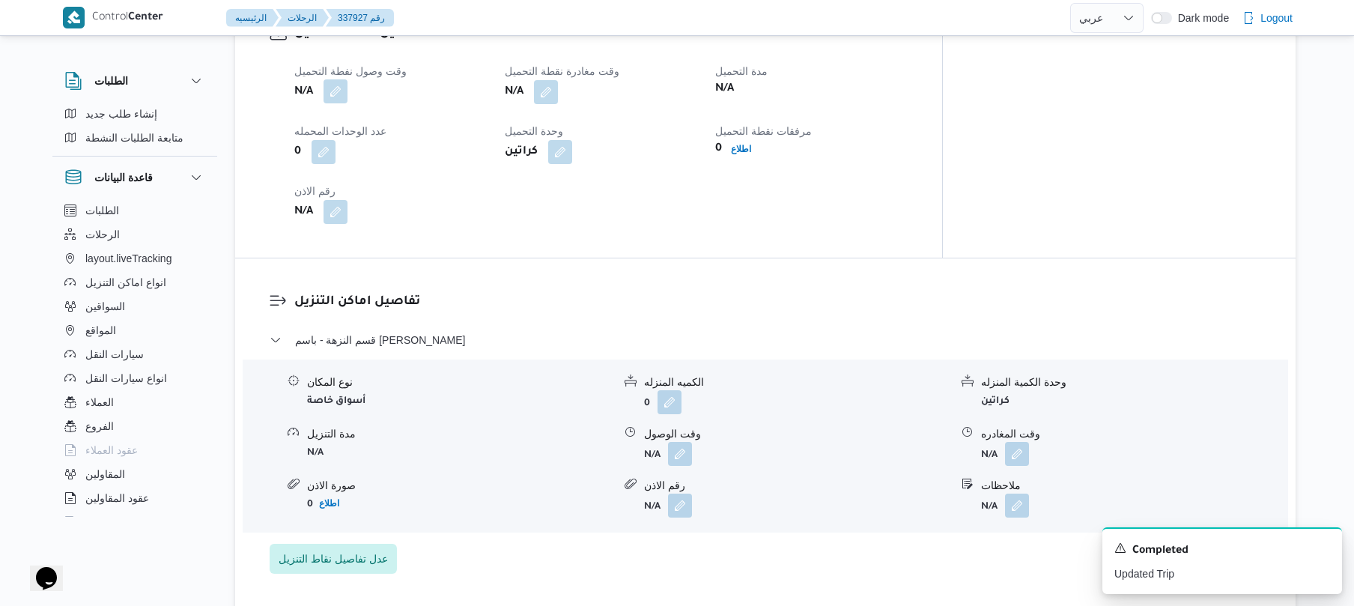
click at [336, 85] on button "button" at bounding box center [335, 91] width 24 height 24
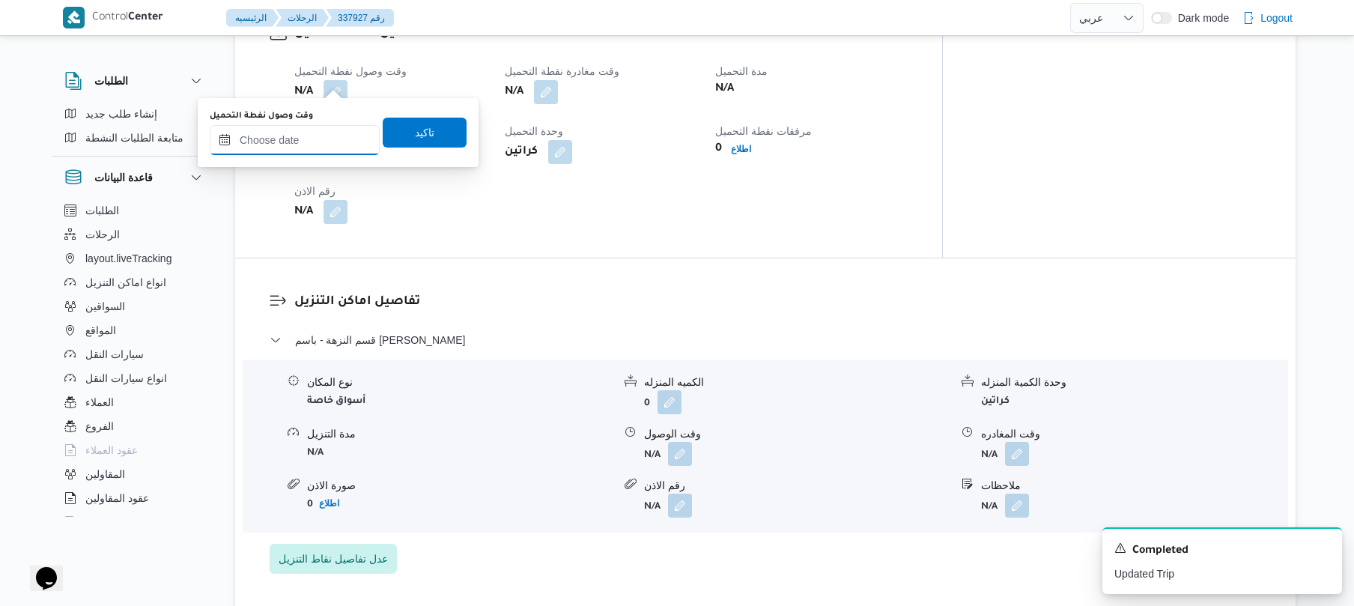
click at [306, 142] on input "وقت وصول نفطة التحميل" at bounding box center [295, 140] width 170 height 30
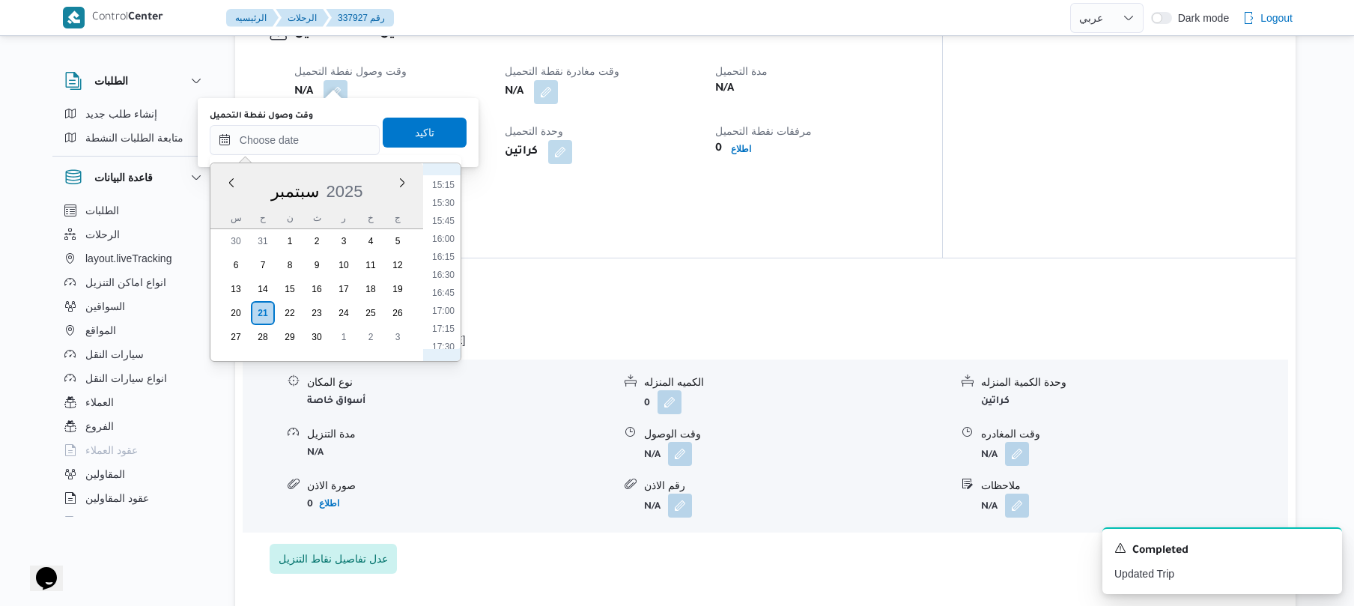
scroll to position [1241, 0]
click at [449, 237] on li "18:00" at bounding box center [443, 235] width 34 height 15
type input "[DATE] ١٨:٠٠"
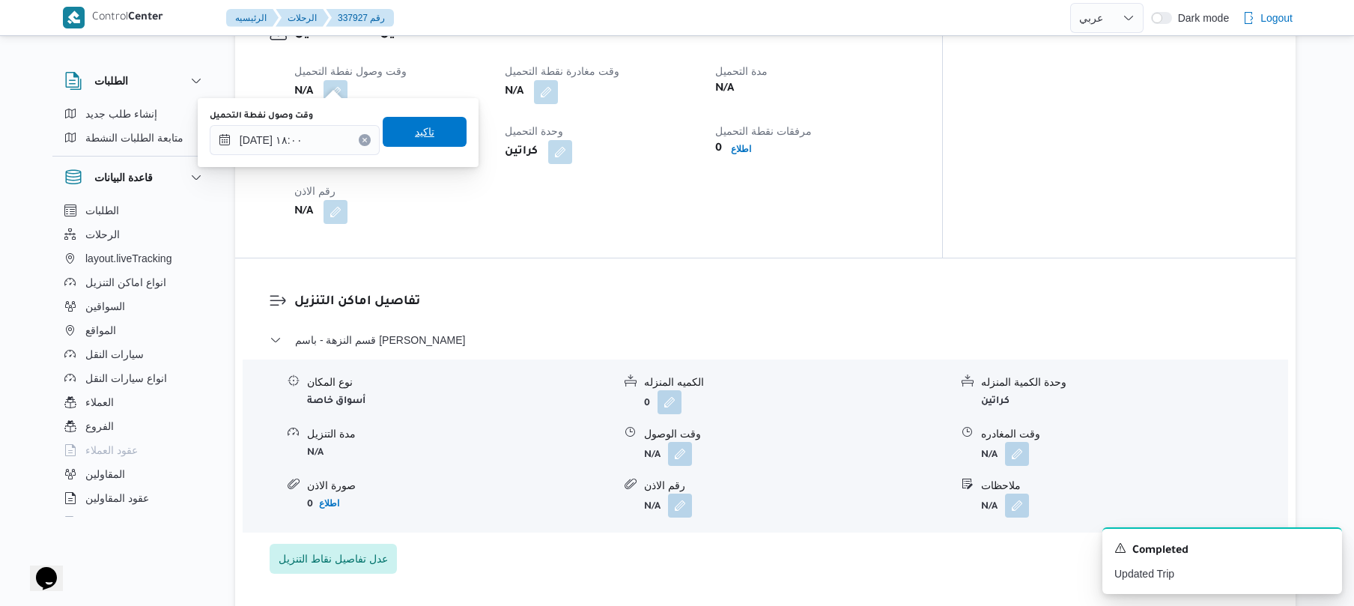
click at [430, 136] on span "تاكيد" at bounding box center [425, 132] width 84 height 30
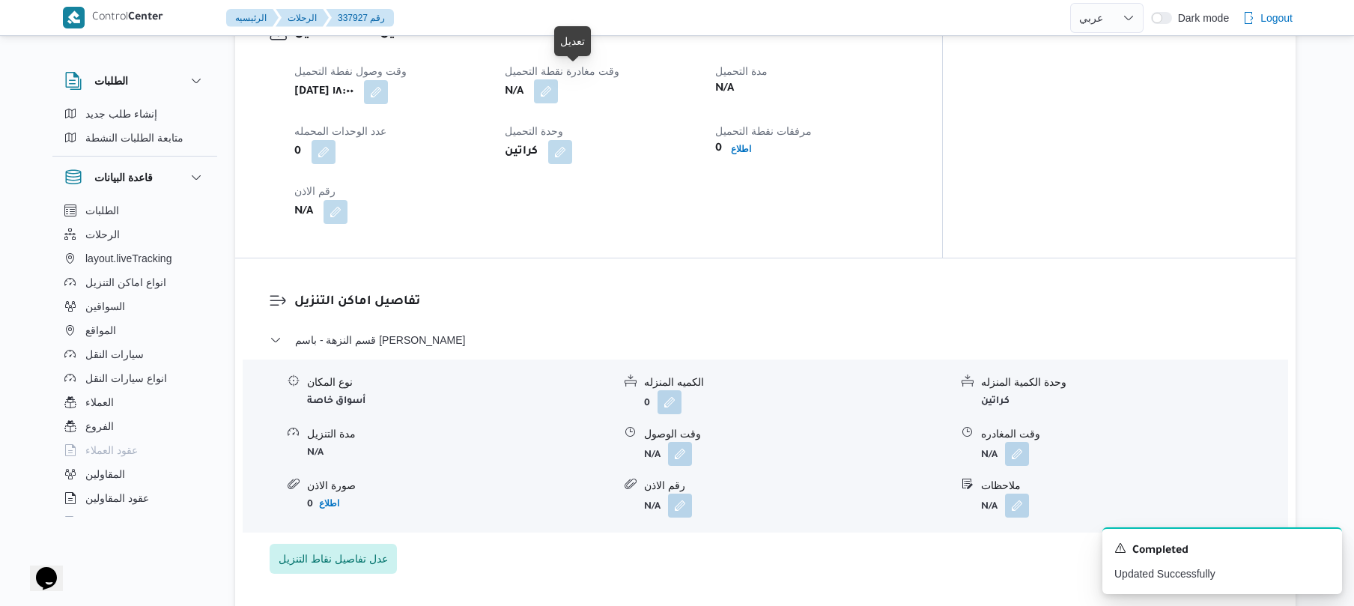
click at [558, 79] on button "button" at bounding box center [546, 91] width 24 height 24
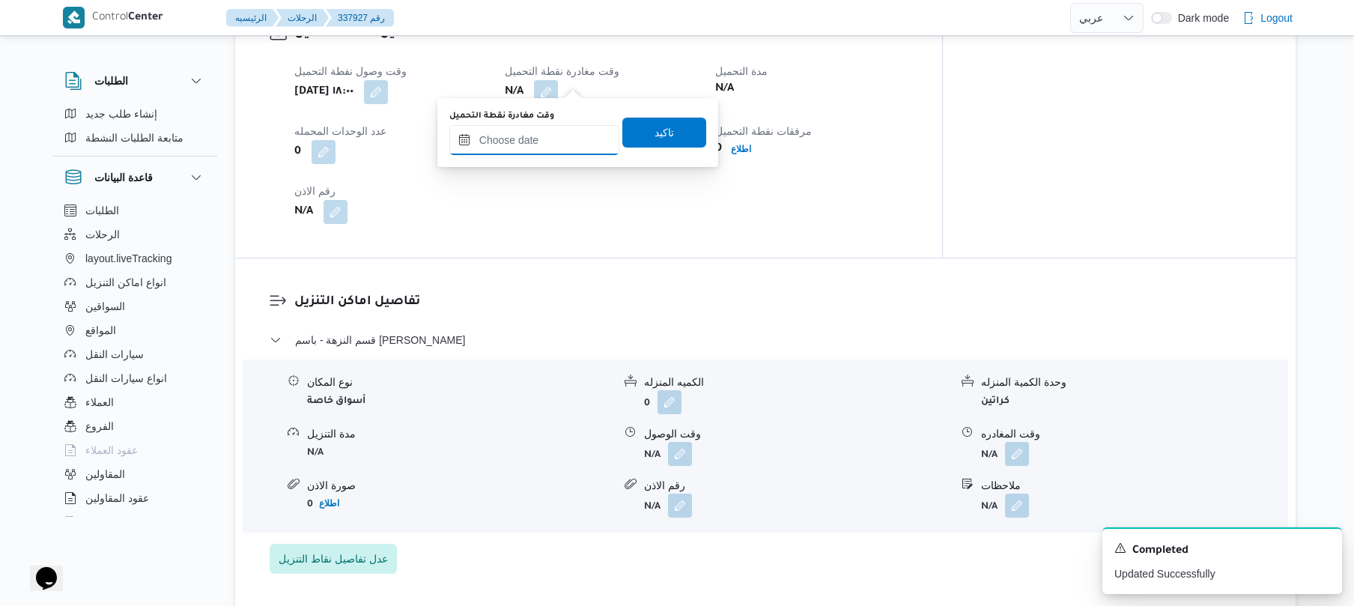
click at [515, 130] on input "وقت مغادرة نقطة التحميل" at bounding box center [534, 140] width 170 height 30
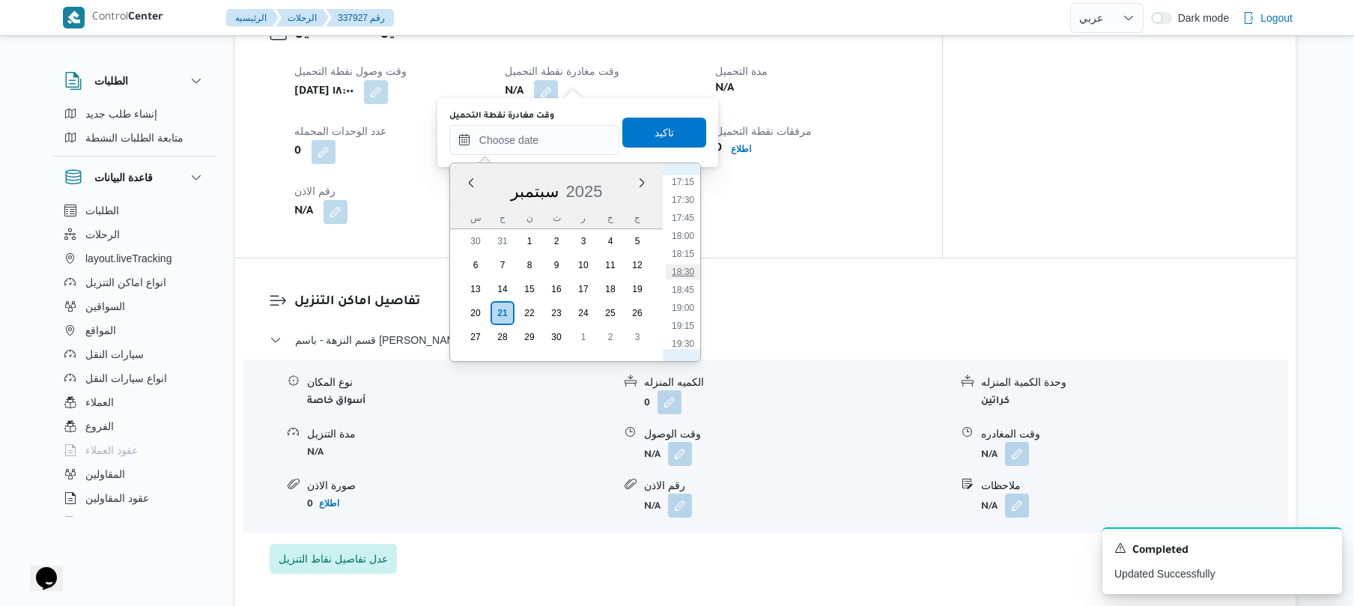
click at [690, 271] on li "18:30" at bounding box center [683, 271] width 34 height 15
type input "٢١/٠٩/٢٠٢٥ ١٨:٣٠"
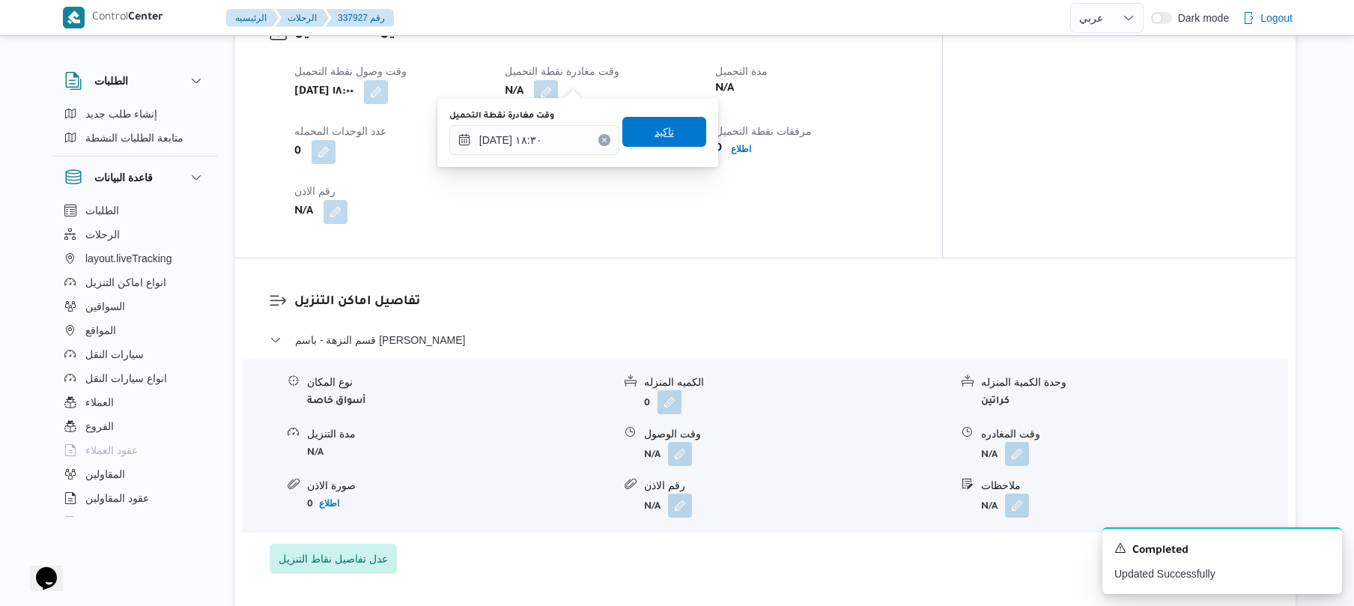
click at [657, 136] on span "تاكيد" at bounding box center [663, 132] width 19 height 18
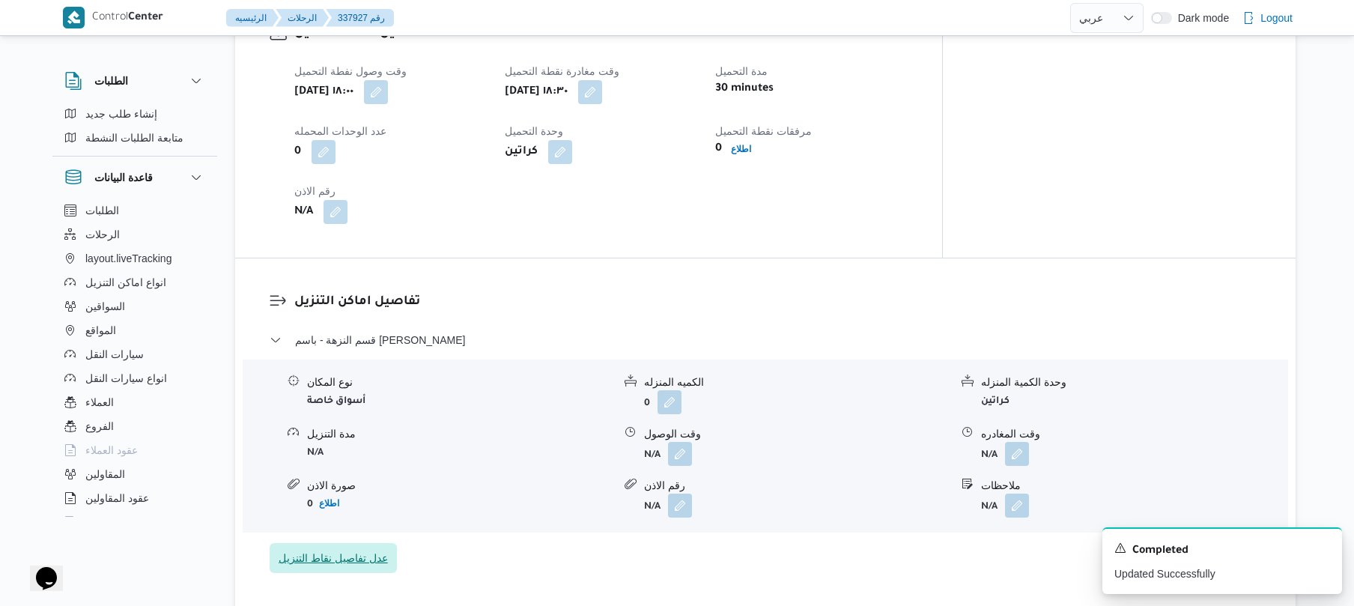
click at [363, 549] on span "عدل تفاصيل نقاط التنزيل" at bounding box center [332, 558] width 109 height 18
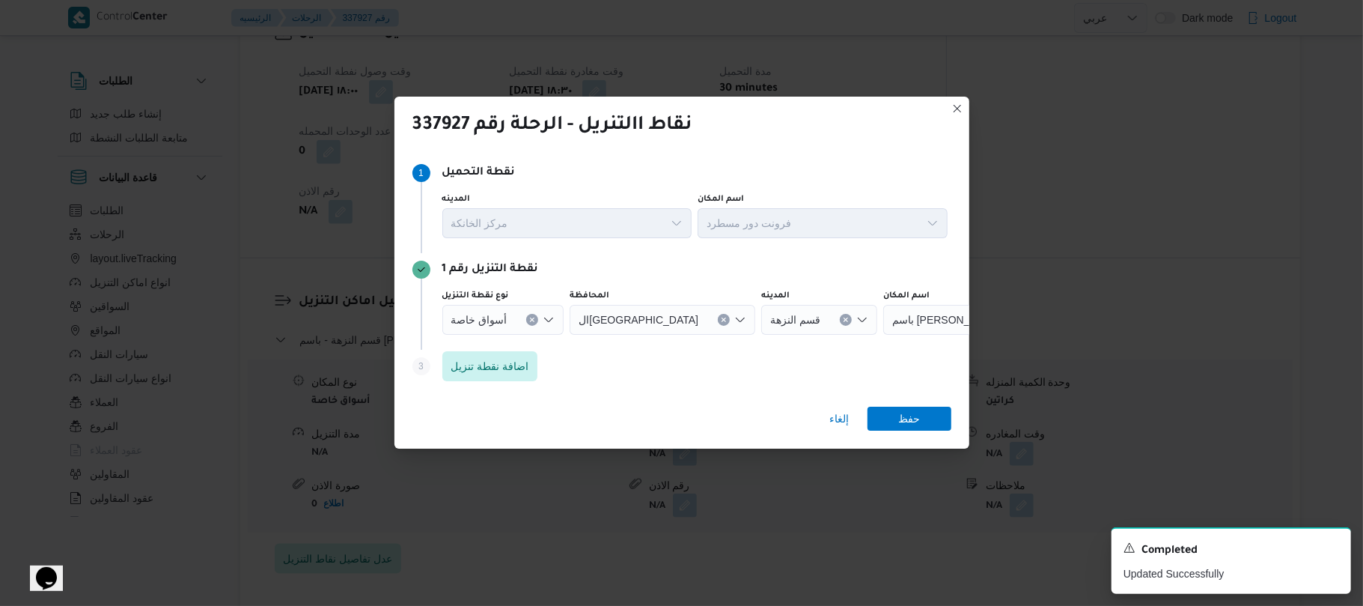
click at [548, 318] on icon "Open list of options" at bounding box center [549, 320] width 12 height 12
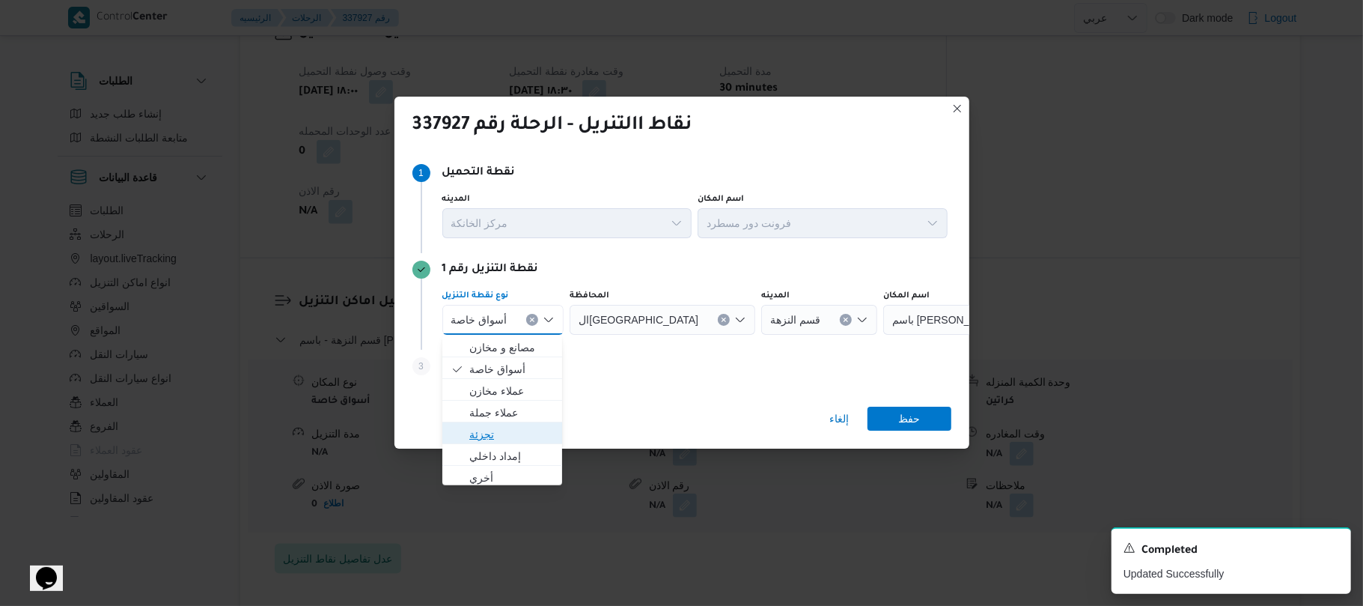
click at [486, 427] on span "تجزئة" at bounding box center [511, 434] width 85 height 18
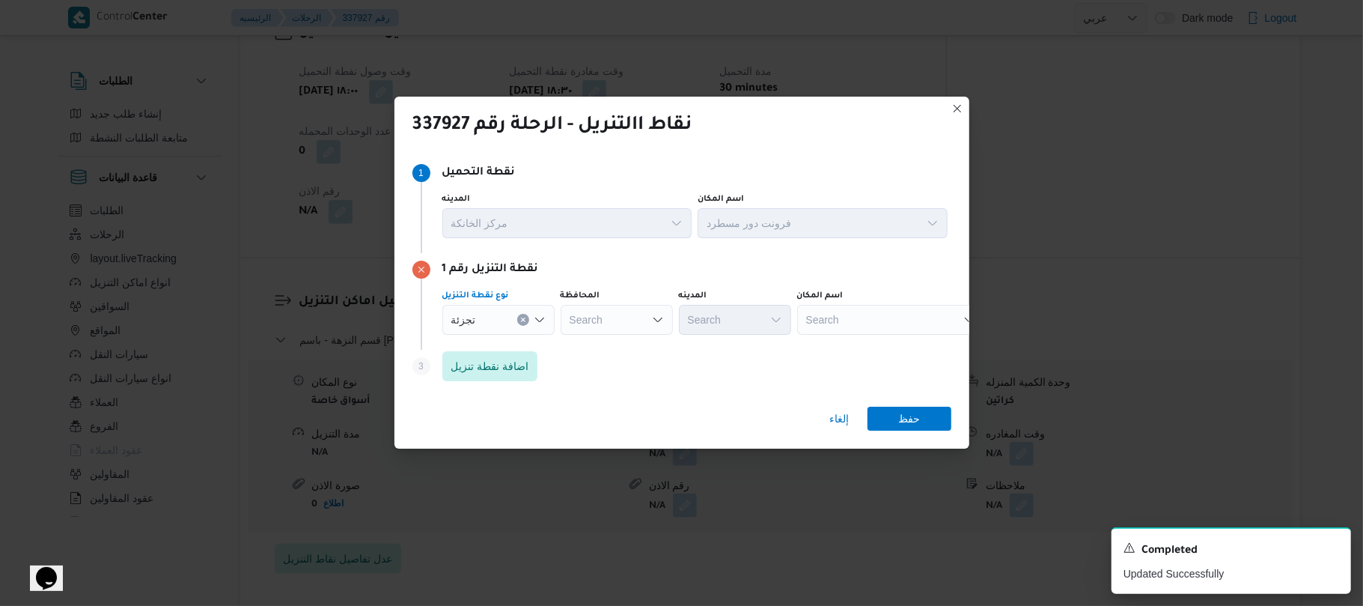
click at [621, 320] on div "Search" at bounding box center [617, 320] width 112 height 30
type input "القاهر"
click at [606, 348] on mark "القاهر" at bounding box center [605, 347] width 25 height 12
click at [752, 320] on div "Search" at bounding box center [808, 320] width 112 height 30
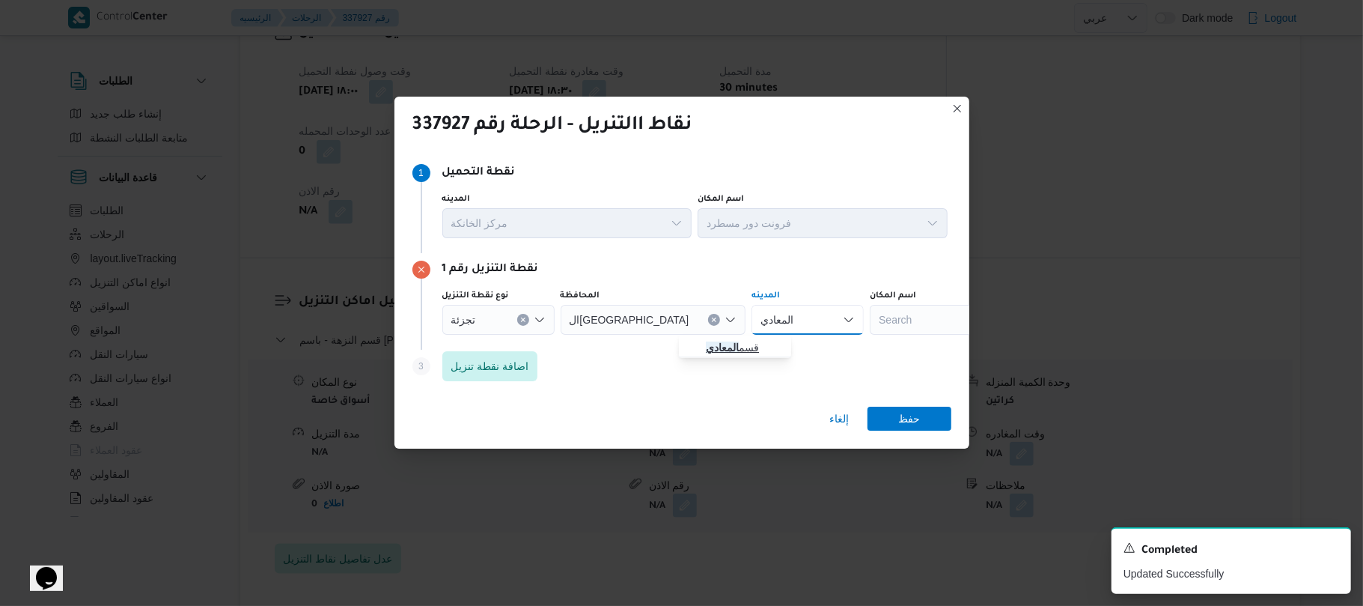
type input "المعادي"
click at [717, 344] on mark "المعادي" at bounding box center [722, 347] width 33 height 12
click at [517, 365] on span "اضافة نقطة تنزيل" at bounding box center [490, 365] width 78 height 18
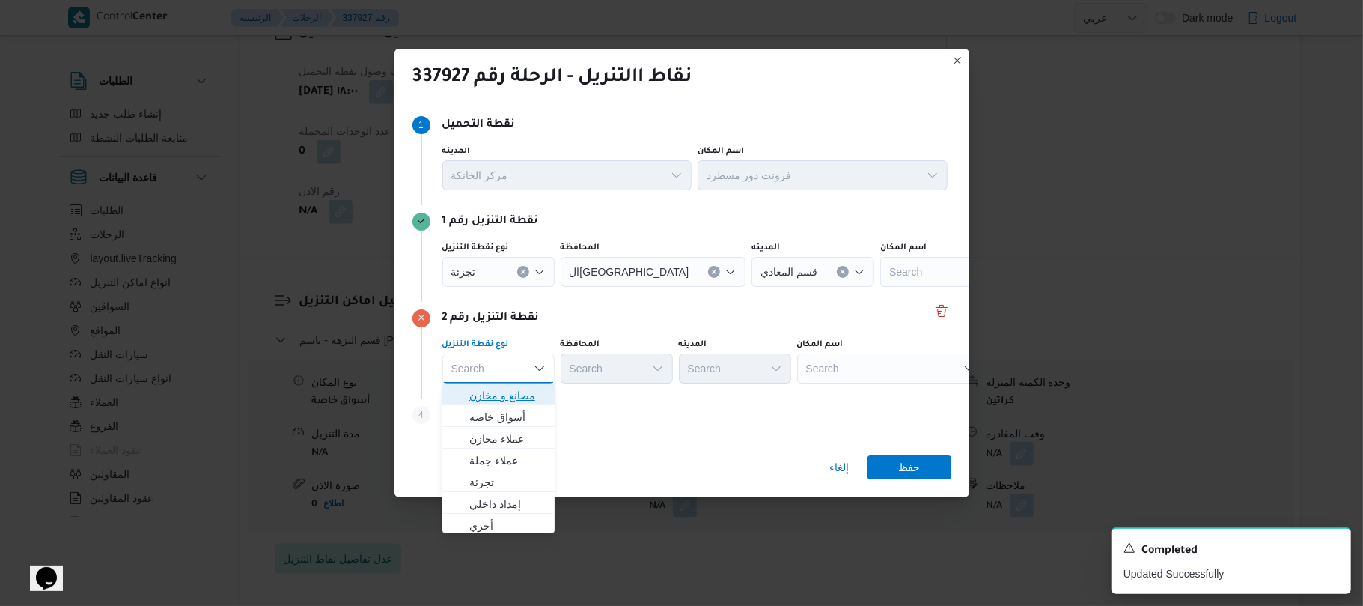
click at [503, 394] on span "مصانع و مخازن" at bounding box center [507, 395] width 76 height 18
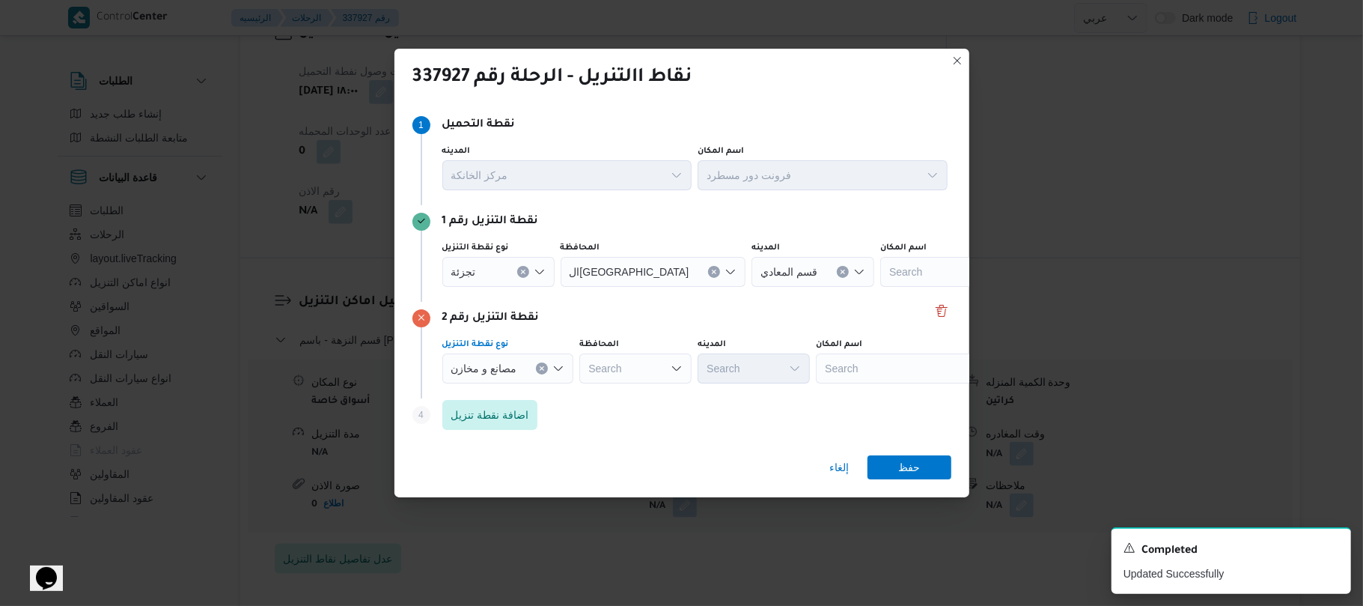
click at [867, 367] on div "Search" at bounding box center [909, 368] width 187 height 30
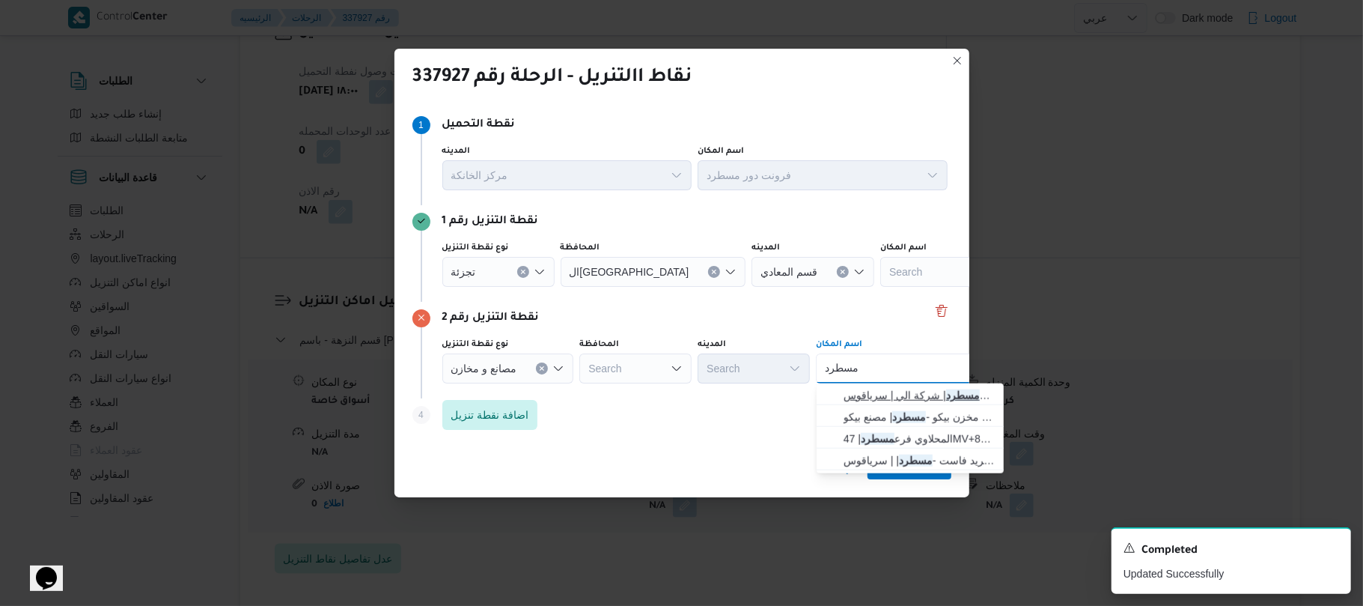
type input "مسطرد"
click at [880, 392] on span "فرونت دور مسطرد | شركة الي | سرياقوس" at bounding box center [919, 395] width 151 height 18
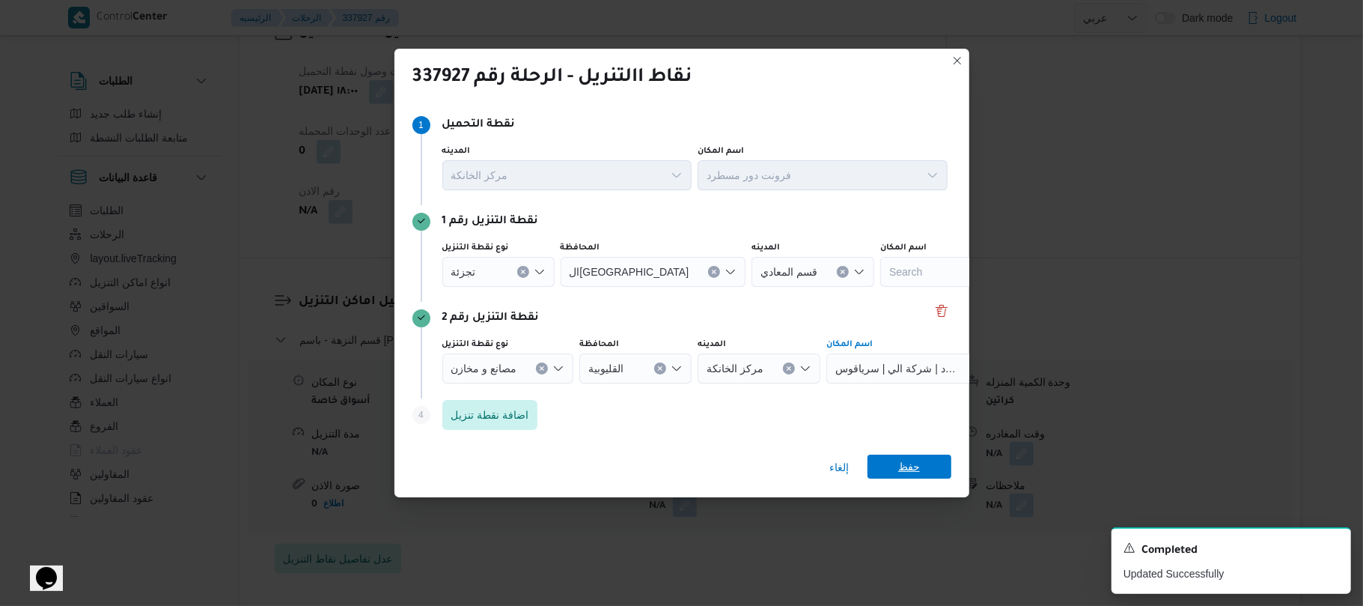
click at [889, 466] on span "حفظ" at bounding box center [910, 466] width 84 height 24
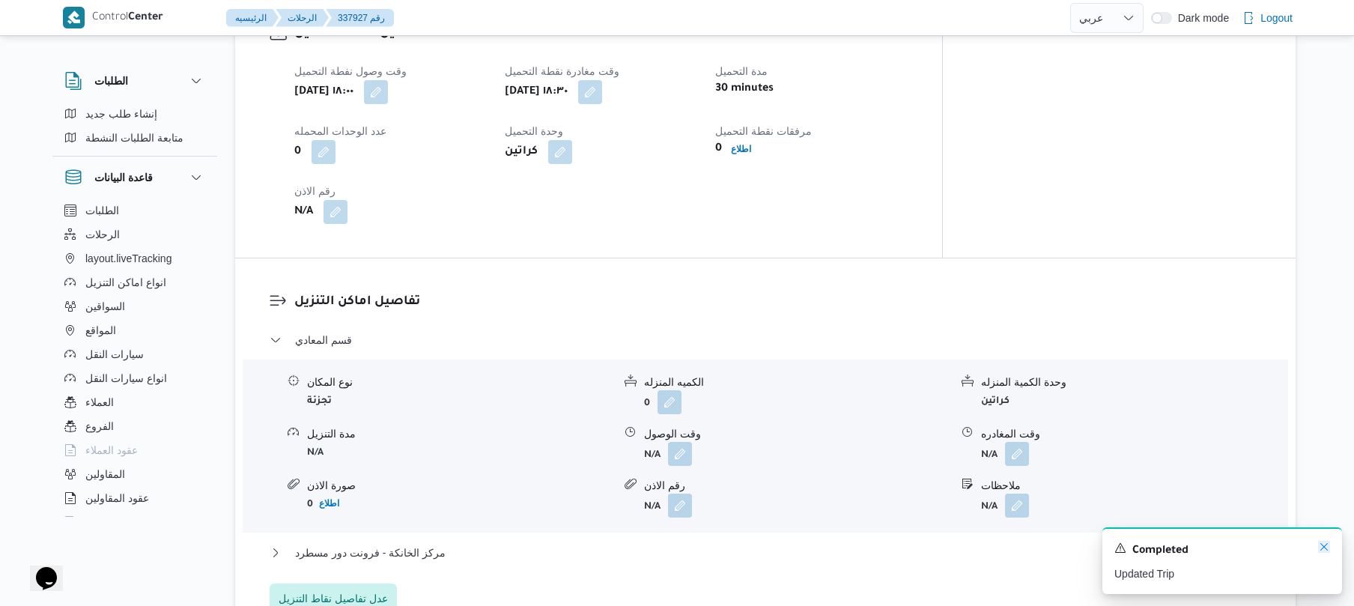
click at [1321, 550] on icon "Dismiss toast" at bounding box center [1323, 546] width 7 height 7
click at [1111, 309] on dl "تفاصيل اماكن التنزيل قسم المعادي نوع المكان تجزئة الكميه المنزله 0 وحدة الكمية …" at bounding box center [777, 452] width 967 height 321
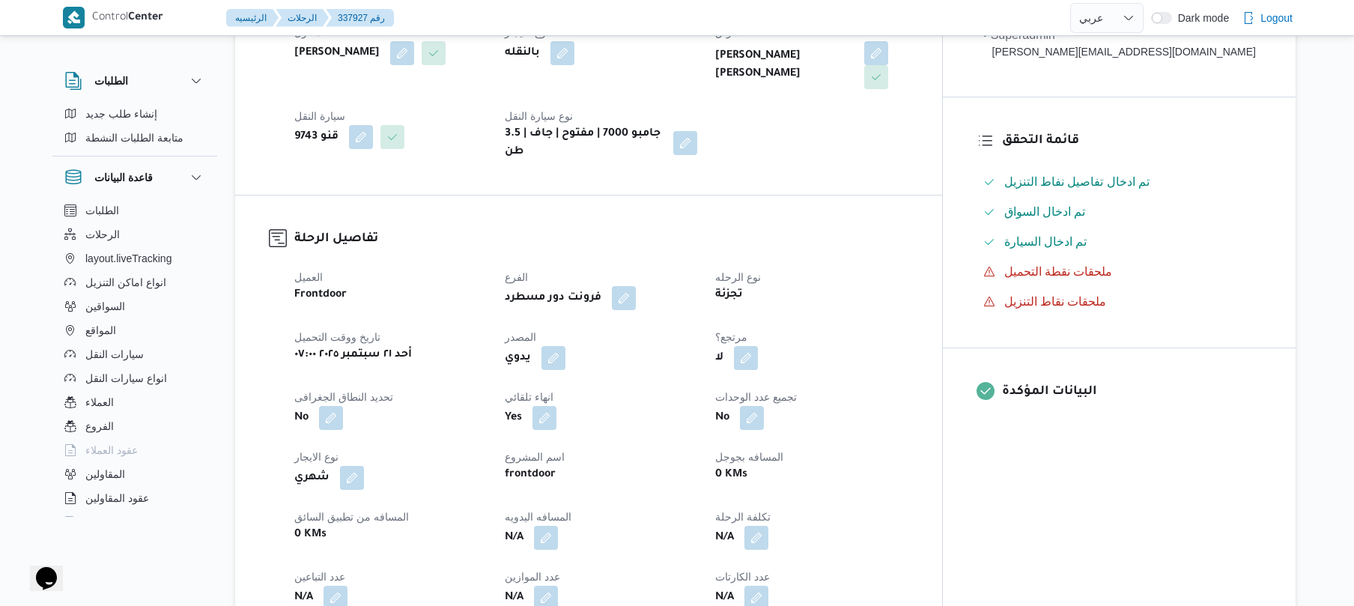
scroll to position [319, 0]
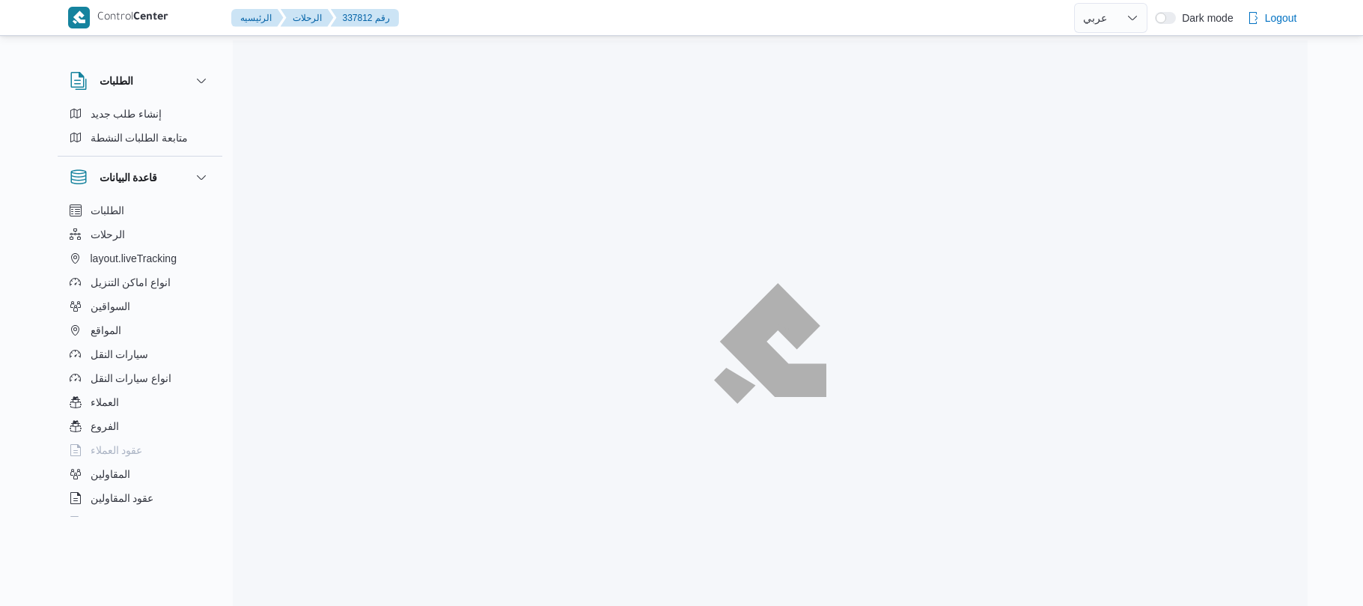
select select "ar"
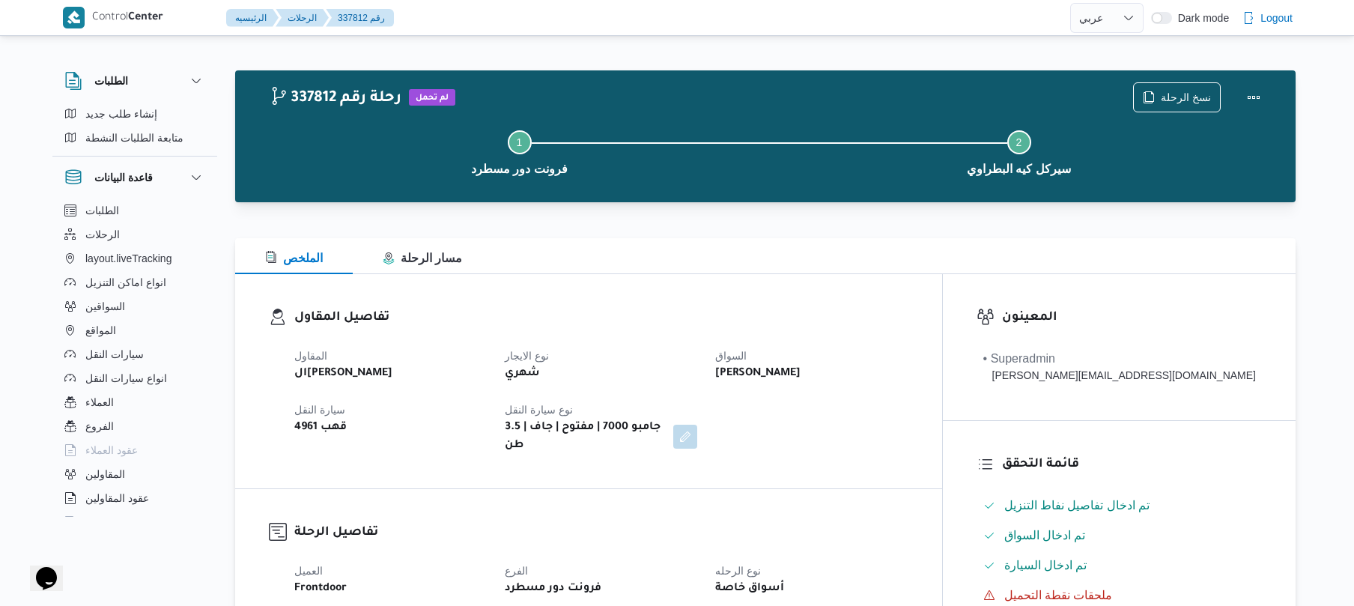
click at [690, 234] on div at bounding box center [765, 229] width 1060 height 18
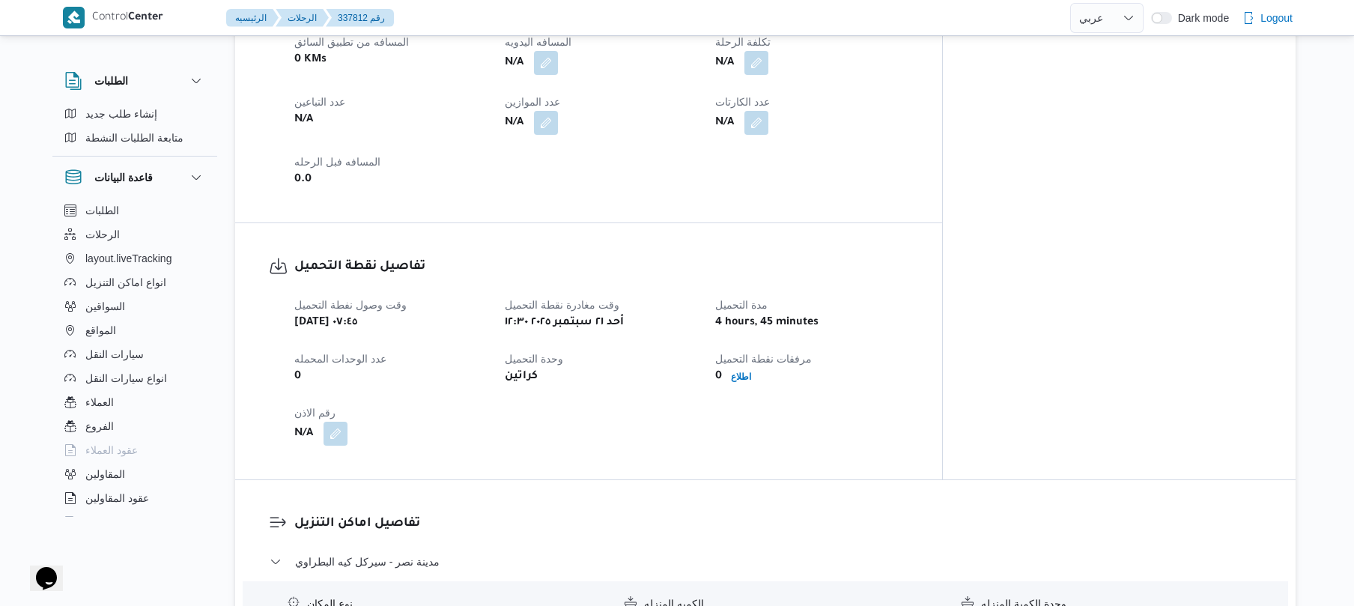
scroll to position [958, 0]
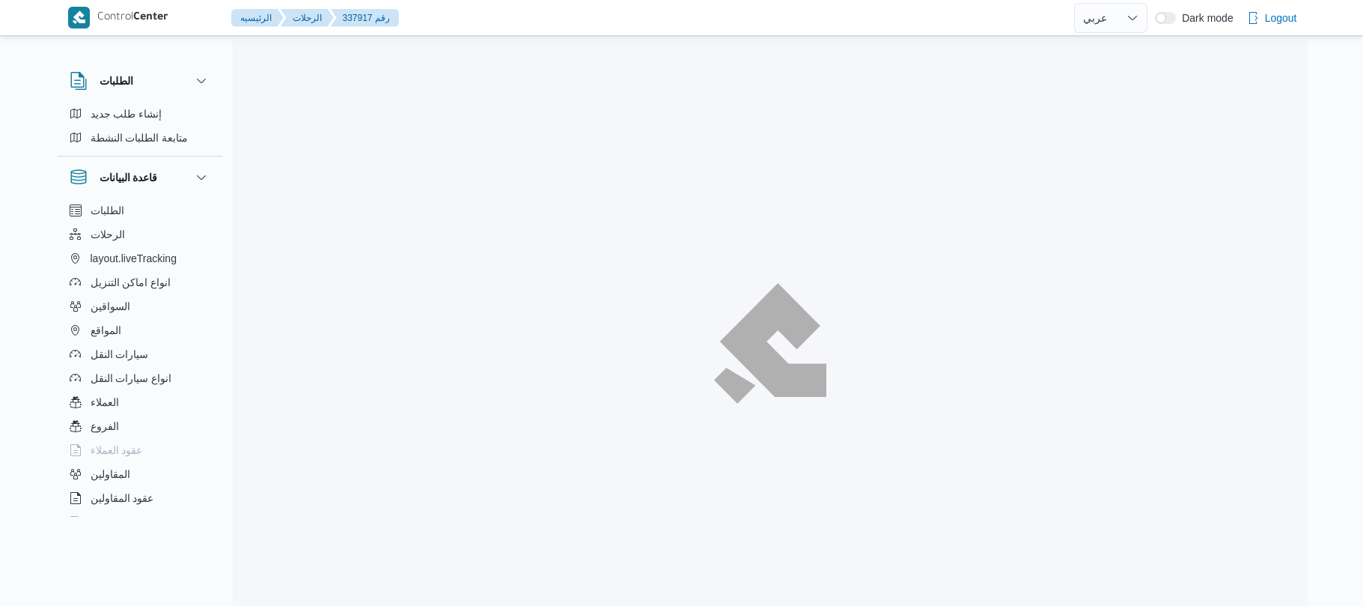
select select "ar"
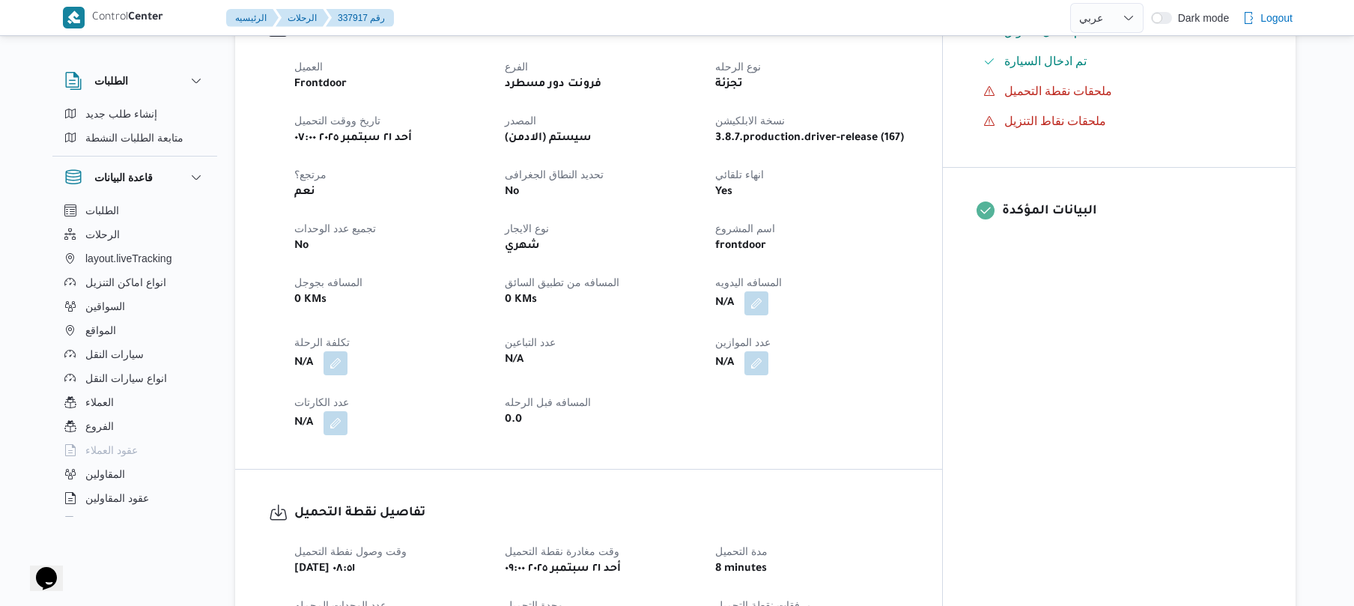
scroll to position [519, 0]
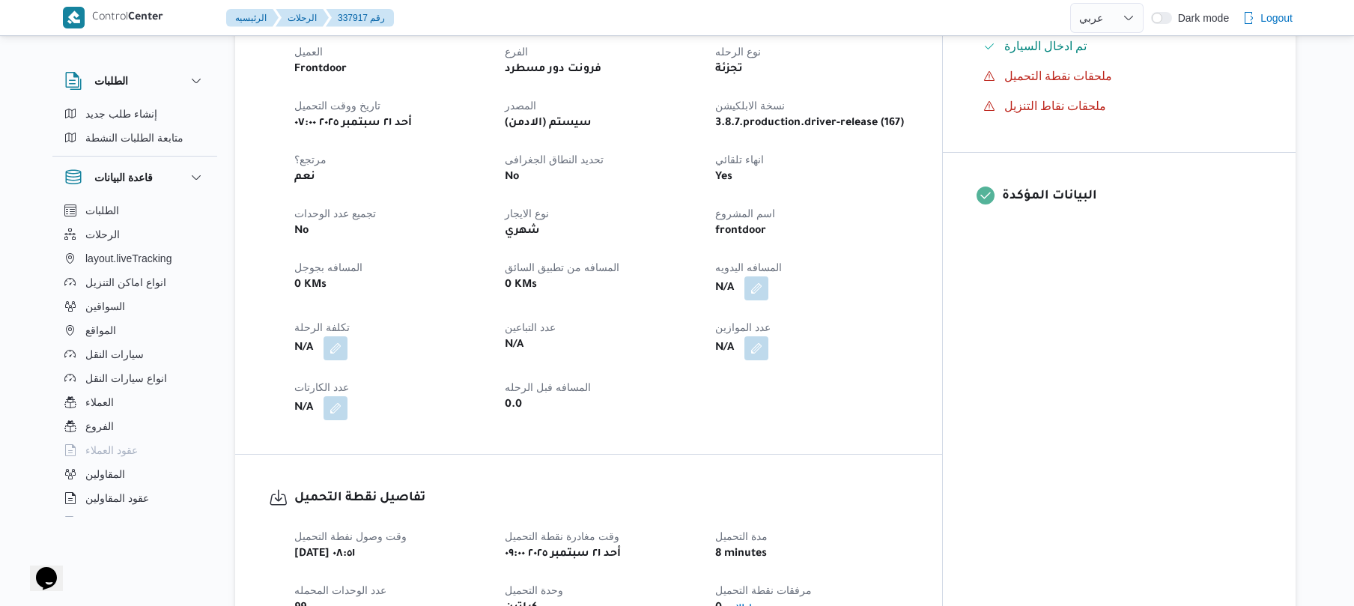
click at [768, 277] on button "button" at bounding box center [756, 288] width 24 height 24
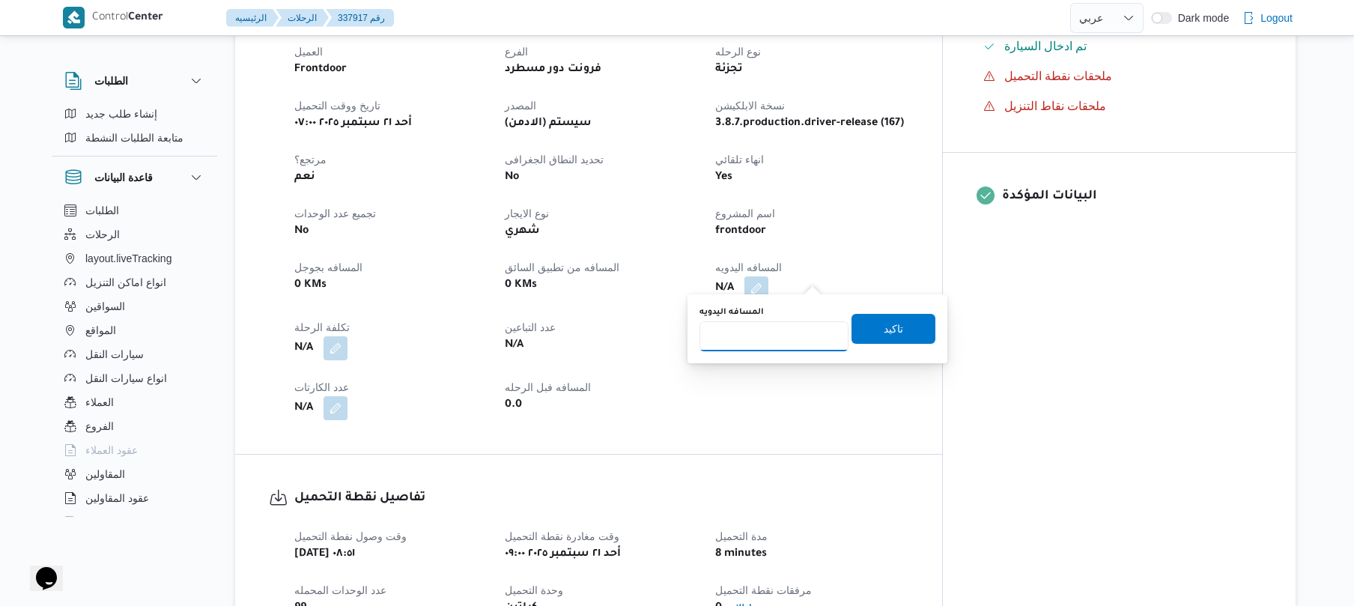
click at [779, 348] on input "المسافه اليدويه" at bounding box center [773, 336] width 149 height 30
type input "130"
click at [869, 329] on span "تاكيد" at bounding box center [893, 328] width 84 height 30
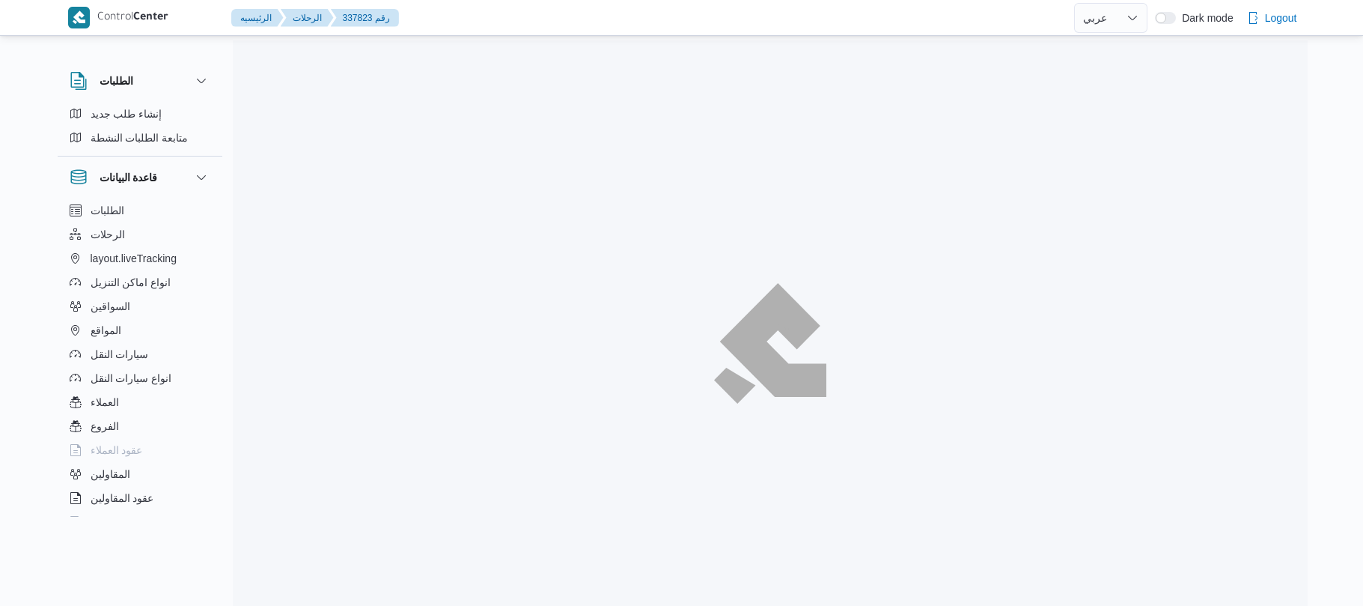
select select "ar"
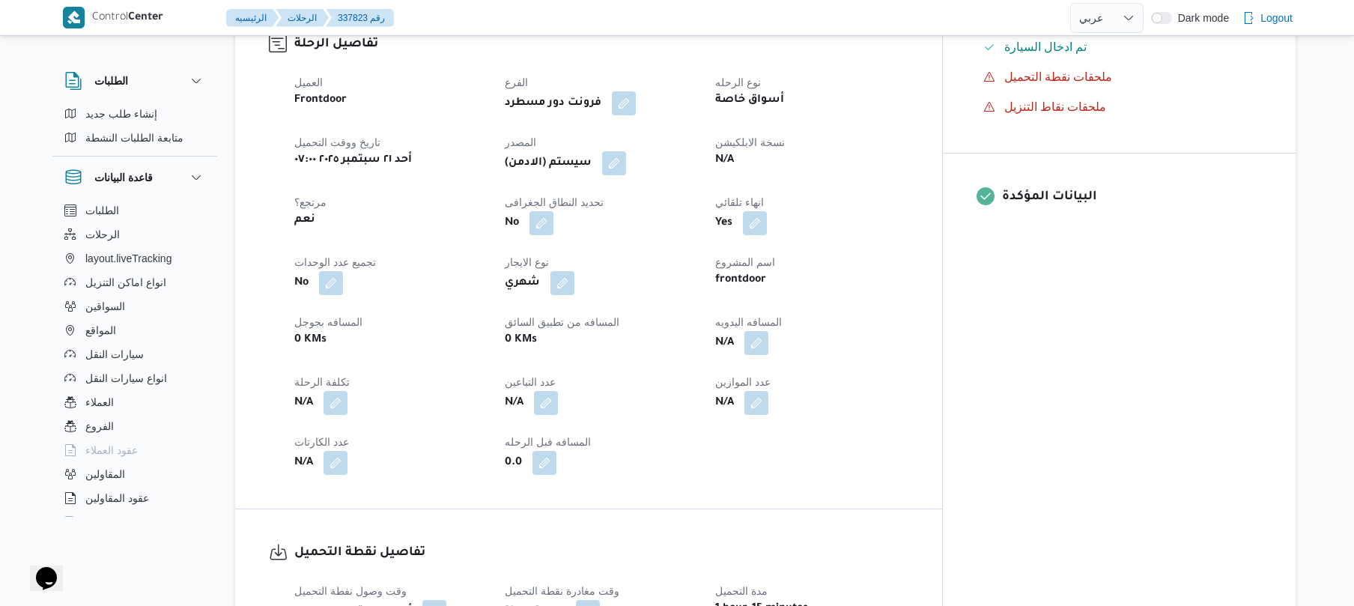
scroll to position [519, 0]
click at [768, 333] on button "button" at bounding box center [756, 341] width 24 height 24
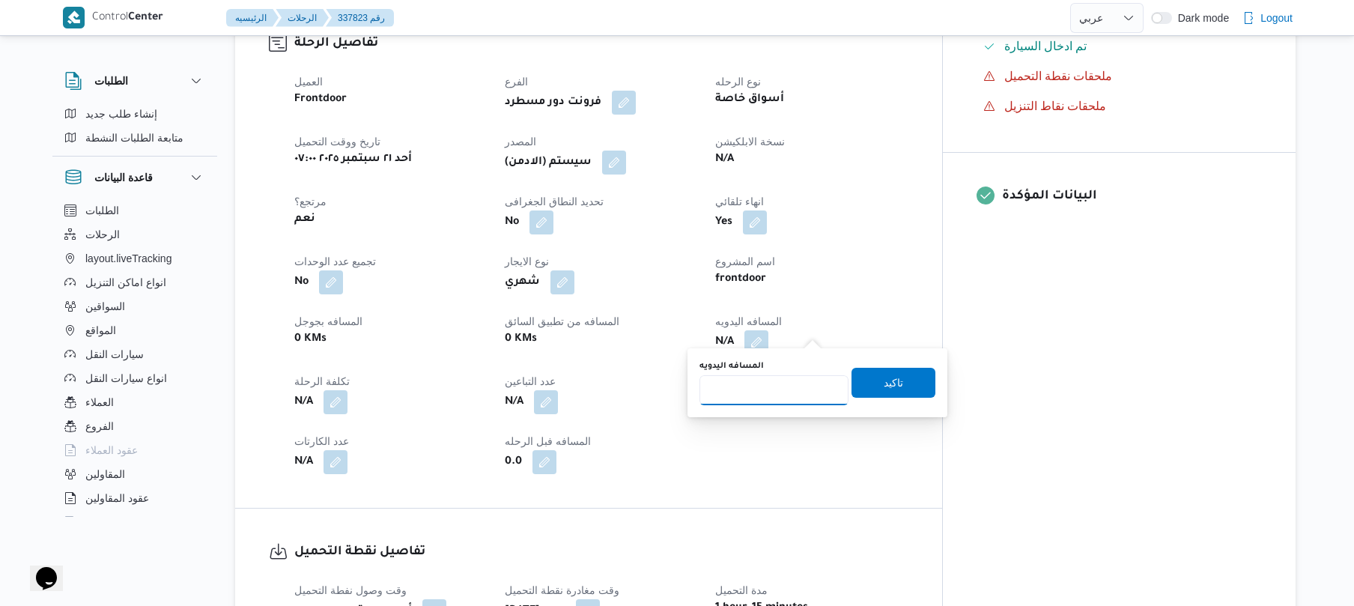
click at [779, 391] on input "المسافه اليدويه" at bounding box center [773, 390] width 149 height 30
type input "130"
click at [871, 377] on span "تاكيد" at bounding box center [893, 382] width 84 height 30
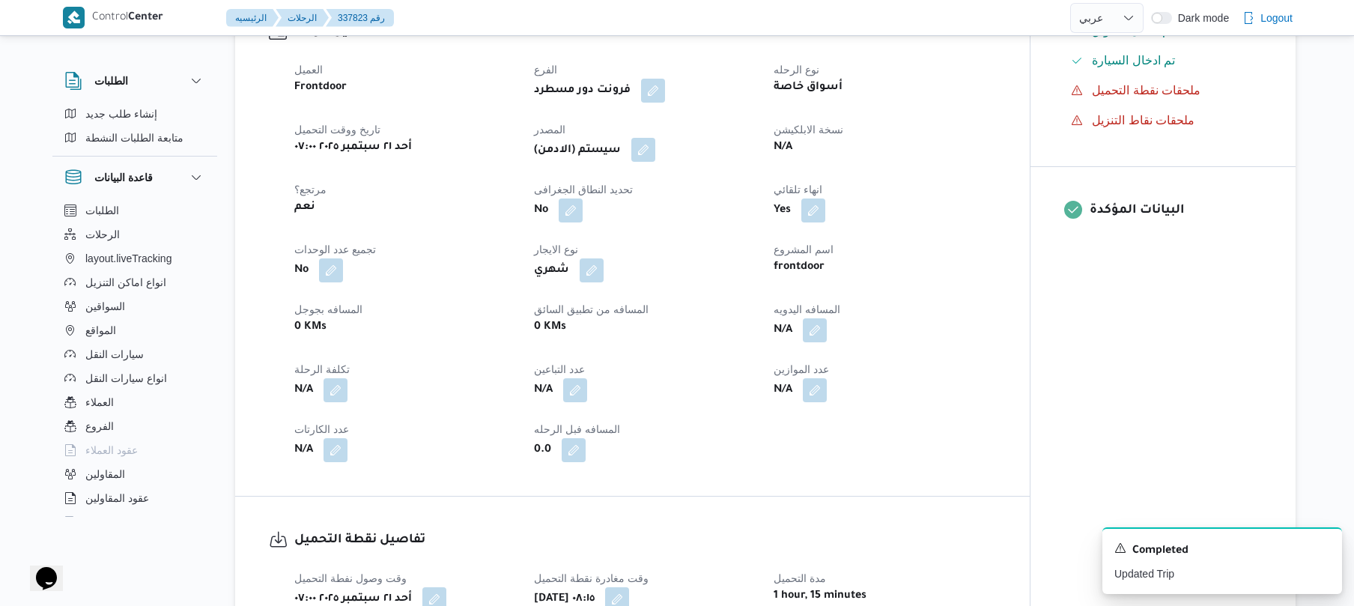
click at [648, 148] on button "button" at bounding box center [643, 150] width 24 height 24
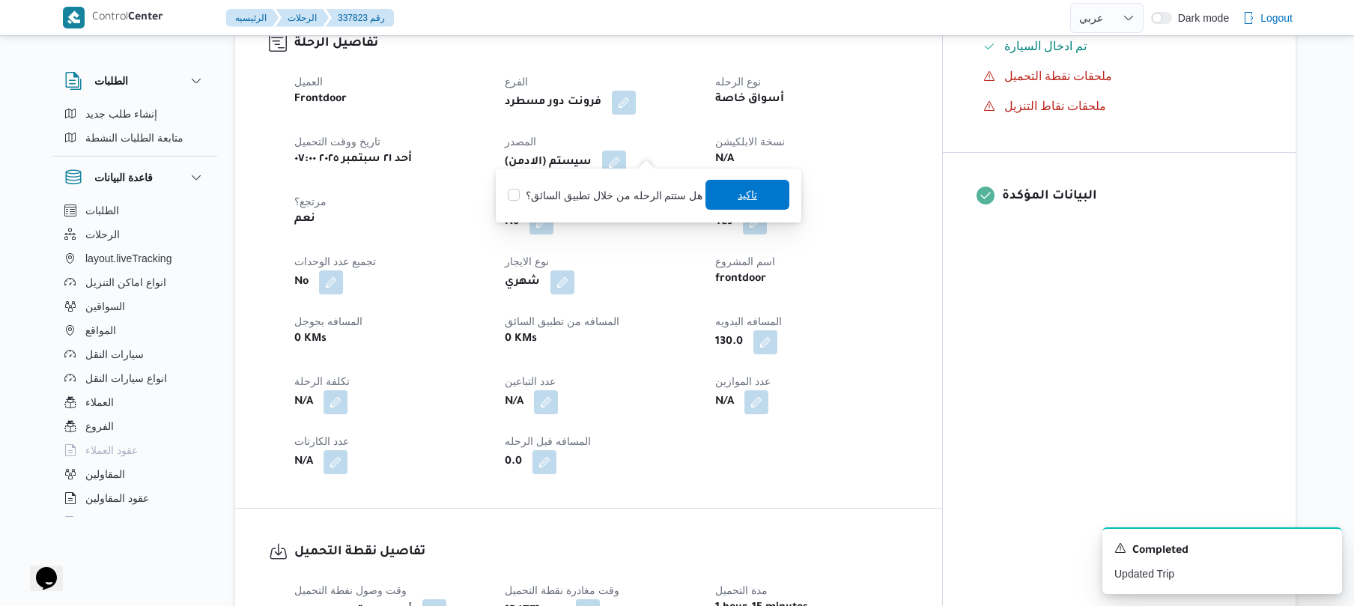
click at [725, 198] on span "تاكيد" at bounding box center [747, 195] width 84 height 30
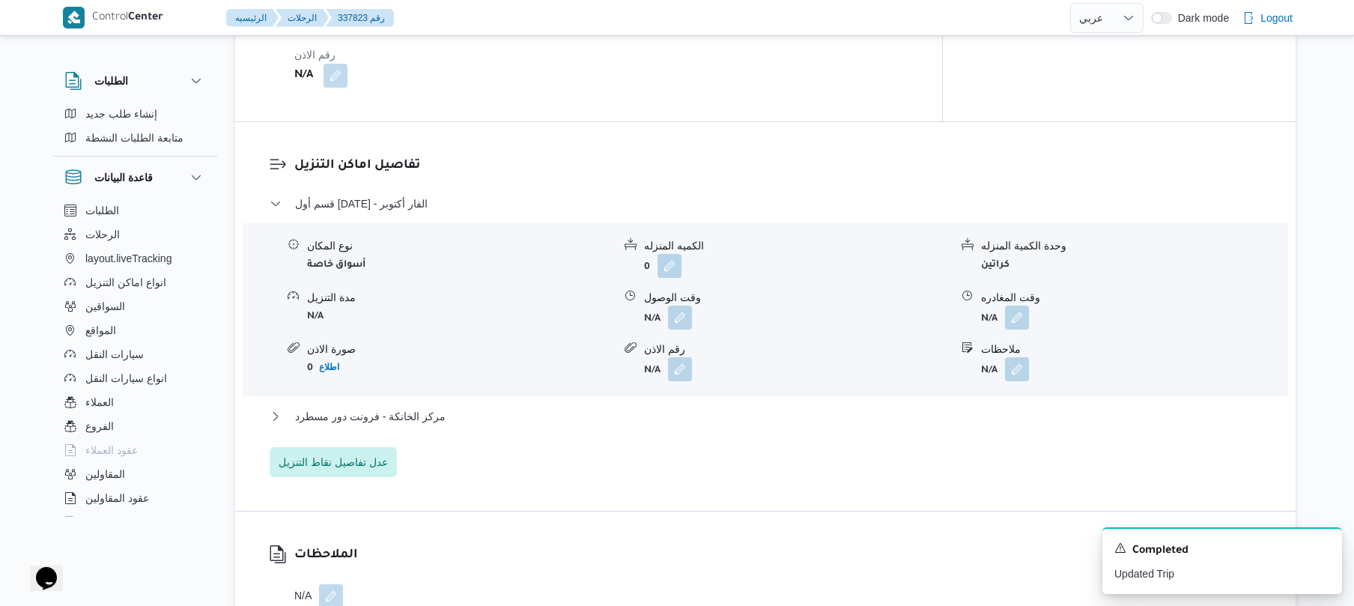
scroll to position [1198, 0]
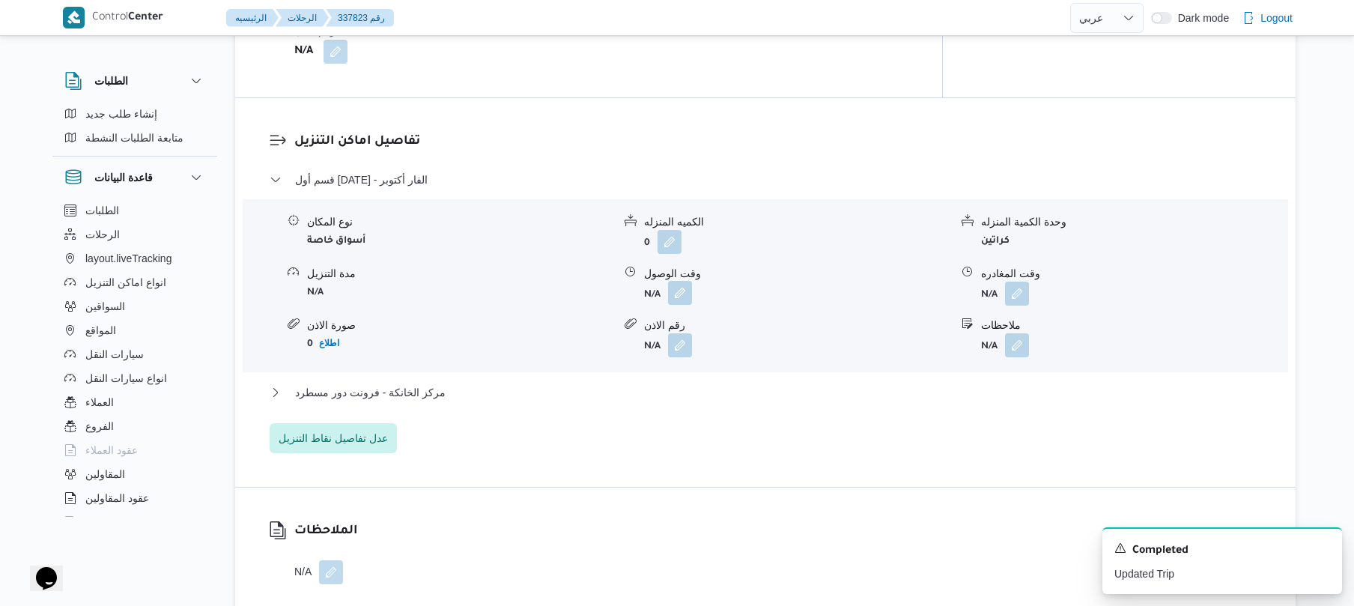
click at [675, 286] on button "button" at bounding box center [680, 293] width 24 height 24
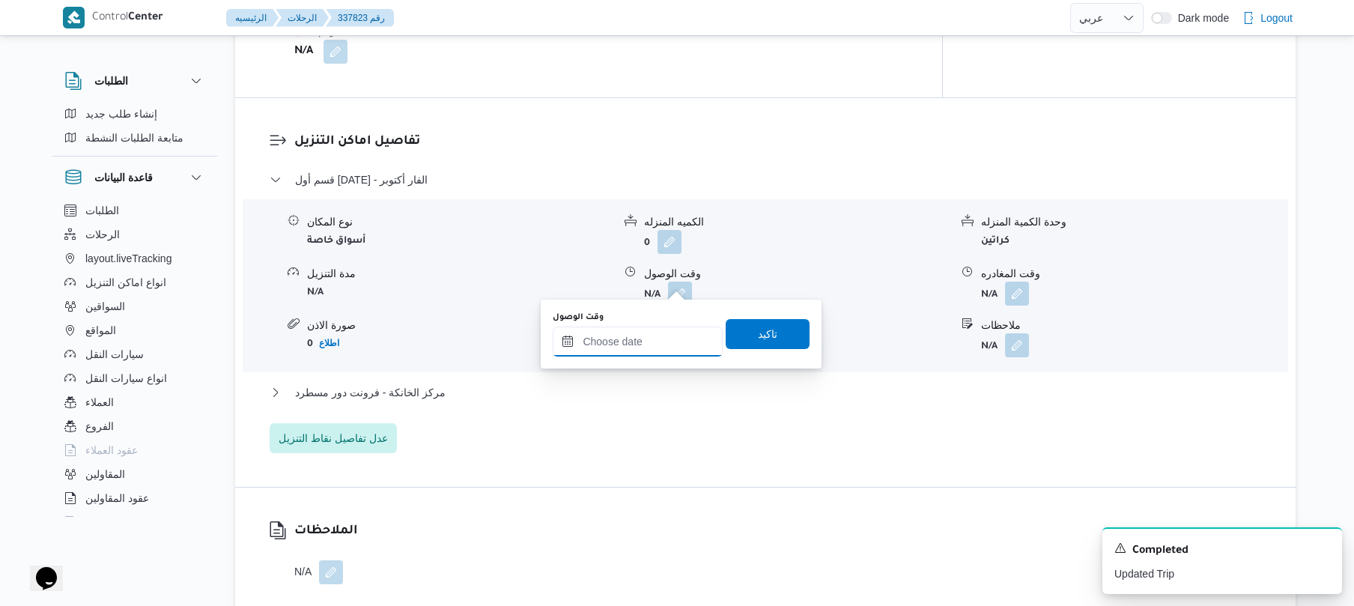
click at [644, 335] on input "وقت الوصول" at bounding box center [638, 341] width 170 height 30
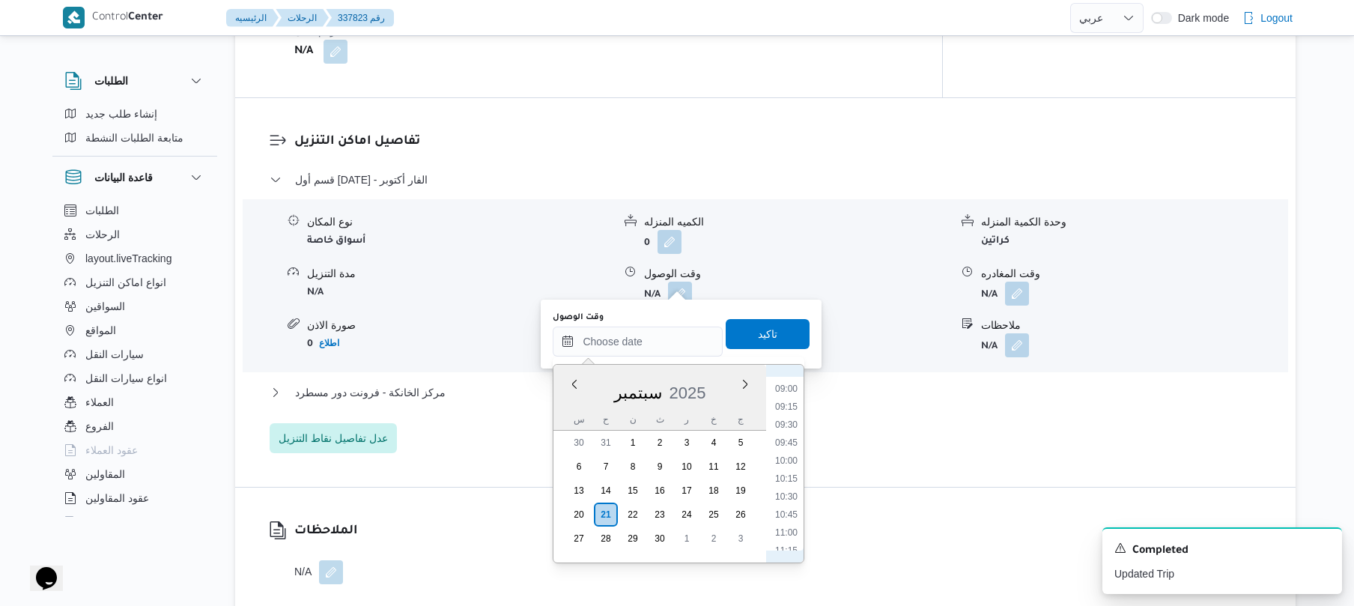
scroll to position [591, 0]
click at [783, 462] on li "09:15" at bounding box center [786, 457] width 34 height 15
type input "[DATE] ٠٩:١٥"
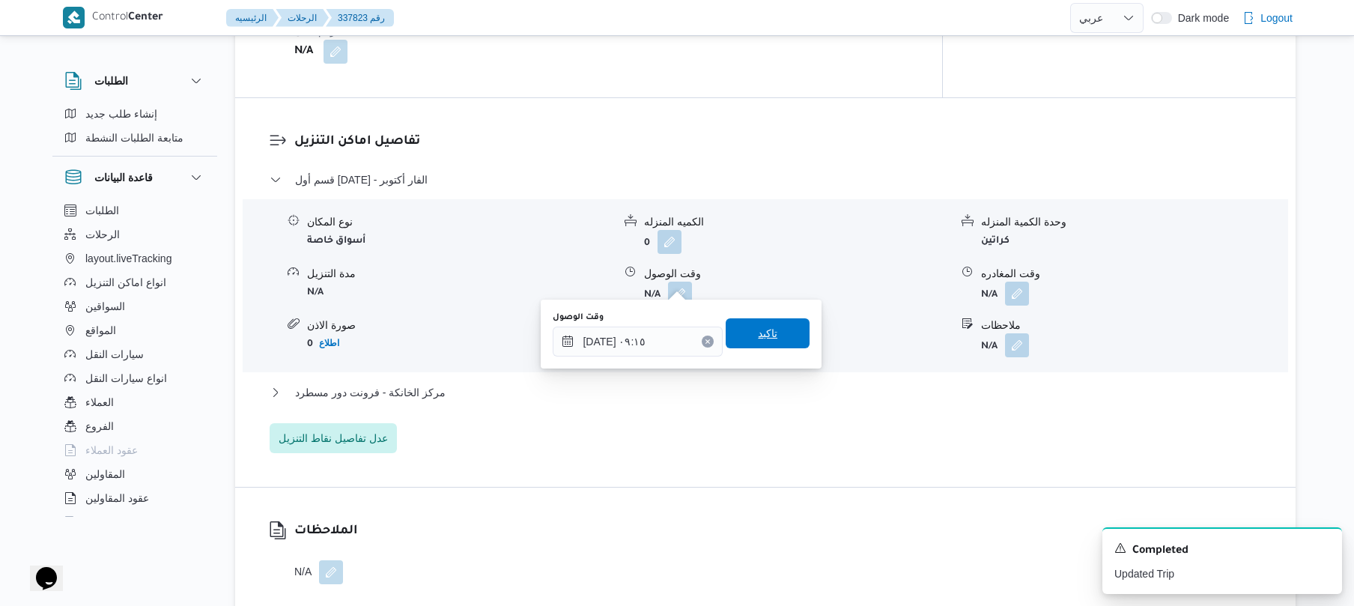
click at [776, 341] on span "تاكيد" at bounding box center [767, 333] width 84 height 30
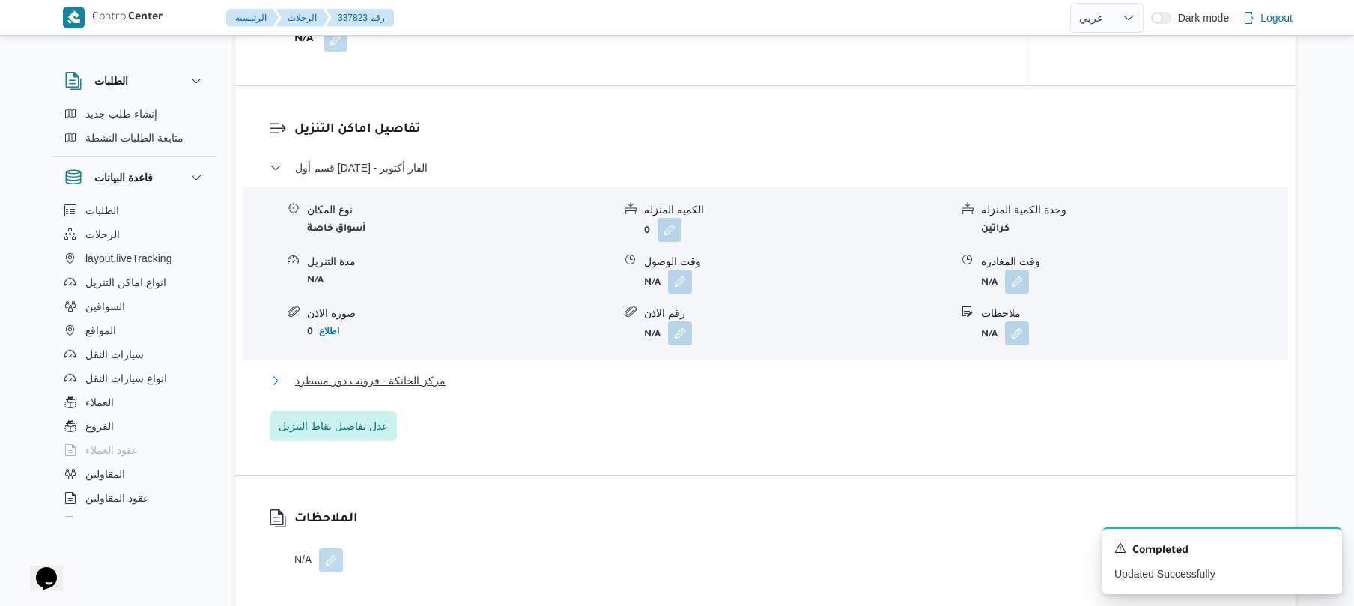
click at [737, 381] on button "مركز الخانكة - فرونت دور مسطرد" at bounding box center [766, 380] width 992 height 18
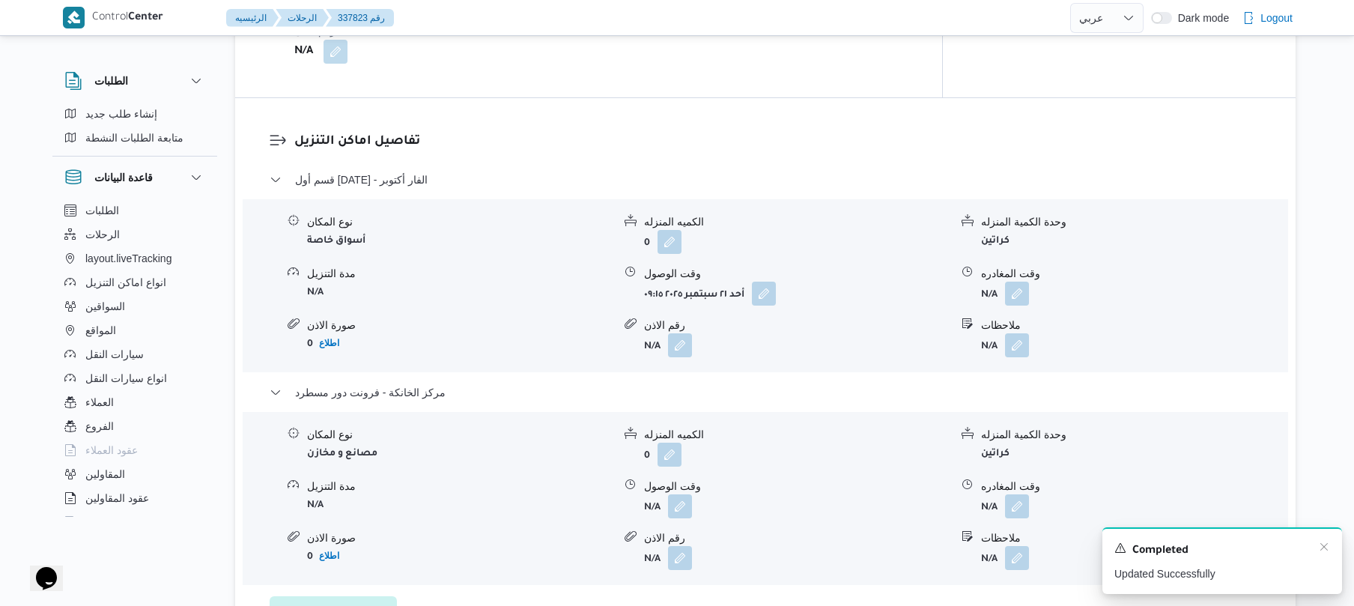
click at [1316, 551] on div "Completed" at bounding box center [1222, 550] width 216 height 19
click at [1318, 549] on icon "Dismiss toast" at bounding box center [1324, 547] width 12 height 12
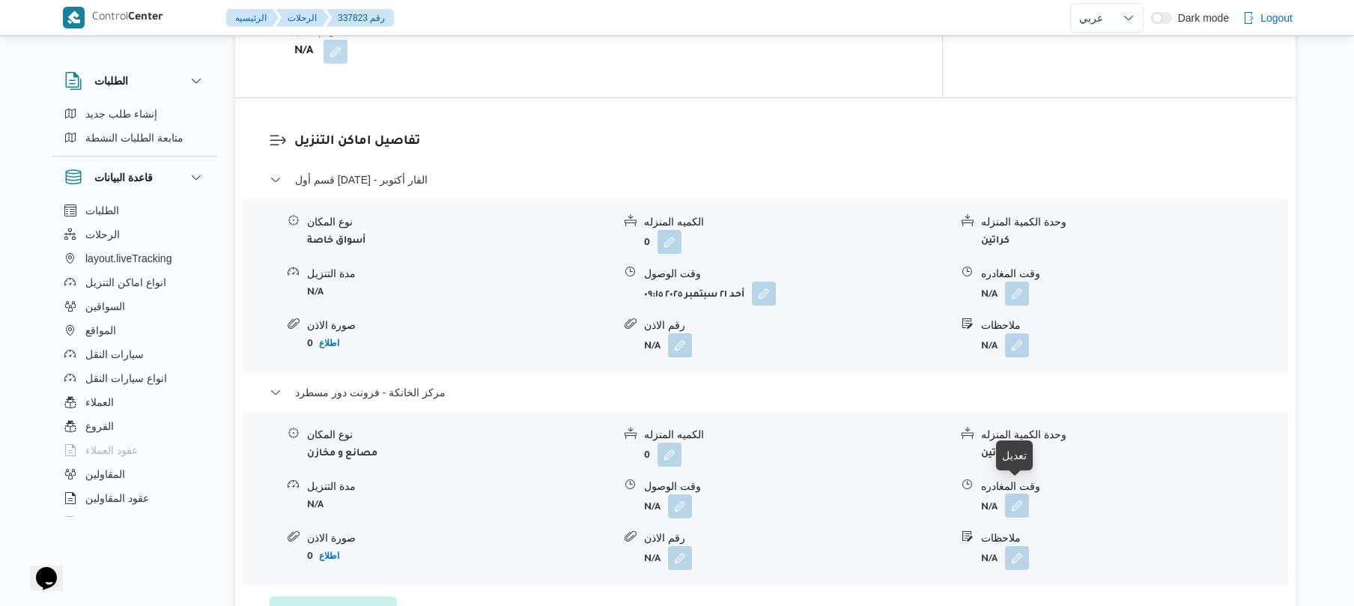
click at [1016, 496] on button "button" at bounding box center [1017, 505] width 24 height 24
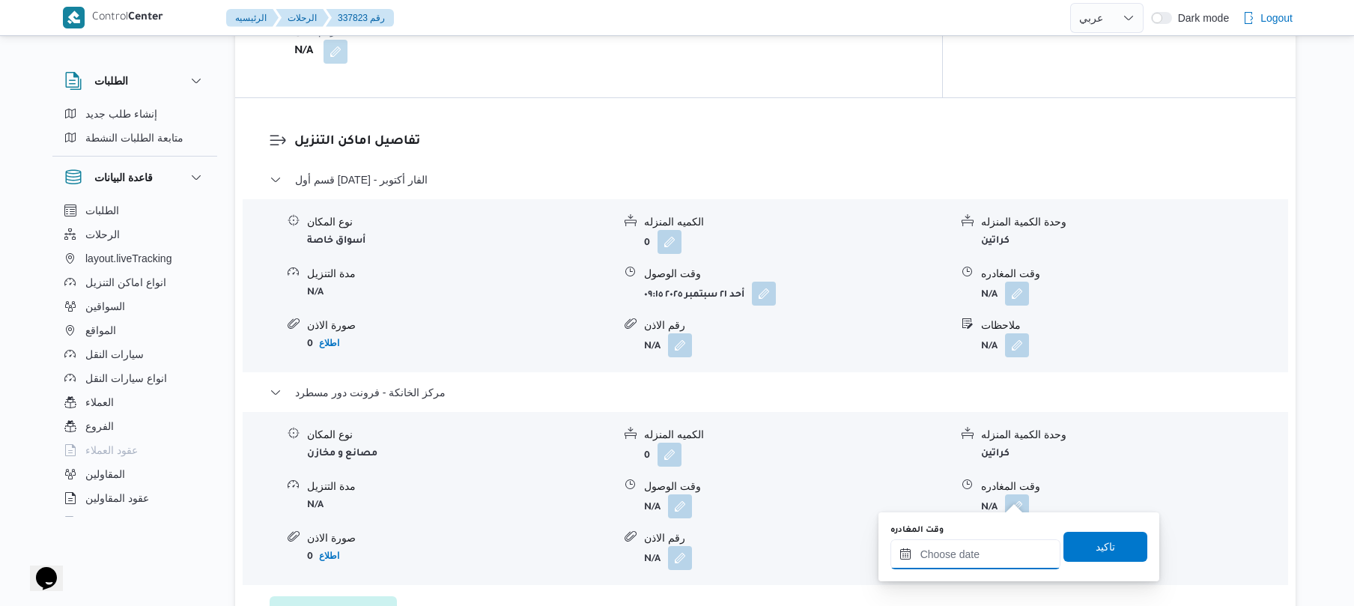
click at [993, 546] on div at bounding box center [975, 554] width 170 height 30
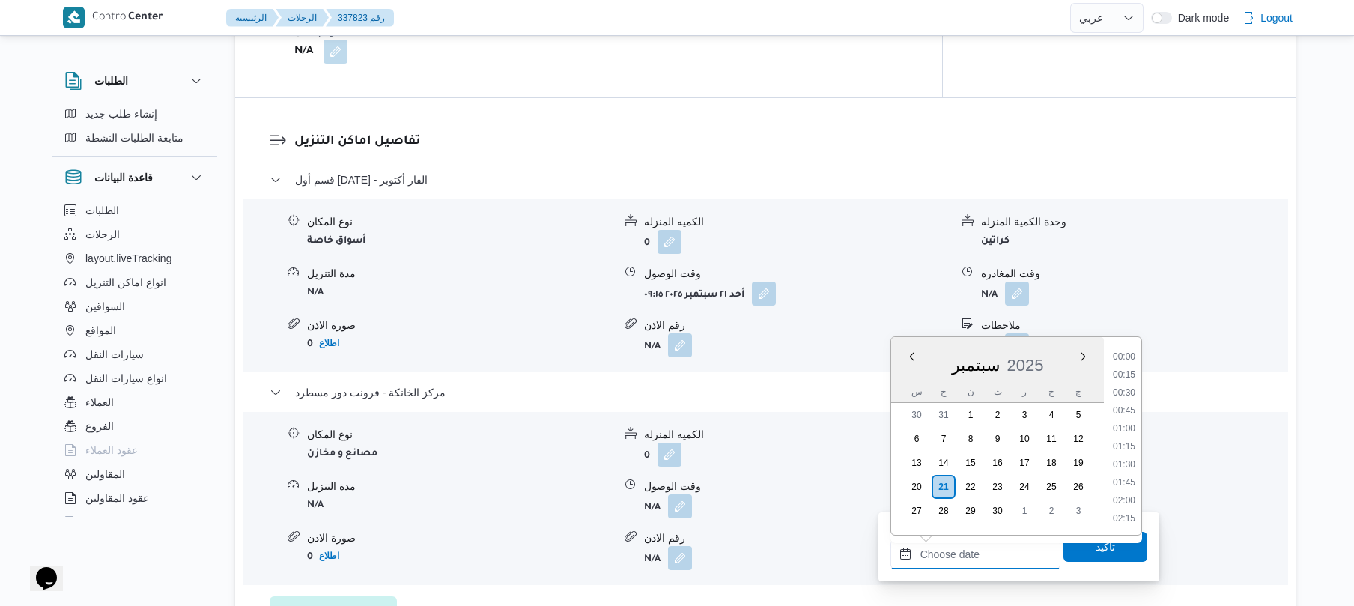
scroll to position [1276, 0]
click at [1129, 385] on li "18:15" at bounding box center [1123, 391] width 34 height 15
type input "٢١/٠٩/٢٠٢٥ ١٨:١٥"
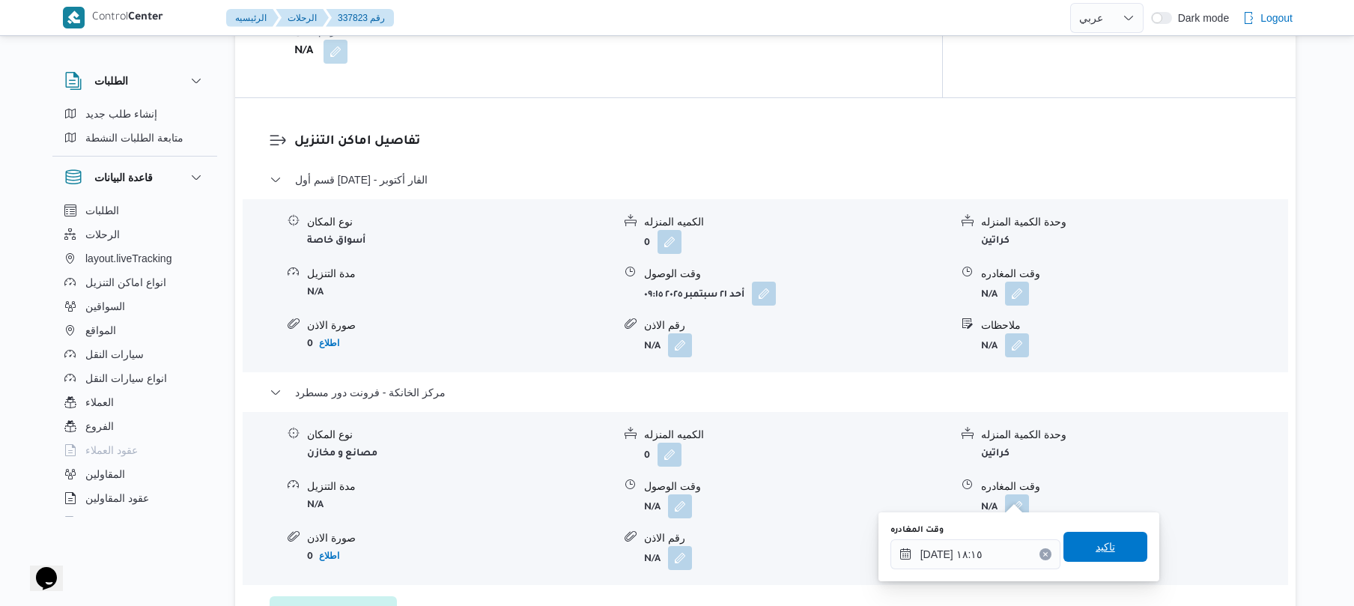
click at [1095, 544] on span "تاكيد" at bounding box center [1104, 547] width 19 height 18
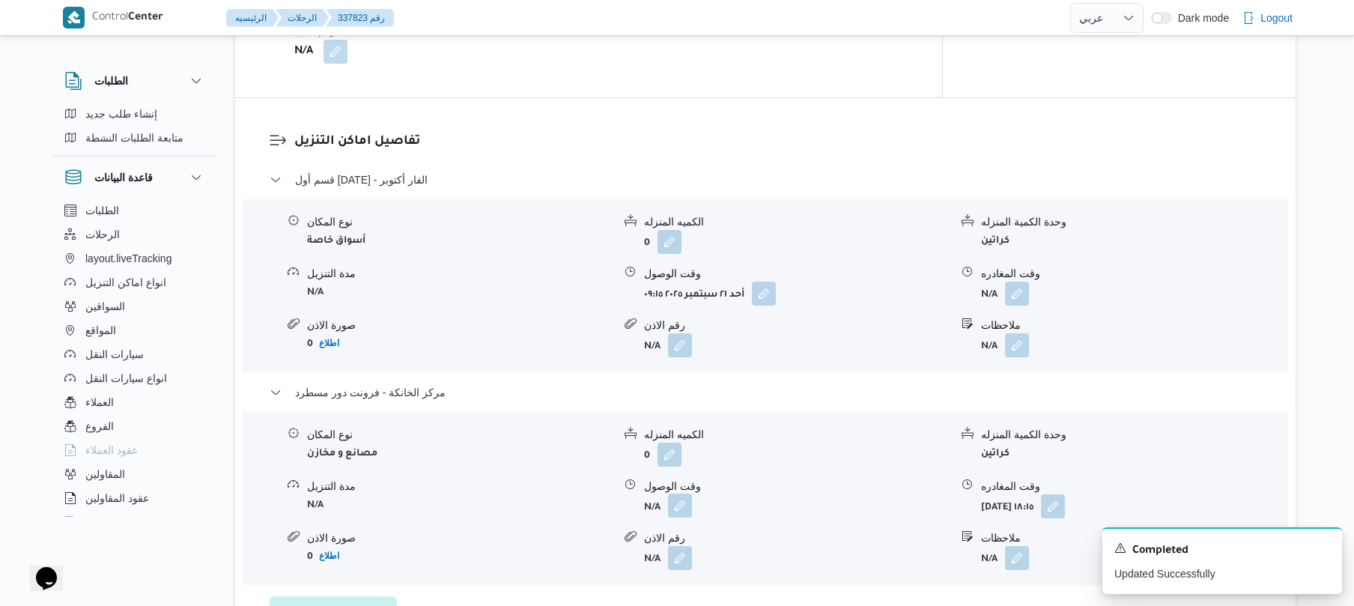
click at [678, 493] on button "button" at bounding box center [680, 505] width 24 height 24
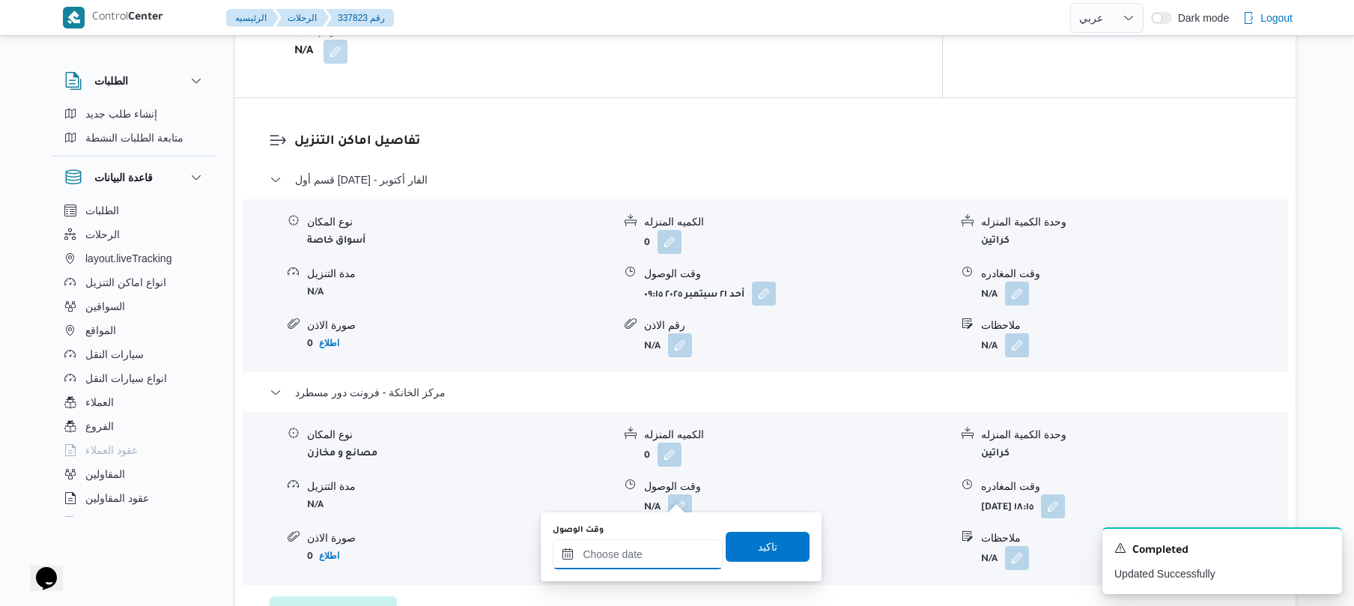
click at [630, 549] on input "وقت الوصول" at bounding box center [638, 554] width 170 height 30
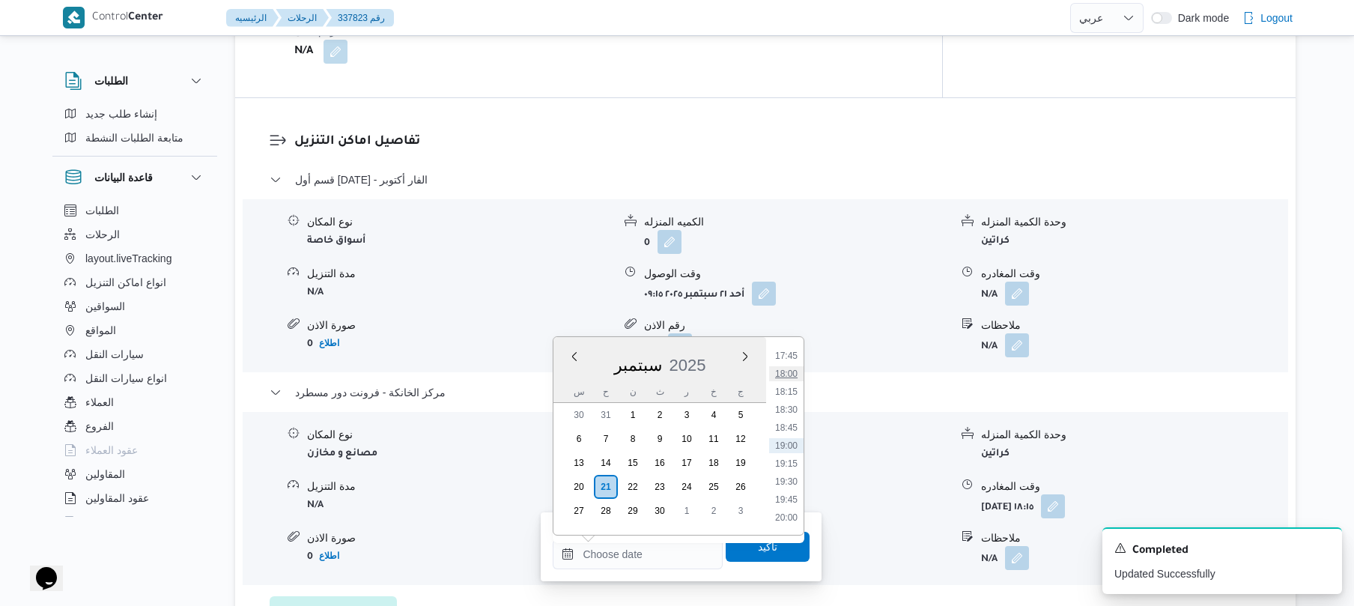
click at [794, 368] on li "18:00" at bounding box center [786, 373] width 34 height 15
type input "٢١/٠٩/٢٠٢٥ ١٨:٠٠"
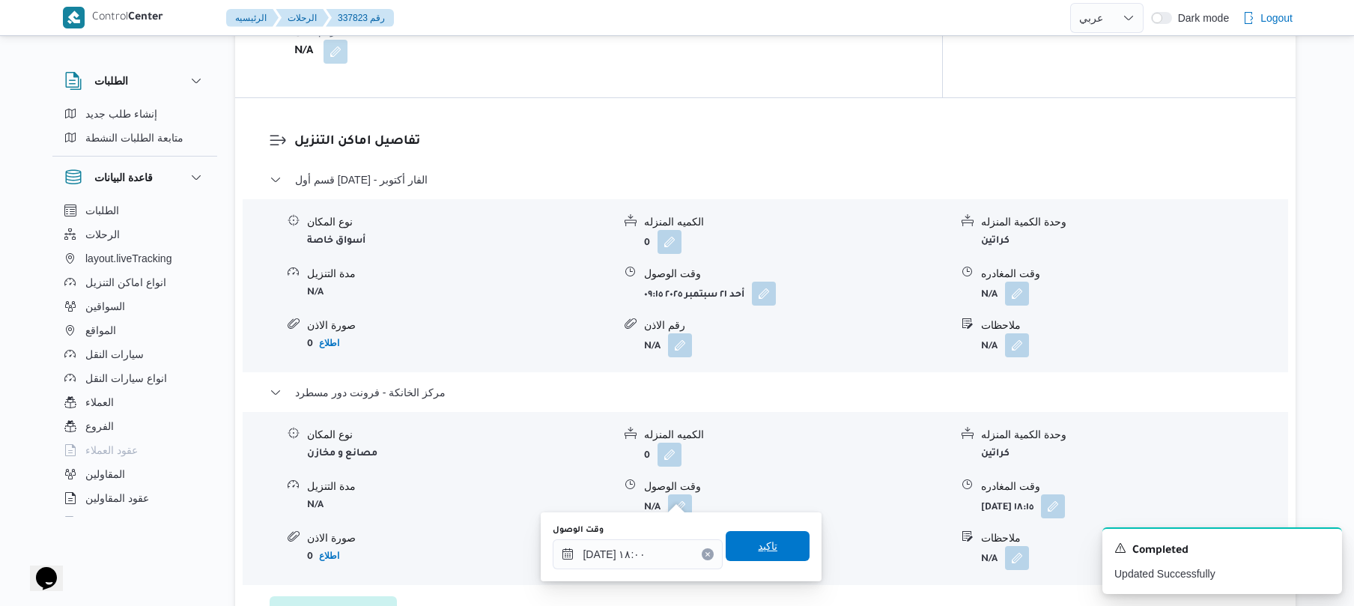
click at [764, 551] on span "تاكيد" at bounding box center [767, 546] width 19 height 18
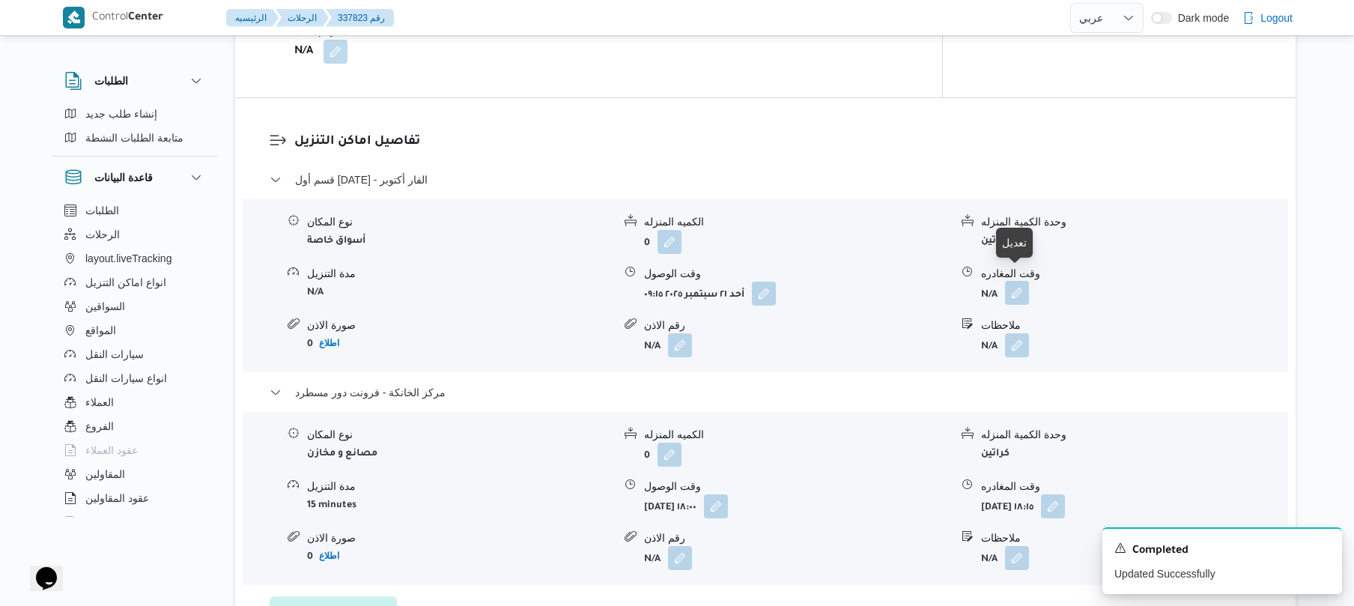
click at [1017, 281] on button "button" at bounding box center [1017, 293] width 24 height 24
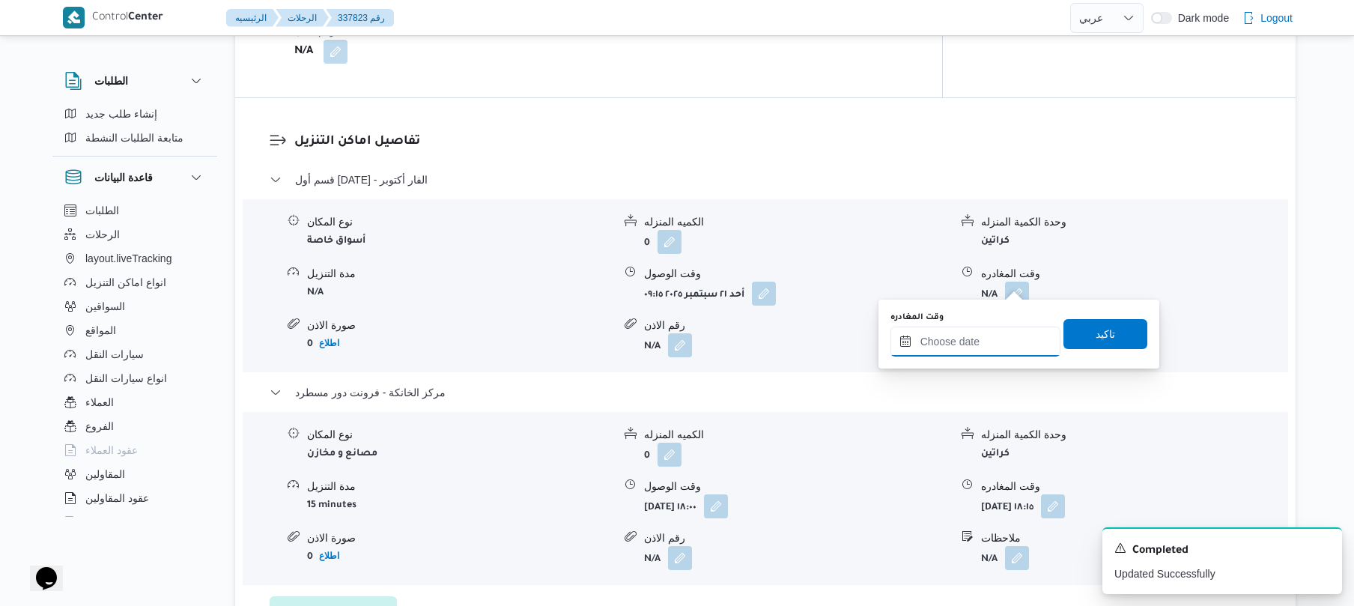
click at [973, 338] on input "وقت المغادره" at bounding box center [975, 341] width 170 height 30
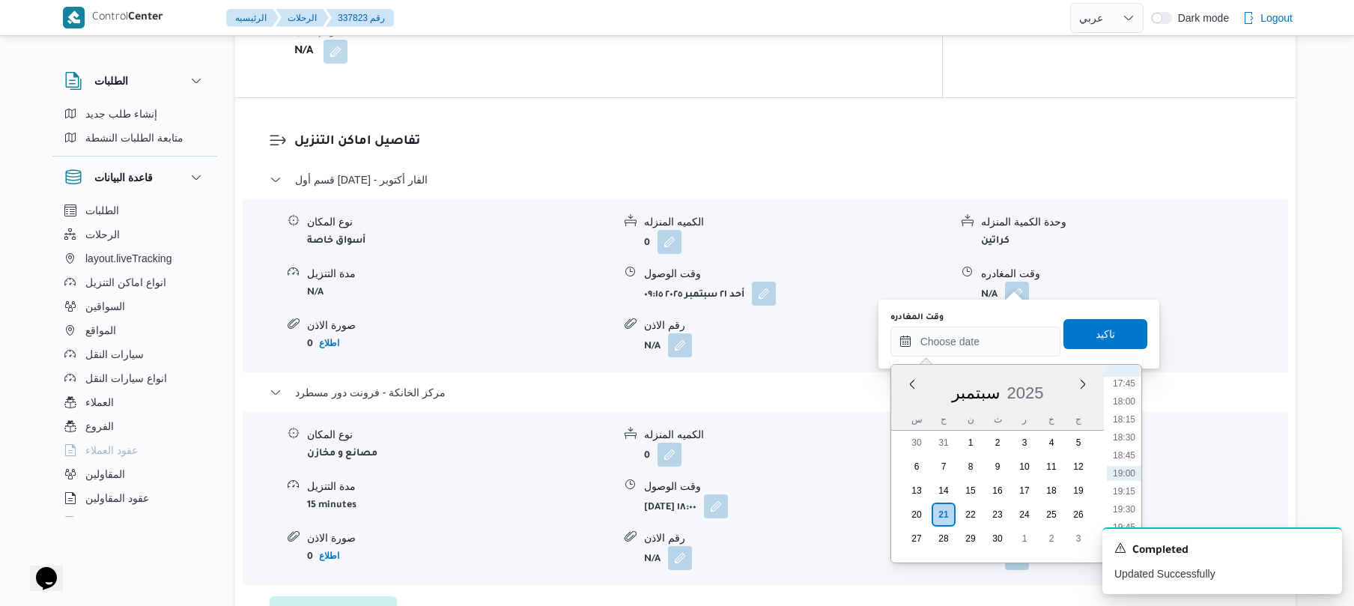
scroll to position [1130, 0]
click at [1127, 478] on li "17:00" at bounding box center [1123, 476] width 34 height 15
type input "٢١/٠٩/٢٠٢٥ ١٧:٠٠"
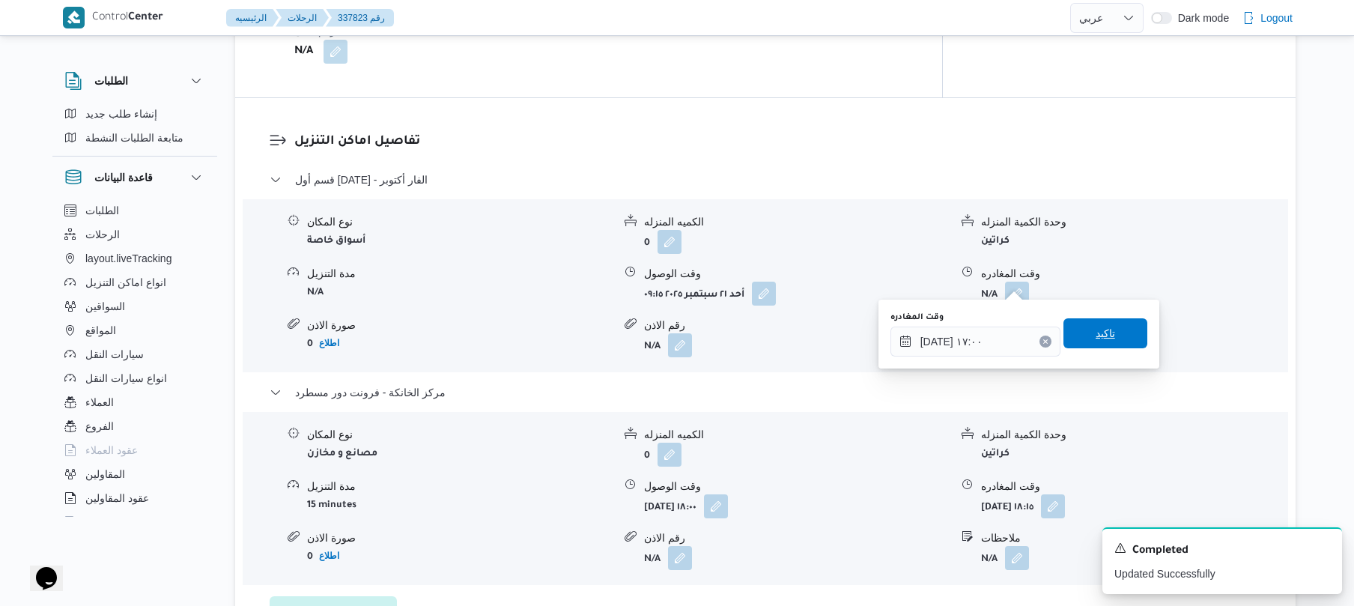
click at [1114, 330] on span "تاكيد" at bounding box center [1105, 333] width 84 height 30
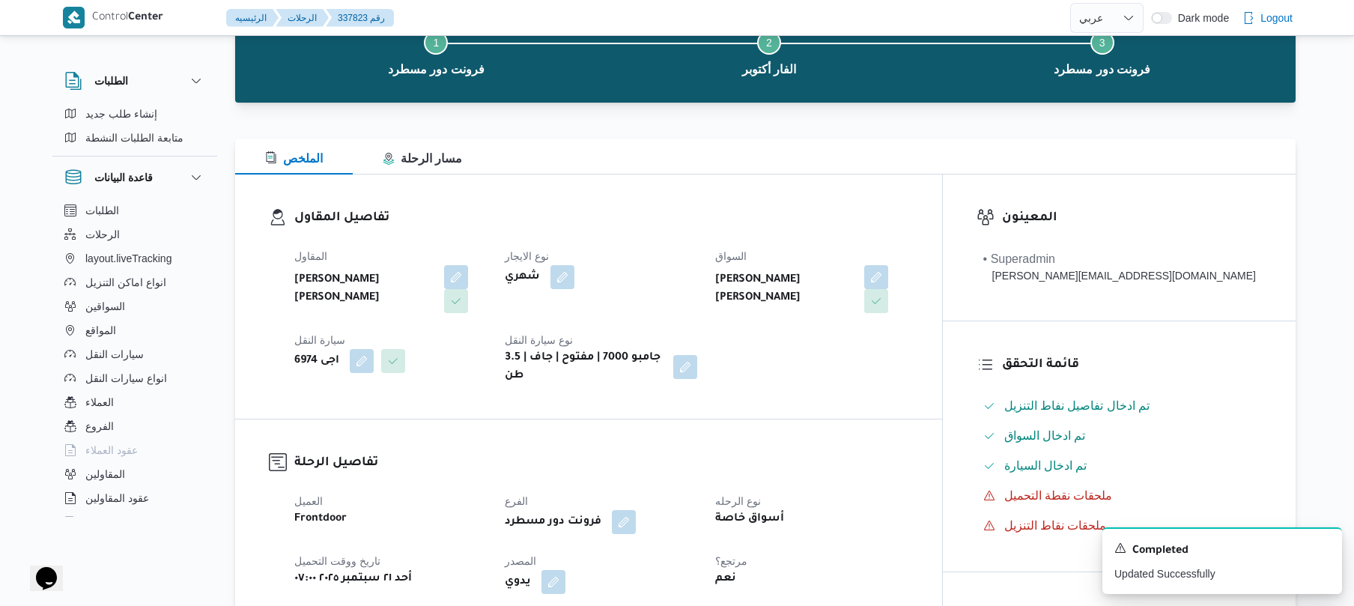
scroll to position [0, 0]
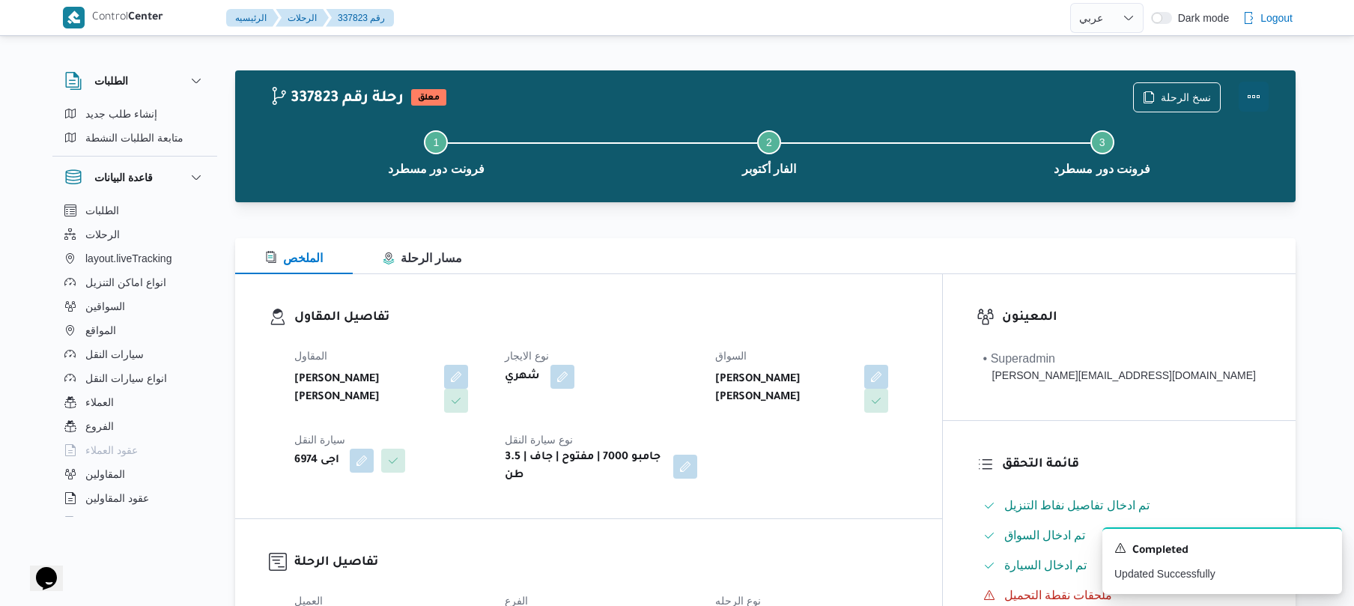
click at [1253, 96] on button "Actions" at bounding box center [1253, 97] width 30 height 30
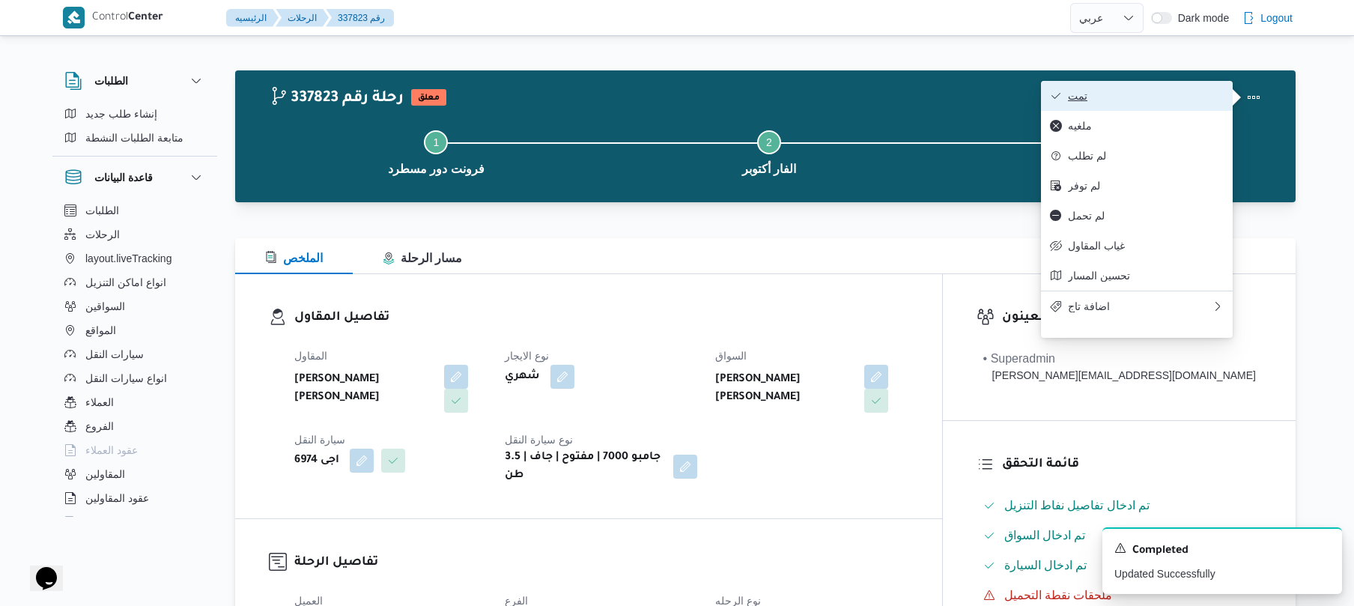
click at [1196, 97] on span "تمت" at bounding box center [1146, 96] width 156 height 12
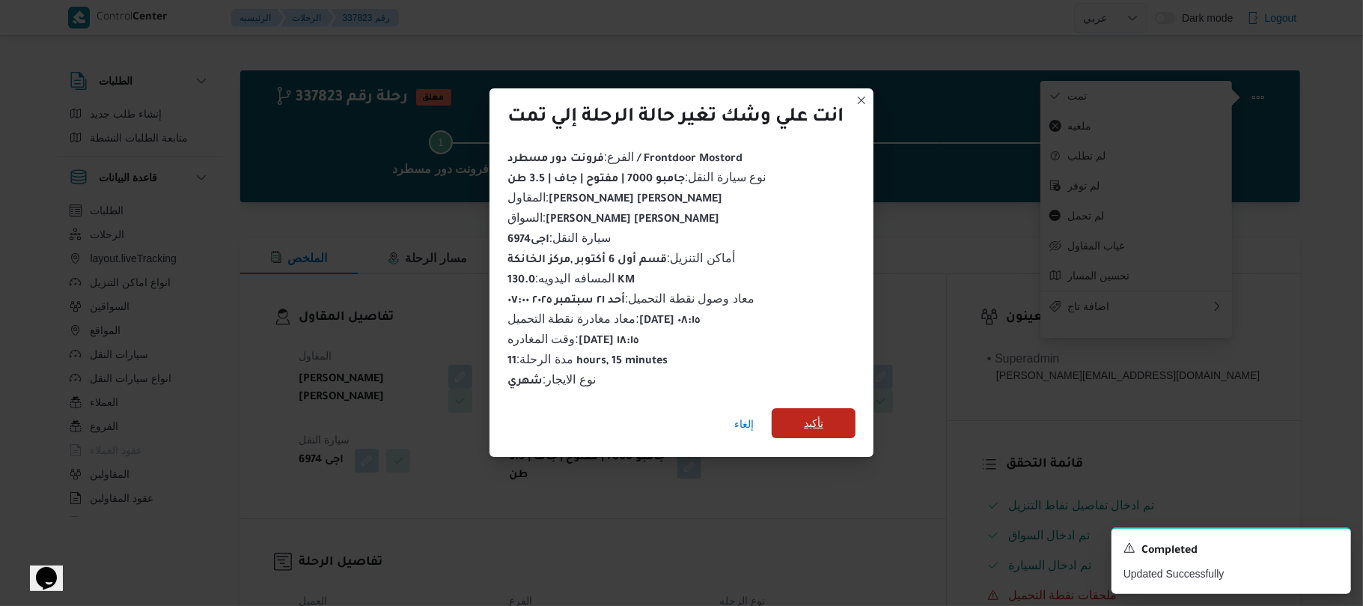
click at [834, 409] on span "تأكيد" at bounding box center [814, 423] width 84 height 30
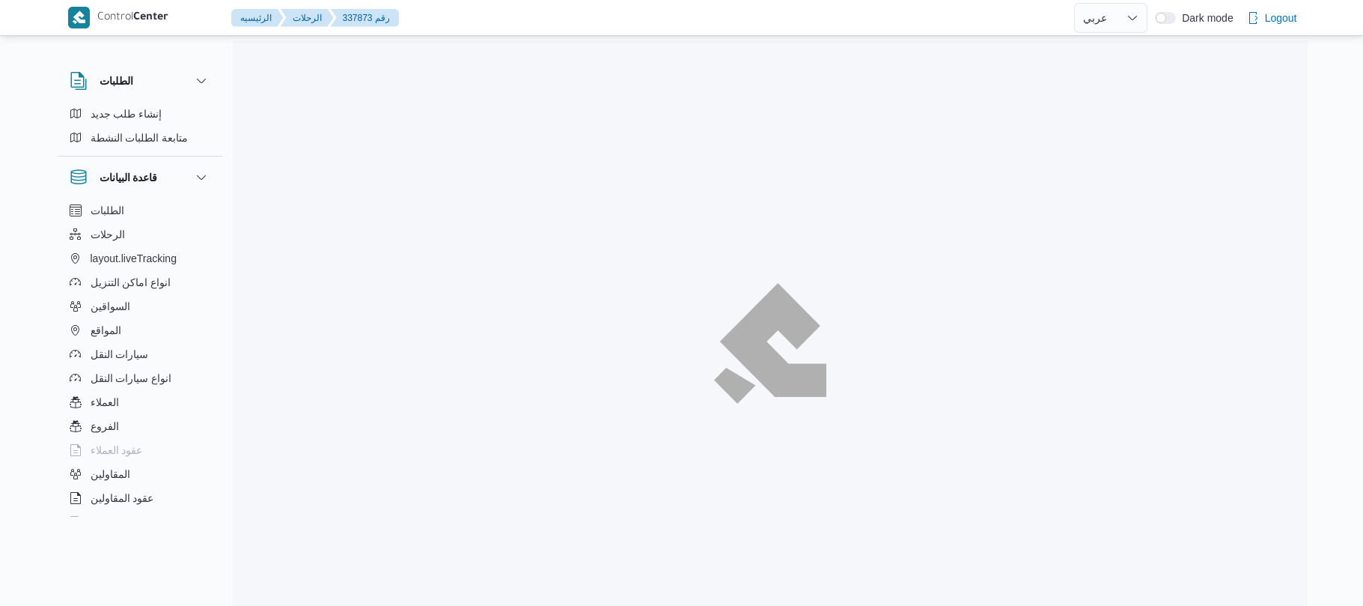
select select "ar"
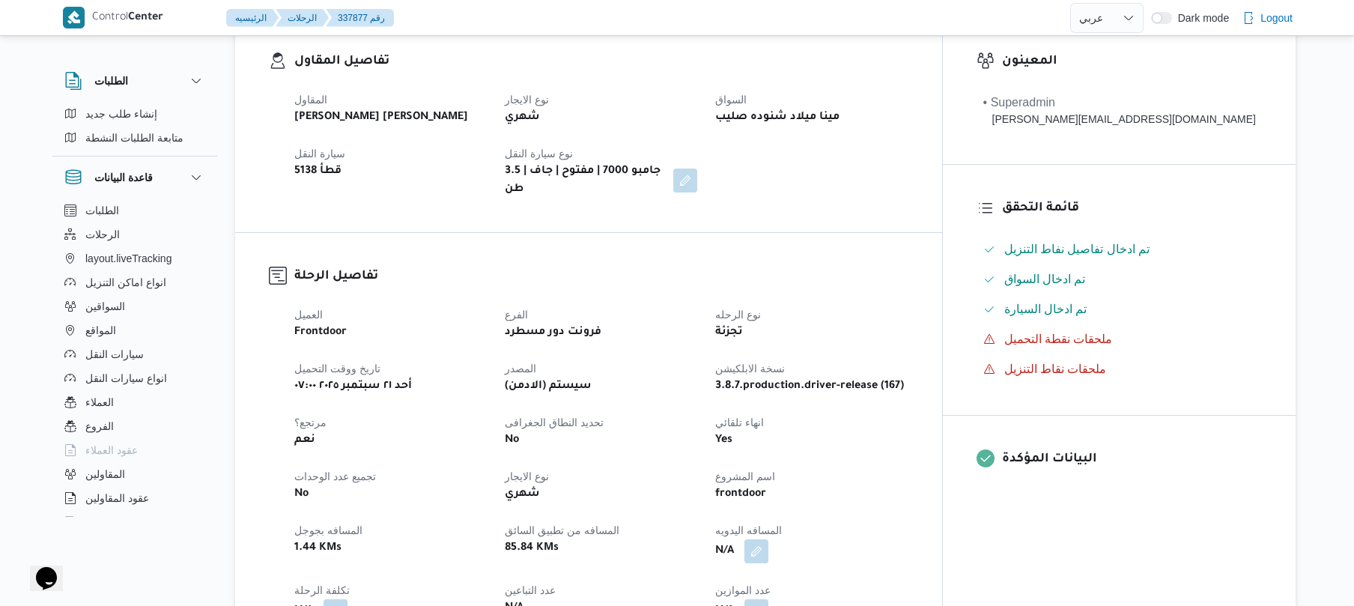
scroll to position [479, 0]
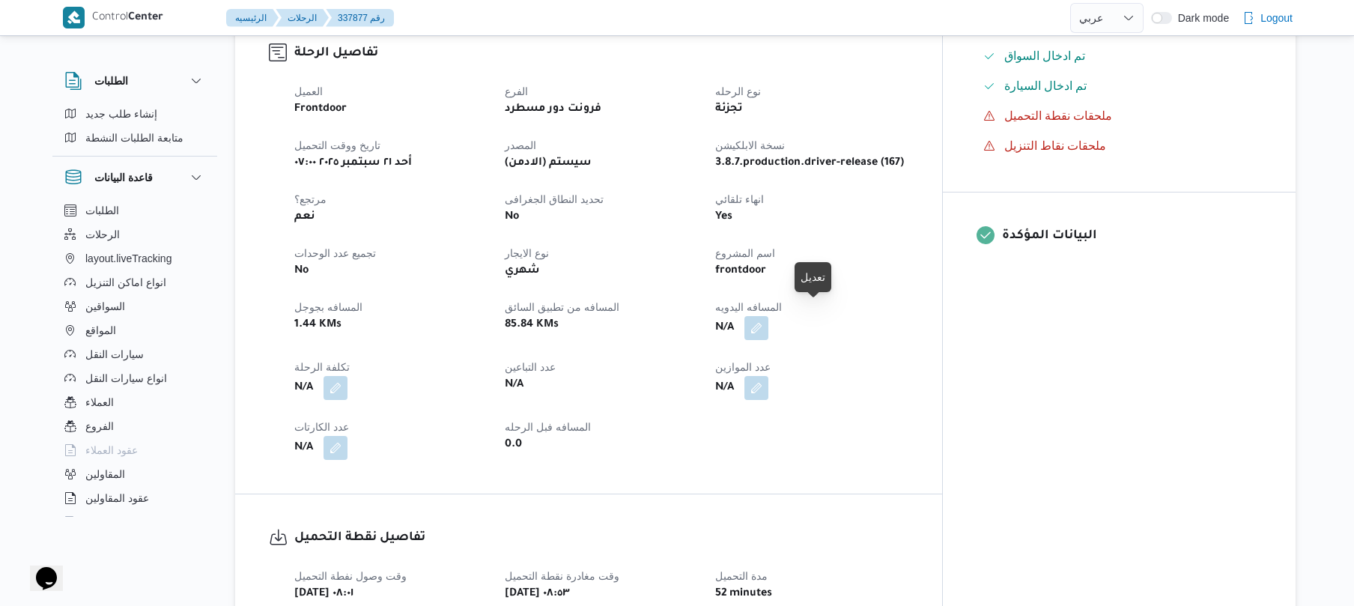
click at [768, 316] on button "button" at bounding box center [756, 328] width 24 height 24
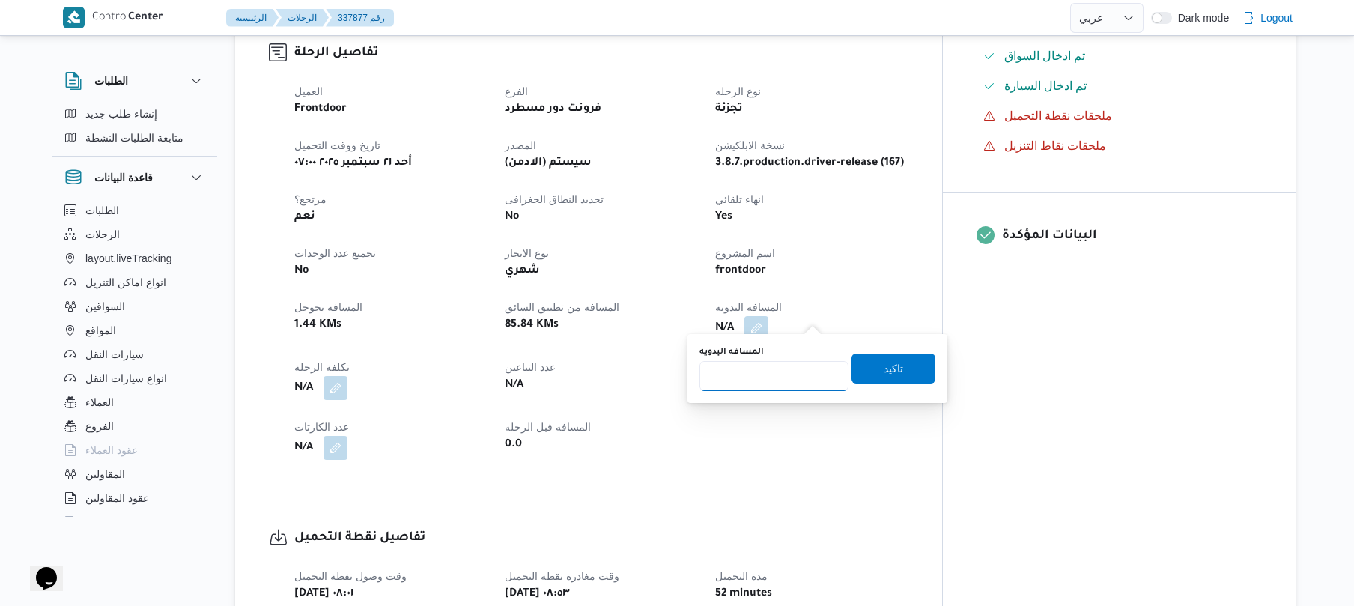
click at [774, 378] on input "المسافه اليدويه" at bounding box center [773, 376] width 149 height 30
type input "125"
click at [894, 364] on span "تاكيد" at bounding box center [893, 368] width 84 height 30
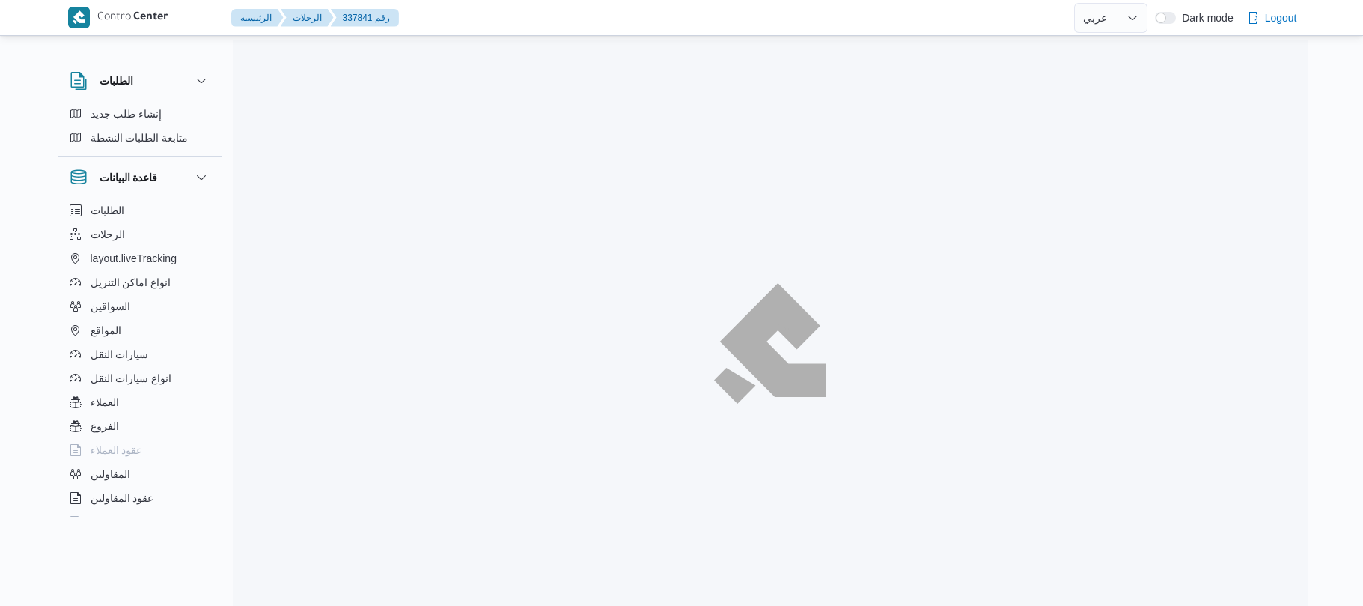
select select "ar"
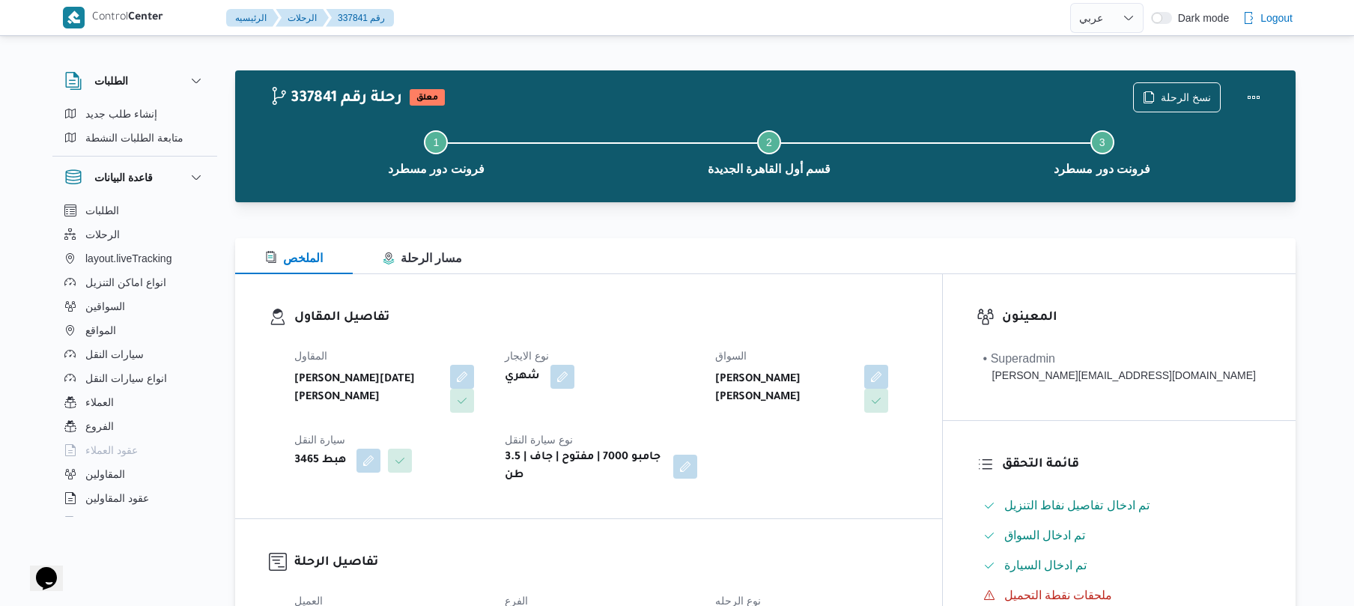
click at [621, 319] on h3 "تفاصيل المقاول" at bounding box center [601, 318] width 614 height 20
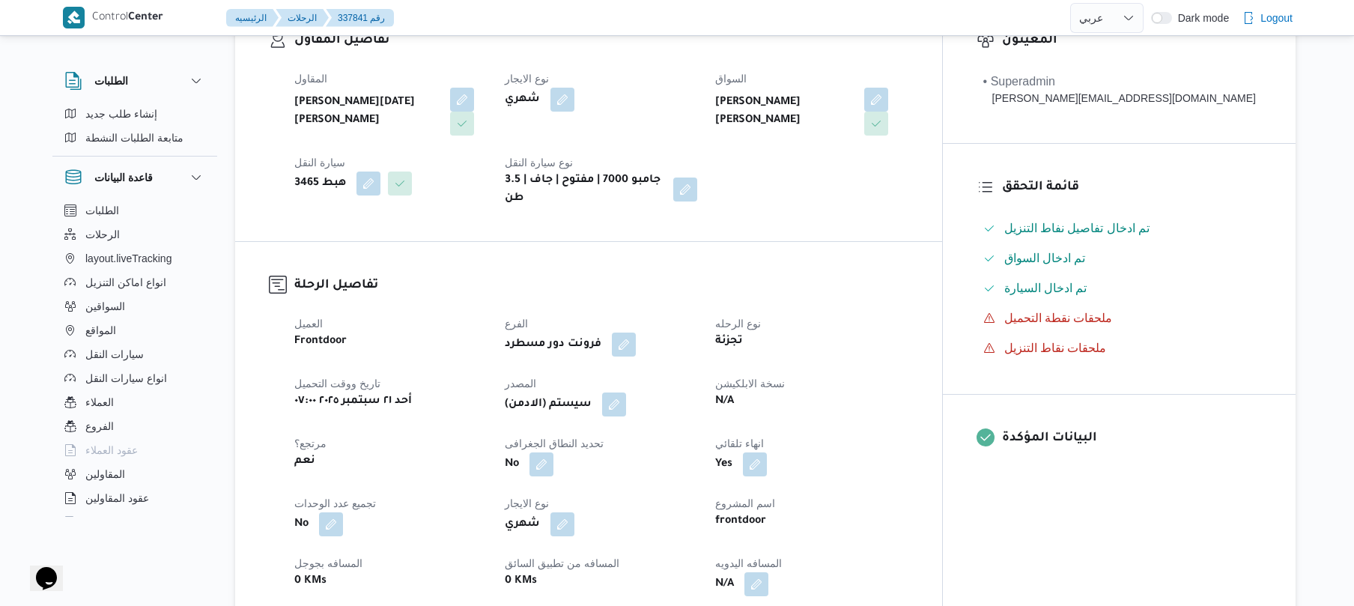
scroll to position [519, 0]
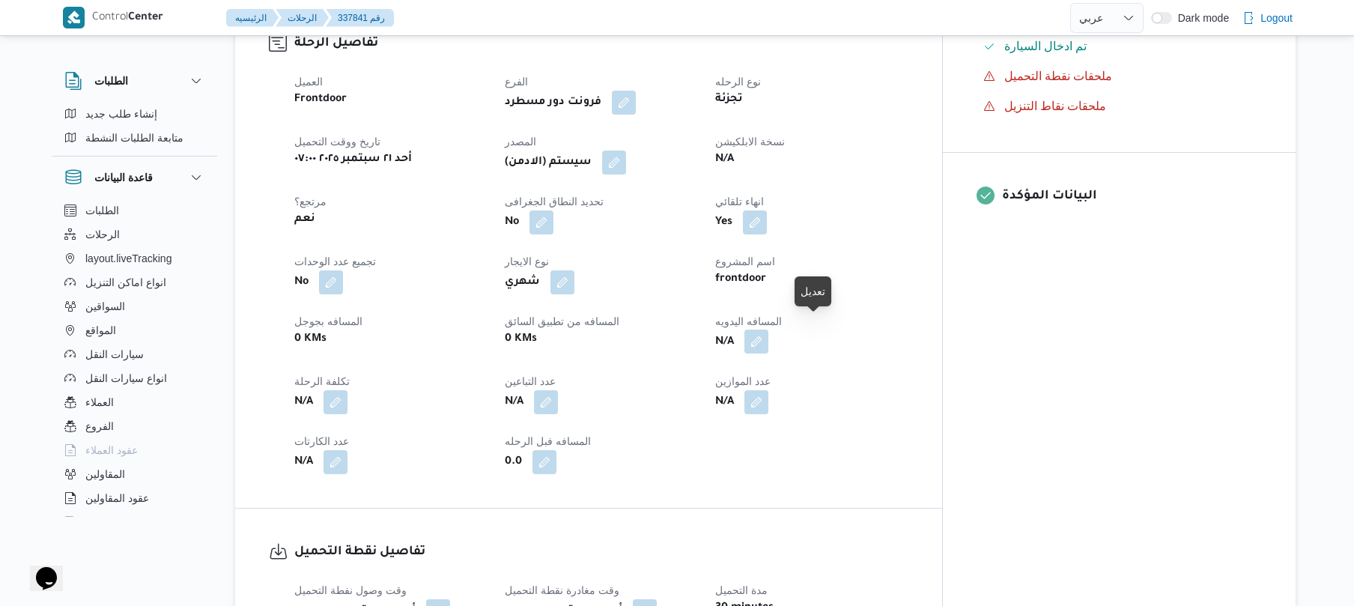
click at [768, 331] on button "button" at bounding box center [756, 341] width 24 height 24
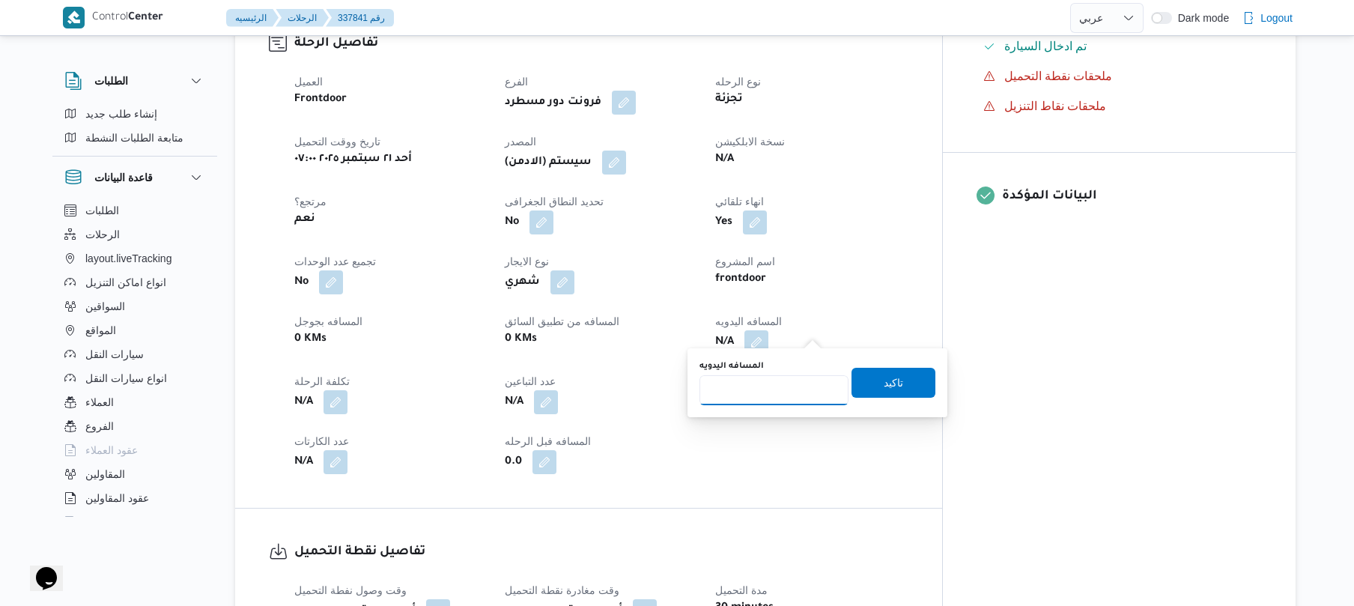
click at [767, 393] on input "المسافه اليدويه" at bounding box center [773, 390] width 149 height 30
type input "120"
click at [862, 391] on span "تاكيد" at bounding box center [893, 382] width 84 height 30
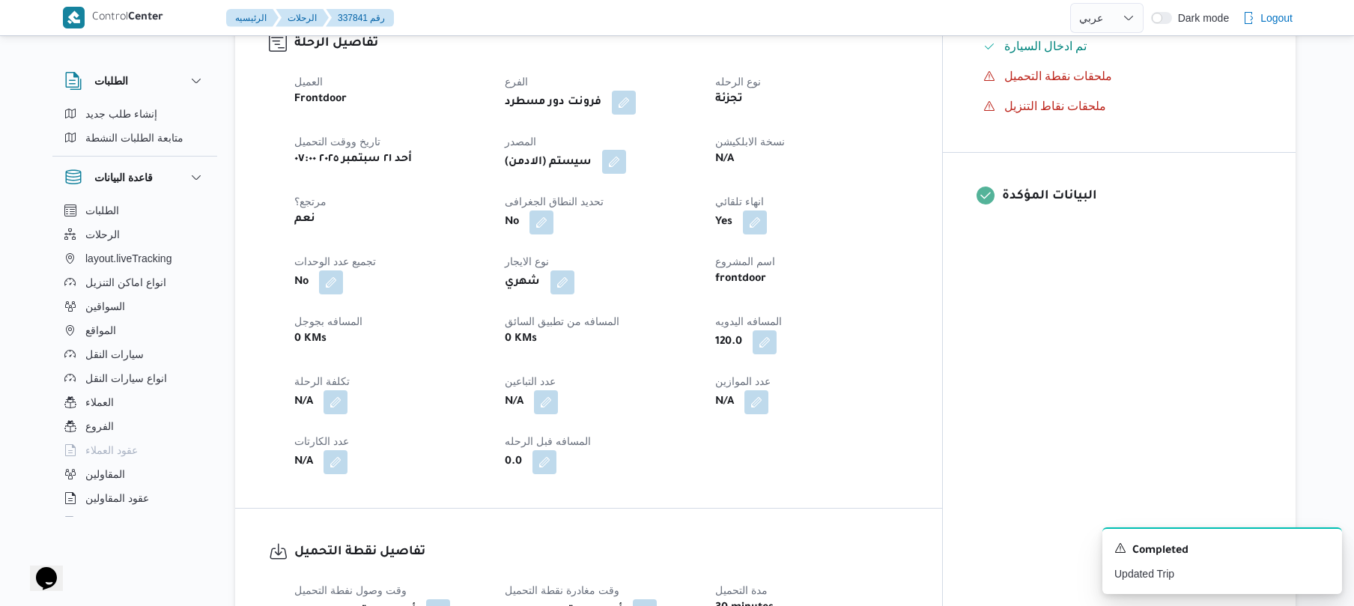
click at [626, 160] on button "button" at bounding box center [614, 162] width 24 height 24
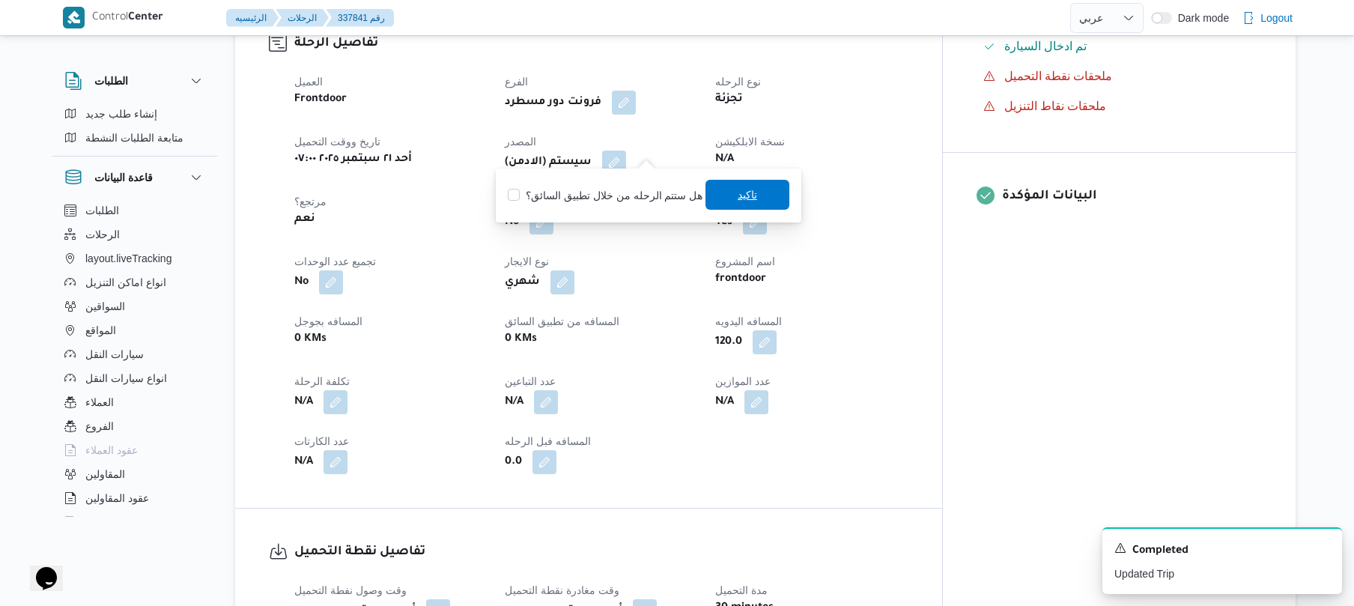
click at [714, 192] on span "تاكيد" at bounding box center [747, 195] width 84 height 30
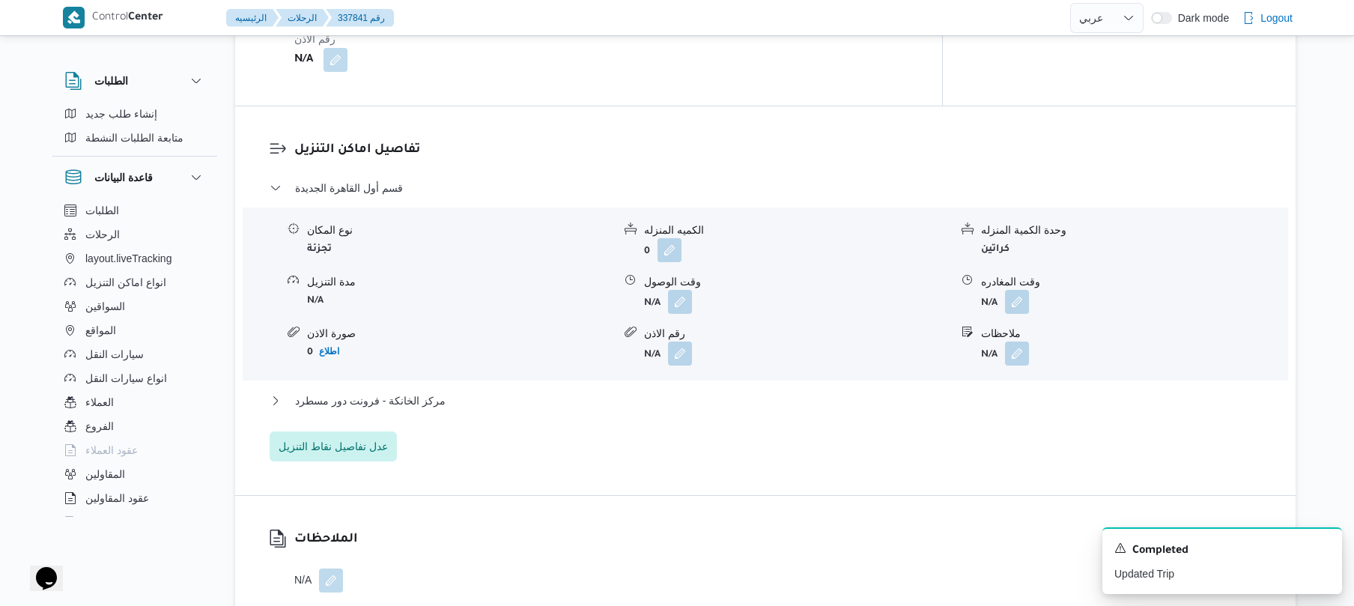
scroll to position [1198, 0]
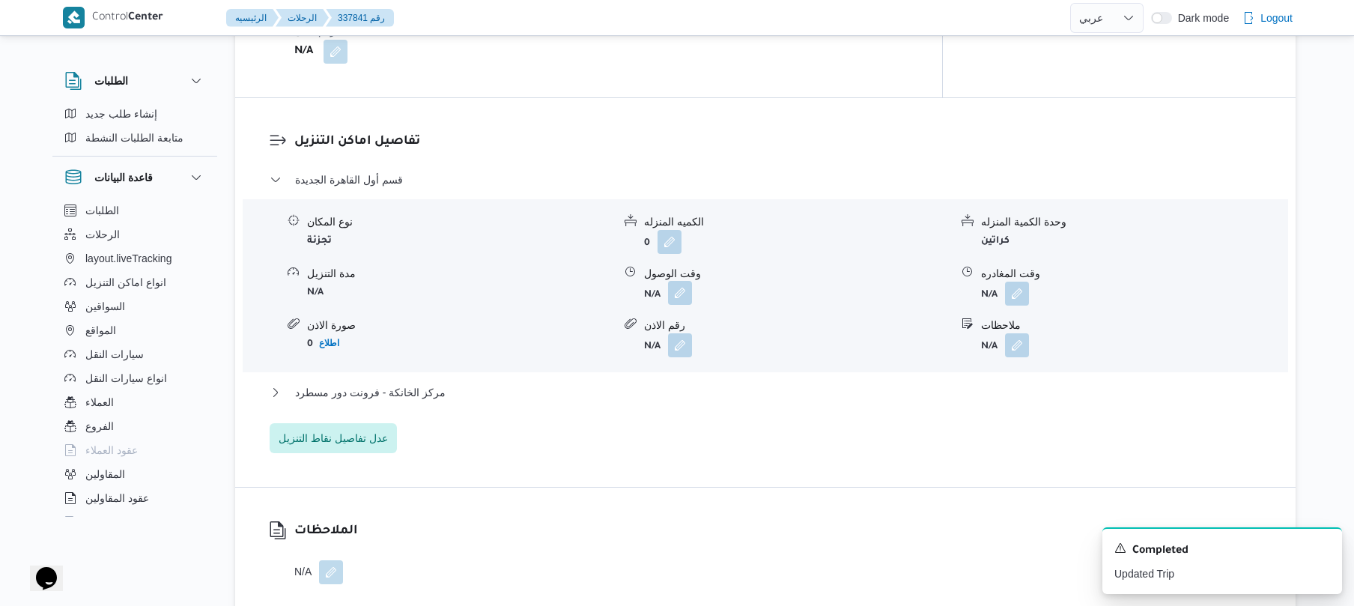
click at [690, 281] on button "button" at bounding box center [680, 293] width 24 height 24
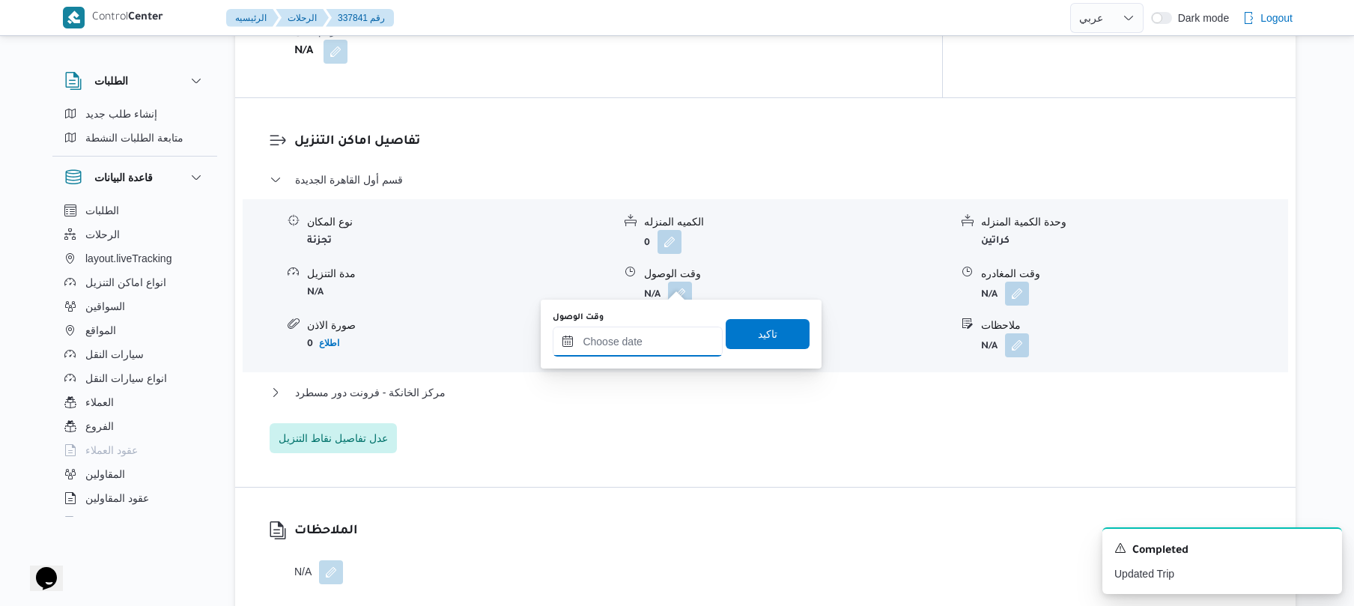
click at [648, 335] on input "وقت الوصول" at bounding box center [638, 341] width 170 height 30
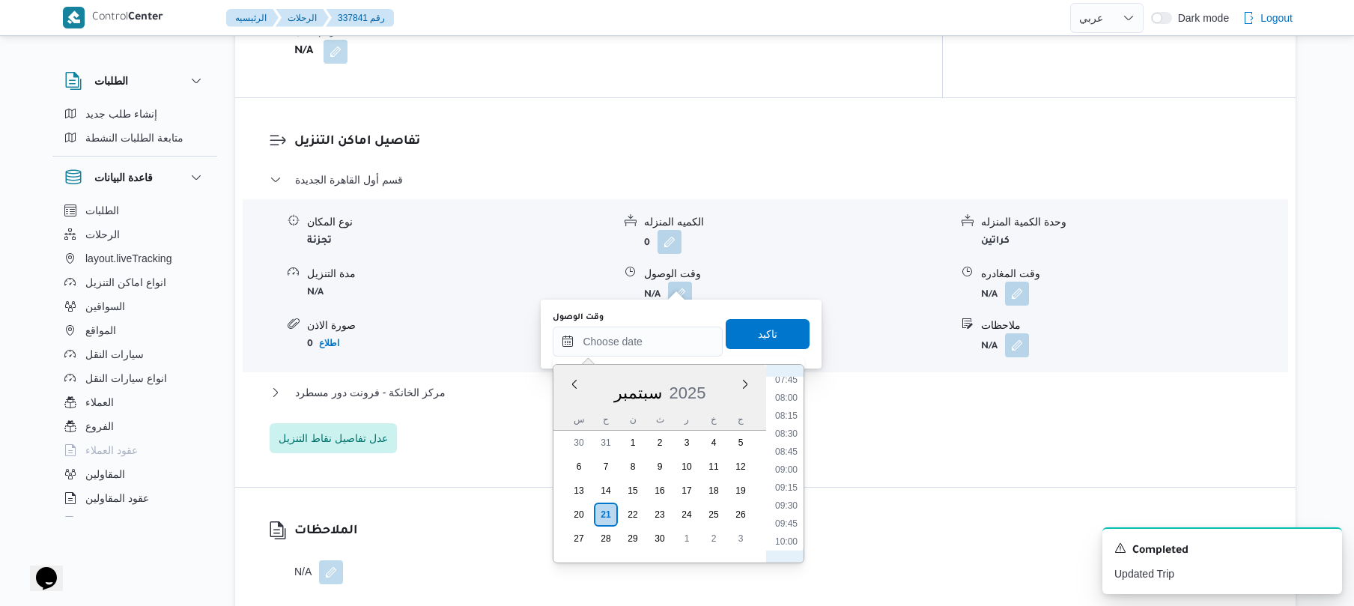
scroll to position [561, 0]
click at [785, 447] on li "08:45" at bounding box center [786, 452] width 34 height 15
type input "٢١/٠٩/٢٠٢٥ ٠٨:٤٥"
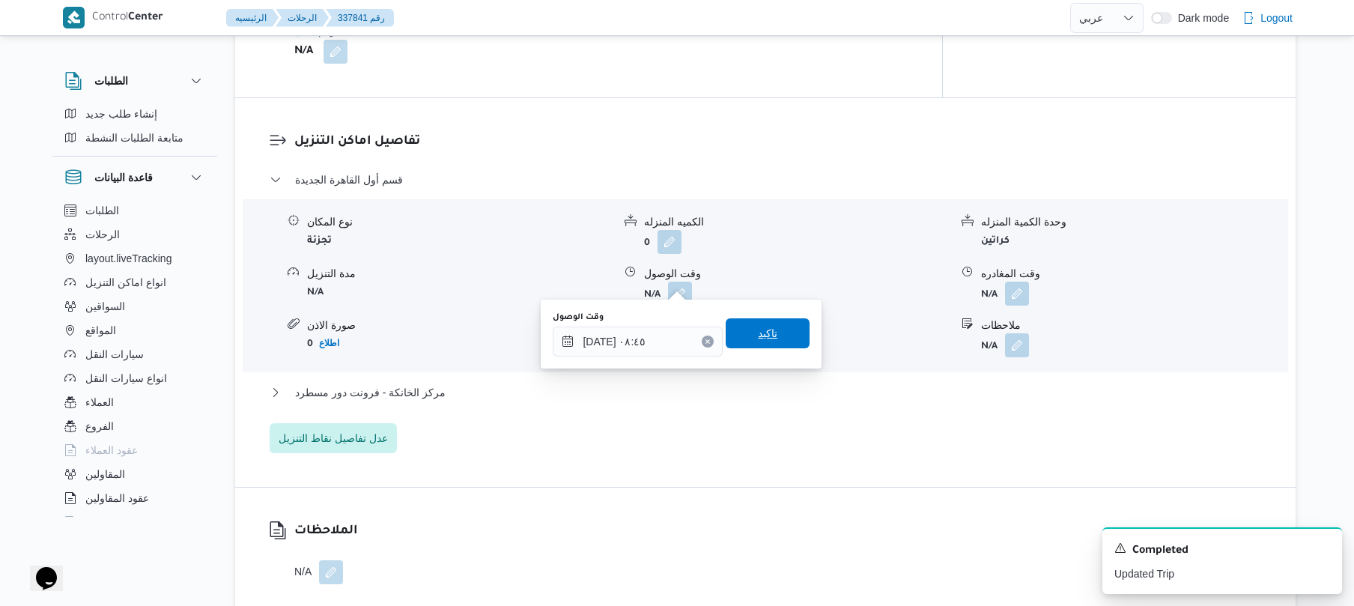
click at [773, 321] on span "تاكيد" at bounding box center [767, 333] width 84 height 30
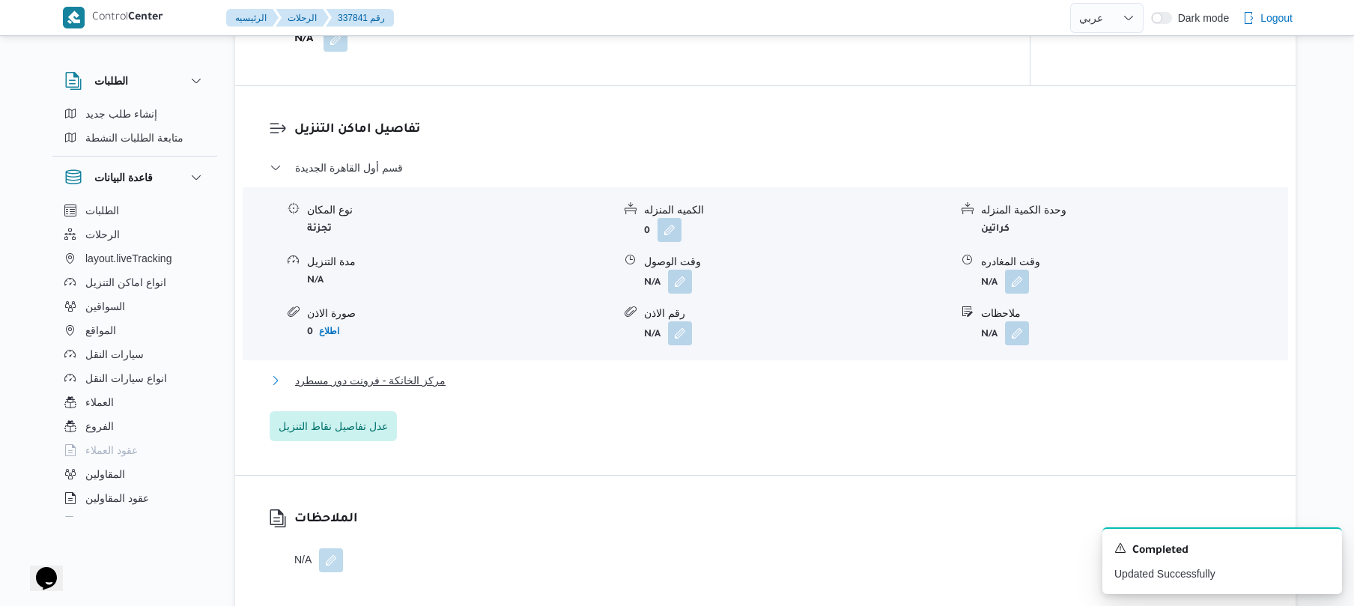
click at [728, 382] on button "مركز الخانكة - فرونت دور مسطرد" at bounding box center [766, 380] width 992 height 18
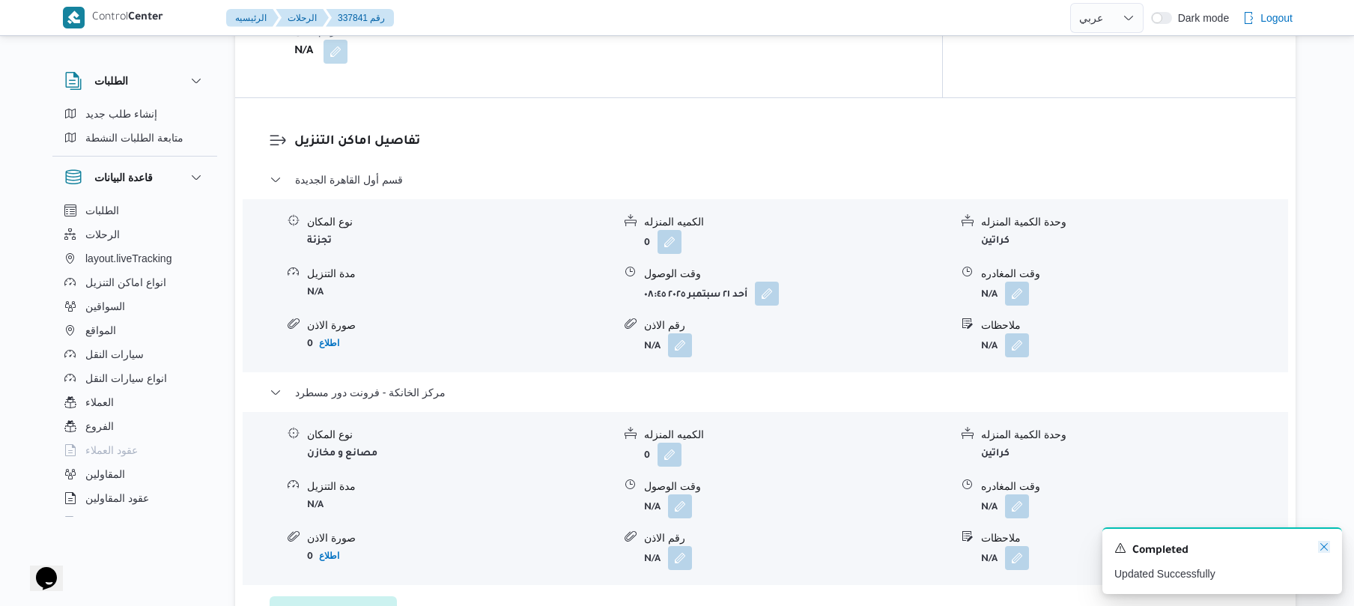
click at [1321, 548] on icon "Dismiss toast" at bounding box center [1324, 547] width 12 height 12
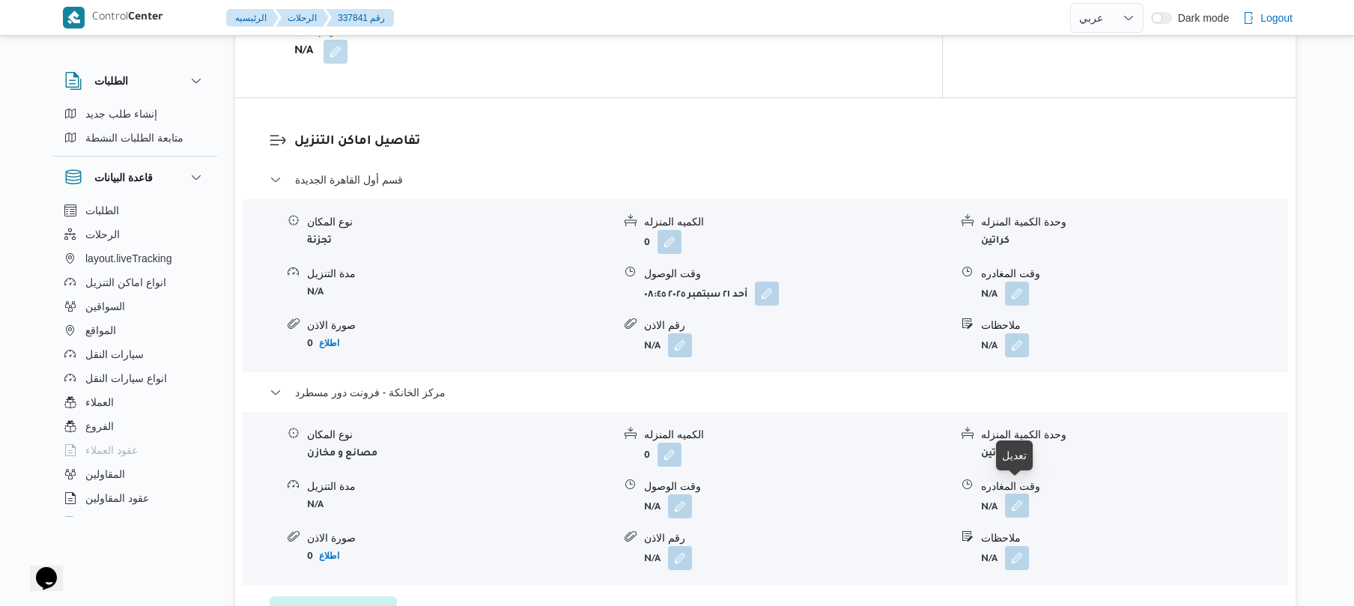
click at [1023, 498] on button "button" at bounding box center [1017, 505] width 24 height 24
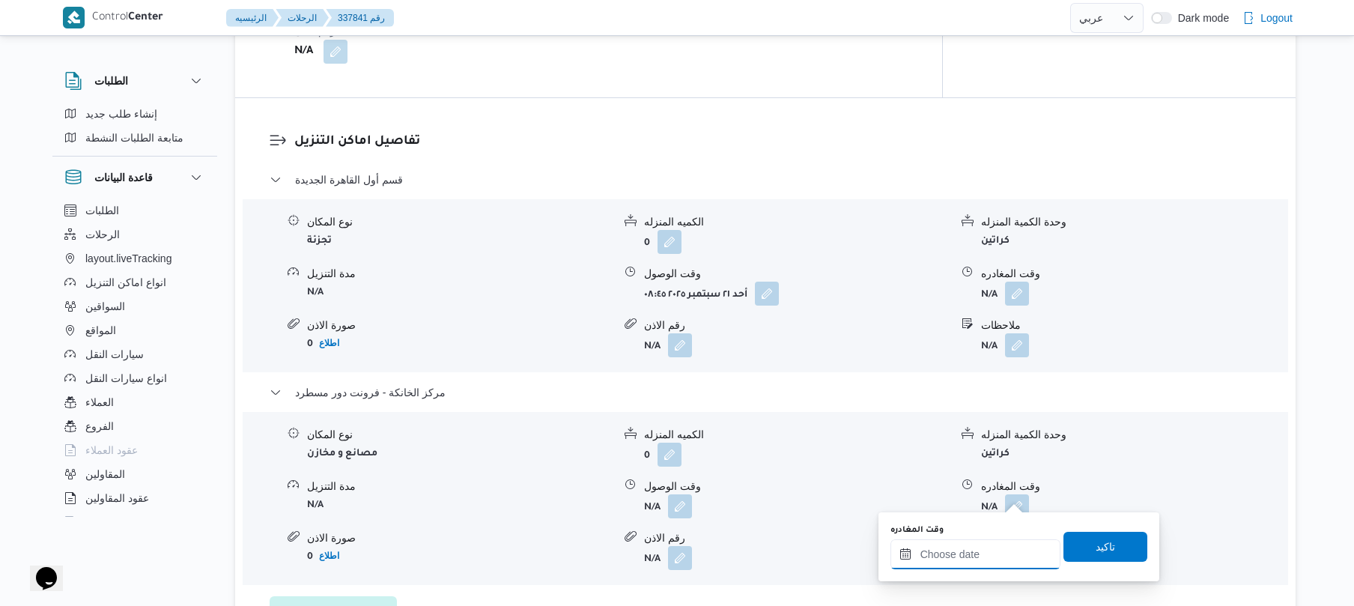
click at [960, 548] on input "وقت المغادره" at bounding box center [975, 554] width 170 height 30
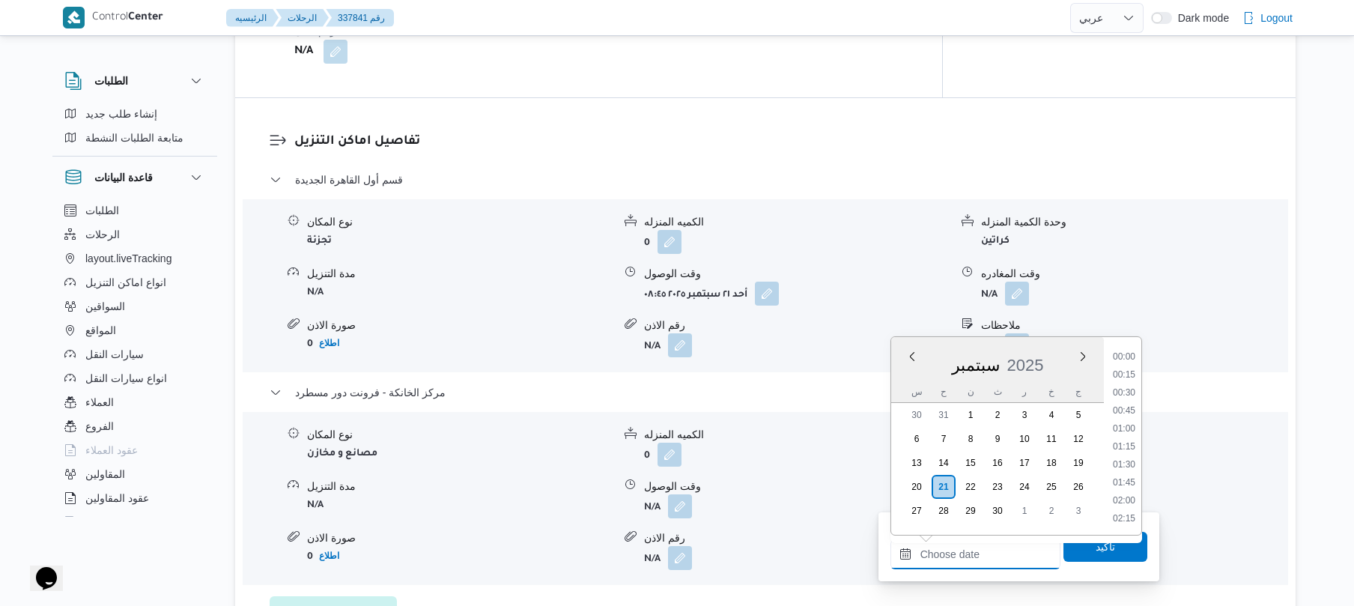
scroll to position [1294, 0]
click at [1130, 420] on li "19:00" at bounding box center [1123, 427] width 34 height 15
type input "[DATE] ١٩:٠٠"
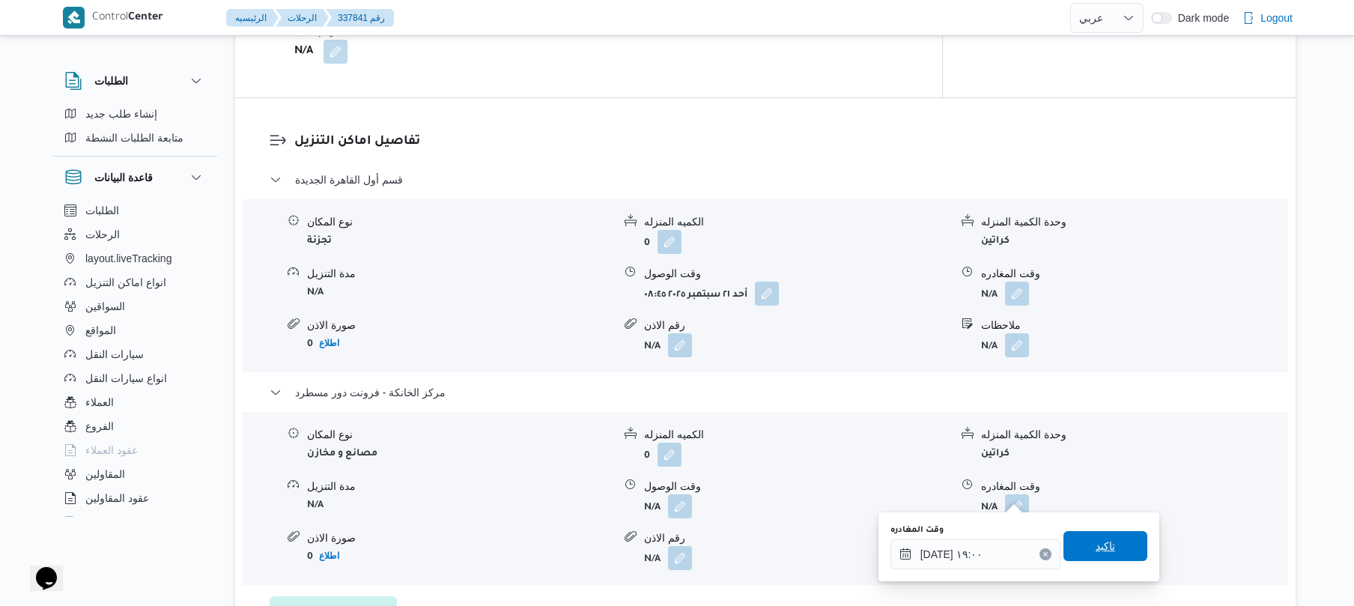
click at [1100, 550] on span "تاكيد" at bounding box center [1104, 546] width 19 height 18
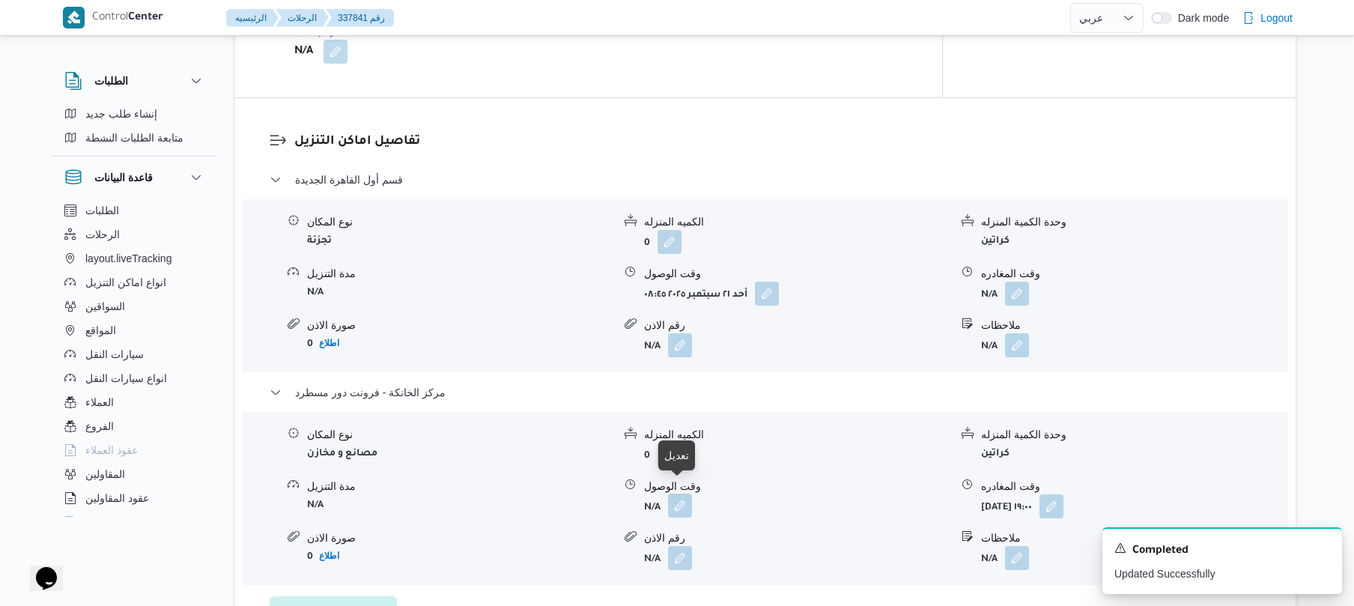
click at [678, 497] on button "button" at bounding box center [680, 505] width 24 height 24
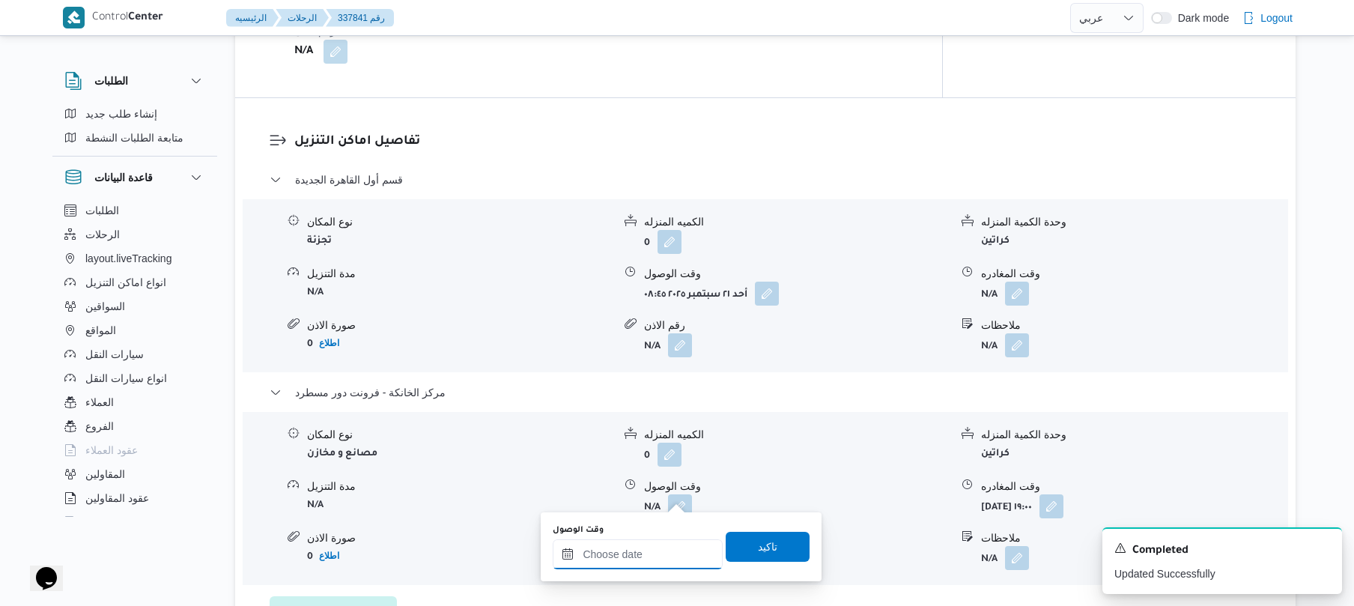
click at [651, 544] on input "وقت الوصول" at bounding box center [638, 554] width 170 height 30
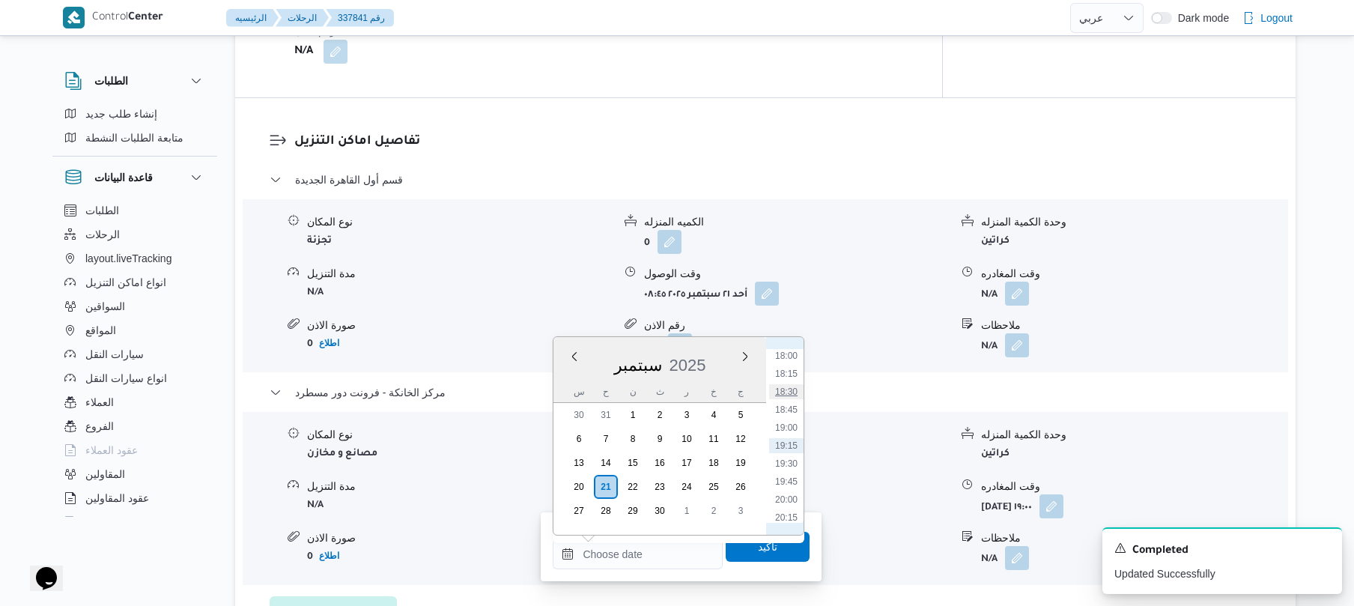
click at [789, 391] on li "18:30" at bounding box center [786, 391] width 34 height 15
type input "٢١/٠٩/٢٠٢٥ ١٨:٣٠"
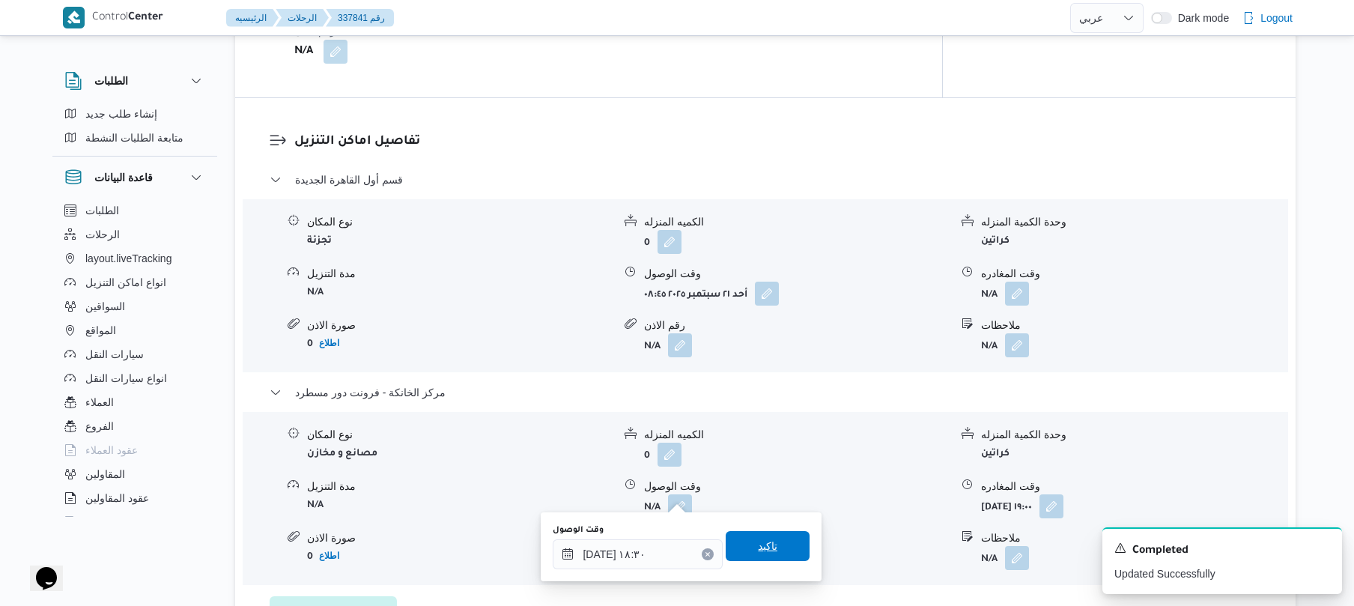
click at [767, 535] on span "تاكيد" at bounding box center [767, 546] width 84 height 30
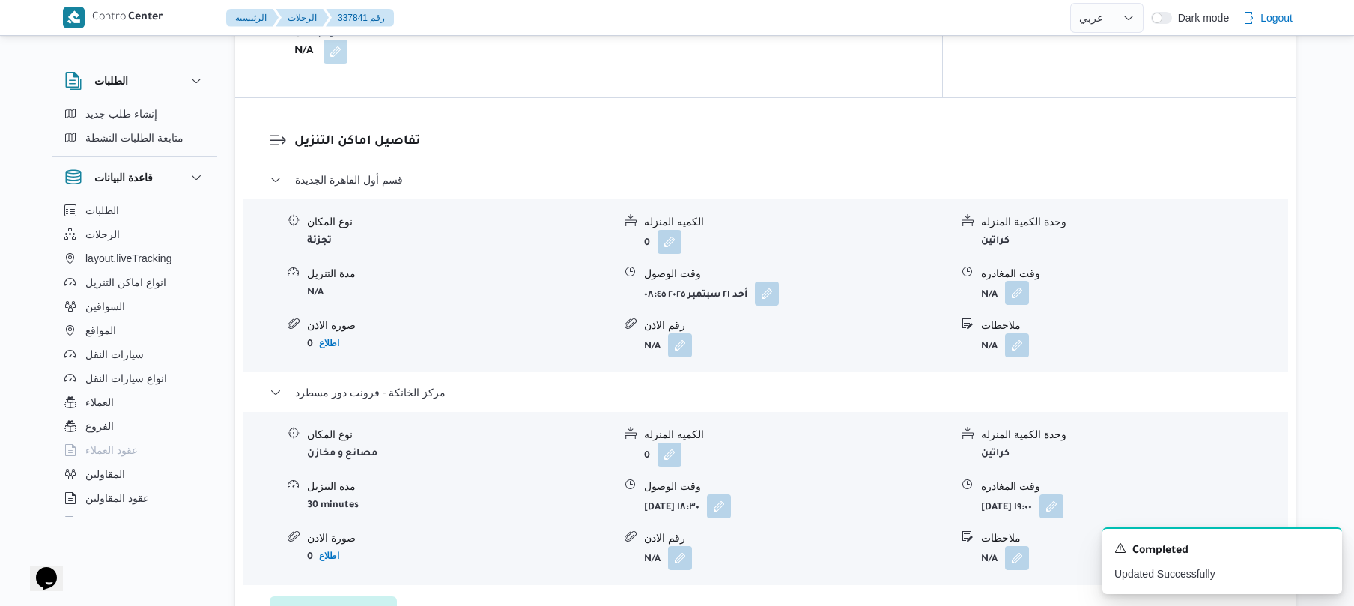
click at [1015, 281] on button "button" at bounding box center [1017, 293] width 24 height 24
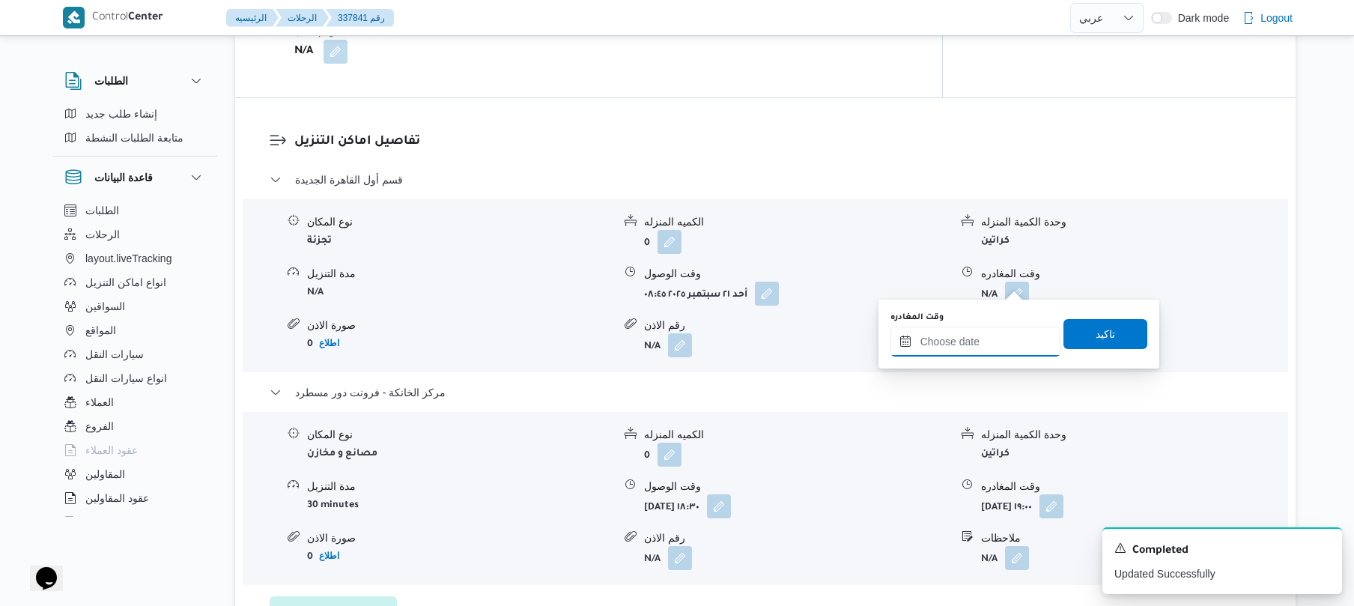
click at [980, 338] on input "وقت المغادره" at bounding box center [975, 341] width 170 height 30
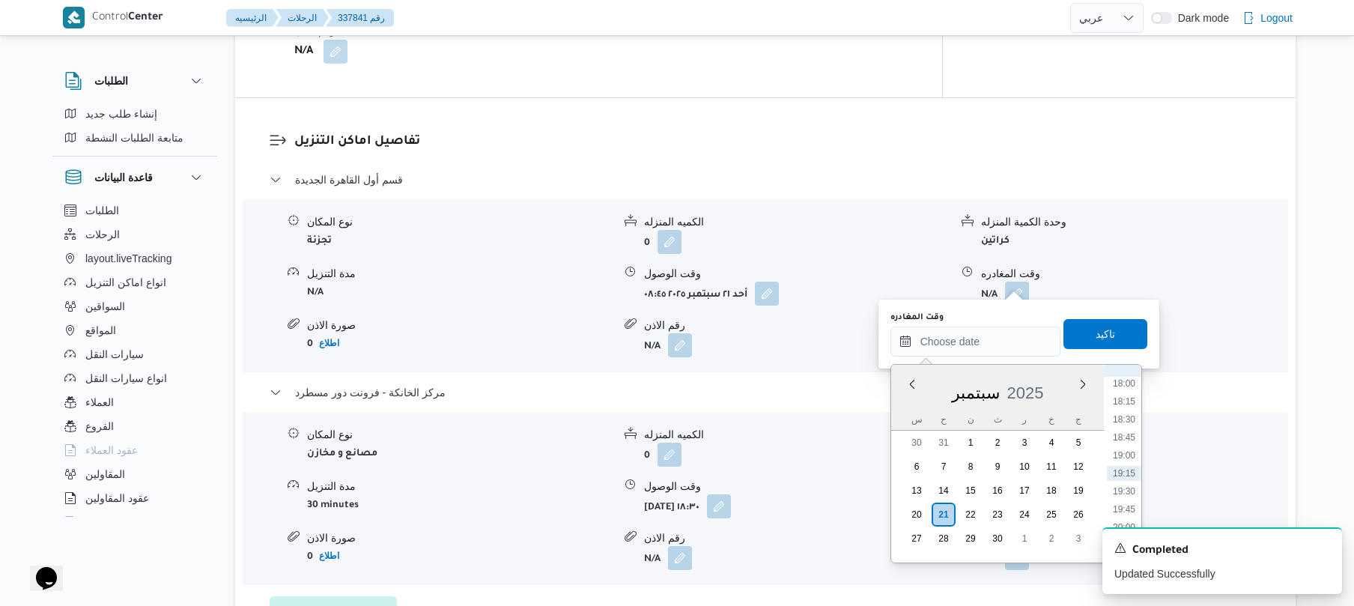
scroll to position [1148, 0]
click at [1126, 512] on li "17:45" at bounding box center [1123, 512] width 34 height 15
type input "٢١/٠٩/٢٠٢٥ ١٧:٤٥"
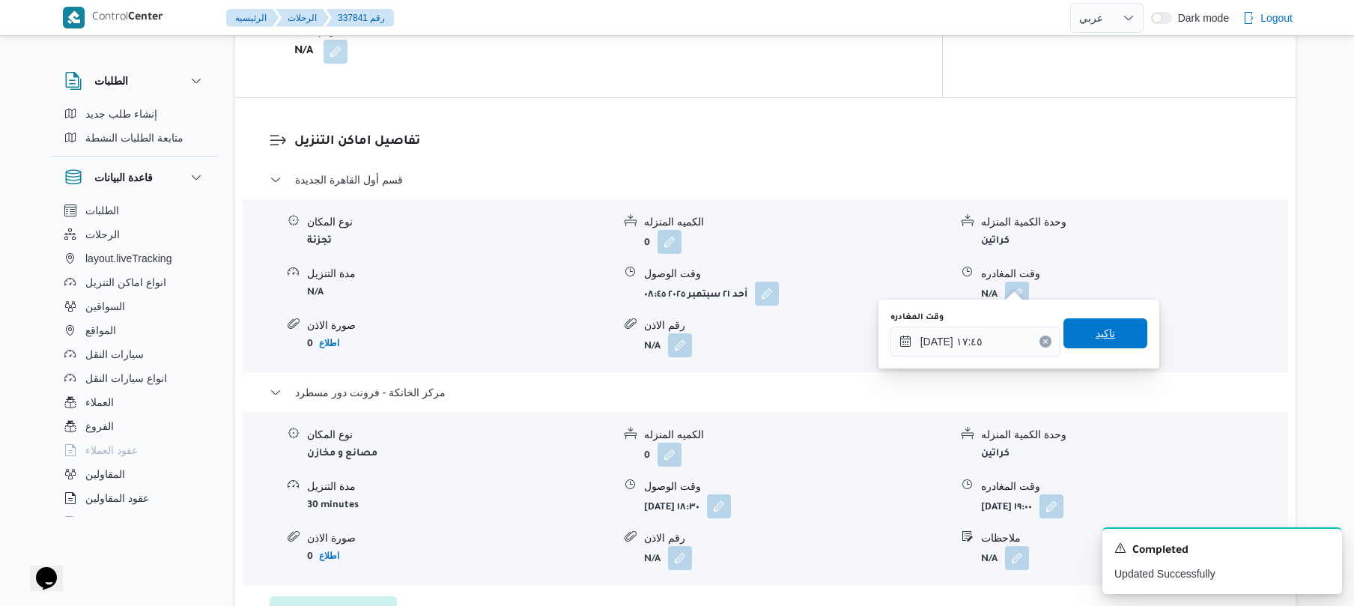
click at [1095, 339] on span "تاكيد" at bounding box center [1104, 333] width 19 height 18
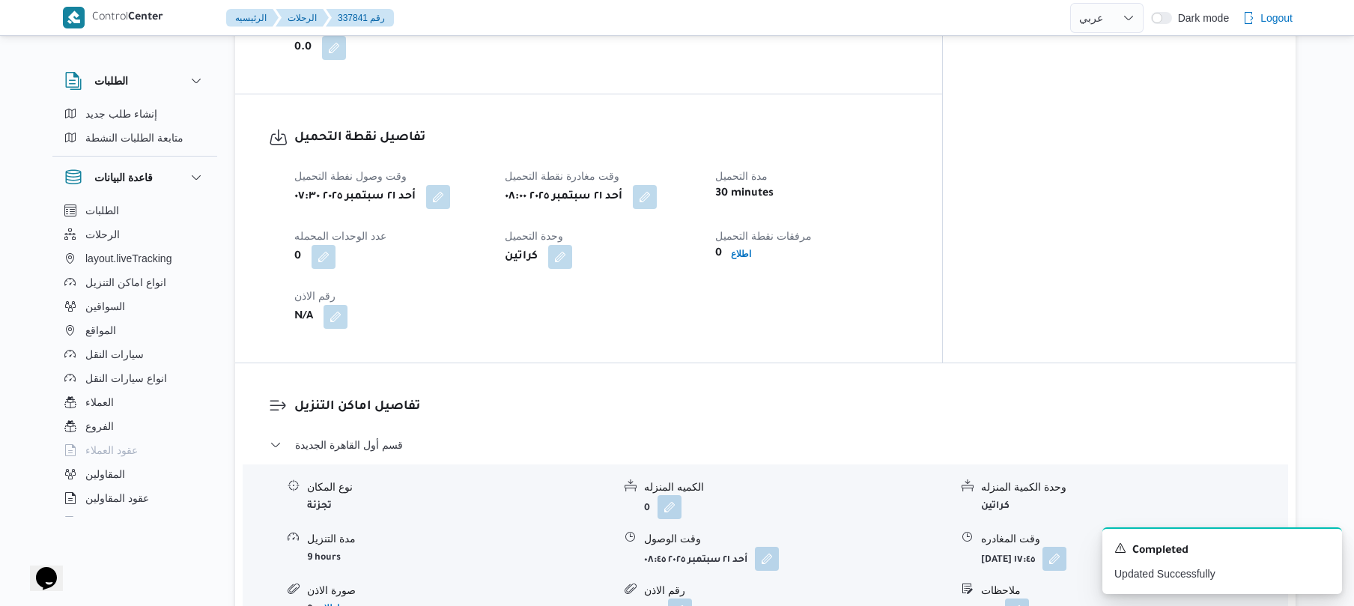
scroll to position [0, 0]
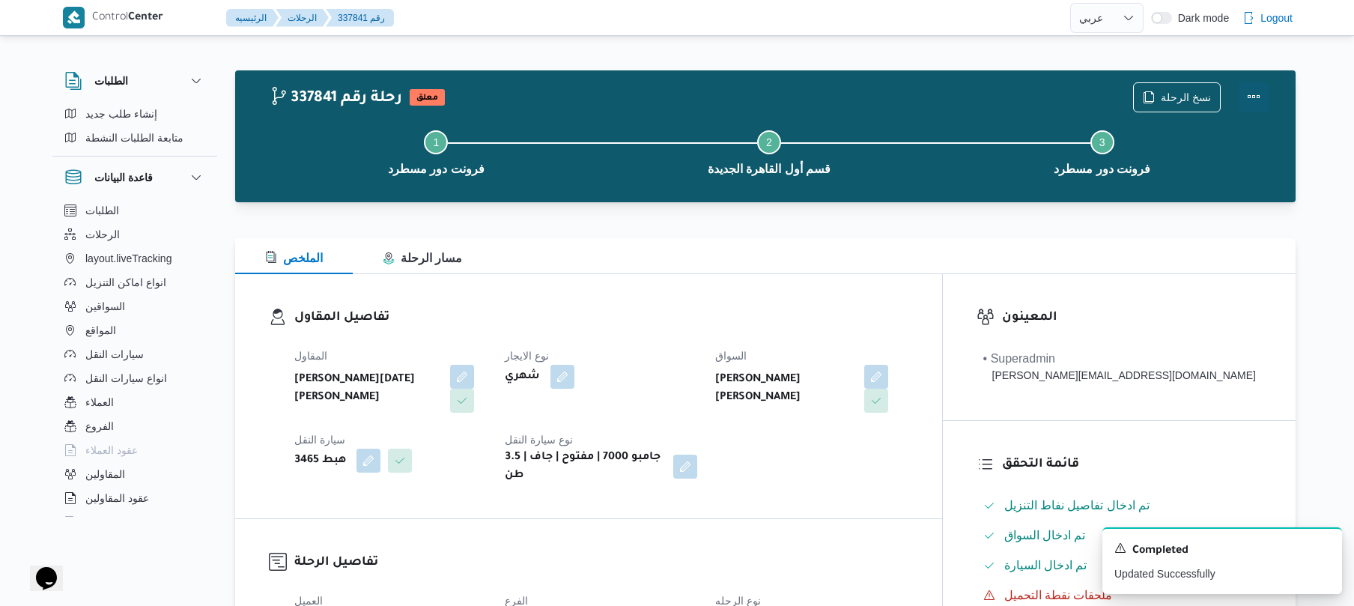
click at [1256, 90] on button "Actions" at bounding box center [1253, 97] width 30 height 30
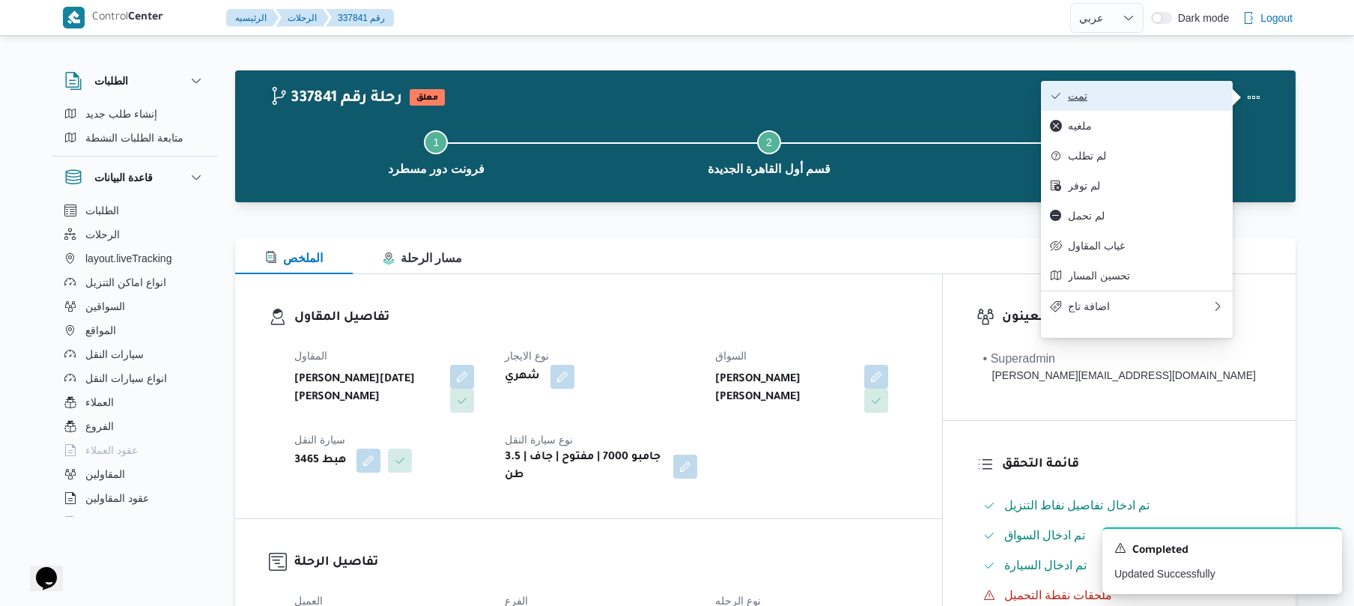
click at [1178, 102] on span "تمت" at bounding box center [1146, 96] width 156 height 12
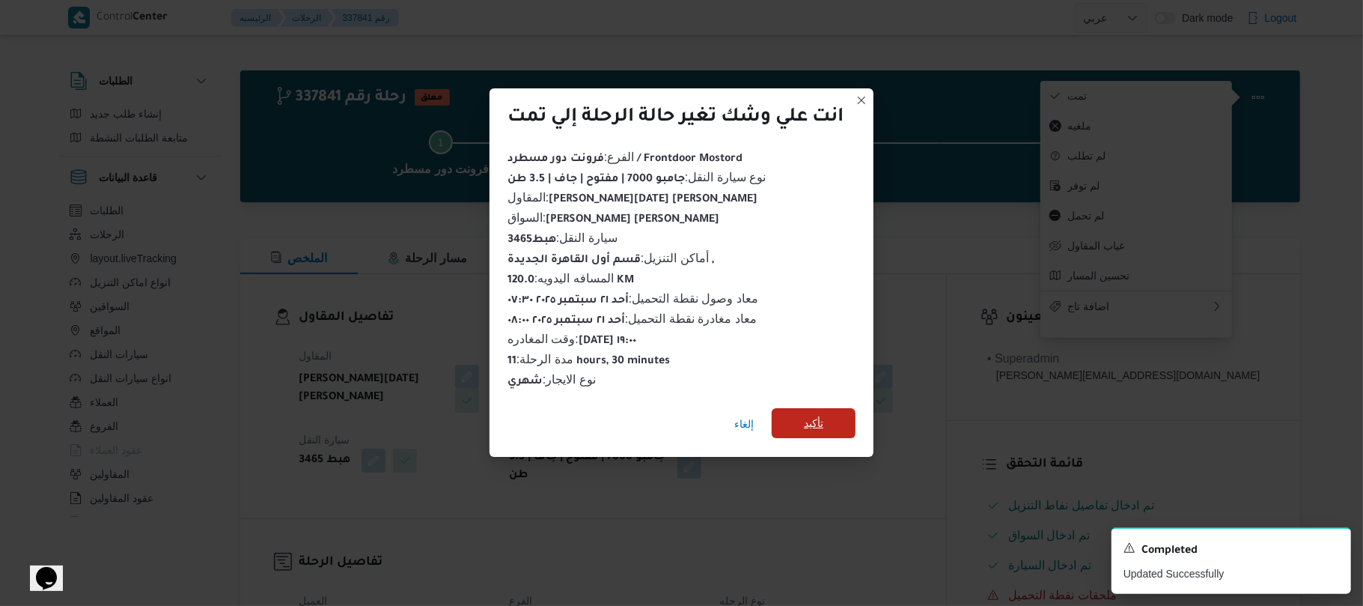
click at [838, 410] on span "تأكيد" at bounding box center [814, 423] width 84 height 30
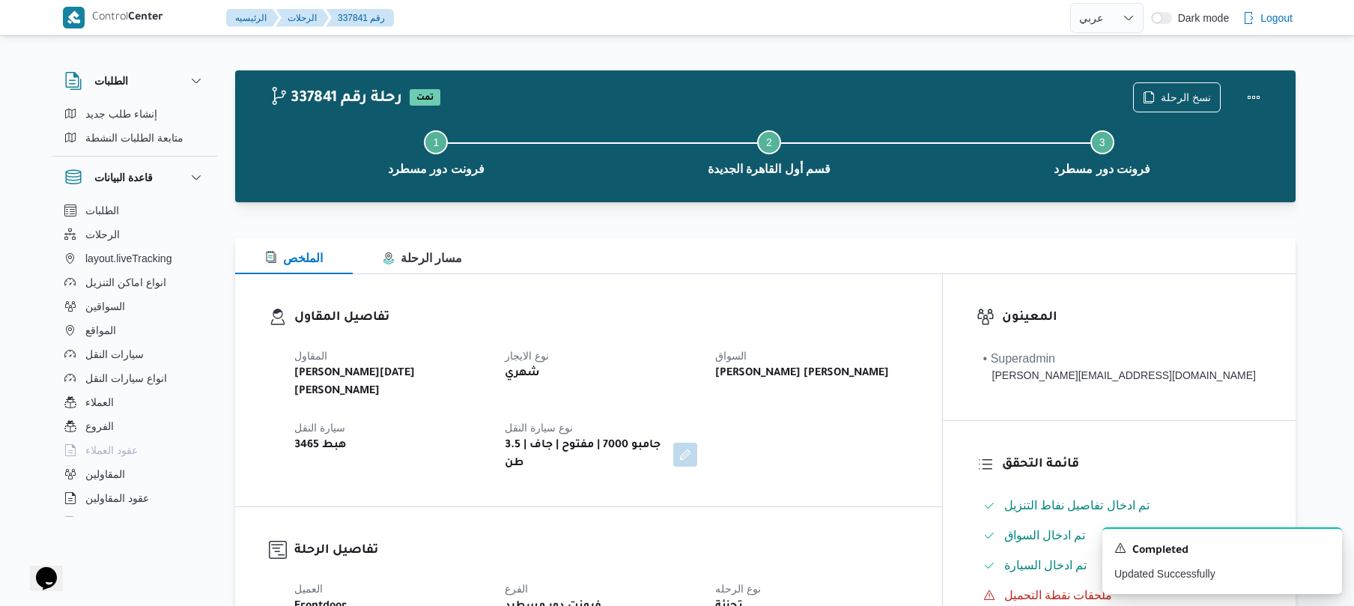
click at [838, 407] on div "المقاول ابراهيم رمضان ابراهيم عثمان ابوباشا نوع الايجار شهري السواق احمد عبدالن…" at bounding box center [601, 410] width 632 height 144
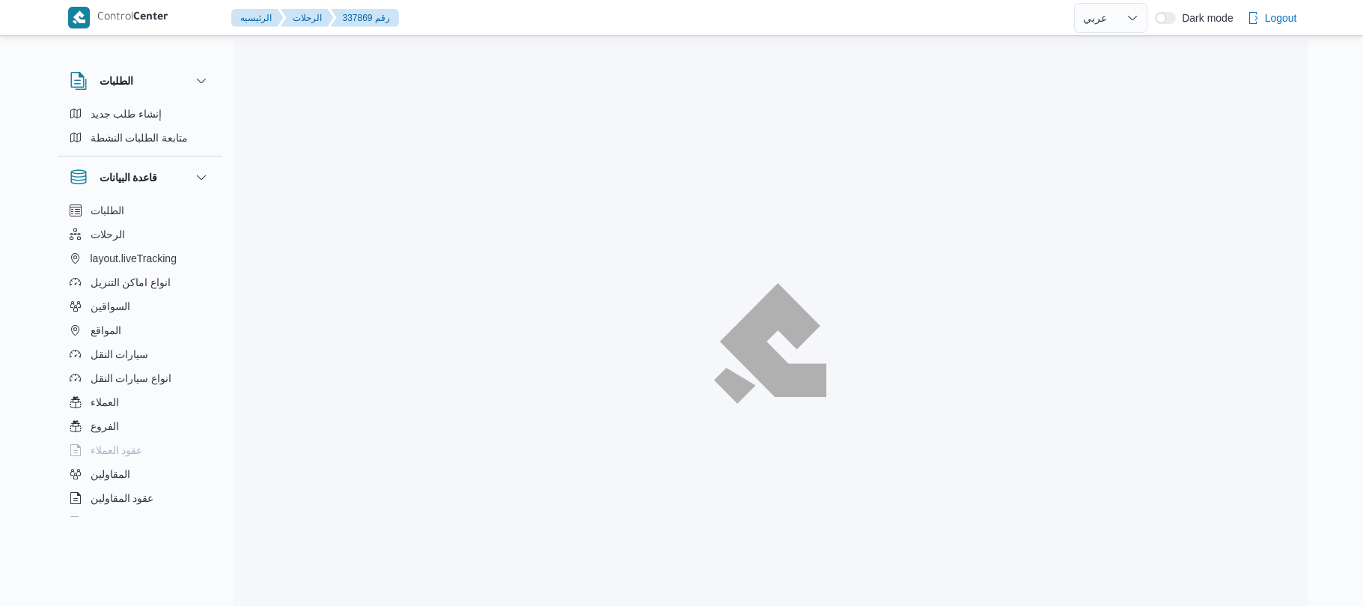
select select "ar"
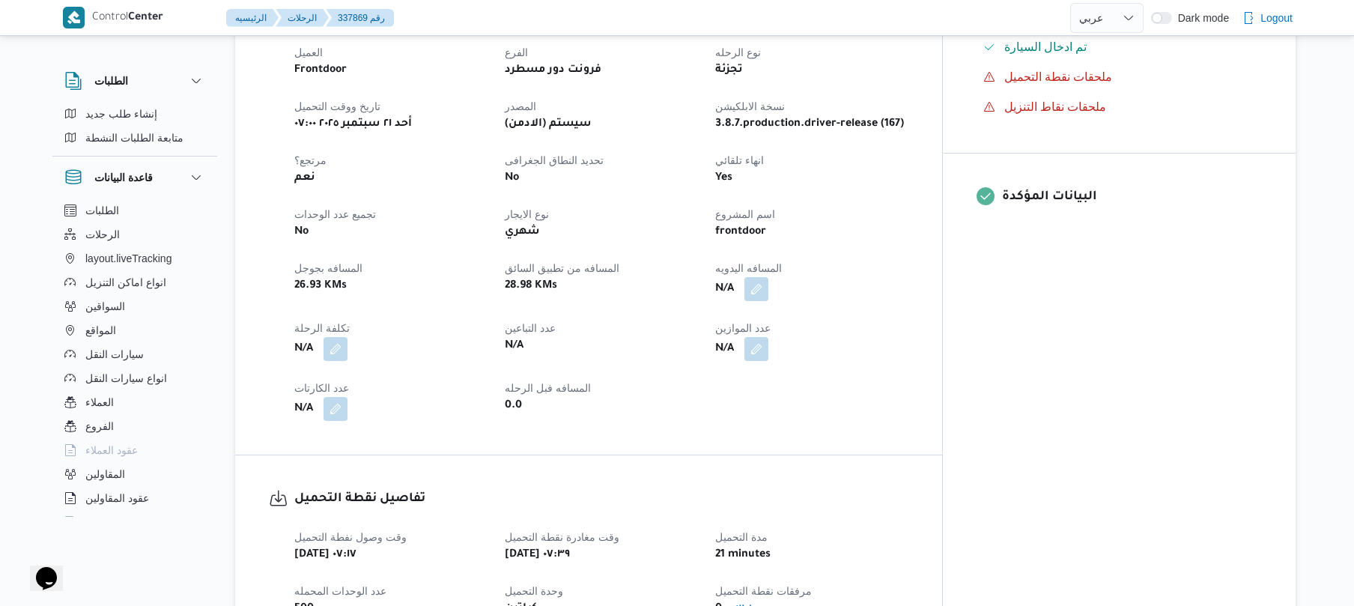
scroll to position [519, 0]
click at [768, 279] on button "button" at bounding box center [756, 288] width 24 height 24
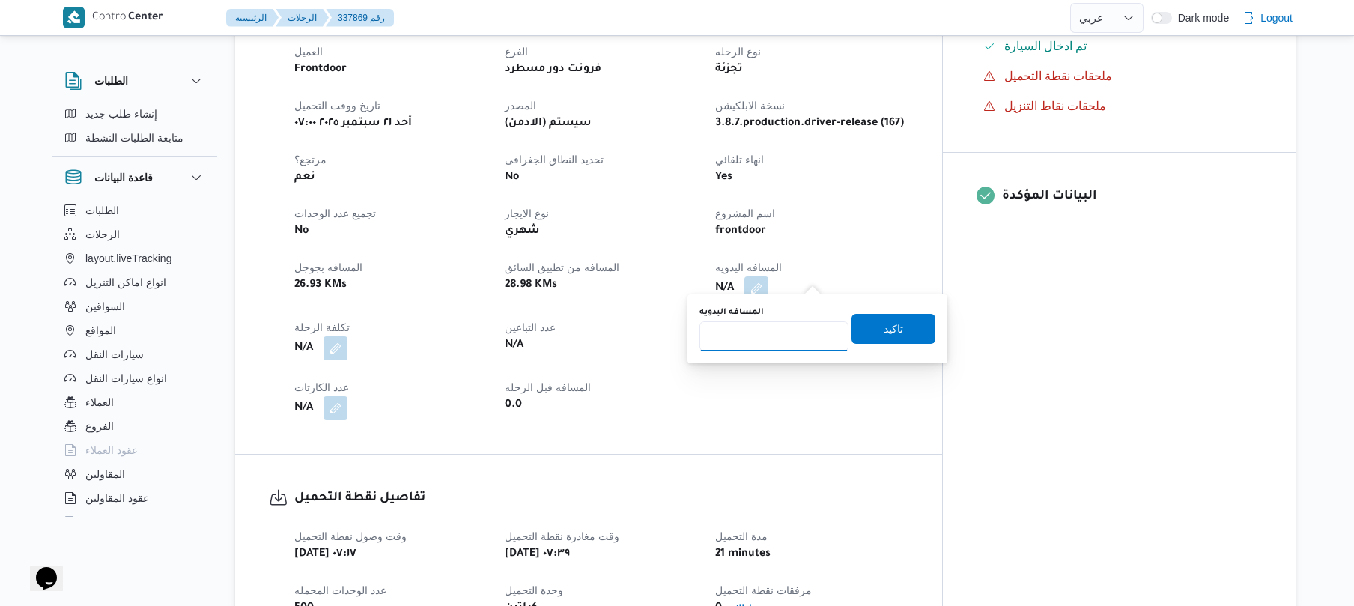
click at [788, 342] on input "المسافه اليدويه" at bounding box center [773, 336] width 149 height 30
type input "80"
click at [892, 331] on span "تاكيد" at bounding box center [892, 328] width 19 height 18
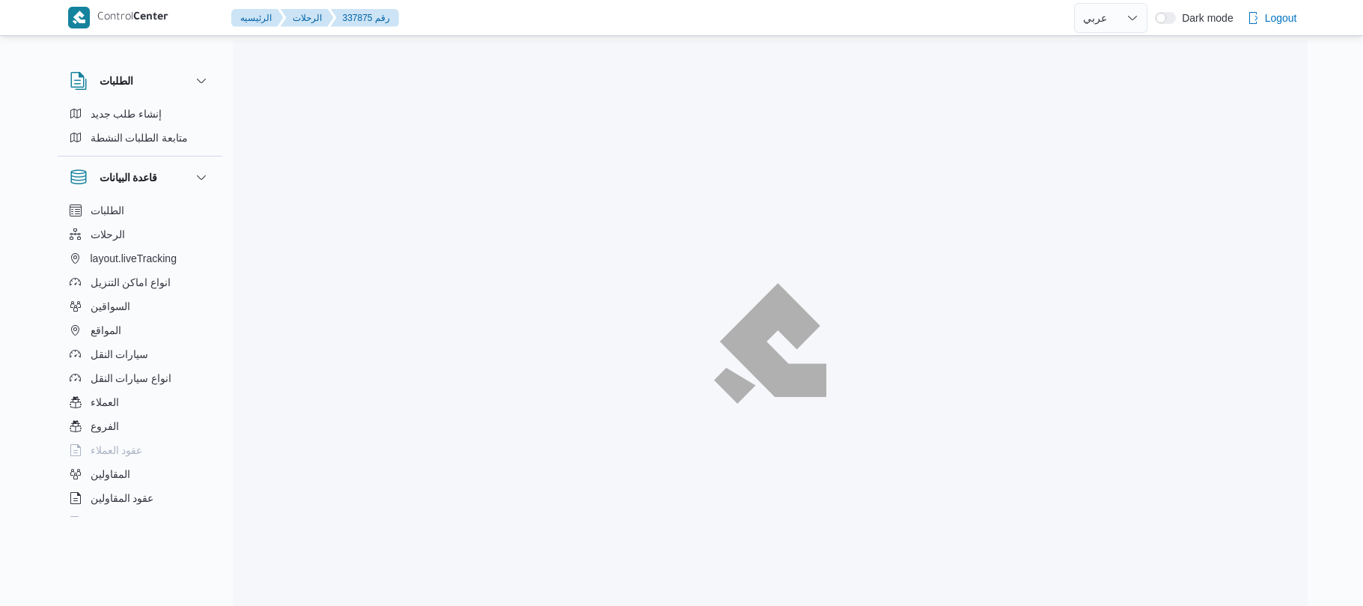
select select "ar"
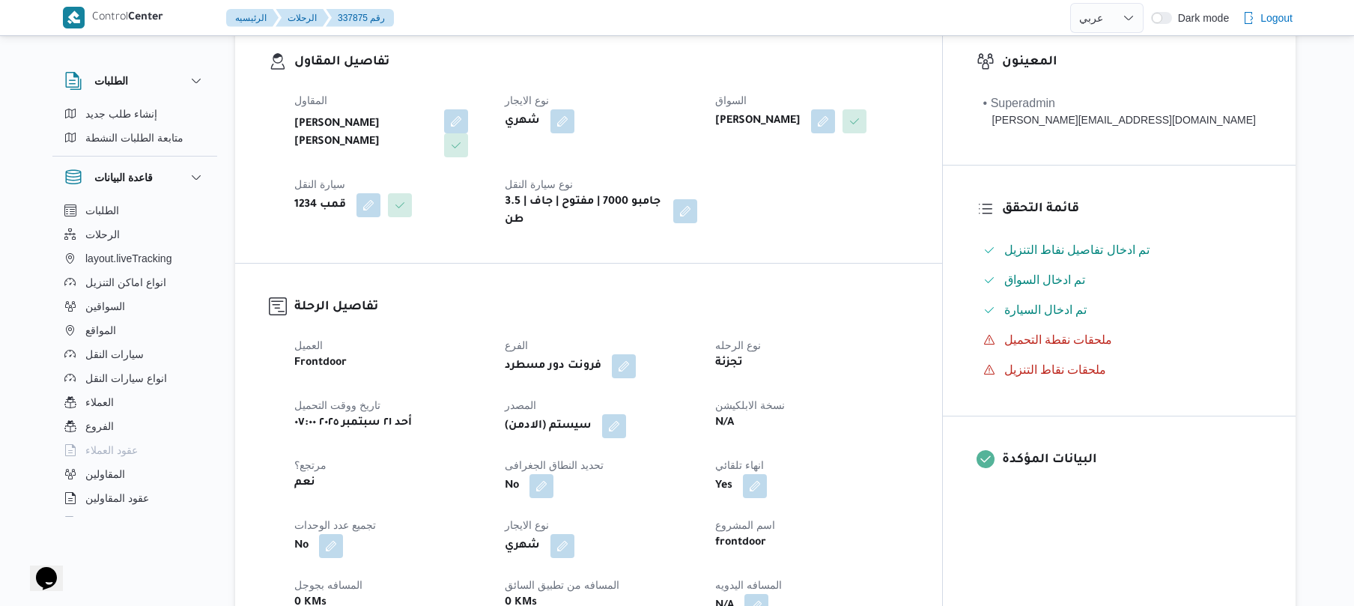
scroll to position [519, 0]
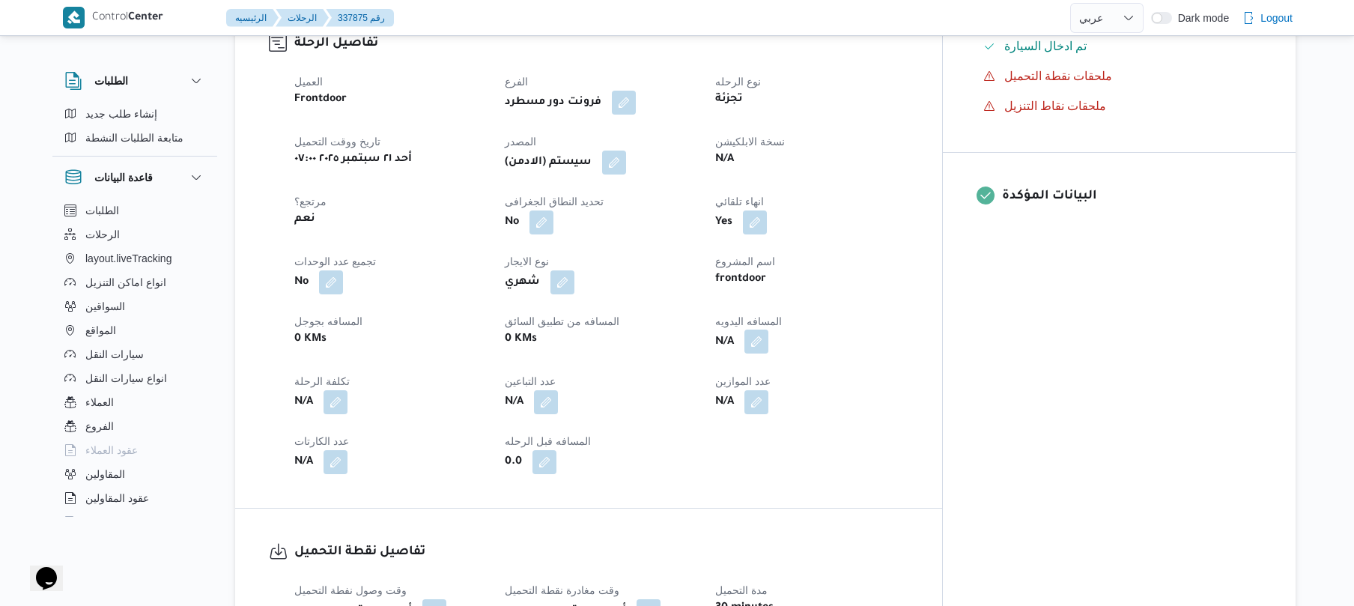
click at [768, 332] on button "button" at bounding box center [756, 341] width 24 height 24
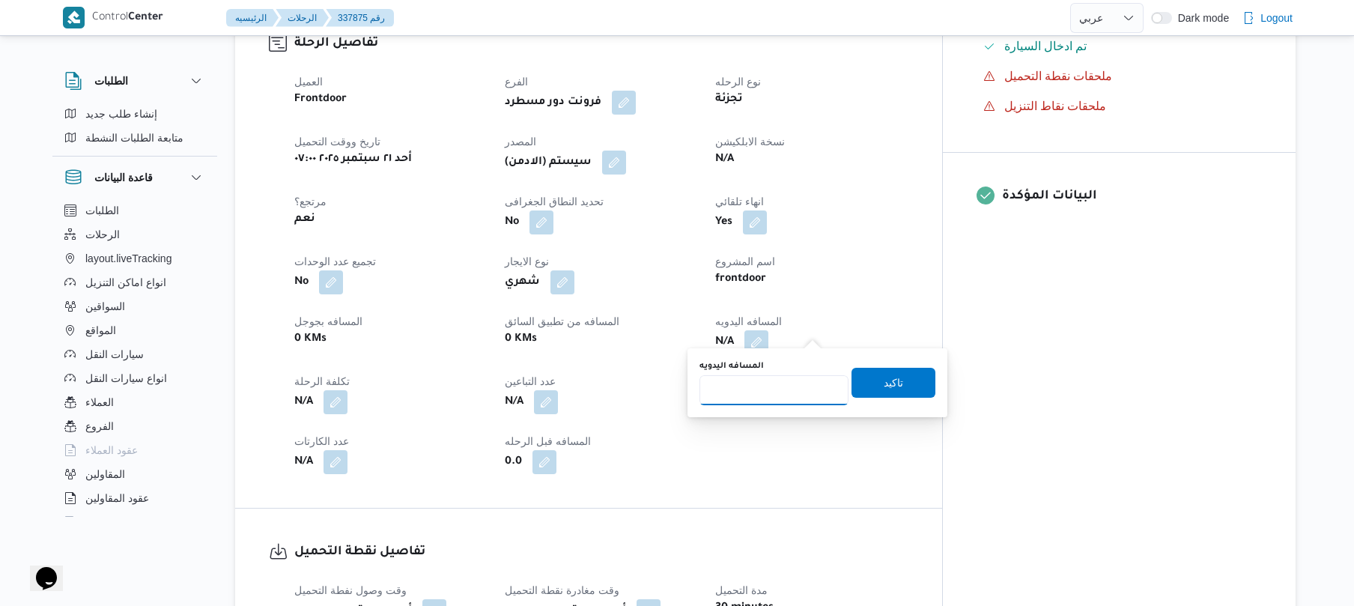
click at [785, 386] on input "المسافه اليدويه" at bounding box center [773, 390] width 149 height 30
type input "120"
click at [899, 373] on span "تاكيد" at bounding box center [893, 382] width 84 height 30
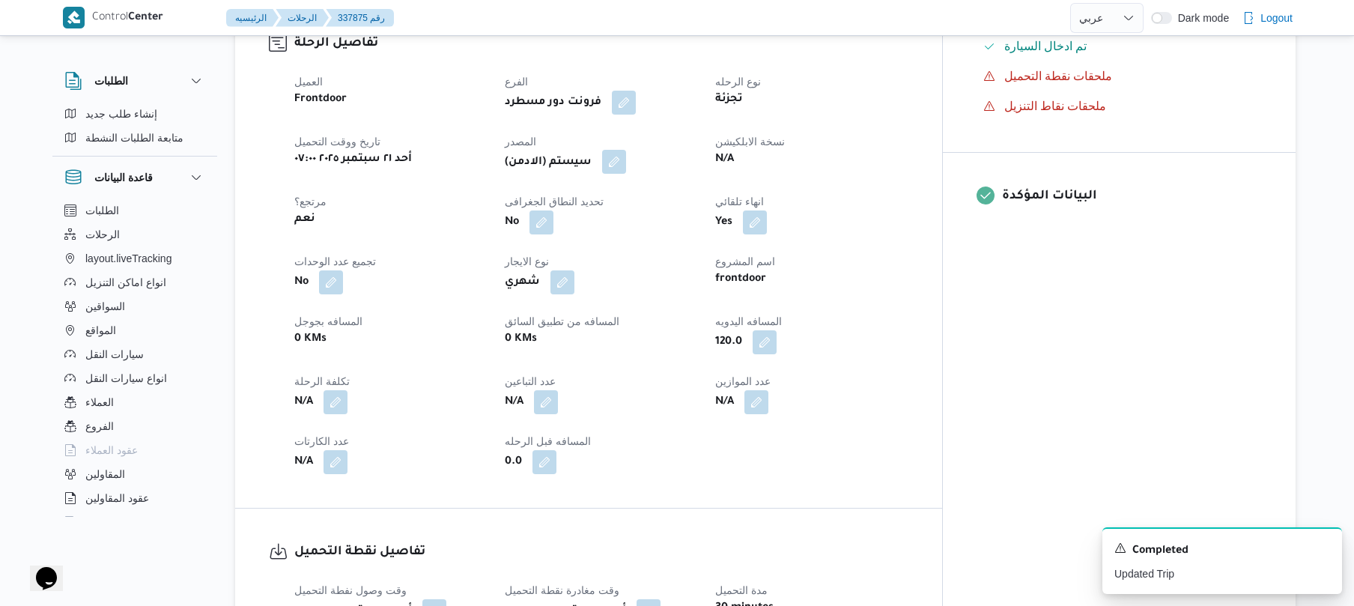
click at [626, 150] on button "button" at bounding box center [614, 162] width 24 height 24
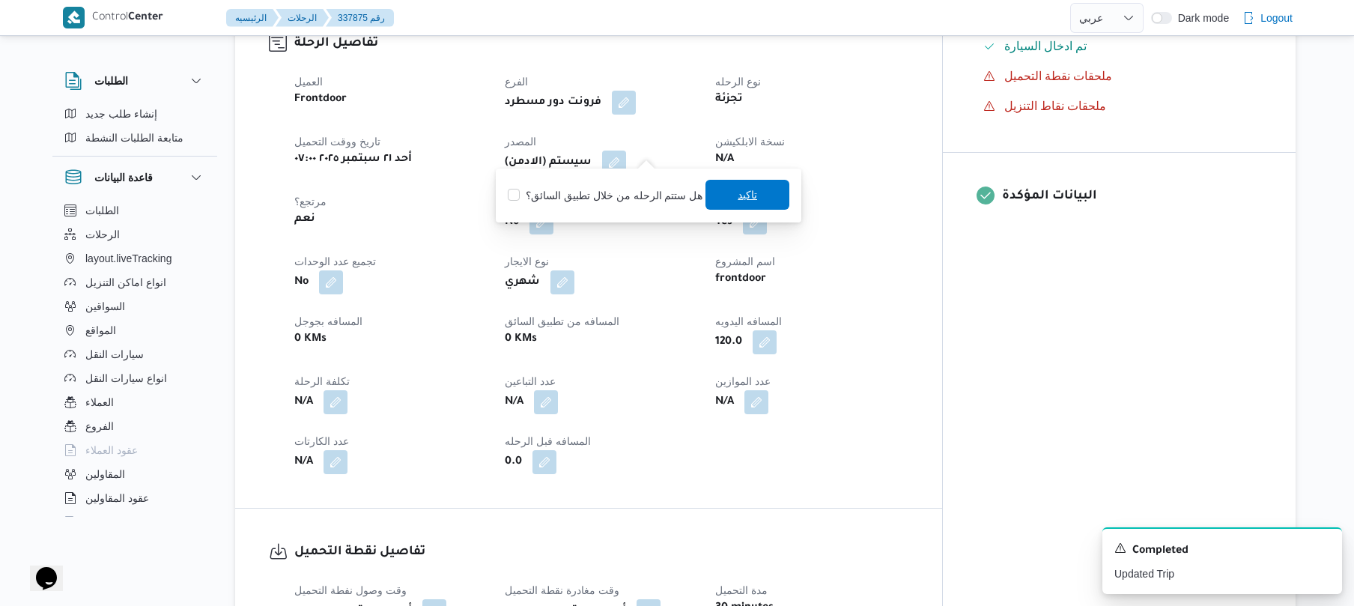
click at [759, 186] on span "تاكيد" at bounding box center [747, 195] width 84 height 30
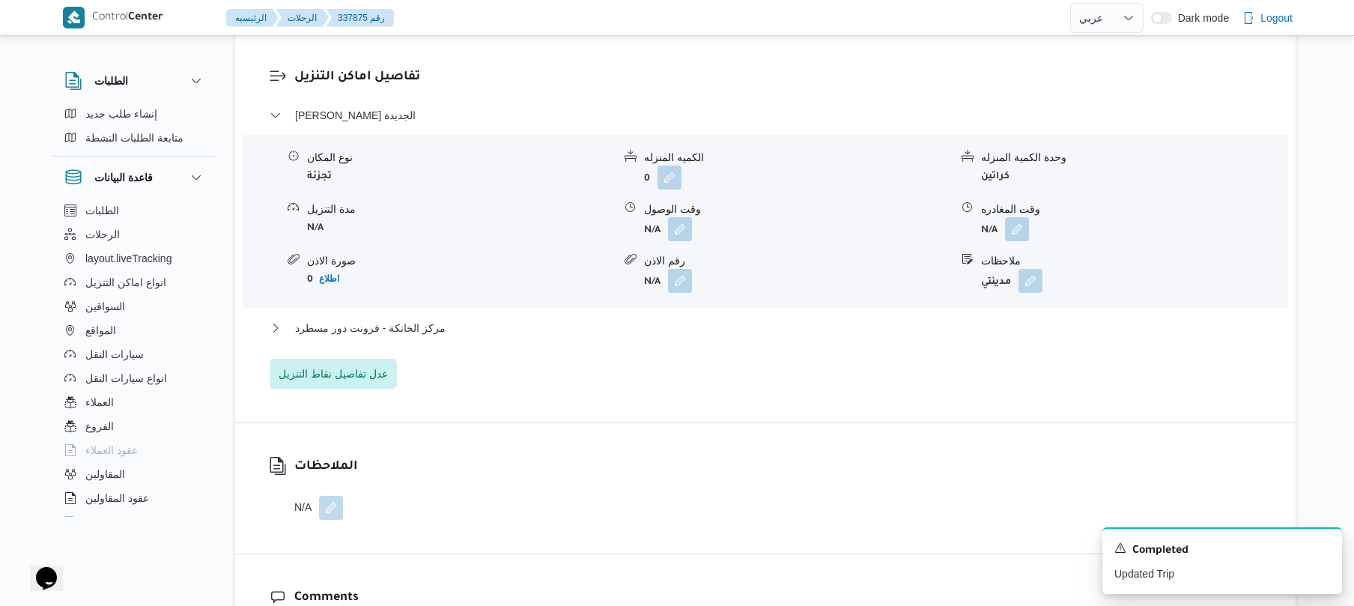
scroll to position [1277, 0]
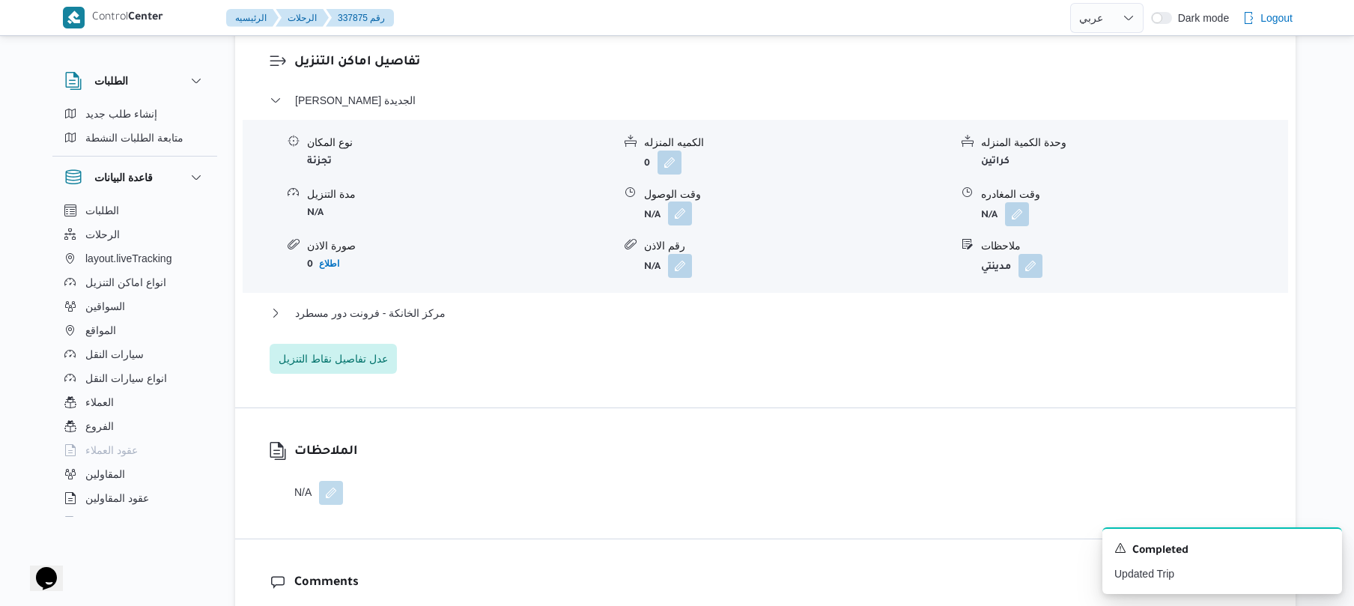
click at [681, 201] on button "button" at bounding box center [680, 213] width 24 height 24
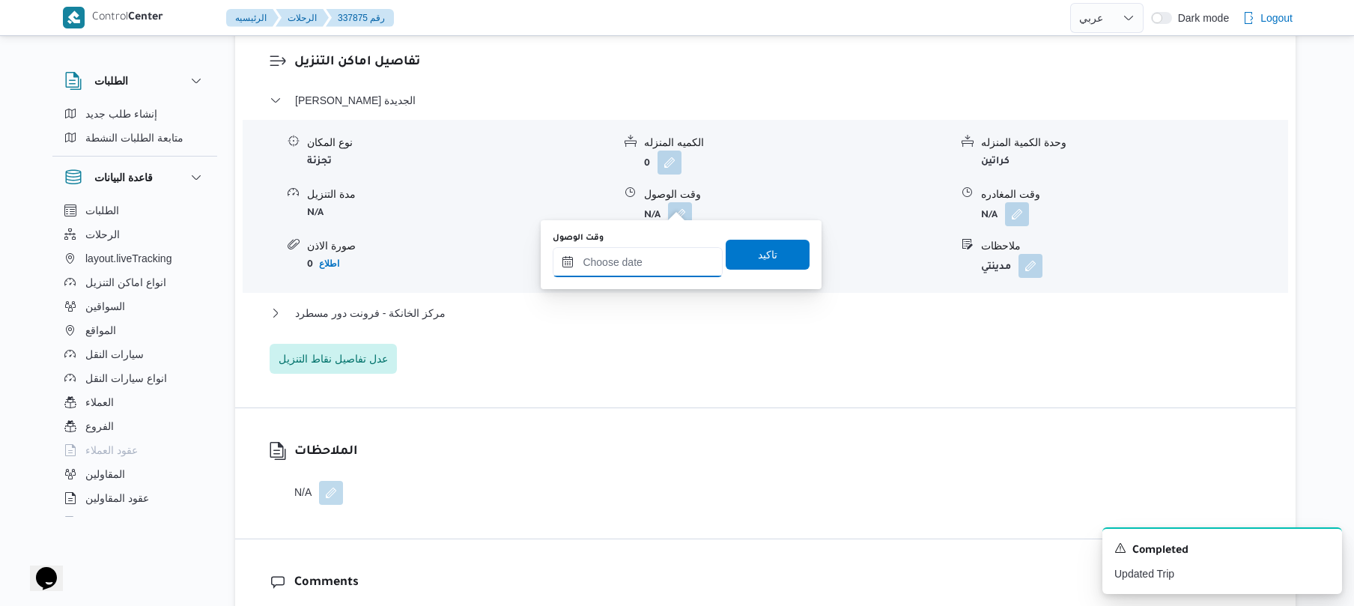
click at [641, 262] on input "وقت الوصول" at bounding box center [638, 262] width 170 height 30
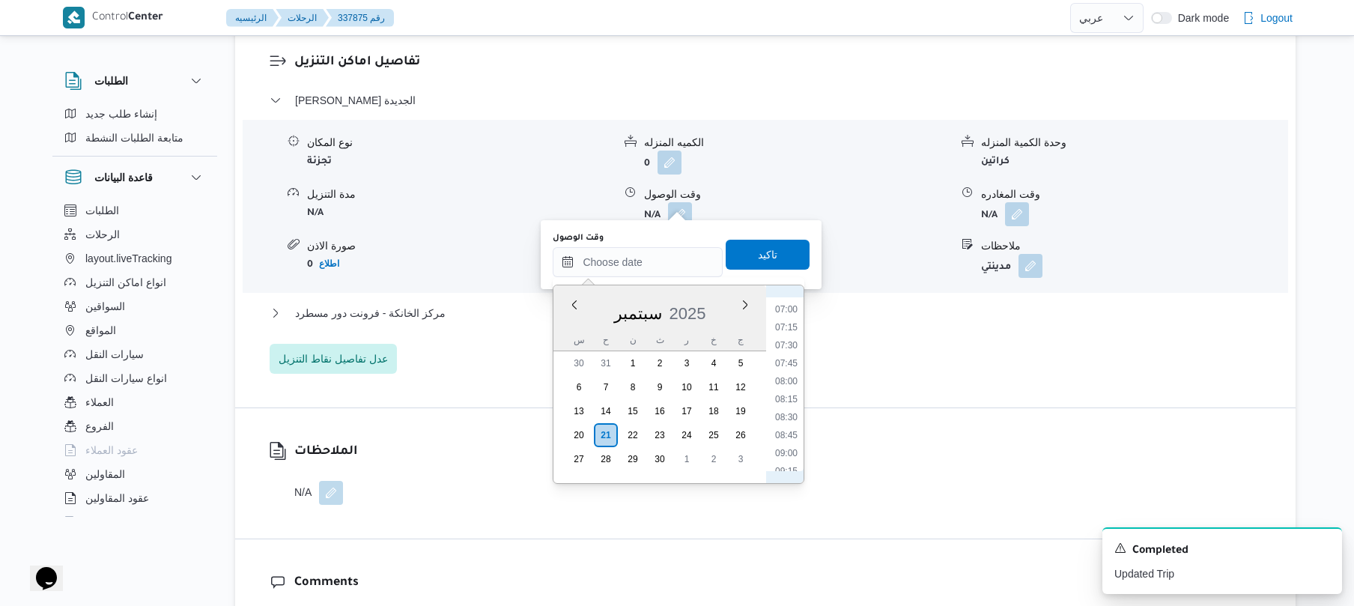
scroll to position [561, 0]
click at [794, 336] on li "08:15" at bounding box center [786, 336] width 34 height 15
type input "[DATE] ٠٨:١٥"
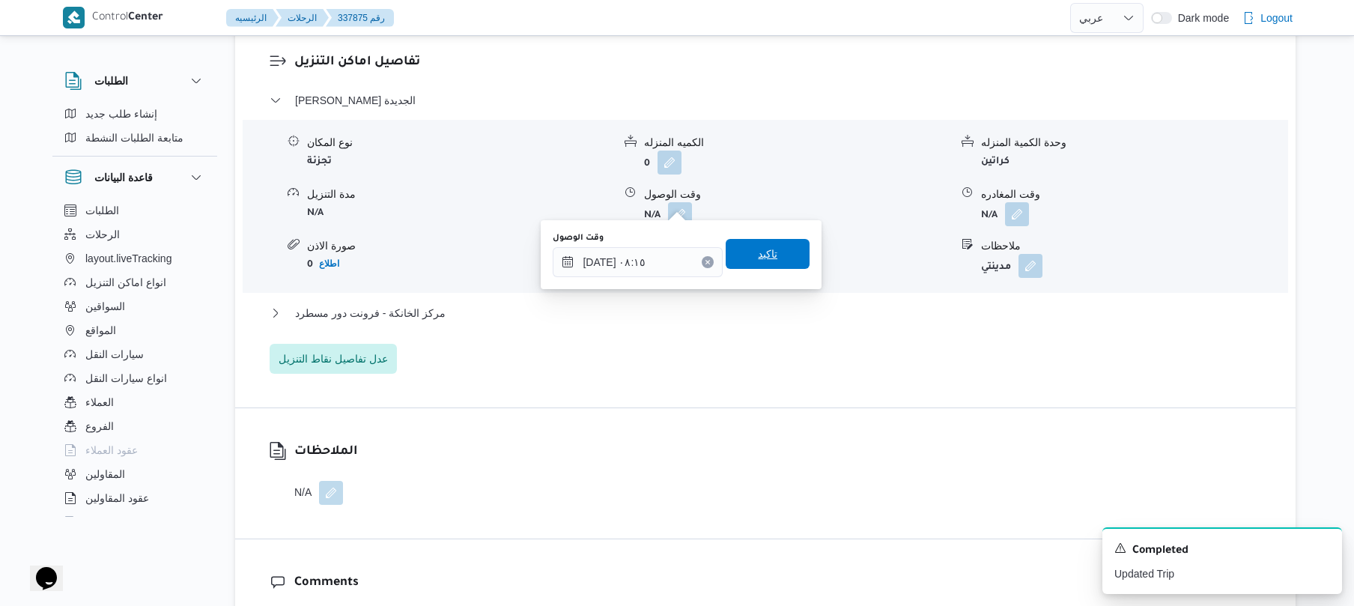
click at [773, 252] on span "تاكيد" at bounding box center [767, 254] width 84 height 30
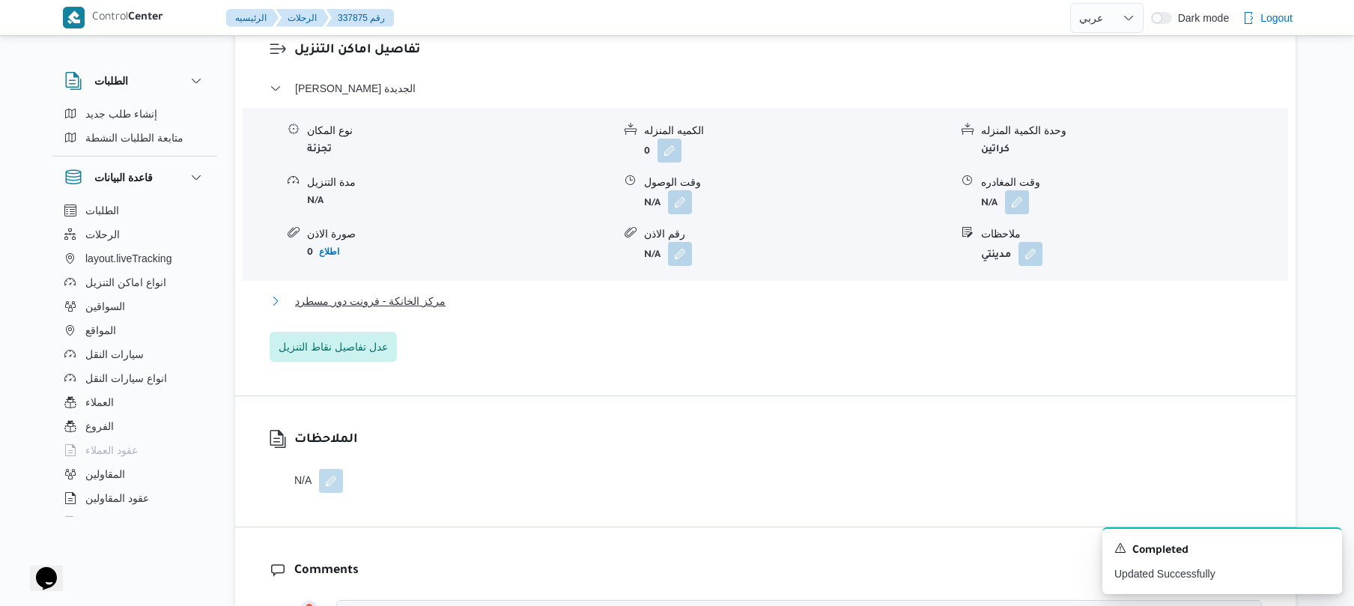
click at [735, 303] on button "مركز الخانكة - فرونت دور مسطرد" at bounding box center [766, 301] width 992 height 18
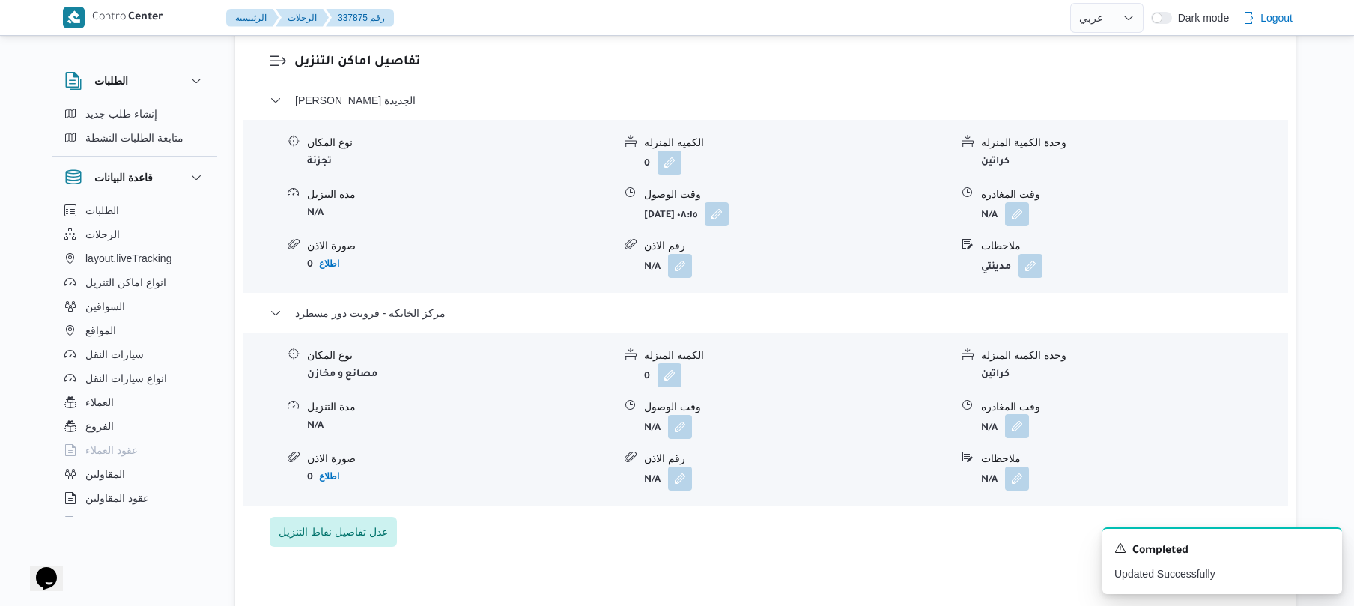
click at [1024, 414] on button "button" at bounding box center [1017, 426] width 24 height 24
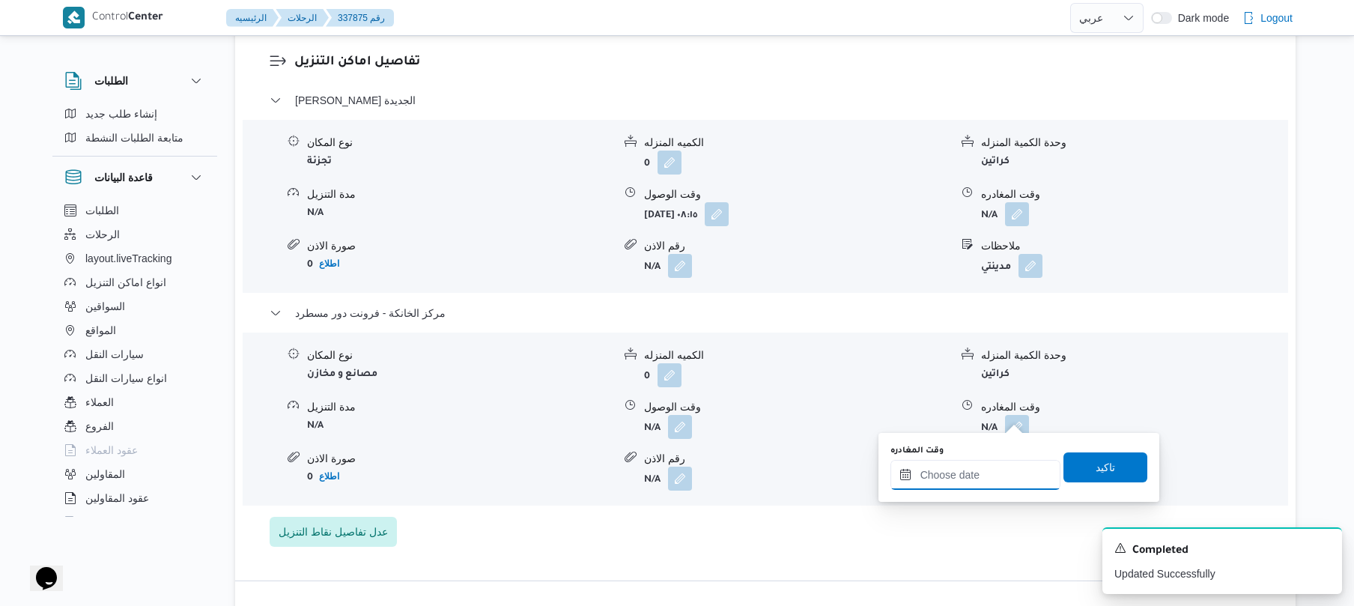
click at [978, 469] on input "وقت المغادره" at bounding box center [975, 475] width 170 height 30
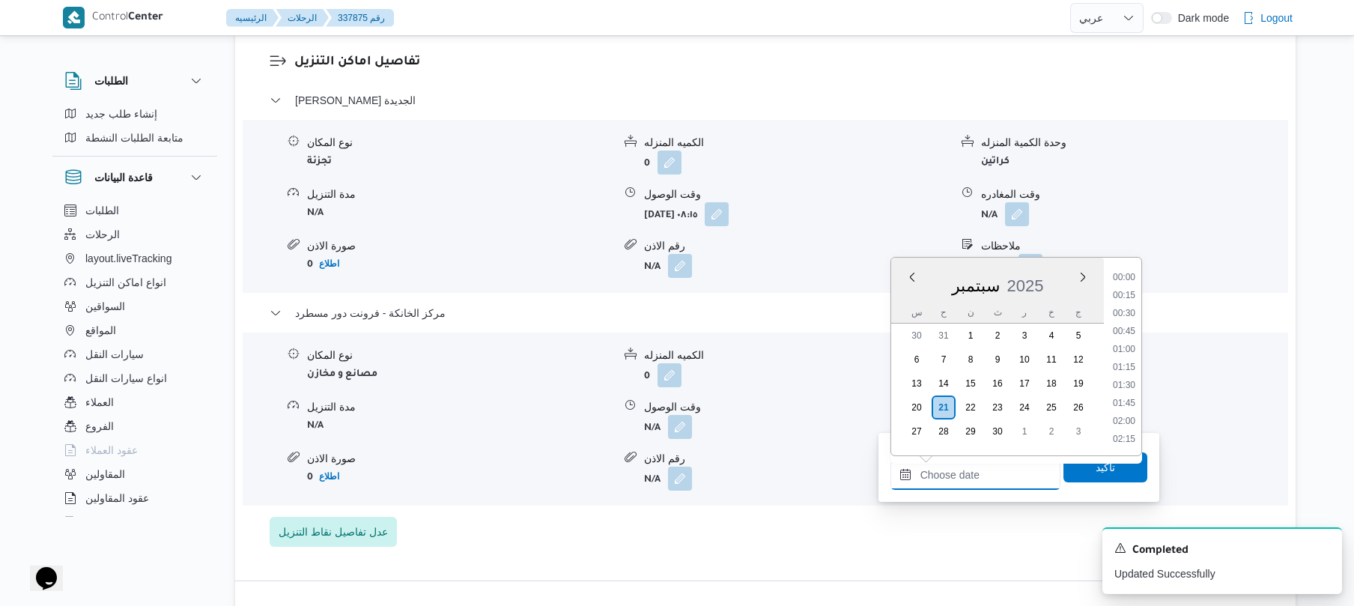
scroll to position [1294, 0]
click at [1126, 365] on li "19:15" at bounding box center [1123, 366] width 34 height 15
type input "٢١/٠٩/٢٠٢٥ ١٩:١٥"
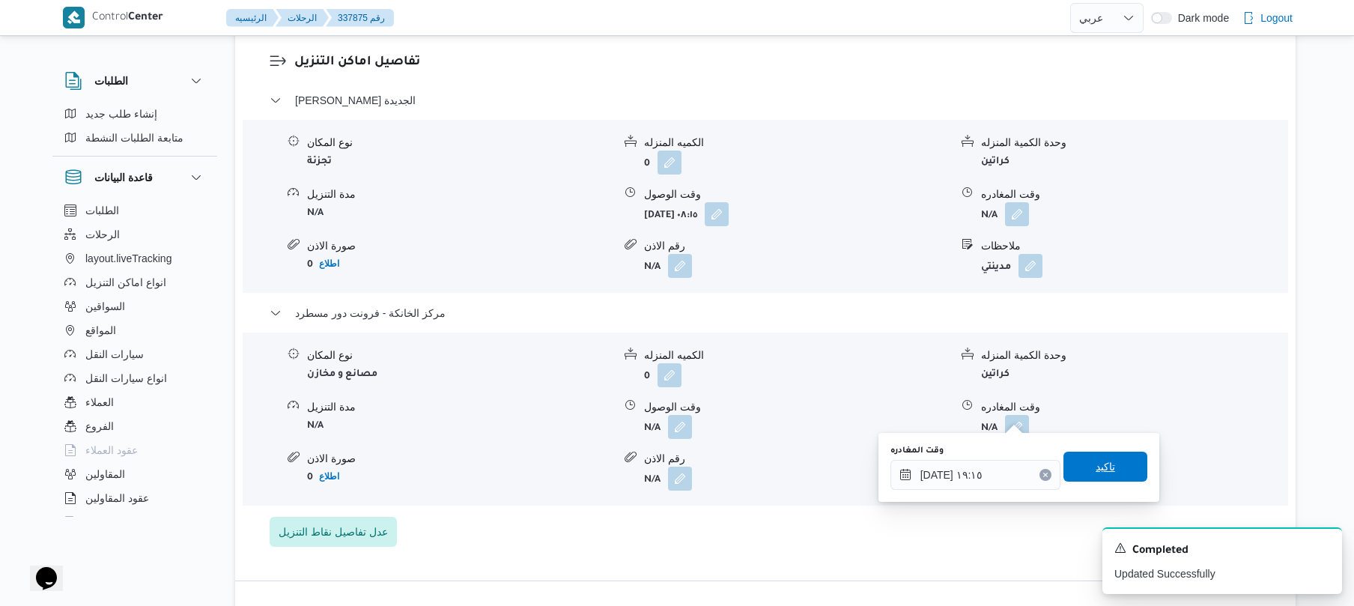
click at [1104, 464] on span "تاكيد" at bounding box center [1104, 466] width 19 height 18
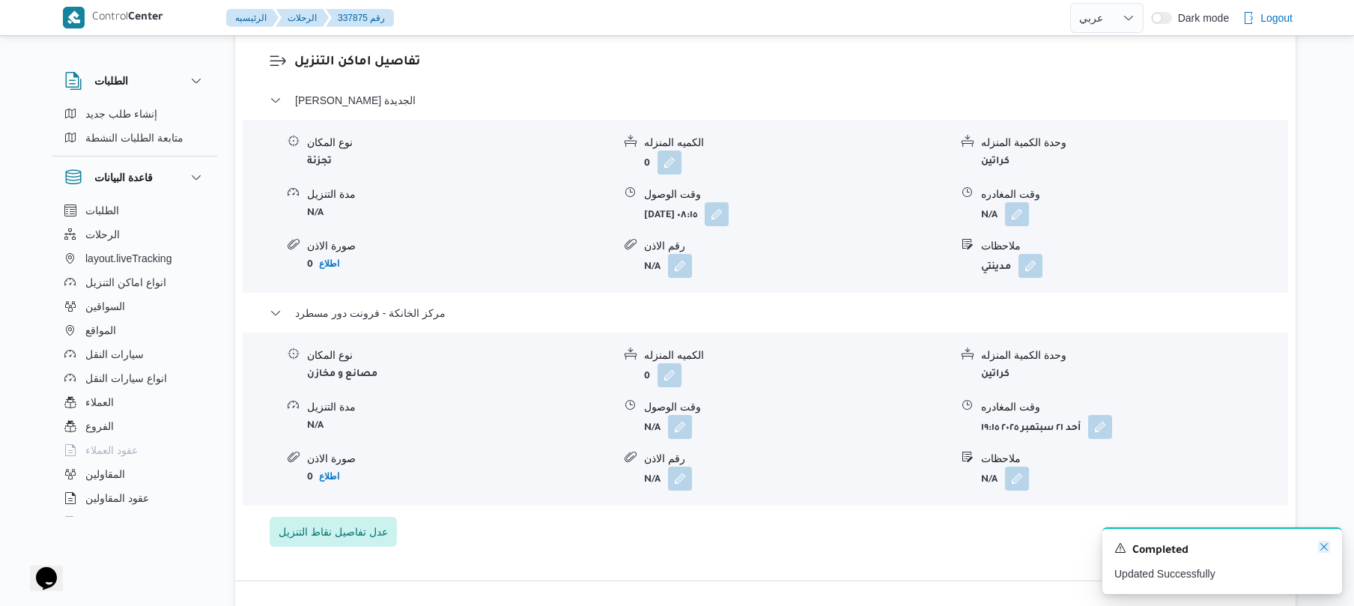
click at [1324, 547] on icon "Dismiss toast" at bounding box center [1324, 547] width 12 height 12
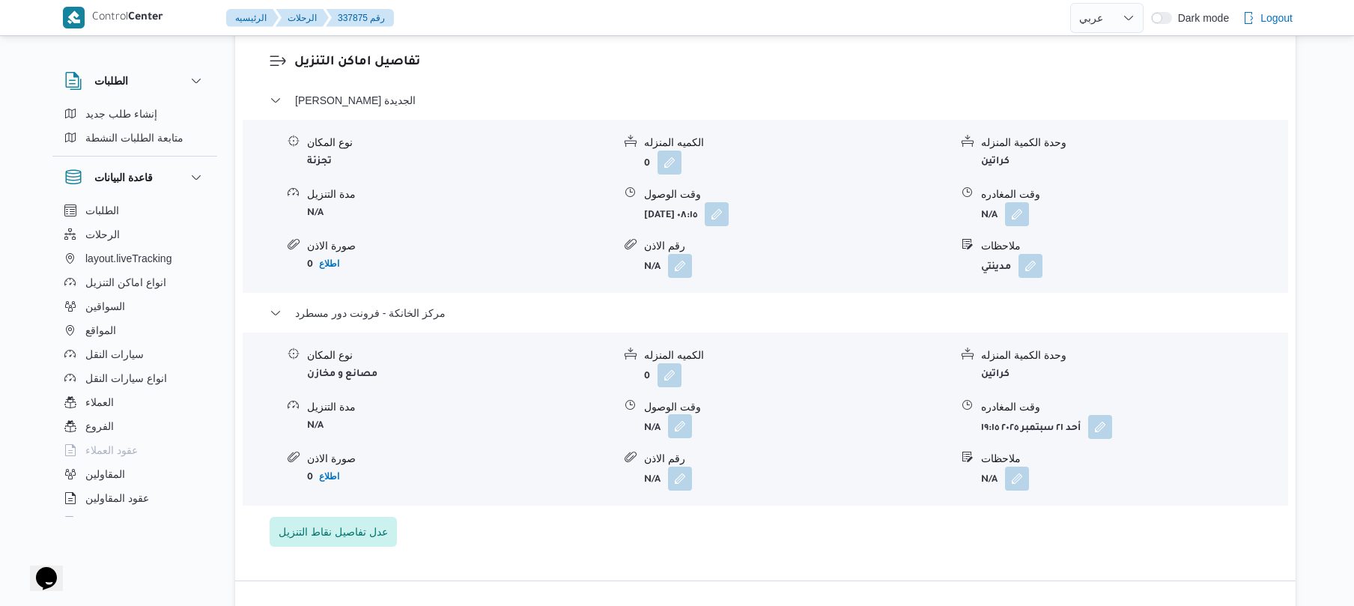
click at [681, 415] on button "button" at bounding box center [680, 426] width 24 height 24
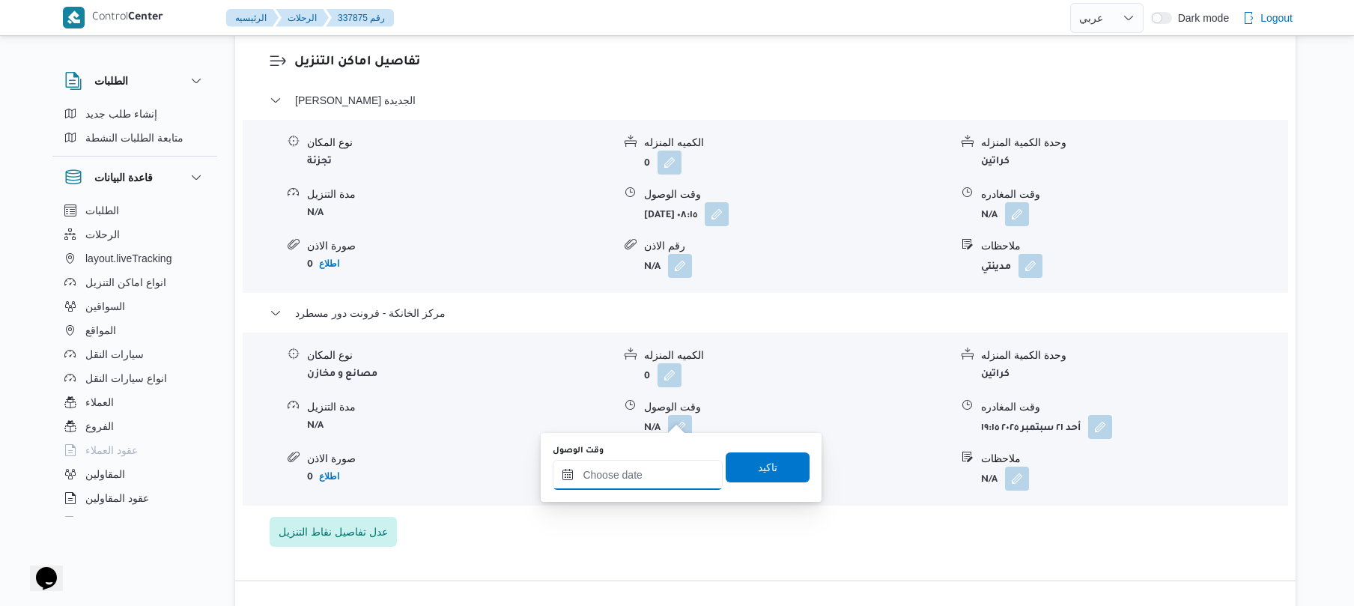
click at [645, 483] on input "وقت الوصول" at bounding box center [638, 475] width 170 height 30
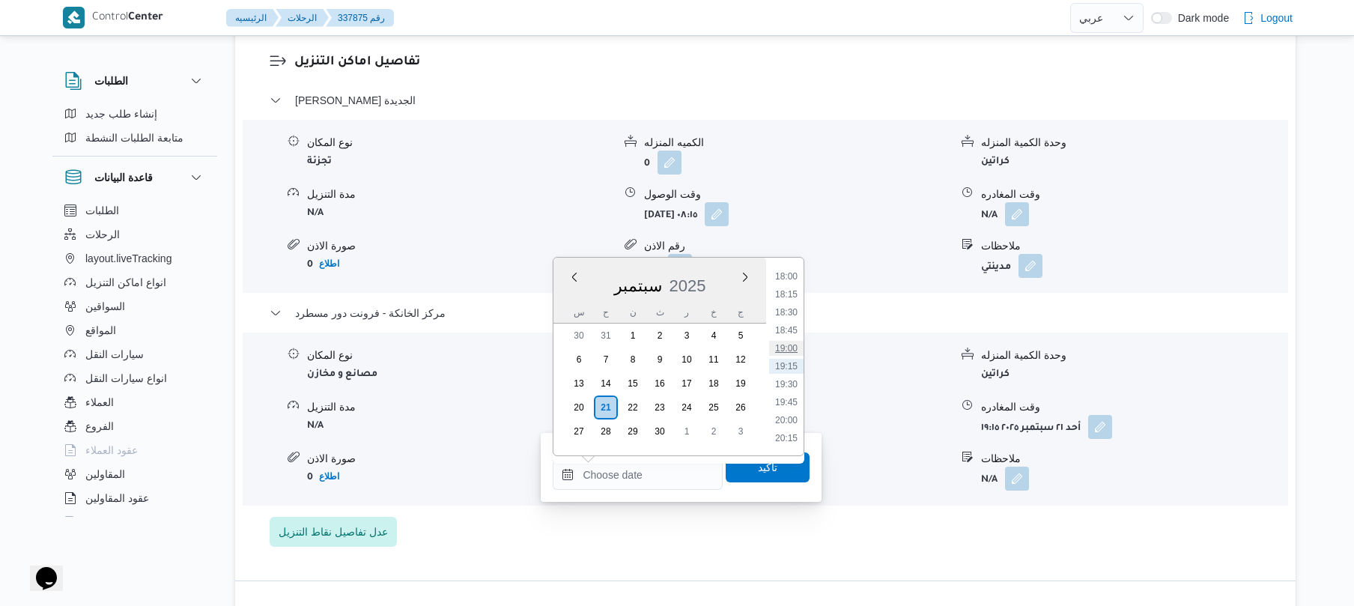
click at [788, 349] on li "19:00" at bounding box center [786, 348] width 34 height 15
type input "[DATE] ١٩:٠٠"
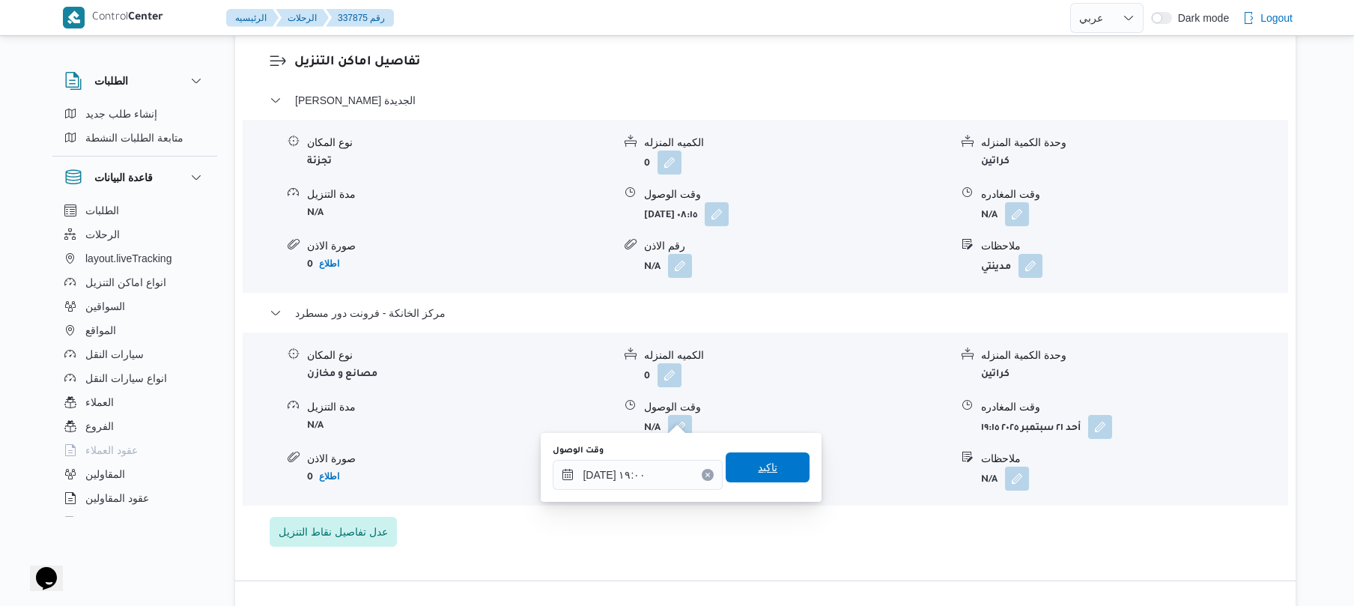
click at [768, 456] on span "تاكيد" at bounding box center [767, 467] width 84 height 30
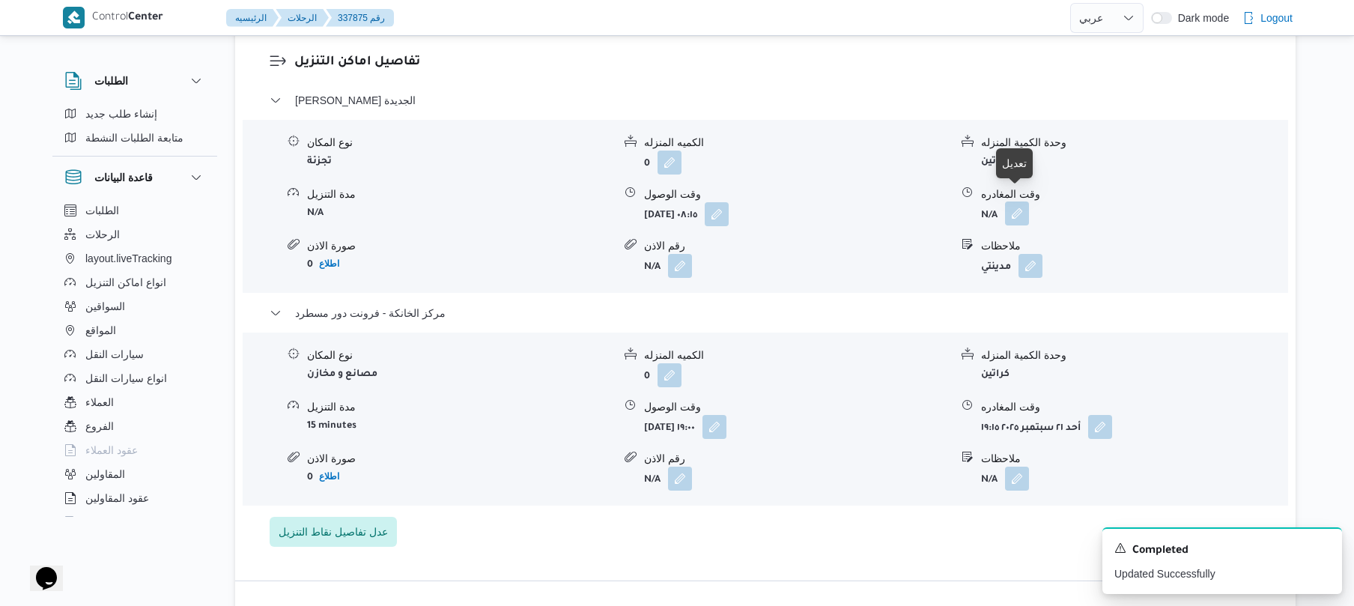
click at [1011, 201] on button "button" at bounding box center [1017, 213] width 24 height 24
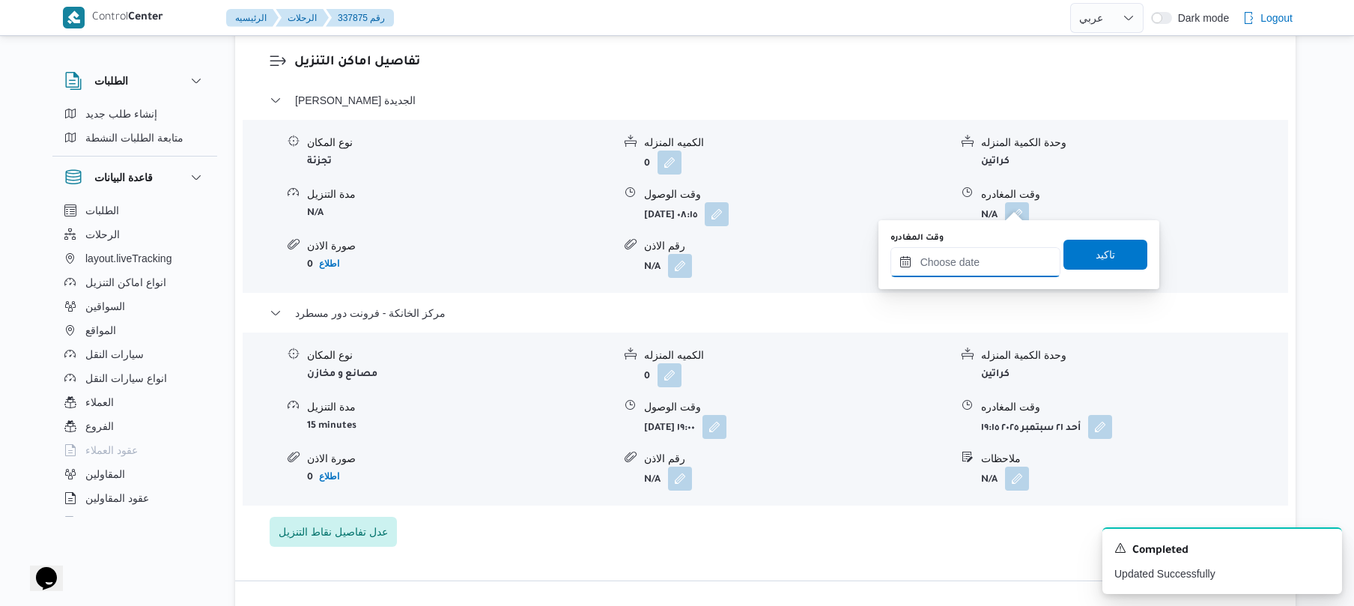
click at [968, 256] on input "وقت المغادره" at bounding box center [975, 262] width 170 height 30
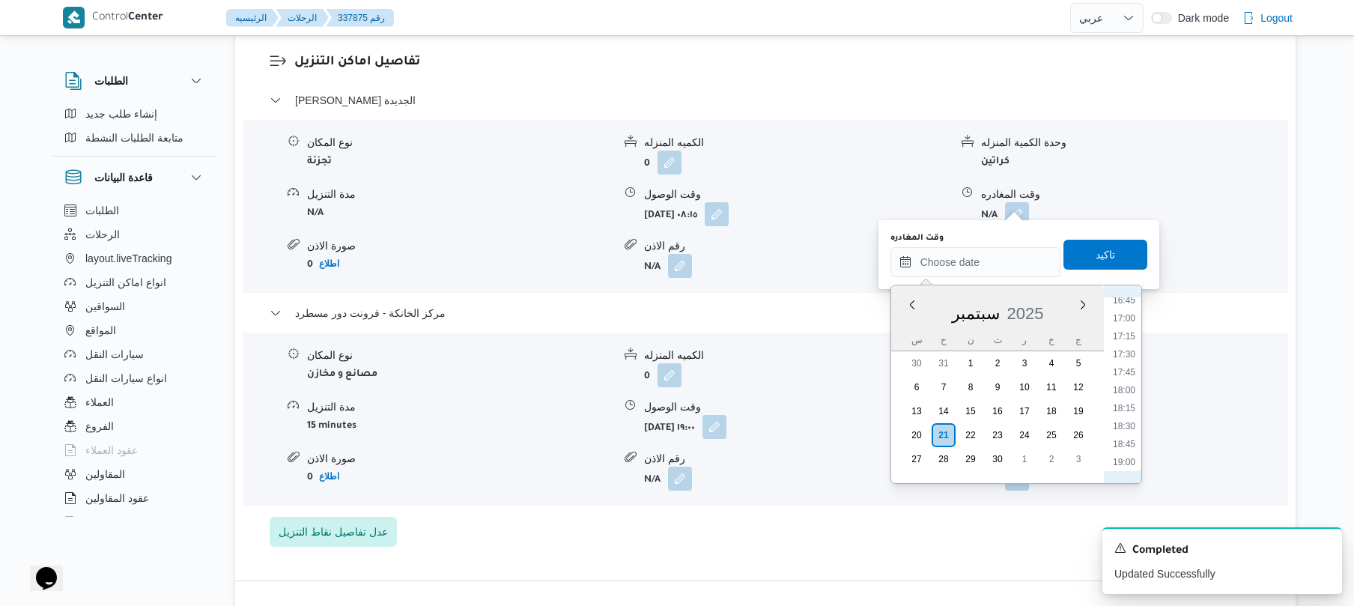
scroll to position [1148, 0]
click at [1126, 451] on li "18:00" at bounding box center [1123, 450] width 34 height 15
type input "٢١/٠٩/٢٠٢٥ ١٨:٠٠"
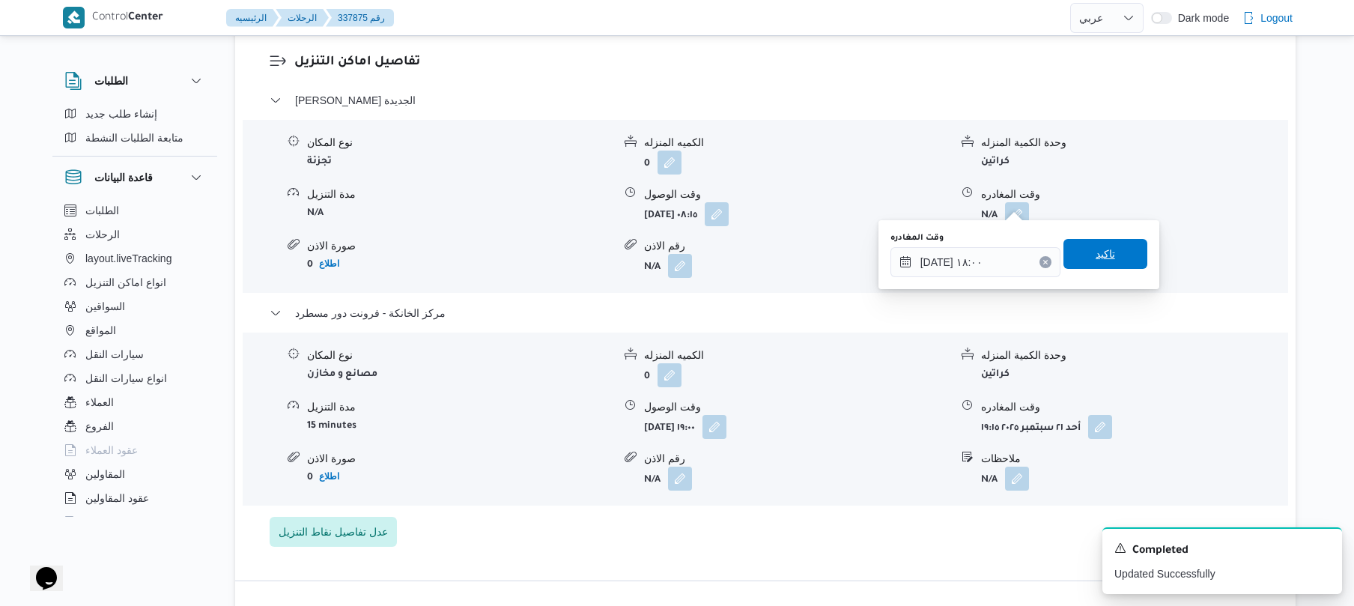
click at [1097, 249] on span "تاكيد" at bounding box center [1104, 254] width 19 height 18
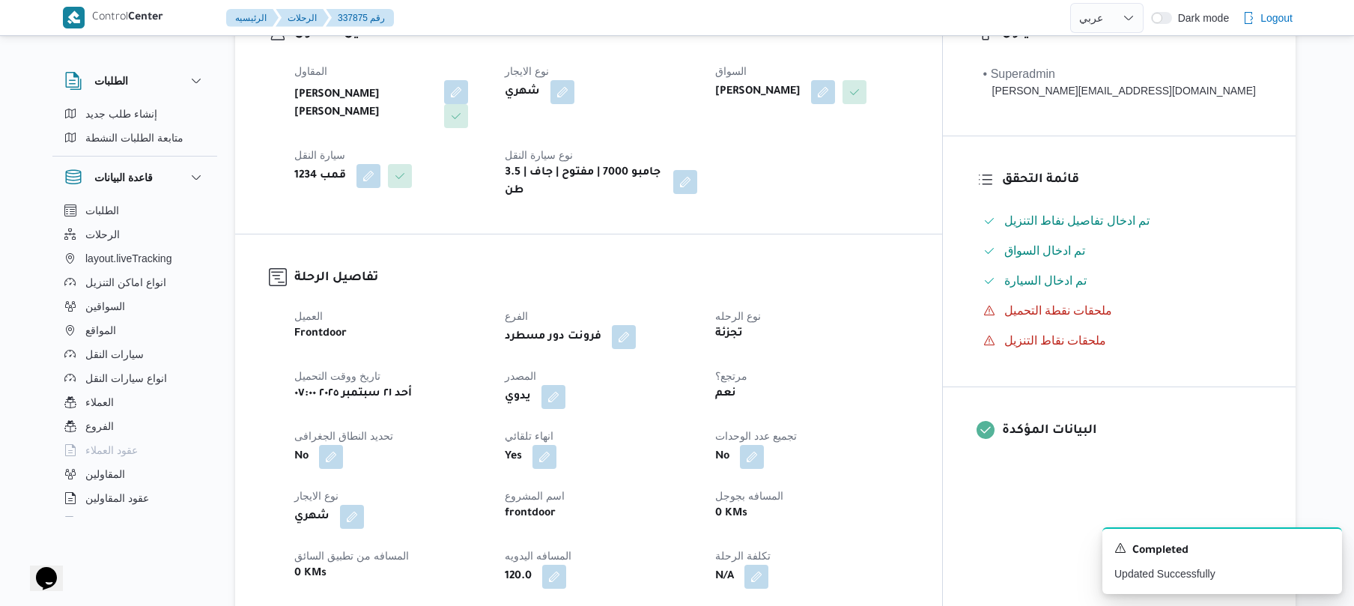
scroll to position [0, 0]
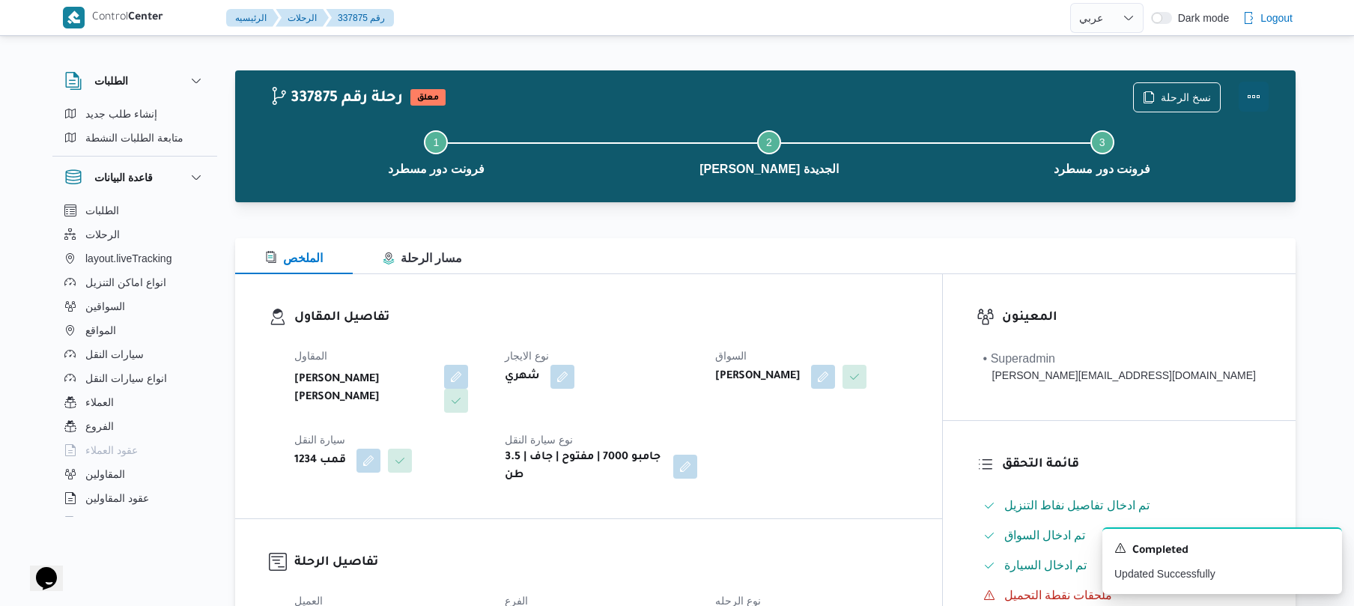
click at [1255, 93] on button "Actions" at bounding box center [1253, 97] width 30 height 30
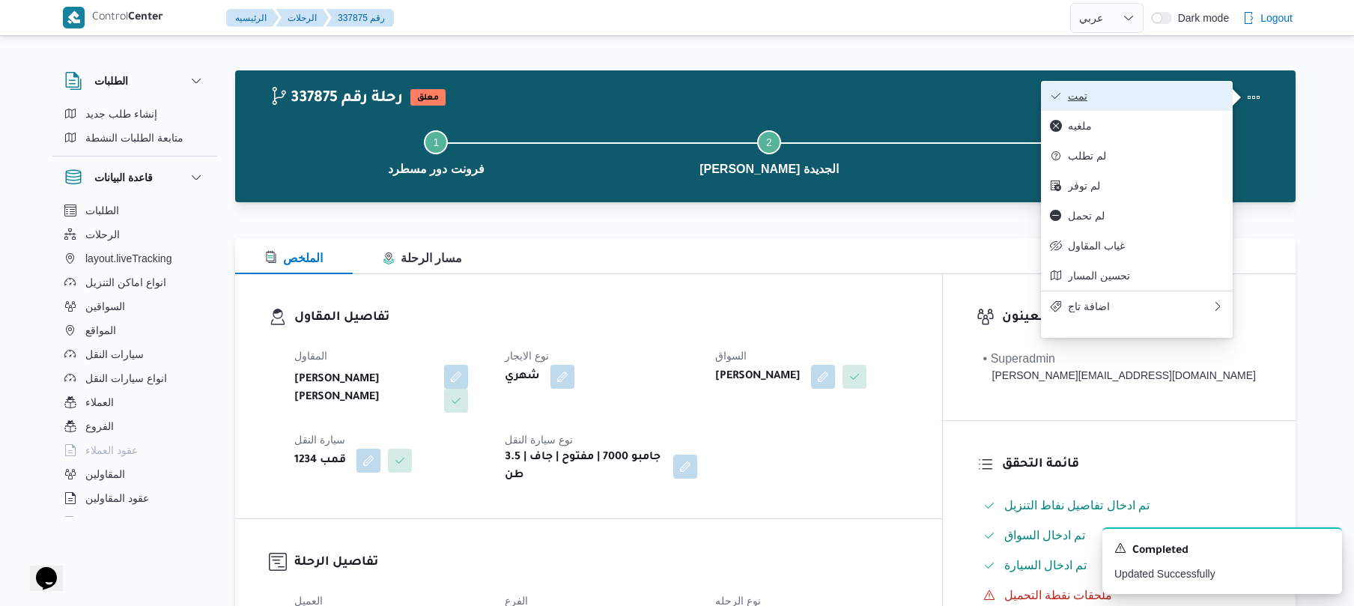
click at [1193, 99] on span "تمت" at bounding box center [1146, 96] width 156 height 12
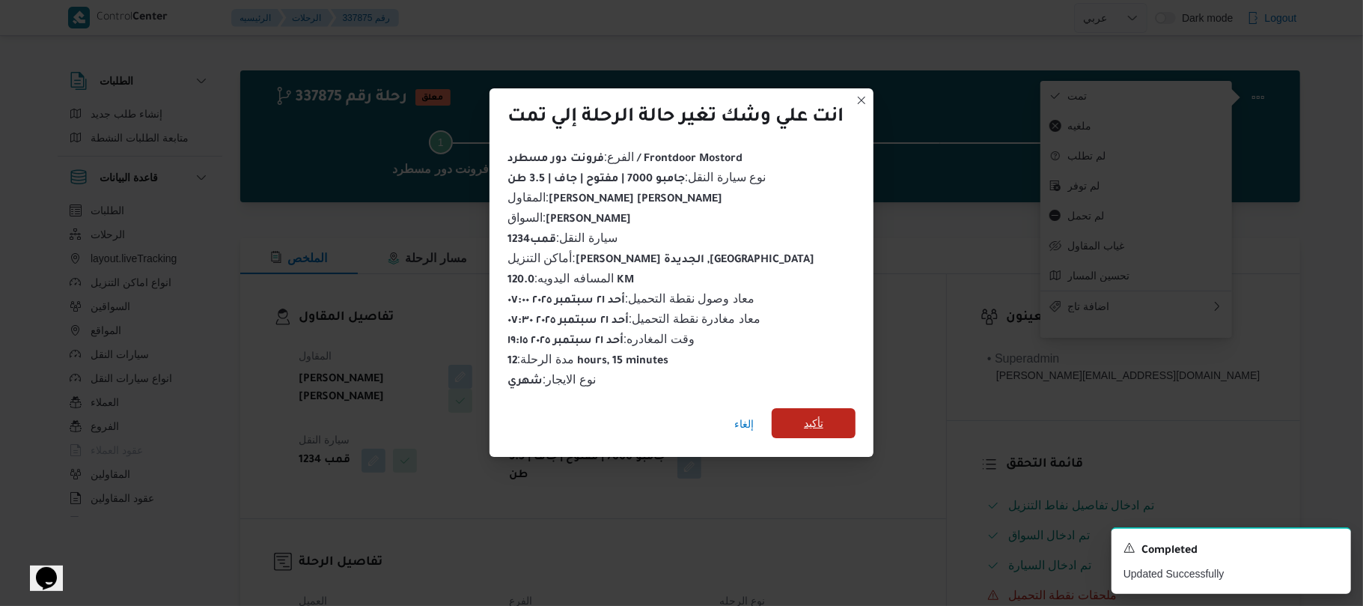
click at [821, 414] on span "تأكيد" at bounding box center [813, 423] width 19 height 18
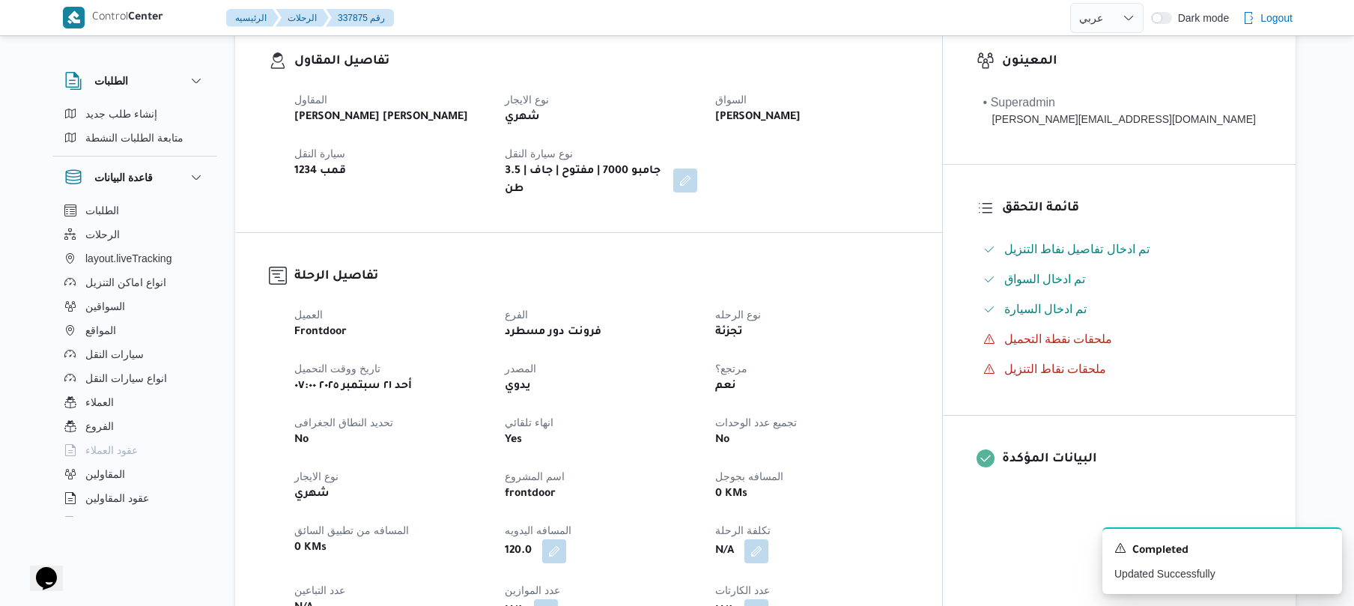
scroll to position [319, 0]
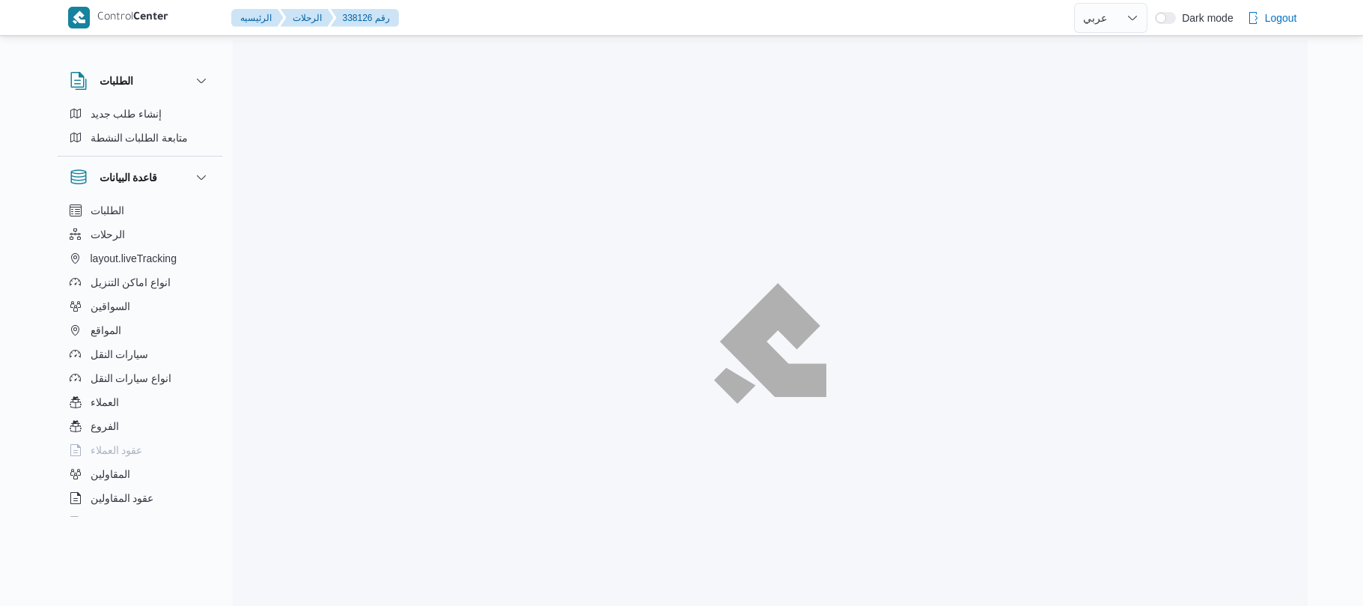
select select "ar"
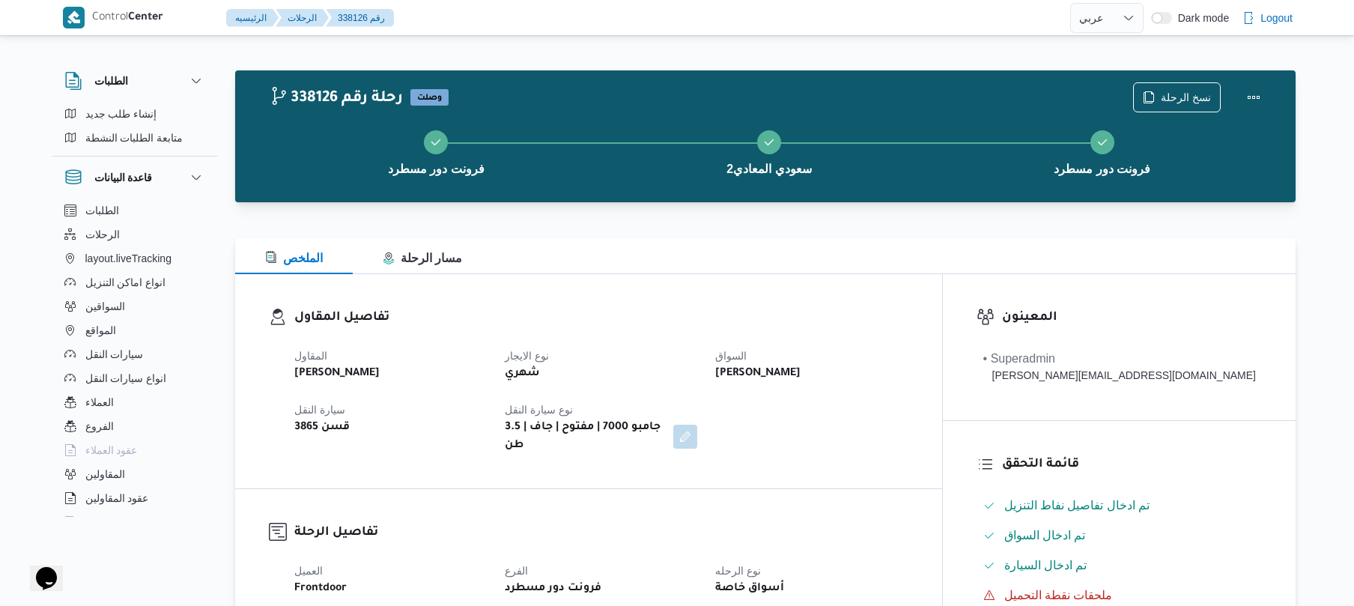
scroll to position [40, 0]
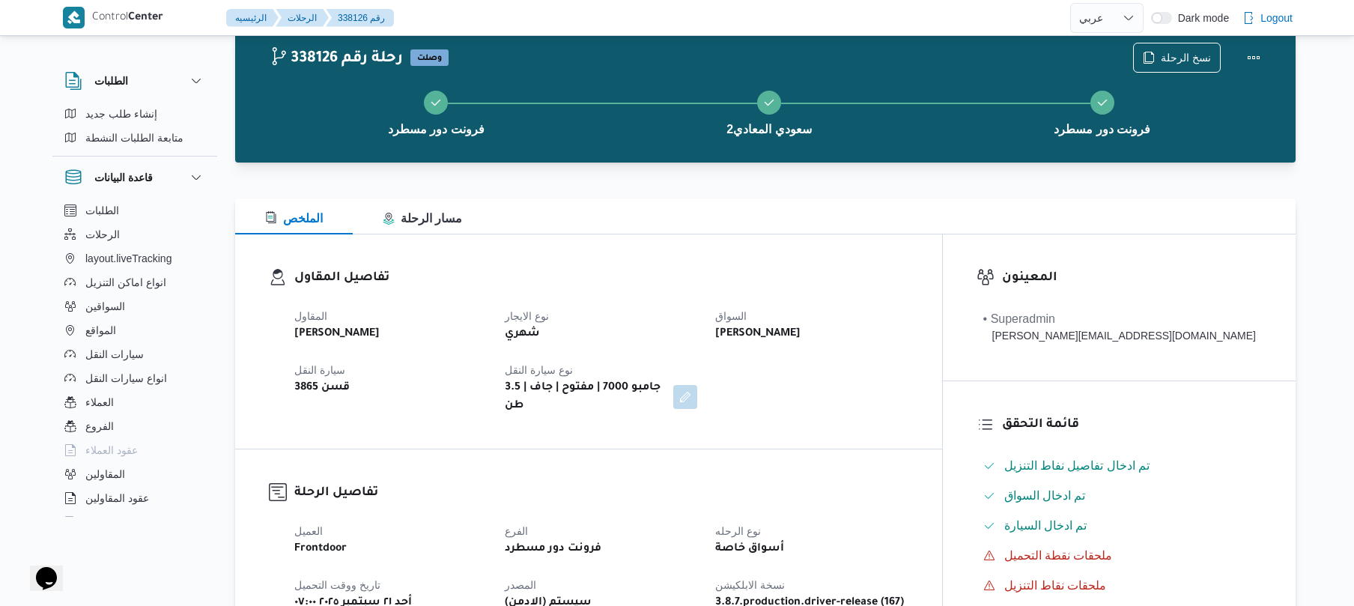
click at [907, 307] on dt "السواق" at bounding box center [811, 316] width 192 height 18
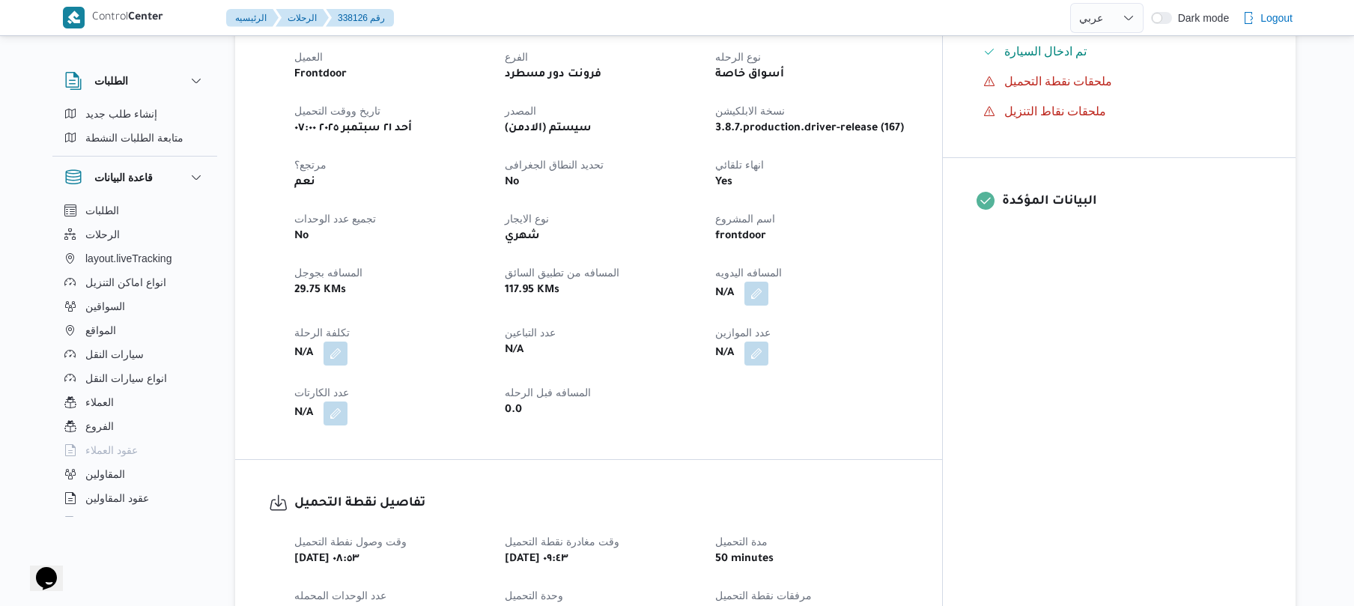
scroll to position [519, 0]
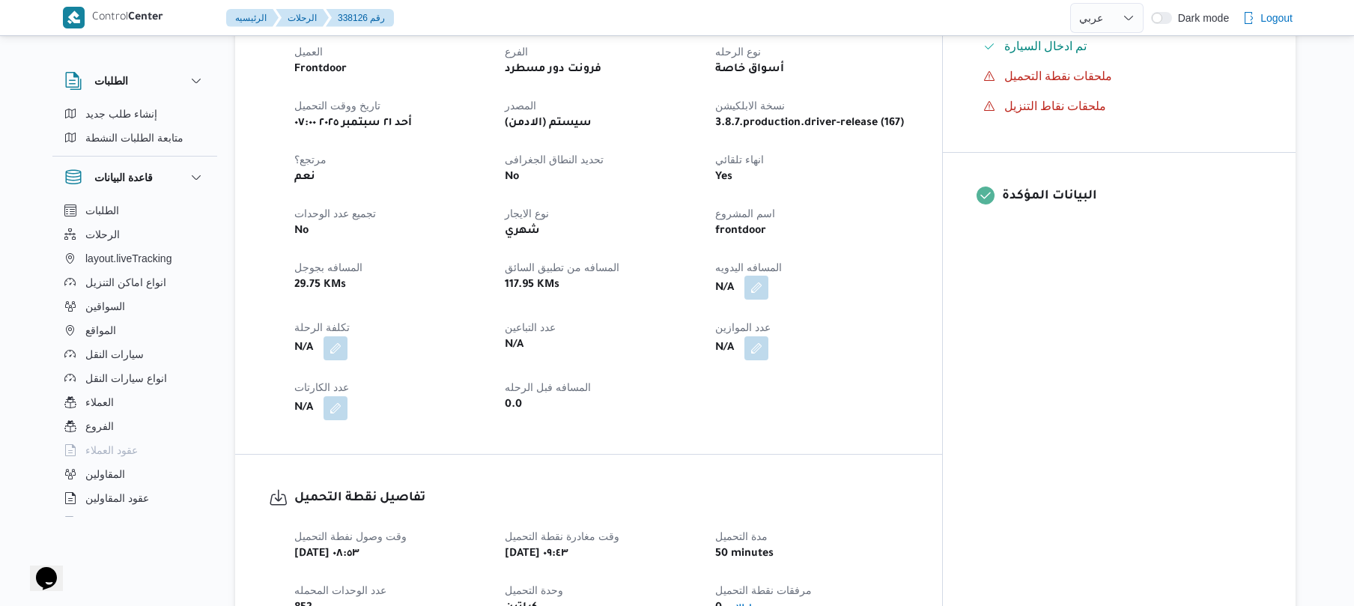
click at [768, 276] on button "button" at bounding box center [756, 288] width 24 height 24
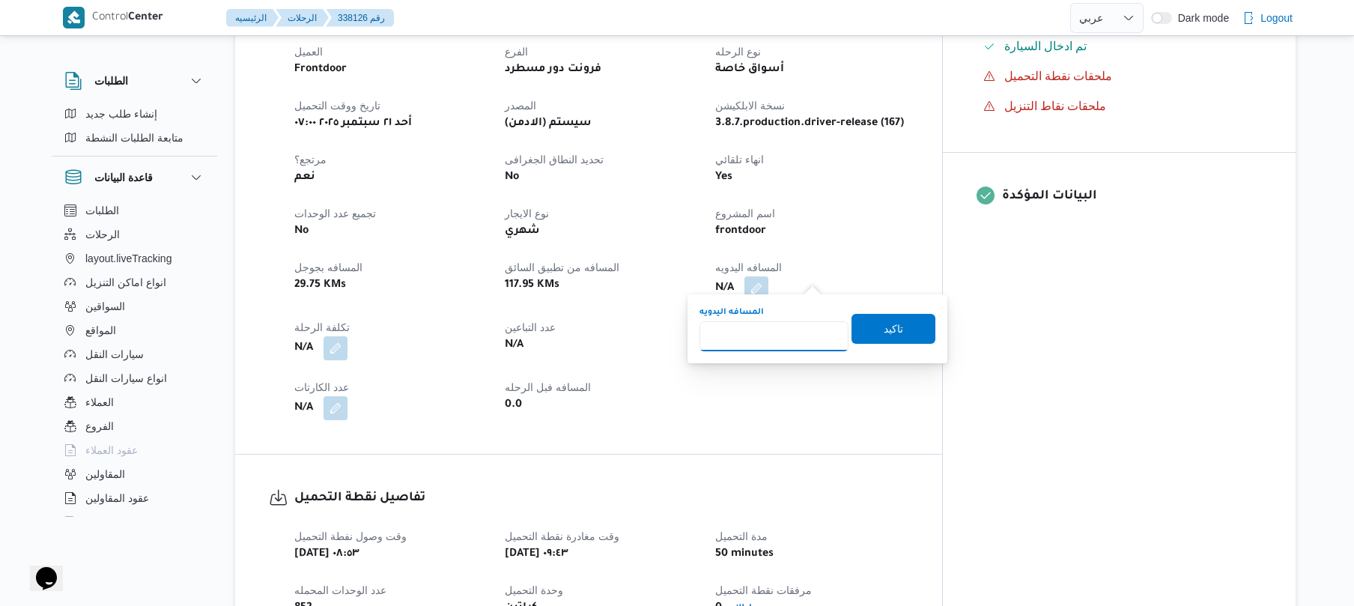
click at [803, 335] on input "المسافه اليدويه" at bounding box center [773, 336] width 149 height 30
type input "125"
click at [883, 330] on span "تاكيد" at bounding box center [892, 328] width 19 height 18
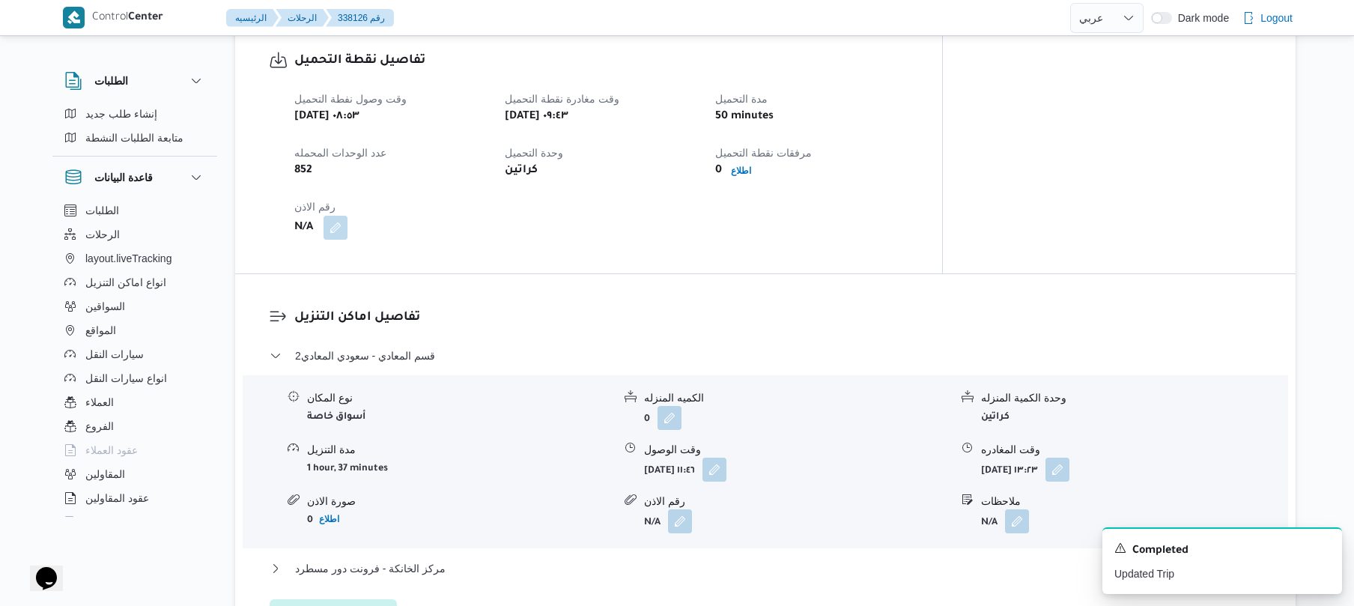
scroll to position [722, 0]
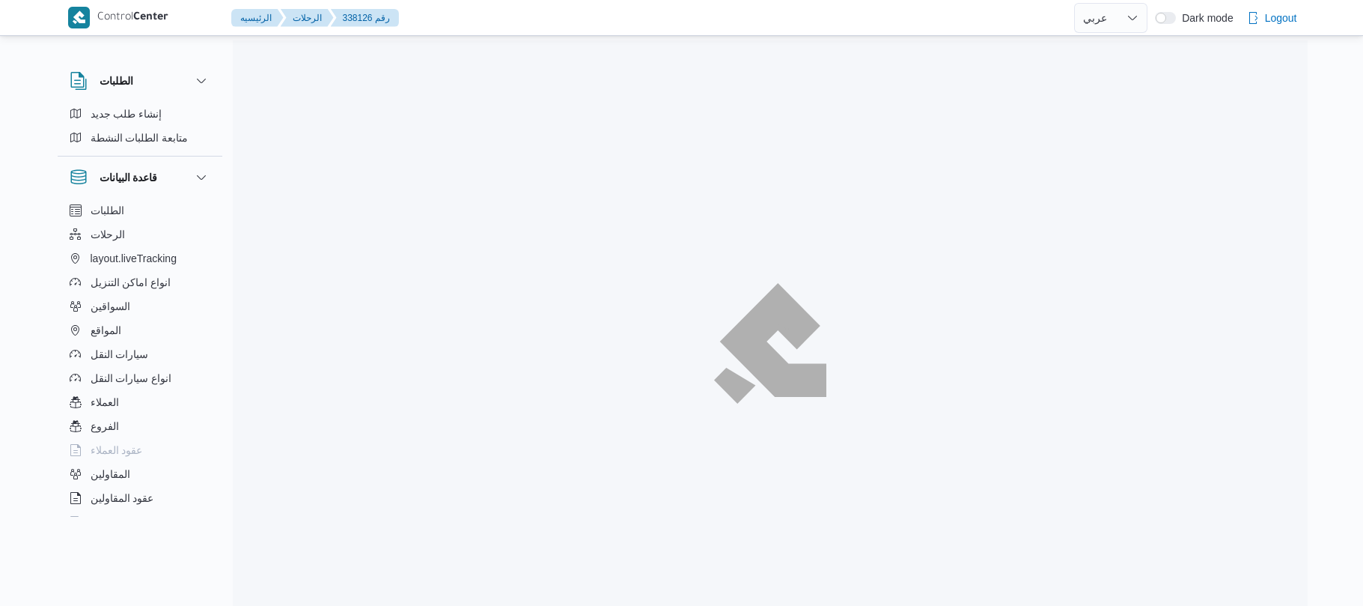
select select "ar"
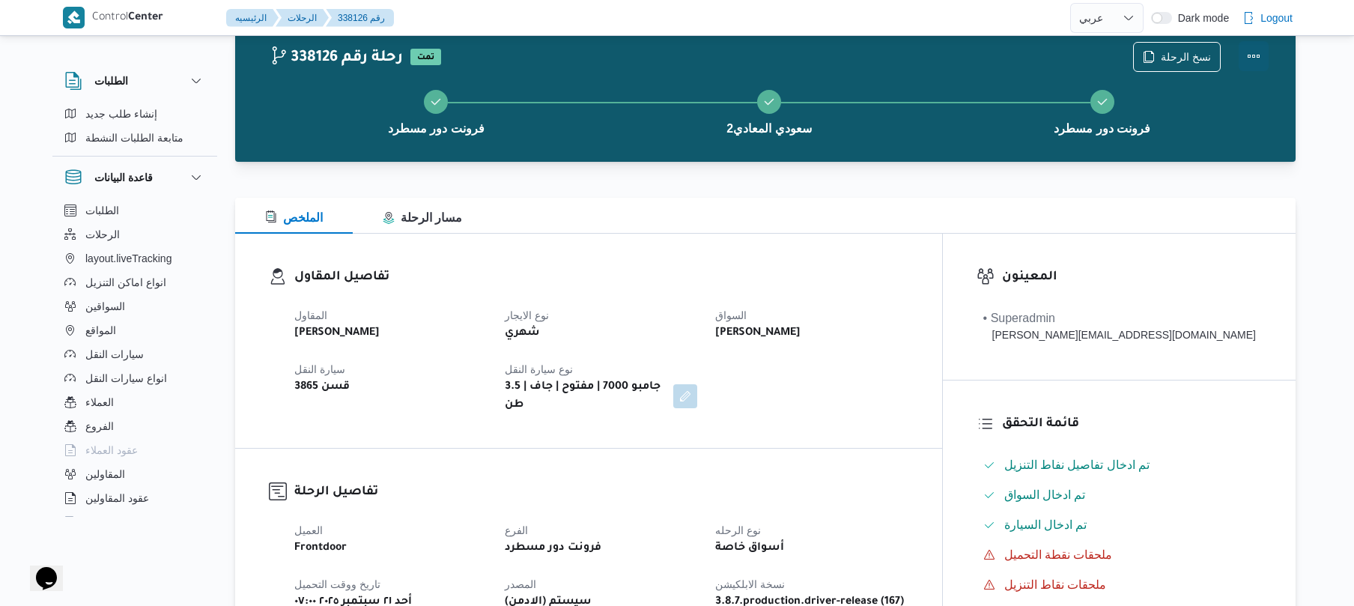
click at [1255, 43] on button "Actions" at bounding box center [1253, 56] width 30 height 30
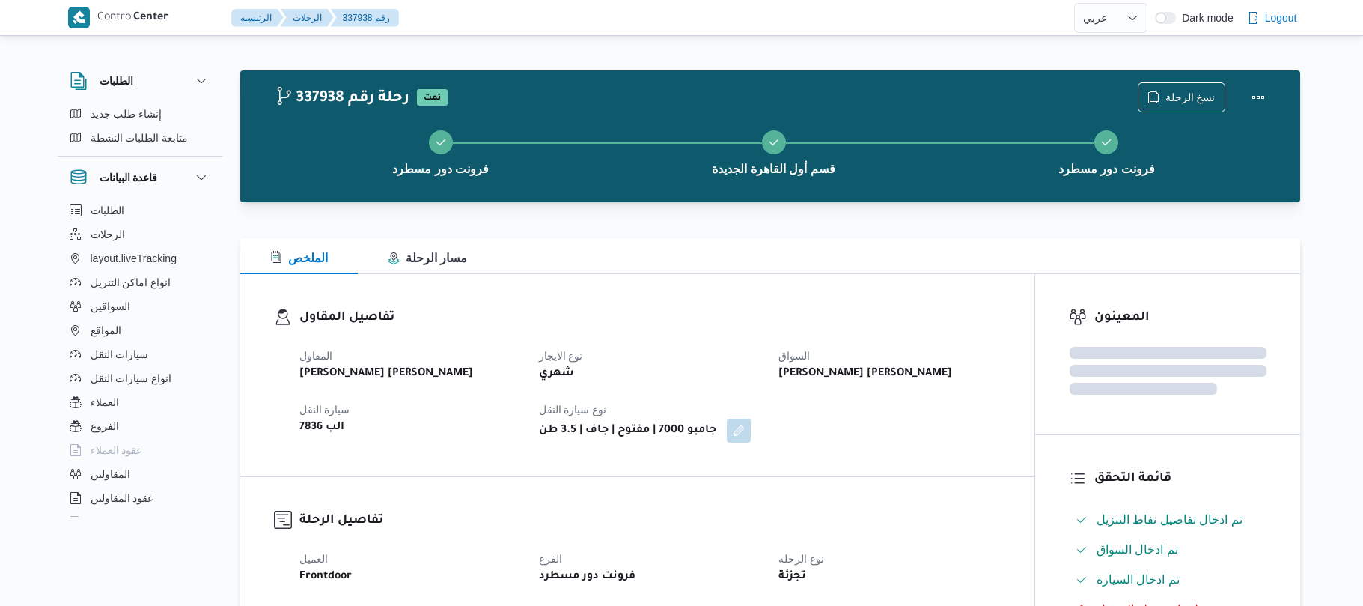
select select "ar"
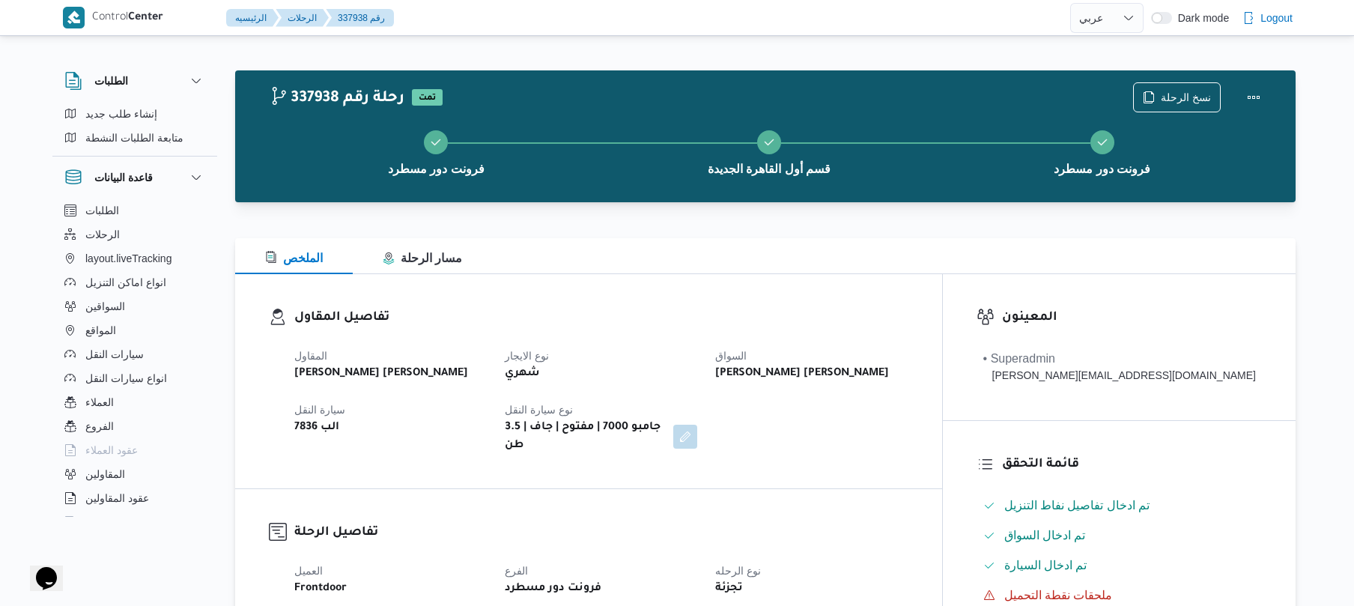
click at [767, 238] on div "الملخص مسار الرحلة" at bounding box center [765, 256] width 1060 height 36
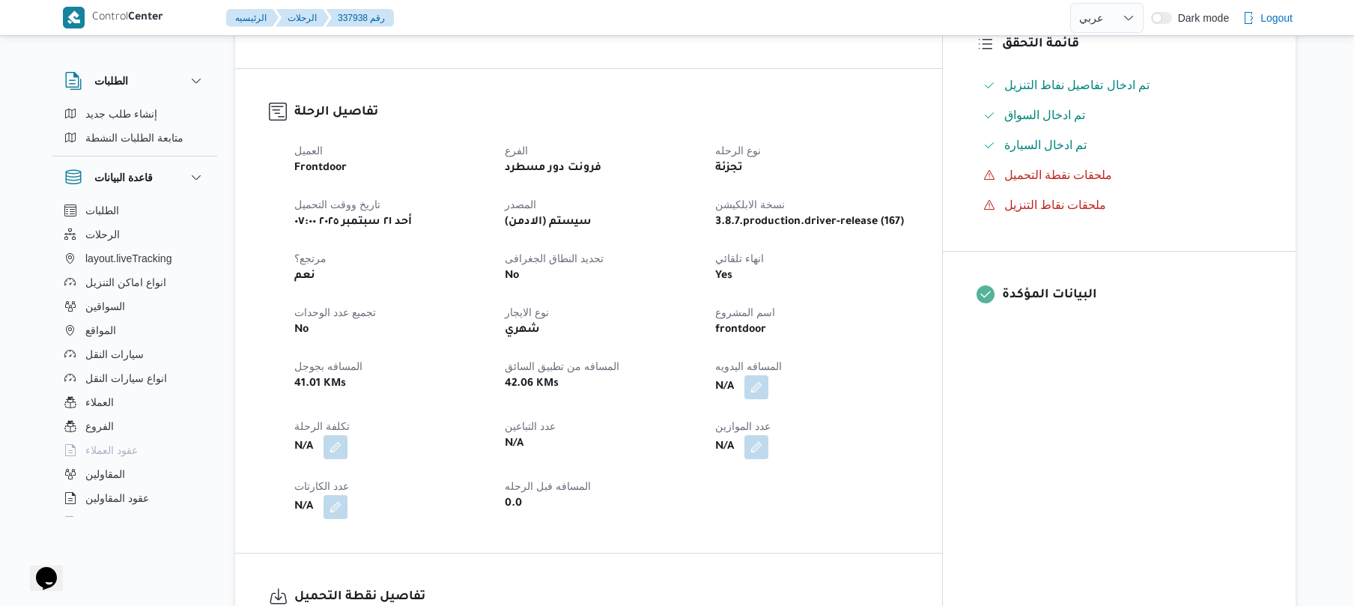
scroll to position [479, 0]
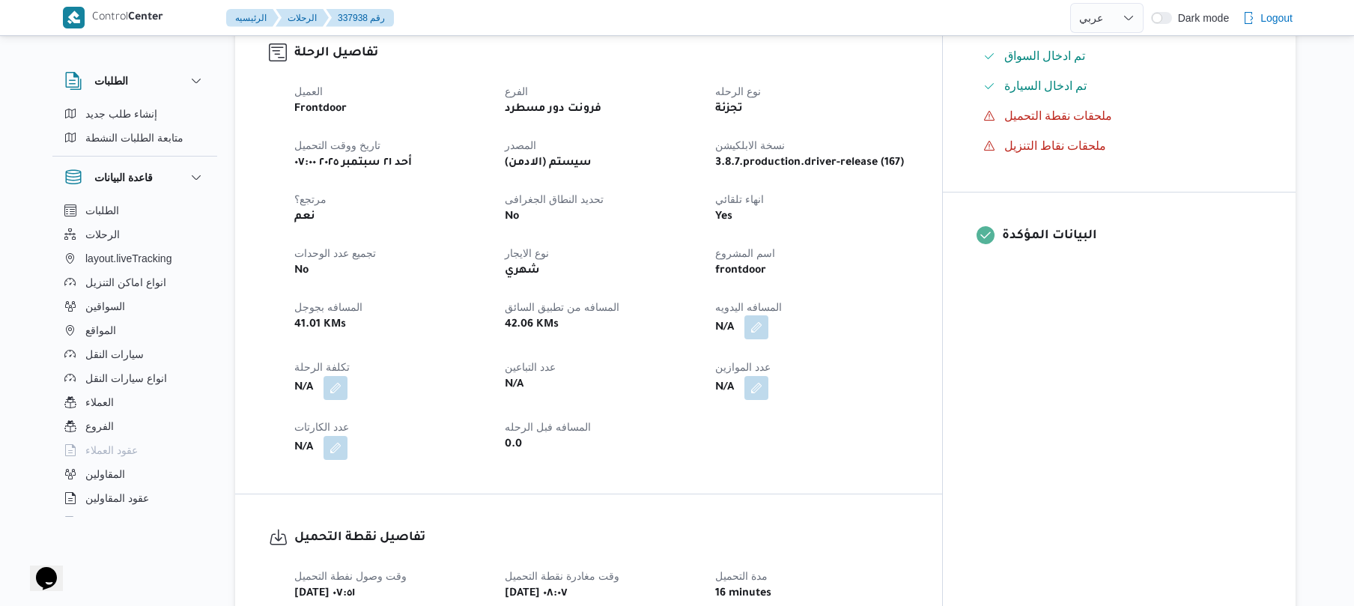
click at [768, 322] on button "button" at bounding box center [756, 327] width 24 height 24
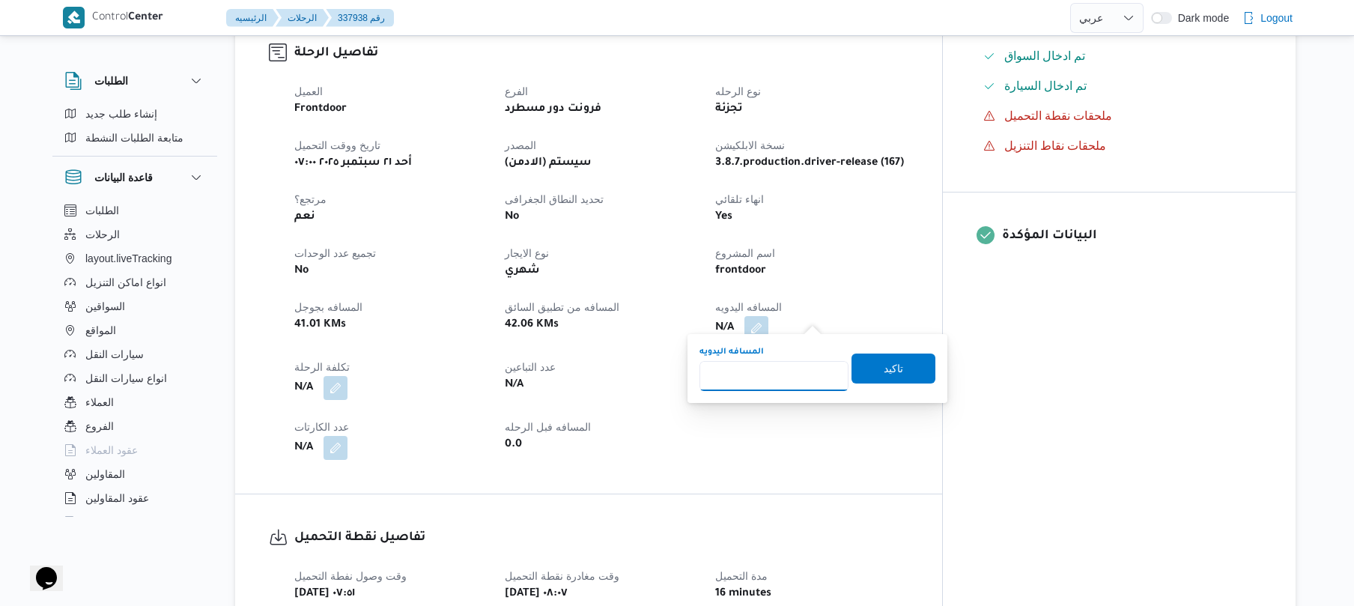
click at [780, 386] on input "المسافه اليدويه" at bounding box center [773, 376] width 149 height 30
type input "120"
click at [862, 373] on span "تاكيد" at bounding box center [893, 368] width 84 height 30
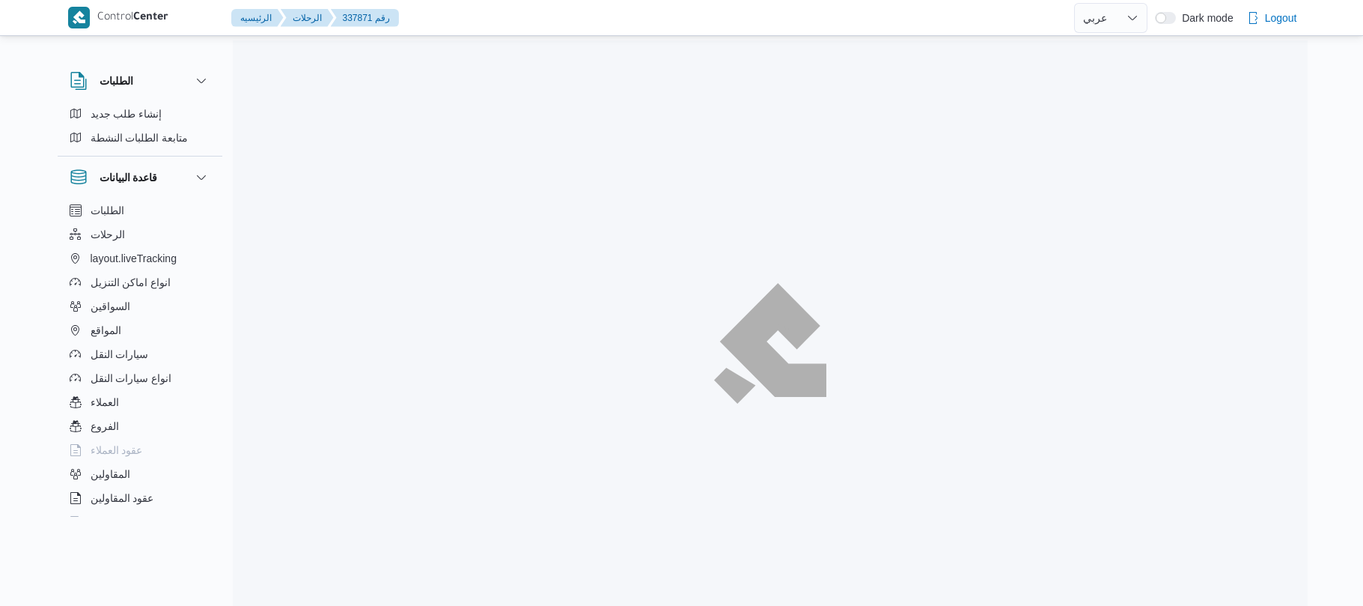
select select "ar"
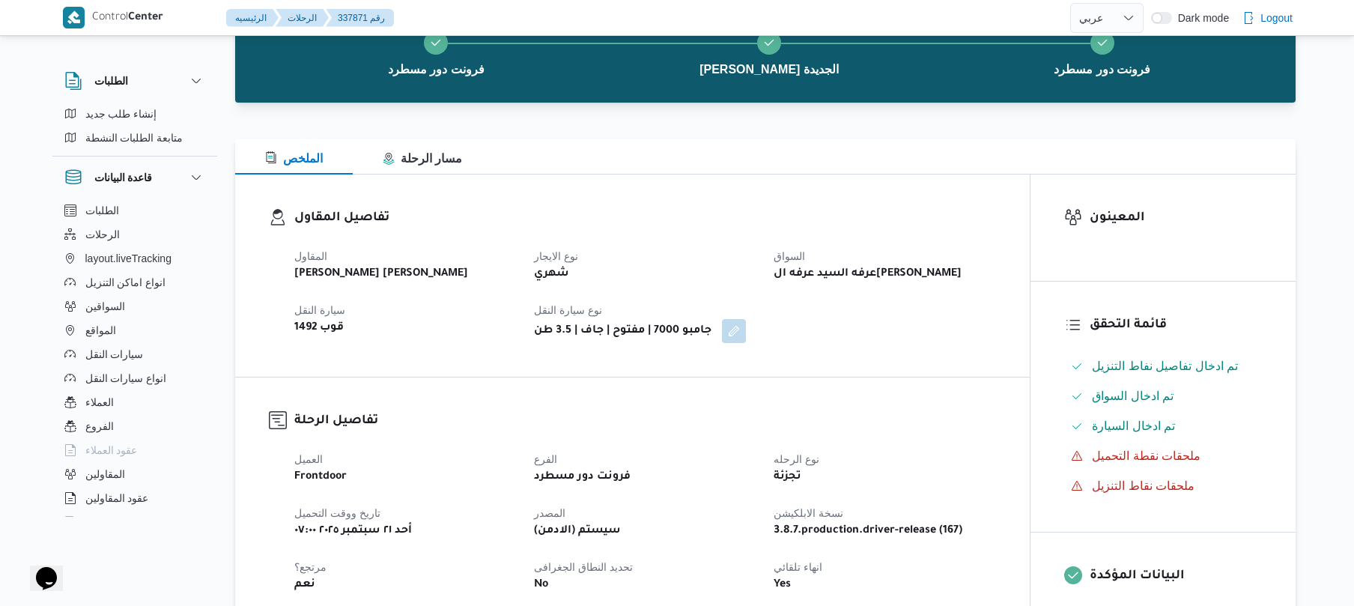
scroll to position [319, 0]
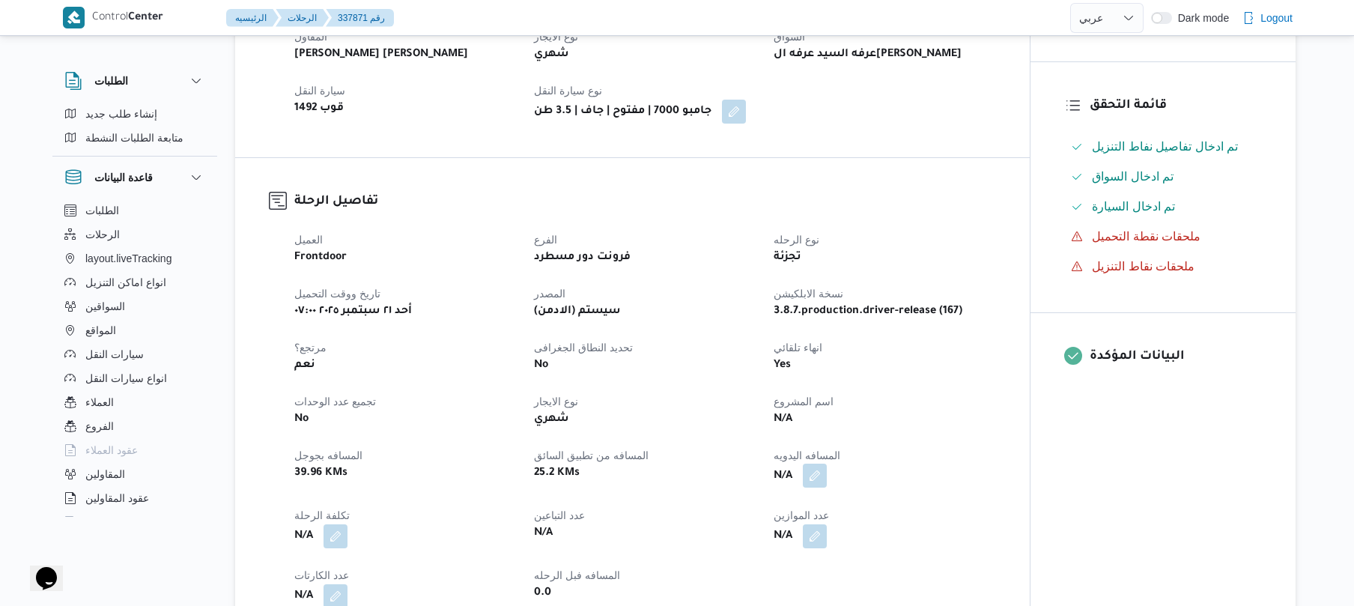
click at [816, 478] on button "button" at bounding box center [815, 475] width 24 height 24
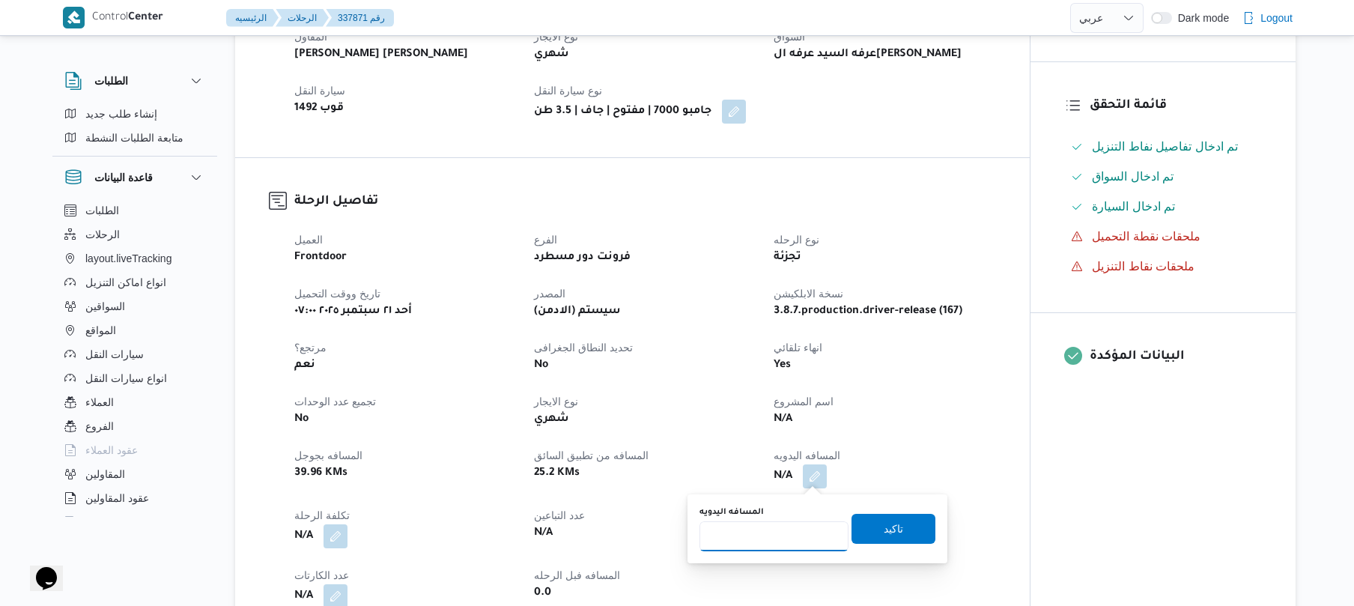
click at [776, 534] on input "المسافه اليدويه" at bounding box center [773, 536] width 149 height 30
type input "120"
click at [893, 534] on span "تاكيد" at bounding box center [893, 529] width 84 height 30
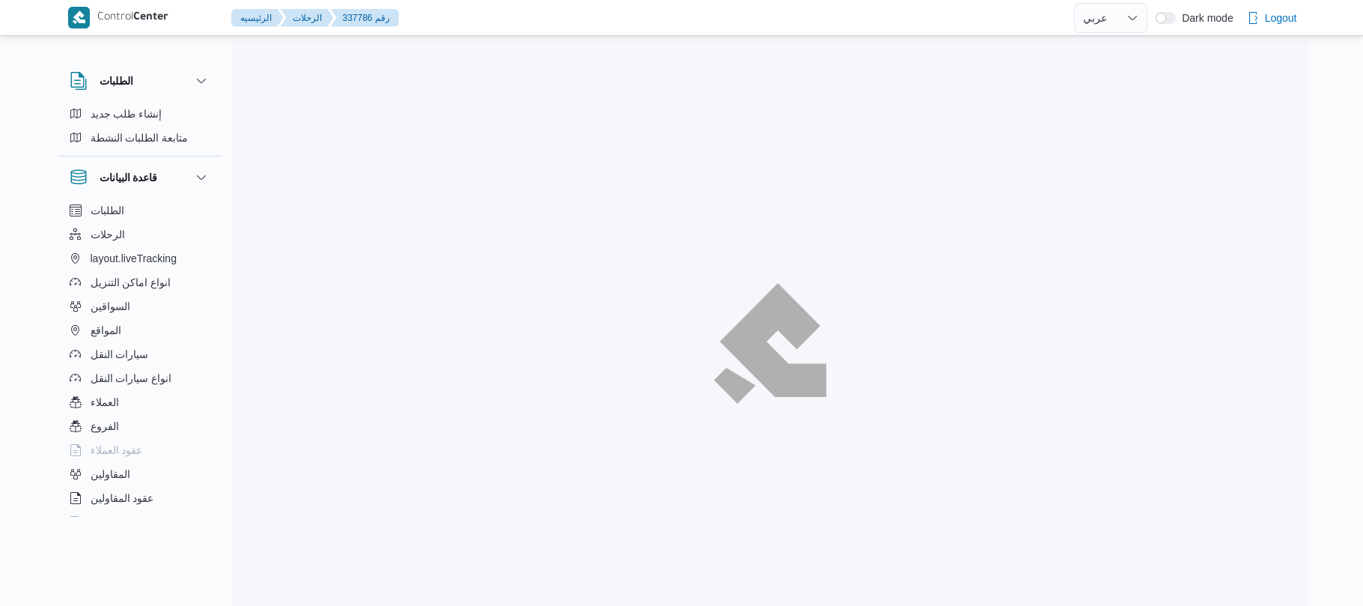
select select "ar"
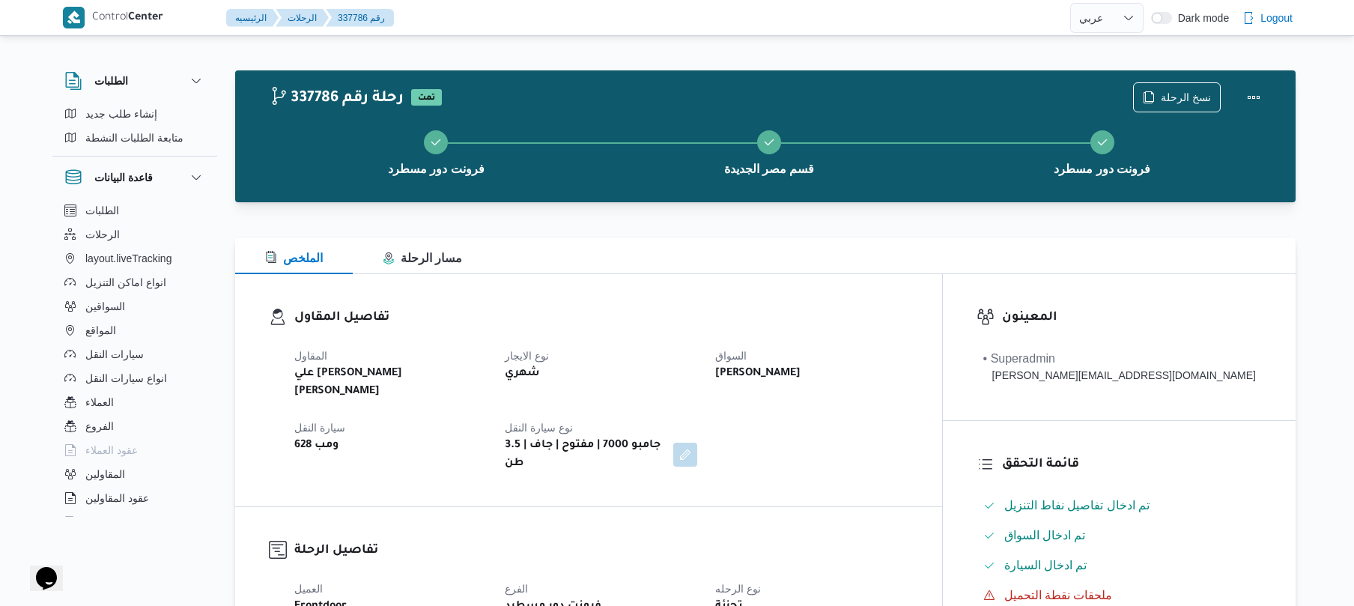
click at [800, 223] on div at bounding box center [765, 229] width 1060 height 18
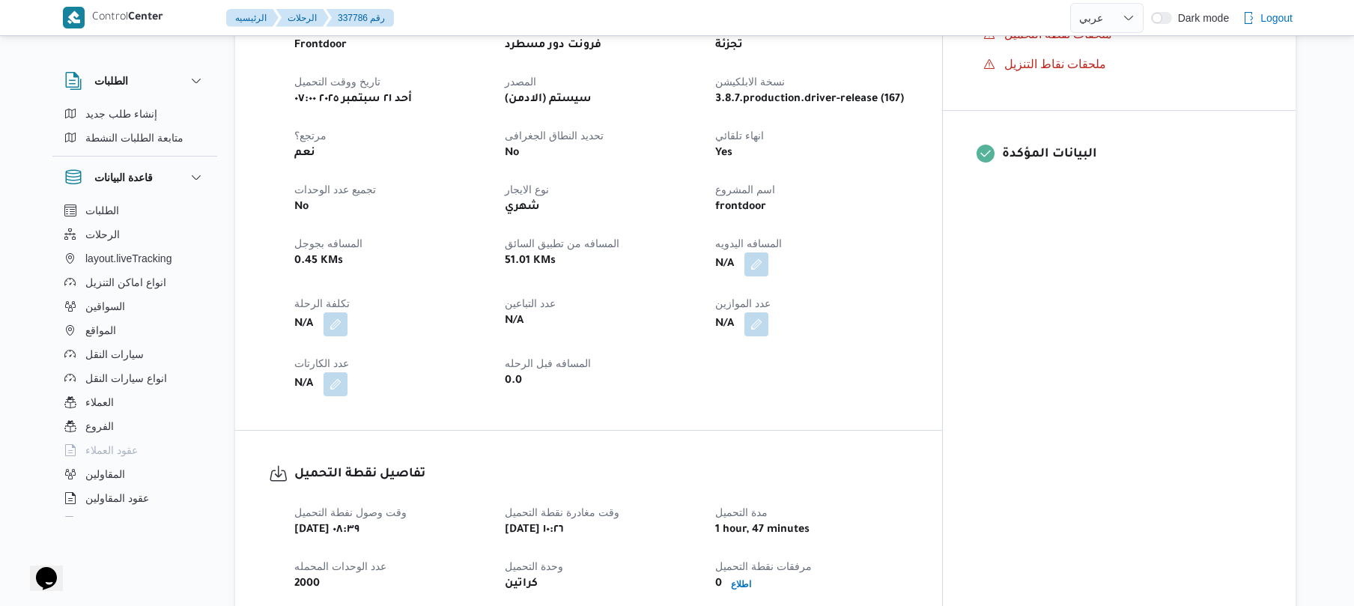
scroll to position [599, 0]
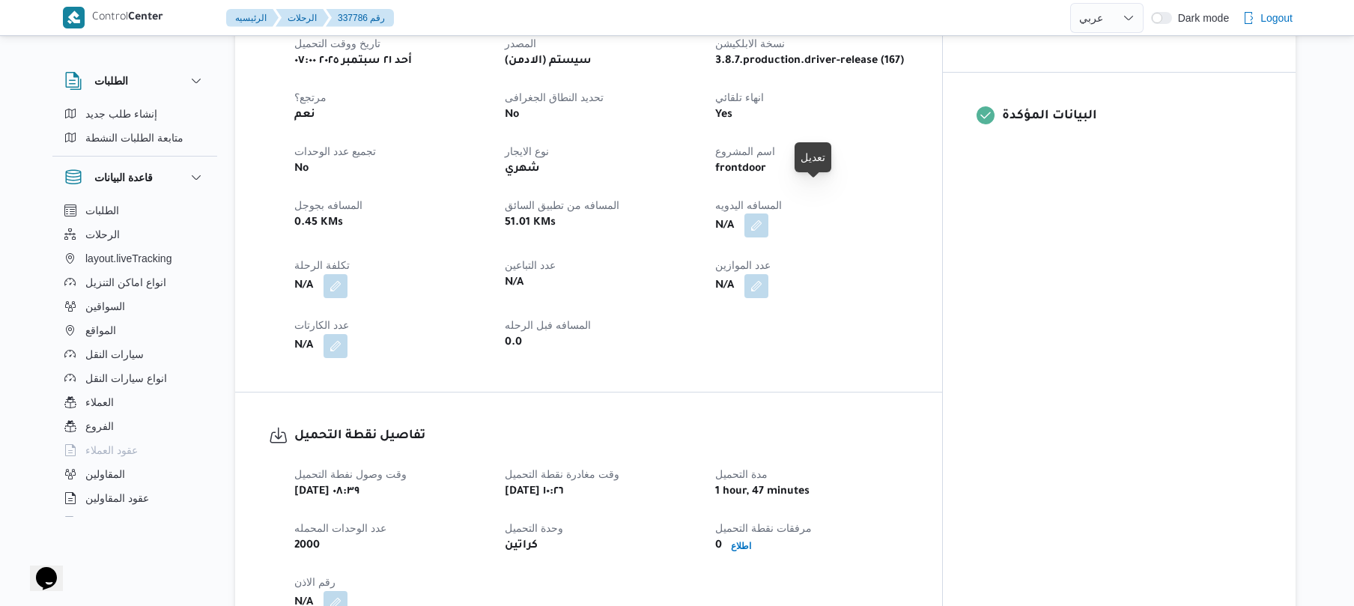
click at [768, 213] on button "button" at bounding box center [756, 225] width 24 height 24
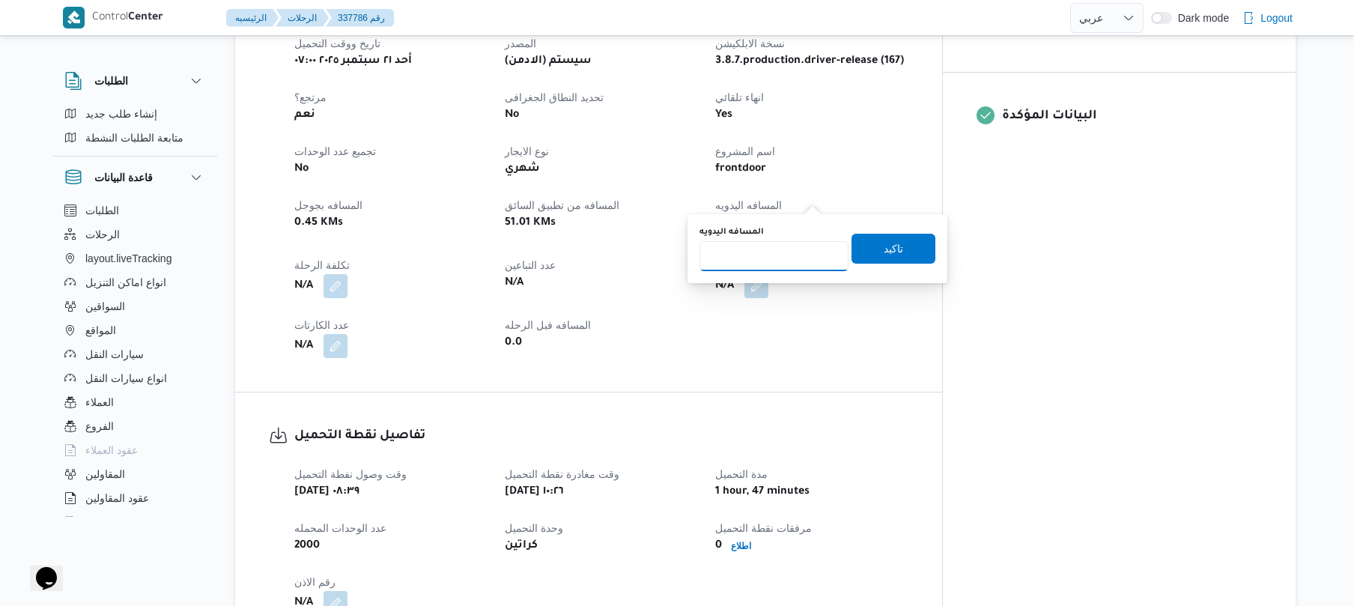
click at [794, 259] on input "المسافه اليدويه" at bounding box center [773, 256] width 149 height 30
type input "70"
click at [883, 252] on span "تاكيد" at bounding box center [892, 248] width 19 height 18
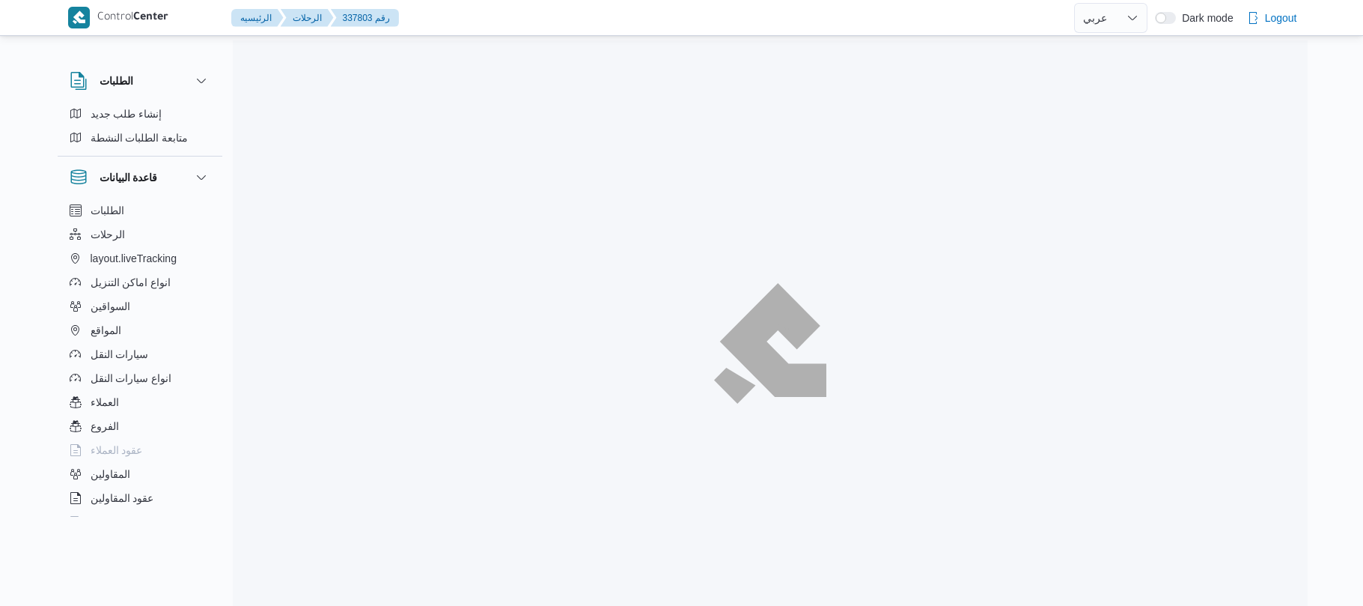
select select "ar"
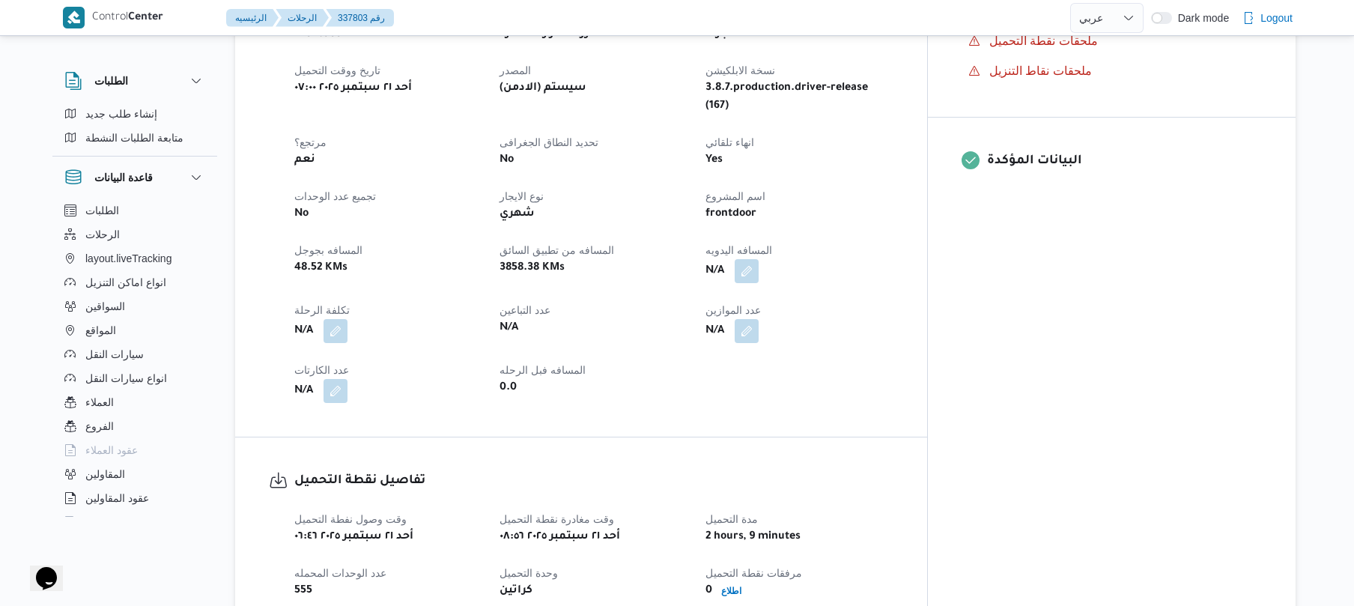
scroll to position [558, 0]
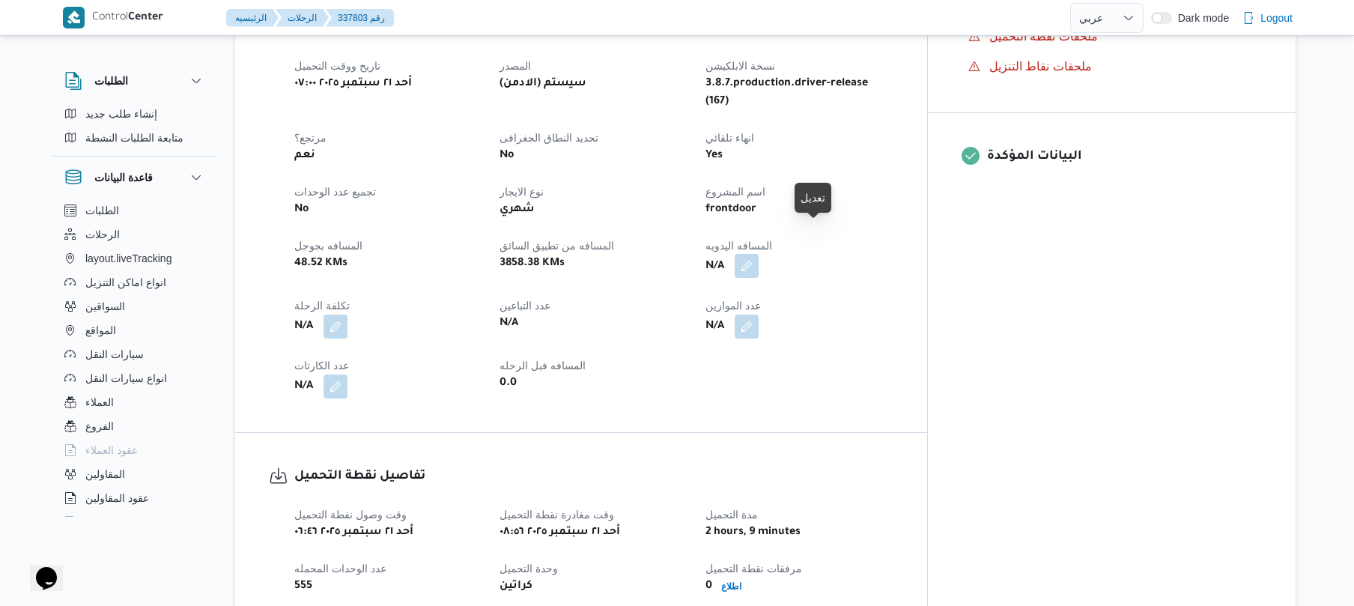
click at [758, 254] on button "button" at bounding box center [746, 266] width 24 height 24
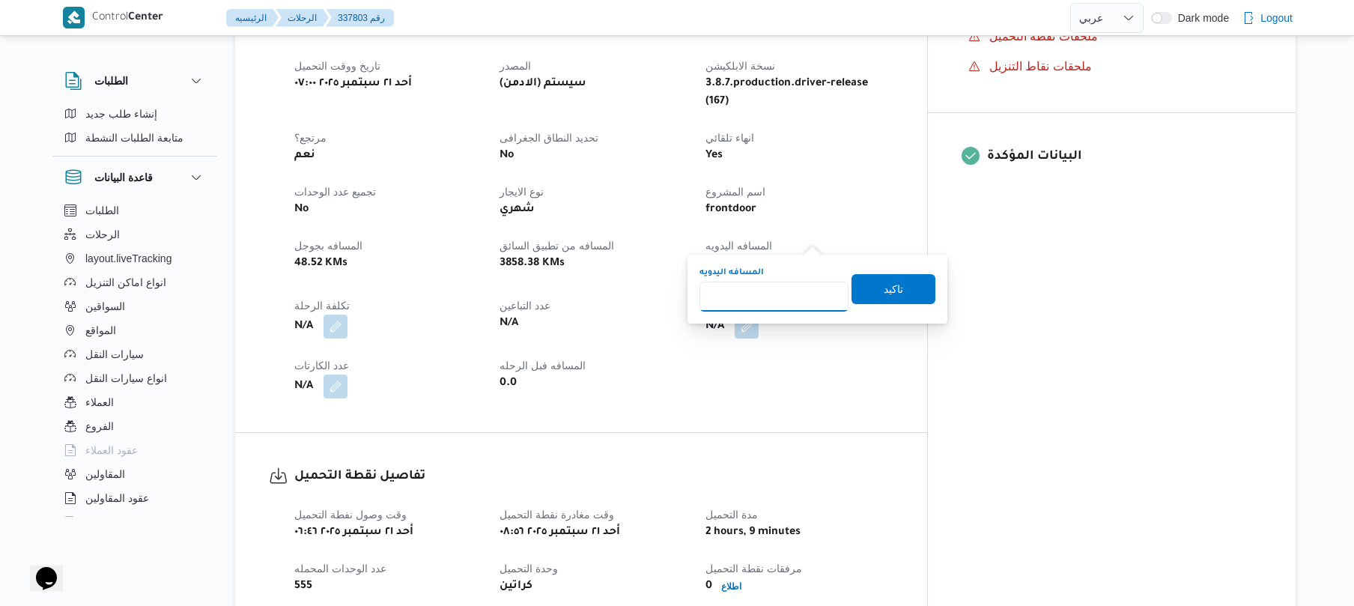
click at [774, 308] on input "المسافه اليدويه" at bounding box center [773, 296] width 149 height 30
type input "120"
click at [883, 294] on span "تاكيد" at bounding box center [892, 288] width 19 height 18
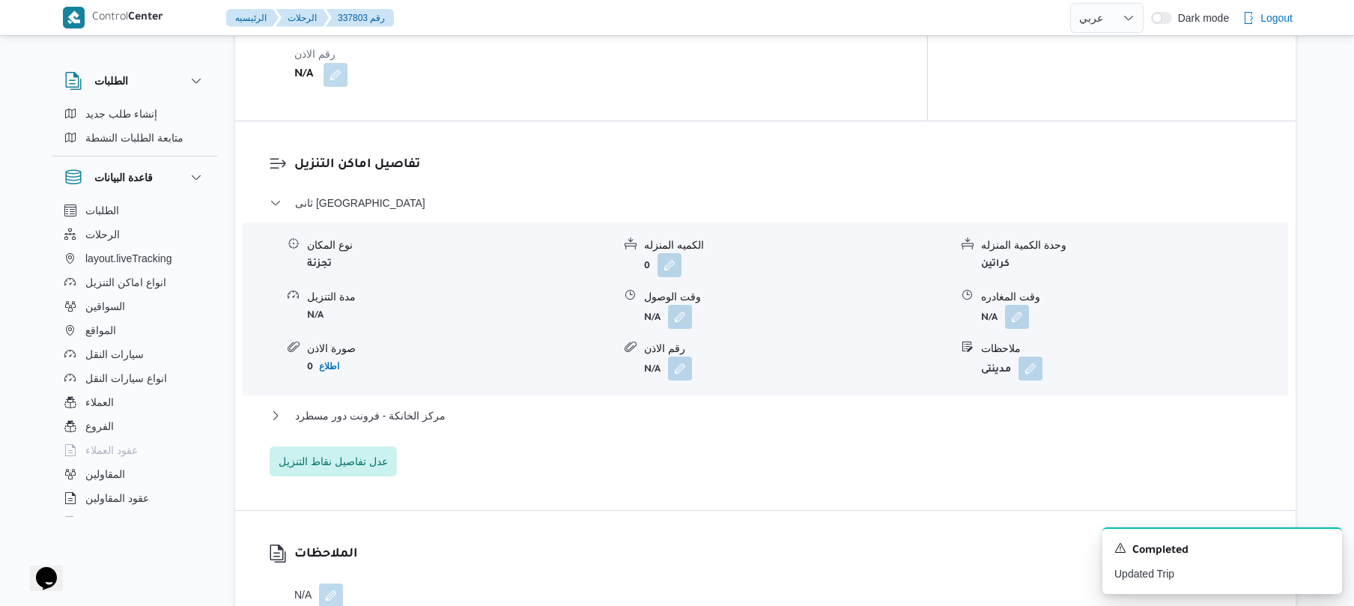
scroll to position [1154, 0]
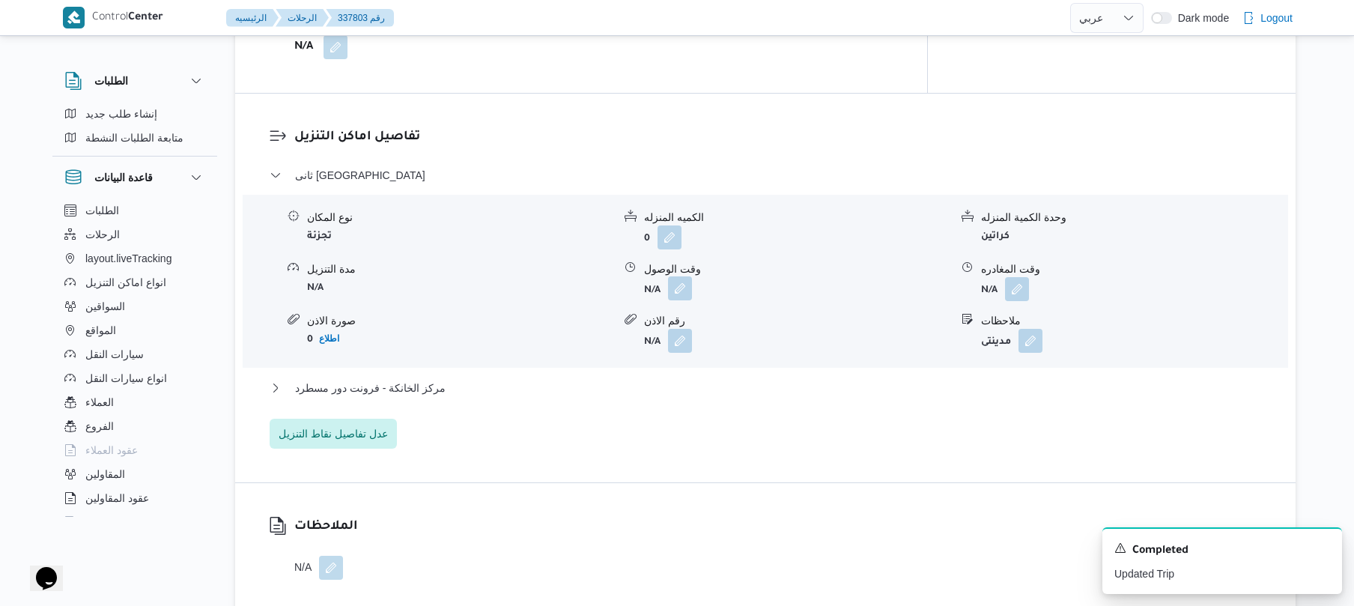
click at [678, 276] on button "button" at bounding box center [680, 288] width 24 height 24
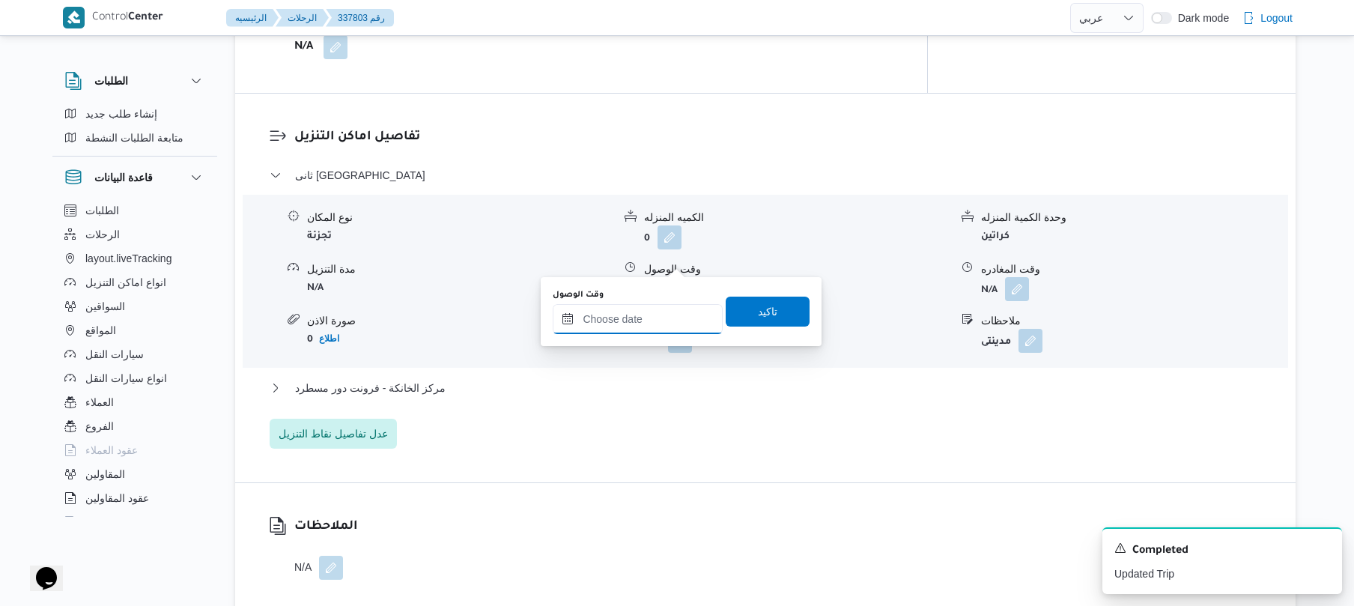
click at [648, 326] on input "وقت الوصول" at bounding box center [638, 319] width 170 height 30
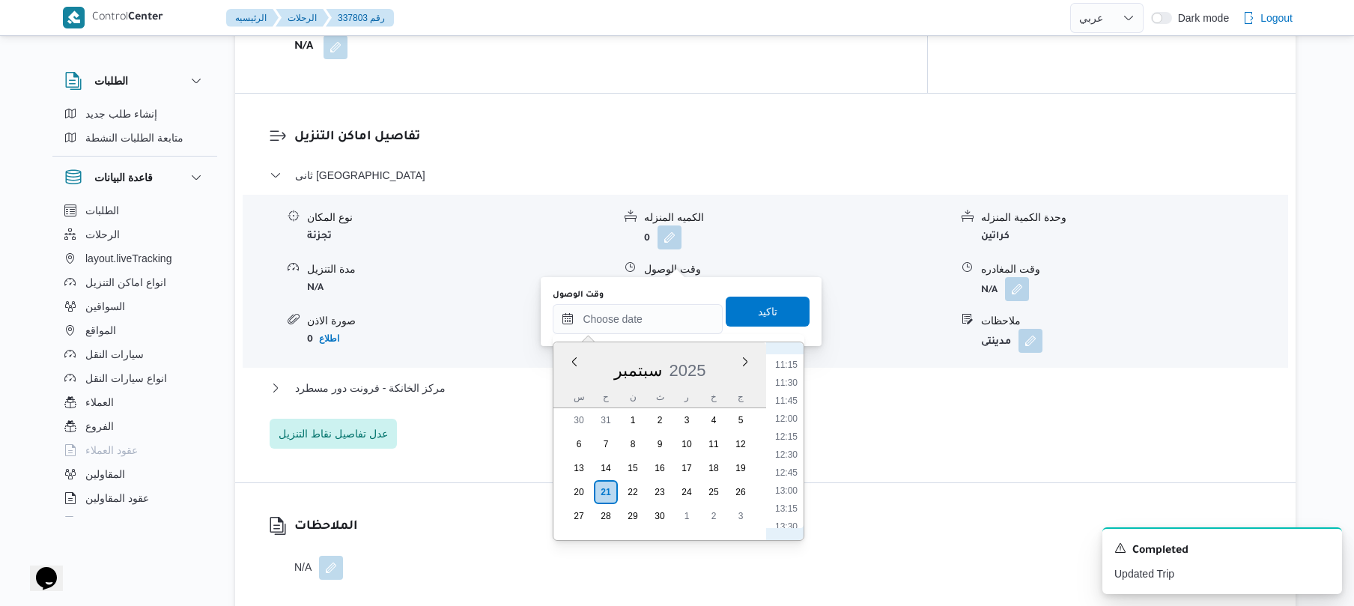
scroll to position [659, 0]
click at [788, 404] on li "09:45" at bounding box center [786, 403] width 34 height 15
type input "٢١/٠٩/٢٠٢٥ ٠٩:٤٥"
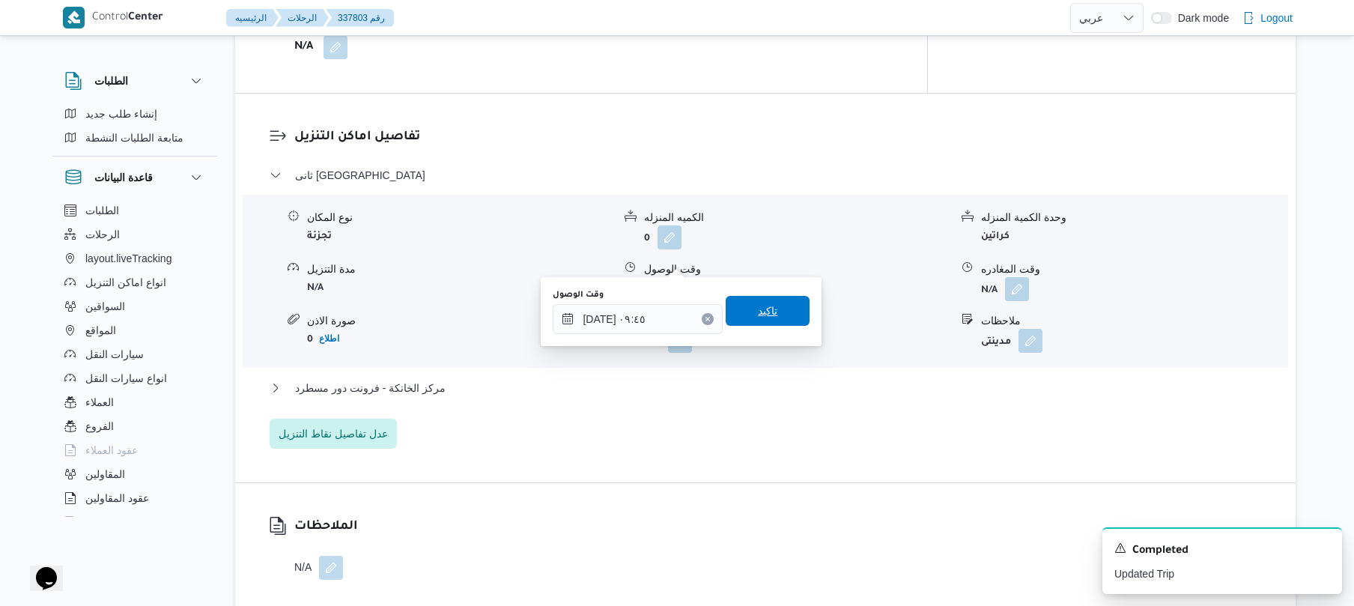
click at [768, 304] on span "تاكيد" at bounding box center [767, 311] width 84 height 30
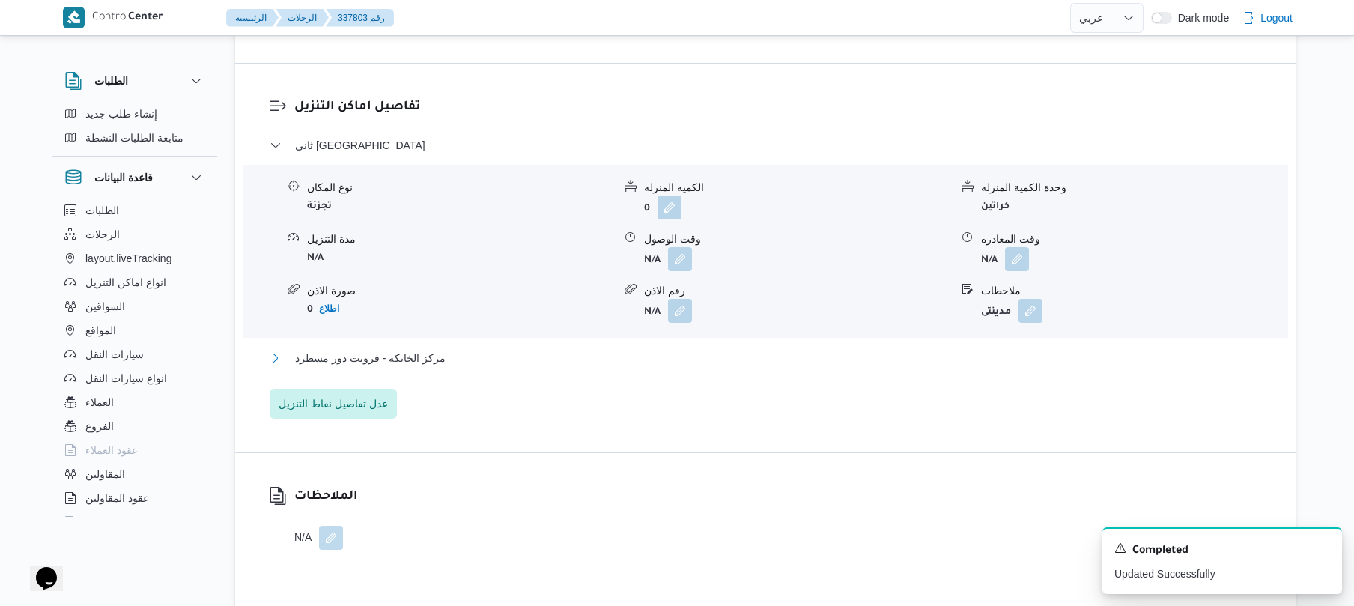
click at [728, 349] on button "مركز الخانكة - فرونت دور مسطرد" at bounding box center [766, 358] width 992 height 18
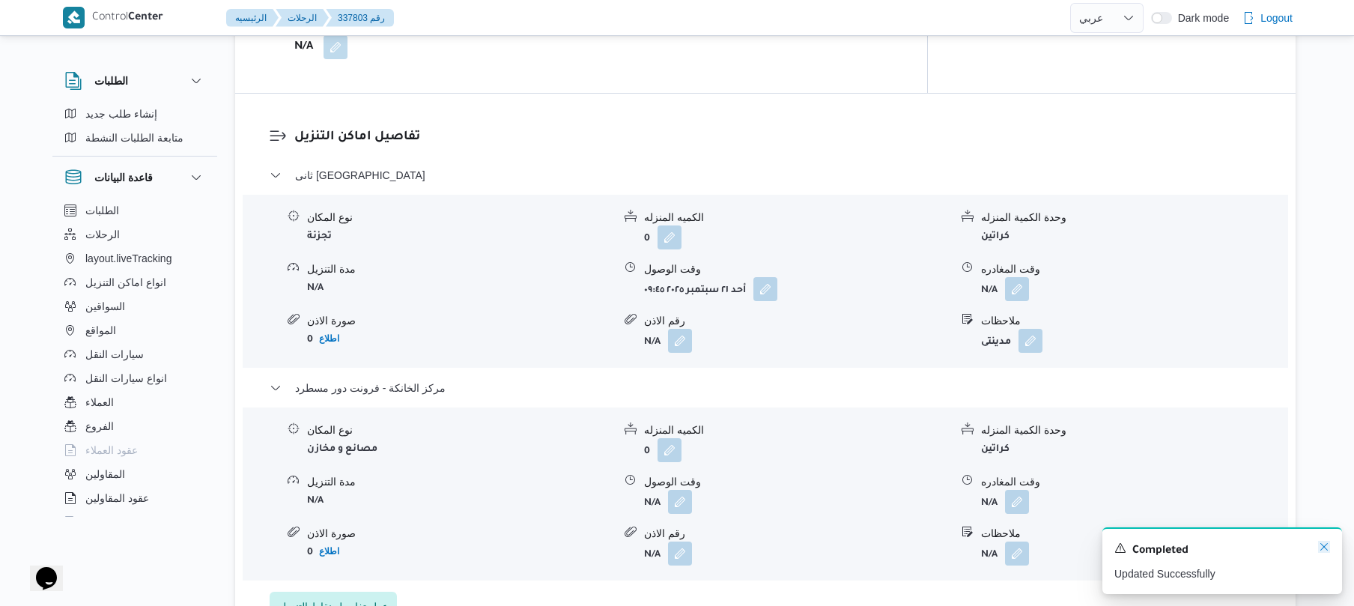
click at [1324, 549] on icon "Dismiss toast" at bounding box center [1323, 546] width 7 height 7
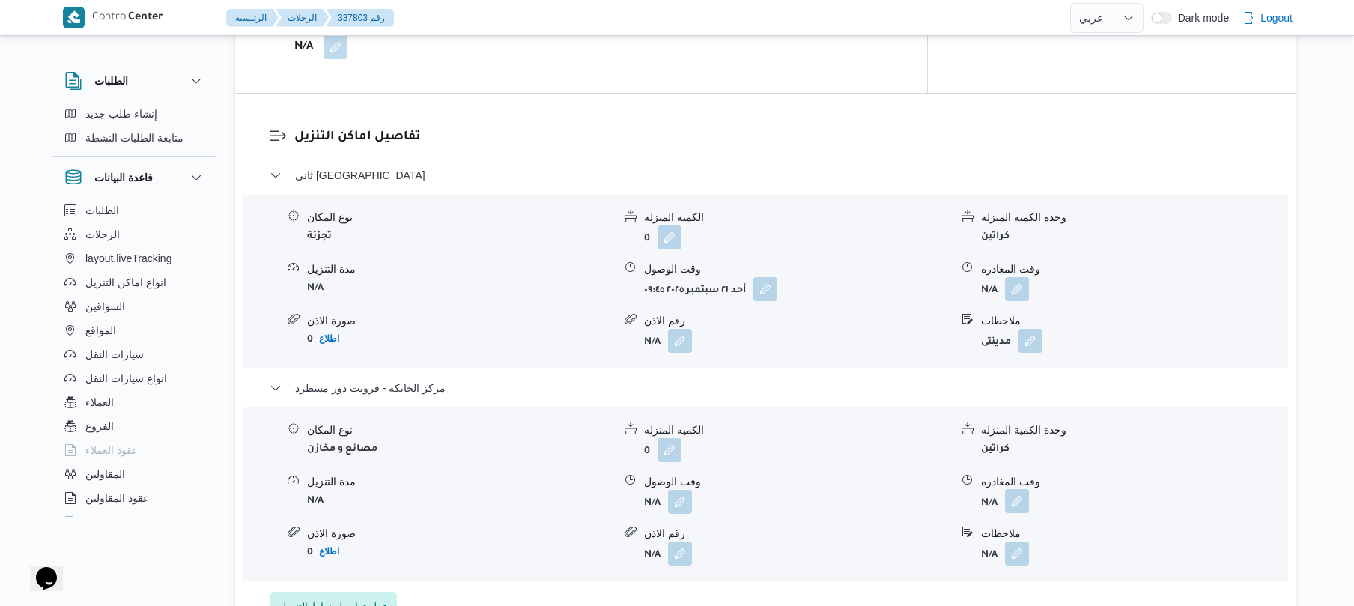
click at [1018, 489] on button "button" at bounding box center [1017, 501] width 24 height 24
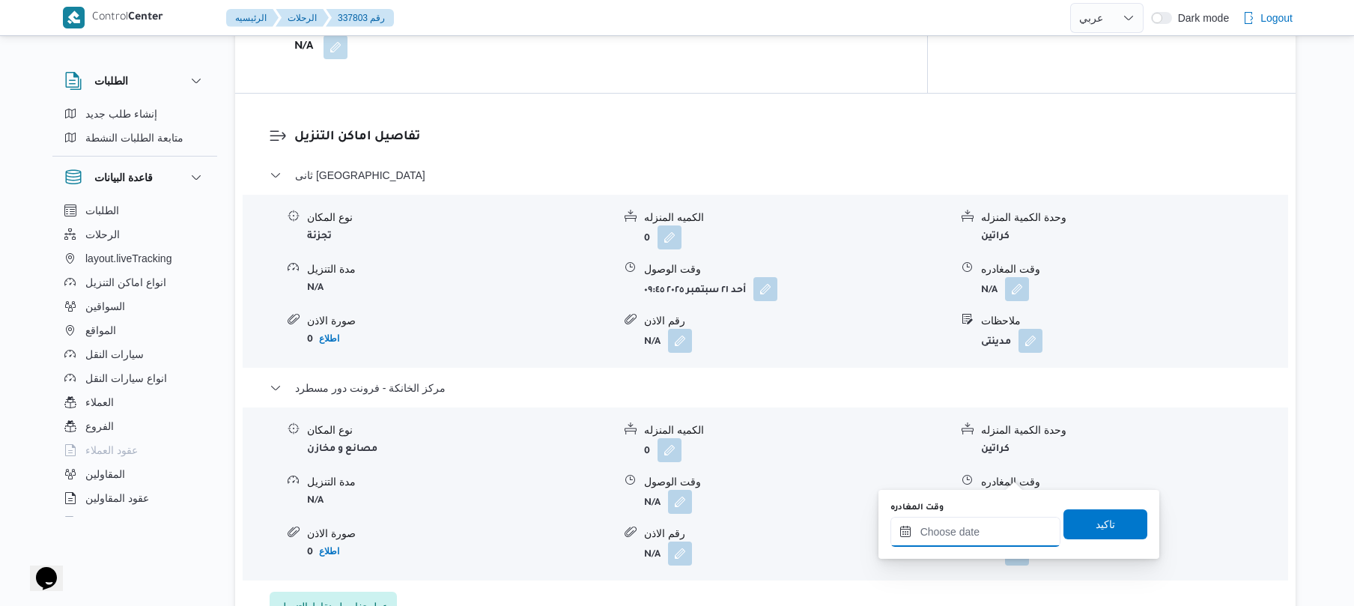
click at [950, 529] on input "وقت المغادره" at bounding box center [975, 532] width 170 height 30
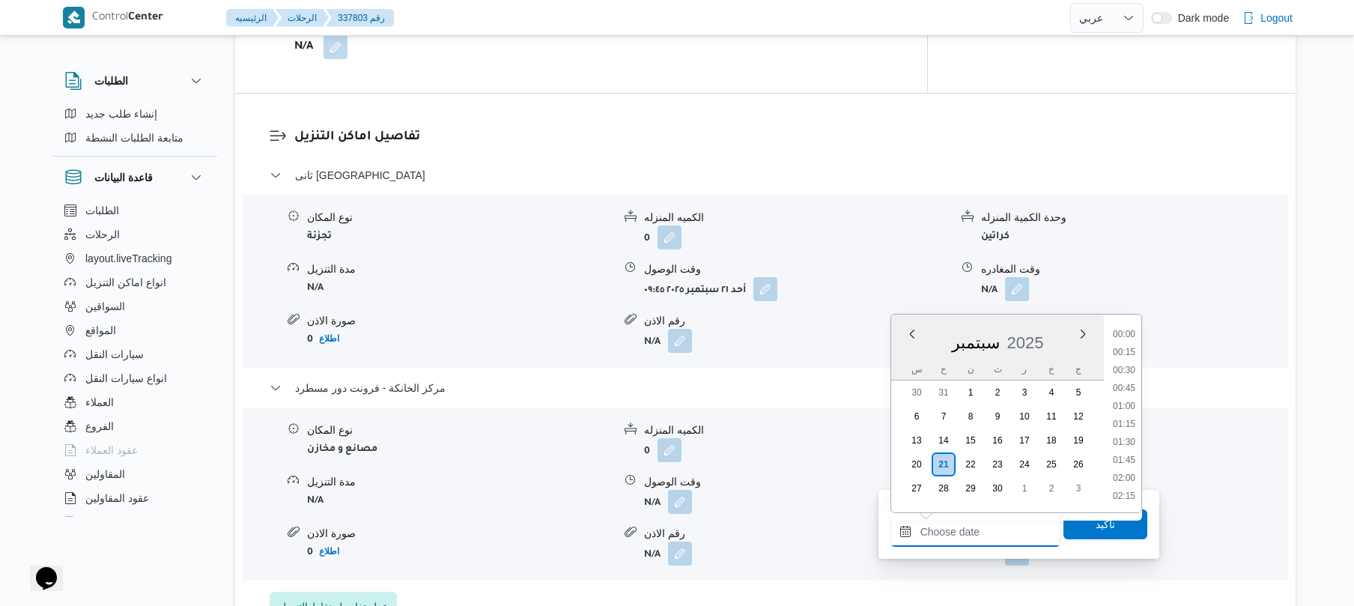
scroll to position [1294, 0]
click at [1127, 406] on li "19:00" at bounding box center [1123, 405] width 34 height 15
type input "٢١/٠٩/٢٠٢٥ ١٩:٠٠"
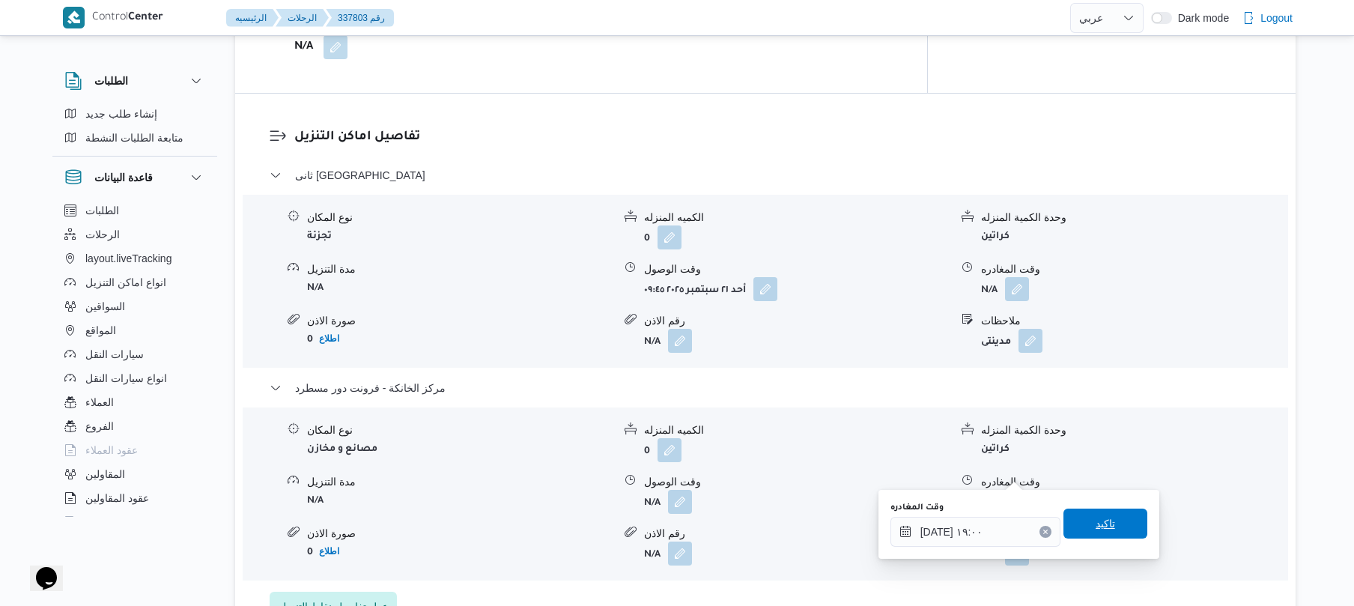
click at [1103, 530] on span "تاكيد" at bounding box center [1104, 523] width 19 height 18
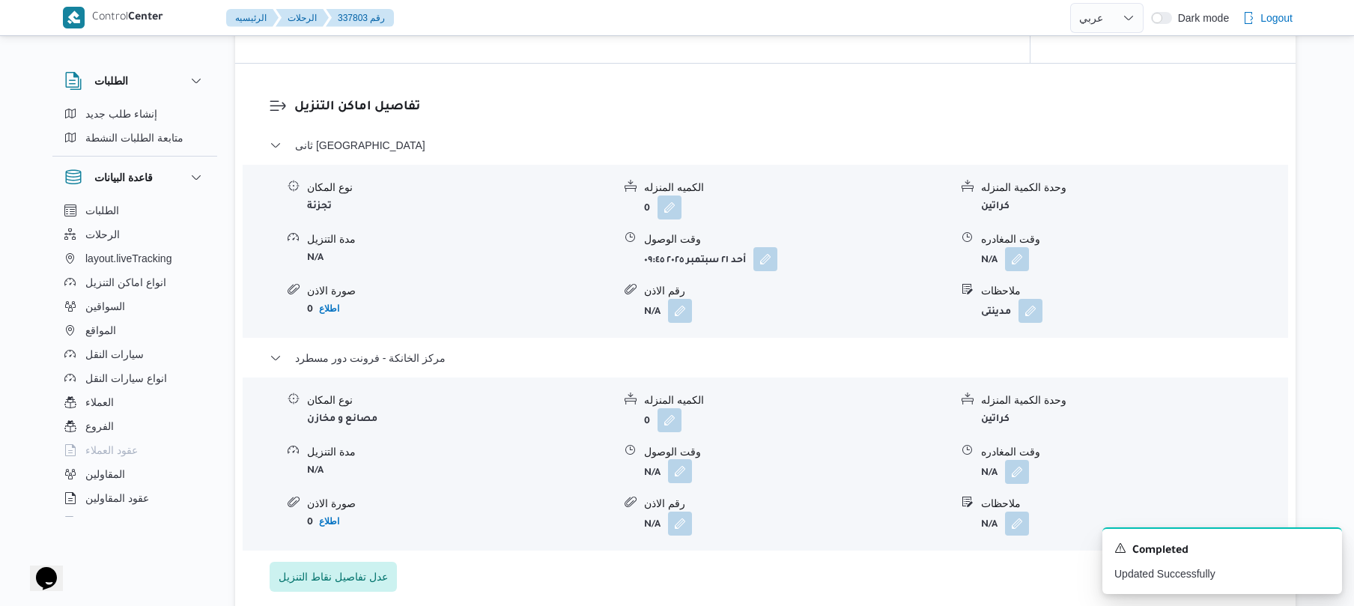
click at [678, 477] on button "button" at bounding box center [680, 471] width 24 height 24
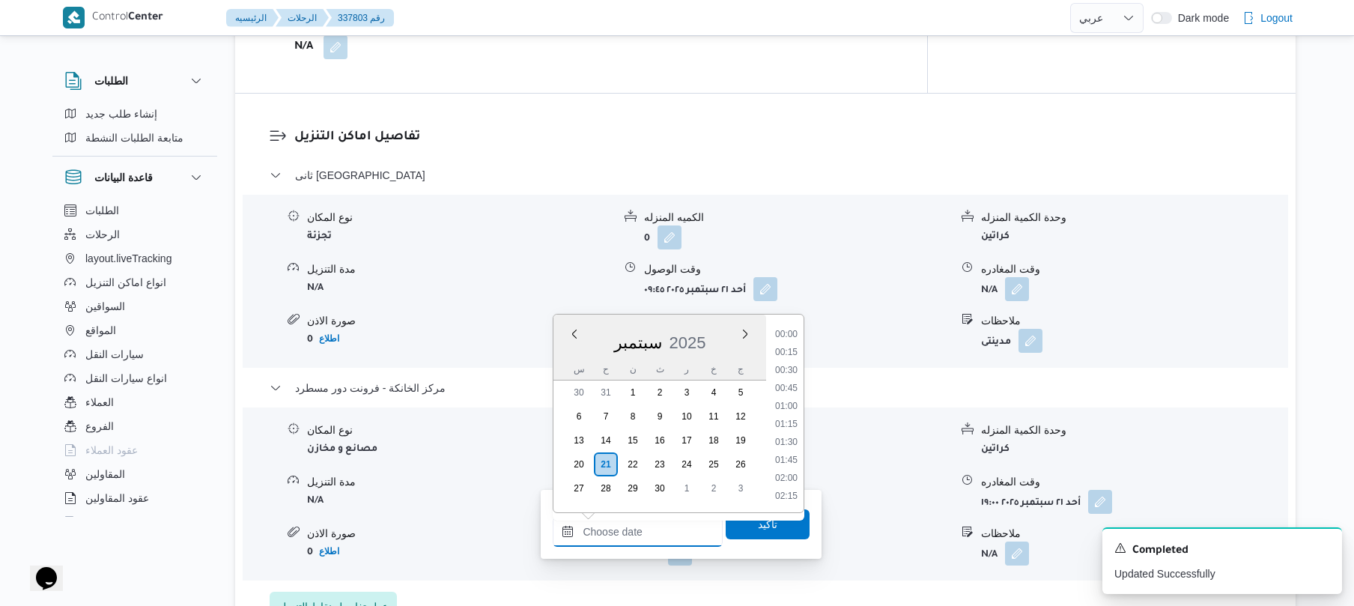
drag, startPoint x: 648, startPoint y: 542, endPoint x: 660, endPoint y: 531, distance: 16.4
click at [648, 542] on input "وقت الوصول" at bounding box center [638, 532] width 170 height 30
click at [789, 388] on li "18:45" at bounding box center [786, 387] width 34 height 15
type input "٢١/٠٩/٢٠٢٥ ١٨:٤٥"
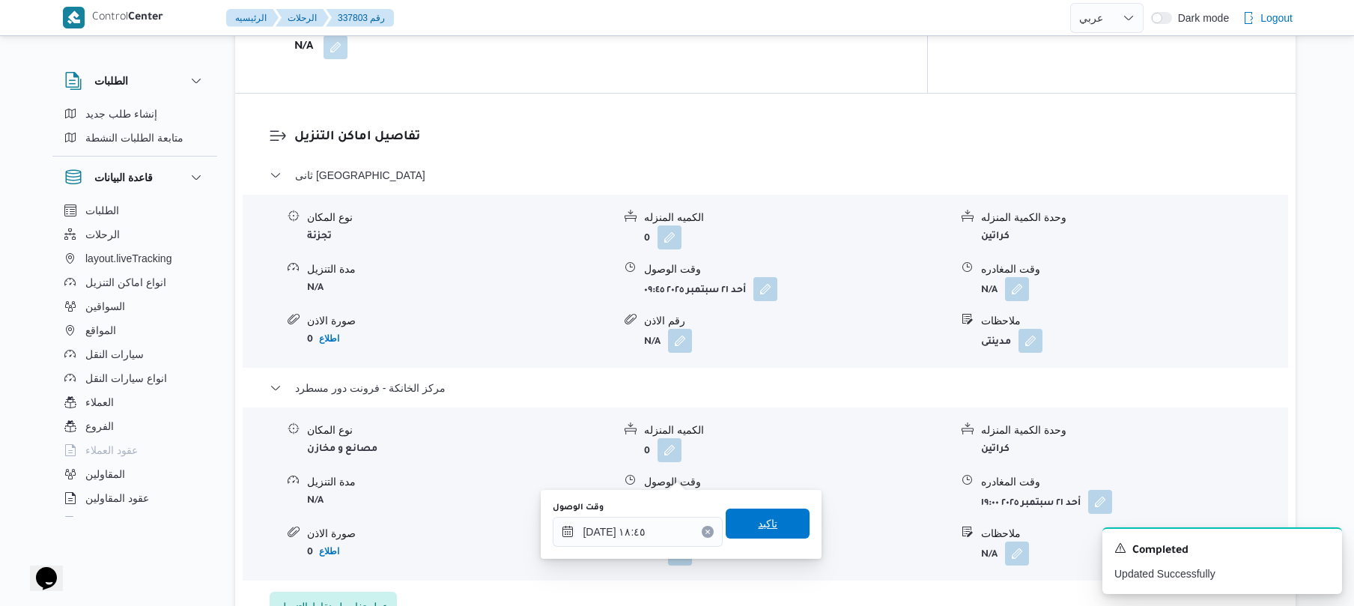
click at [758, 530] on span "تاكيد" at bounding box center [767, 523] width 19 height 18
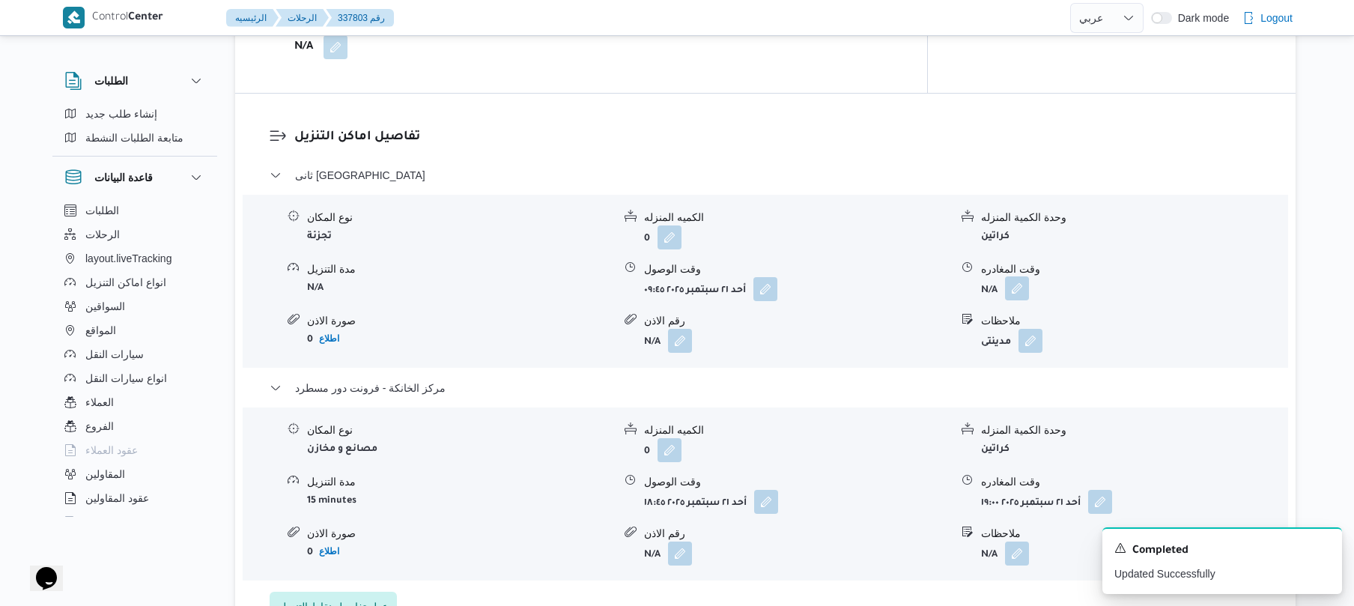
click at [1019, 276] on button "button" at bounding box center [1017, 288] width 24 height 24
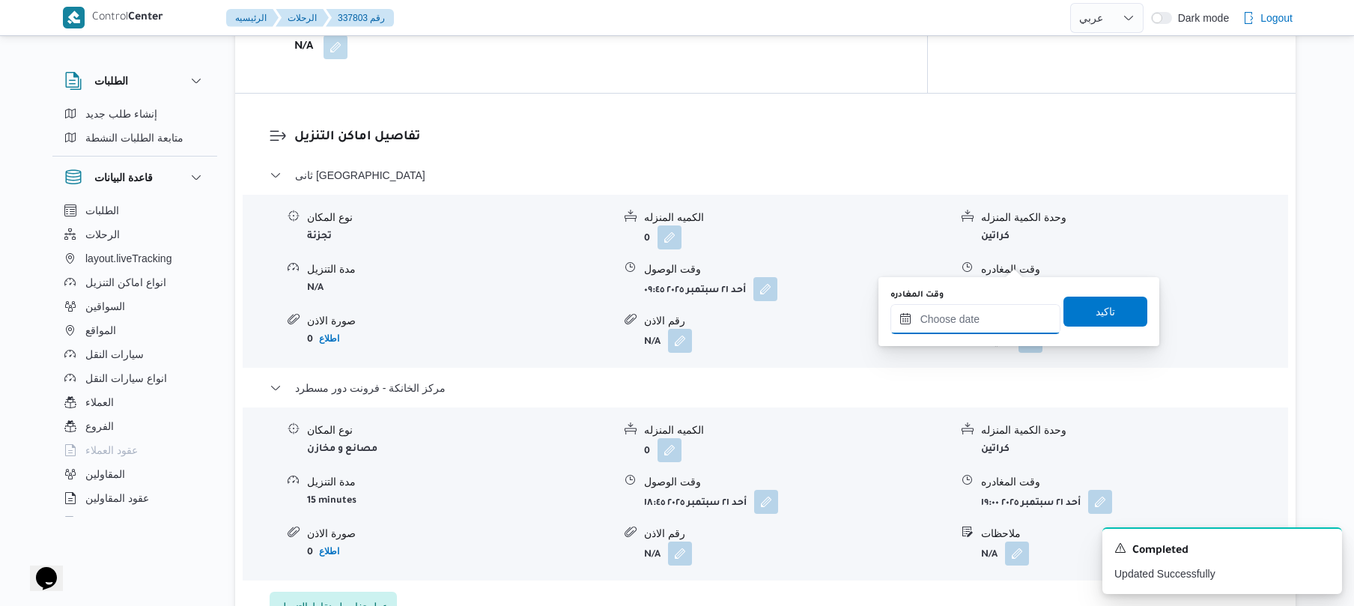
click at [972, 319] on input "وقت المغادره" at bounding box center [975, 319] width 170 height 30
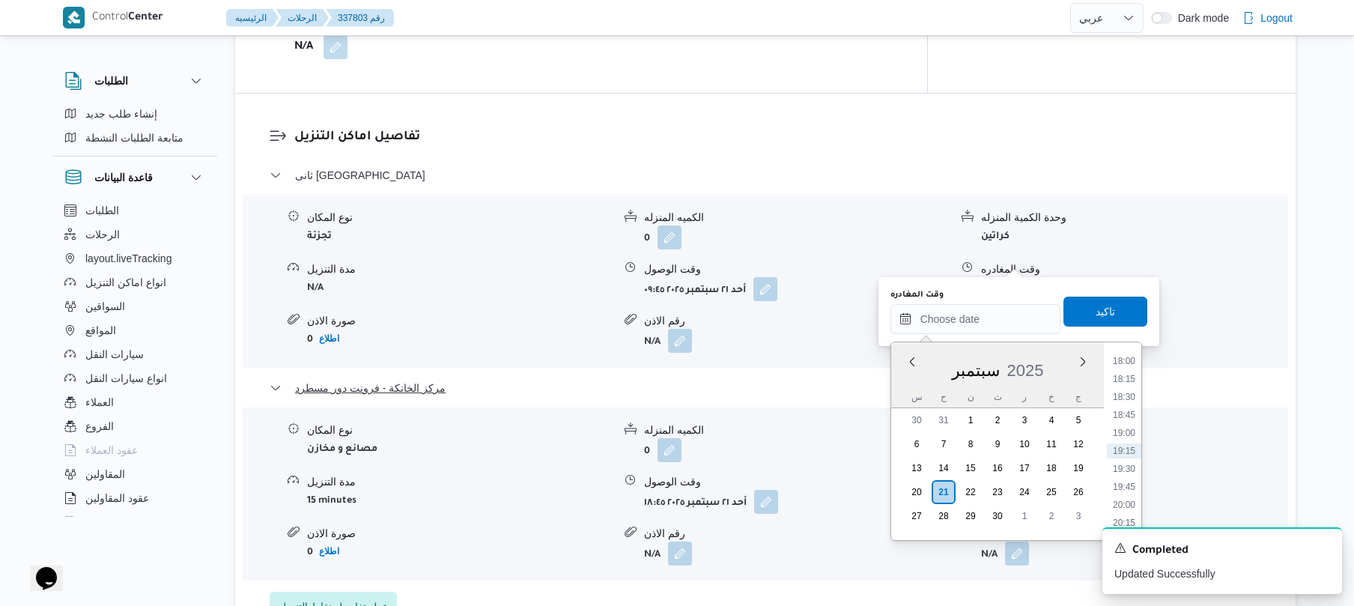
click at [1130, 363] on li "18:00" at bounding box center [1123, 360] width 34 height 15
type input "٢١/٠٩/٢٠٢٥ ١٨:٠٠"
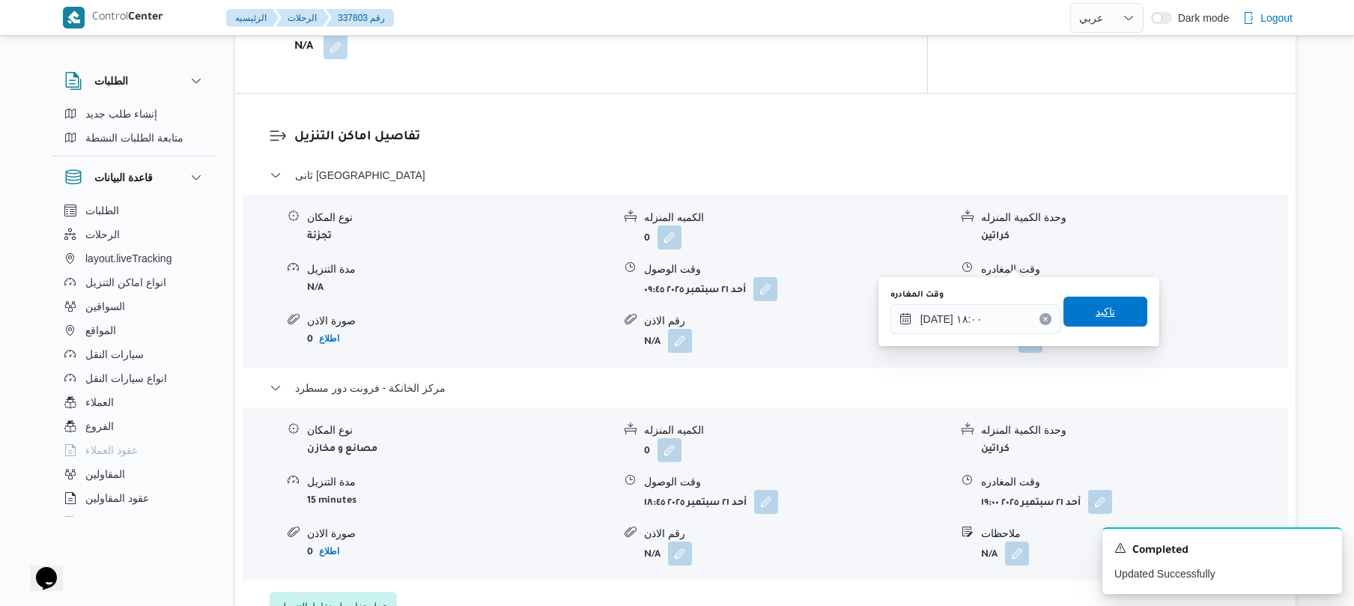
click at [1095, 319] on span "تاكيد" at bounding box center [1104, 311] width 19 height 18
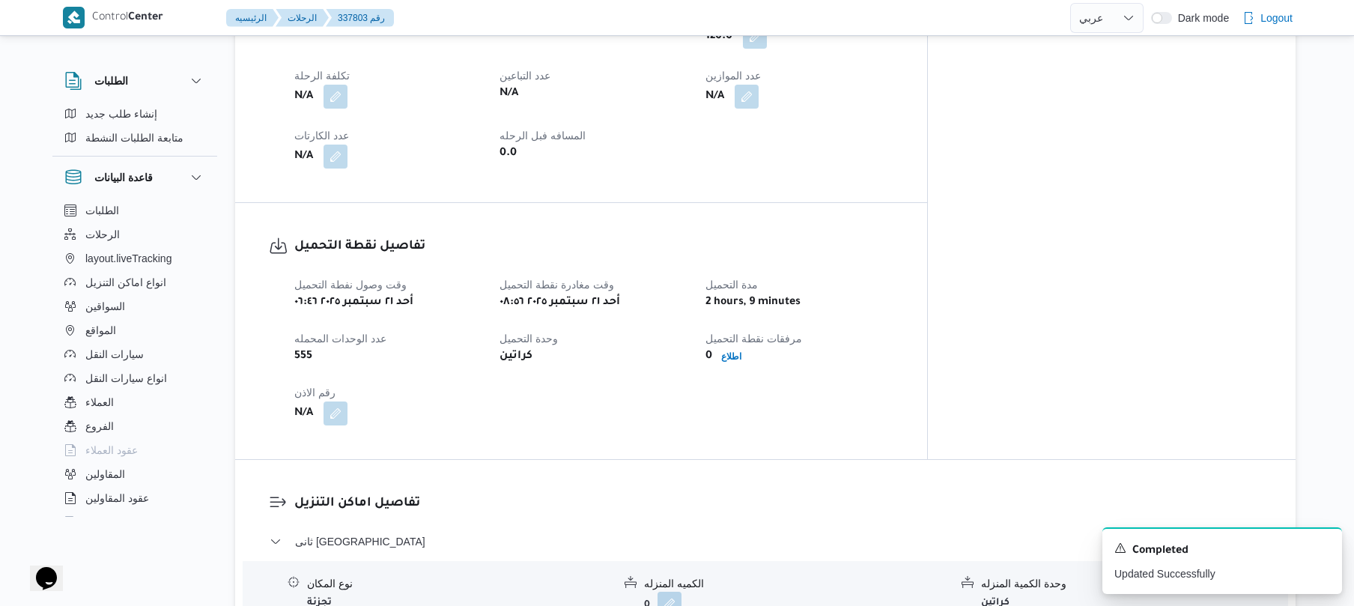
scroll to position [0, 0]
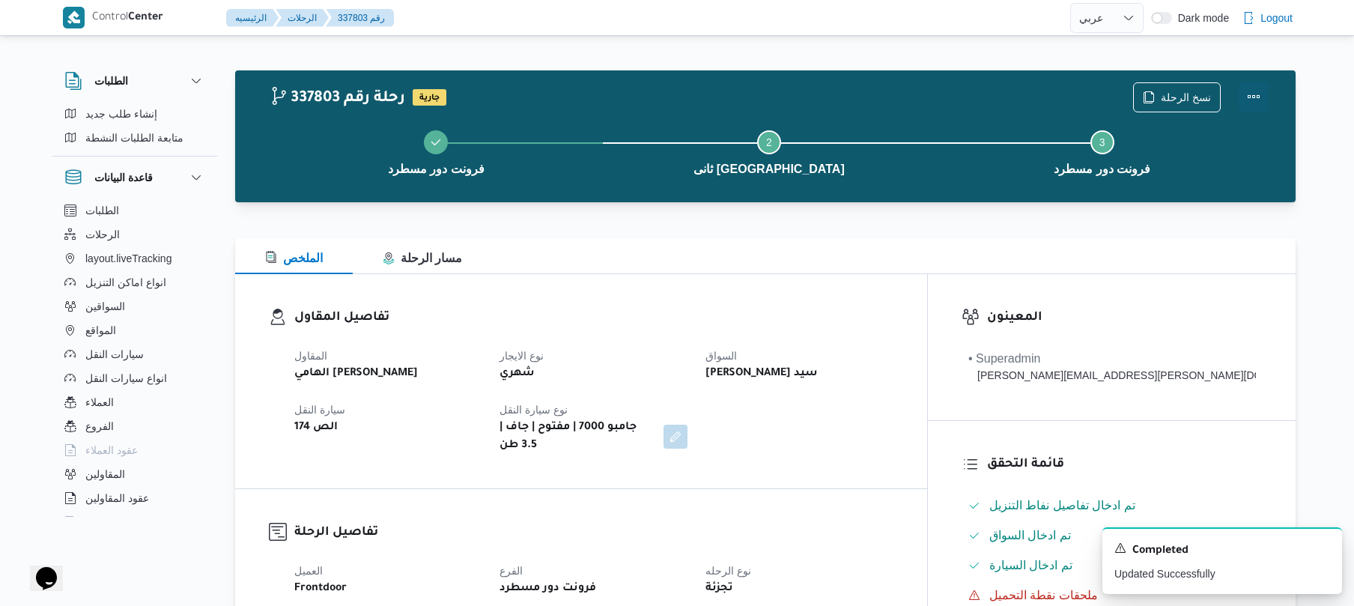
click at [1250, 91] on button "Actions" at bounding box center [1253, 97] width 30 height 30
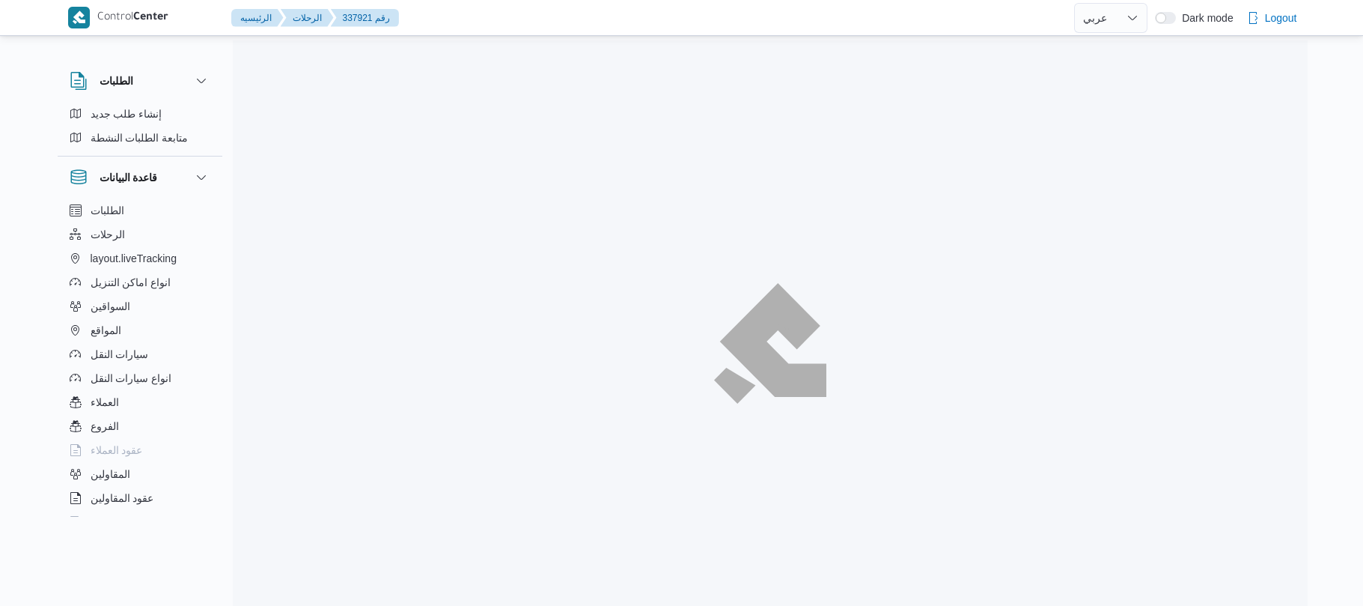
select select "ar"
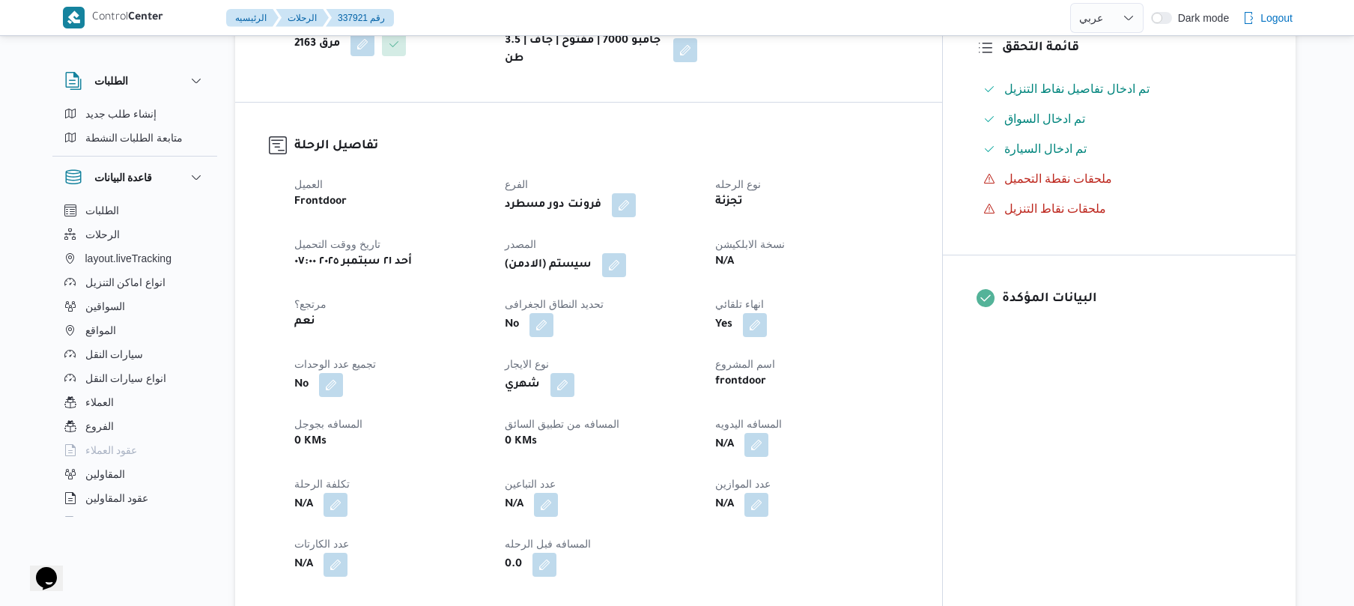
scroll to position [439, 0]
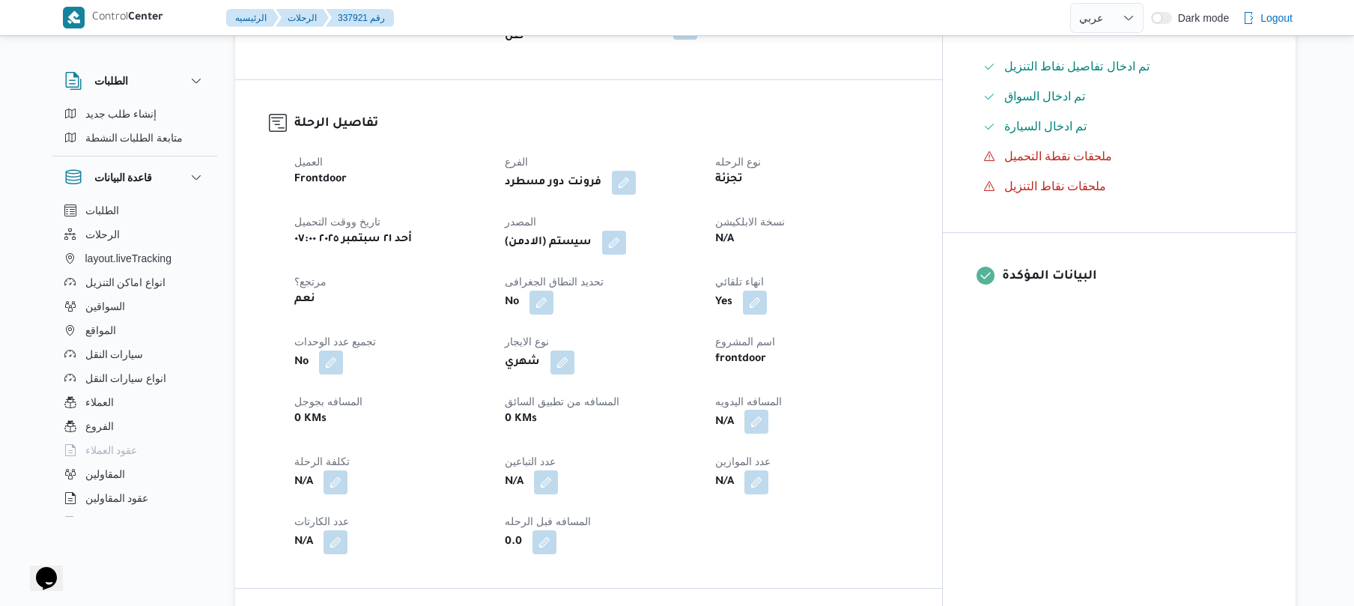
click at [768, 410] on button "button" at bounding box center [756, 422] width 24 height 24
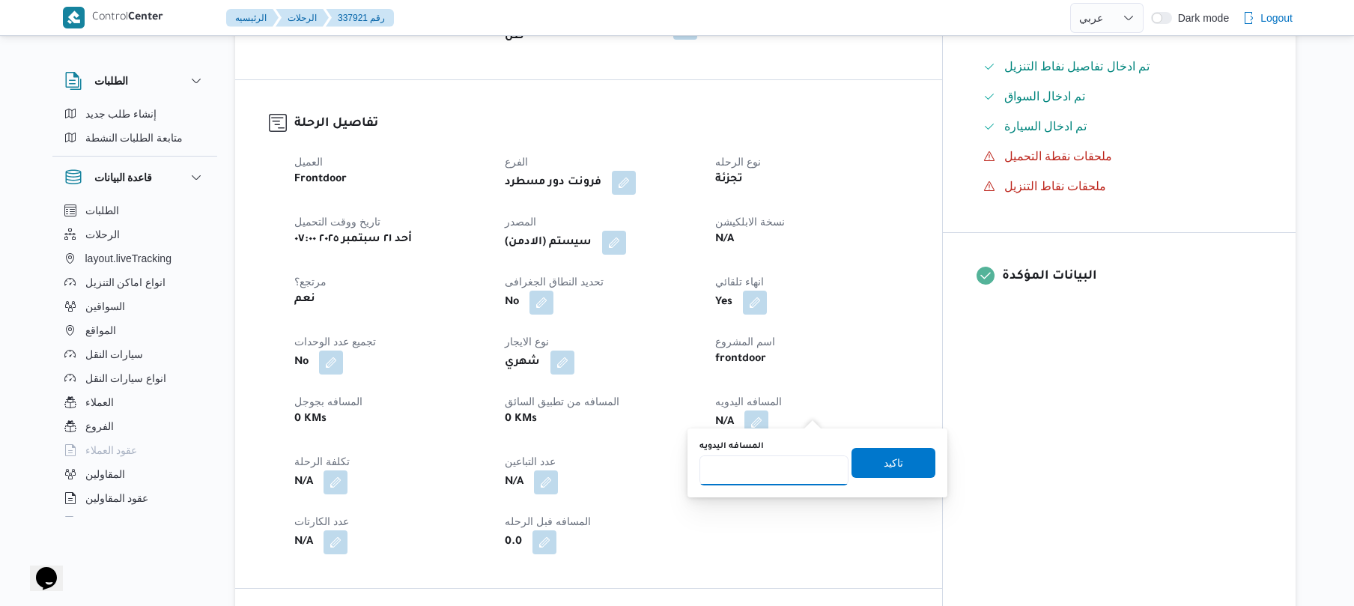
click at [773, 470] on input "المسافه اليدويه" at bounding box center [773, 470] width 149 height 30
type input "120"
click at [861, 460] on span "تاكيد" at bounding box center [893, 462] width 84 height 30
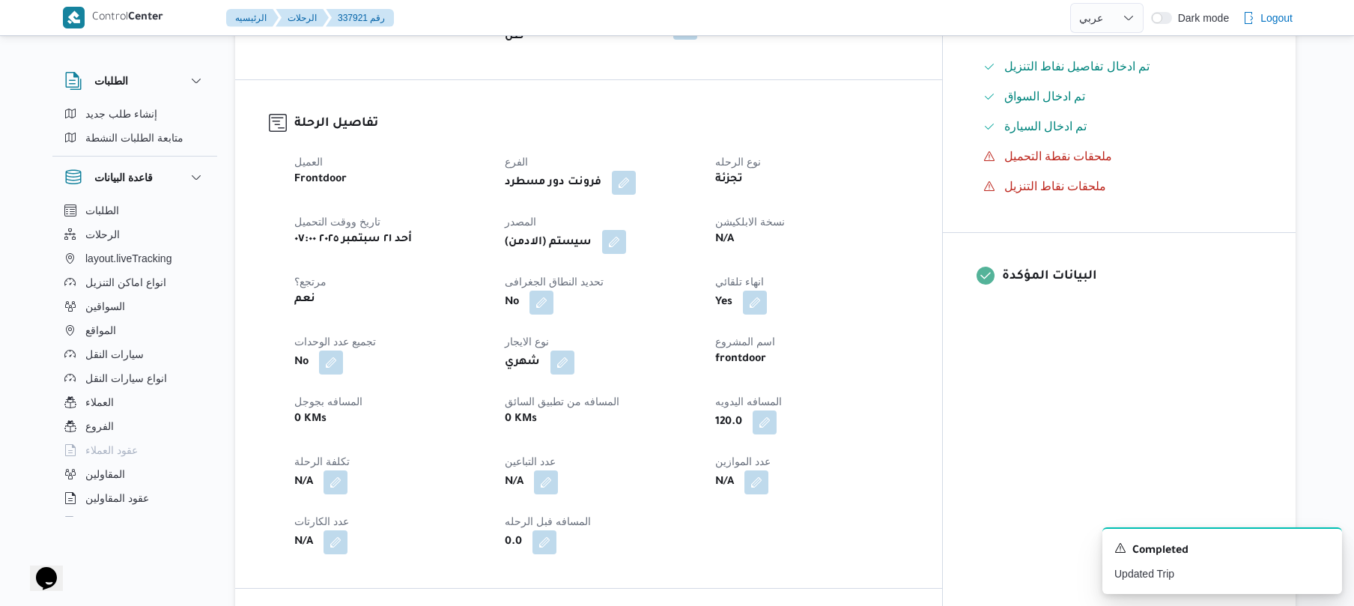
click at [626, 232] on button "button" at bounding box center [614, 242] width 24 height 24
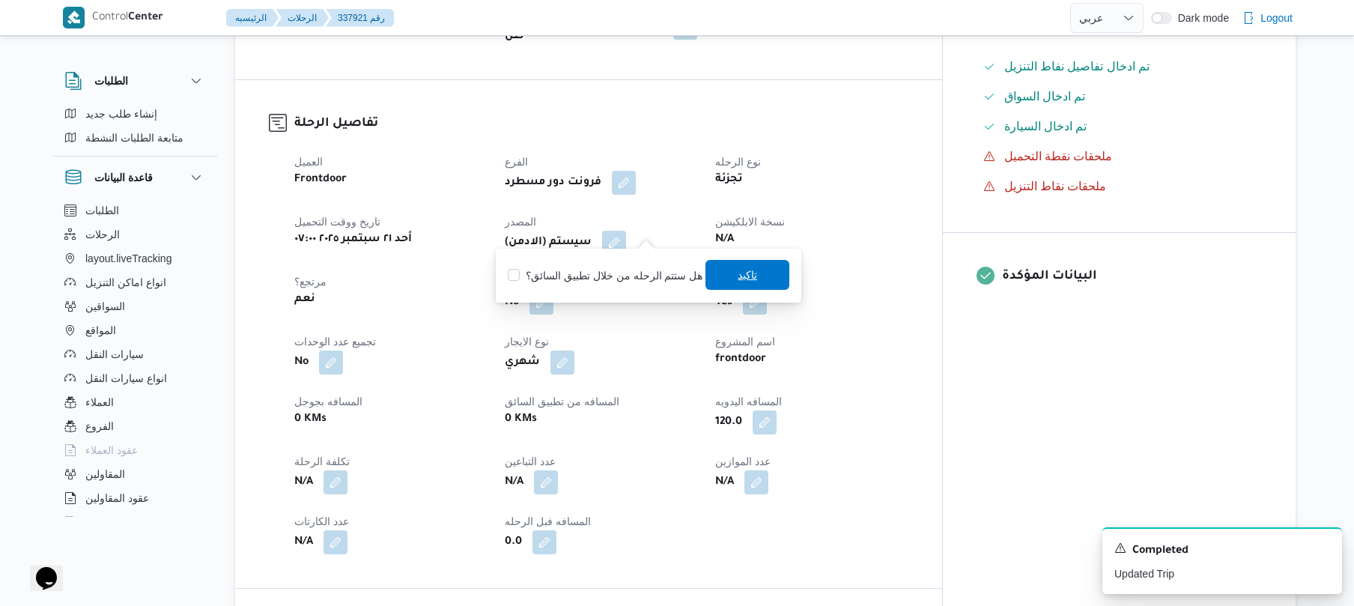
click at [737, 276] on span "تاكيد" at bounding box center [746, 275] width 19 height 18
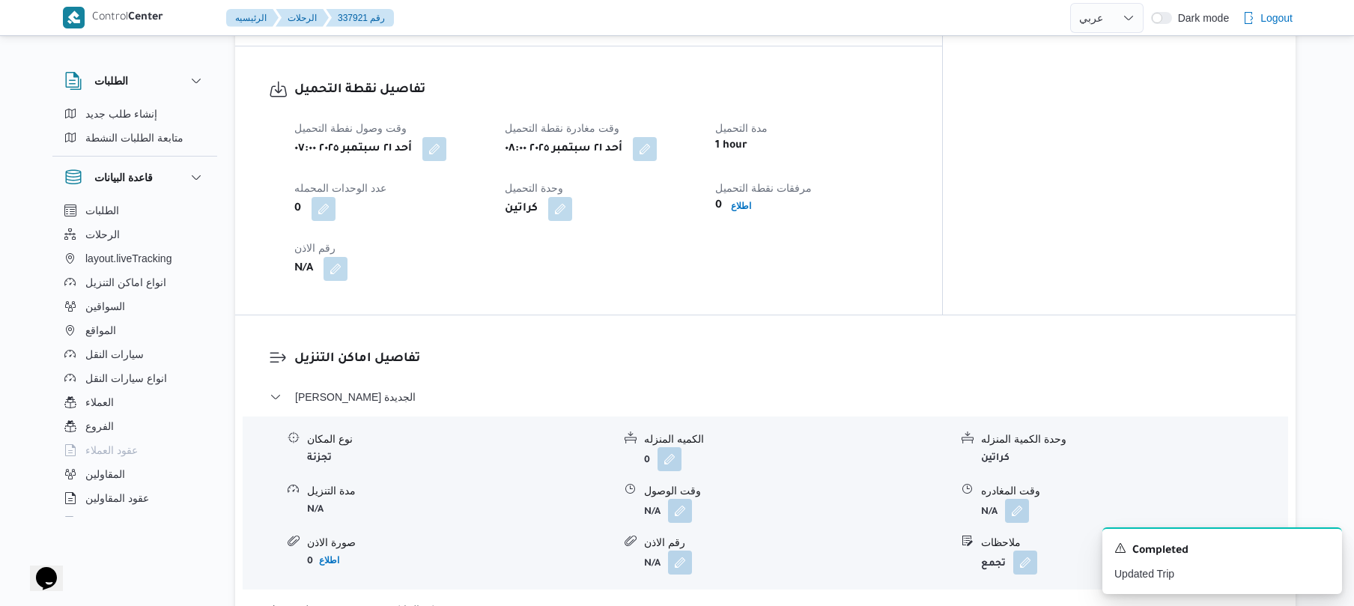
scroll to position [1038, 0]
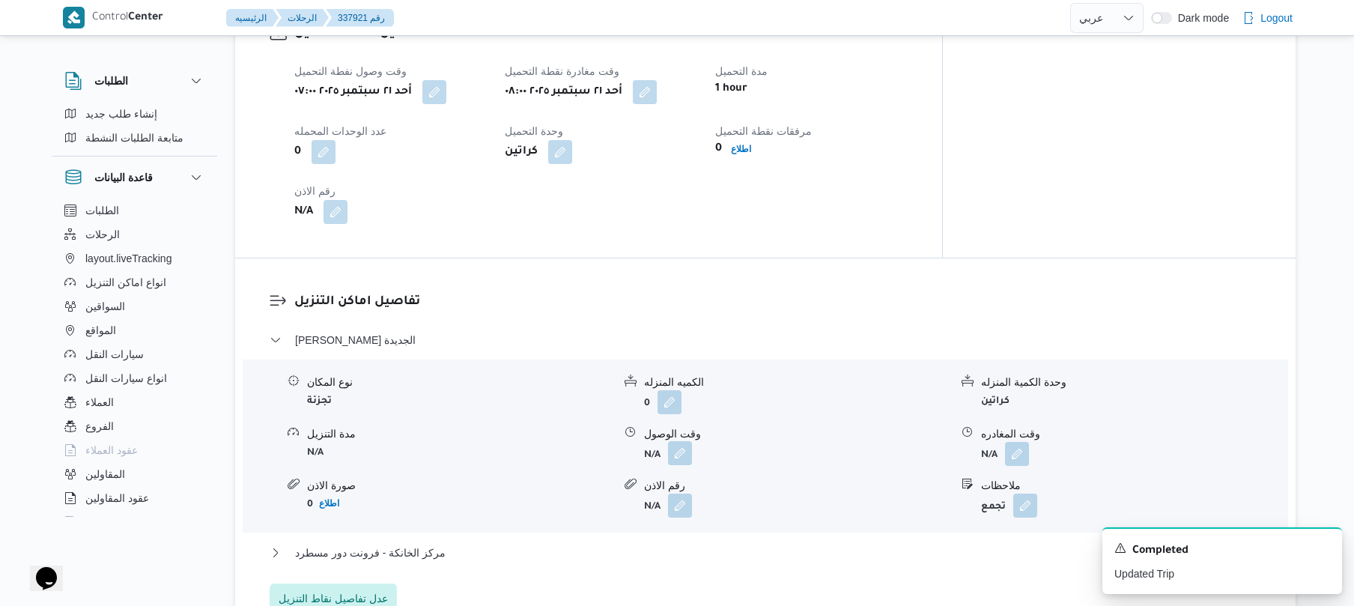
click at [681, 441] on button "button" at bounding box center [680, 453] width 24 height 24
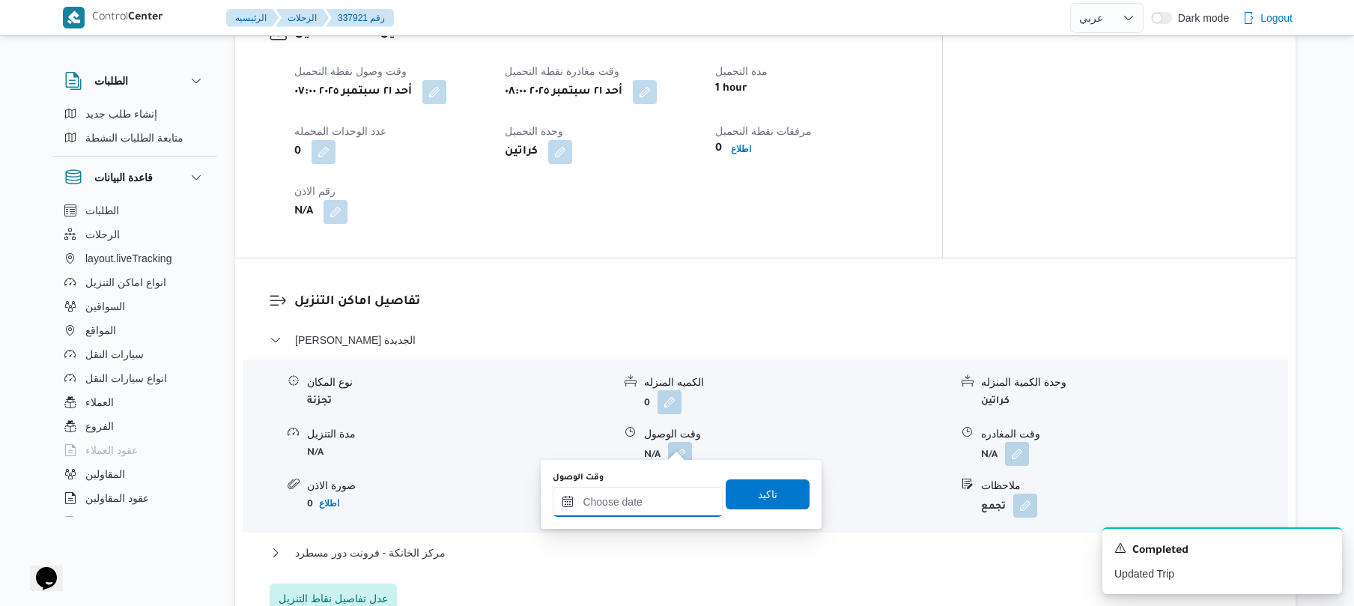
click at [623, 498] on input "وقت الوصول" at bounding box center [638, 502] width 170 height 30
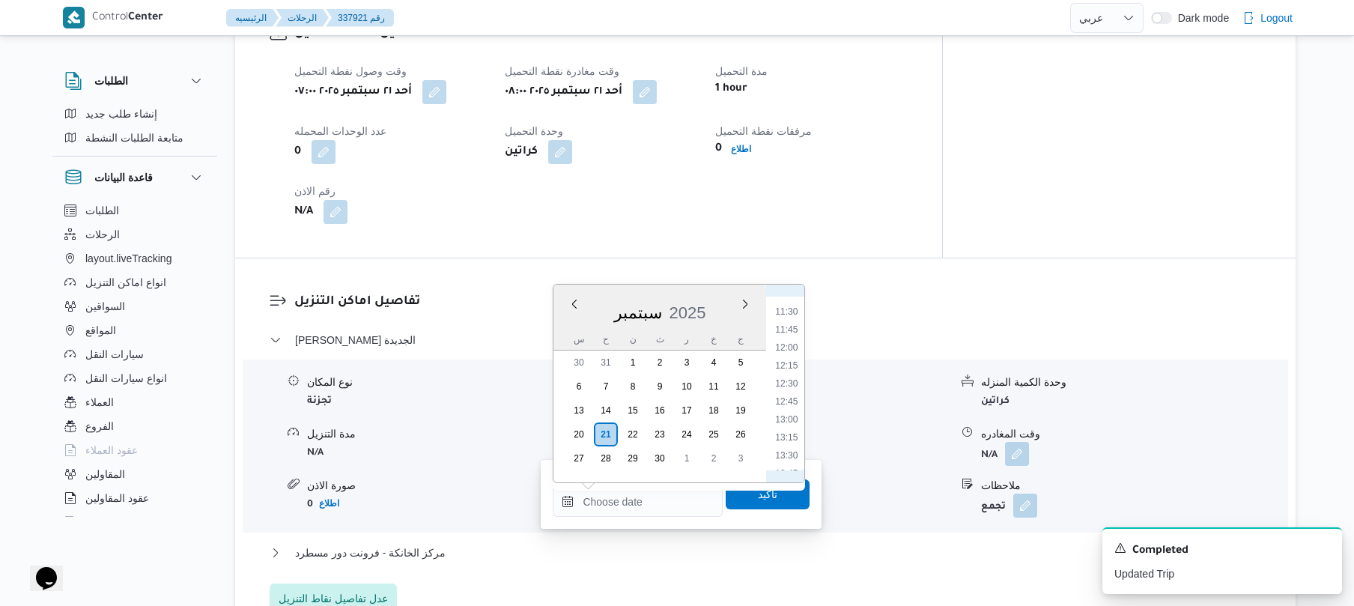
scroll to position [623, 0]
click at [786, 309] on li "08:45" at bounding box center [787, 309] width 34 height 15
type input "٢١/٠٩/٢٠٢٥ ٠٨:٤٥"
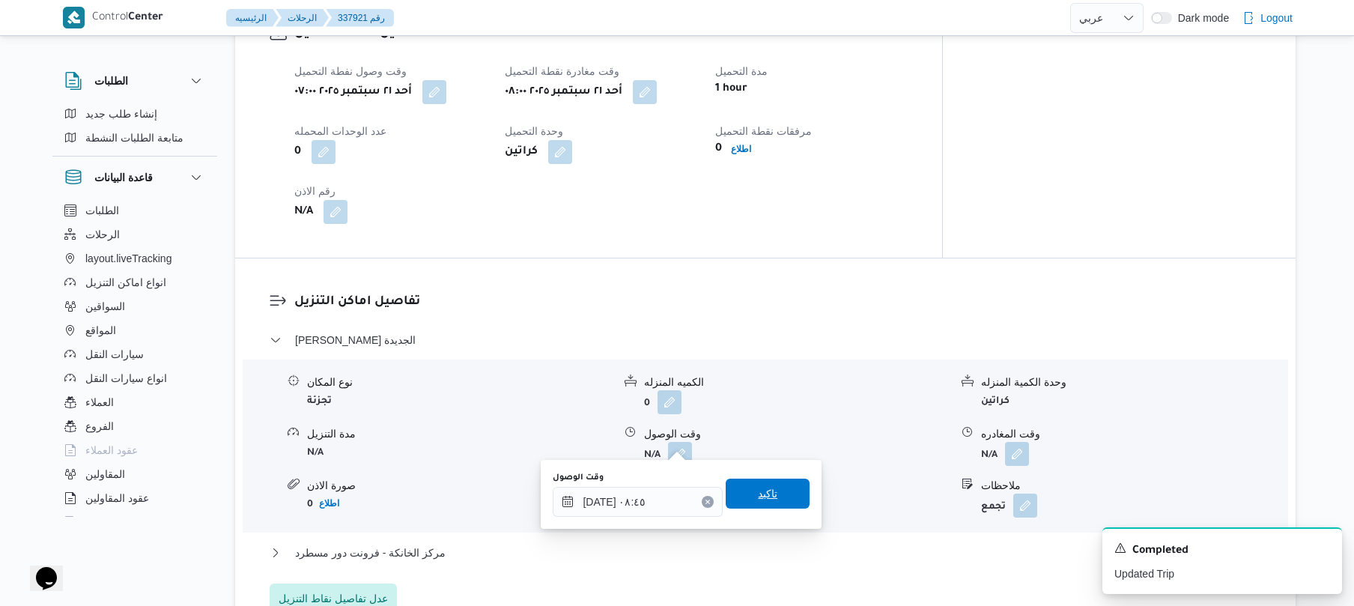
click at [759, 490] on span "تاكيد" at bounding box center [767, 493] width 19 height 18
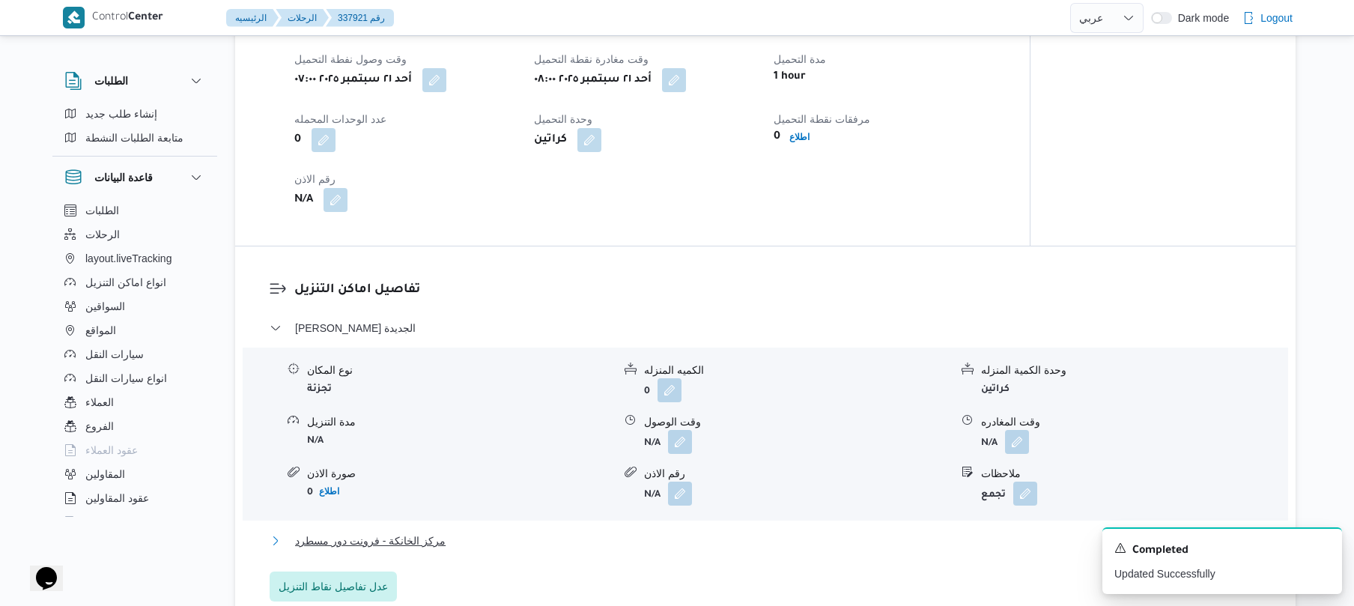
click at [714, 537] on button "مركز الخانكة - فرونت دور مسطرد" at bounding box center [766, 541] width 992 height 18
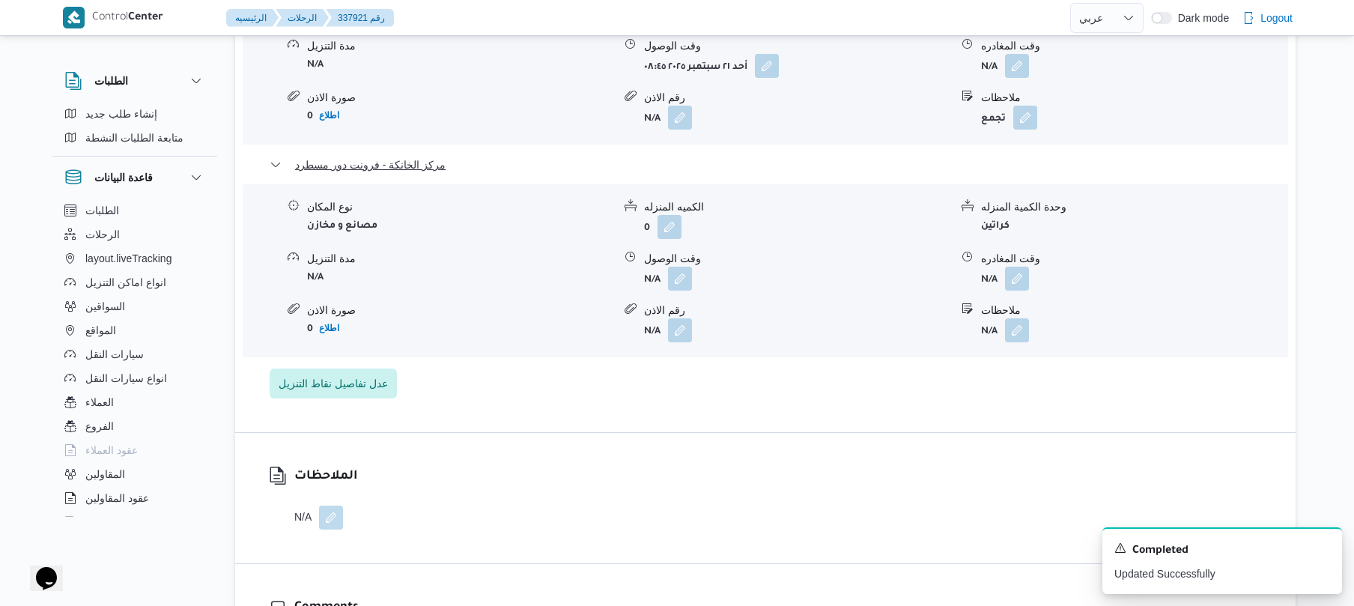
scroll to position [1437, 0]
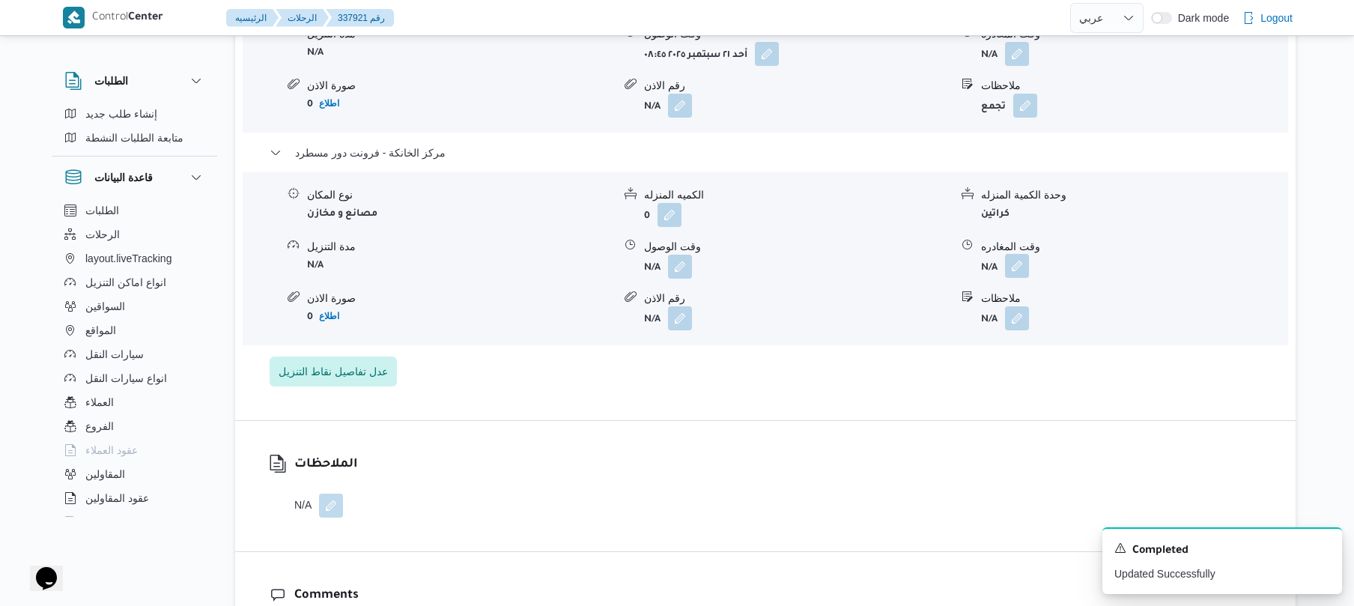
click at [1019, 255] on button "button" at bounding box center [1017, 266] width 24 height 24
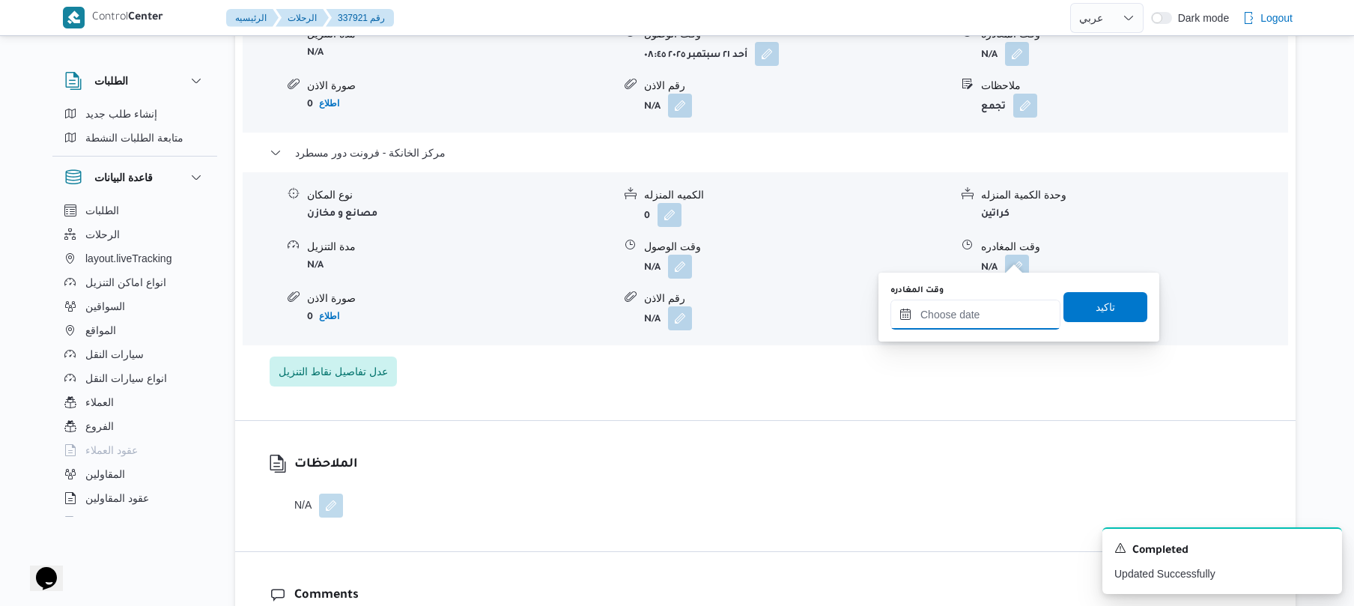
click at [960, 322] on input "وقت المغادره" at bounding box center [975, 314] width 170 height 30
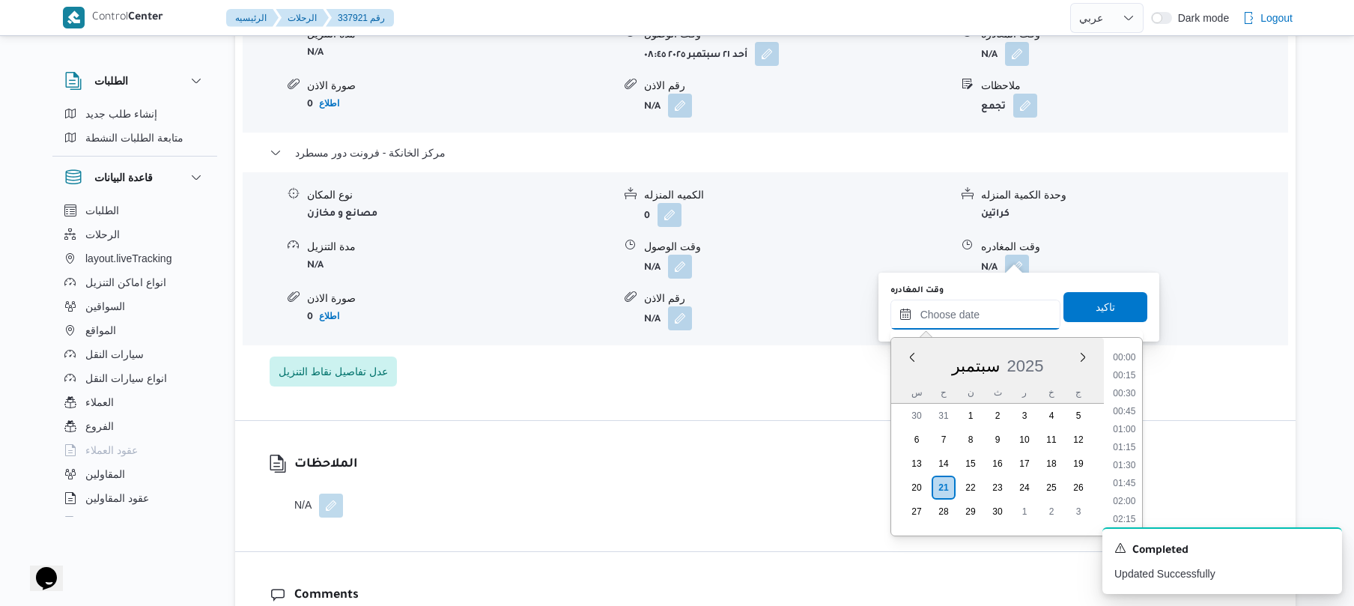
scroll to position [1312, 0]
click at [1130, 378] on li "18:30" at bounding box center [1123, 374] width 34 height 15
type input "٢١/٠٩/٢٠٢٥ ١٨:٣٠"
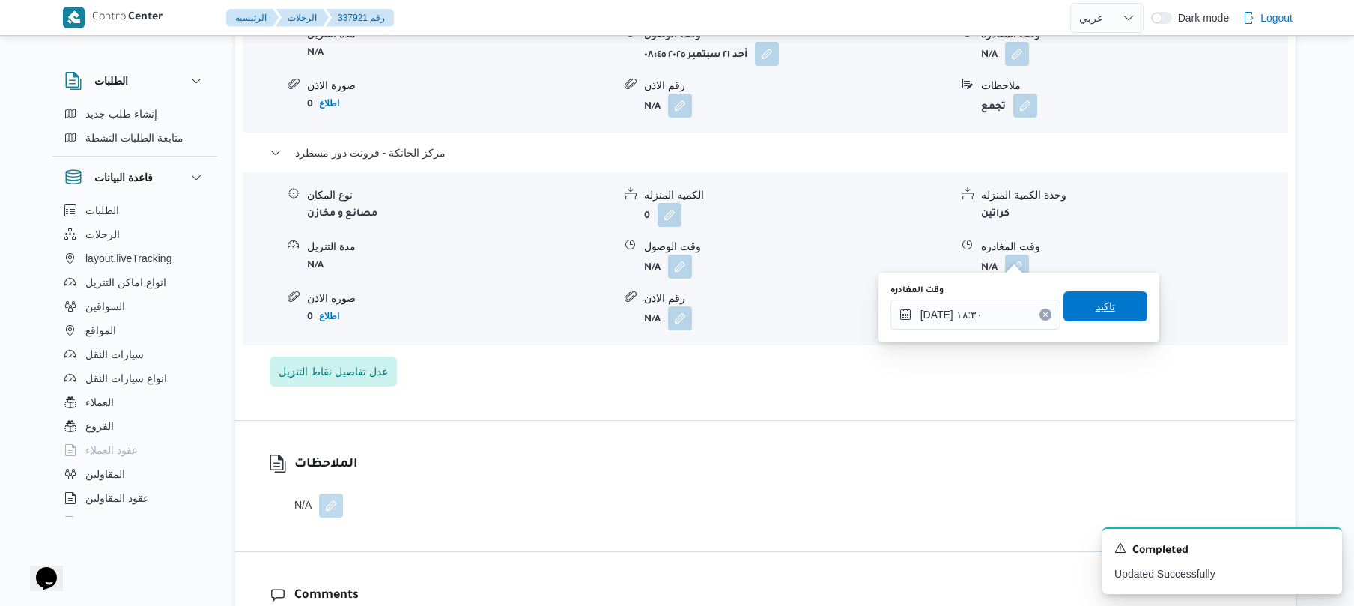
click at [1109, 312] on span "تاكيد" at bounding box center [1105, 306] width 84 height 30
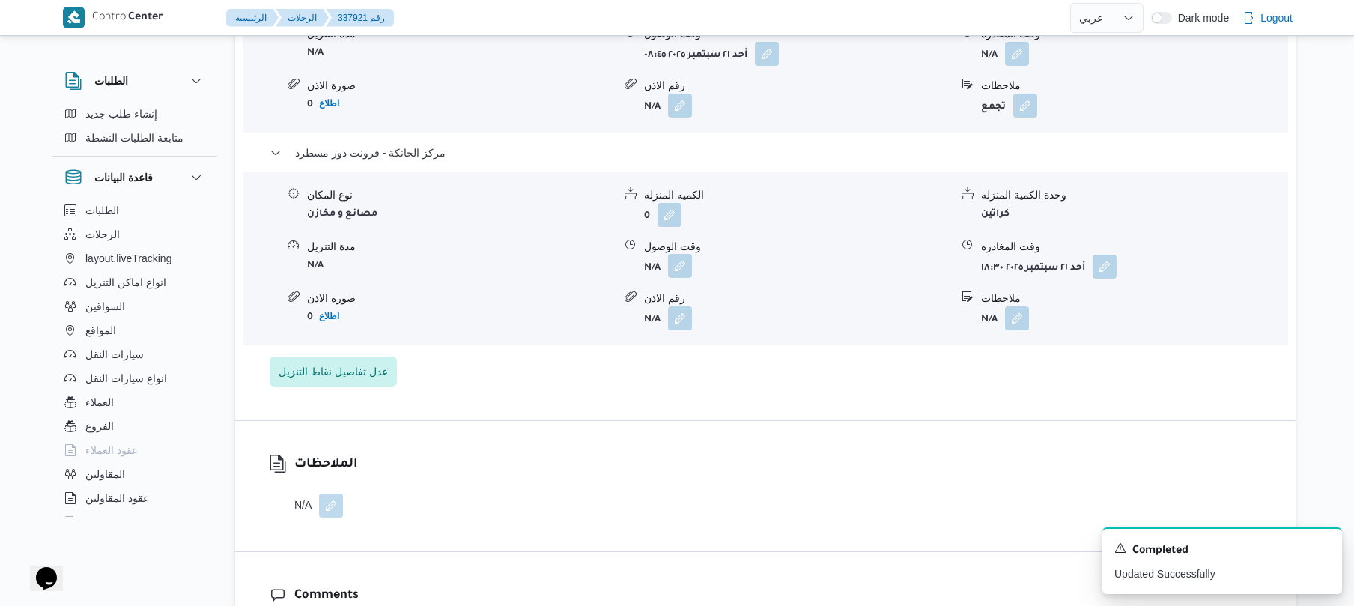
click at [681, 258] on button "button" at bounding box center [680, 266] width 24 height 24
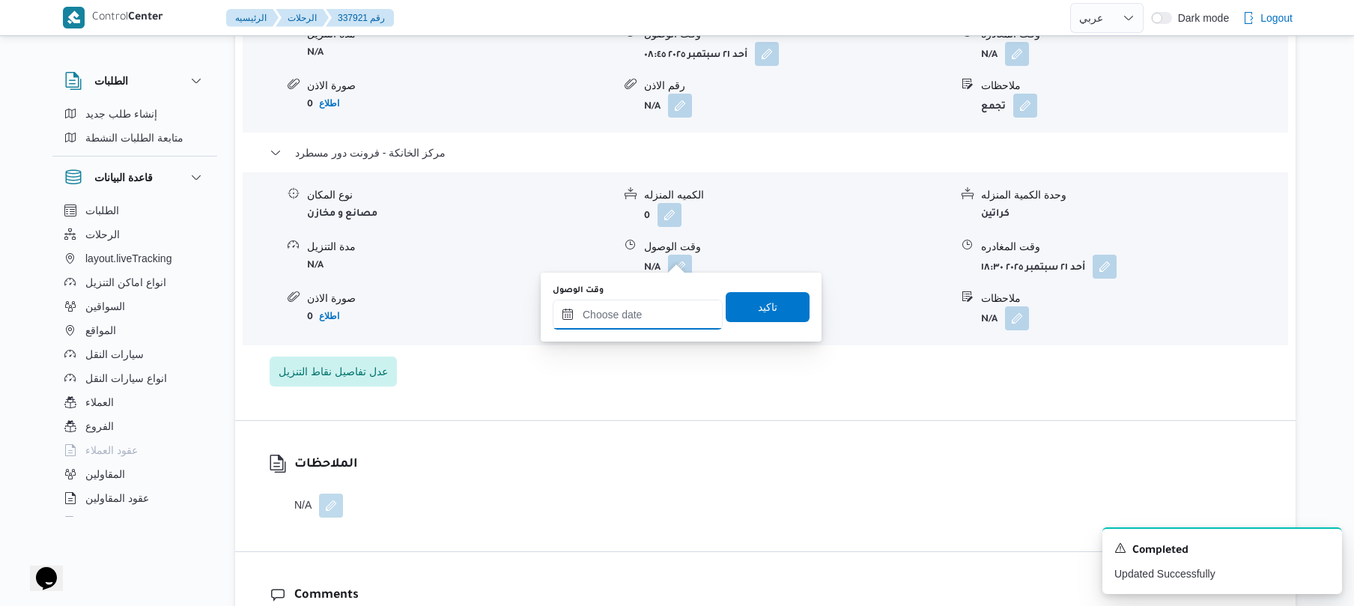
click at [669, 322] on input "وقت الوصول" at bounding box center [638, 314] width 170 height 30
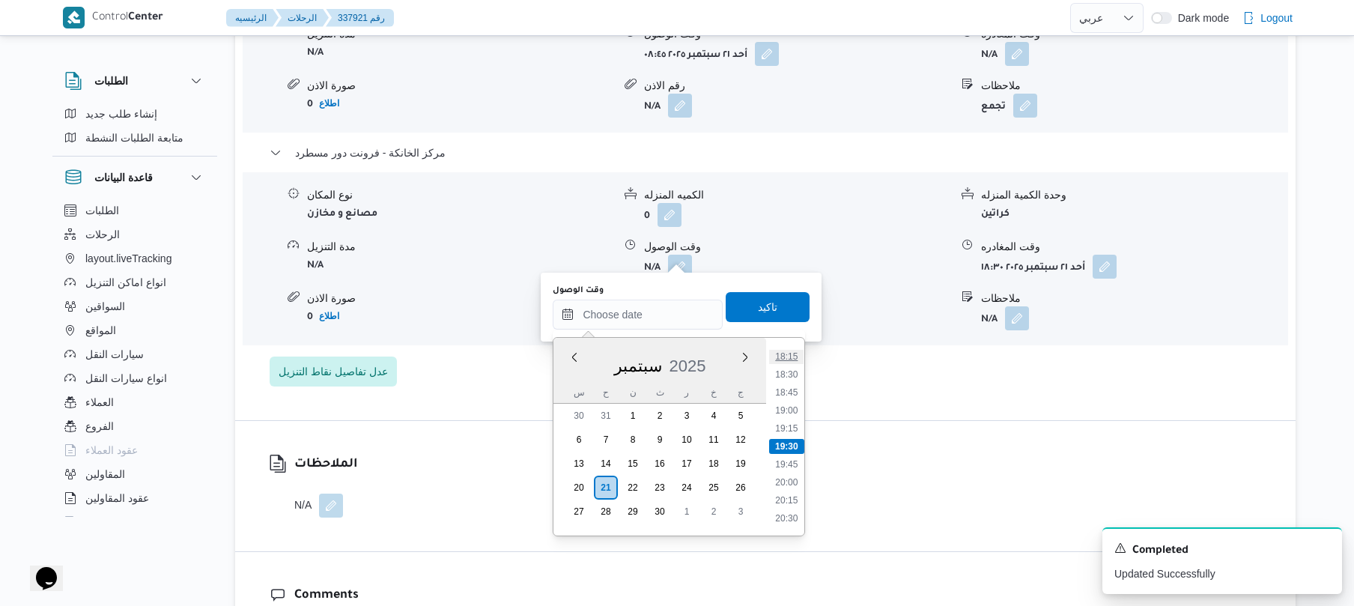
click at [788, 356] on li "18:15" at bounding box center [787, 356] width 34 height 15
type input "[DATE] ١٨:١٥"
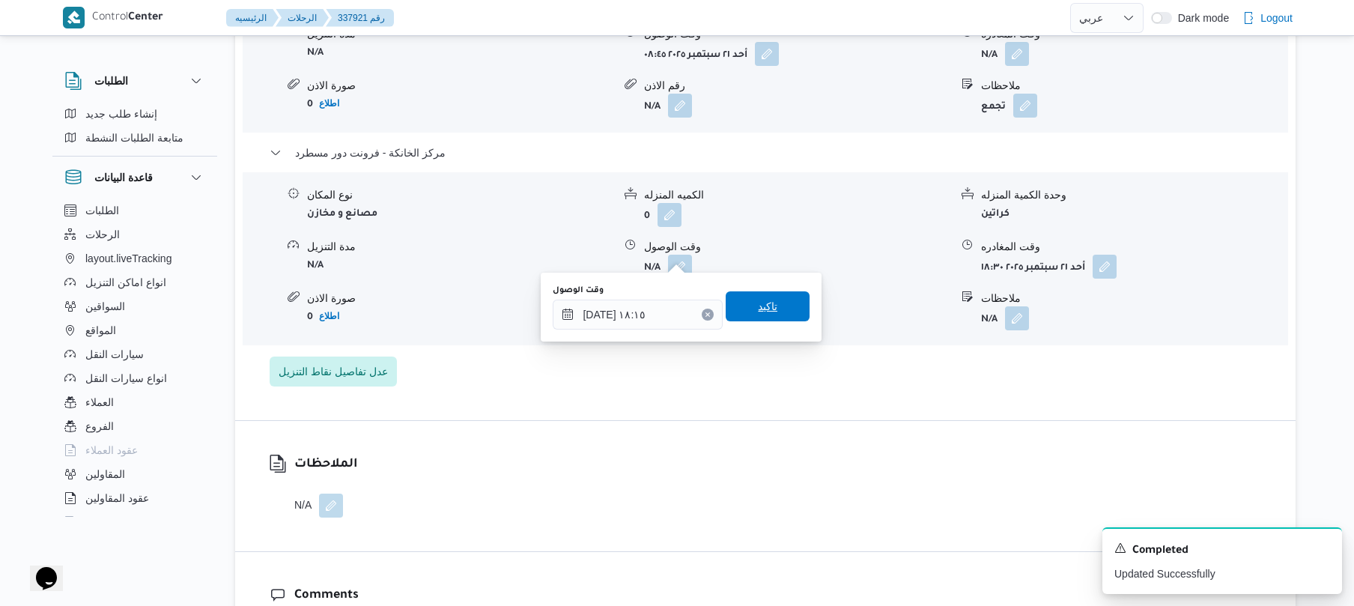
click at [773, 298] on span "تاكيد" at bounding box center [767, 306] width 84 height 30
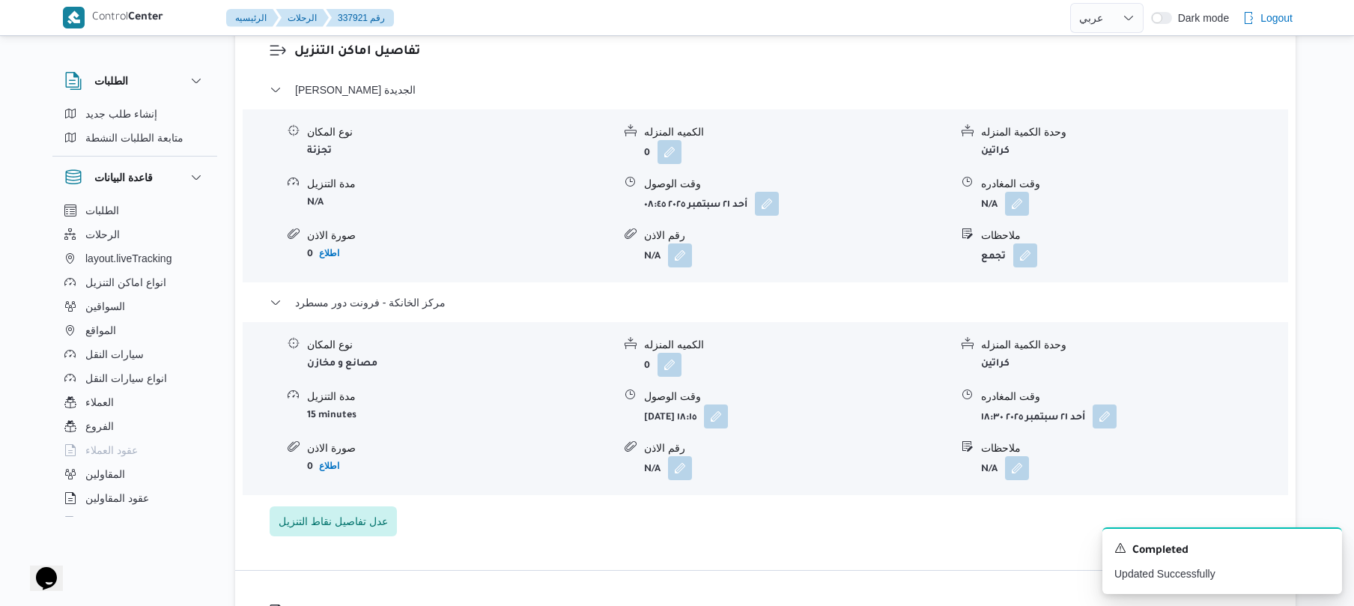
scroll to position [1277, 0]
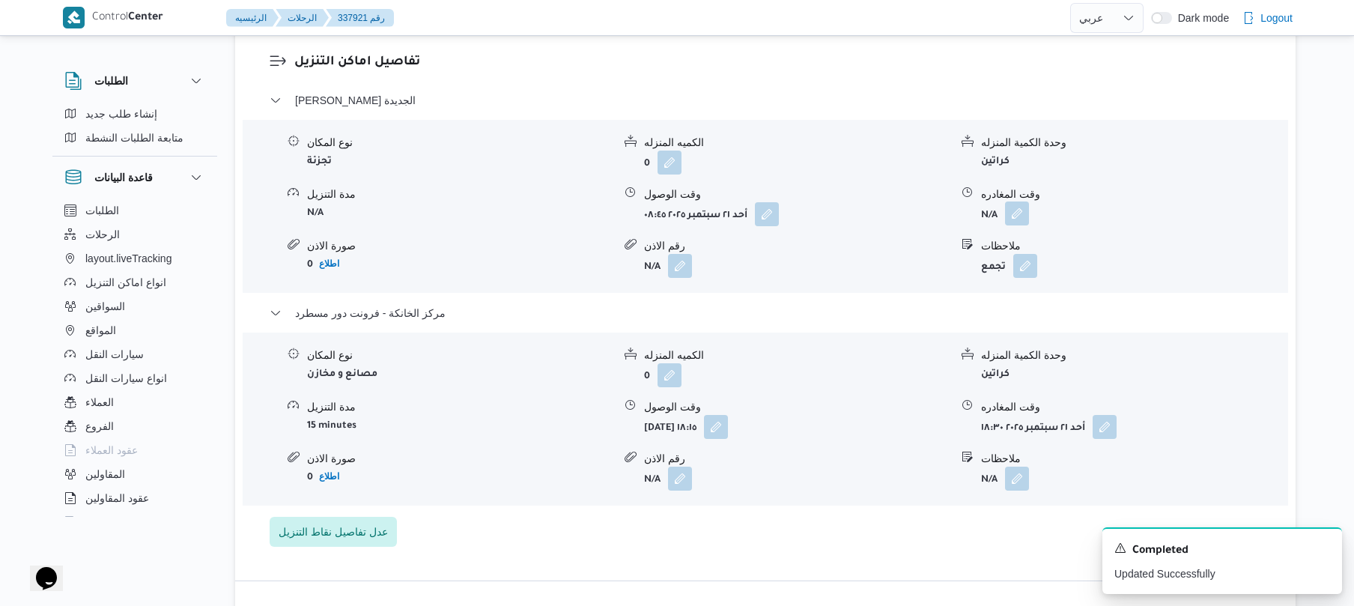
click at [1015, 205] on button "button" at bounding box center [1017, 213] width 24 height 24
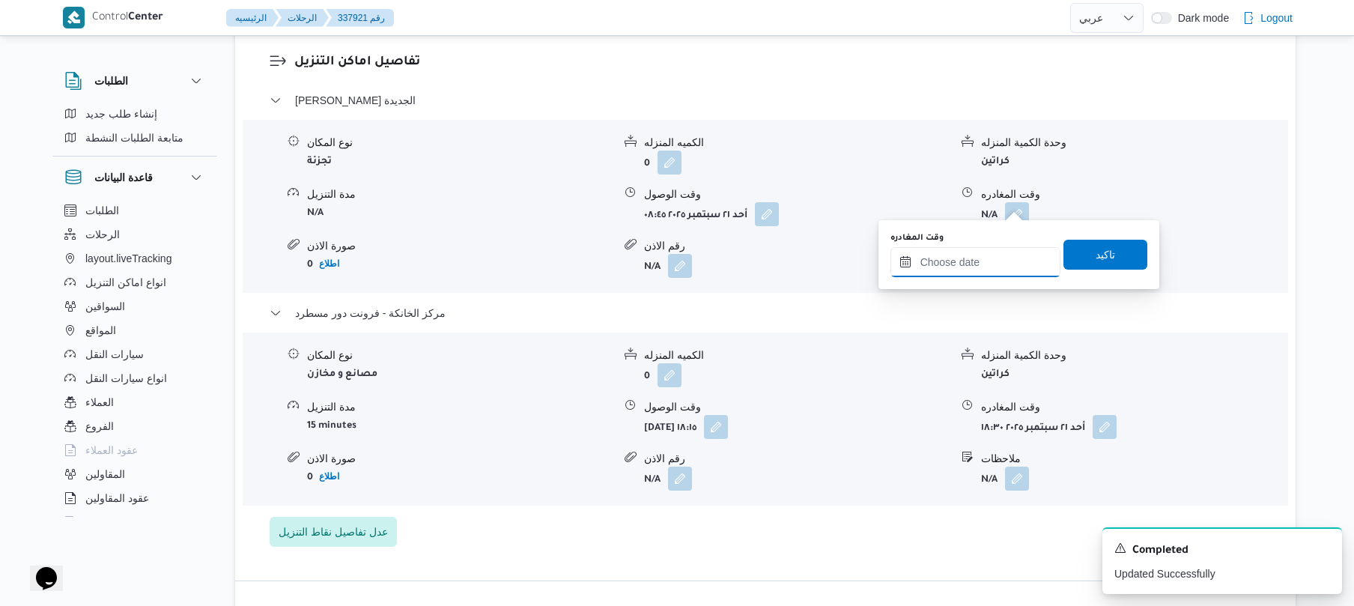
drag, startPoint x: 969, startPoint y: 261, endPoint x: 995, endPoint y: 261, distance: 26.2
click at [969, 261] on input "وقت المغادره" at bounding box center [975, 262] width 170 height 30
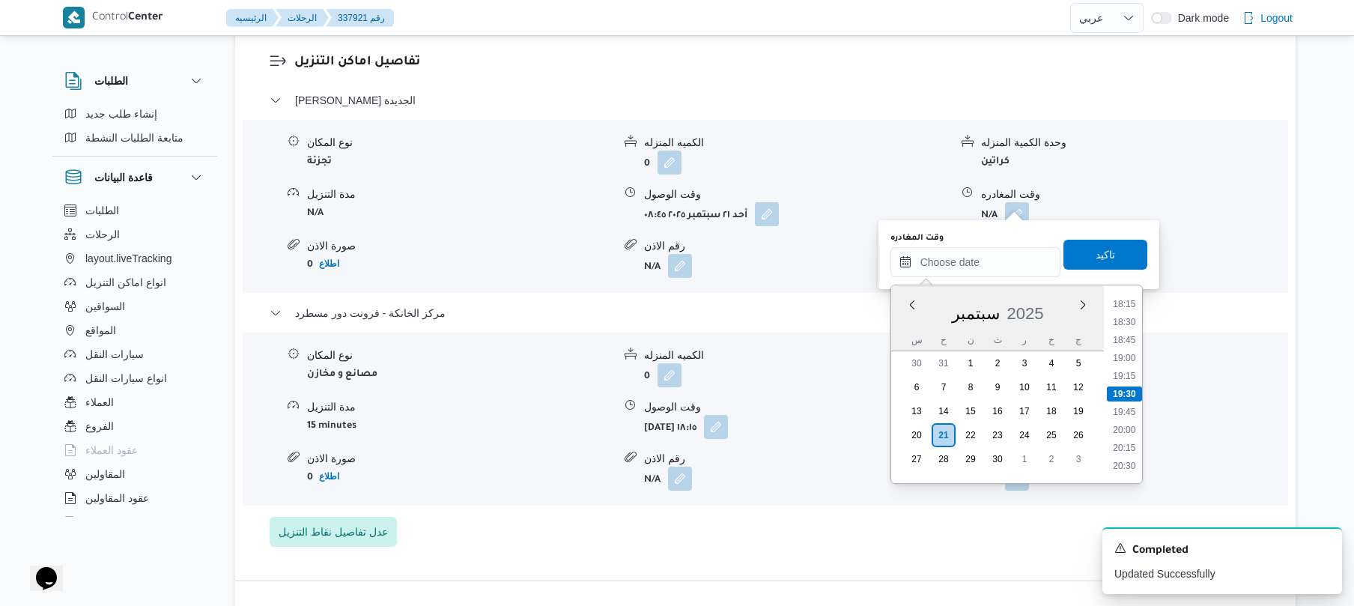
scroll to position [1166, 0]
click at [1123, 391] on li "17:30" at bounding box center [1123, 396] width 34 height 15
type input "٢١/٠٩/٢٠٢٥ ١٧:٣٠"
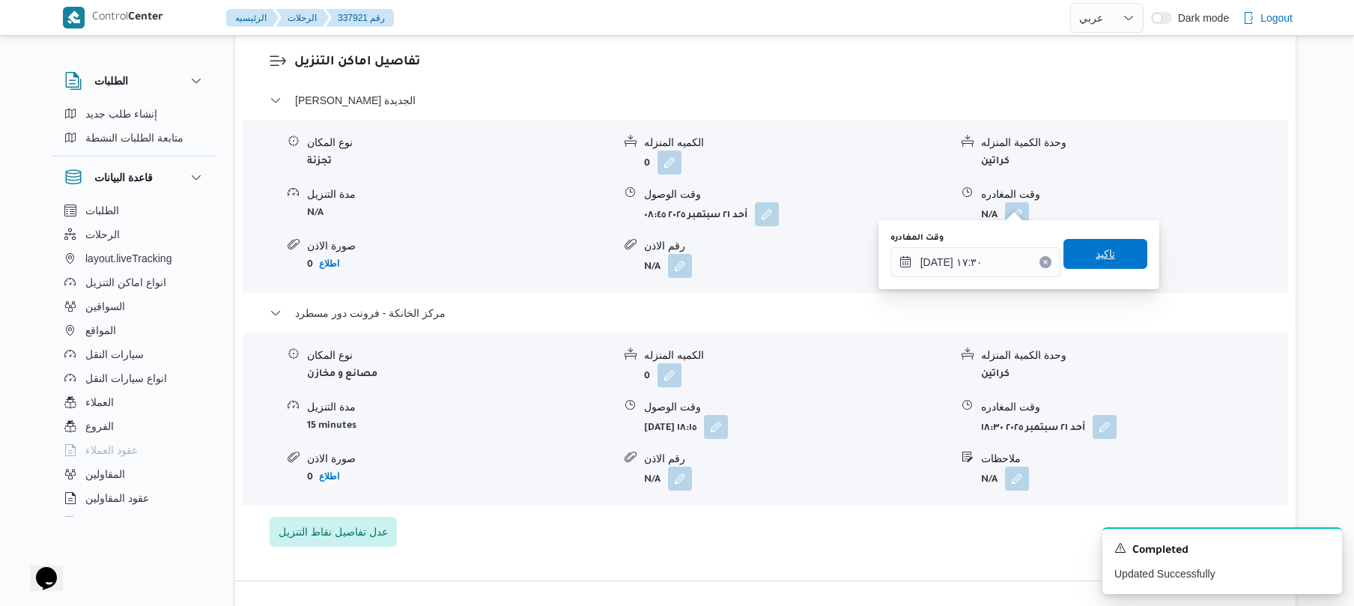
click at [1099, 249] on span "تاكيد" at bounding box center [1104, 254] width 19 height 18
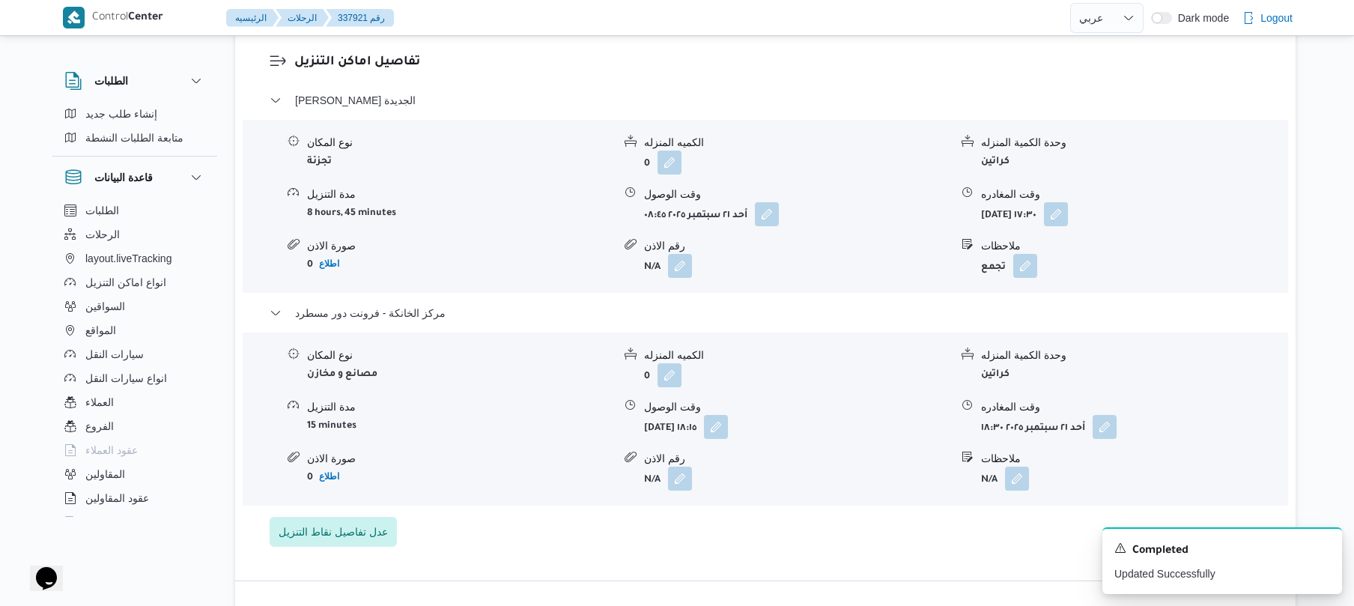
scroll to position [0, 0]
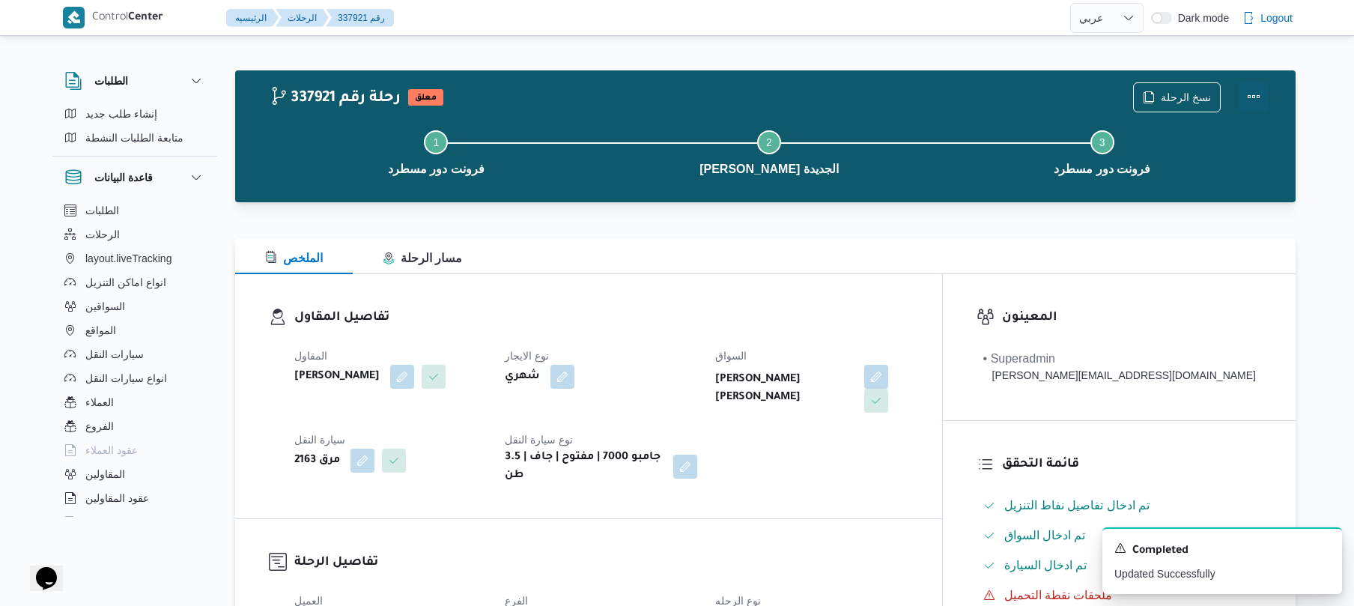
click at [1246, 109] on button "Actions" at bounding box center [1253, 97] width 30 height 30
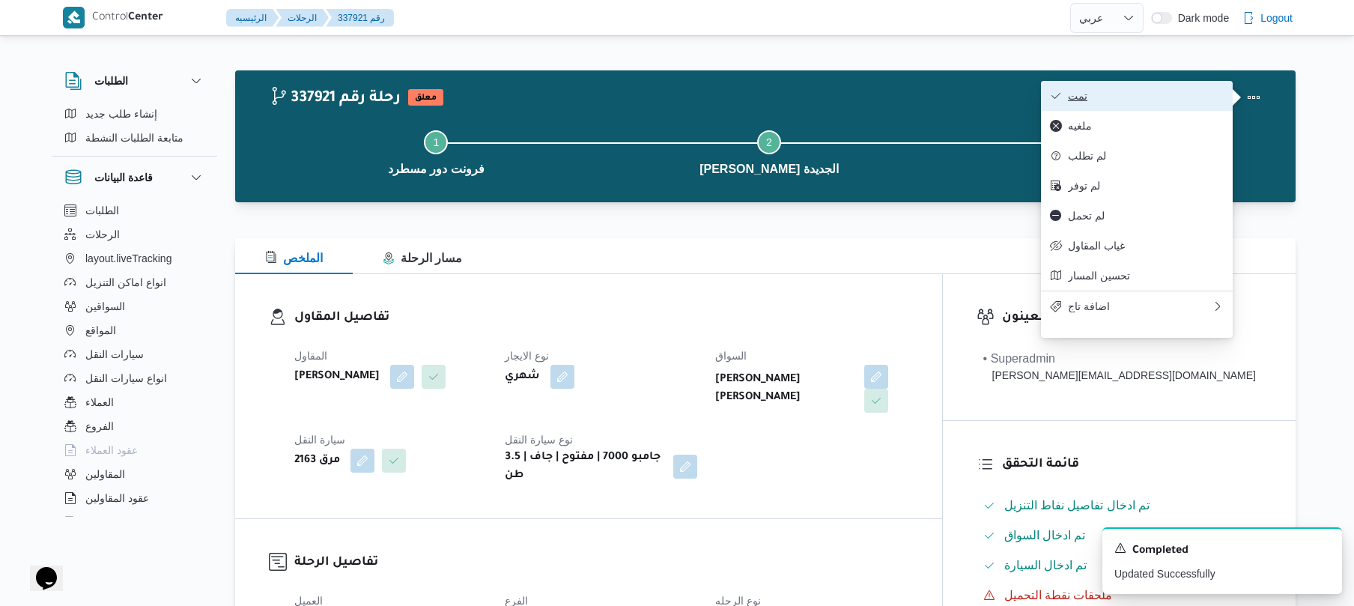
click at [1121, 105] on button "تمت" at bounding box center [1137, 96] width 192 height 30
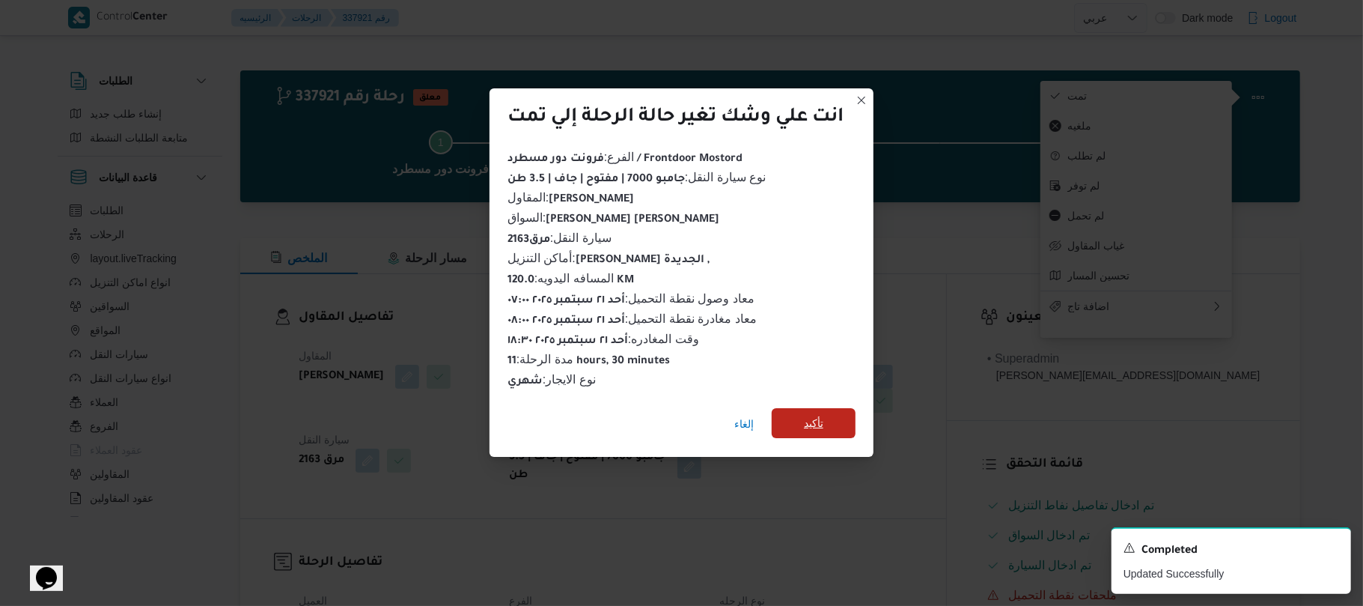
click at [834, 415] on span "تأكيد" at bounding box center [814, 423] width 84 height 30
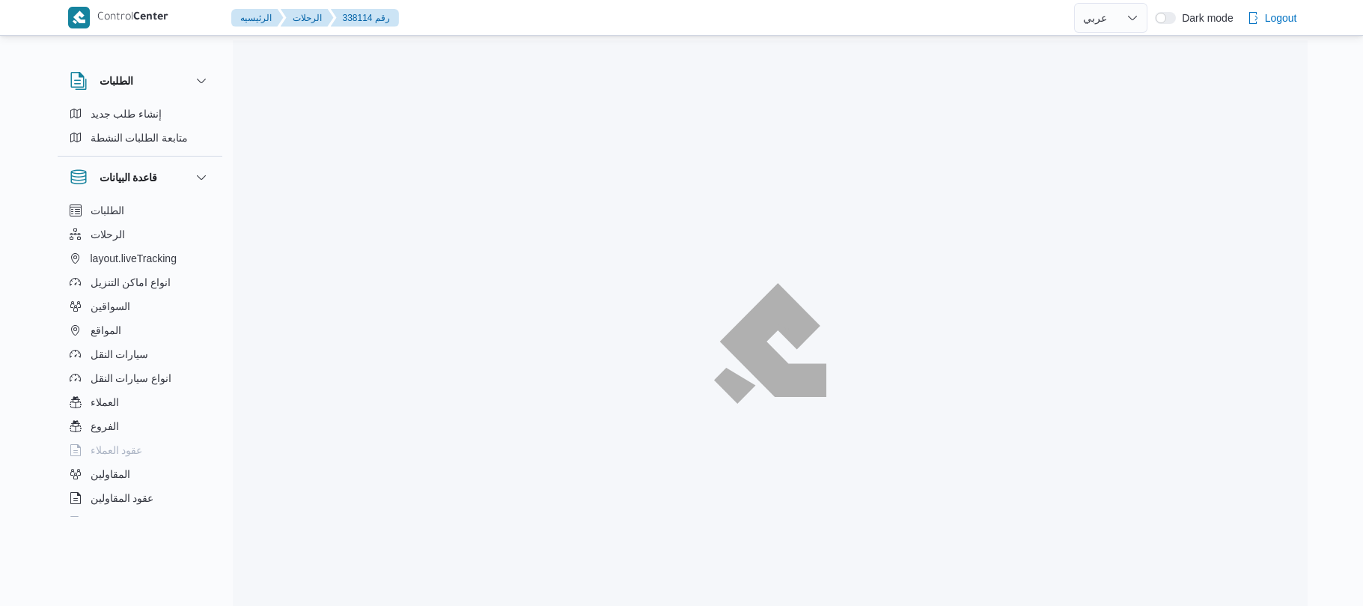
select select "ar"
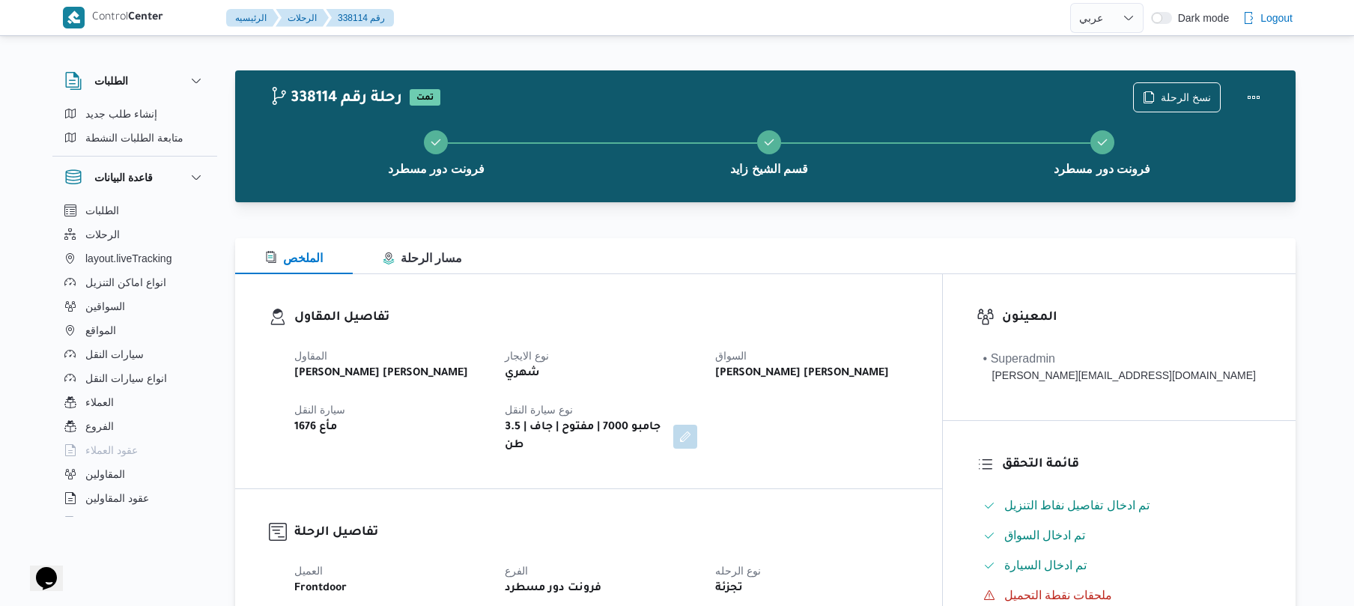
click at [909, 578] on div "تجزئة" at bounding box center [810, 588] width 195 height 21
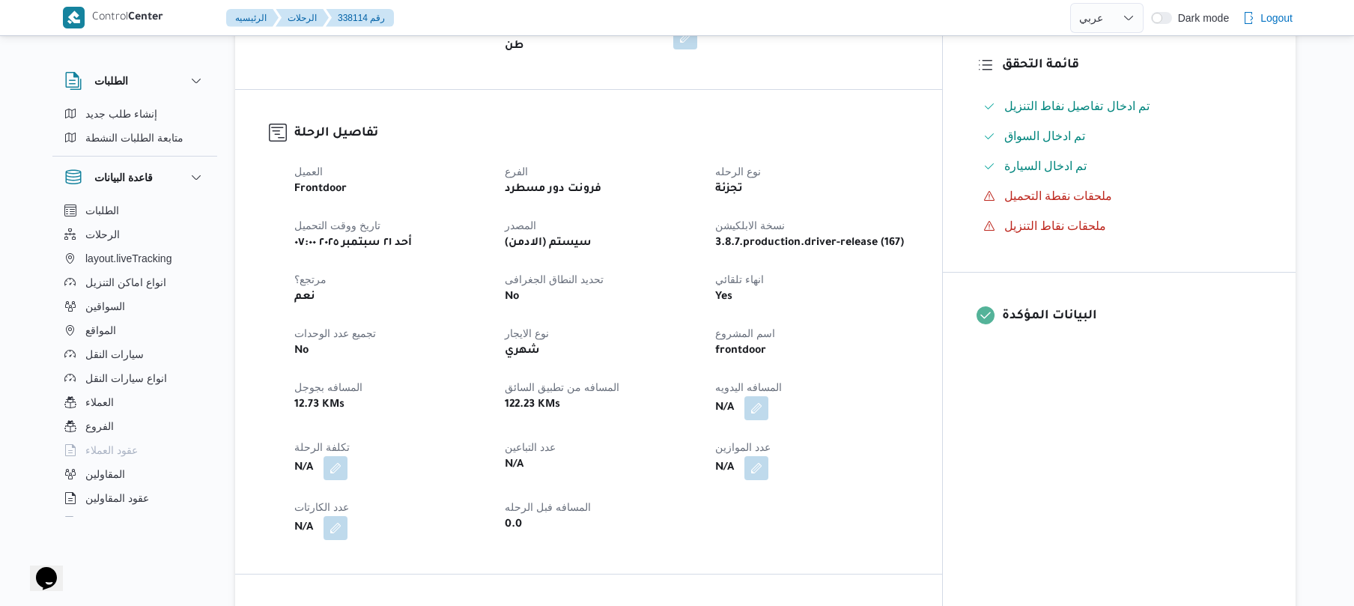
scroll to position [439, 0]
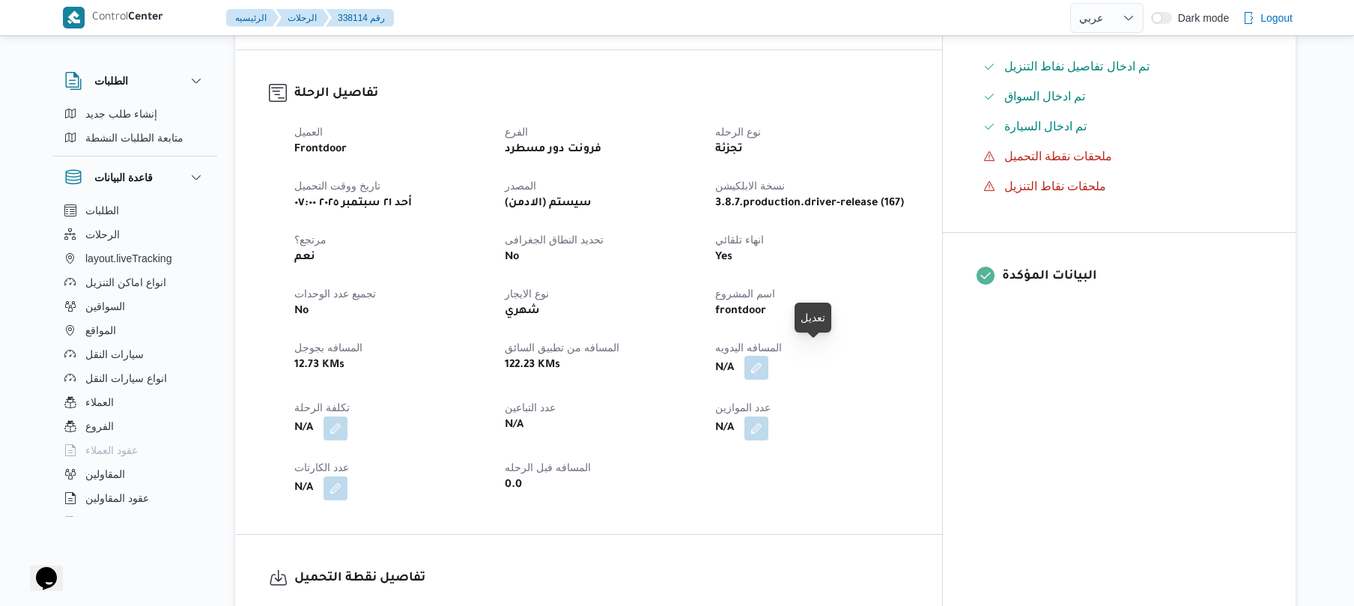
click at [768, 363] on button "button" at bounding box center [756, 368] width 24 height 24
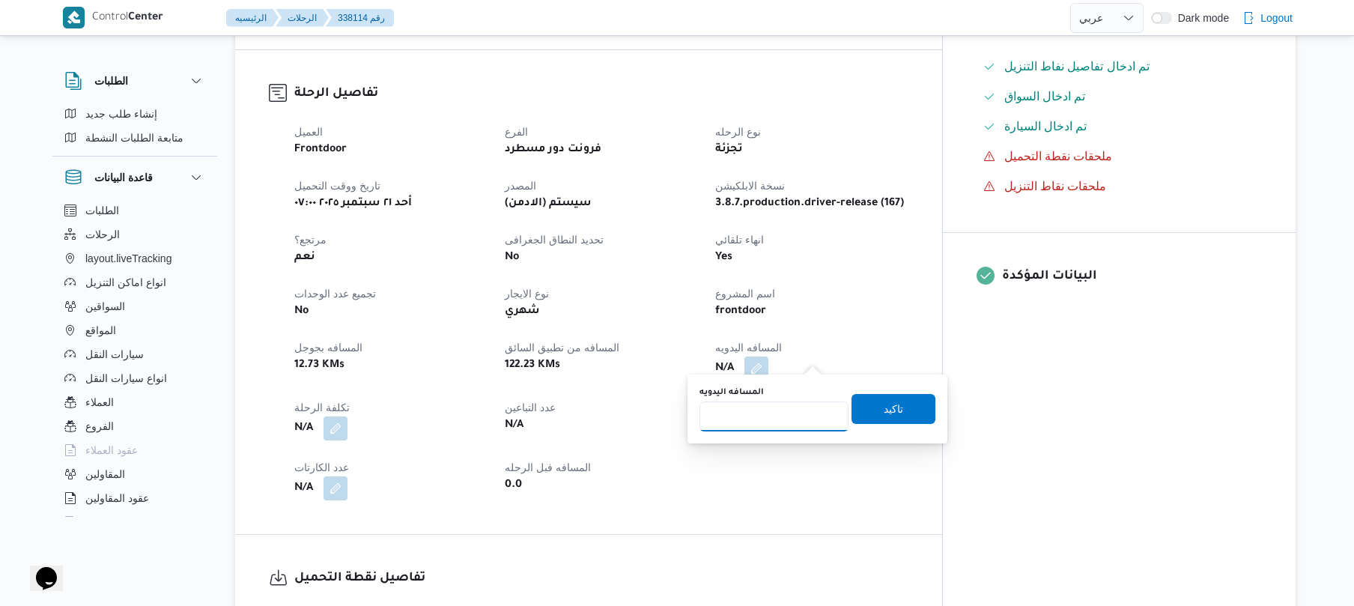
click at [773, 414] on input "المسافه اليدويه" at bounding box center [773, 416] width 149 height 30
type input "130"
click at [883, 399] on span "تاكيد" at bounding box center [892, 408] width 19 height 18
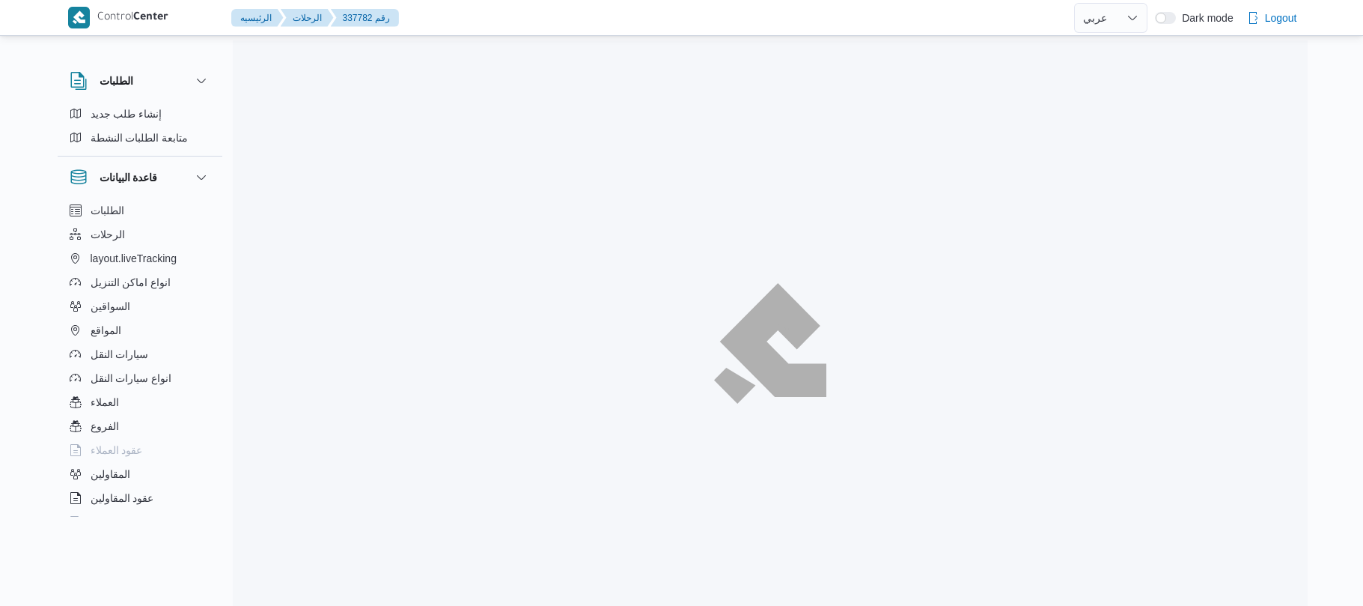
select select "ar"
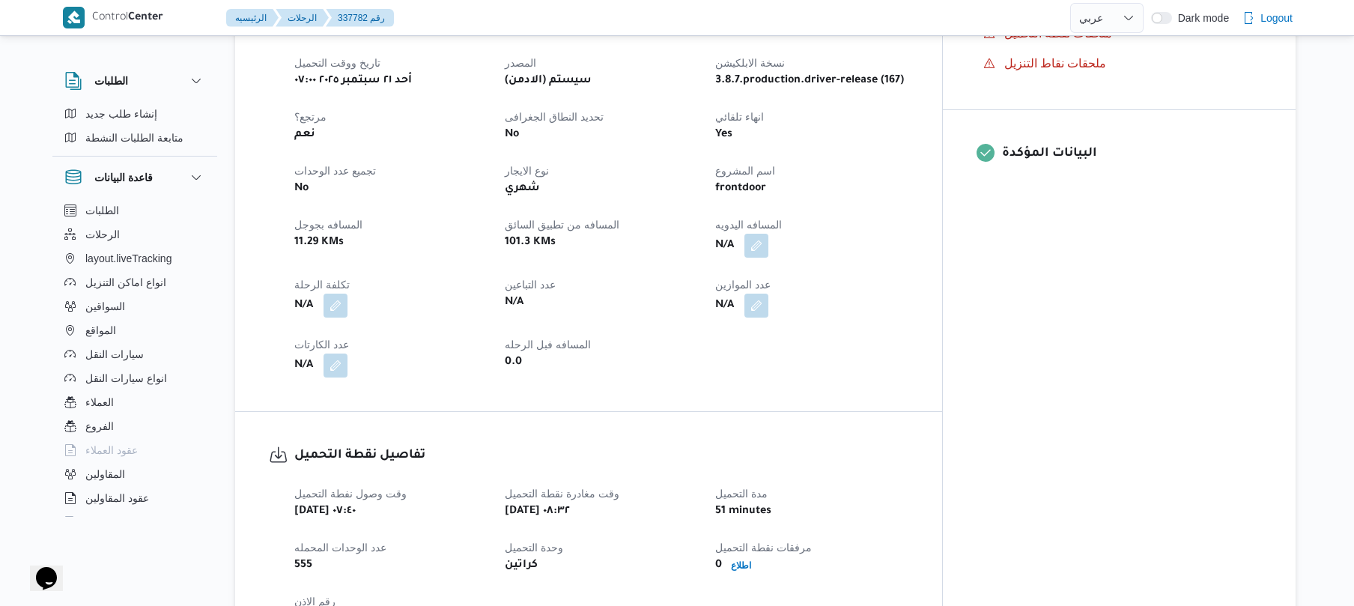
scroll to position [599, 0]
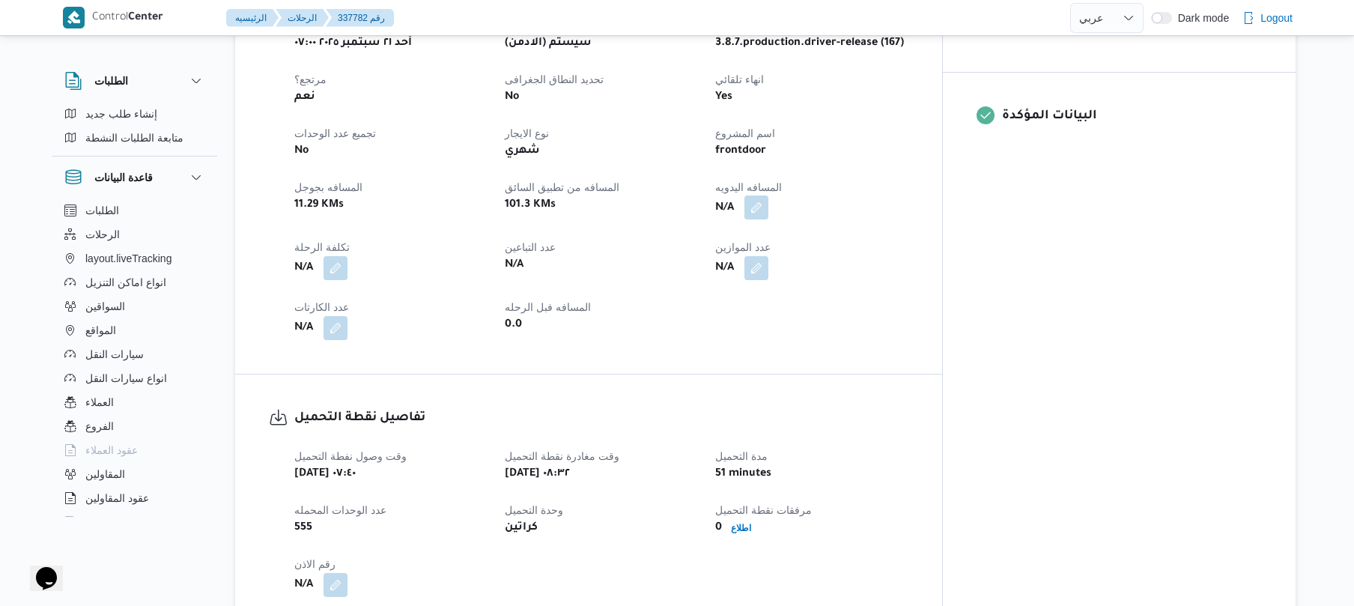
click at [768, 199] on button "button" at bounding box center [756, 207] width 24 height 24
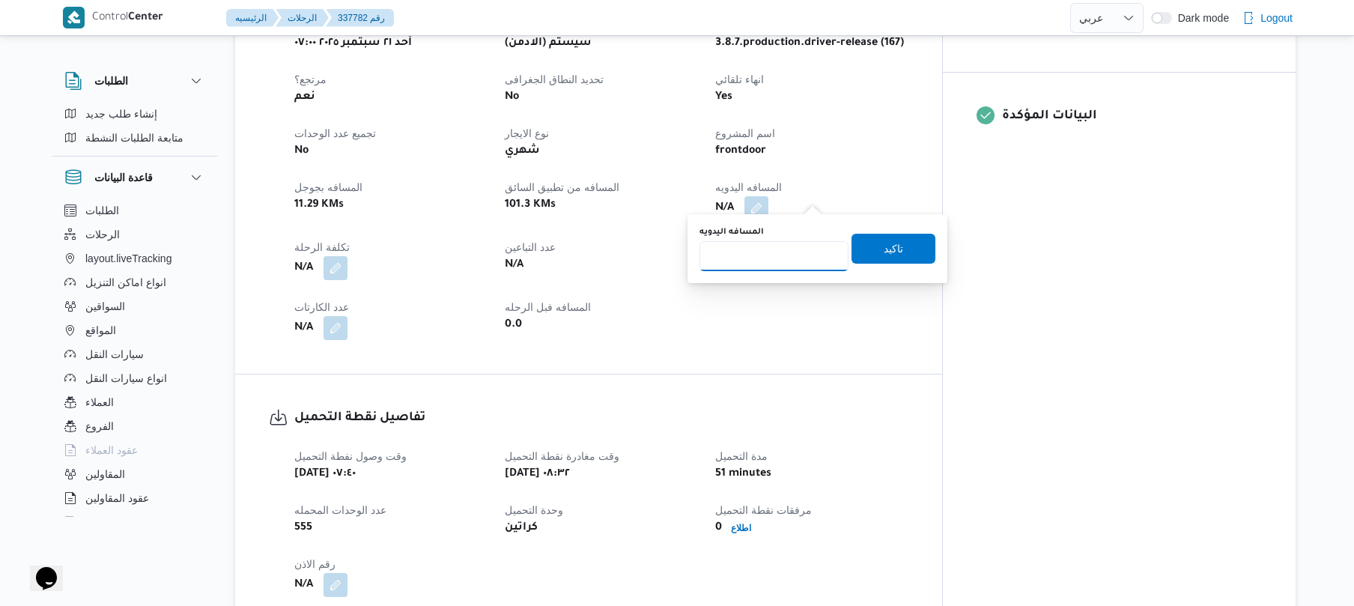
click at [774, 258] on input "المسافه اليدويه" at bounding box center [773, 256] width 149 height 30
type input "90"
click at [883, 249] on span "تاكيد" at bounding box center [892, 248] width 19 height 18
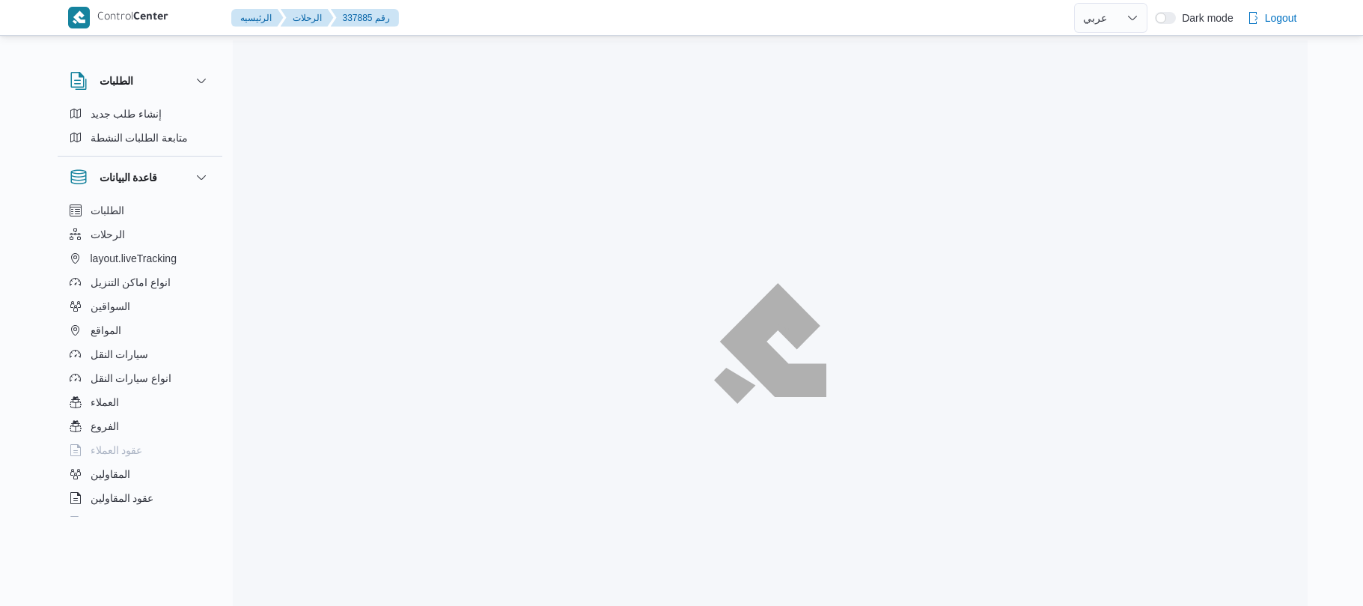
select select "ar"
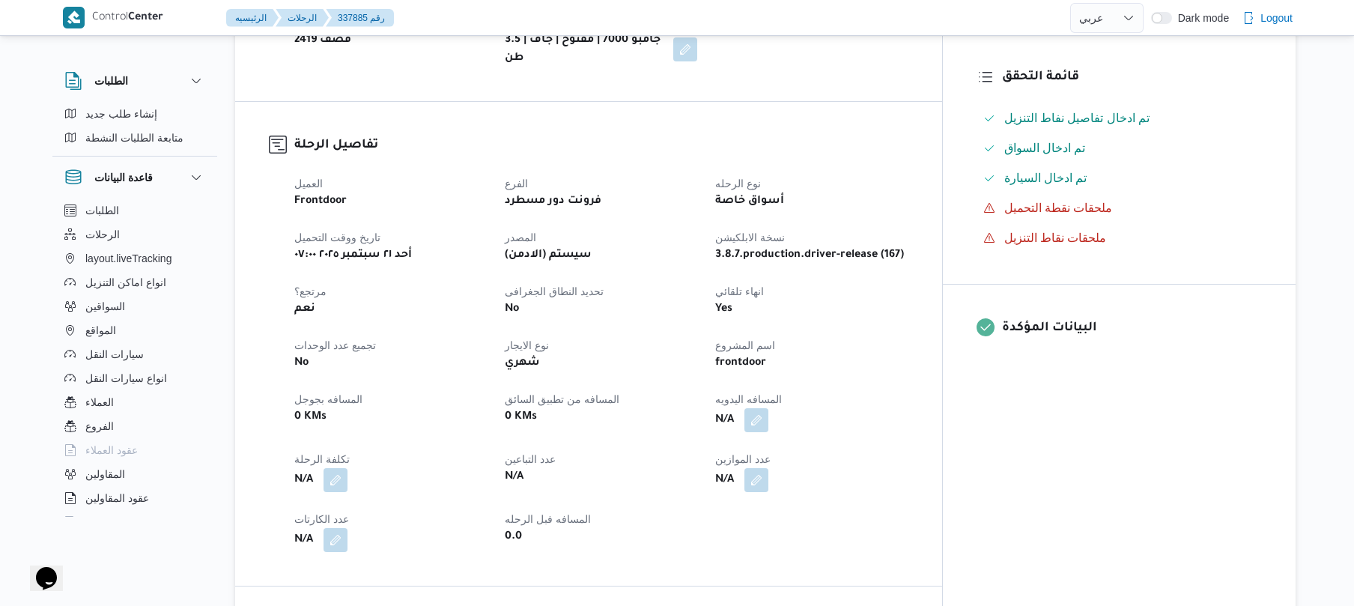
scroll to position [439, 0]
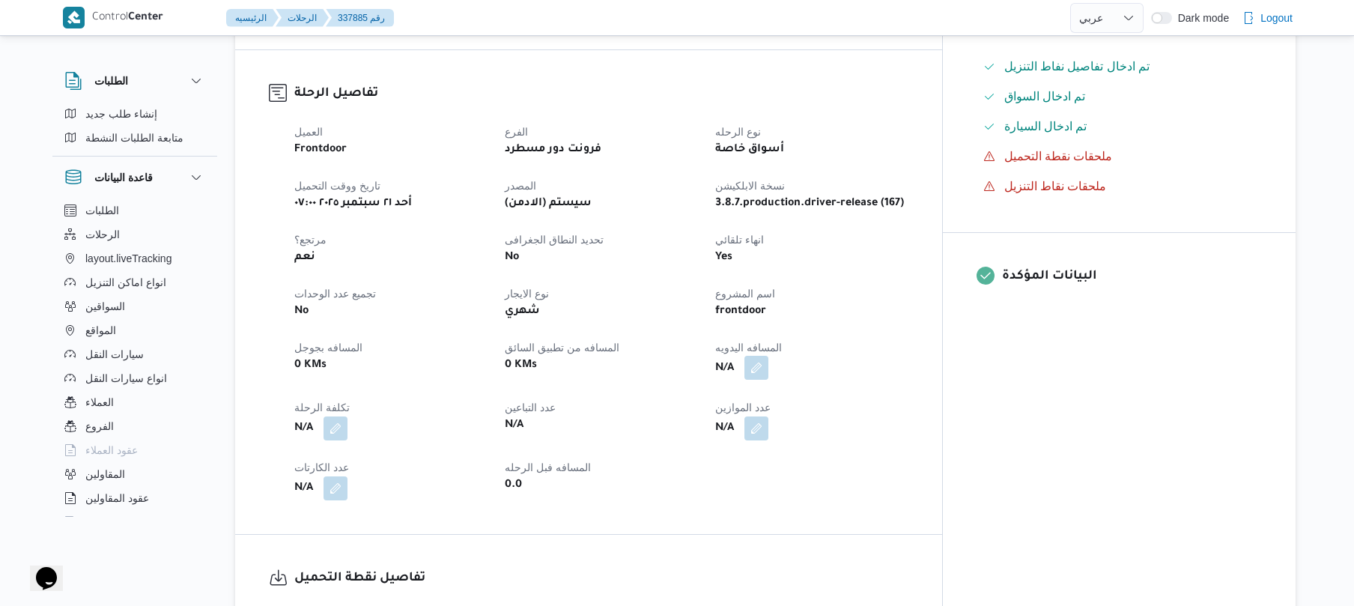
click at [768, 365] on button "button" at bounding box center [756, 368] width 24 height 24
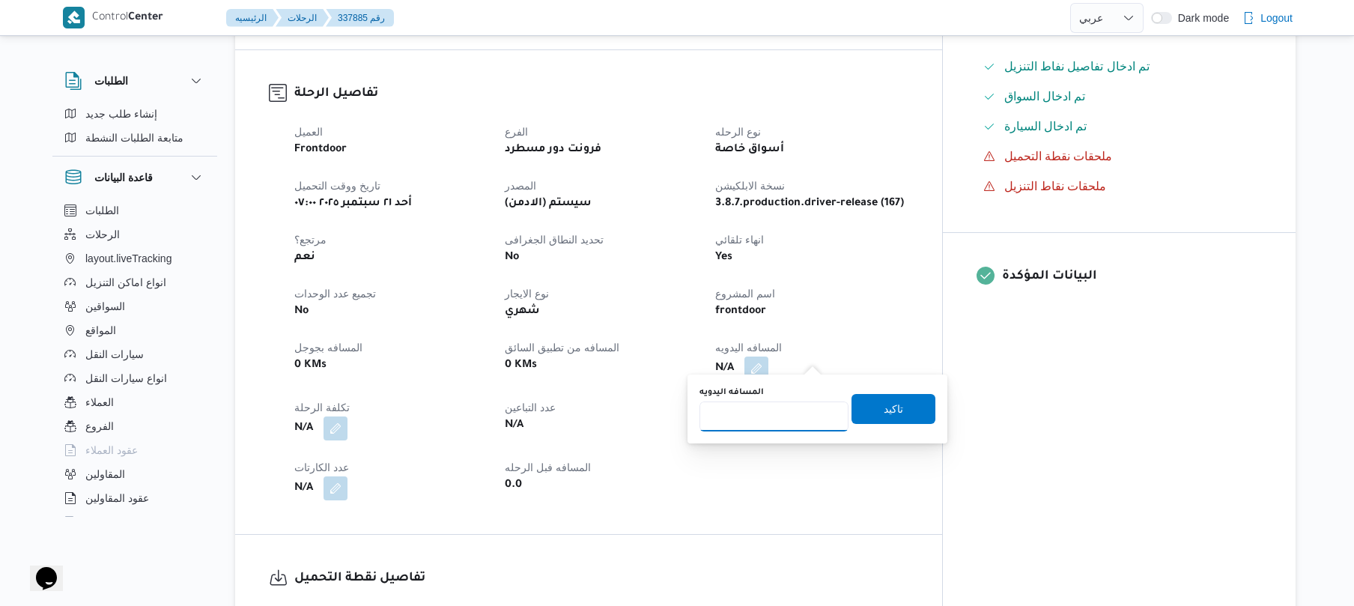
click at [792, 414] on input "المسافه اليدويه" at bounding box center [773, 416] width 149 height 30
type input "70"
click at [883, 414] on span "تاكيد" at bounding box center [892, 408] width 19 height 18
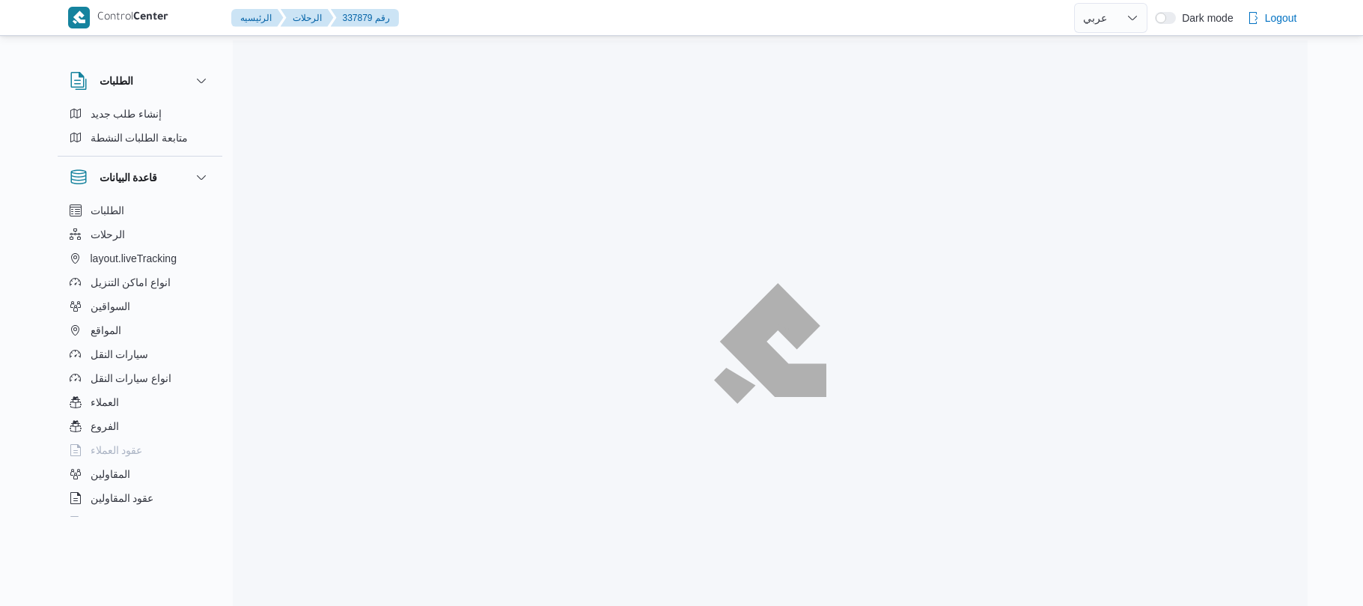
select select "ar"
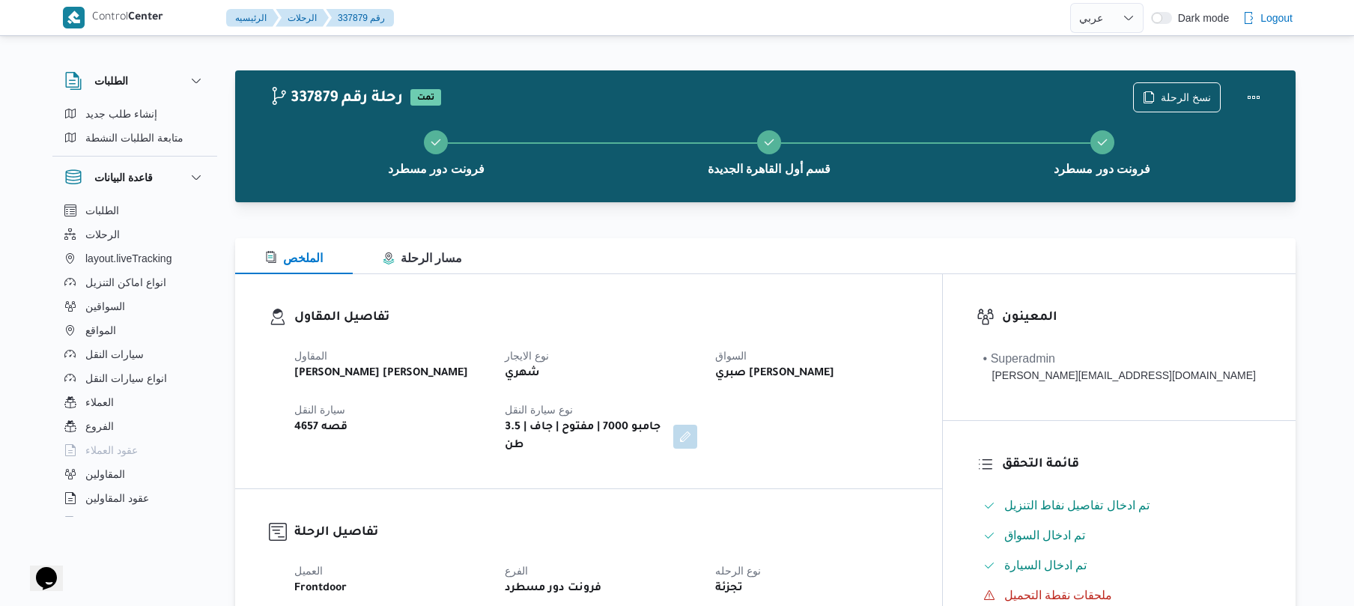
click at [752, 283] on div "تفاصيل المقاول المقاول [PERSON_NAME] [PERSON_NAME] نوع الايجار شهري السواق صبري…" at bounding box center [588, 381] width 707 height 214
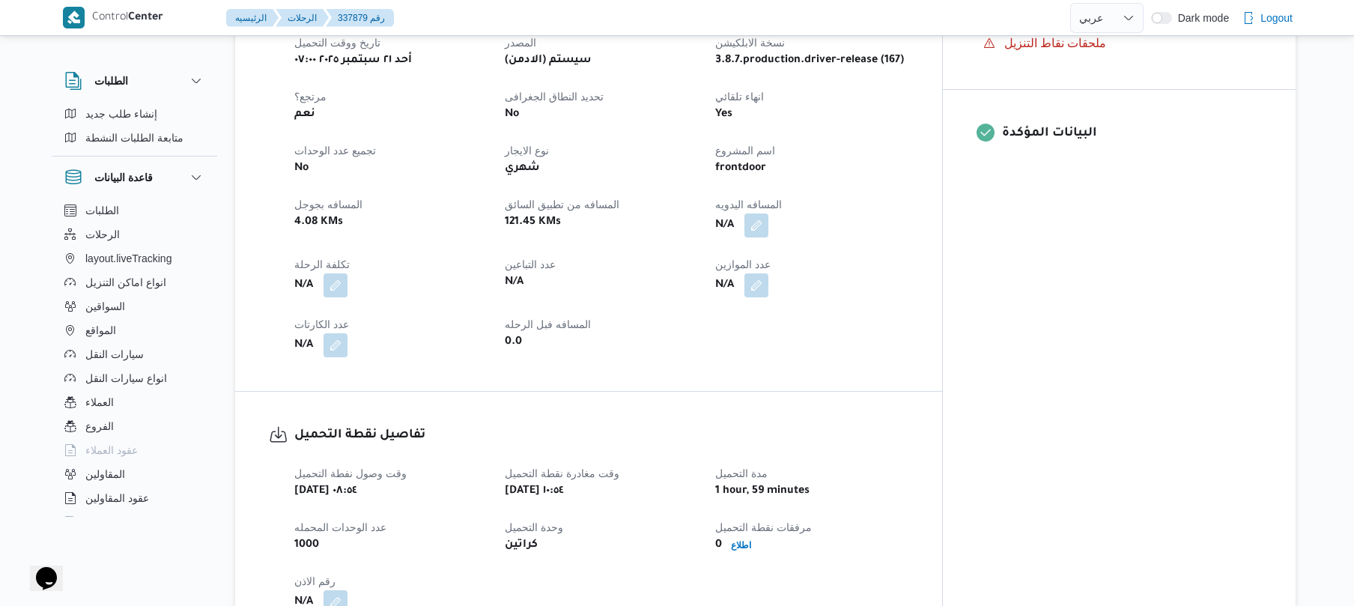
scroll to position [639, 0]
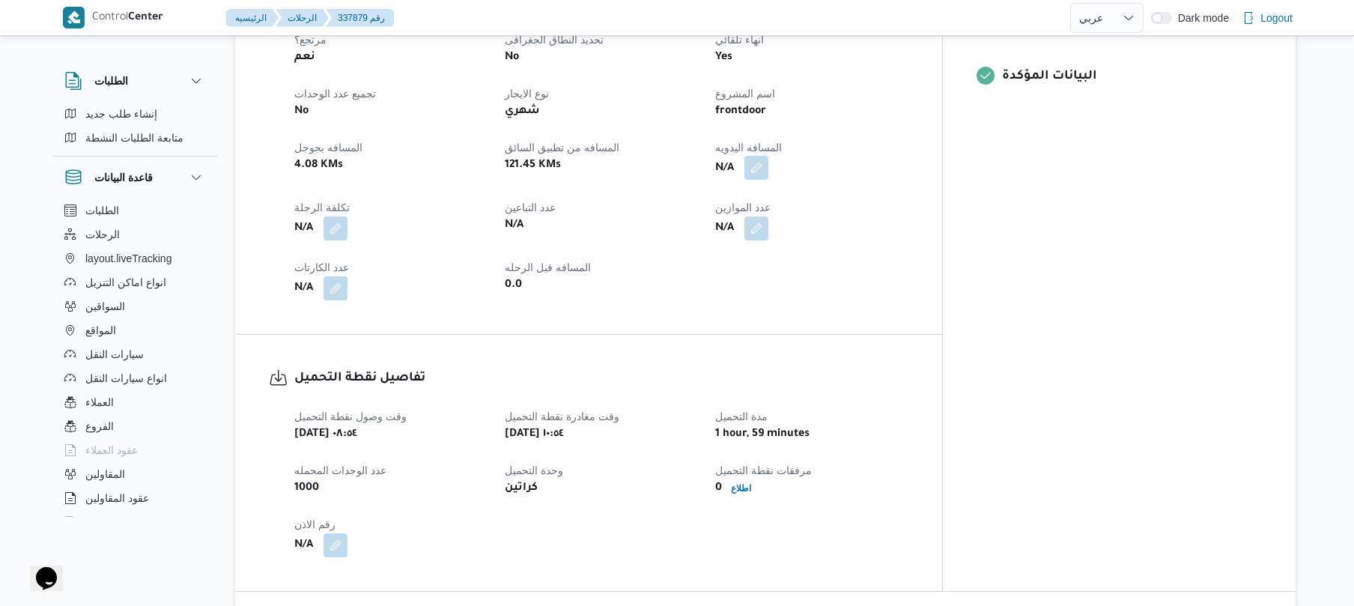
click at [768, 156] on button "button" at bounding box center [756, 168] width 24 height 24
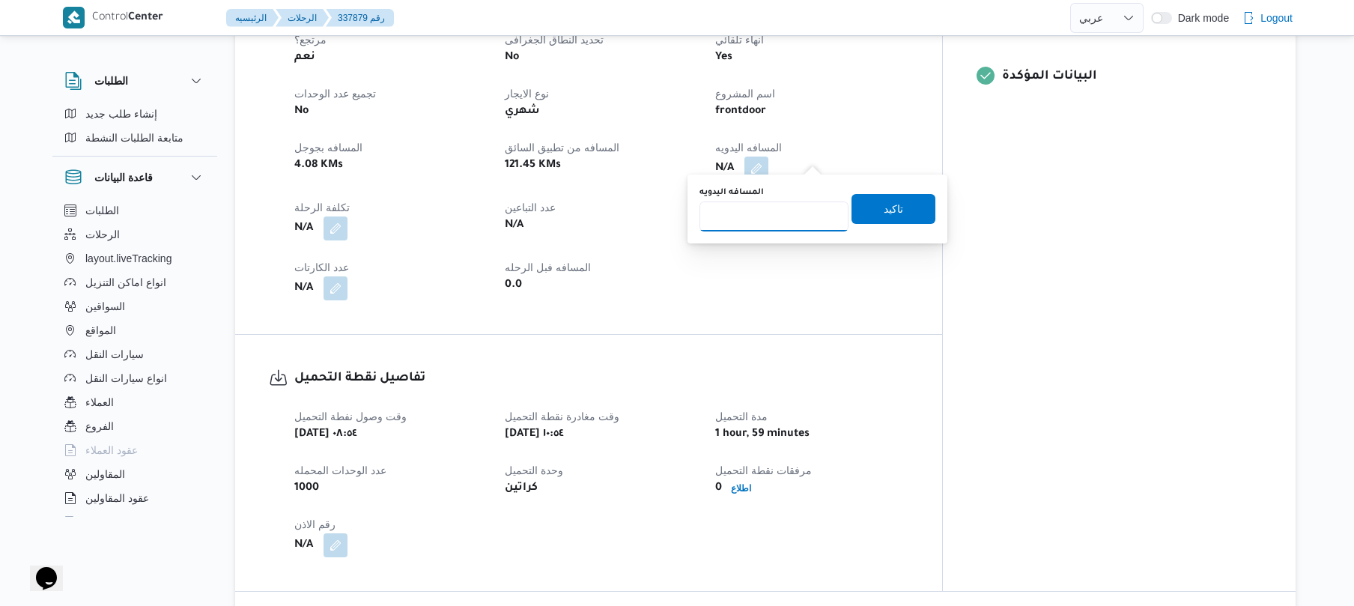
click at [795, 213] on input "المسافه اليدويه" at bounding box center [773, 216] width 149 height 30
type input "120"
click at [900, 213] on span "تاكيد" at bounding box center [893, 208] width 84 height 30
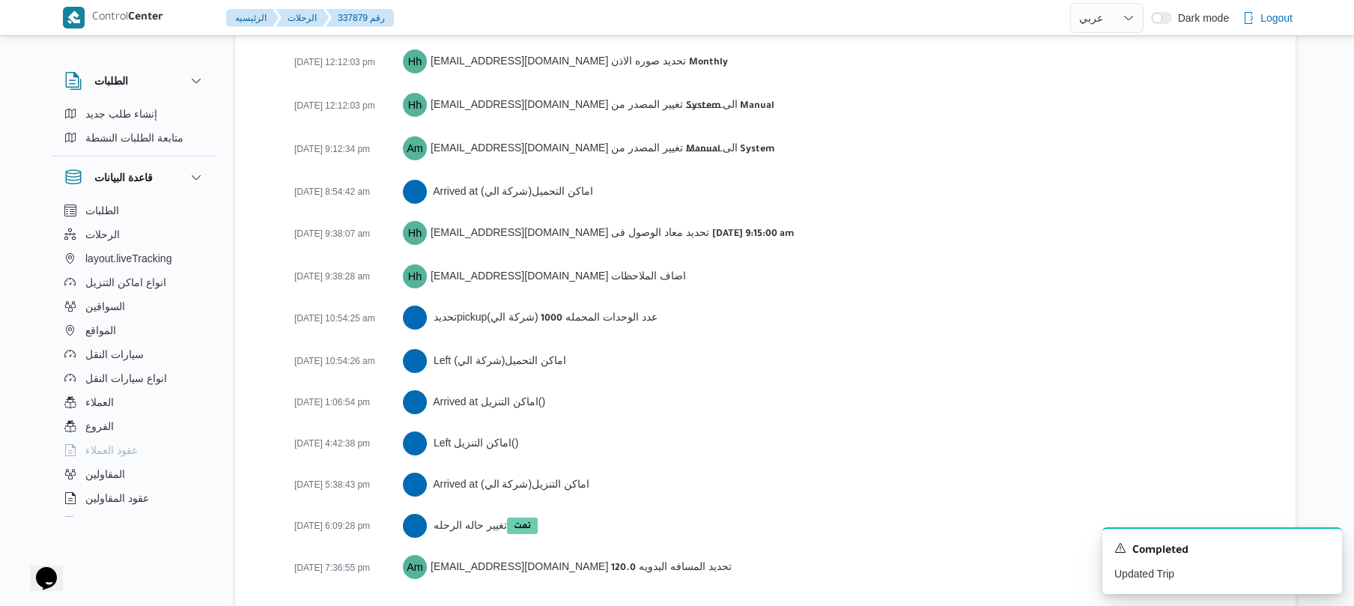
scroll to position [2343, 0]
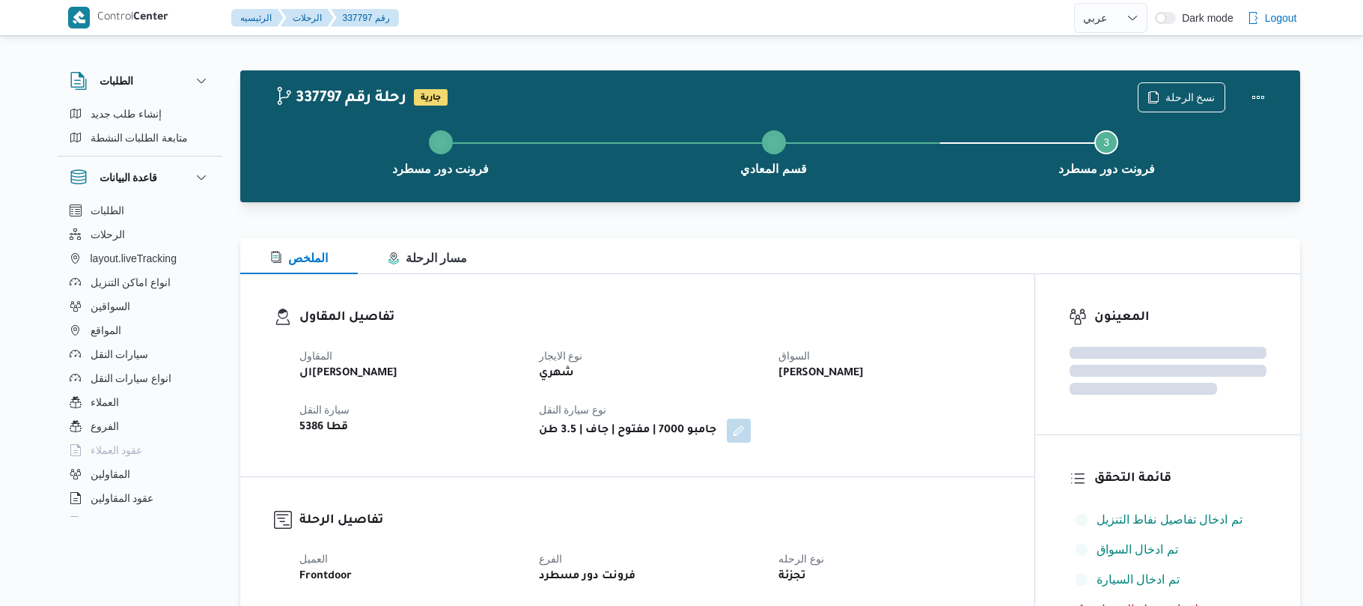
select select "ar"
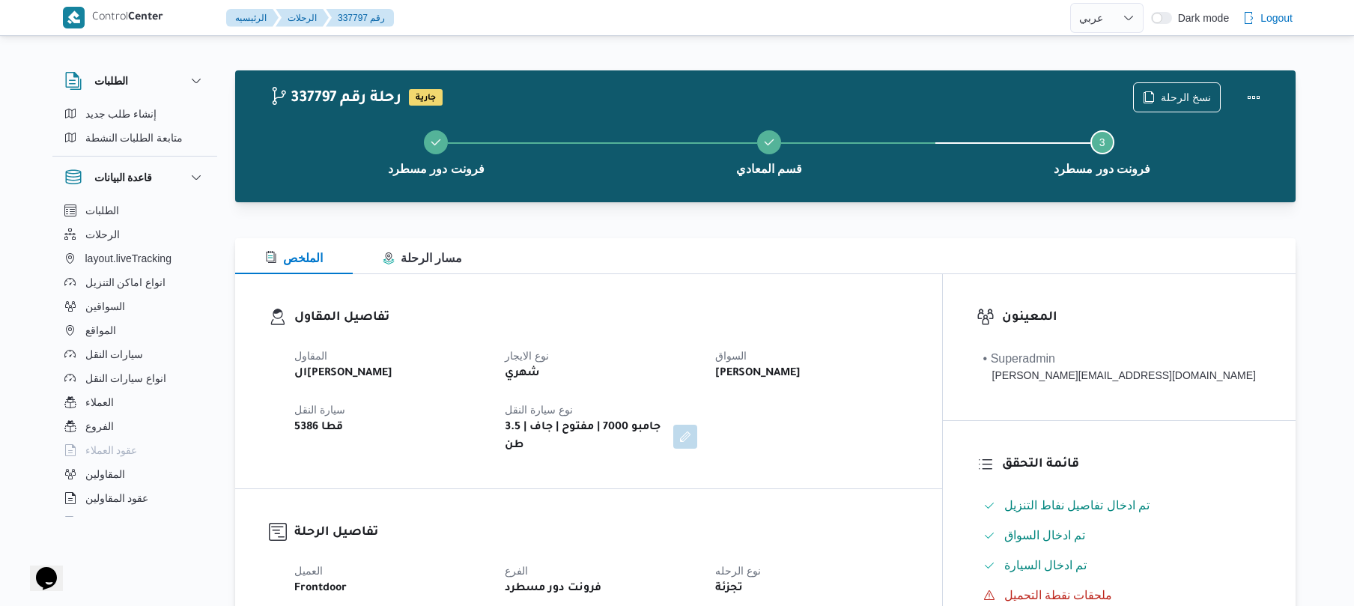
click at [816, 279] on div "تفاصيل المقاول المقاول الهامي [PERSON_NAME] نوع الايجار شهري السواق [PERSON_NAM…" at bounding box center [588, 381] width 707 height 214
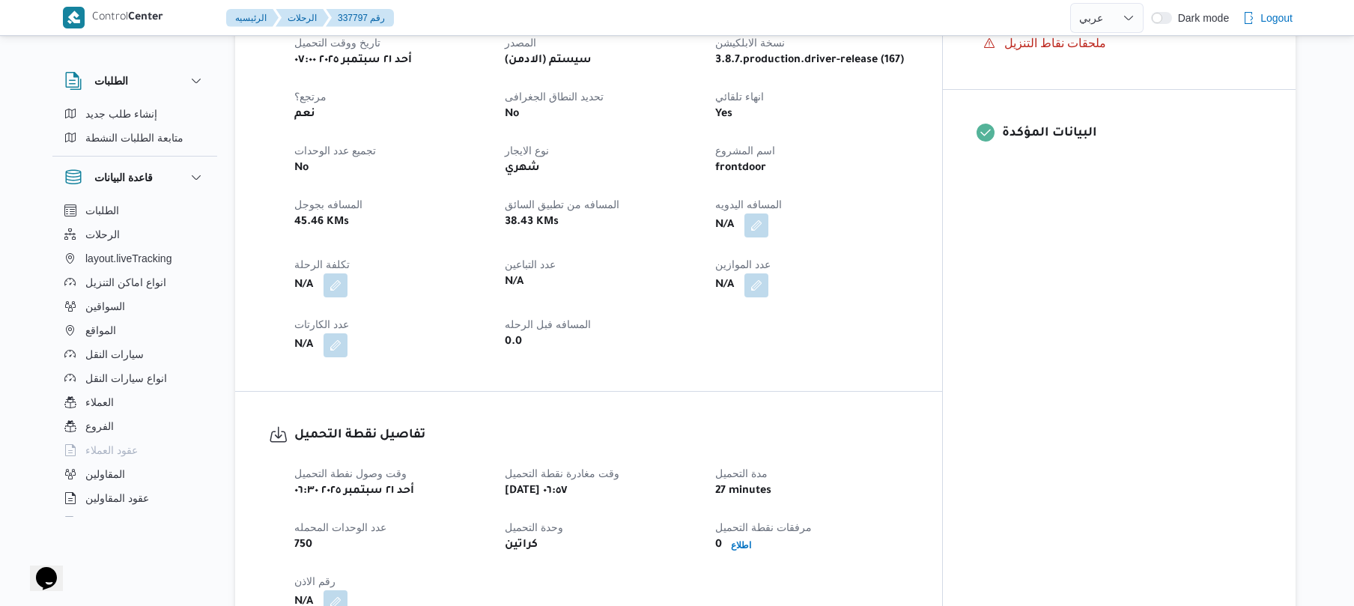
scroll to position [639, 0]
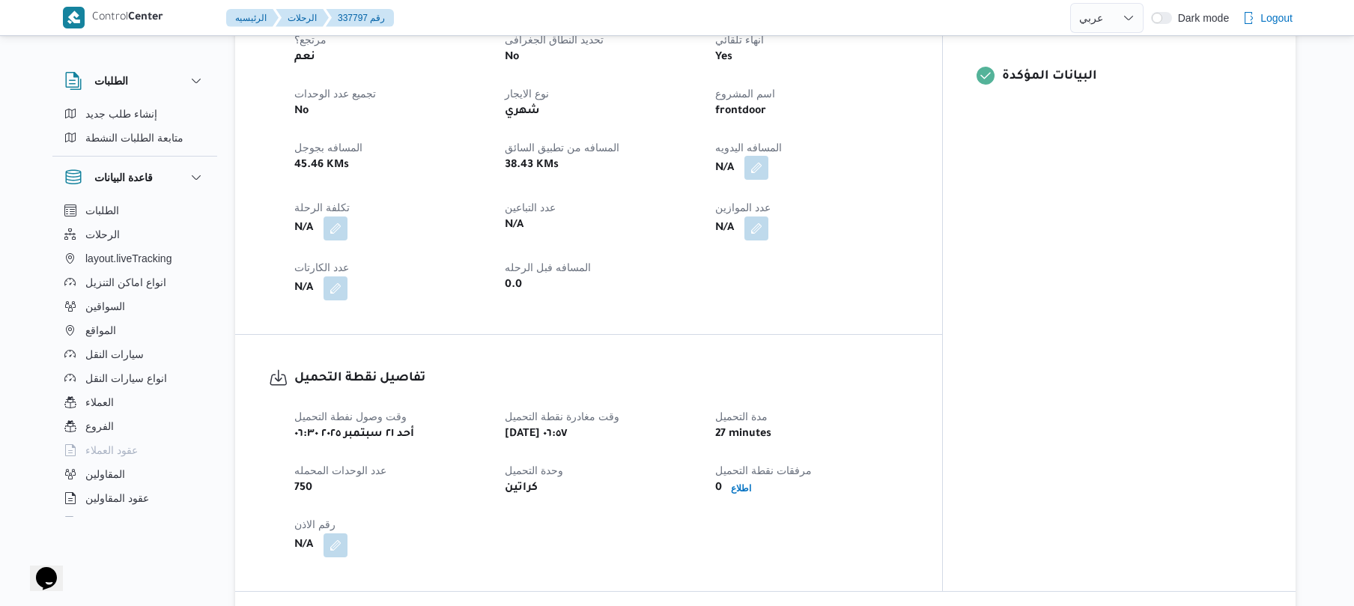
click at [768, 156] on button "button" at bounding box center [756, 168] width 24 height 24
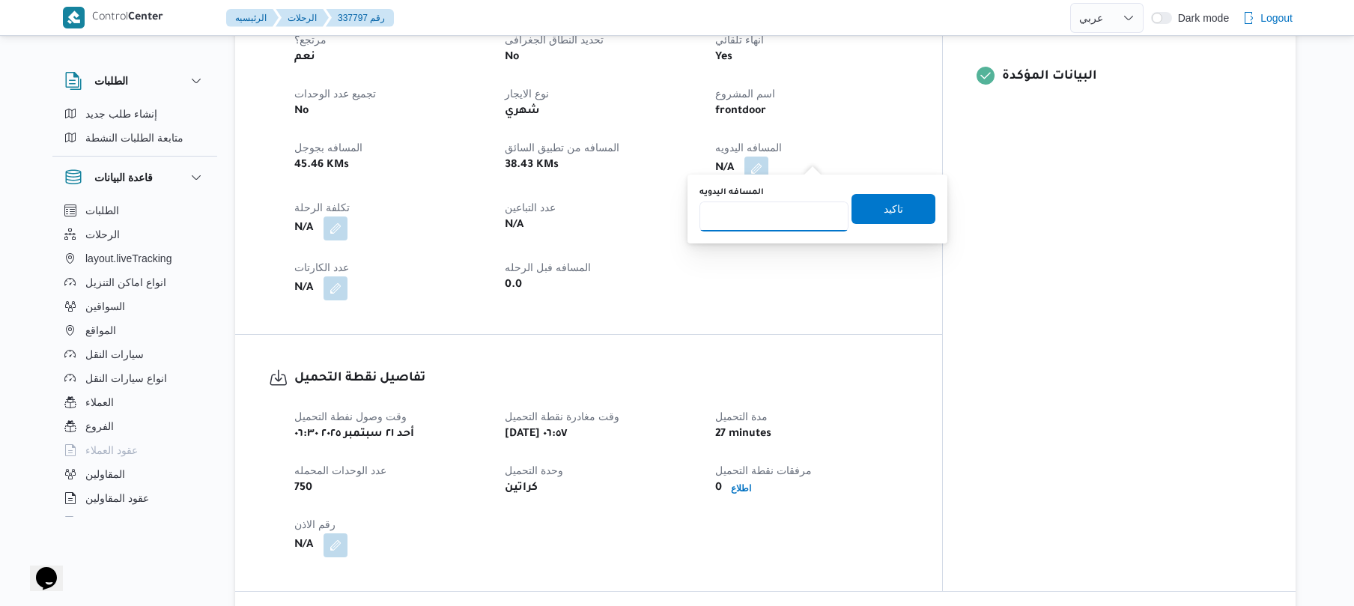
click at [791, 225] on input "المسافه اليدويه" at bounding box center [773, 216] width 149 height 30
type input "125"
click at [898, 210] on span "تاكيد" at bounding box center [893, 208] width 84 height 30
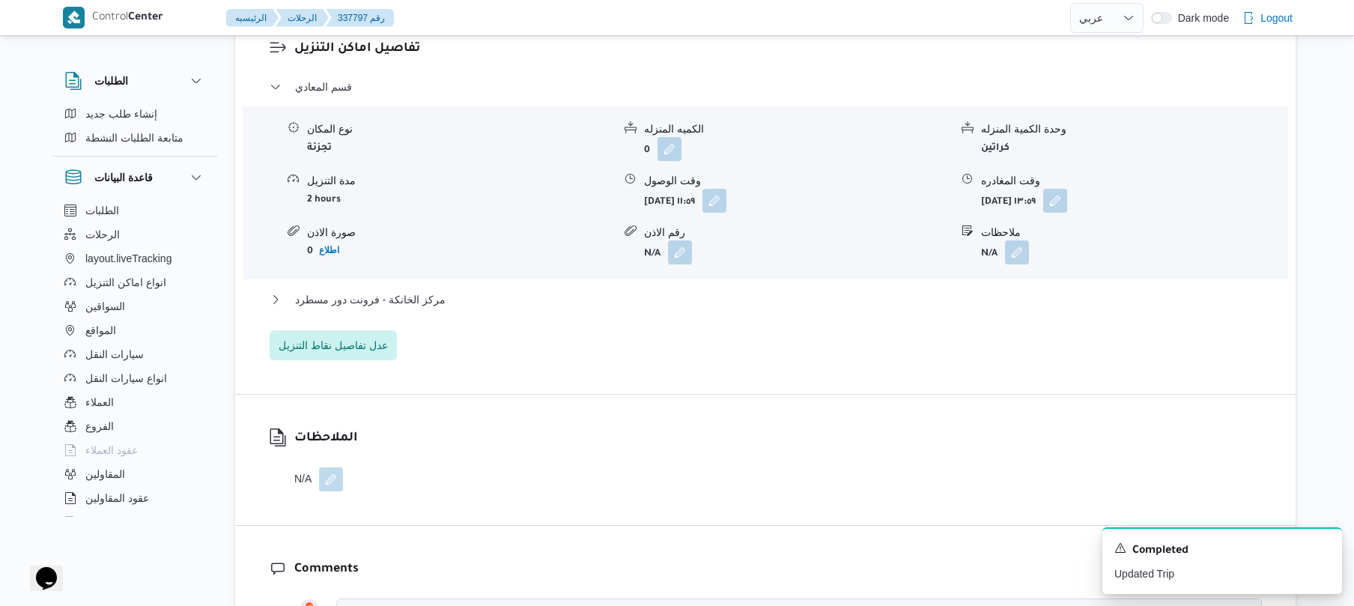
scroll to position [1357, 0]
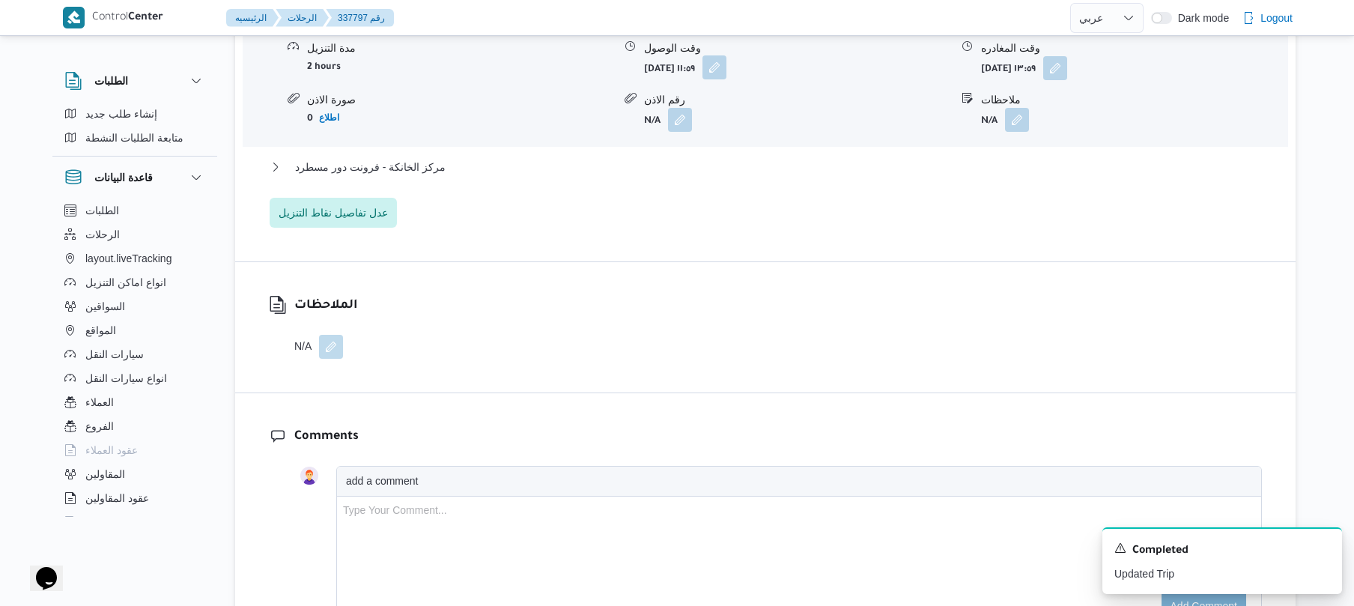
click at [726, 57] on button "button" at bounding box center [714, 67] width 24 height 24
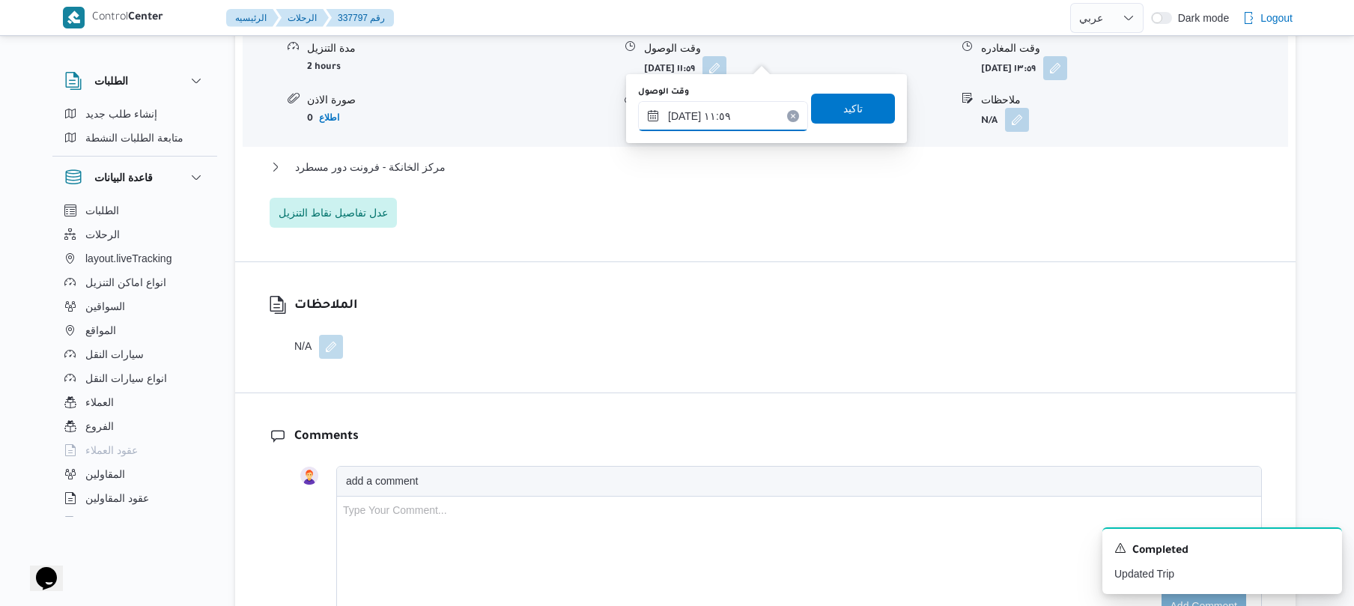
click at [732, 109] on input "[DATE] ١١:٥٩" at bounding box center [723, 116] width 170 height 30
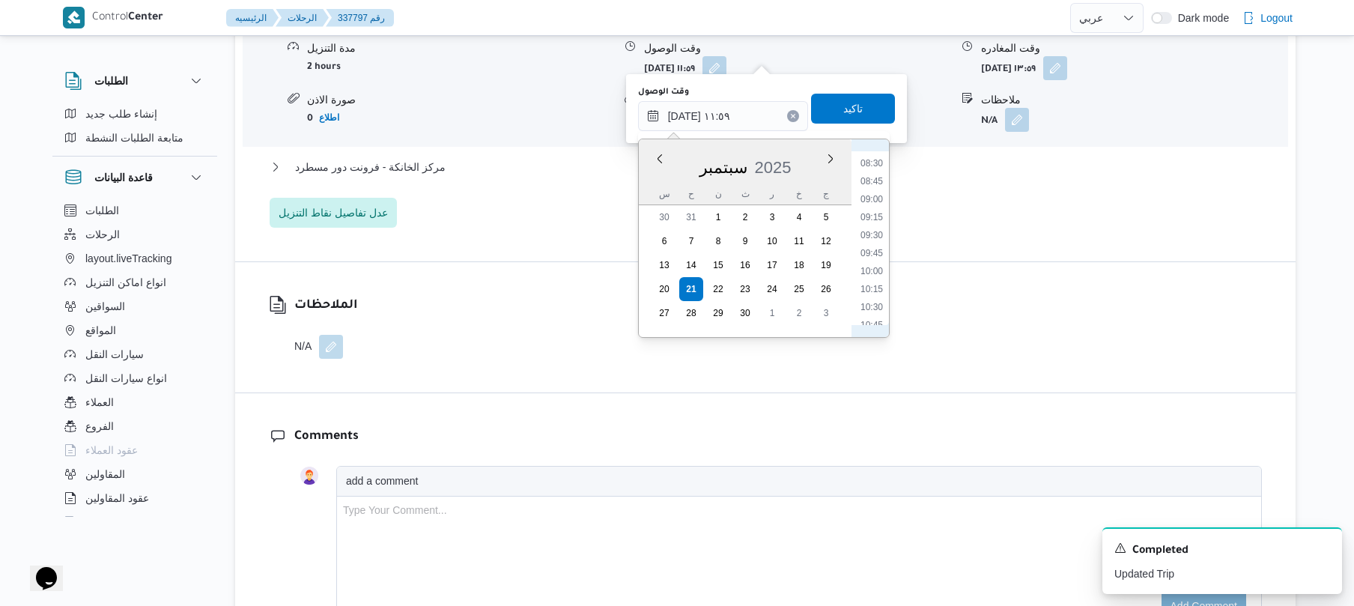
scroll to position [459, 0]
click at [870, 273] on li "08:00" at bounding box center [871, 274] width 34 height 15
type input "[DATE] ٠٨:٠٠"
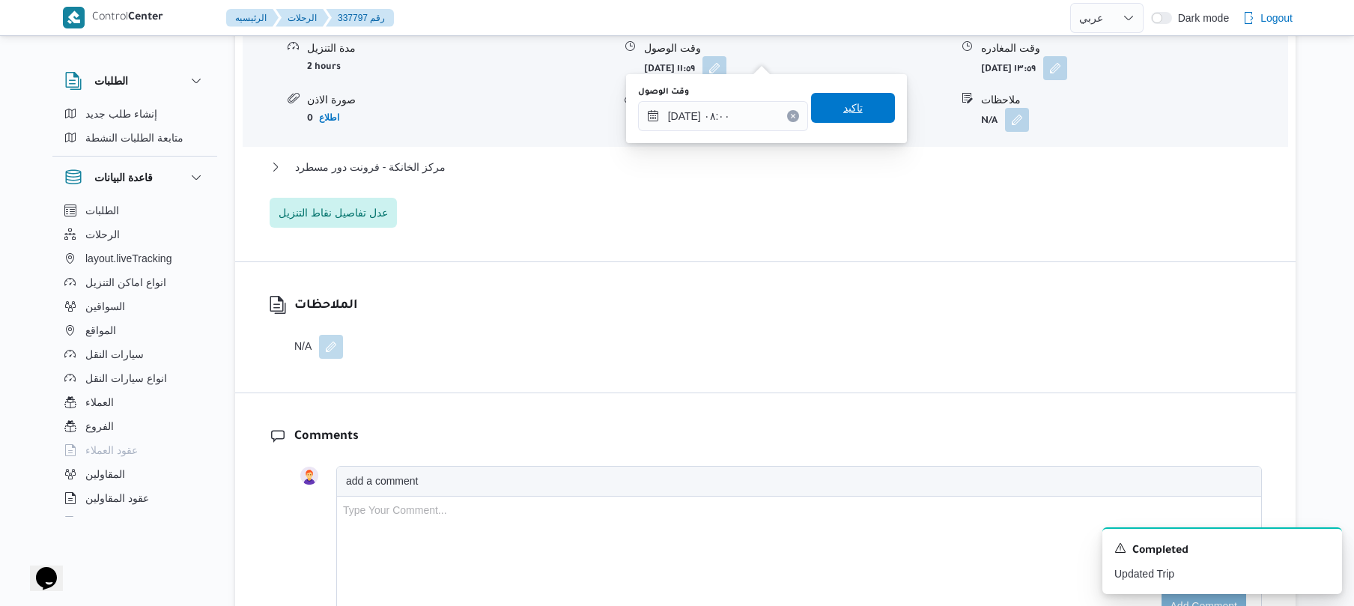
click at [857, 106] on span "تاكيد" at bounding box center [853, 108] width 84 height 30
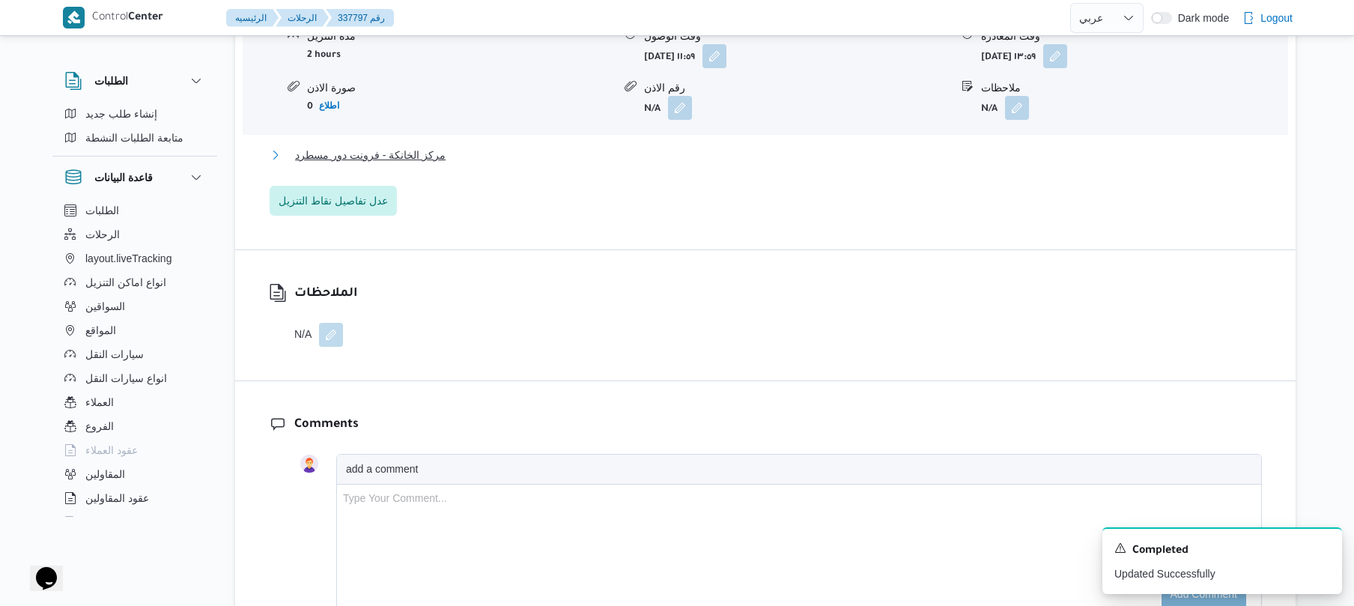
click at [797, 153] on button "مركز الخانكة - فرونت دور مسطرد" at bounding box center [766, 155] width 992 height 18
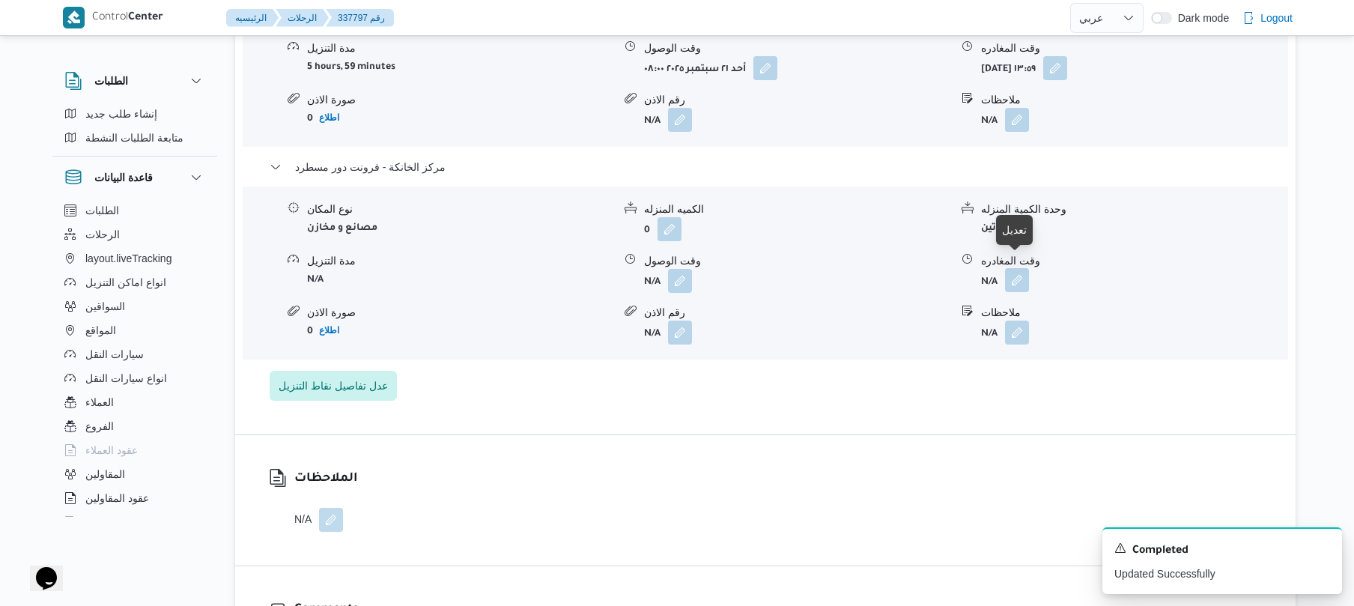
click at [1018, 271] on button "button" at bounding box center [1017, 280] width 24 height 24
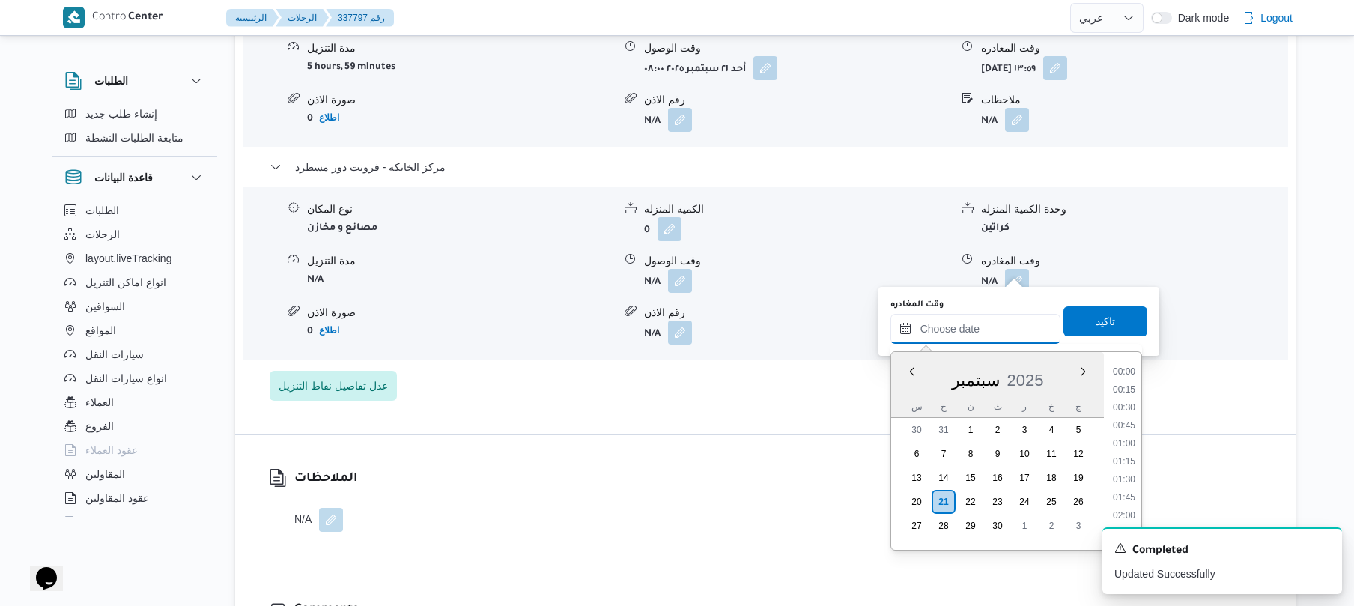
click at [973, 327] on input "وقت المغادره" at bounding box center [975, 329] width 170 height 30
click at [1124, 389] on li "18:30" at bounding box center [1123, 388] width 34 height 15
type input "٢١/٠٩/٢٠٢٥ ١٨:٣٠"
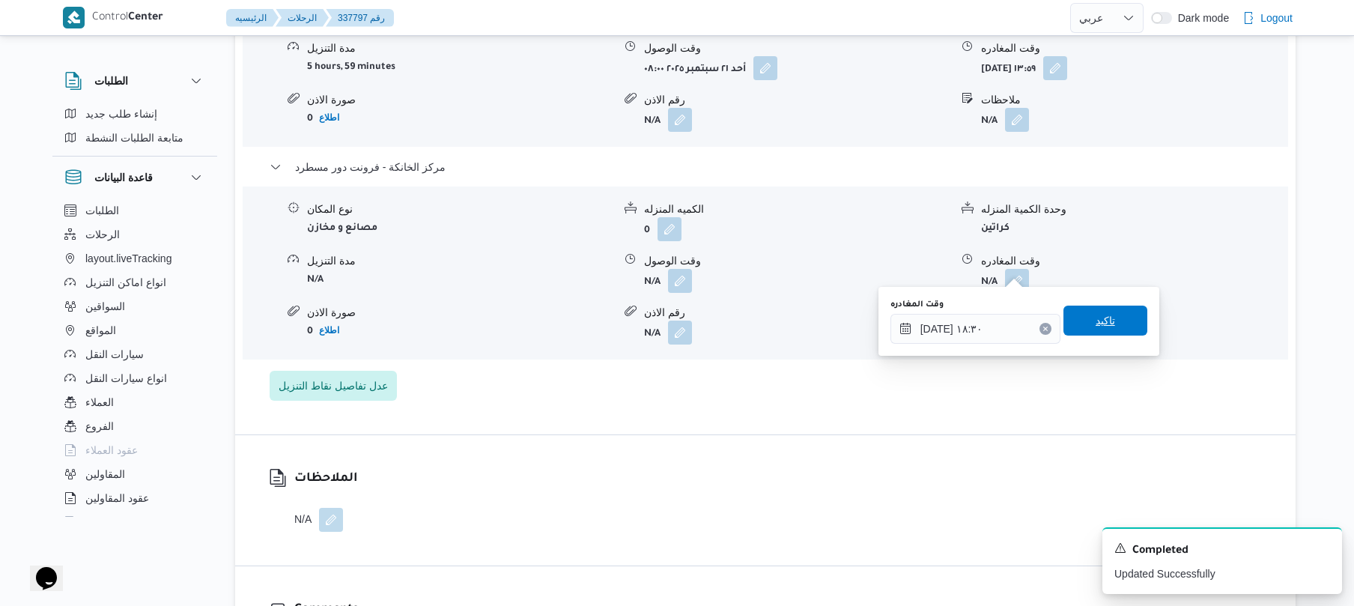
click at [1109, 322] on span "تاكيد" at bounding box center [1105, 320] width 84 height 30
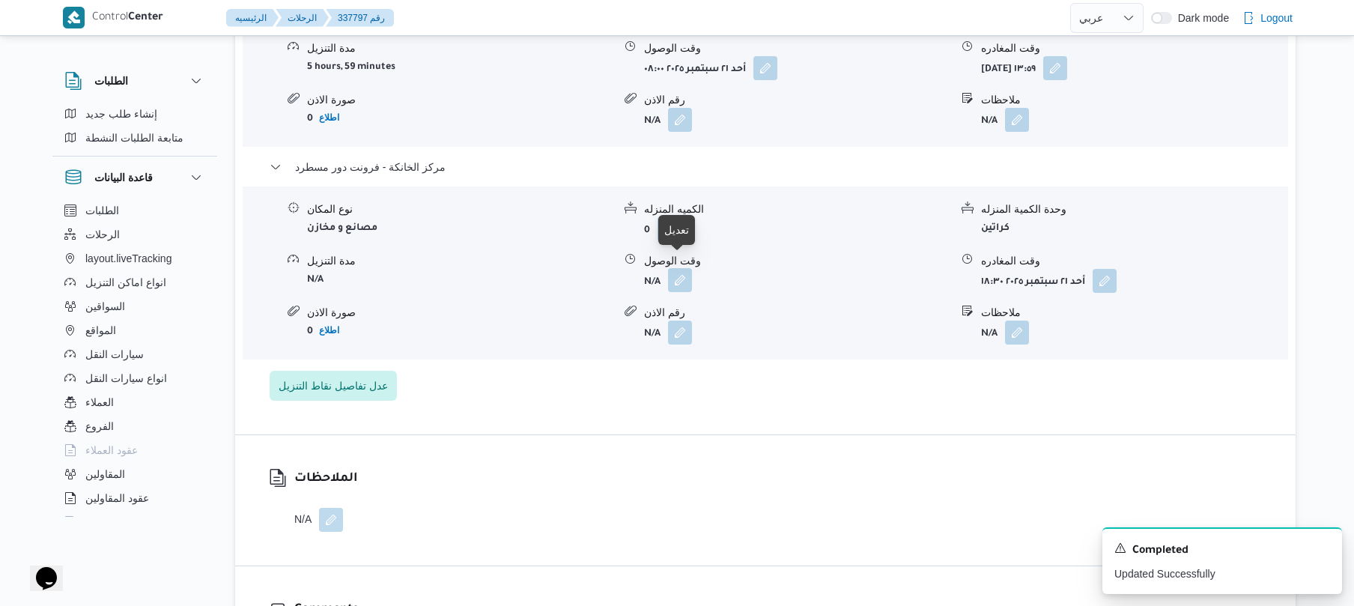
click at [683, 270] on button "button" at bounding box center [680, 280] width 24 height 24
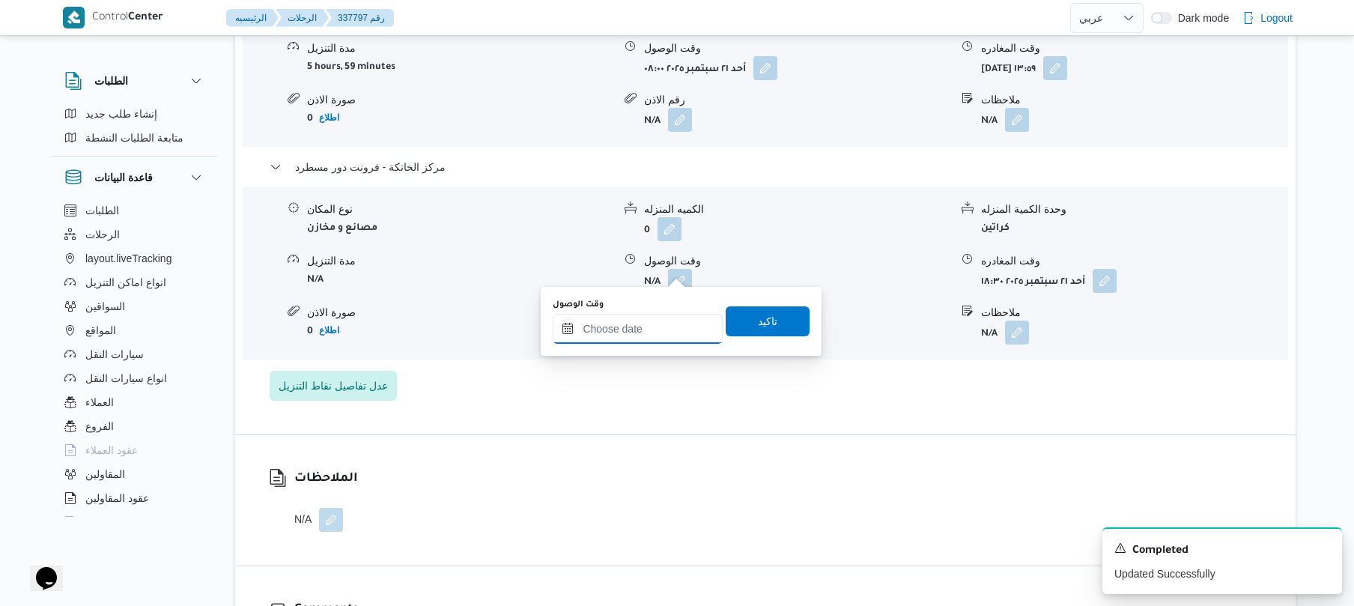
click at [651, 333] on input "وقت الوصول" at bounding box center [638, 329] width 170 height 30
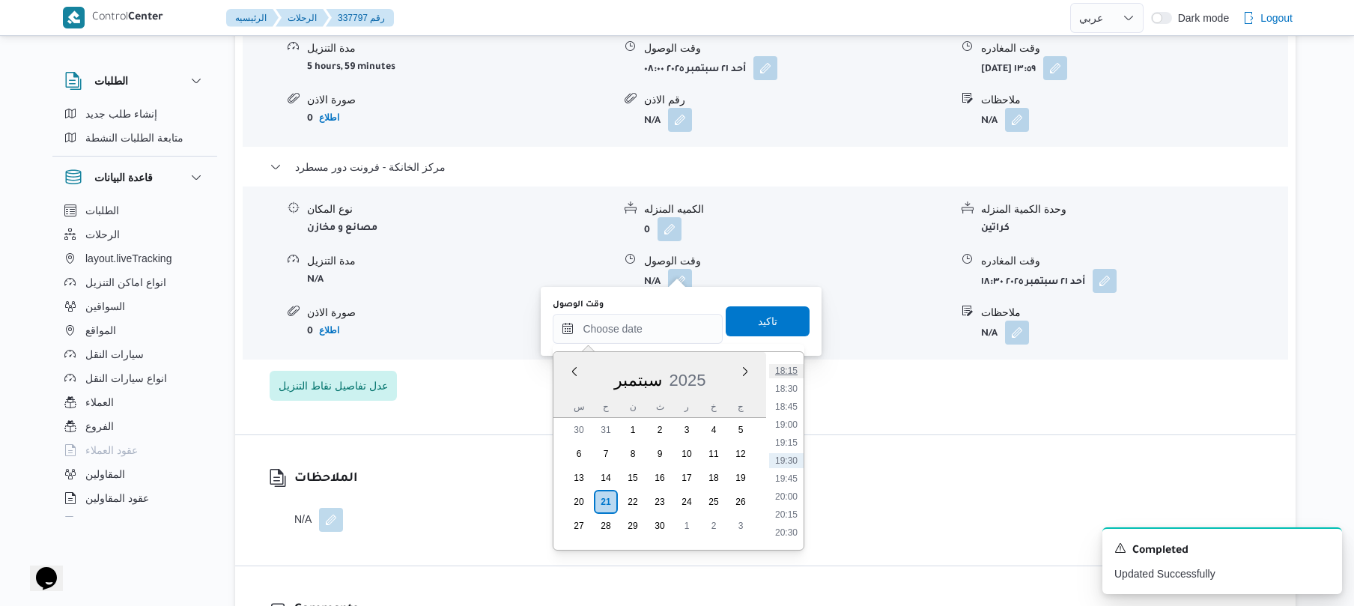
click at [788, 368] on li "18:15" at bounding box center [786, 370] width 34 height 15
type input "٢١/٠٩/٢٠٢٥ ١٨:١٥"
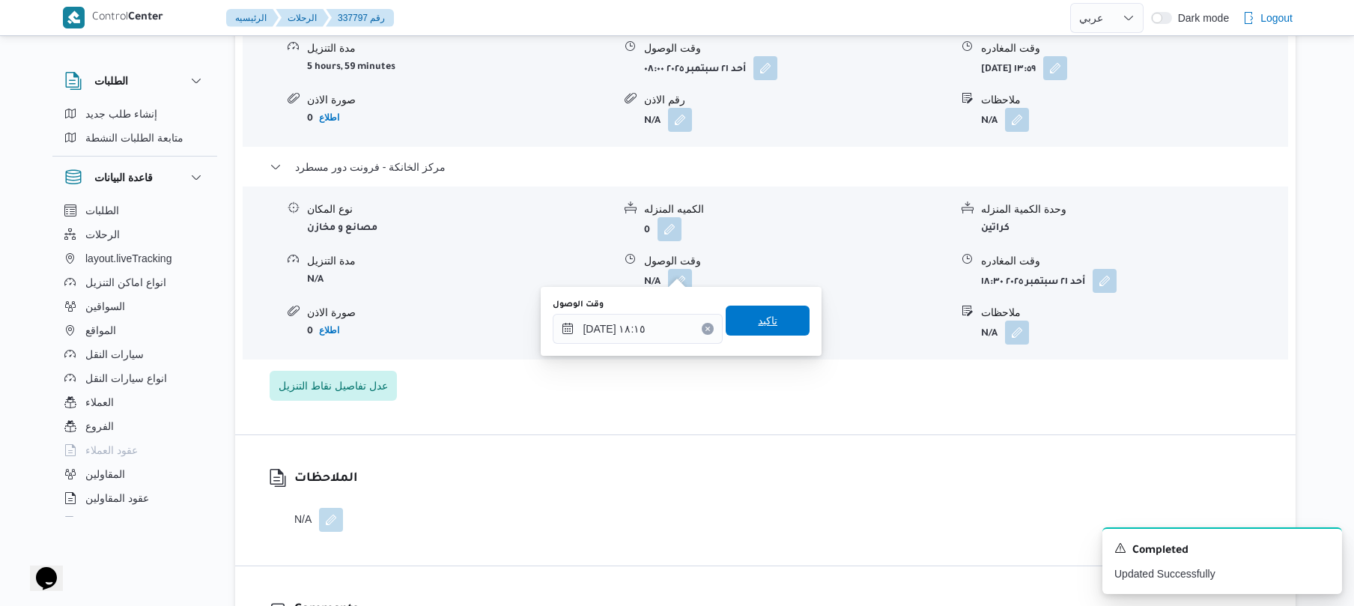
click at [785, 322] on span "تاكيد" at bounding box center [767, 320] width 84 height 30
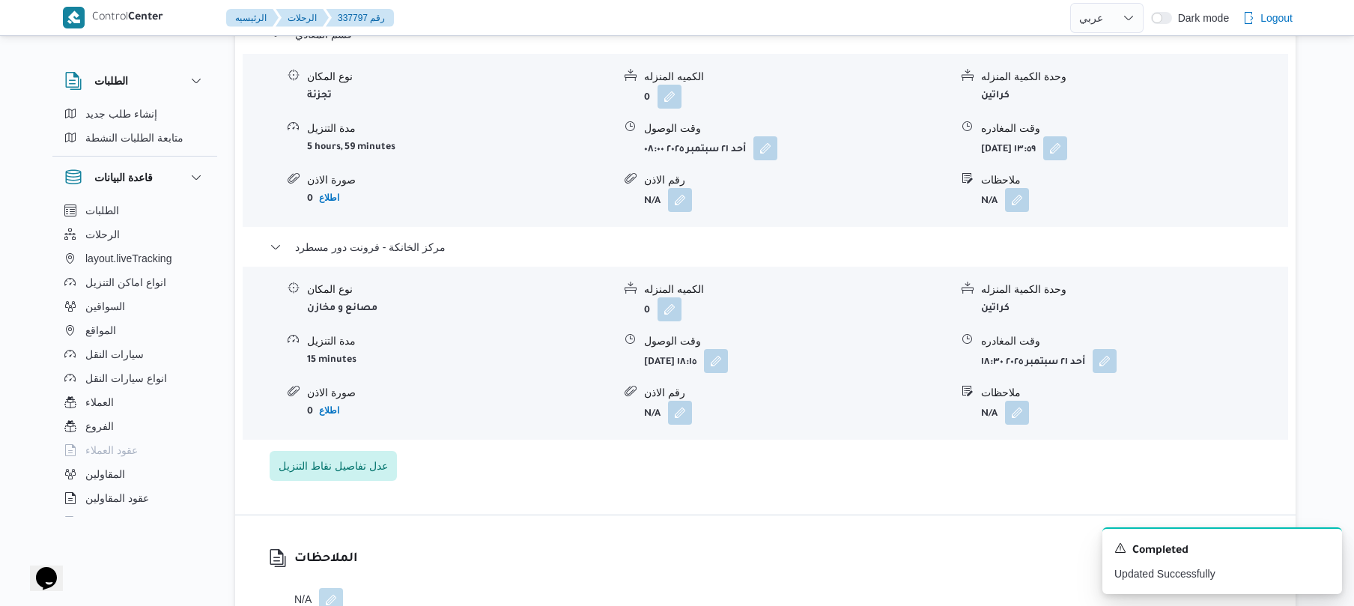
scroll to position [1238, 0]
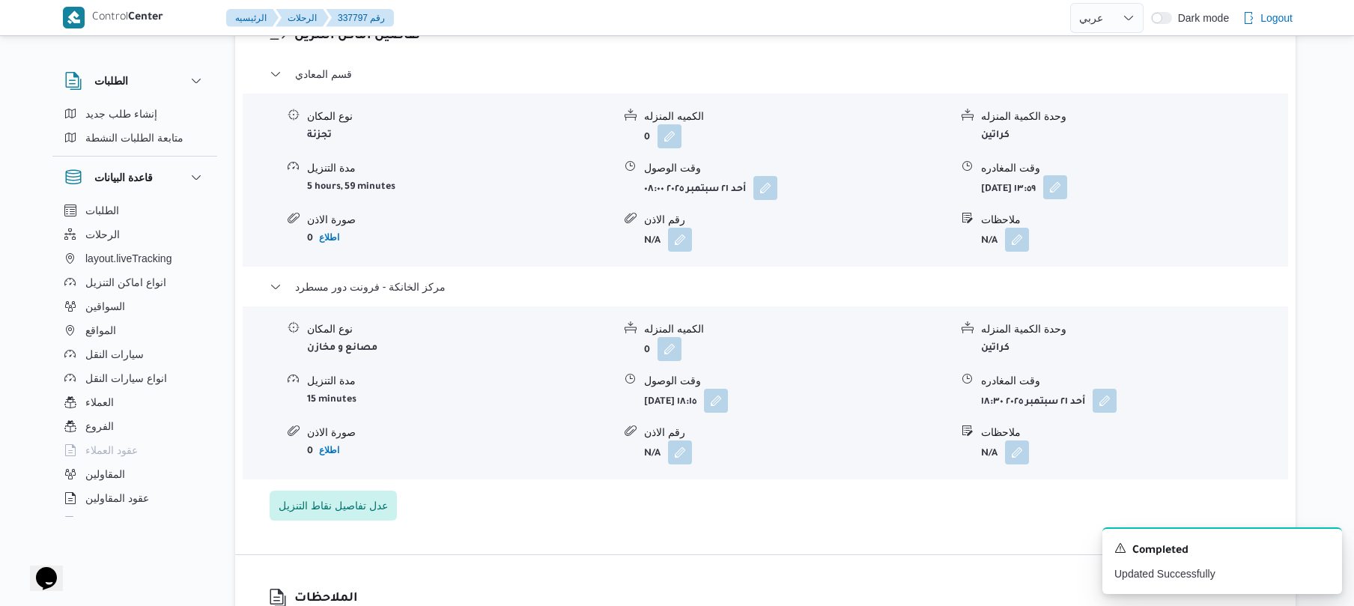
click at [1067, 180] on button "button" at bounding box center [1055, 187] width 24 height 24
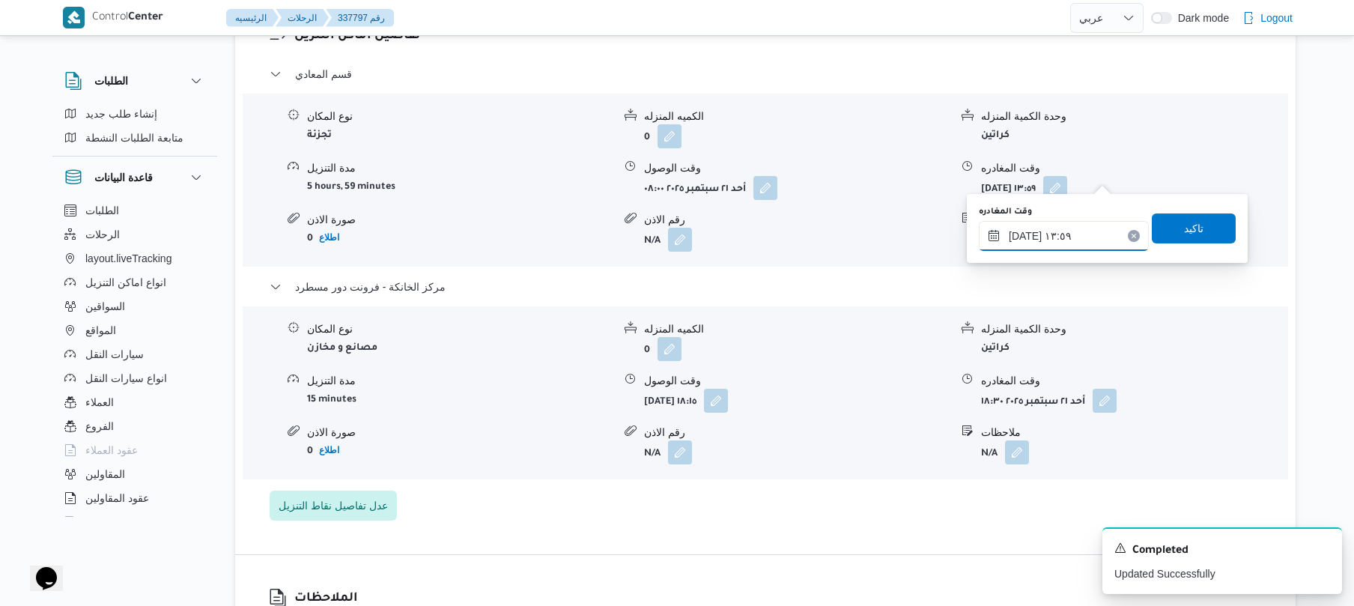
click at [1073, 237] on input "٢١/٠٩/٢٠٢٥ ١٣:٥٩" at bounding box center [1063, 236] width 170 height 30
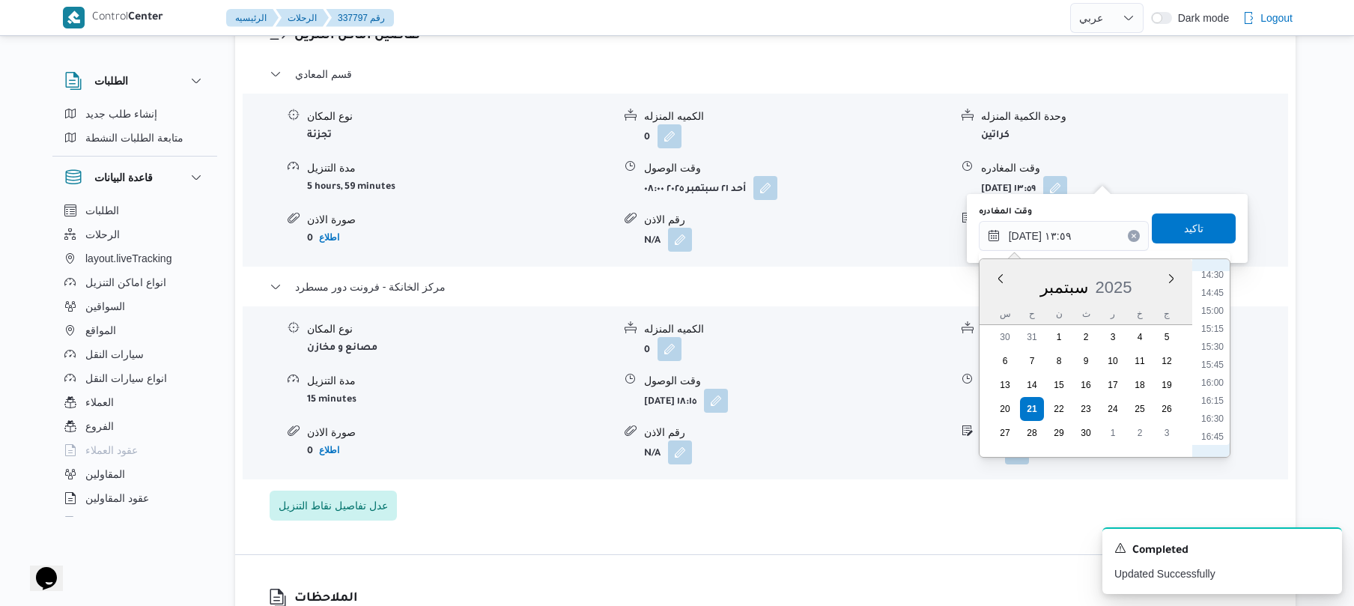
scroll to position [1193, 0]
click at [1217, 323] on li "17:15" at bounding box center [1212, 324] width 34 height 15
type input "٢١/٠٩/٢٠٢٥ ١٧:١٥"
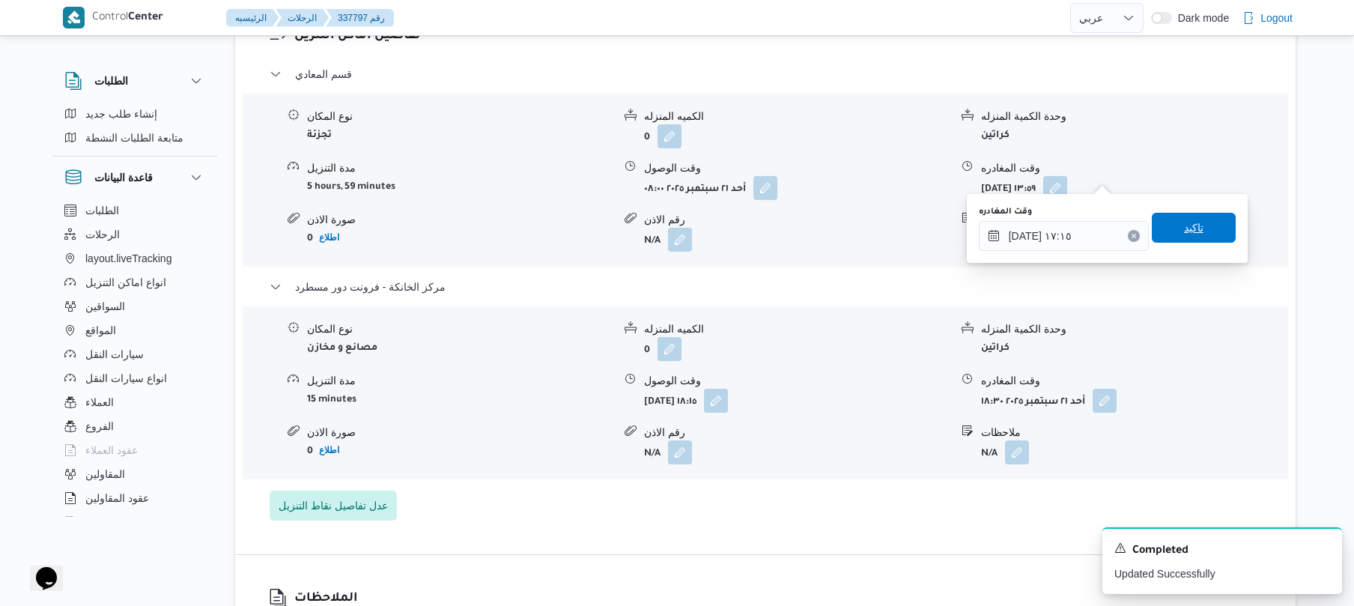
click at [1199, 223] on span "تاكيد" at bounding box center [1193, 228] width 84 height 30
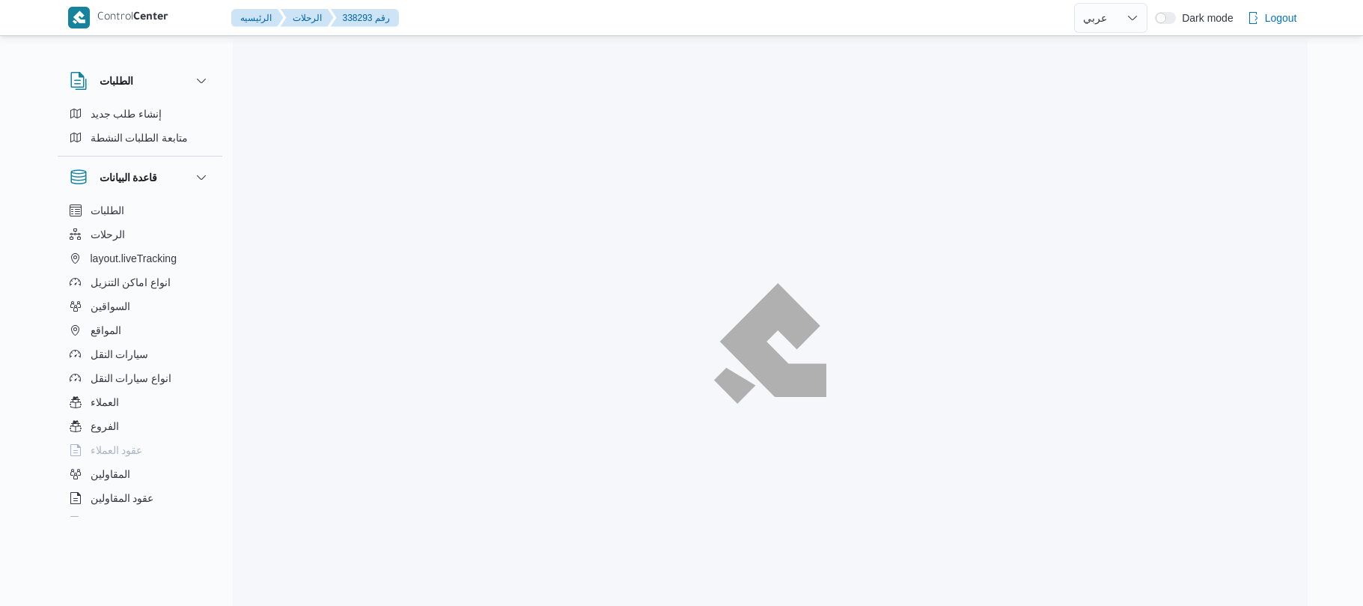
select select "ar"
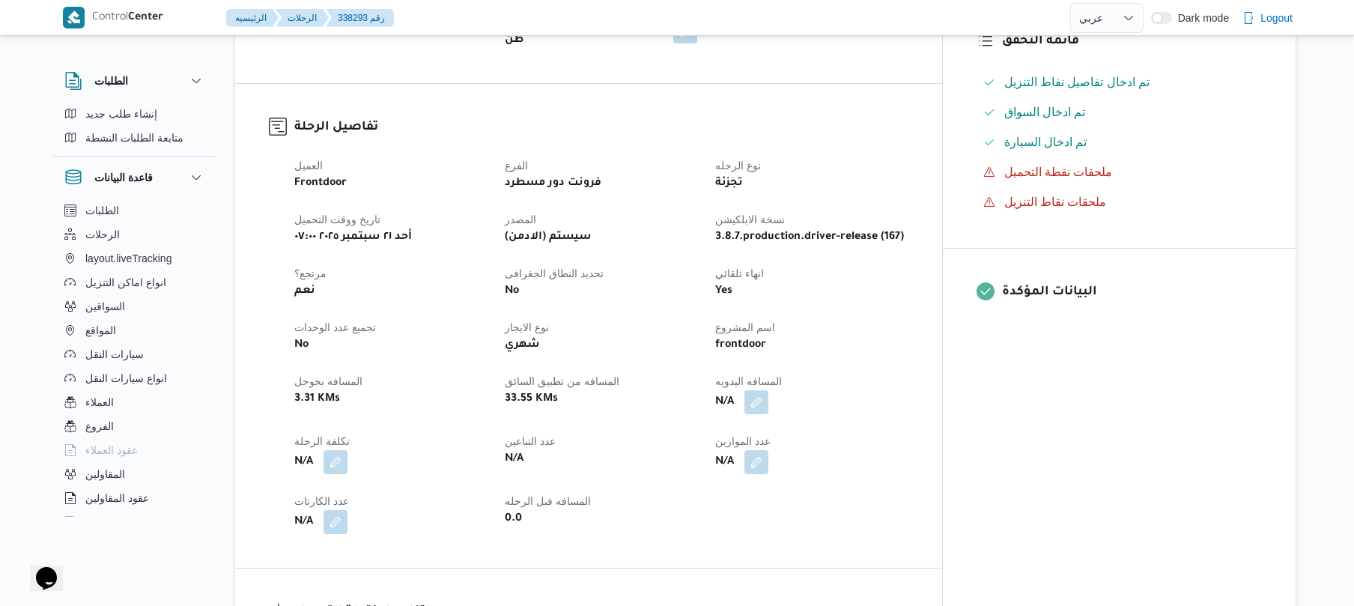
scroll to position [479, 0]
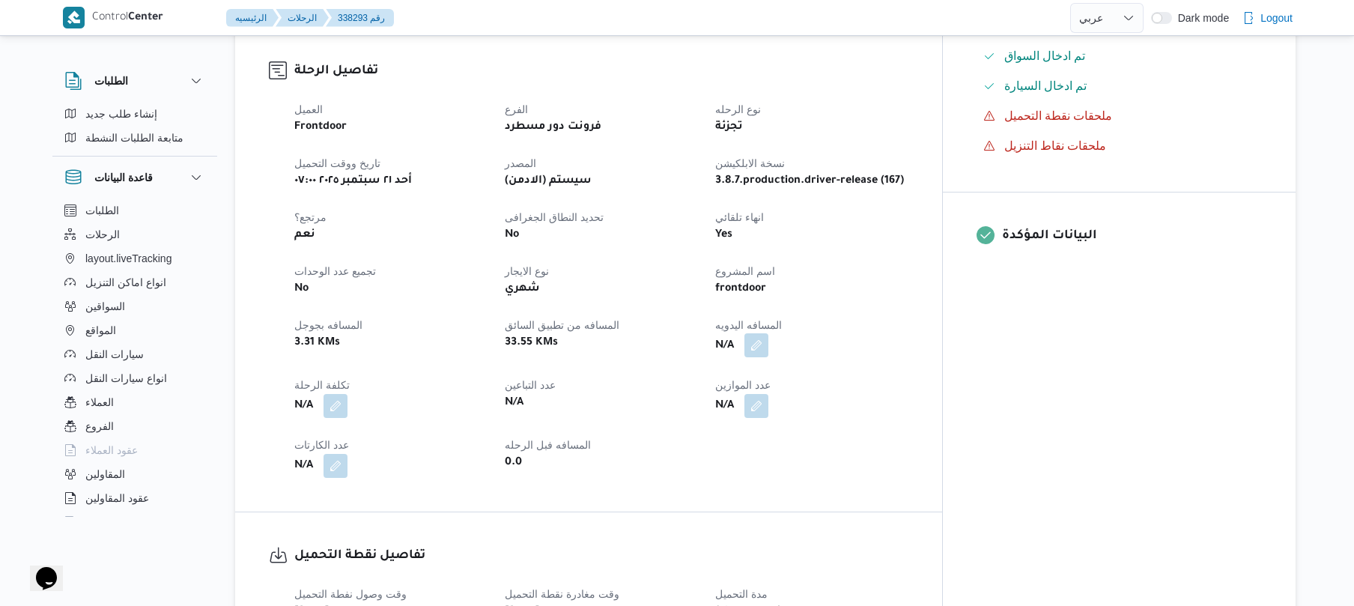
click at [768, 333] on button "button" at bounding box center [756, 345] width 24 height 24
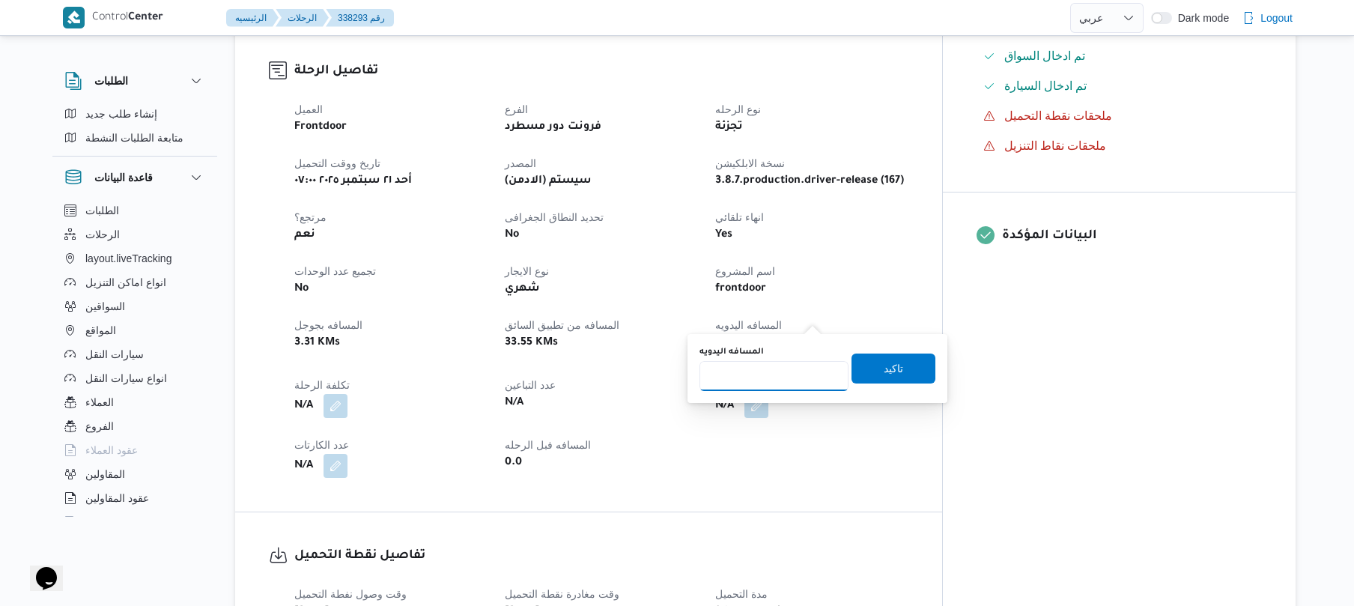
click at [767, 377] on input "المسافه اليدويه" at bounding box center [773, 376] width 149 height 30
type input "70"
click at [871, 367] on span "تاكيد" at bounding box center [893, 368] width 84 height 30
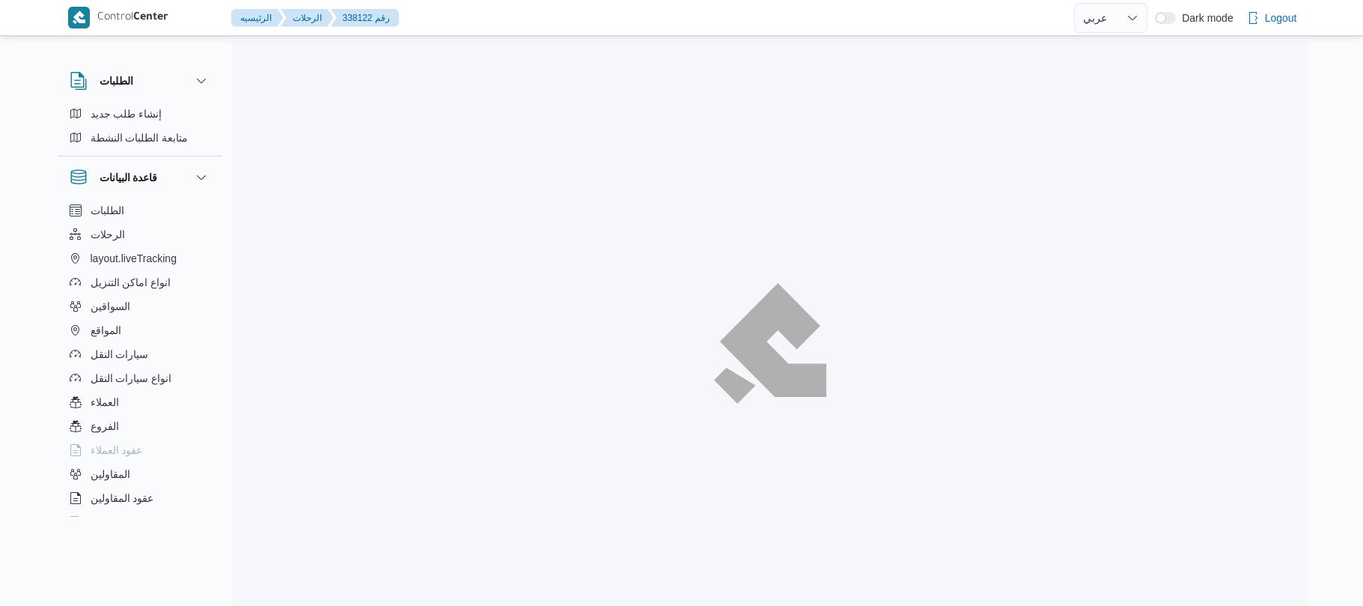
select select "ar"
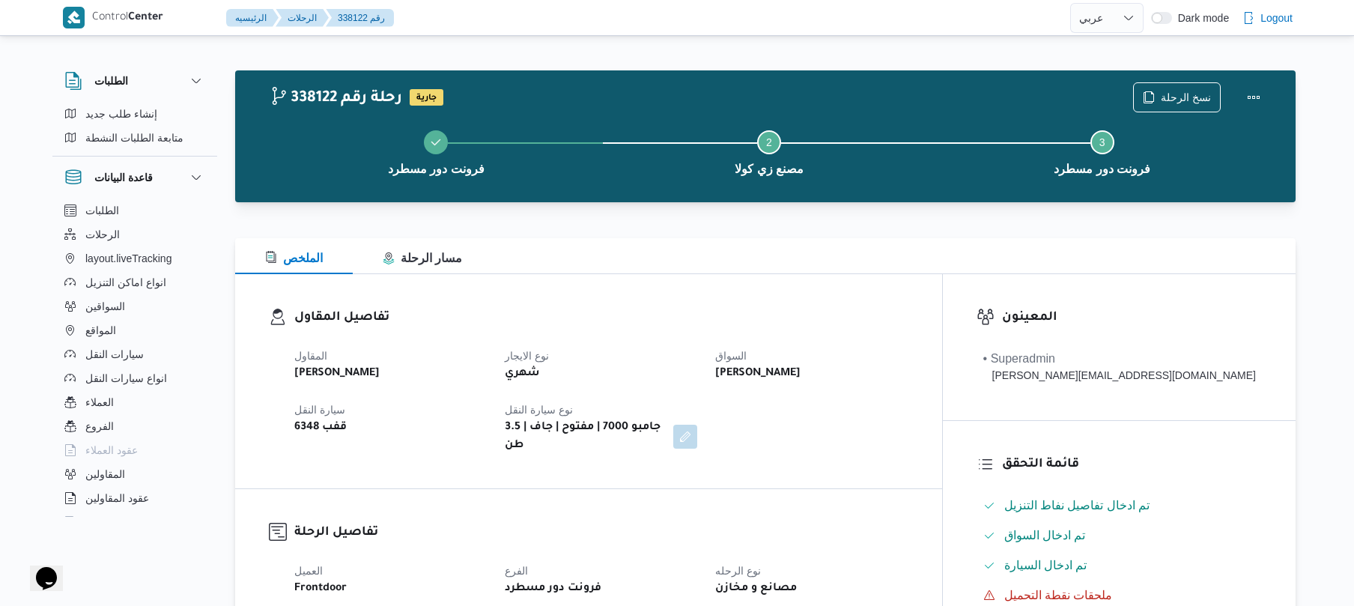
click at [907, 397] on div "المقاول [PERSON_NAME] نوع الايجار شهري السواق علي [PERSON_NAME] سيارة النقل قفب…" at bounding box center [601, 401] width 632 height 126
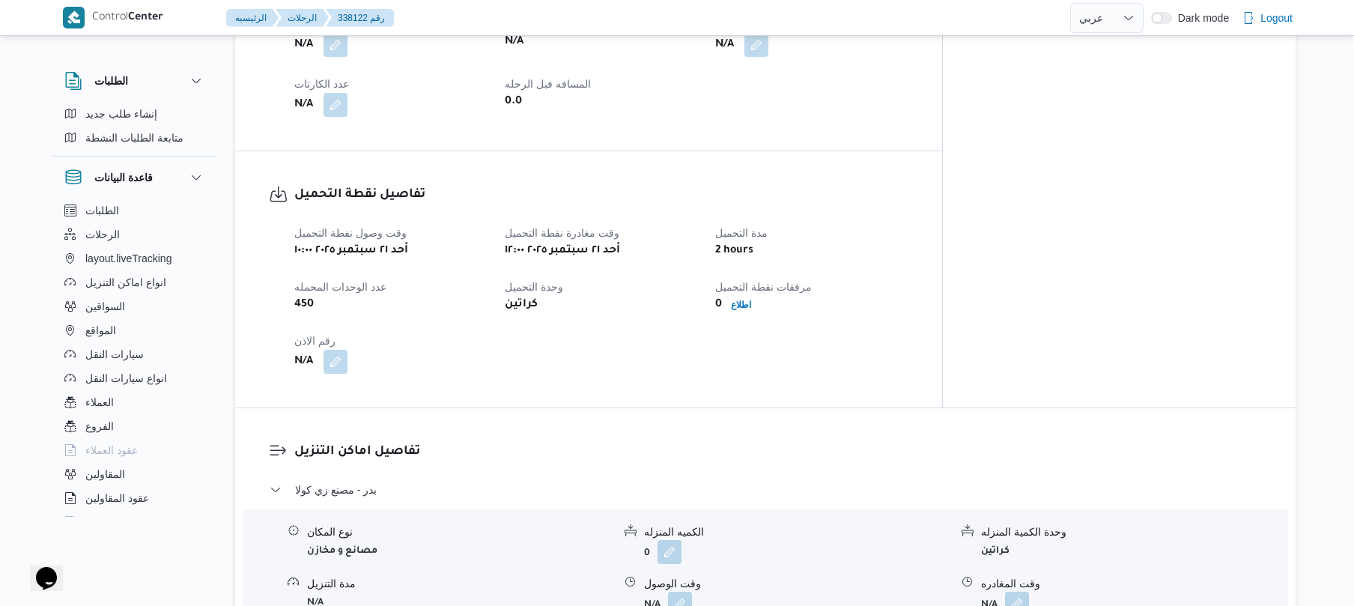
scroll to position [599, 0]
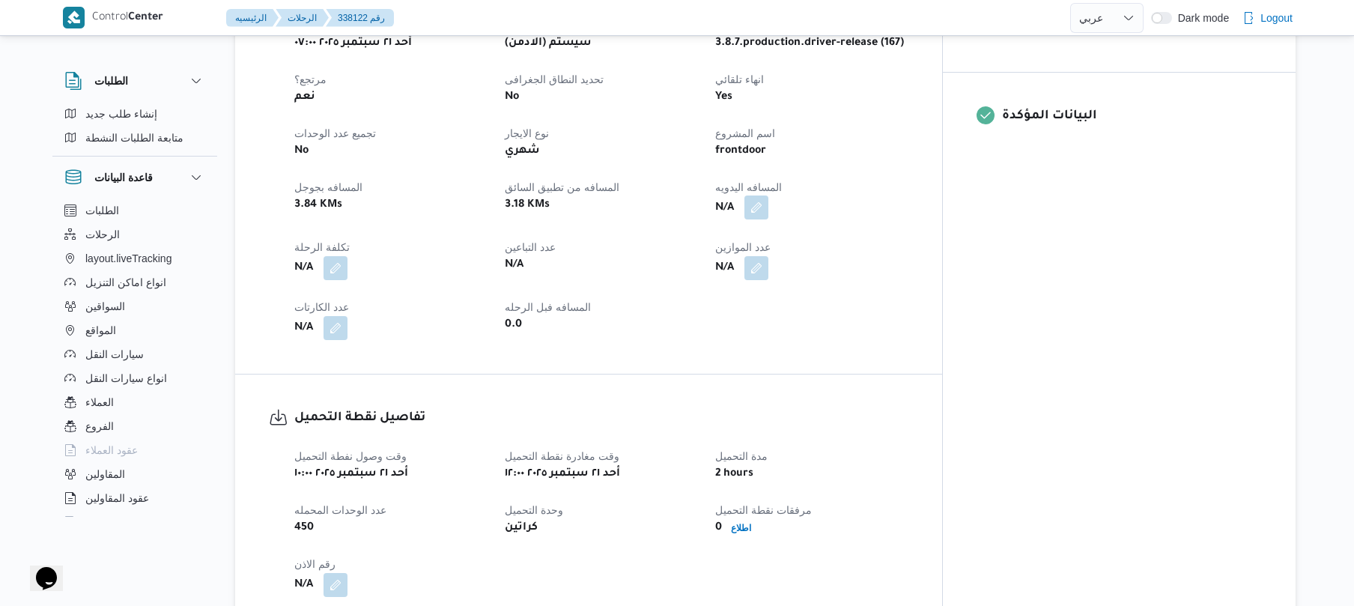
click at [768, 195] on button "button" at bounding box center [756, 207] width 24 height 24
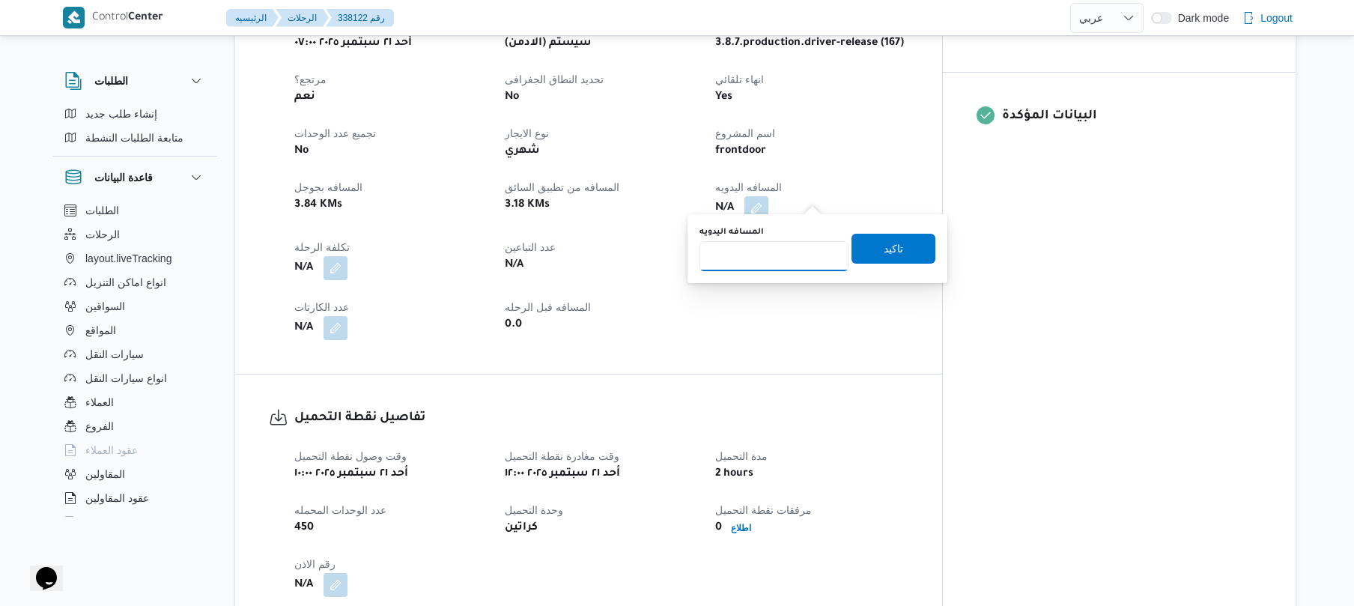
click at [776, 241] on input "المسافه اليدويه" at bounding box center [773, 256] width 149 height 30
type input "120"
click at [867, 255] on span "تاكيد" at bounding box center [893, 248] width 84 height 30
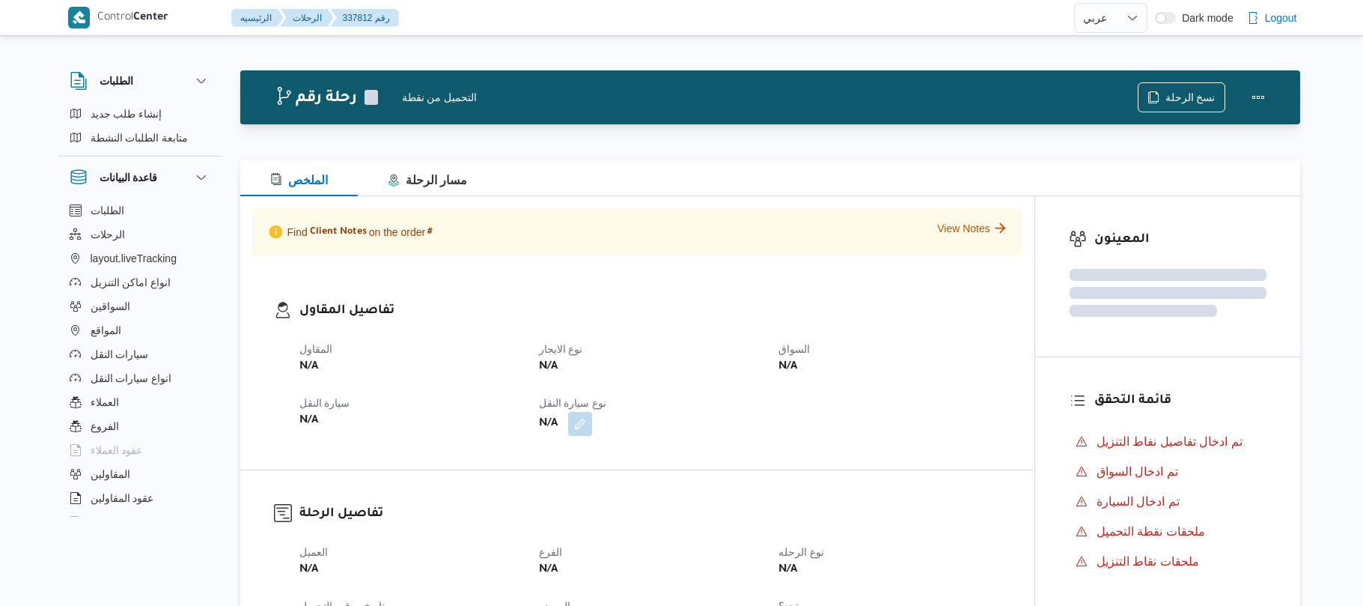
select select "ar"
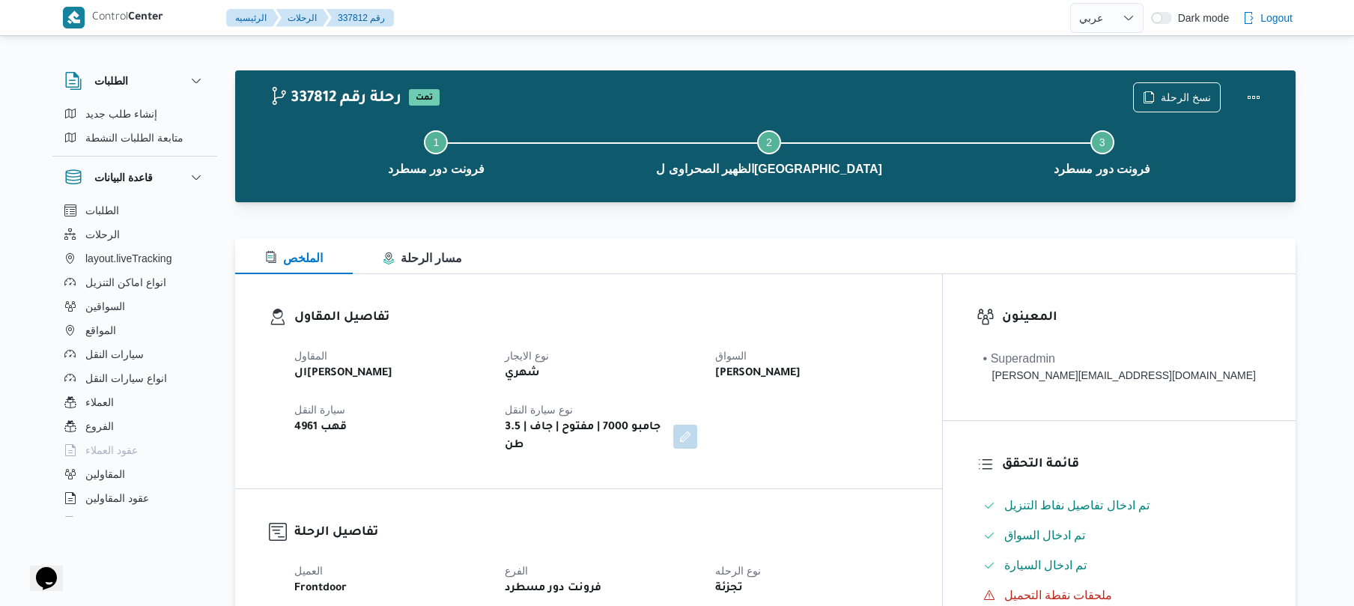
click at [884, 256] on div "الملخص مسار الرحلة" at bounding box center [765, 256] width 1060 height 36
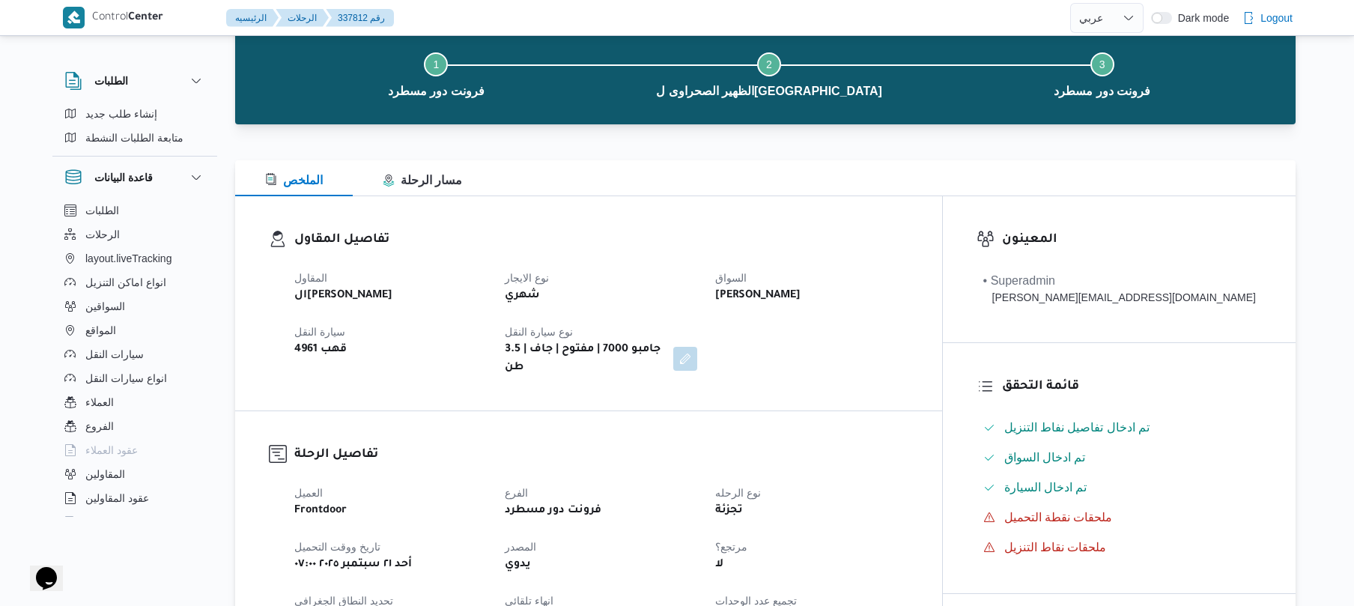
scroll to position [40, 0]
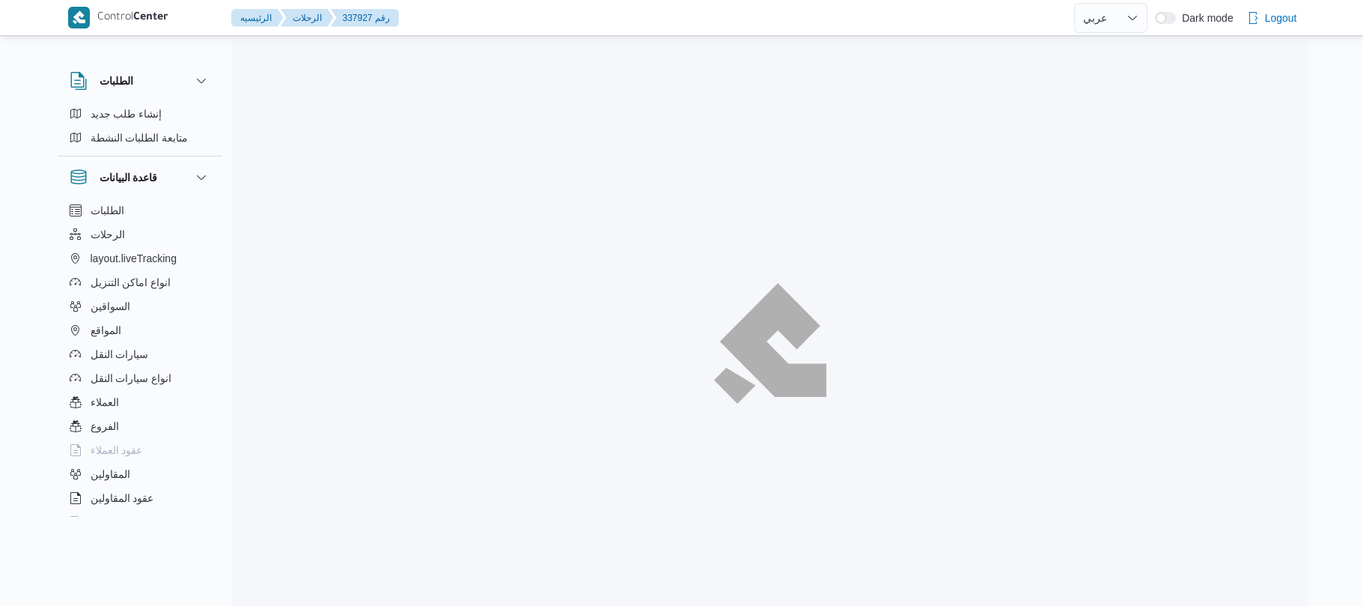
select select "ar"
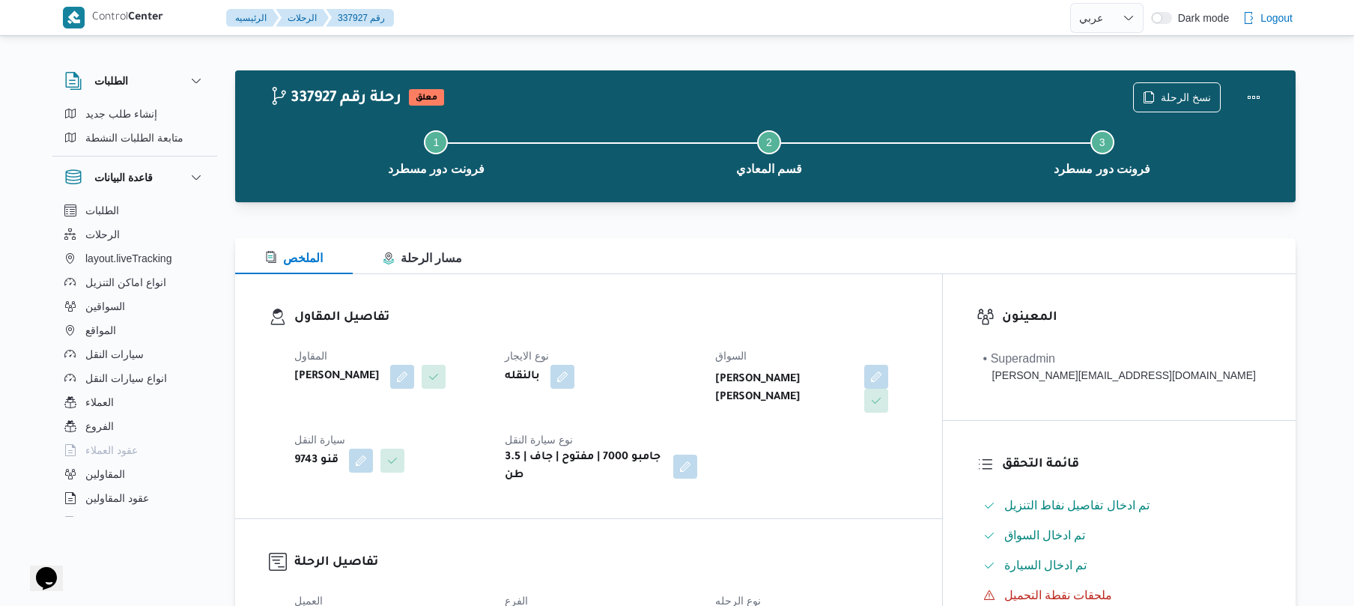
click at [914, 264] on div "الملخص مسار الرحلة" at bounding box center [765, 256] width 1060 height 36
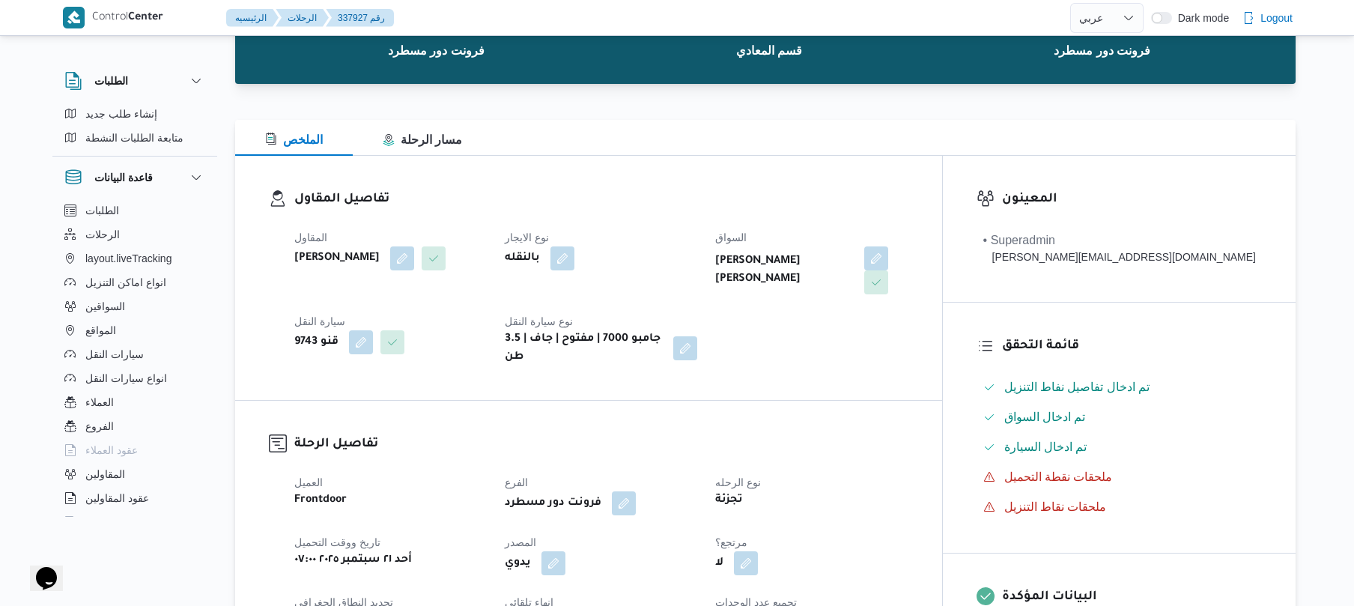
scroll to position [79, 0]
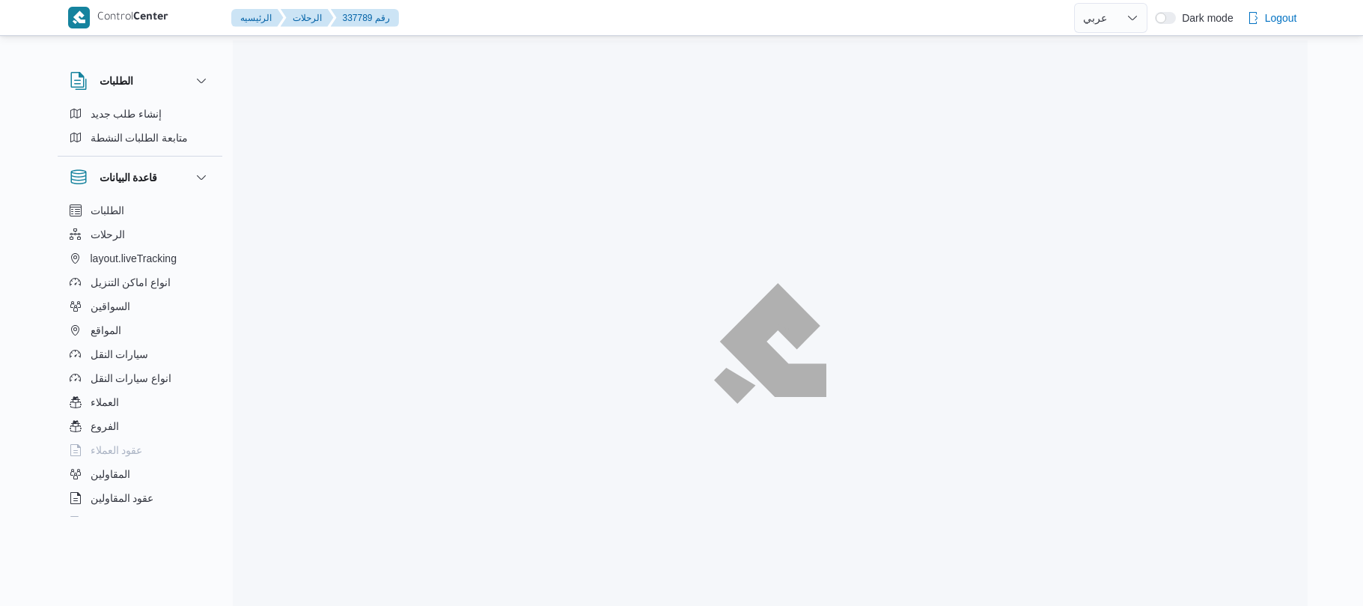
select select "ar"
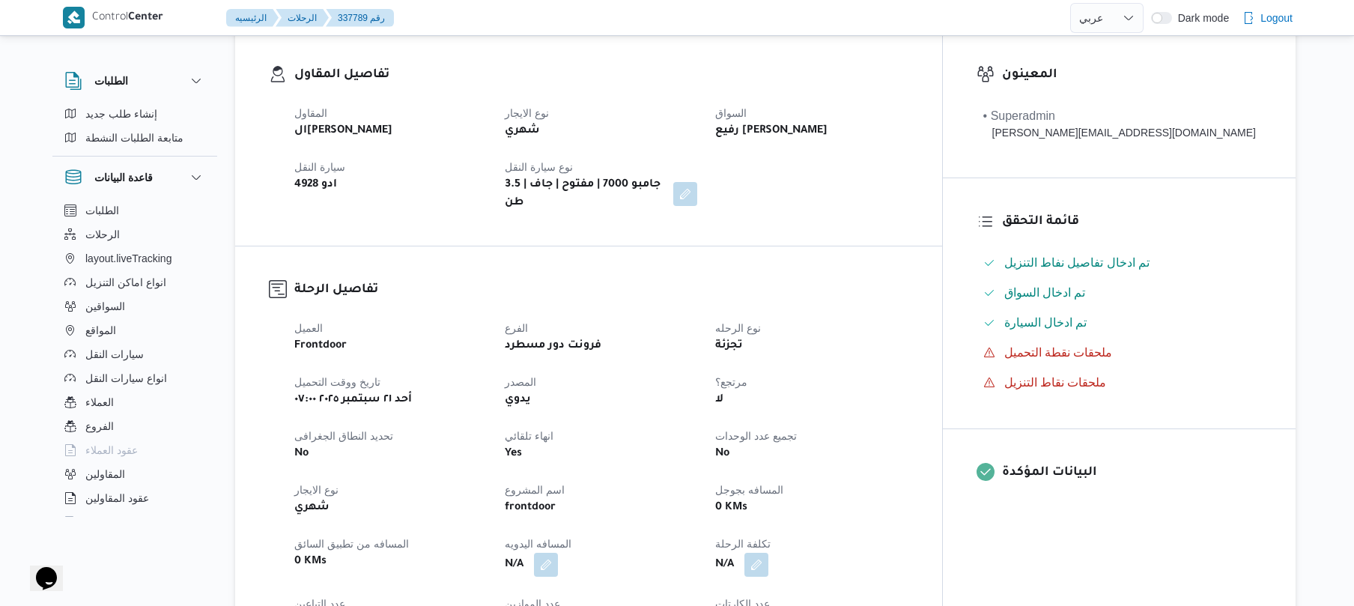
scroll to position [240, 0]
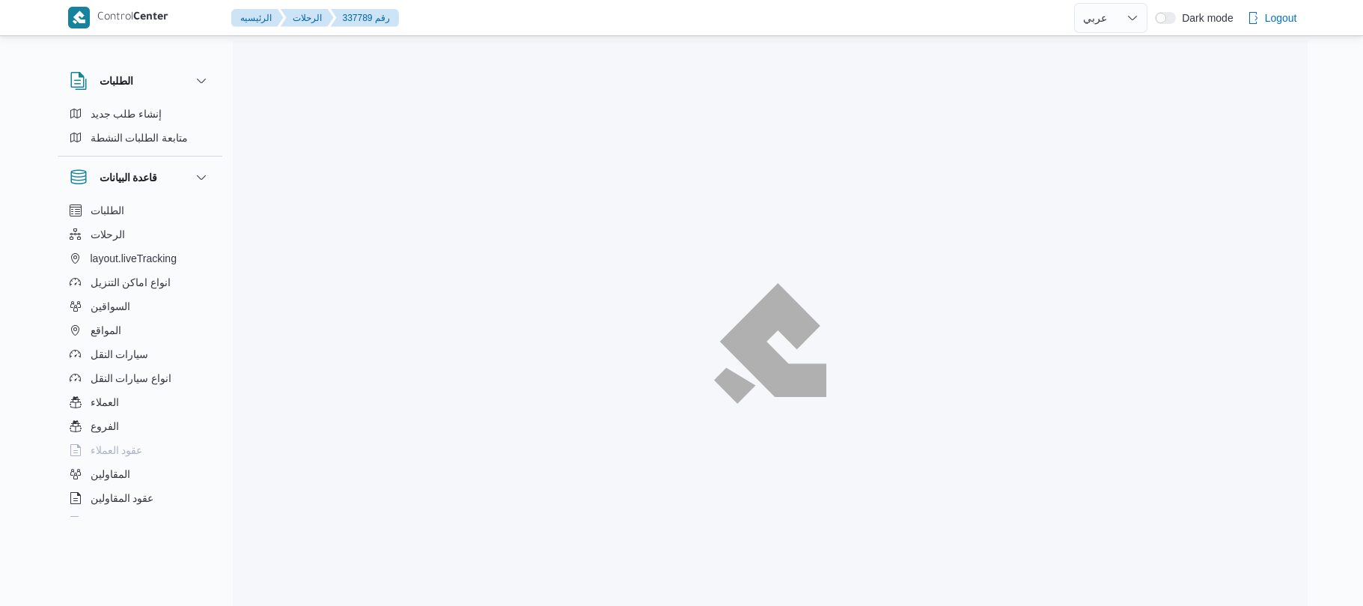
select select "ar"
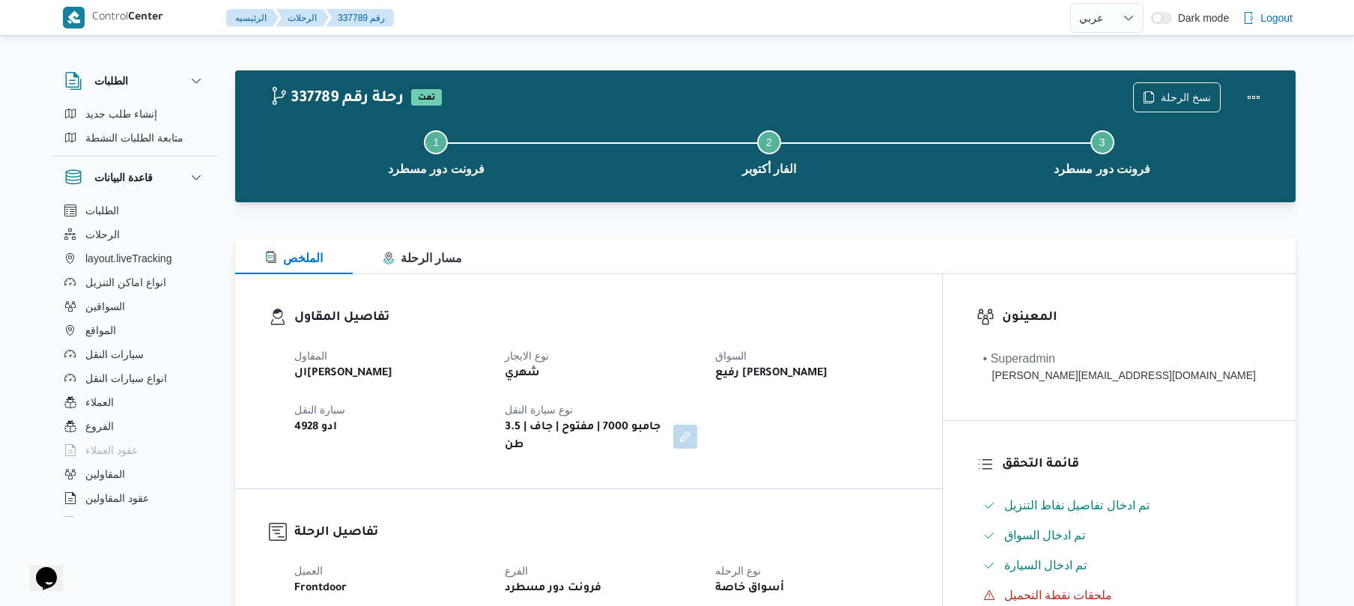
click at [767, 299] on div "تفاصيل المقاول المقاول الهامي محمد خالد علي نوع الايجار شهري السواق رفيع جمال ا…" at bounding box center [588, 381] width 707 height 214
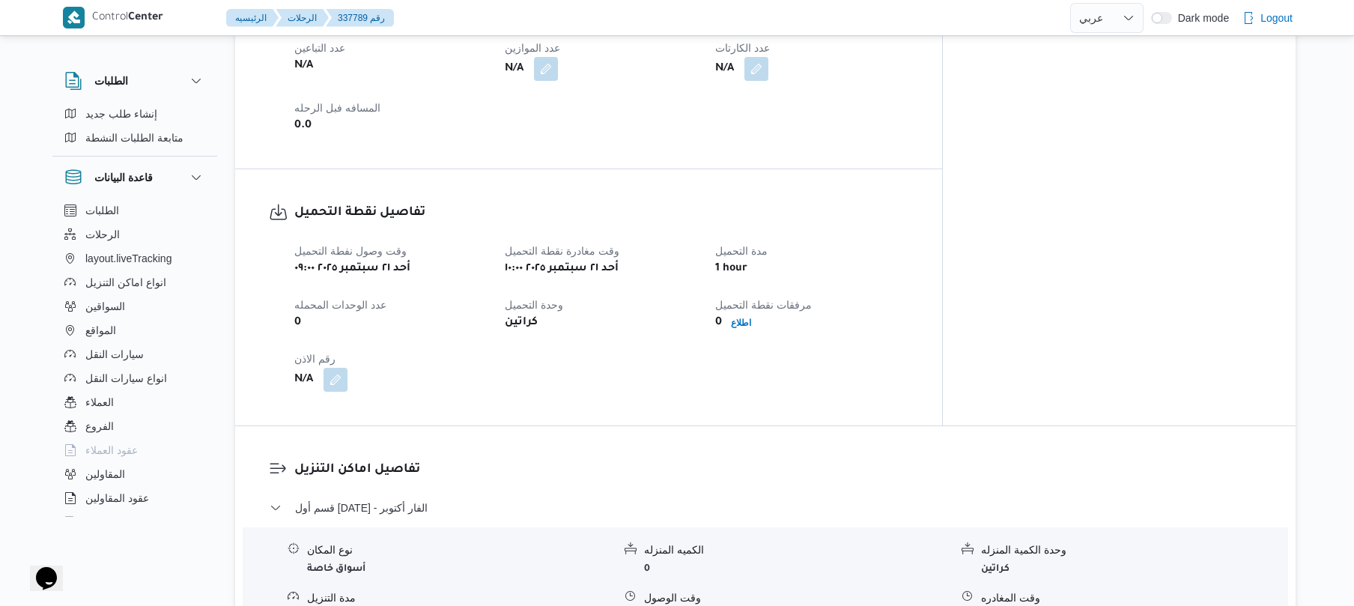
scroll to position [838, 0]
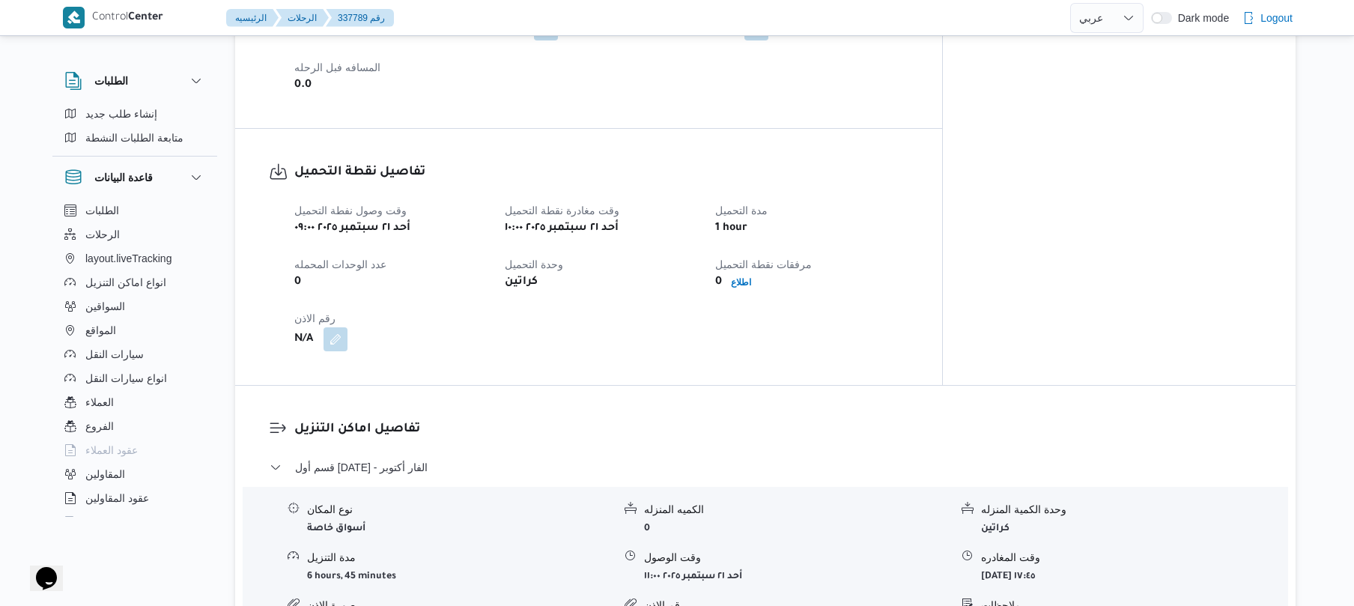
click at [698, 272] on div "كراتين" at bounding box center [600, 282] width 195 height 21
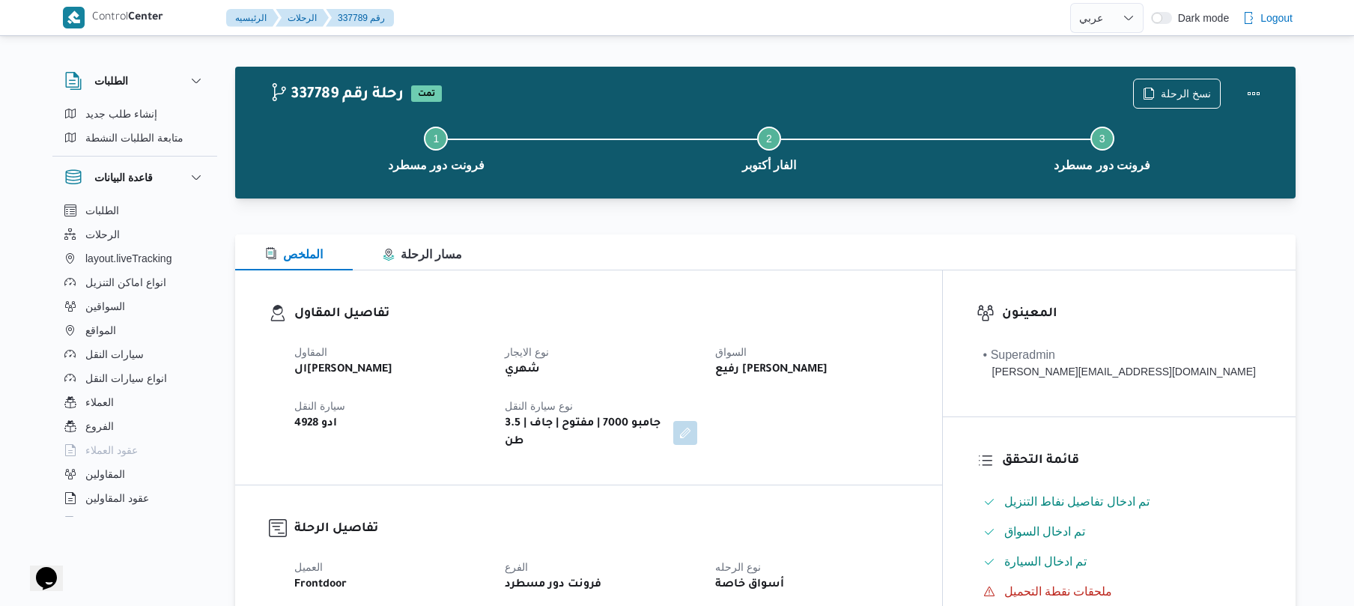
scroll to position [0, 0]
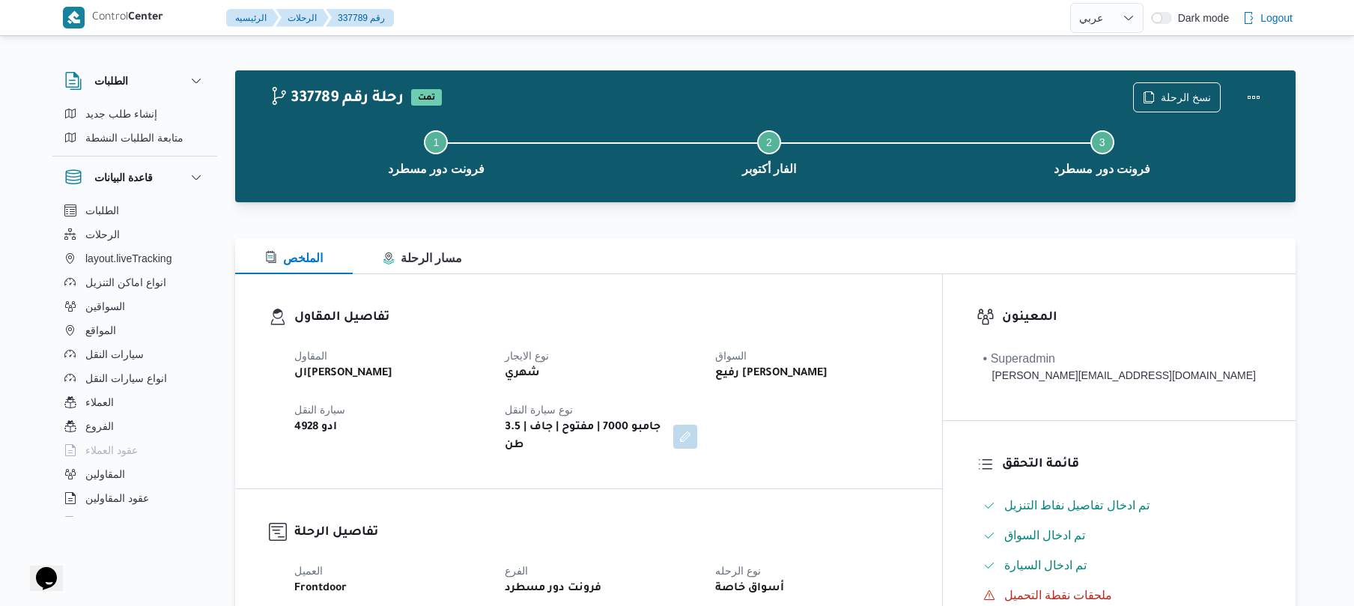
click at [849, 238] on div "الملخص مسار الرحلة" at bounding box center [765, 256] width 1060 height 36
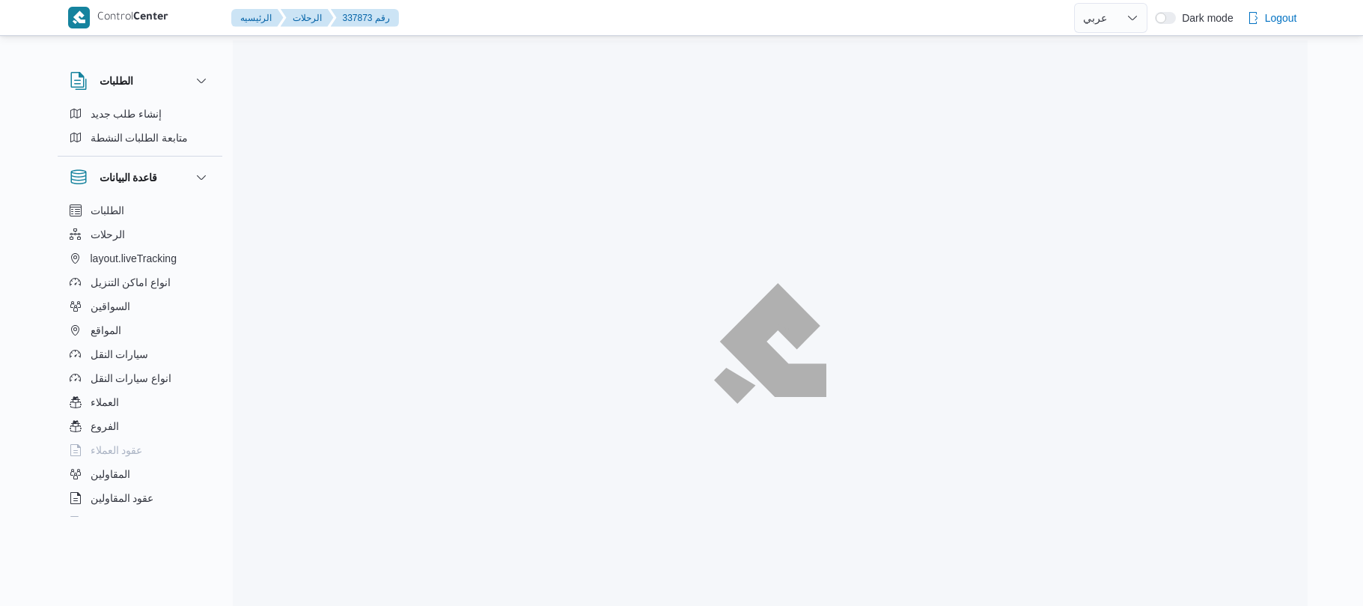
select select "ar"
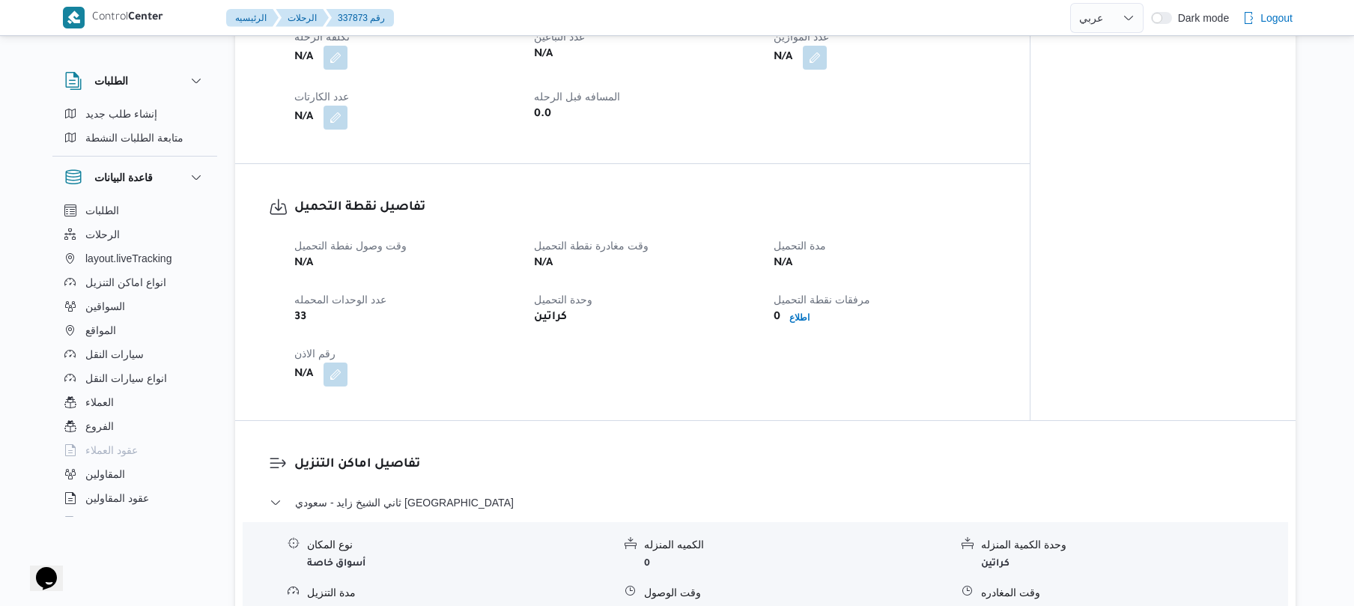
scroll to position [798, 0]
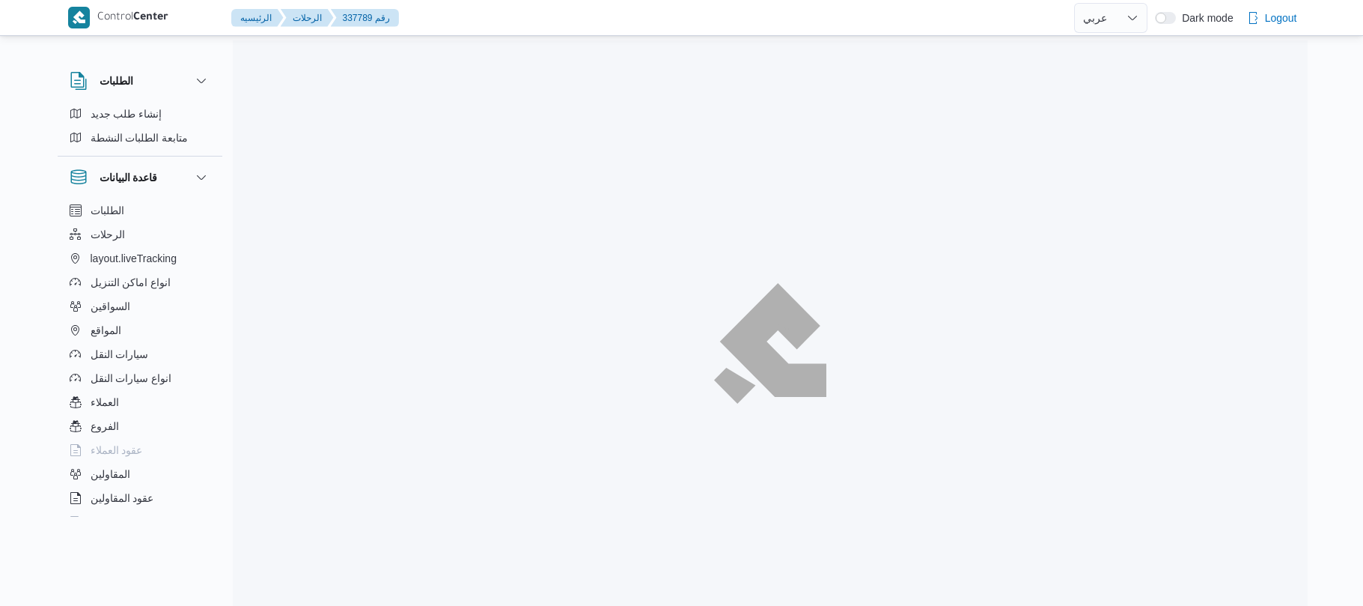
select select "ar"
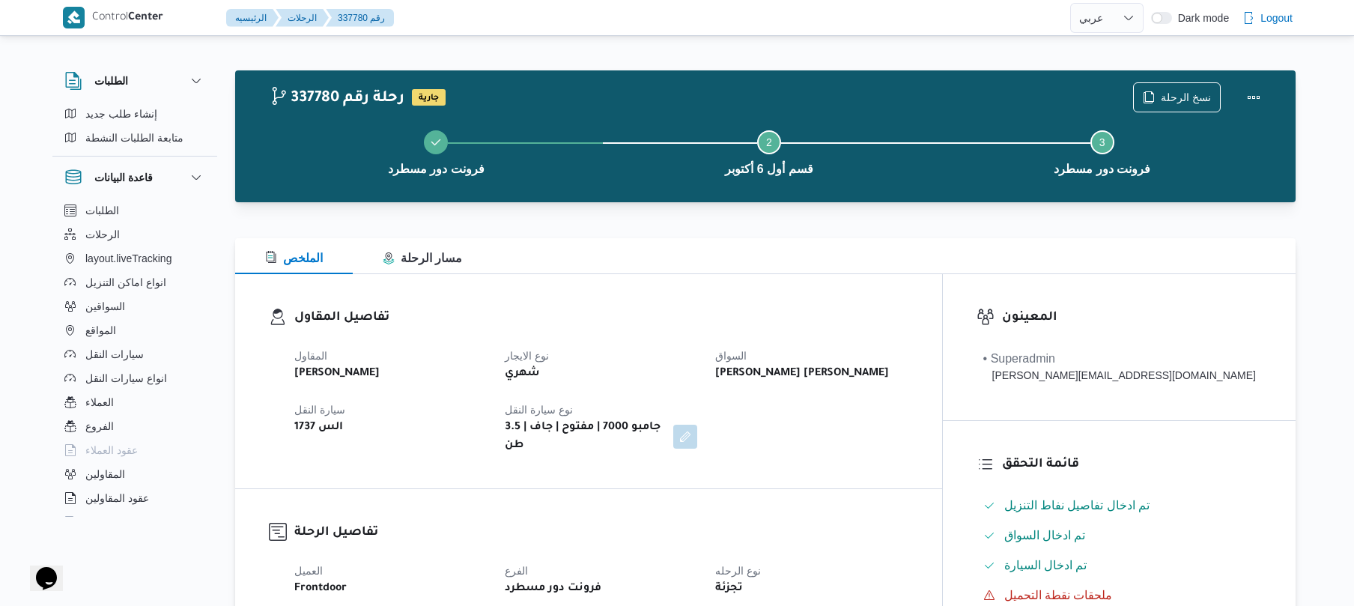
click at [900, 205] on div at bounding box center [765, 211] width 1060 height 18
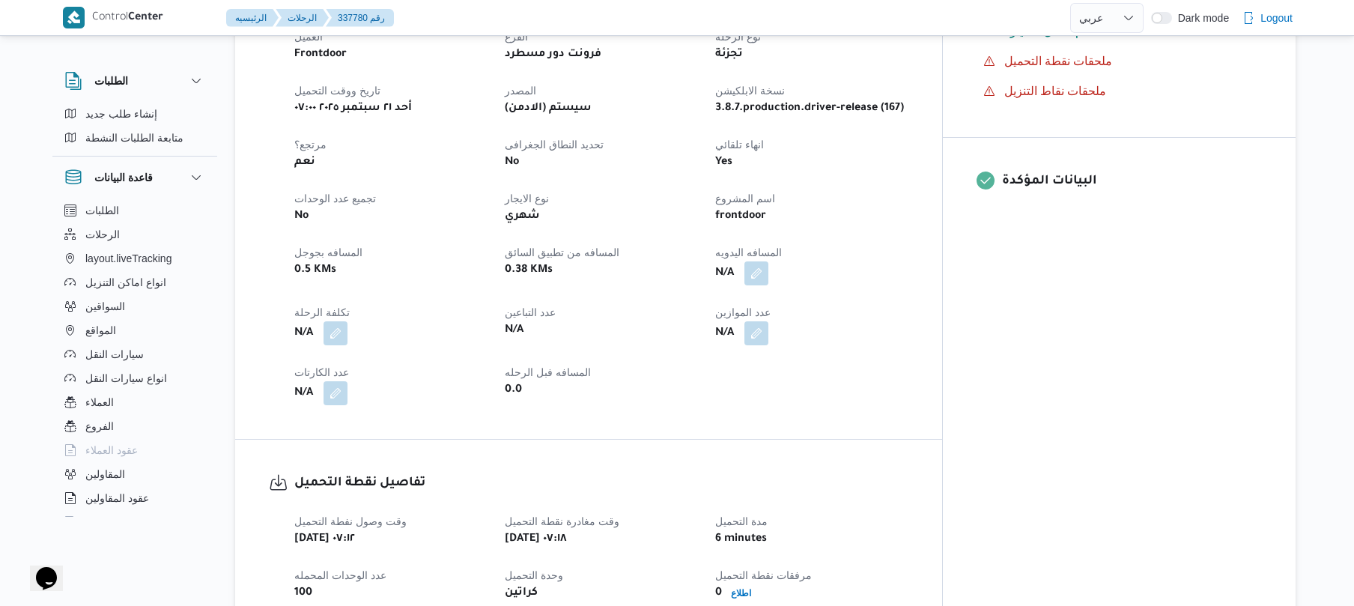
scroll to position [558, 0]
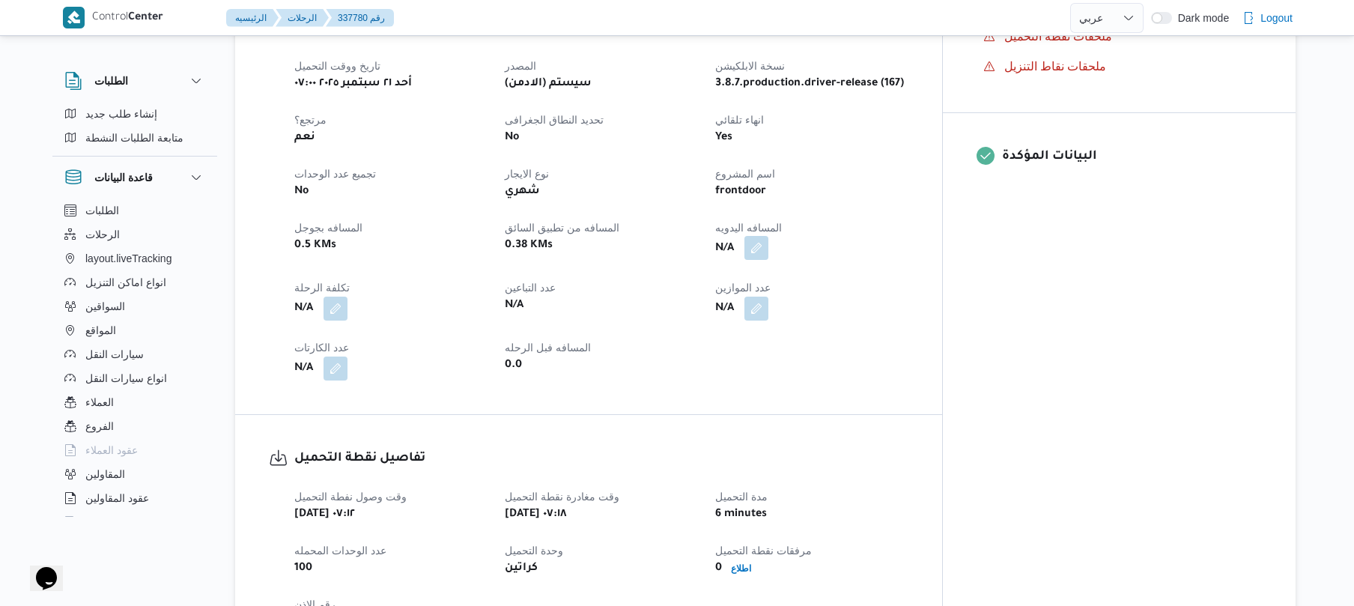
click at [768, 238] on button "button" at bounding box center [756, 248] width 24 height 24
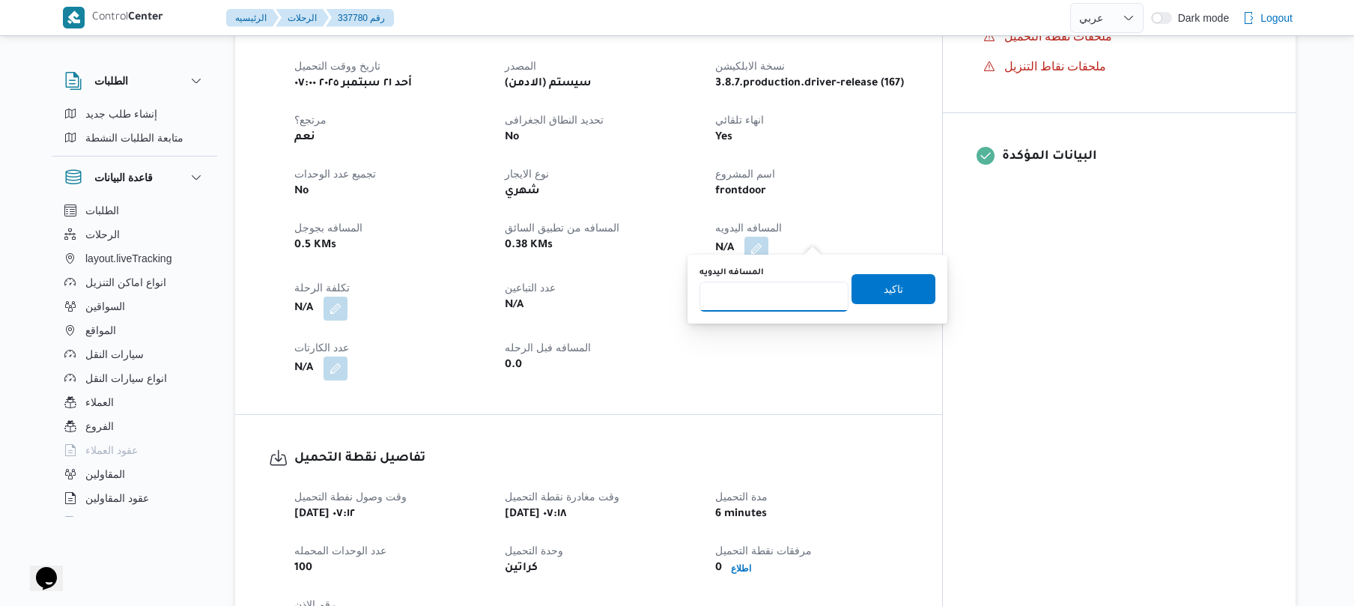
click at [779, 302] on input "المسافه اليدويه" at bounding box center [773, 296] width 149 height 30
type input "130"
click at [883, 295] on span "تاكيد" at bounding box center [892, 288] width 19 height 18
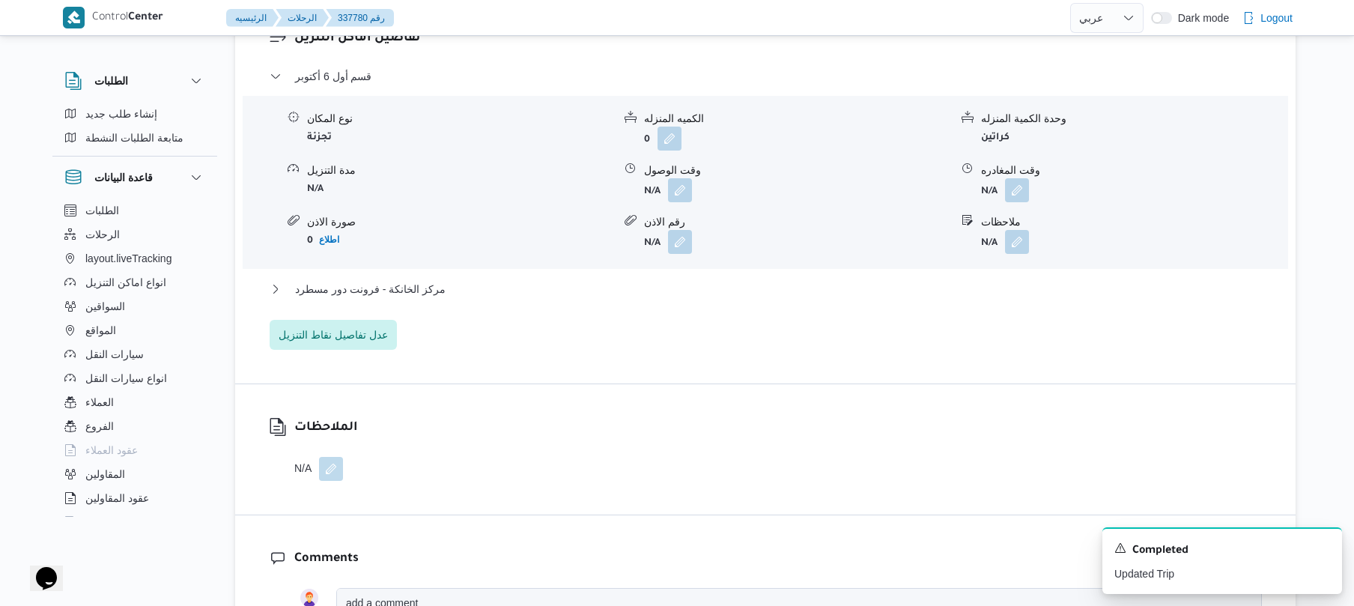
scroll to position [1238, 0]
click at [677, 178] on button "button" at bounding box center [680, 187] width 24 height 24
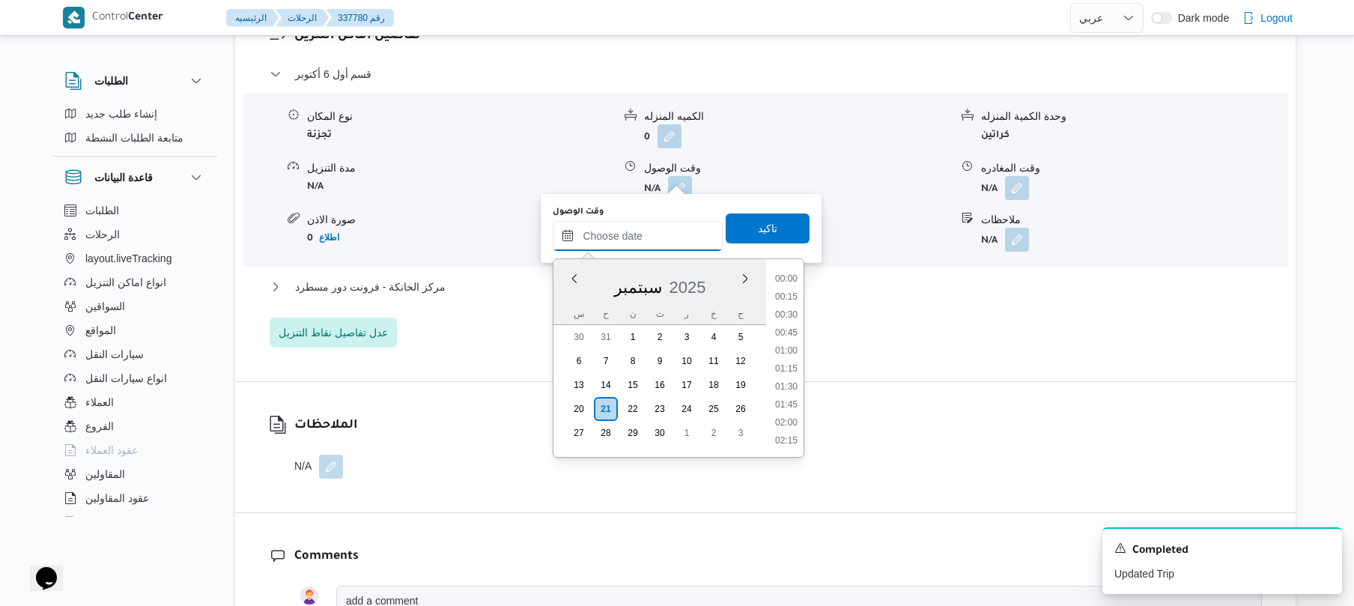
click at [654, 232] on input "وقت الوصول" at bounding box center [638, 236] width 170 height 30
click at [791, 366] on li "08:30" at bounding box center [786, 367] width 34 height 15
type input "٢١/٠٩/٢٠٢٥ ٠٨:٣٠"
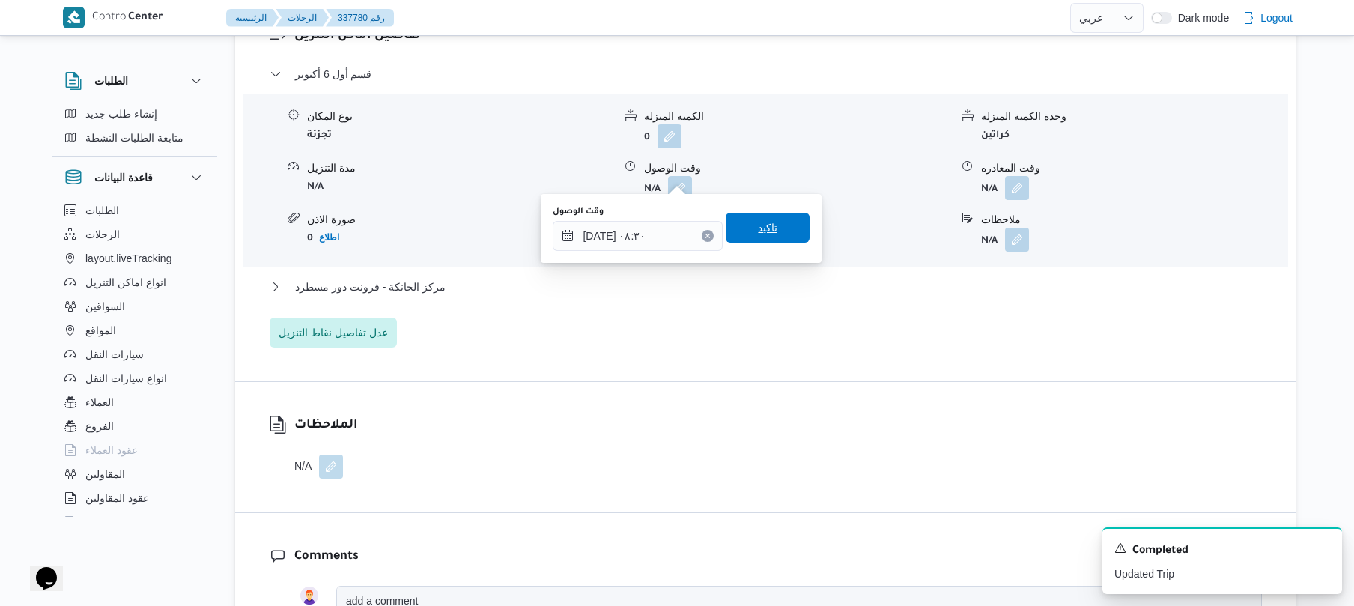
click at [771, 228] on span "تاكيد" at bounding box center [767, 228] width 84 height 30
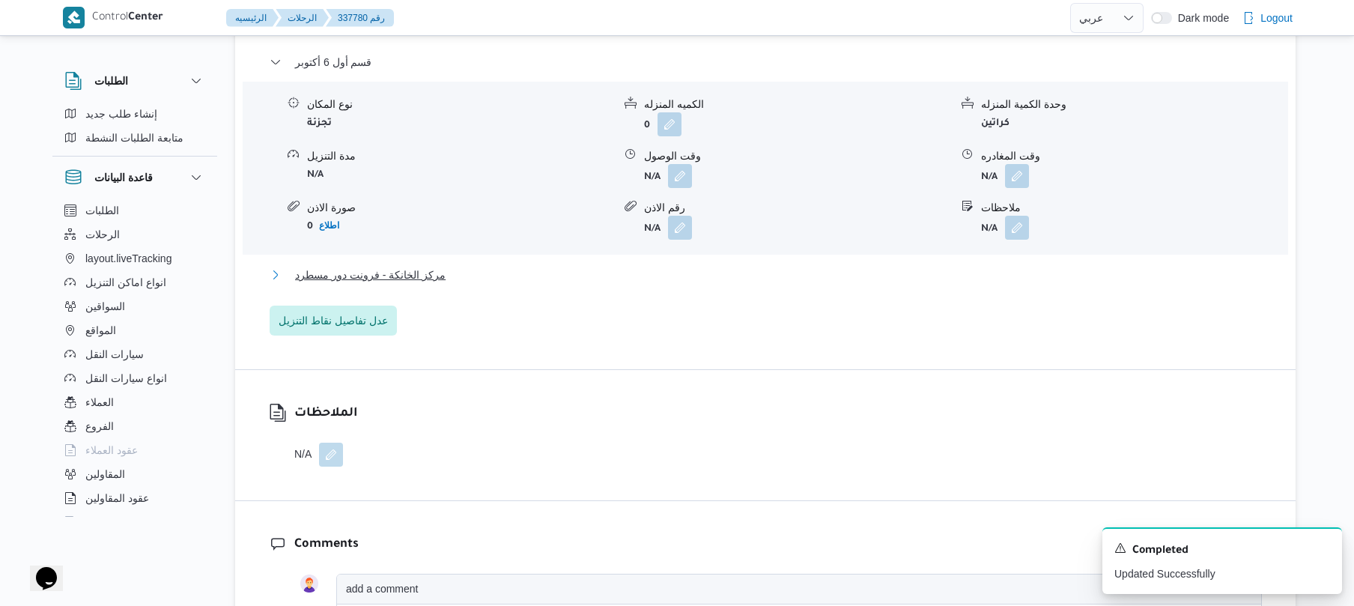
click at [734, 276] on button "مركز الخانكة - فرونت دور مسطرد" at bounding box center [766, 275] width 992 height 18
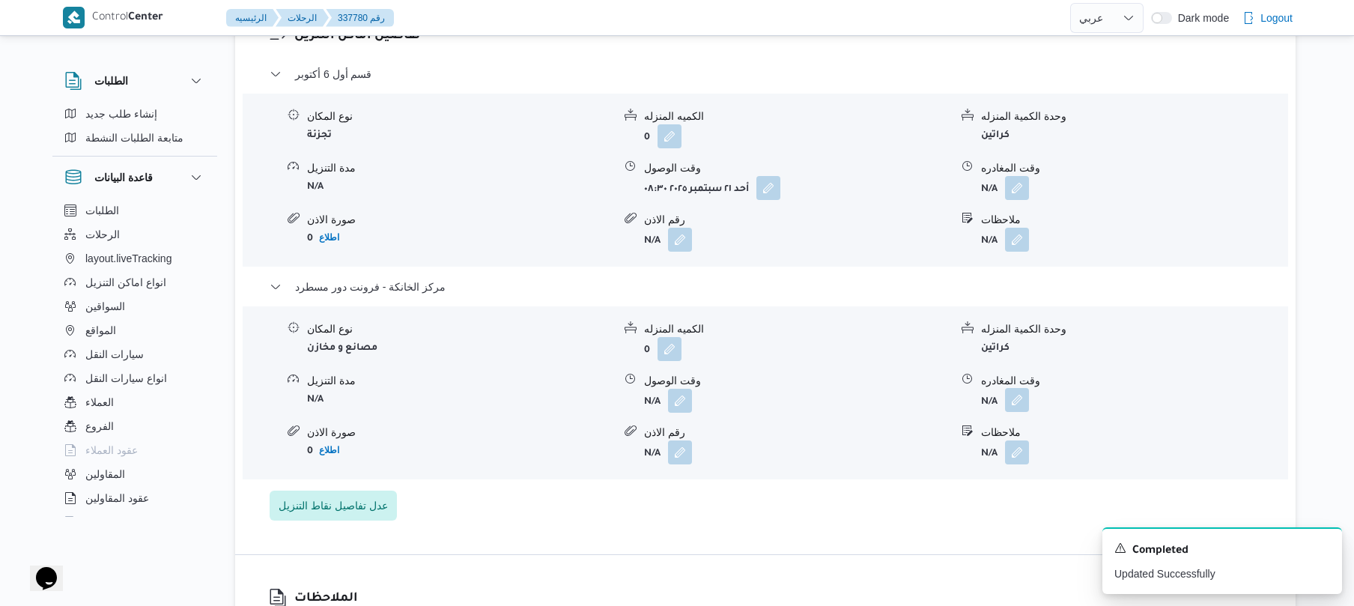
click at [1010, 391] on button "button" at bounding box center [1017, 400] width 24 height 24
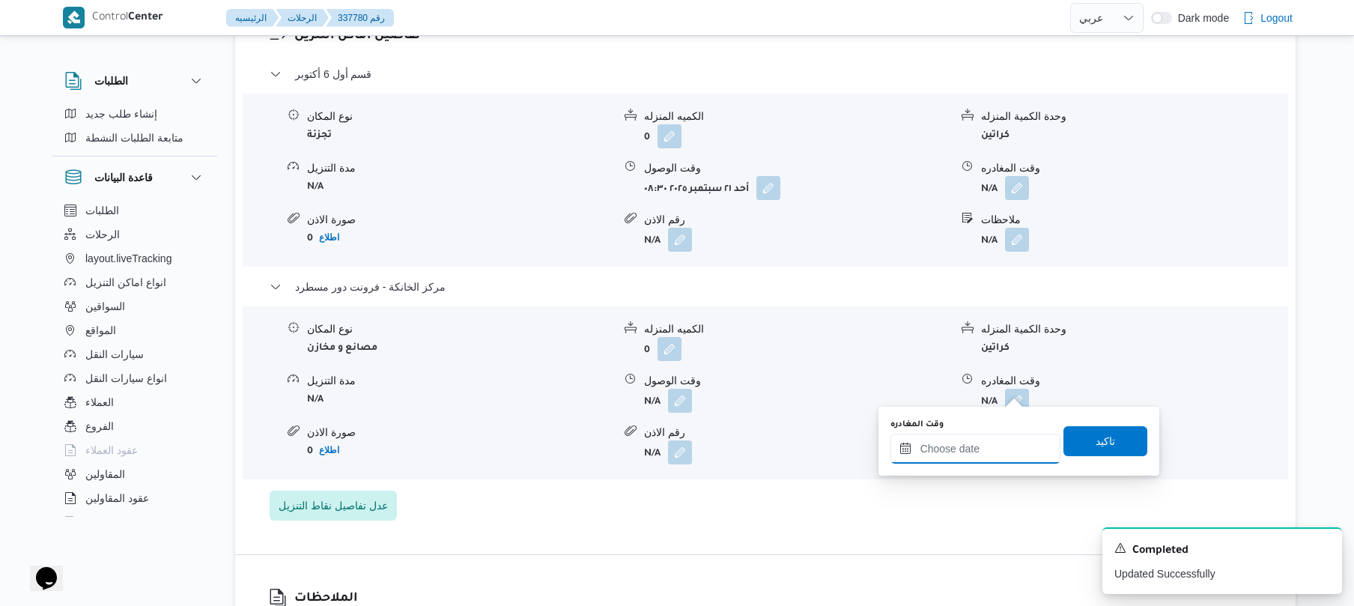
click at [955, 450] on input "وقت المغادره" at bounding box center [975, 448] width 170 height 30
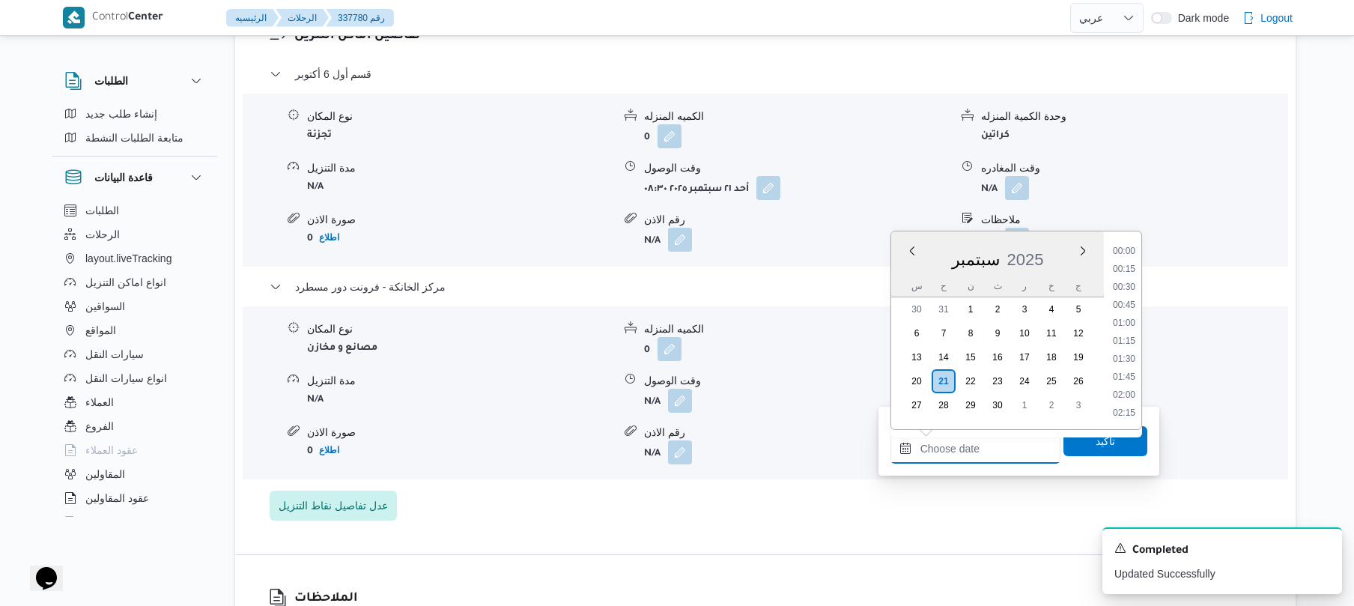
scroll to position [1402, 0]
click at [1127, 284] on li "20:00" at bounding box center [1123, 285] width 34 height 15
type input "٢١/٠٩/٢٠٢٥ ٢٠:٠٠"
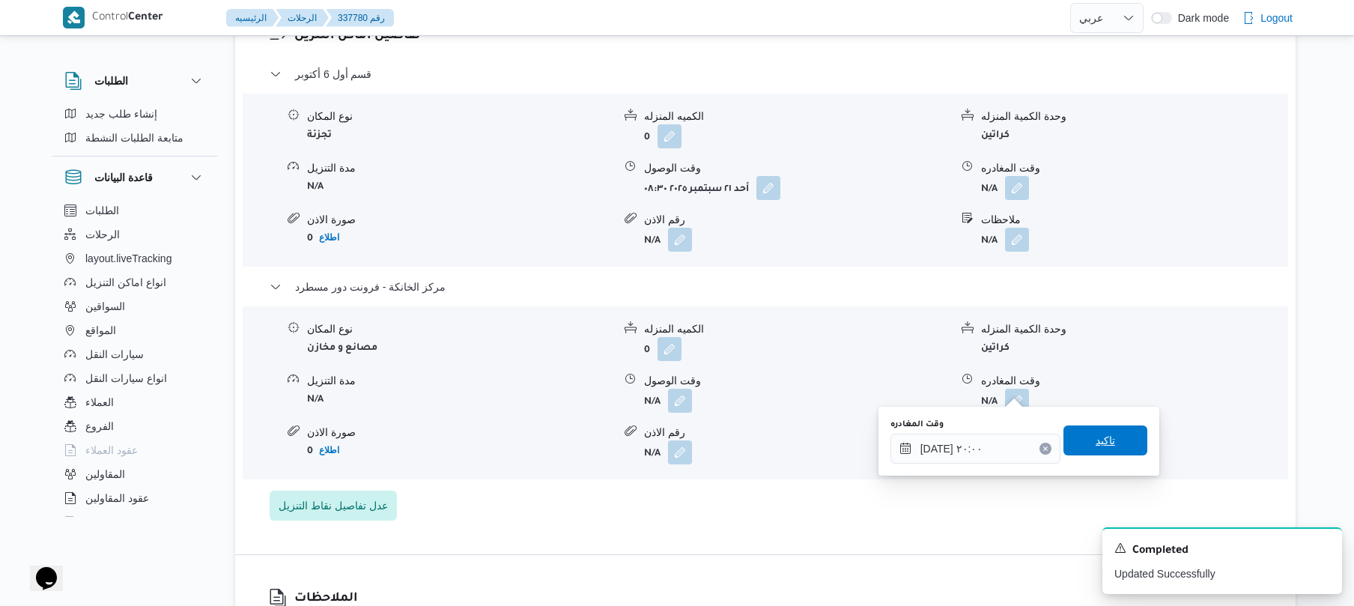
click at [1095, 433] on span "تاكيد" at bounding box center [1104, 440] width 19 height 18
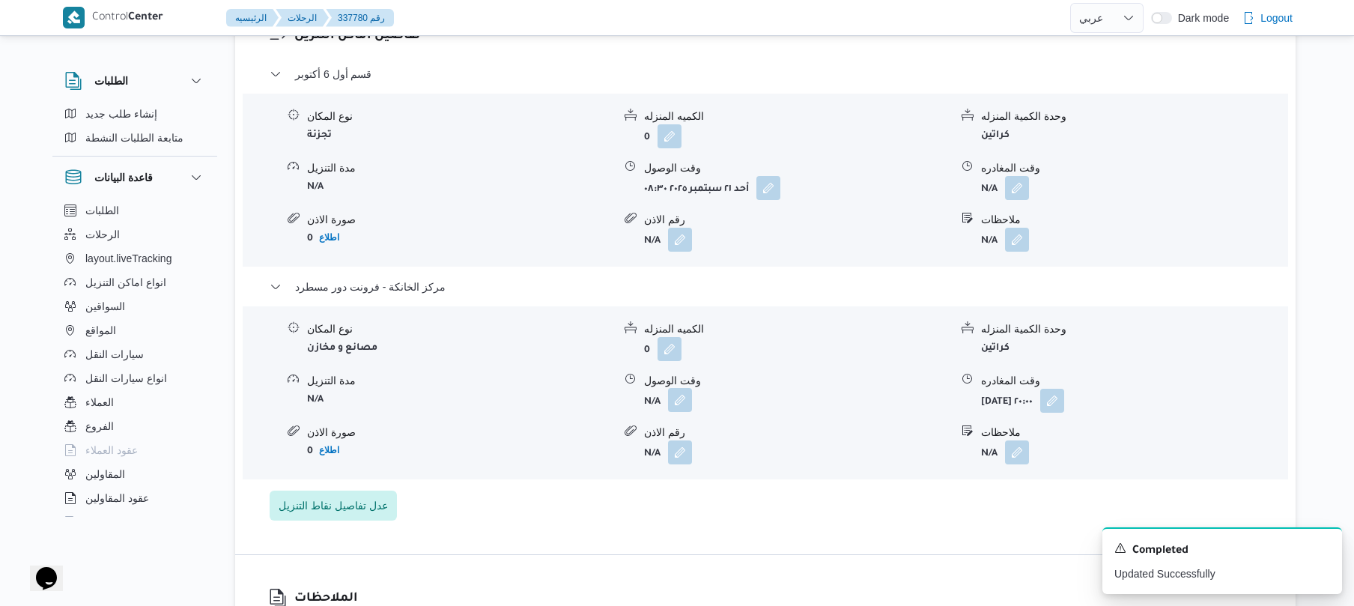
click at [674, 388] on button "button" at bounding box center [680, 400] width 24 height 24
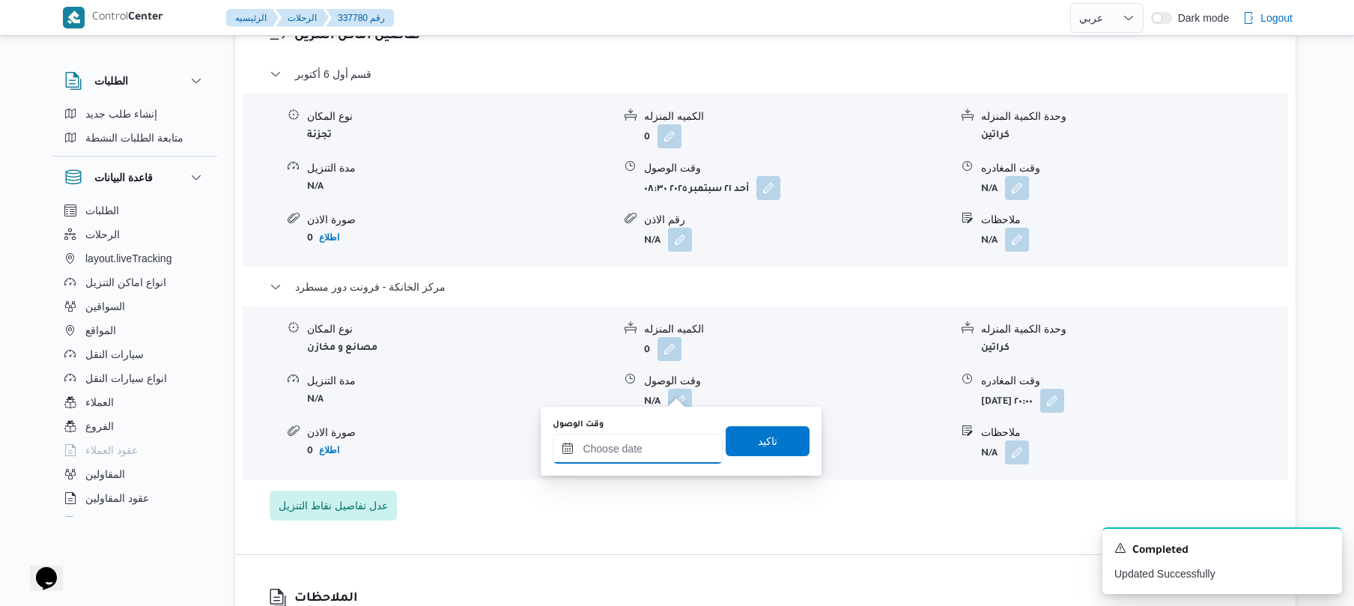
click at [663, 434] on input "وقت الوصول" at bounding box center [638, 448] width 170 height 30
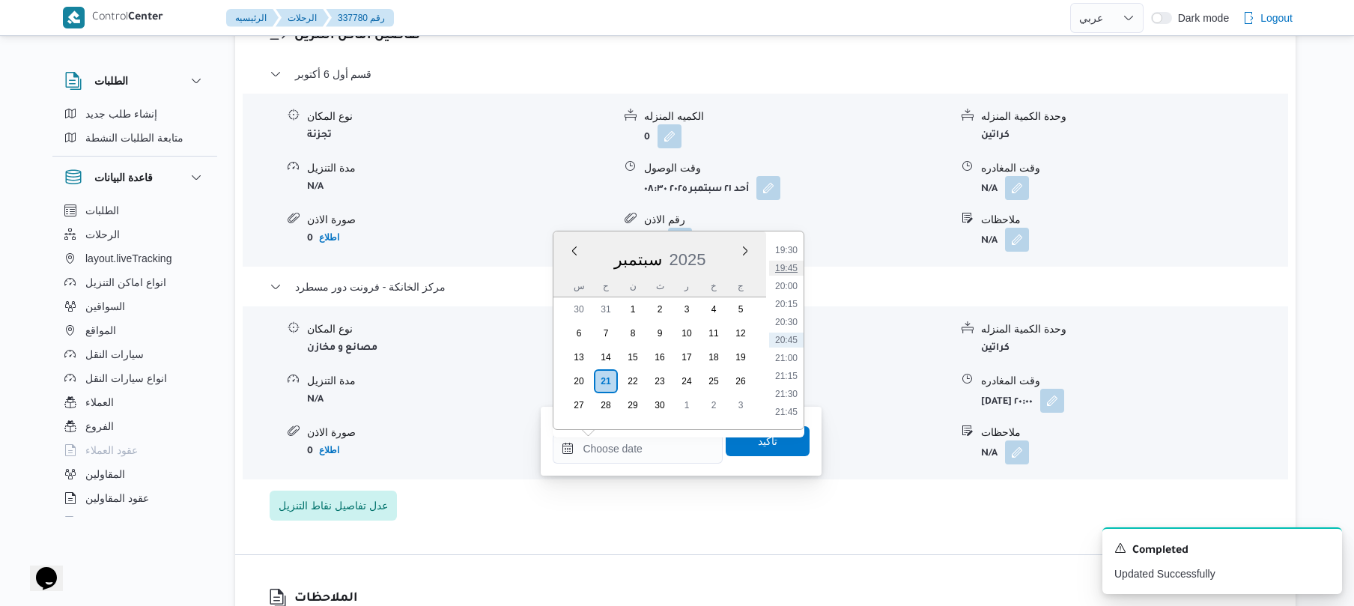
click at [788, 273] on li "19:45" at bounding box center [786, 268] width 34 height 15
type input "[DATE] ١٩:٤٥"
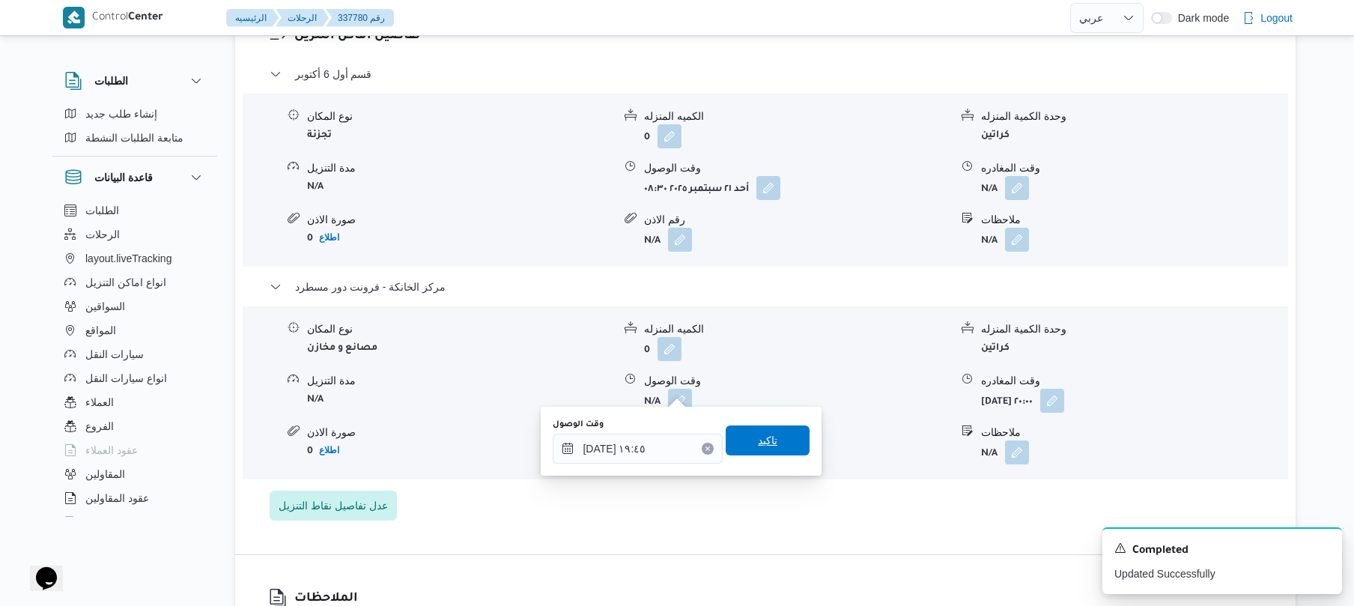
click at [773, 444] on span "تاكيد" at bounding box center [767, 440] width 84 height 30
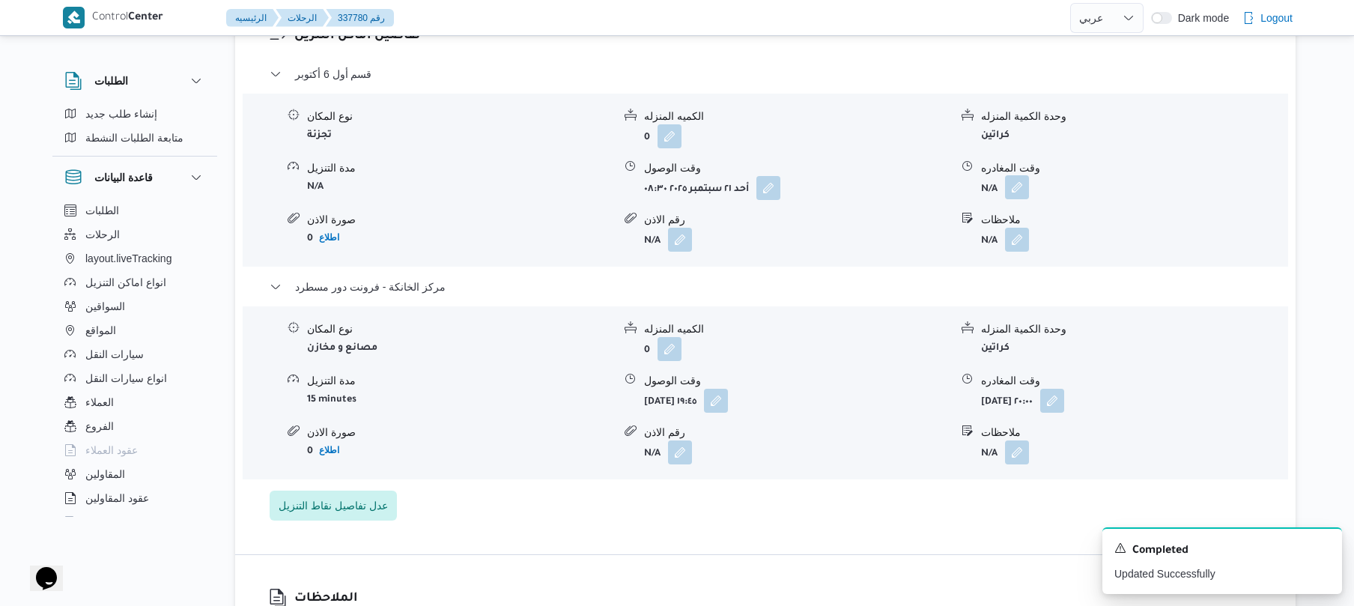
click at [1015, 175] on button "button" at bounding box center [1017, 187] width 24 height 24
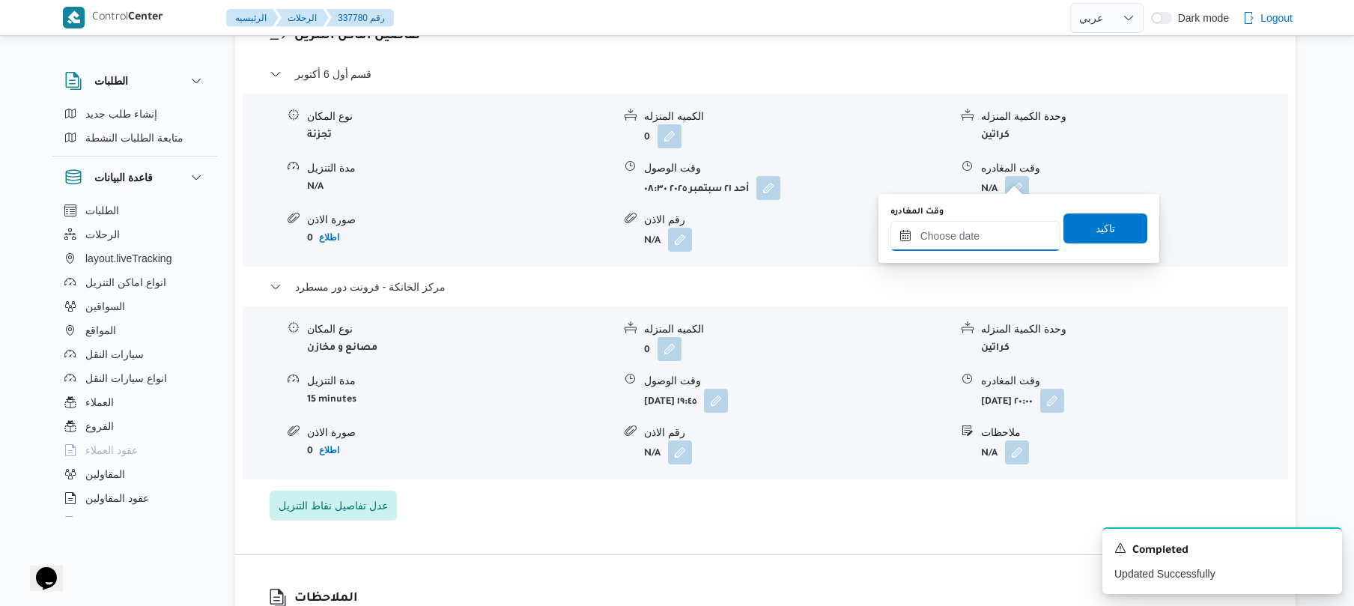
click at [962, 237] on input "وقت المغادره" at bounding box center [975, 236] width 170 height 30
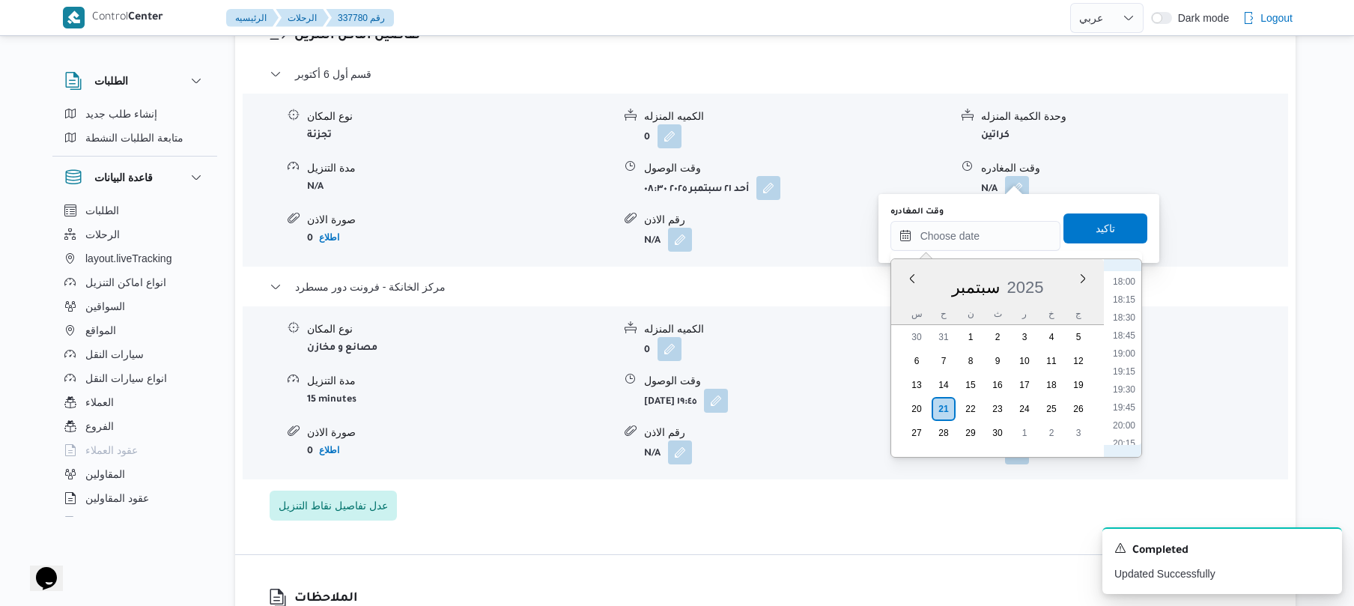
scroll to position [1255, 0]
click at [1120, 371] on li "18:45" at bounding box center [1123, 370] width 34 height 15
type input "[DATE] ١٨:٤٥"
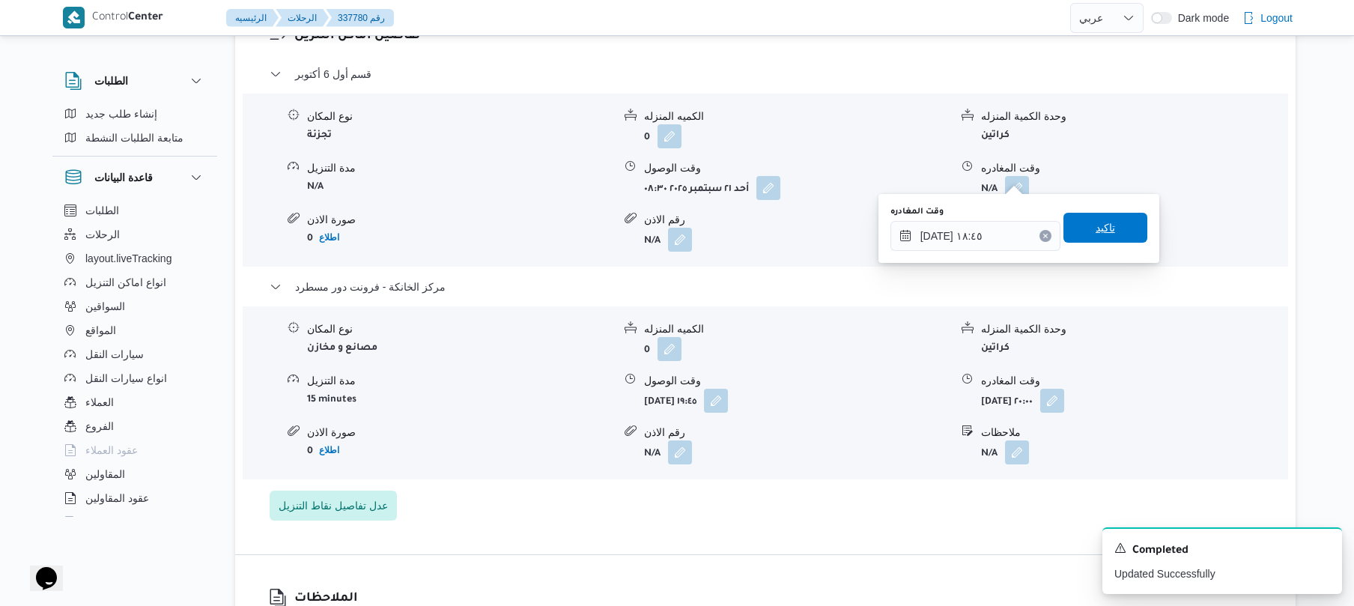
click at [1098, 219] on span "تاكيد" at bounding box center [1104, 228] width 19 height 18
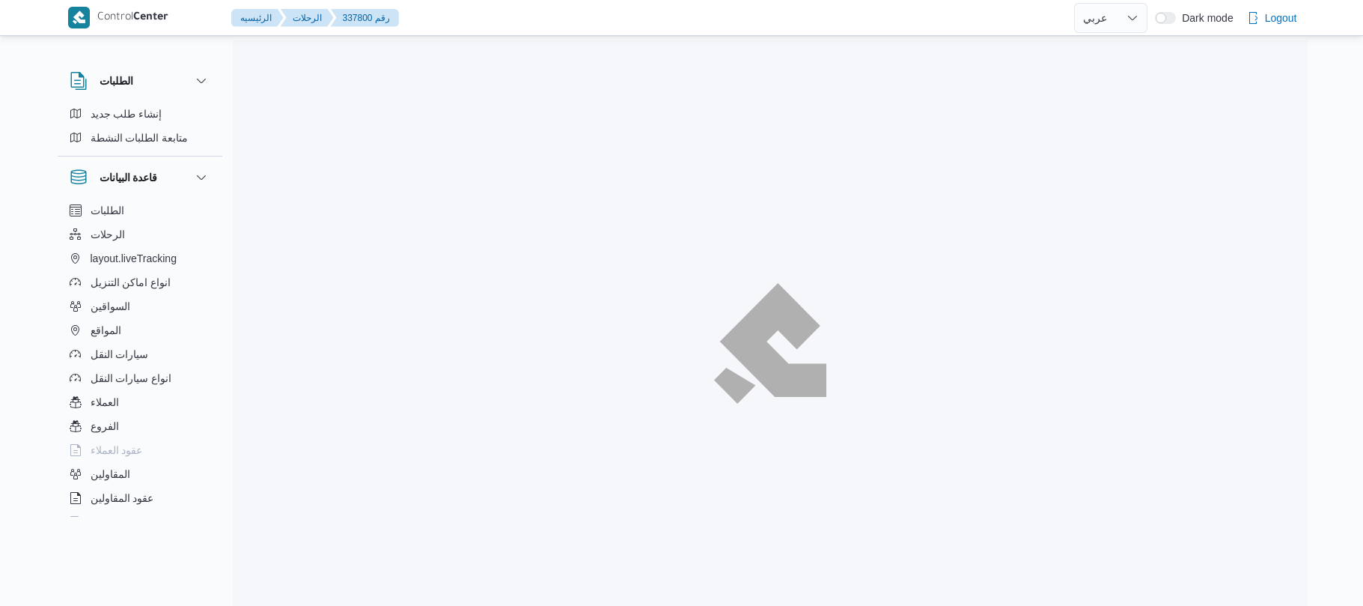
select select "ar"
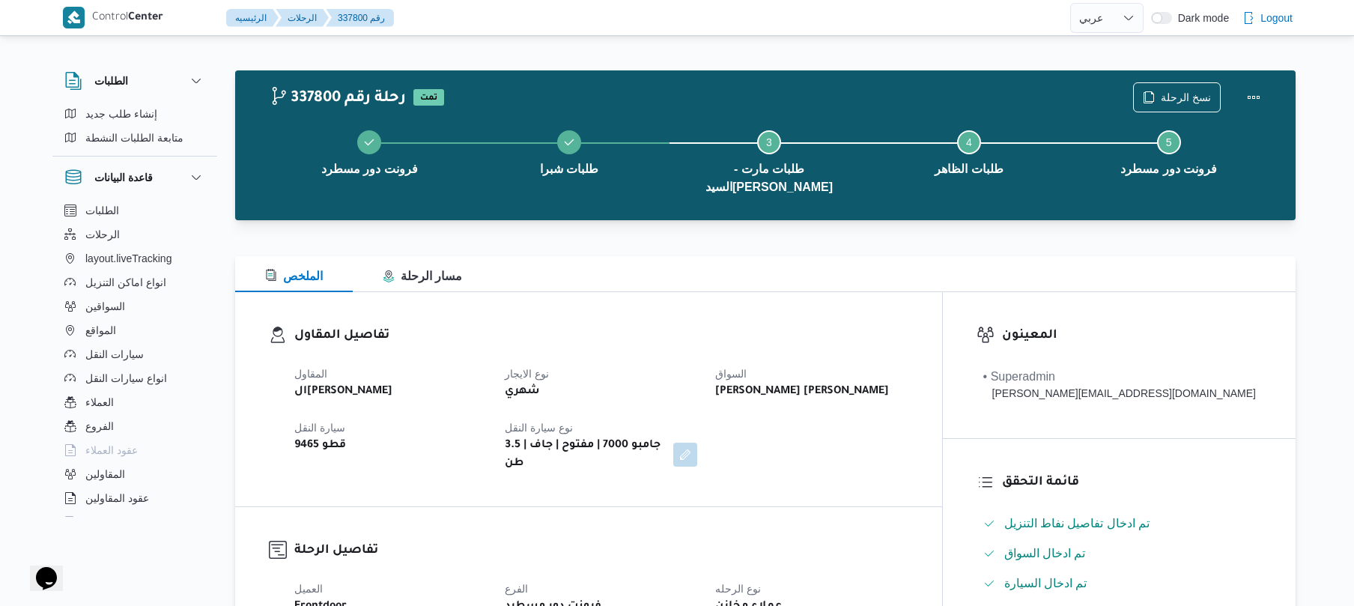
click at [827, 292] on div "تفاصيل المقاول المقاول الهامي [PERSON_NAME] نوع الايجار شهري [PERSON_NAME] [PER…" at bounding box center [588, 399] width 707 height 214
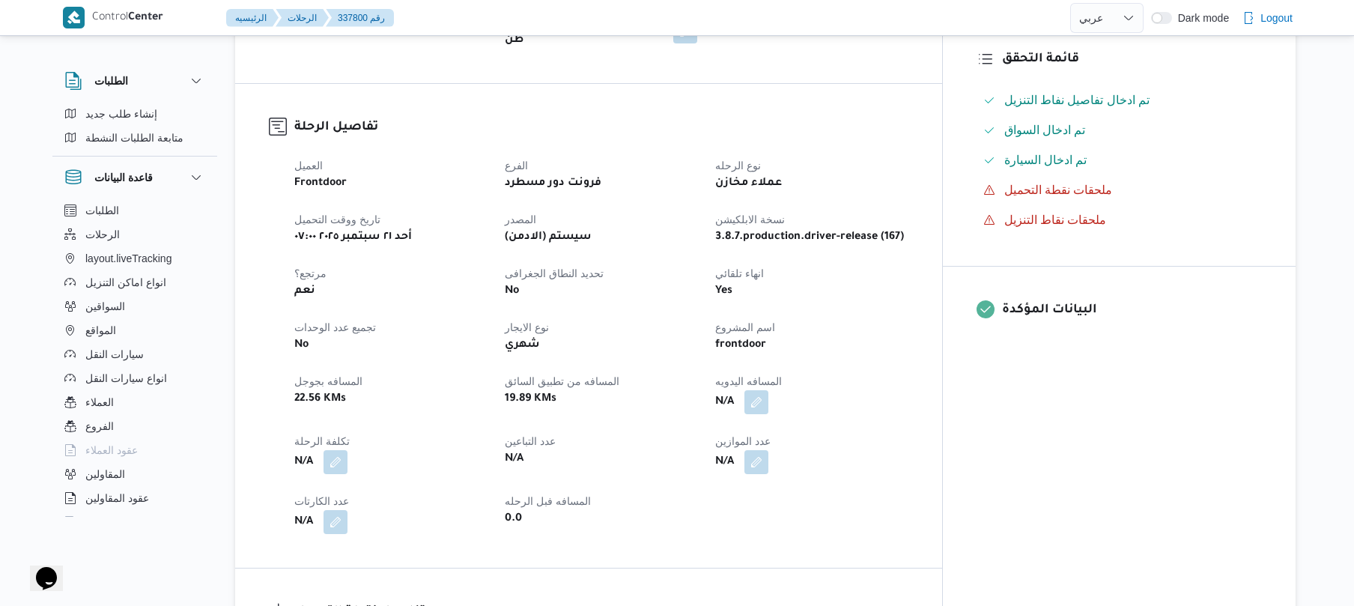
scroll to position [599, 0]
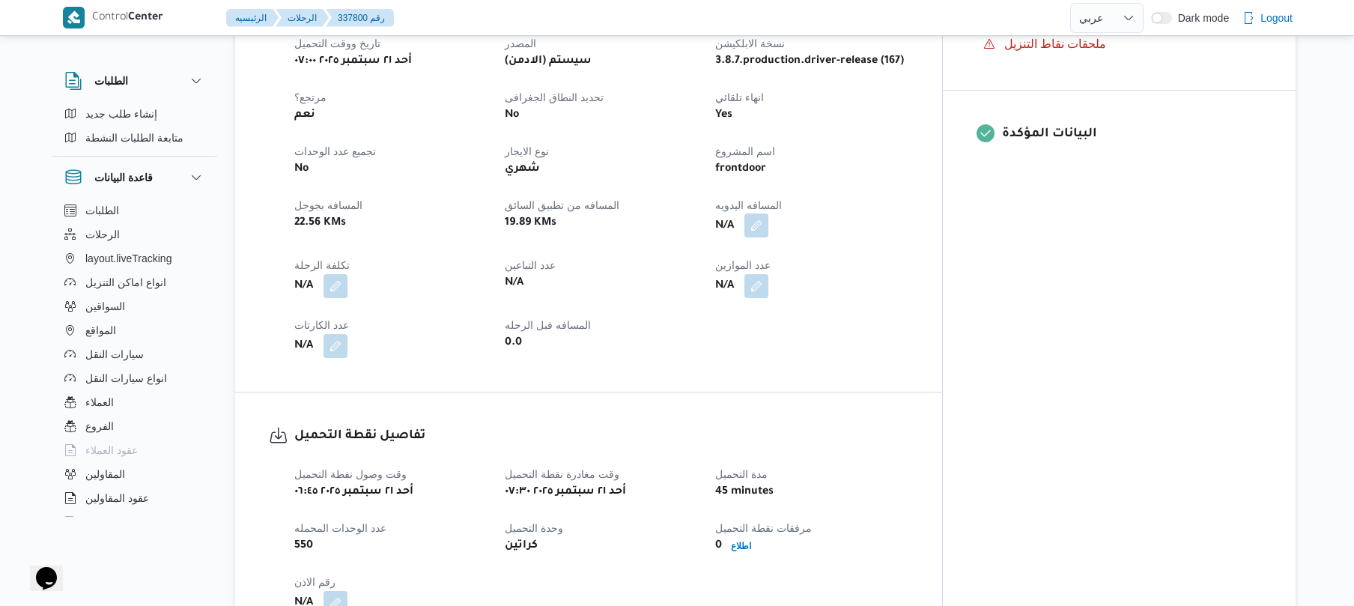
click at [768, 213] on button "button" at bounding box center [756, 225] width 24 height 24
click at [776, 261] on input "المسافه اليدويه" at bounding box center [773, 256] width 149 height 30
type input "95"
click at [896, 252] on span "تاكيد" at bounding box center [893, 248] width 84 height 30
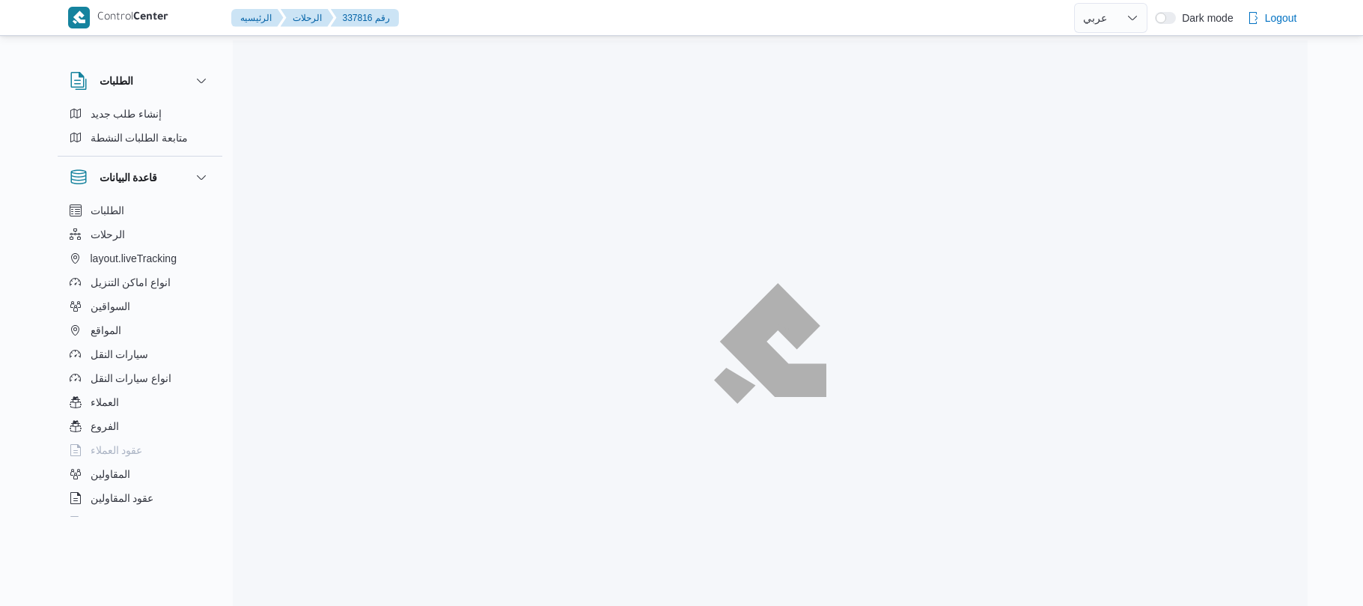
select select "ar"
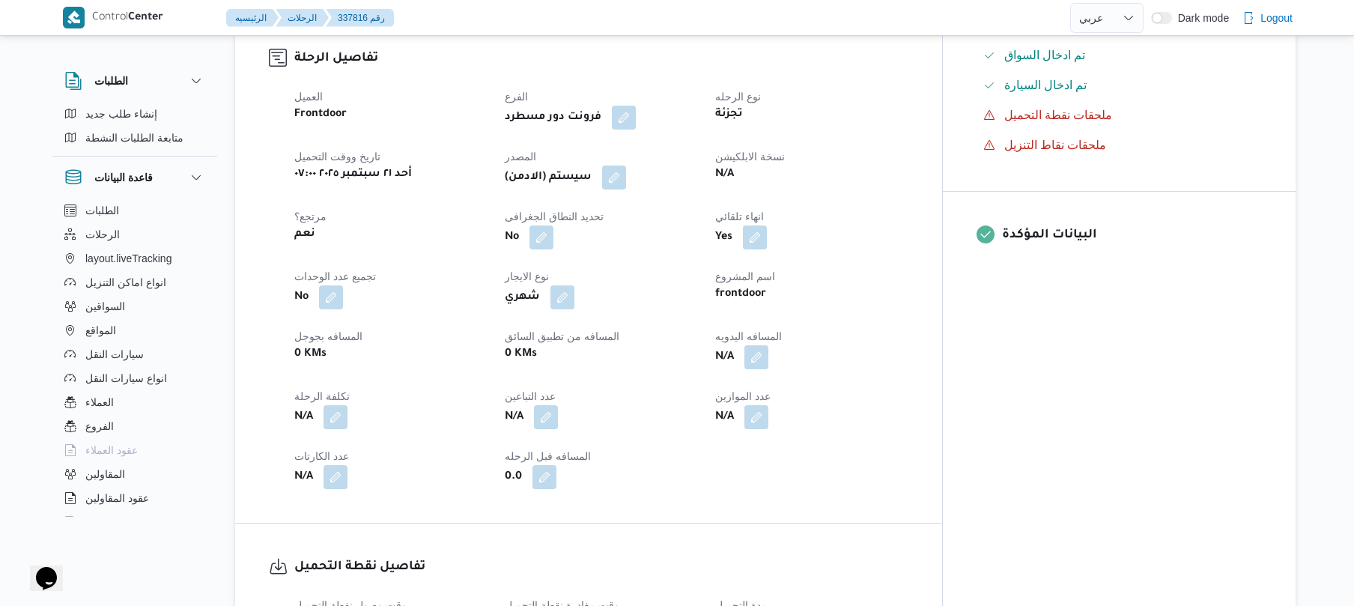
scroll to position [519, 0]
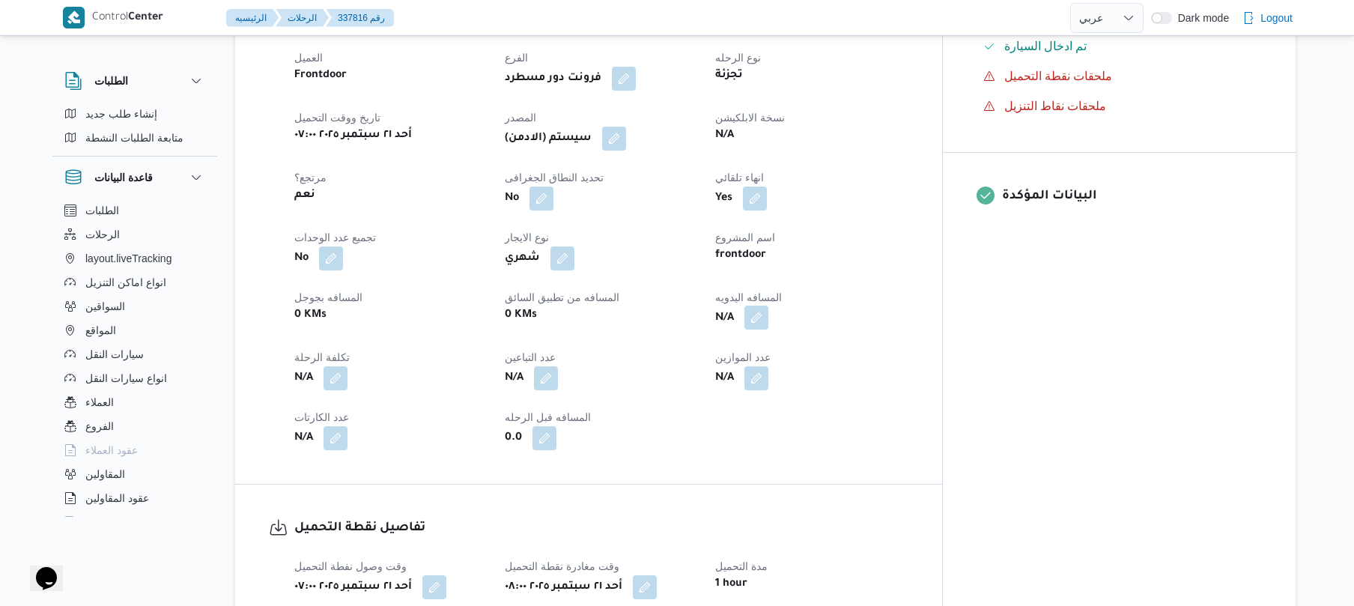
click at [768, 305] on button "button" at bounding box center [756, 317] width 24 height 24
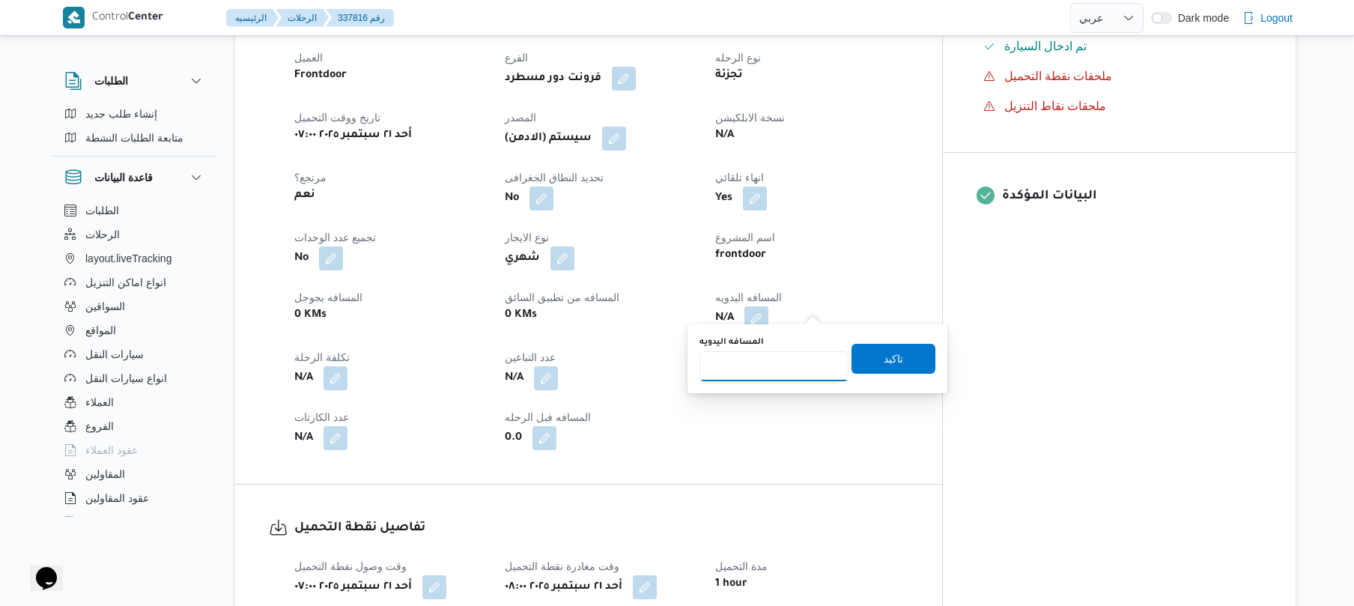
click at [785, 370] on input "المسافه اليدويه" at bounding box center [773, 366] width 149 height 30
type input "120"
click at [895, 363] on span "تاكيد" at bounding box center [893, 358] width 84 height 30
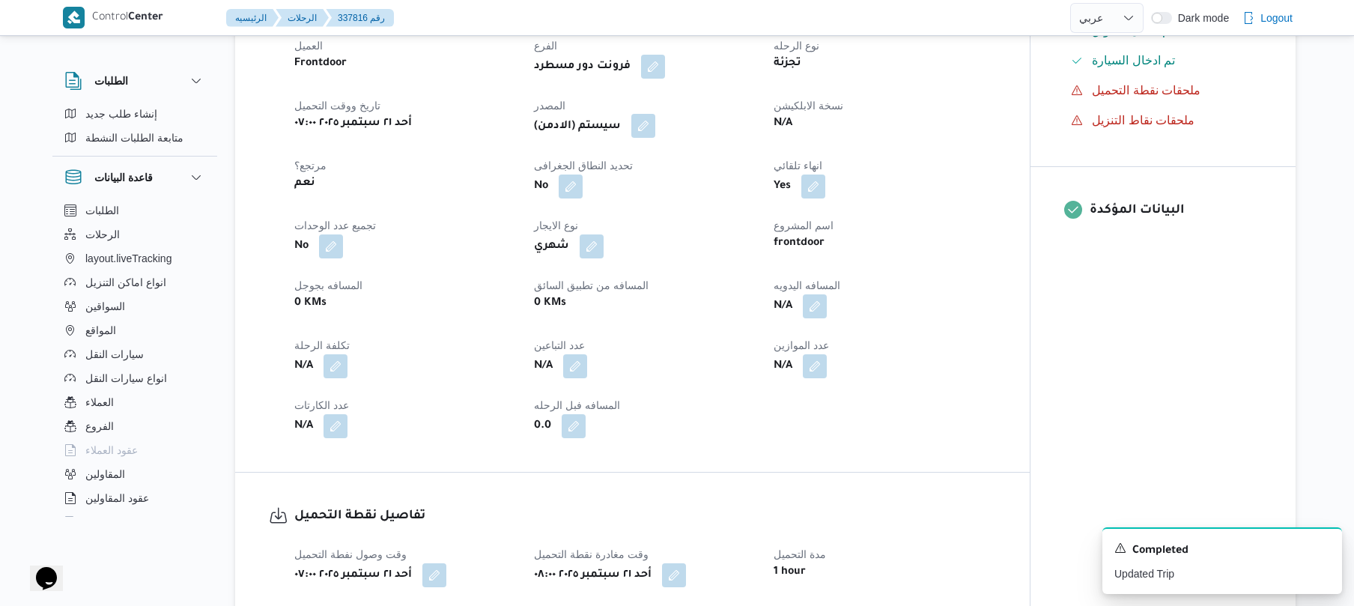
click at [641, 120] on button "button" at bounding box center [643, 126] width 24 height 24
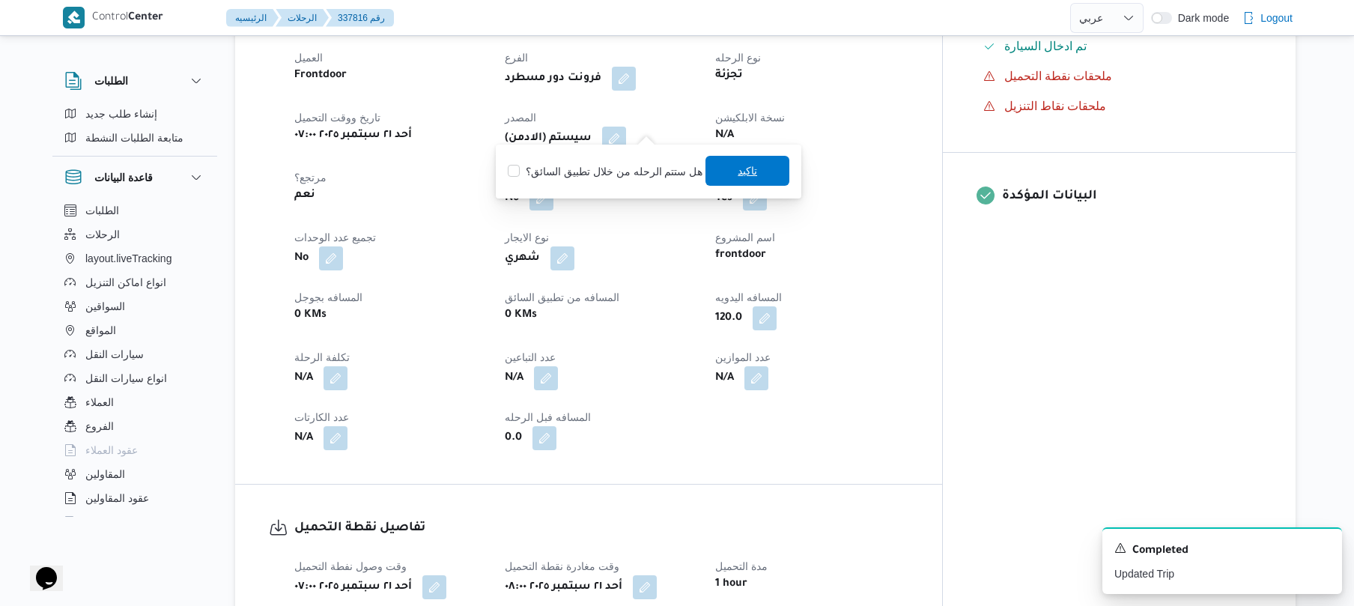
click at [729, 180] on span "تاكيد" at bounding box center [747, 171] width 84 height 30
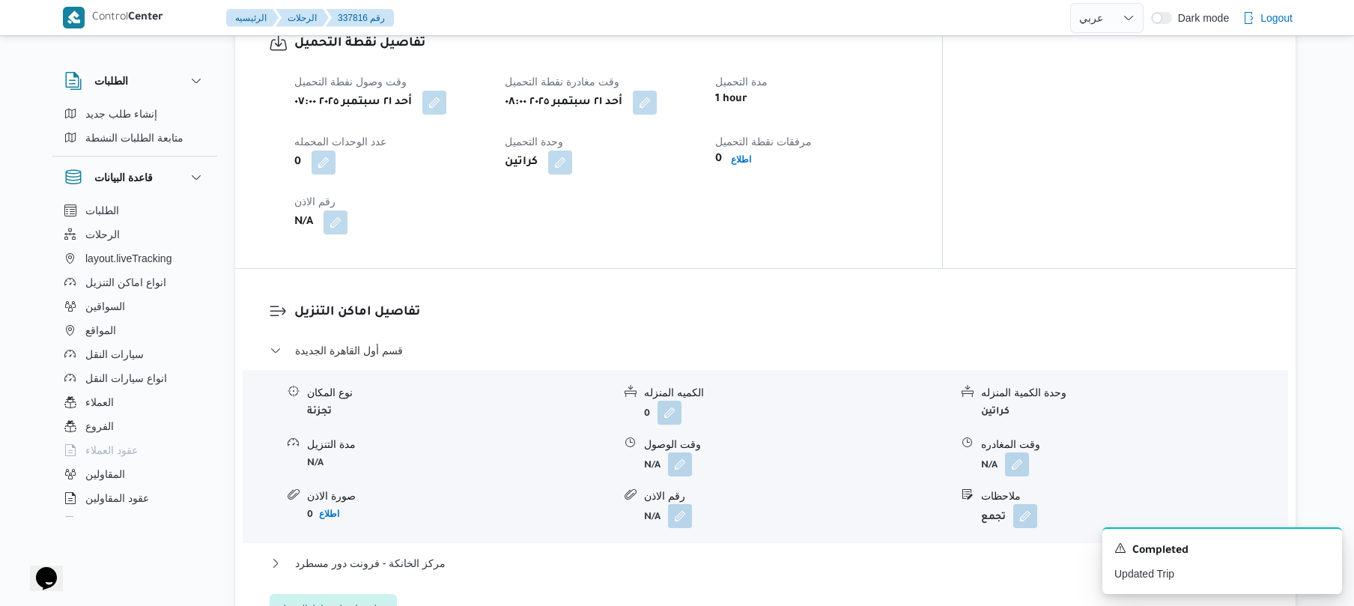
scroll to position [1198, 0]
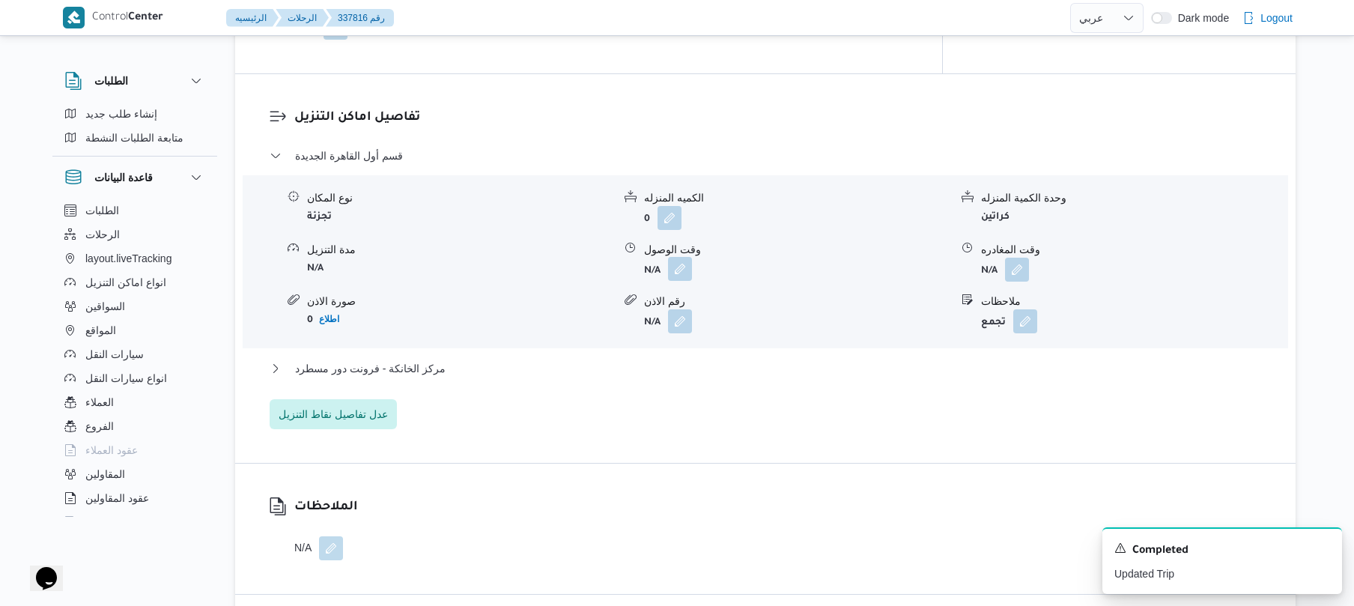
click at [680, 261] on button "button" at bounding box center [680, 269] width 24 height 24
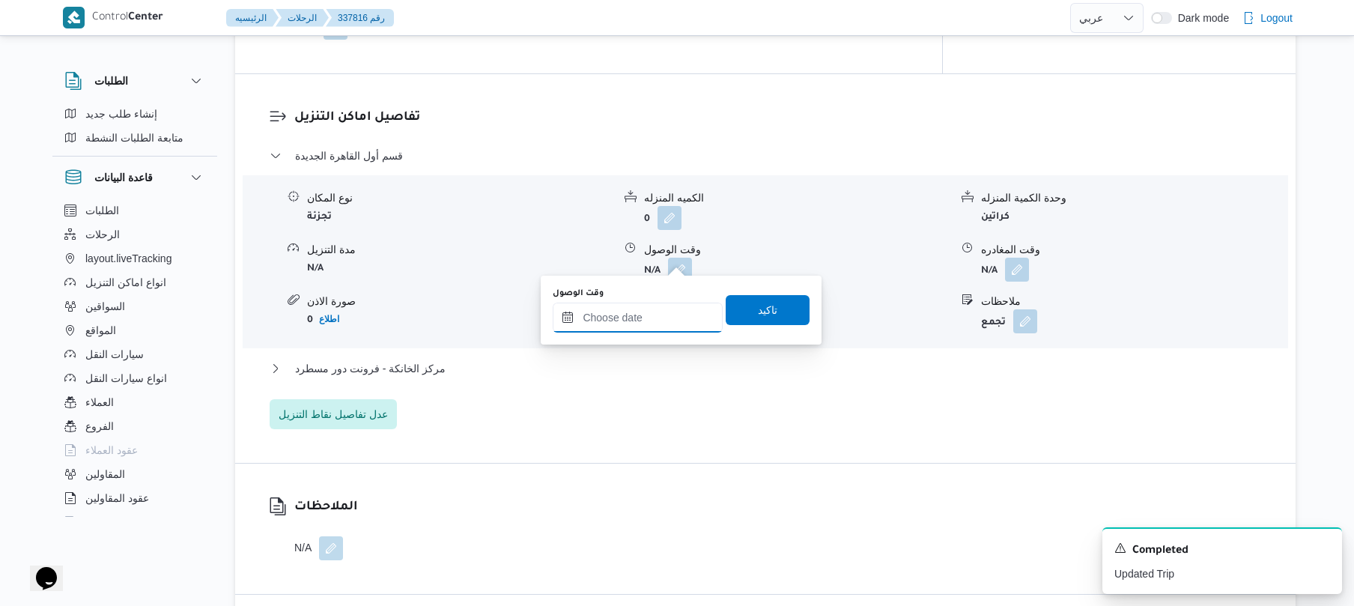
click at [647, 309] on input "وقت الوصول" at bounding box center [638, 317] width 170 height 30
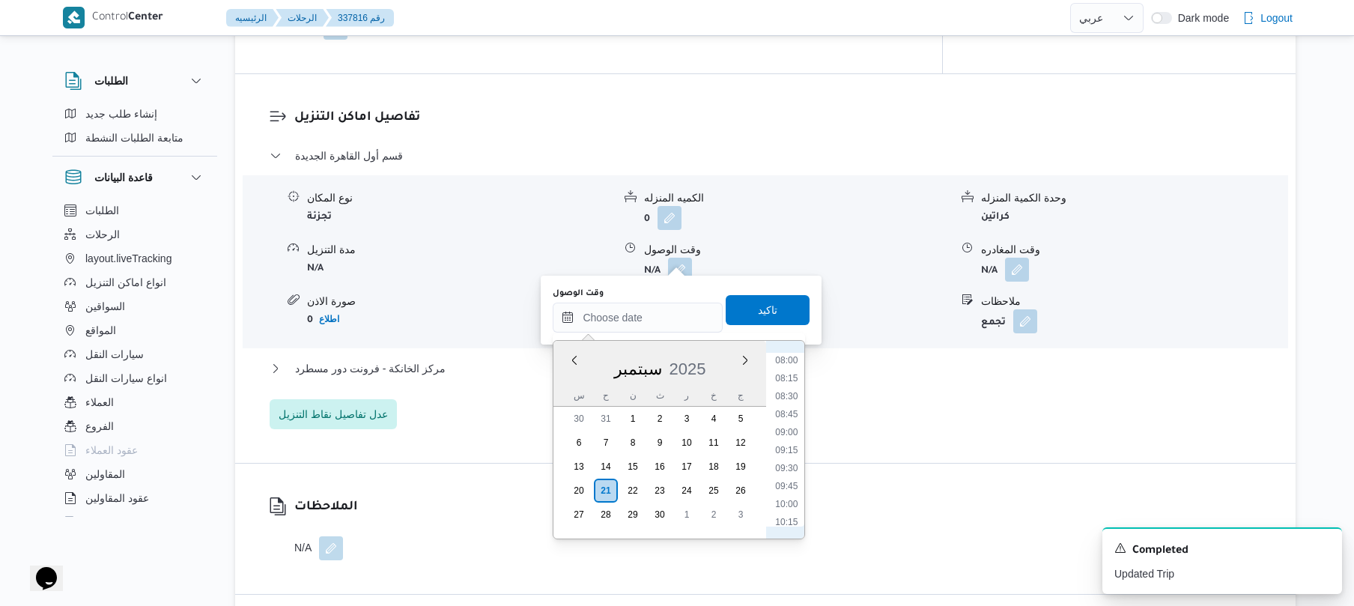
scroll to position [540, 0]
click at [792, 452] on li "08:45" at bounding box center [787, 449] width 34 height 15
type input "٢١/٠٩/٢٠٢٥ ٠٨:٤٥"
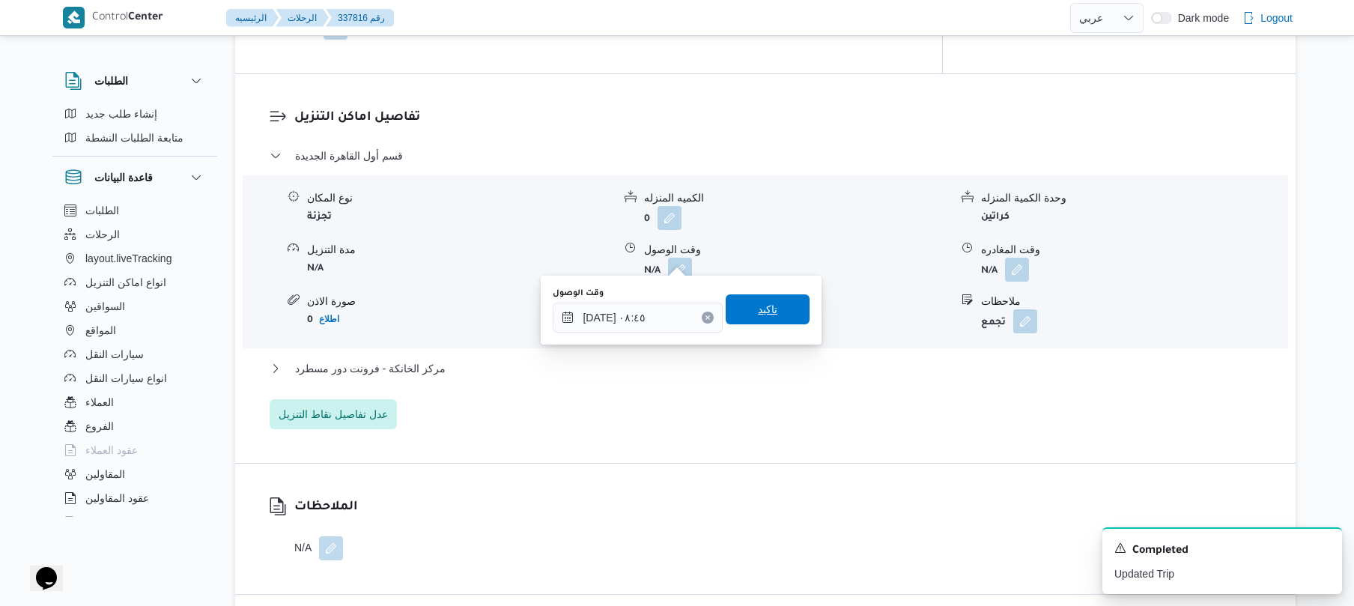
click at [771, 300] on span "تاكيد" at bounding box center [767, 309] width 84 height 30
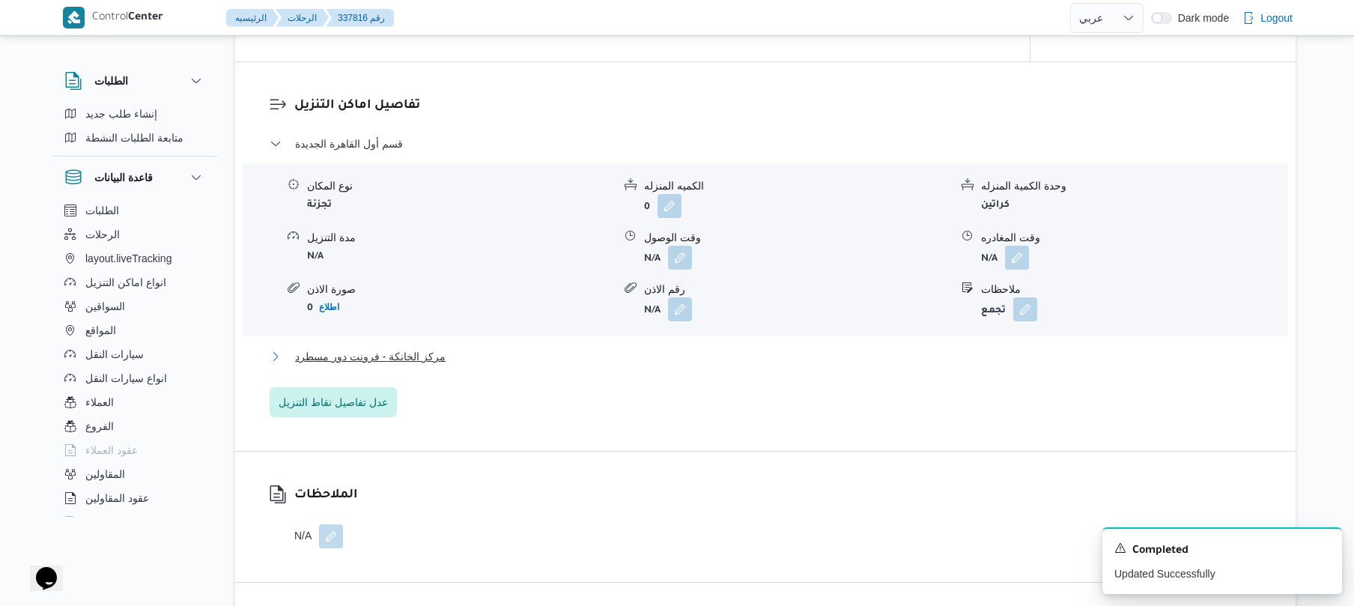
click at [728, 352] on button "مركز الخانكة - فرونت دور مسطرد" at bounding box center [766, 356] width 992 height 18
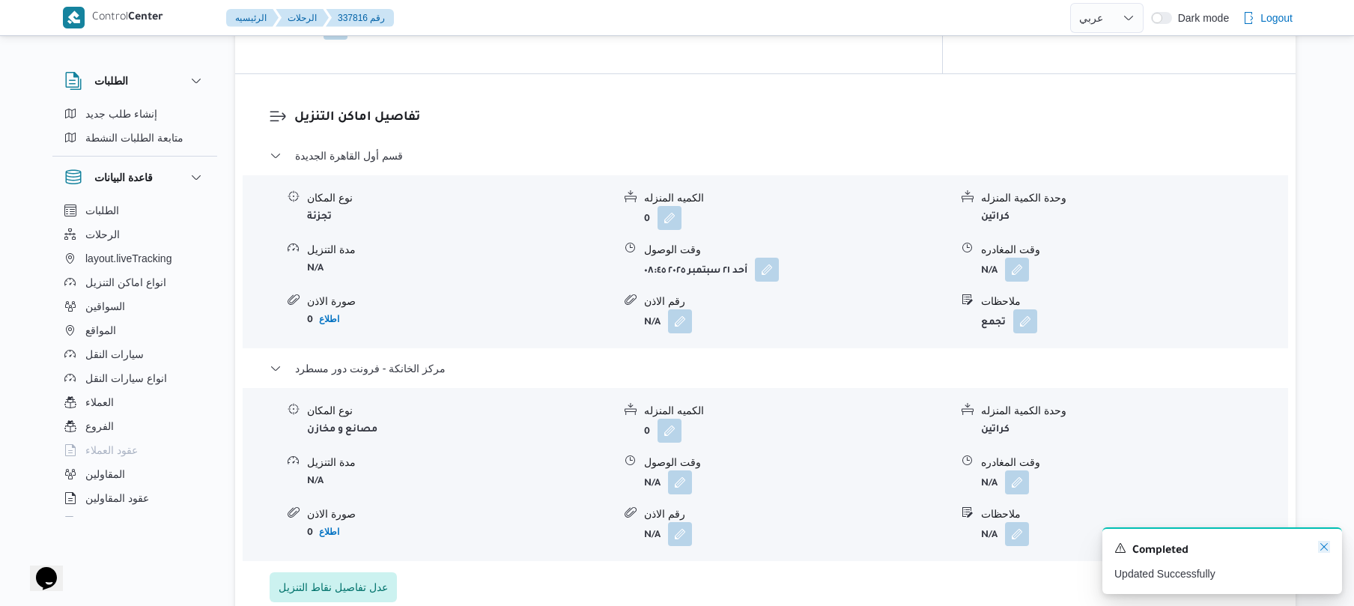
click at [1322, 544] on icon "Dismiss toast" at bounding box center [1324, 547] width 12 height 12
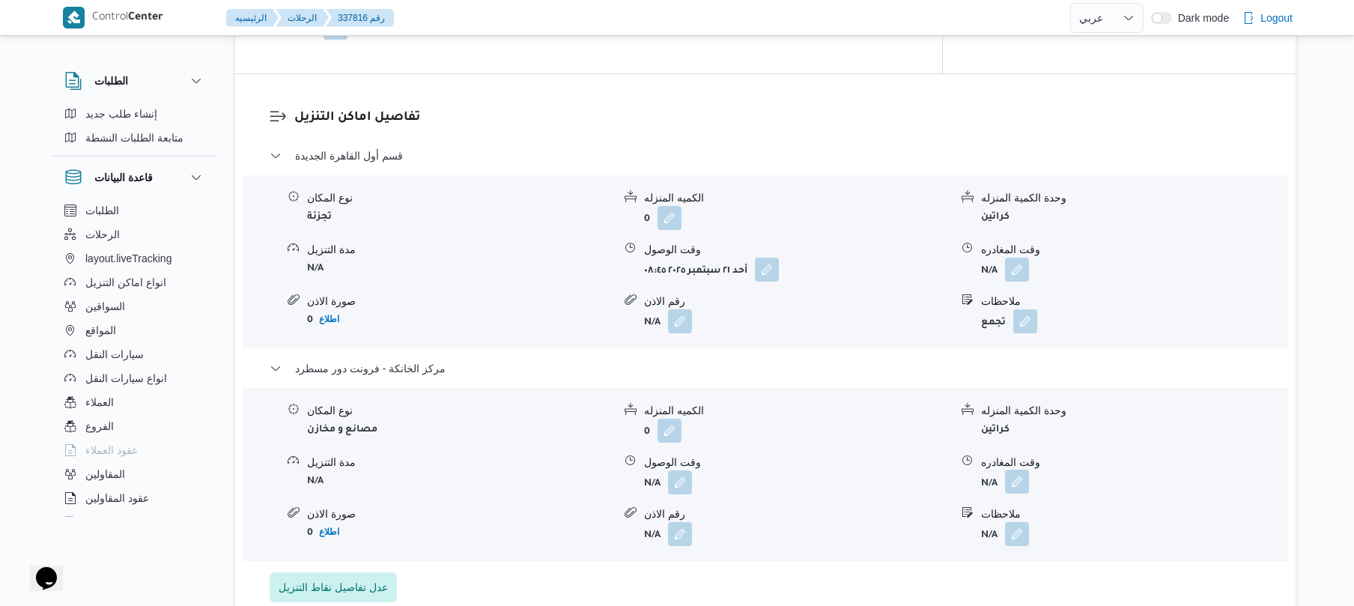
click at [1018, 471] on button "button" at bounding box center [1017, 481] width 24 height 24
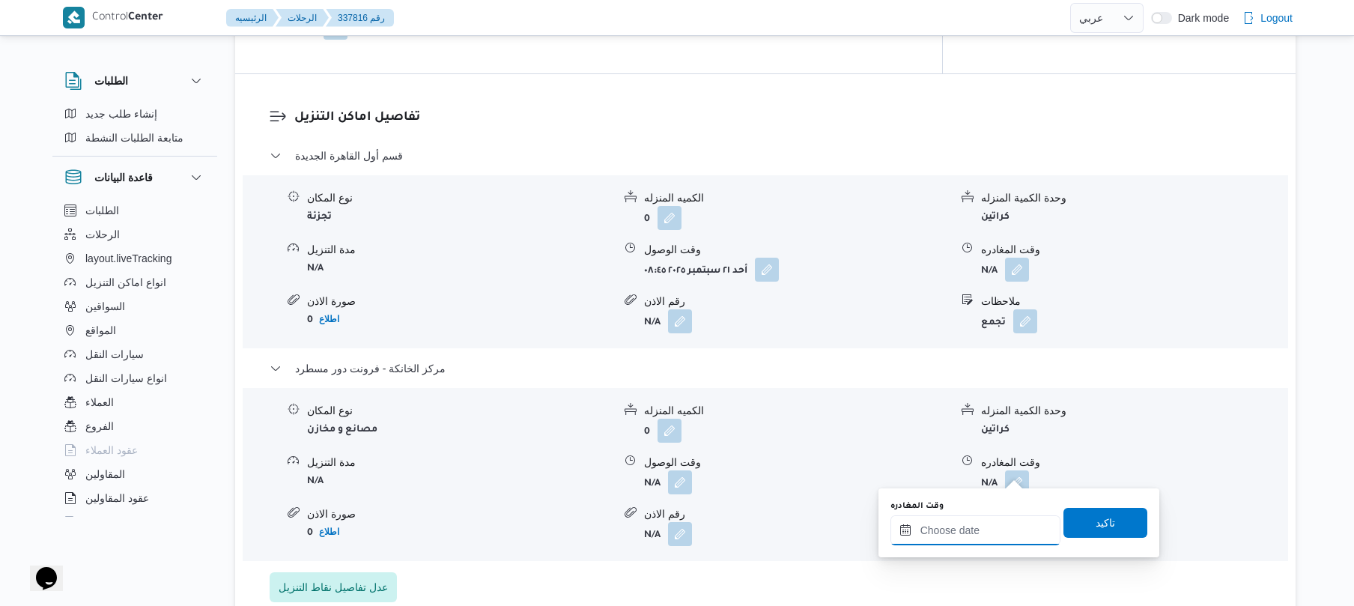
click at [946, 521] on div at bounding box center [975, 530] width 170 height 30
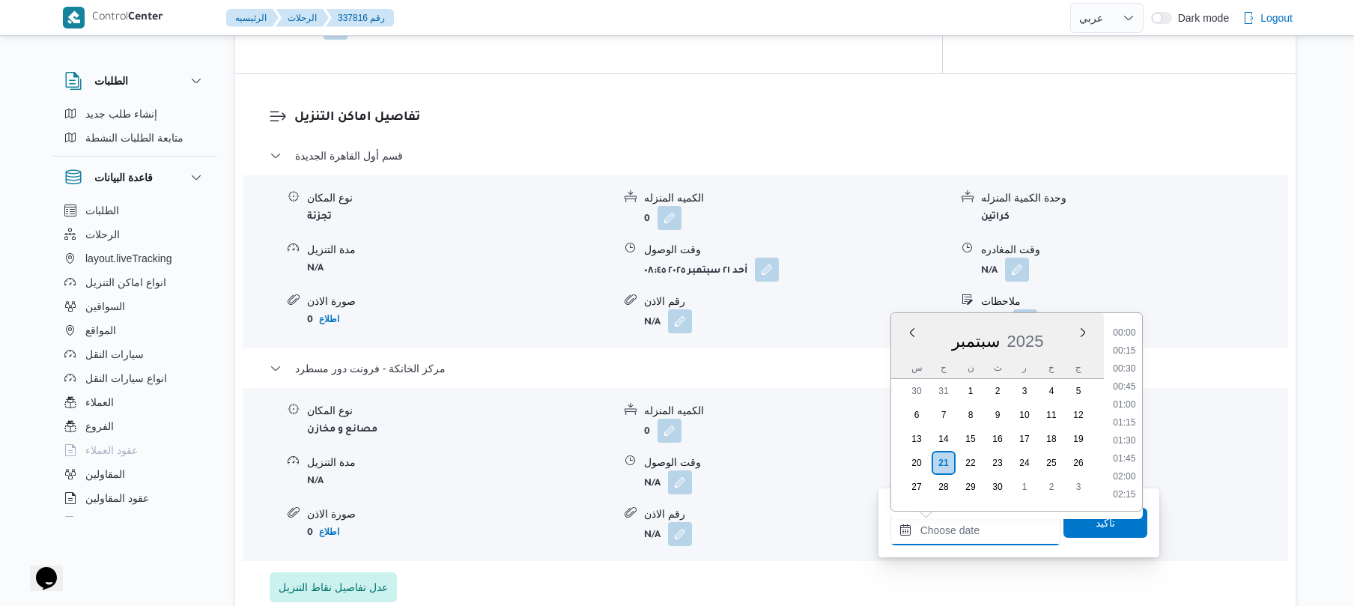
scroll to position [1420, 0]
click at [1127, 329] on li "19:45" at bounding box center [1123, 331] width 34 height 15
type input "٢١/٠٩/٢٠٢٥ ١٩:٤٥"
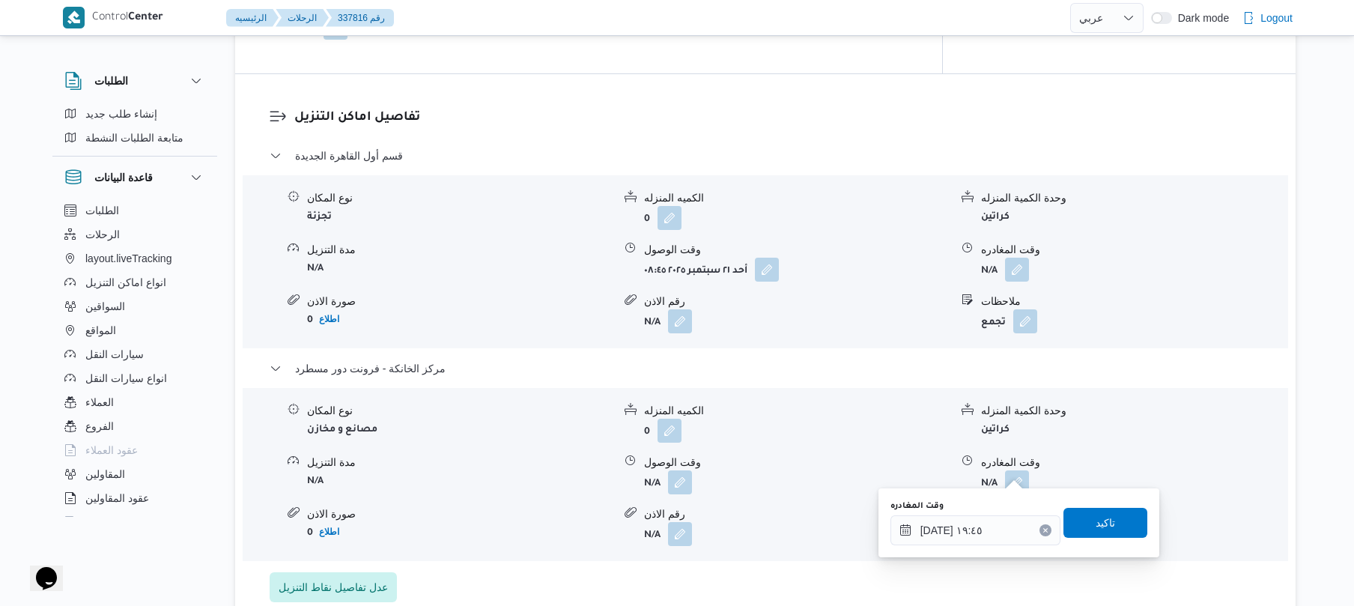
click at [1067, 538] on div "وقت المغادره ٢١/٠٩/٢٠٢٥ ١٩:٤٥ تاكيد" at bounding box center [1019, 523] width 260 height 48
click at [1071, 524] on span "تاكيد" at bounding box center [1105, 522] width 84 height 30
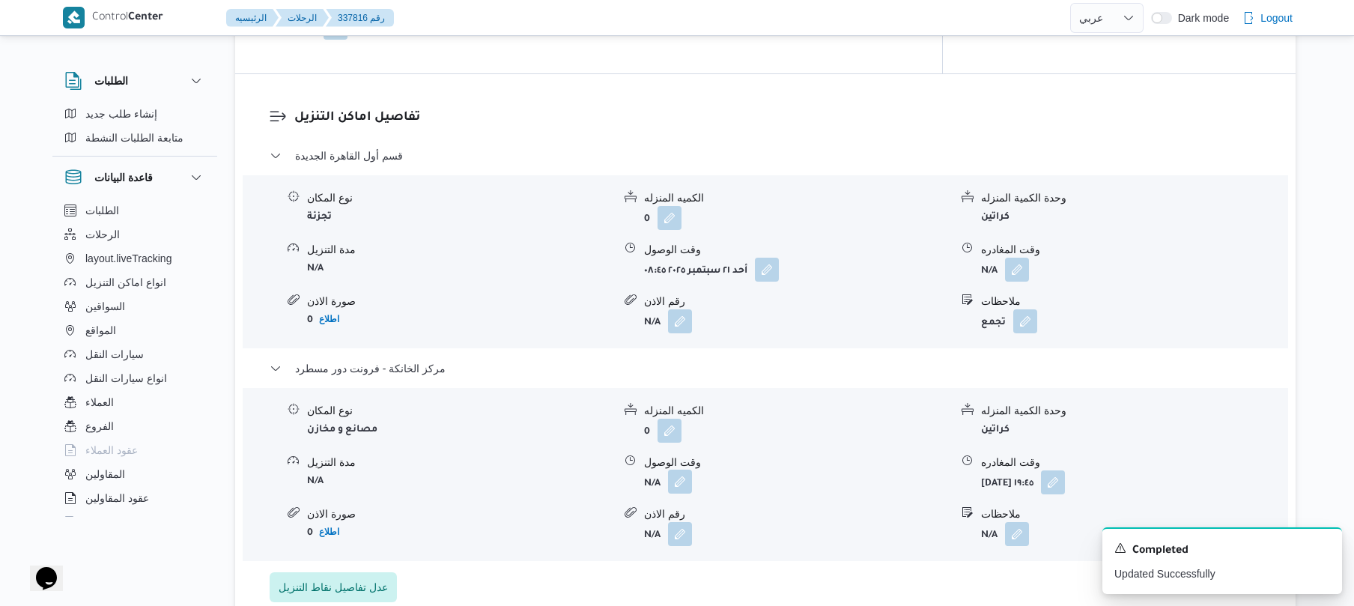
click at [683, 474] on button "button" at bounding box center [680, 481] width 24 height 24
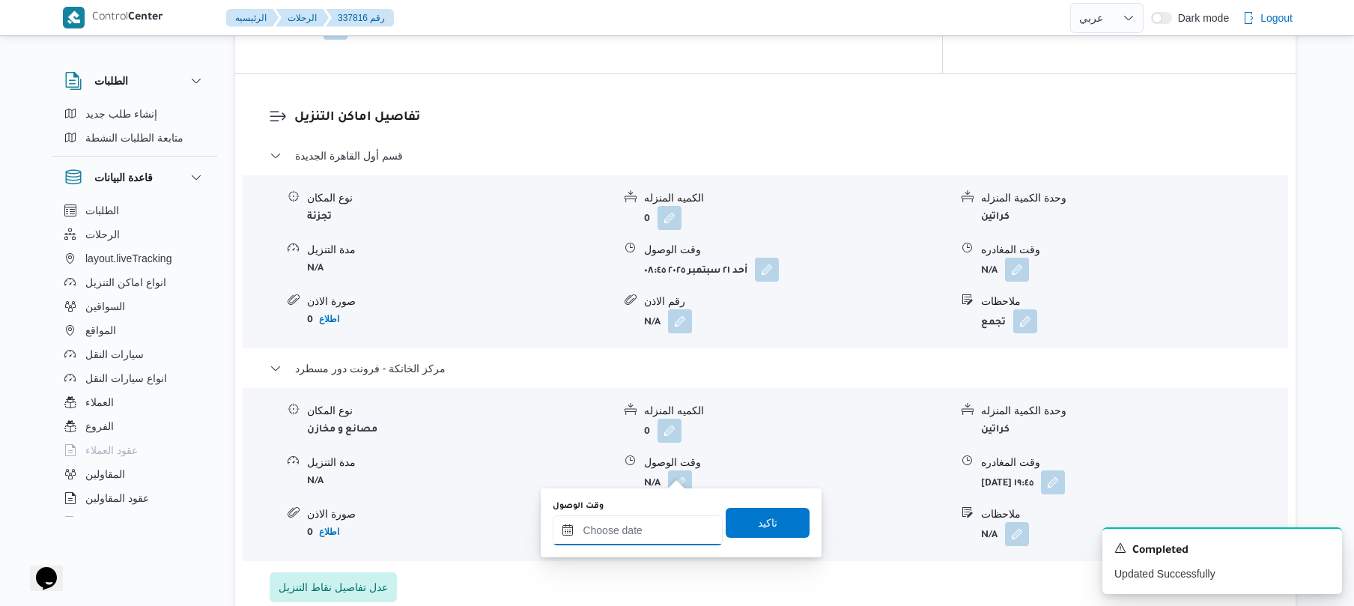
click at [639, 535] on input "وقت الوصول" at bounding box center [638, 530] width 170 height 30
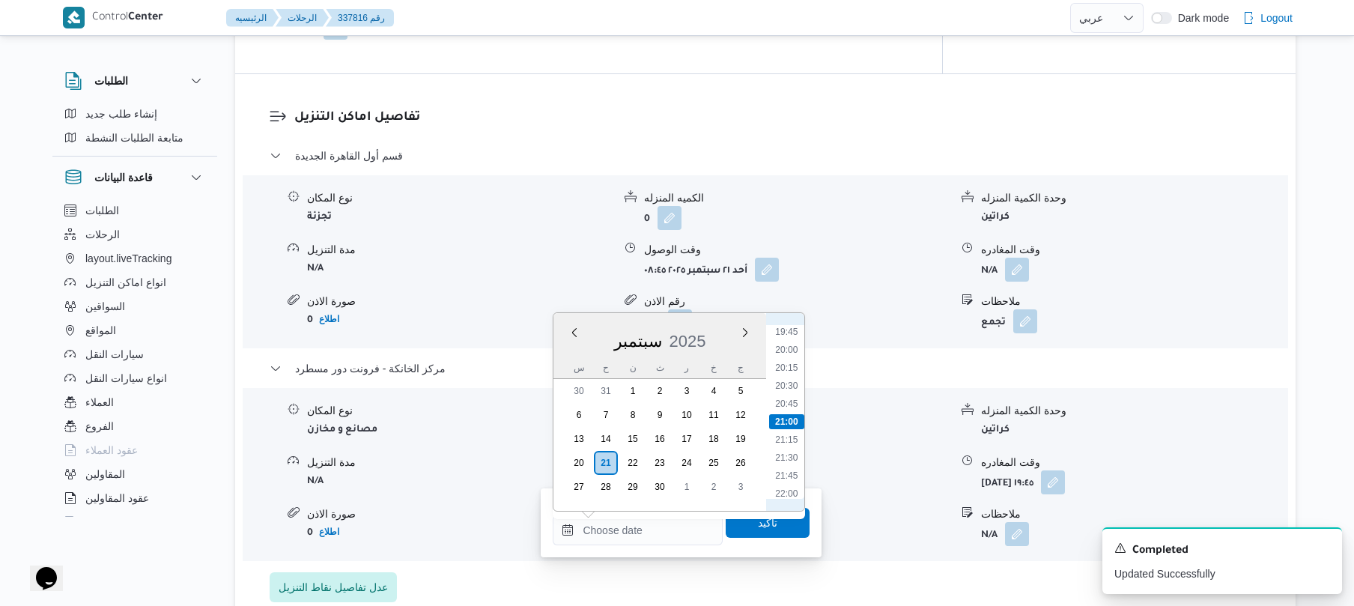
scroll to position [1273, 0]
click at [789, 460] on li "19:30" at bounding box center [787, 461] width 34 height 15
type input "[DATE] ١٩:٣٠"
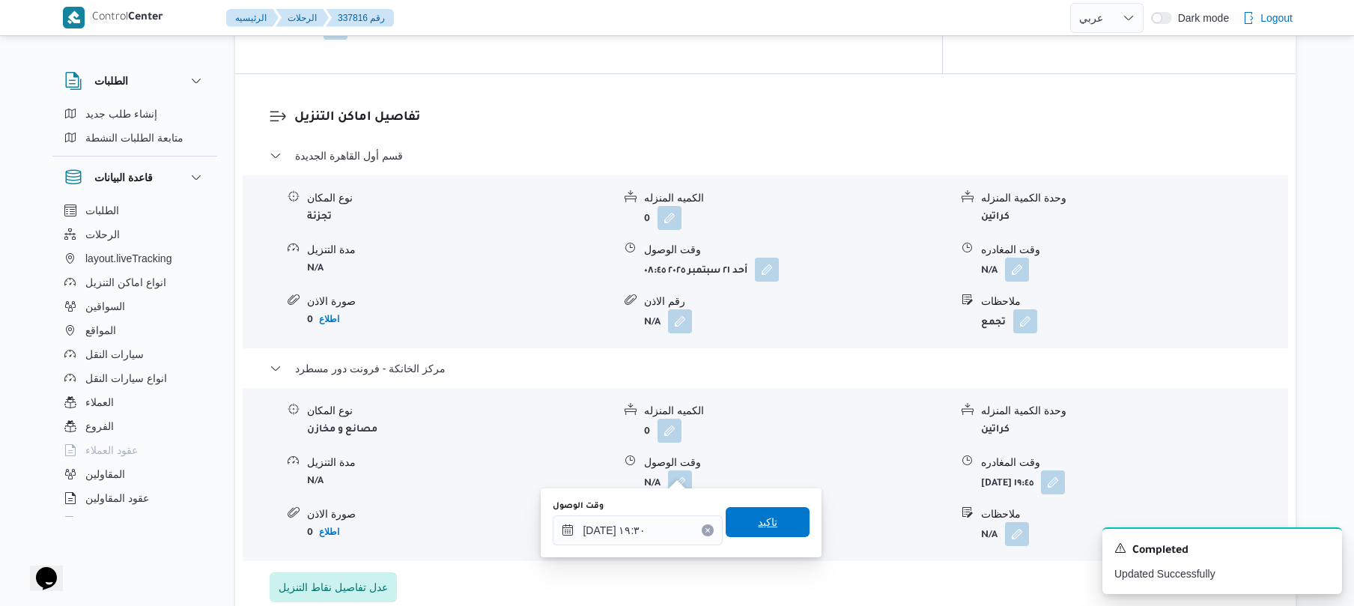
click at [771, 517] on span "تاكيد" at bounding box center [767, 522] width 84 height 30
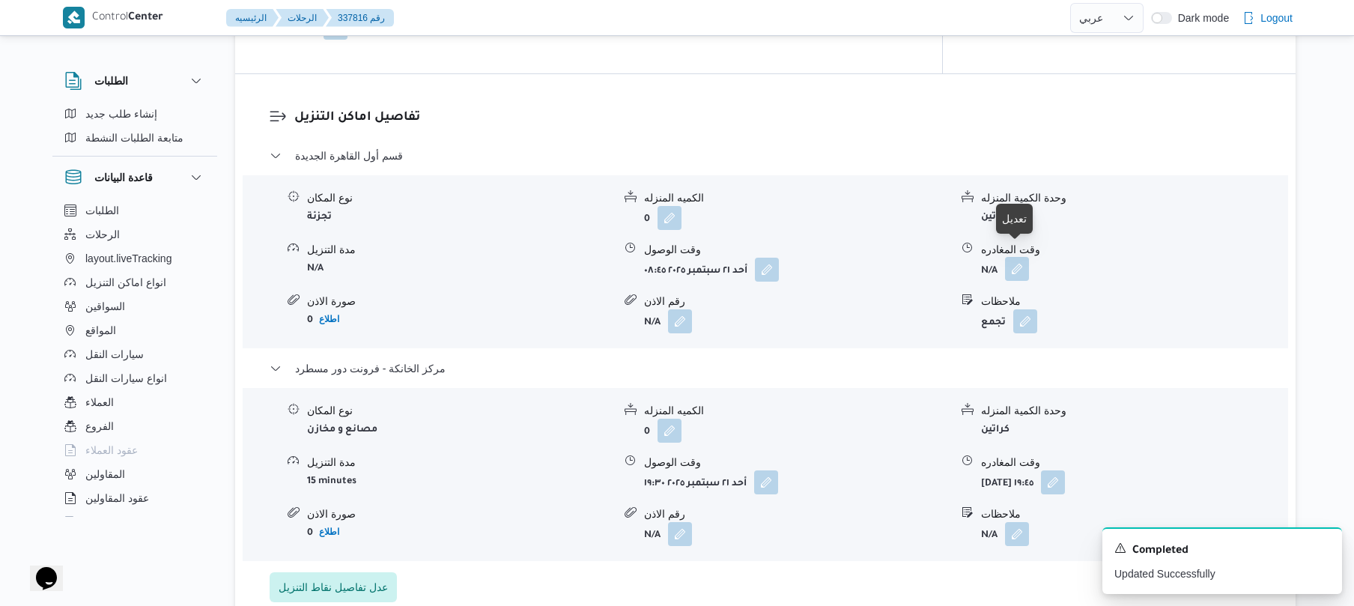
click at [1020, 257] on button "button" at bounding box center [1017, 269] width 24 height 24
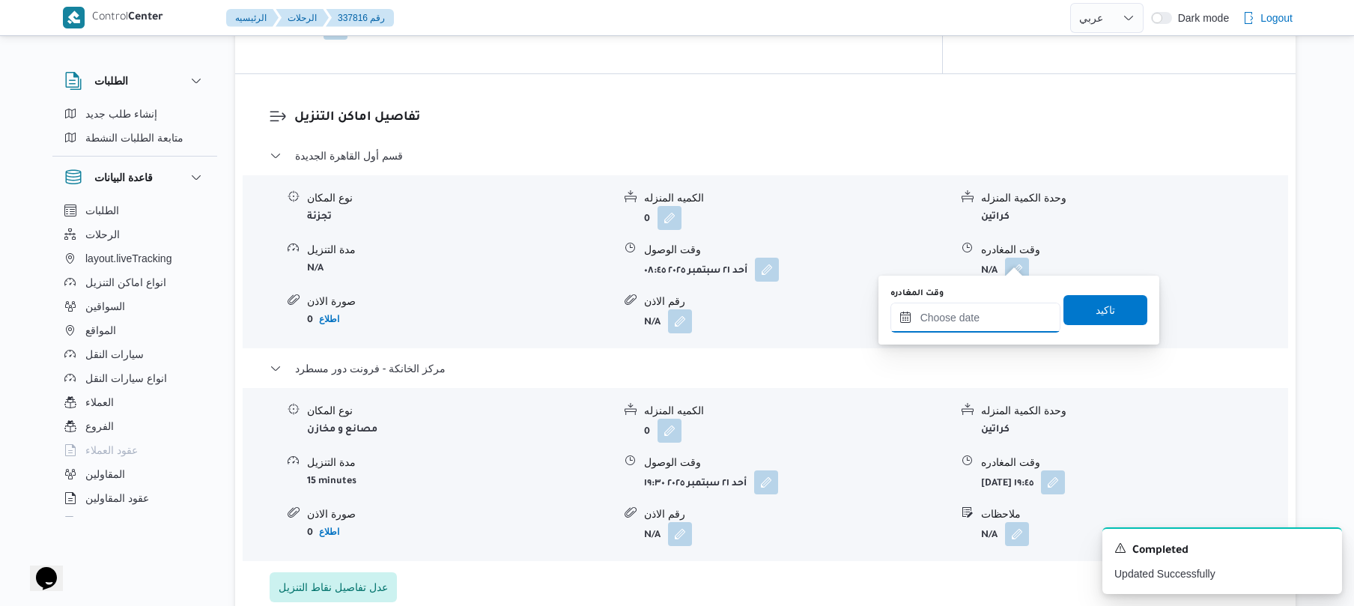
click at [972, 303] on input "وقت المغادره" at bounding box center [975, 317] width 170 height 30
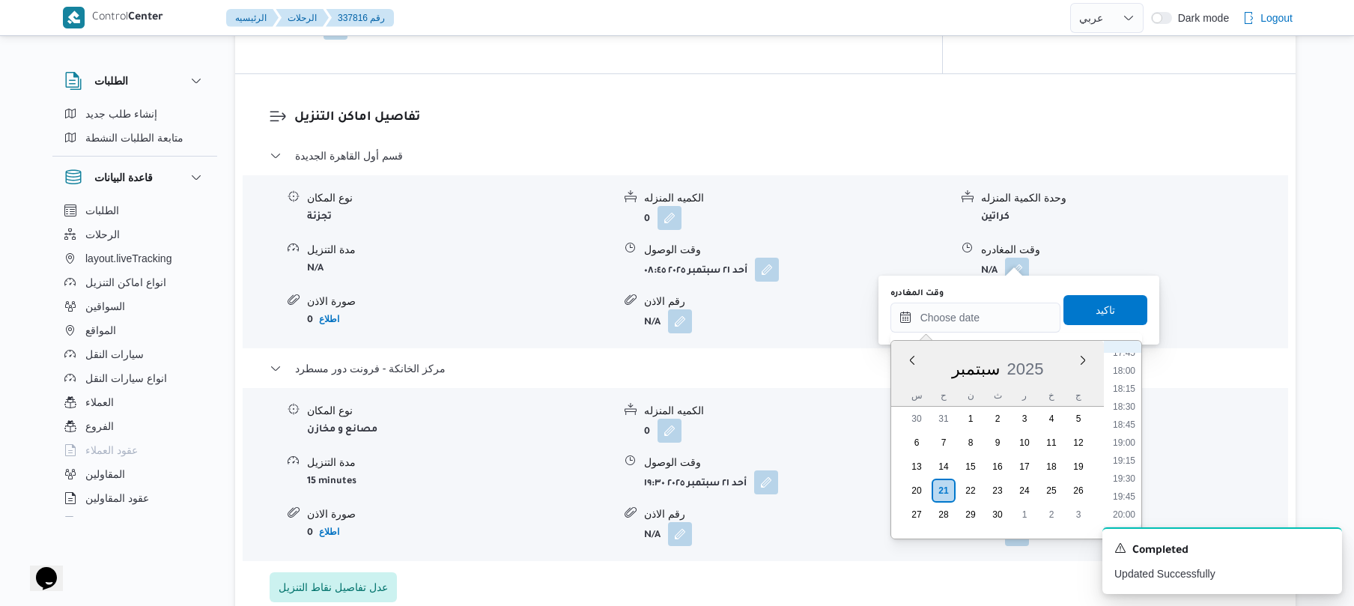
scroll to position [1273, 0]
click at [1130, 433] on li "18:45" at bounding box center [1123, 434] width 34 height 15
type input "[DATE] ١٨:٤٥"
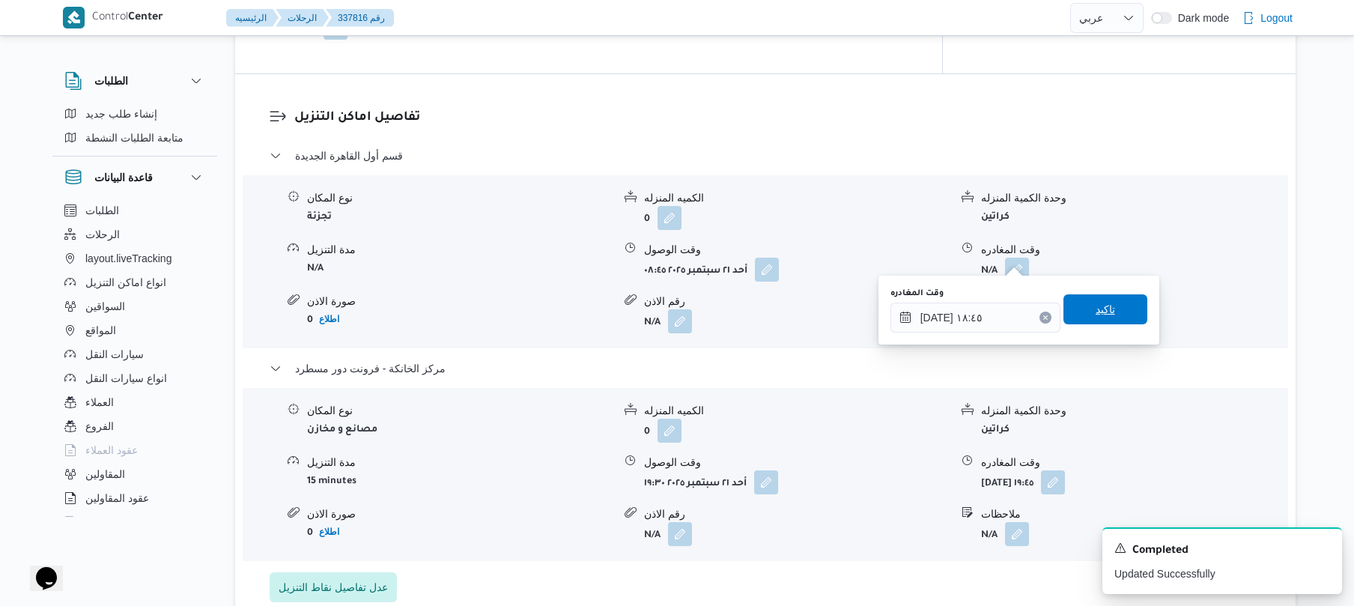
click at [1106, 315] on span "تاكيد" at bounding box center [1105, 309] width 84 height 30
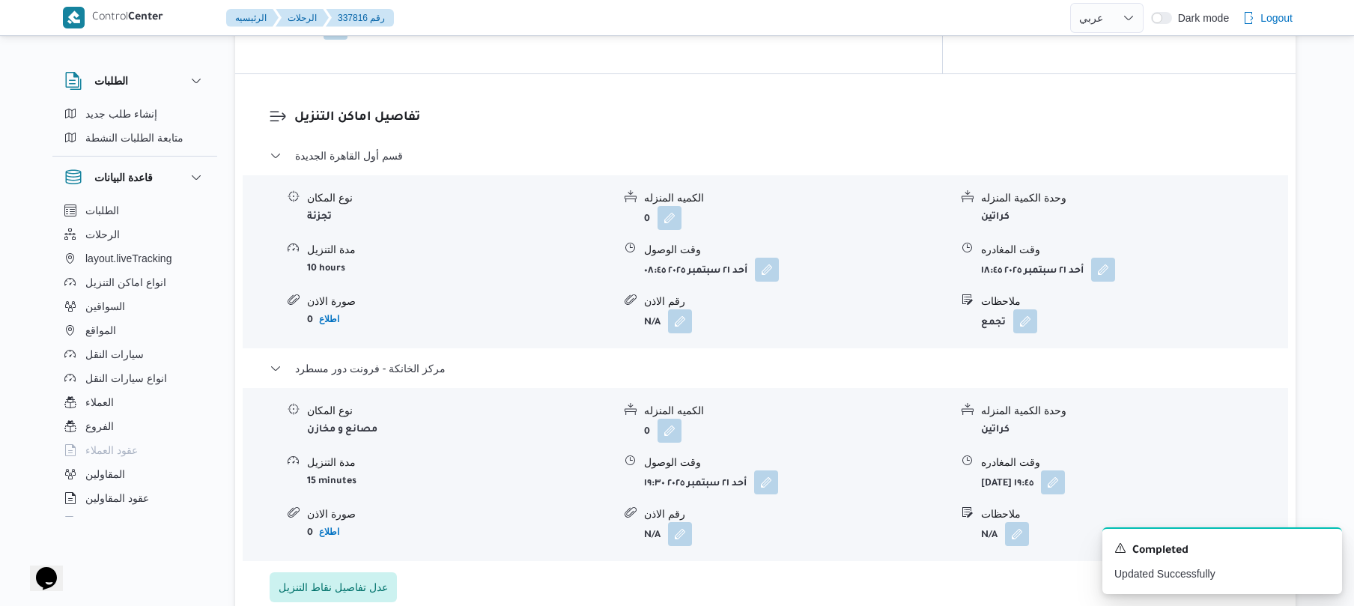
scroll to position [0, 0]
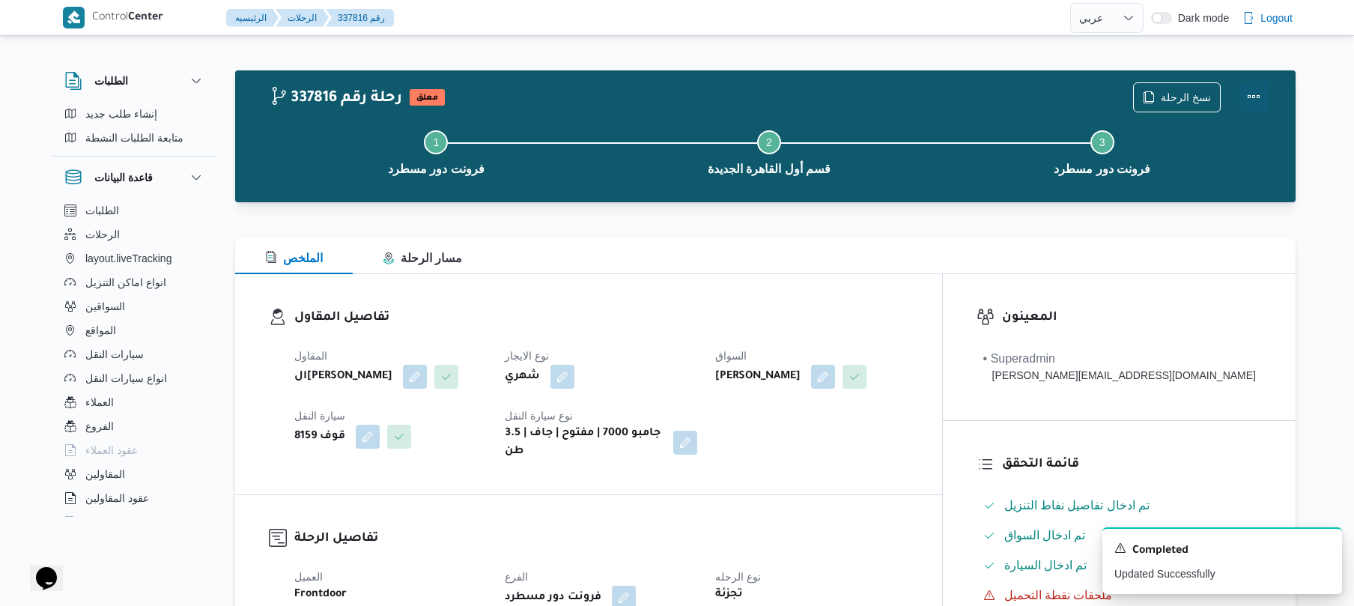
click at [1252, 100] on button "Actions" at bounding box center [1253, 97] width 30 height 30
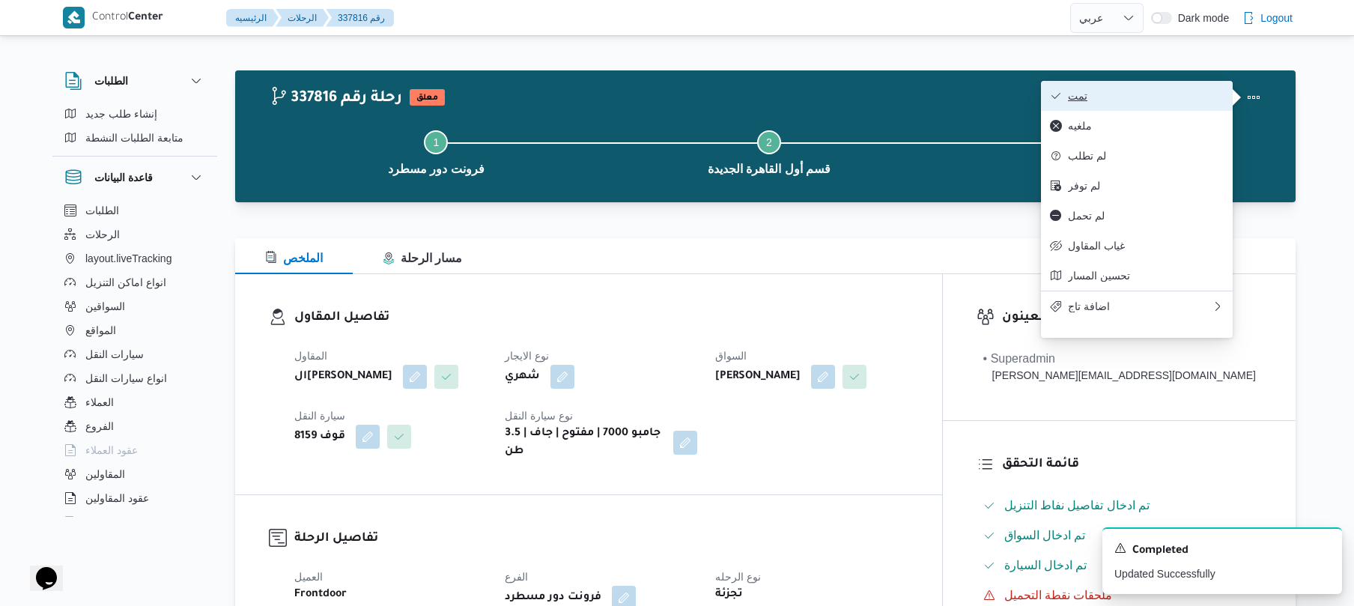
click at [1198, 100] on span "تمت" at bounding box center [1146, 96] width 156 height 12
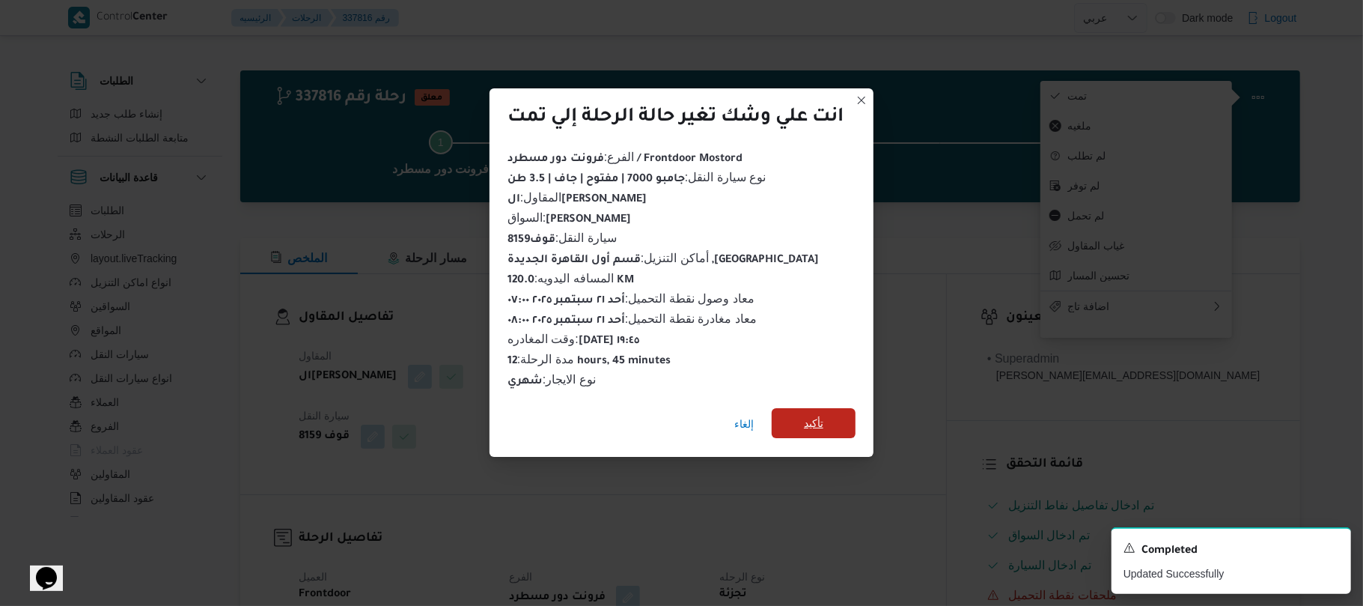
click at [838, 418] on span "تأكيد" at bounding box center [814, 423] width 84 height 30
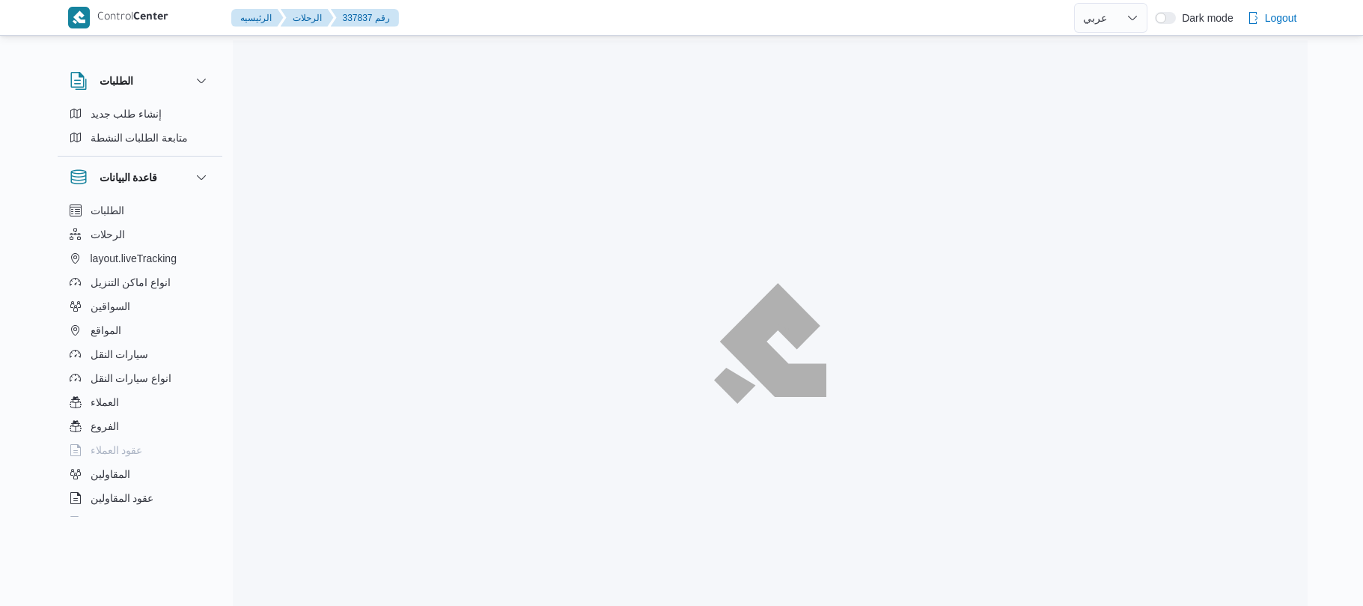
select select "ar"
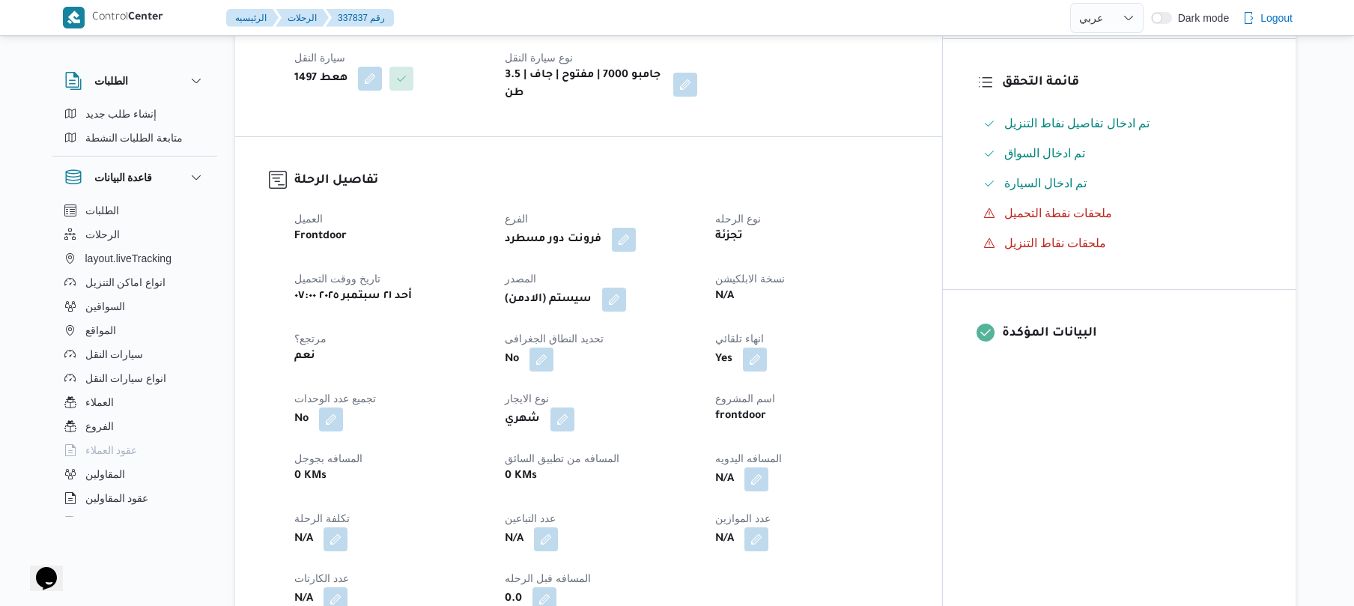
scroll to position [439, 0]
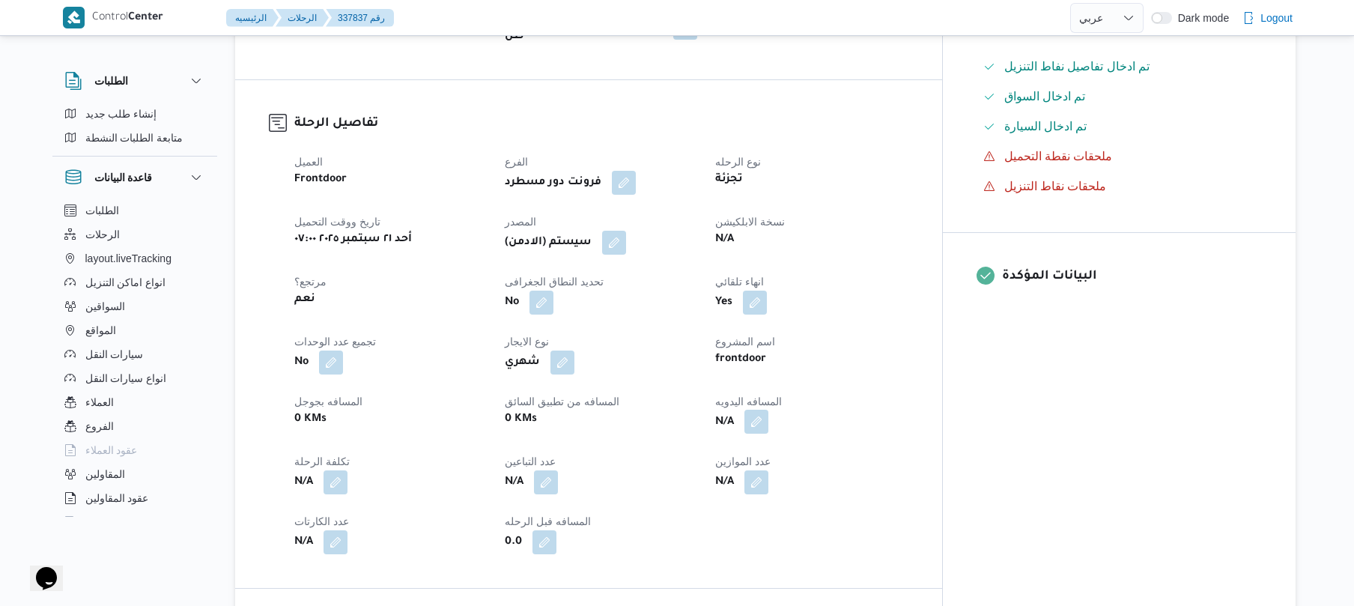
click at [768, 411] on button "button" at bounding box center [756, 422] width 24 height 24
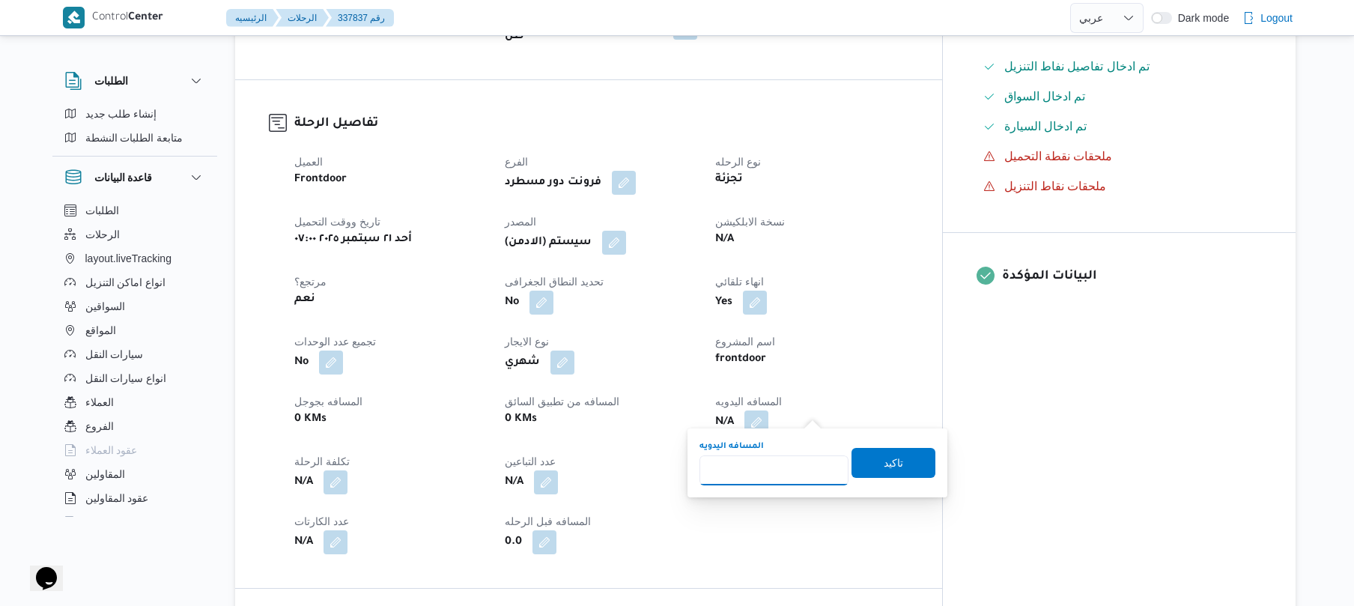
click at [777, 469] on input "المسافه اليدويه" at bounding box center [773, 470] width 149 height 30
type input "120"
click at [883, 462] on span "تاكيد" at bounding box center [892, 462] width 19 height 18
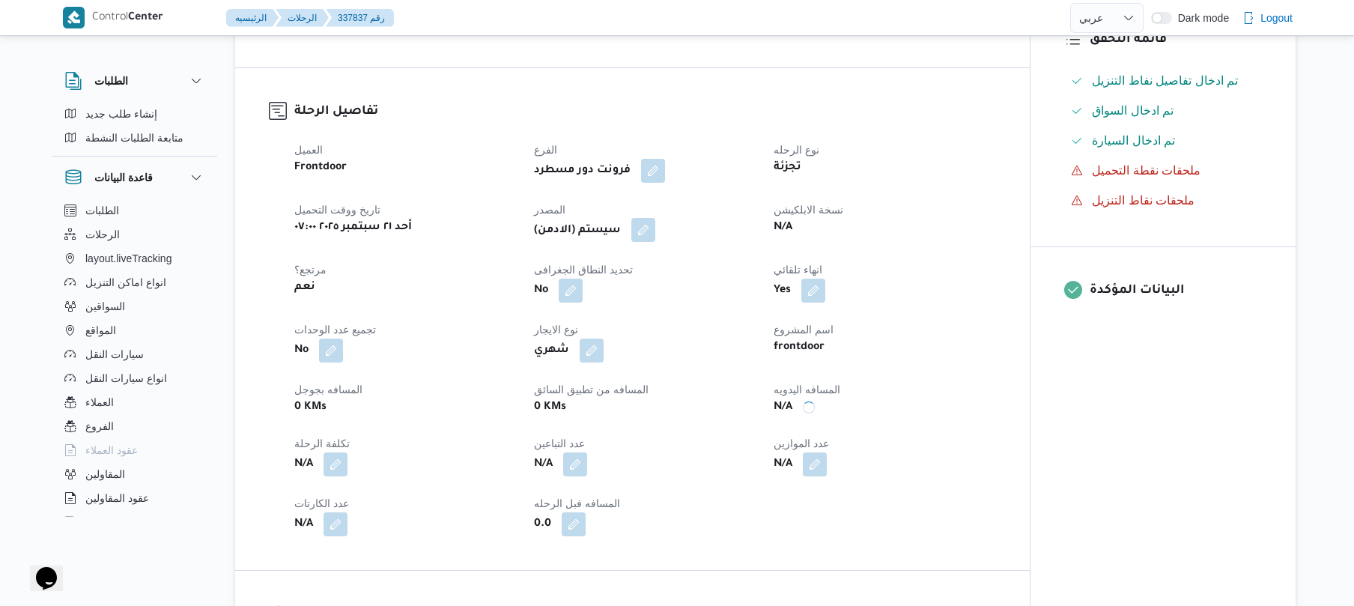
click at [653, 238] on button "button" at bounding box center [643, 230] width 24 height 24
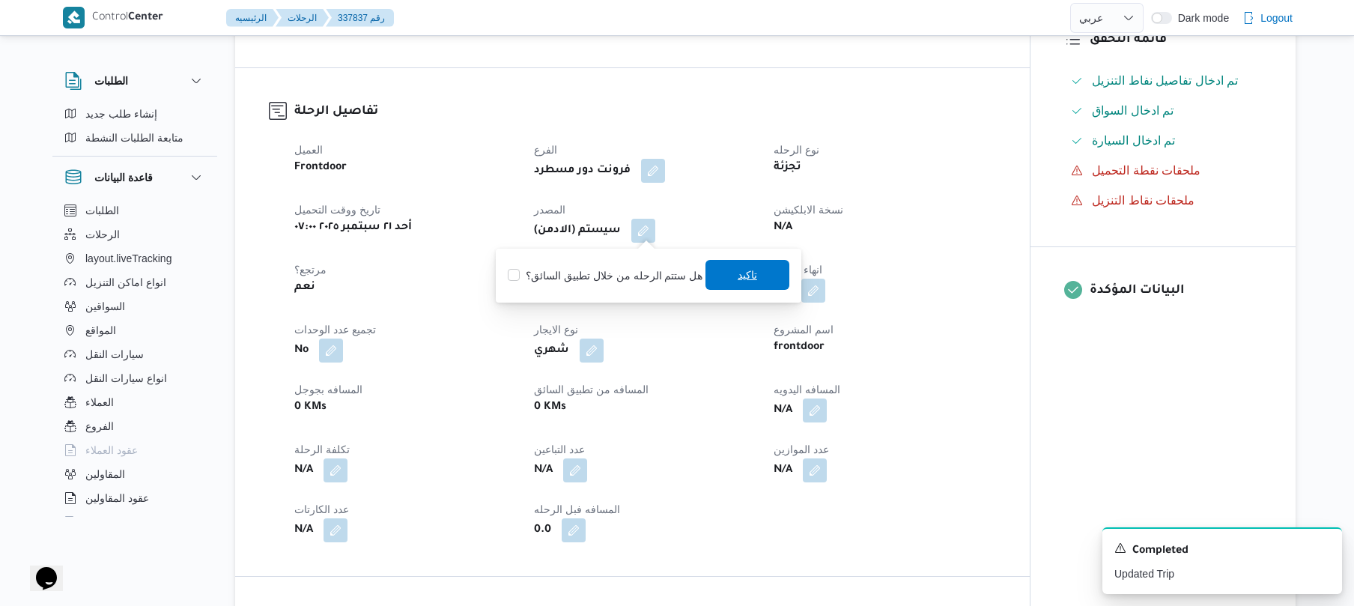
click at [726, 273] on span "تاكيد" at bounding box center [747, 275] width 84 height 30
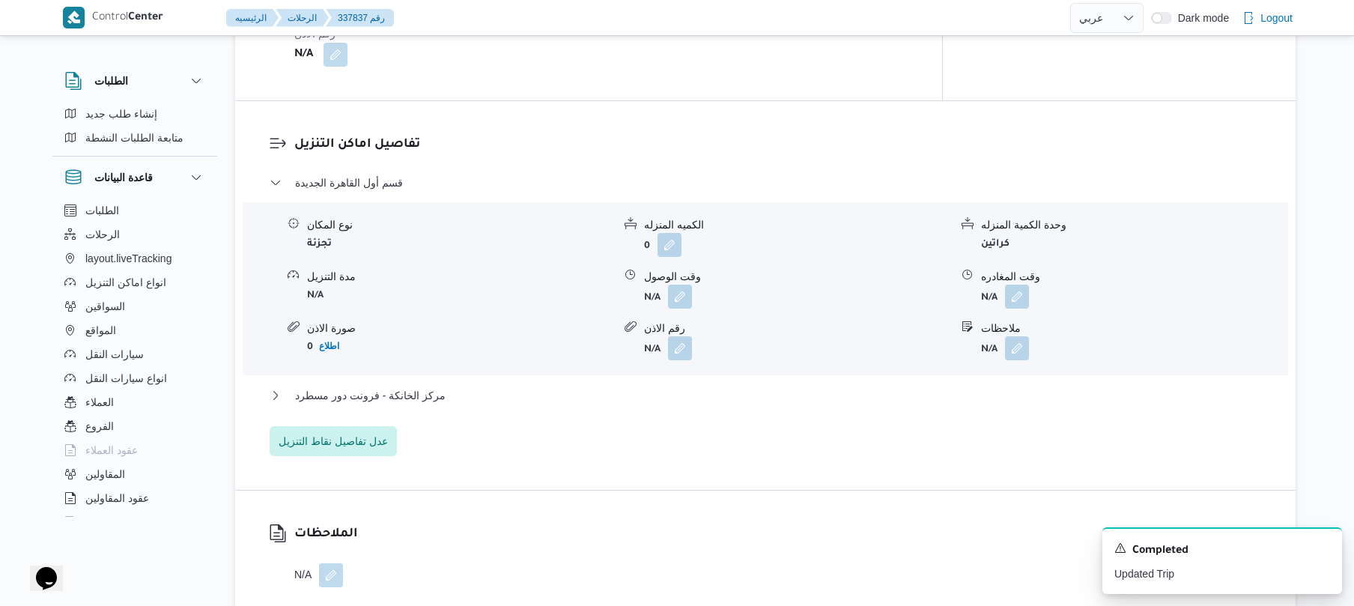
scroll to position [1198, 0]
click at [672, 283] on button "button" at bounding box center [680, 293] width 24 height 24
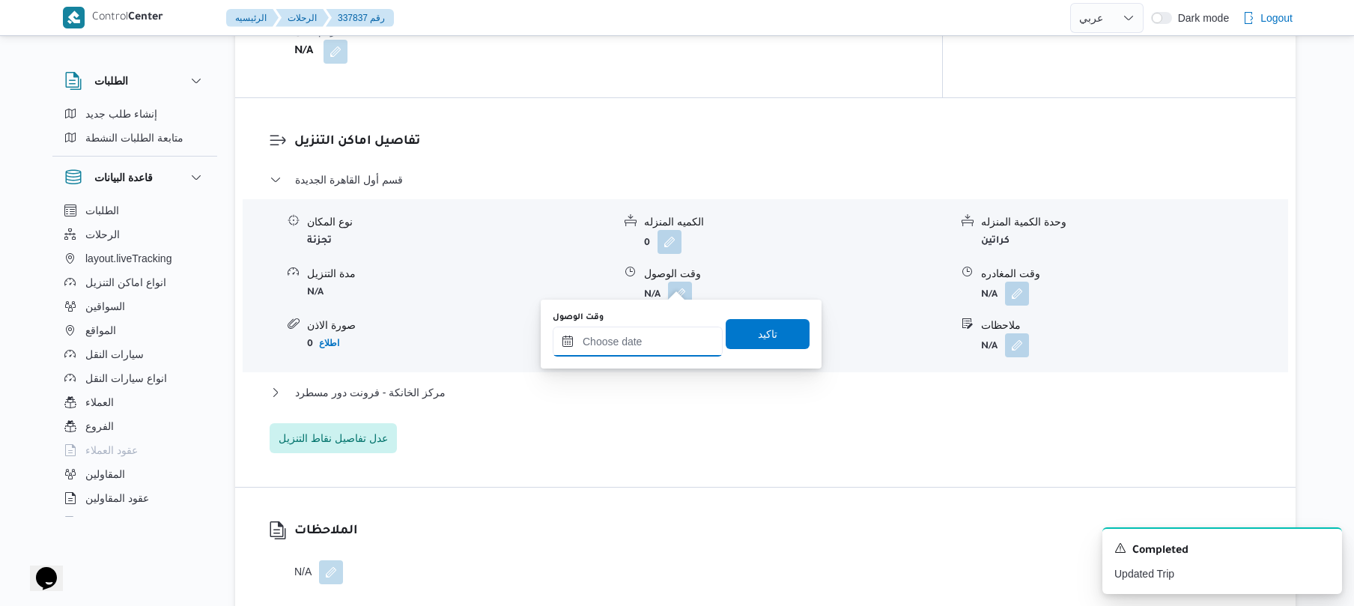
click at [638, 341] on input "وقت الوصول" at bounding box center [638, 341] width 170 height 30
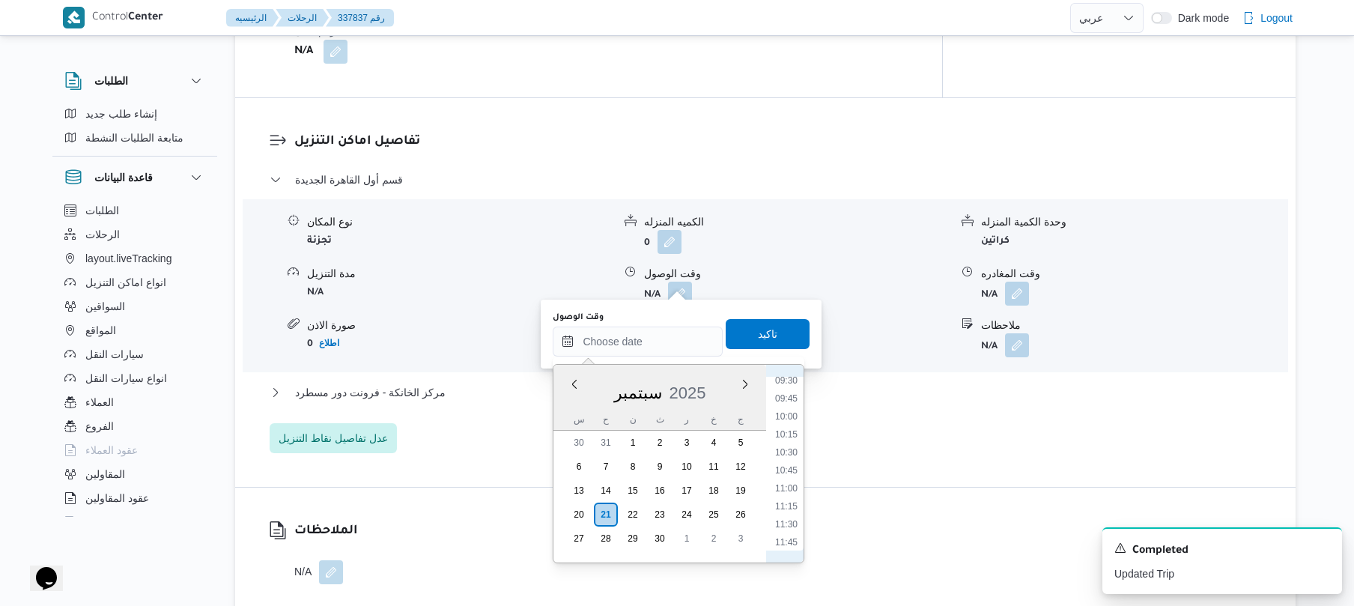
scroll to position [540, 0]
click at [782, 513] on li "09:15" at bounding box center [786, 509] width 34 height 15
type input "٢١/٠٩/٢٠٢٥ ٠٩:١٥"
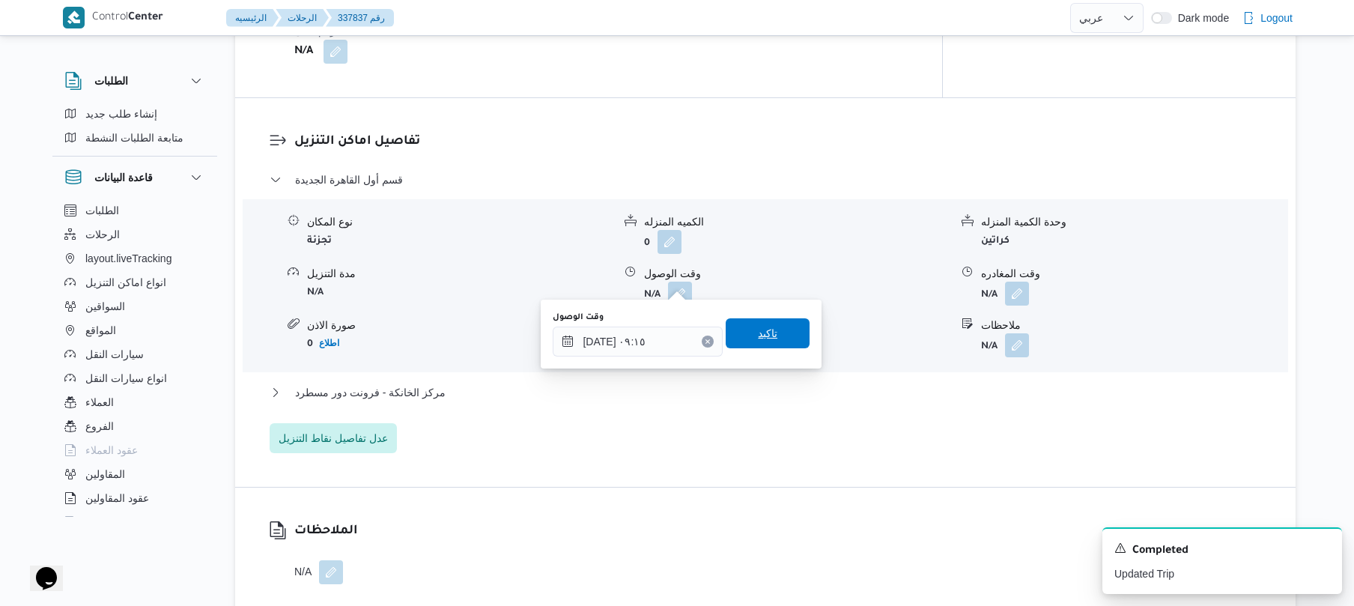
click at [764, 338] on span "تاكيد" at bounding box center [767, 333] width 19 height 18
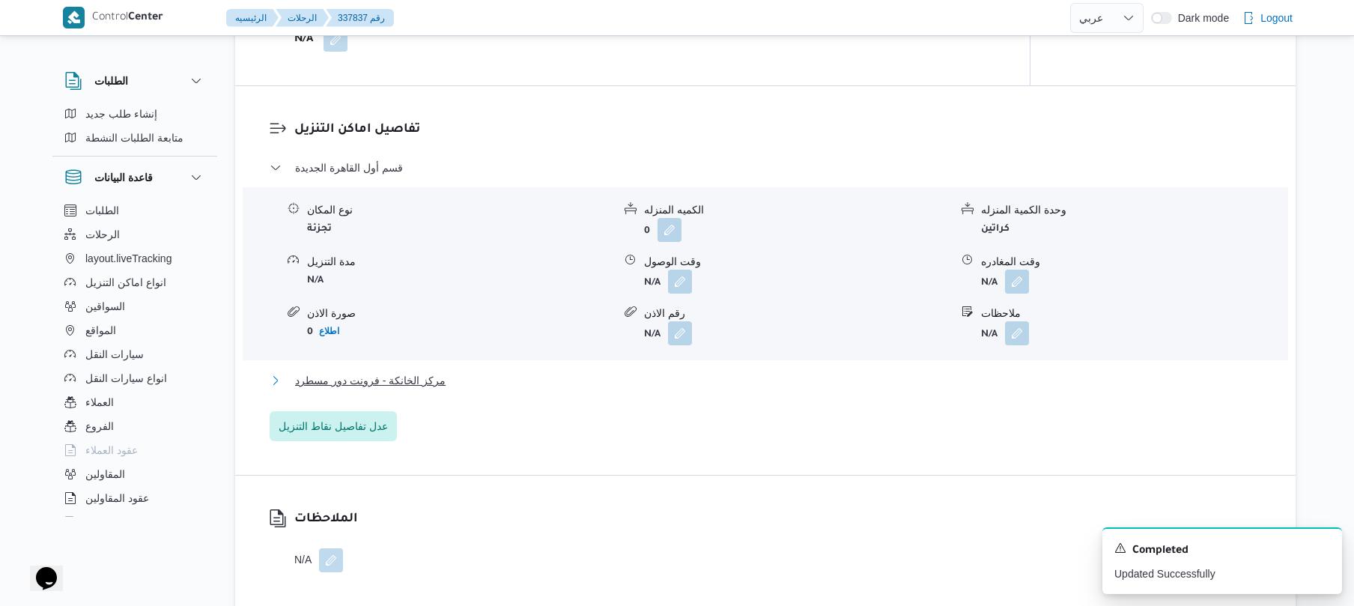
click at [728, 387] on button "مركز الخانكة - فرونت دور مسطرد" at bounding box center [766, 380] width 992 height 18
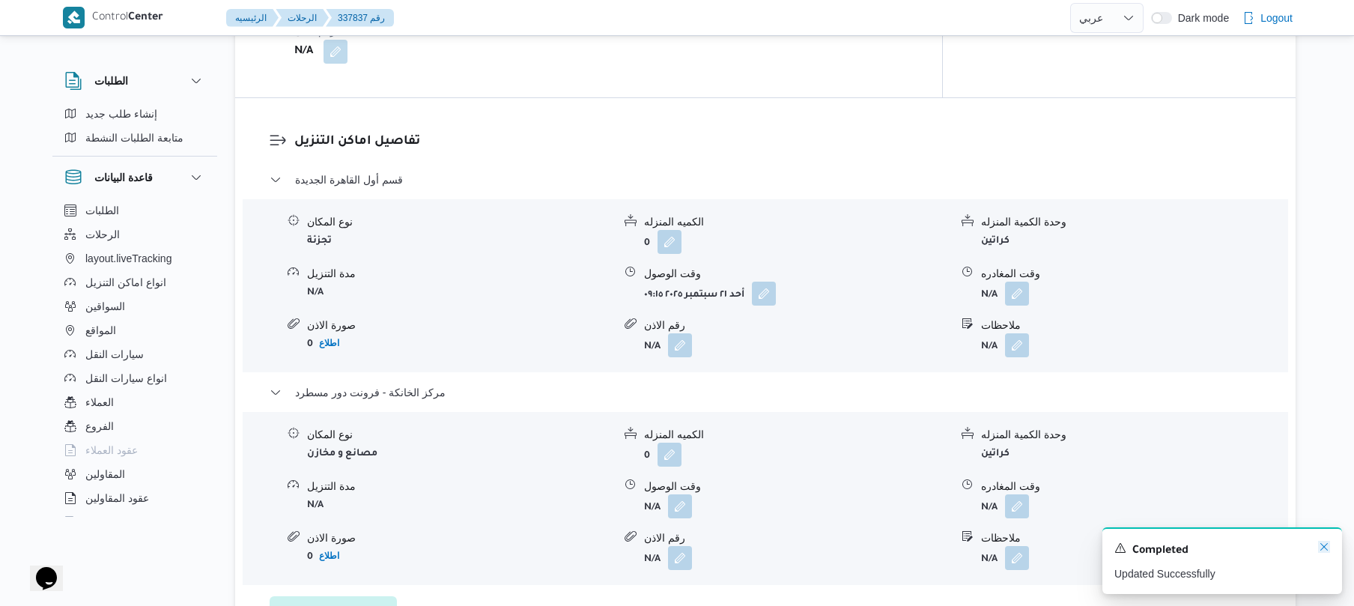
click at [1327, 553] on icon "Dismiss toast" at bounding box center [1324, 547] width 12 height 12
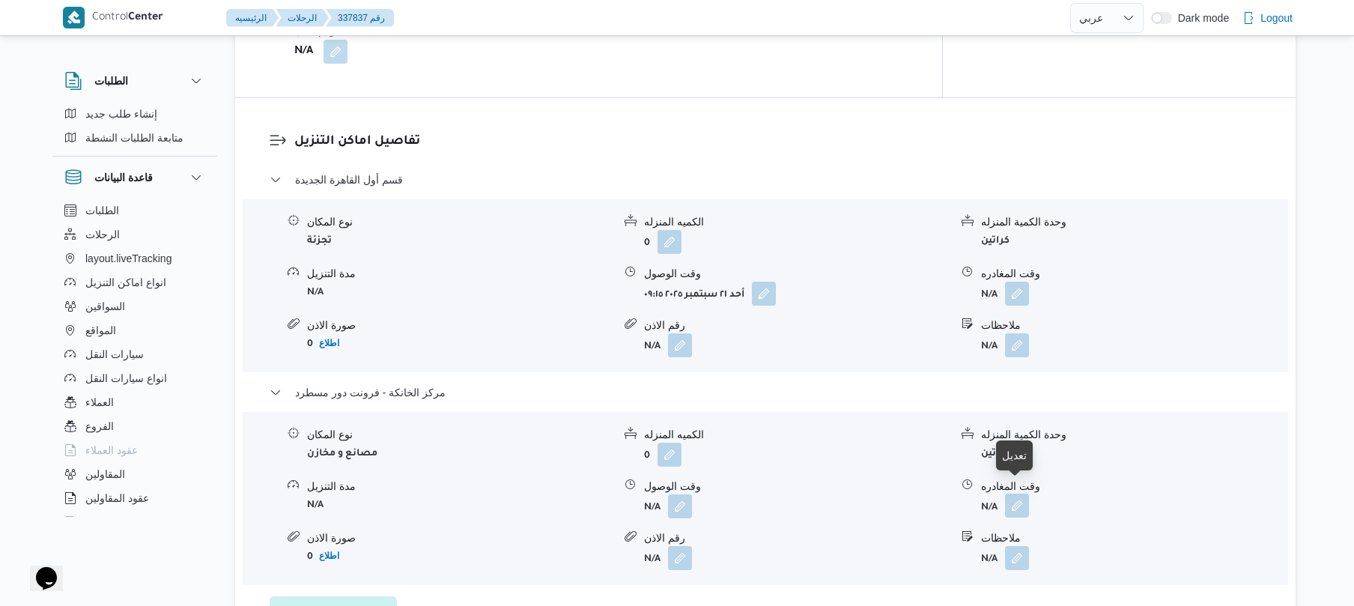
click at [1012, 499] on button "button" at bounding box center [1017, 505] width 24 height 24
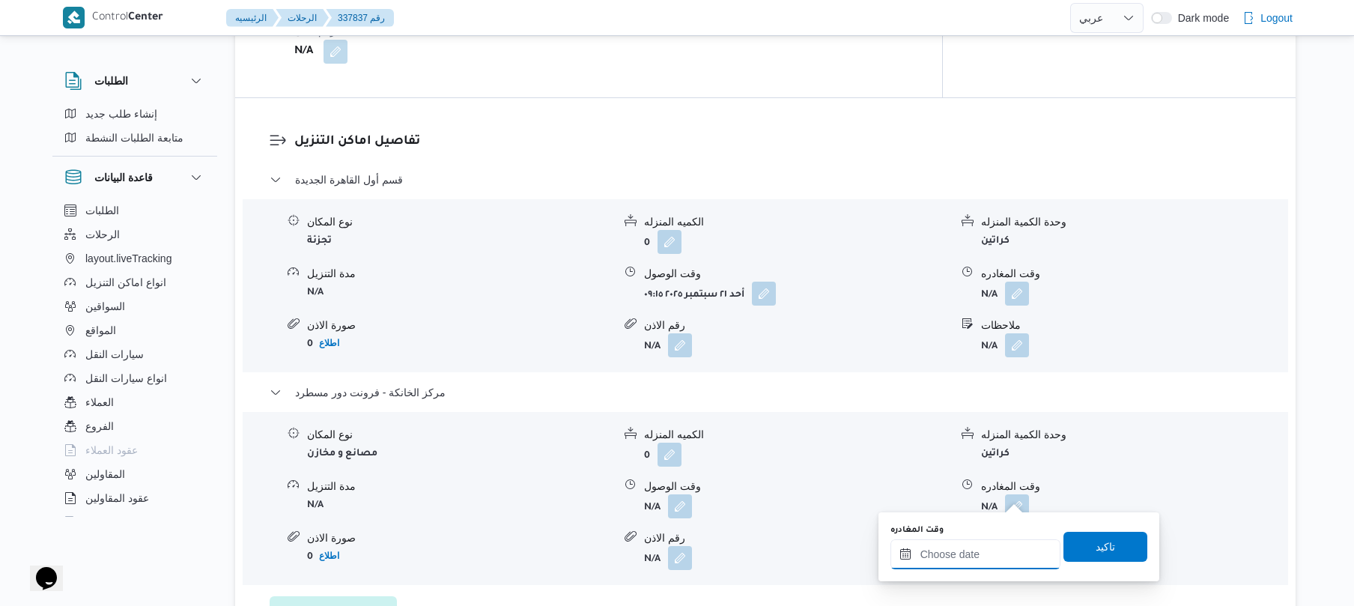
click at [964, 563] on input "وقت المغادره" at bounding box center [975, 554] width 170 height 30
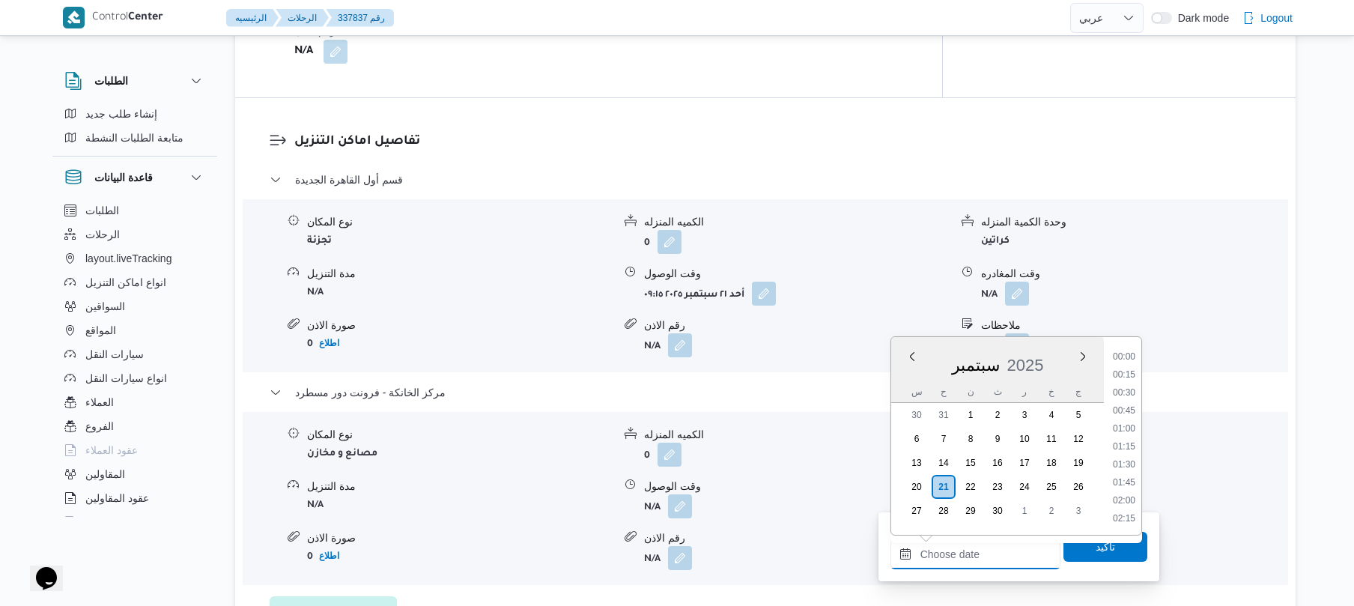
scroll to position [1420, 0]
click at [1127, 389] on li "20:15" at bounding box center [1123, 391] width 34 height 15
type input "٢١/٠٩/٢٠٢٥ ٢٠:١٥"
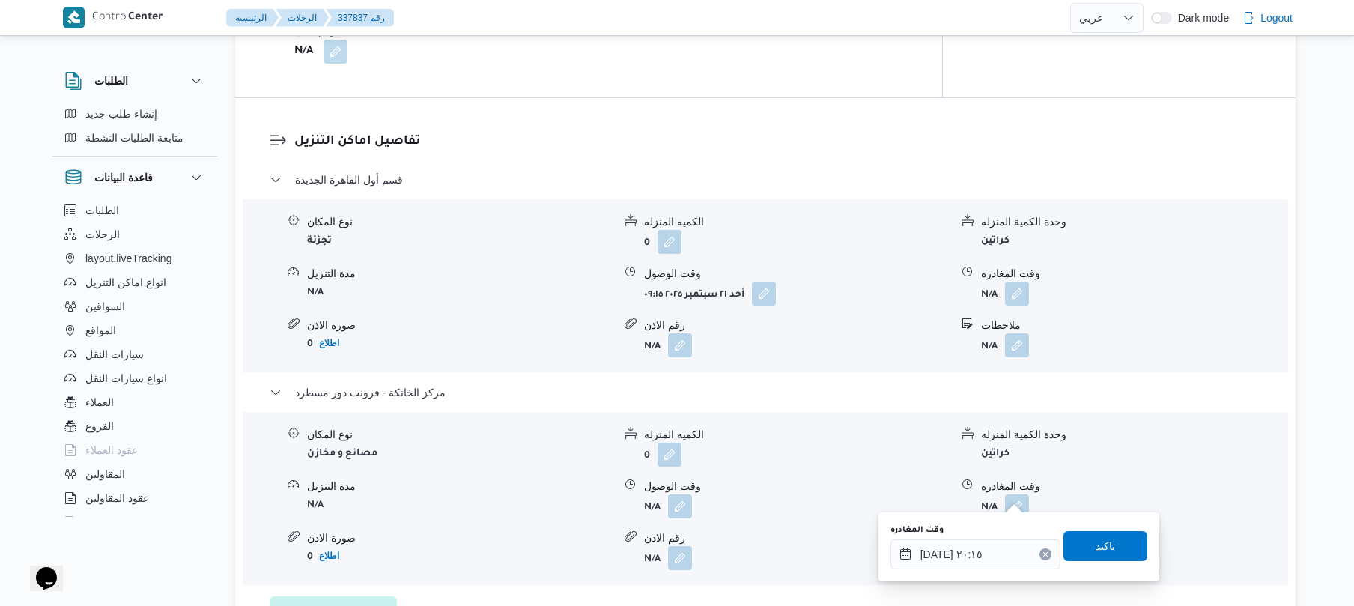
click at [1095, 543] on span "تاكيد" at bounding box center [1104, 546] width 19 height 18
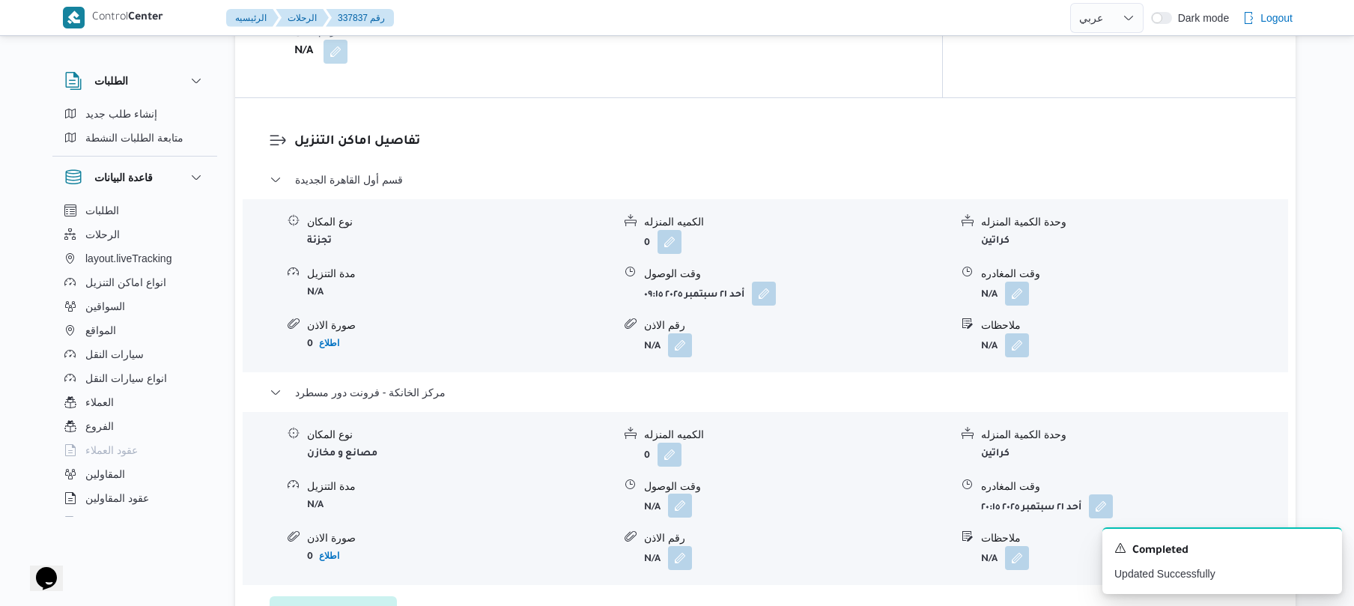
click at [681, 493] on button "button" at bounding box center [680, 505] width 24 height 24
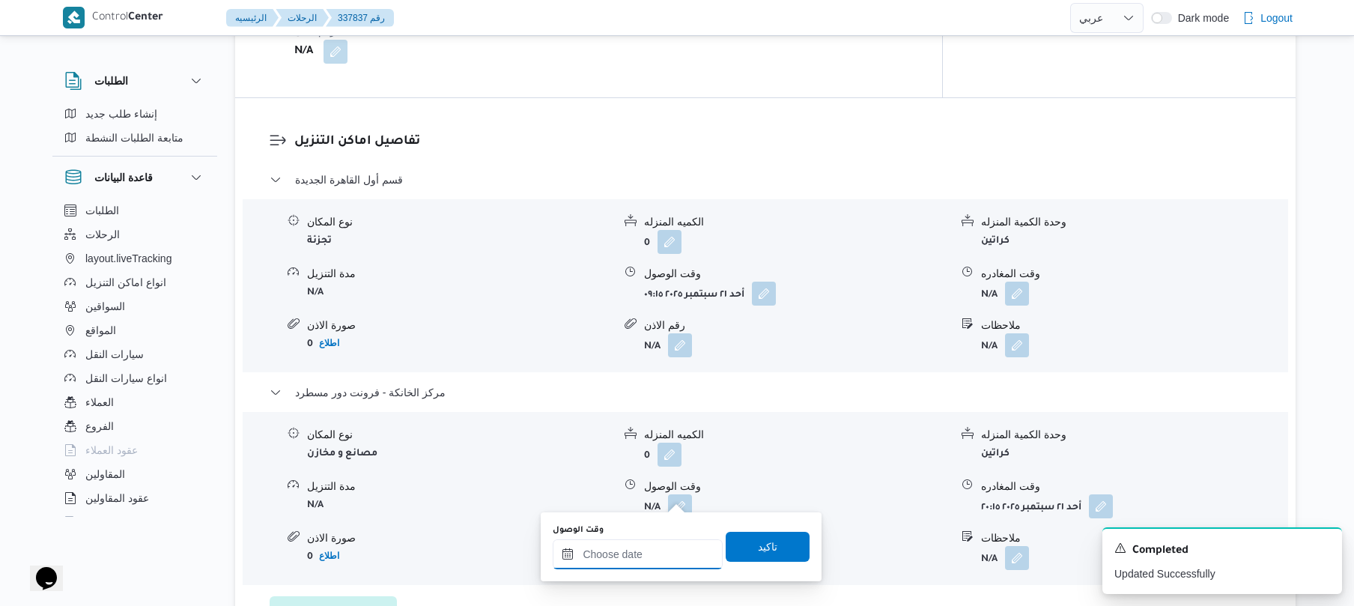
click at [645, 541] on input "وقت الوصول" at bounding box center [638, 554] width 170 height 30
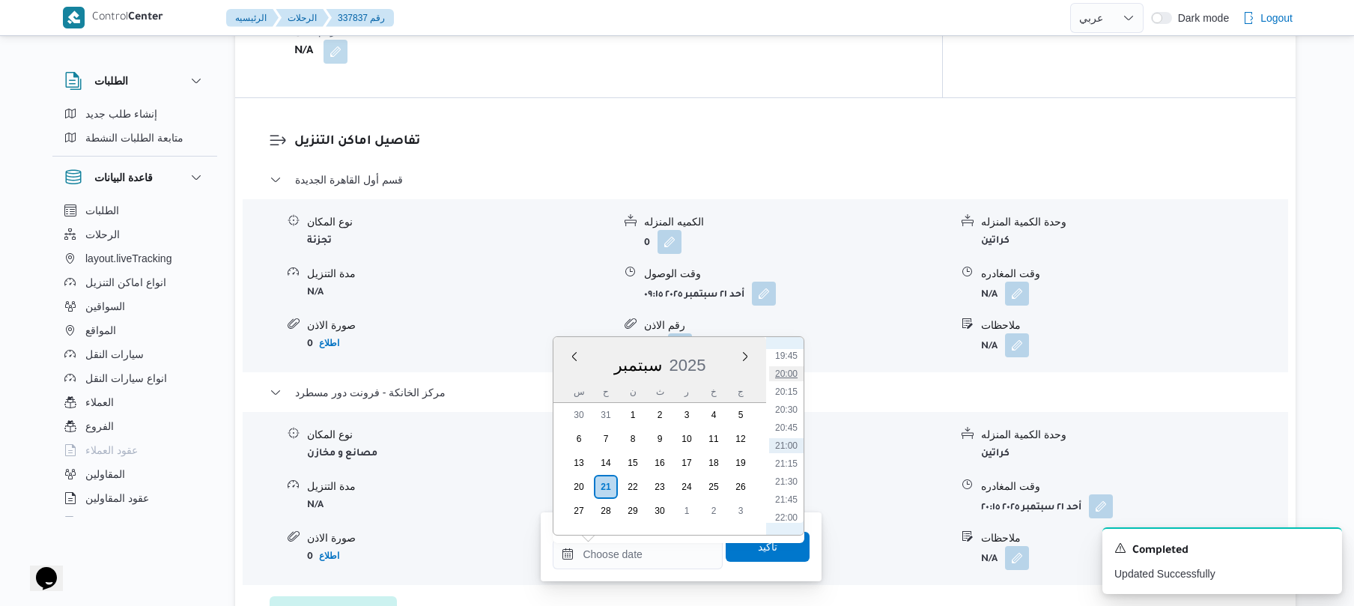
click at [791, 373] on li "20:00" at bounding box center [786, 373] width 34 height 15
type input "[DATE] ٢٠:٠٠"
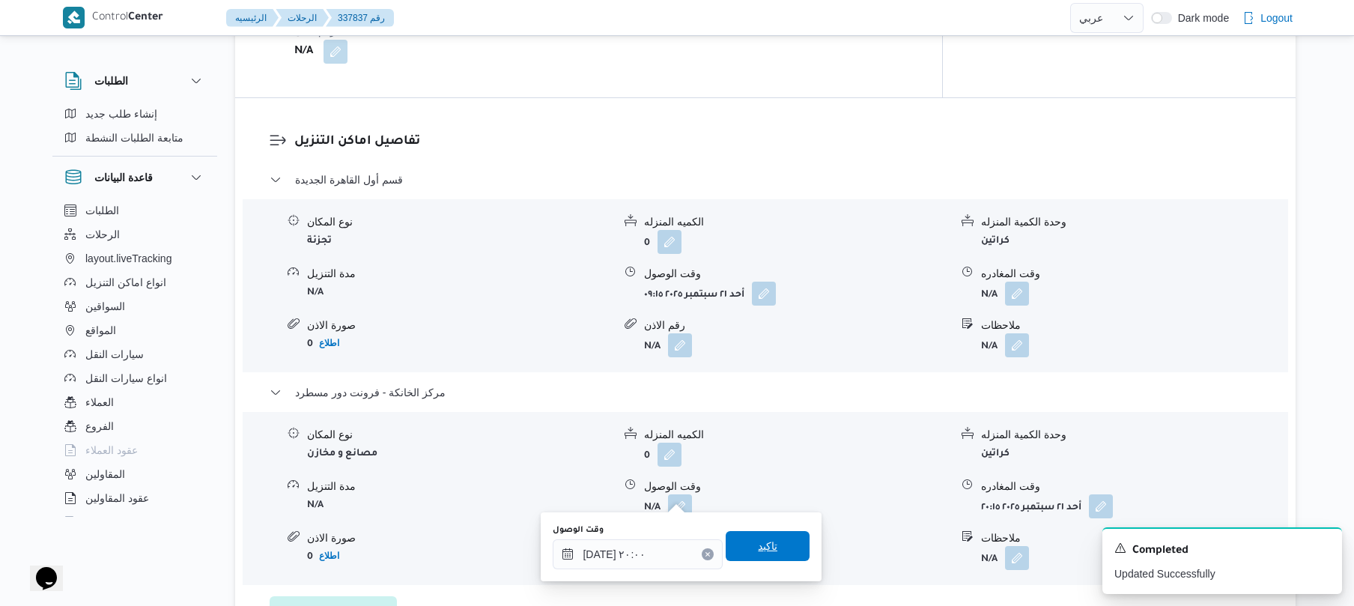
click at [774, 541] on span "تاكيد" at bounding box center [767, 546] width 84 height 30
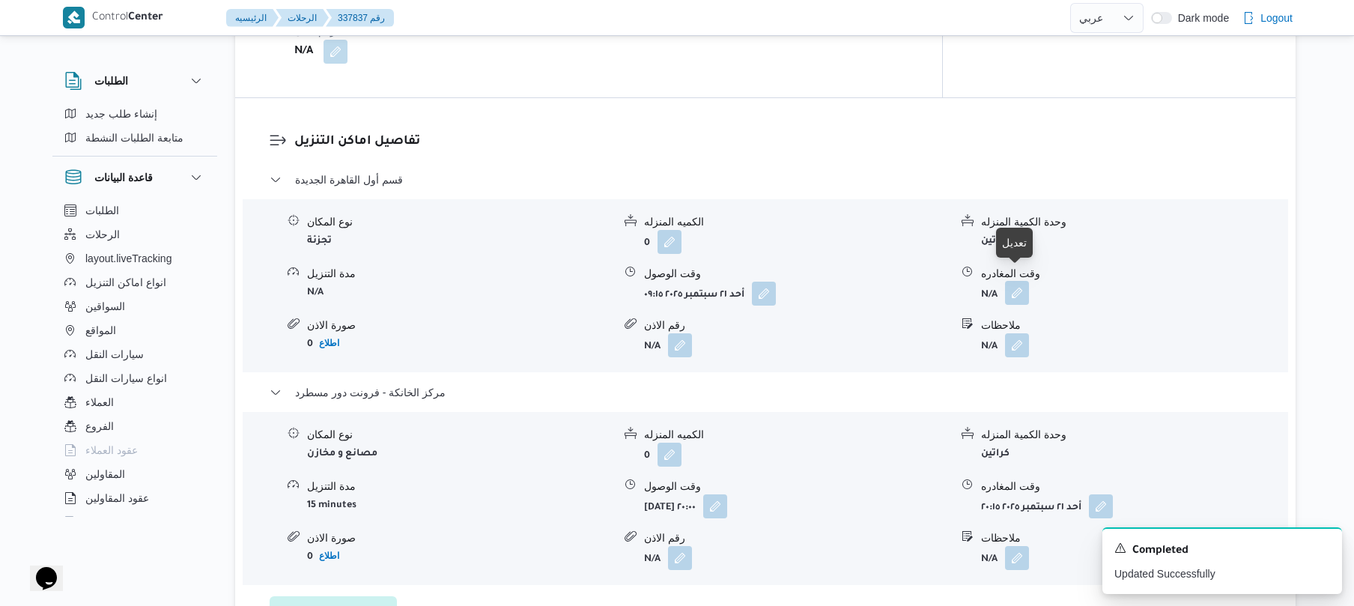
click at [1012, 281] on button "button" at bounding box center [1017, 293] width 24 height 24
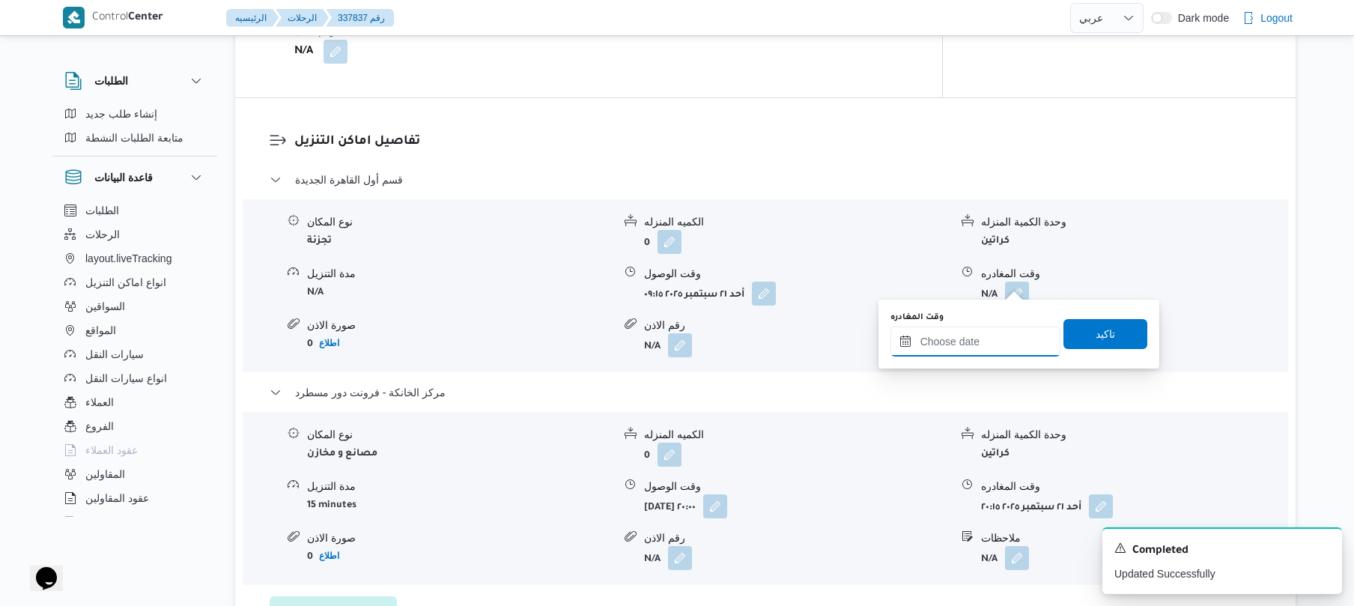
click at [976, 349] on input "وقت المغادره" at bounding box center [975, 341] width 170 height 30
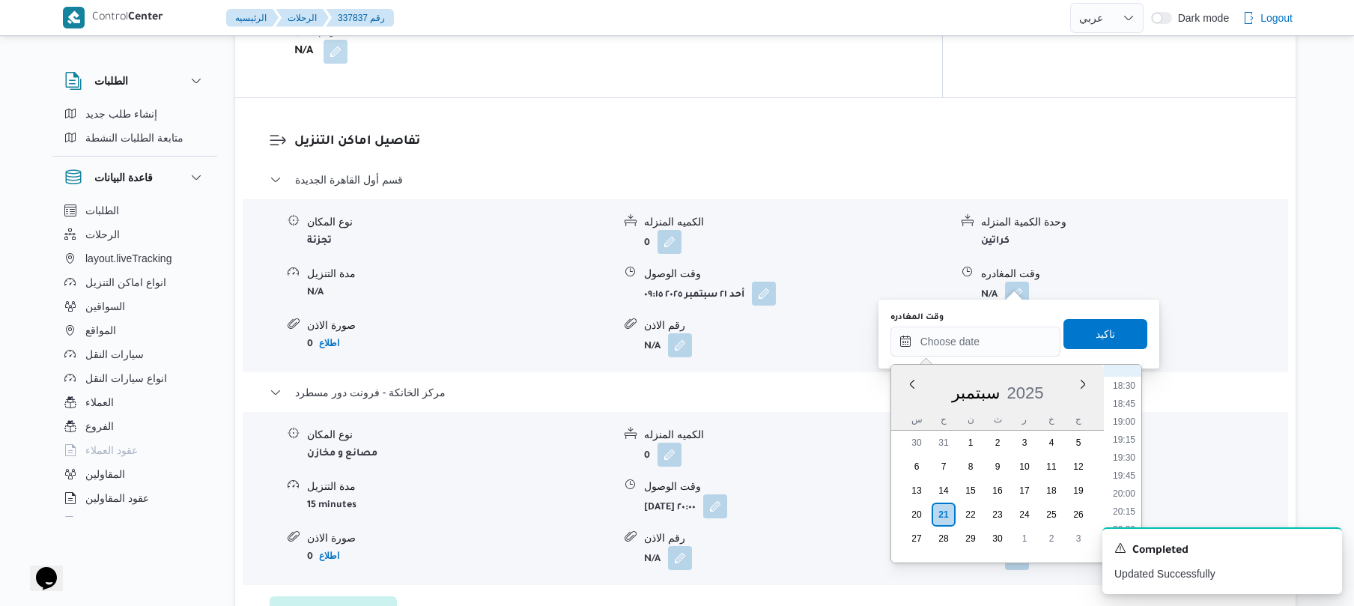
scroll to position [1273, 0]
click at [1124, 496] on li "19:15" at bounding box center [1123, 494] width 34 height 15
type input "٢١/٠٩/٢٠٢٥ ١٩:١٥"
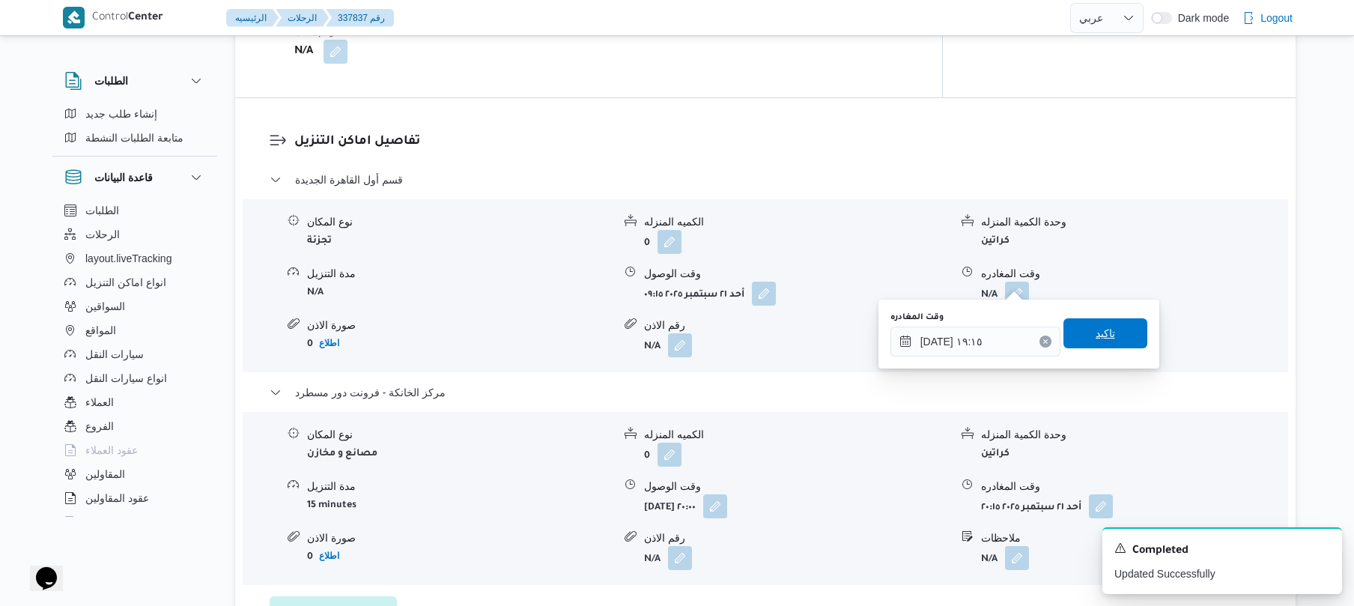
click at [1104, 333] on span "تاكيد" at bounding box center [1104, 333] width 19 height 18
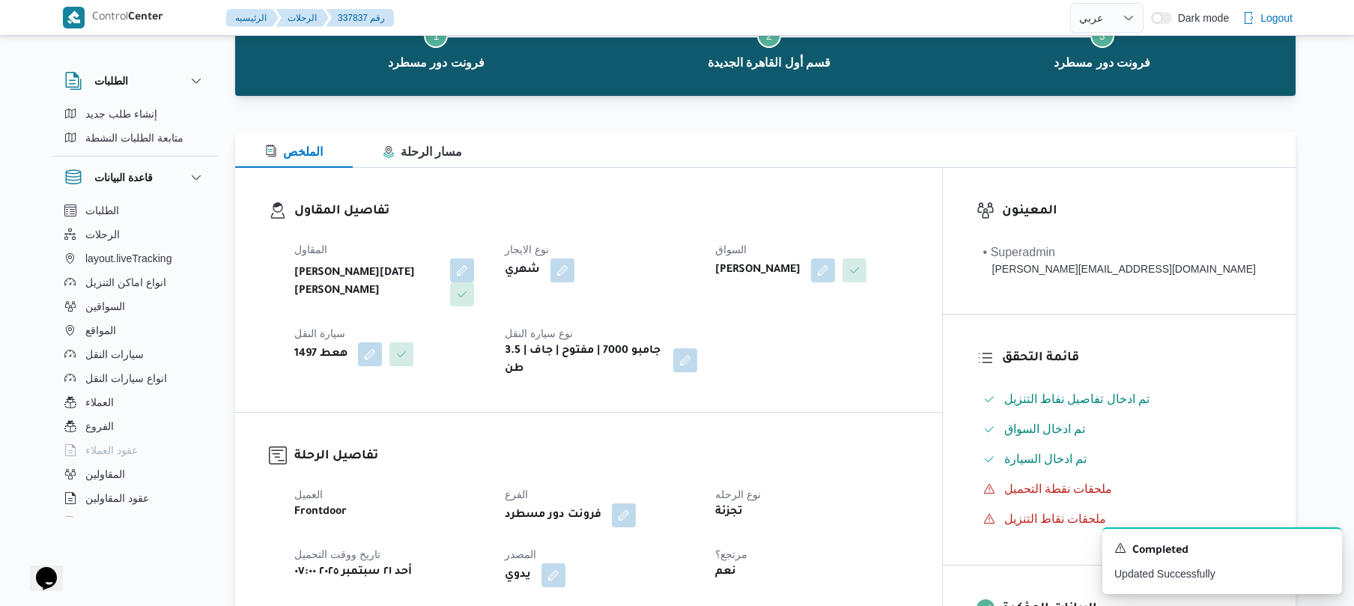
scroll to position [0, 0]
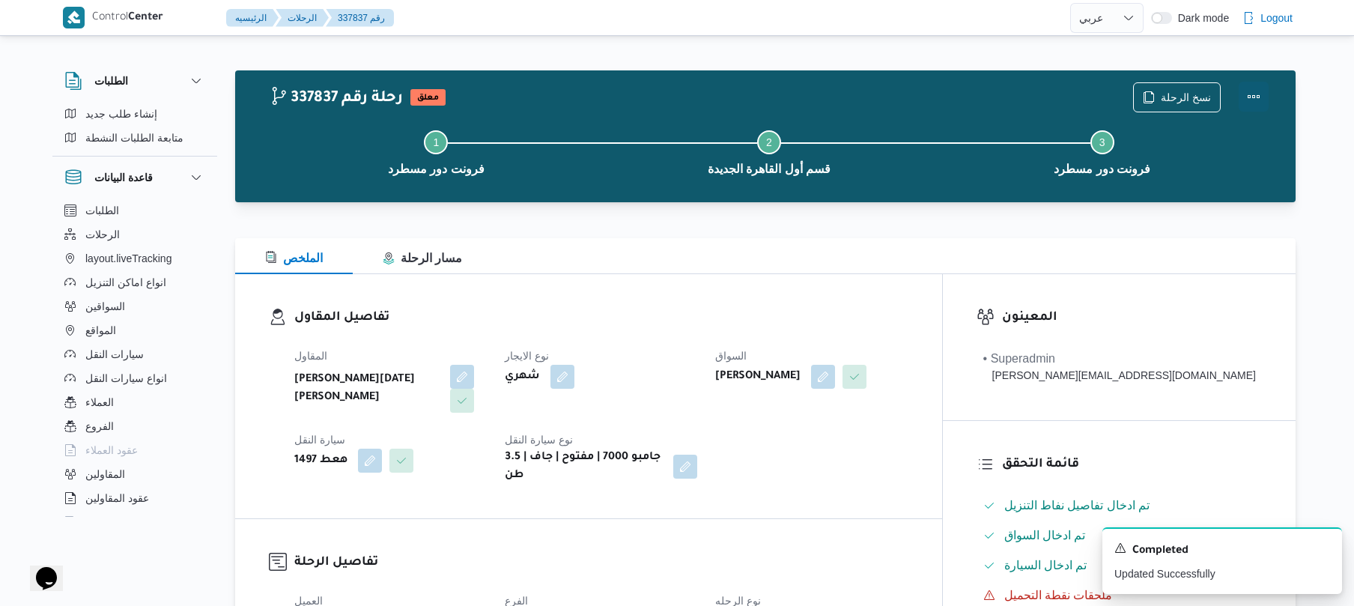
click at [1241, 103] on button "Actions" at bounding box center [1253, 97] width 30 height 30
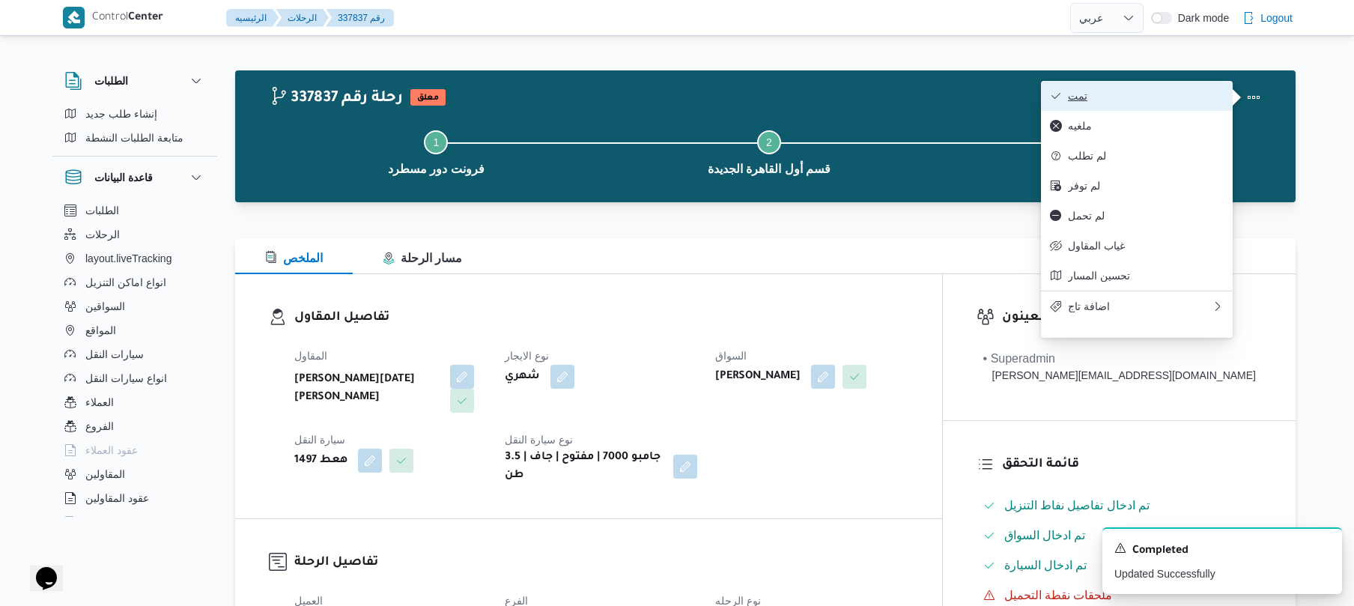
click at [1183, 102] on span "تمت" at bounding box center [1146, 96] width 156 height 12
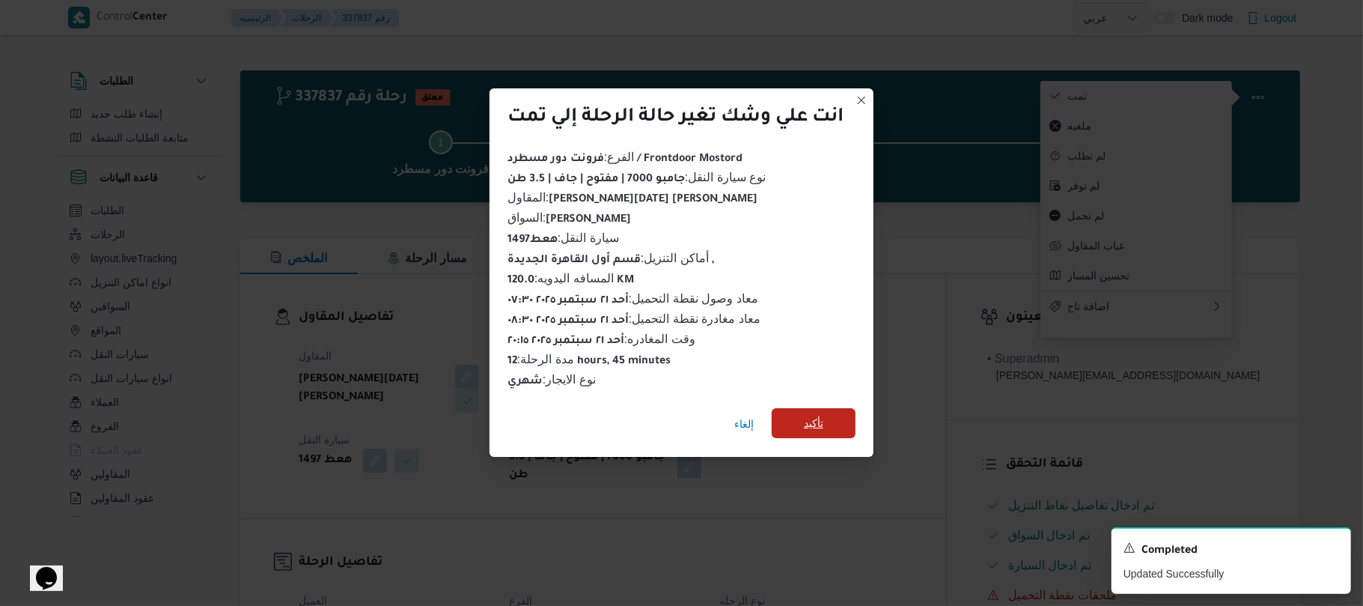
click at [828, 422] on span "تأكيد" at bounding box center [814, 423] width 84 height 30
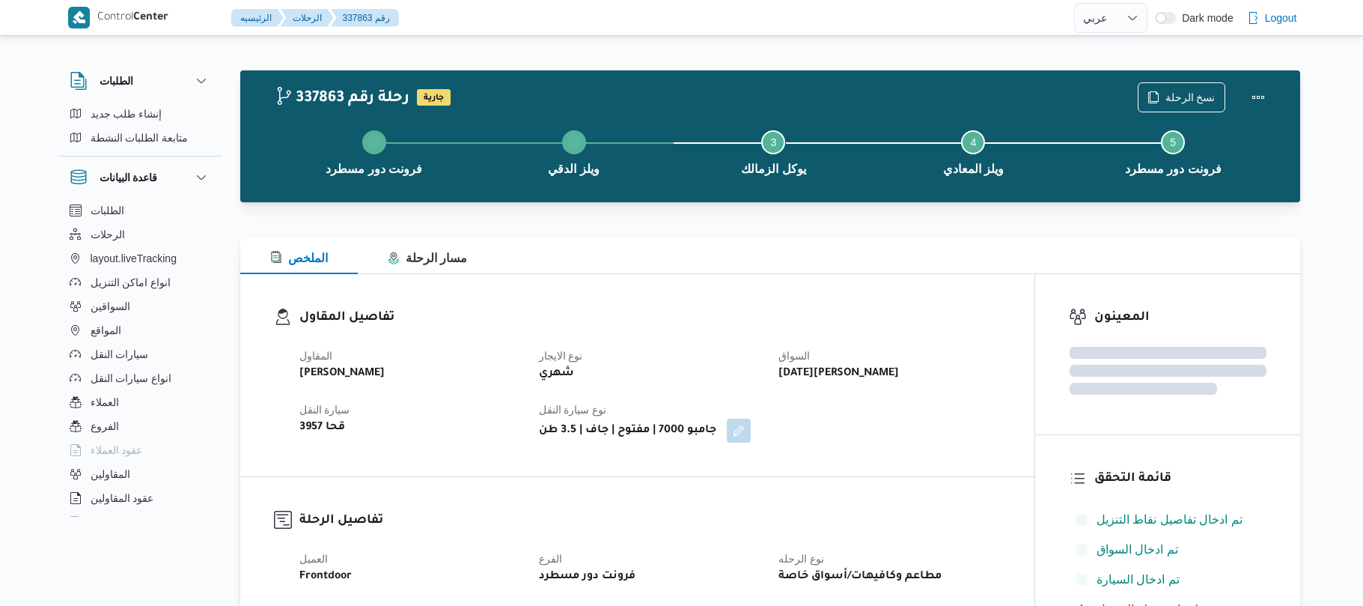
select select "ar"
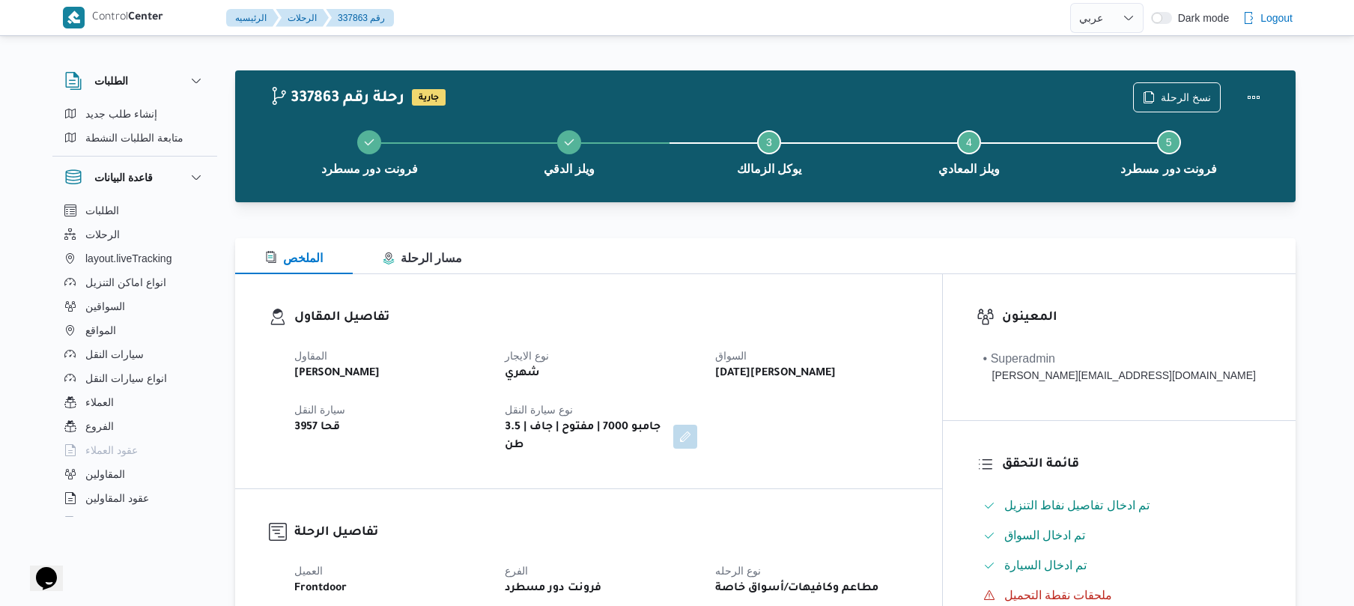
click at [822, 253] on div "الملخص مسار الرحلة" at bounding box center [765, 256] width 1060 height 36
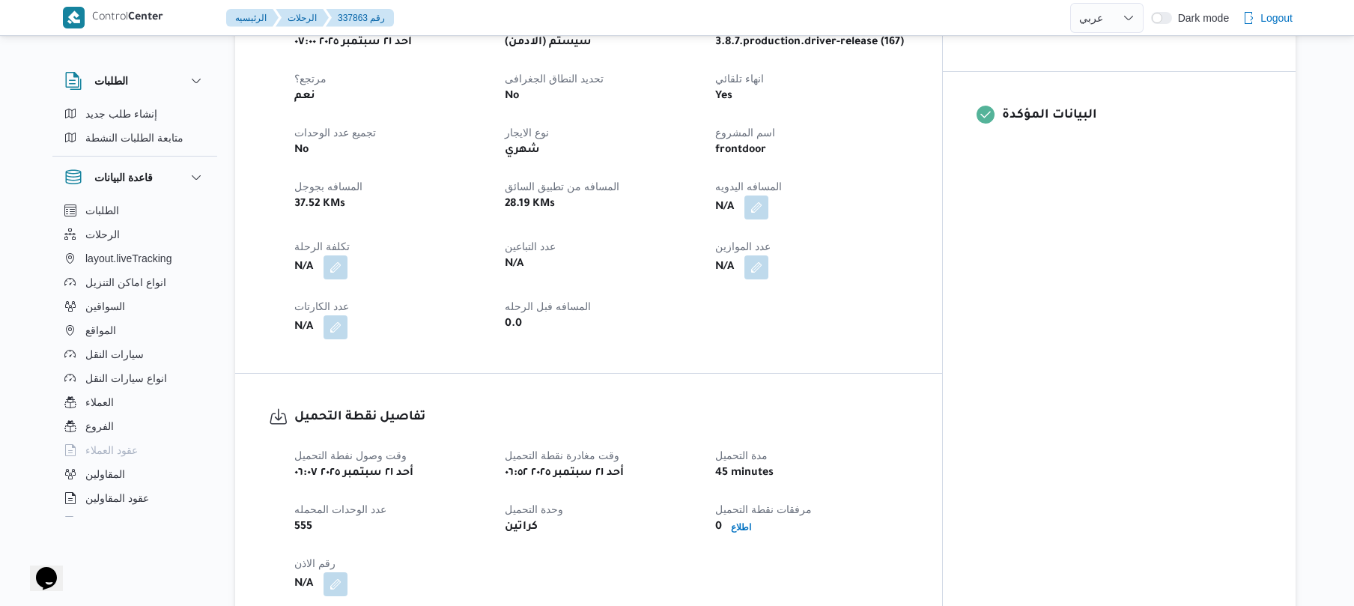
scroll to position [639, 0]
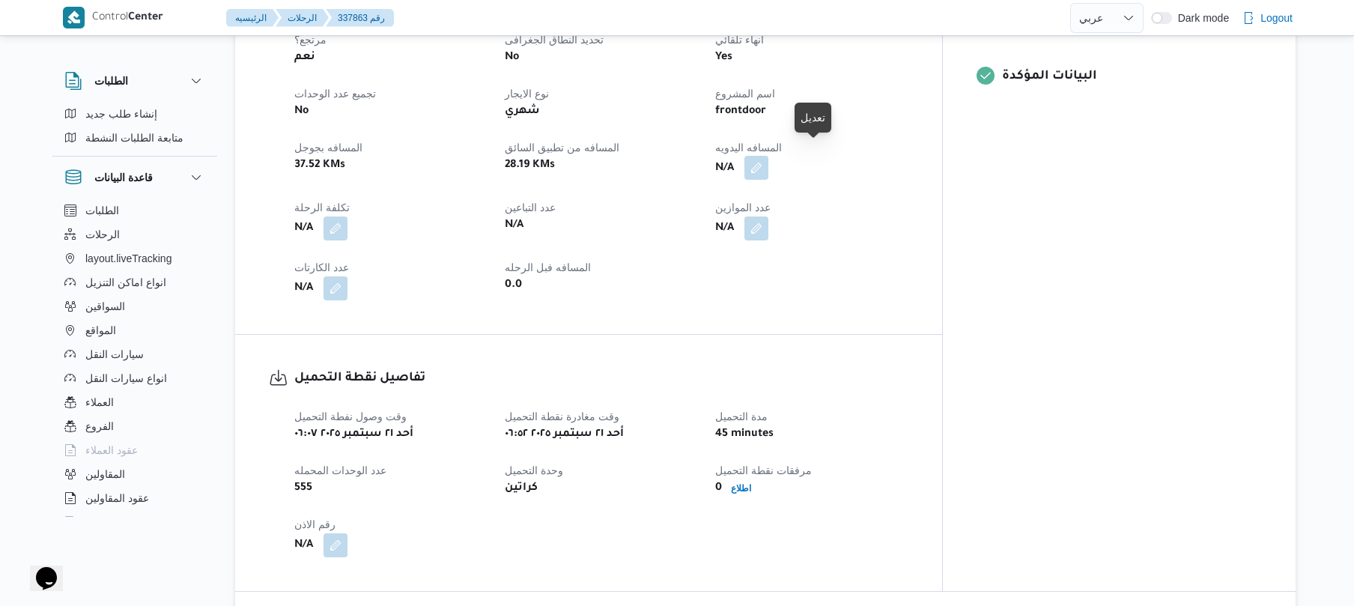
click at [768, 159] on button "button" at bounding box center [756, 168] width 24 height 24
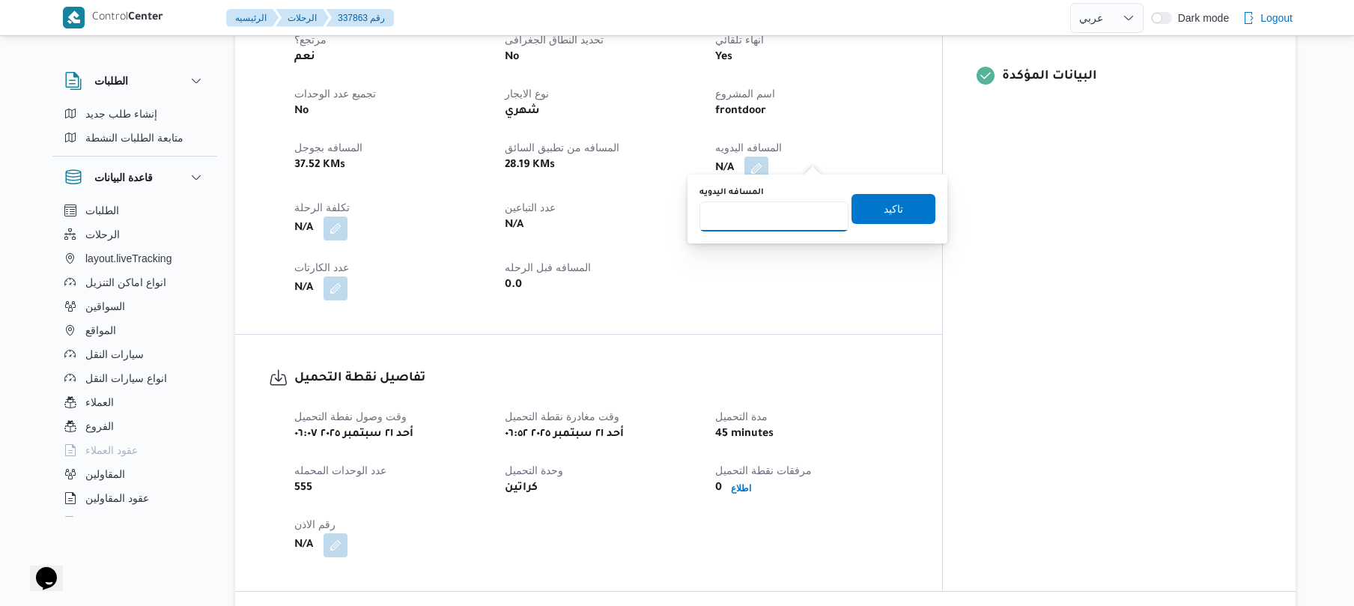
click at [774, 222] on input "المسافه اليدويه" at bounding box center [773, 216] width 149 height 30
type input "125"
click at [885, 207] on span "تاكيد" at bounding box center [892, 208] width 19 height 18
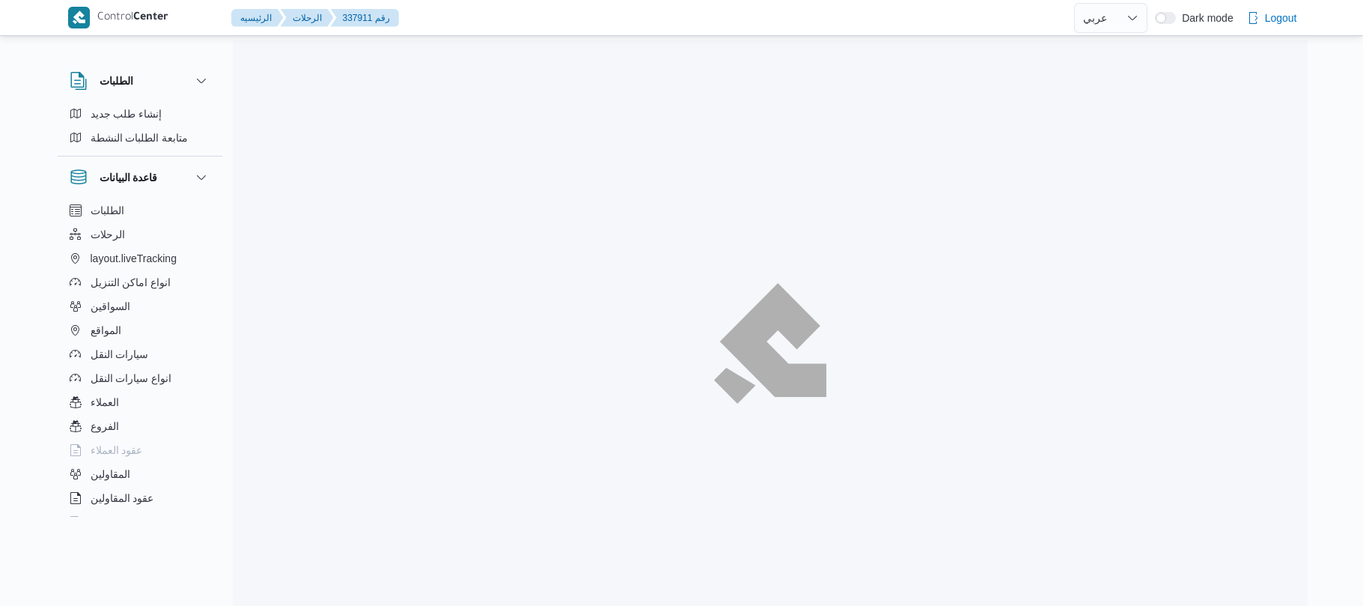
select select "ar"
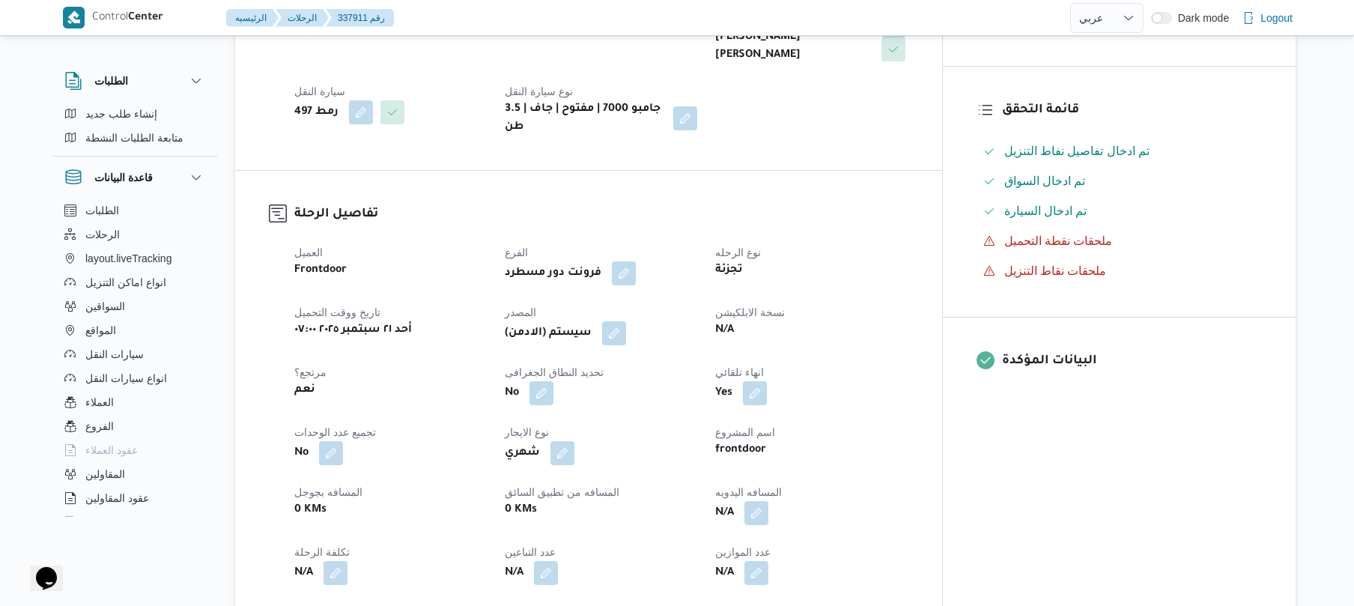
scroll to position [399, 0]
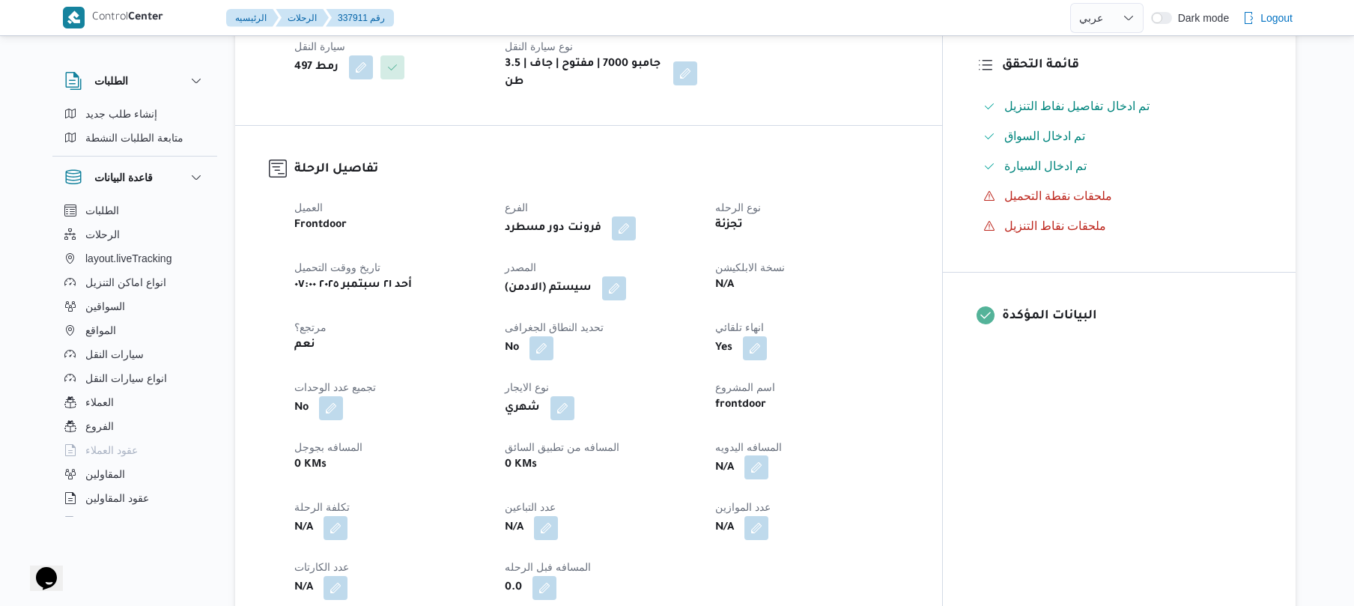
click at [768, 455] on button "button" at bounding box center [756, 467] width 24 height 24
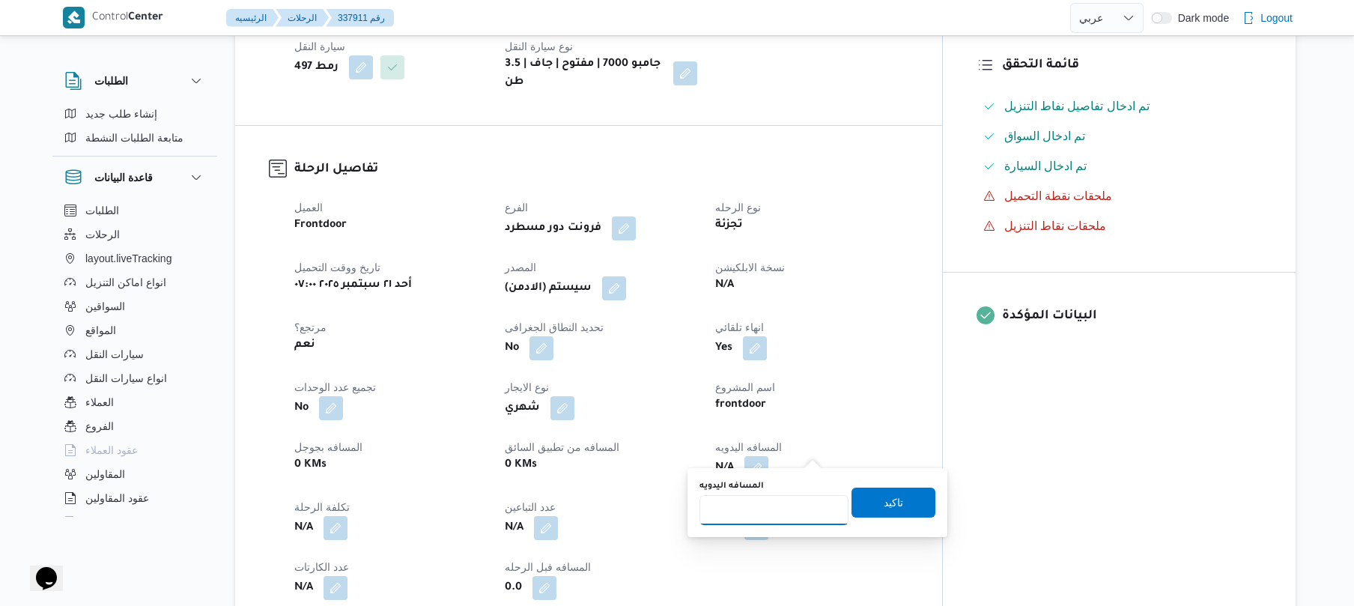
click at [780, 504] on input "المسافه اليدويه" at bounding box center [773, 510] width 149 height 30
type input "120"
click at [883, 501] on span "تاكيد" at bounding box center [892, 502] width 19 height 18
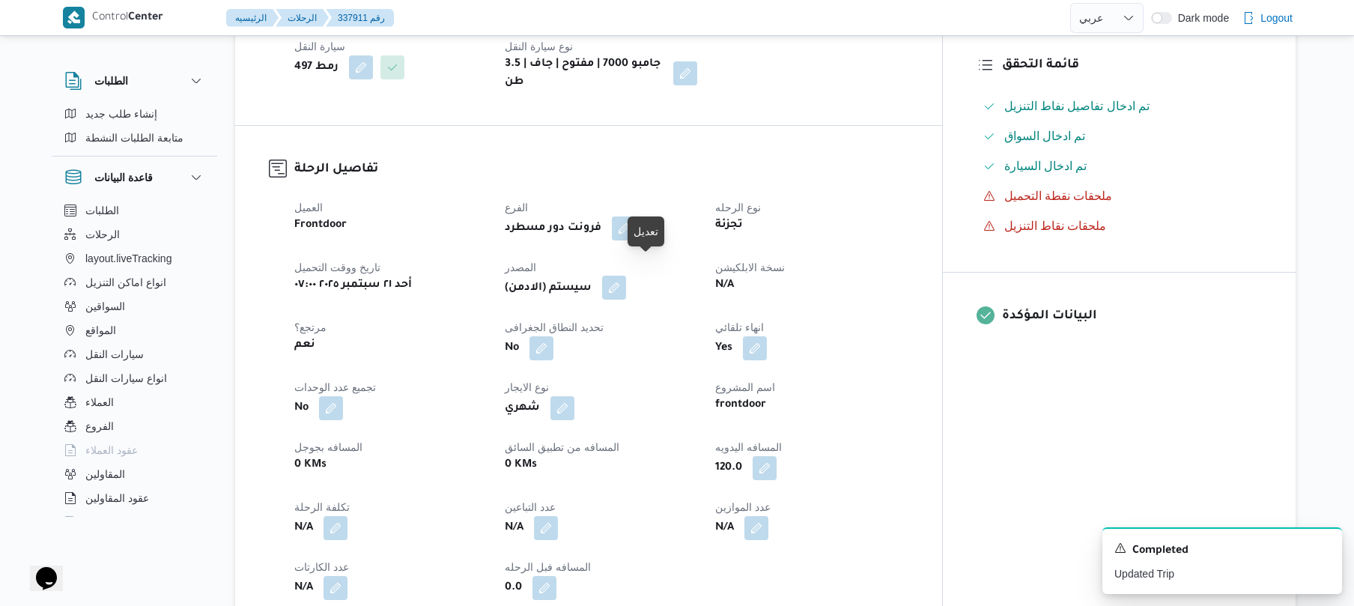
click at [626, 276] on button "button" at bounding box center [614, 288] width 24 height 24
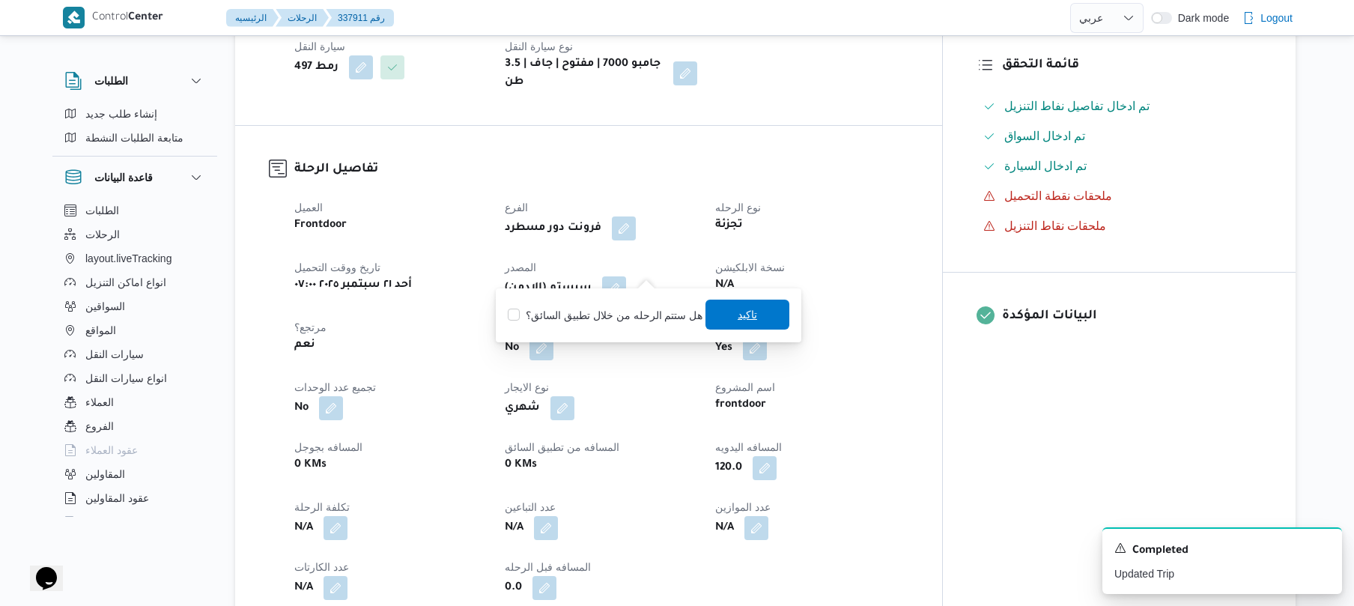
click at [728, 311] on span "تاكيد" at bounding box center [747, 314] width 84 height 30
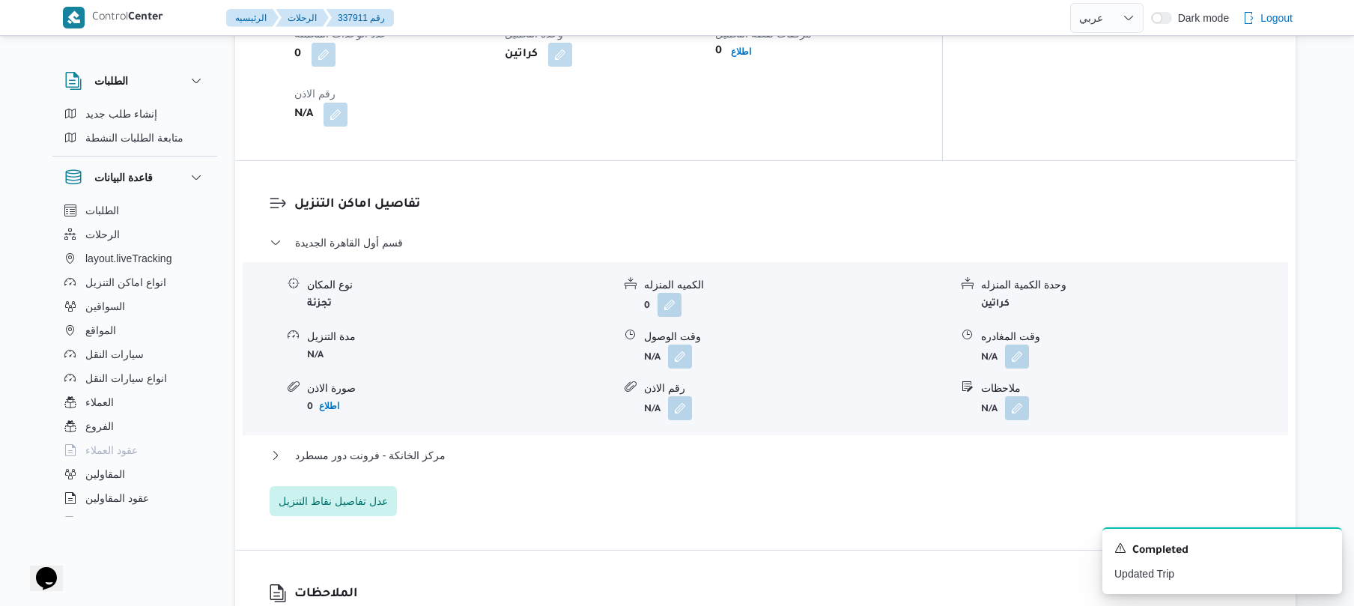
scroll to position [1142, 0]
click at [672, 342] on button "button" at bounding box center [680, 354] width 24 height 24
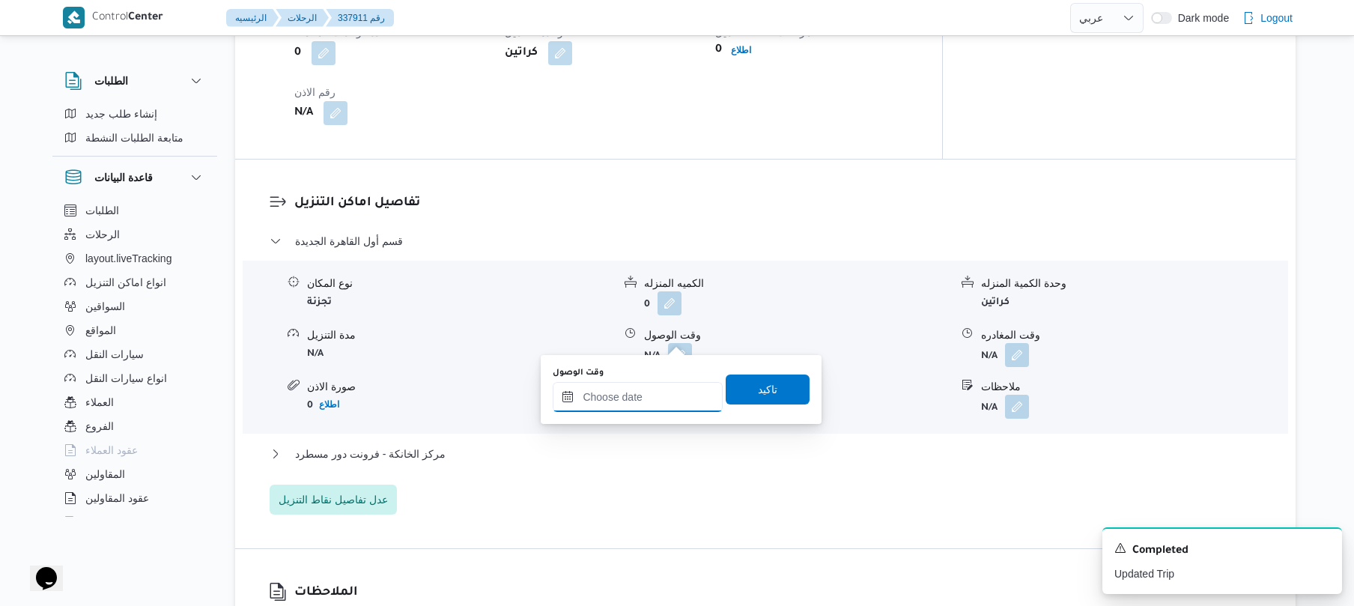
click at [642, 390] on input "وقت الوصول" at bounding box center [638, 397] width 170 height 30
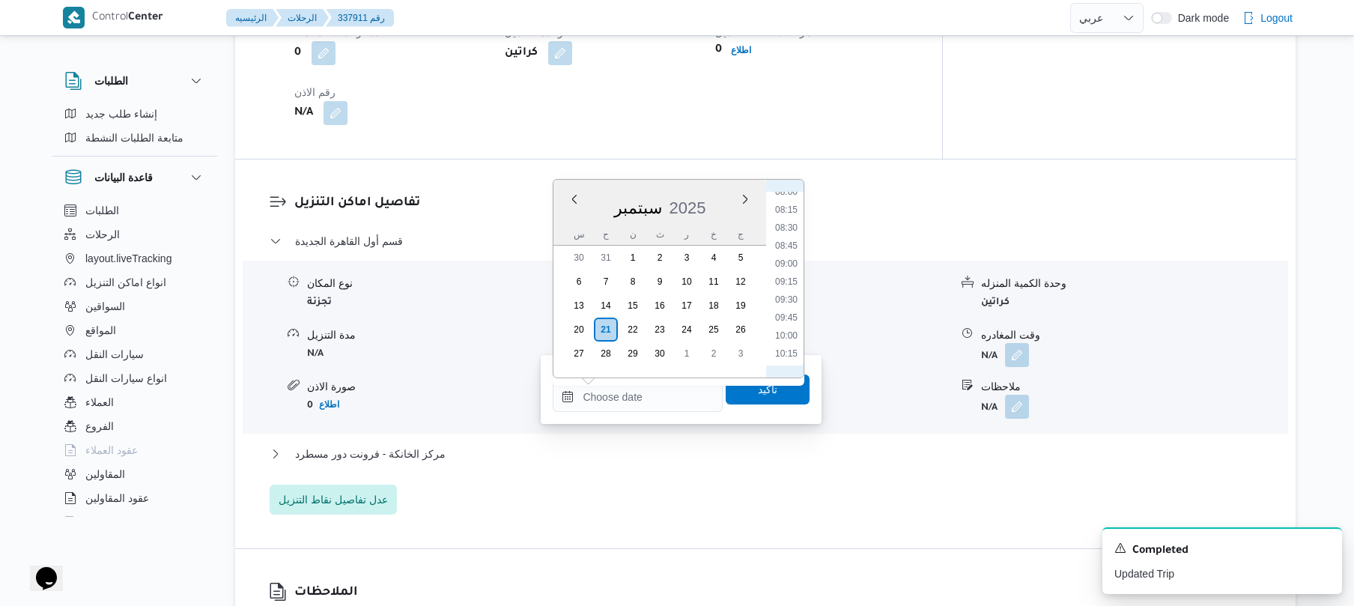
scroll to position [731, 0]
click at [794, 258] on li "11:00" at bounding box center [786, 259] width 34 height 15
type input "٢١/٠٩/٢٠٢٥ ١١:٠٠"
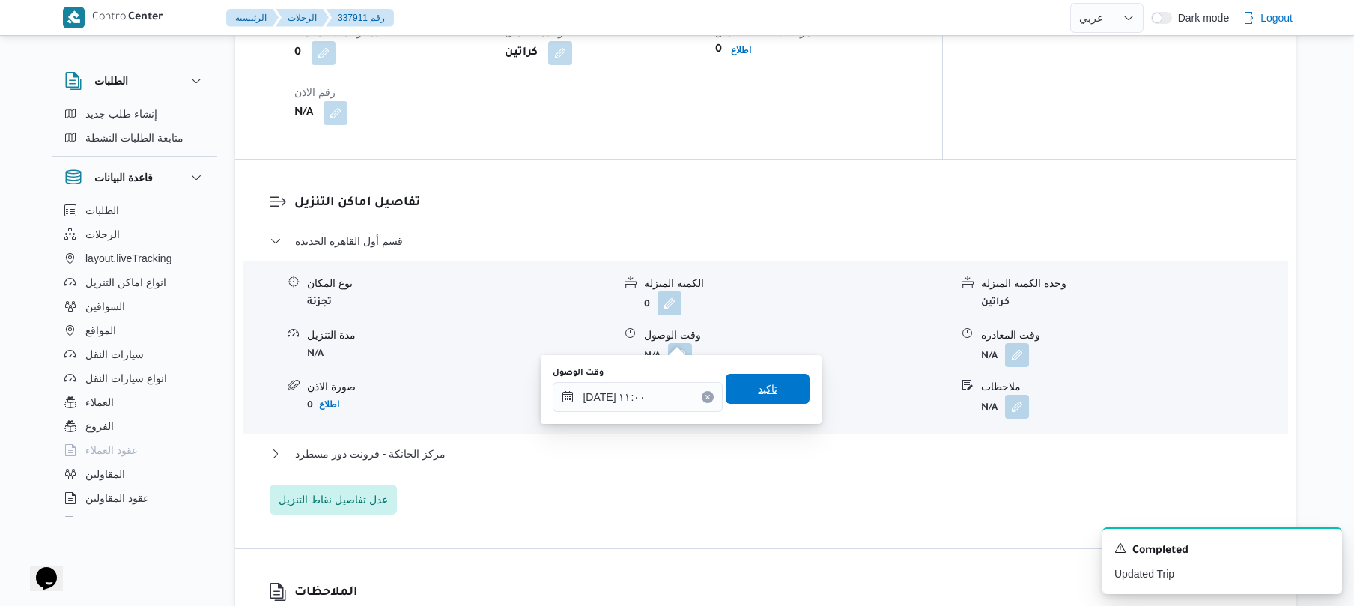
click at [758, 391] on span "تاكيد" at bounding box center [767, 389] width 19 height 18
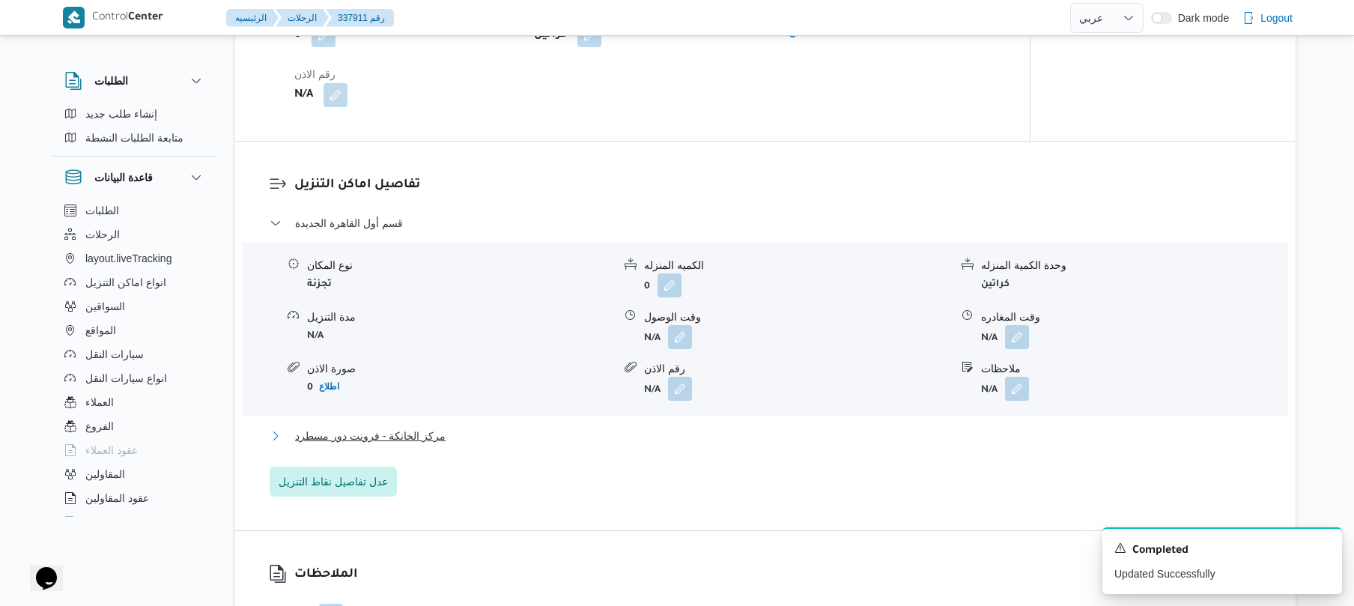
click at [719, 436] on button "مركز الخانكة - فرونت دور مسطرد" at bounding box center [766, 436] width 992 height 18
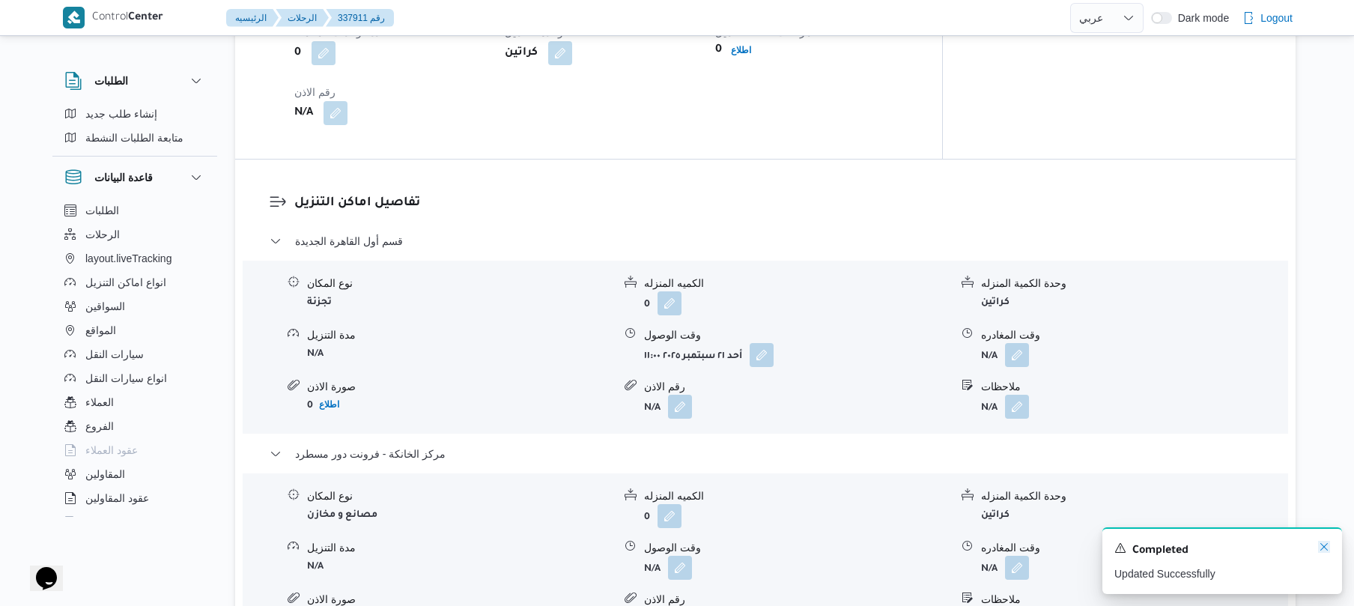
click at [1324, 552] on icon "Dismiss toast" at bounding box center [1324, 547] width 12 height 12
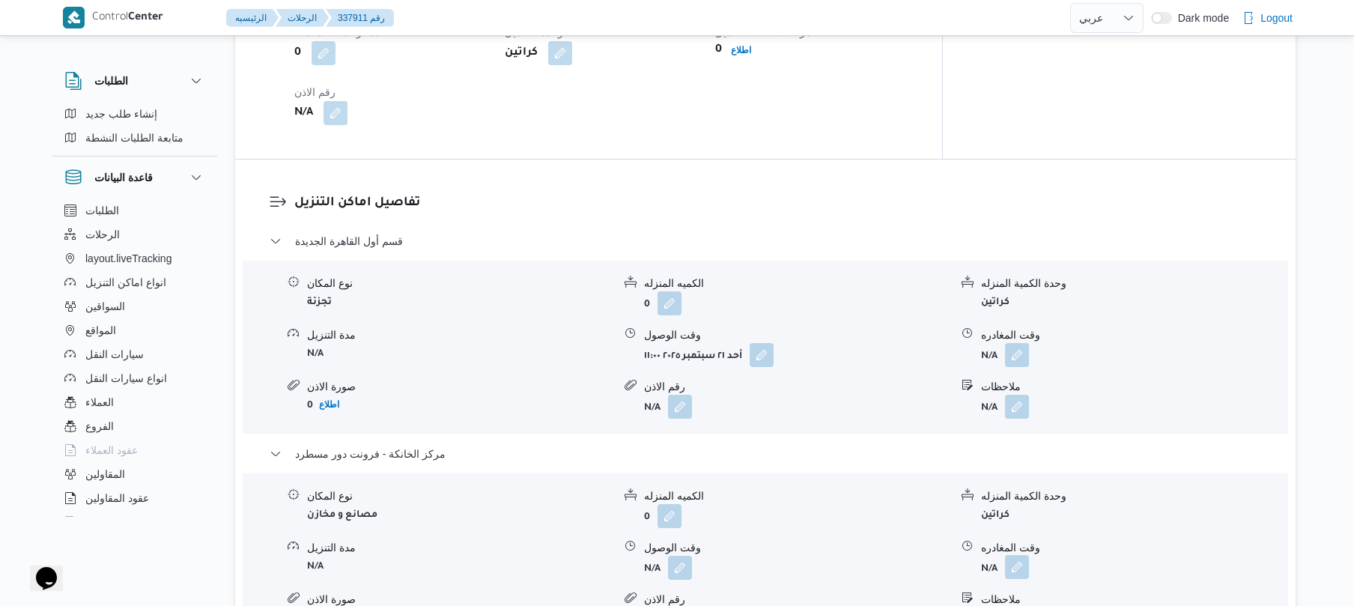
click at [1023, 555] on button "button" at bounding box center [1017, 567] width 24 height 24
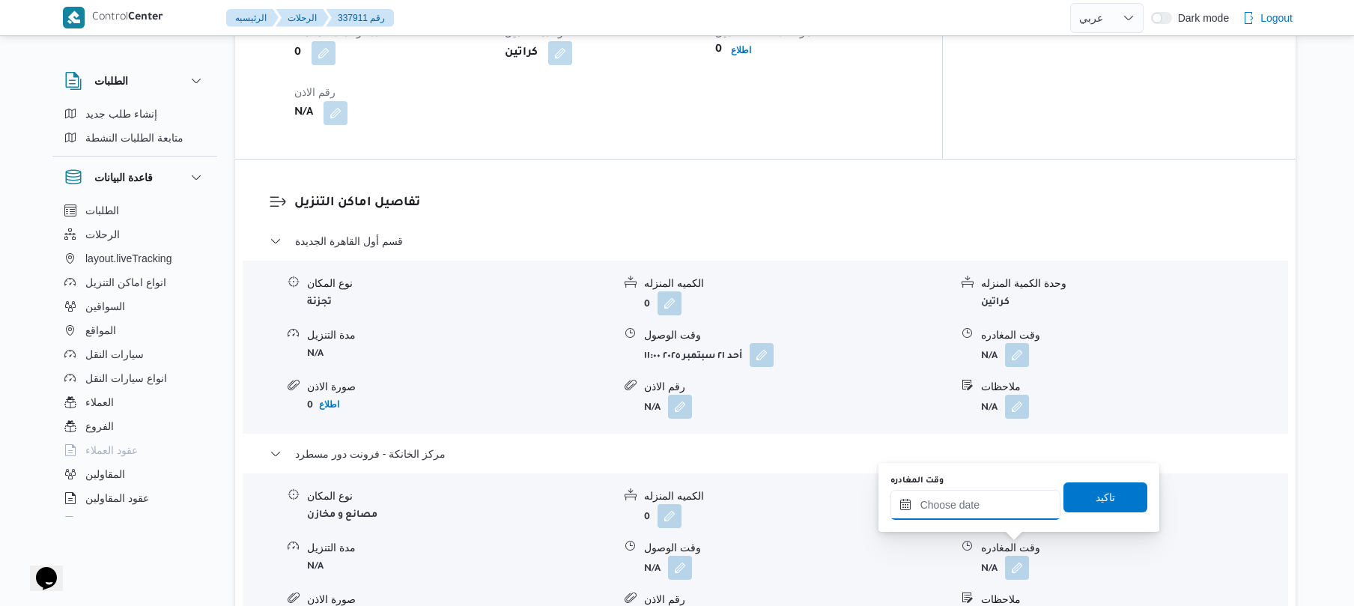
click at [996, 496] on input "وقت المغادره" at bounding box center [975, 505] width 170 height 30
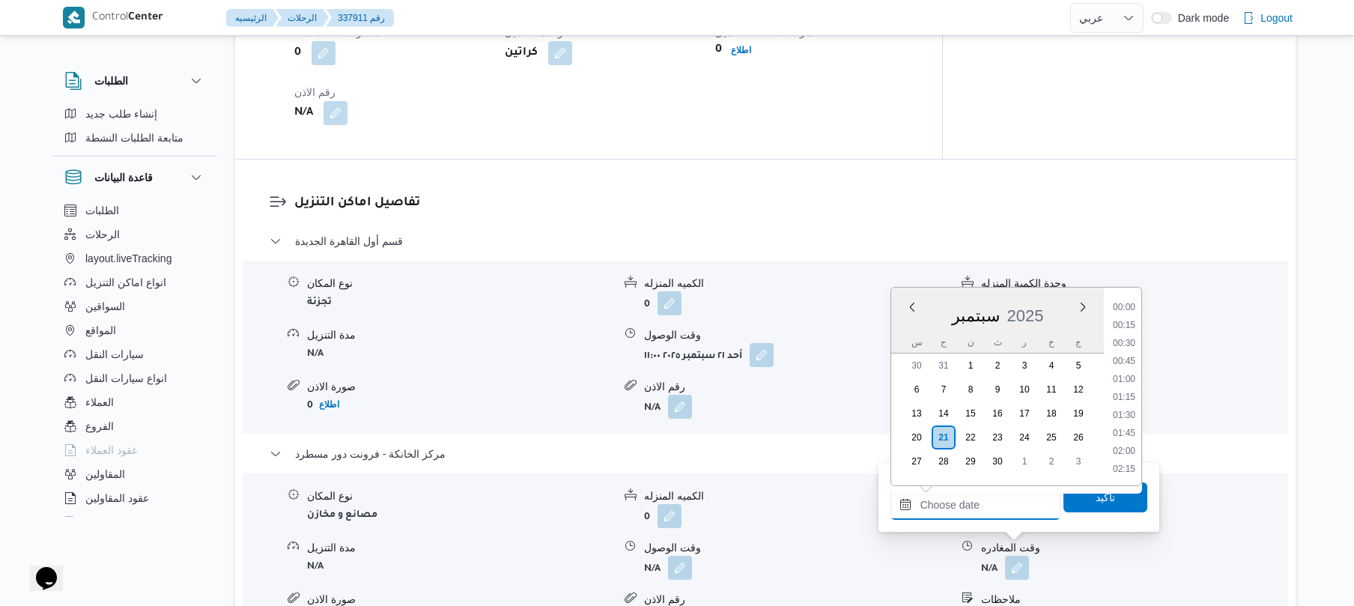
scroll to position [1420, 0]
click at [1121, 365] on li "20:30" at bounding box center [1123, 360] width 34 height 15
type input "٢١/٠٩/٢٠٢٥ ٢٠:٣٠"
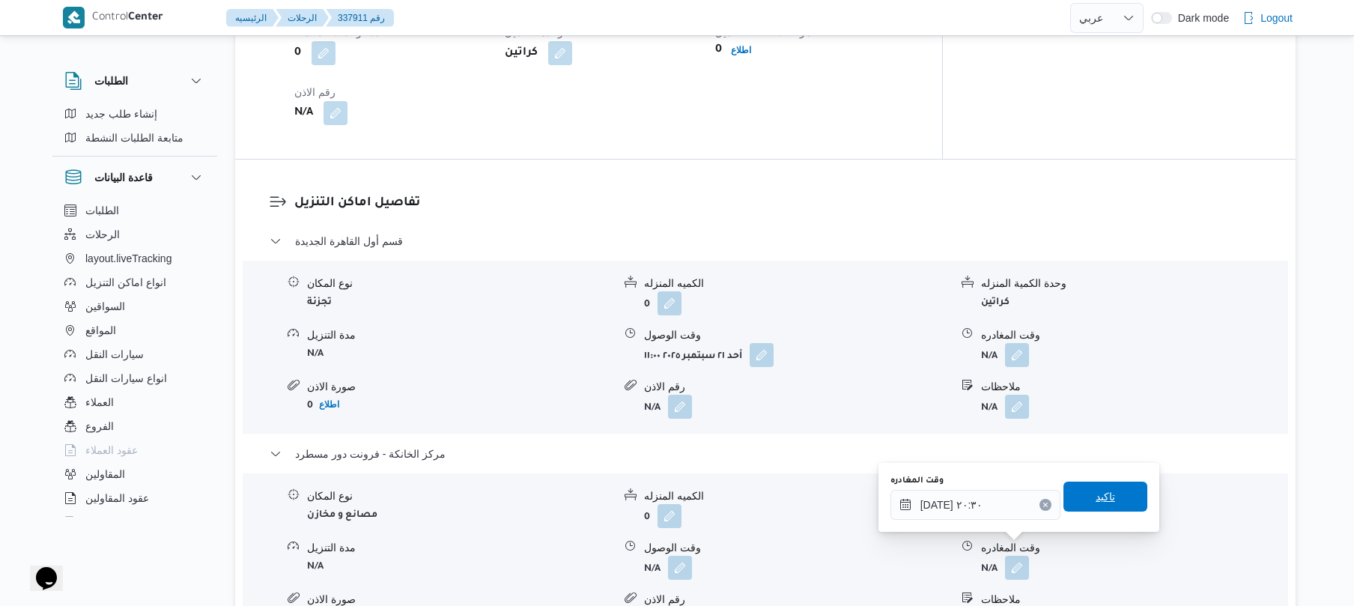
click at [1096, 498] on span "تاكيد" at bounding box center [1104, 496] width 19 height 18
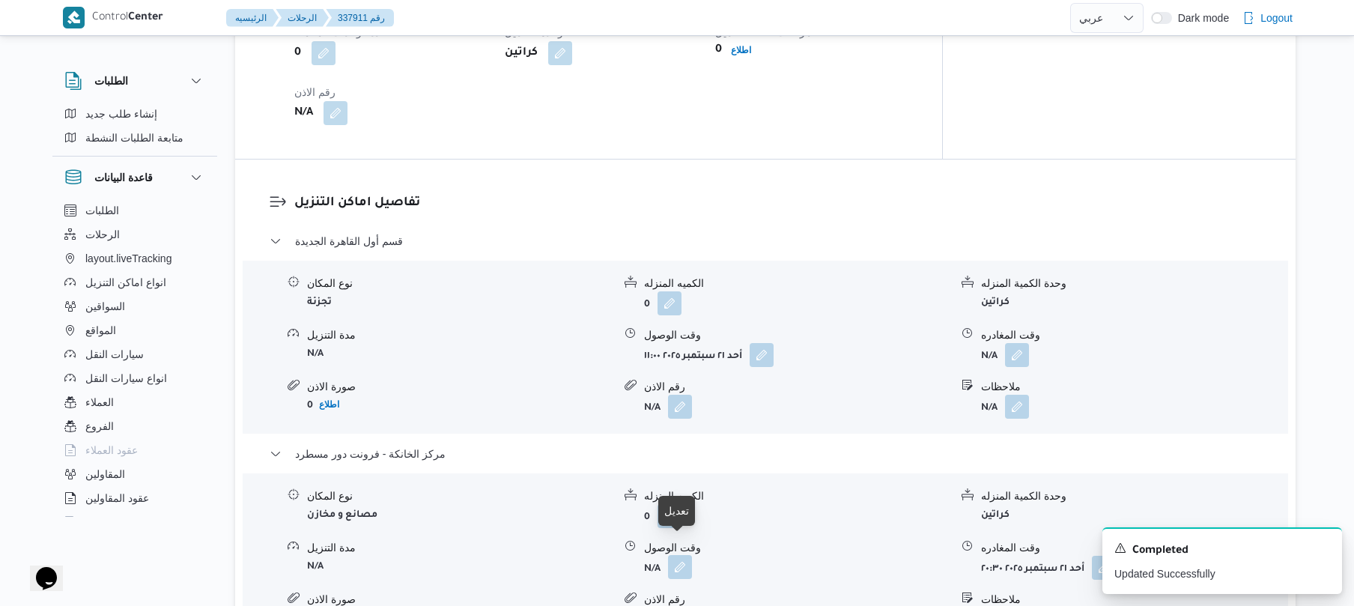
click at [677, 555] on button "button" at bounding box center [680, 567] width 24 height 24
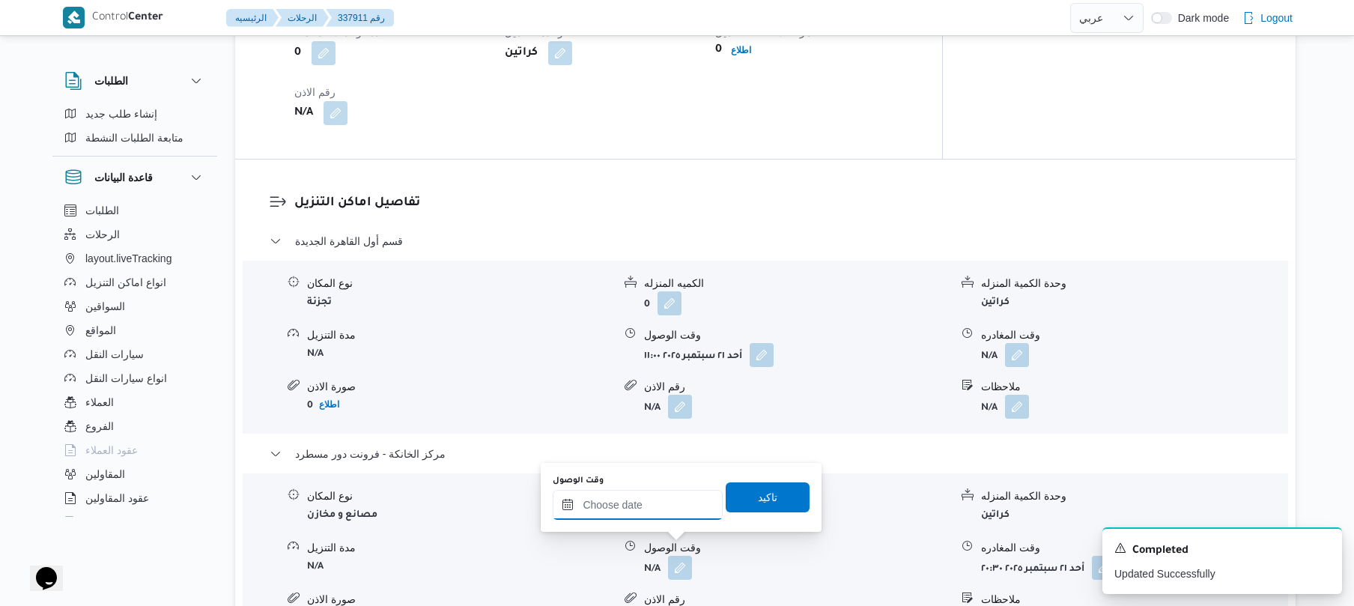
click at [677, 504] on input "وقت الوصول" at bounding box center [638, 505] width 170 height 30
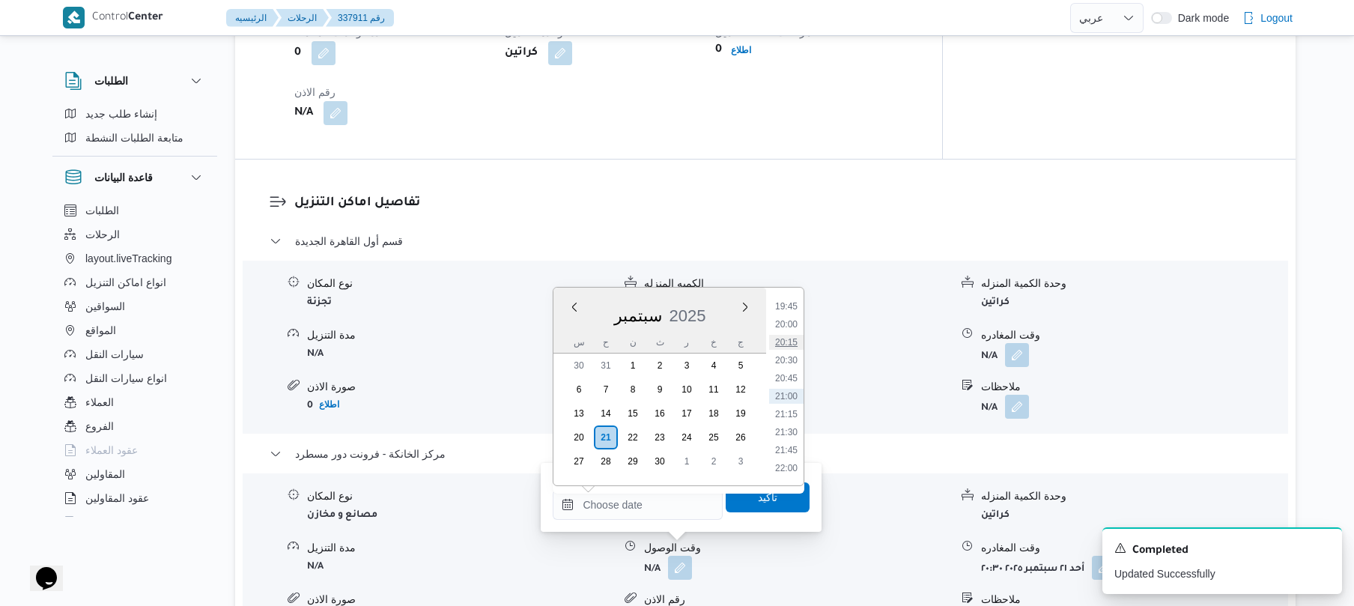
click at [797, 339] on li "20:15" at bounding box center [786, 342] width 34 height 15
type input "٢١/٠٩/٢٠٢٥ ٢٠:١٥"
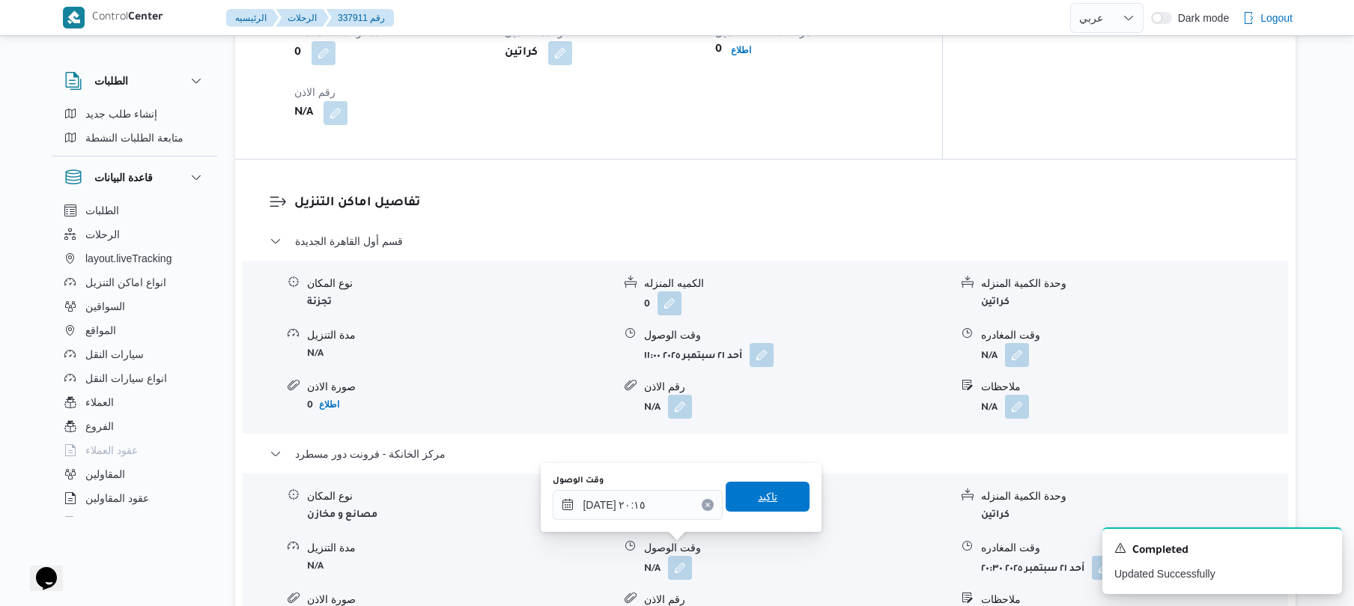
click at [768, 502] on span "تاكيد" at bounding box center [767, 496] width 84 height 30
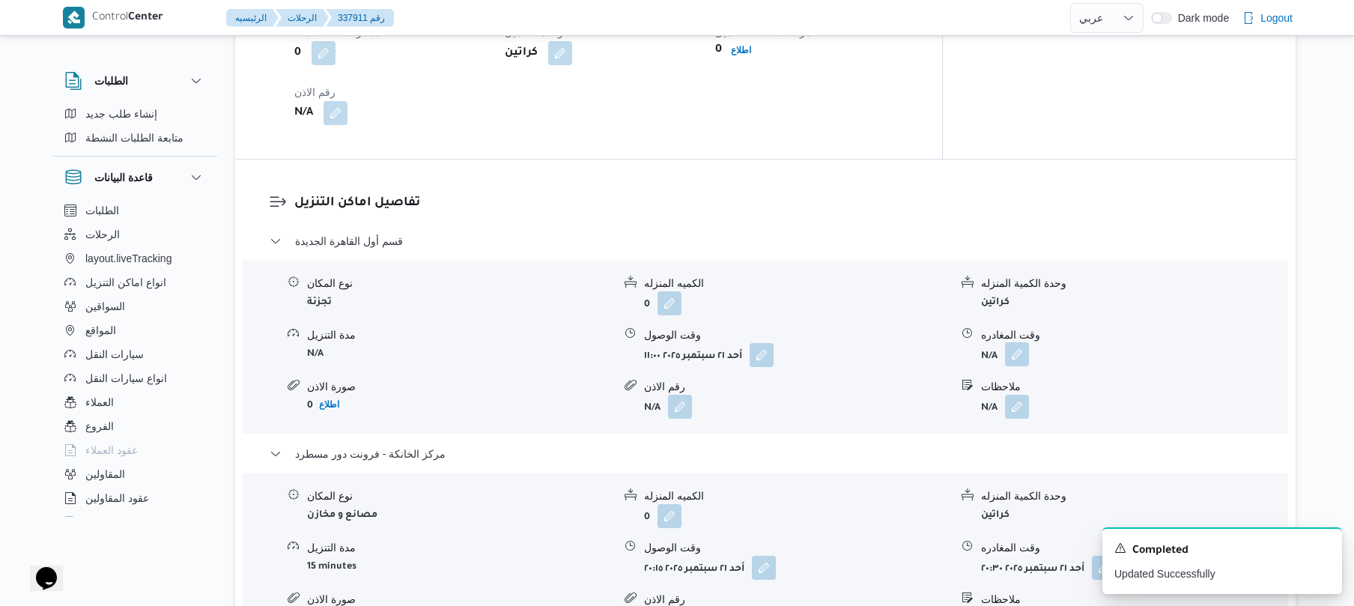
click at [1024, 342] on button "button" at bounding box center [1017, 354] width 24 height 24
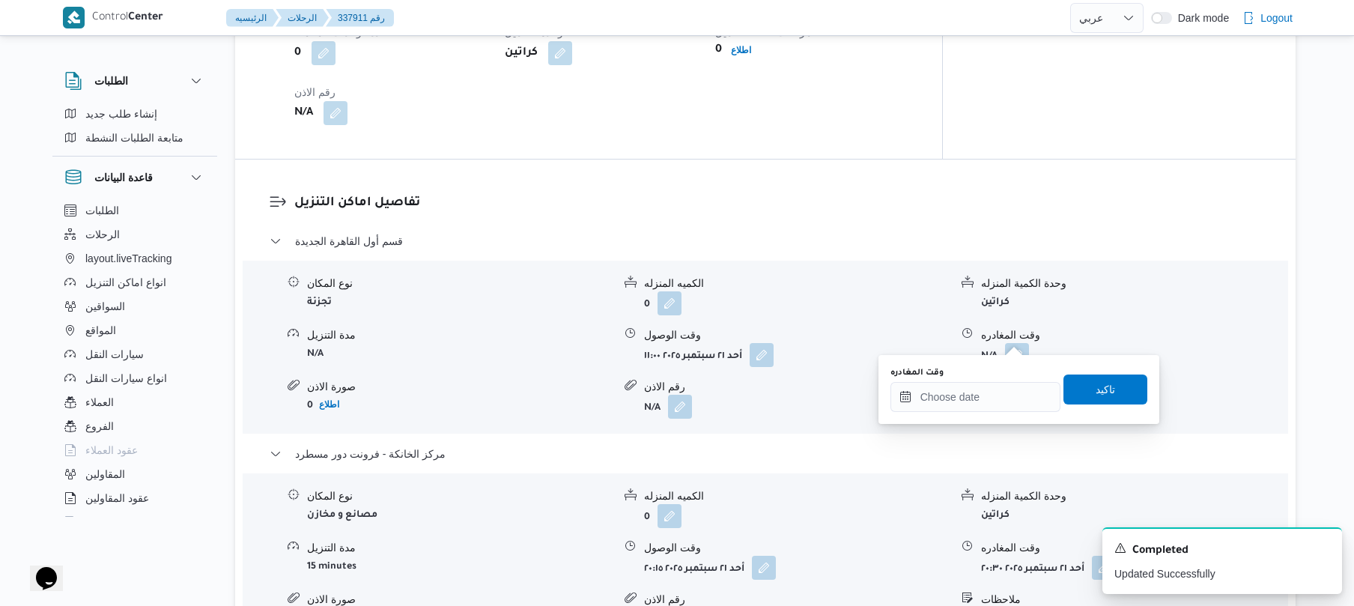
click at [944, 414] on div "You are in a dialog. To close this dialog, hit escape. وقت المغادره تاكيد" at bounding box center [1018, 389] width 281 height 69
drag, startPoint x: 978, startPoint y: 388, endPoint x: 993, endPoint y: 386, distance: 15.0
click at [978, 388] on input "وقت المغادره" at bounding box center [975, 397] width 170 height 30
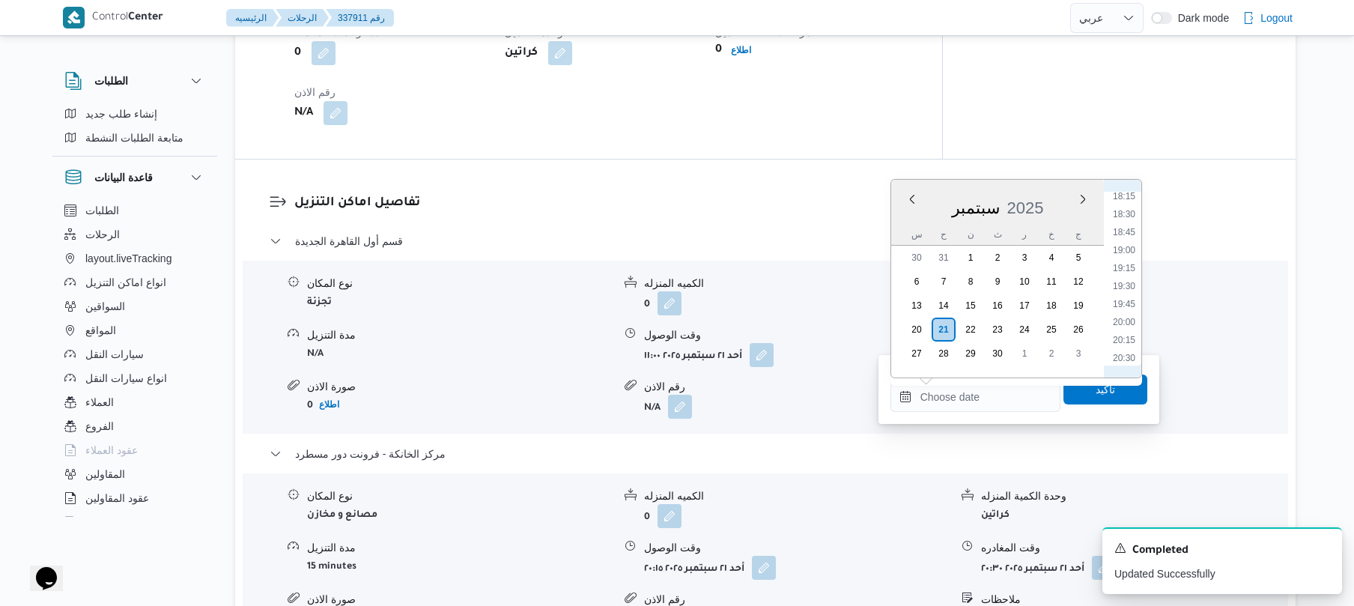
scroll to position [1273, 0]
click at [1121, 333] on li "19:30" at bounding box center [1123, 327] width 34 height 15
type input "٢١/٠٩/٢٠٢٥ ١٩:٣٠"
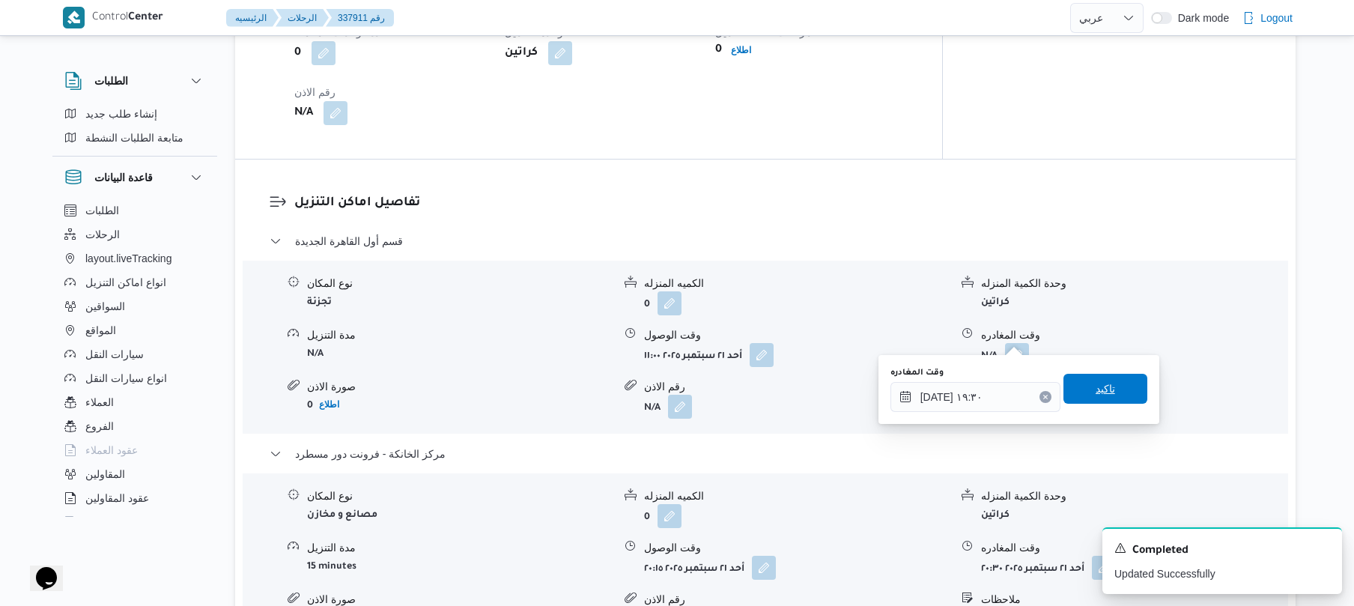
click at [1100, 386] on span "تاكيد" at bounding box center [1104, 389] width 19 height 18
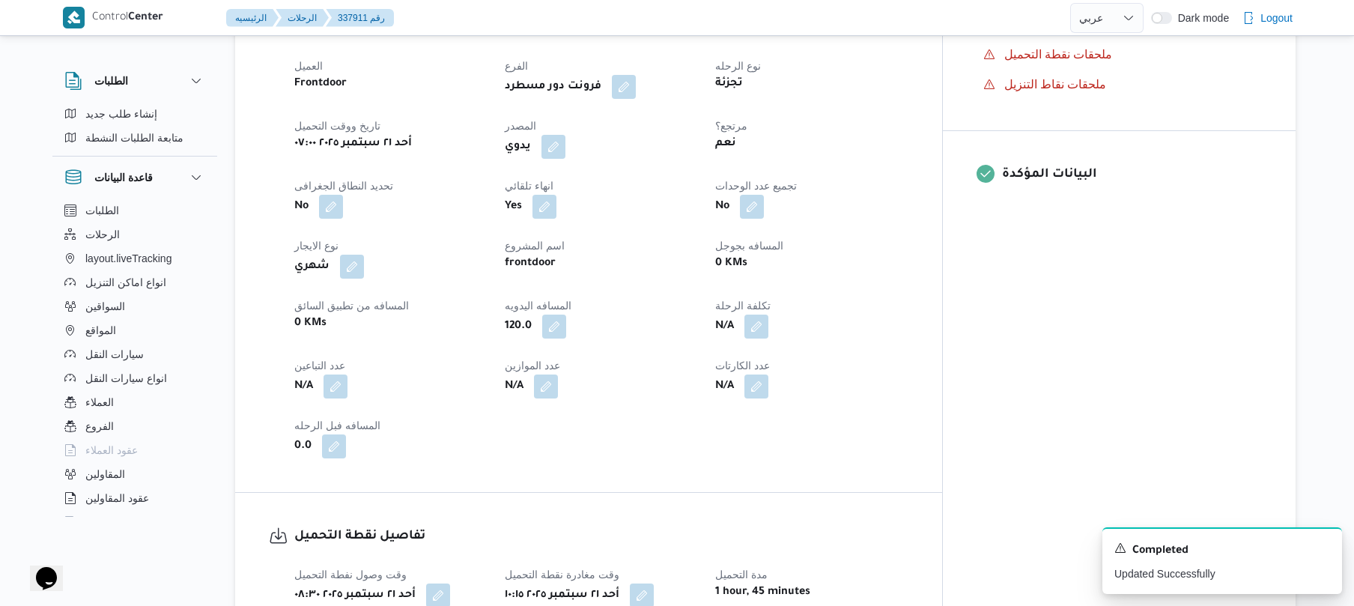
scroll to position [0, 0]
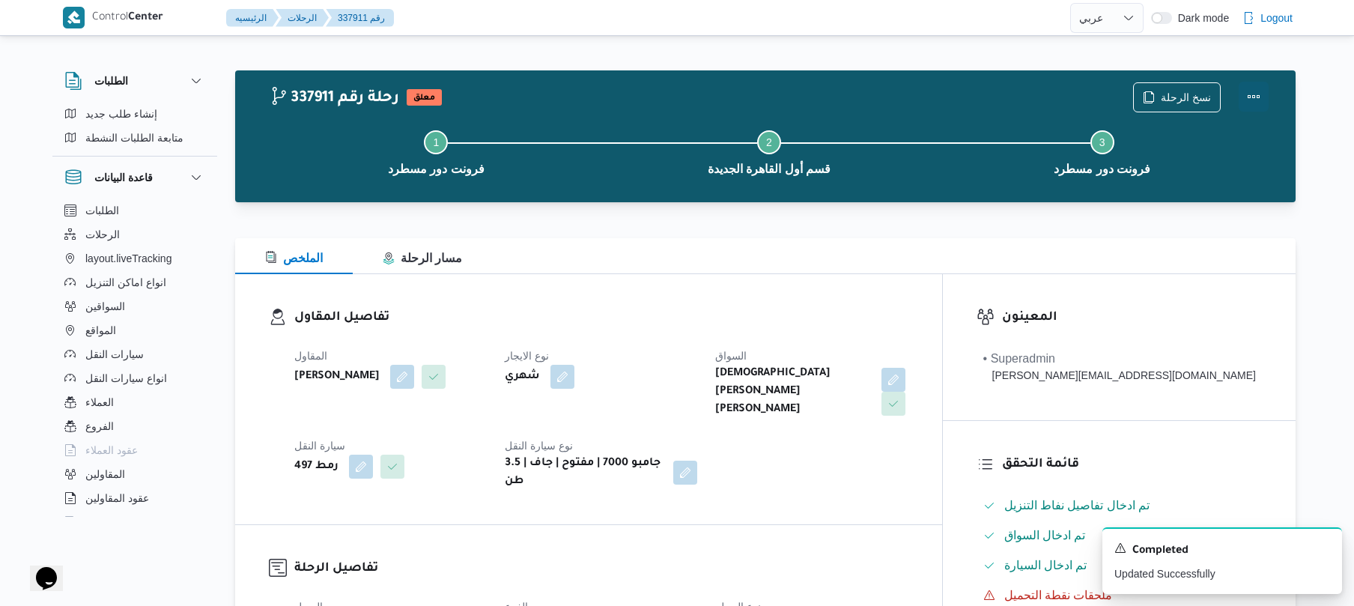
click at [1255, 99] on button "Actions" at bounding box center [1253, 97] width 30 height 30
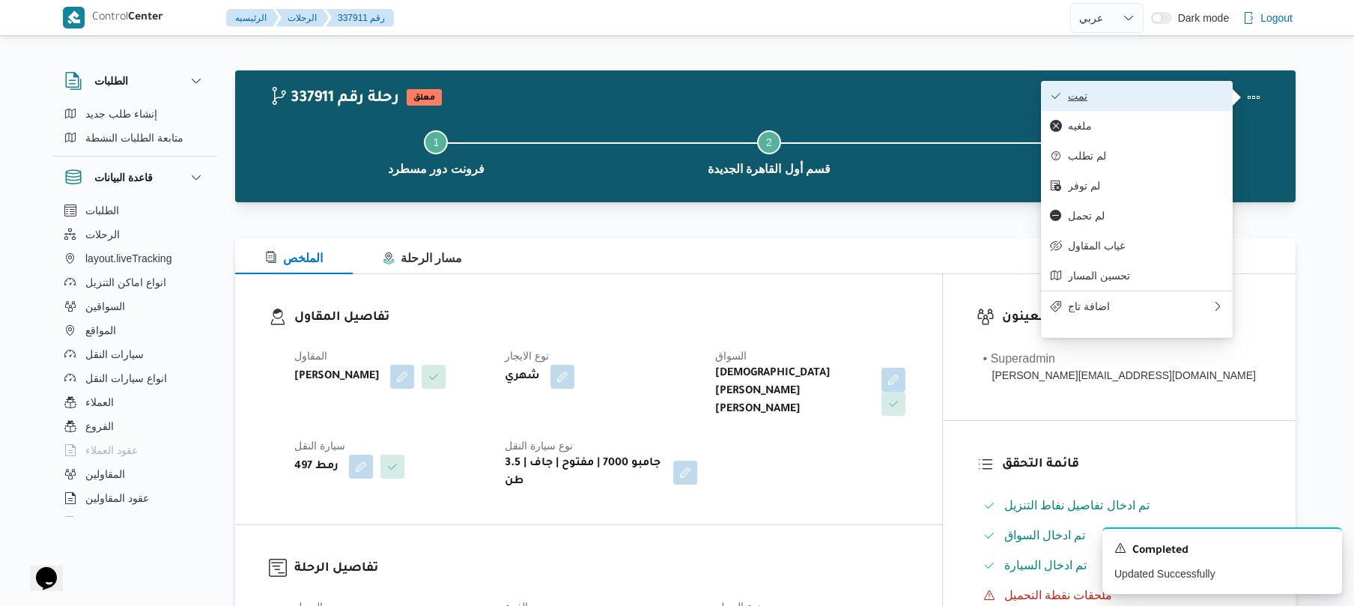
click at [1187, 99] on span "تمت" at bounding box center [1146, 96] width 156 height 12
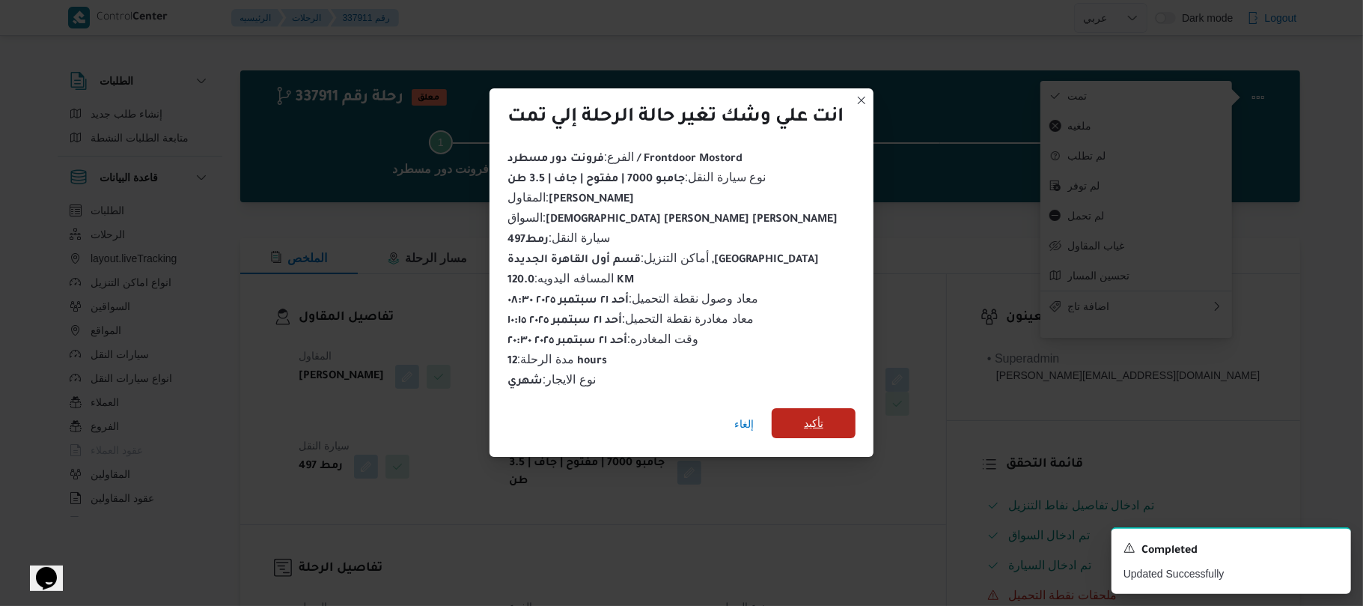
click at [836, 419] on span "تأكيد" at bounding box center [814, 423] width 84 height 30
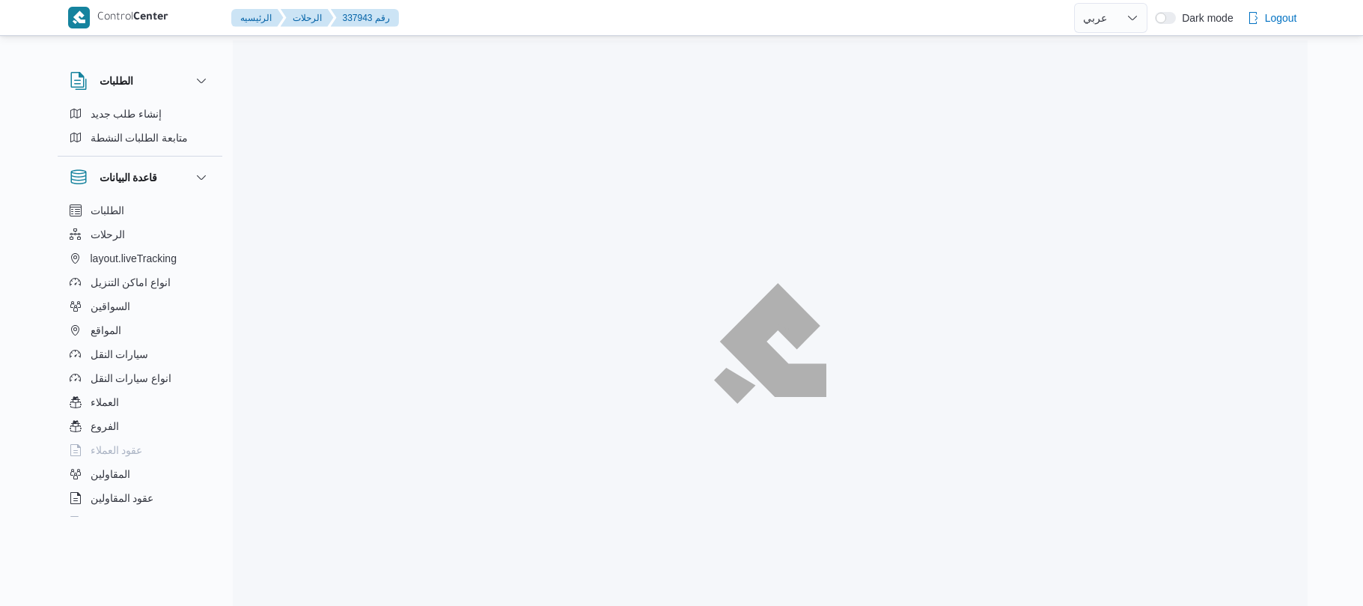
select select "ar"
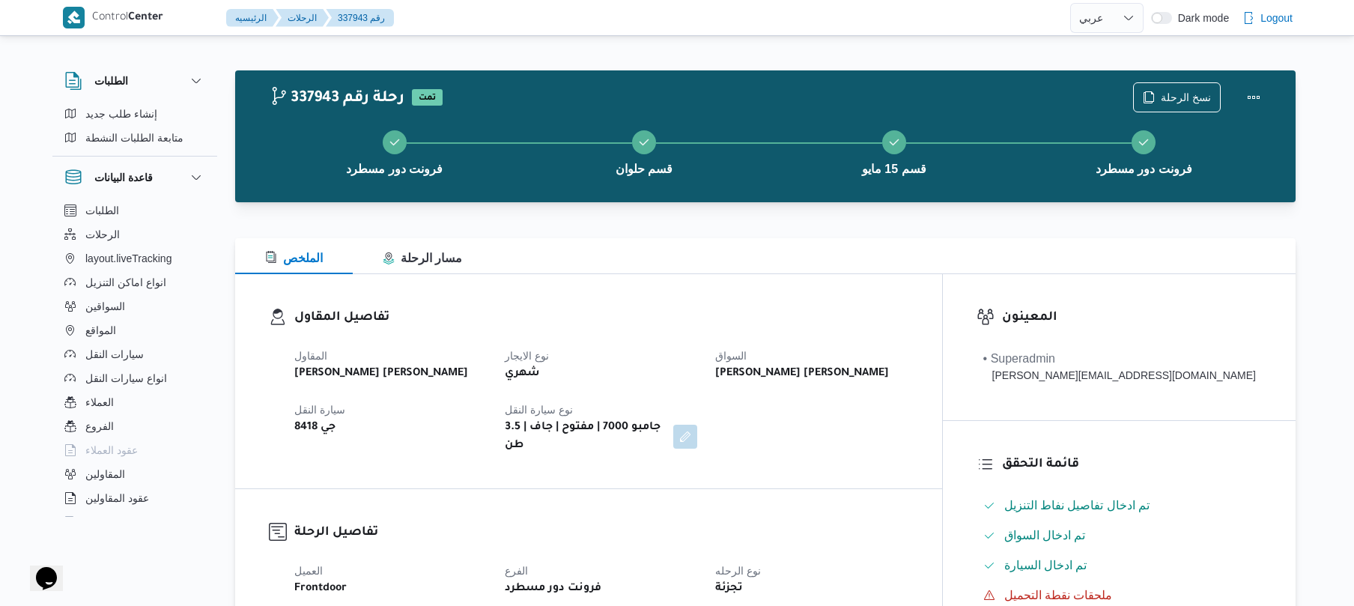
click at [886, 464] on div "تفاصيل المقاول المقاول [PERSON_NAME] [PERSON_NAME] نوع الايجار شهري السواق [PER…" at bounding box center [588, 381] width 707 height 214
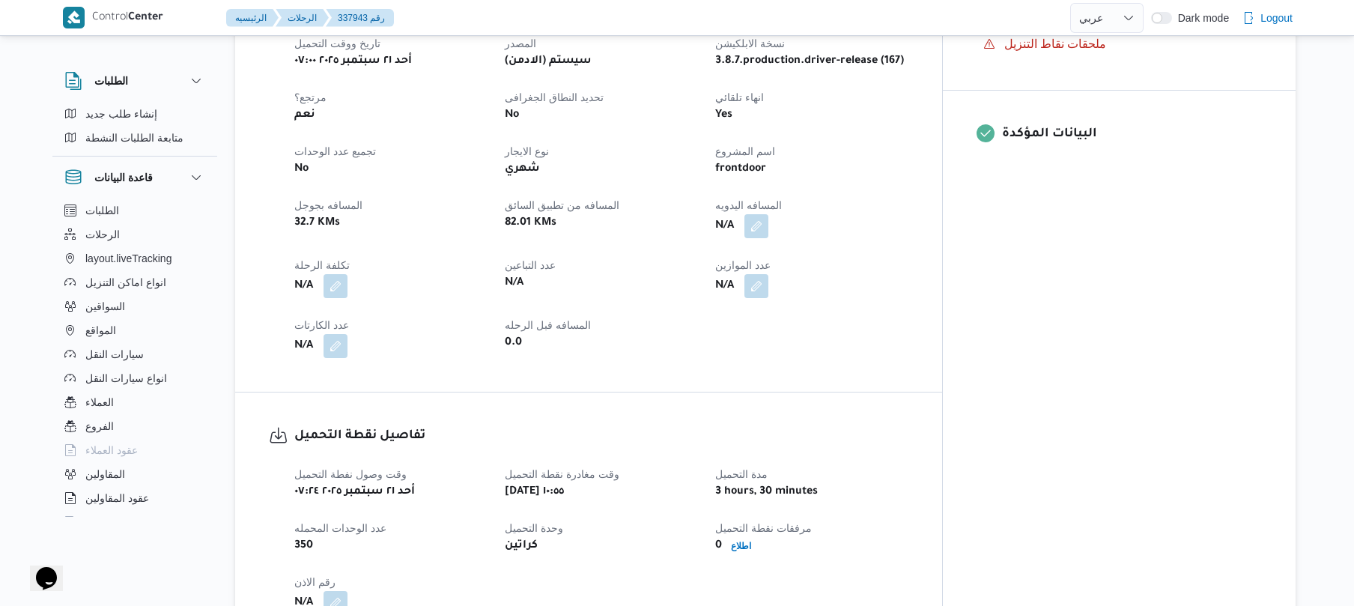
scroll to position [599, 0]
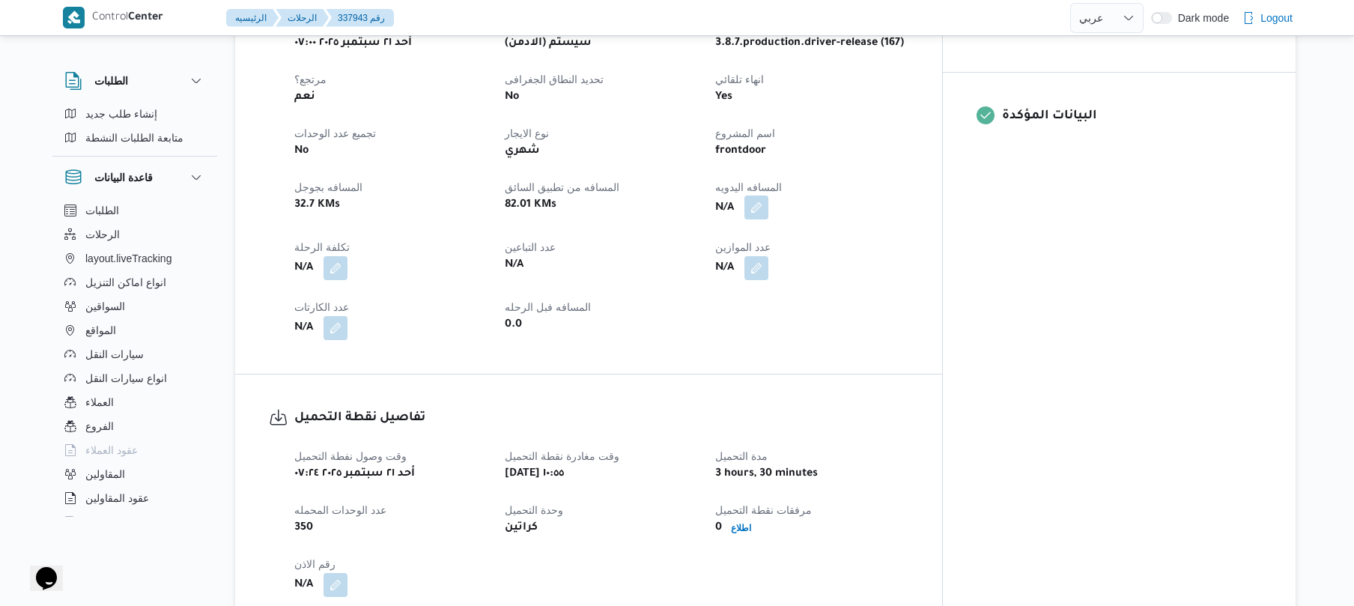
click at [768, 196] on button "button" at bounding box center [756, 207] width 24 height 24
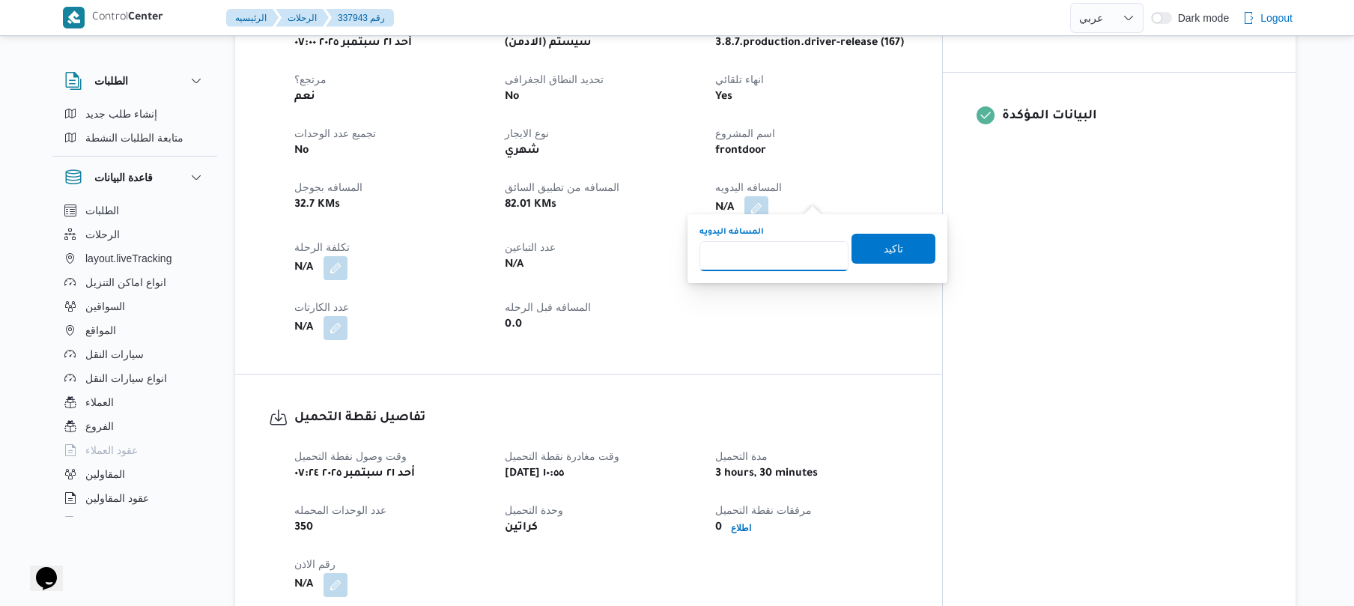
click at [782, 255] on input "المسافه اليدويه" at bounding box center [773, 256] width 149 height 30
type input "140"
click at [864, 255] on span "تاكيد" at bounding box center [893, 248] width 84 height 30
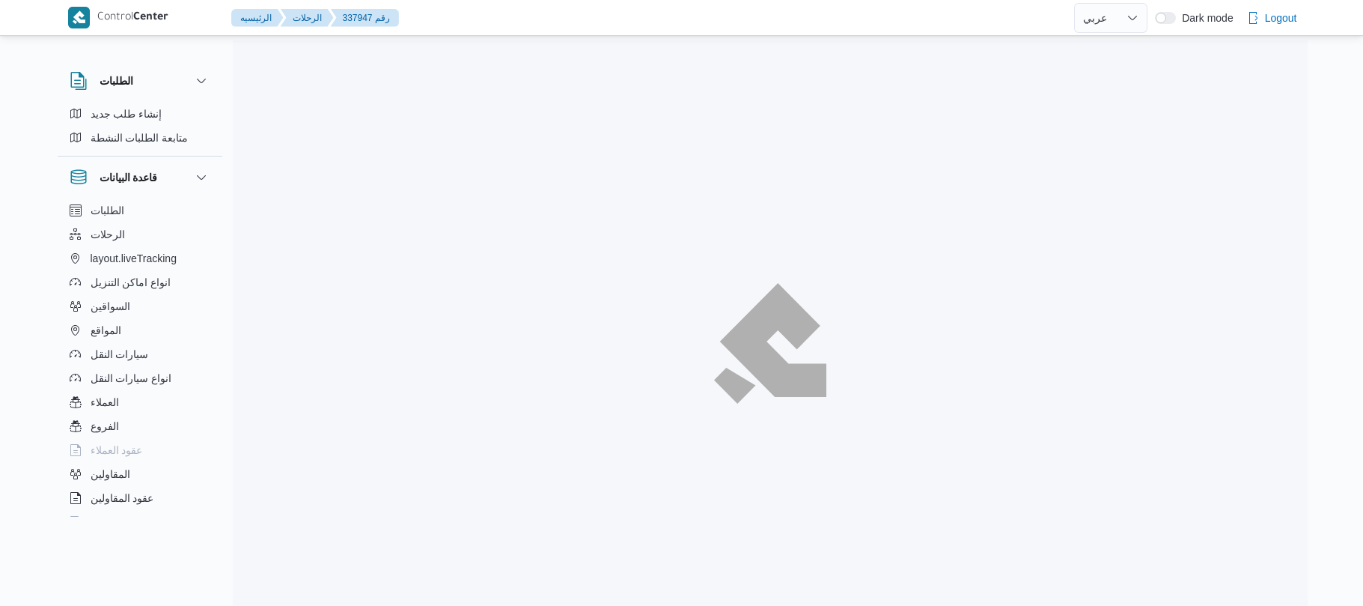
select select "ar"
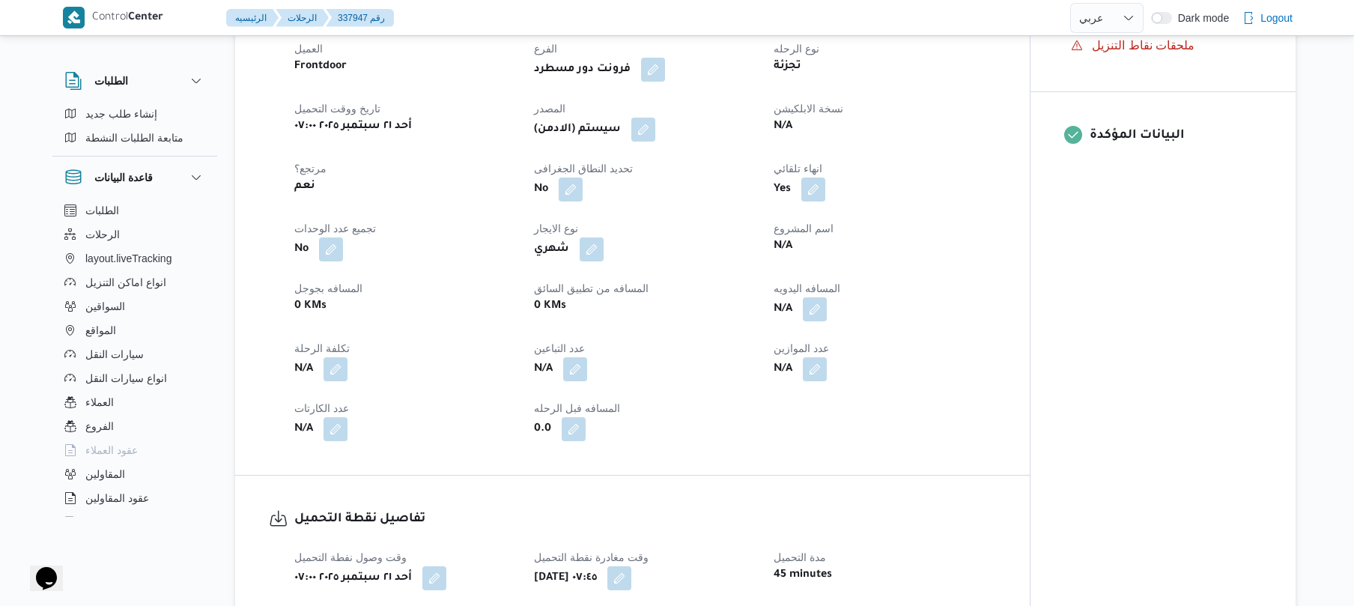
scroll to position [558, 0]
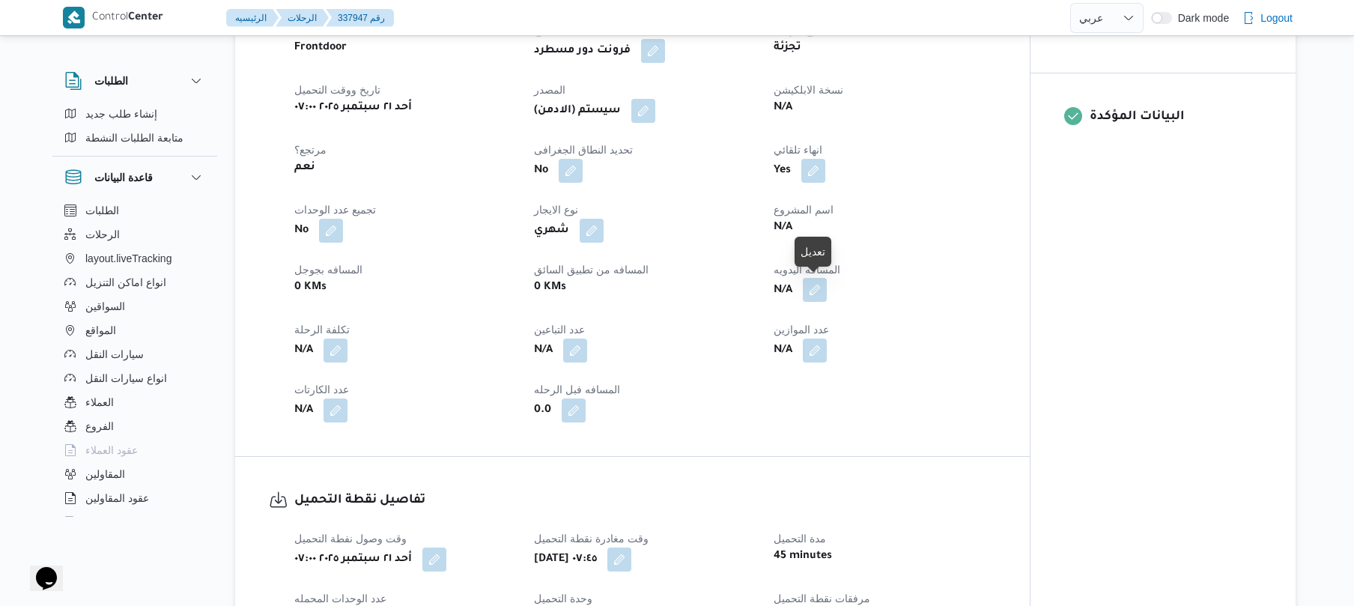
click at [821, 288] on button "button" at bounding box center [815, 290] width 24 height 24
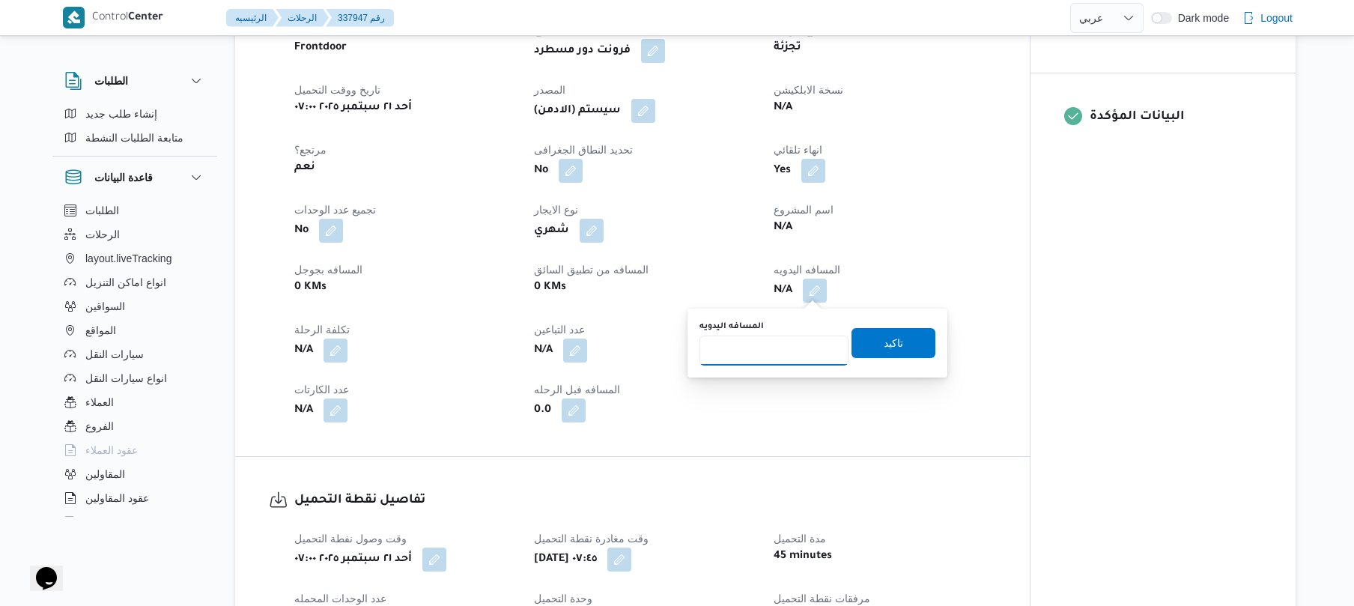
click at [774, 344] on input "المسافه اليدويه" at bounding box center [773, 350] width 149 height 30
type input "130"
click at [883, 340] on span "تاكيد" at bounding box center [892, 342] width 19 height 18
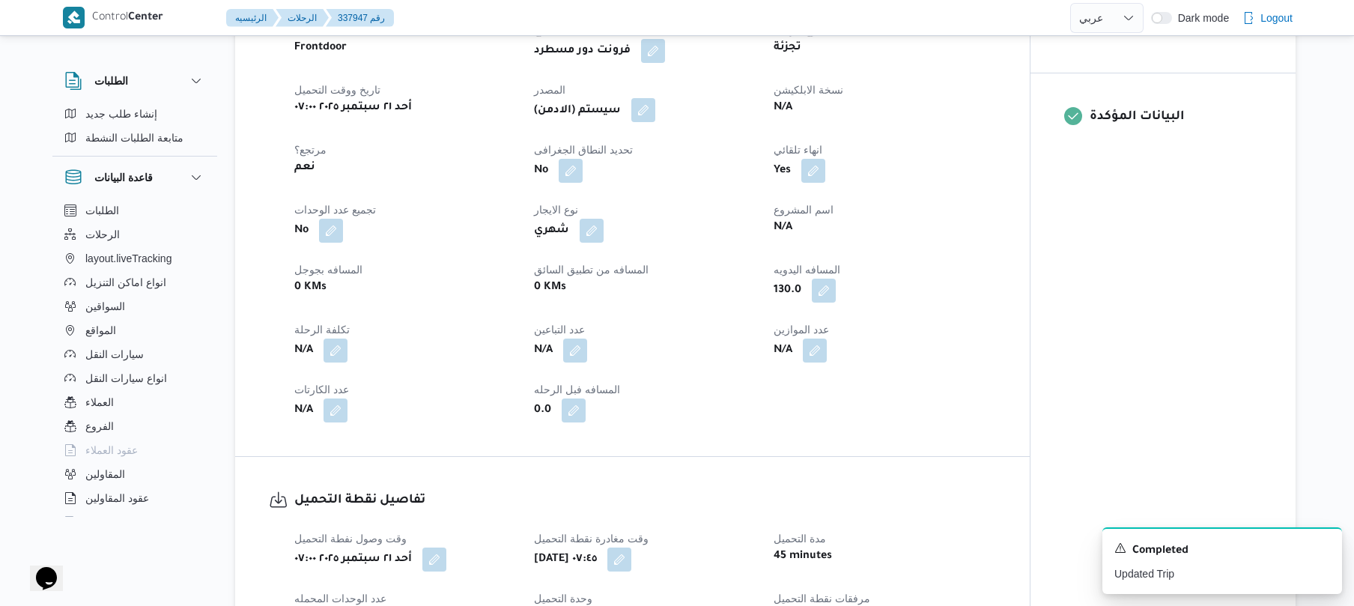
click at [654, 114] on button "button" at bounding box center [643, 110] width 24 height 24
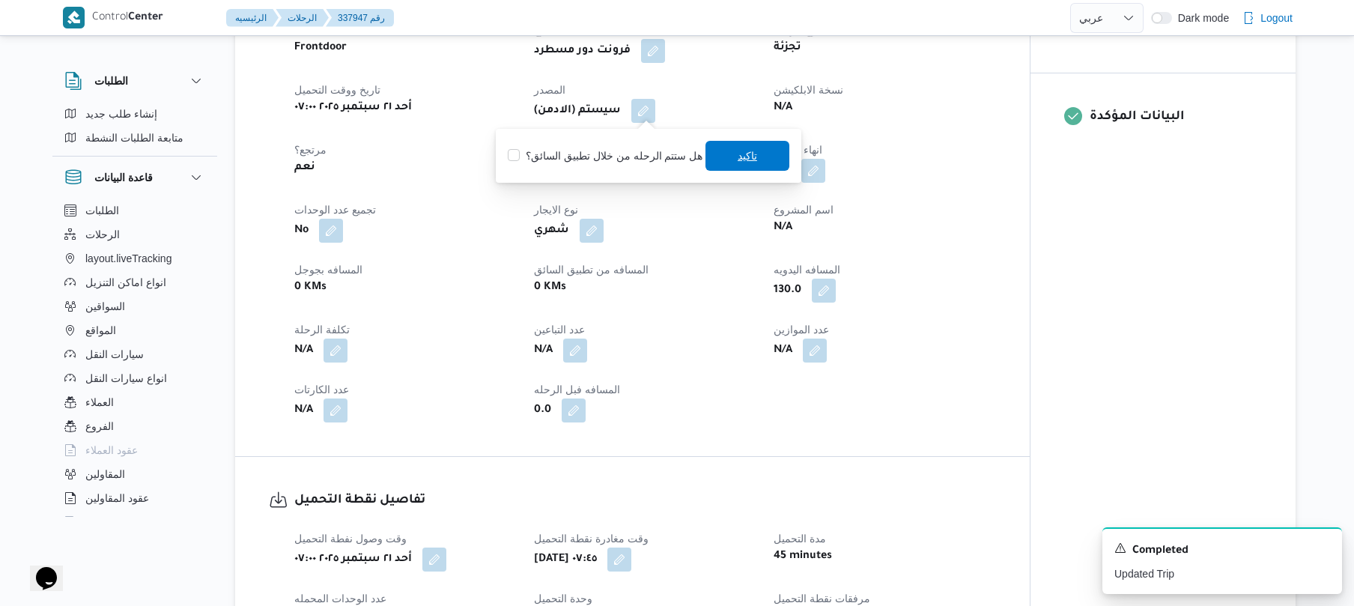
click at [743, 162] on span "تاكيد" at bounding box center [746, 156] width 19 height 18
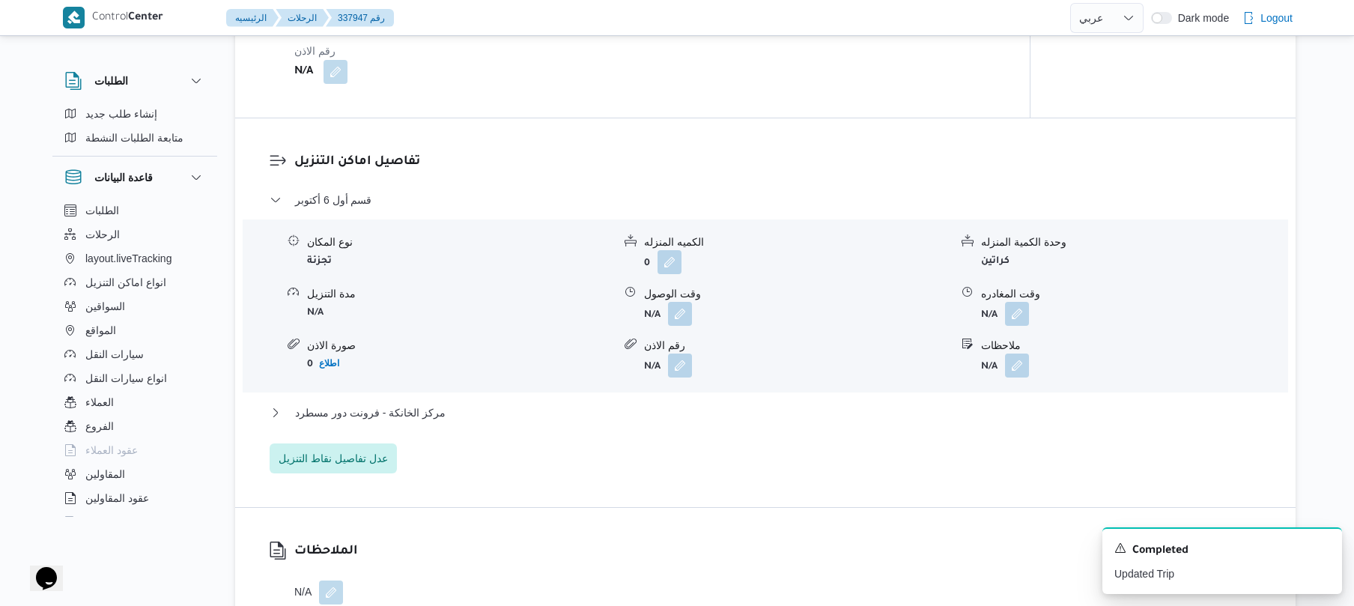
scroll to position [1277, 0]
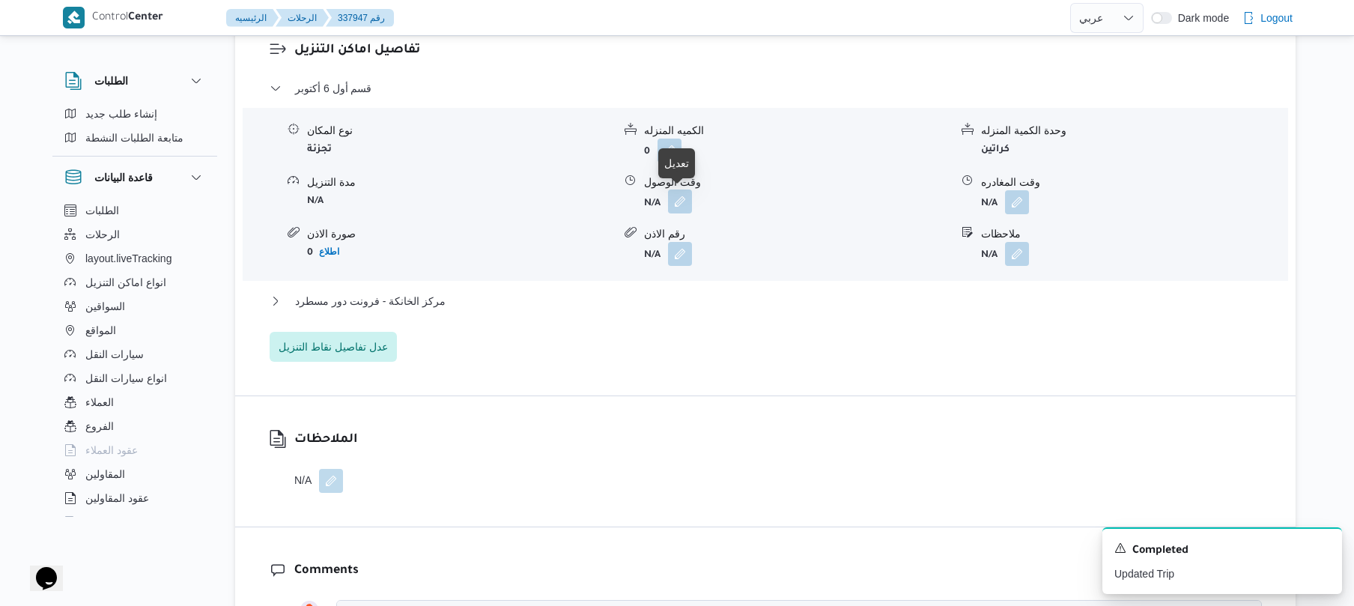
click at [681, 201] on button "button" at bounding box center [680, 201] width 24 height 24
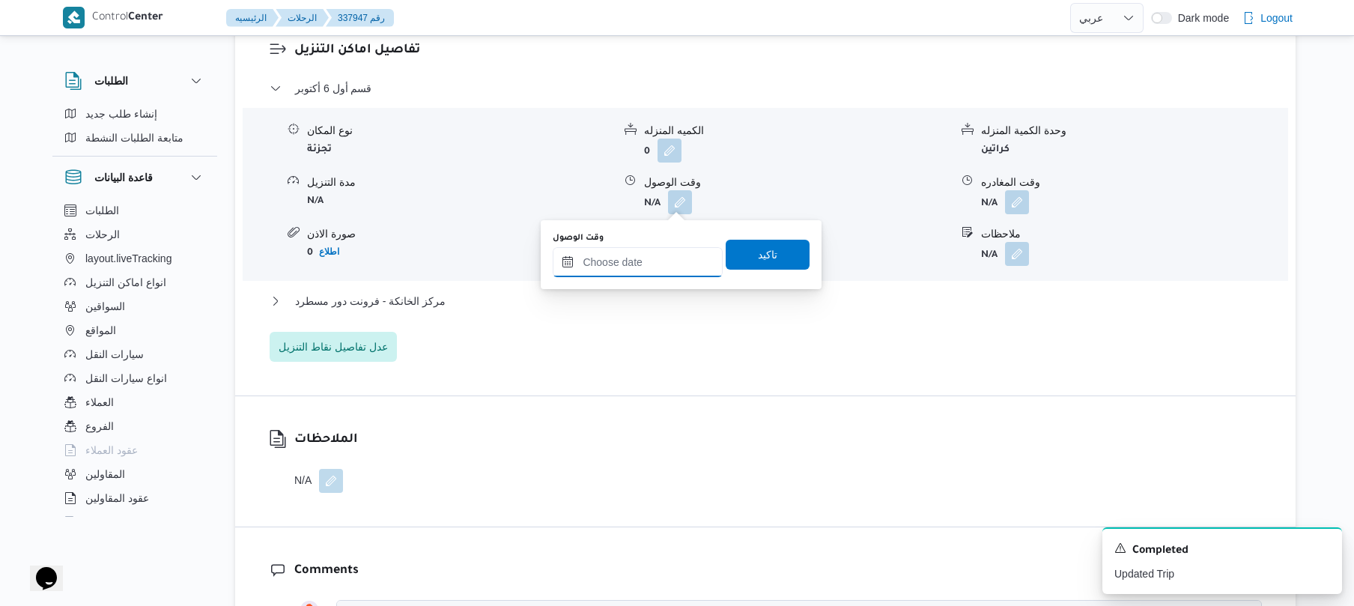
click at [651, 262] on input "وقت الوصول" at bounding box center [638, 262] width 170 height 30
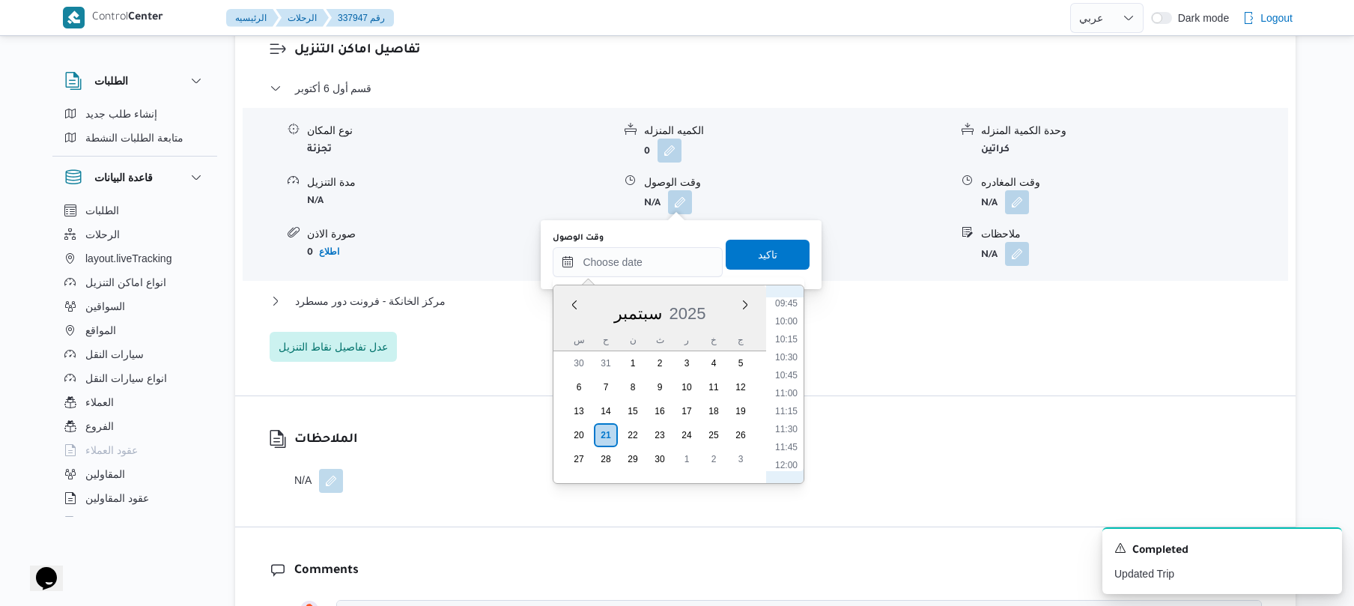
scroll to position [612, 0]
click at [788, 316] on li "08:45" at bounding box center [786, 321] width 34 height 15
type input "٢١/٠٩/٢٠٢٥ ٠٨:٤٥"
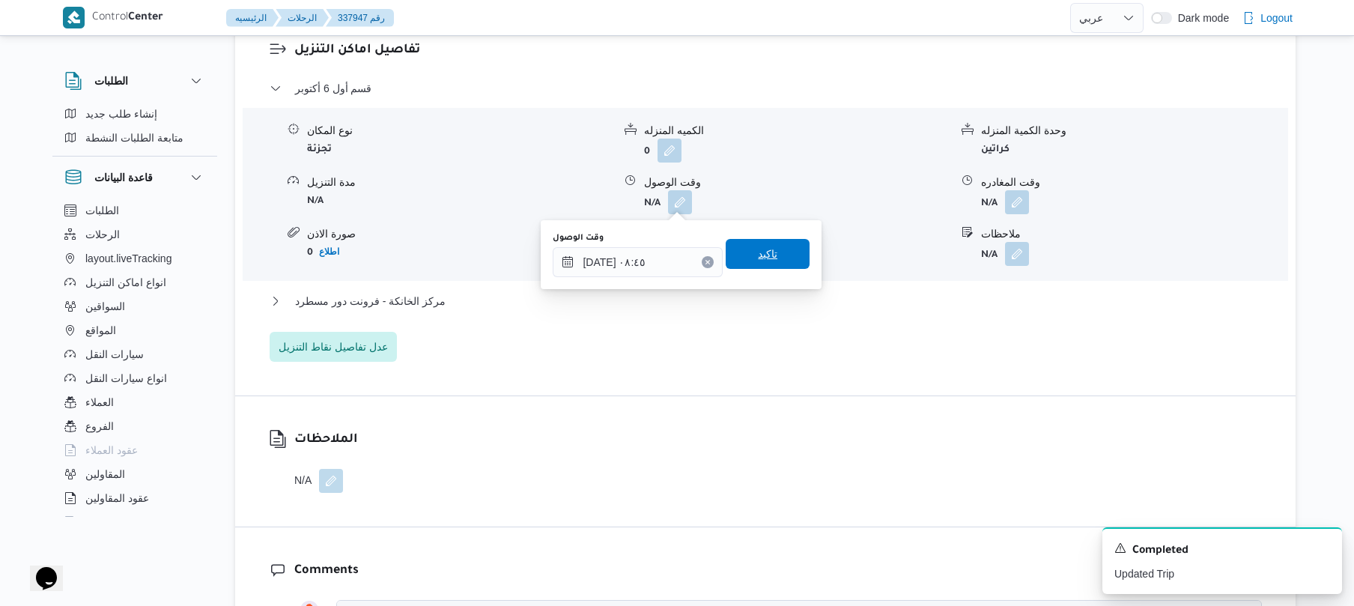
click at [777, 255] on span "تاكيد" at bounding box center [767, 254] width 84 height 30
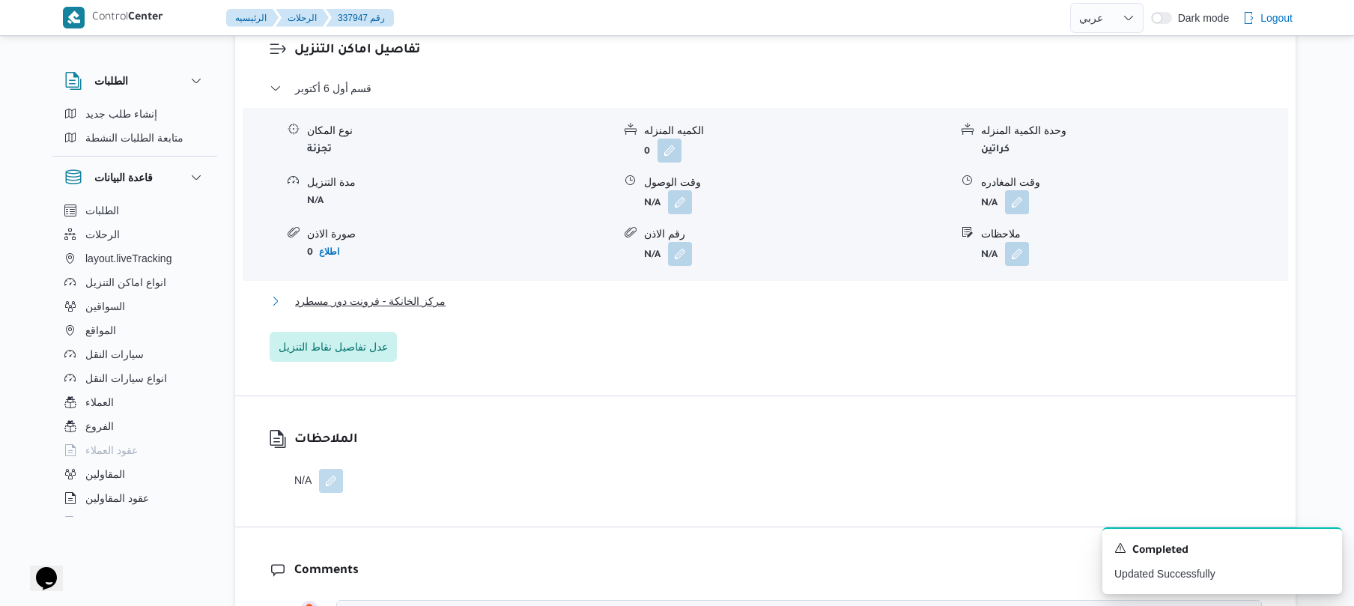
click at [740, 302] on button "مركز الخانكة - فرونت دور مسطرد" at bounding box center [766, 301] width 992 height 18
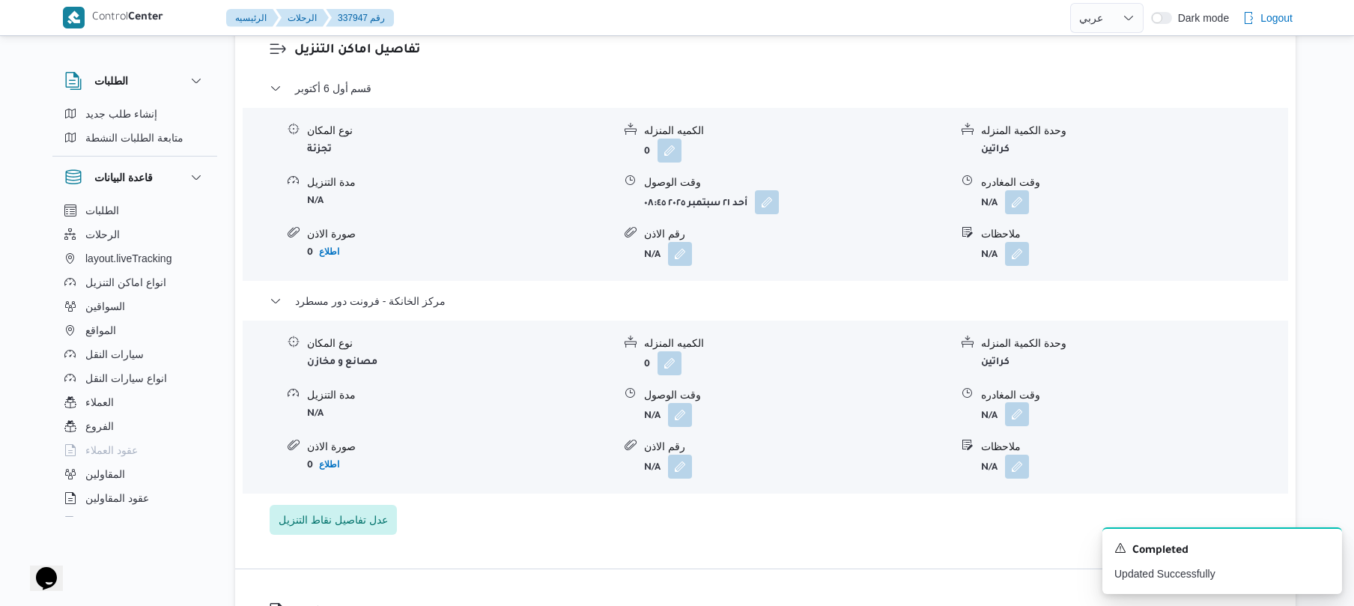
click at [1017, 411] on button "button" at bounding box center [1017, 414] width 24 height 24
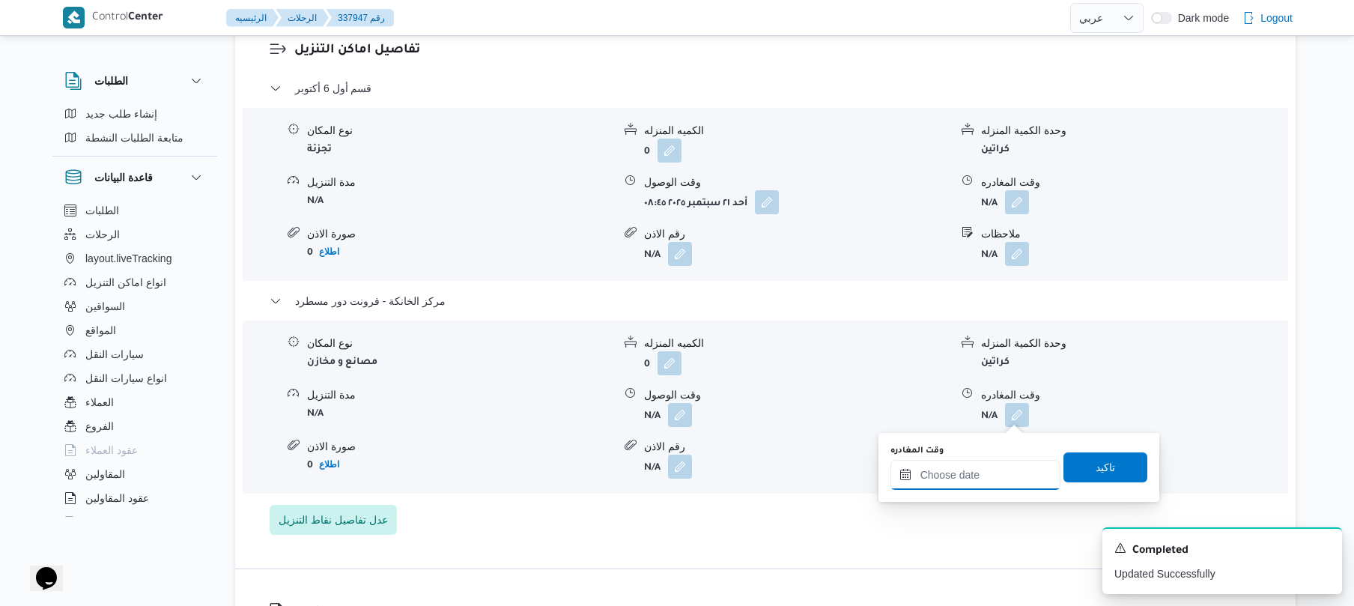
click at [959, 467] on input "وقت المغادره" at bounding box center [975, 475] width 170 height 30
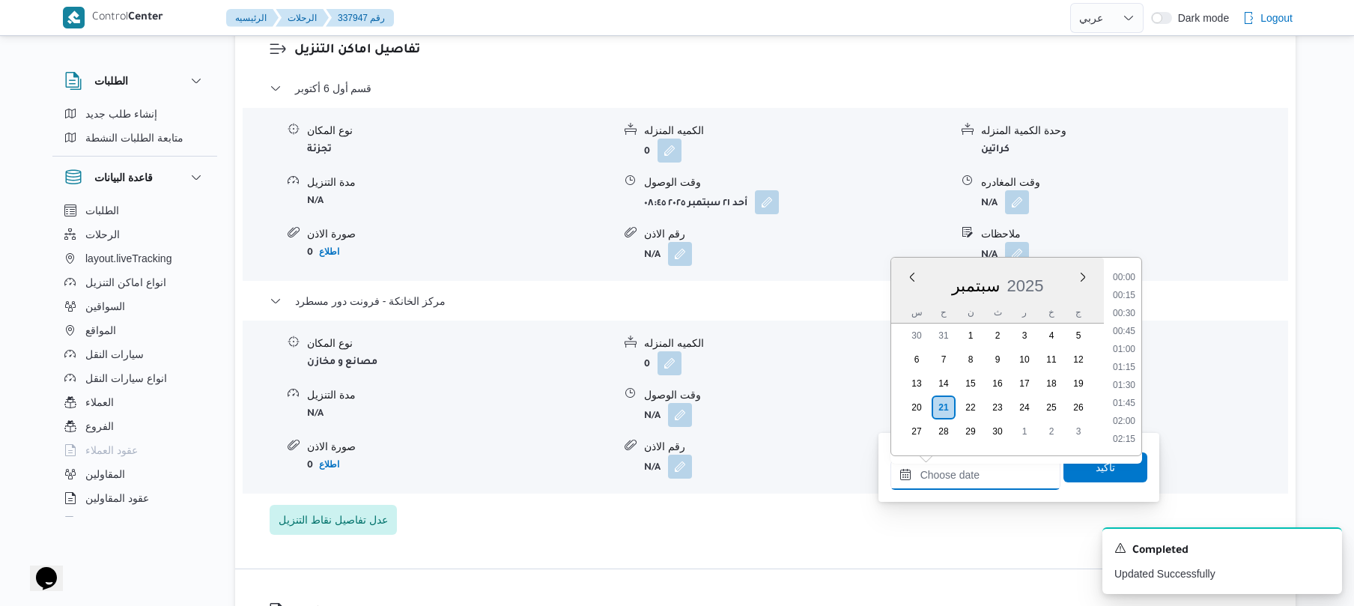
scroll to position [1420, 0]
click at [1127, 293] on li "20:00" at bounding box center [1123, 294] width 34 height 15
type input "[DATE] ٢٠:٠٠"
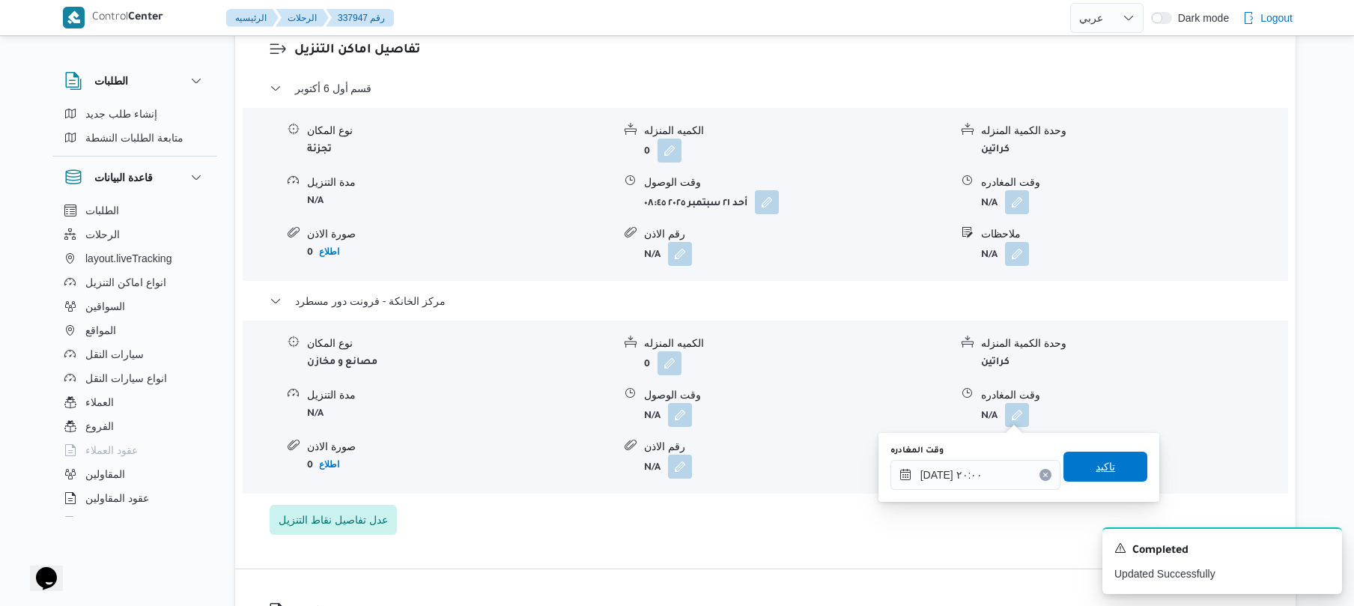
click at [1095, 467] on span "تاكيد" at bounding box center [1104, 466] width 19 height 18
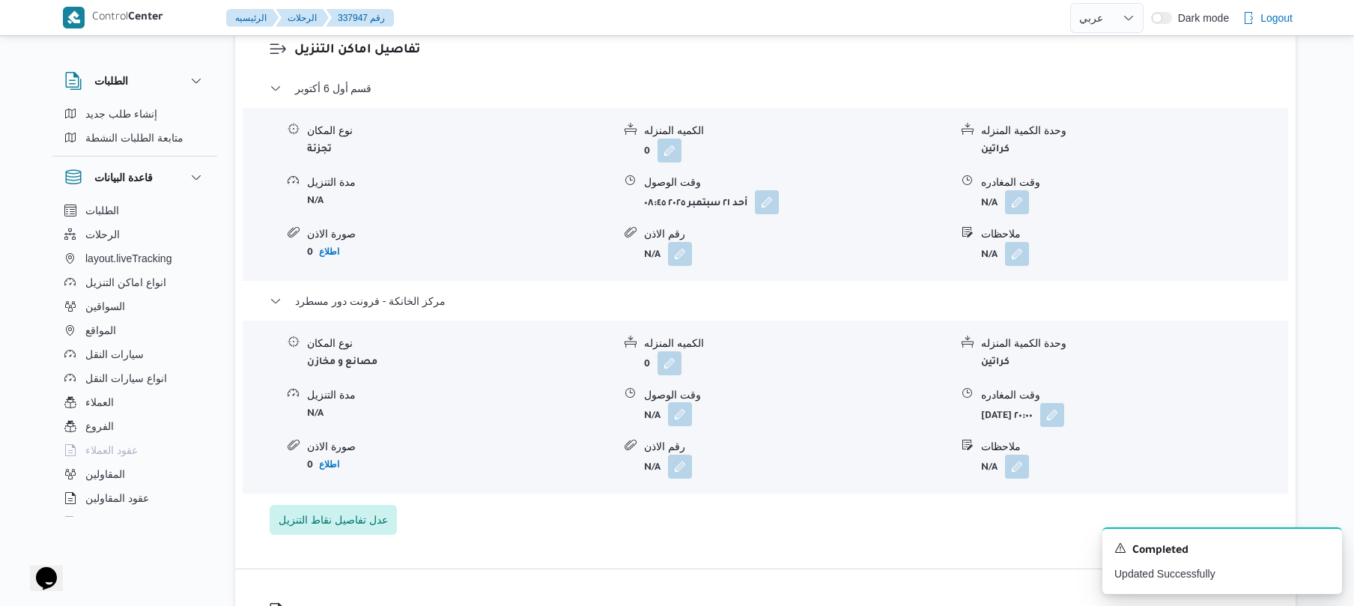
click at [687, 417] on button "button" at bounding box center [680, 414] width 24 height 24
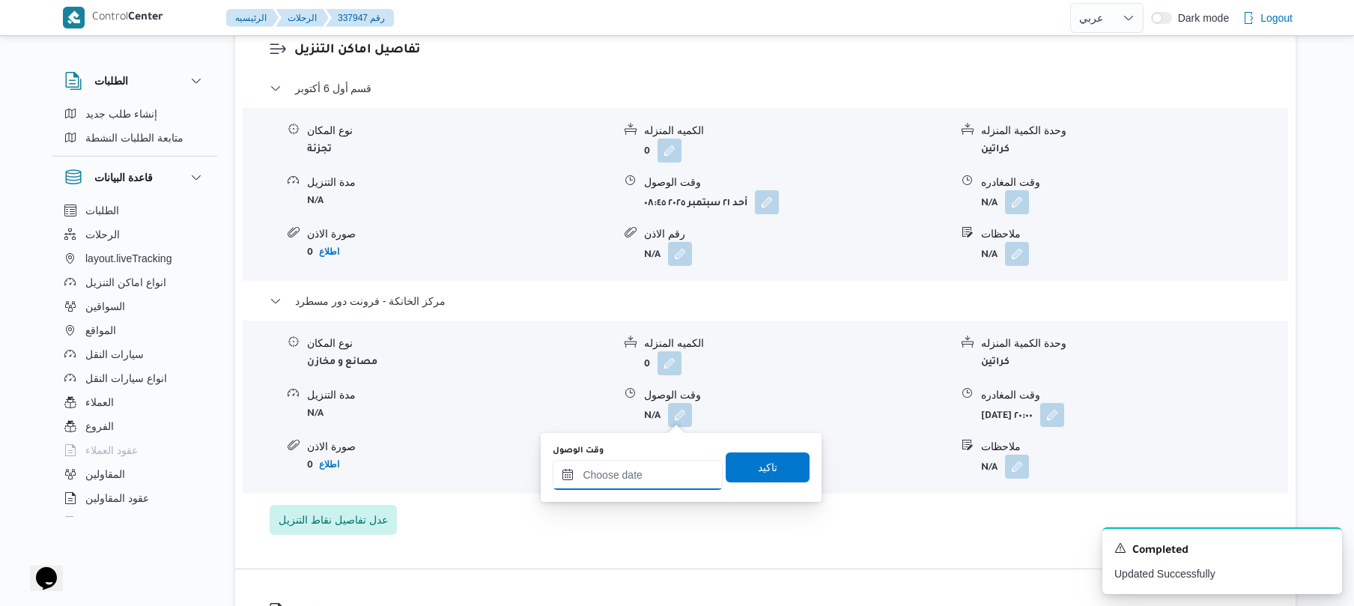
click at [660, 473] on input "وقت الوصول" at bounding box center [638, 475] width 170 height 30
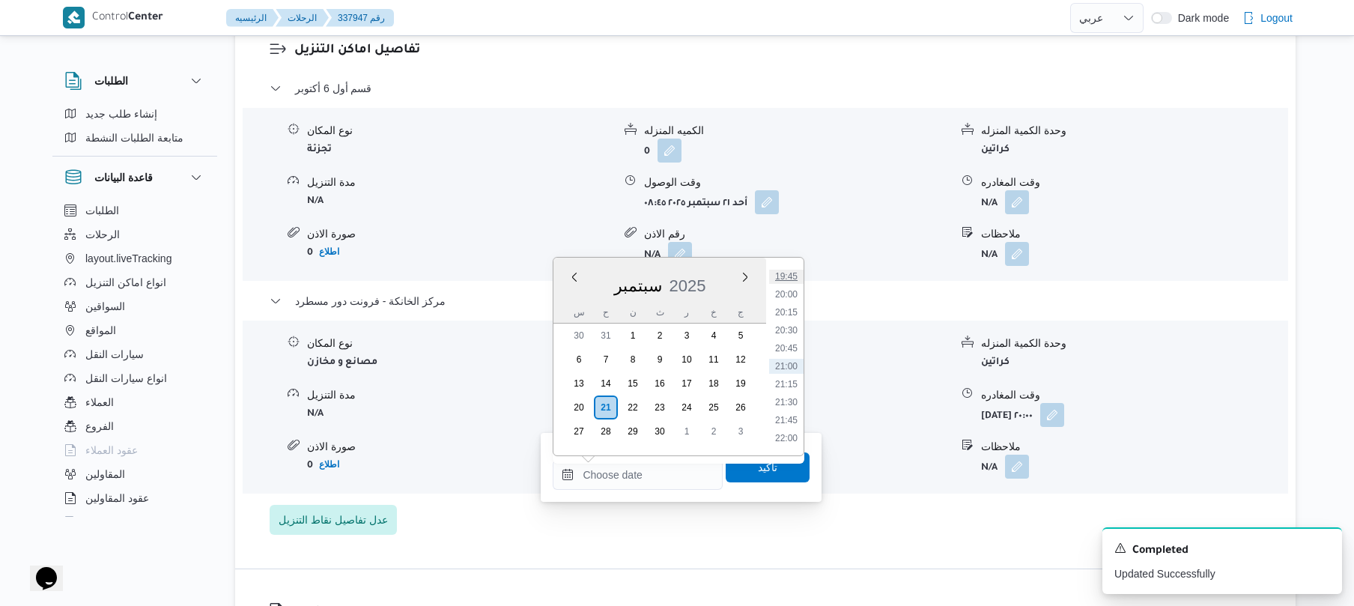
click at [789, 278] on li "19:45" at bounding box center [786, 276] width 34 height 15
type input "[DATE] ١٩:٤٥"
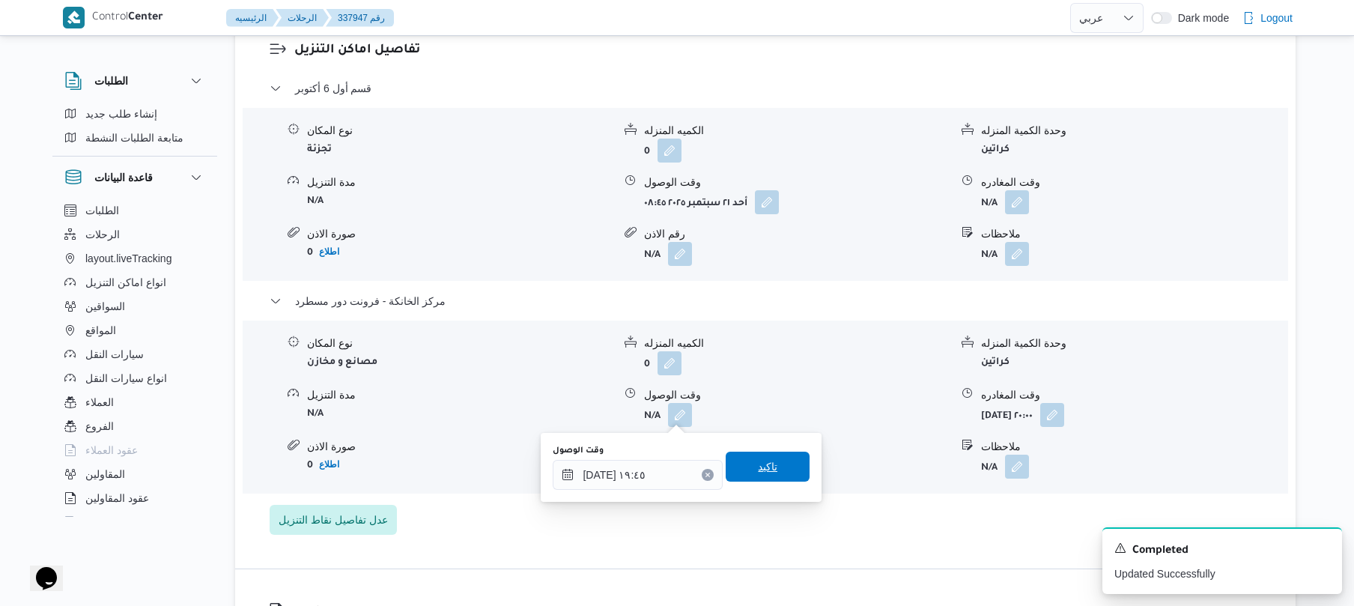
click at [758, 462] on span "تاكيد" at bounding box center [767, 466] width 19 height 18
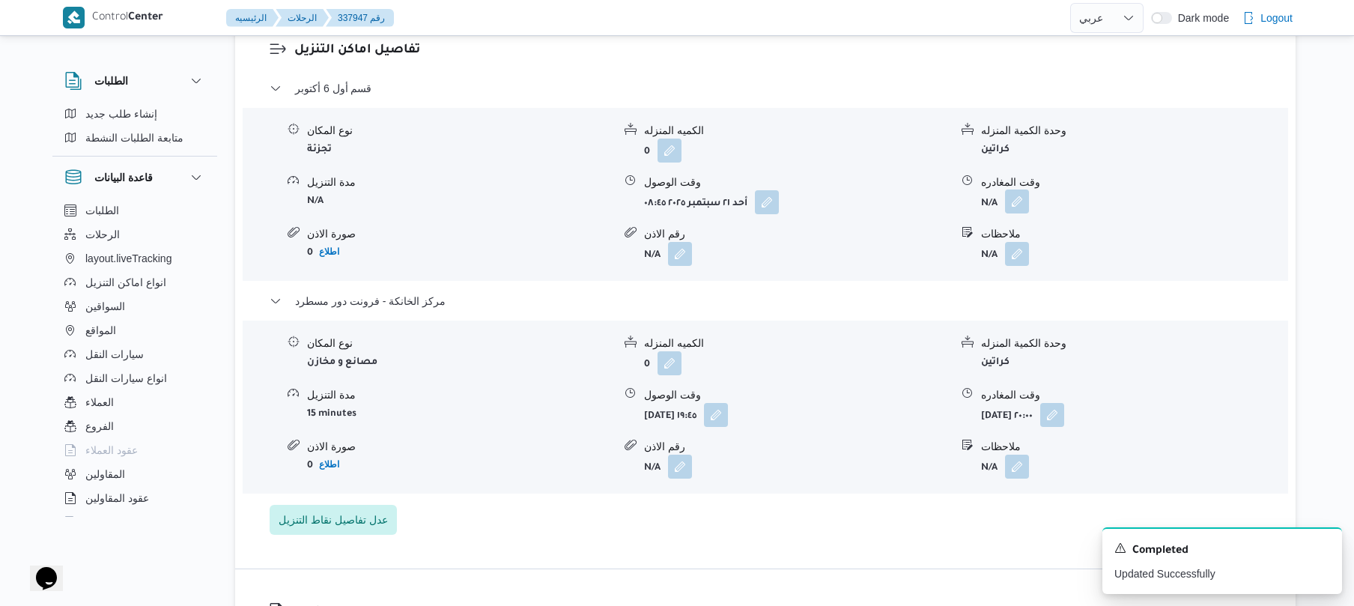
click at [1017, 202] on button "button" at bounding box center [1017, 201] width 24 height 24
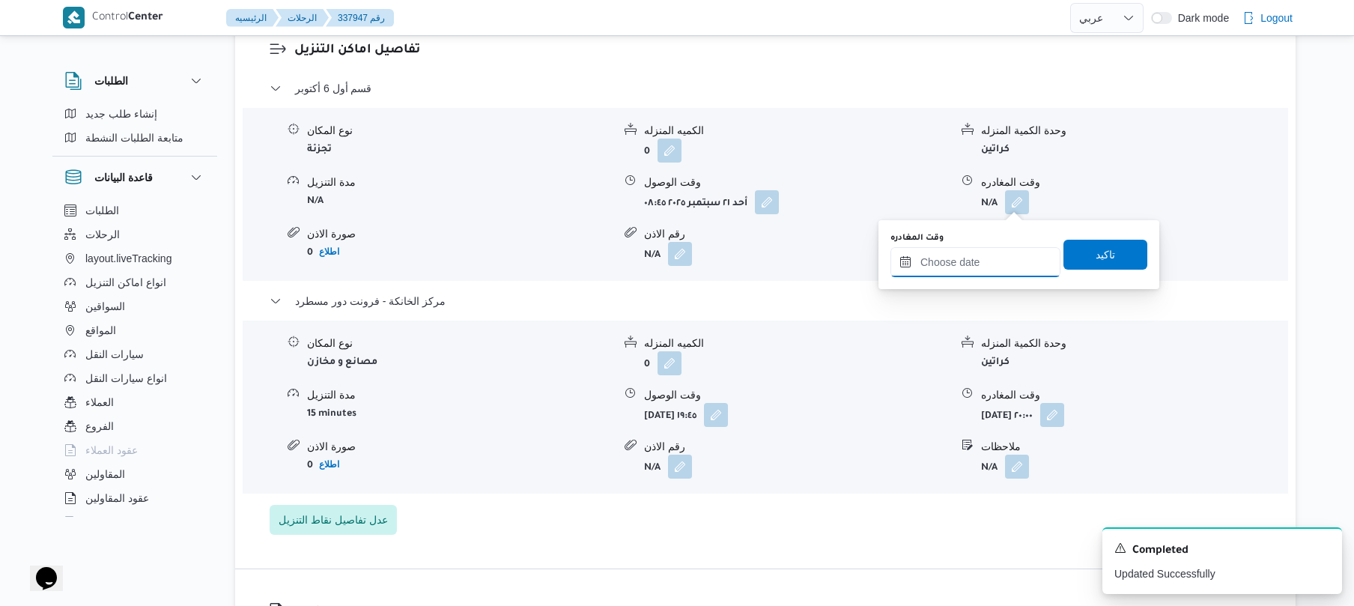
click at [952, 261] on input "وقت المغادره" at bounding box center [975, 262] width 170 height 30
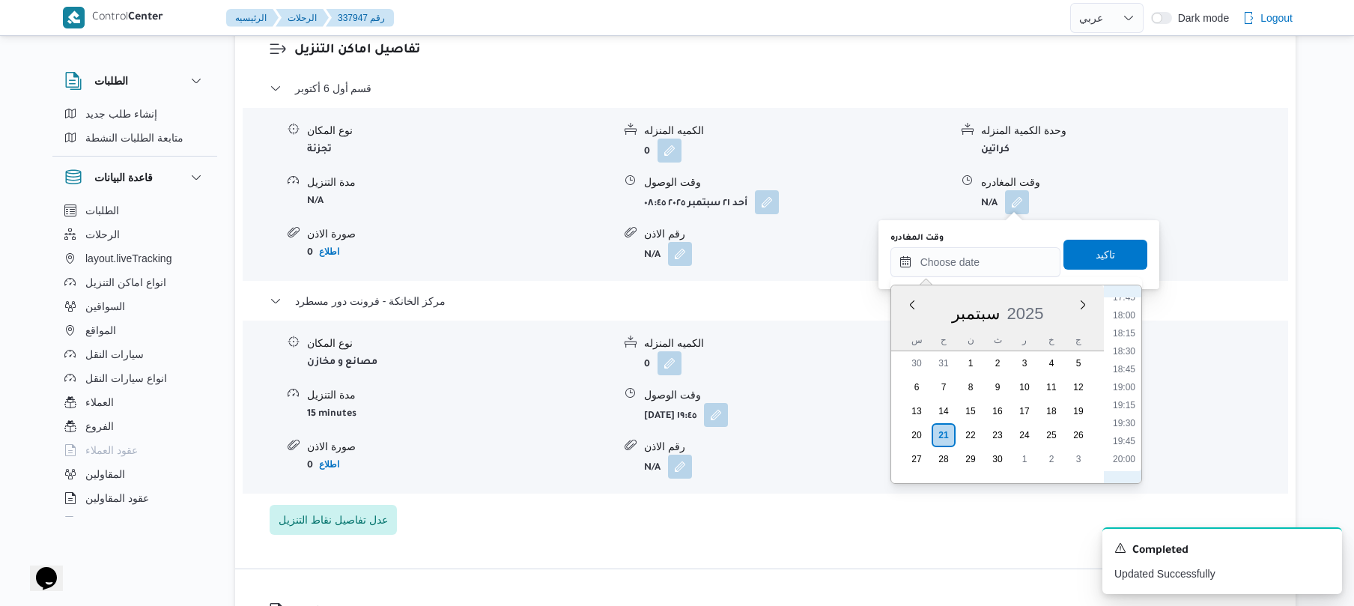
scroll to position [1273, 0]
click at [1124, 374] on li "18:45" at bounding box center [1123, 378] width 34 height 15
type input "[DATE] ١٨:٤٥"
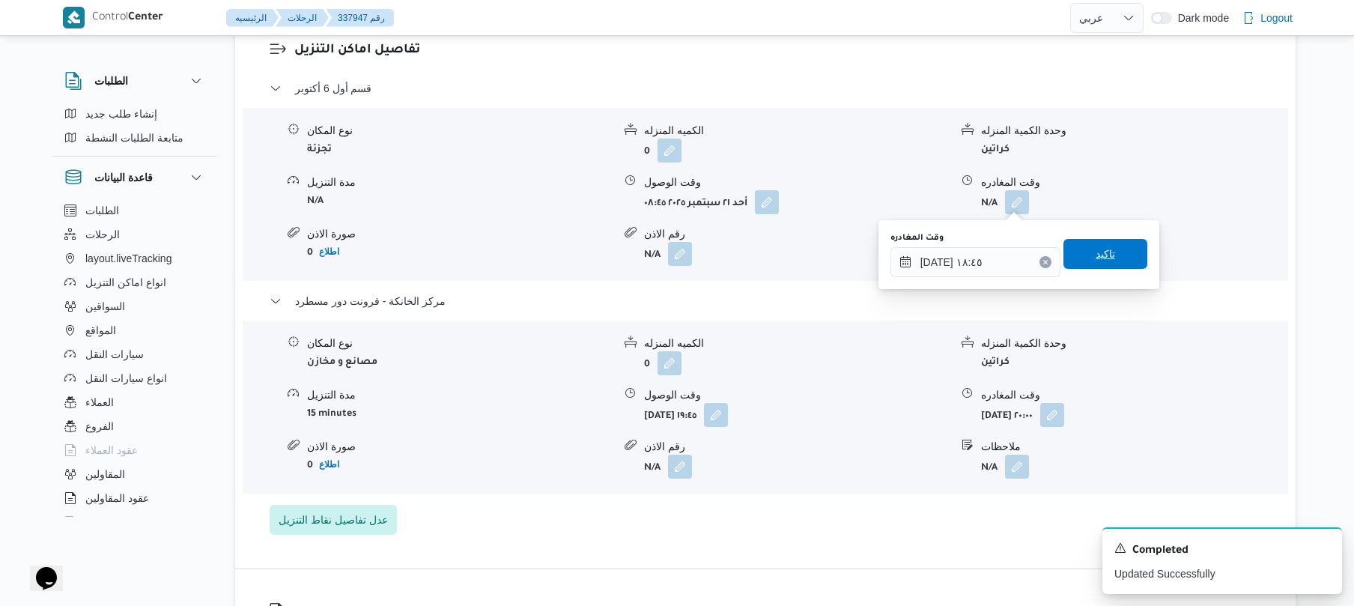
click at [1105, 247] on span "تاكيد" at bounding box center [1104, 254] width 19 height 18
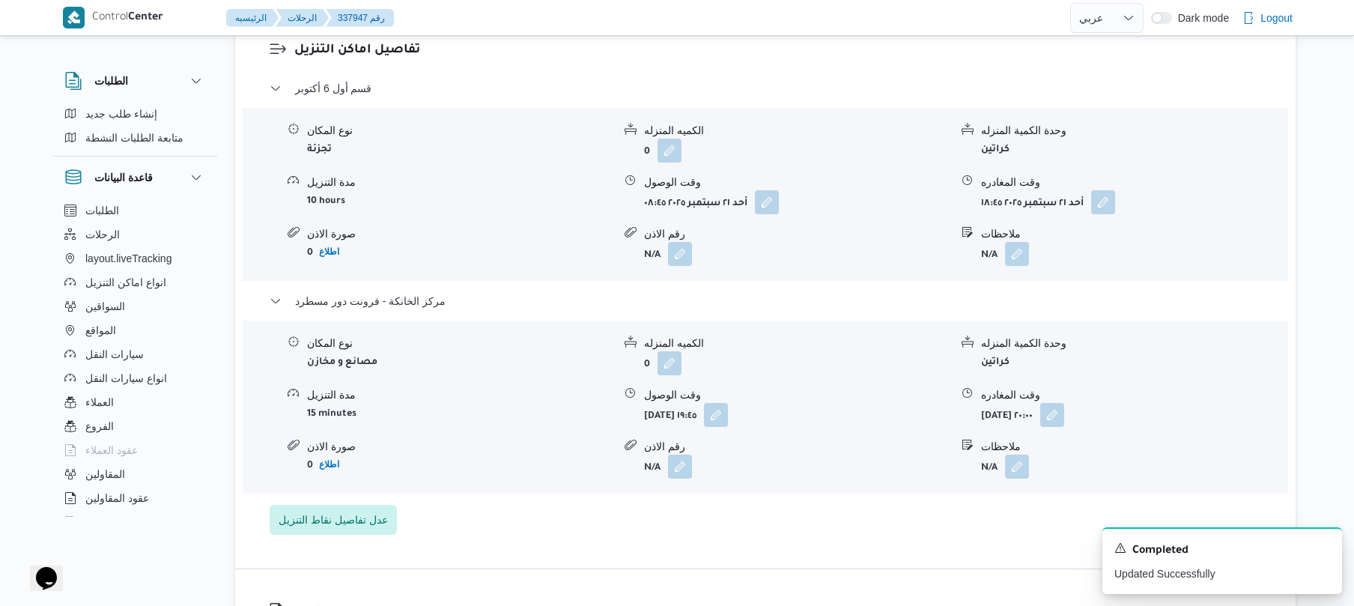
scroll to position [0, 0]
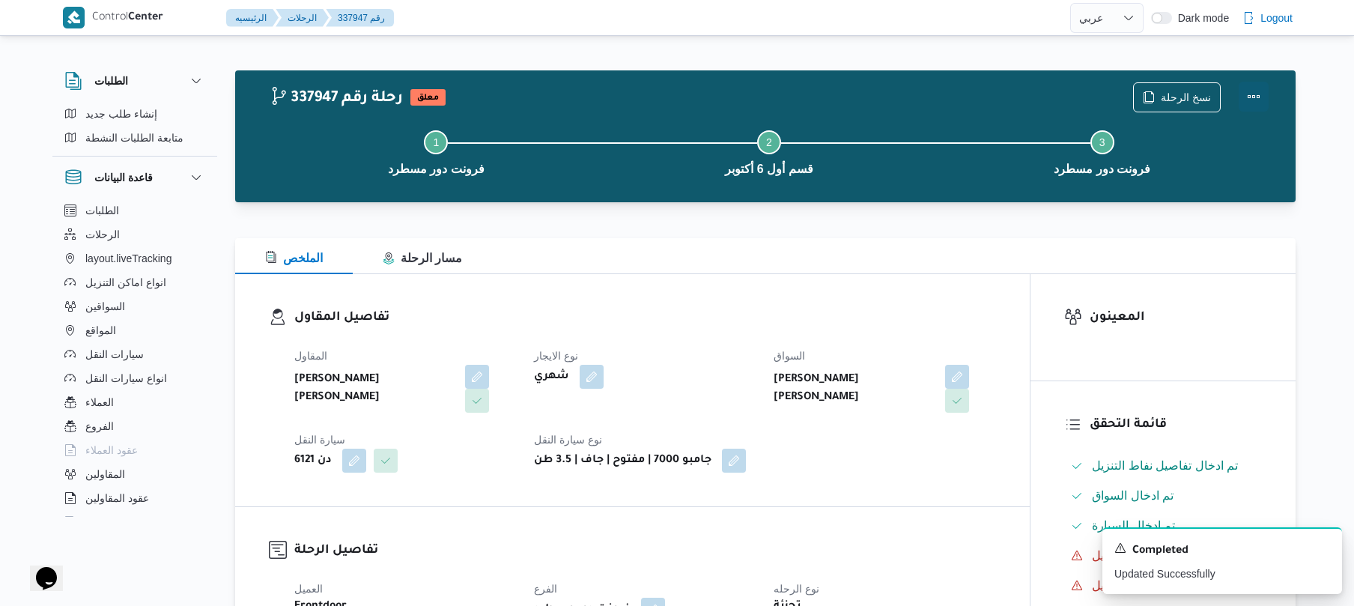
click at [1255, 94] on button "Actions" at bounding box center [1253, 97] width 30 height 30
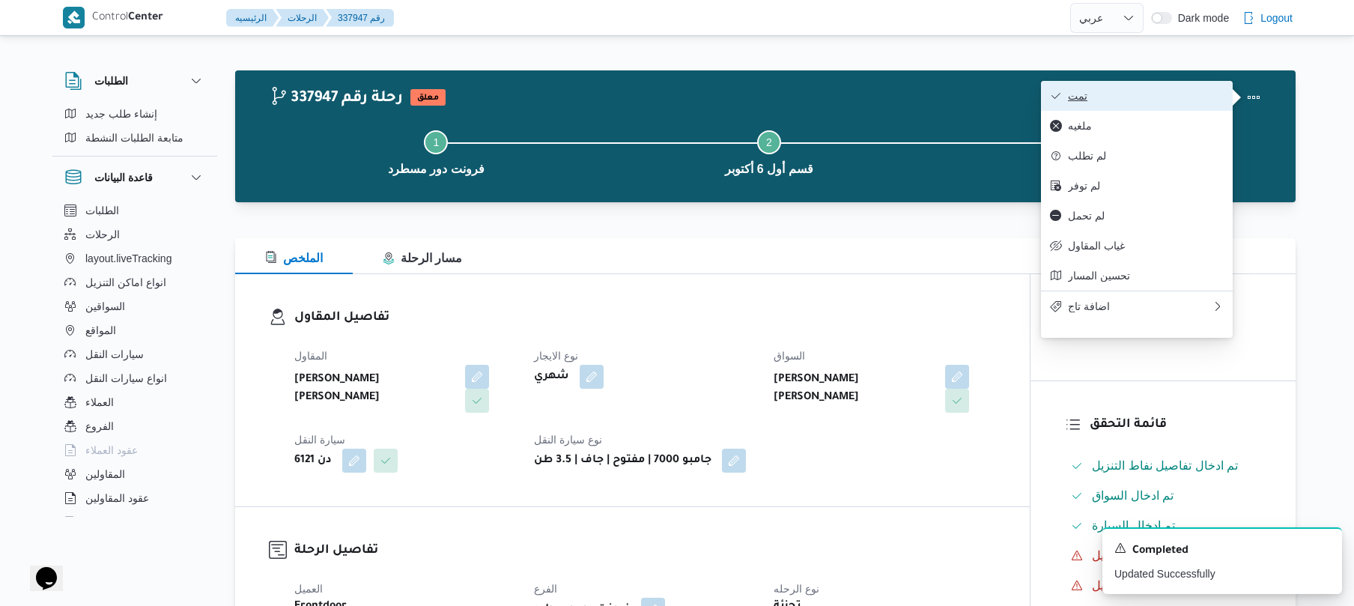
click at [1189, 97] on span "تمت" at bounding box center [1146, 96] width 156 height 12
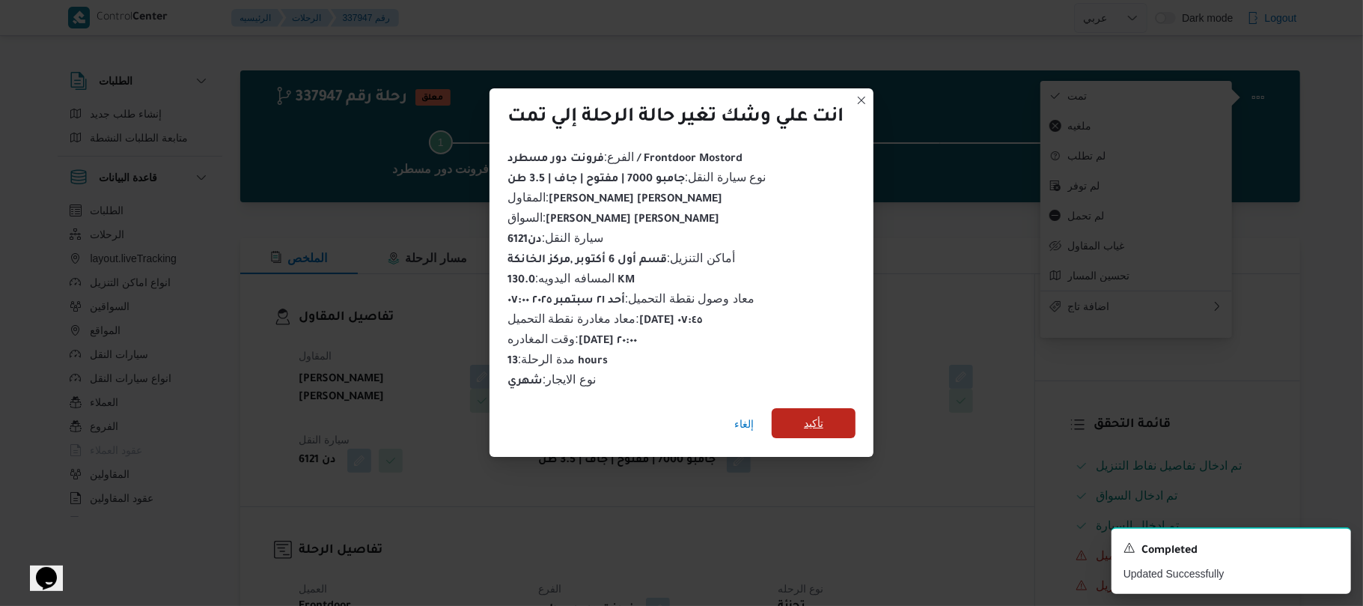
click at [839, 414] on span "تأكيد" at bounding box center [814, 423] width 84 height 30
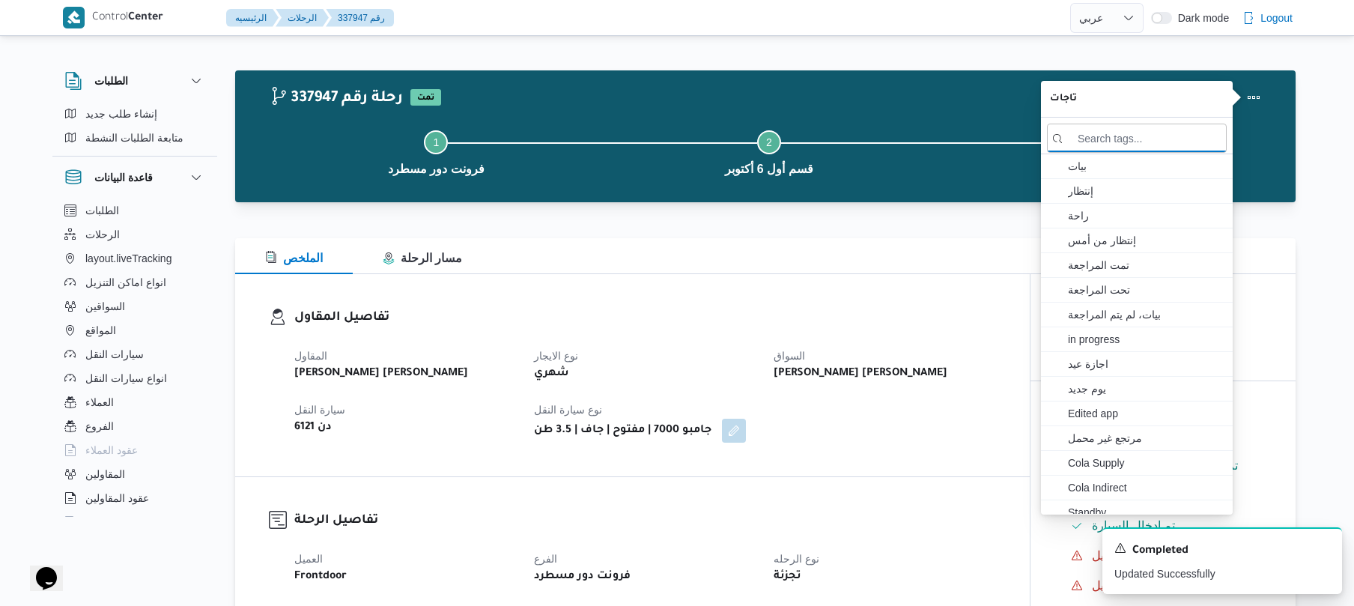
click at [891, 441] on div "المقاول عليوه سراج الدين عليوه محمد نوع الايجار شهري السواق احمد محمد عبدالله ع…" at bounding box center [644, 395] width 719 height 114
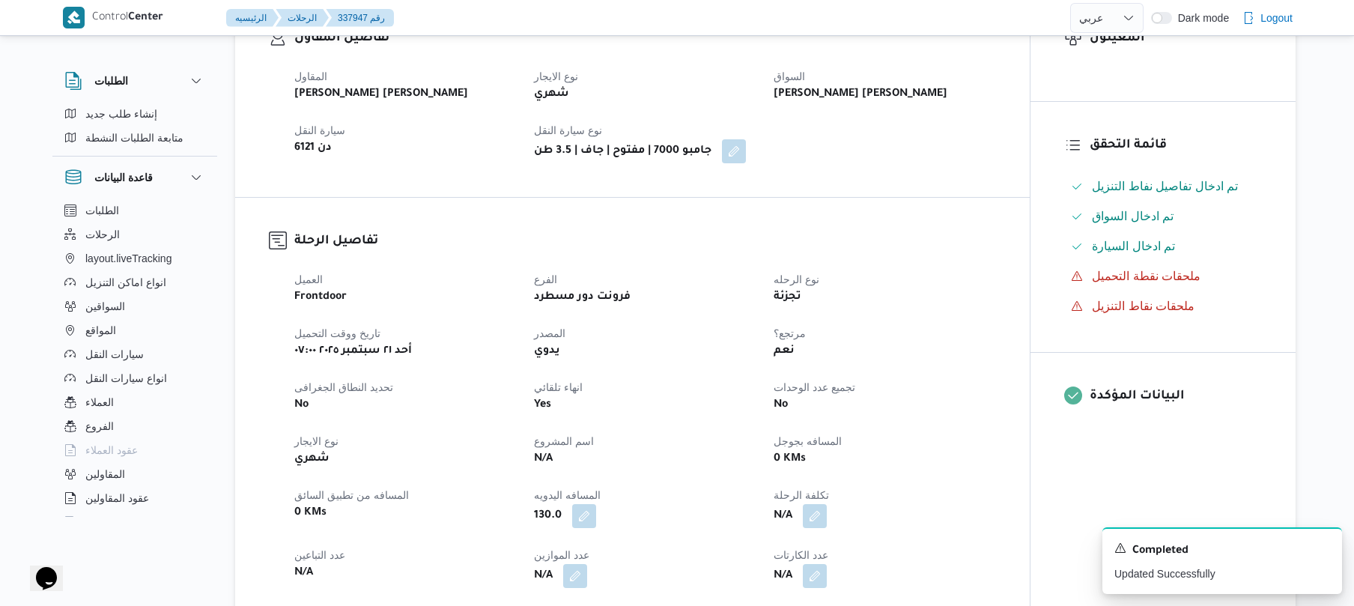
scroll to position [558, 0]
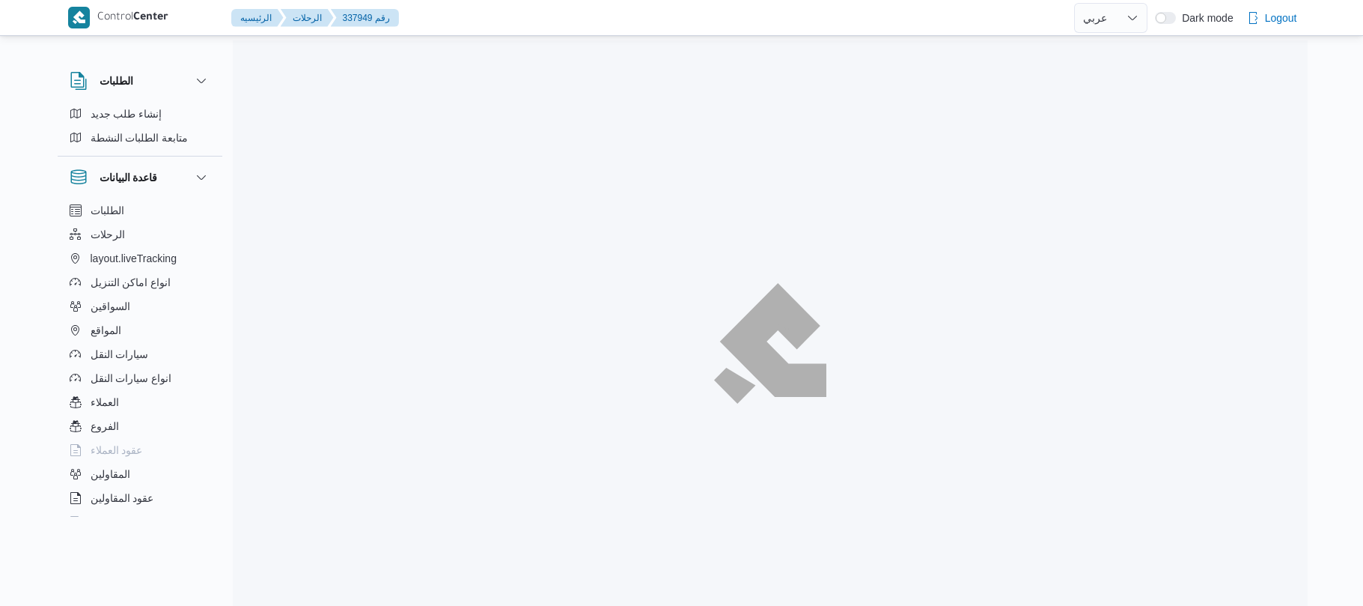
select select "ar"
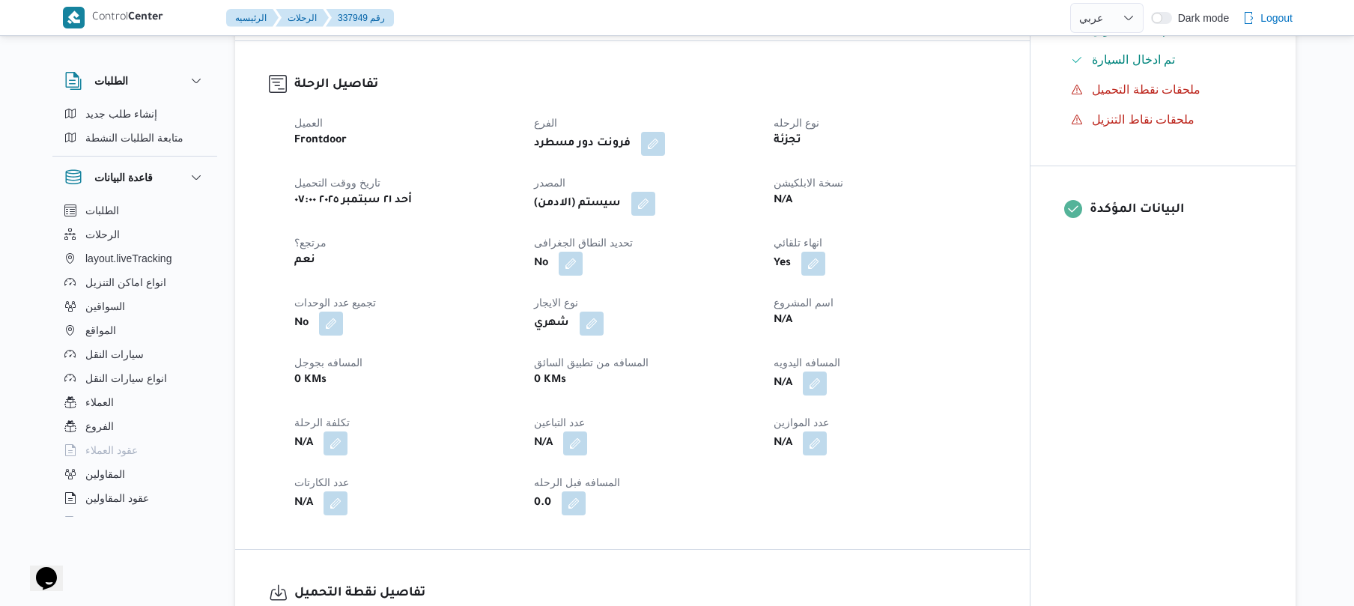
scroll to position [479, 0]
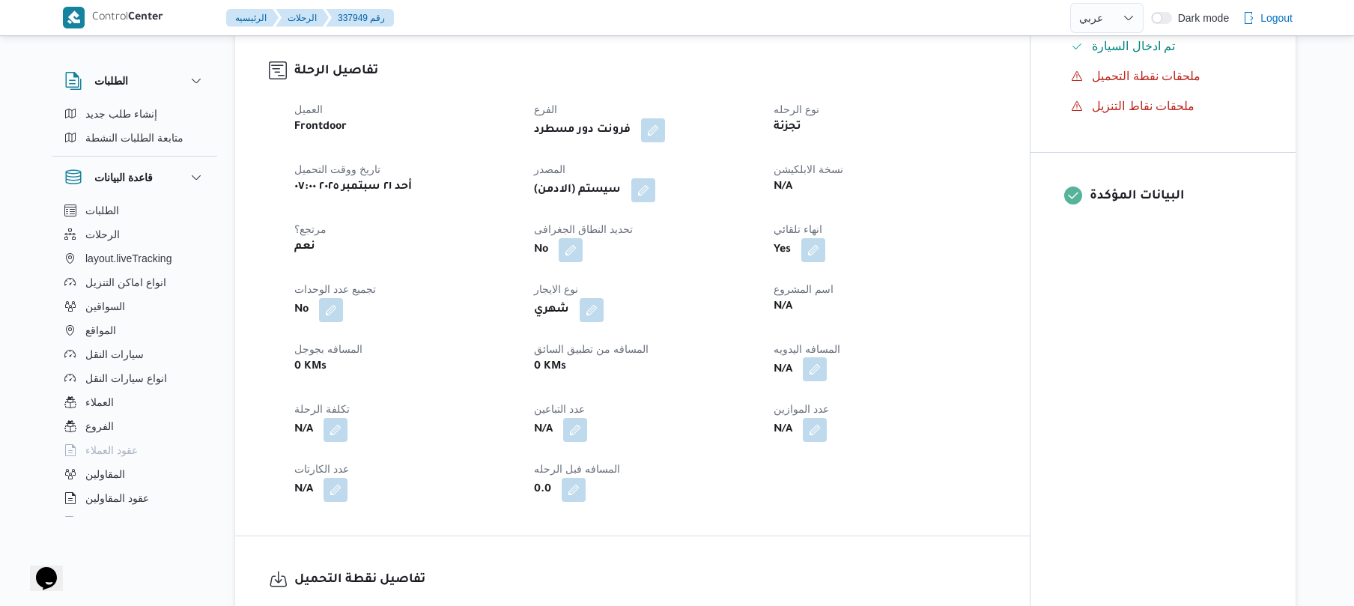
click at [821, 375] on button "button" at bounding box center [815, 369] width 24 height 24
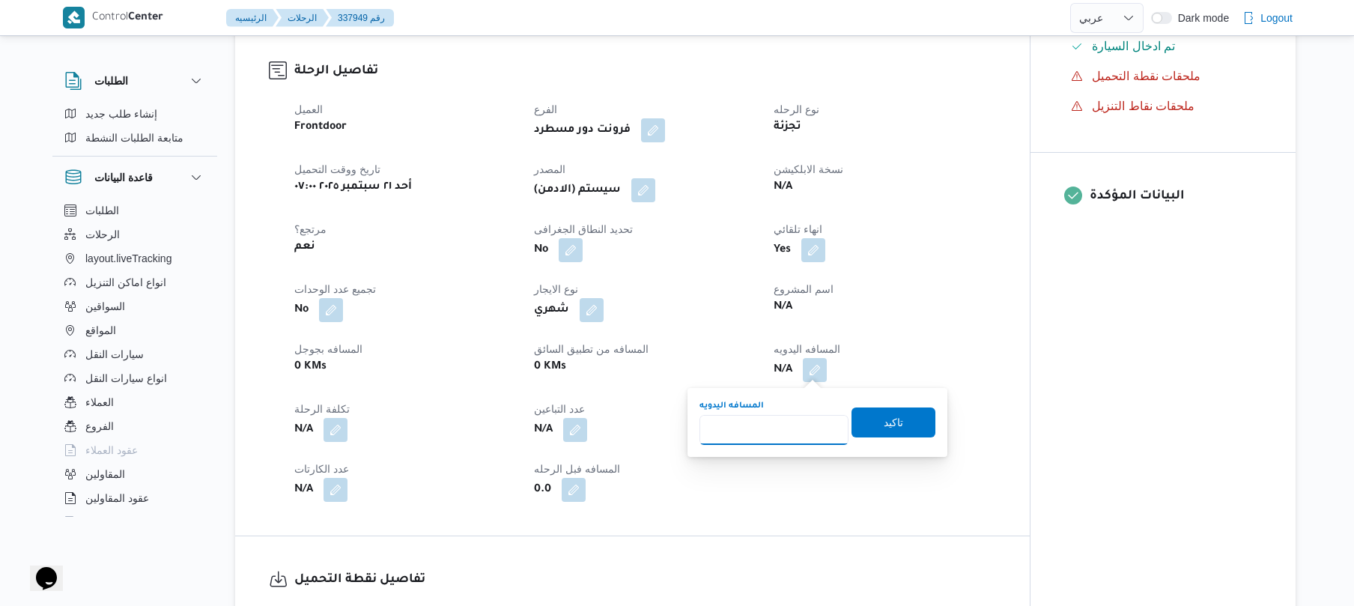
click at [779, 437] on input "المسافه اليدويه" at bounding box center [773, 430] width 149 height 30
type input "130"
click at [883, 426] on span "تاكيد" at bounding box center [892, 422] width 19 height 18
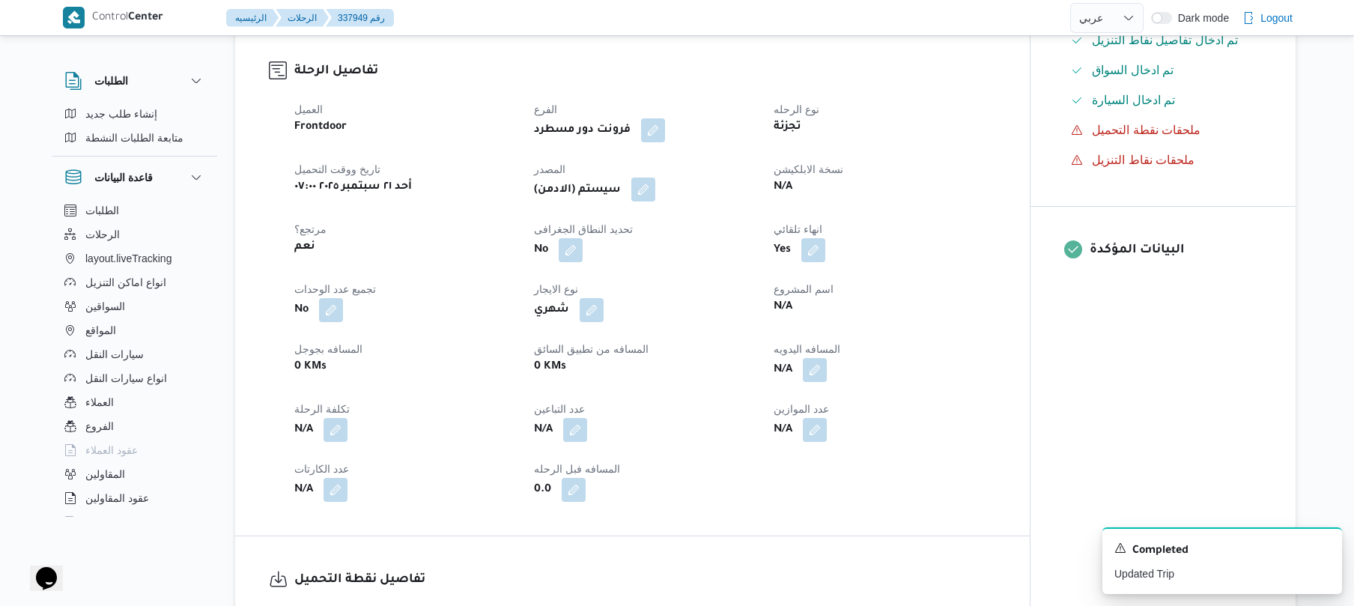
click at [639, 181] on button "button" at bounding box center [643, 189] width 24 height 24
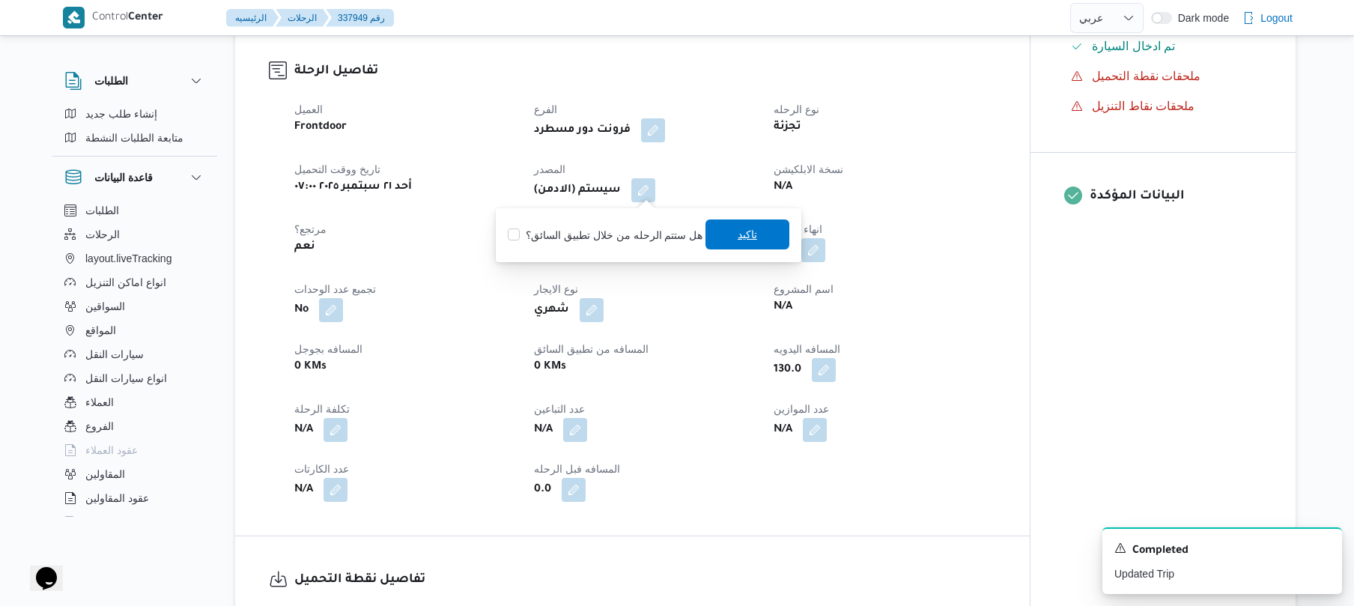
click at [737, 240] on span "تاكيد" at bounding box center [746, 234] width 19 height 18
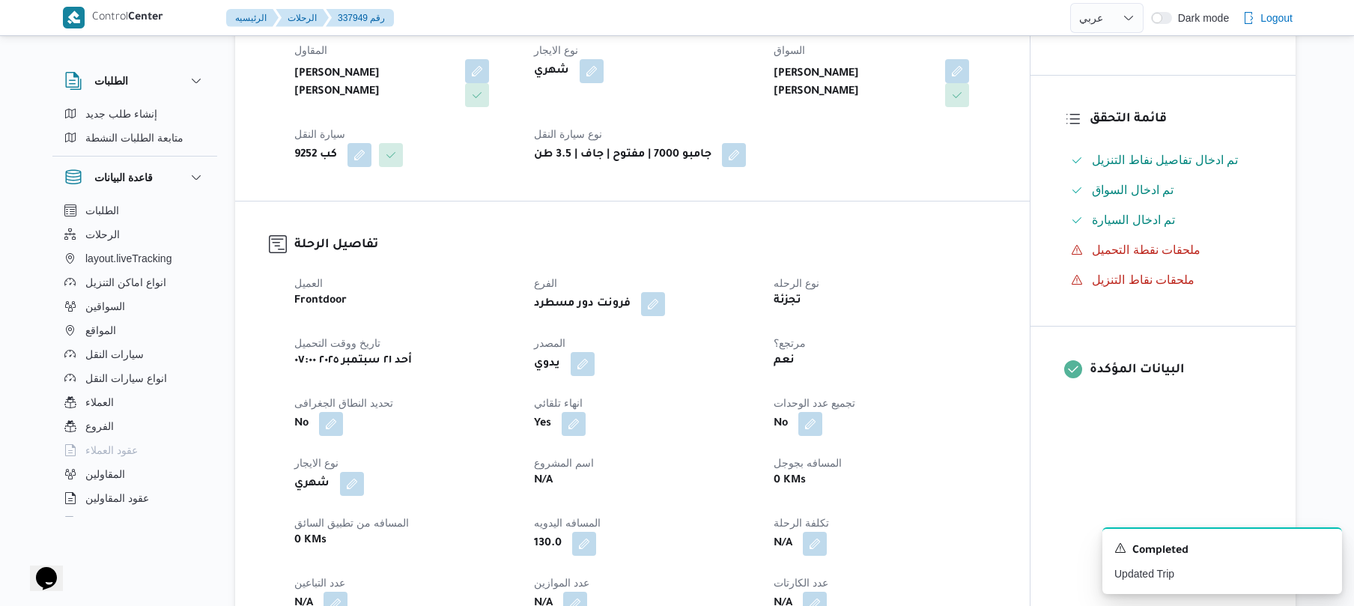
scroll to position [279, 0]
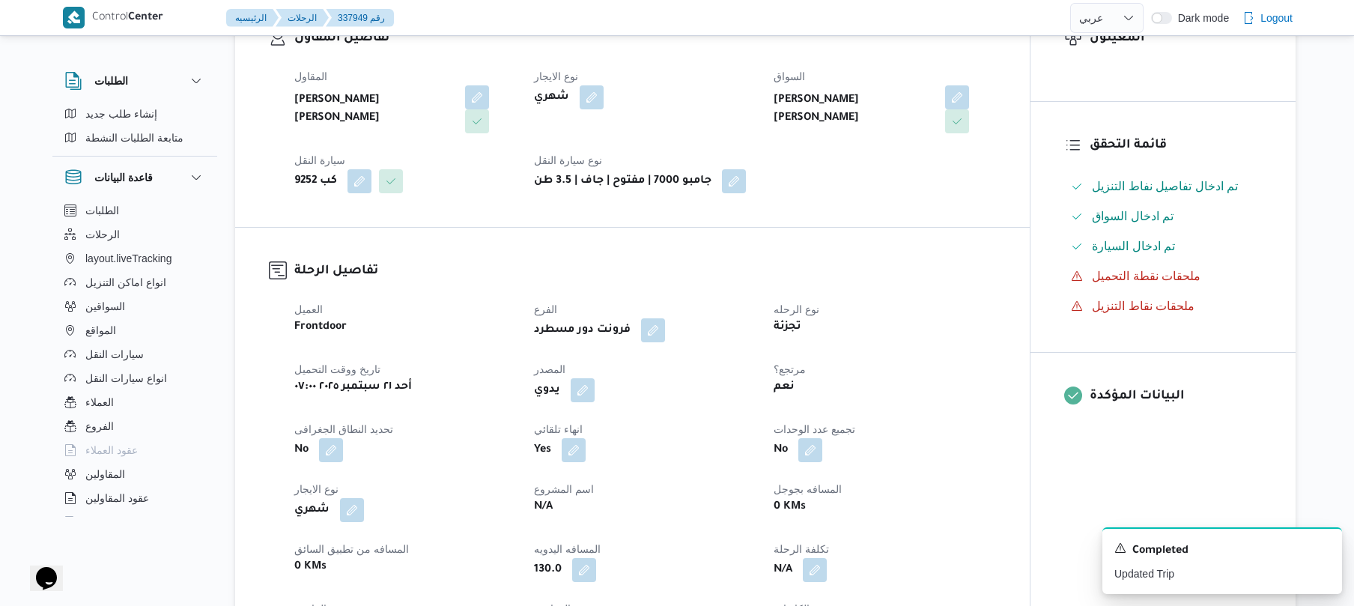
click at [731, 297] on div "العميل Frontdoor الفرع فرونت دور مسطرد نوع الرحله تجزئة تاريخ ووقت التحميل [DAT…" at bounding box center [644, 500] width 719 height 419
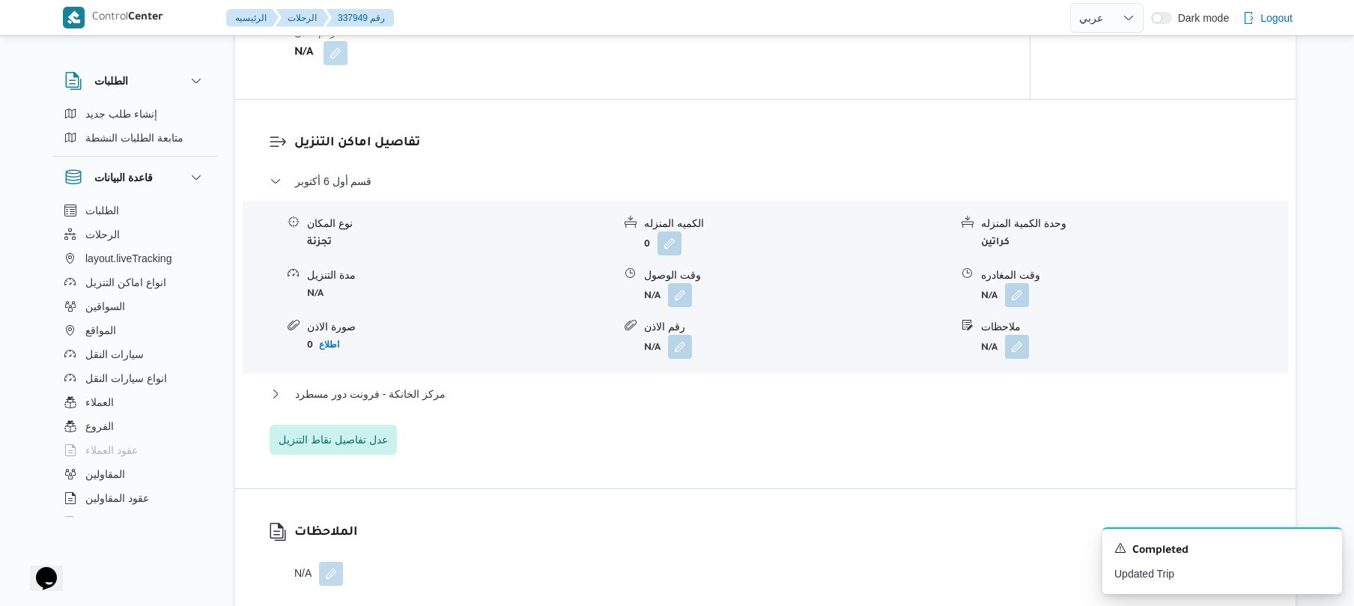
scroll to position [1238, 0]
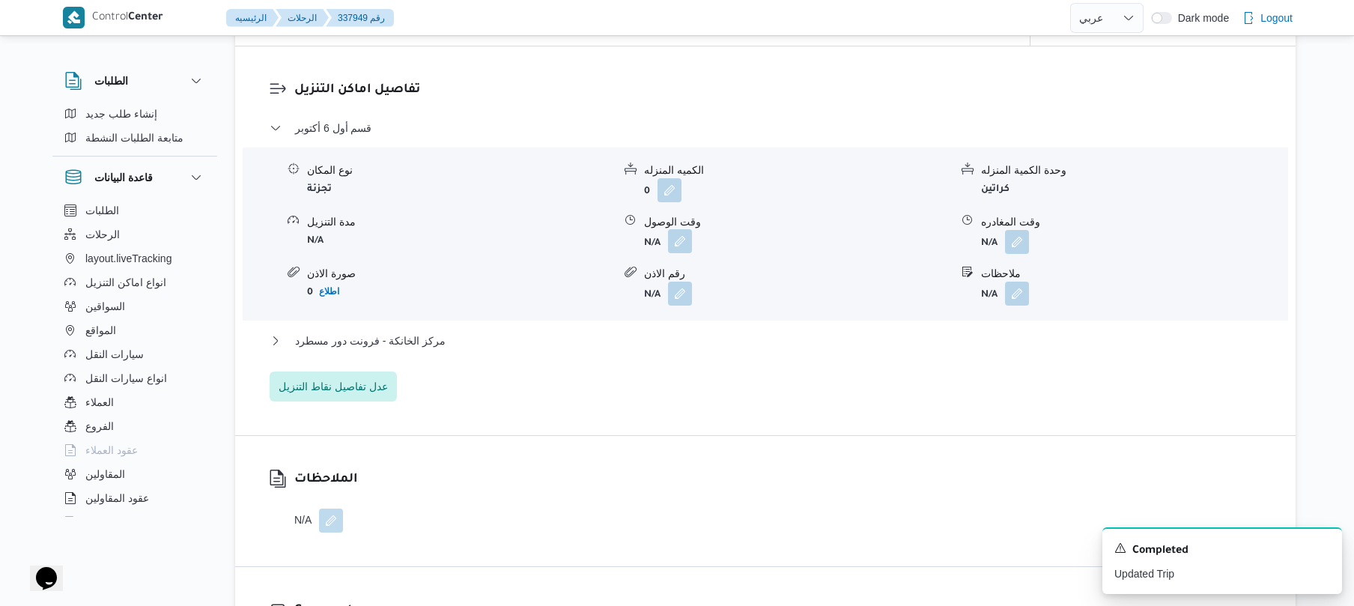
click at [675, 237] on button "button" at bounding box center [680, 241] width 24 height 24
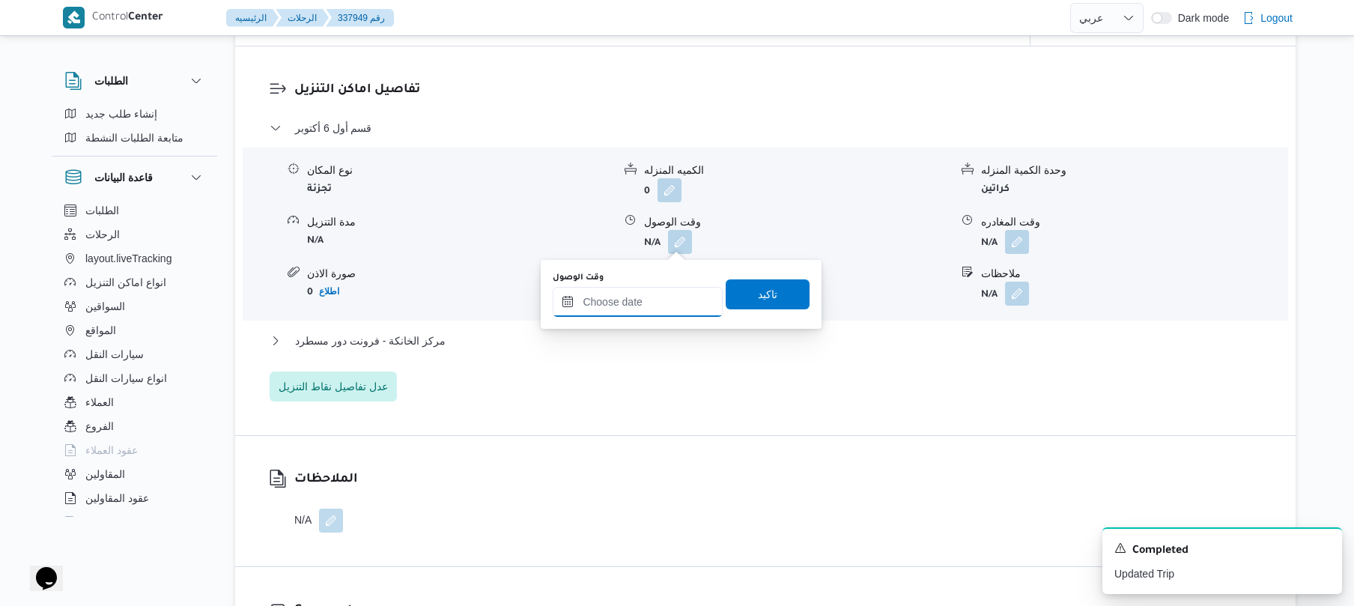
click at [644, 295] on input "وقت الوصول" at bounding box center [638, 302] width 170 height 30
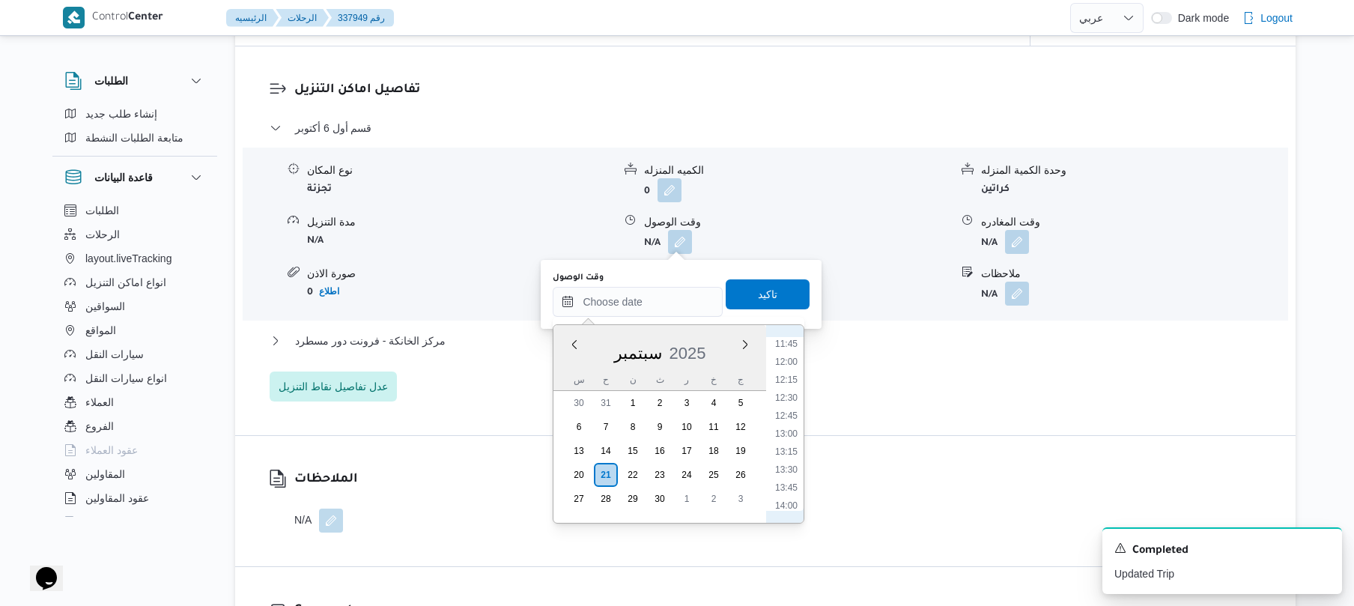
scroll to position [600, 0]
click at [789, 353] on li "08:30" at bounding box center [786, 354] width 34 height 15
type input "[DATE] ٠٨:٣٠"
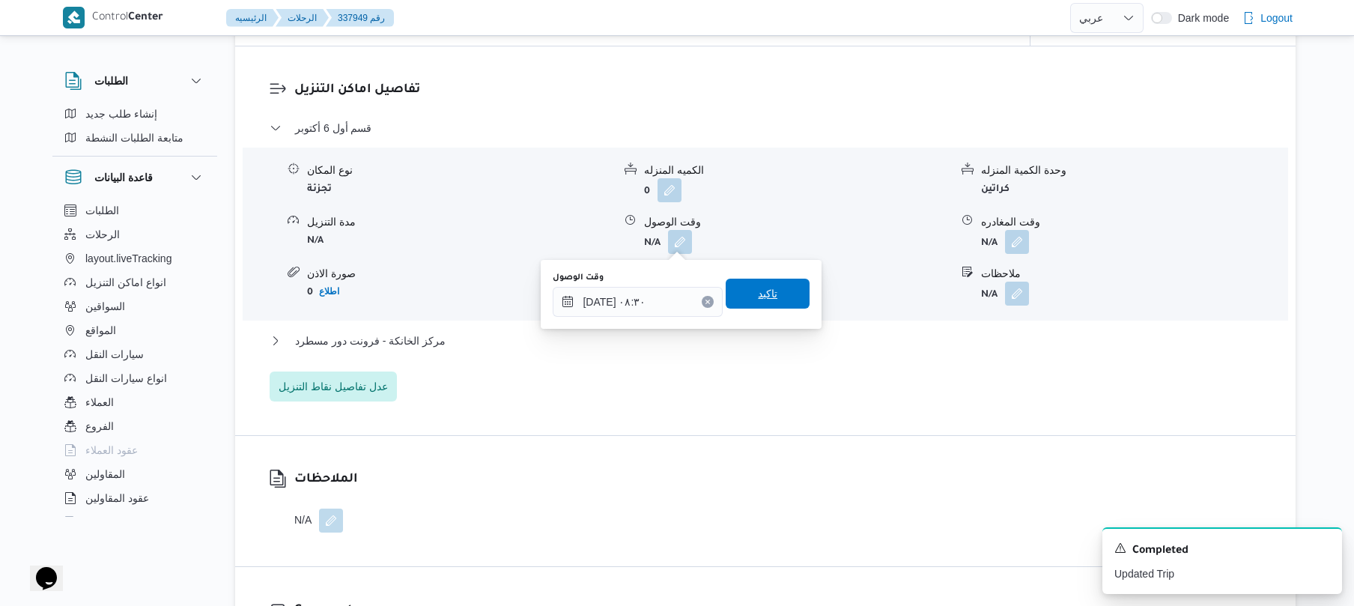
click at [782, 291] on span "تاكيد" at bounding box center [767, 293] width 84 height 30
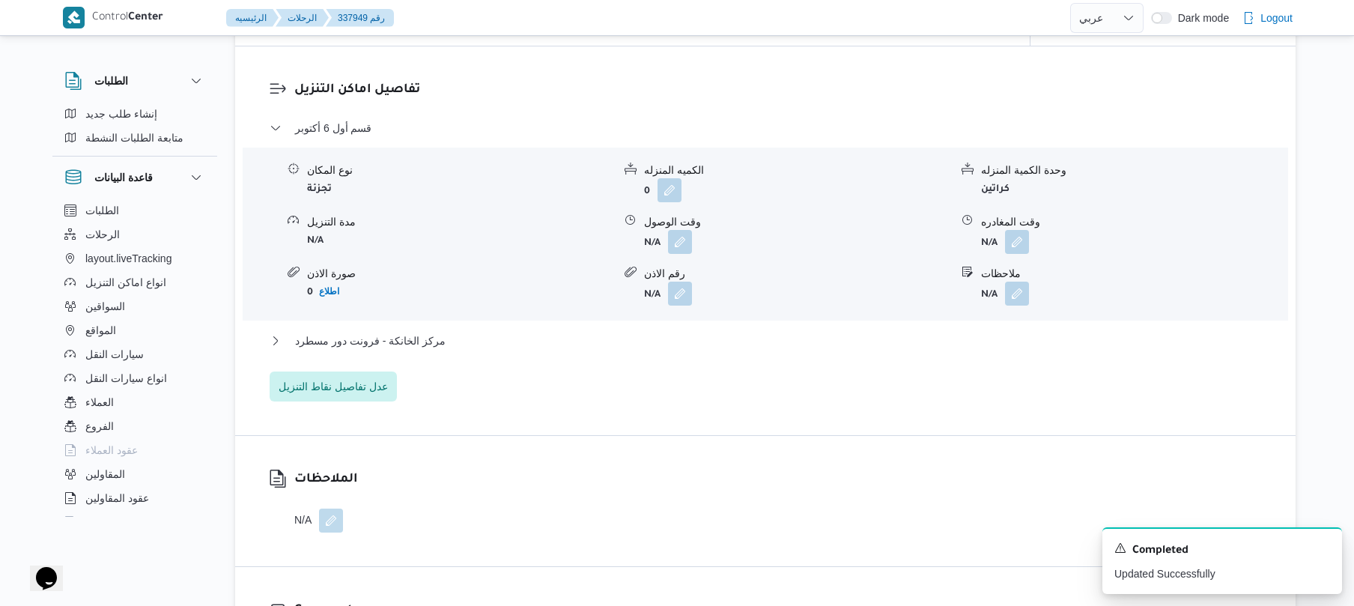
click at [744, 351] on div "مركز الخانكة - فرونت دور مسطرد" at bounding box center [766, 346] width 992 height 28
click at [752, 339] on button "مركز الخانكة - فرونت دور مسطرد" at bounding box center [766, 341] width 992 height 18
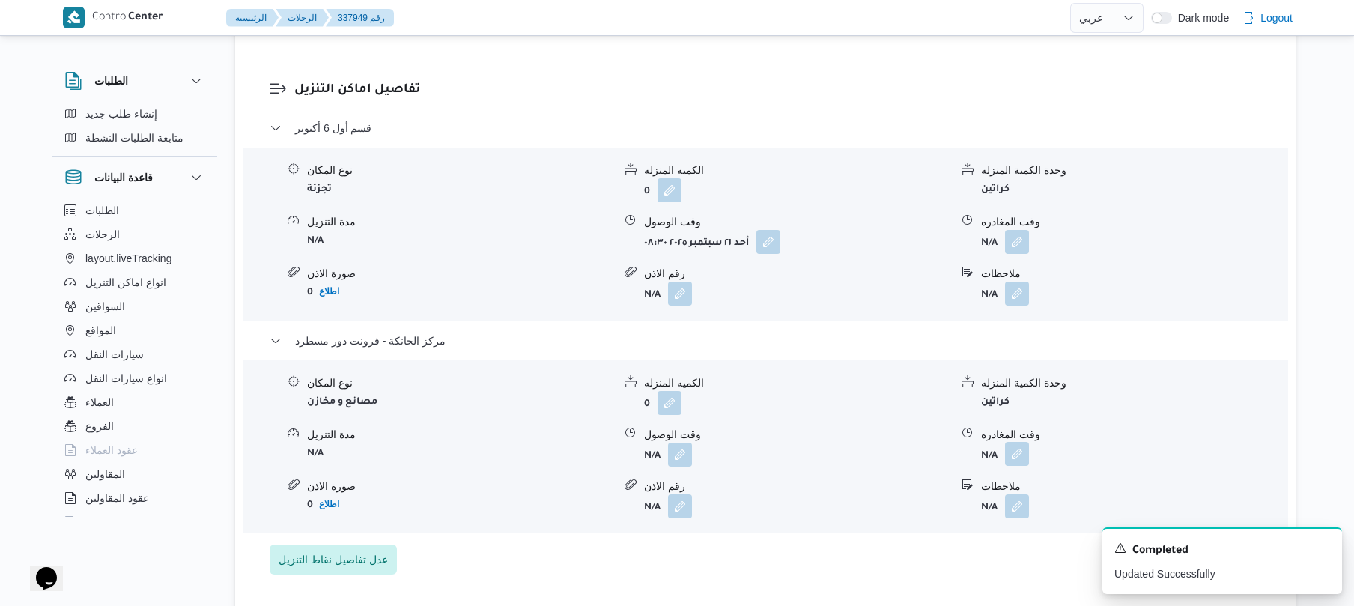
click at [1016, 455] on button "button" at bounding box center [1017, 454] width 24 height 24
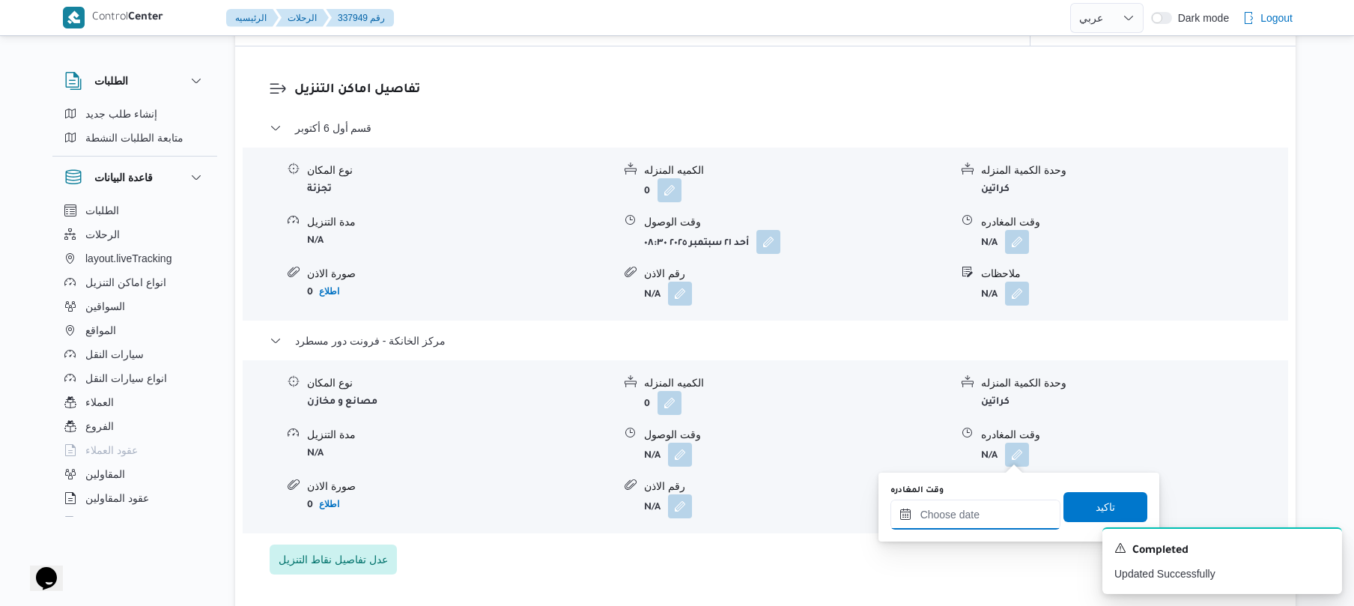
click at [970, 506] on div at bounding box center [975, 514] width 170 height 30
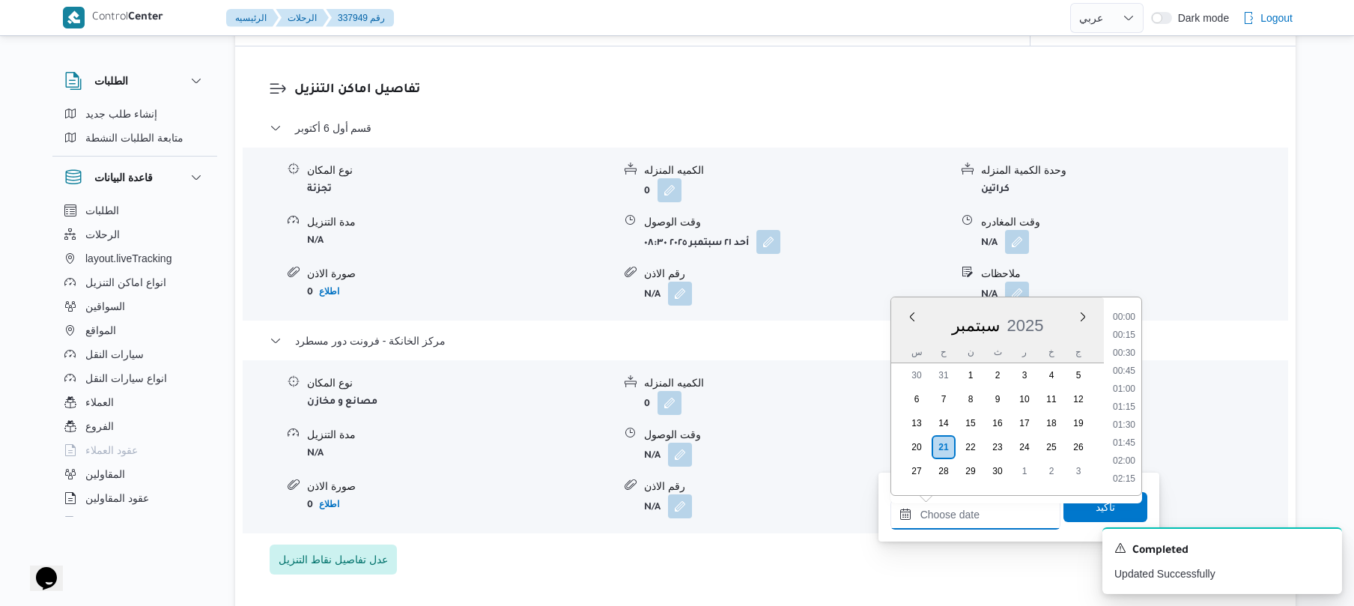
scroll to position [1420, 0]
click at [1129, 334] on li "20:00" at bounding box center [1123, 333] width 34 height 15
type input "[DATE] ٢٠:٠٠"
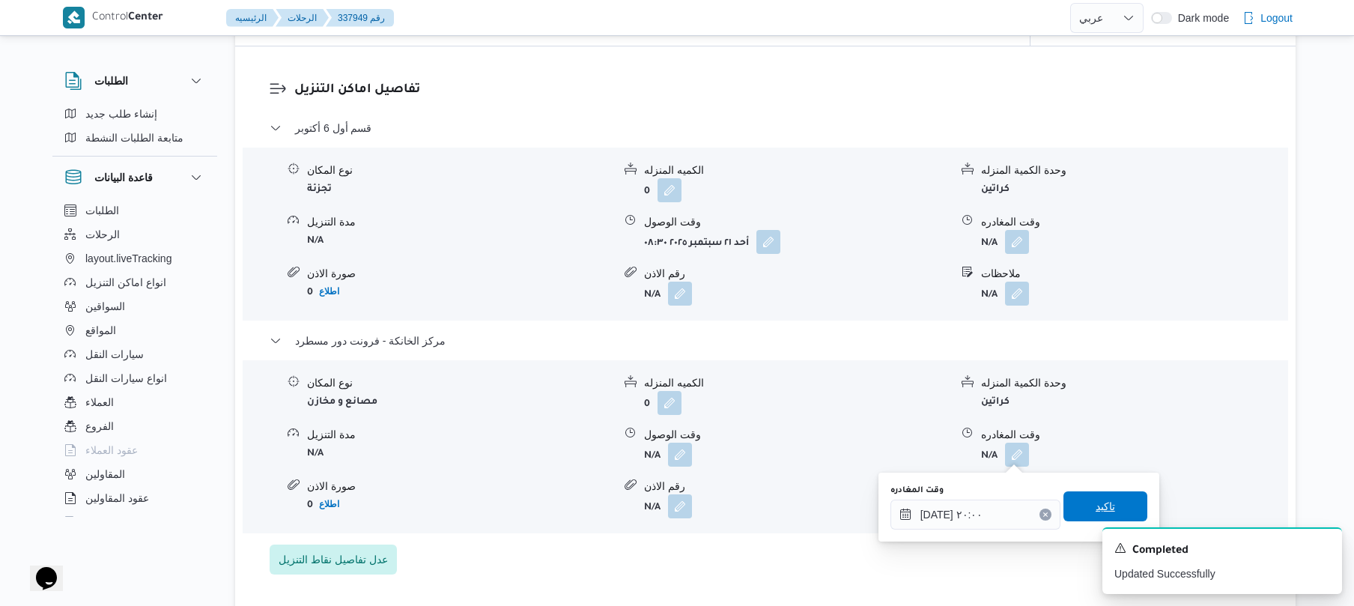
click at [1095, 500] on span "تاكيد" at bounding box center [1104, 506] width 19 height 18
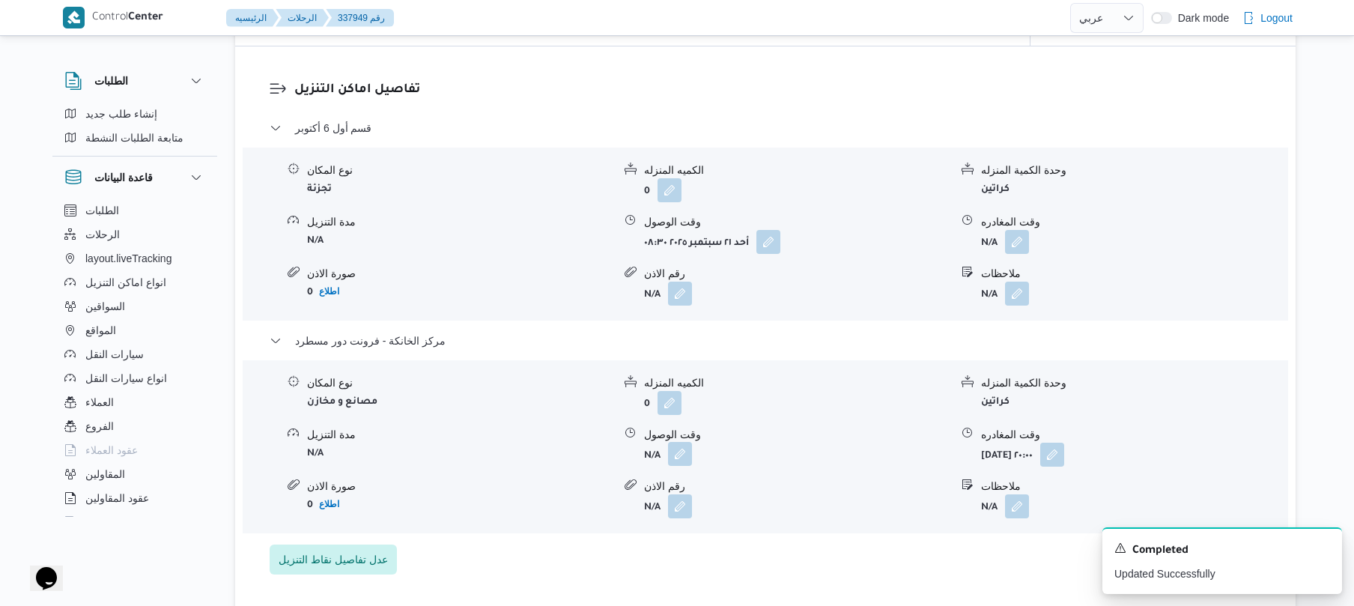
click at [675, 456] on button "button" at bounding box center [680, 454] width 24 height 24
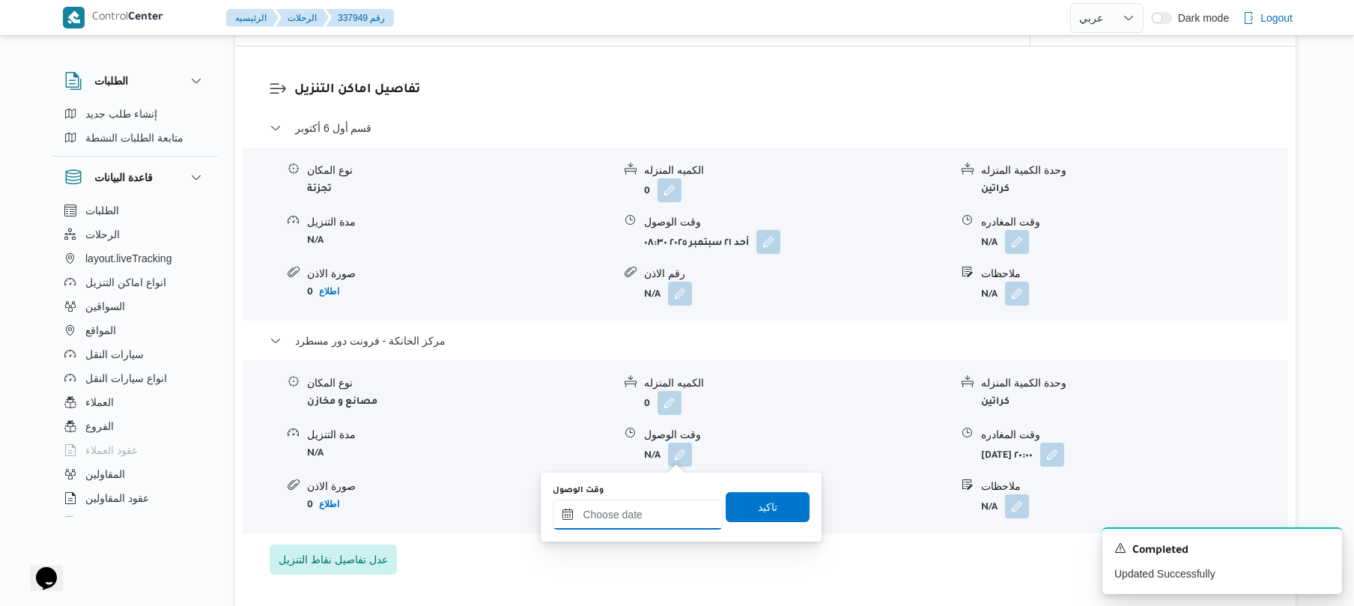
click at [636, 522] on input "وقت الوصول" at bounding box center [638, 514] width 170 height 30
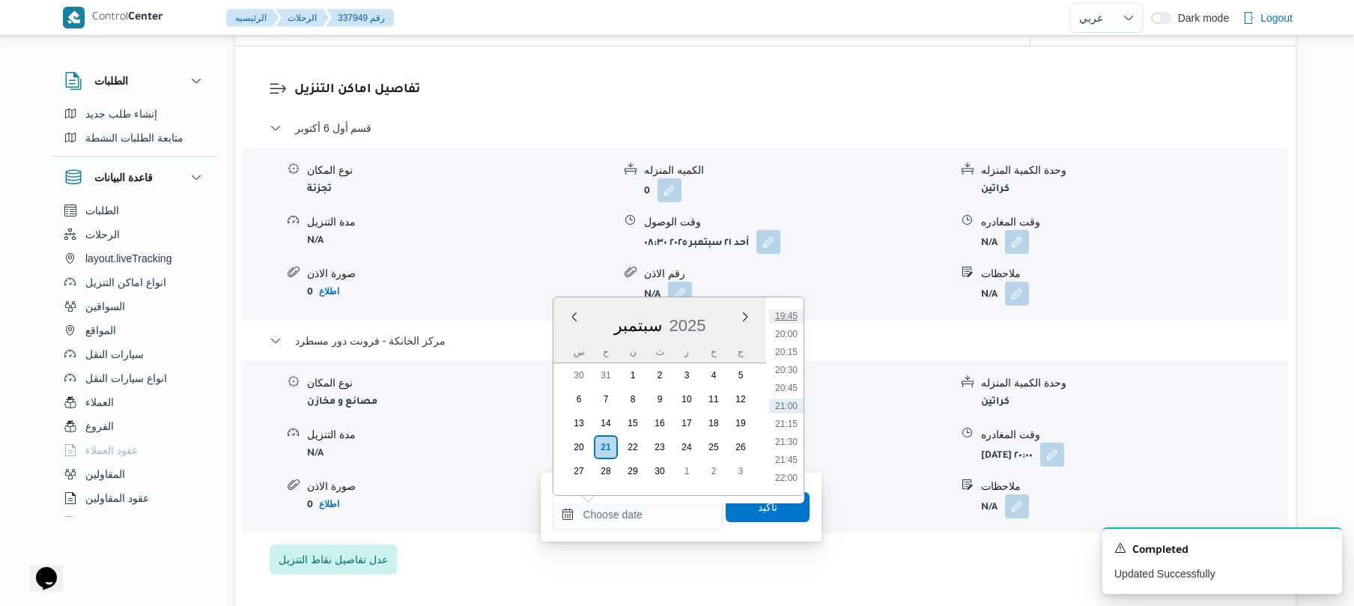
click at [788, 314] on li "19:45" at bounding box center [786, 315] width 34 height 15
type input "[DATE] ١٩:٤٥"
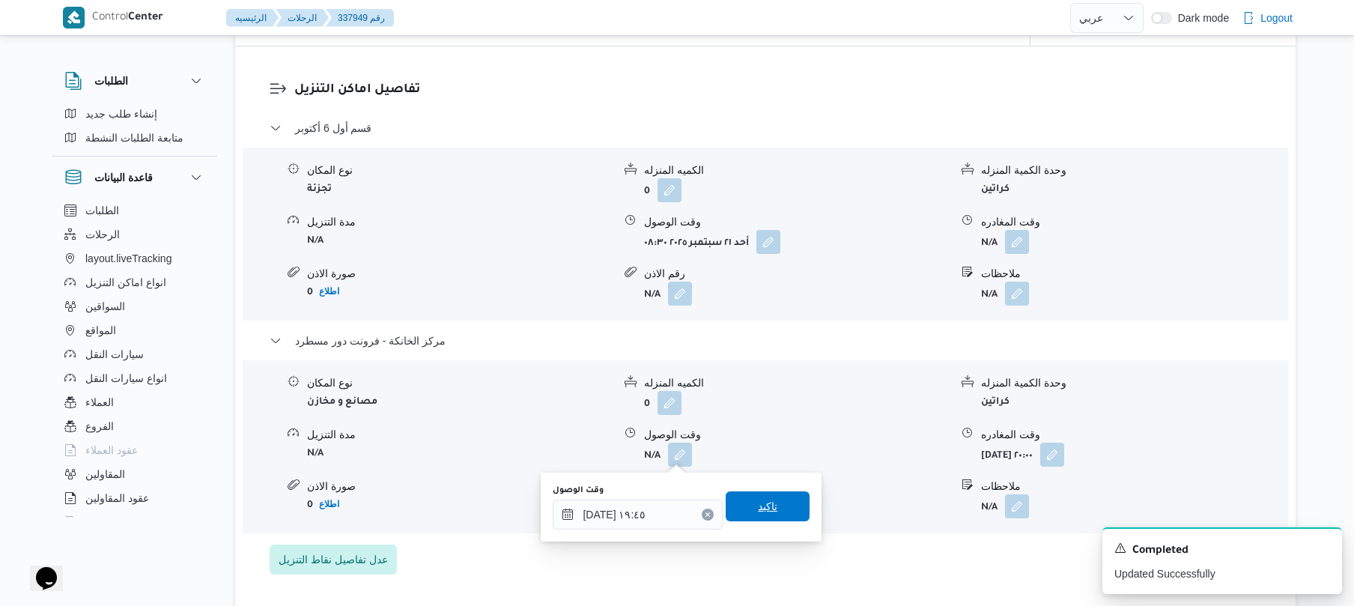
click at [773, 514] on span "تاكيد" at bounding box center [767, 506] width 84 height 30
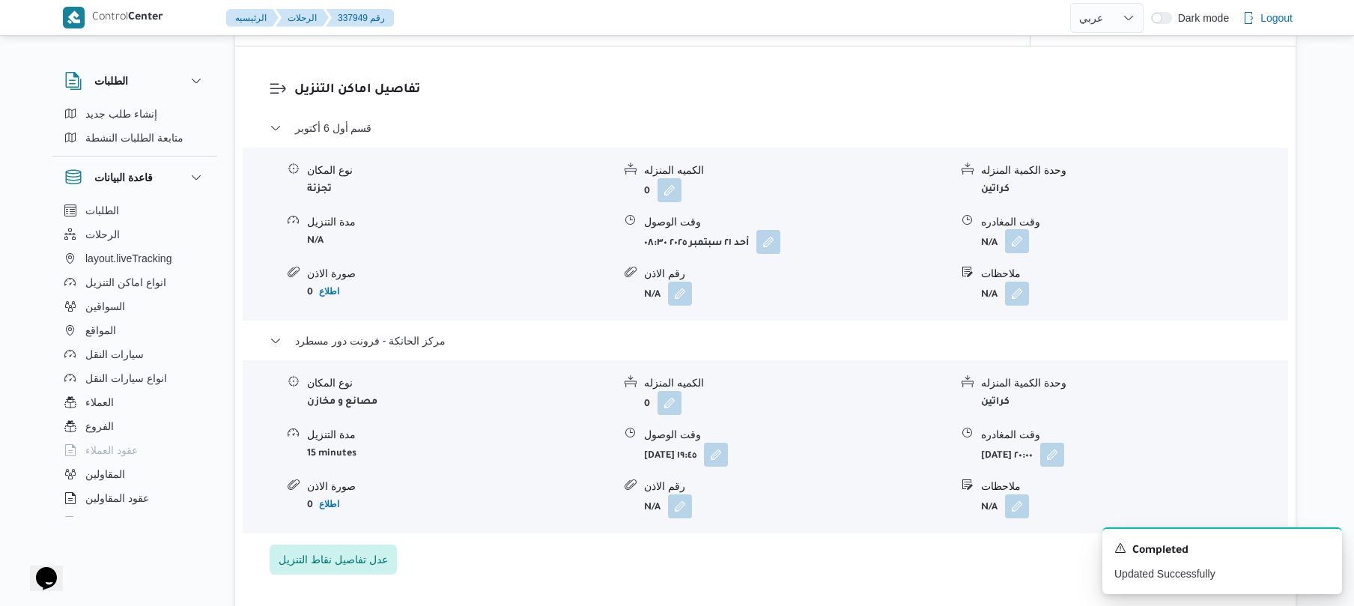
click at [1008, 249] on button "button" at bounding box center [1017, 241] width 24 height 24
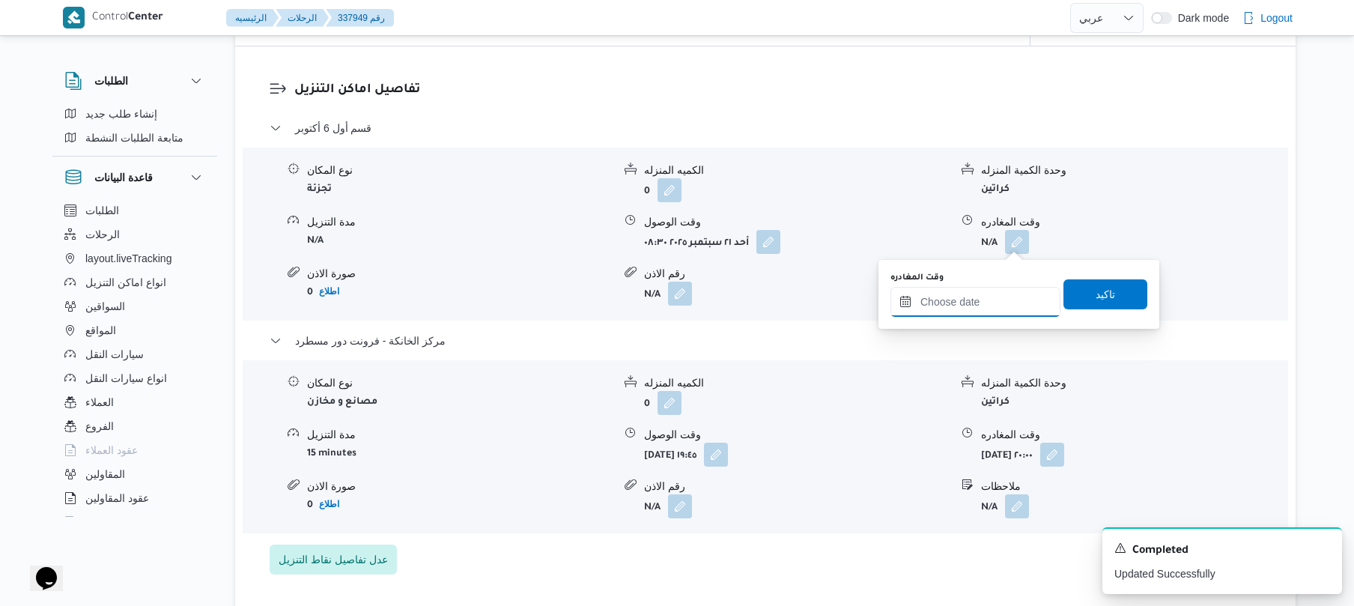
click at [975, 298] on input "وقت المغادره" at bounding box center [975, 302] width 170 height 30
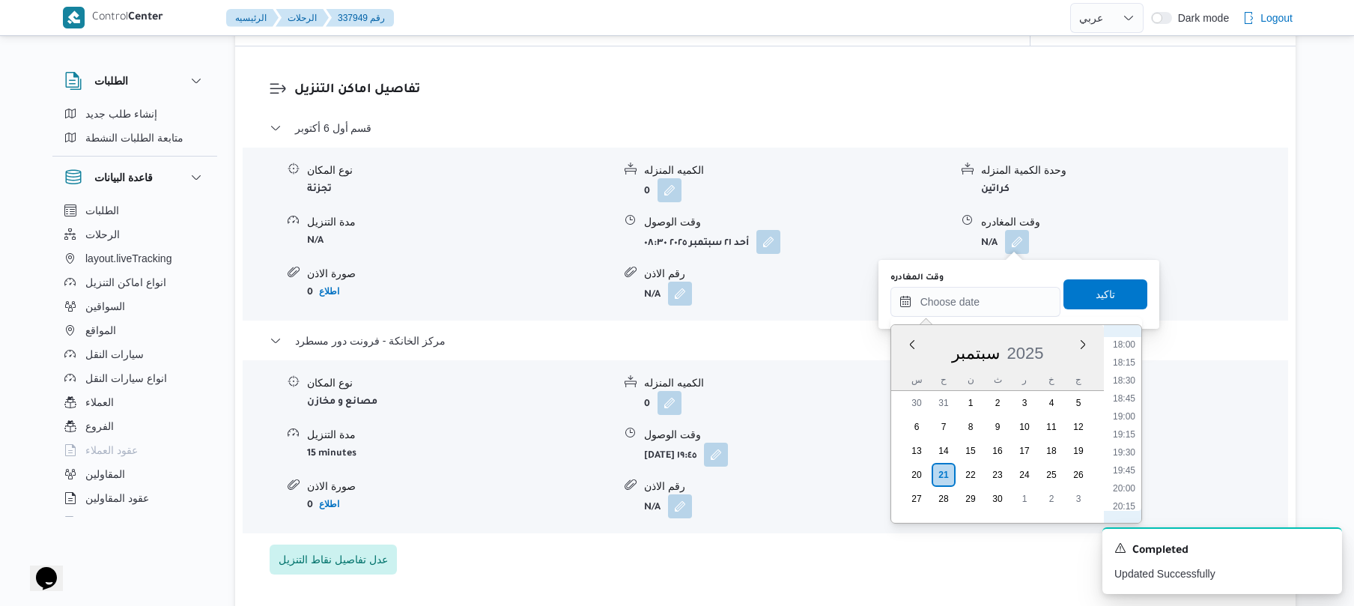
scroll to position [1273, 0]
click at [1124, 417] on li "18:45" at bounding box center [1123, 418] width 34 height 15
type input "[DATE] ١٨:٤٥"
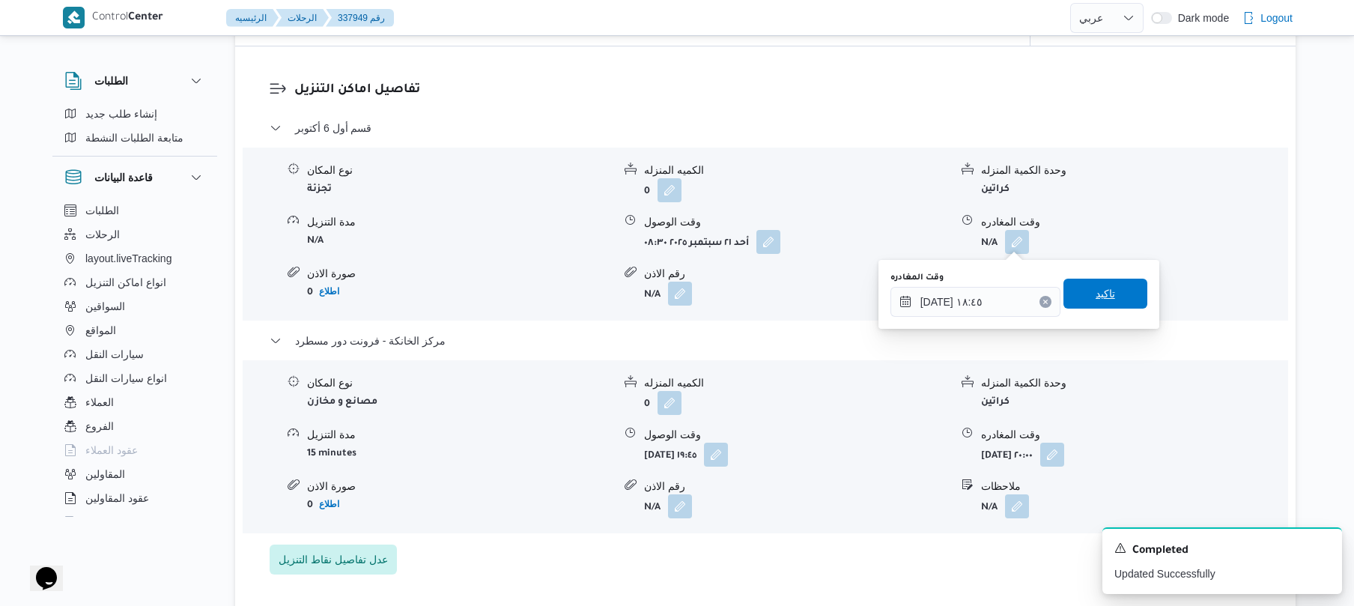
click at [1095, 298] on span "تاكيد" at bounding box center [1104, 293] width 19 height 18
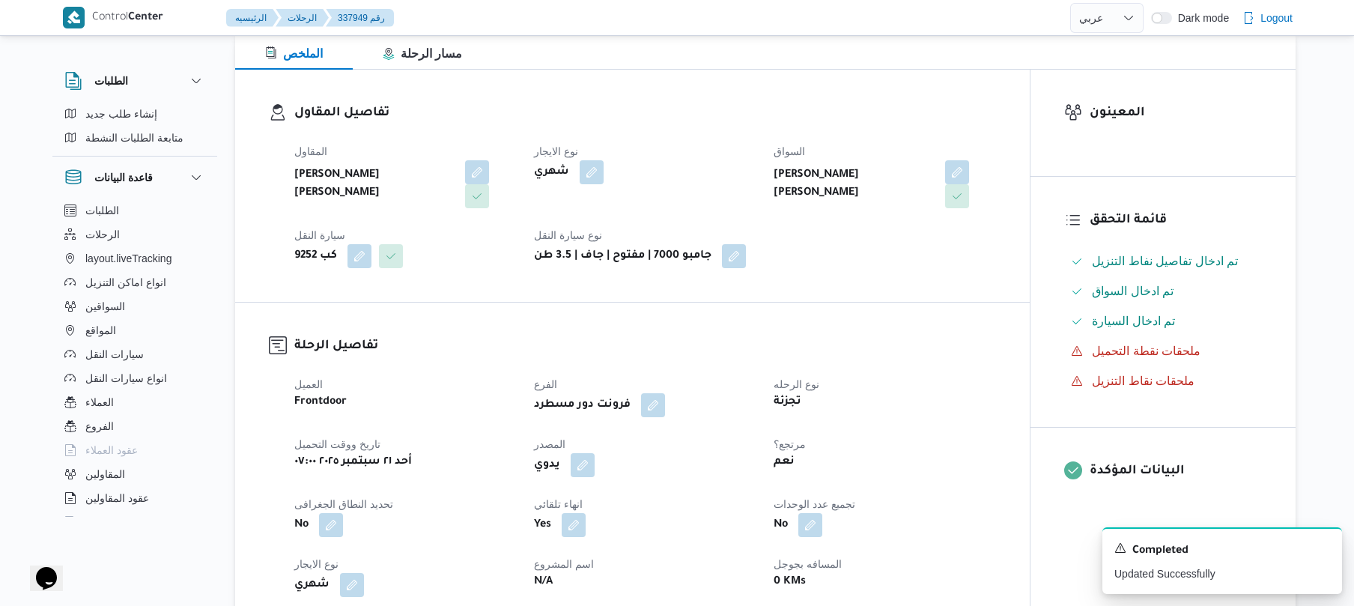
scroll to position [0, 0]
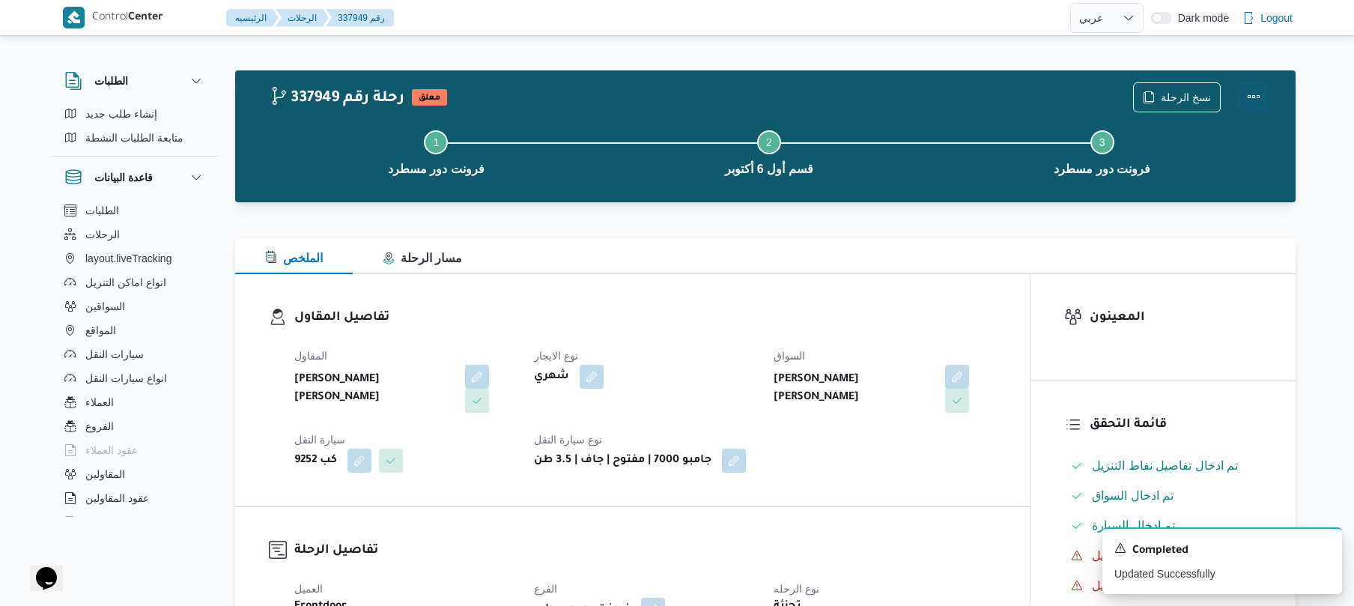
click at [1249, 94] on button "Actions" at bounding box center [1253, 97] width 30 height 30
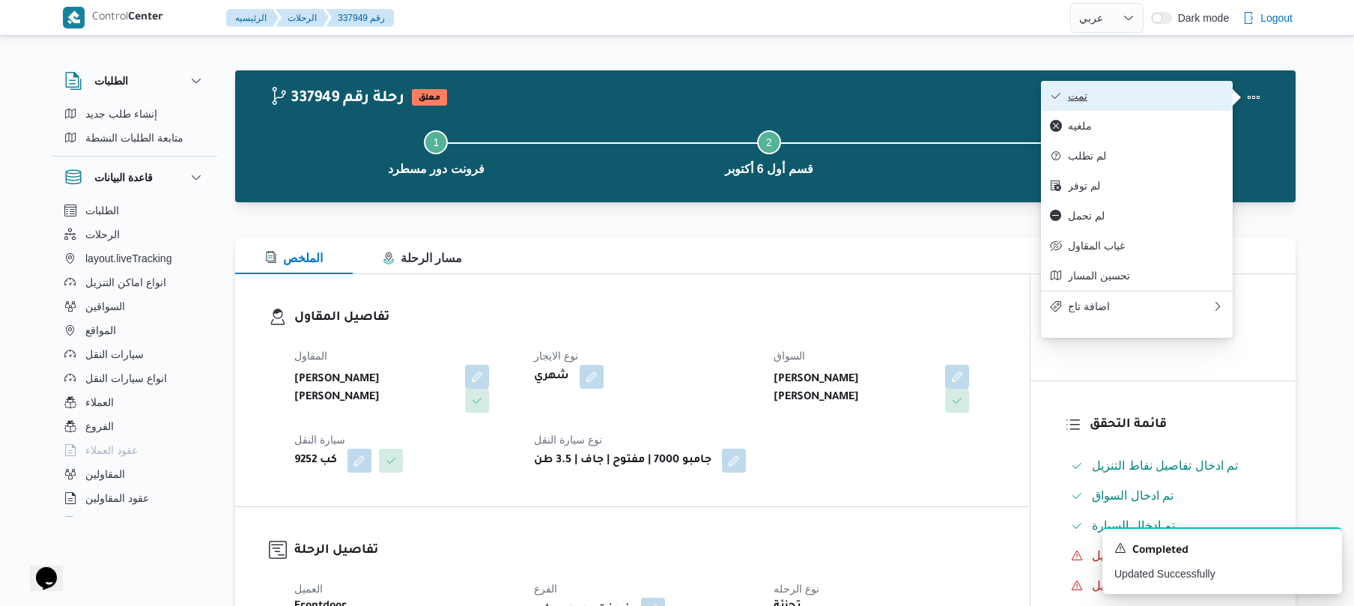
click at [1202, 100] on span "تمت" at bounding box center [1146, 96] width 156 height 12
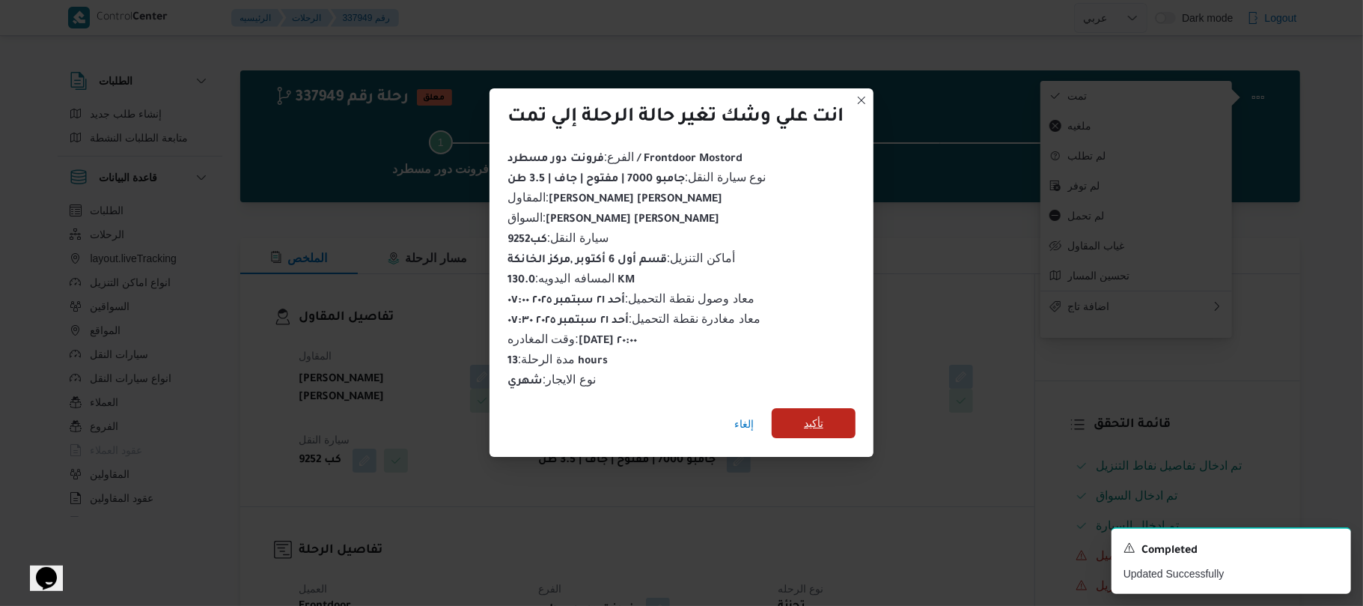
click at [829, 416] on span "تأكيد" at bounding box center [814, 423] width 84 height 30
